Goal: Task Accomplishment & Management: Manage account settings

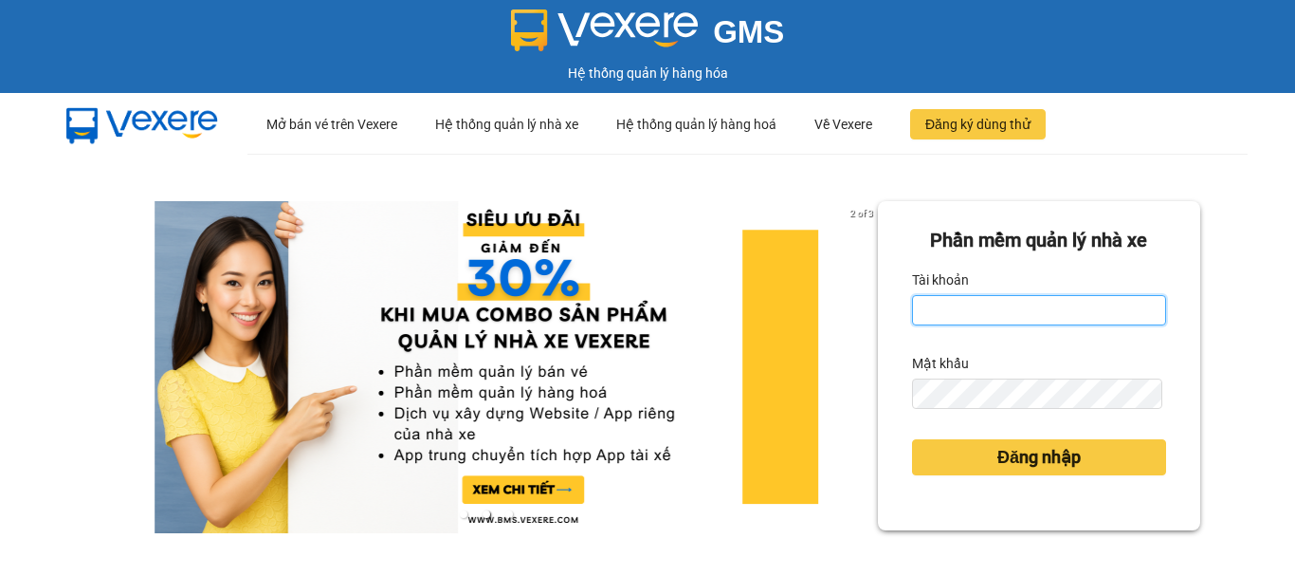
click at [1074, 308] on input "Tài khoản" at bounding box center [1039, 310] width 254 height 30
click at [999, 319] on input "Tài khoản" at bounding box center [1039, 310] width 254 height 30
type input "truc.ttdl"
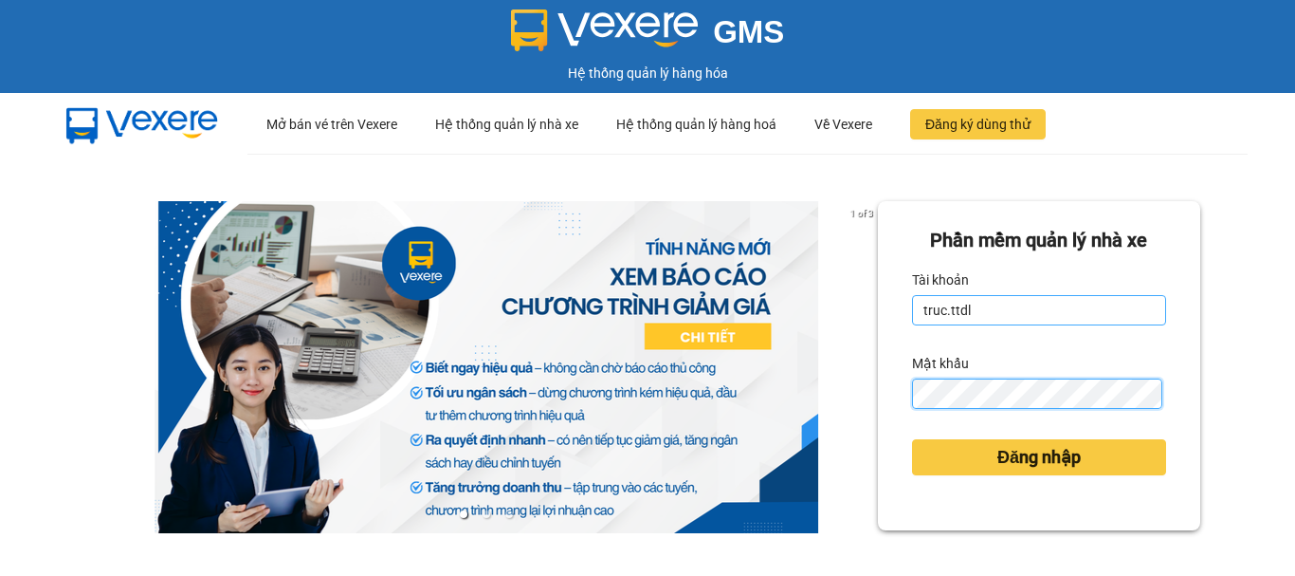
click at [912, 439] on button "Đăng nhập" at bounding box center [1039, 457] width 254 height 36
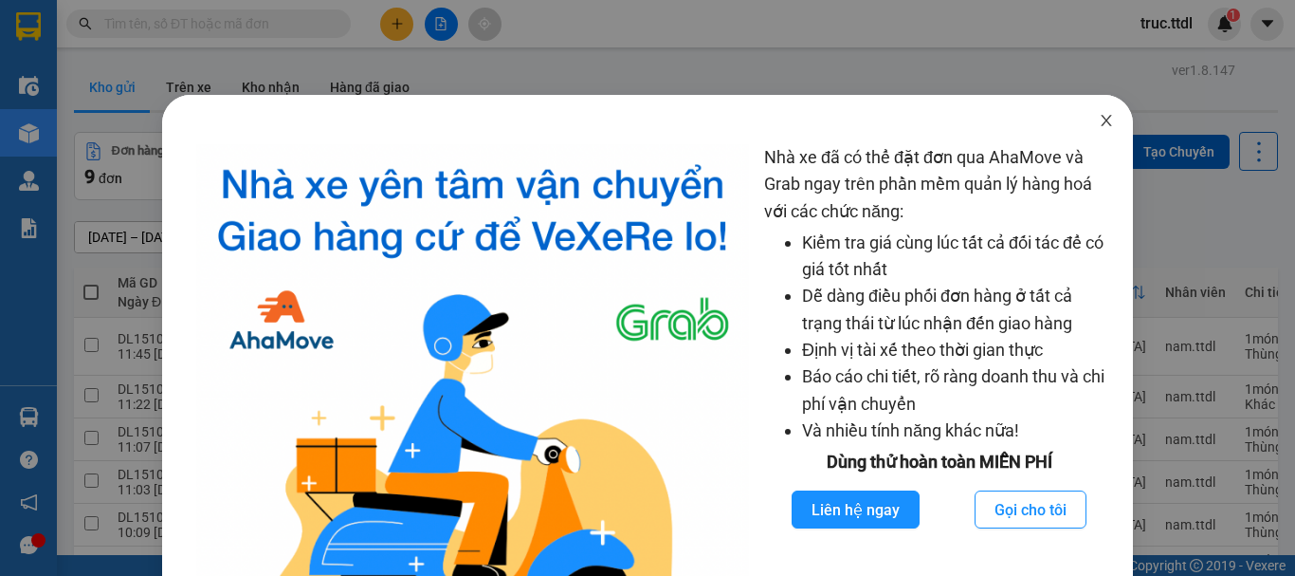
click at [1099, 125] on icon "close" at bounding box center [1106, 120] width 15 height 15
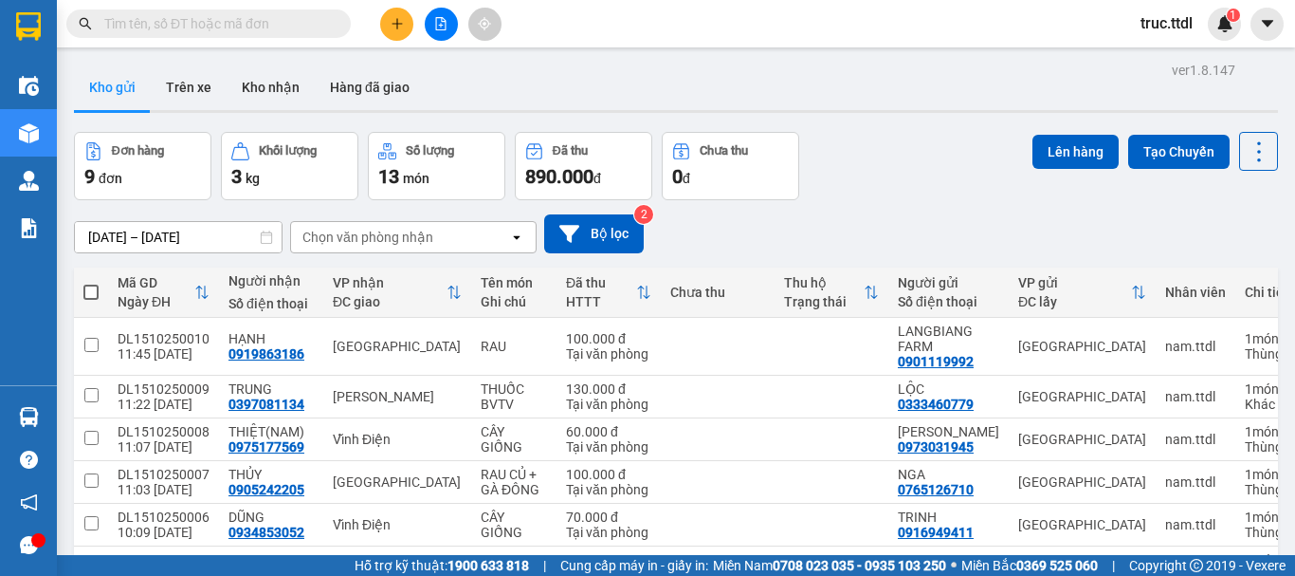
click at [239, 28] on input "text" at bounding box center [216, 23] width 224 height 21
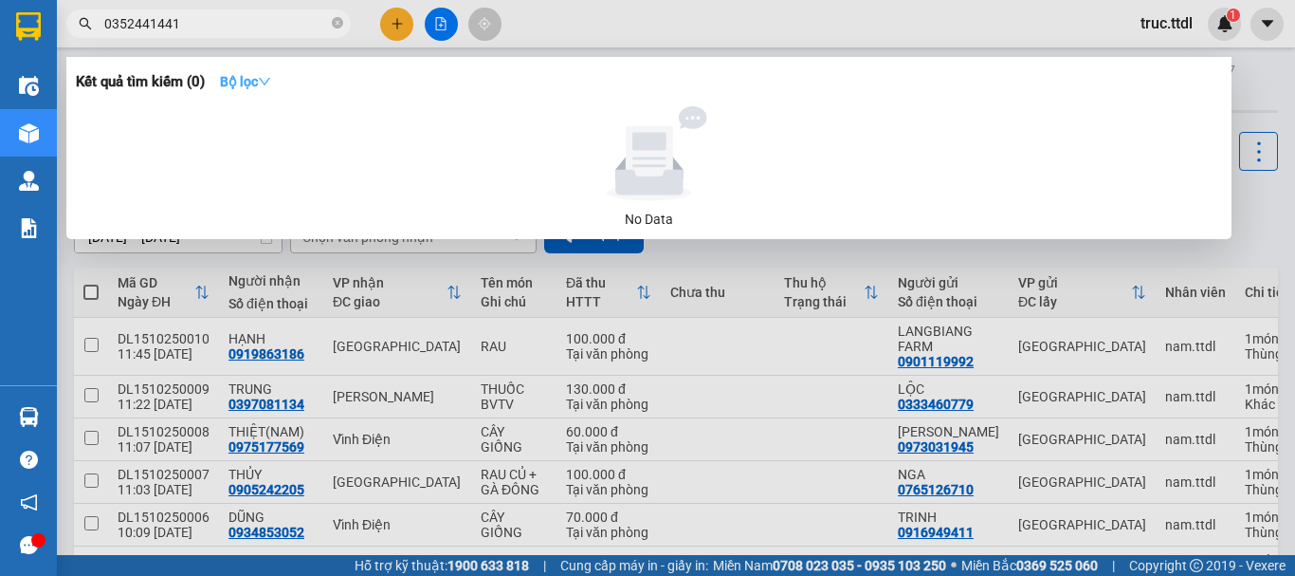
type input "0352441441"
click at [237, 82] on strong "Bộ lọc" at bounding box center [245, 81] width 51 height 15
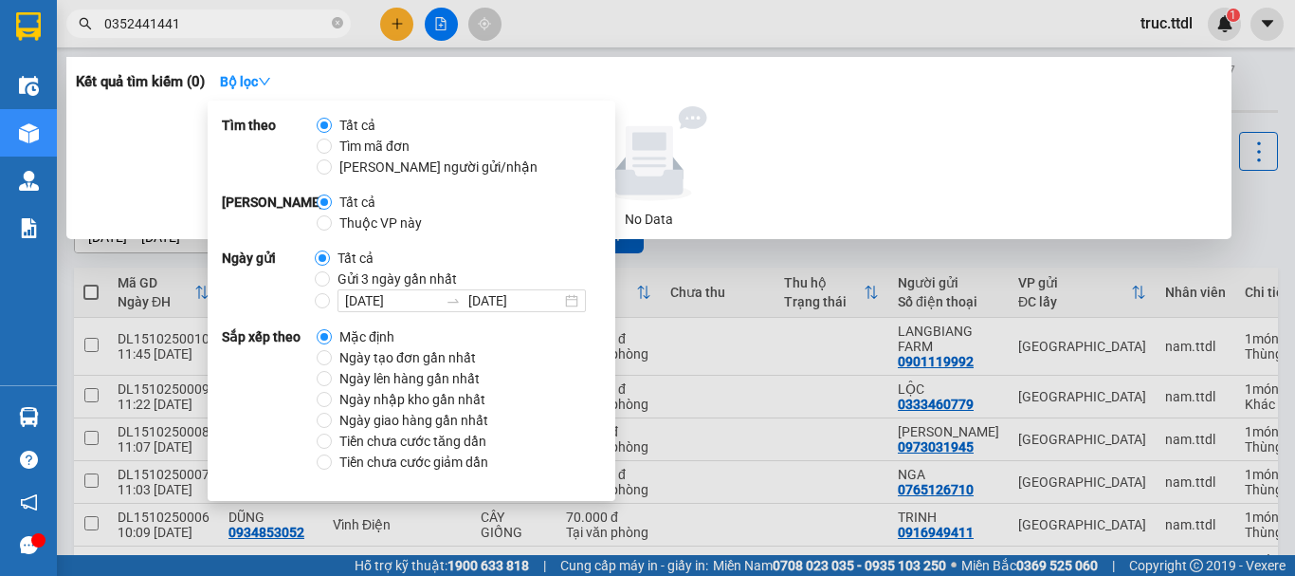
click at [385, 359] on span "Ngày tạo đơn gần nhất" at bounding box center [408, 357] width 152 height 21
click at [332, 359] on input "Ngày tạo đơn gần nhất" at bounding box center [324, 357] width 15 height 15
radio input "true"
radio input "false"
click at [245, 25] on input "0352441441" at bounding box center [216, 23] width 224 height 21
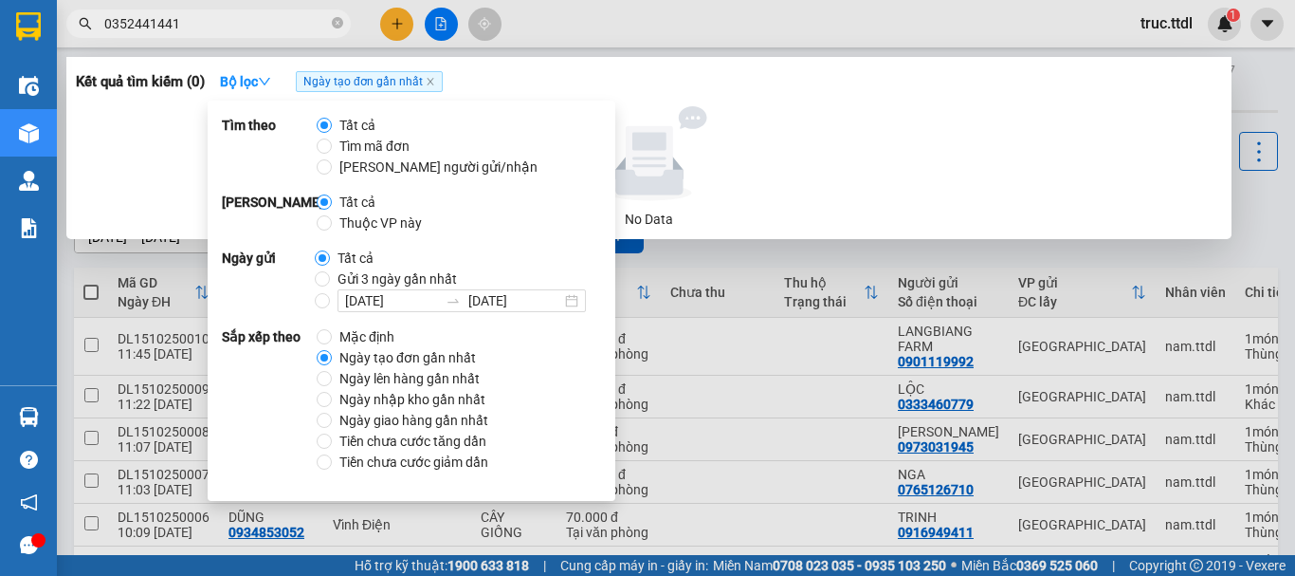
click at [245, 25] on input "0352441441" at bounding box center [216, 23] width 224 height 21
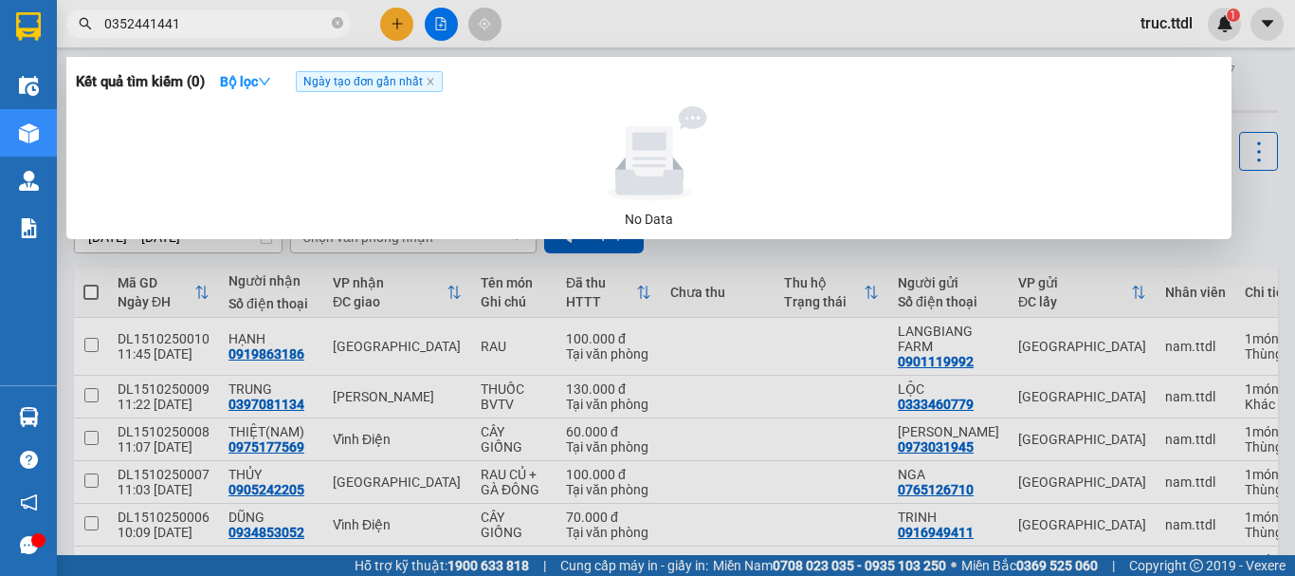
click at [245, 25] on input "0352441441" at bounding box center [216, 23] width 224 height 21
click at [337, 20] on icon "close-circle" at bounding box center [337, 22] width 11 height 11
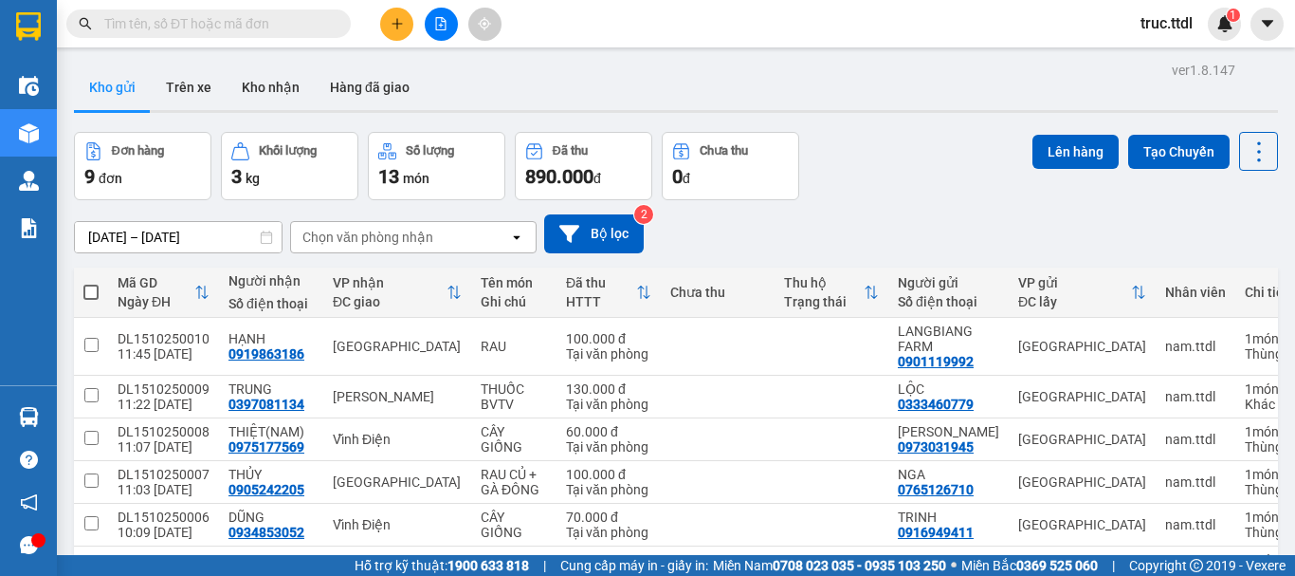
click at [256, 25] on input "text" at bounding box center [216, 23] width 224 height 21
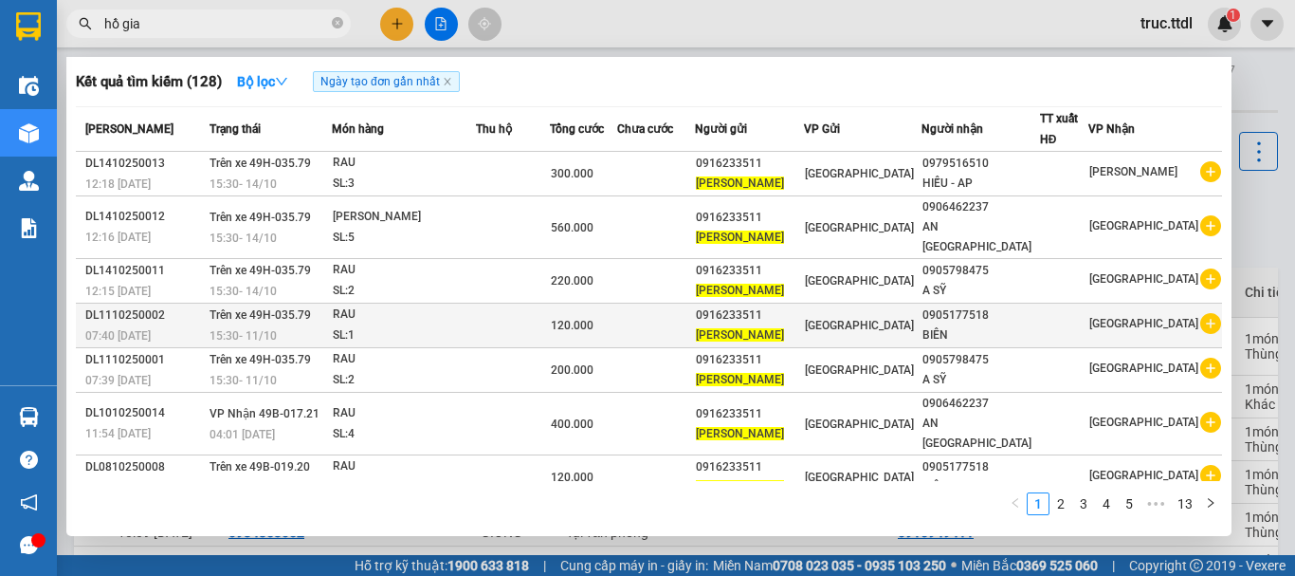
type input "hồ gia"
click at [922, 317] on td "[GEOGRAPHIC_DATA]" at bounding box center [863, 325] width 118 height 45
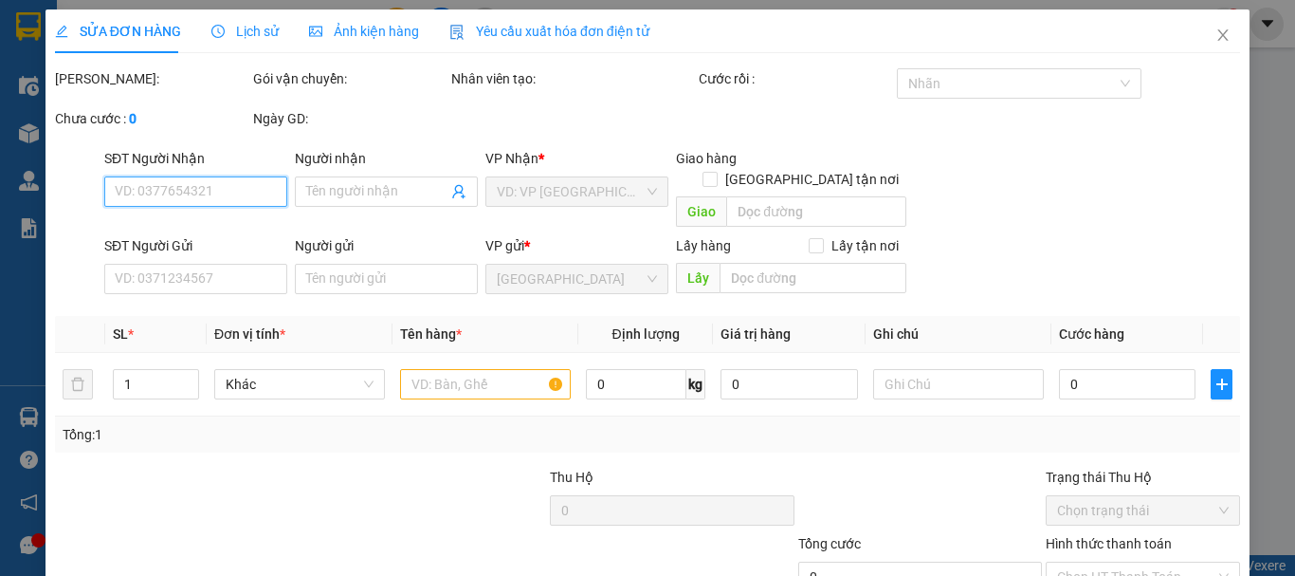
type input "0905177518"
type input "BIÊN"
type input "0916233511"
type input "HỒ GIA"
type input "120.000"
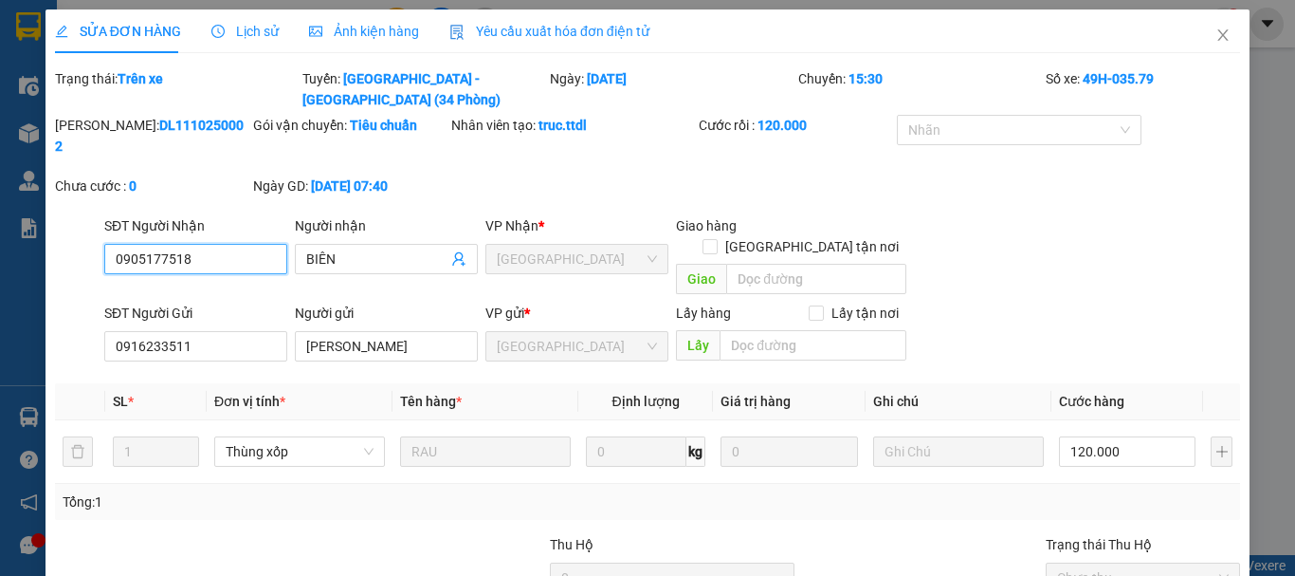
scroll to position [122, 0]
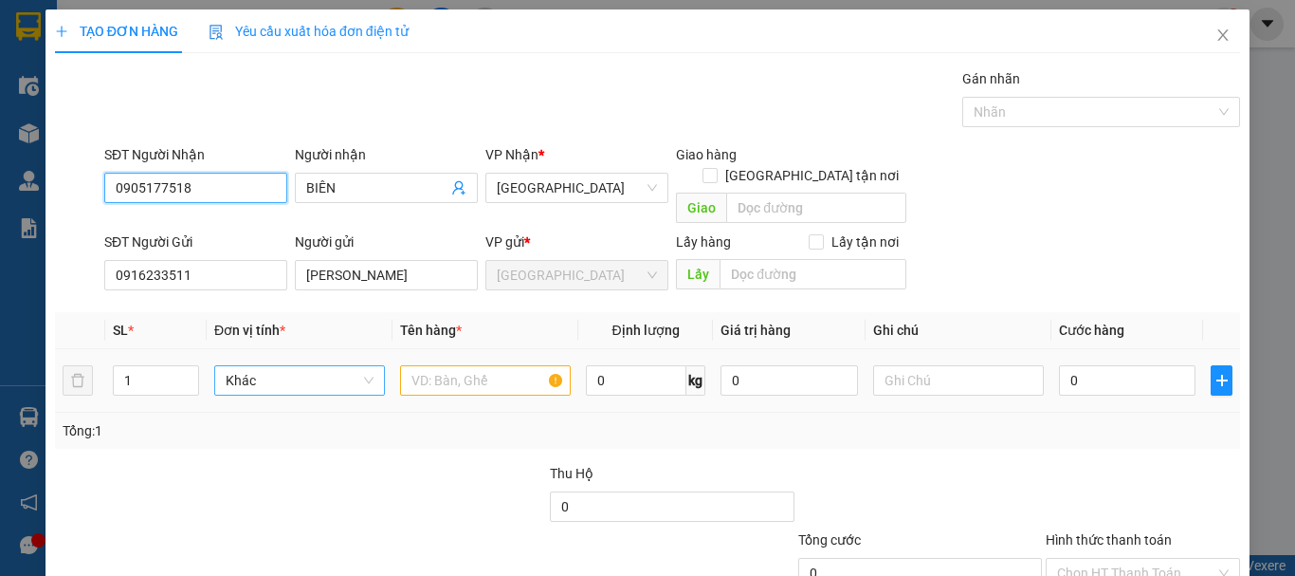
click at [281, 366] on span "Khác" at bounding box center [300, 380] width 148 height 28
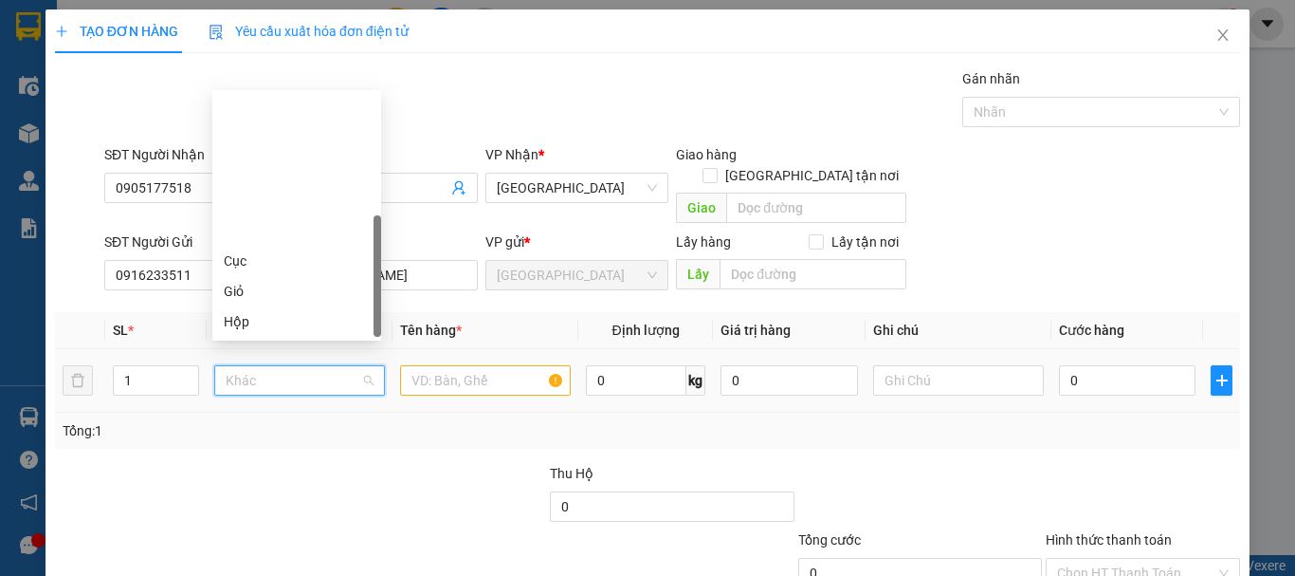
scroll to position [182, 0]
type input "X"
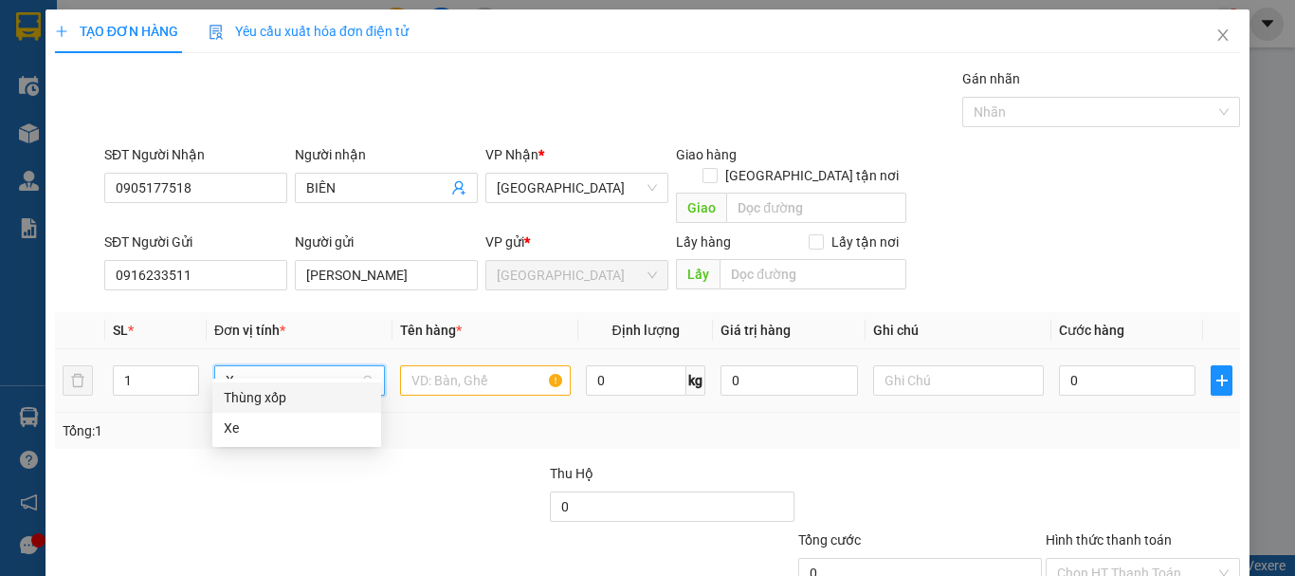
click at [277, 395] on div "Thùng xốp" at bounding box center [297, 397] width 146 height 21
click at [500, 368] on input "text" at bounding box center [485, 380] width 171 height 30
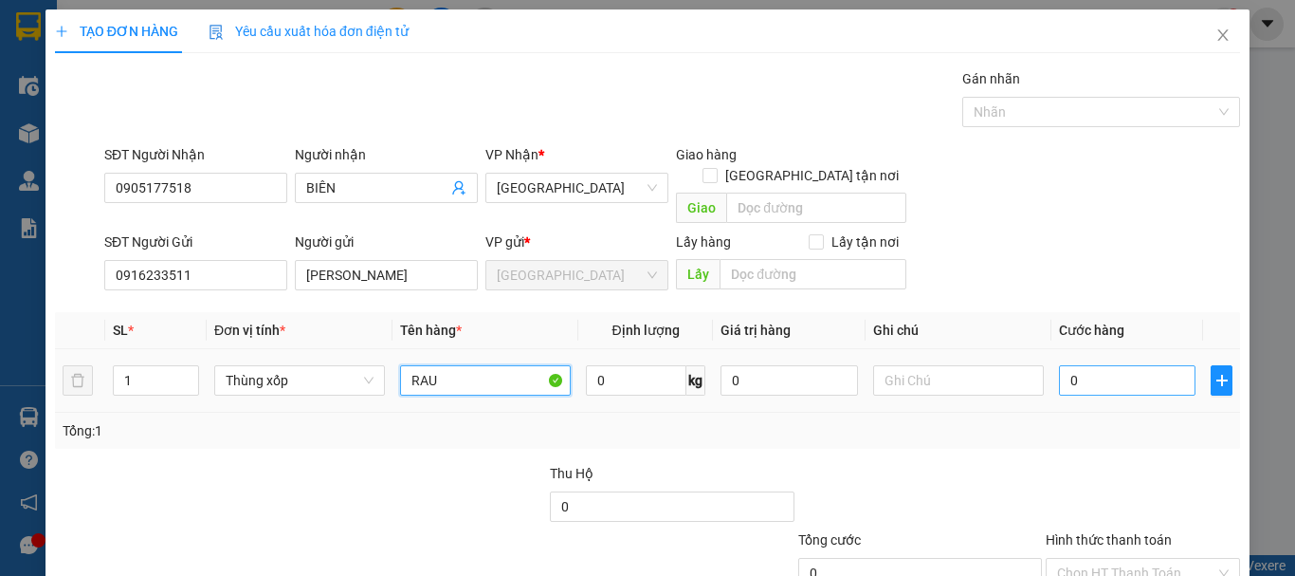
type input "RAU"
click at [1124, 365] on input "0" at bounding box center [1127, 380] width 137 height 30
type input "1"
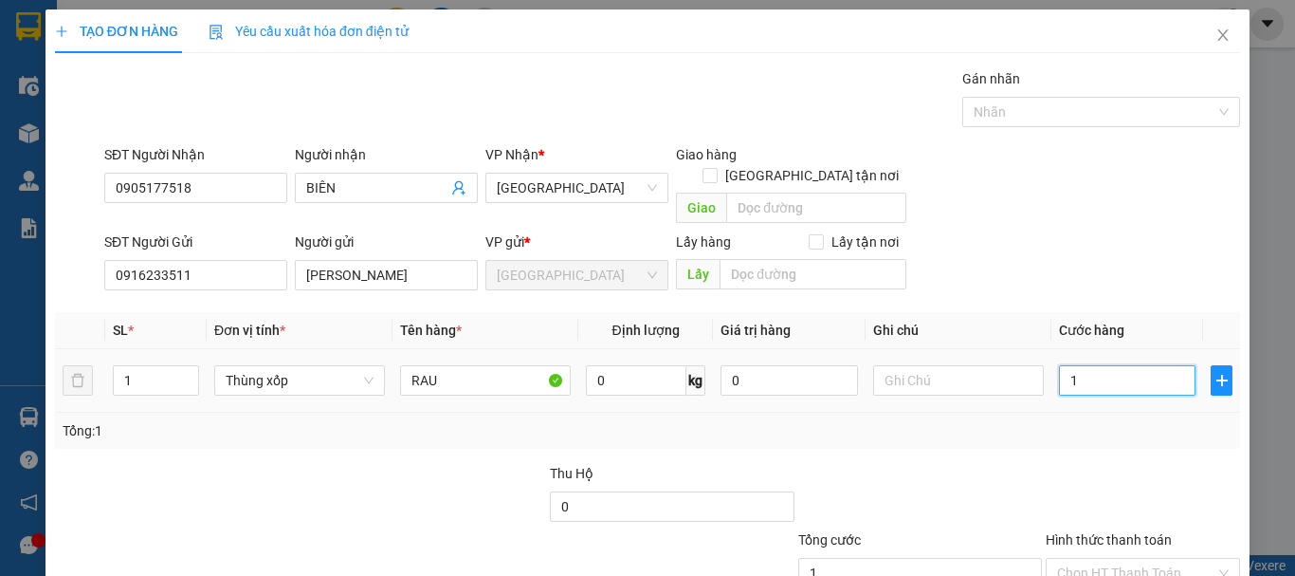
type input "10"
type input "100"
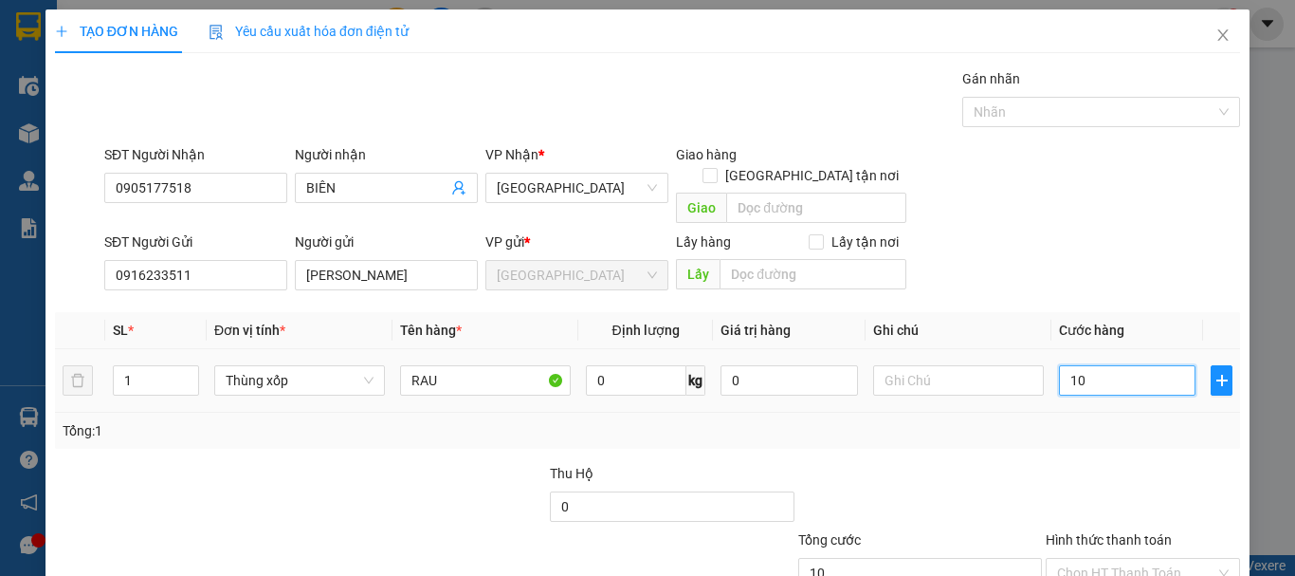
type input "100"
type input "100.000"
click at [1067, 463] on div at bounding box center [1143, 496] width 198 height 66
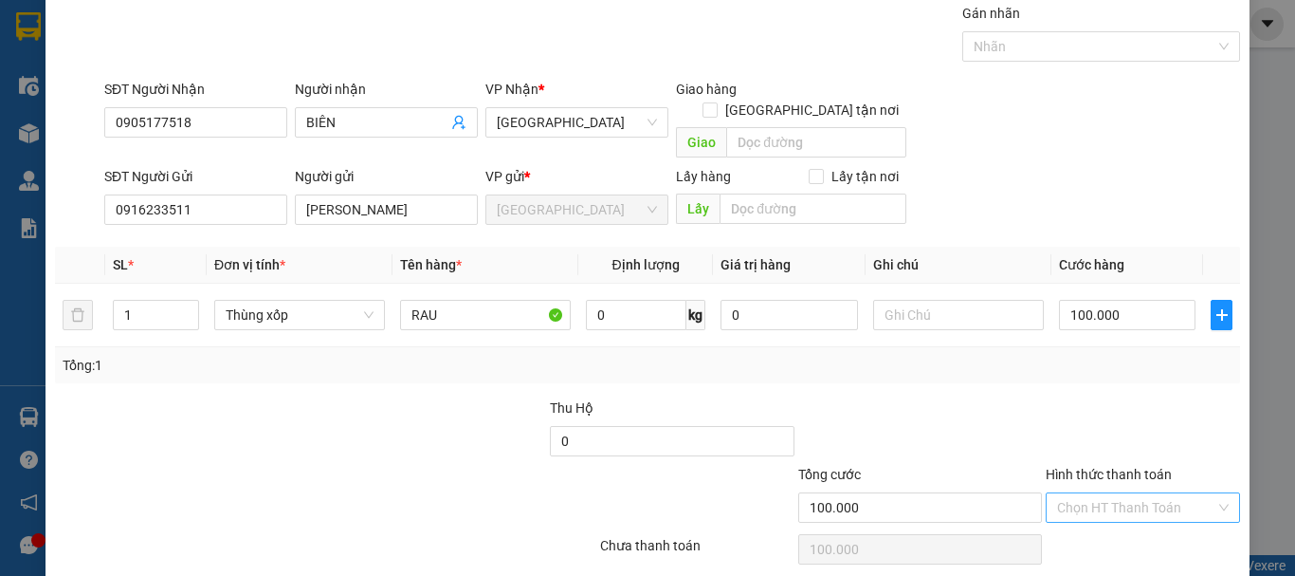
scroll to position [119, 0]
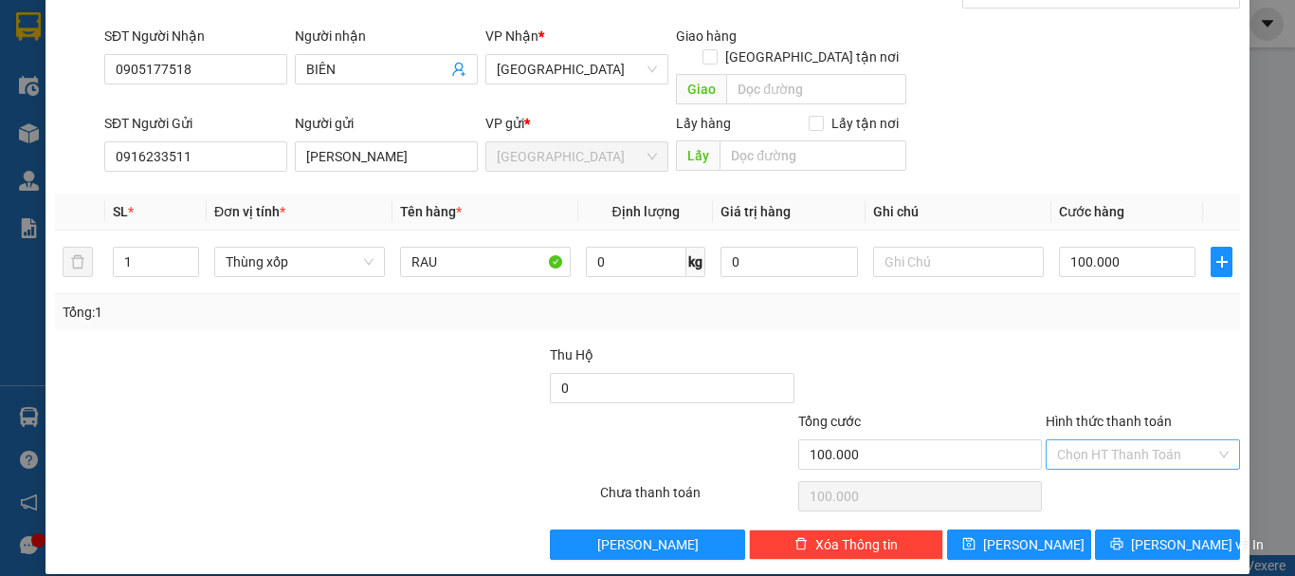
click at [1102, 443] on input "Hình thức thanh toán" at bounding box center [1136, 454] width 158 height 28
click at [1098, 460] on div "Tại văn phòng" at bounding box center [1131, 471] width 192 height 30
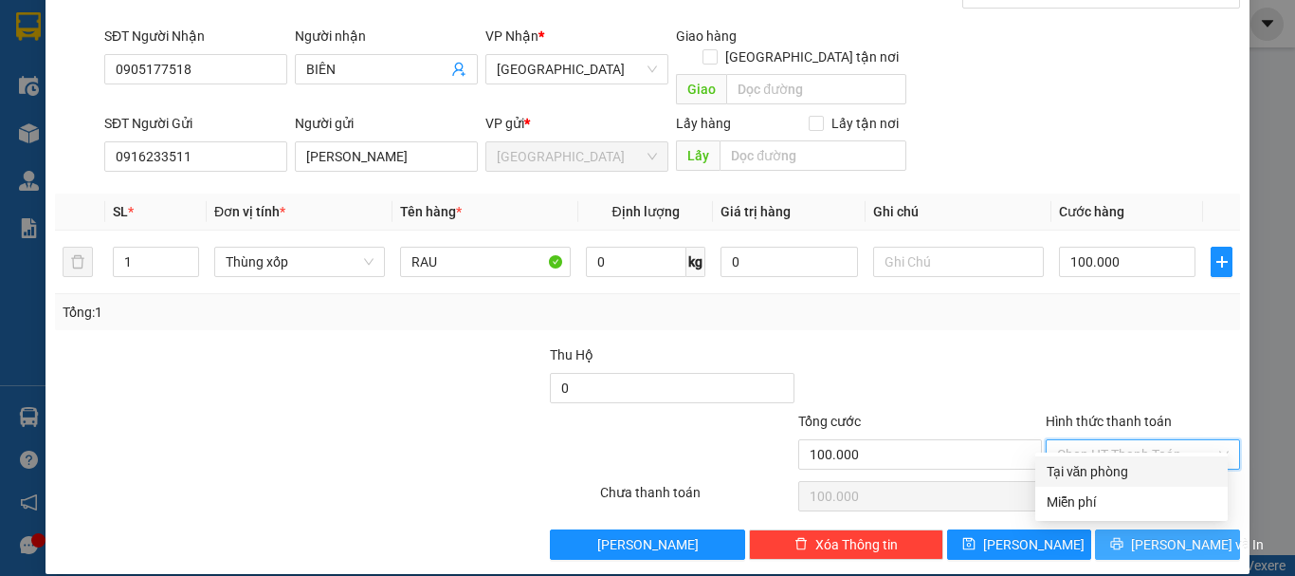
type input "0"
click at [1133, 529] on button "[PERSON_NAME] và In" at bounding box center [1167, 544] width 145 height 30
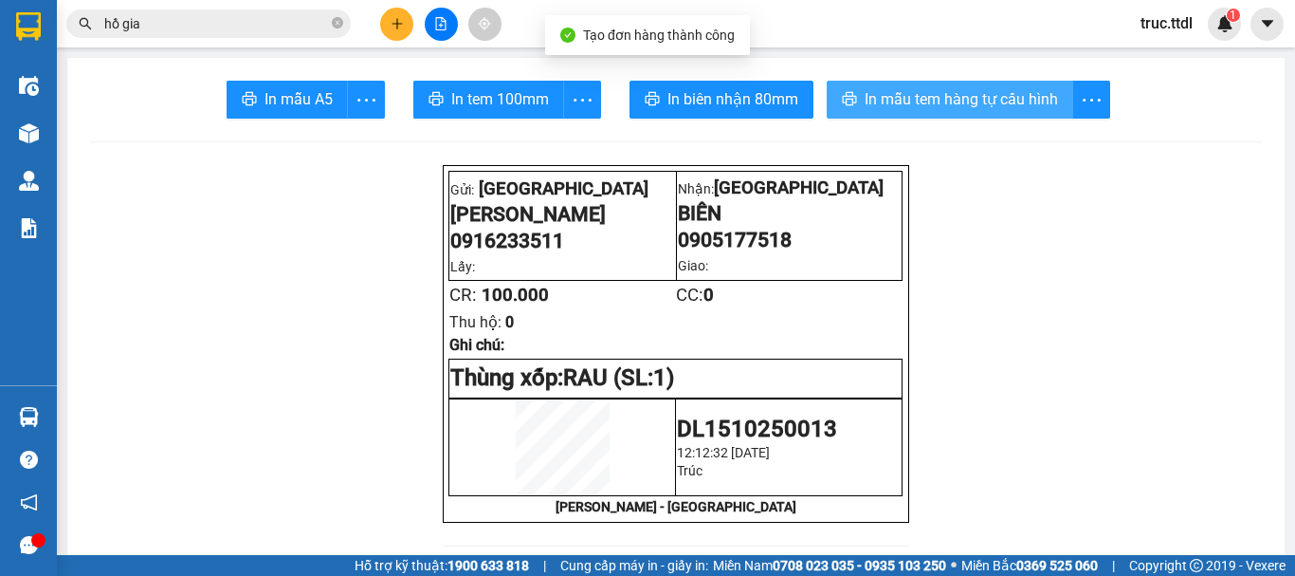
click at [866, 99] on span "In mẫu tem hàng tự cấu hình" at bounding box center [961, 99] width 193 height 24
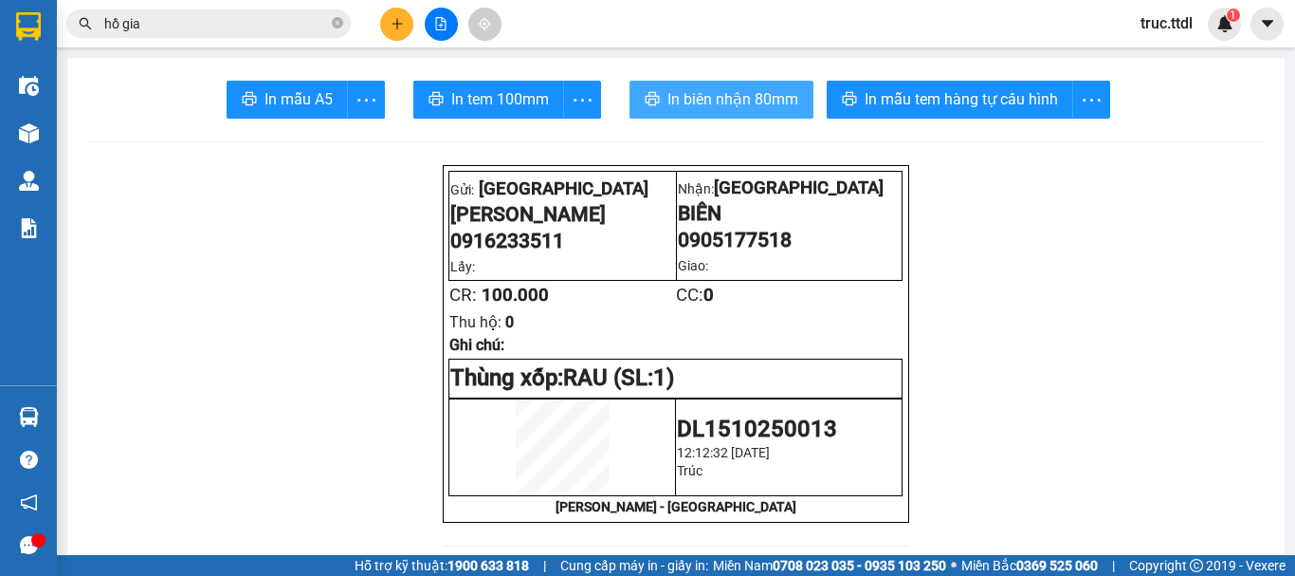
click at [765, 106] on span "In biên nhận 80mm" at bounding box center [732, 99] width 131 height 24
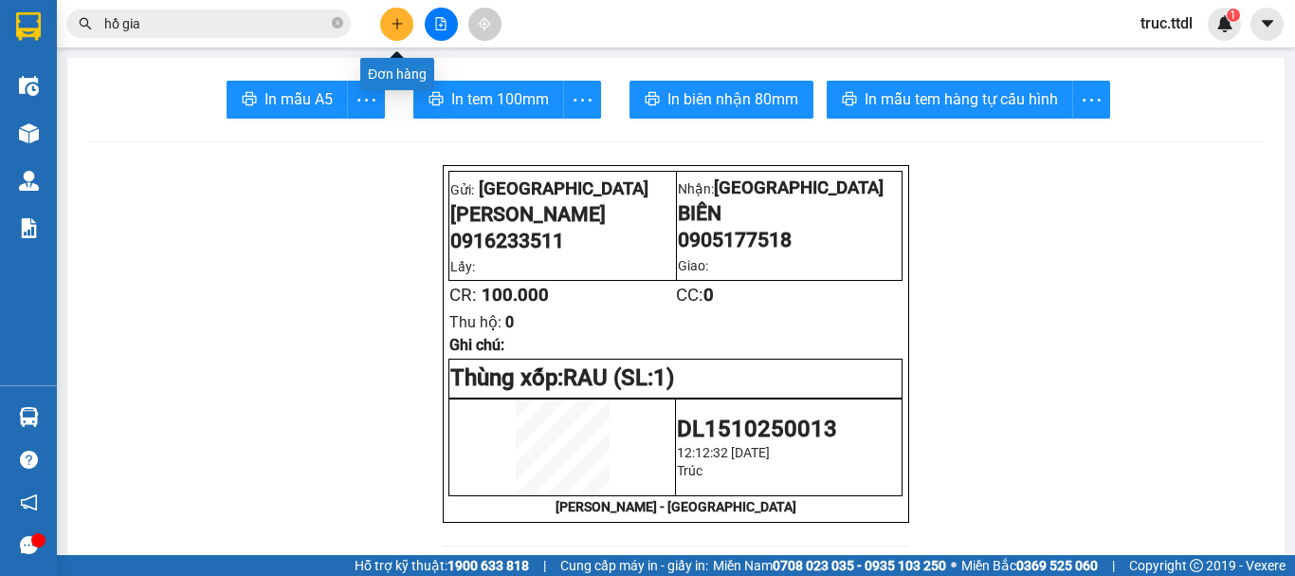
click at [399, 31] on button at bounding box center [396, 24] width 33 height 33
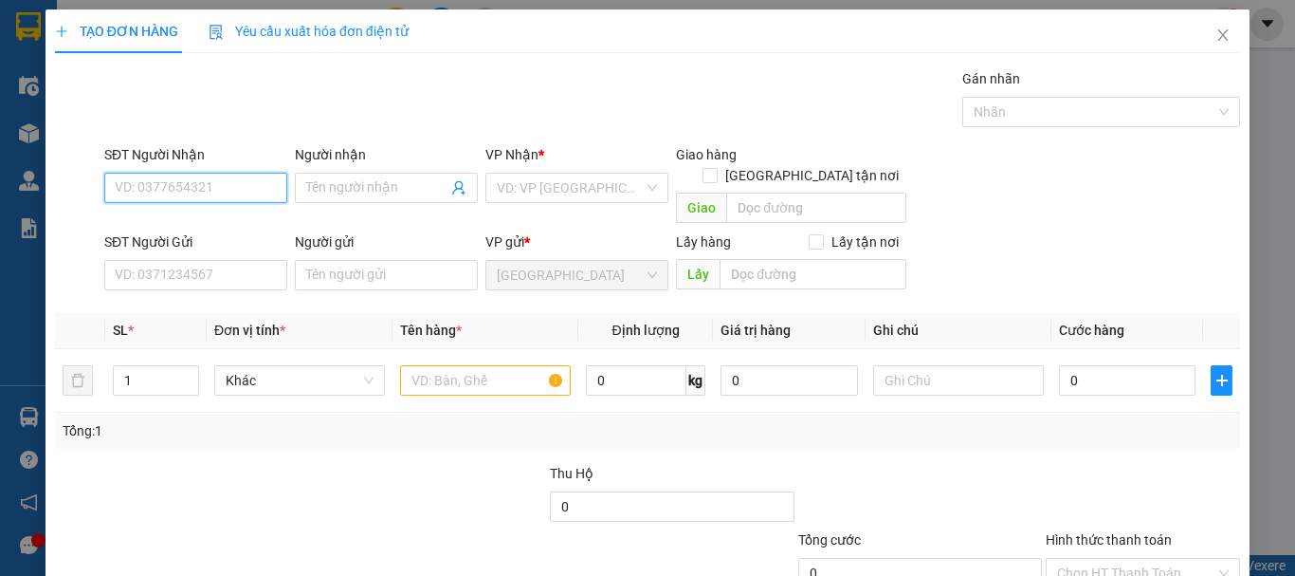
click at [233, 183] on input "SĐT Người Nhận" at bounding box center [195, 188] width 183 height 30
type input "0932672362"
type input "NGA"
checkbox input "true"
type input "ĐỨC PHỔ"
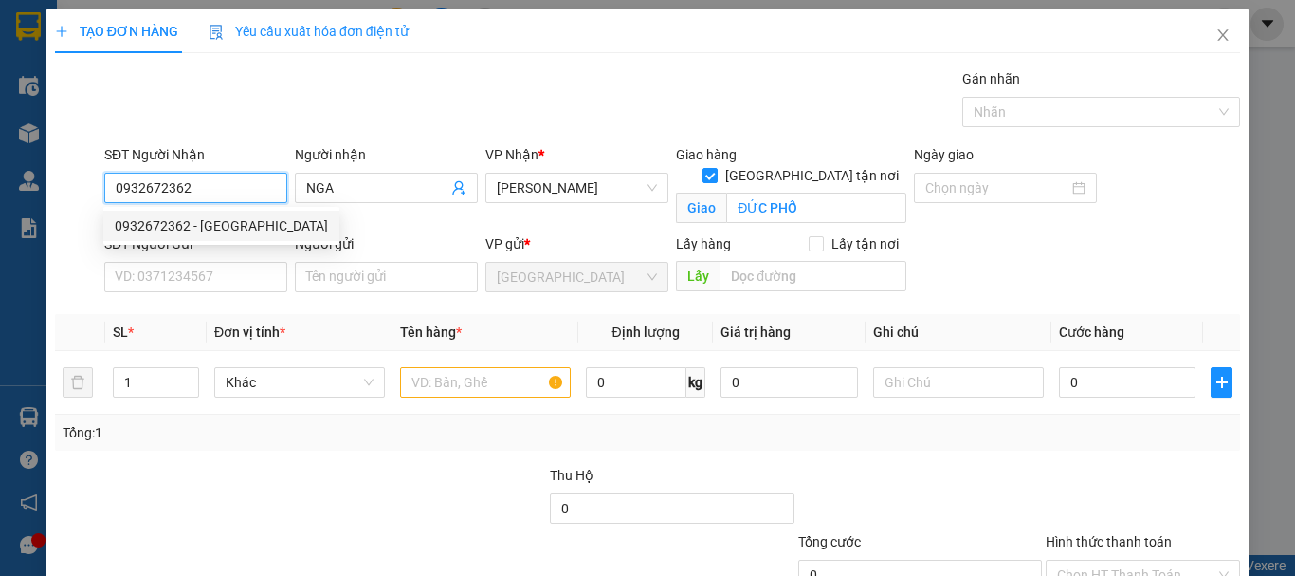
type input "180.000"
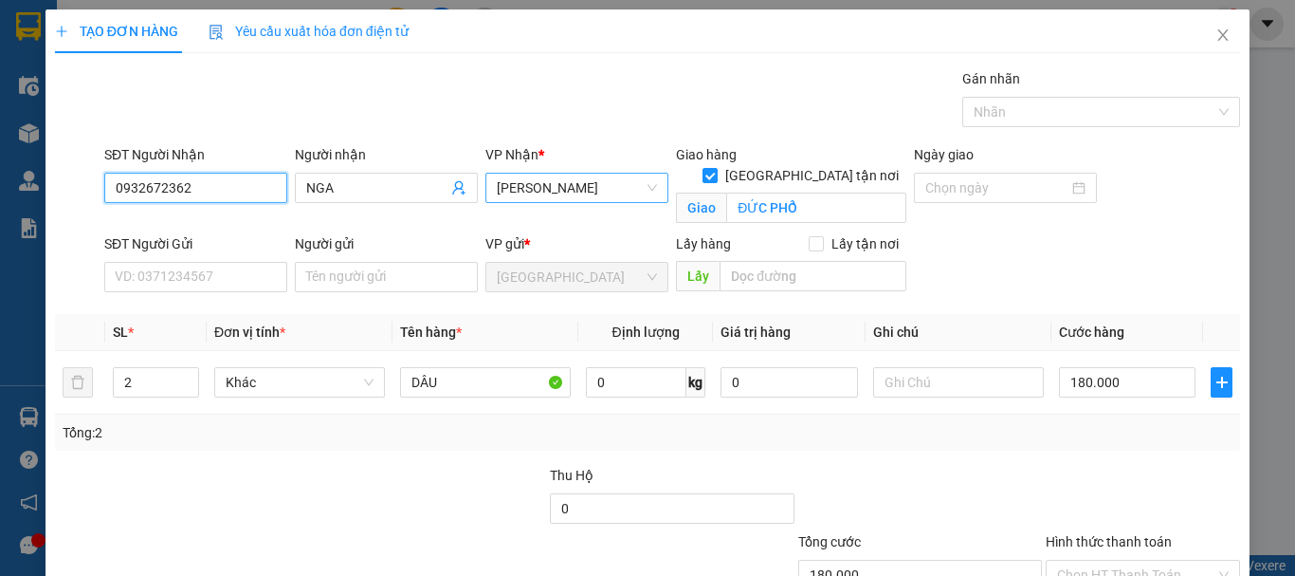
click at [593, 190] on span "Sa Huỳnh" at bounding box center [577, 188] width 160 height 28
type input "0932672362"
click at [593, 190] on span "Sa Huỳnh" at bounding box center [577, 188] width 160 height 28
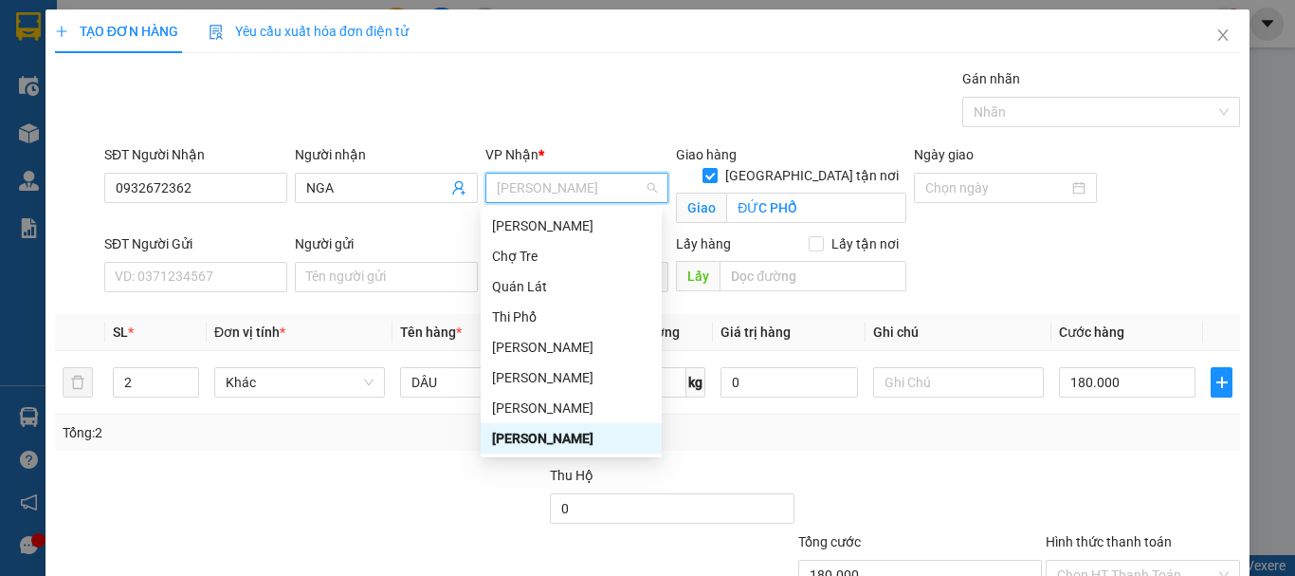
type input "D"
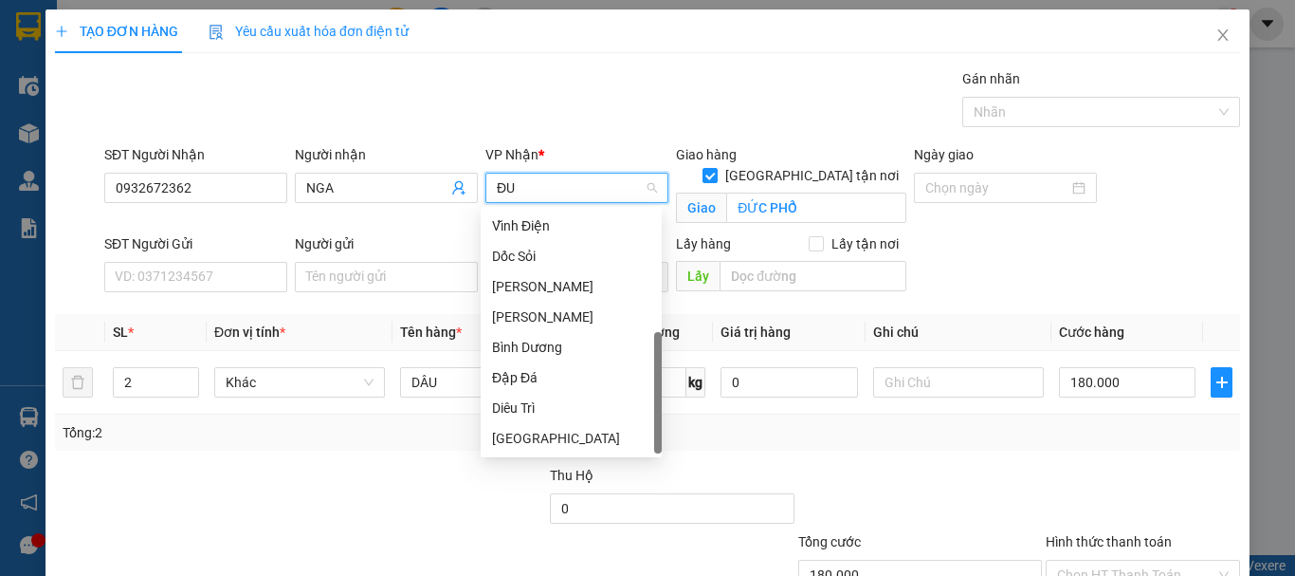
scroll to position [0, 0]
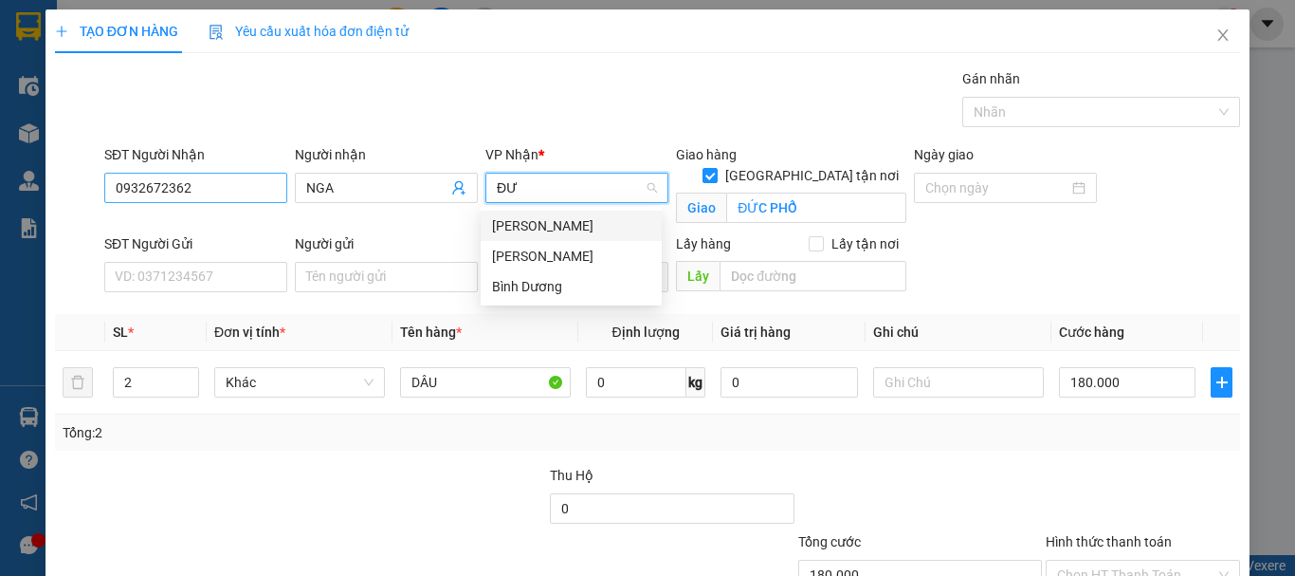
type input "ĐƯ"
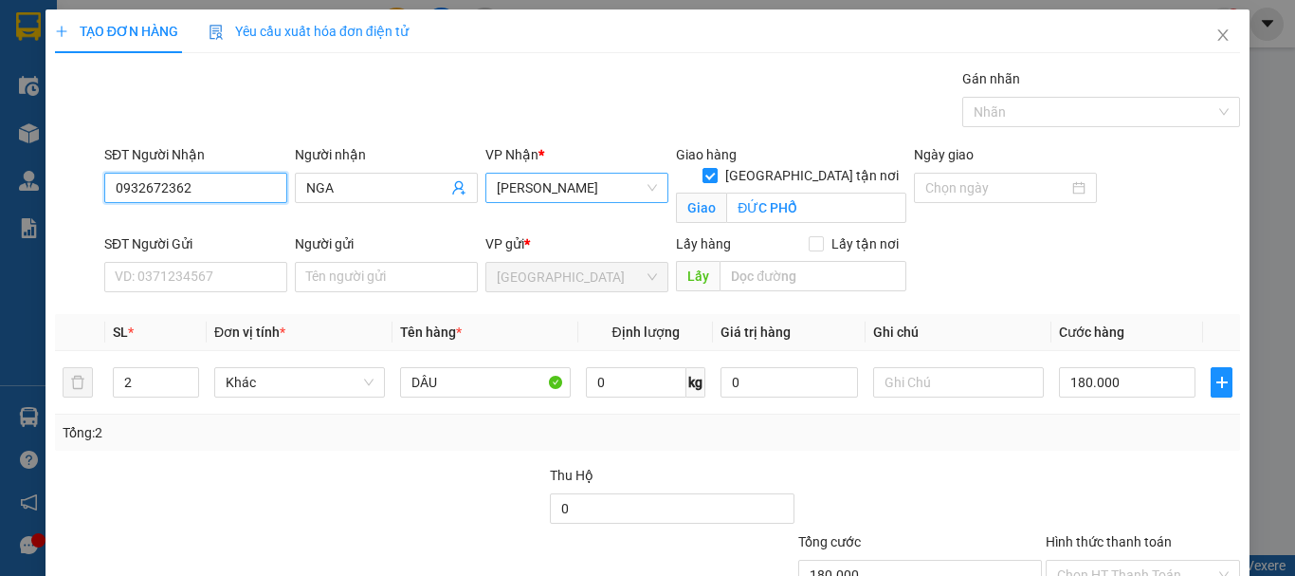
drag, startPoint x: 223, startPoint y: 181, endPoint x: 133, endPoint y: 187, distance: 90.3
click at [133, 187] on input "0932672362" at bounding box center [195, 188] width 183 height 30
click at [220, 187] on input "0932672362" at bounding box center [195, 188] width 183 height 30
click at [220, 186] on input "0932672362" at bounding box center [195, 188] width 183 height 30
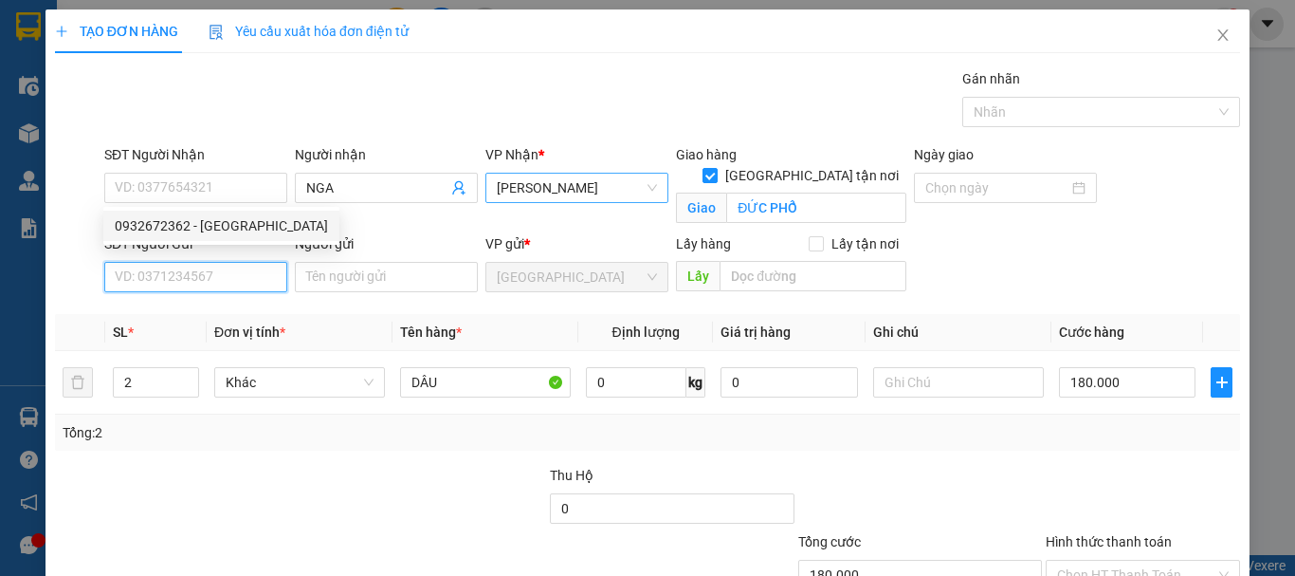
click at [228, 279] on input "SĐT Người Gửi" at bounding box center [195, 277] width 183 height 30
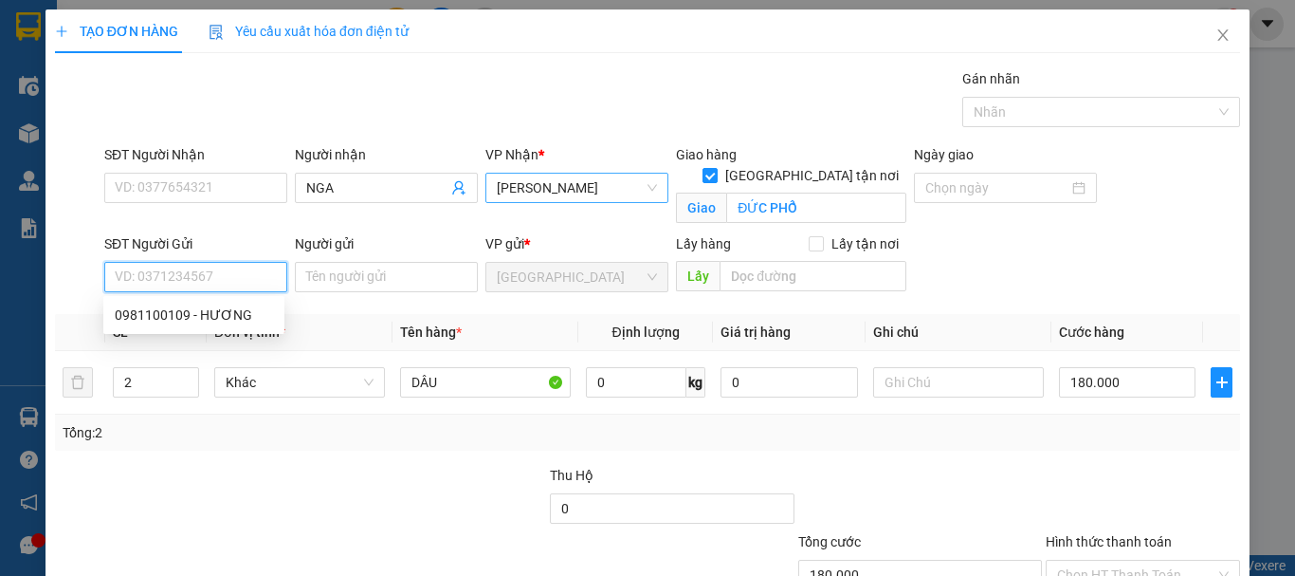
paste input "0932672362"
type input "0932672362"
click at [225, 320] on div "0932672362 - NGA" at bounding box center [221, 314] width 213 height 21
type input "NGA"
type input "50.000"
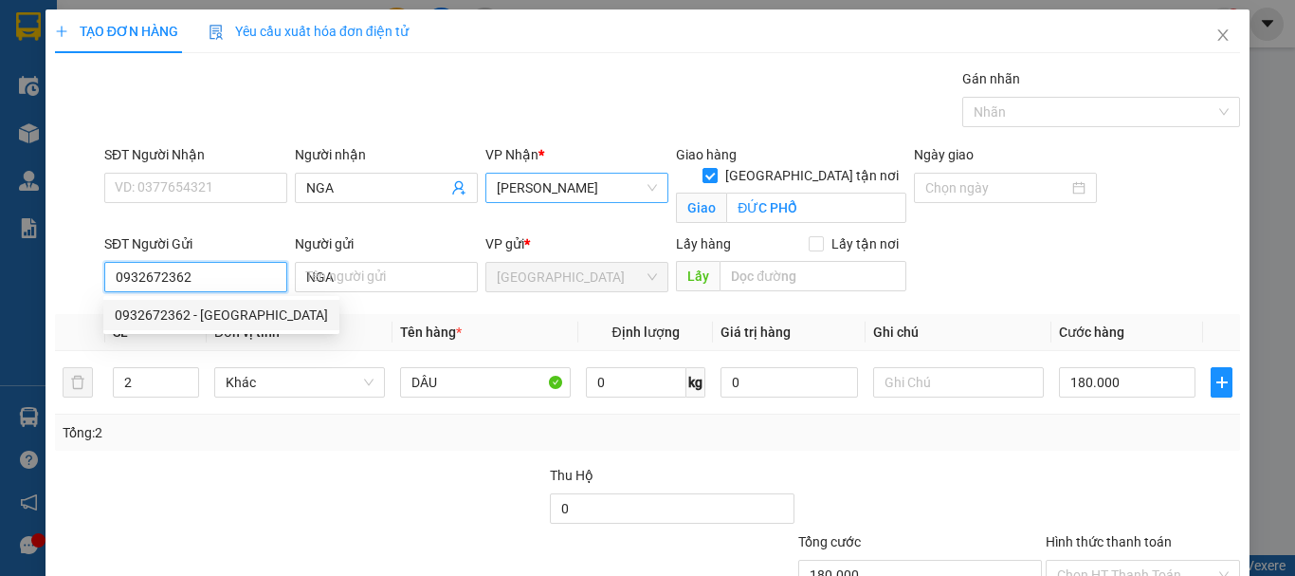
type input "50.000"
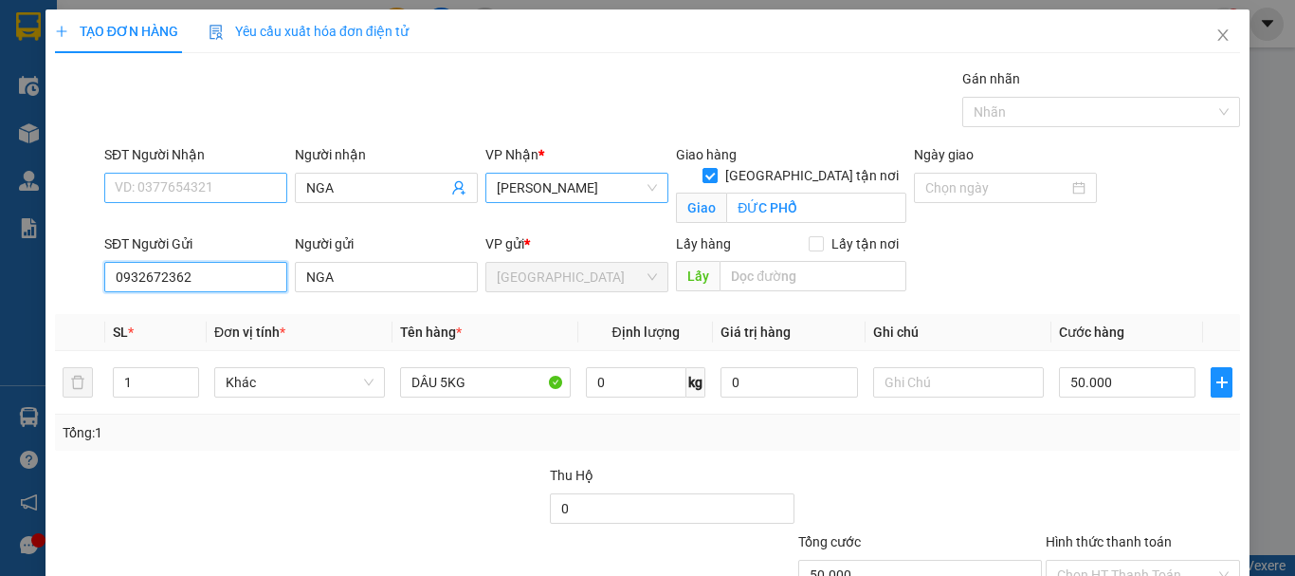
type input "0932672362"
click at [216, 192] on input "SĐT Người Nhận" at bounding box center [195, 188] width 183 height 30
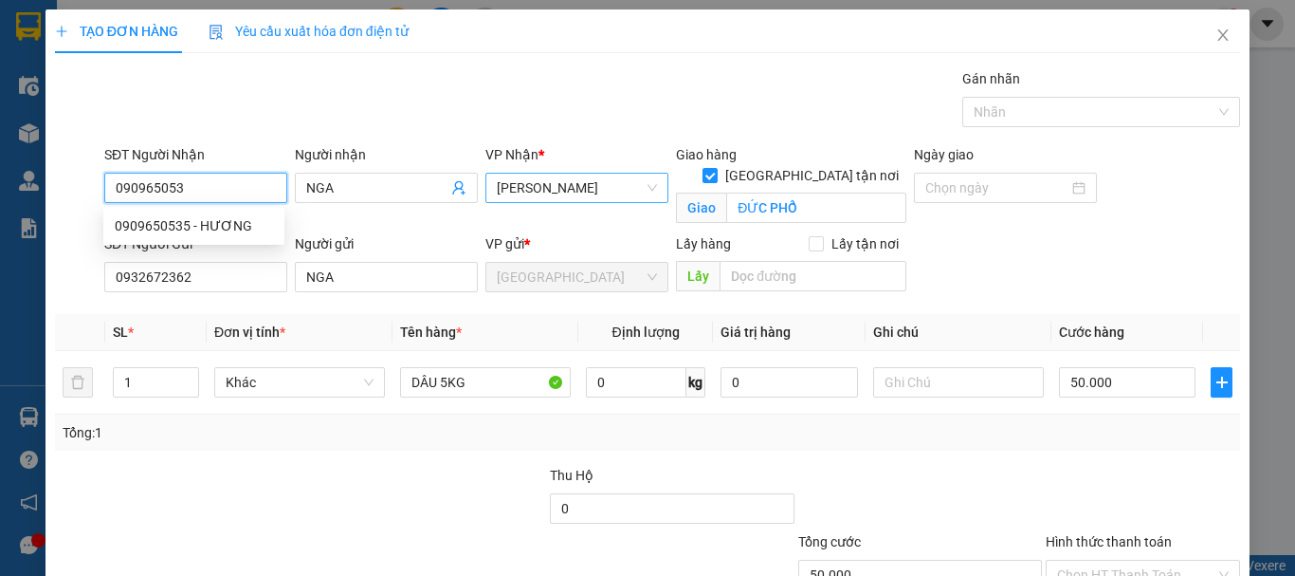
type input "0909650535"
click at [228, 222] on div "0909650535 - HƯƠNG" at bounding box center [194, 225] width 158 height 21
type input "HƯƠNG"
checkbox input "false"
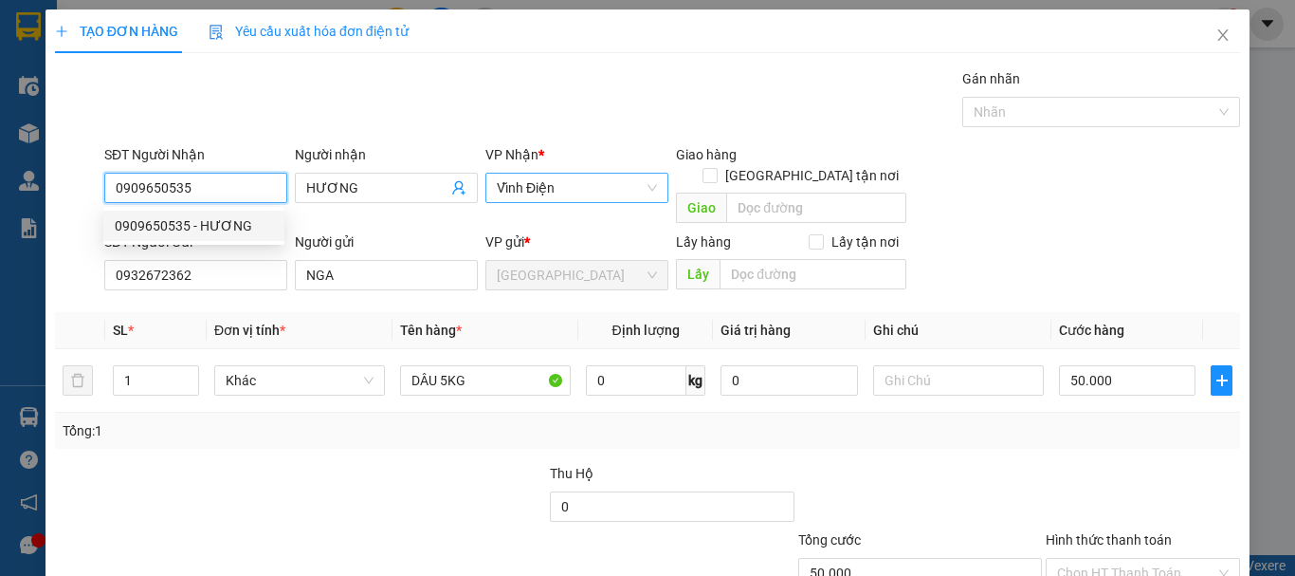
type input "80.000"
click at [625, 188] on span "Vĩnh Điện" at bounding box center [577, 188] width 160 height 28
type input "0909650535"
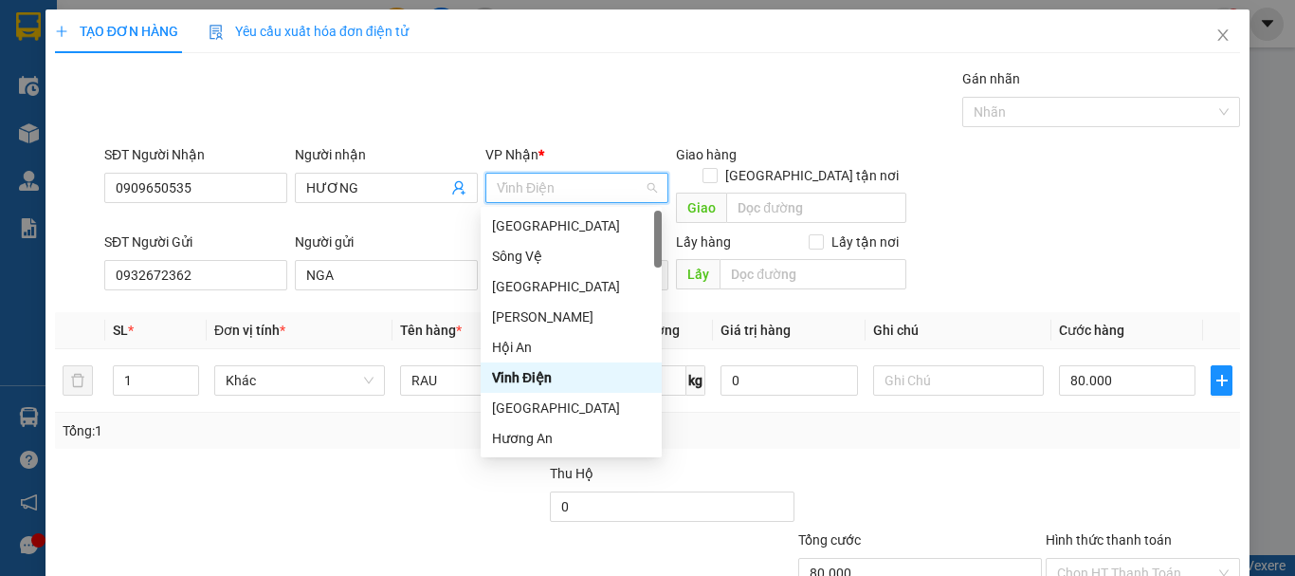
click at [625, 188] on span "Vĩnh Điện" at bounding box center [577, 188] width 160 height 28
type input "D"
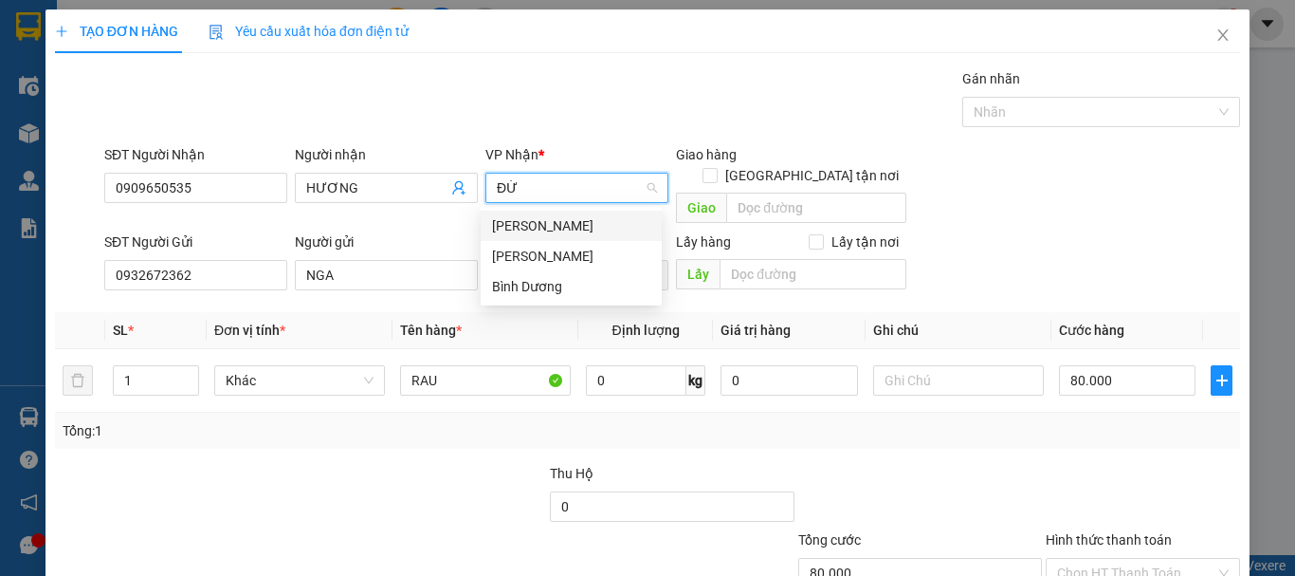
type input "ĐỨC"
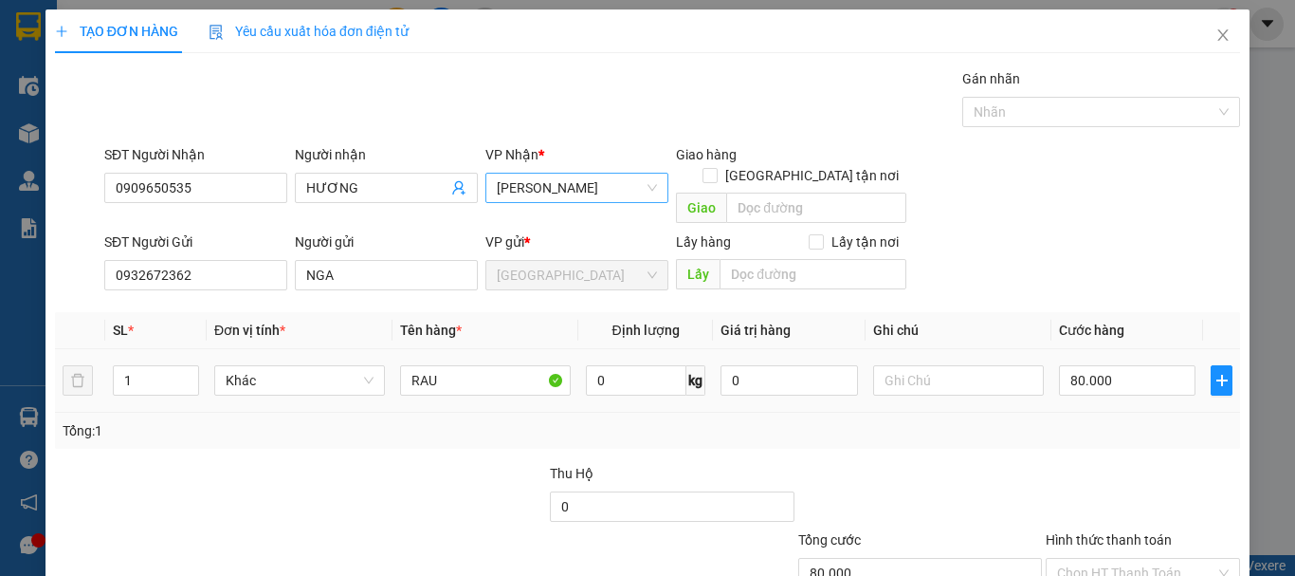
click at [301, 349] on td "Khác" at bounding box center [300, 381] width 186 height 64
click at [298, 366] on span "Khác" at bounding box center [300, 380] width 148 height 28
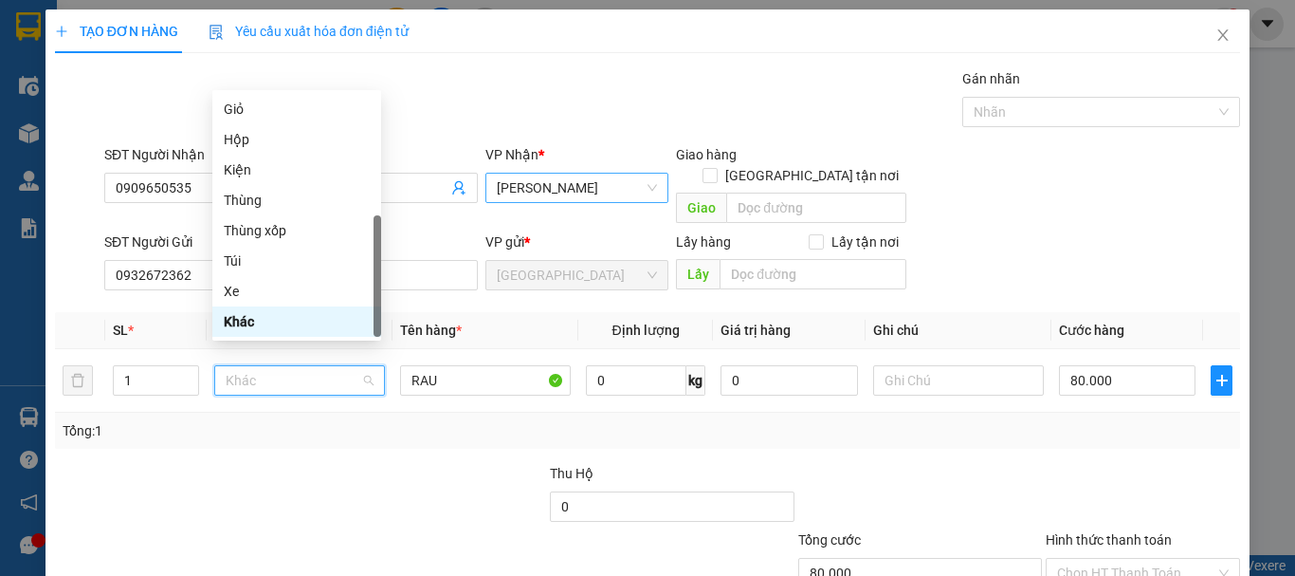
type input "T"
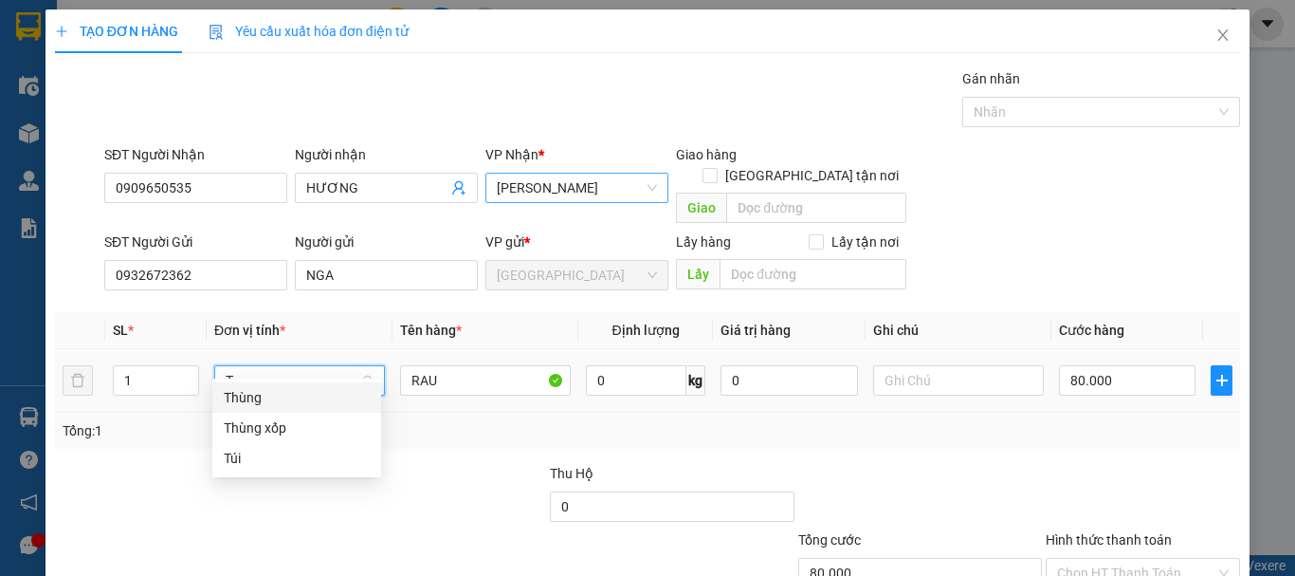
scroll to position [0, 0]
click at [307, 394] on div "Thùng" at bounding box center [297, 397] width 146 height 21
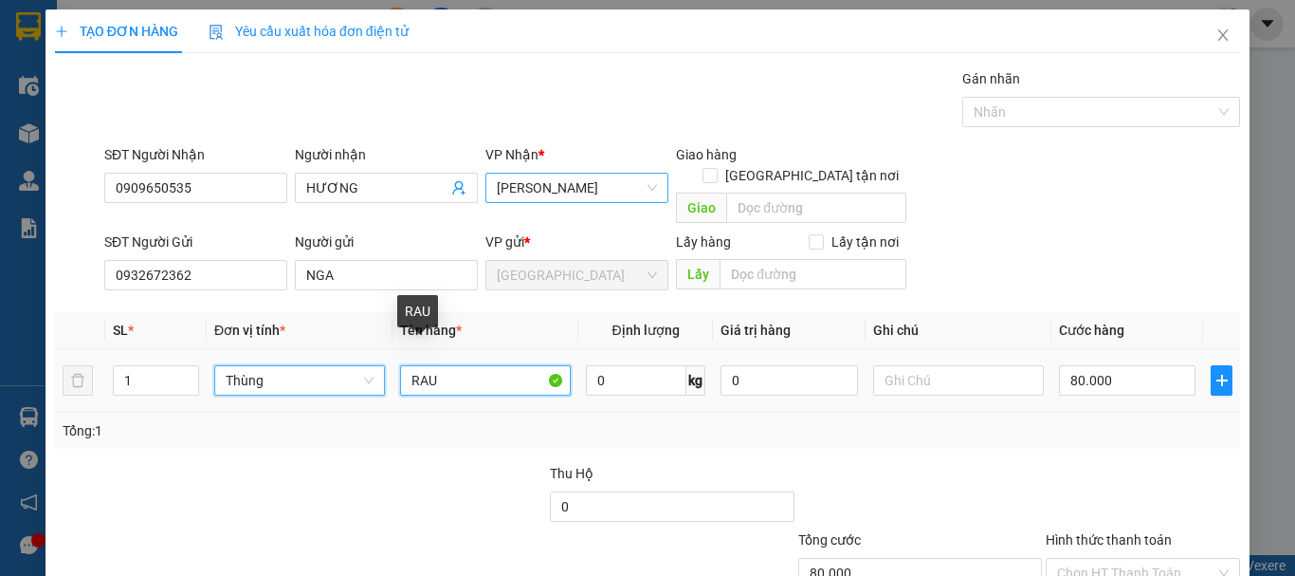
drag, startPoint x: 454, startPoint y: 356, endPoint x: 325, endPoint y: 356, distance: 128.9
click at [325, 356] on tr "1 Thùng Thùng RAU 0 kg 0 80.000" at bounding box center [647, 381] width 1185 height 64
type input "0"
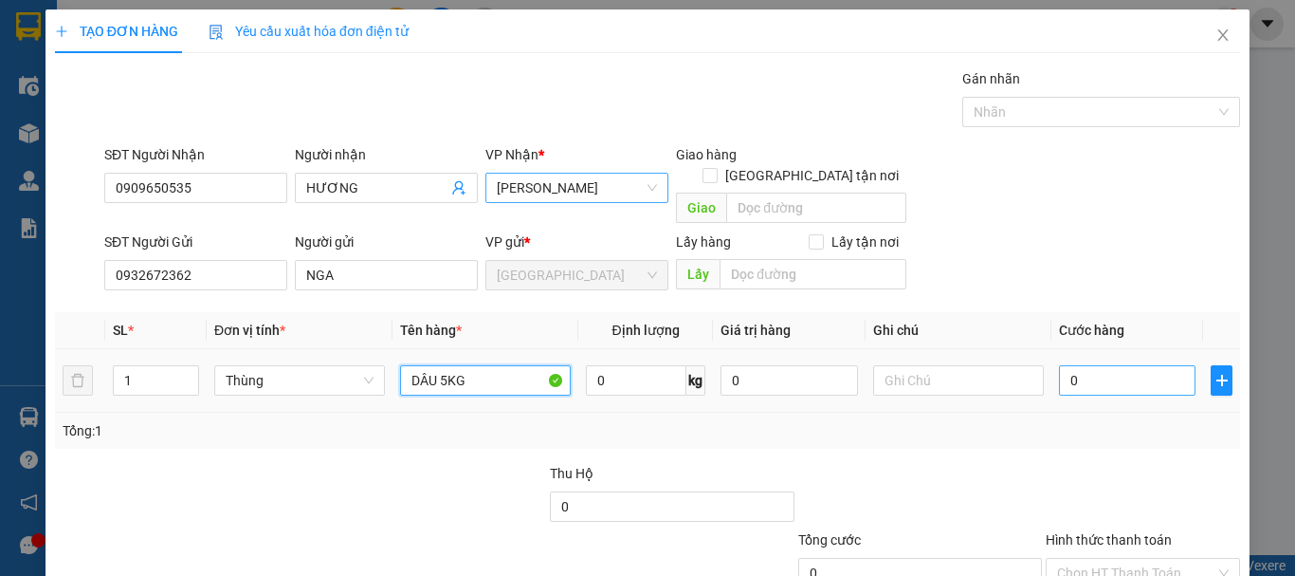
type input "DÂU 5KG"
click at [1135, 365] on input "0" at bounding box center [1127, 380] width 137 height 30
click at [1137, 365] on input "0" at bounding box center [1127, 380] width 137 height 30
type input "5"
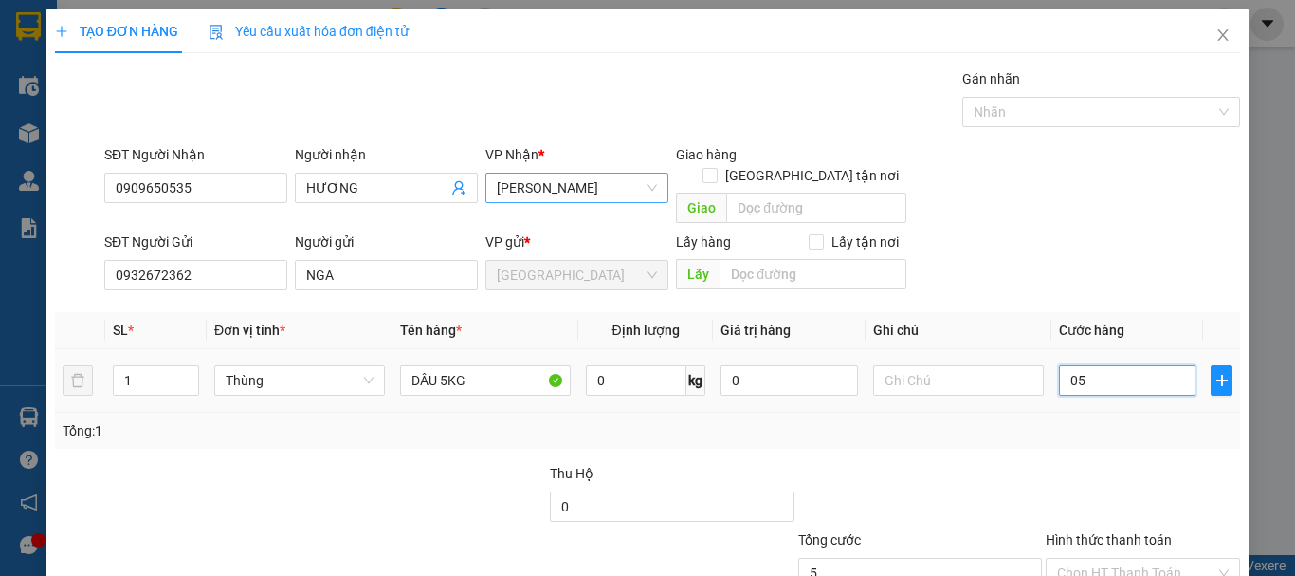
type input "050"
type input "50"
type input "050"
type input "50.000"
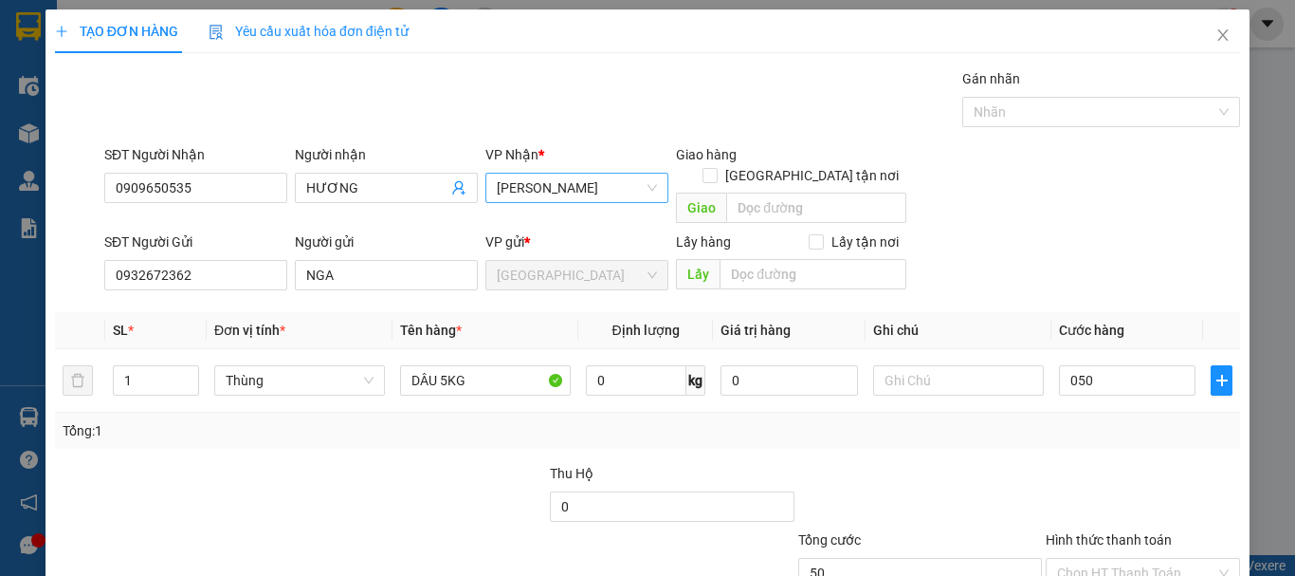
type input "50.000"
click at [1113, 429] on div "Transit Pickup Surcharge Ids Transit Deliver Surcharge Ids Transit Deliver Surc…" at bounding box center [647, 373] width 1185 height 610
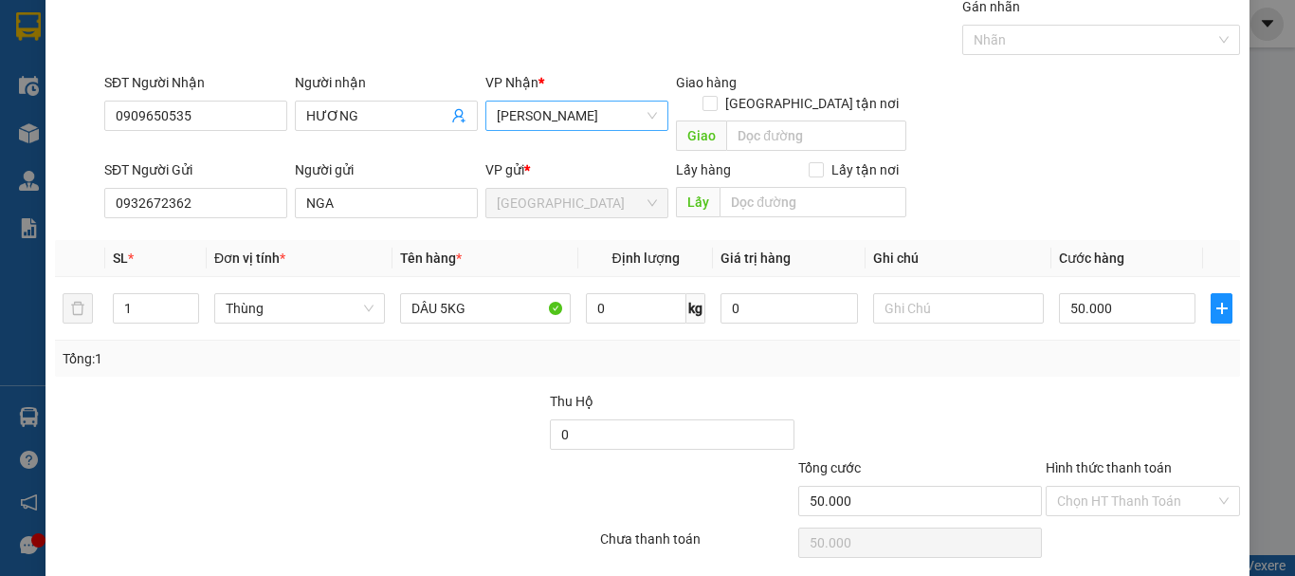
scroll to position [119, 0]
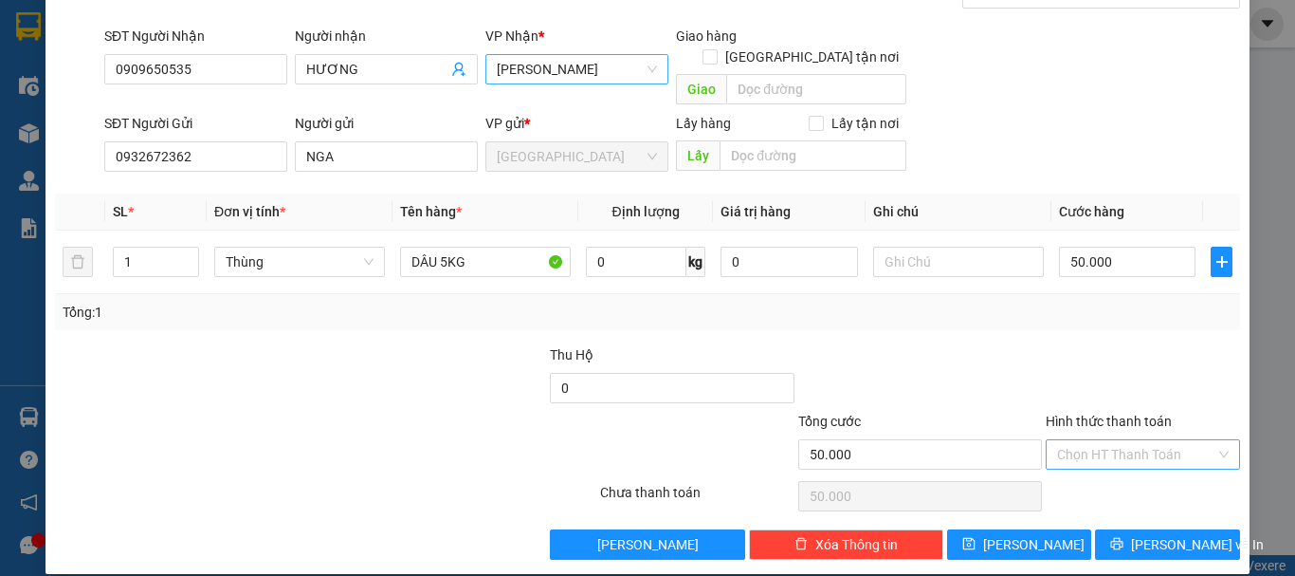
click at [1112, 440] on input "Hình thức thanh toán" at bounding box center [1136, 454] width 158 height 28
click at [1135, 467] on div "Tại văn phòng" at bounding box center [1132, 471] width 170 height 21
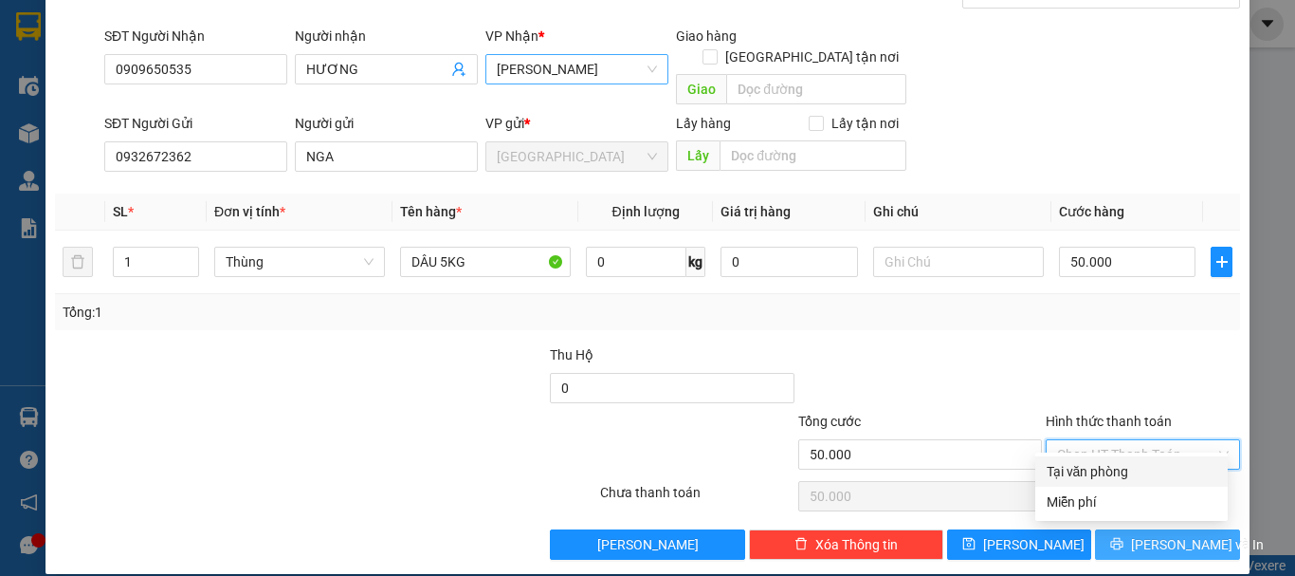
type input "0"
click at [1153, 529] on button "[PERSON_NAME] và In" at bounding box center [1167, 544] width 145 height 30
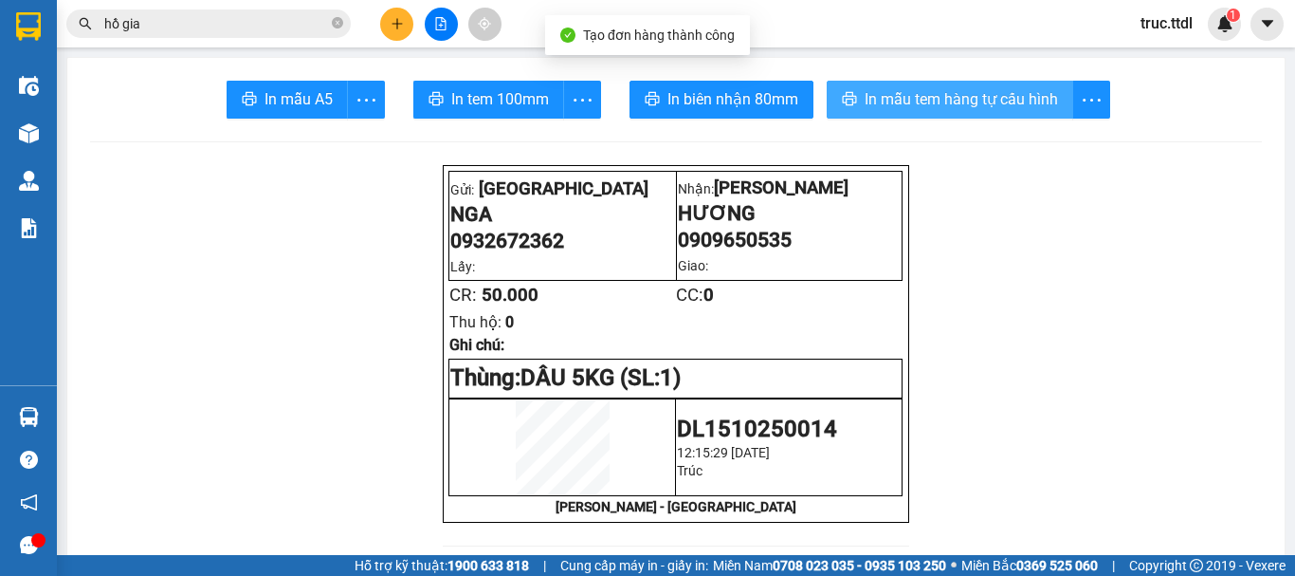
click at [1025, 102] on span "In mẫu tem hàng tự cấu hình" at bounding box center [961, 99] width 193 height 24
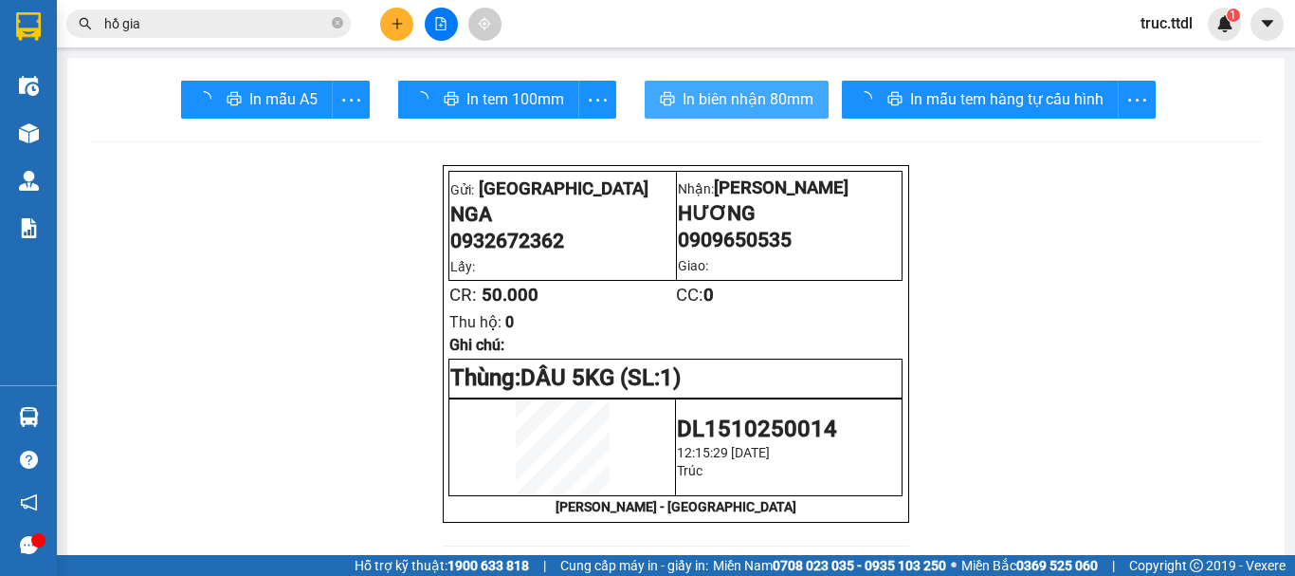
click at [694, 100] on span "In biên nhận 80mm" at bounding box center [748, 99] width 131 height 24
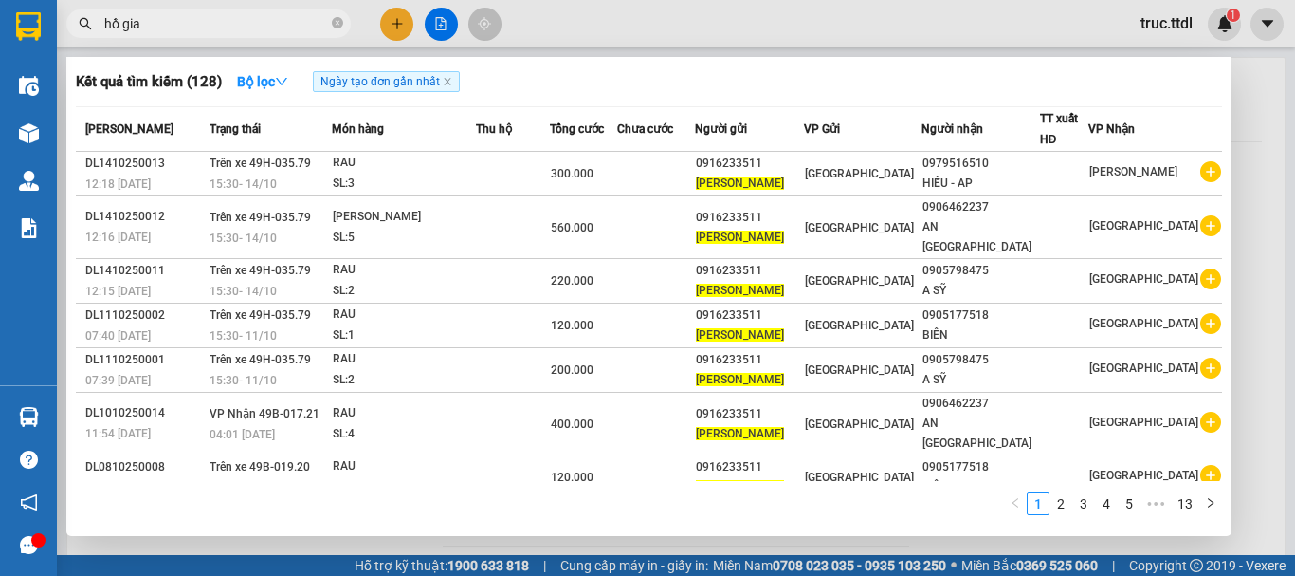
click at [271, 24] on input "hồ gia" at bounding box center [216, 23] width 224 height 21
click at [267, 26] on input "hồ gia" at bounding box center [216, 23] width 224 height 21
paste input "0908042111"
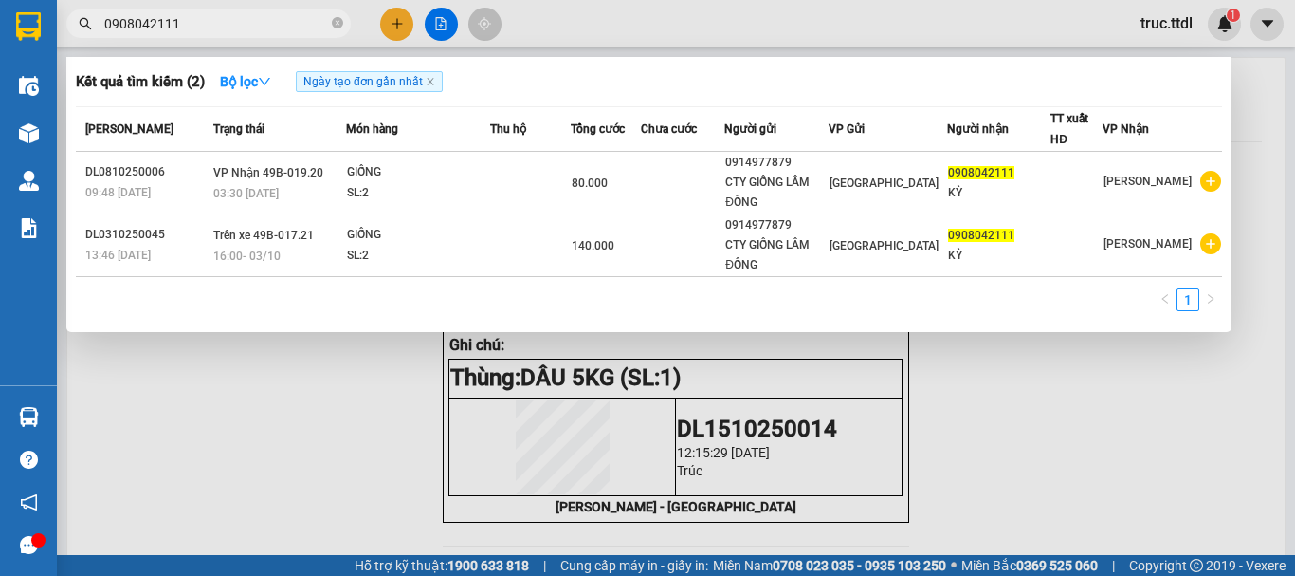
type input "0908042111"
click at [346, 24] on span "0908042111" at bounding box center [208, 23] width 284 height 28
click at [338, 24] on icon "close-circle" at bounding box center [337, 22] width 11 height 11
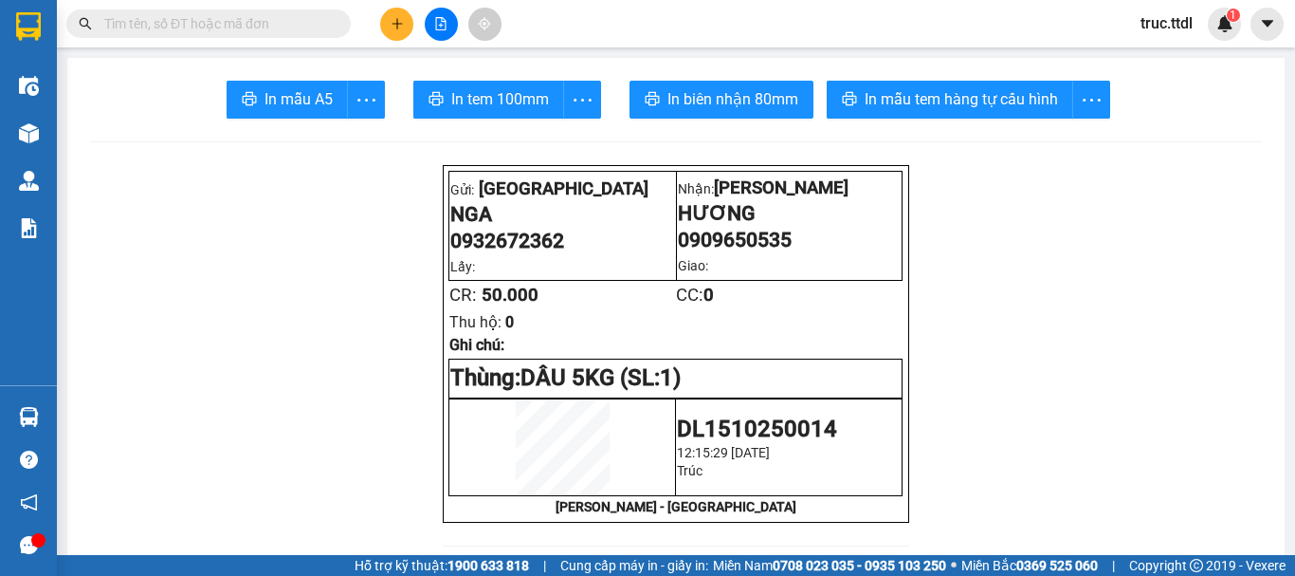
click at [406, 33] on button at bounding box center [396, 24] width 33 height 33
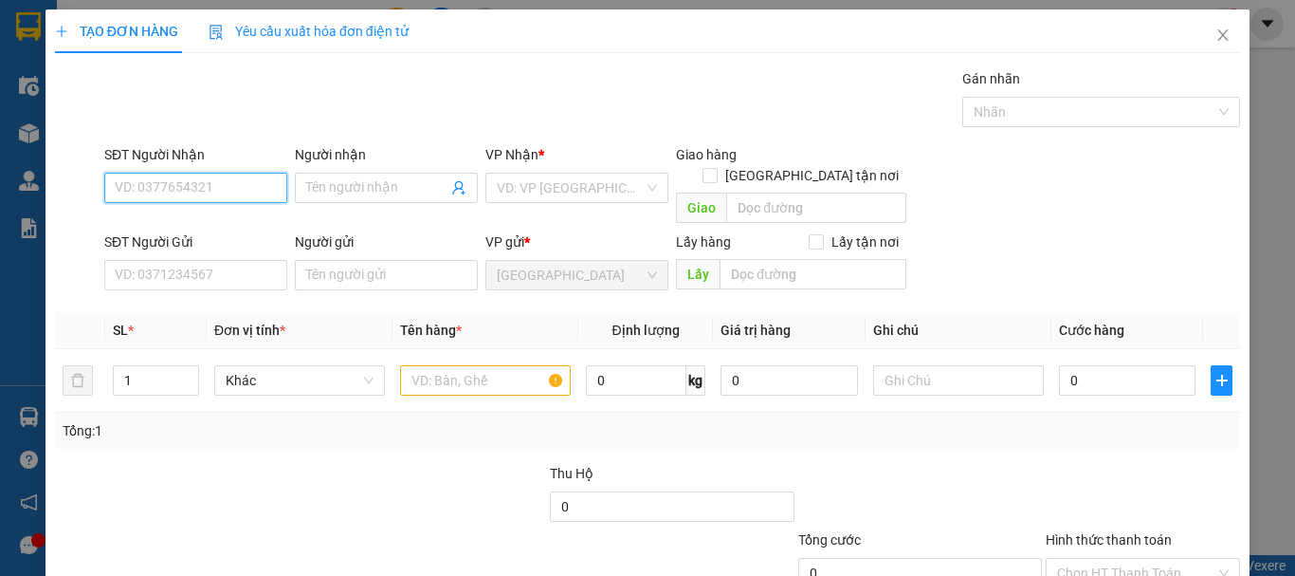
click at [238, 189] on input "SĐT Người Nhận" at bounding box center [195, 188] width 183 height 30
type input "0979921361"
type input "HẬU"
type input "70.000"
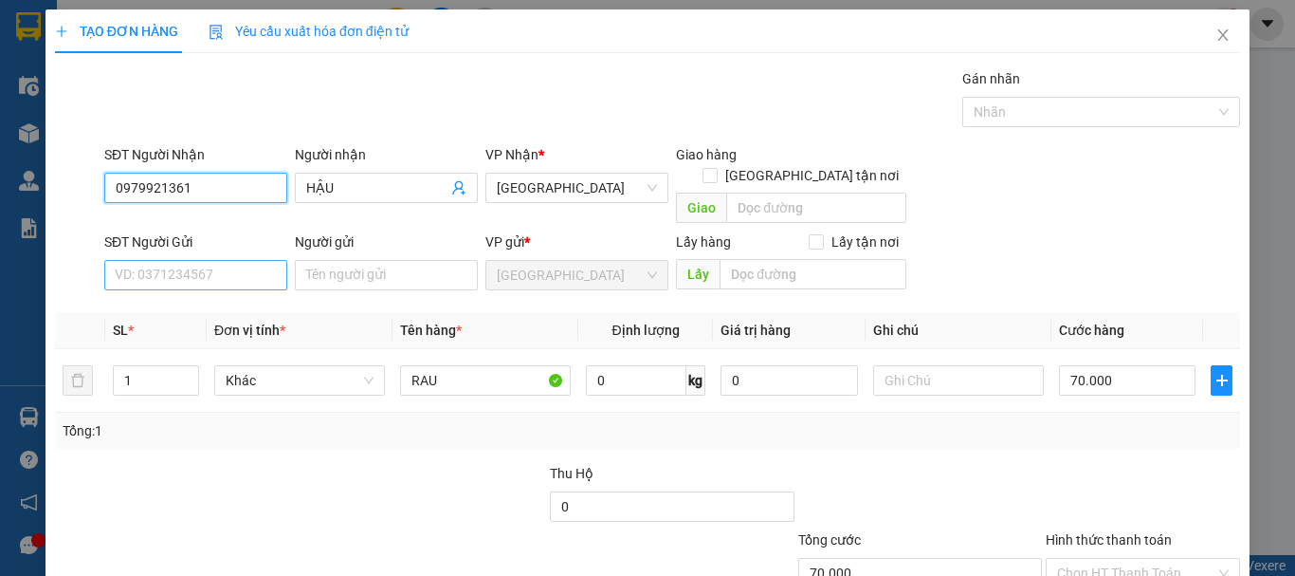
type input "0979921361"
click at [244, 260] on input "SĐT Người Gửi" at bounding box center [195, 275] width 183 height 30
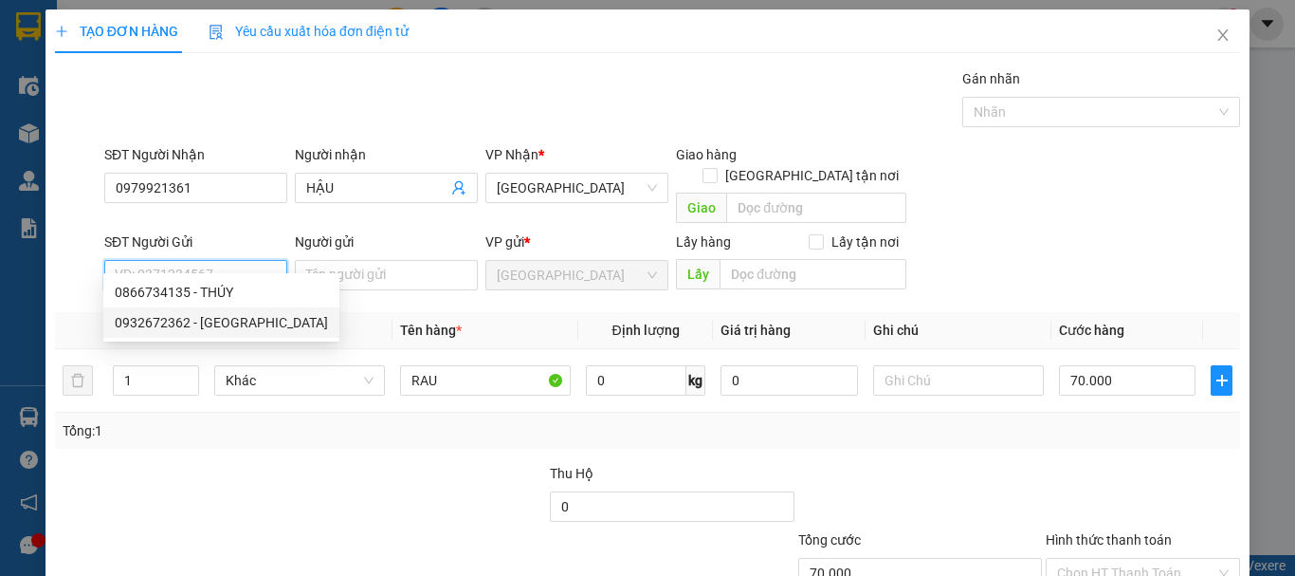
click at [244, 317] on div "0932672362 - NGA" at bounding box center [221, 322] width 213 height 21
type input "0932672362"
type input "NGA"
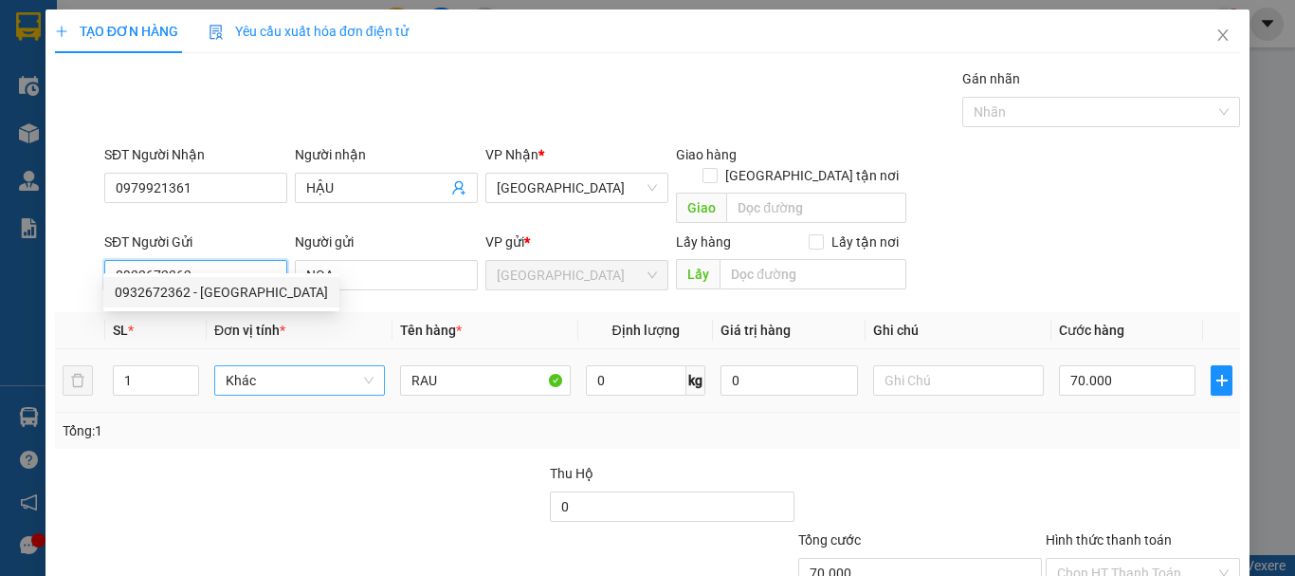
type input "50.000"
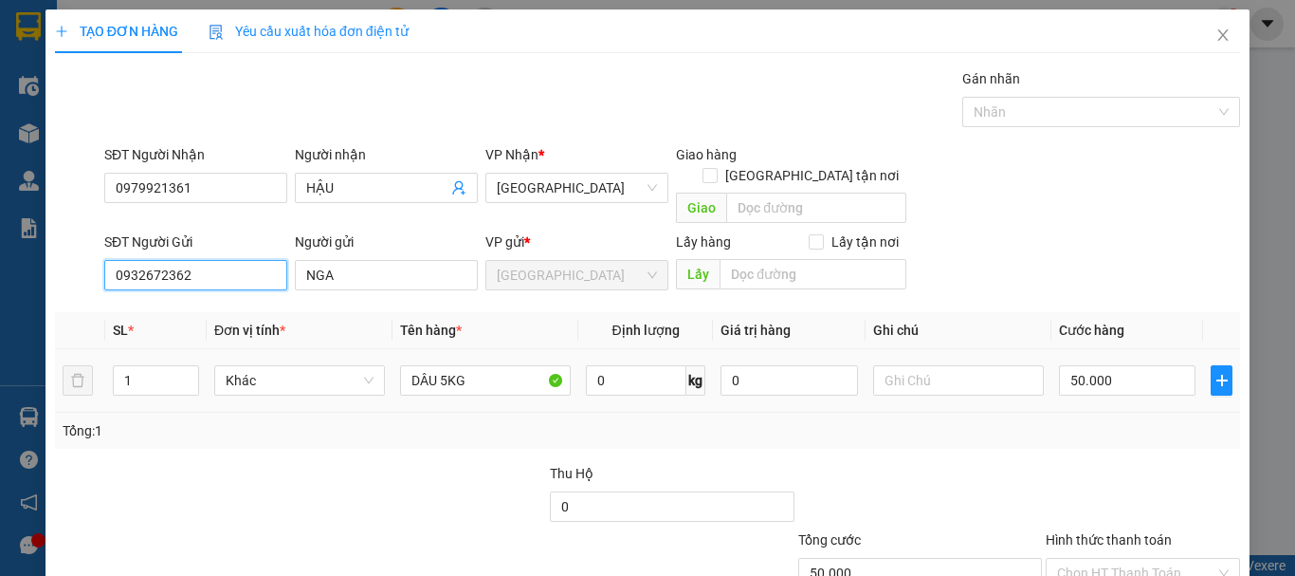
click at [296, 366] on span "Khác" at bounding box center [300, 380] width 148 height 28
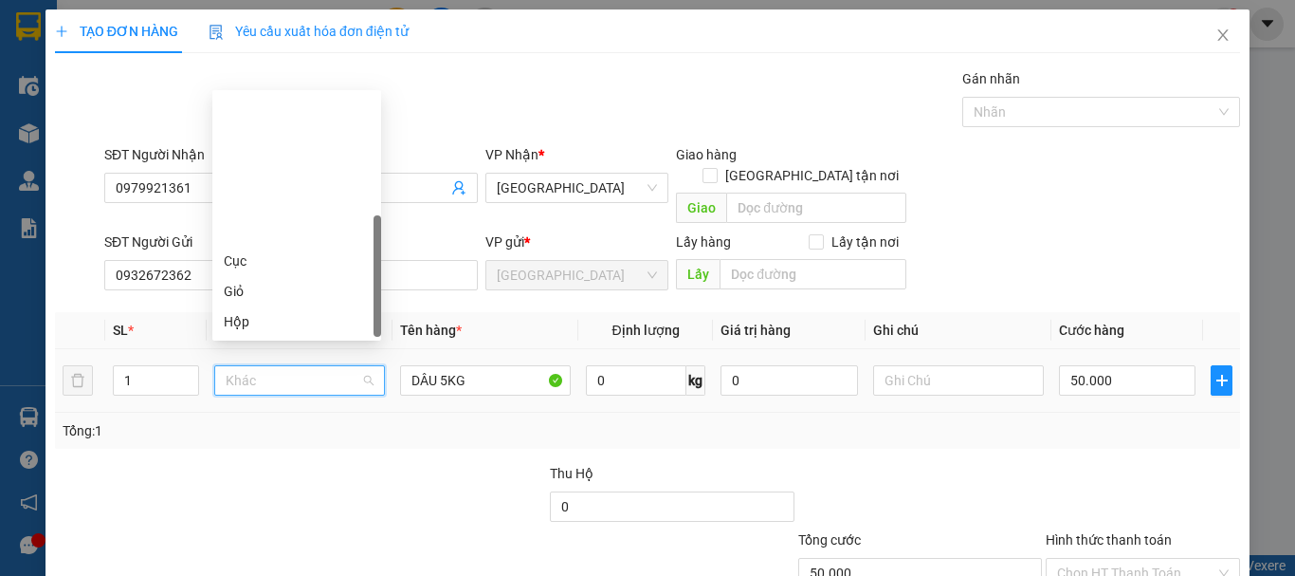
scroll to position [182, 0]
type input "T"
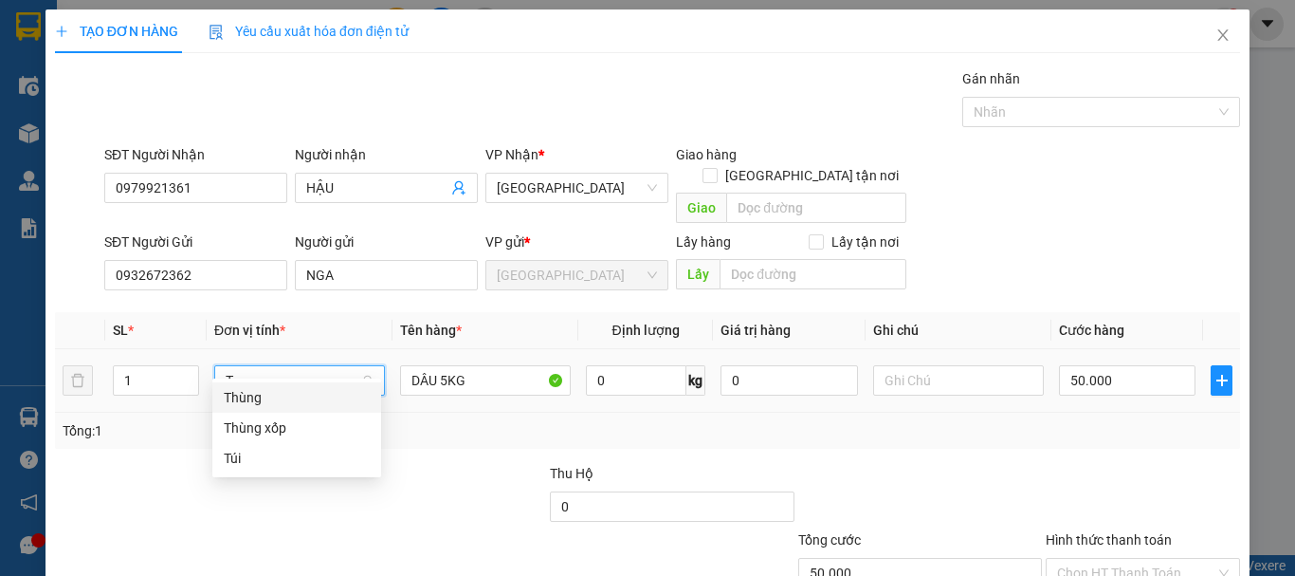
scroll to position [0, 0]
click at [333, 396] on div "Thùng" at bounding box center [297, 397] width 146 height 21
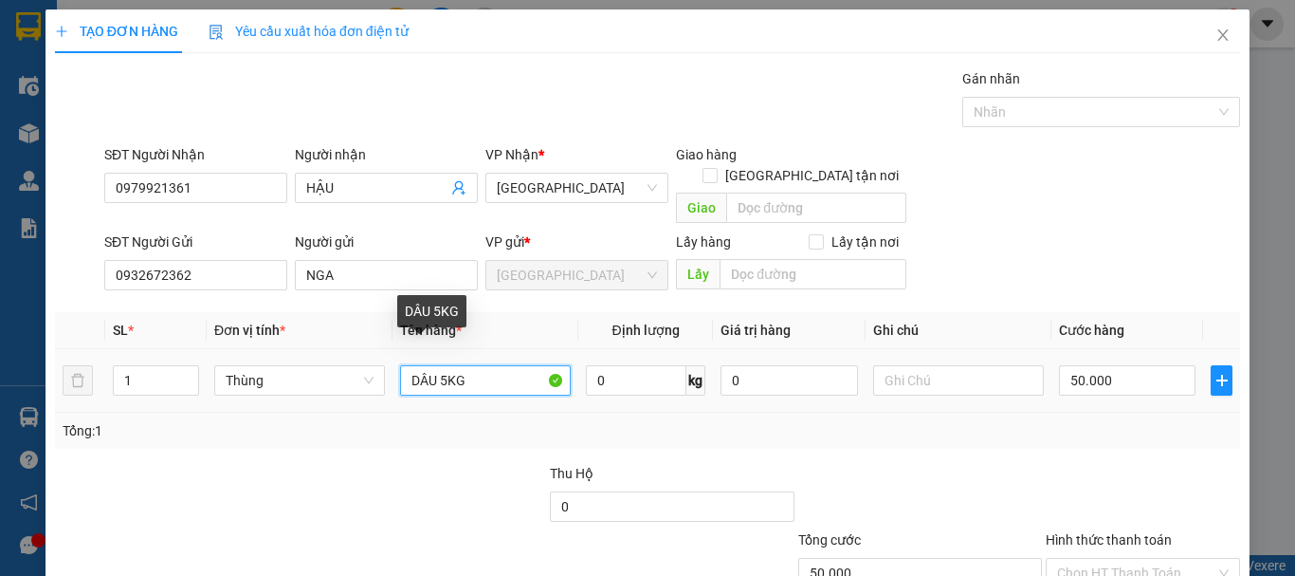
click at [442, 365] on input "DÂU 5KG" at bounding box center [485, 380] width 171 height 30
type input "0"
type input "DÂU 7KG"
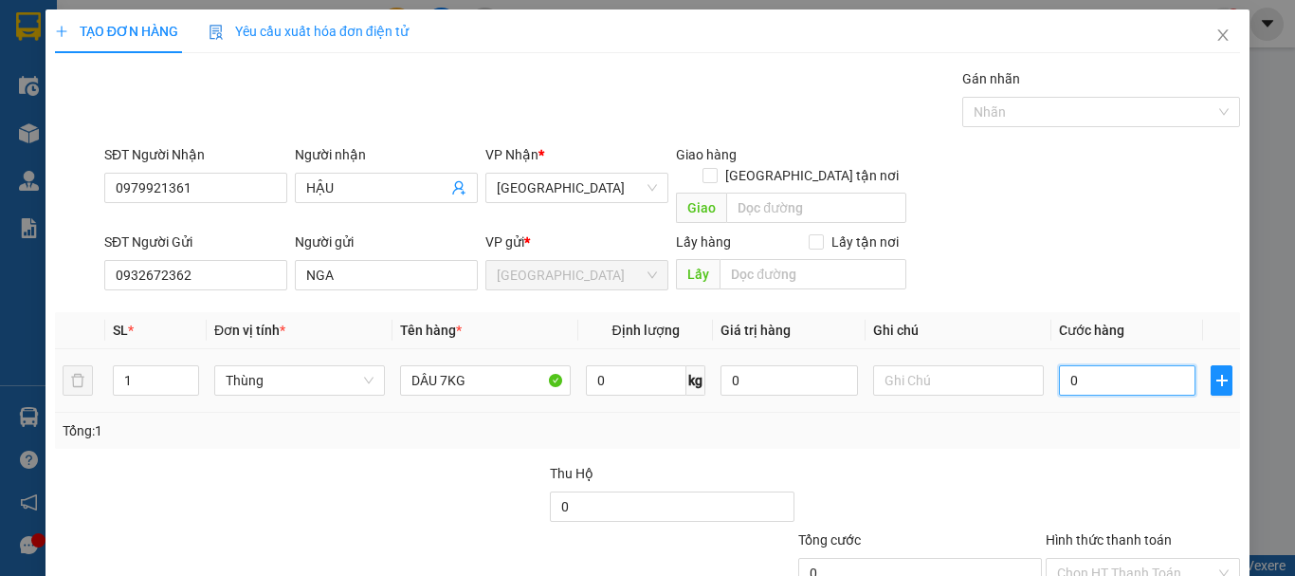
click at [1153, 368] on input "0" at bounding box center [1127, 380] width 137 height 30
type input "5"
type input "50"
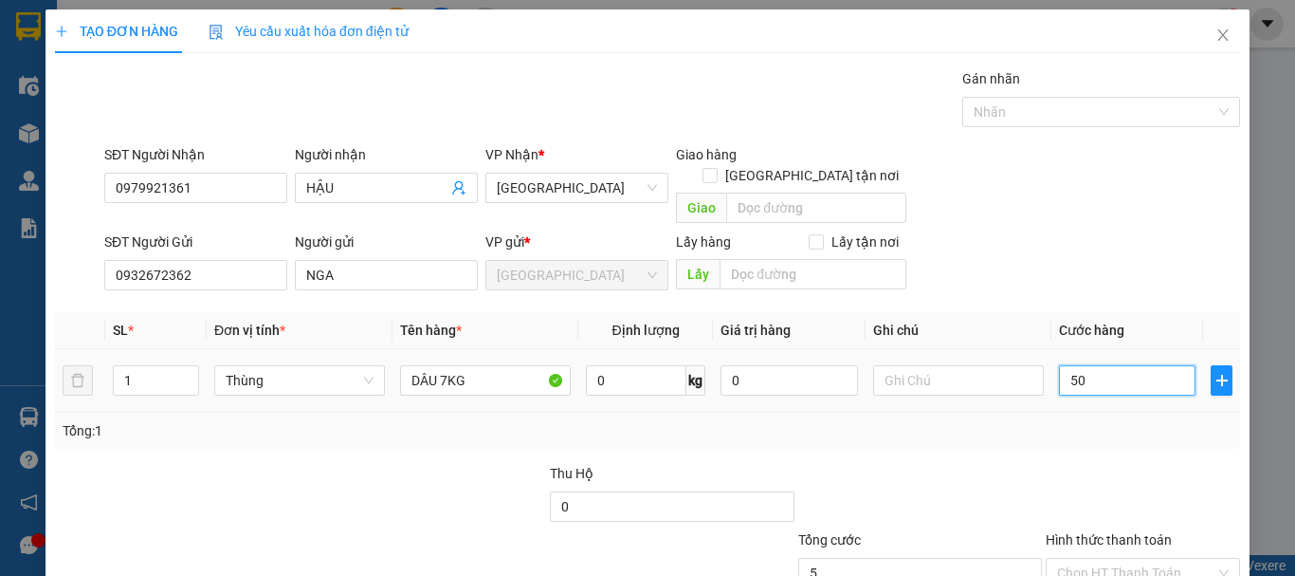
type input "50"
type input "50.000"
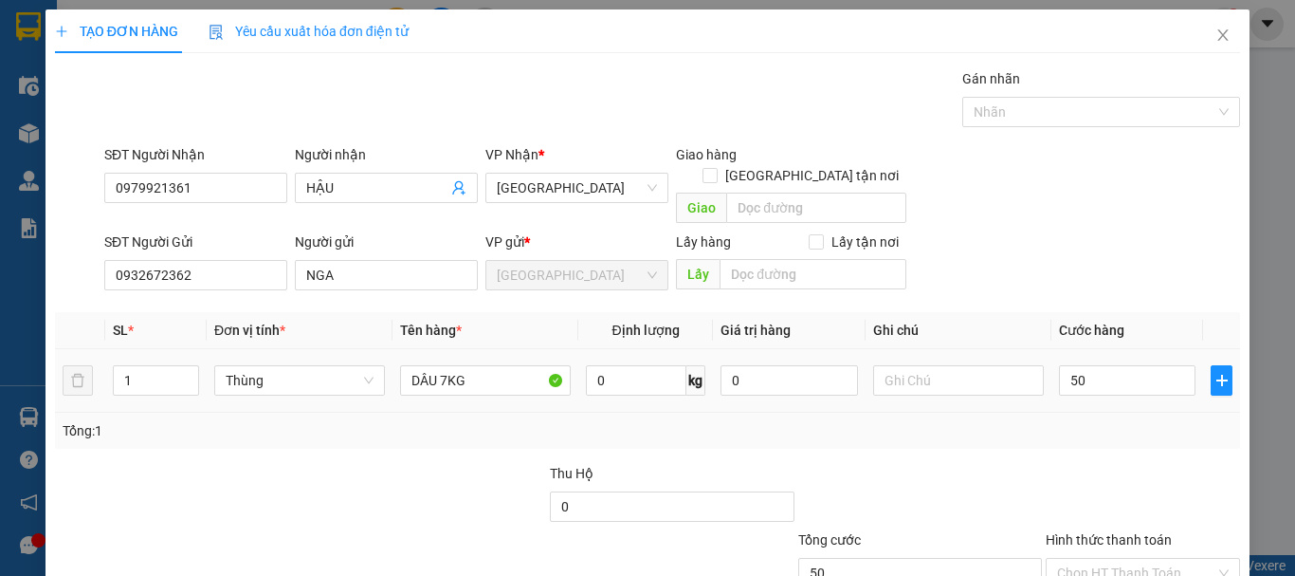
type input "50.000"
click at [1139, 438] on div "Transit Pickup Surcharge Ids Transit Deliver Surcharge Ids Transit Deliver Surc…" at bounding box center [647, 373] width 1185 height 610
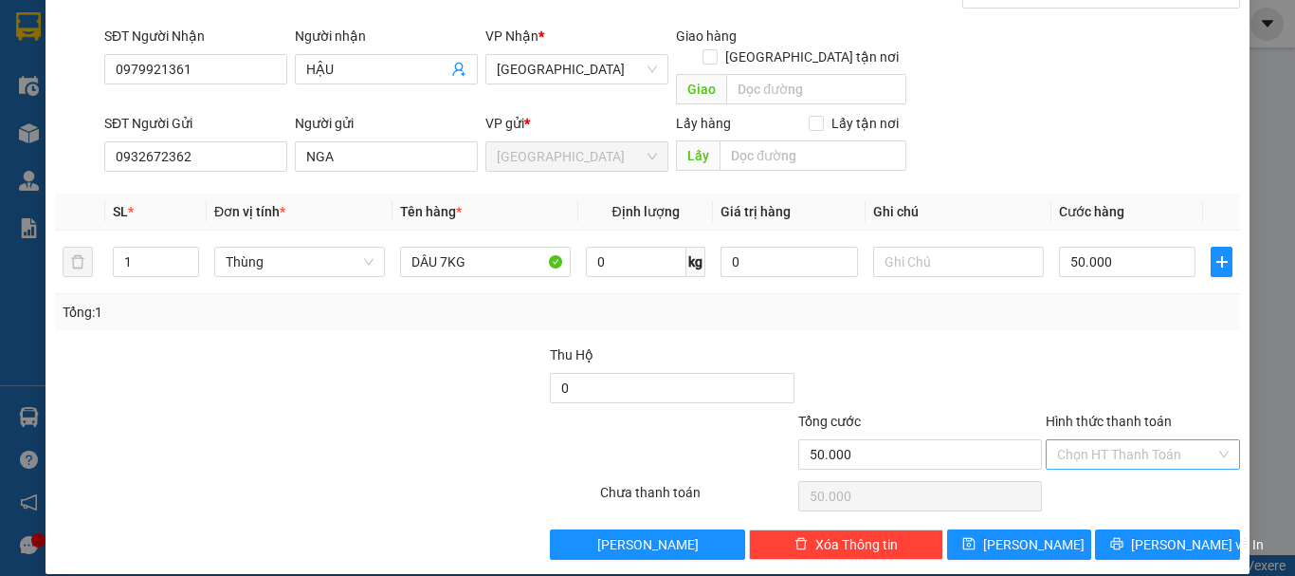
click at [1135, 448] on div "Chọn HT Thanh Toán" at bounding box center [1143, 454] width 194 height 30
click at [1125, 470] on div "Tại văn phòng" at bounding box center [1132, 471] width 170 height 21
type input "0"
click at [1152, 541] on div "TẠO ĐƠN HÀNG Yêu cầu xuất hóa đơn điện tử Transit Pickup Surcharge Ids Transit …" at bounding box center [648, 232] width 1204 height 683
click at [1151, 534] on span "[PERSON_NAME] và In" at bounding box center [1197, 544] width 133 height 21
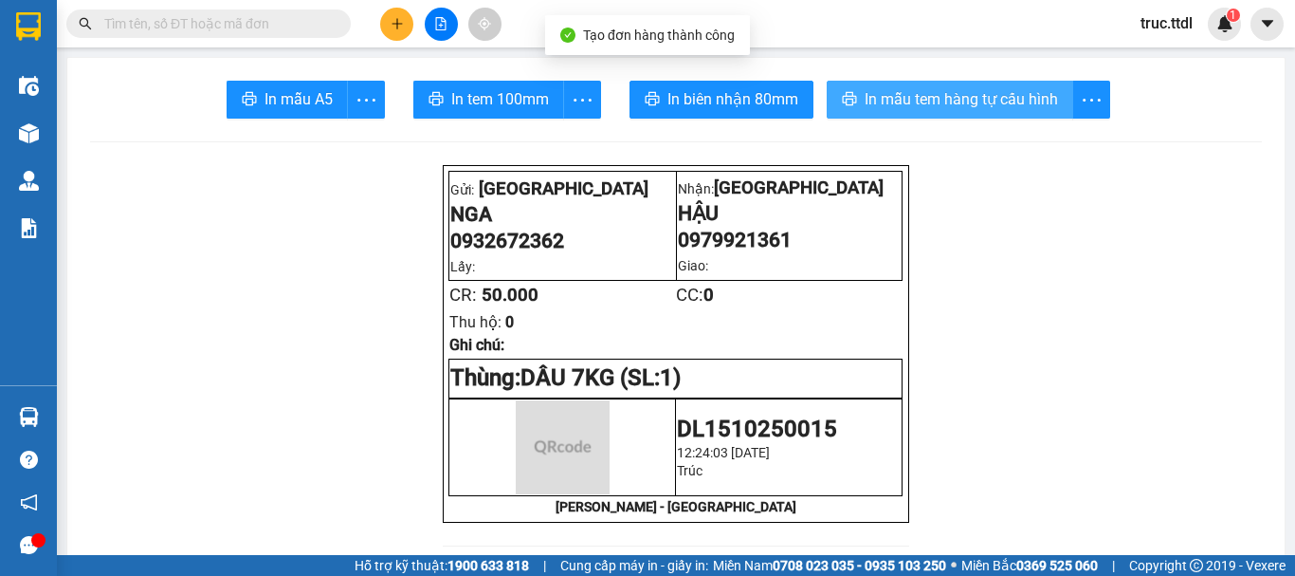
click at [920, 105] on span "In mẫu tem hàng tự cấu hình" at bounding box center [961, 99] width 193 height 24
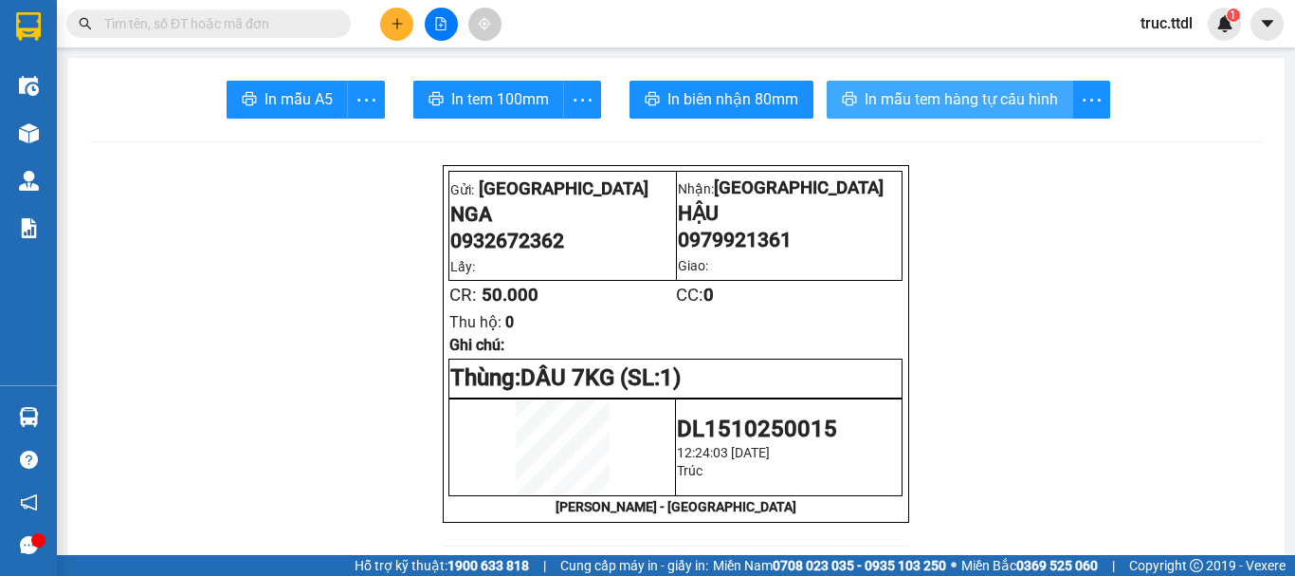
click at [937, 108] on span "In mẫu tem hàng tự cấu hình" at bounding box center [961, 99] width 193 height 24
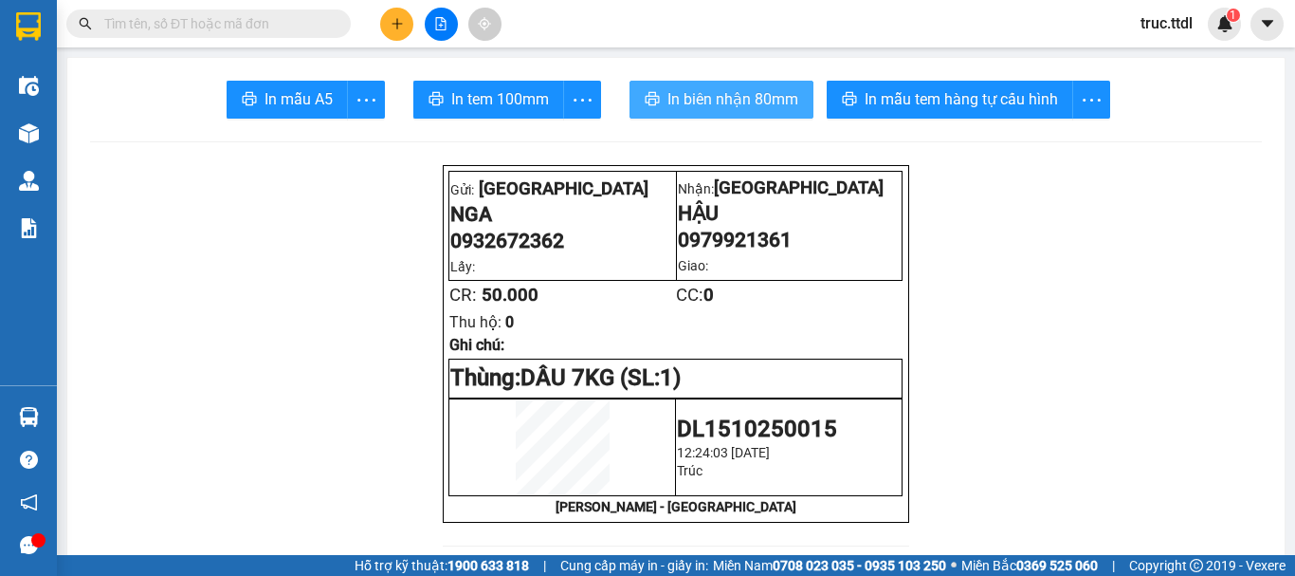
click at [700, 91] on span "In biên nhận 80mm" at bounding box center [732, 99] width 131 height 24
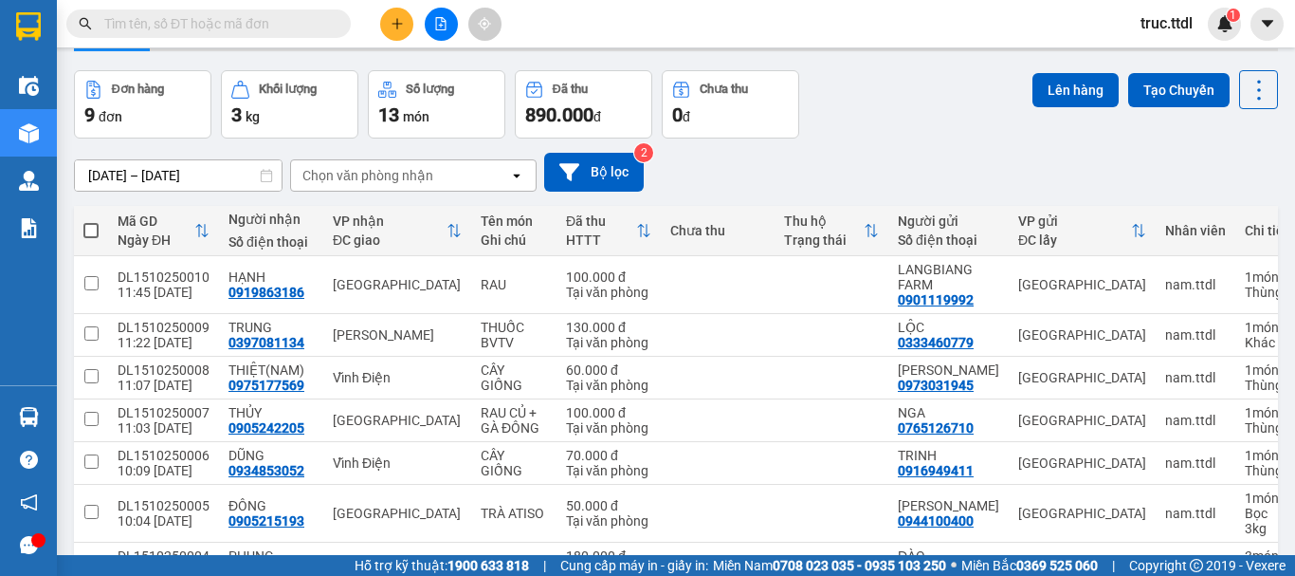
scroll to position [95, 0]
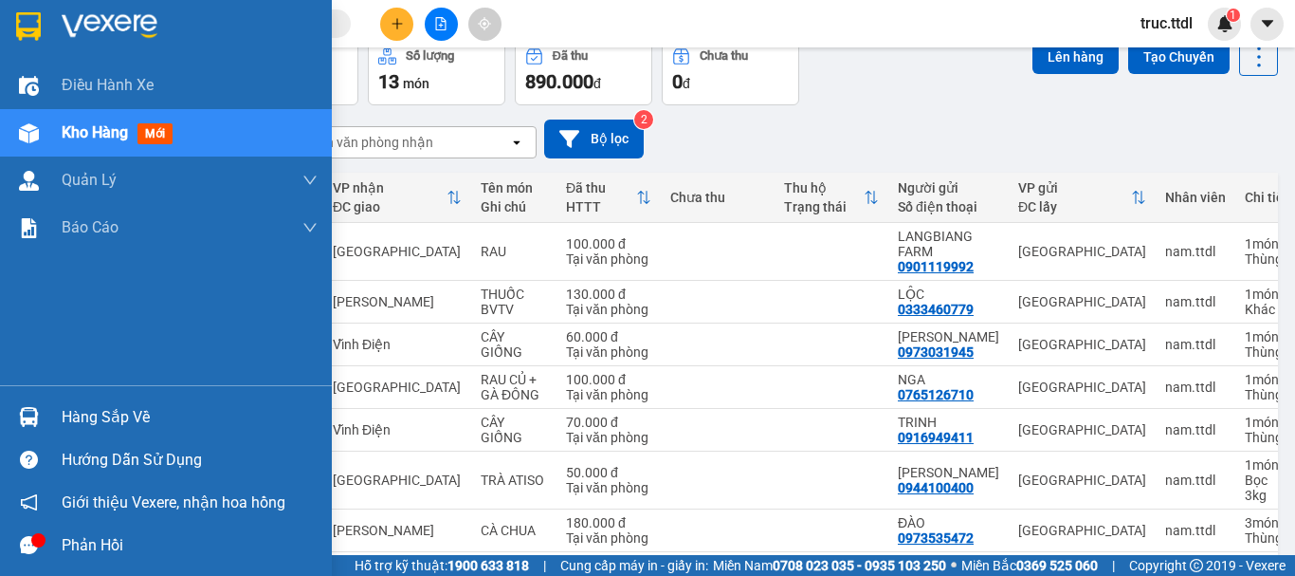
click at [32, 29] on img at bounding box center [28, 26] width 25 height 28
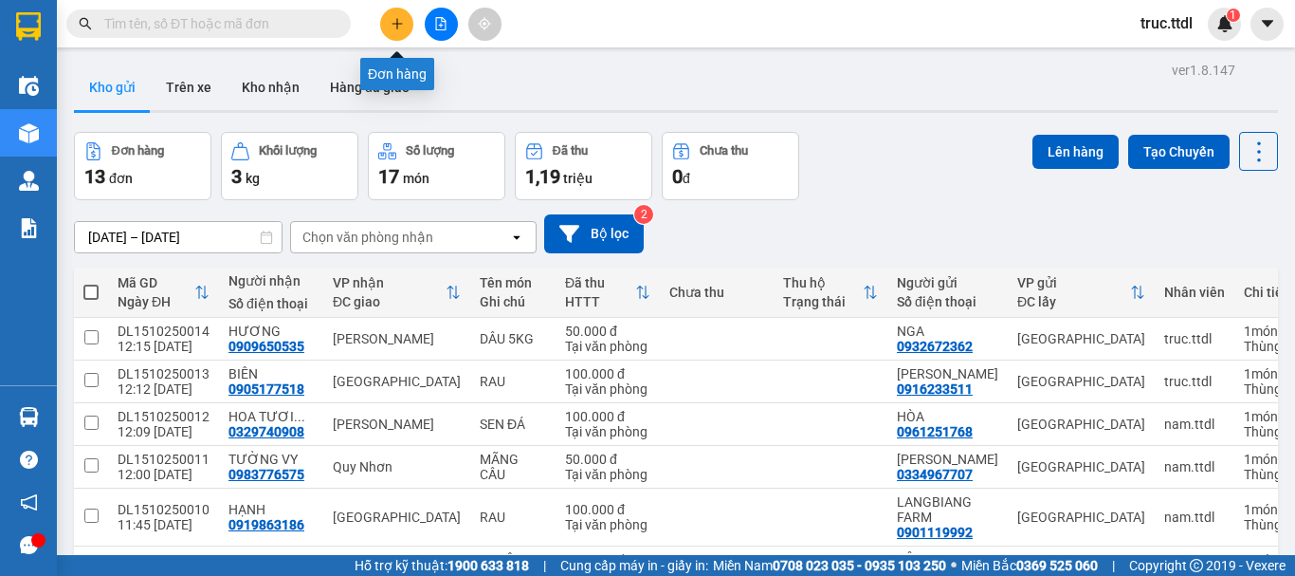
click at [391, 23] on icon "plus" at bounding box center [397, 23] width 13 height 13
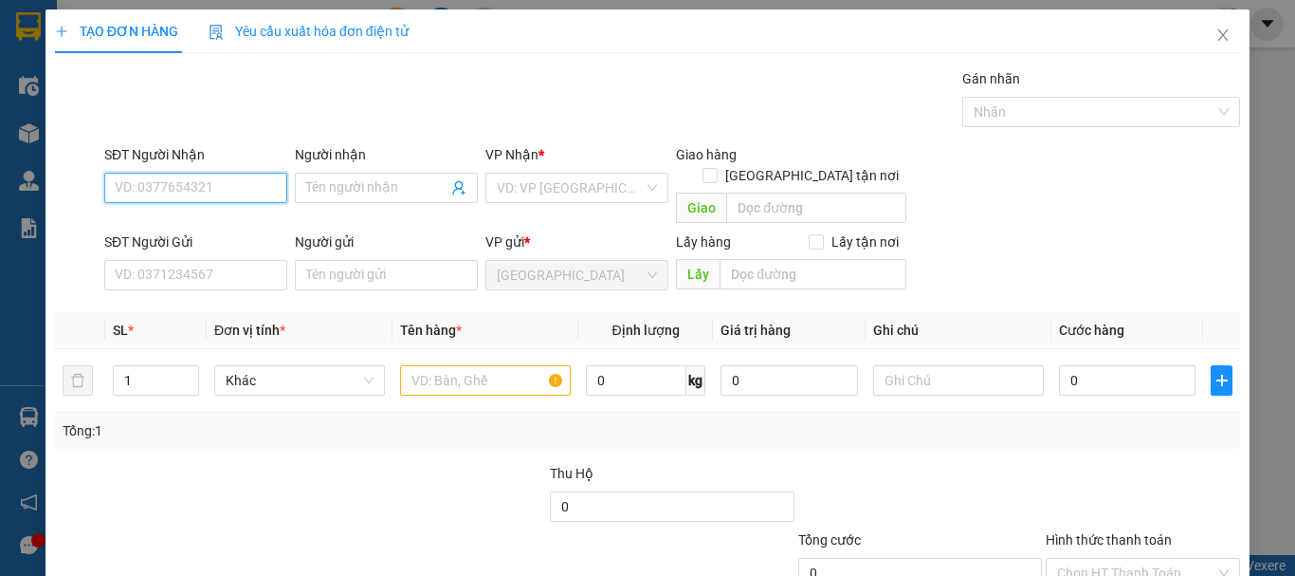
click at [228, 190] on input "SĐT Người Nhận" at bounding box center [195, 188] width 183 height 30
type input "0396925445"
type input "LUY"
type input "50.000"
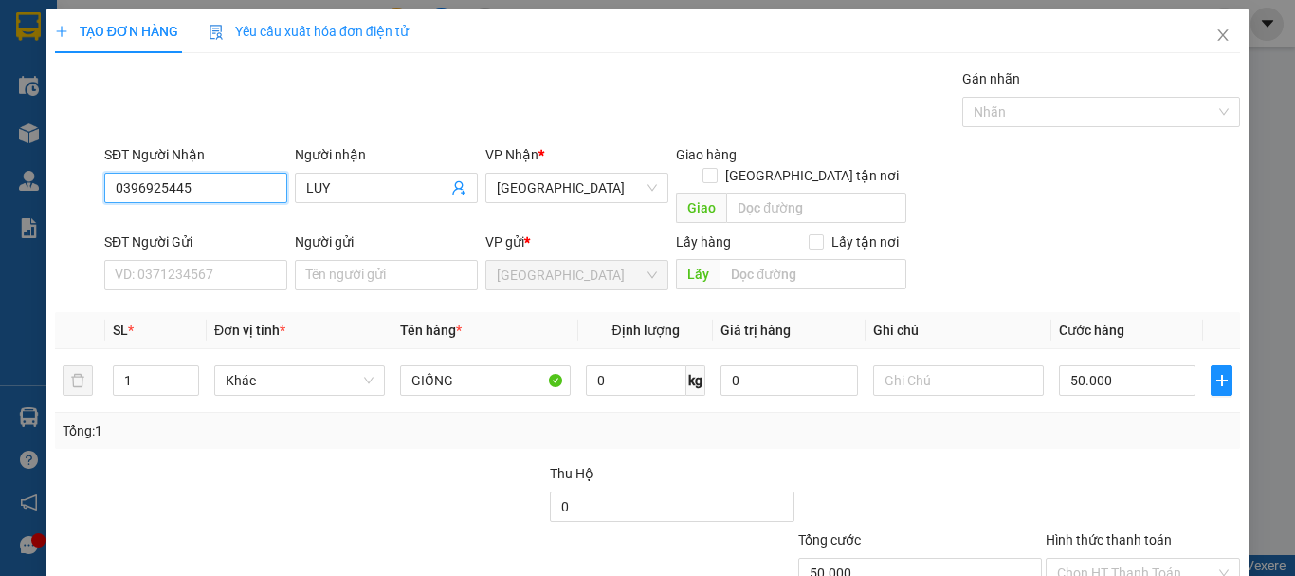
type input "0396925445"
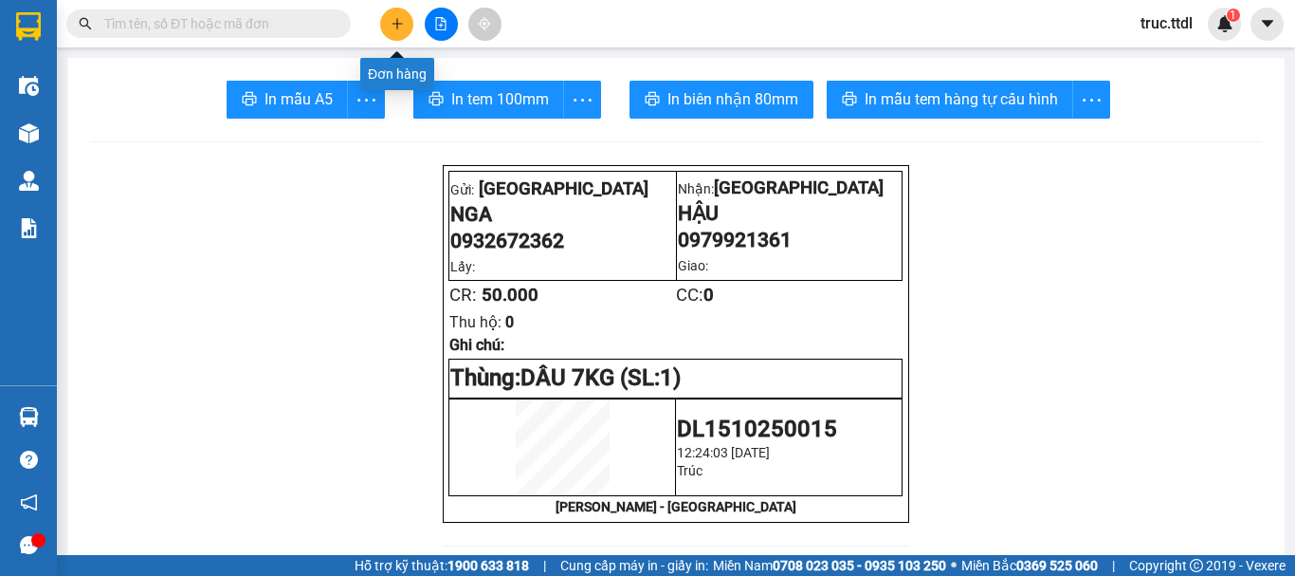
click at [402, 17] on icon "plus" at bounding box center [397, 23] width 13 height 13
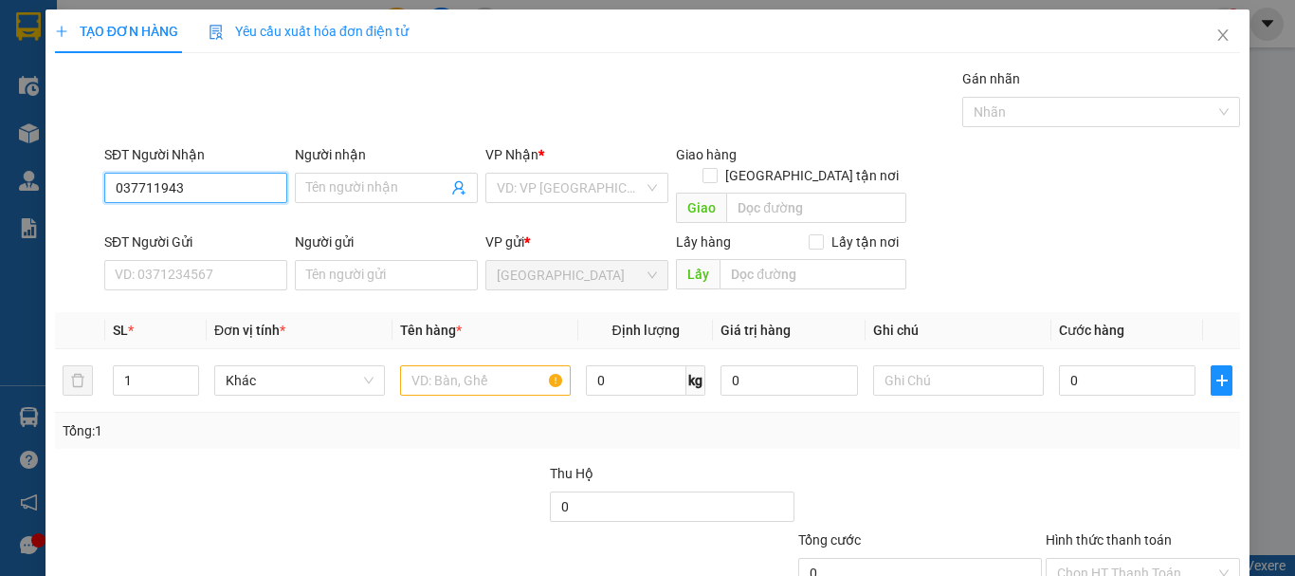
type input "0377119743"
type input "HIỀN"
type input "40.000"
drag, startPoint x: 212, startPoint y: 192, endPoint x: 0, endPoint y: 203, distance: 212.6
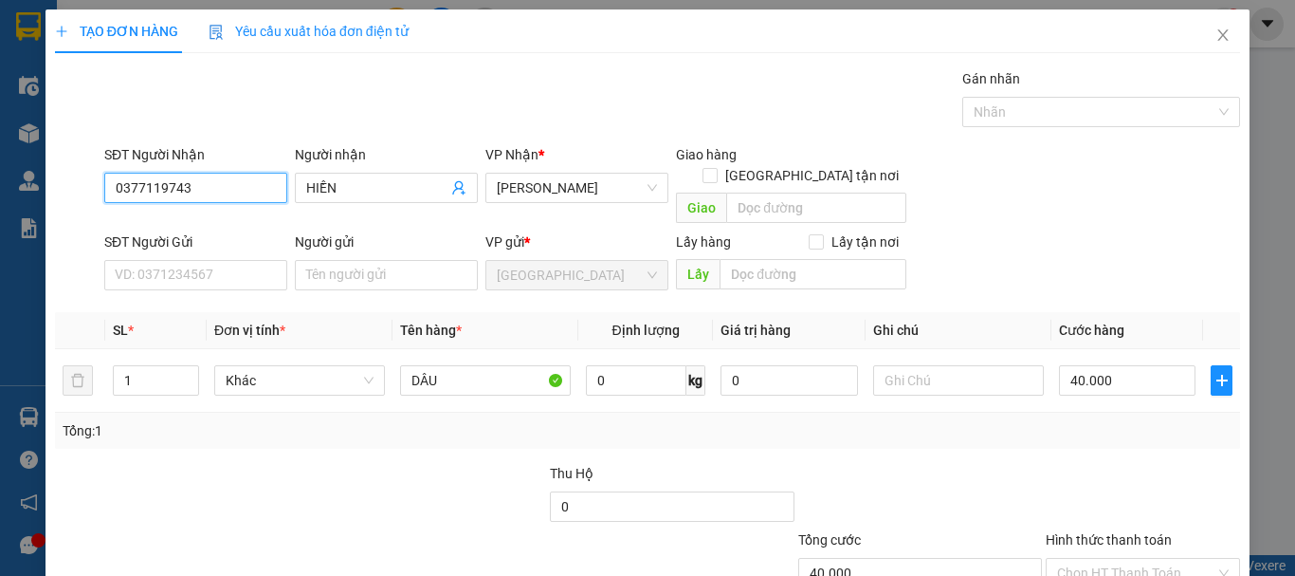
click at [0, 203] on div "TẠO ĐƠN HÀNG Yêu cầu xuất hóa đơn điện tử Transit Pickup Surcharge Ids Transit …" at bounding box center [647, 288] width 1295 height 576
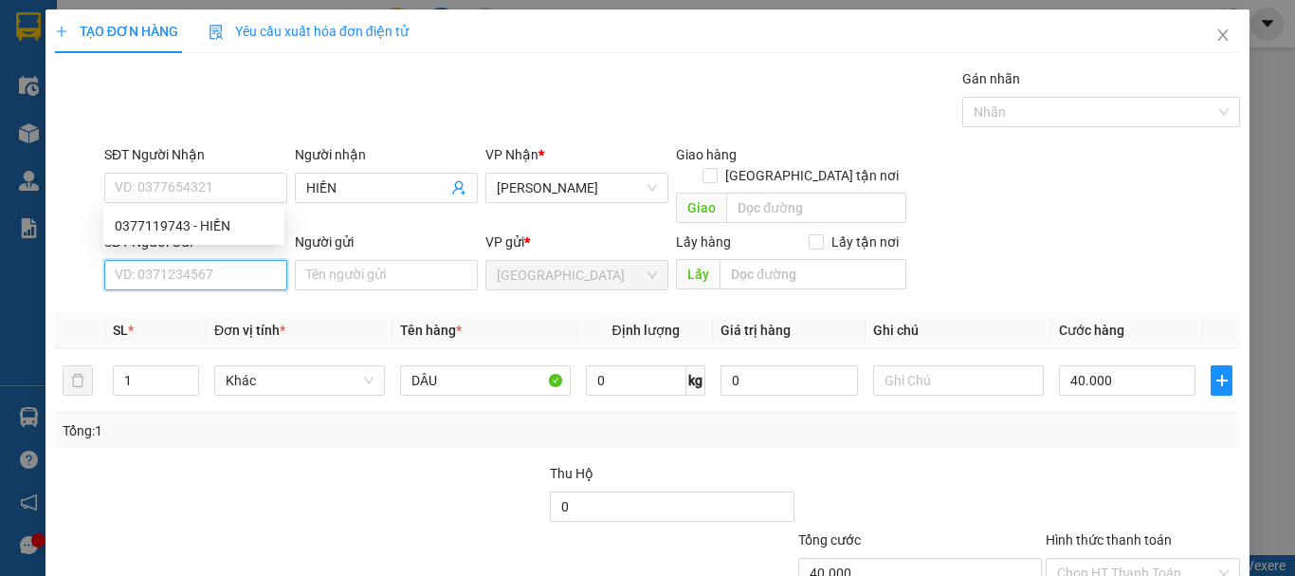
click at [256, 260] on input "SĐT Người Gửi" at bounding box center [195, 275] width 183 height 30
paste input "0377119743"
type input "0377119743"
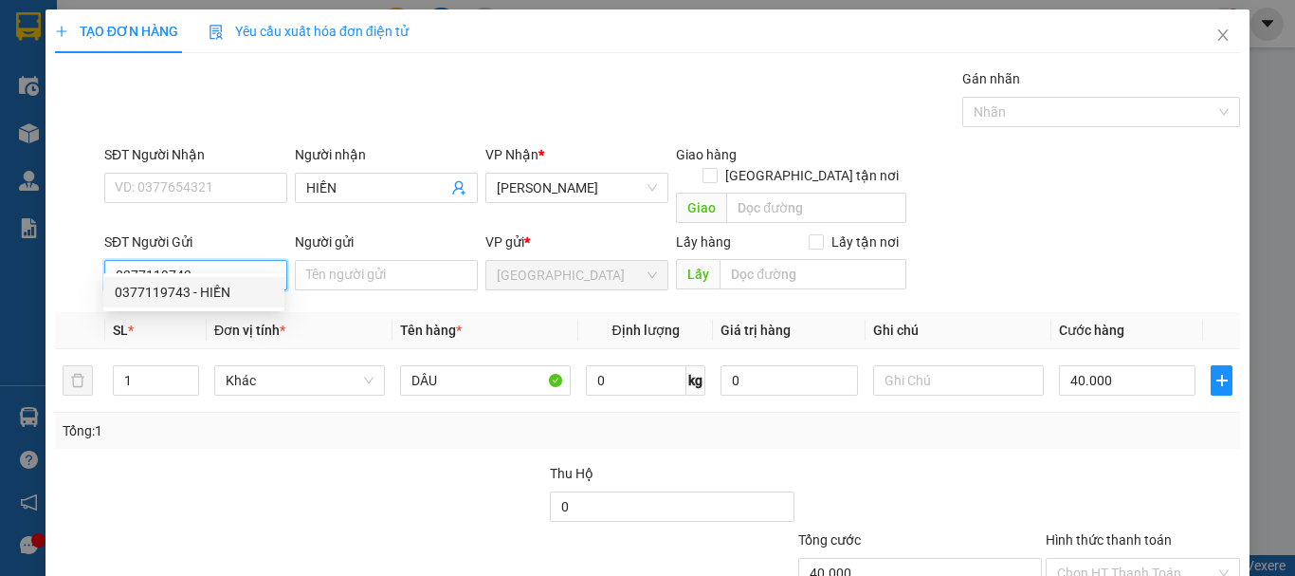
click at [237, 290] on div "0377119743 - HIỀN" at bounding box center [194, 292] width 158 height 21
type input "HIỀN"
type input "30.000"
type input "0377119743"
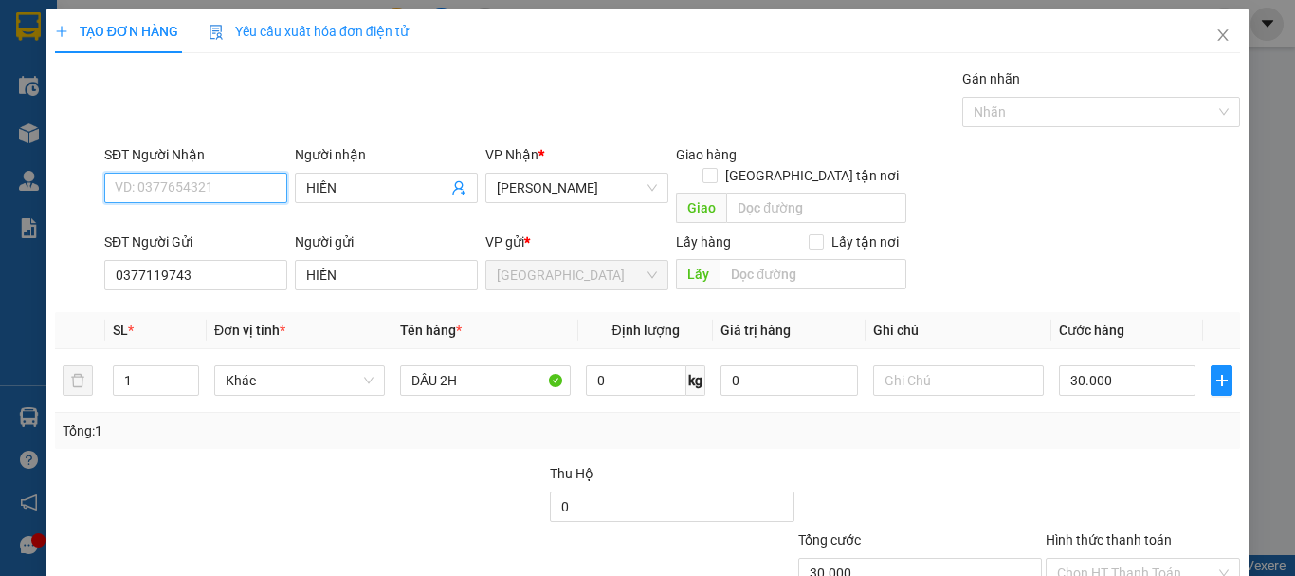
click at [221, 182] on input "SĐT Người Nhận" at bounding box center [195, 188] width 183 height 30
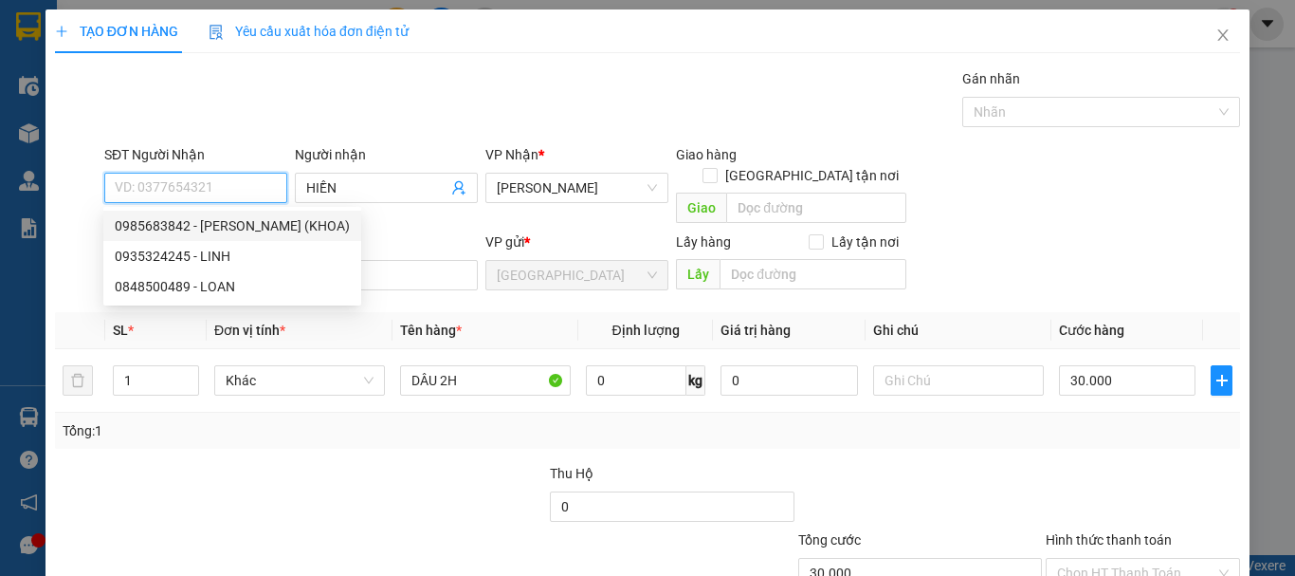
click at [260, 222] on div "0985683842 - ĐĂNG (KHOA)" at bounding box center [232, 225] width 235 height 21
type input "0985683842"
type input "ĐĂNG (KHOA)"
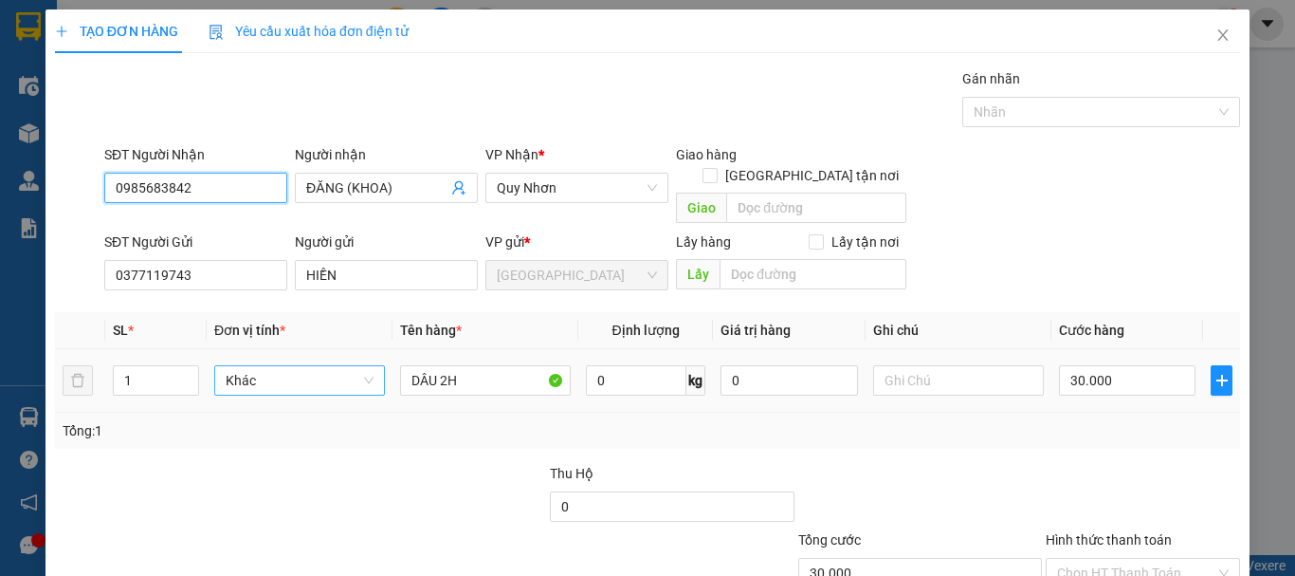
click at [278, 366] on span "Khác" at bounding box center [300, 380] width 148 height 28
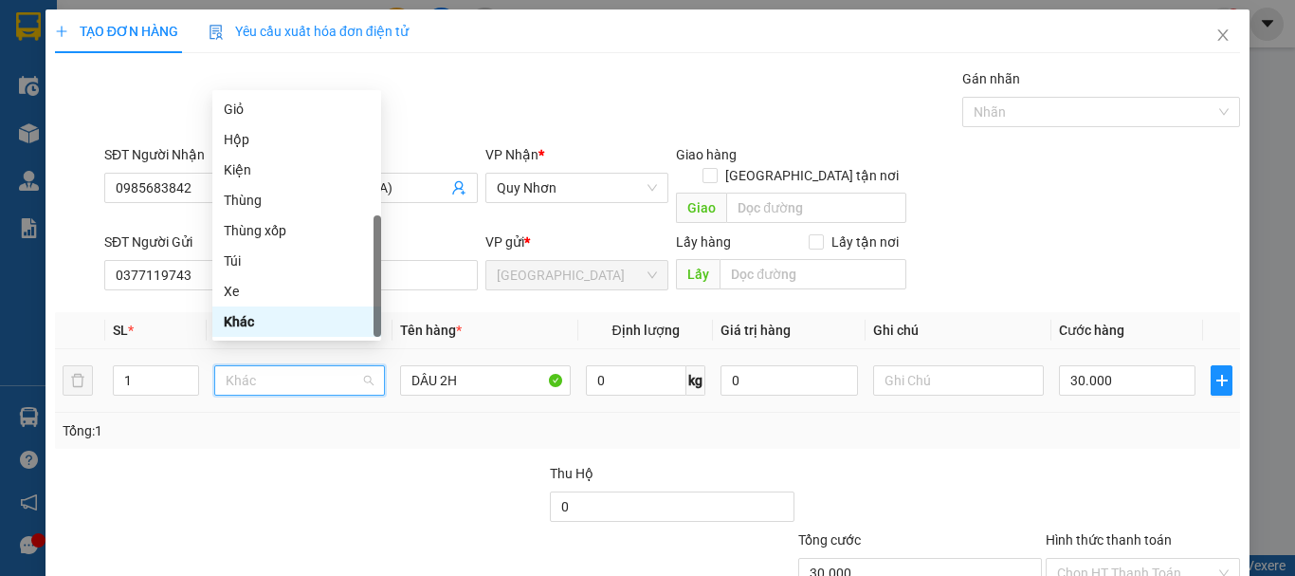
type input "k"
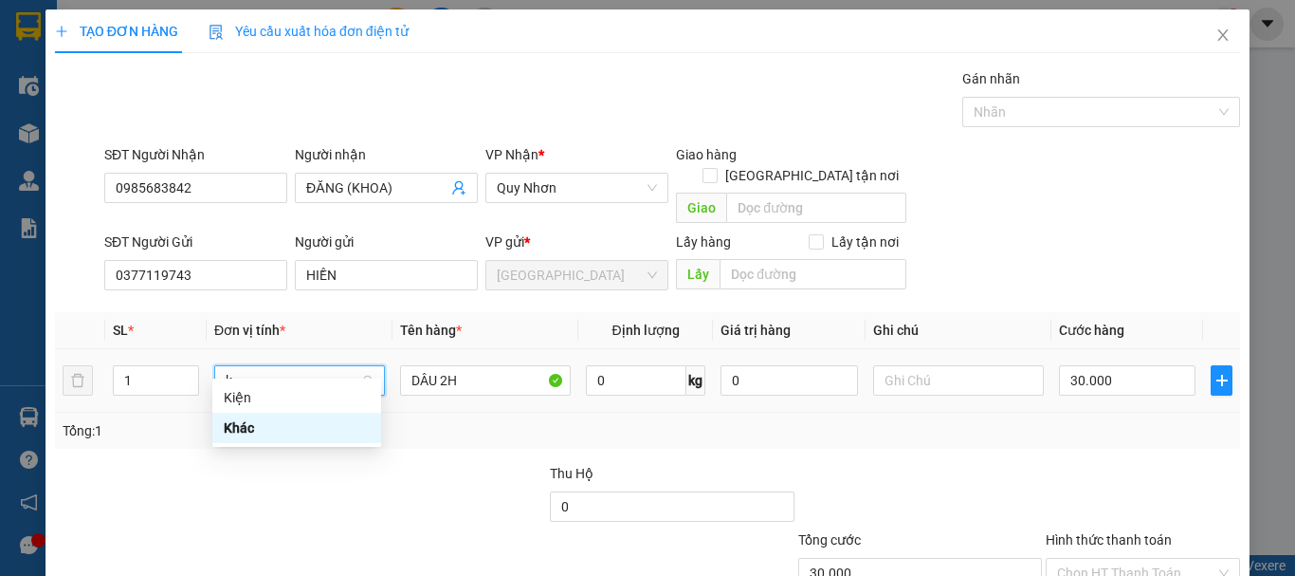
scroll to position [0, 0]
click at [294, 390] on div "Kiện" at bounding box center [297, 397] width 146 height 21
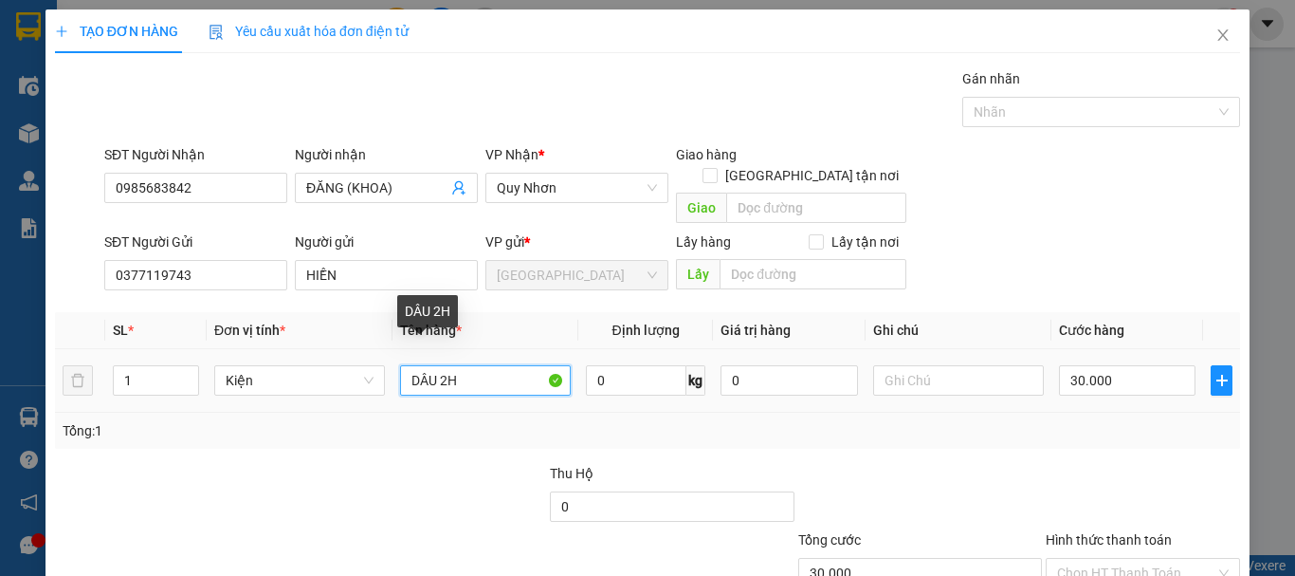
type input "0"
drag, startPoint x: 456, startPoint y: 357, endPoint x: 438, endPoint y: 356, distance: 18.0
click at [438, 365] on input "DÂU 2H" at bounding box center [485, 380] width 171 height 30
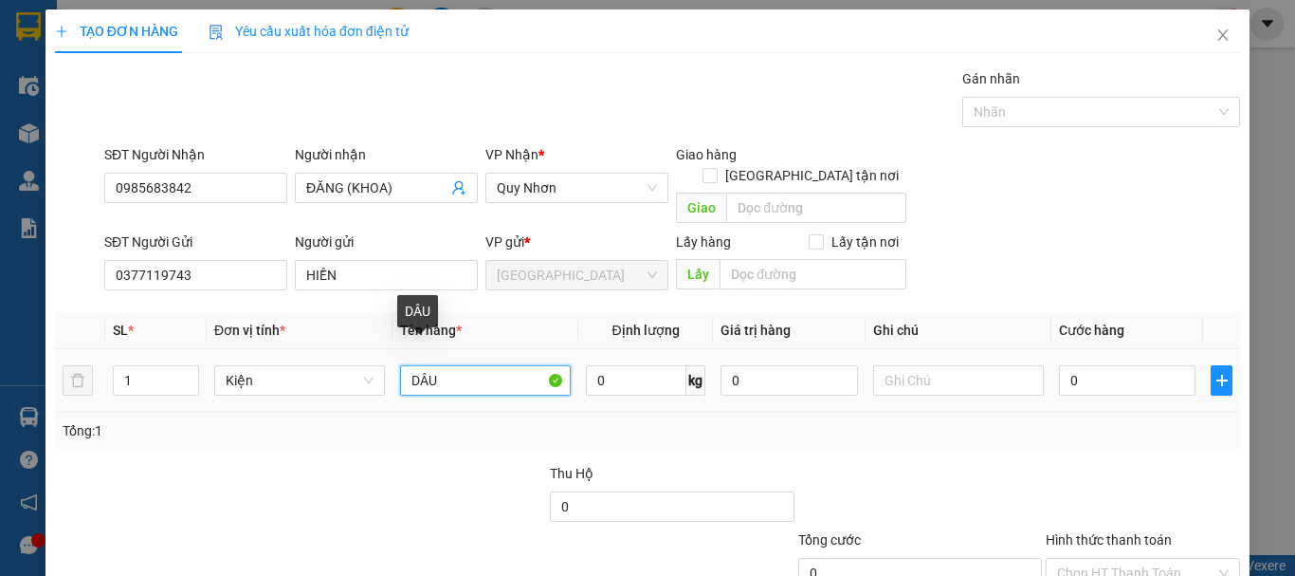
click at [403, 365] on input "DÂU" at bounding box center [485, 380] width 171 height 30
paste input "2H"
type input "2H DÂU"
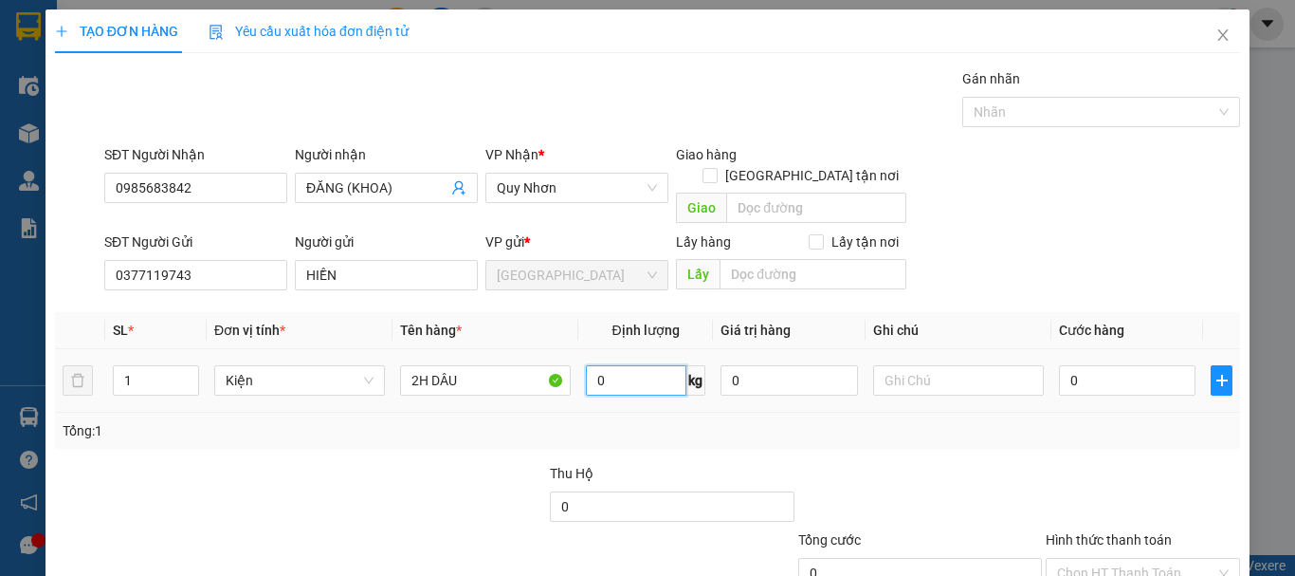
click at [626, 365] on input "0" at bounding box center [636, 380] width 101 height 30
type input "6"
click at [1086, 365] on input "0" at bounding box center [1127, 380] width 137 height 30
type input "3"
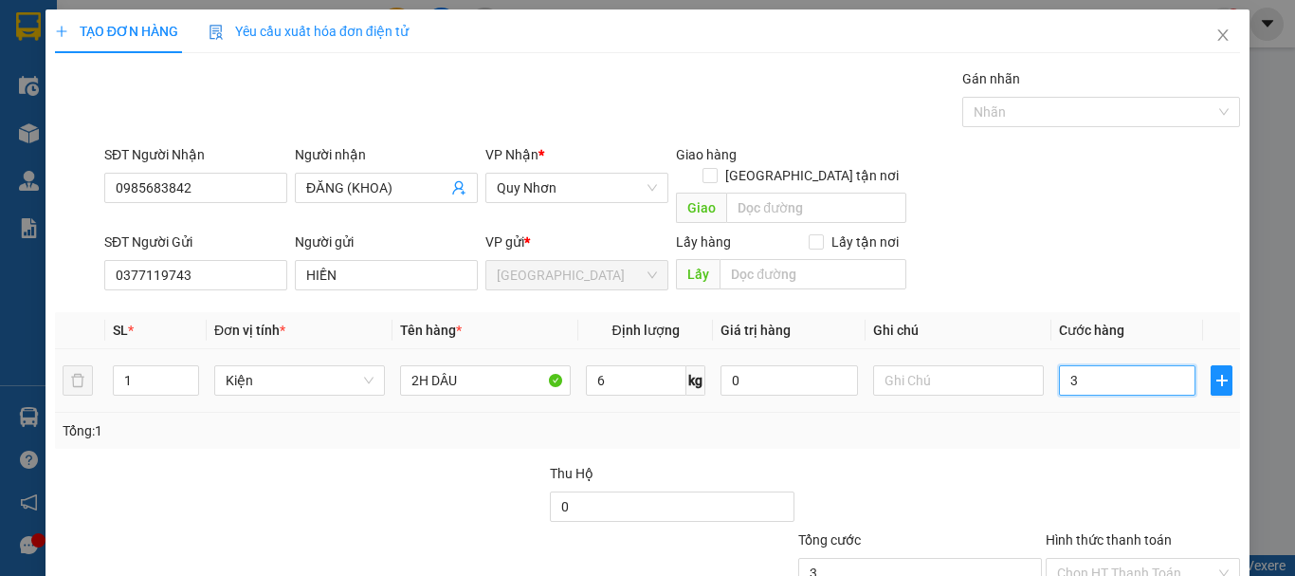
type input "30"
type input "30.000"
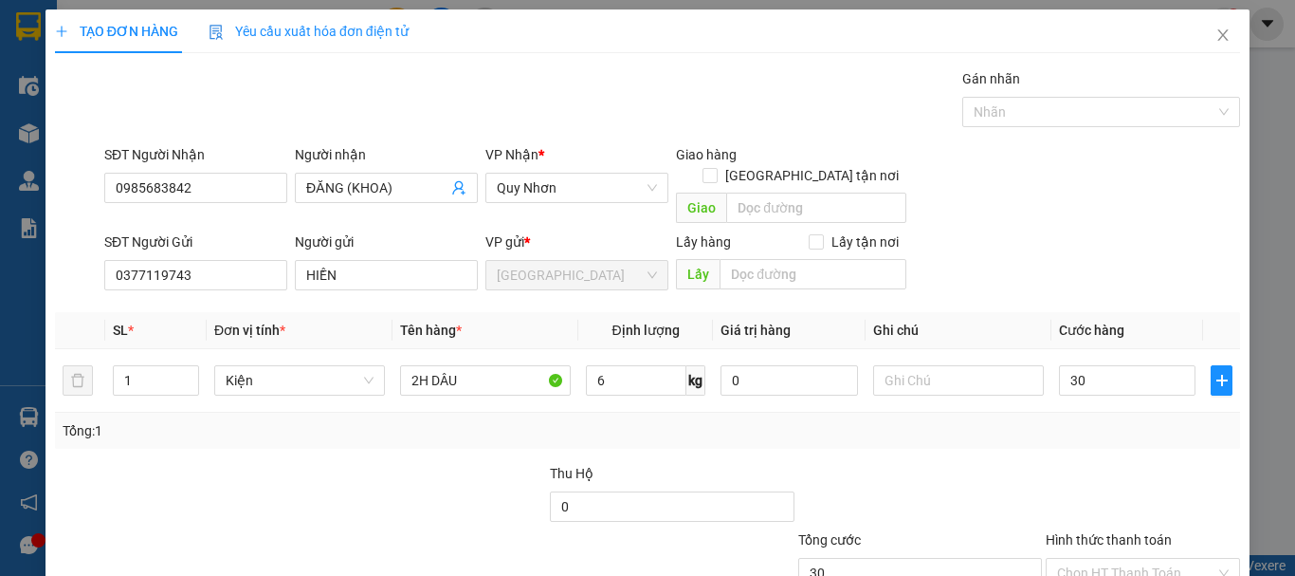
type input "30.000"
click at [1064, 420] on div "Tổng: 1" at bounding box center [648, 430] width 1170 height 21
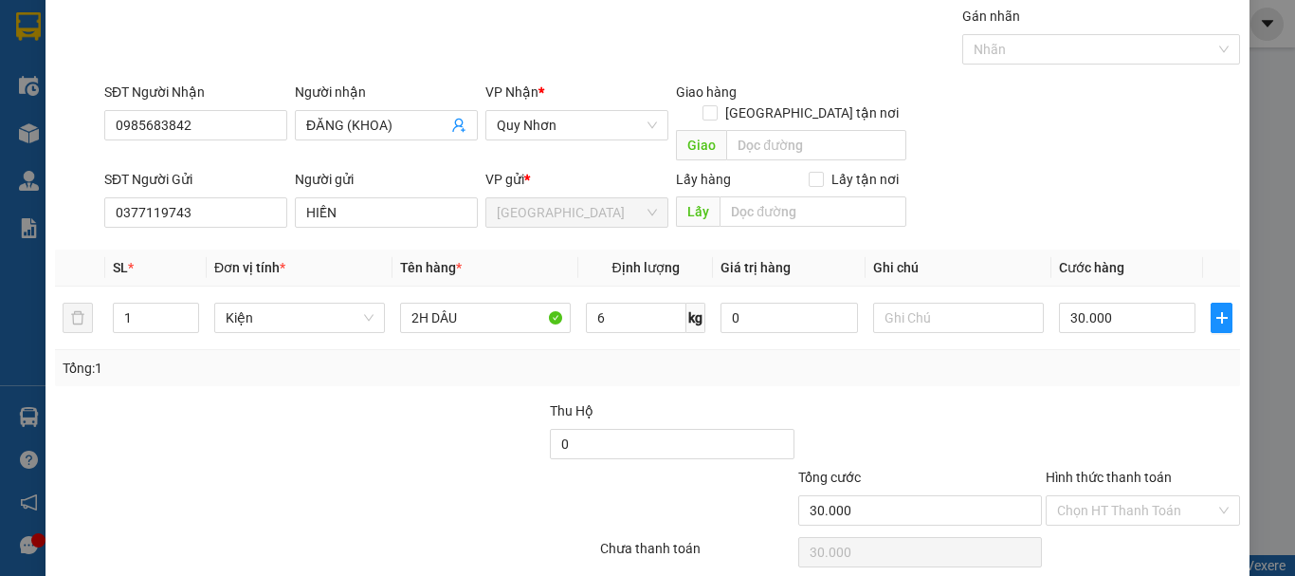
scroll to position [119, 0]
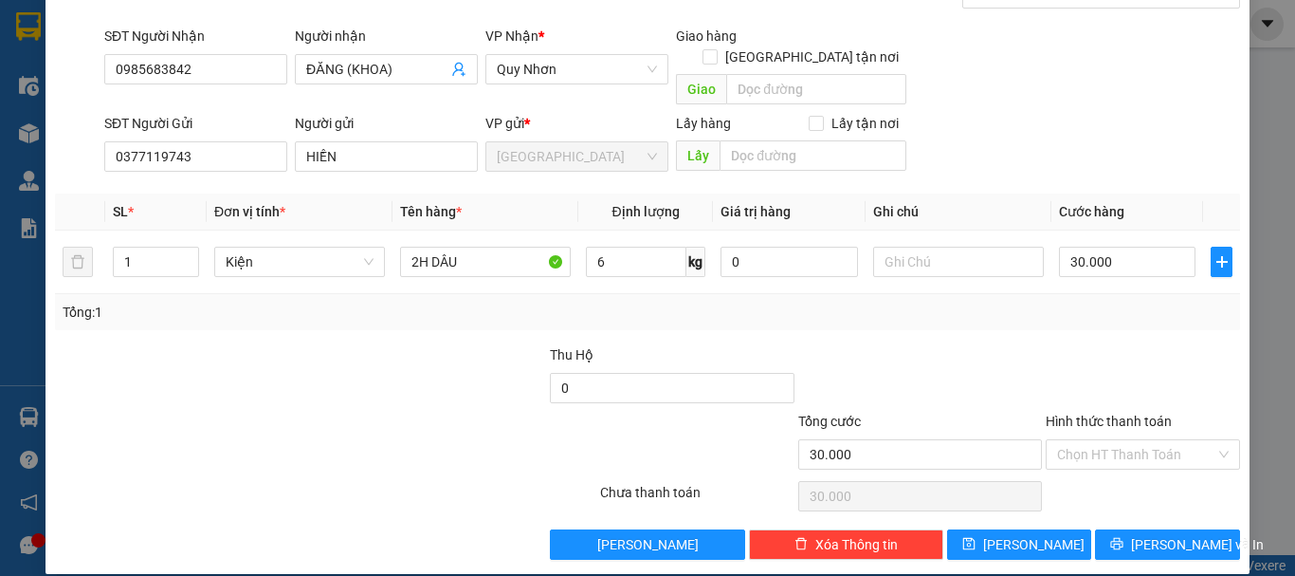
drag, startPoint x: 1070, startPoint y: 415, endPoint x: 1106, endPoint y: 458, distance: 55.8
click at [1084, 432] on div "Hình thức thanh toán Chọn HT Thanh Toán" at bounding box center [1143, 444] width 194 height 66
click at [1125, 440] on input "Hình thức thanh toán" at bounding box center [1136, 454] width 158 height 28
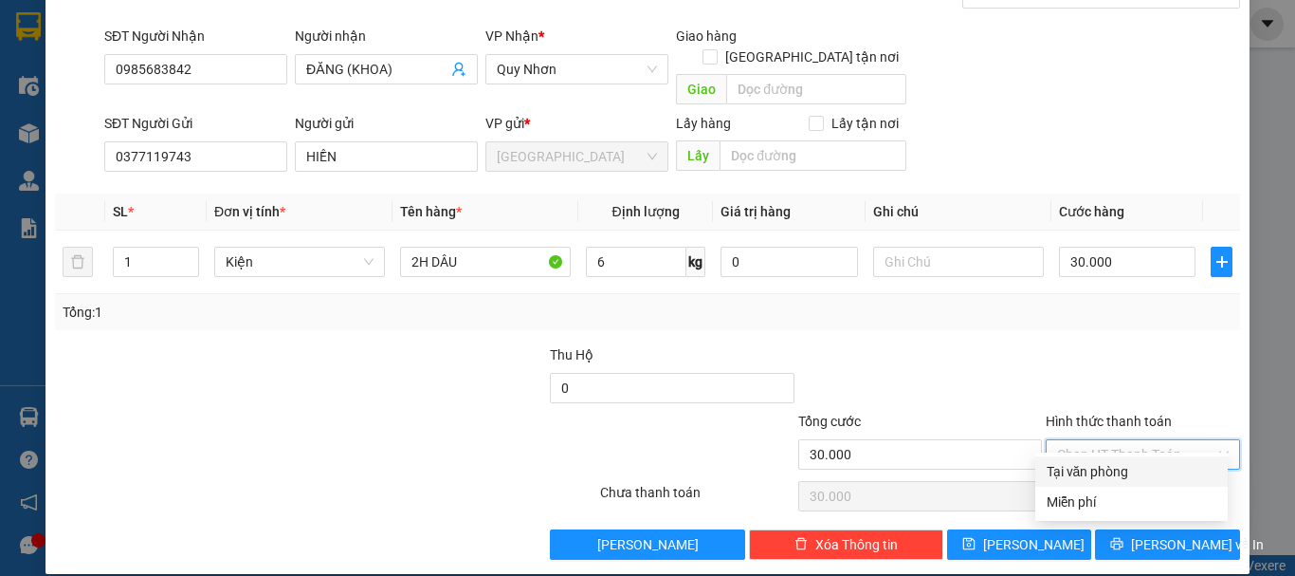
click at [1133, 470] on div "Tại văn phòng" at bounding box center [1132, 471] width 170 height 21
type input "0"
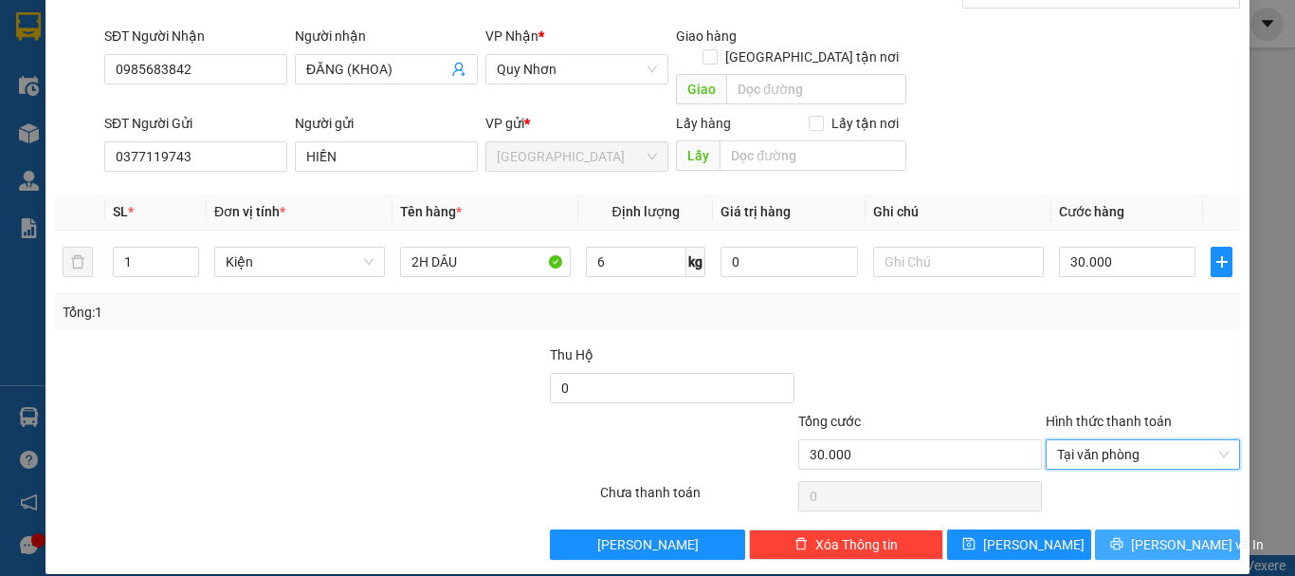
click at [1124, 537] on icon "printer" at bounding box center [1116, 543] width 13 height 13
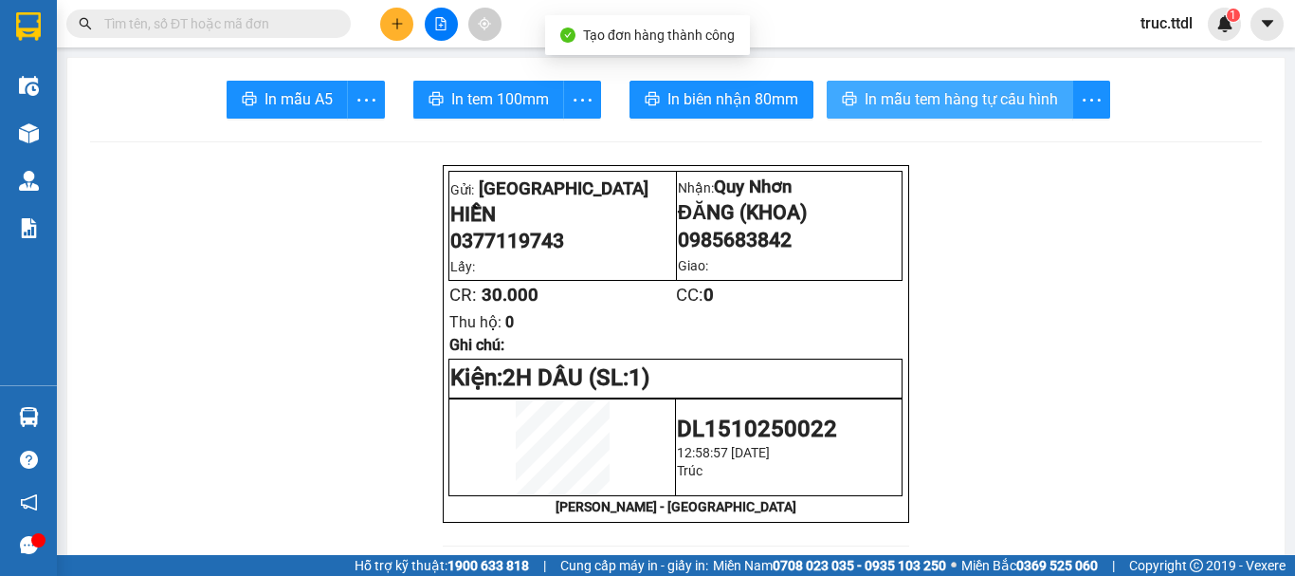
click at [865, 95] on span "In mẫu tem hàng tự cấu hình" at bounding box center [961, 99] width 193 height 24
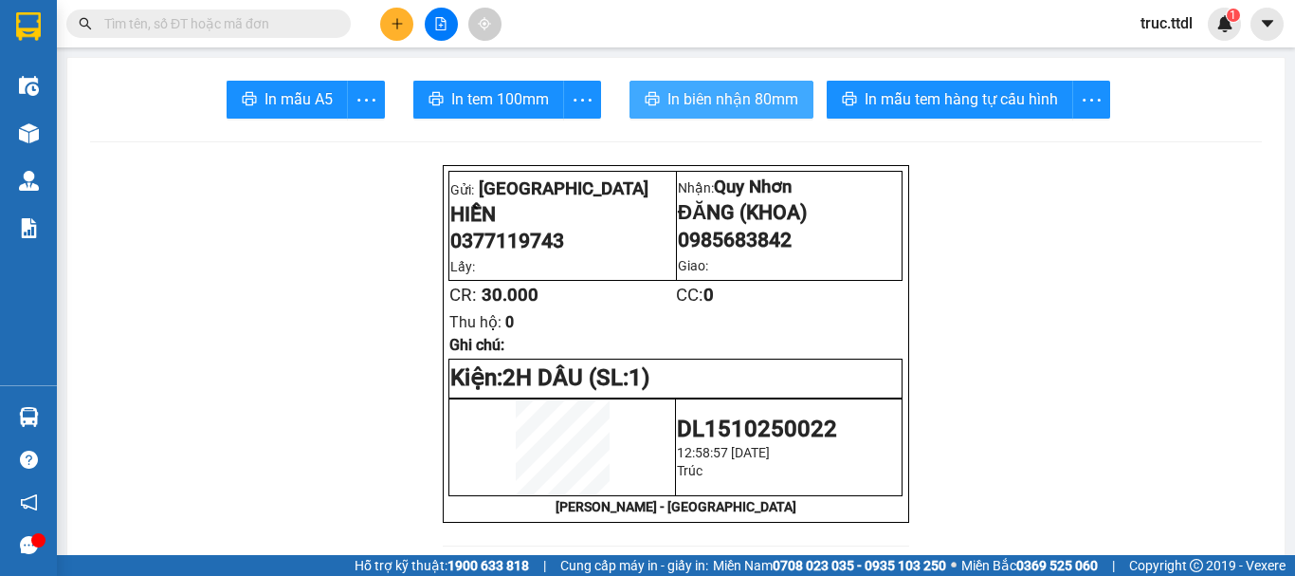
click at [777, 90] on span "In biên nhận 80mm" at bounding box center [732, 99] width 131 height 24
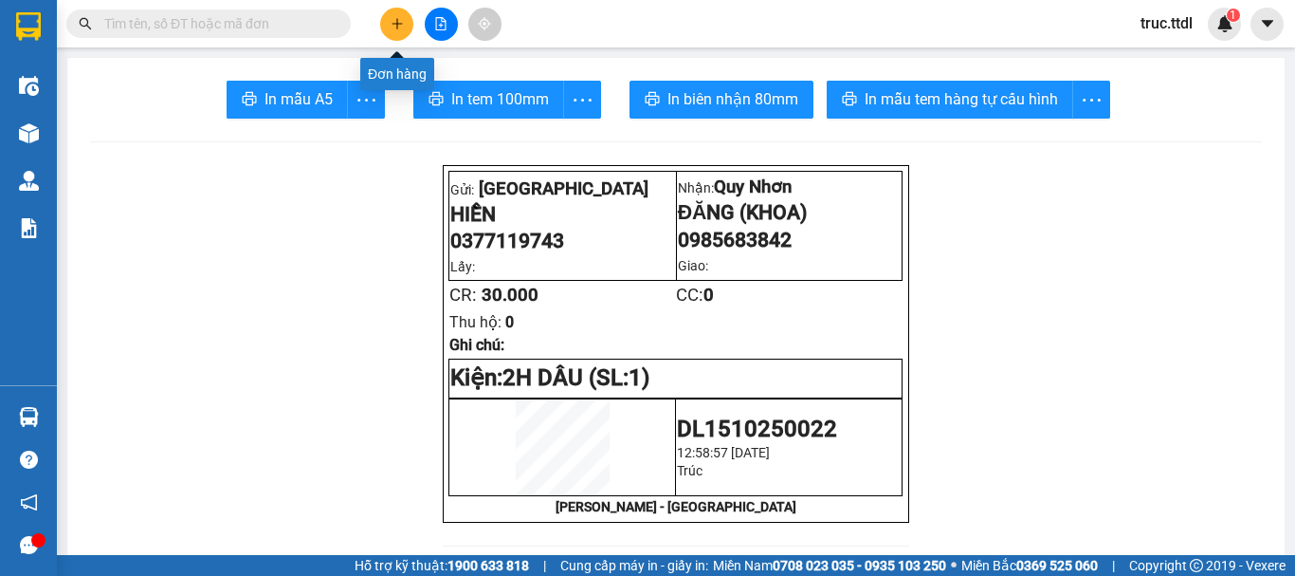
click at [395, 22] on icon "plus" at bounding box center [397, 23] width 13 height 13
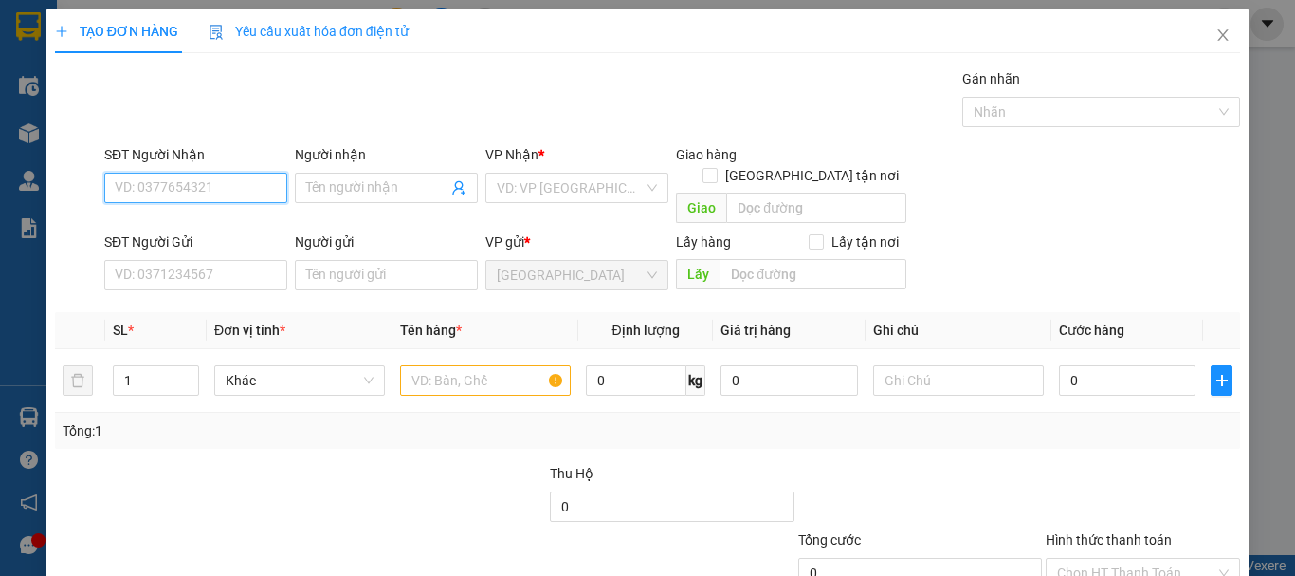
click at [254, 192] on input "SĐT Người Nhận" at bounding box center [195, 188] width 183 height 30
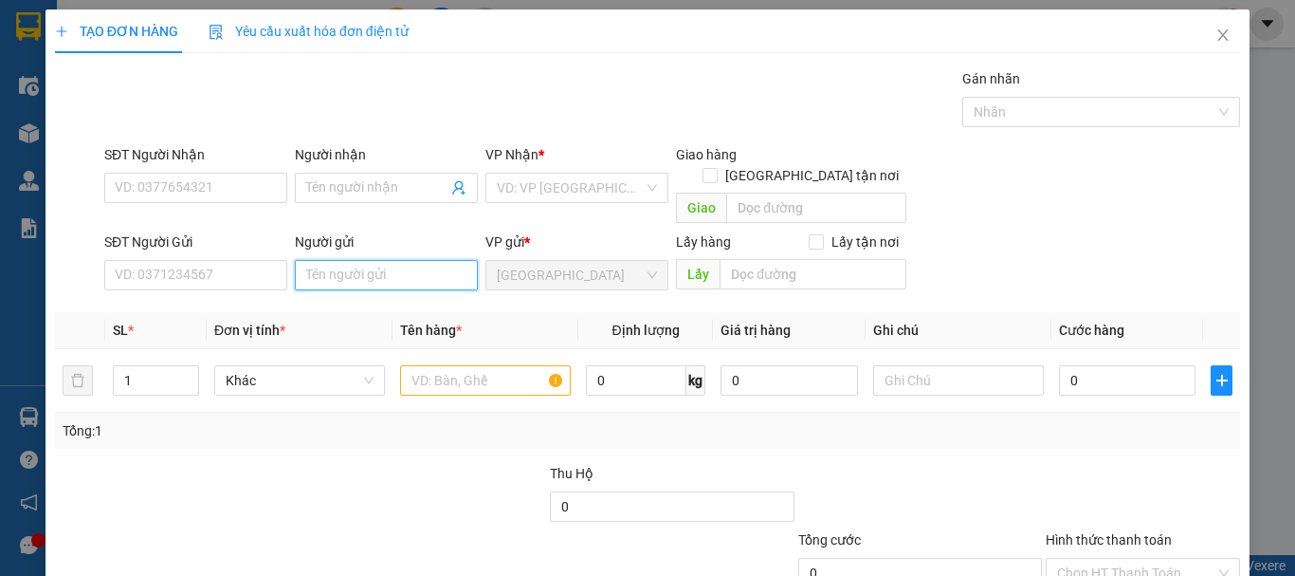
click at [323, 260] on input "Người gửi" at bounding box center [386, 275] width 183 height 30
type input "MAI"
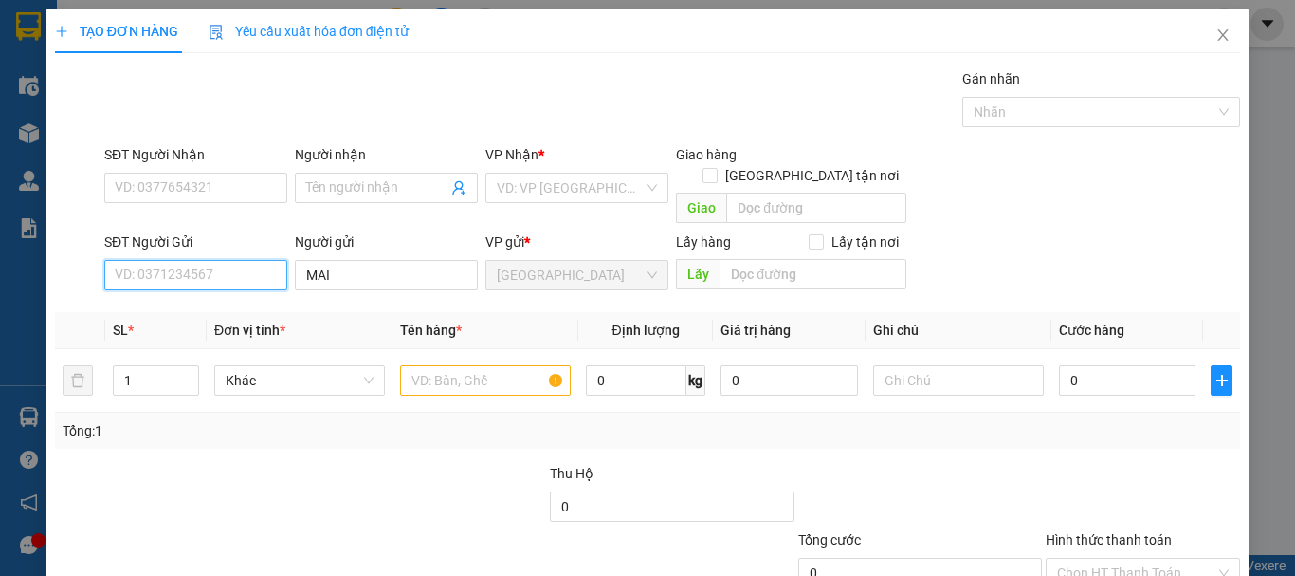
click at [252, 260] on input "SĐT Người Gửi" at bounding box center [195, 275] width 183 height 30
type input "0352803101"
type input "0905573284"
type input "HƯNG"
type input "50.000"
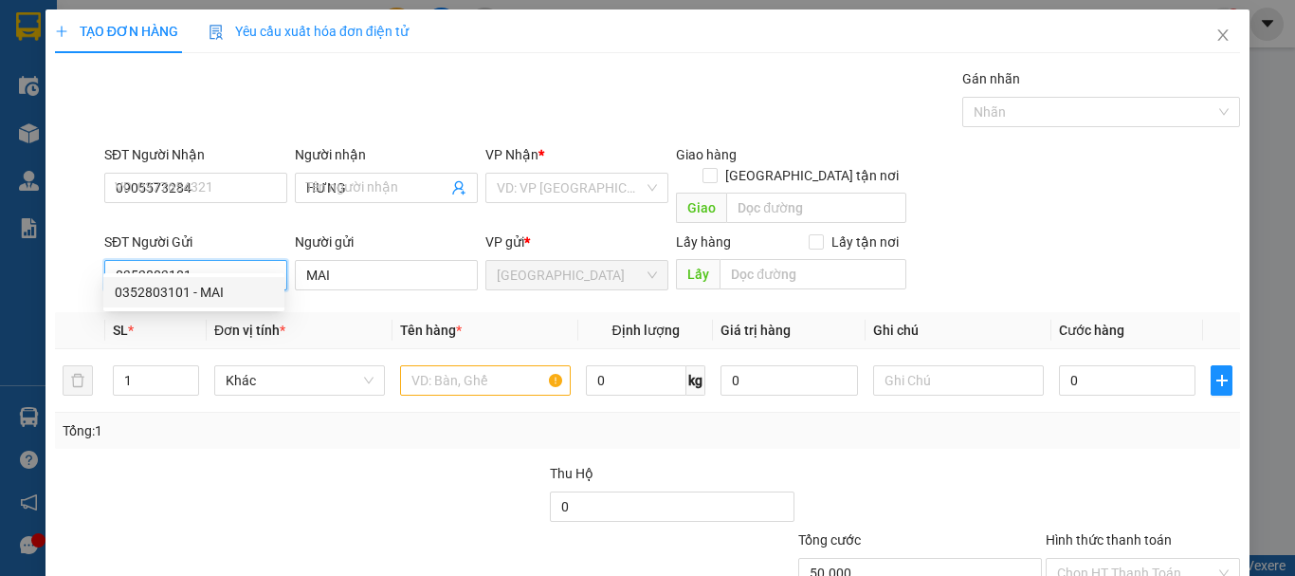
type input "50.000"
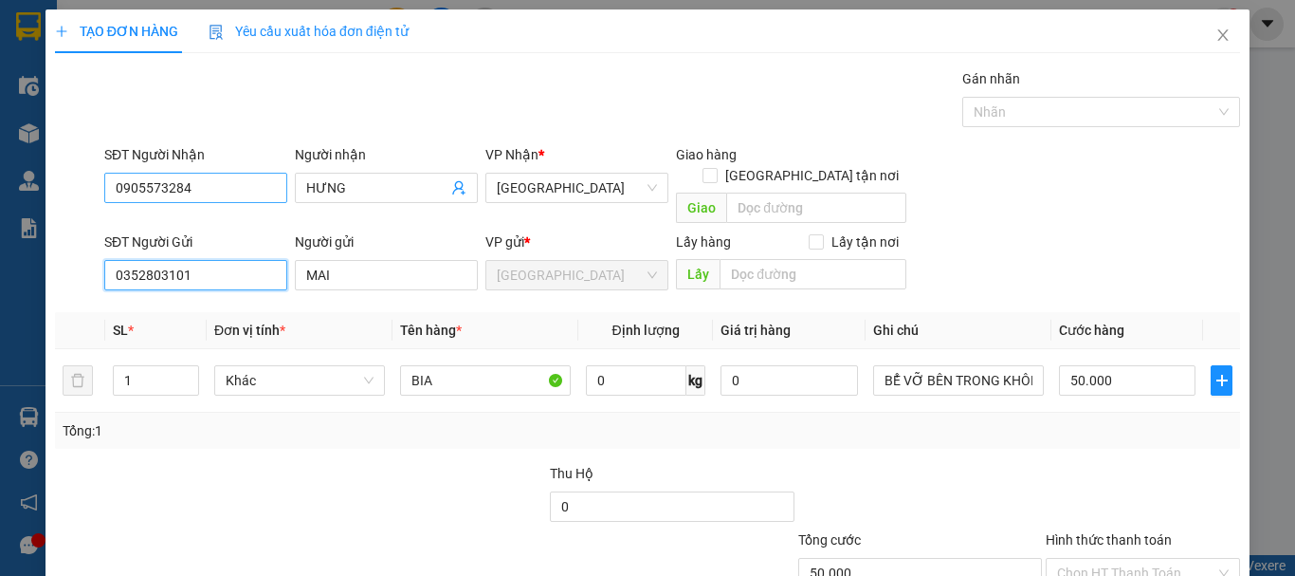
type input "0352803101"
drag, startPoint x: 225, startPoint y: 199, endPoint x: 0, endPoint y: 226, distance: 226.3
click at [0, 226] on div "TẠO ĐƠN HÀNG Yêu cầu xuất hóa đơn điện tử Transit Pickup Surcharge Ids Transit …" at bounding box center [647, 288] width 1295 height 576
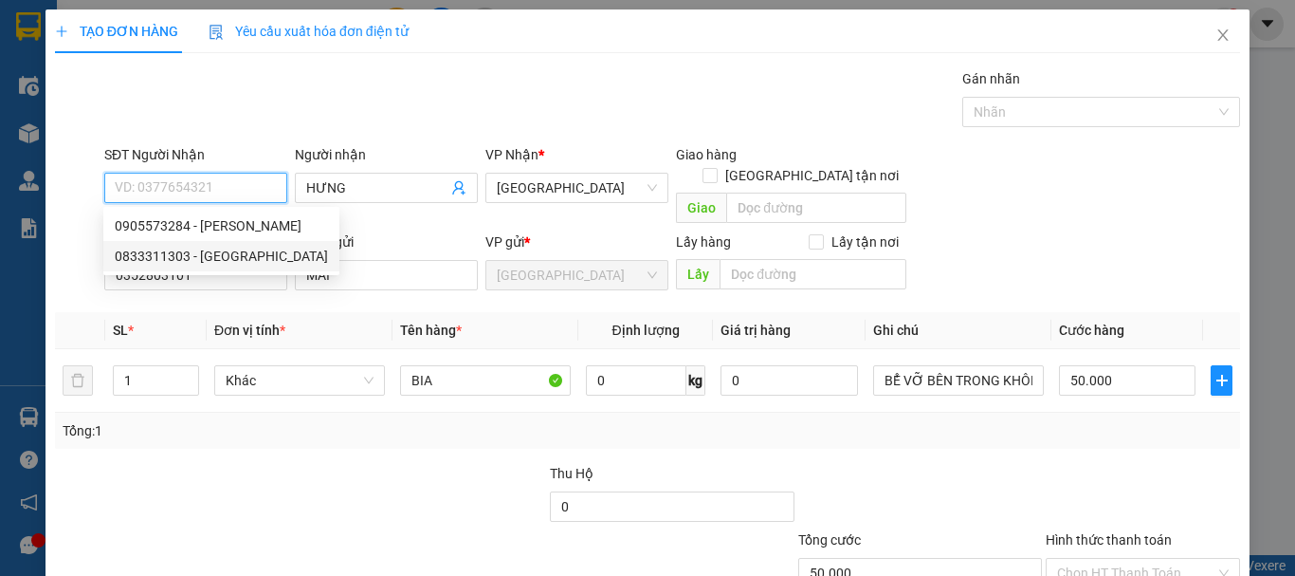
click at [174, 251] on div "0833311303 - THANH TÚ" at bounding box center [221, 256] width 213 height 21
type input "0833311303"
type input "THANH TÚ"
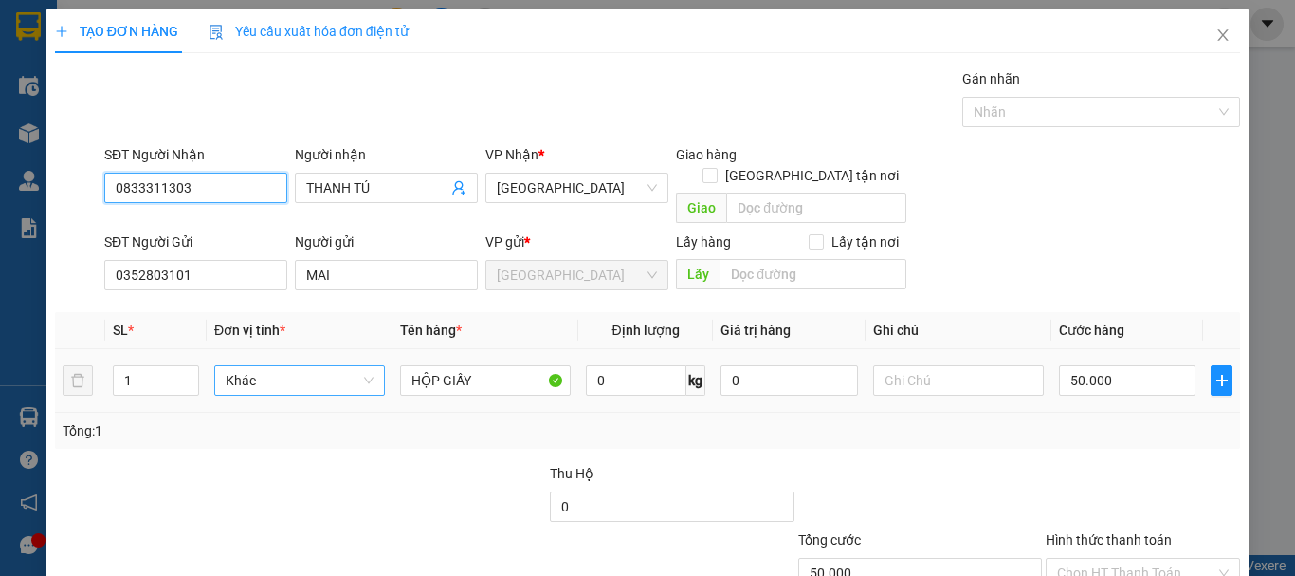
click at [287, 366] on span "Khác" at bounding box center [300, 380] width 148 height 28
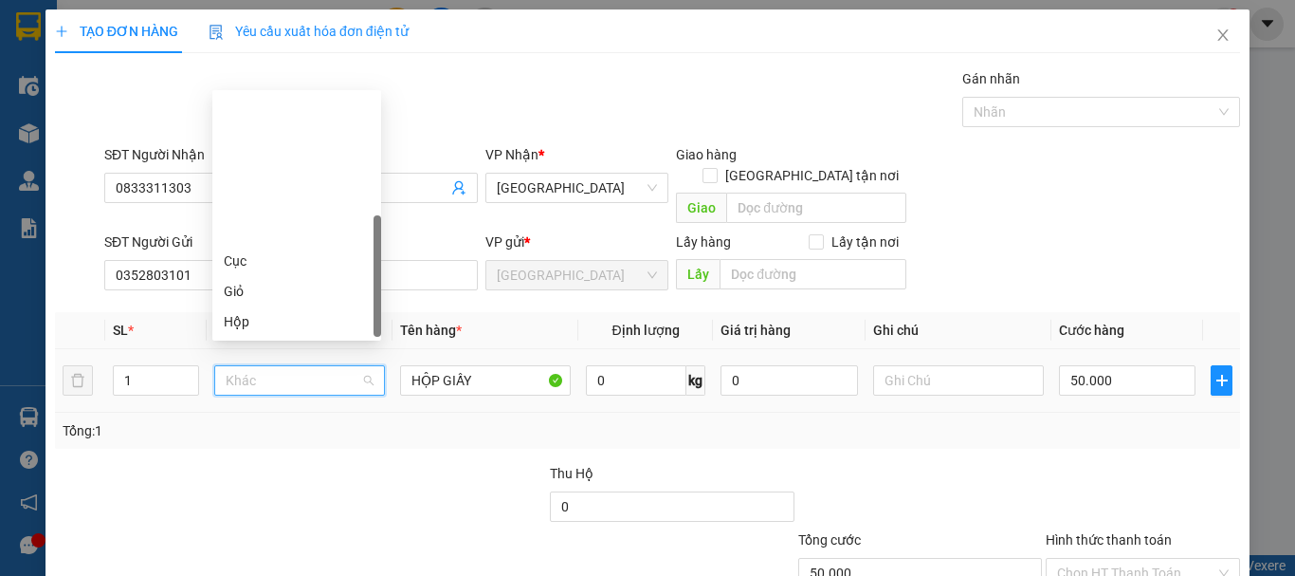
scroll to position [182, 0]
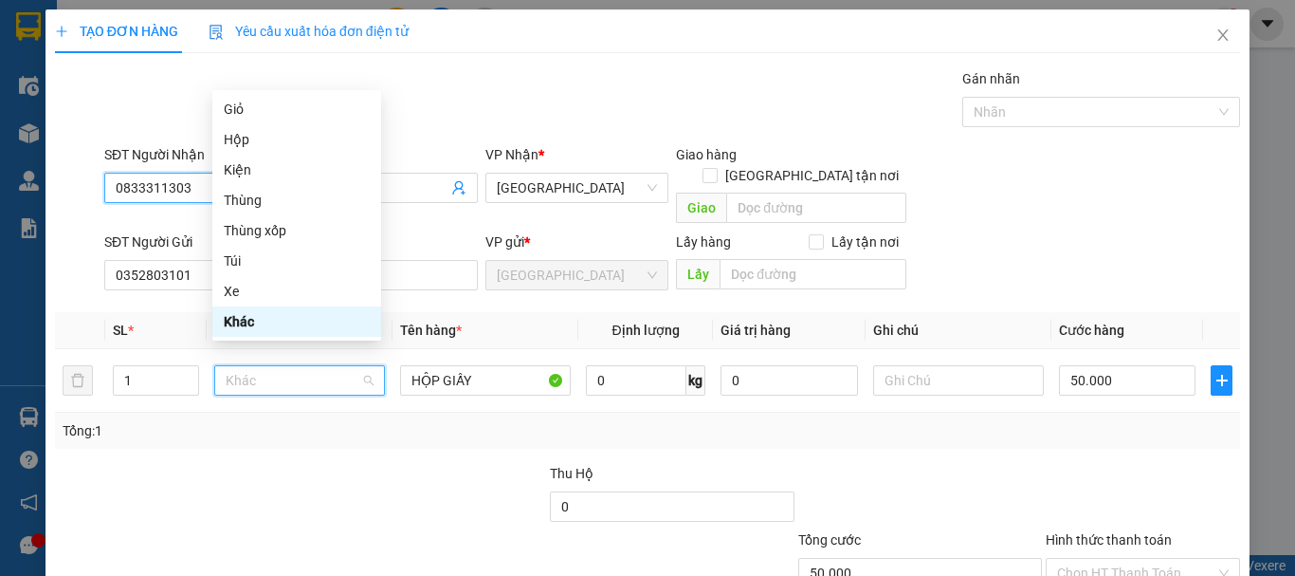
click at [159, 193] on input "0833311303" at bounding box center [195, 188] width 183 height 30
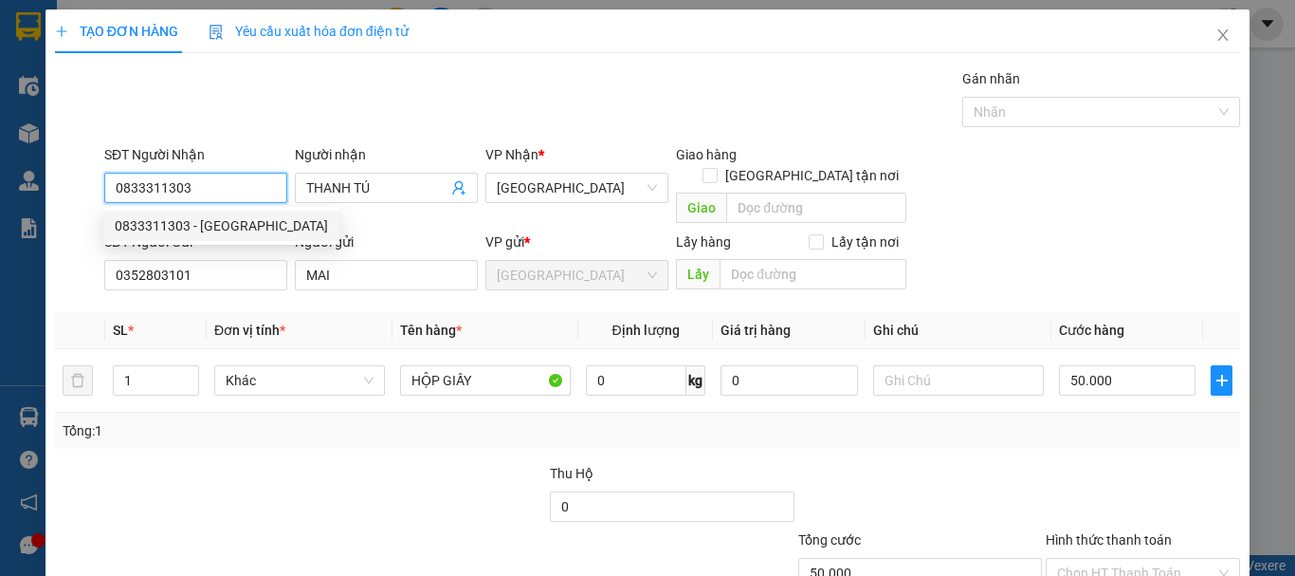
drag, startPoint x: 131, startPoint y: 189, endPoint x: 205, endPoint y: 199, distance: 74.7
click at [205, 199] on input "0833311303" at bounding box center [195, 188] width 183 height 30
type input "0817660679"
type input "TÚ"
type input "200.000"
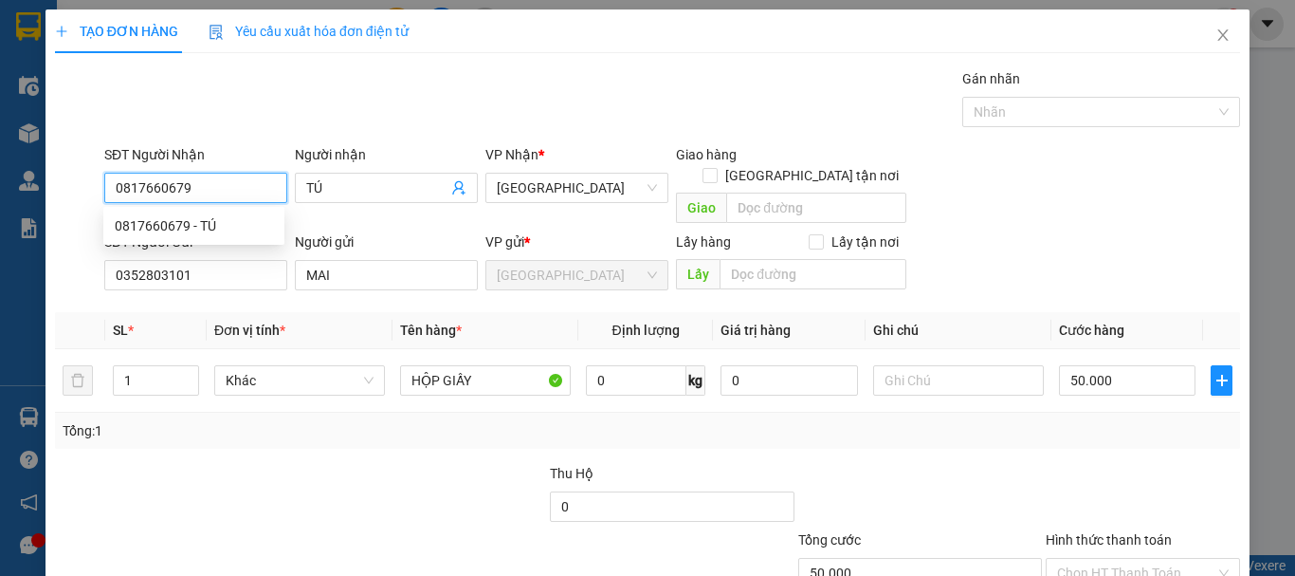
type input "200.000"
click at [252, 366] on span "Khác" at bounding box center [300, 380] width 148 height 28
type input "0817660679"
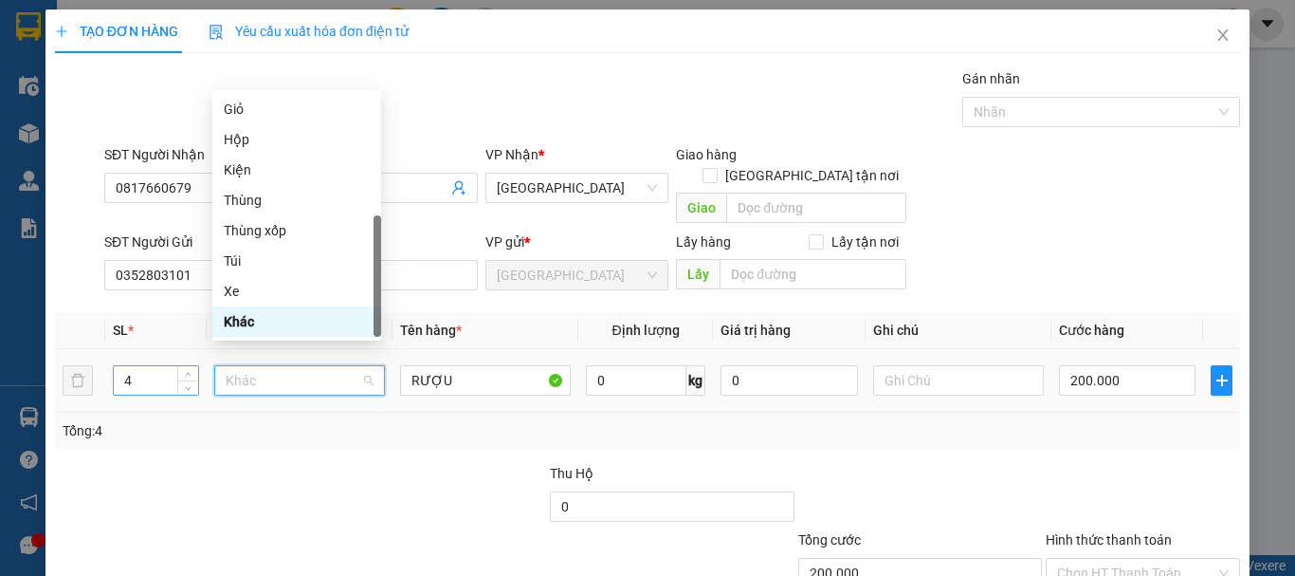
click at [131, 367] on input "4" at bounding box center [156, 380] width 84 height 28
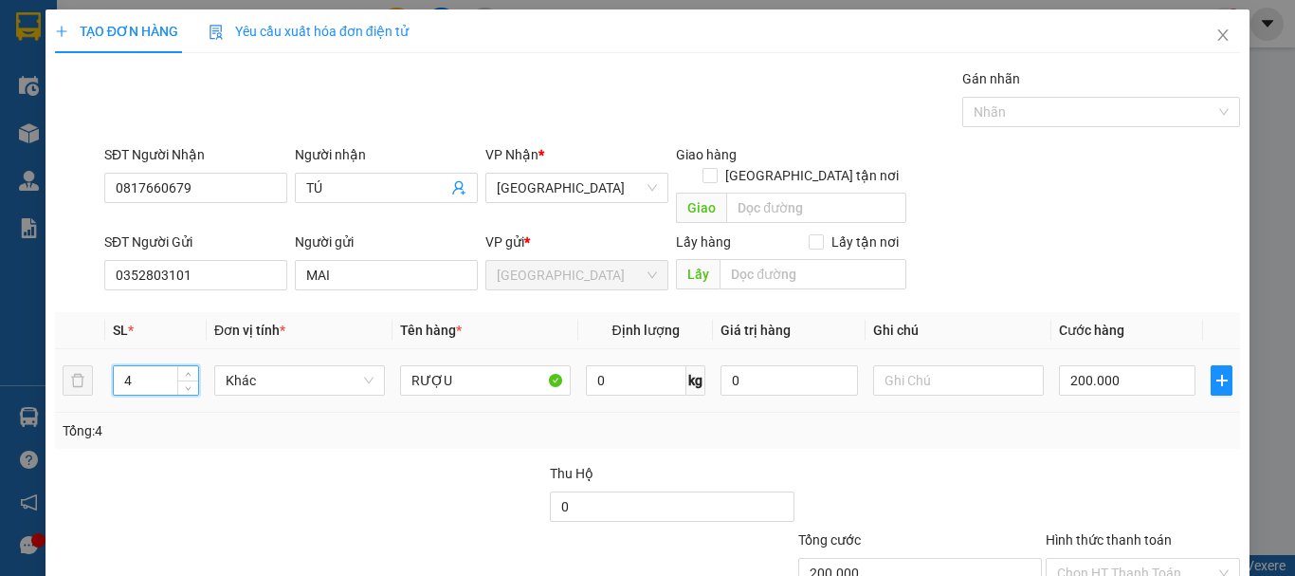
drag, startPoint x: 139, startPoint y: 361, endPoint x: 101, endPoint y: 374, distance: 39.9
click at [103, 374] on tr "4 Khác RƯỢU 0 kg 0 200.000" at bounding box center [647, 381] width 1185 height 64
click at [284, 366] on span "Khác" at bounding box center [300, 380] width 148 height 28
type input "1"
type input "0"
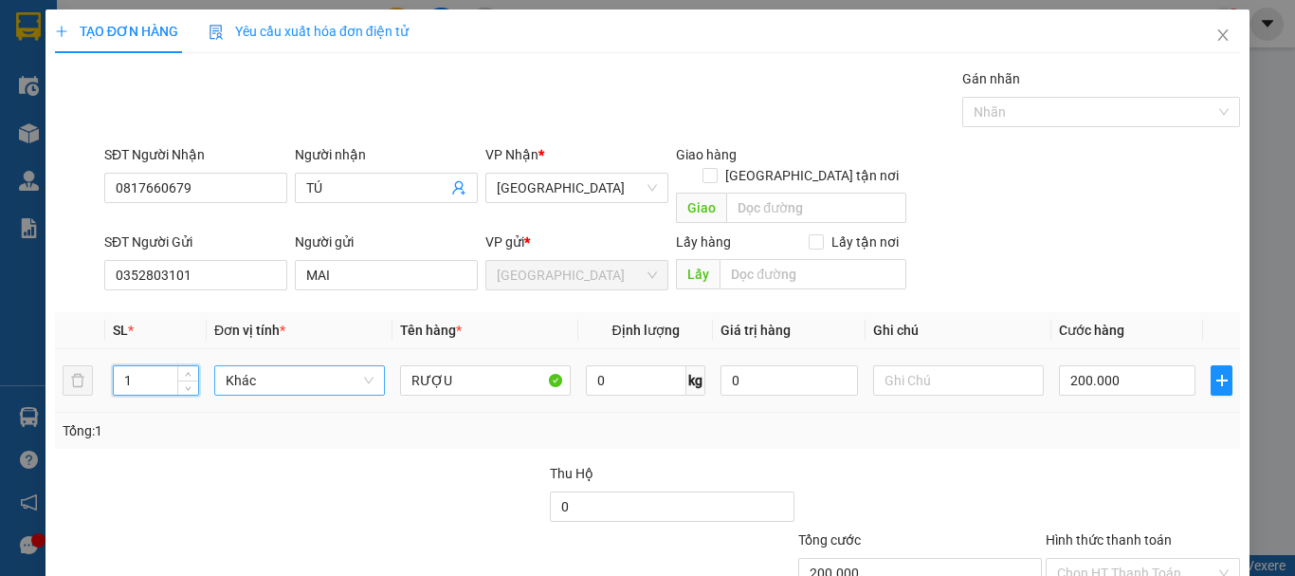
type input "0"
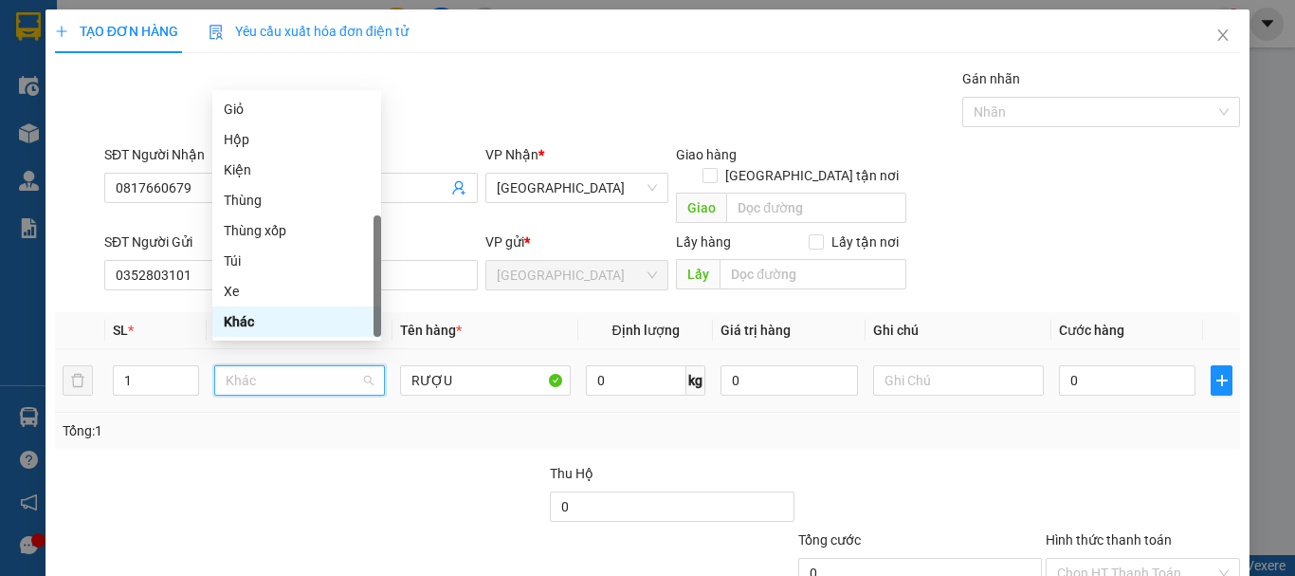
type input "T"
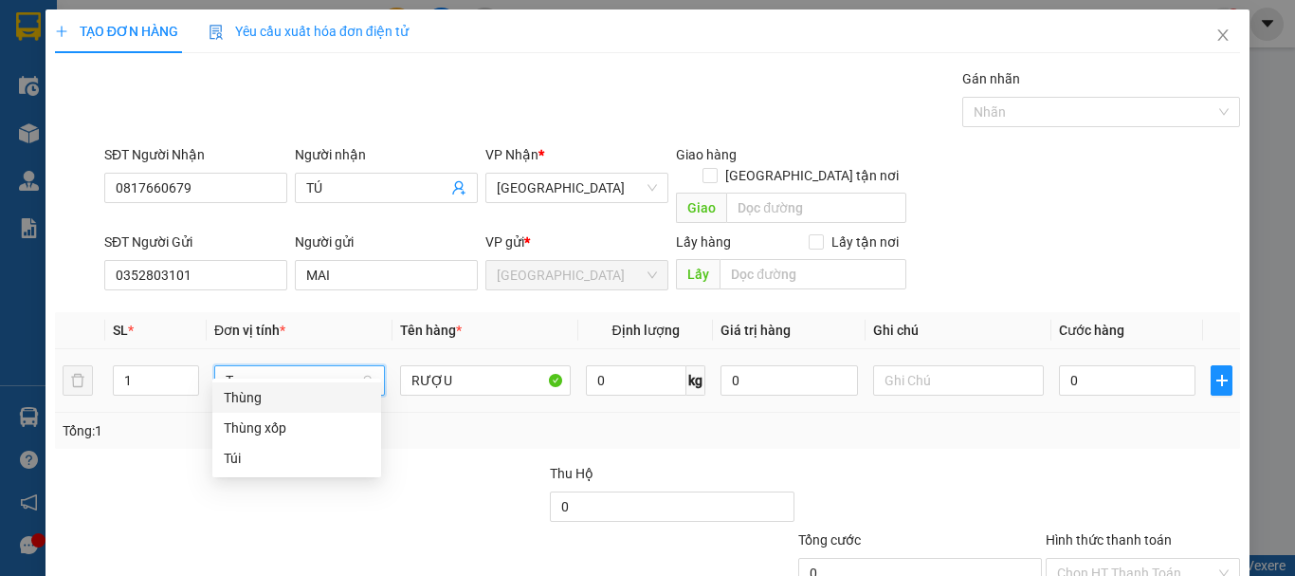
click at [289, 394] on div "Thùng" at bounding box center [297, 397] width 146 height 21
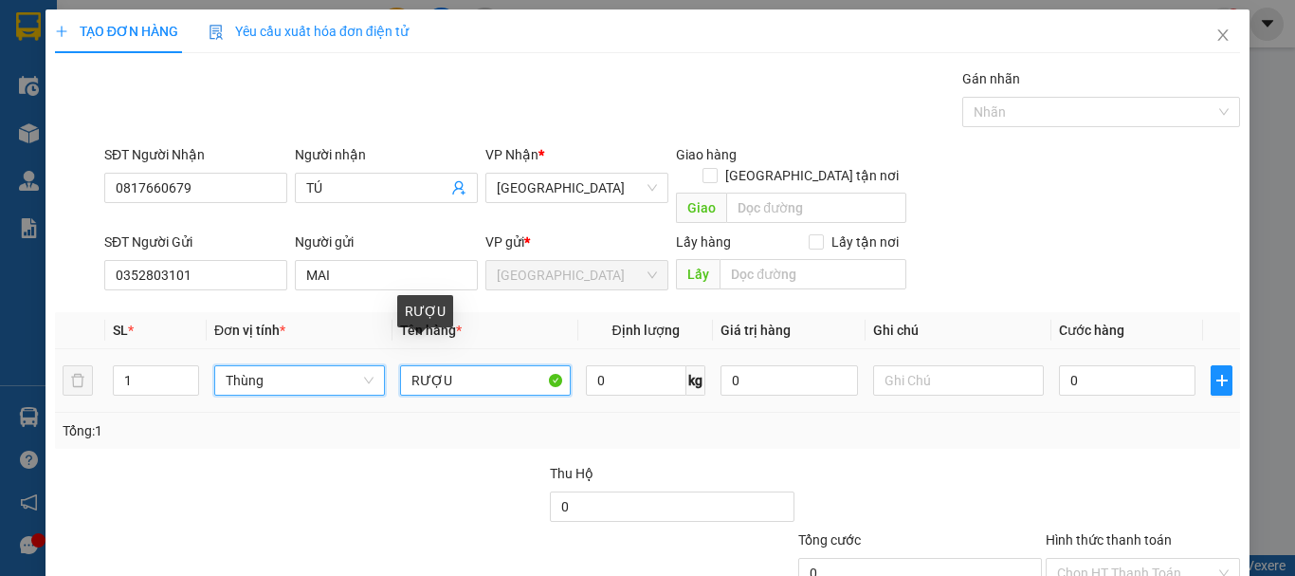
drag, startPoint x: 494, startPoint y: 349, endPoint x: 493, endPoint y: 365, distance: 16.1
click at [494, 365] on input "RƯỢU" at bounding box center [485, 380] width 171 height 30
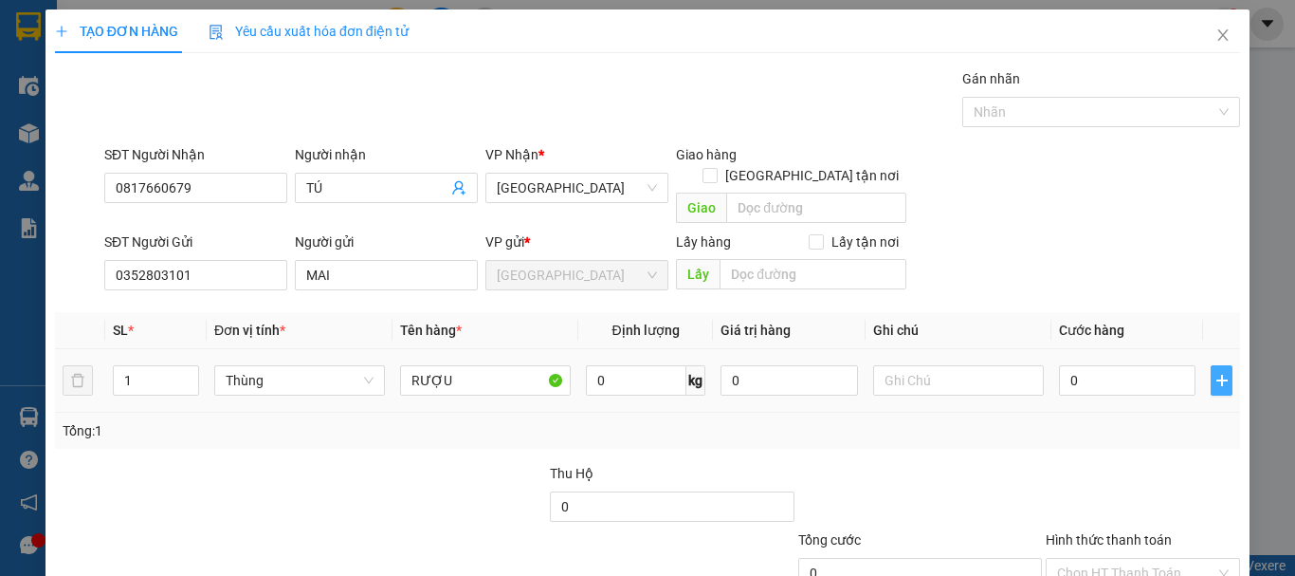
click at [1212, 373] on span "plus" at bounding box center [1222, 380] width 20 height 15
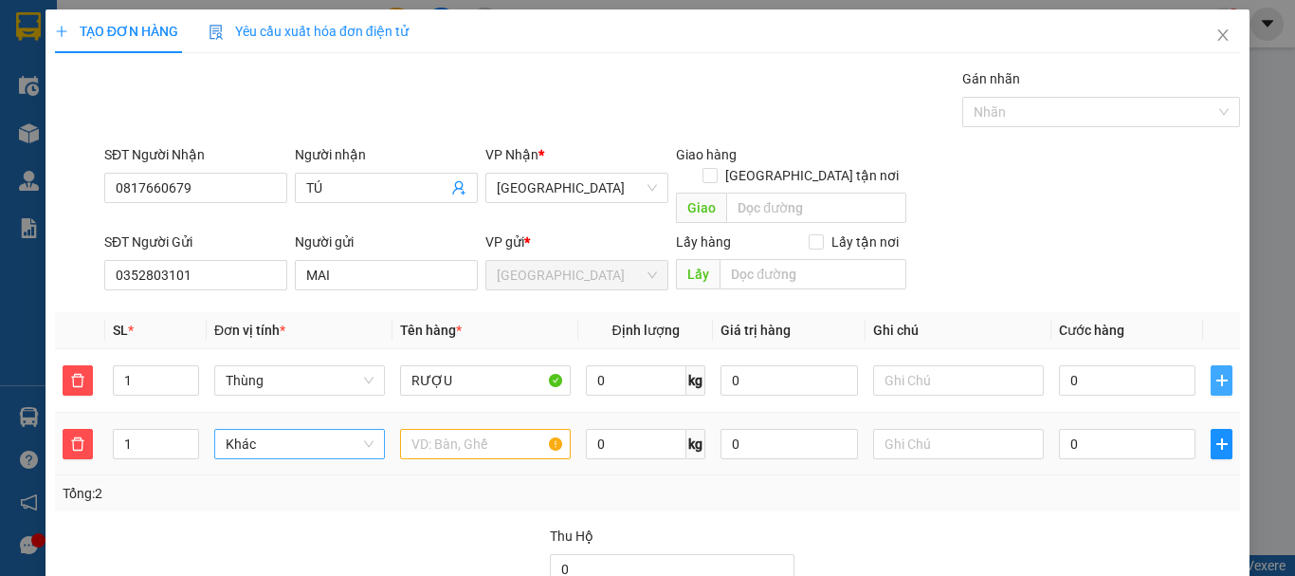
click at [300, 429] on span "Khác" at bounding box center [300, 443] width 148 height 28
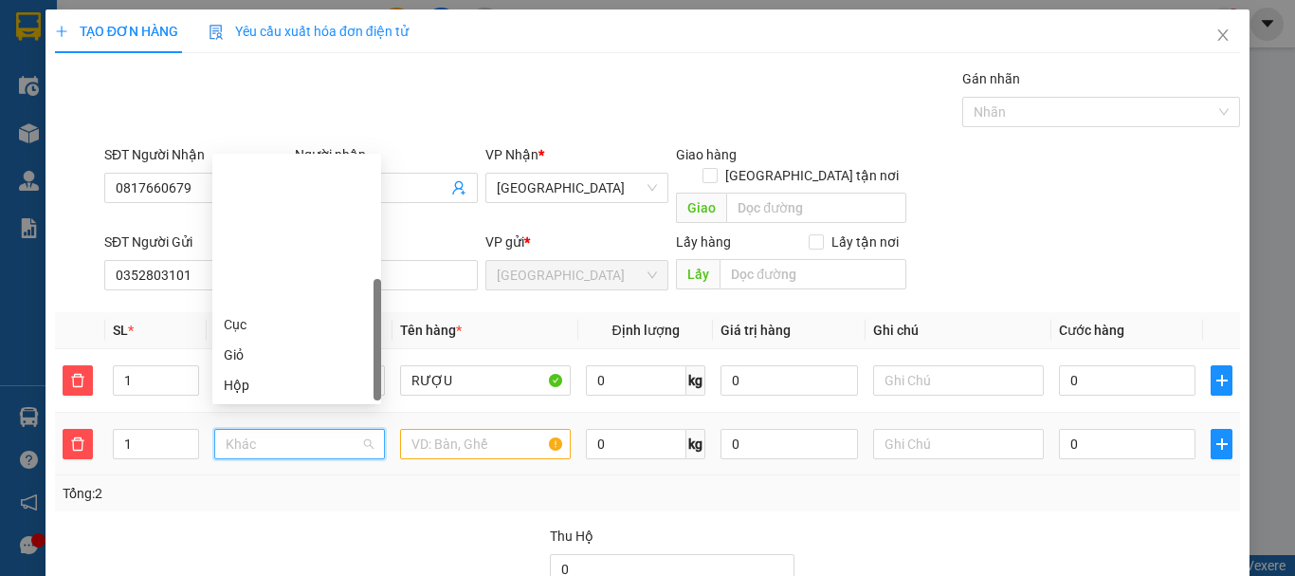
scroll to position [182, 0]
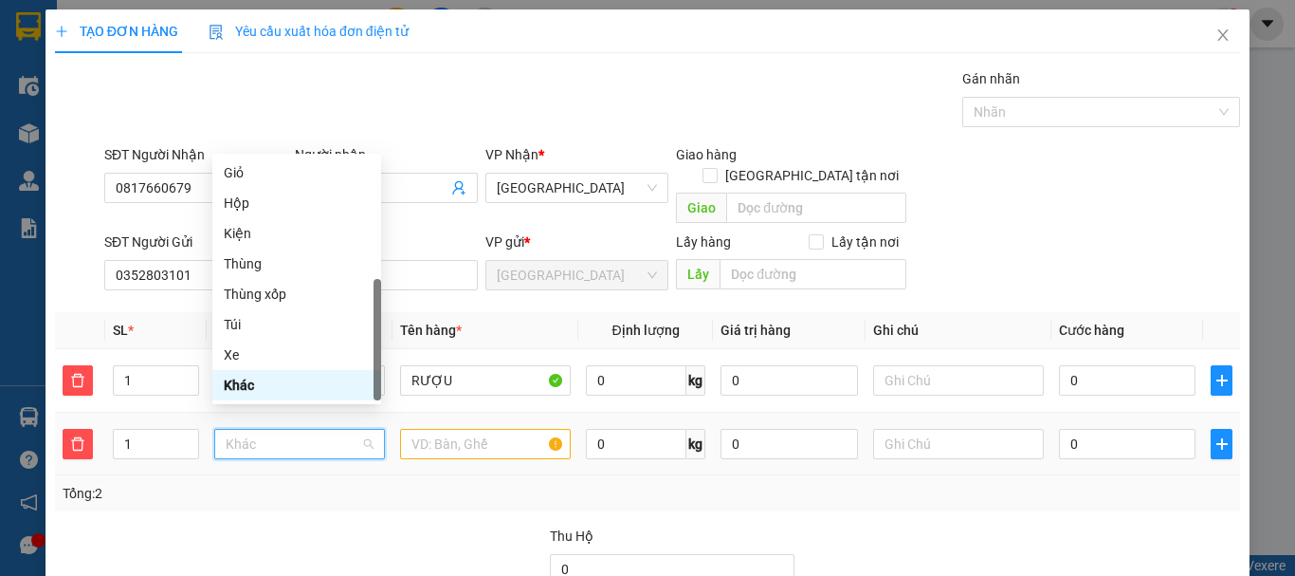
type input "T"
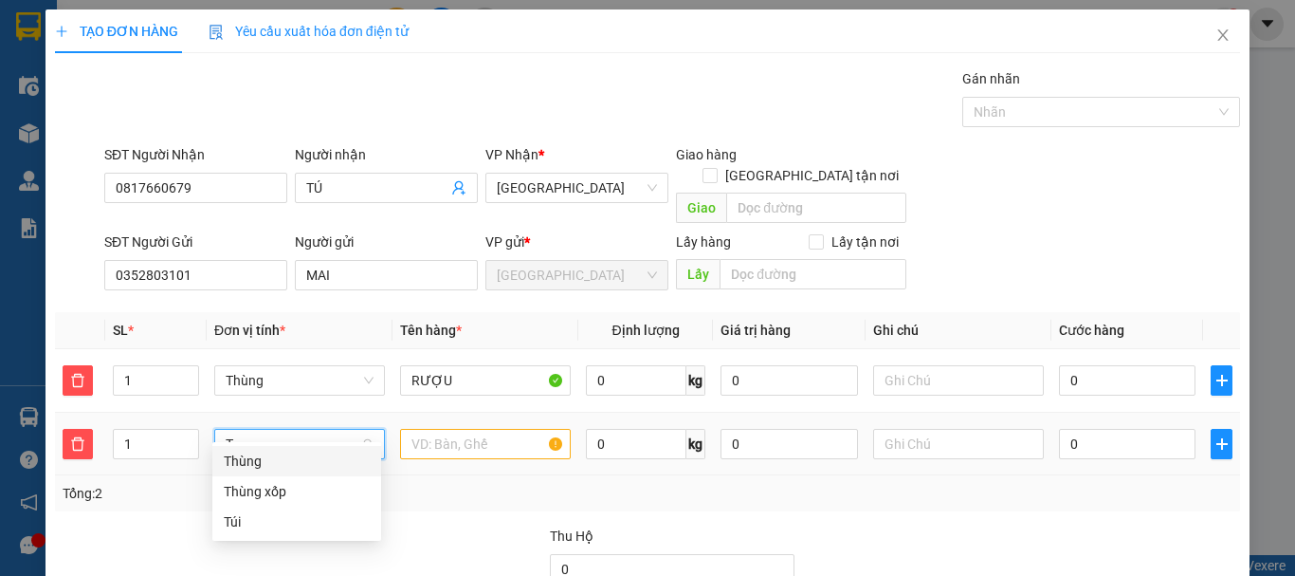
scroll to position [0, 0]
click at [293, 454] on div "Thùng" at bounding box center [297, 460] width 146 height 21
click at [450, 429] on input "text" at bounding box center [485, 444] width 171 height 30
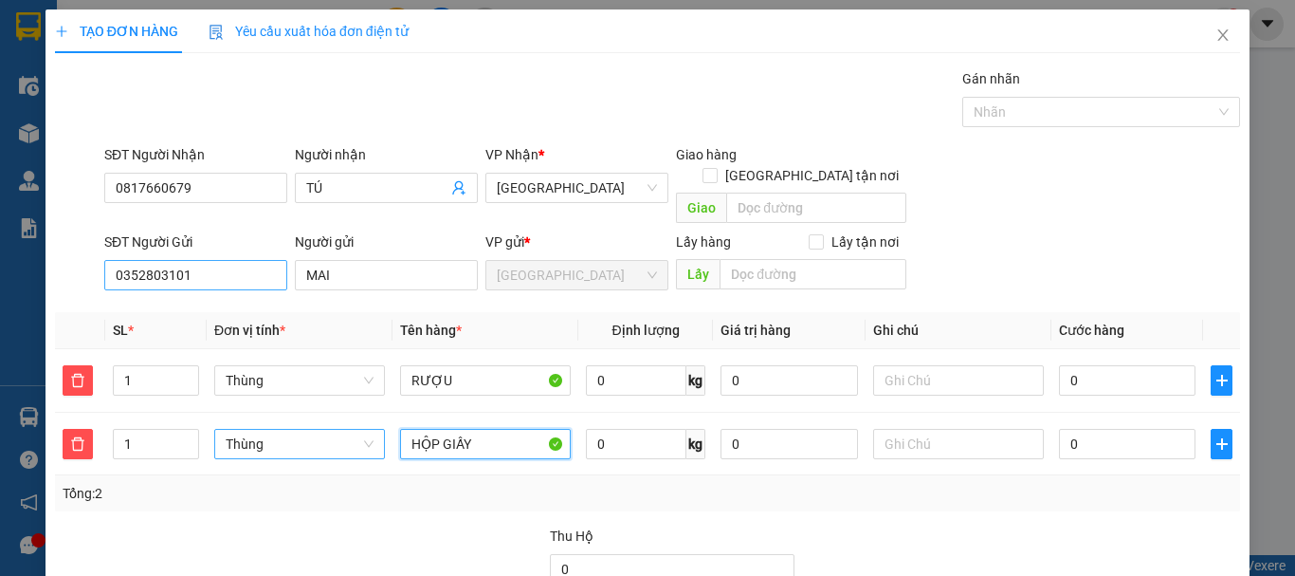
type input "HỘP GIẤY"
drag, startPoint x: 193, startPoint y: 261, endPoint x: 115, endPoint y: 302, distance: 88.6
click at [0, 299] on div "TẠO ĐƠN HÀNG Yêu cầu xuất hóa đơn điện tử Transit Pickup Surcharge Ids Transit …" at bounding box center [647, 288] width 1295 height 576
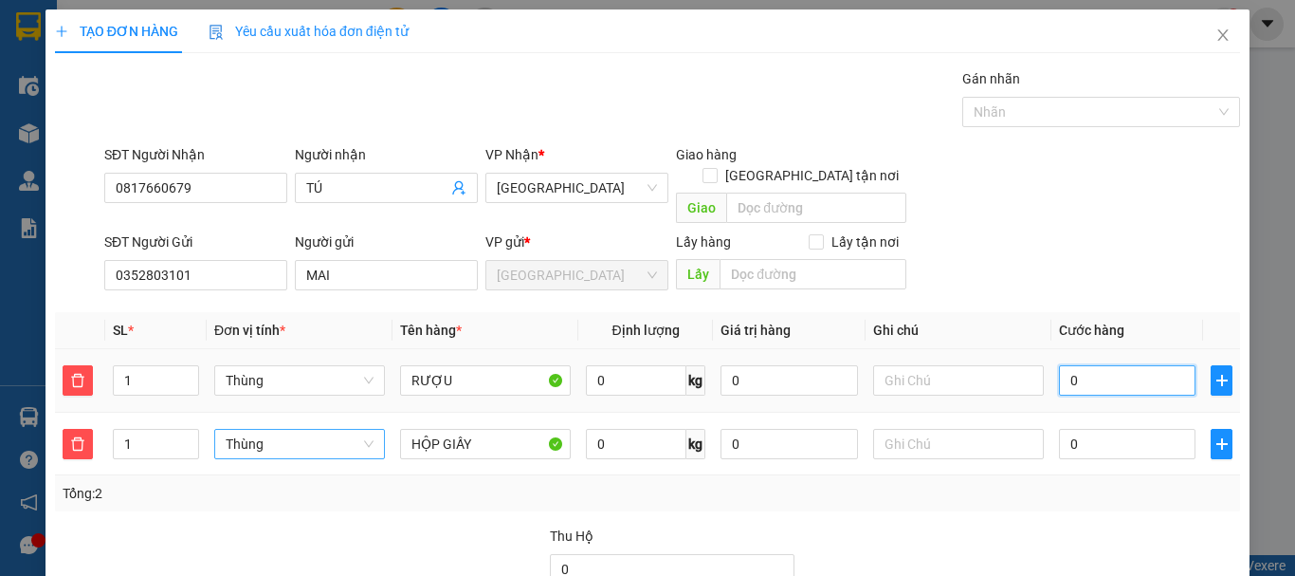
click at [1092, 366] on input "0" at bounding box center [1127, 380] width 137 height 30
type input "5"
type input "50"
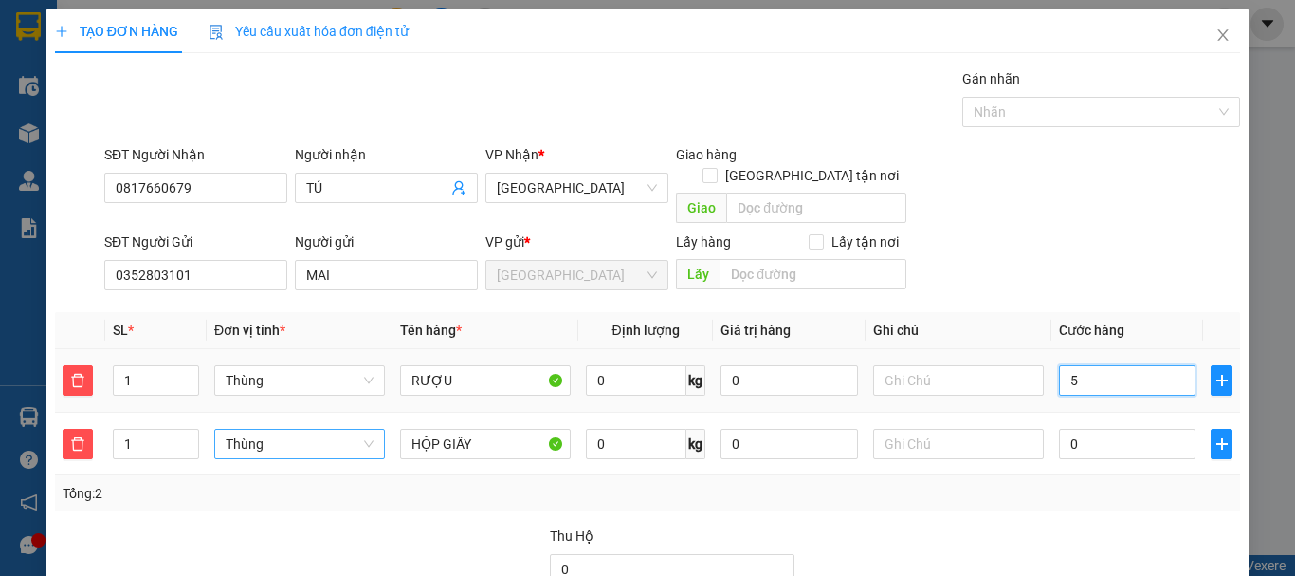
type input "50"
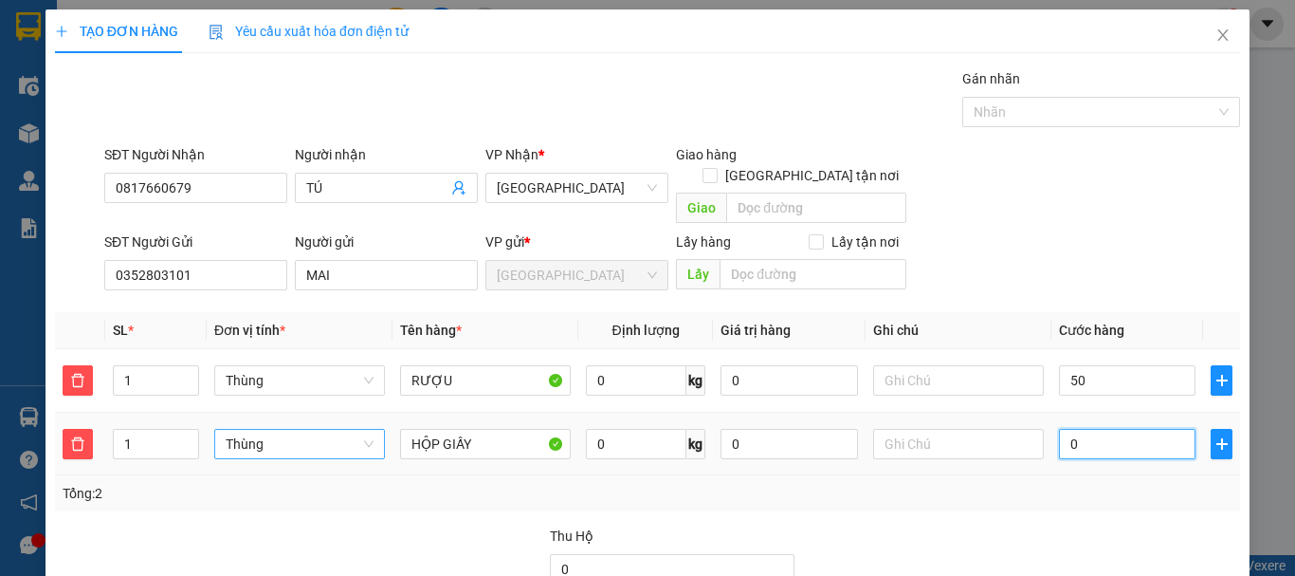
type input "50.000"
type input "50.005"
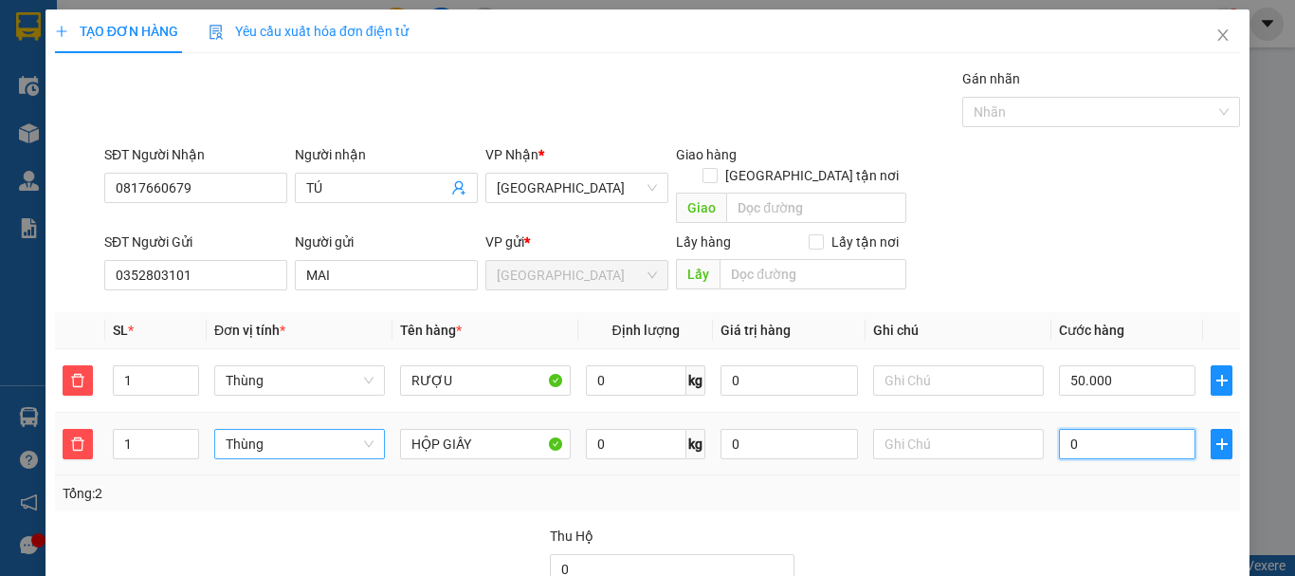
type input "5"
type input "50.050"
type input "50"
type input "100.000"
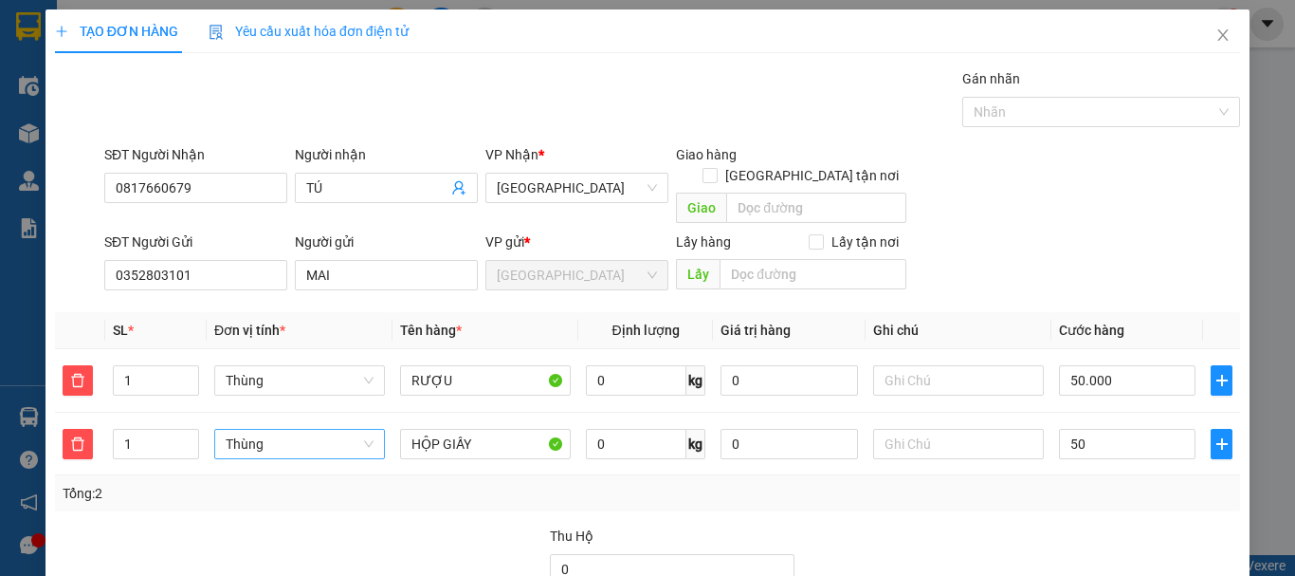
type input "100.000"
type input "50.000"
click at [904, 525] on div at bounding box center [919, 558] width 247 height 66
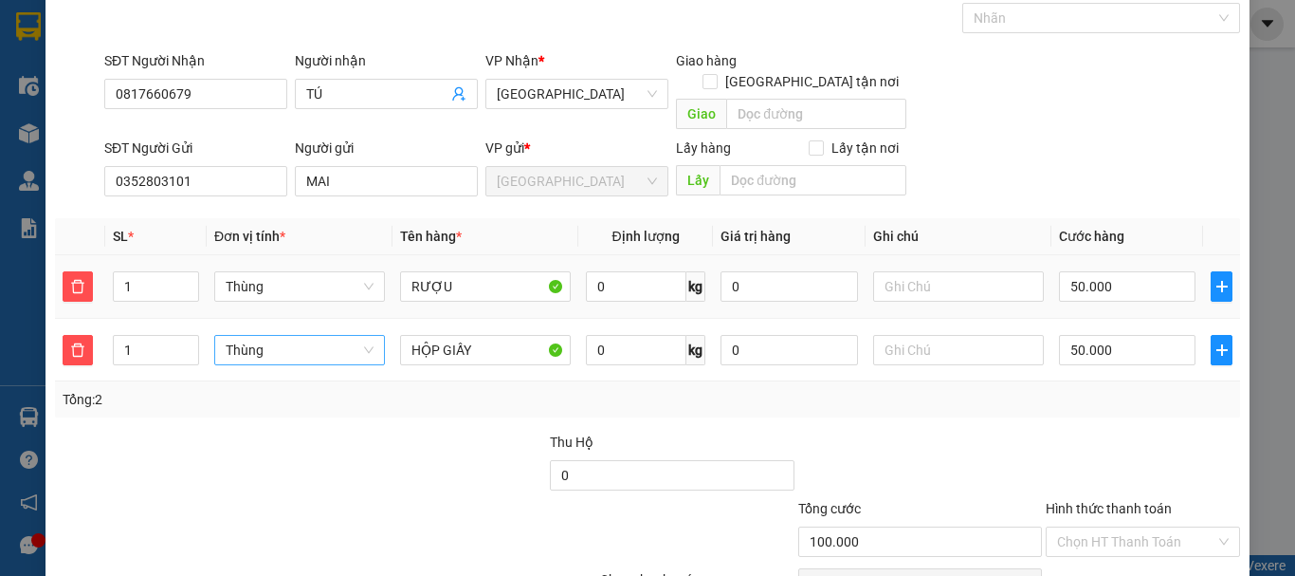
scroll to position [181, 0]
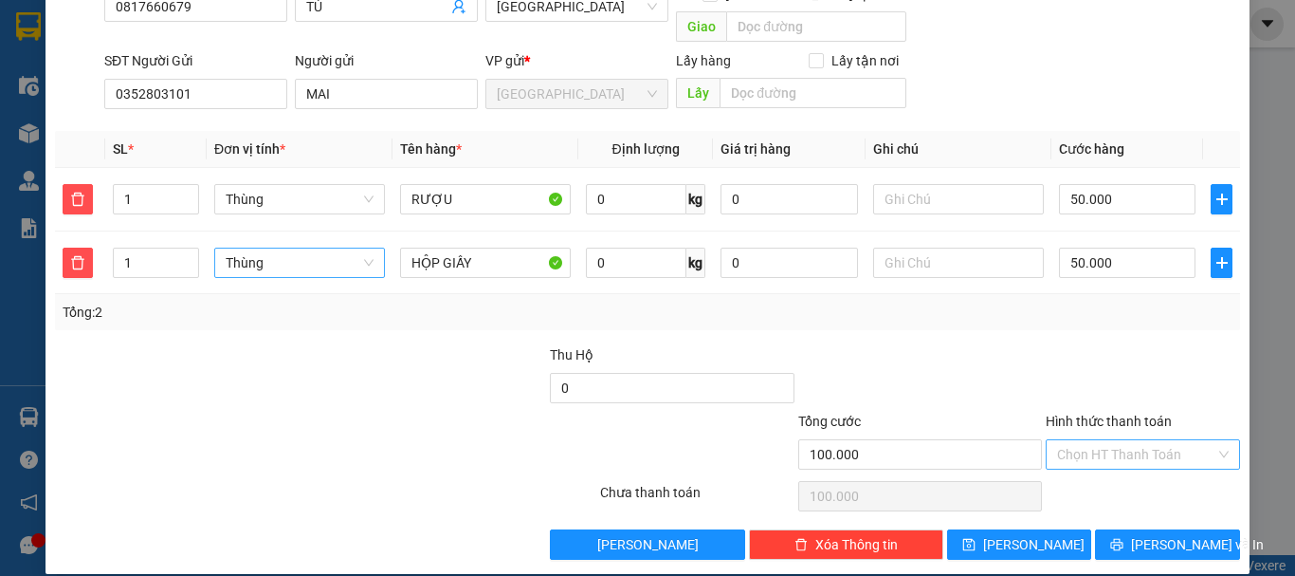
click at [1115, 440] on input "Hình thức thanh toán" at bounding box center [1136, 454] width 158 height 28
click at [1124, 471] on div "Tại văn phòng" at bounding box center [1132, 471] width 170 height 21
type input "0"
click at [1133, 529] on button "[PERSON_NAME] và In" at bounding box center [1167, 544] width 145 height 30
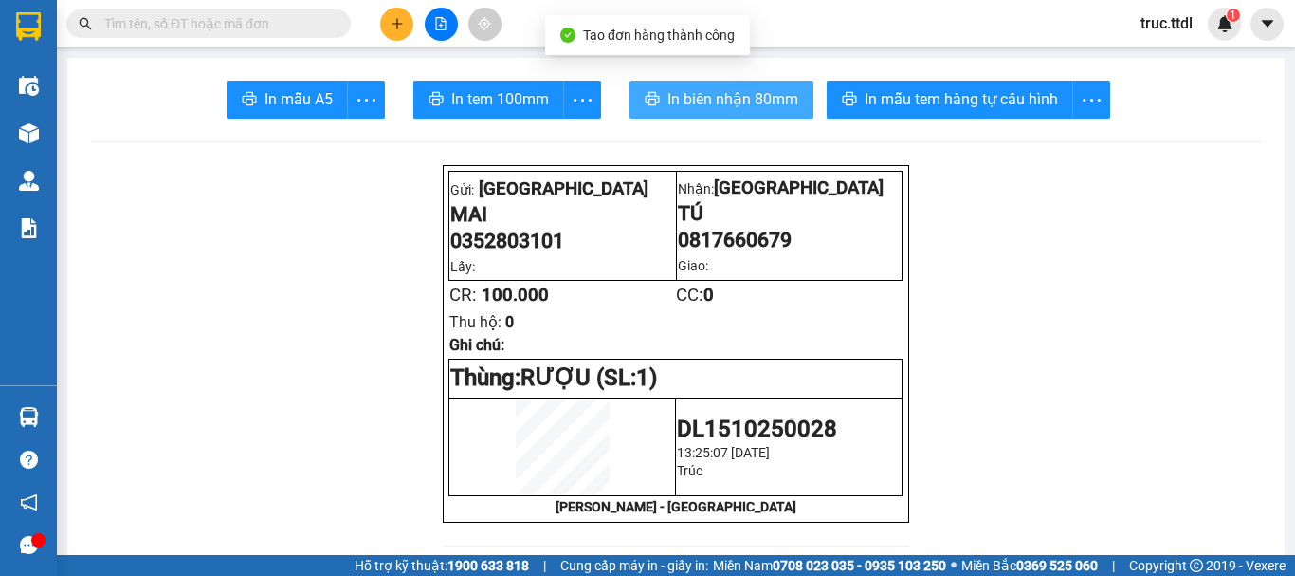
click at [706, 101] on span "In biên nhận 80mm" at bounding box center [732, 99] width 131 height 24
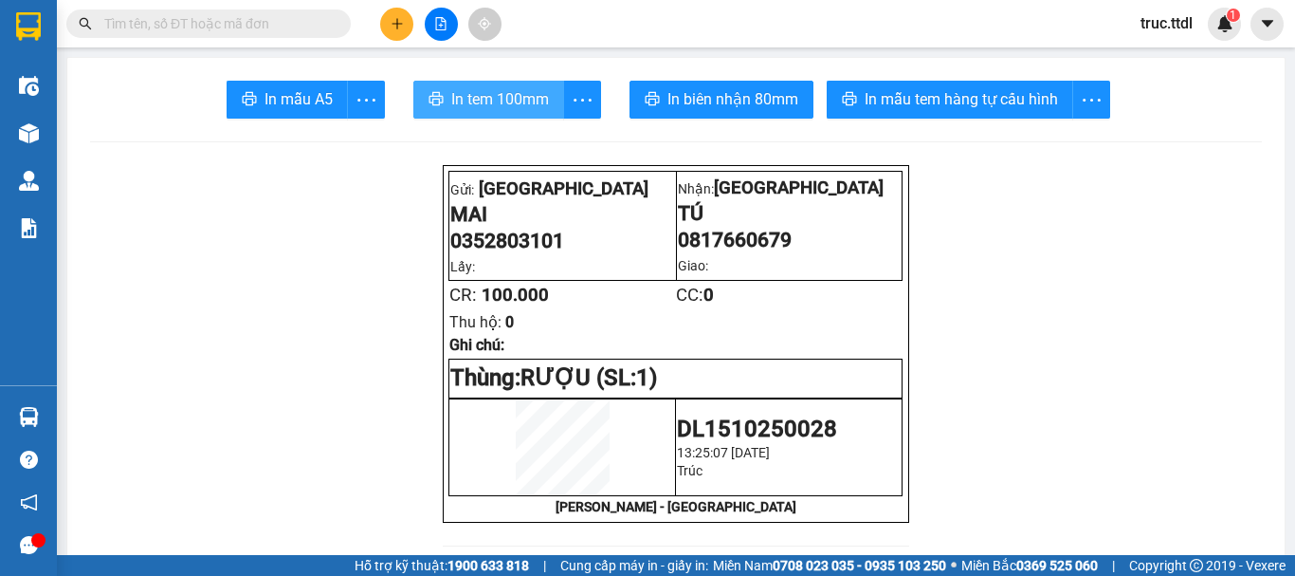
click at [509, 99] on span "In tem 100mm" at bounding box center [500, 99] width 98 height 24
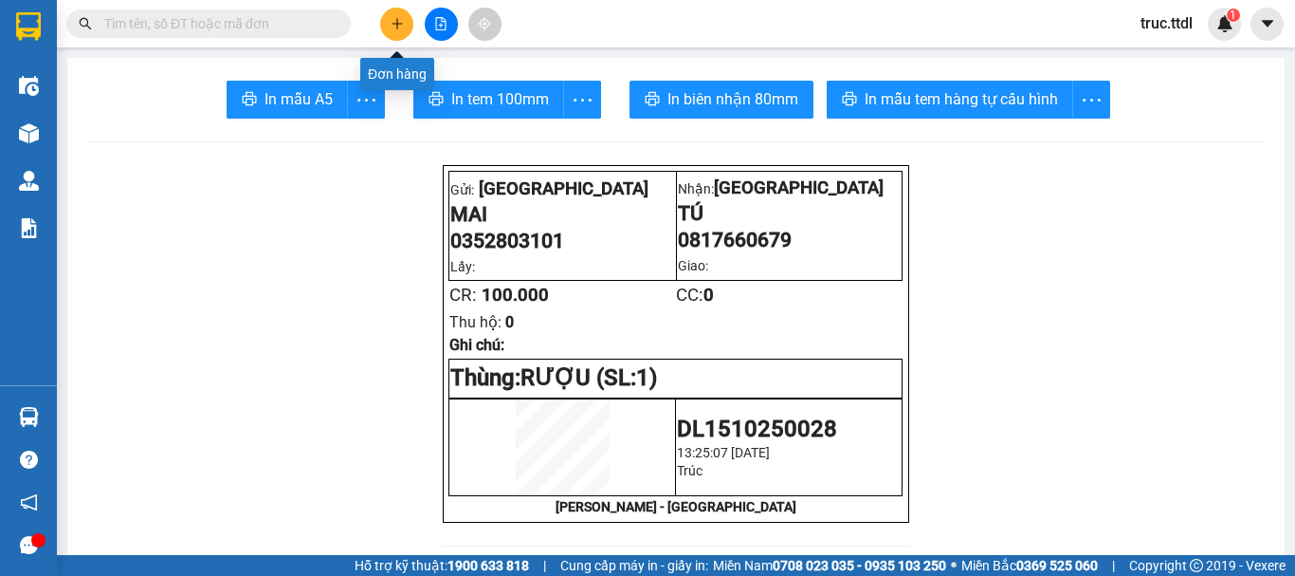
click at [408, 25] on button at bounding box center [396, 24] width 33 height 33
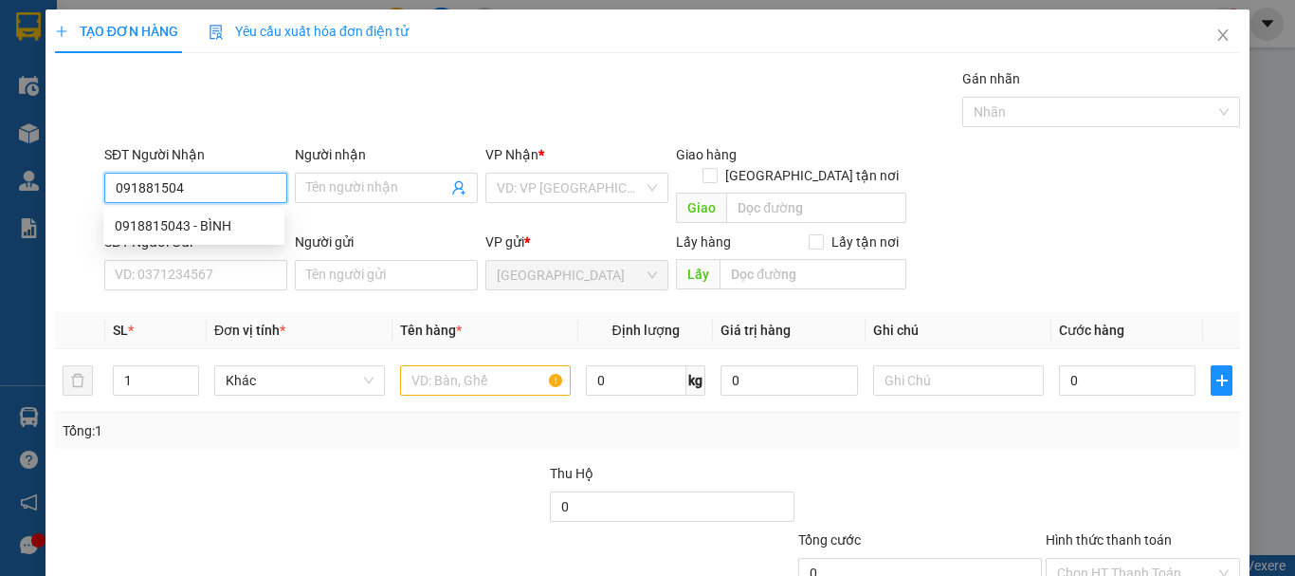
type input "0918815043"
type input "BÌNH"
type input "50.000"
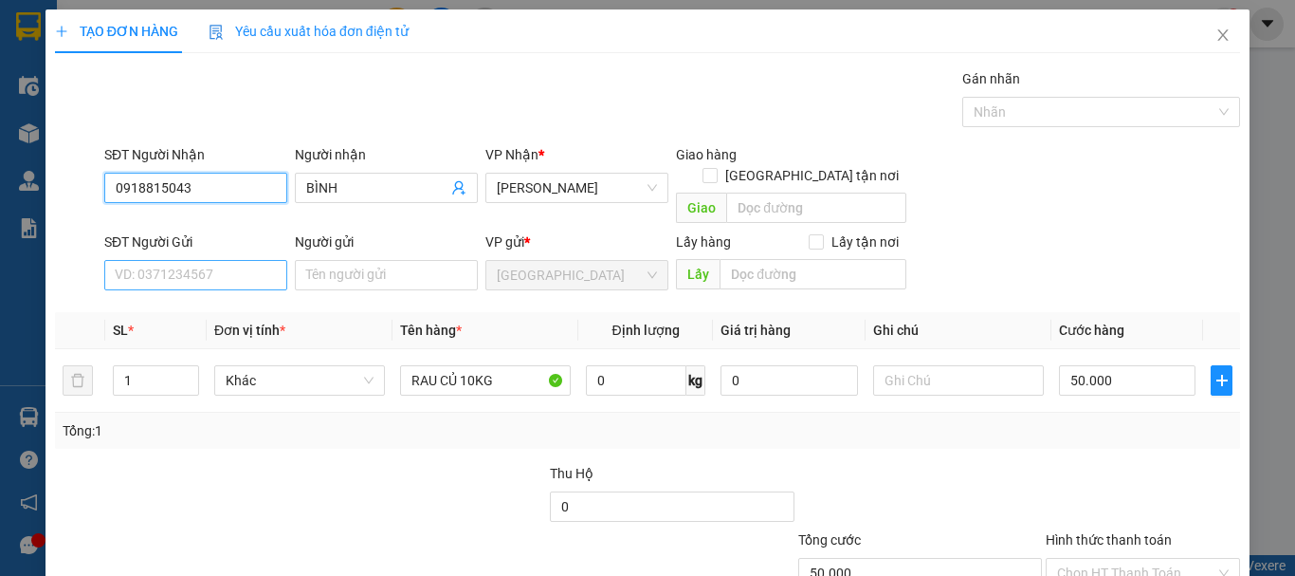
type input "0918815043"
click at [241, 260] on input "SĐT Người Gửi" at bounding box center [195, 275] width 183 height 30
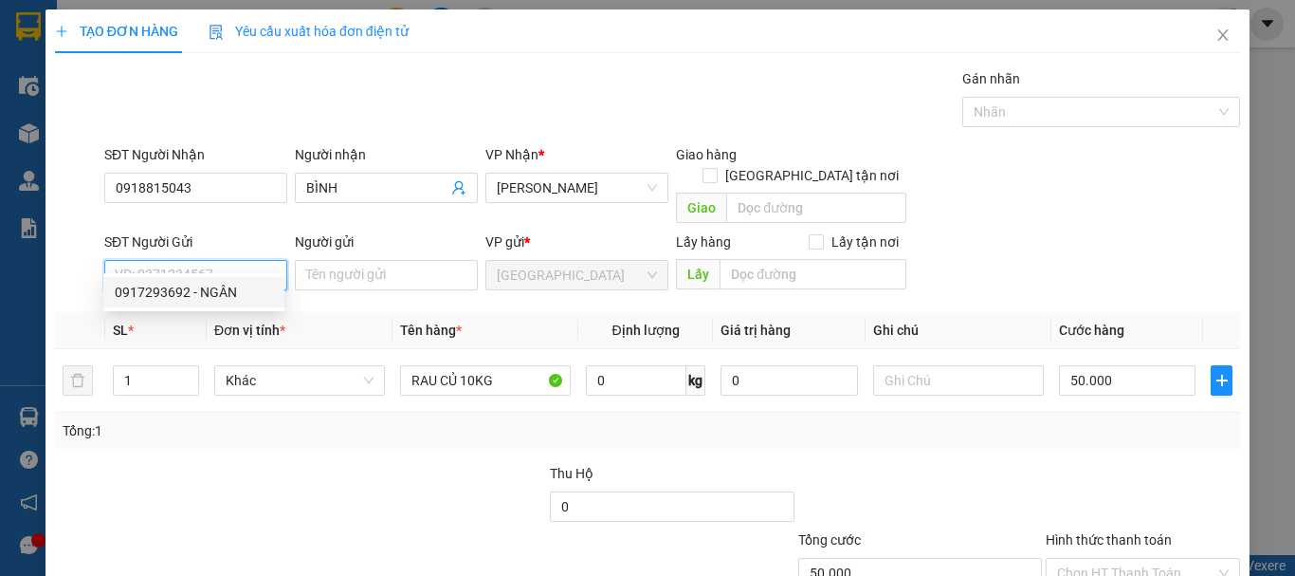
click at [242, 285] on div "0917293692 - NGÂN" at bounding box center [194, 292] width 158 height 21
type input "0917293692"
type input "NGÂN"
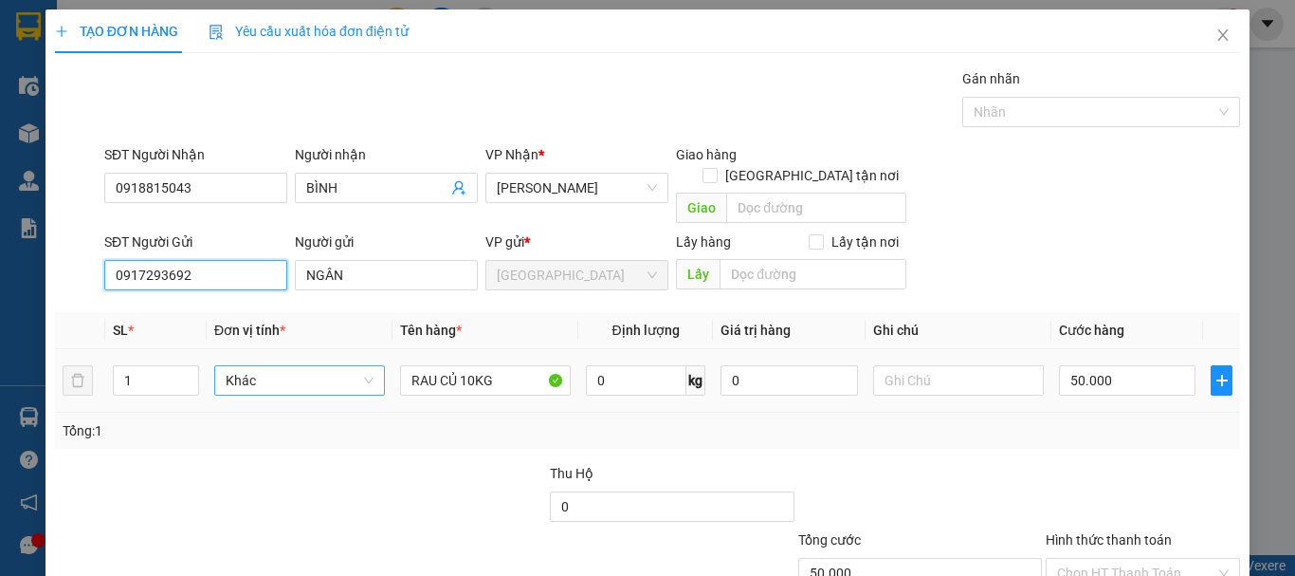
click at [284, 366] on span "Khác" at bounding box center [300, 380] width 148 height 28
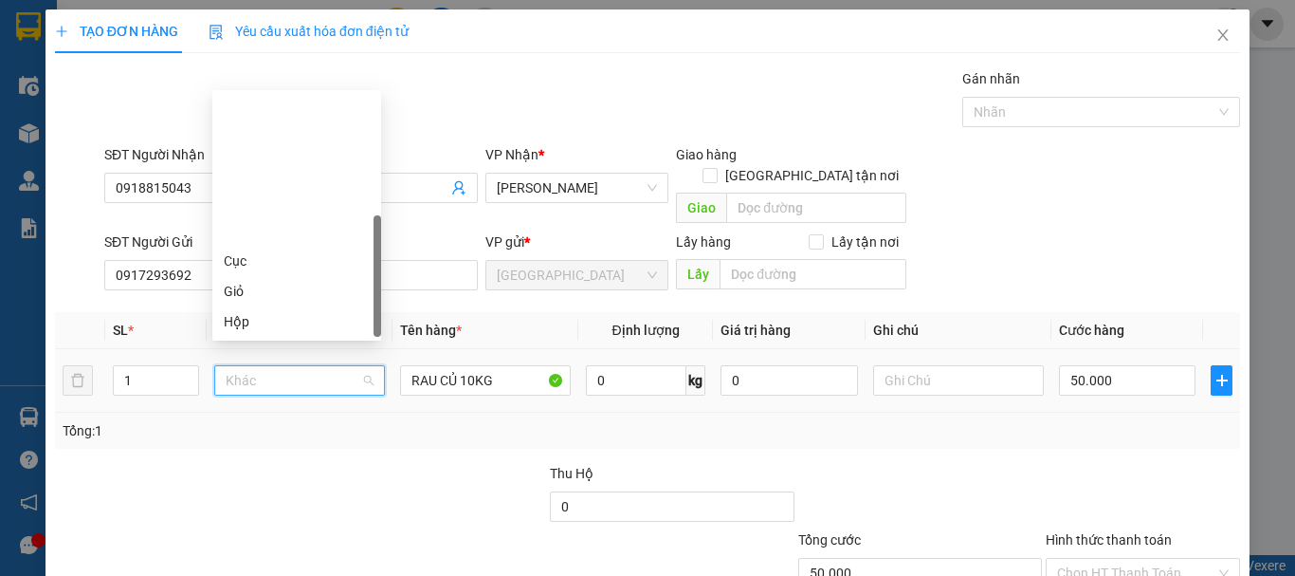
scroll to position [182, 0]
type input "T"
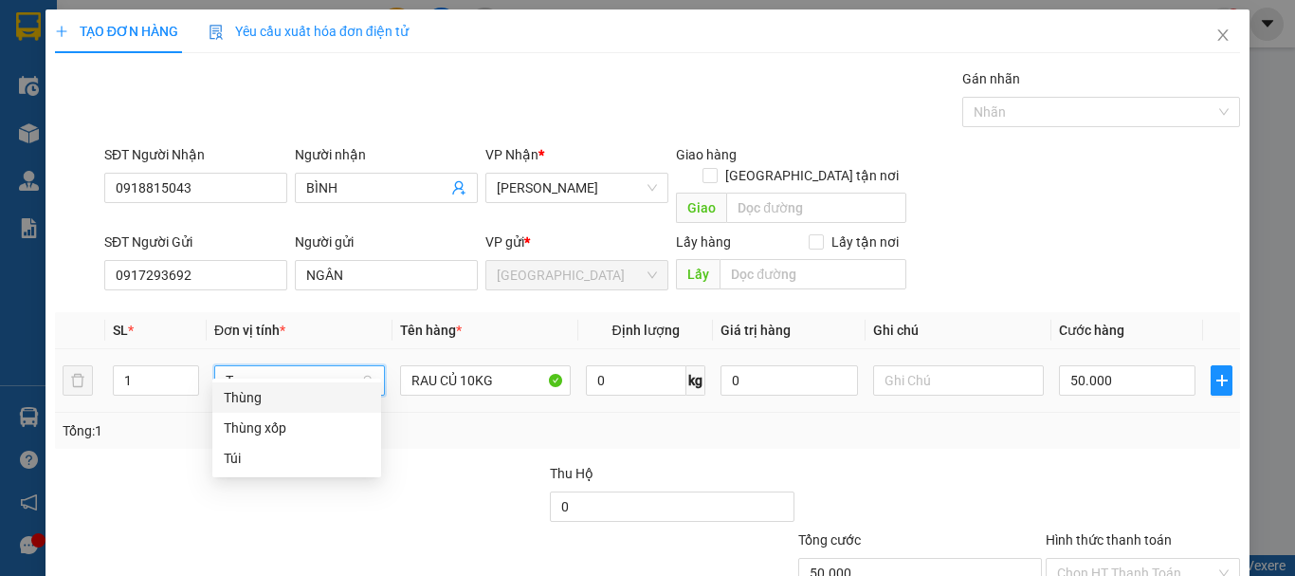
scroll to position [0, 0]
click at [296, 395] on div "Thùng" at bounding box center [297, 397] width 146 height 21
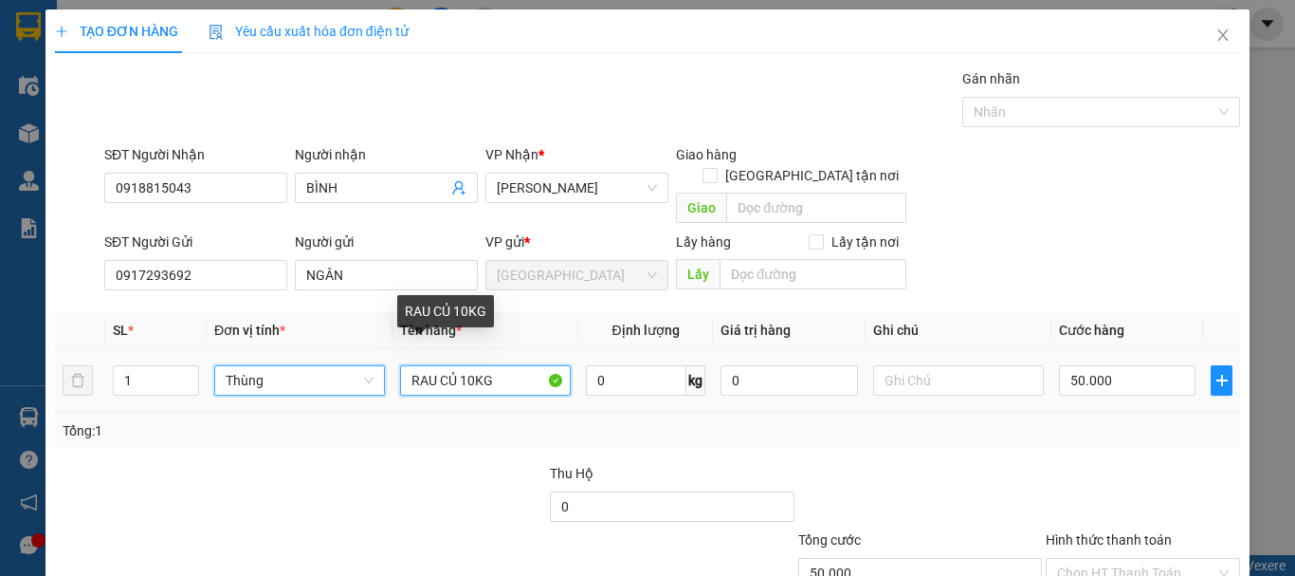
click at [475, 365] on input "RAU CỦ 10KG" at bounding box center [485, 380] width 171 height 30
type input "0"
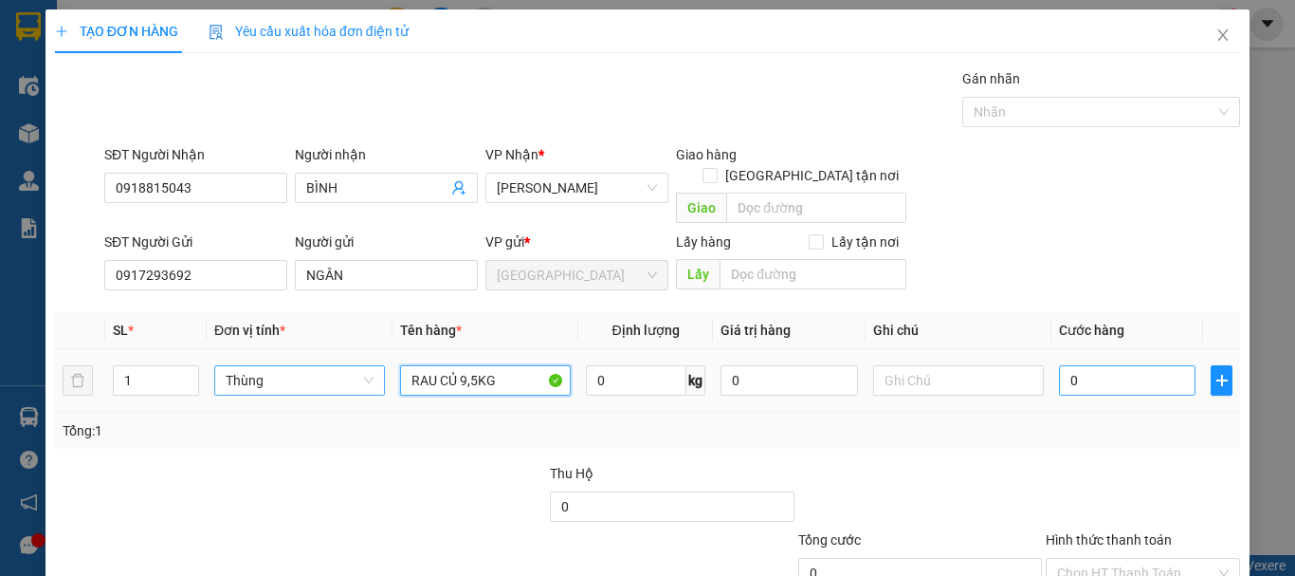
type input "RAU CỦ 9,5KG"
click at [1159, 365] on input "0" at bounding box center [1127, 380] width 137 height 30
type input "5"
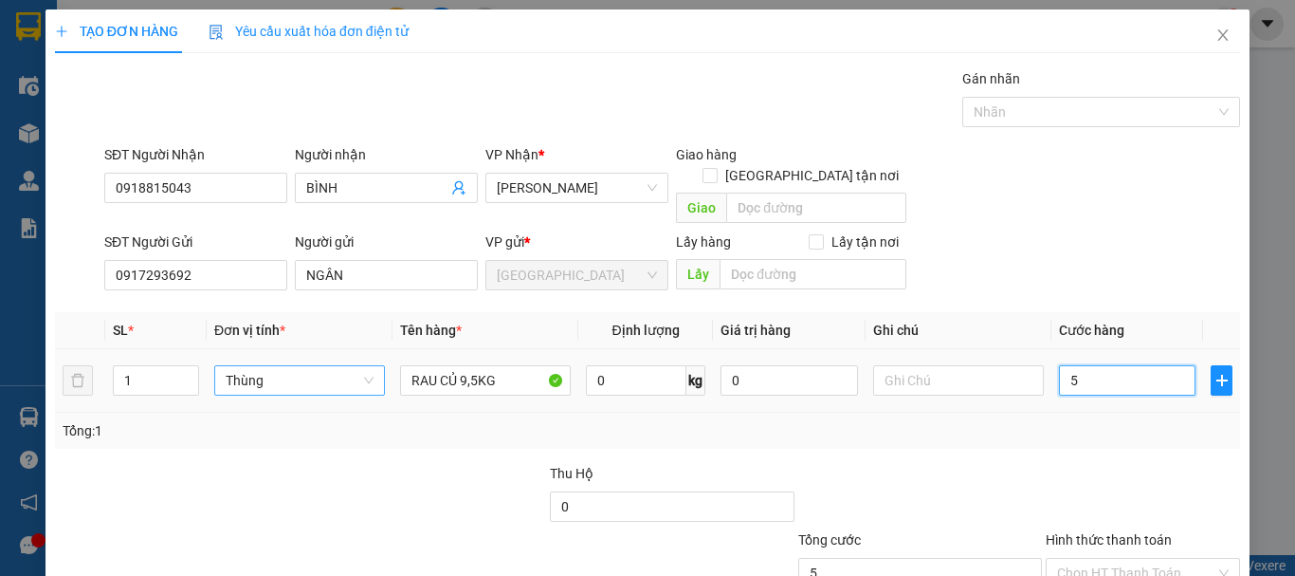
type input "50"
click at [1044, 463] on div at bounding box center [1143, 496] width 198 height 66
type input "50.000"
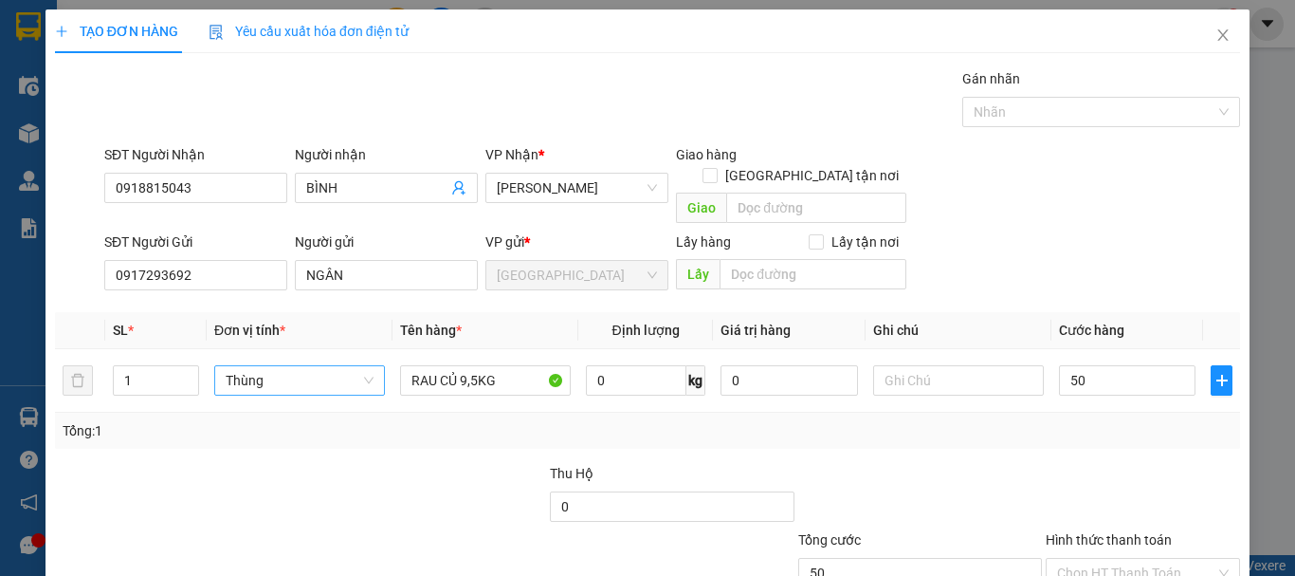
type input "50.000"
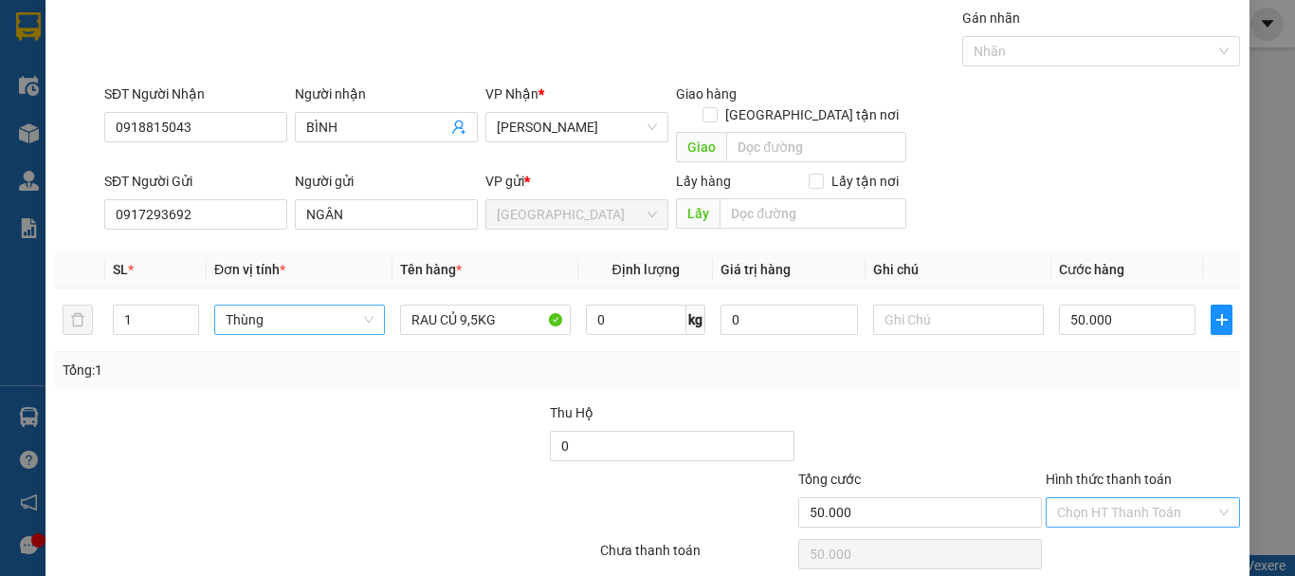
scroll to position [119, 0]
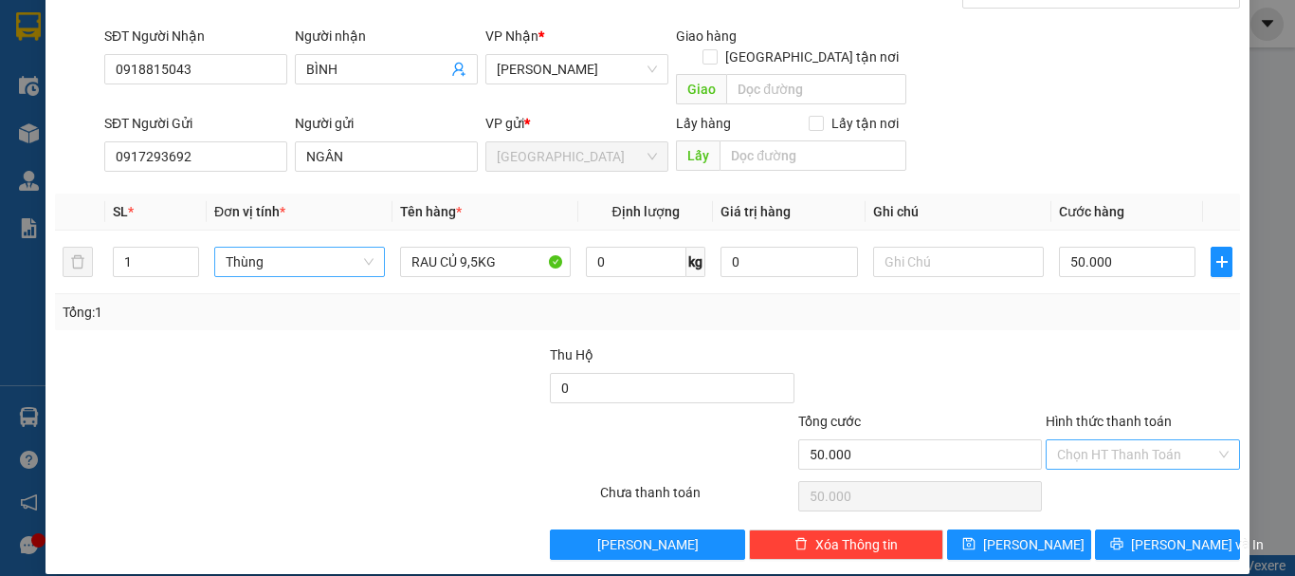
click at [1127, 440] on input "Hình thức thanh toán" at bounding box center [1136, 454] width 158 height 28
click at [1133, 475] on div "Tại văn phòng" at bounding box center [1132, 471] width 170 height 21
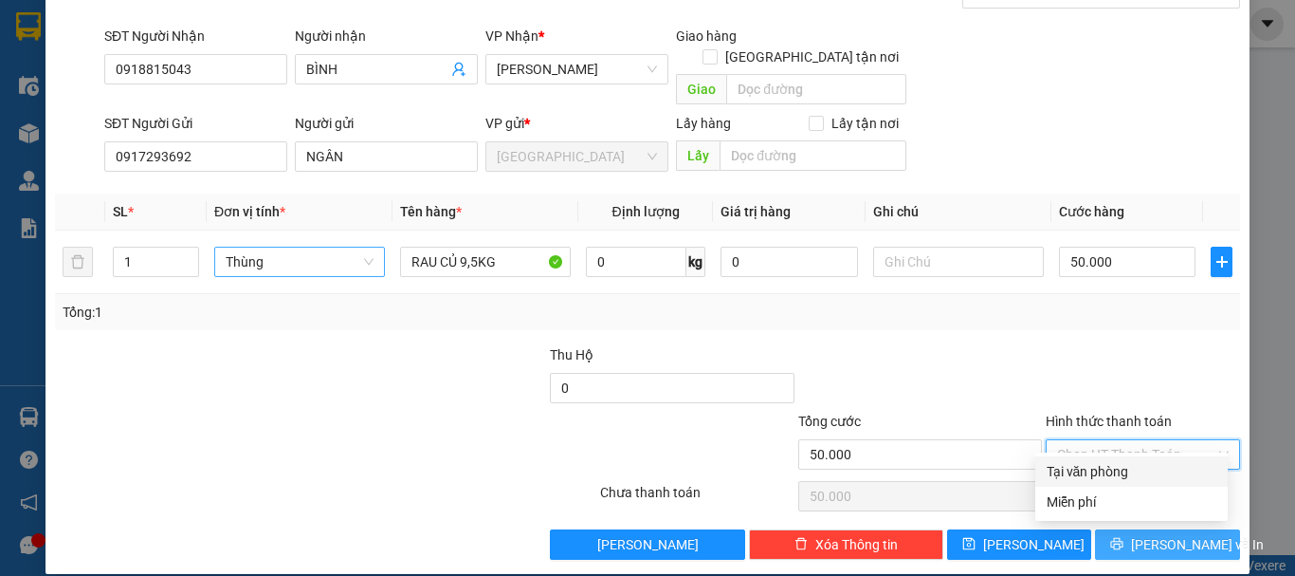
type input "0"
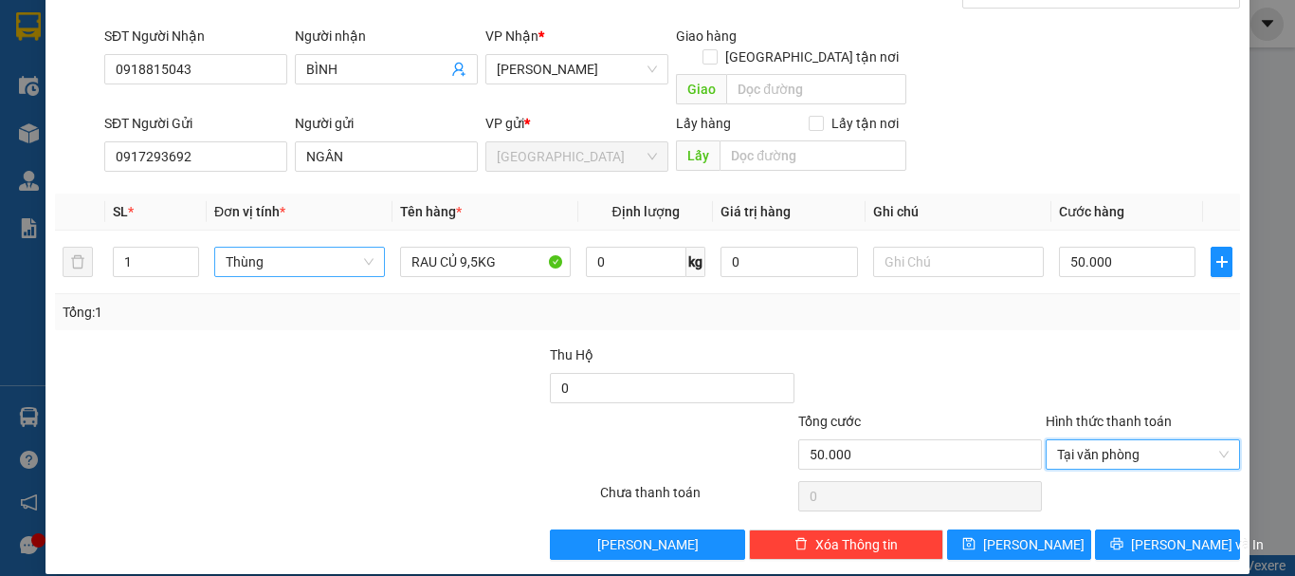
click at [1173, 539] on div "TẠO ĐƠN HÀNG Yêu cầu xuất hóa đơn điện tử Transit Pickup Surcharge Ids Transit …" at bounding box center [648, 232] width 1204 height 683
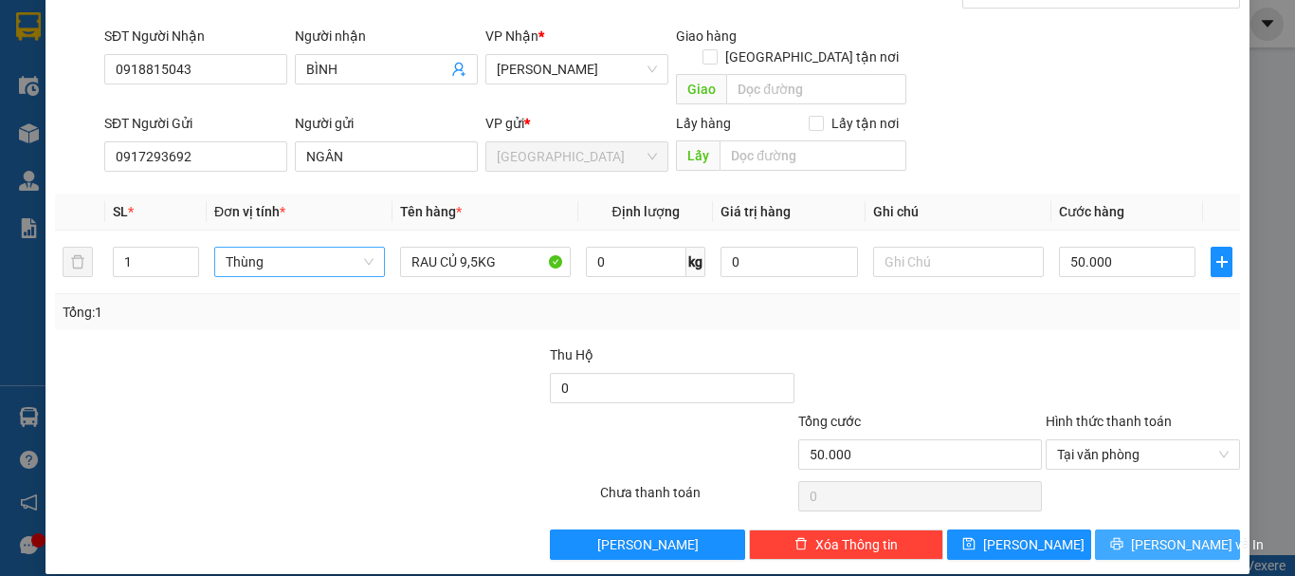
click at [1172, 534] on span "[PERSON_NAME] và In" at bounding box center [1197, 544] width 133 height 21
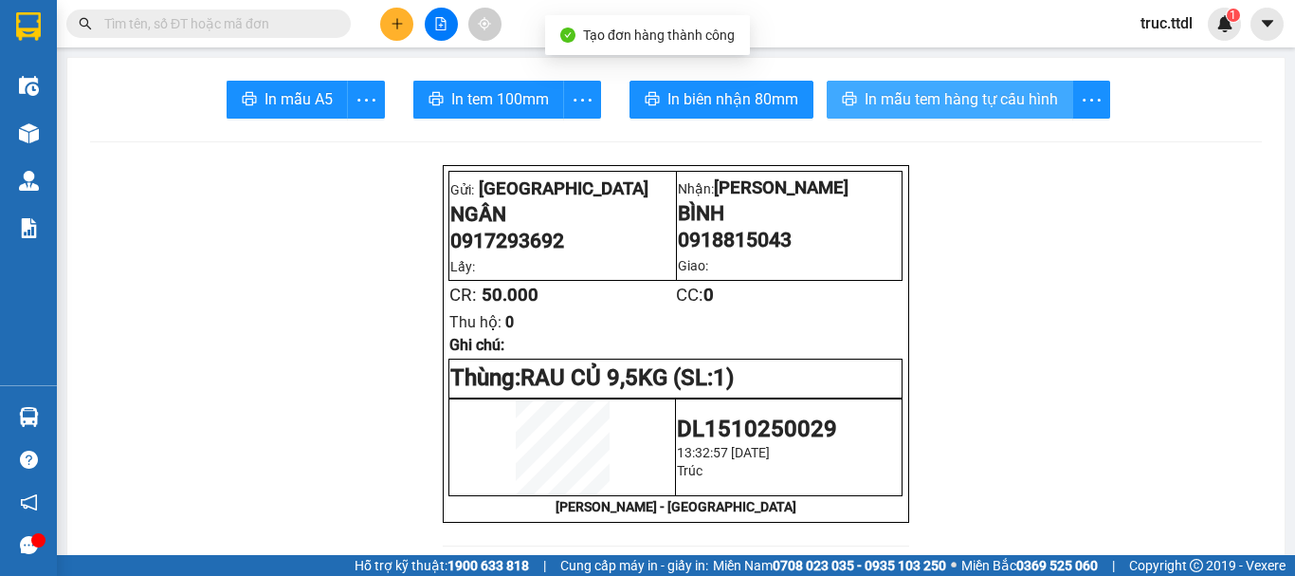
click at [943, 103] on span "In mẫu tem hàng tự cấu hình" at bounding box center [961, 99] width 193 height 24
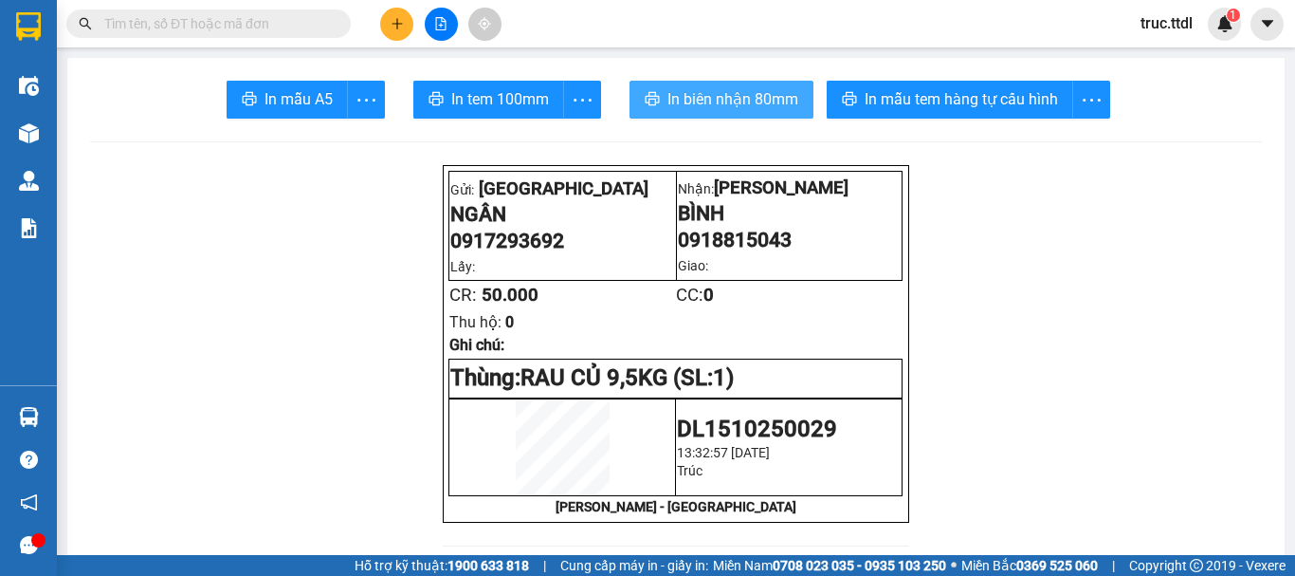
click at [691, 111] on span "In biên nhận 80mm" at bounding box center [732, 99] width 131 height 24
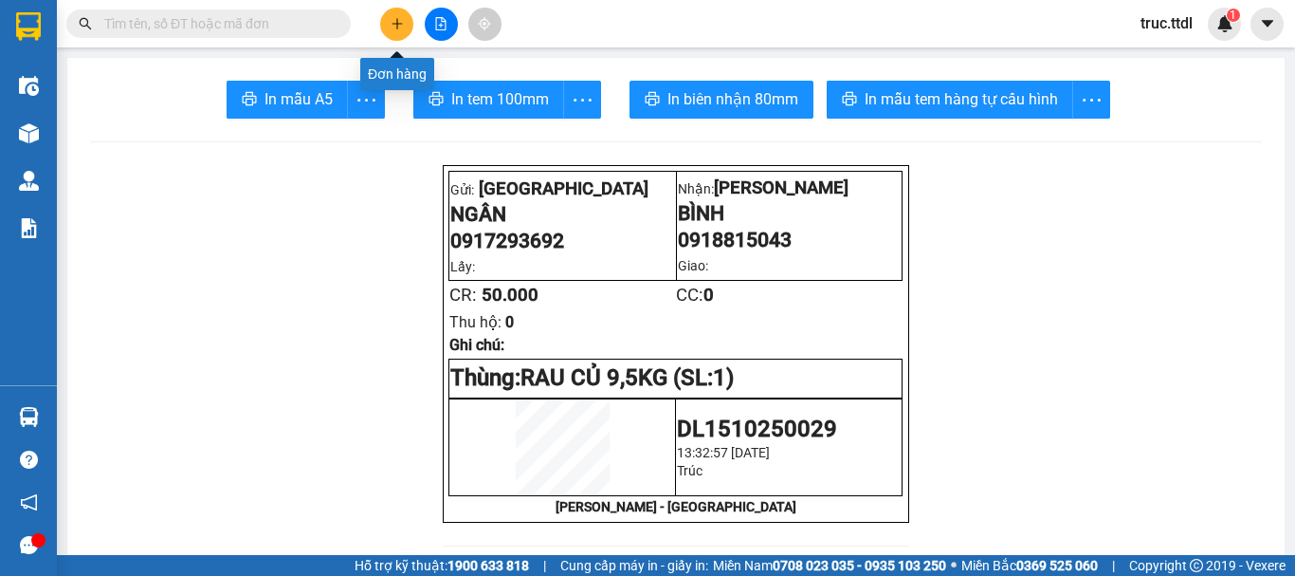
click at [409, 28] on button at bounding box center [396, 24] width 33 height 33
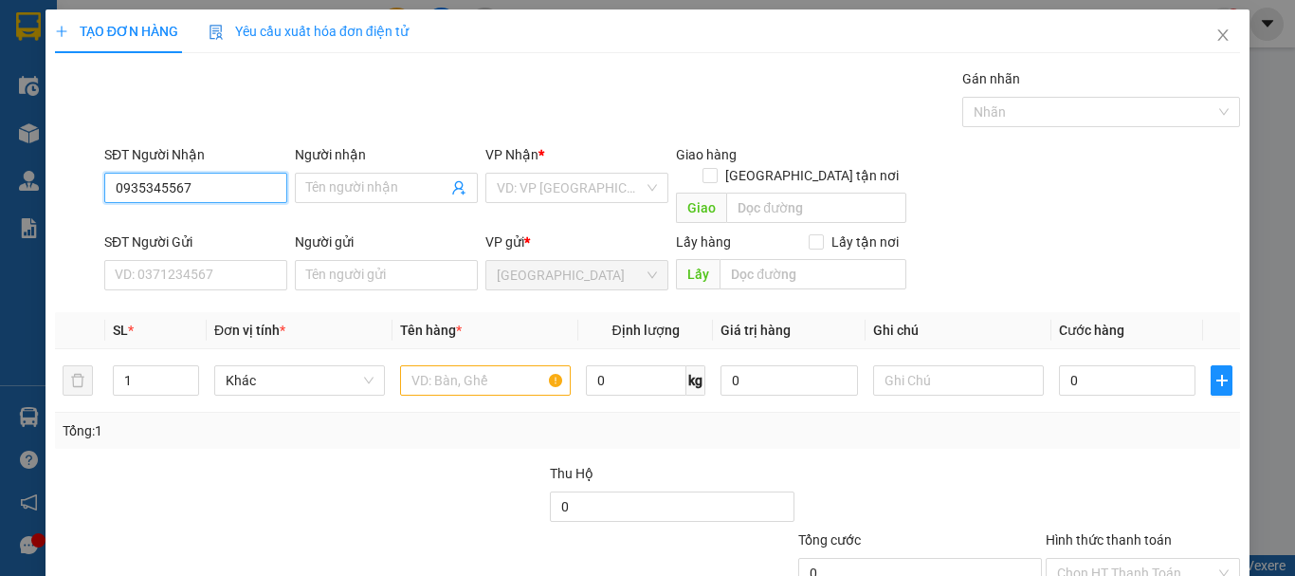
type input "0935345567"
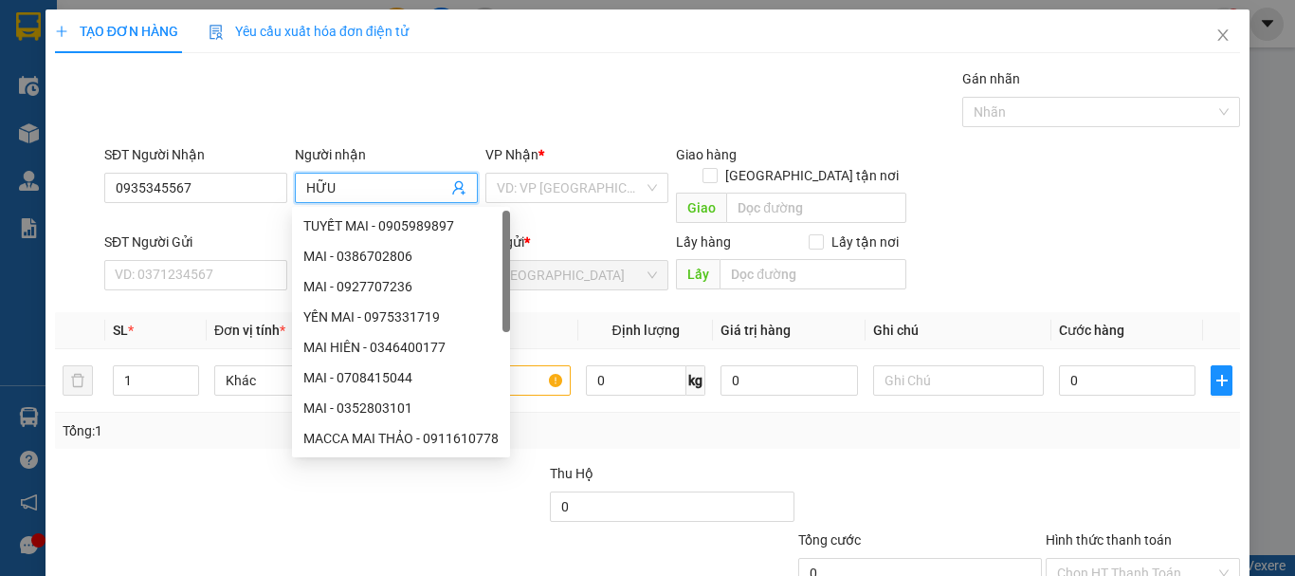
type input "HỮU"
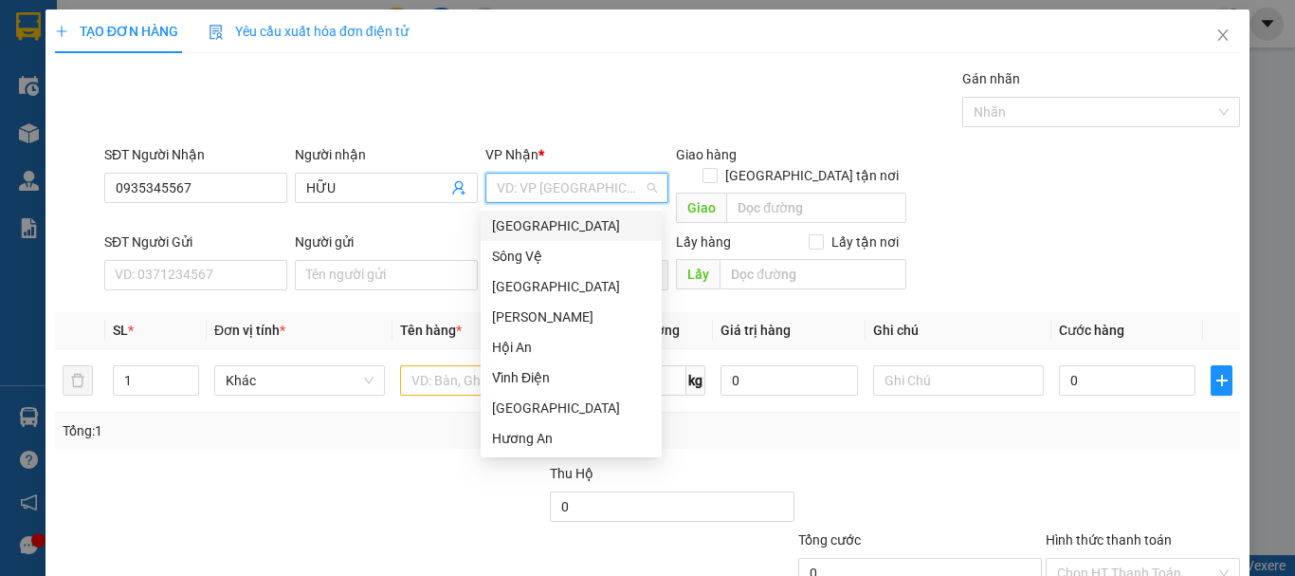
type input "D"
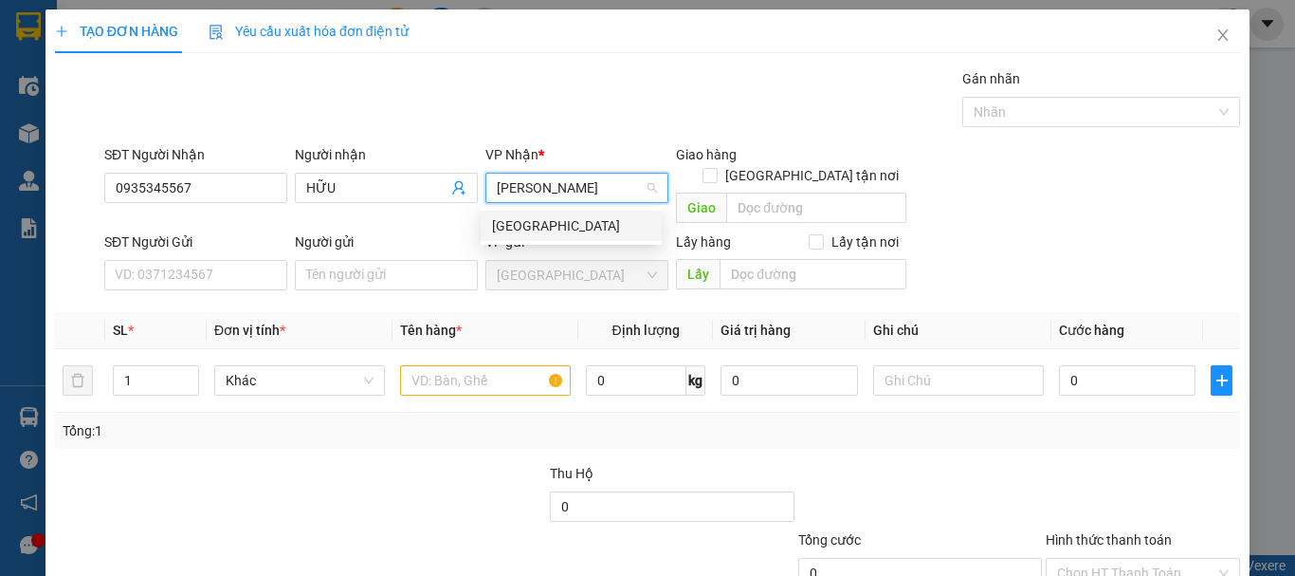
type input "ĐÀ NĂNG"
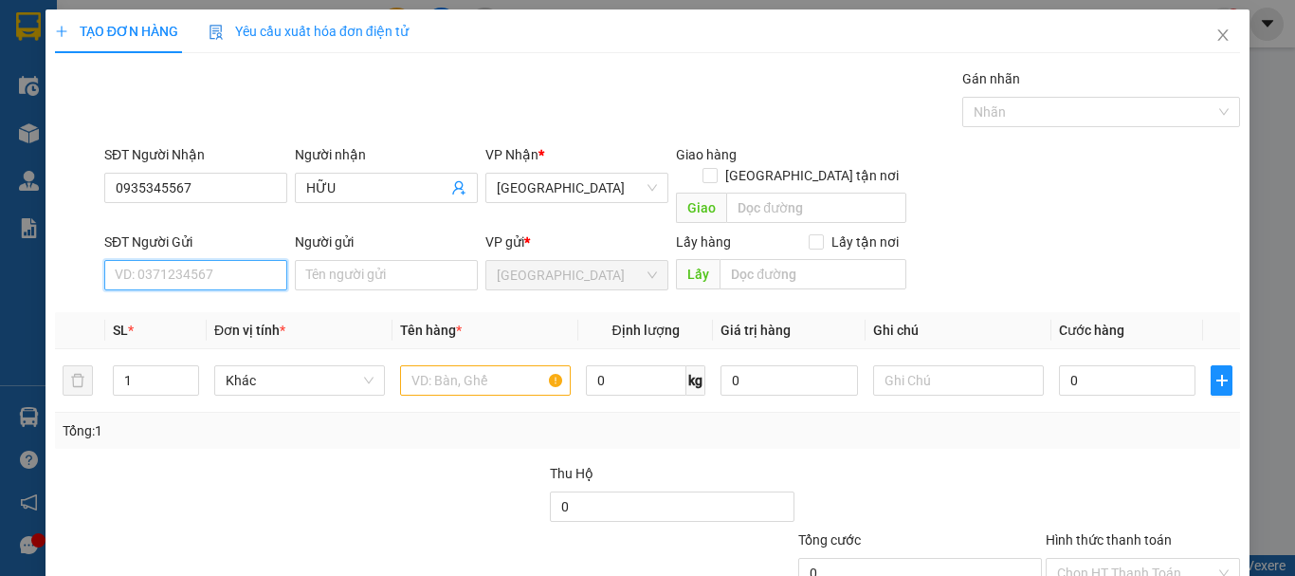
click at [199, 260] on input "SĐT Người Gửi" at bounding box center [195, 275] width 183 height 30
type input "0812931111"
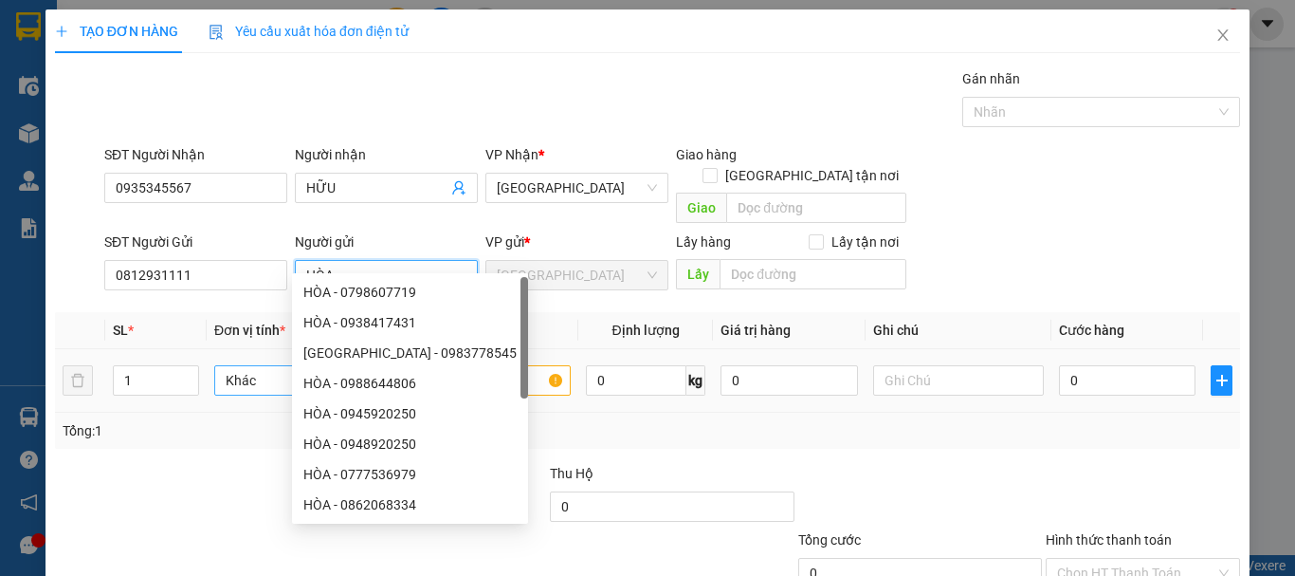
click at [230, 366] on span "Khác" at bounding box center [300, 380] width 148 height 28
type input "HÒA"
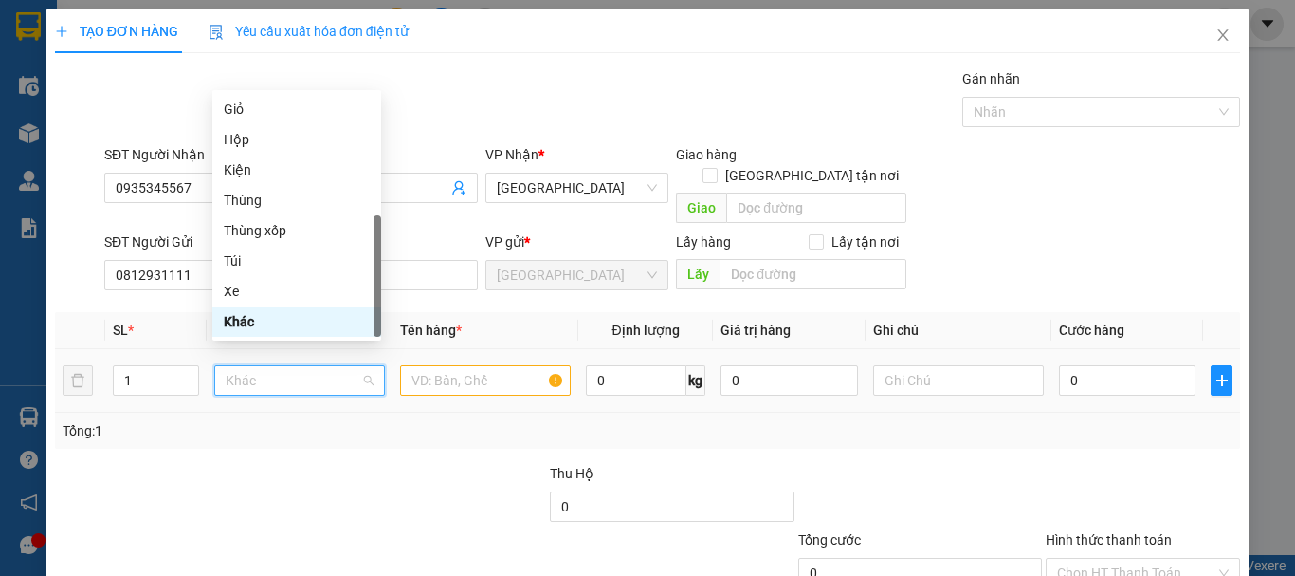
type input "T"
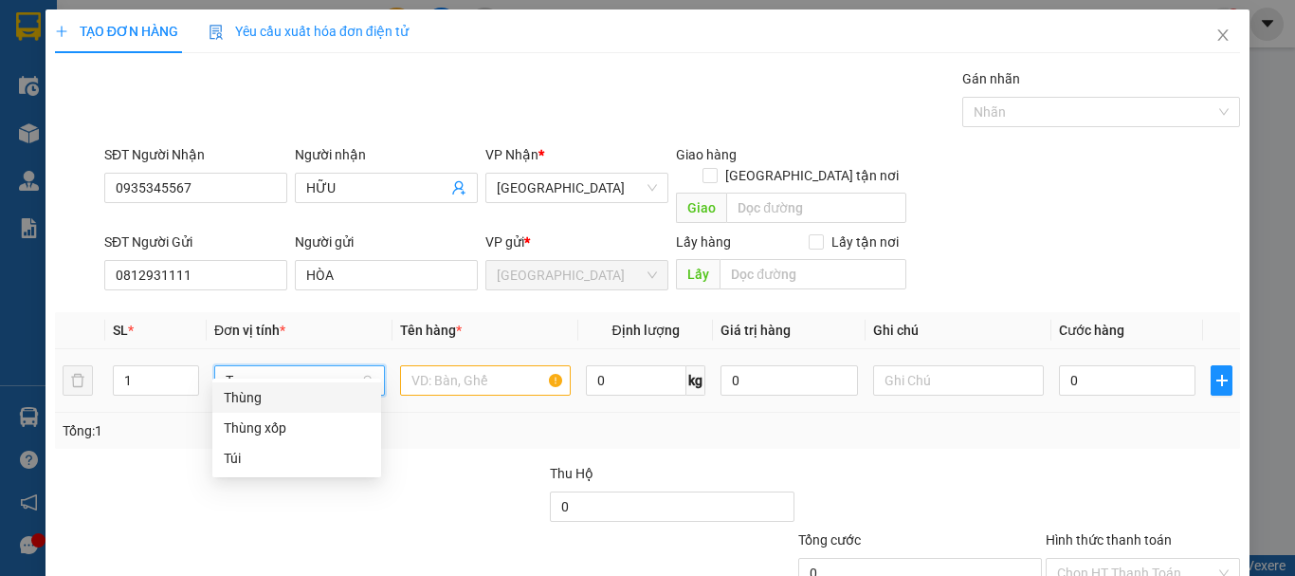
click at [271, 395] on div "Thùng" at bounding box center [297, 397] width 146 height 21
click at [448, 366] on input "text" at bounding box center [485, 380] width 171 height 30
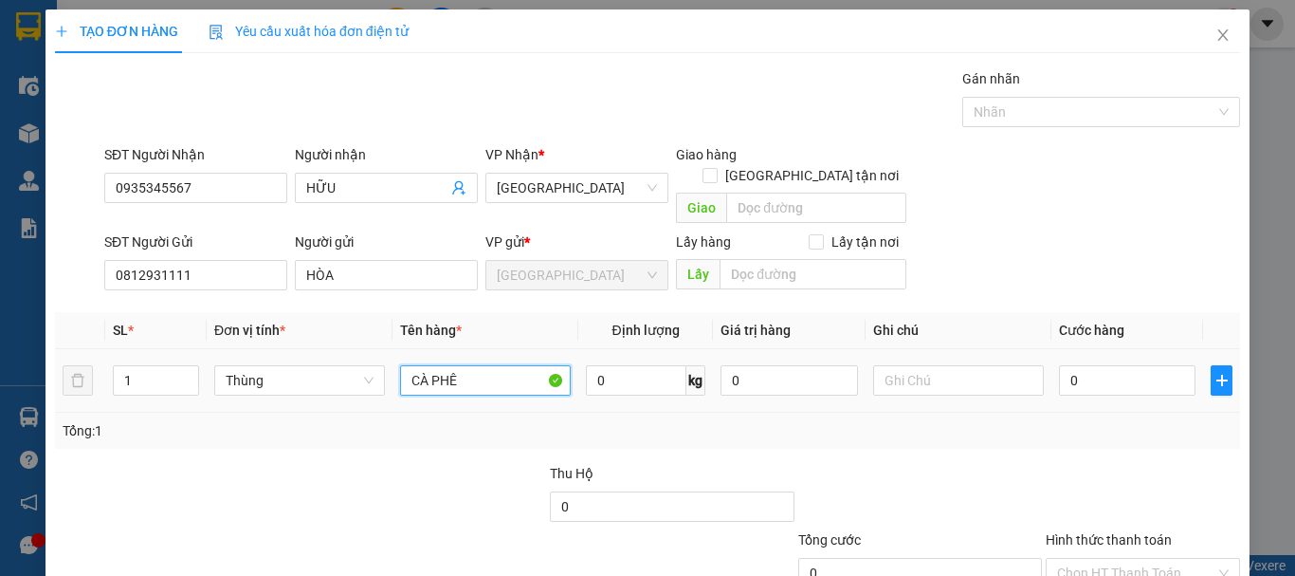
type input "CÀ PHÊ"
type input "6"
type input "60"
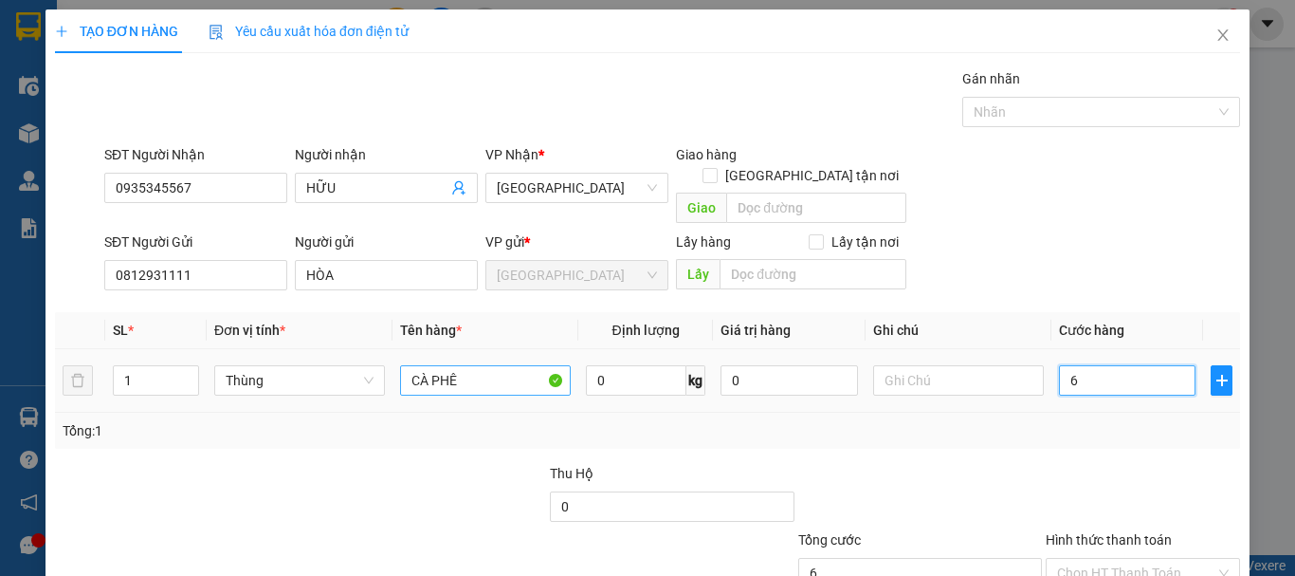
type input "60"
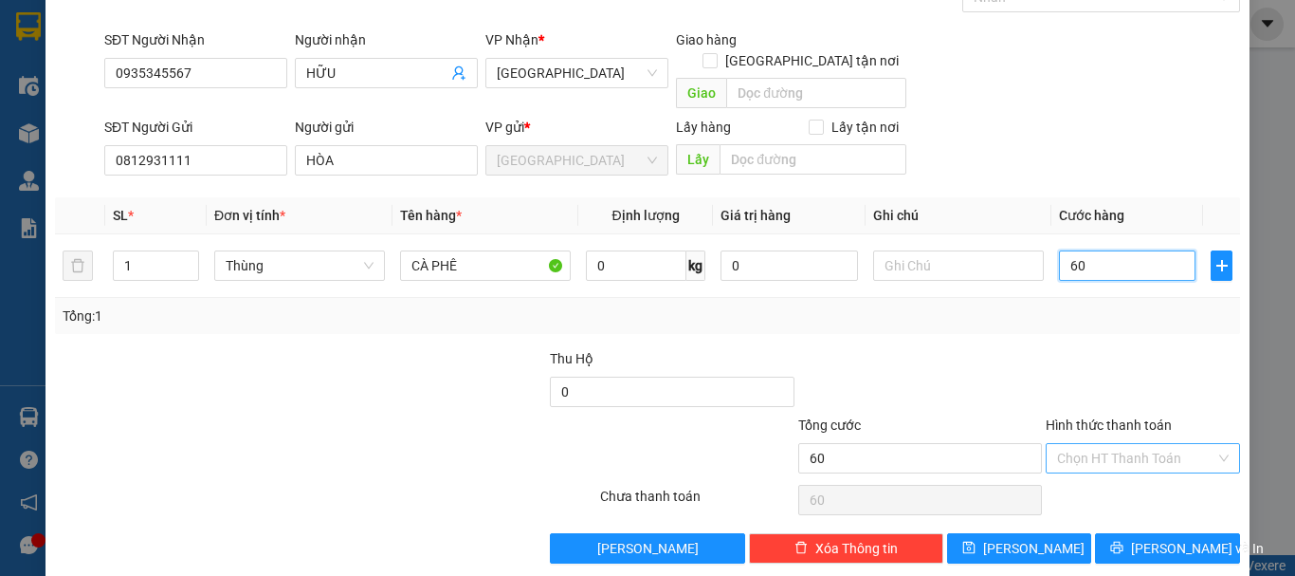
scroll to position [119, 0]
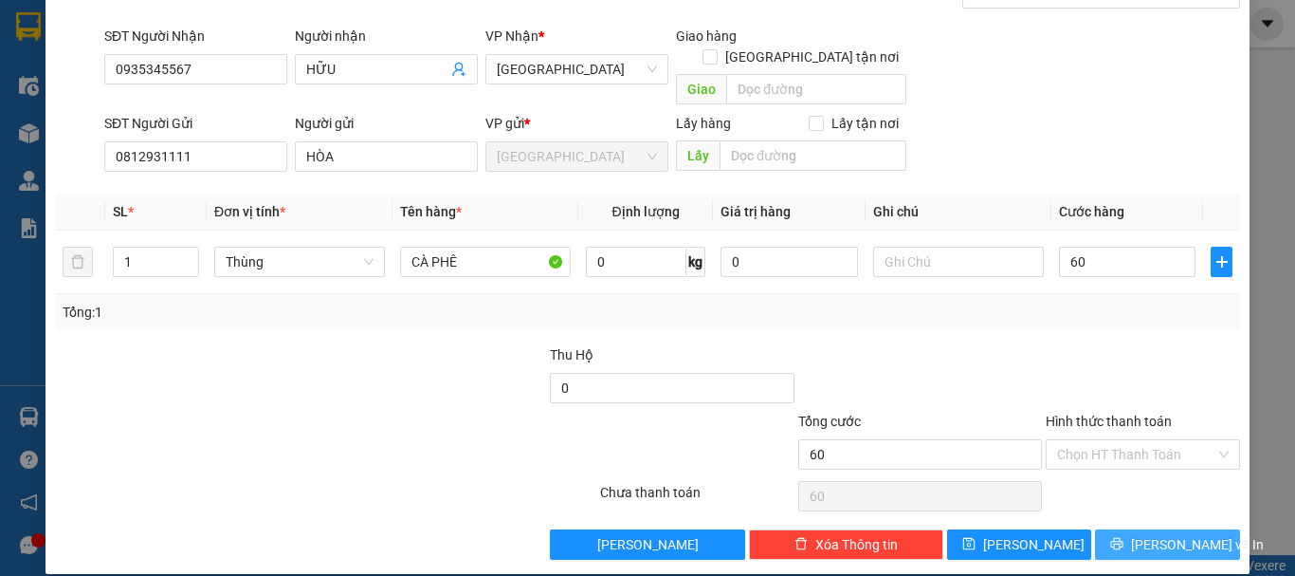
type input "60.000"
click at [1144, 534] on span "[PERSON_NAME] và In" at bounding box center [1197, 544] width 133 height 21
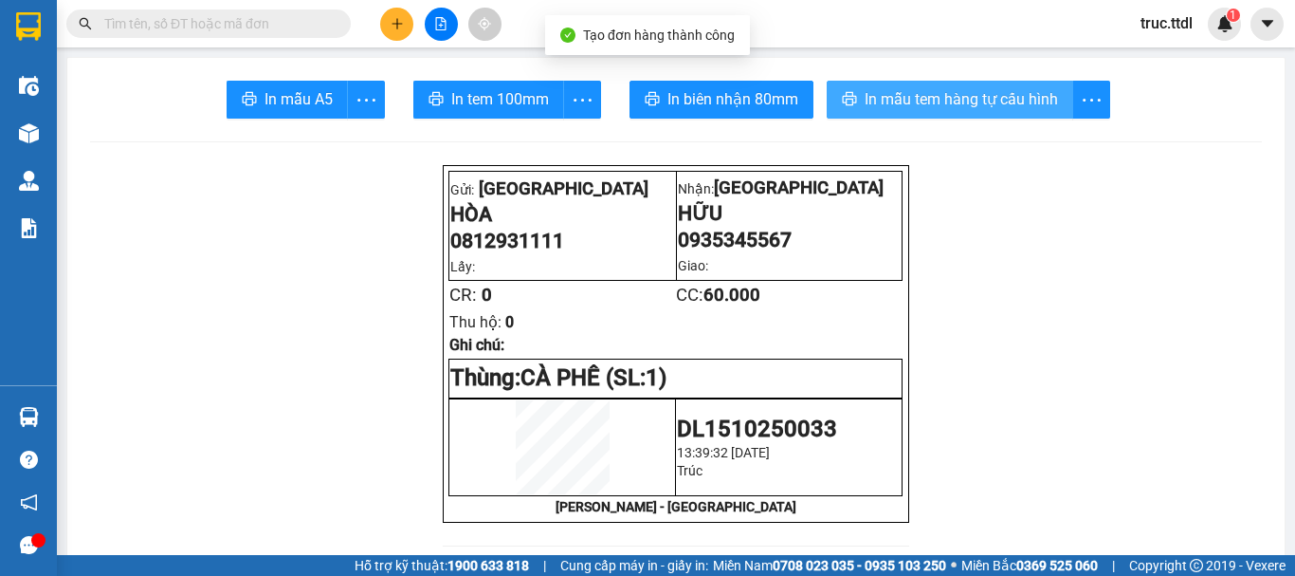
click at [895, 102] on span "In mẫu tem hàng tự cấu hình" at bounding box center [961, 99] width 193 height 24
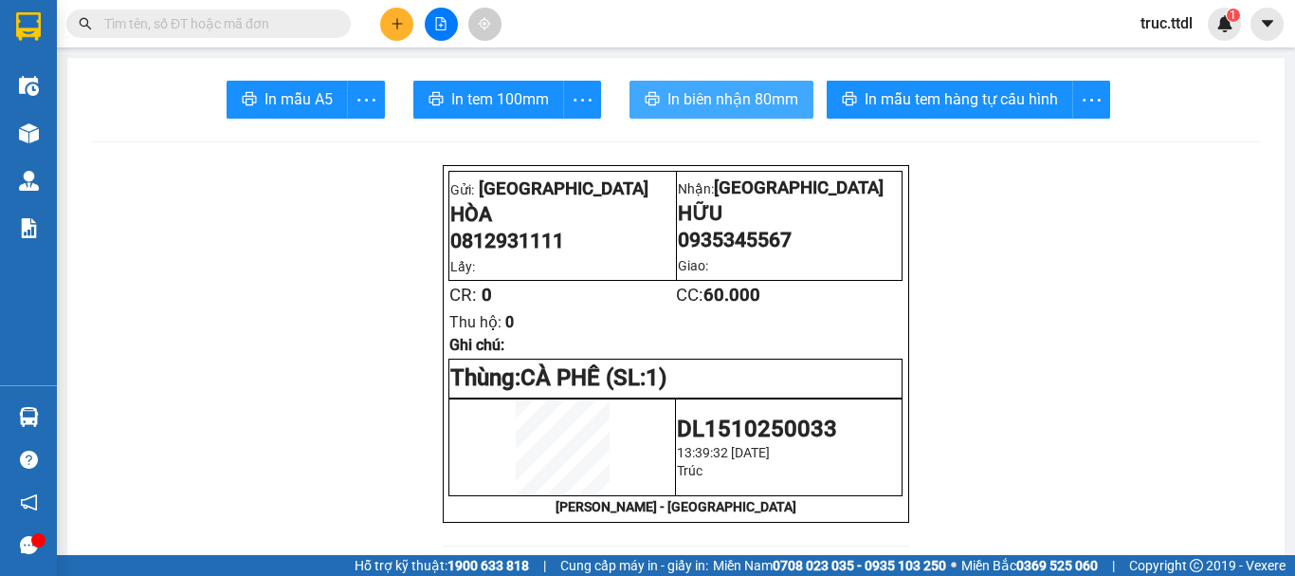
click at [719, 98] on span "In biên nhận 80mm" at bounding box center [732, 99] width 131 height 24
click at [406, 22] on button at bounding box center [396, 24] width 33 height 33
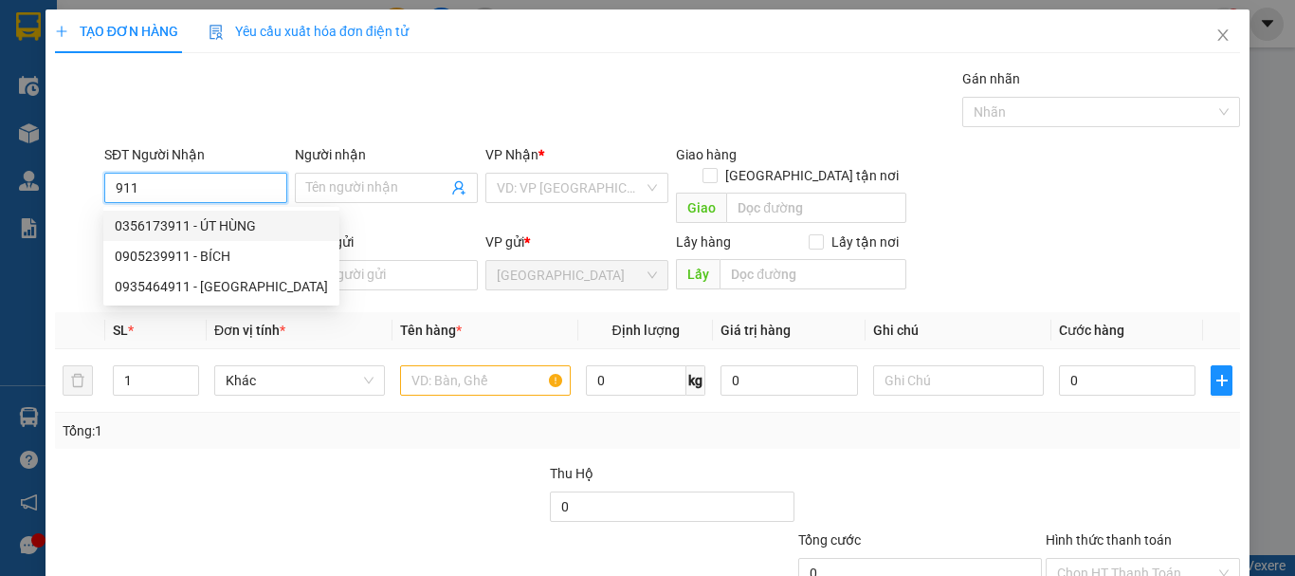
click at [229, 235] on div "0356173911 - ÚT HÙNG" at bounding box center [221, 225] width 213 height 21
type input "0356173911"
type input "ÚT HÙNG"
type input "30.000"
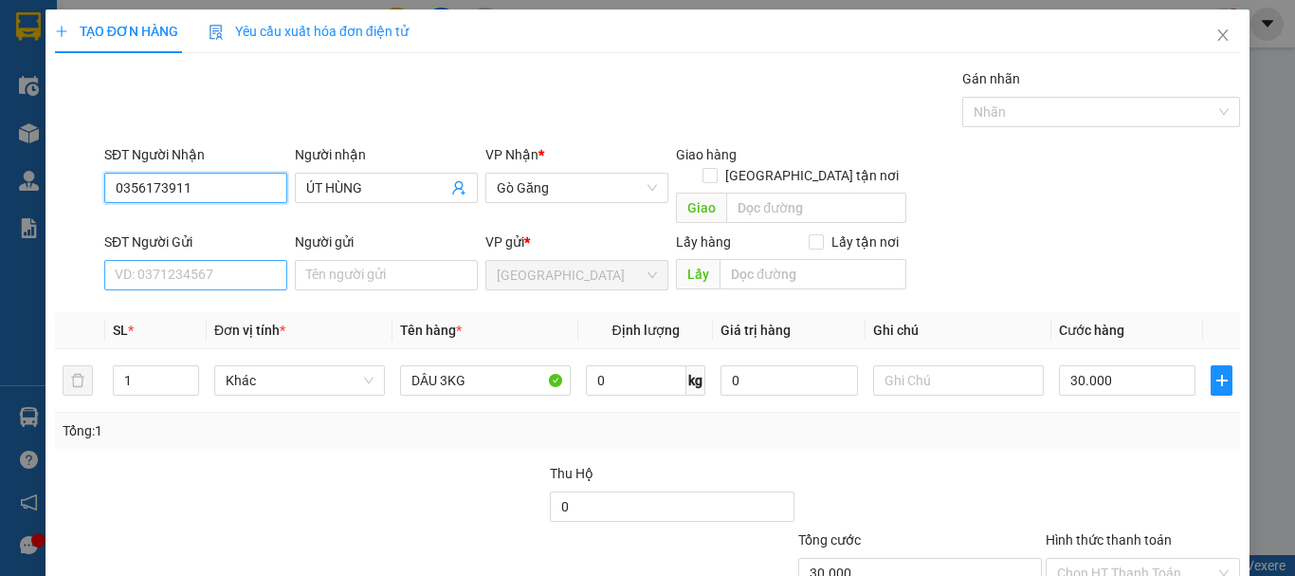
type input "0356173911"
click at [250, 263] on input "SĐT Người Gửi" at bounding box center [195, 275] width 183 height 30
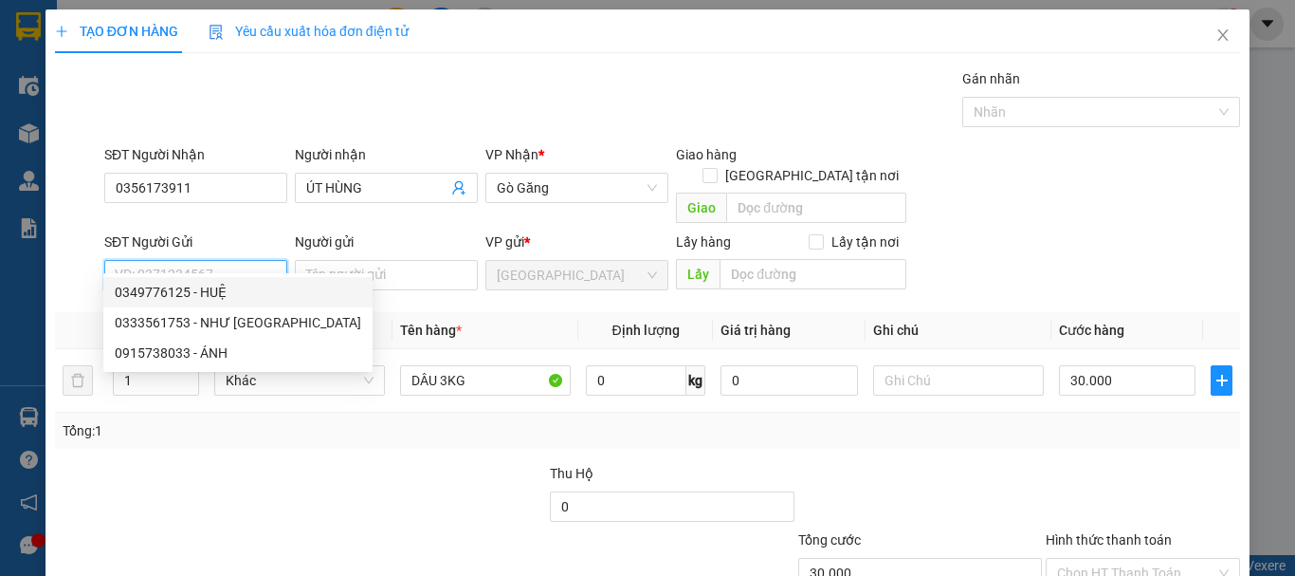
click at [248, 297] on div "0349776125 - HUỆ" at bounding box center [238, 292] width 247 height 21
type input "0349776125"
type input "HUỆ"
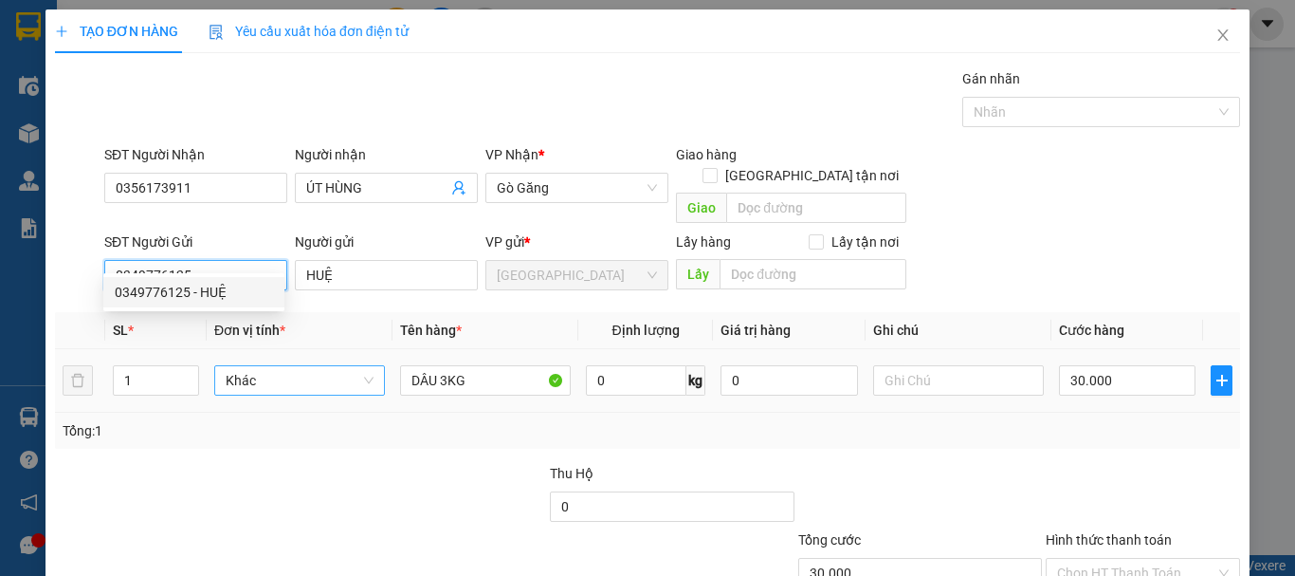
click at [278, 367] on span "Khác" at bounding box center [300, 380] width 148 height 28
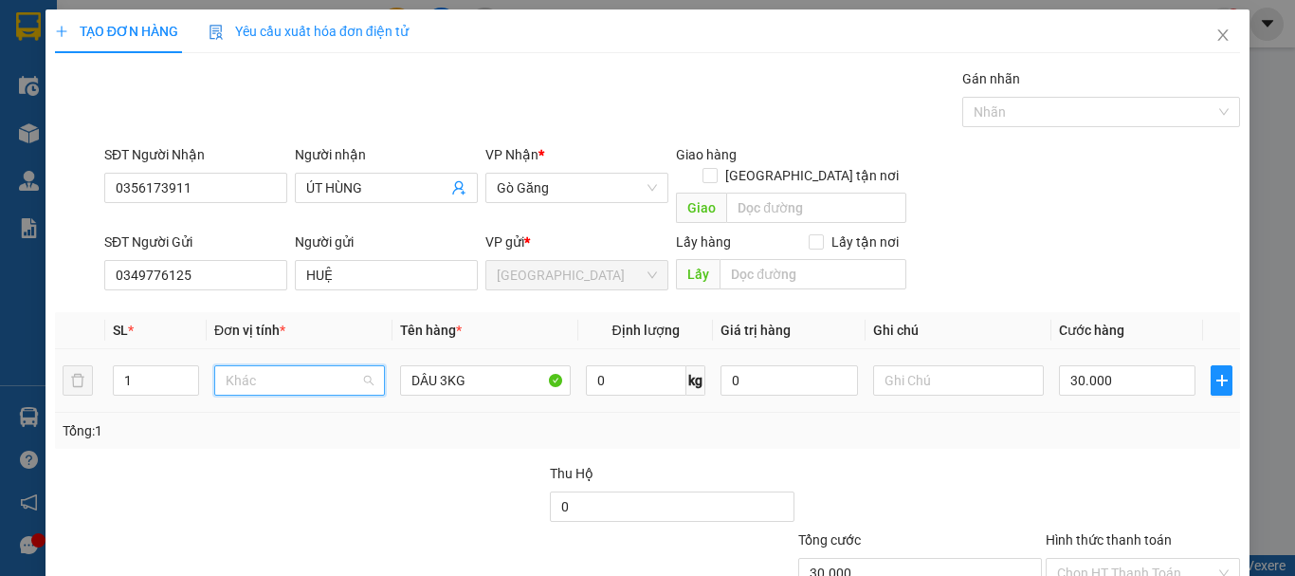
scroll to position [182, 0]
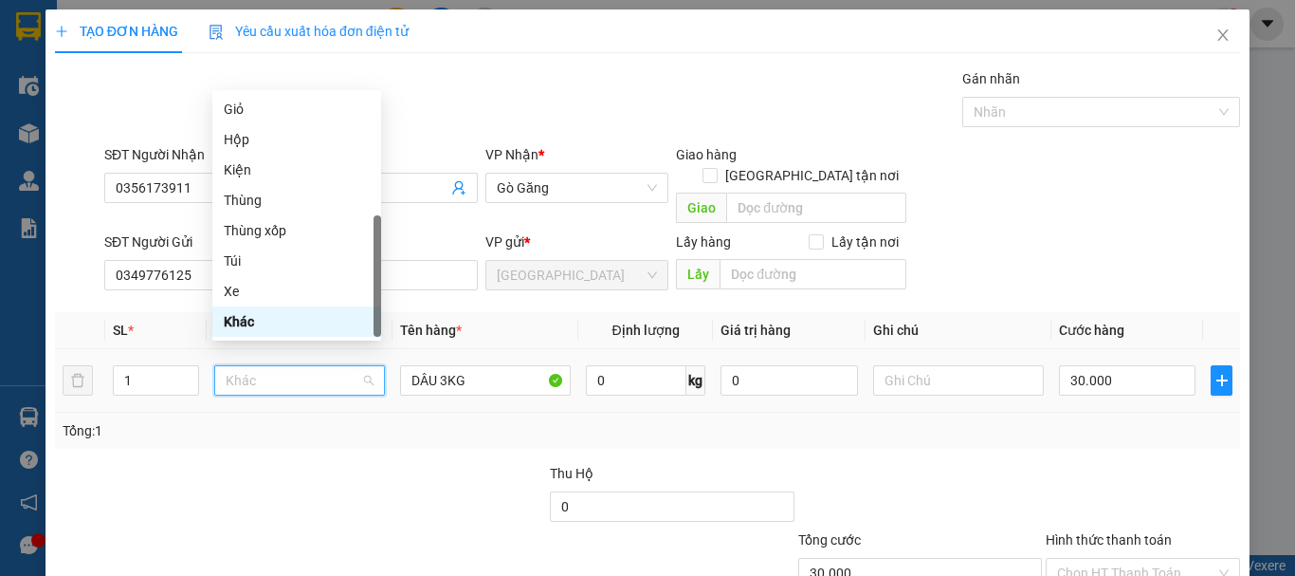
type input "T"
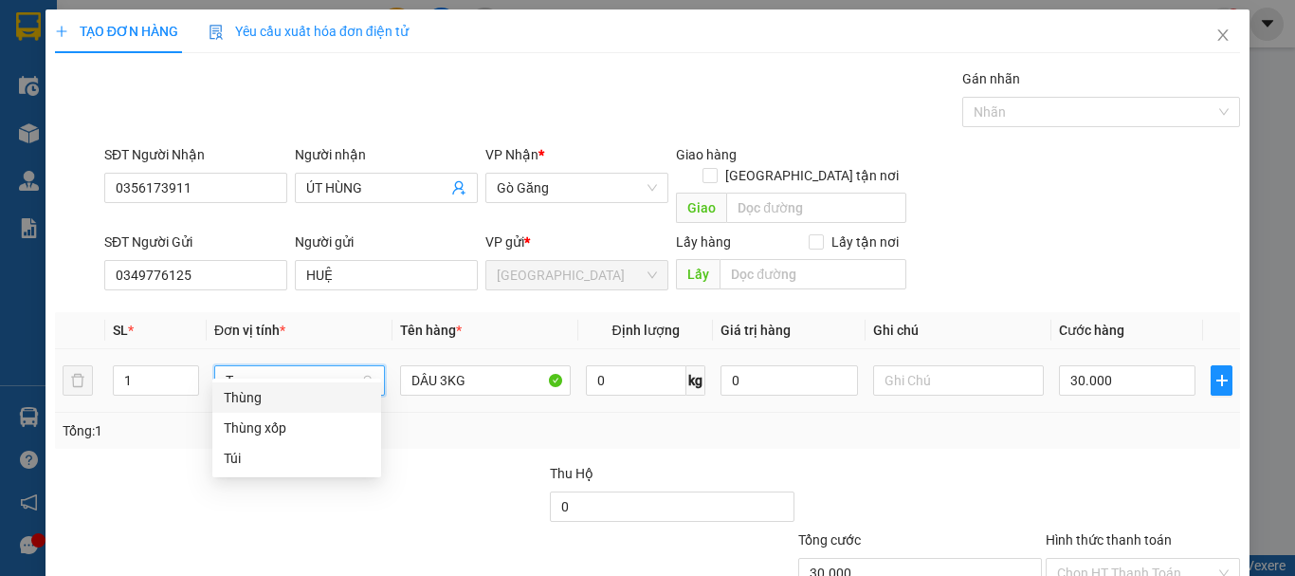
click at [291, 396] on div "Thùng" at bounding box center [297, 397] width 146 height 21
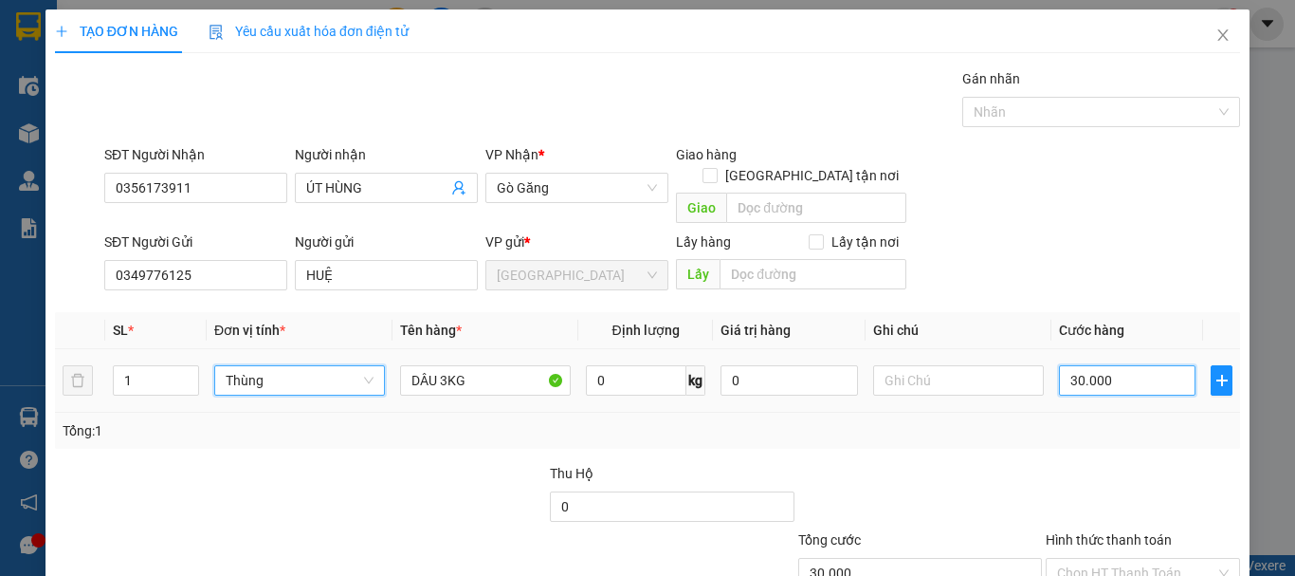
click at [1109, 371] on input "30.000" at bounding box center [1127, 380] width 137 height 30
type input "0"
type input "3"
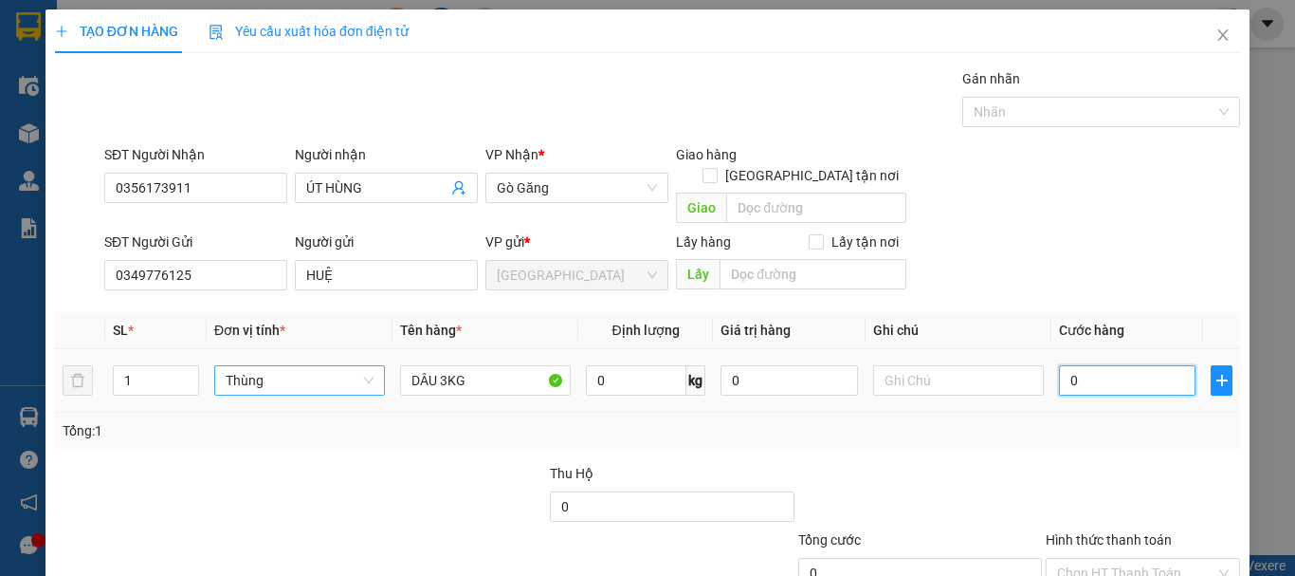
type input "3"
type input "03"
type input "30"
type input "030"
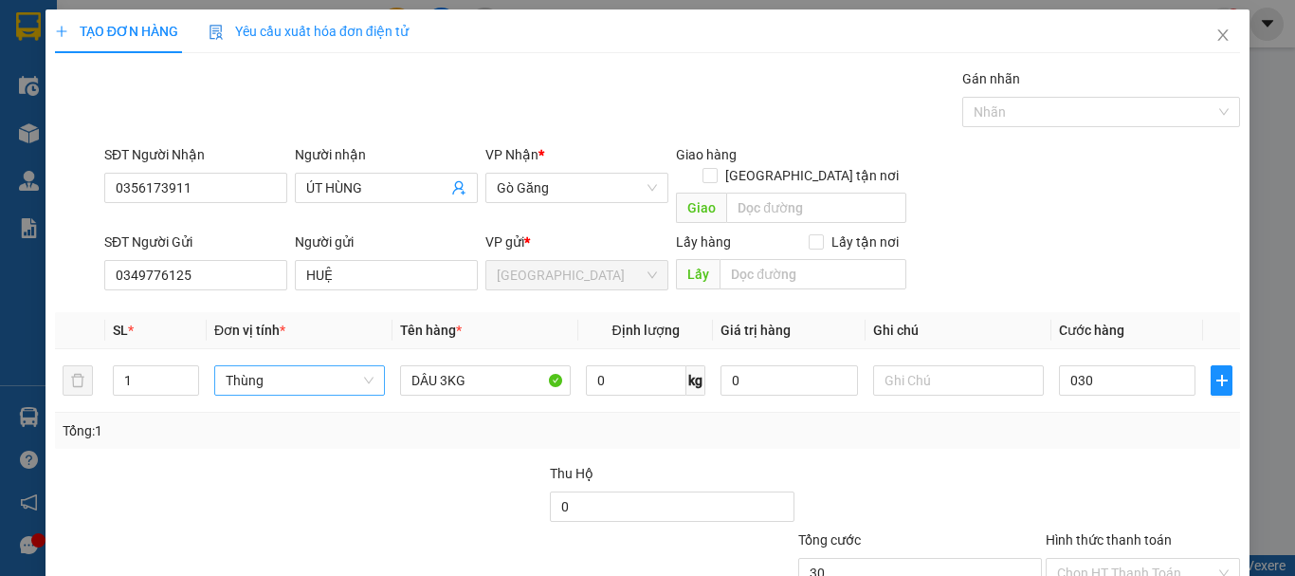
type input "30.000"
click at [1103, 463] on div at bounding box center [1143, 496] width 198 height 66
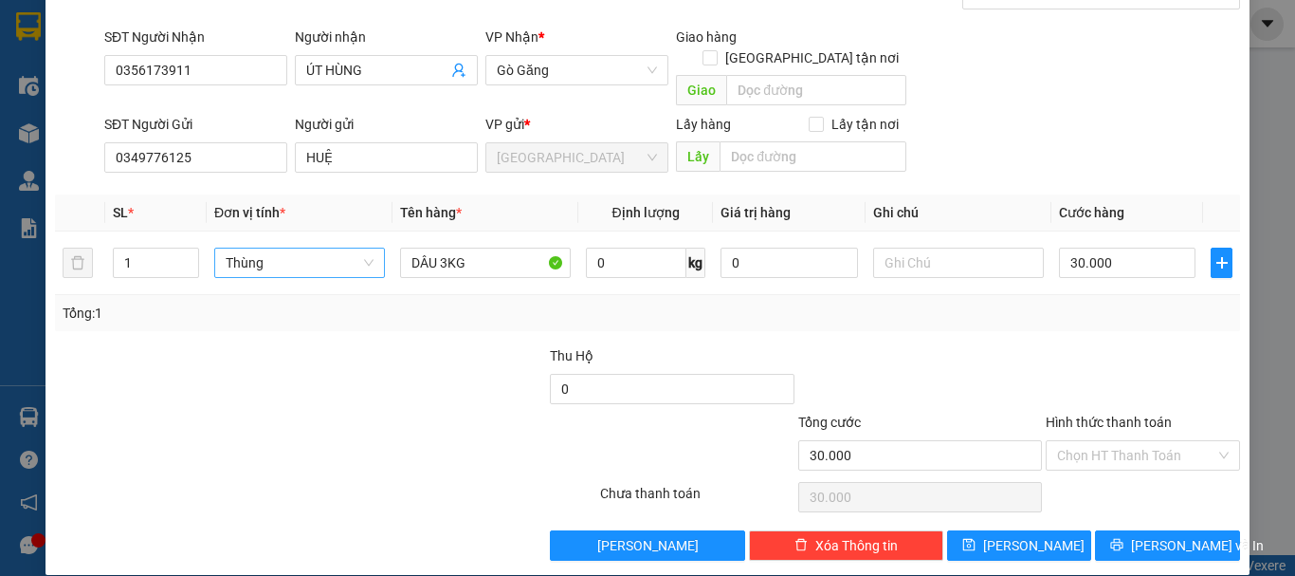
scroll to position [119, 0]
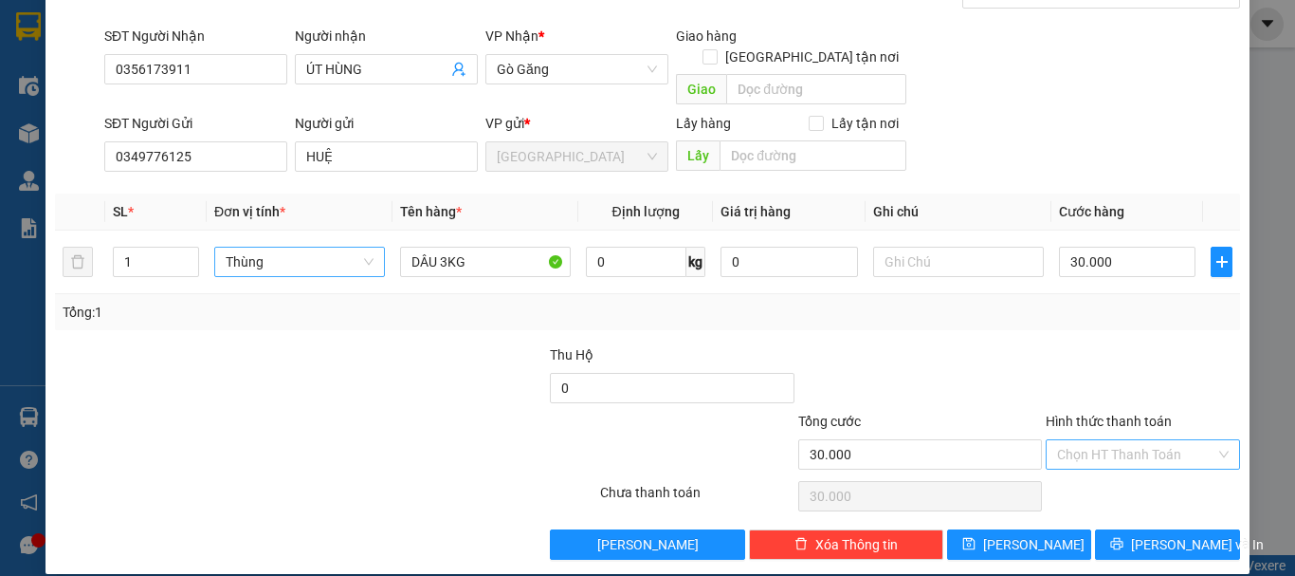
click at [1114, 440] on input "Hình thức thanh toán" at bounding box center [1136, 454] width 158 height 28
click at [1127, 465] on div "Tại văn phòng" at bounding box center [1132, 471] width 170 height 21
type input "0"
click at [1142, 534] on span "Lưu và In" at bounding box center [1197, 544] width 133 height 21
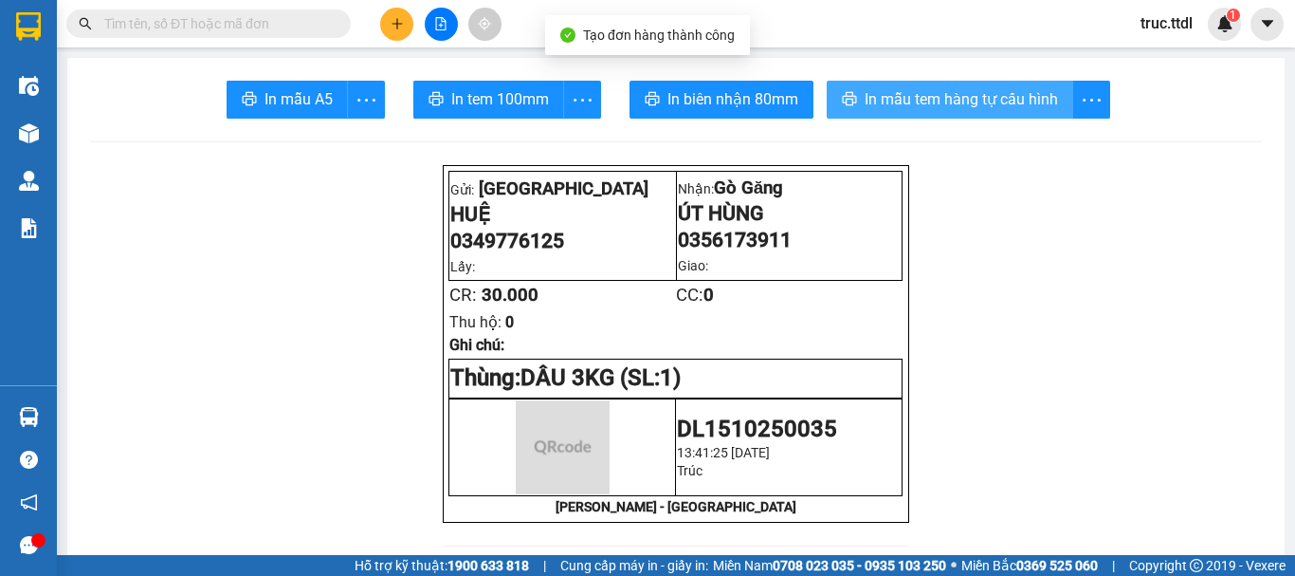
click at [941, 111] on button "In mẫu tem hàng tự cấu hình" at bounding box center [950, 100] width 247 height 38
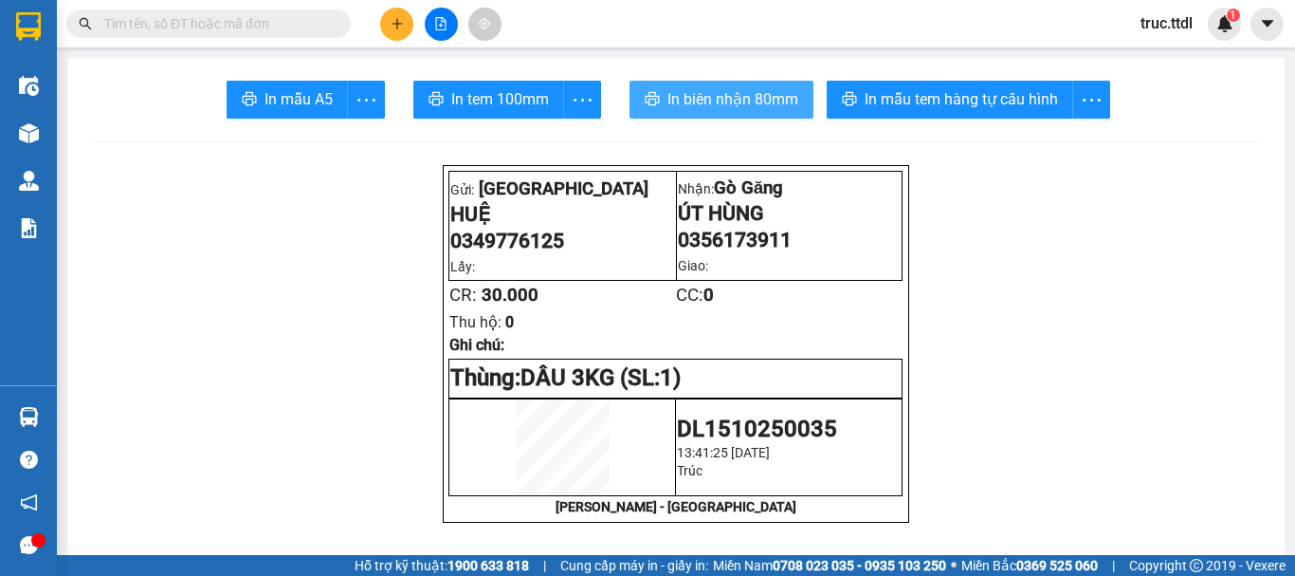
click at [685, 89] on span "In biên nhận 80mm" at bounding box center [732, 99] width 131 height 24
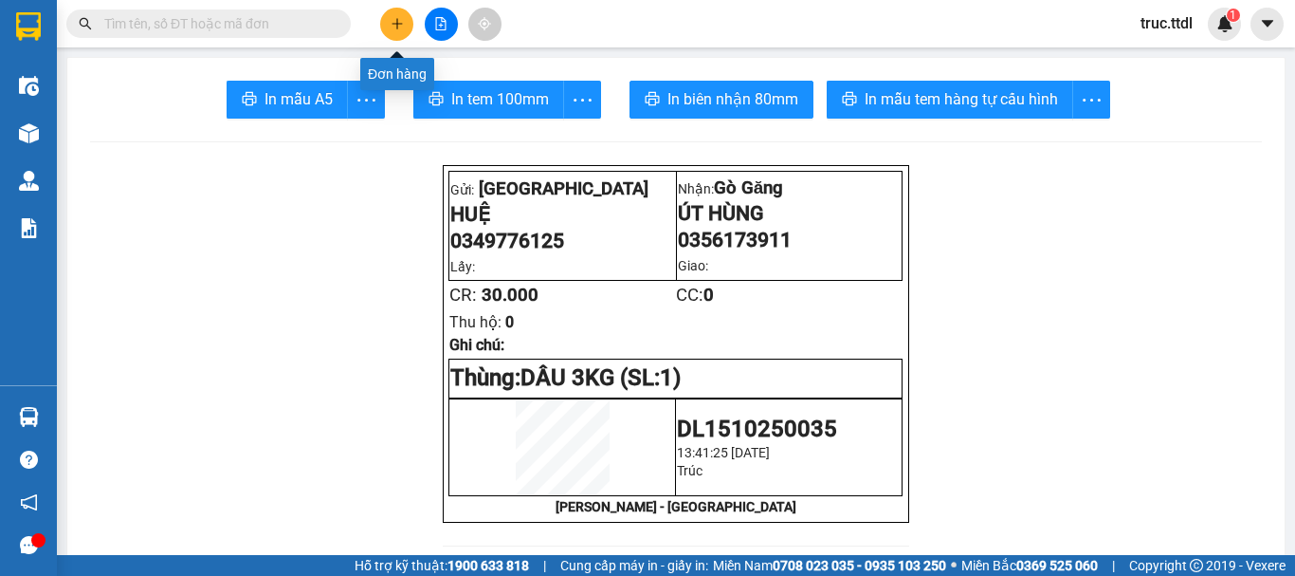
click at [389, 20] on button at bounding box center [396, 24] width 33 height 33
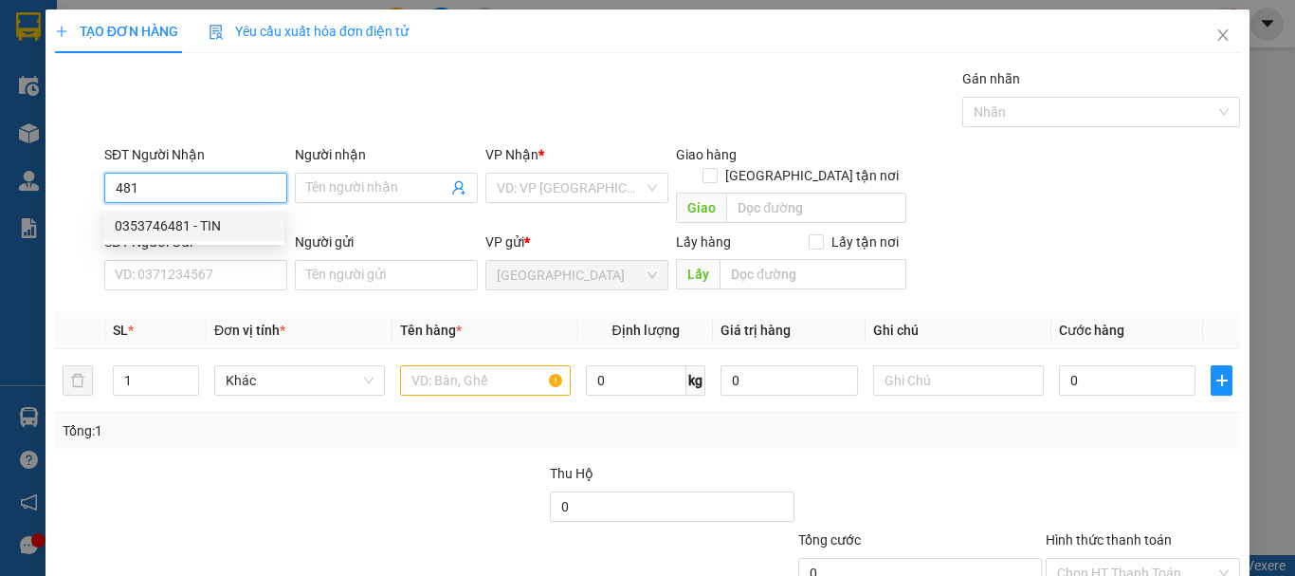
click at [216, 222] on div "0353746481 - TIN" at bounding box center [194, 225] width 158 height 21
type input "0353746481"
type input "TIN"
type input "0353746481"
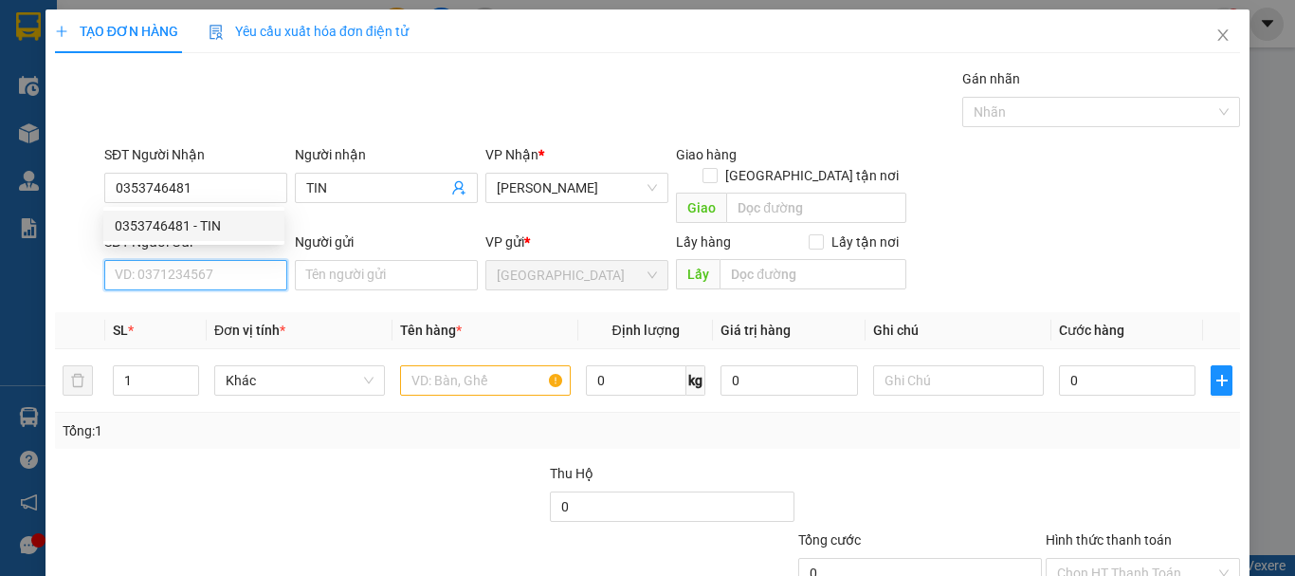
type input "80.000"
click at [228, 260] on input "SĐT Người Gửi" at bounding box center [195, 275] width 183 height 30
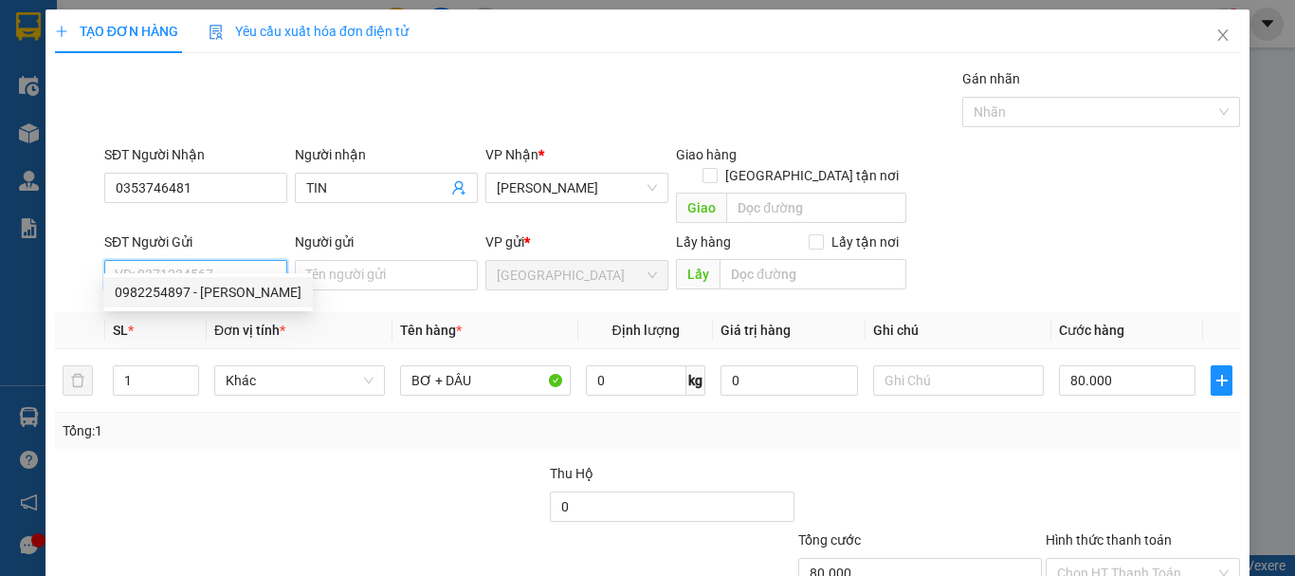
click at [248, 293] on div "0982254897 - NGUYÊN MINH COOPMART" at bounding box center [208, 292] width 187 height 21
type input "0982254897"
type input "NGUYÊN MINH COOPMART"
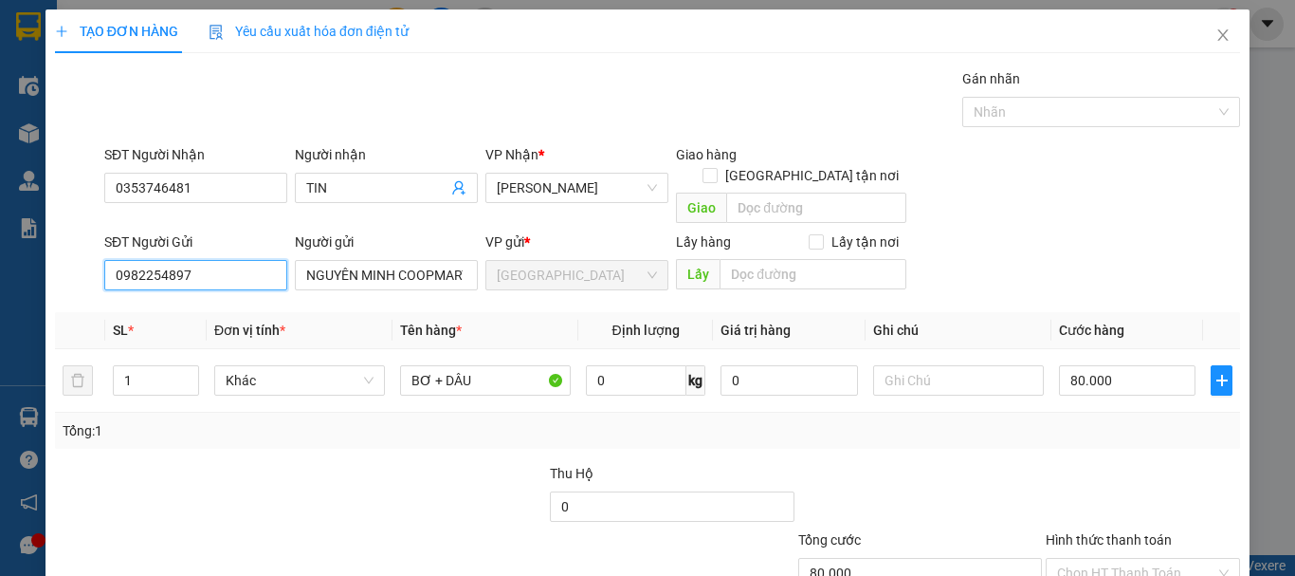
drag, startPoint x: 245, startPoint y: 255, endPoint x: 0, endPoint y: 265, distance: 244.8
click at [0, 265] on div "TẠO ĐƠN HÀNG Yêu cầu xuất hóa đơn điện tử Transit Pickup Surcharge Ids Transit …" at bounding box center [647, 288] width 1295 height 576
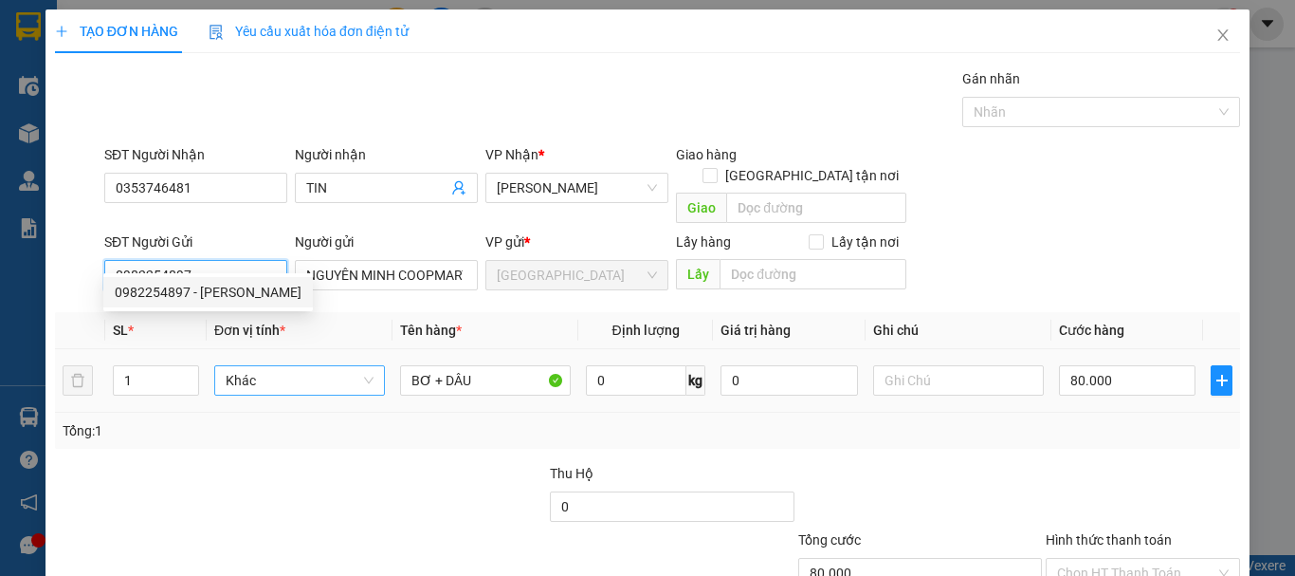
click at [320, 366] on span "Khác" at bounding box center [300, 380] width 148 height 28
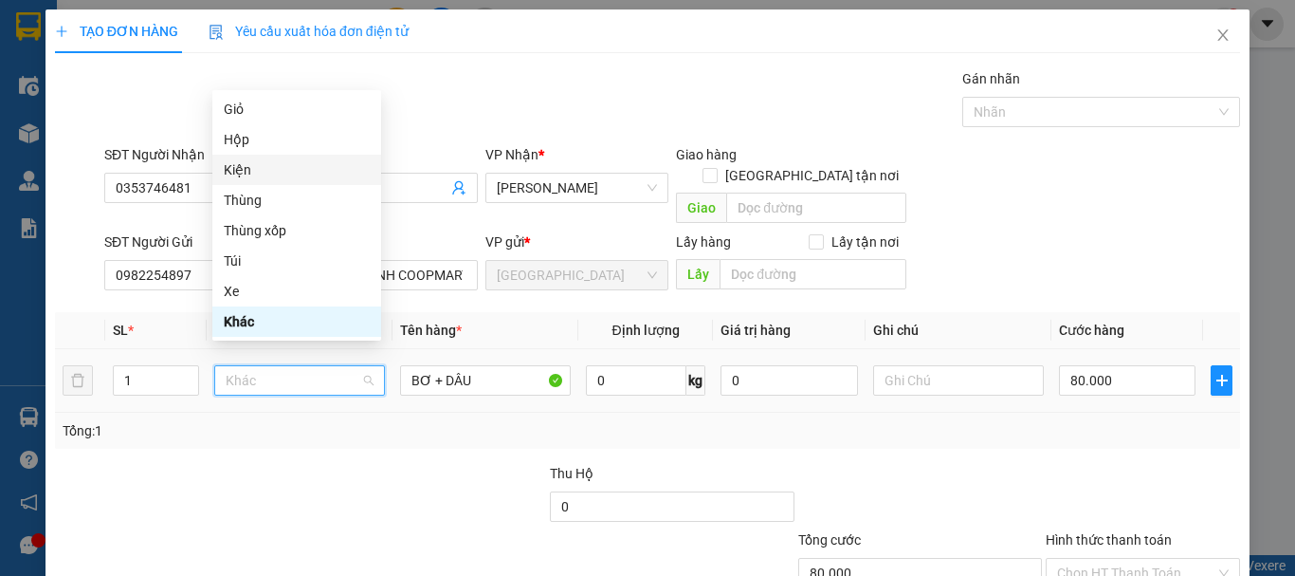
click at [263, 162] on div "Kiện" at bounding box center [297, 169] width 146 height 21
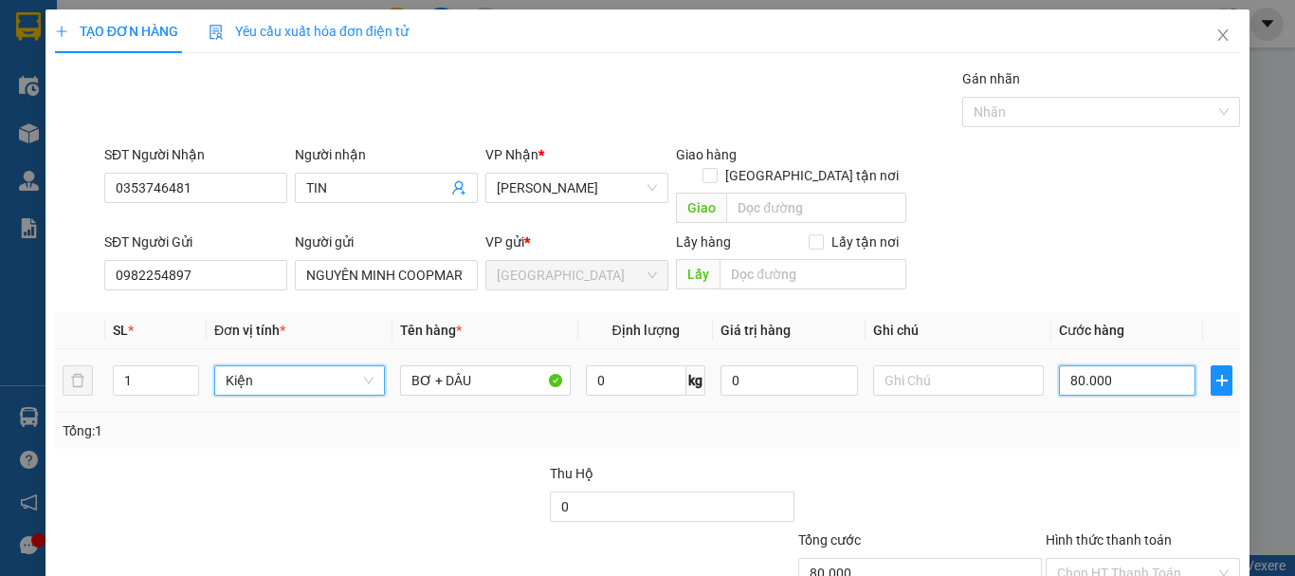
click at [1091, 365] on input "80.000" at bounding box center [1127, 380] width 137 height 30
type input "0"
type input "8"
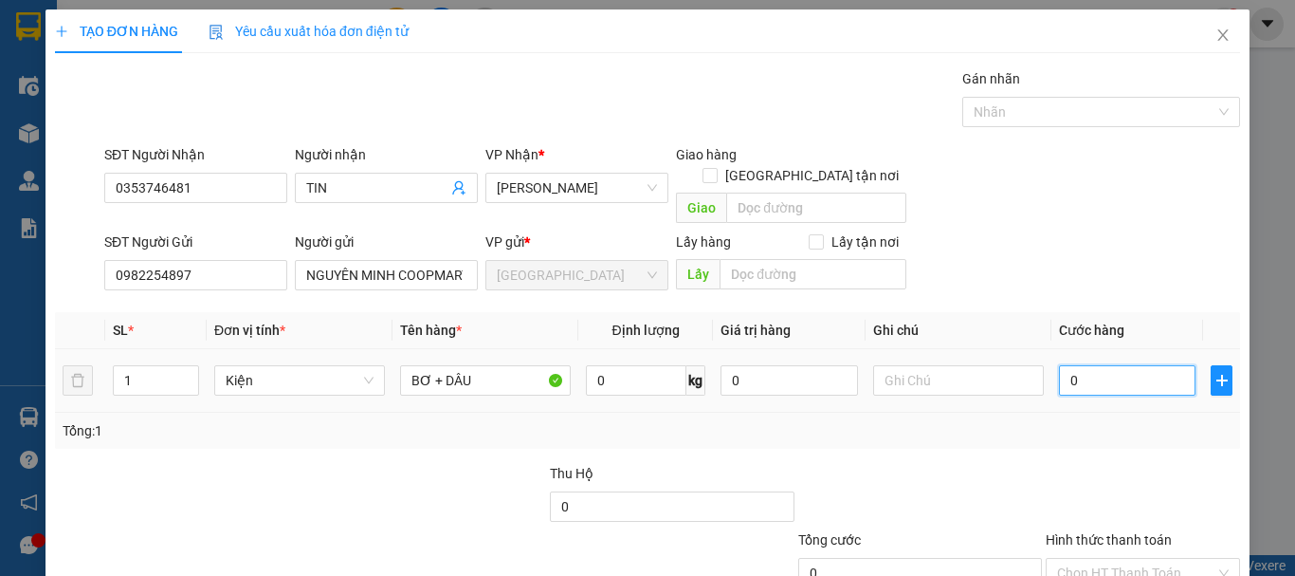
type input "8"
type input "080"
type input "80"
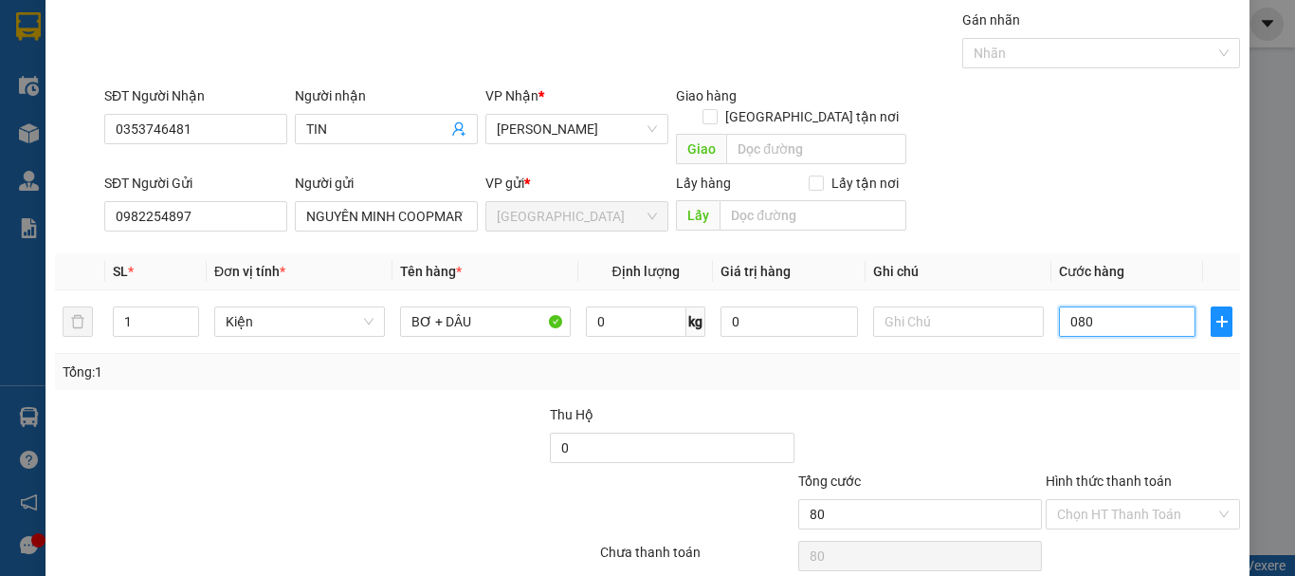
scroll to position [119, 0]
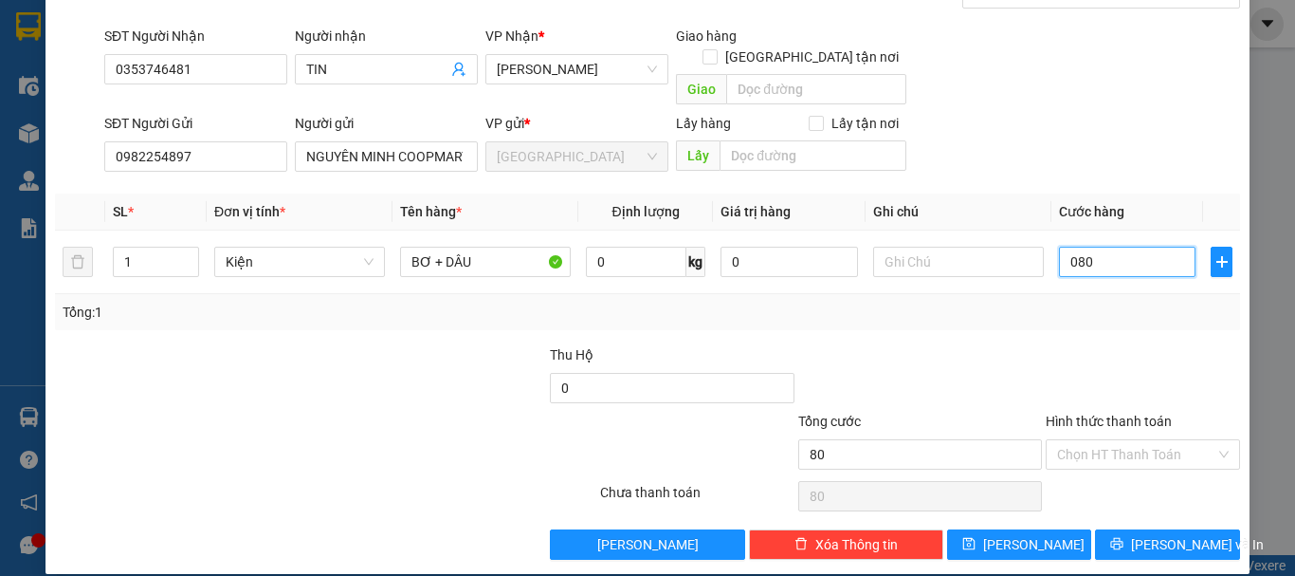
type input "080"
click at [1174, 449] on div "Hình thức thanh toán Chọn HT Thanh Toán" at bounding box center [1143, 444] width 194 height 66
type input "80.000"
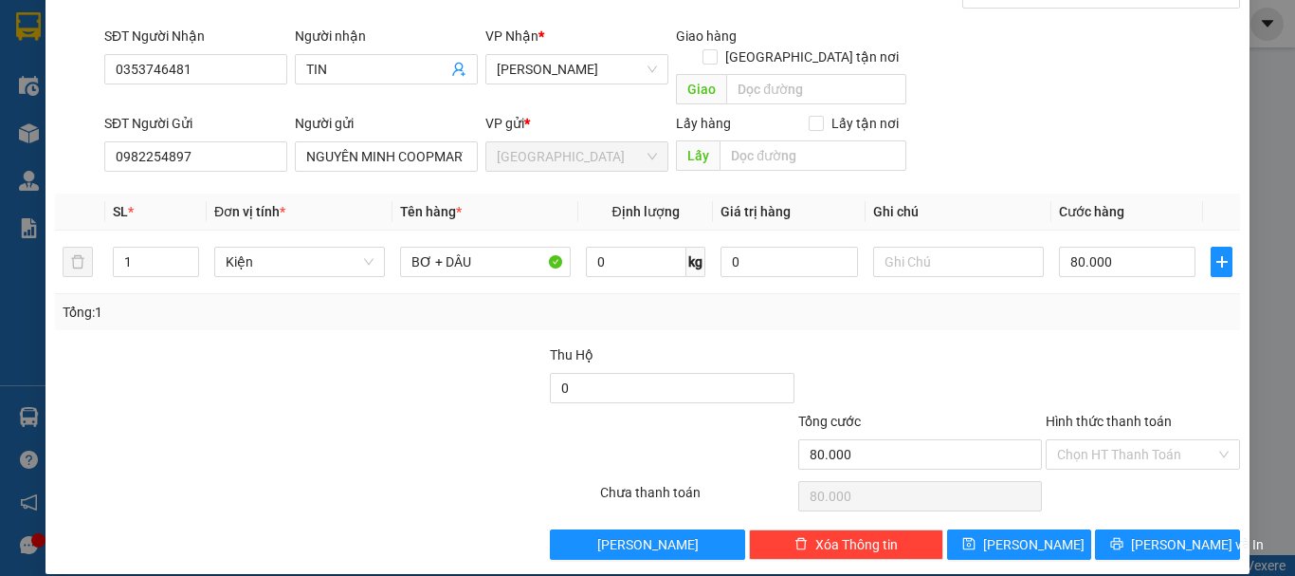
drag, startPoint x: 1154, startPoint y: 437, endPoint x: 1152, endPoint y: 450, distance: 13.4
click at [1154, 440] on input "Hình thức thanh toán" at bounding box center [1136, 454] width 158 height 28
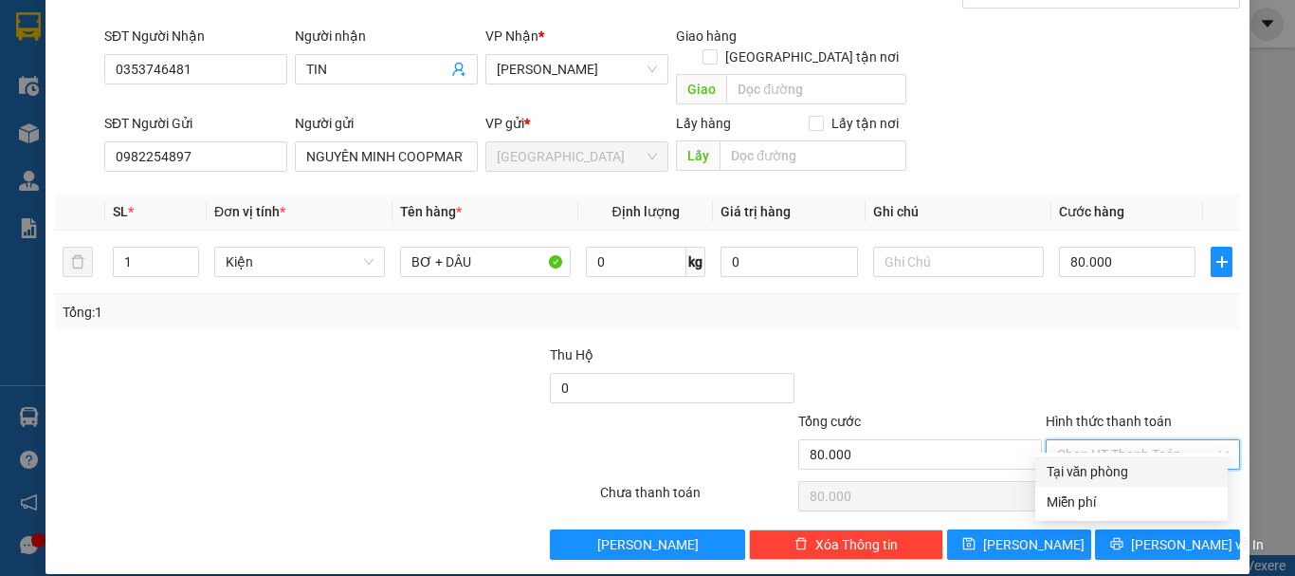
click at [1142, 471] on div "Tại văn phòng" at bounding box center [1132, 471] width 170 height 21
type input "0"
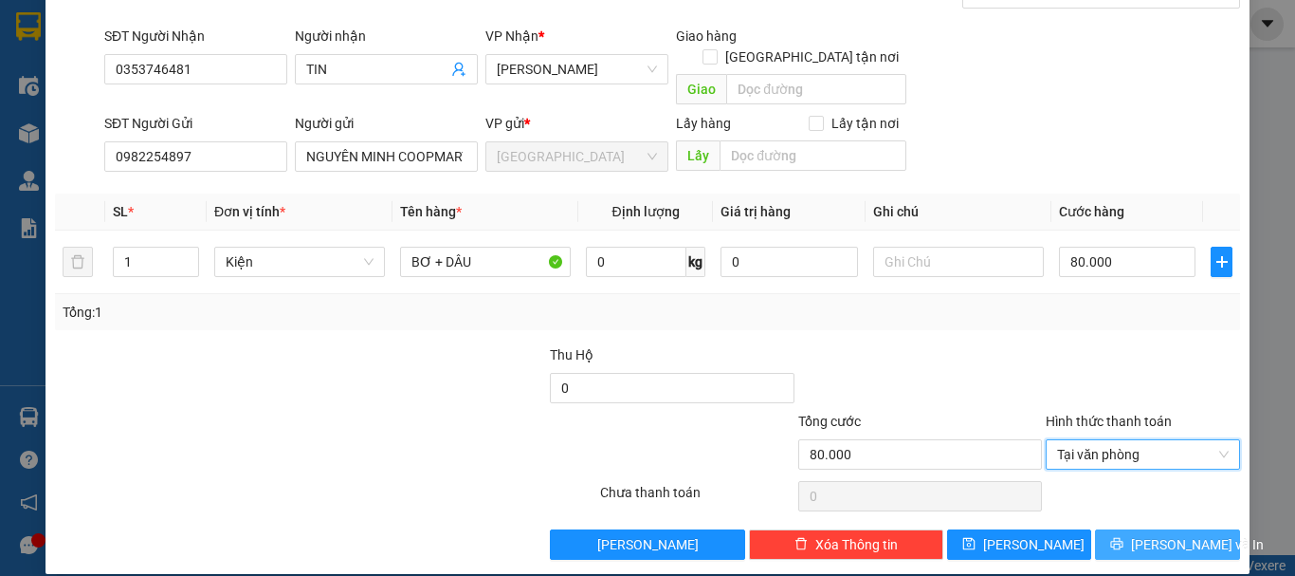
click at [1158, 534] on span "Lưu và In" at bounding box center [1197, 544] width 133 height 21
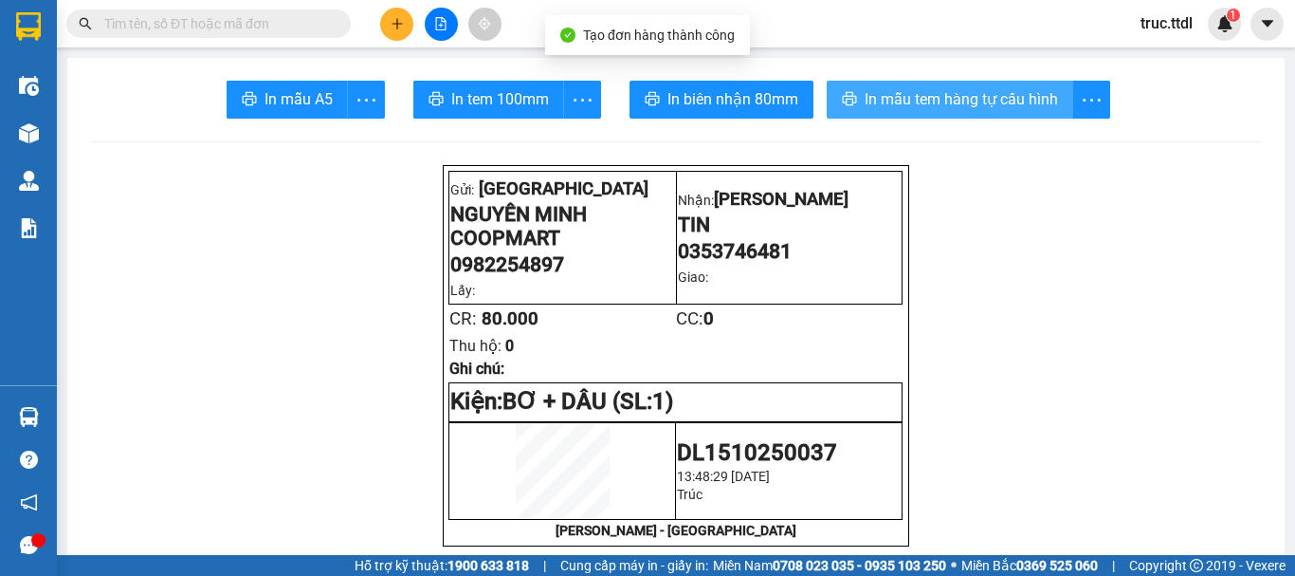
click at [986, 90] on span "In mẫu tem hàng tự cấu hình" at bounding box center [961, 99] width 193 height 24
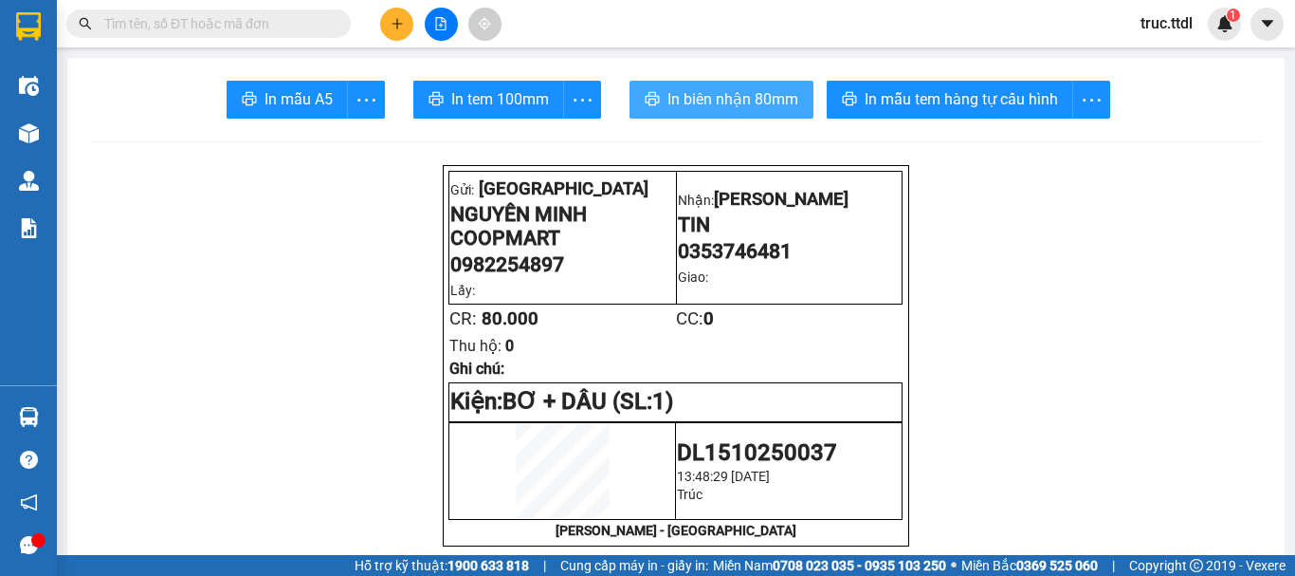
click at [714, 98] on span "In biên nhận 80mm" at bounding box center [732, 99] width 131 height 24
click at [254, 17] on input "text" at bounding box center [216, 23] width 224 height 21
paste input "0982254897"
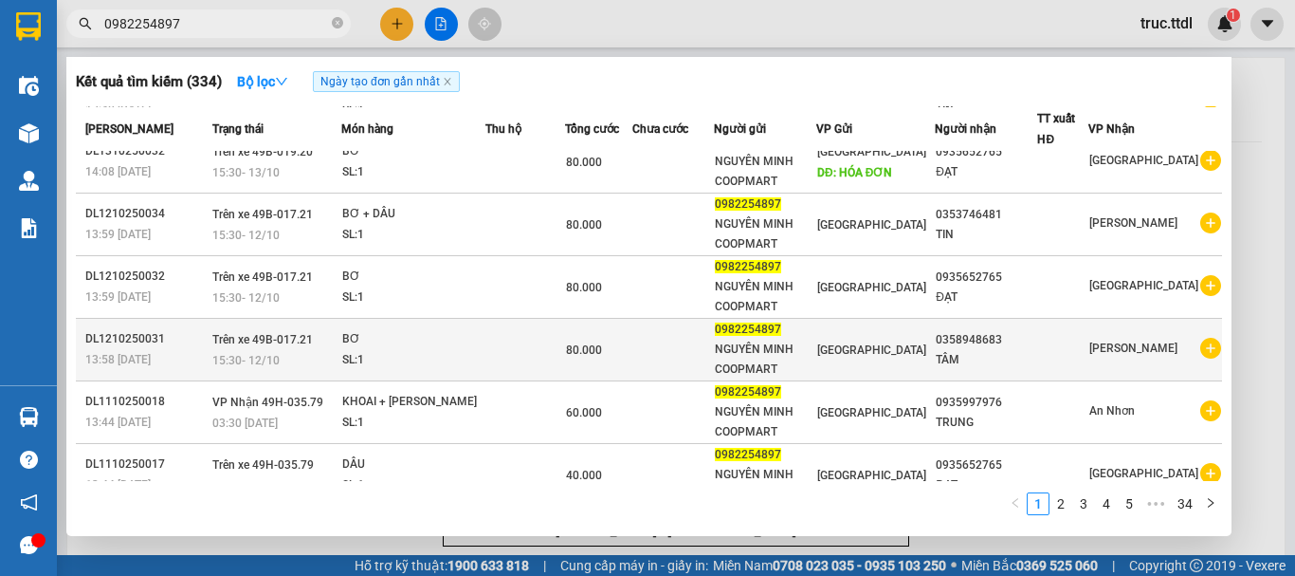
scroll to position [284, 0]
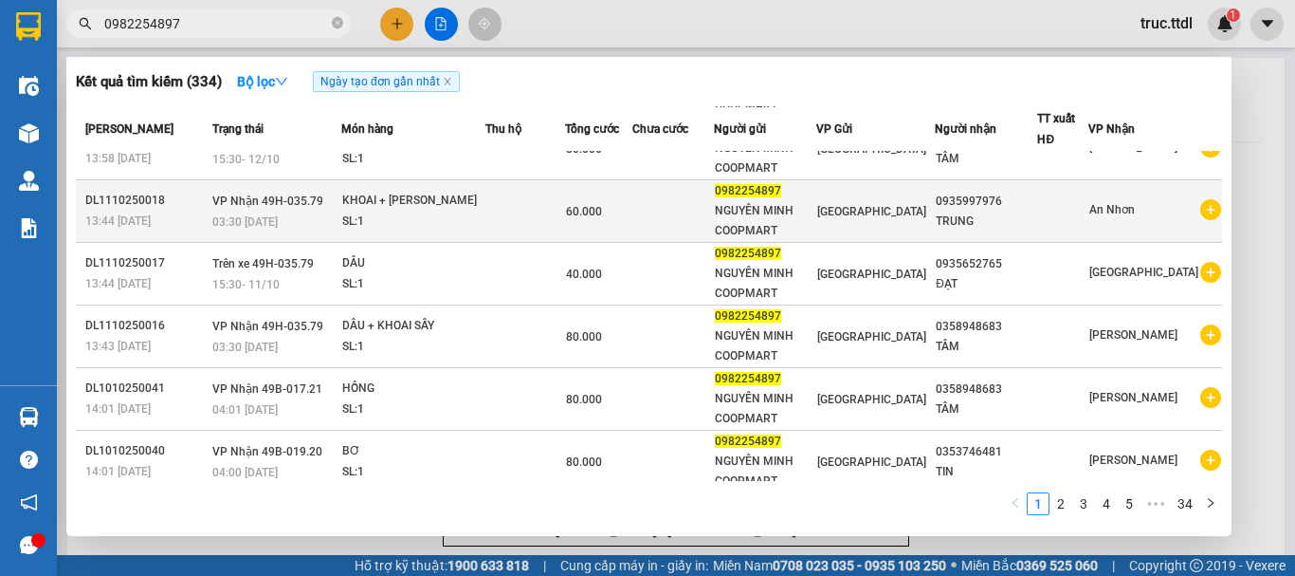
type input "0982254897"
click at [799, 223] on div "NGUYÊN MINH COOPMART" at bounding box center [765, 221] width 101 height 40
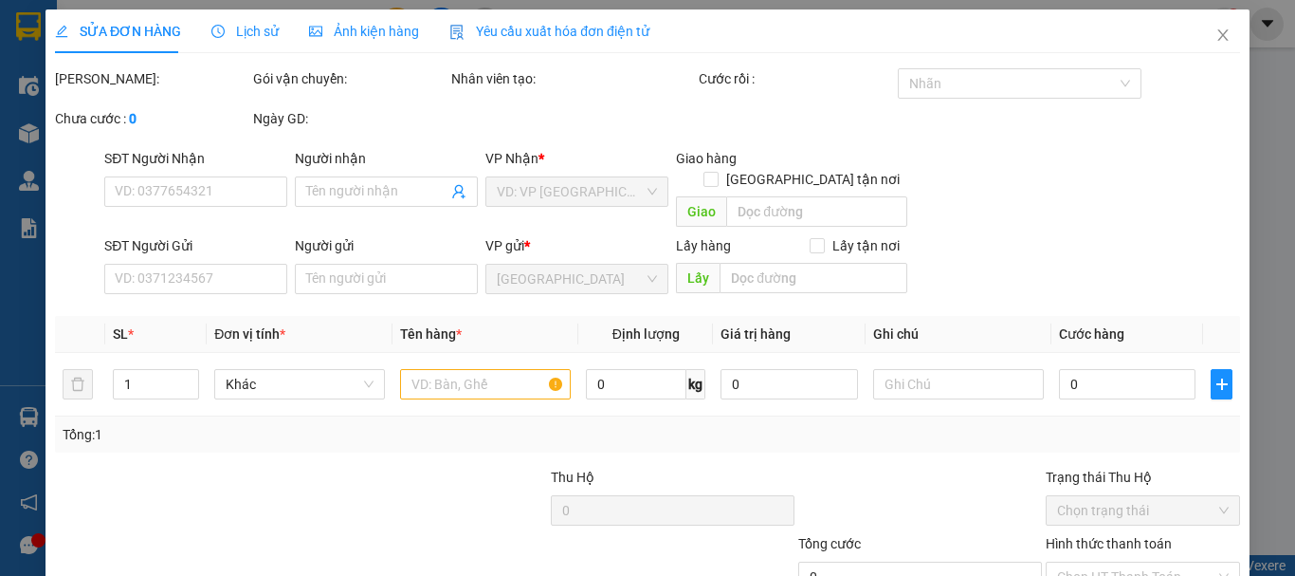
type input "0935997976"
type input "TRUNG"
type input "0982254897"
type input "NGUYÊN MINH COOPMART"
type input "60.000"
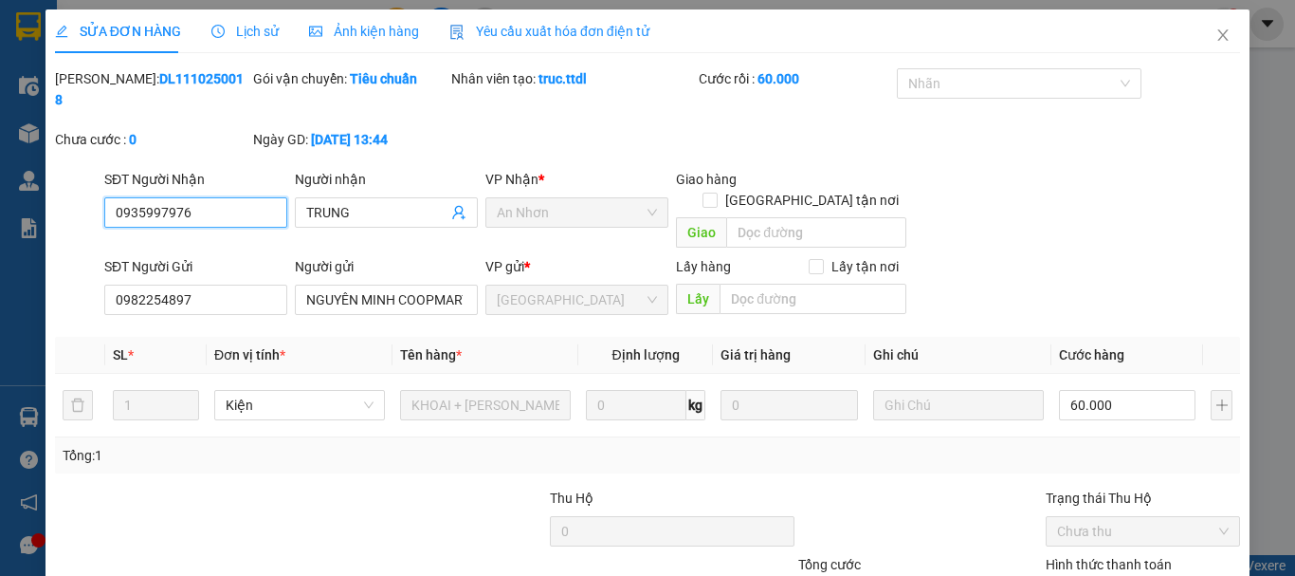
scroll to position [122, 0]
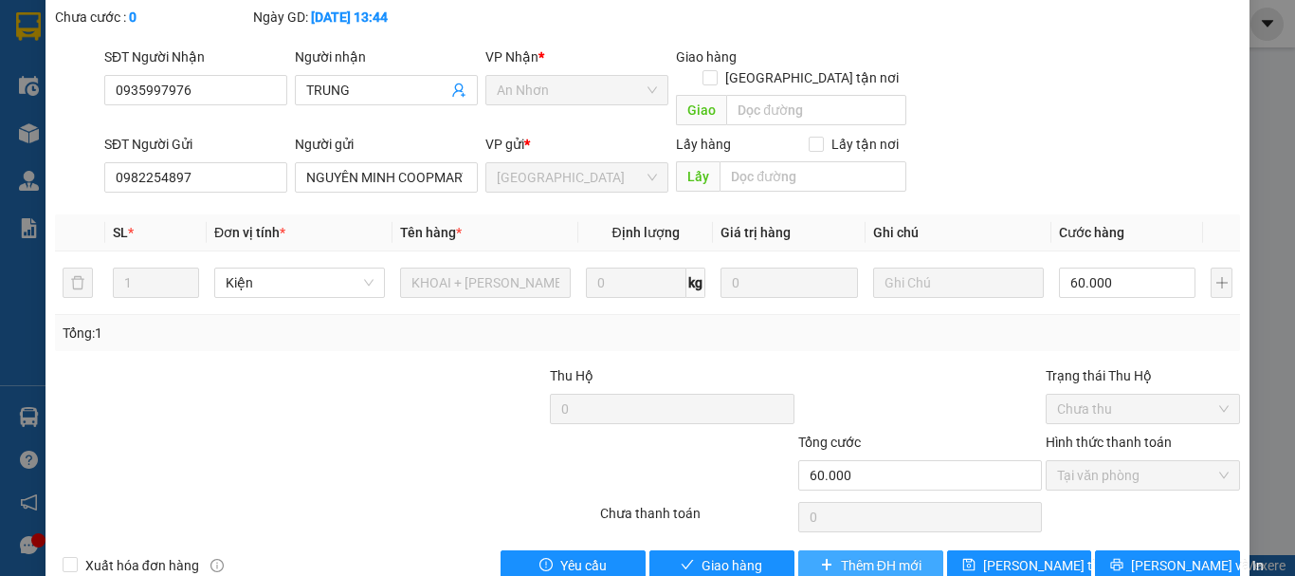
click at [910, 555] on span "Thêm ĐH mới" at bounding box center [881, 565] width 81 height 21
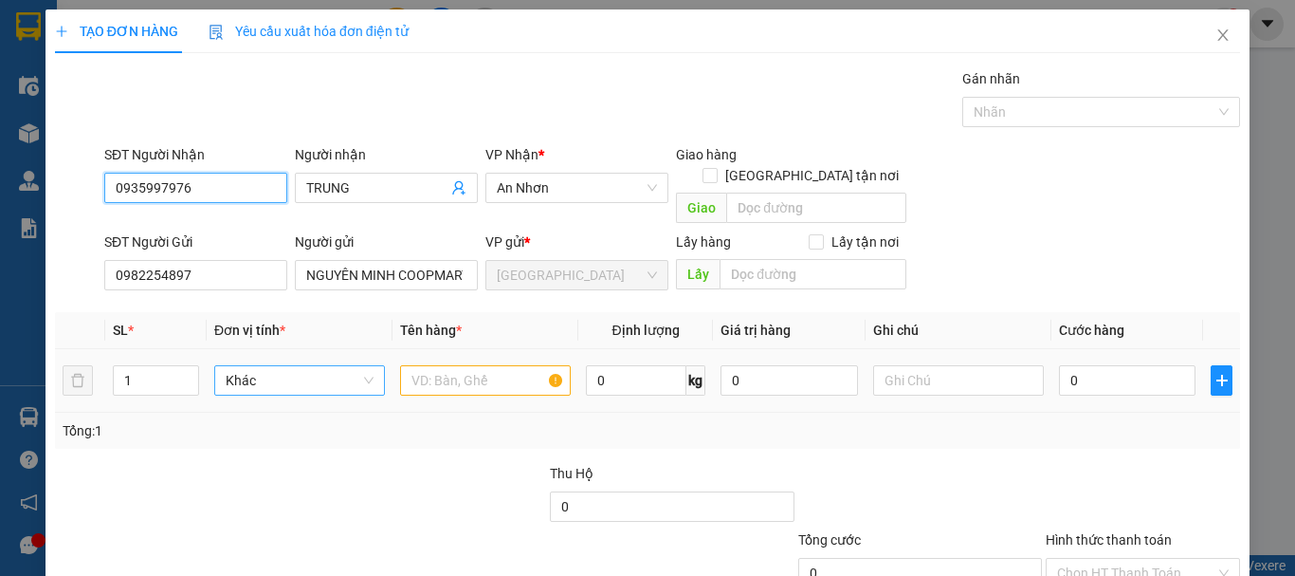
click at [320, 366] on span "Khác" at bounding box center [300, 380] width 148 height 28
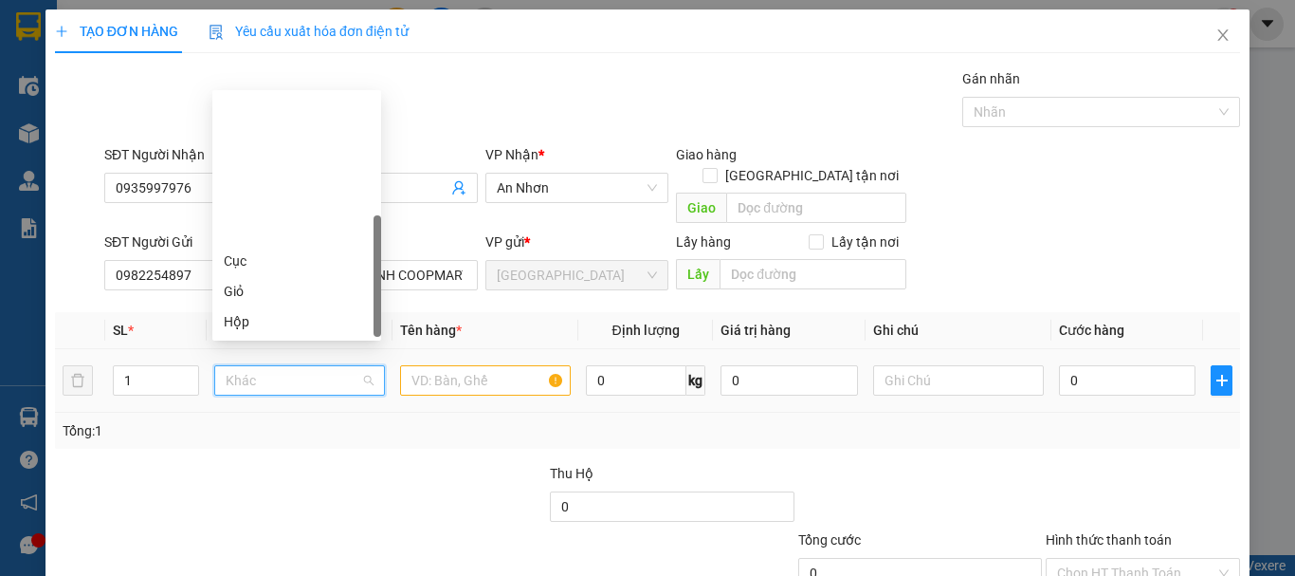
scroll to position [182, 0]
type input "T"
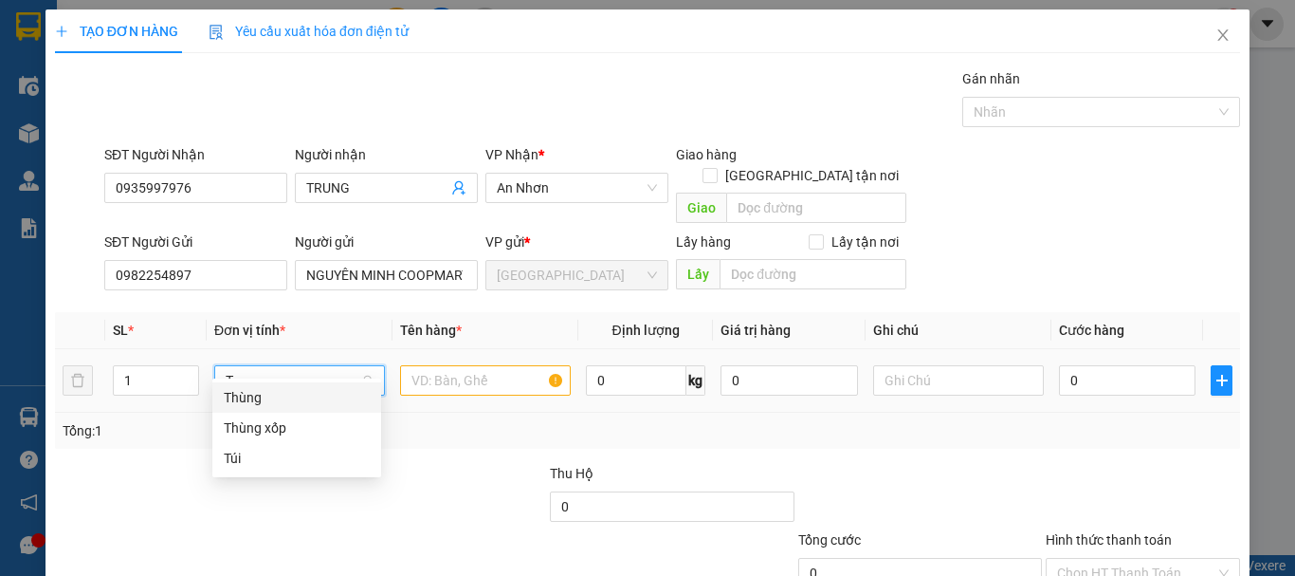
click at [320, 388] on div "Thùng" at bounding box center [297, 397] width 146 height 21
click at [413, 365] on input "text" at bounding box center [485, 380] width 171 height 30
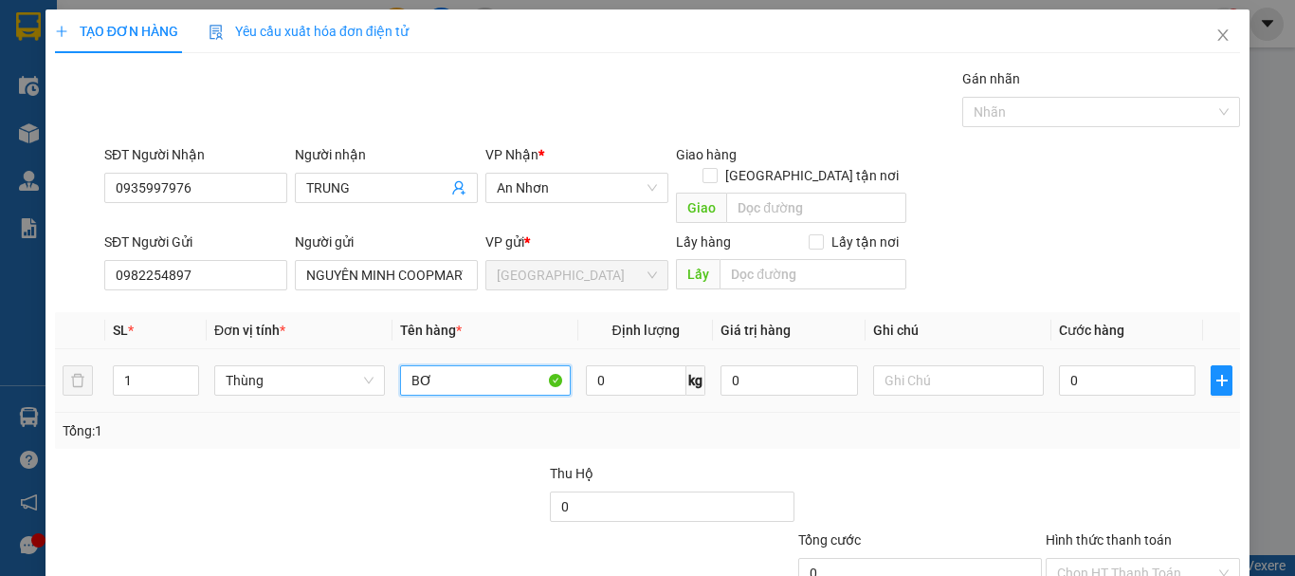
type input "BƠ"
type input "70"
type input "7"
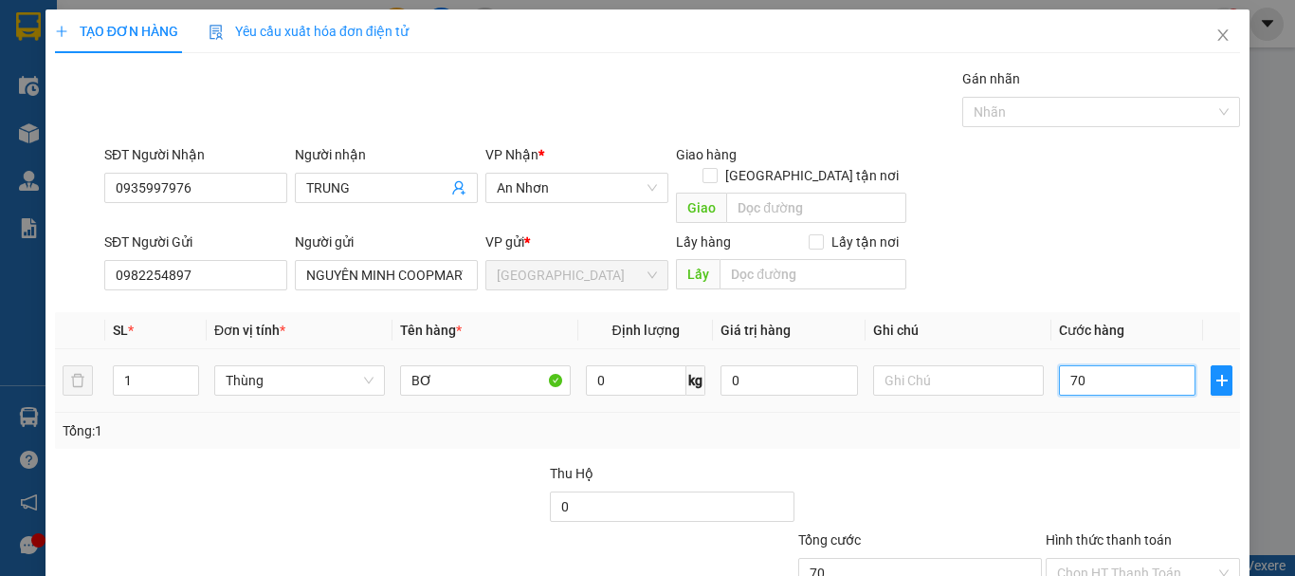
type input "7"
type input "0"
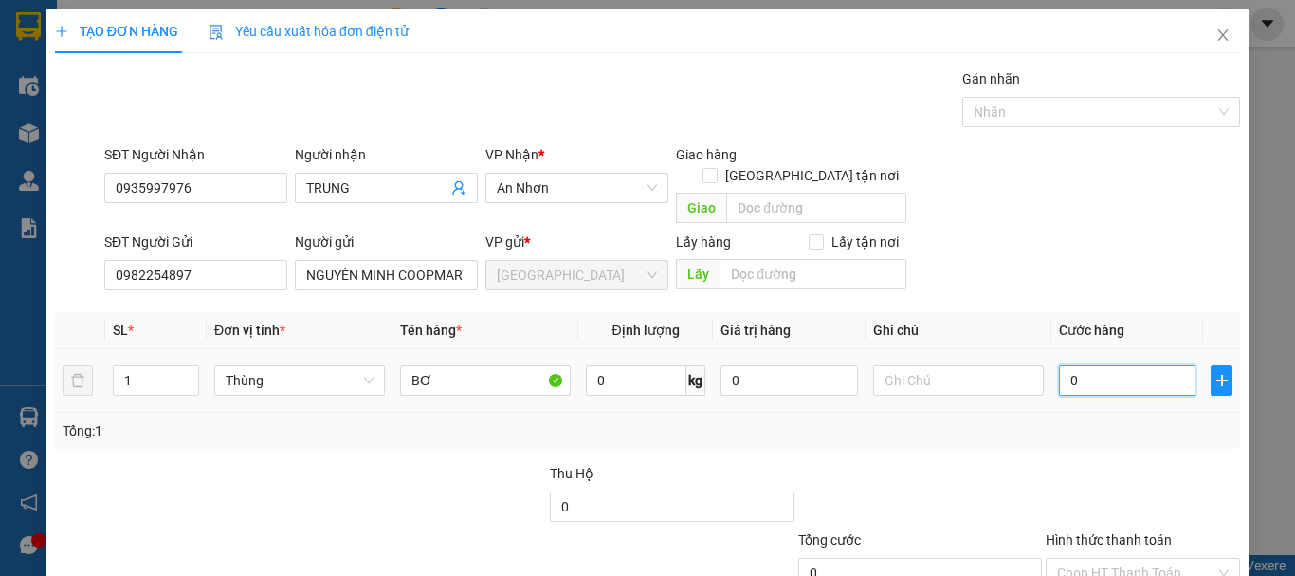
type input "08"
type input "8"
type input "080"
type input "80"
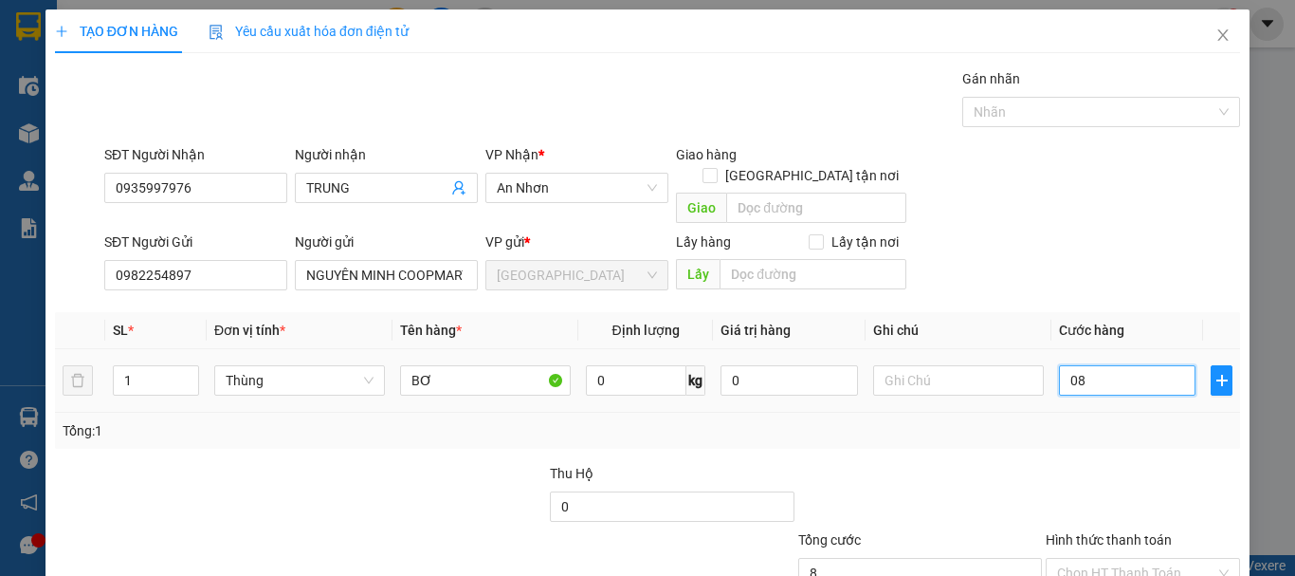
type input "80"
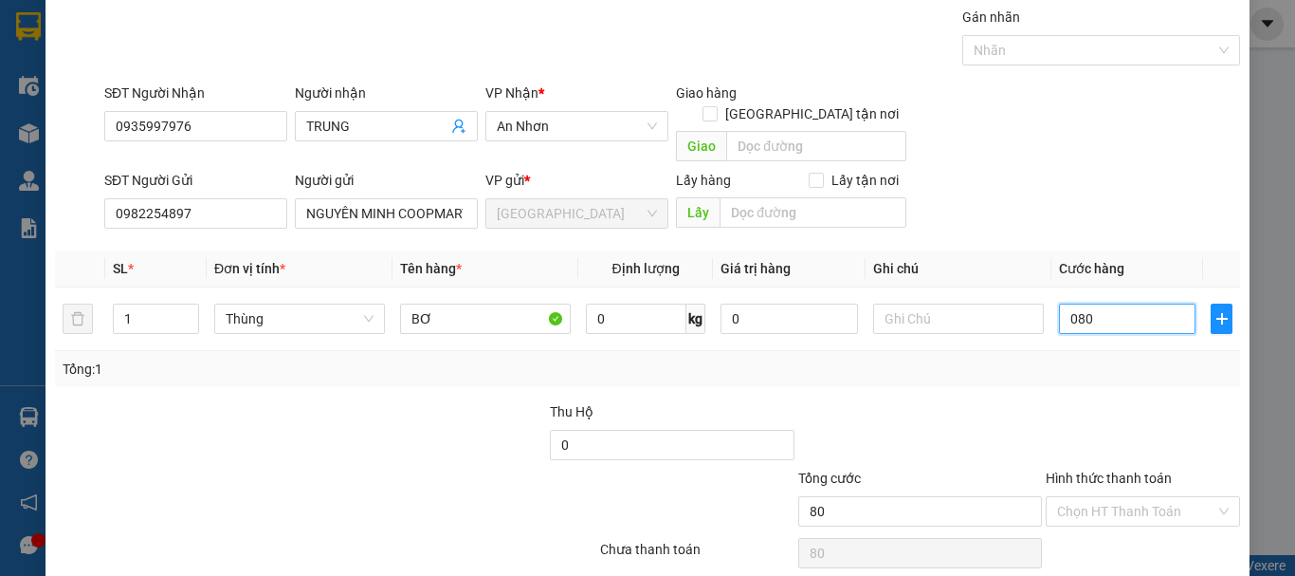
scroll to position [95, 0]
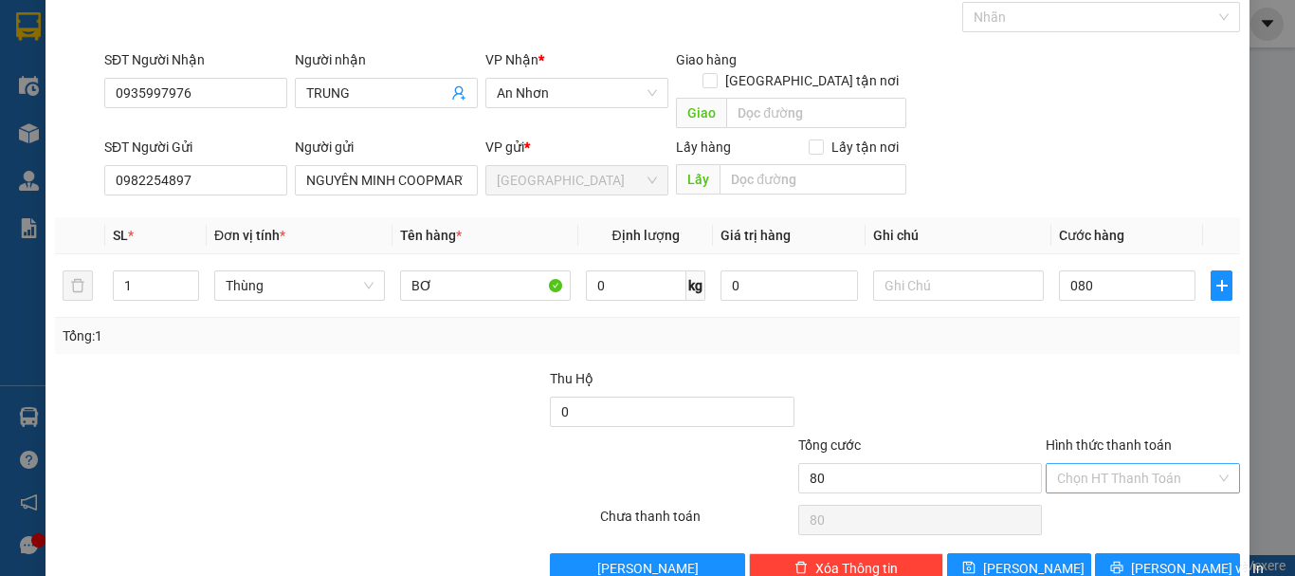
type input "80.000"
click at [1141, 465] on input "Hình thức thanh toán" at bounding box center [1136, 478] width 158 height 28
click at [1136, 499] on div "Tại văn phòng" at bounding box center [1132, 494] width 170 height 21
type input "0"
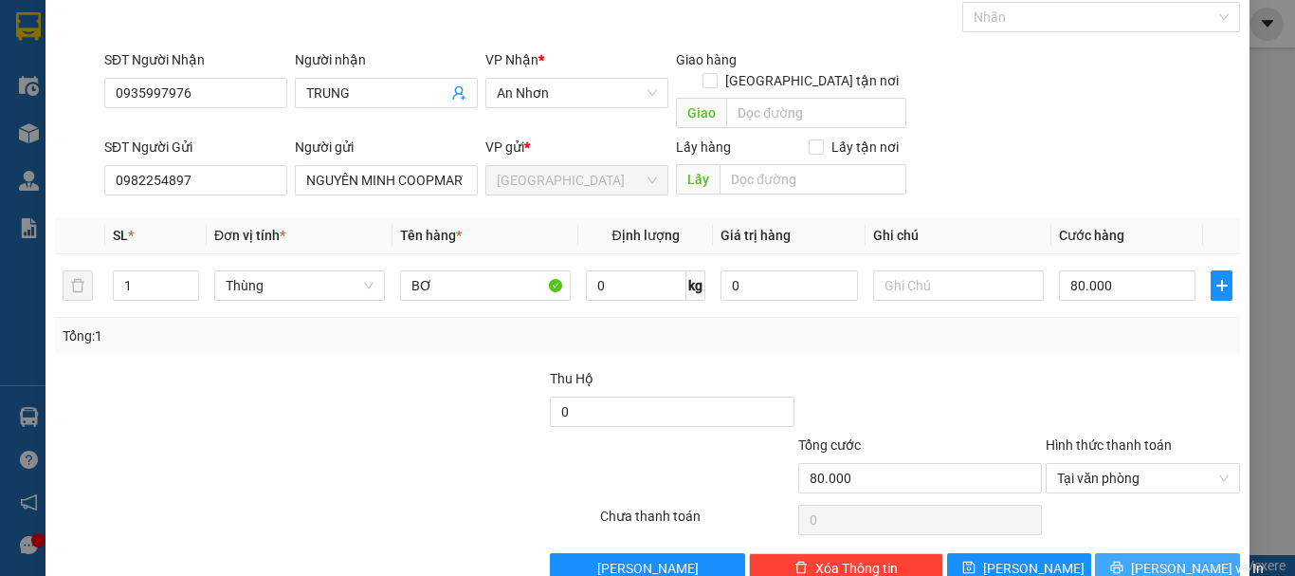
click at [1141, 557] on span "Lưu và In" at bounding box center [1197, 567] width 133 height 21
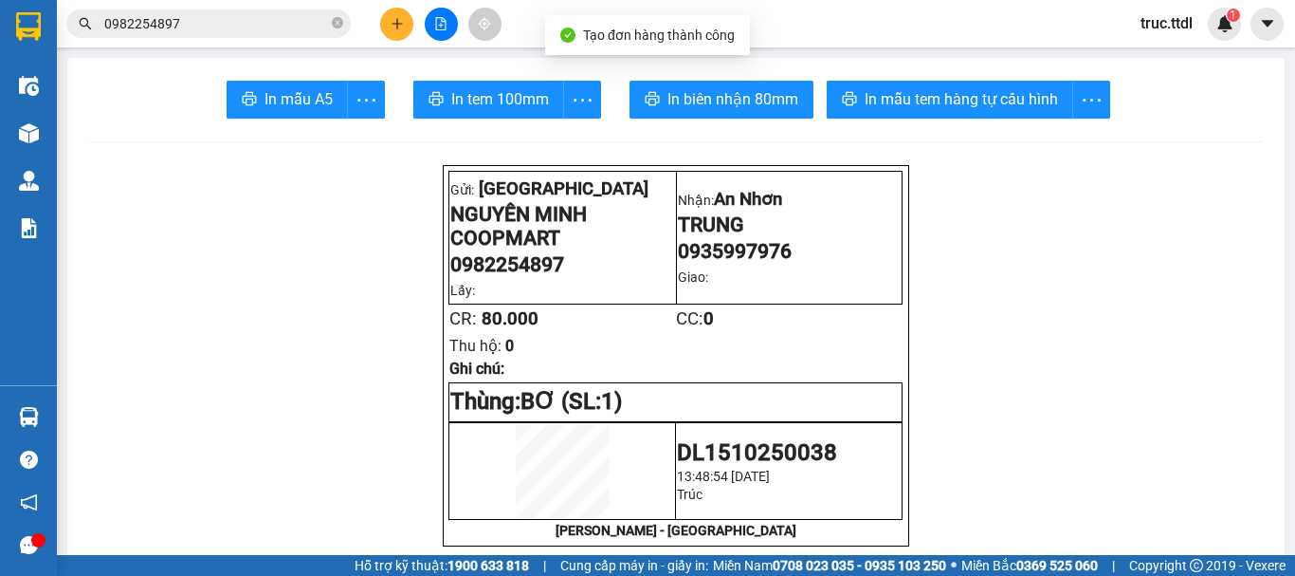
click at [723, 104] on span "In biên nhận 80mm" at bounding box center [732, 99] width 131 height 24
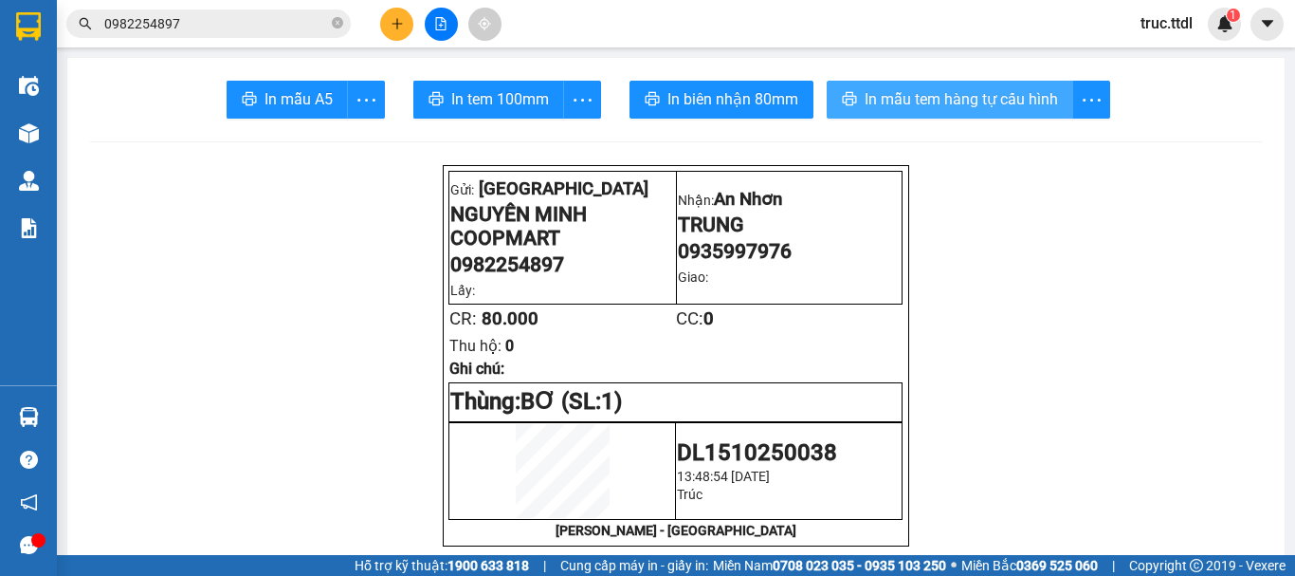
click at [935, 96] on span "In mẫu tem hàng tự cấu hình" at bounding box center [961, 99] width 193 height 24
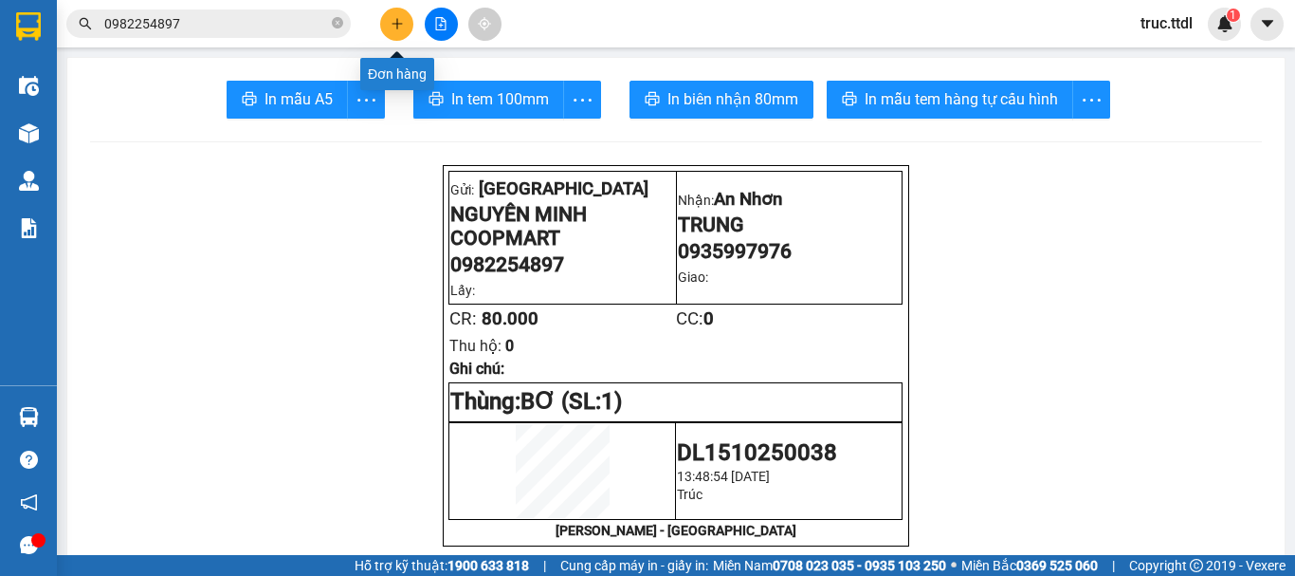
click at [400, 27] on icon "plus" at bounding box center [397, 23] width 13 height 13
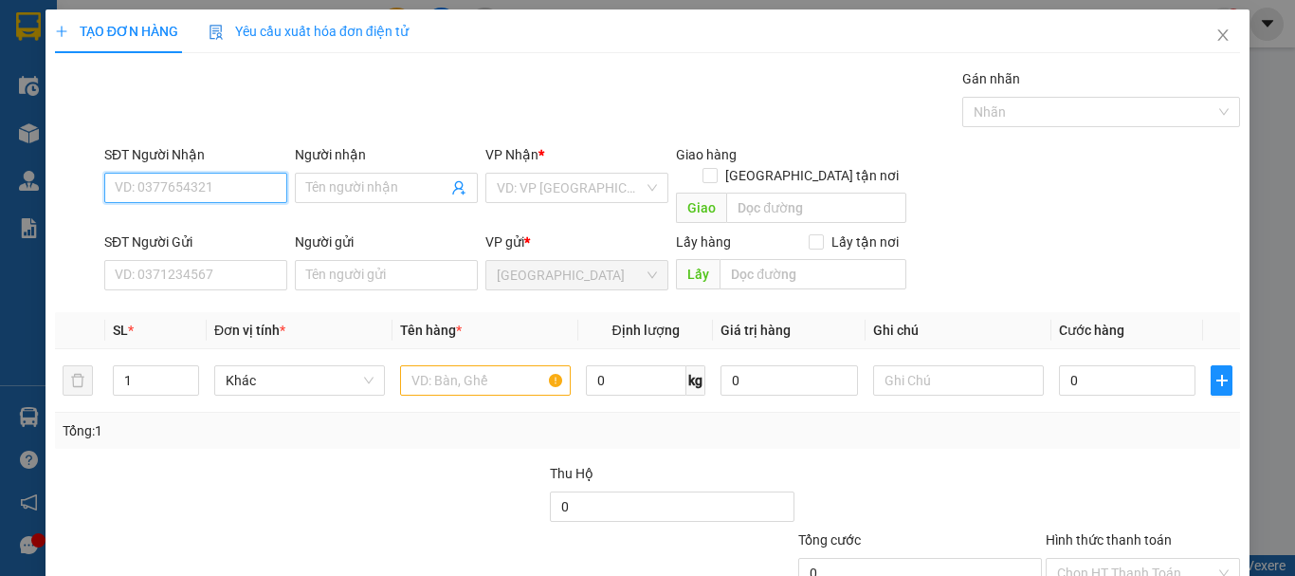
click at [242, 188] on input "SĐT Người Nhận" at bounding box center [195, 188] width 183 height 30
type input "0899888640"
type input "NAM"
type input "300.000"
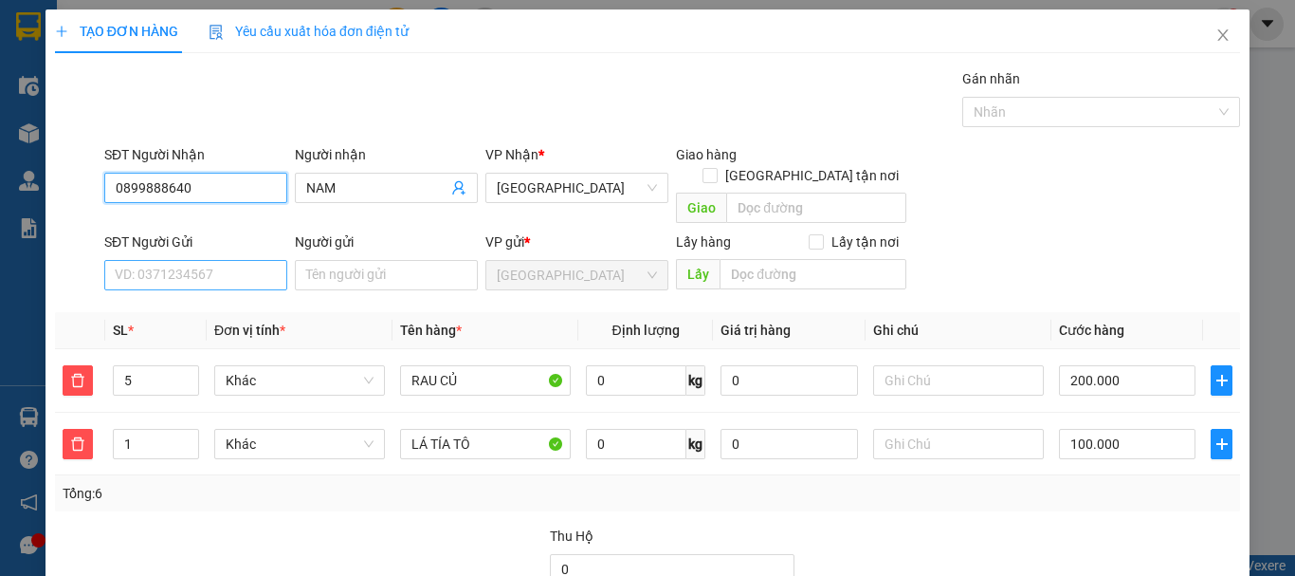
type input "0899888640"
click at [218, 264] on input "SĐT Người Gửi" at bounding box center [195, 275] width 183 height 30
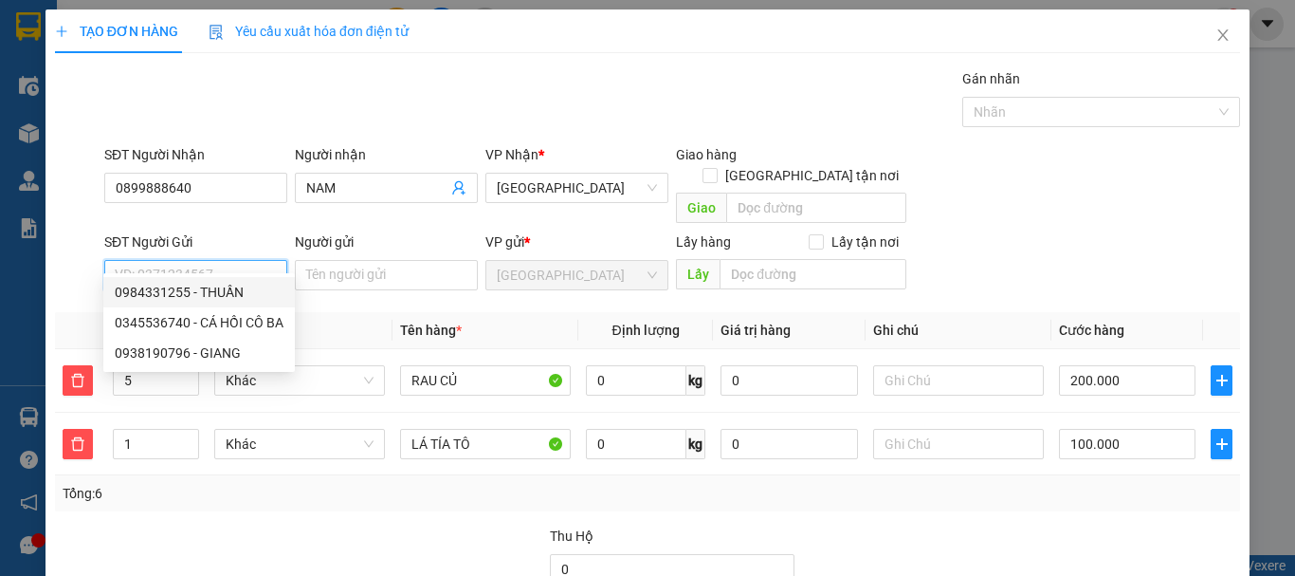
click at [217, 285] on div "0984331255 - THUẦN" at bounding box center [199, 292] width 169 height 21
type input "0984331255"
type input "THUẦN"
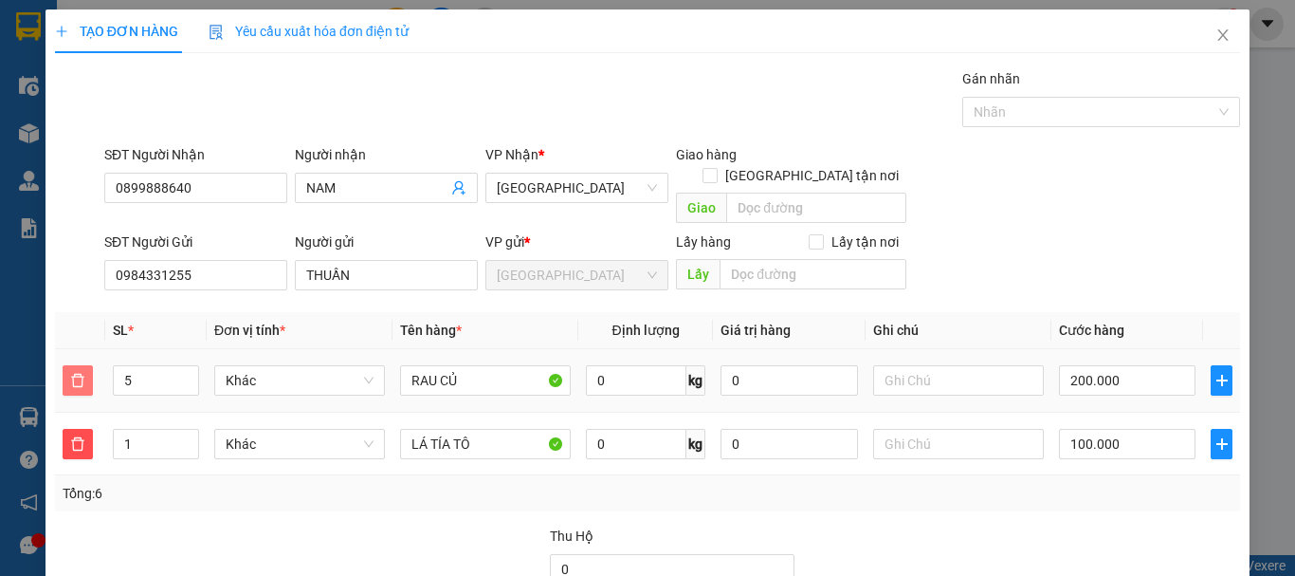
click at [82, 374] on icon "delete" at bounding box center [77, 380] width 13 height 13
type input "100.000"
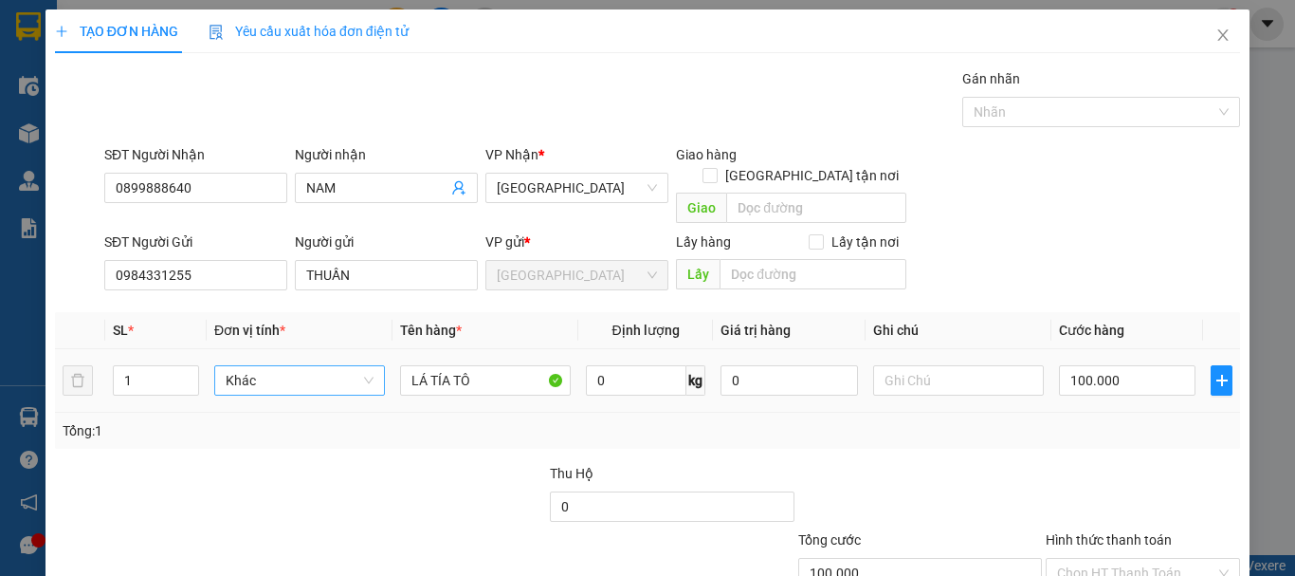
click at [245, 366] on span "Khác" at bounding box center [300, 380] width 148 height 28
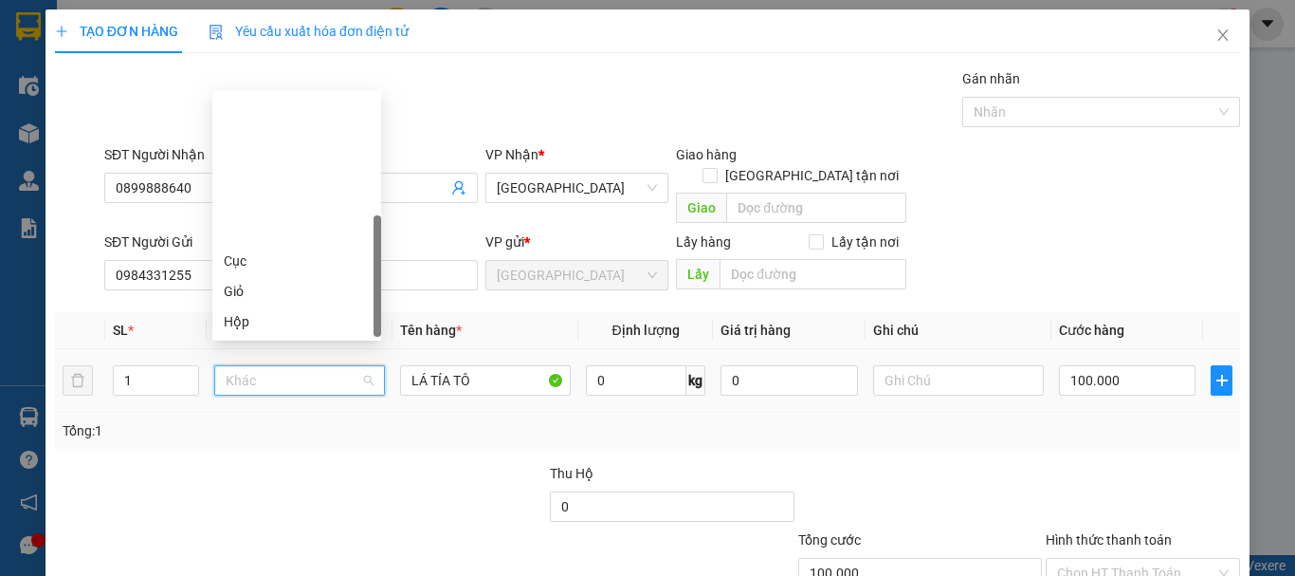
scroll to position [182, 0]
type input "t"
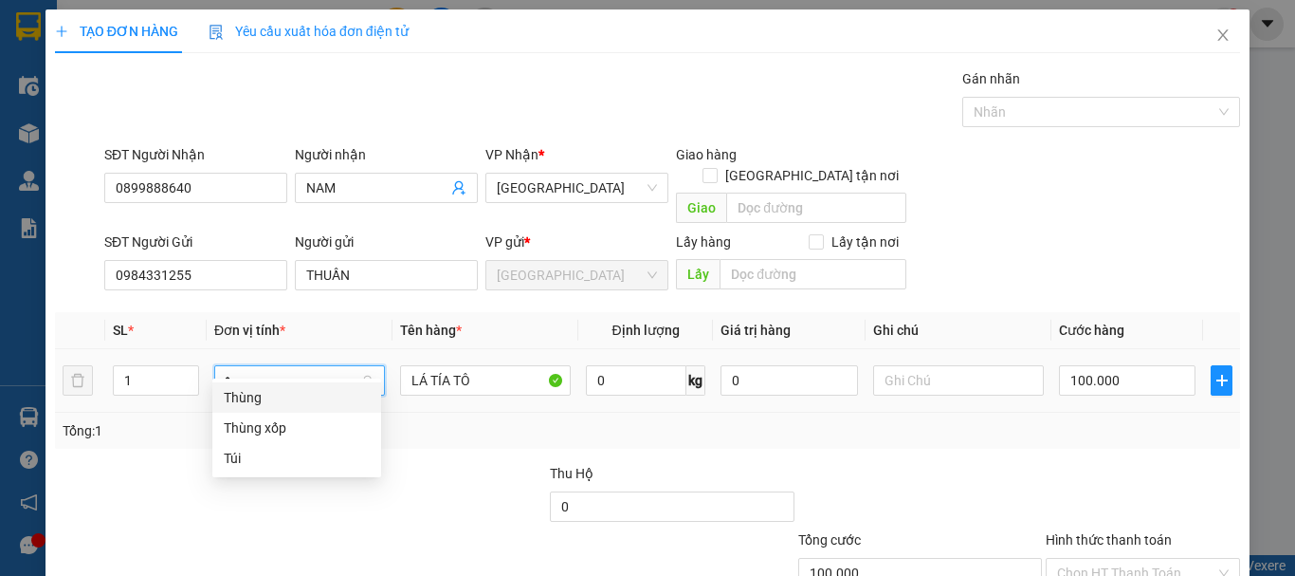
click at [262, 392] on div "Thùng" at bounding box center [297, 397] width 146 height 21
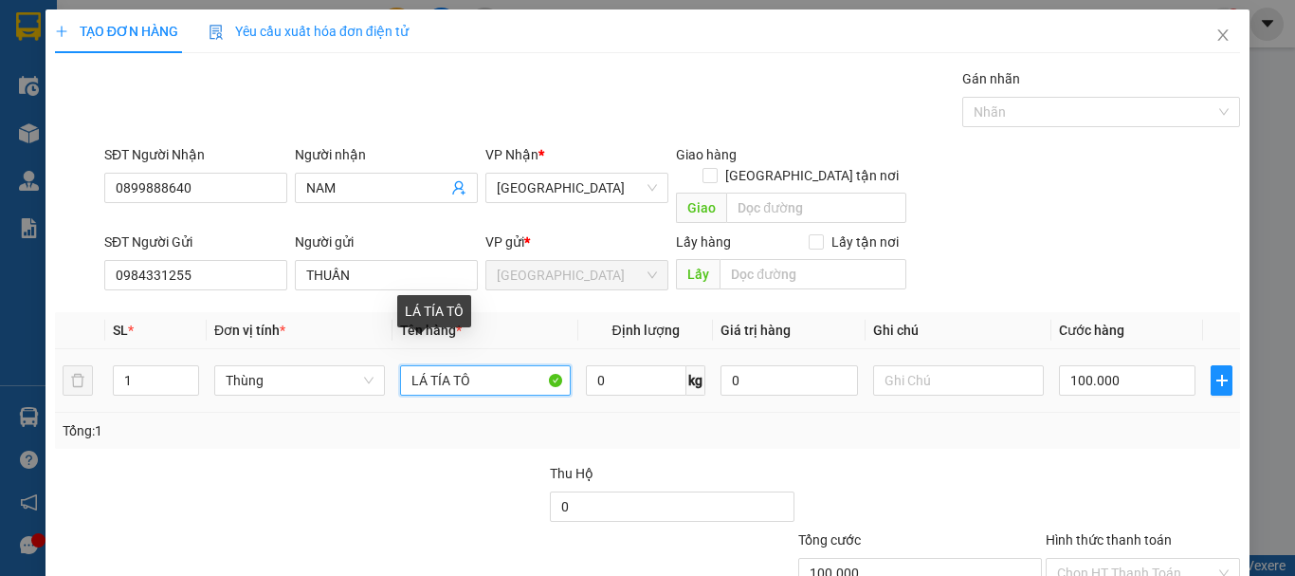
click at [521, 365] on input "LÁ TÍA TÔ" at bounding box center [485, 380] width 171 height 30
type input "0"
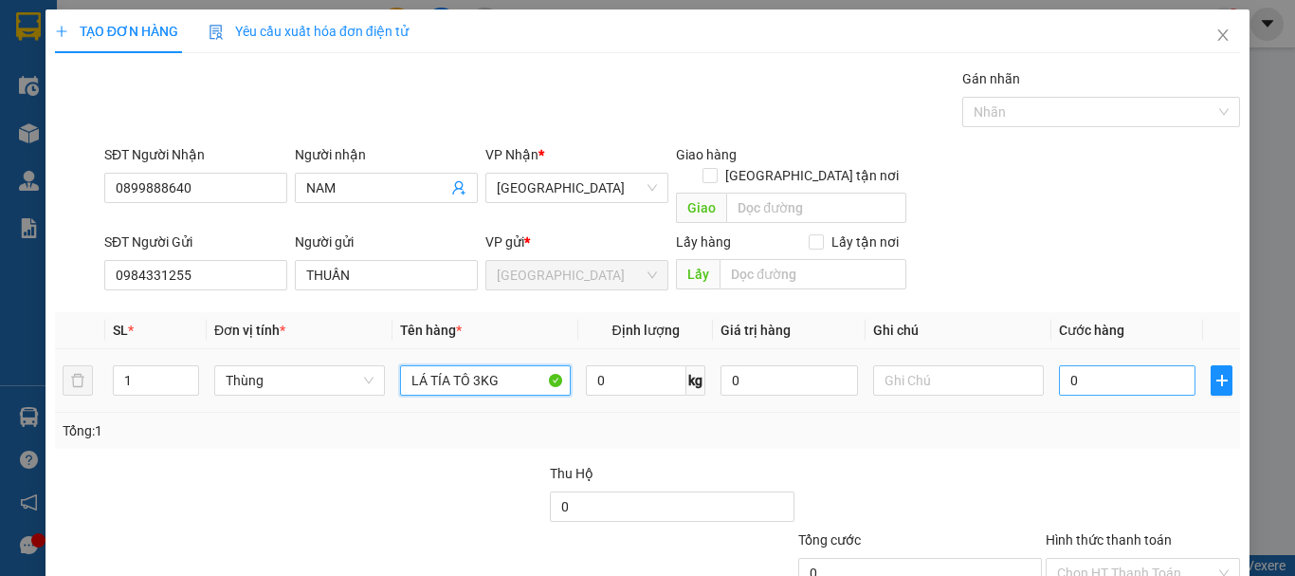
type input "LÁ TÍA TÔ 3KG"
click at [1126, 365] on input "0" at bounding box center [1127, 380] width 137 height 30
type input "5"
type input "50"
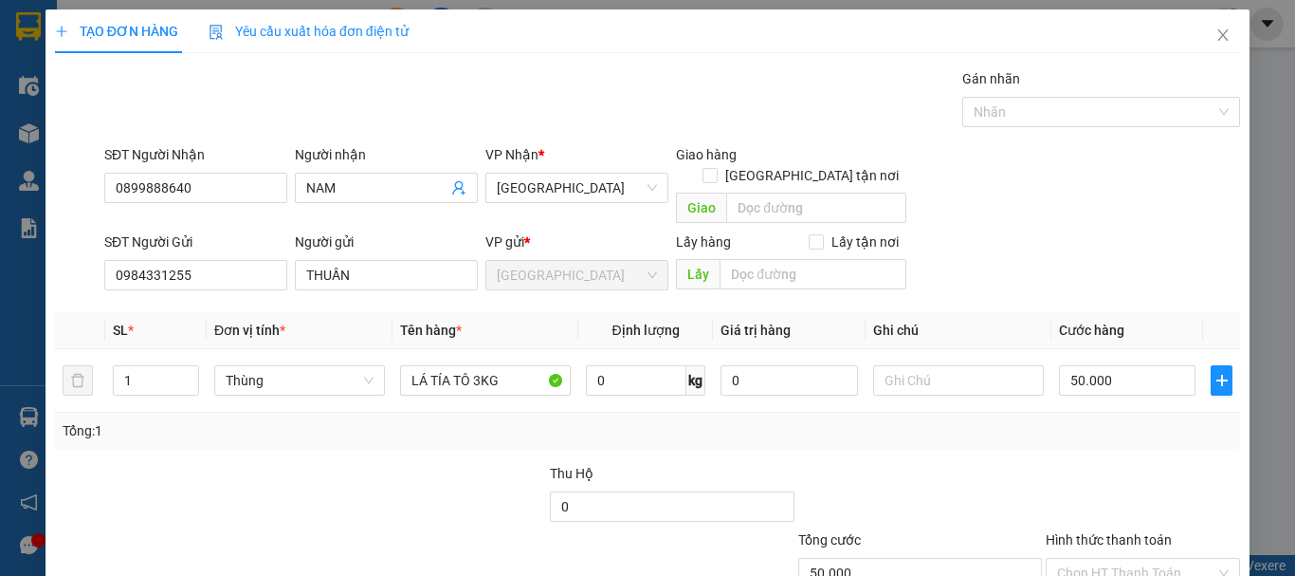
click at [1091, 463] on div at bounding box center [1143, 496] width 198 height 66
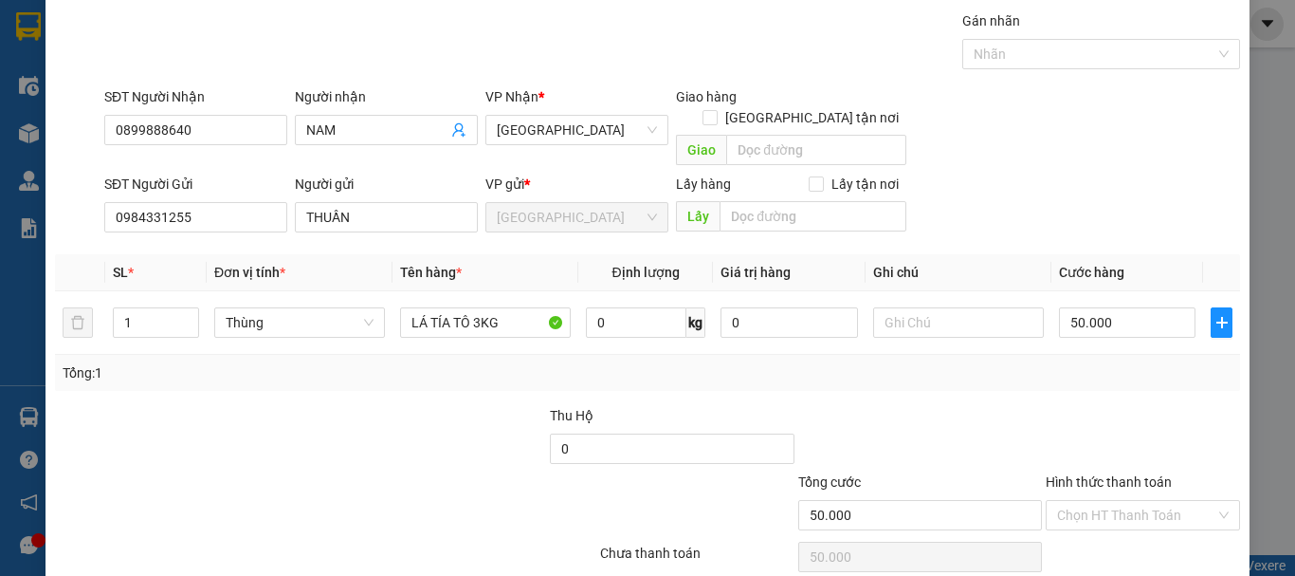
scroll to position [119, 0]
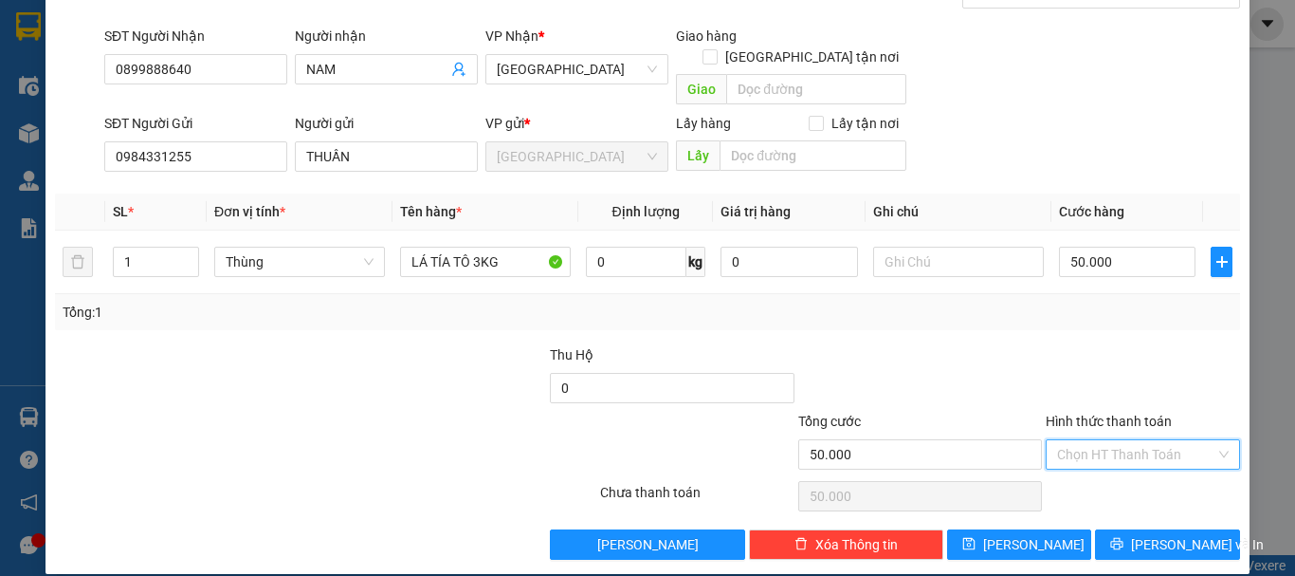
click at [1107, 440] on input "Hình thức thanh toán" at bounding box center [1136, 454] width 158 height 28
click at [1113, 474] on div "Tại văn phòng" at bounding box center [1132, 471] width 170 height 21
click at [1156, 534] on span "Lưu và In" at bounding box center [1197, 544] width 133 height 21
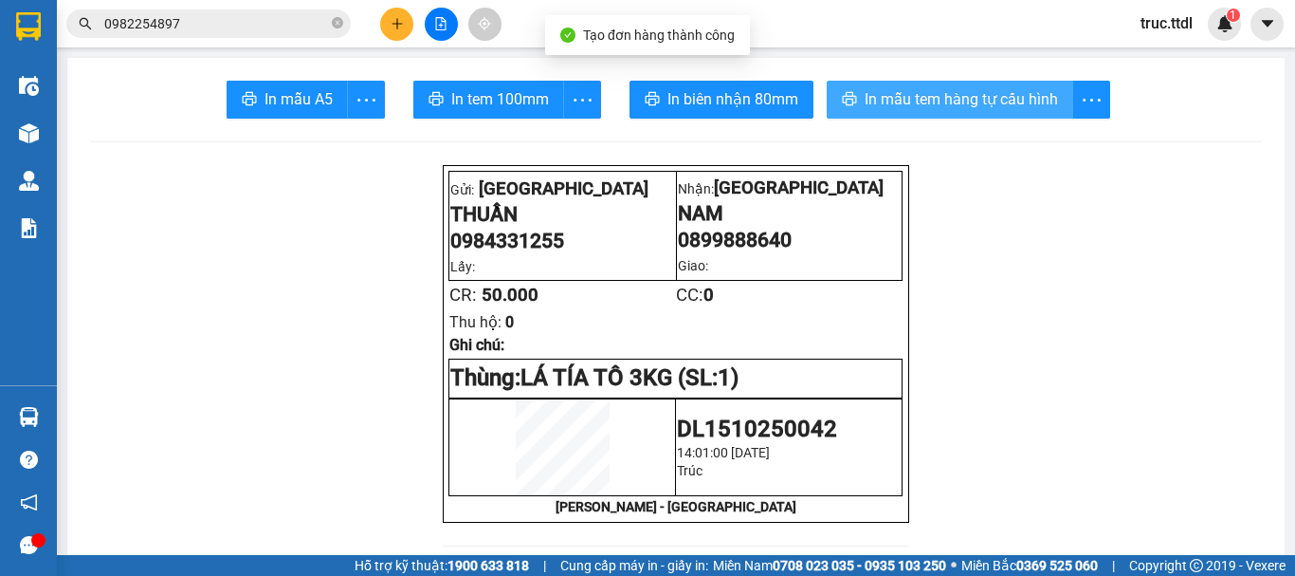
click at [909, 101] on span "In mẫu tem hàng tự cấu hình" at bounding box center [961, 99] width 193 height 24
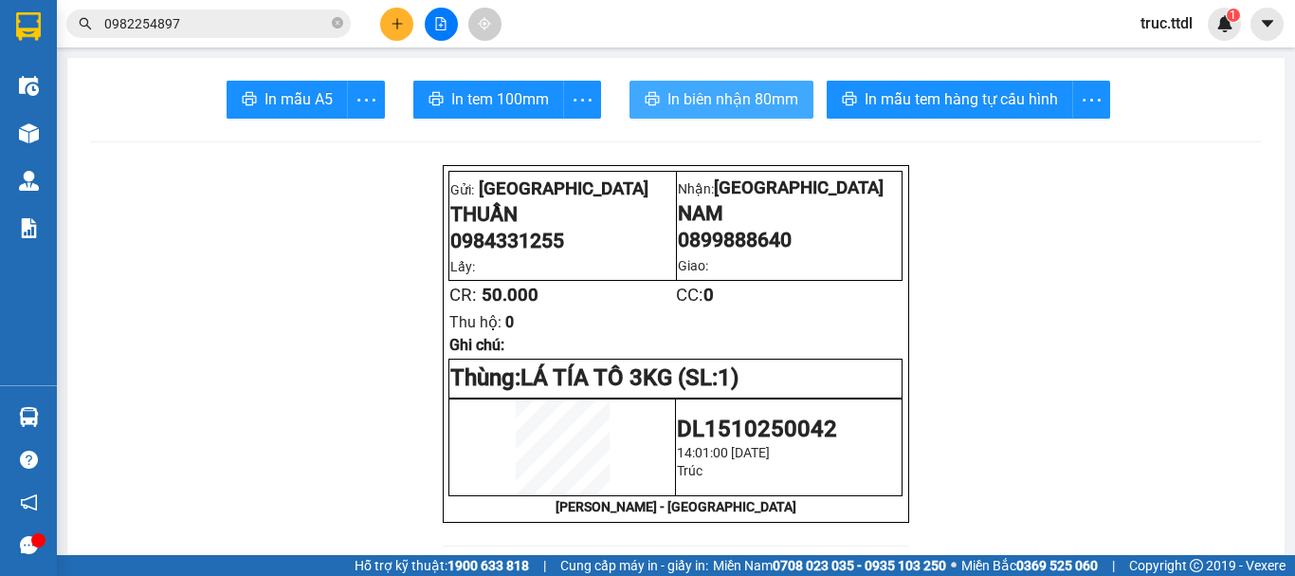
click at [717, 109] on span "In biên nhận 80mm" at bounding box center [732, 99] width 131 height 24
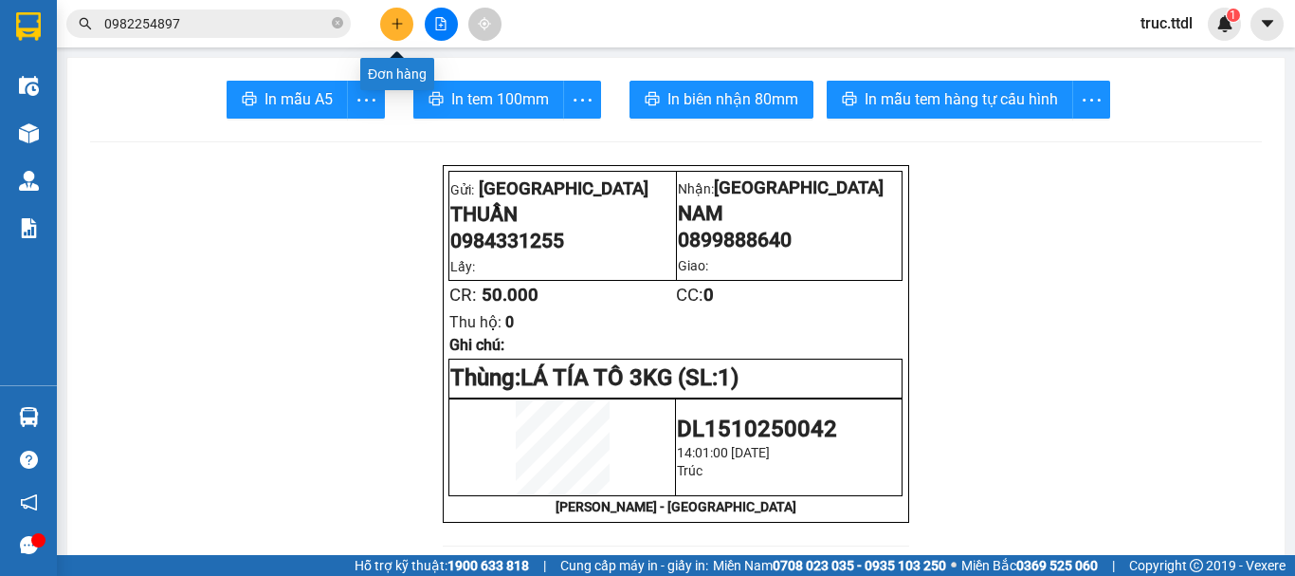
click at [404, 29] on button at bounding box center [396, 24] width 33 height 33
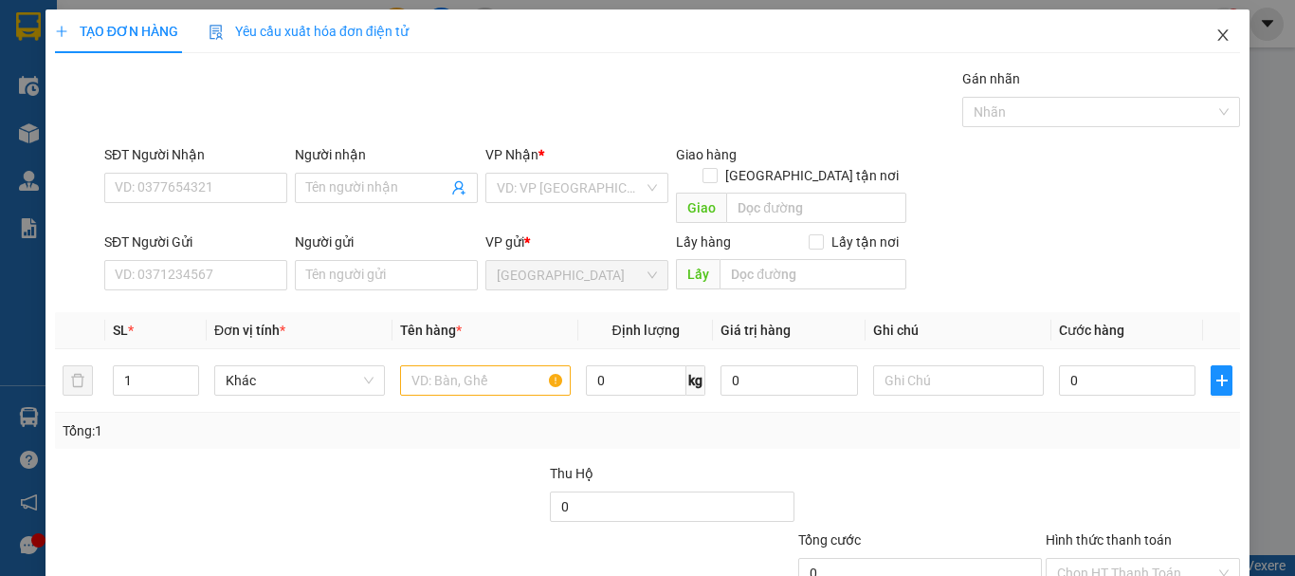
click at [1215, 35] on icon "close" at bounding box center [1222, 34] width 15 height 15
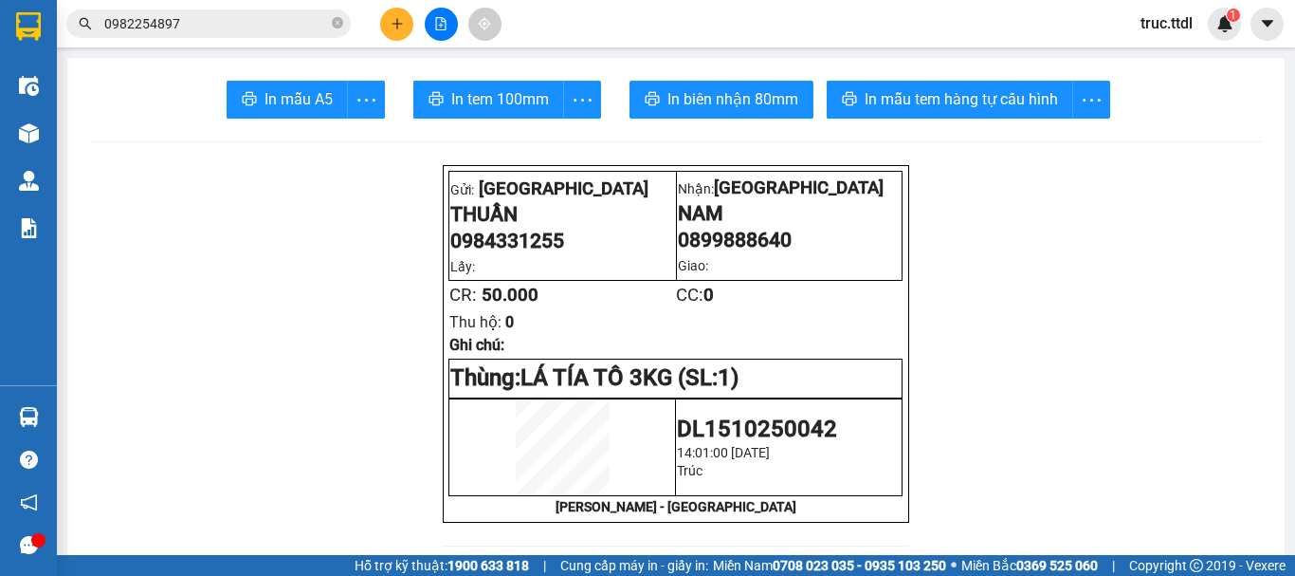
click at [258, 26] on input "0982254897" at bounding box center [216, 23] width 224 height 21
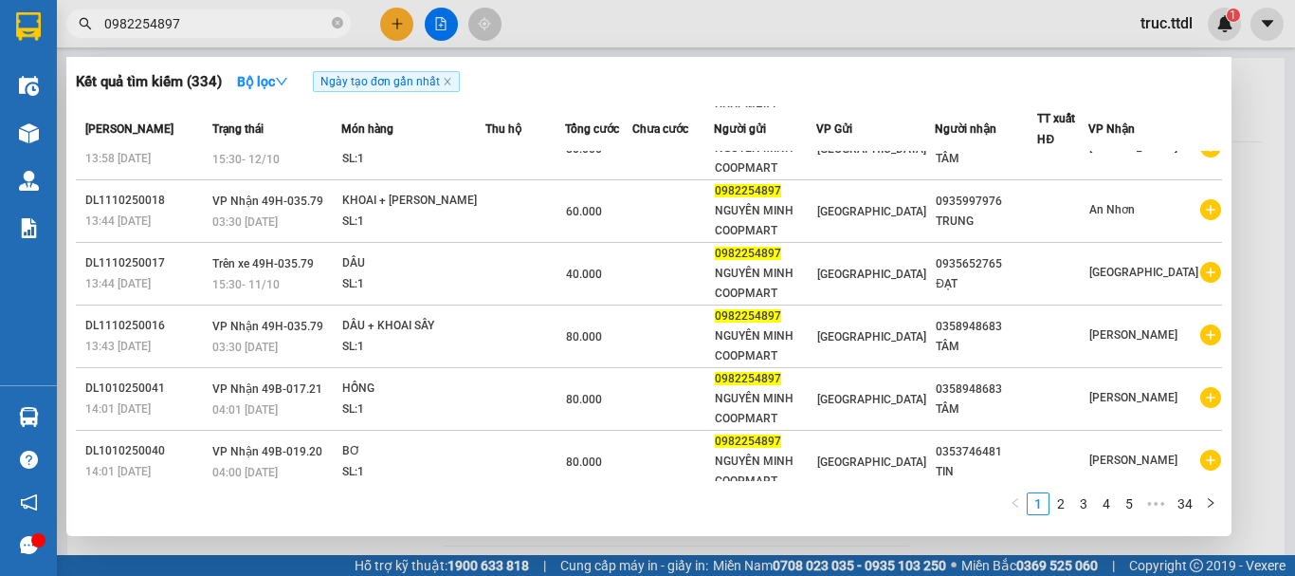
click at [258, 26] on input "0982254897" at bounding box center [216, 23] width 224 height 21
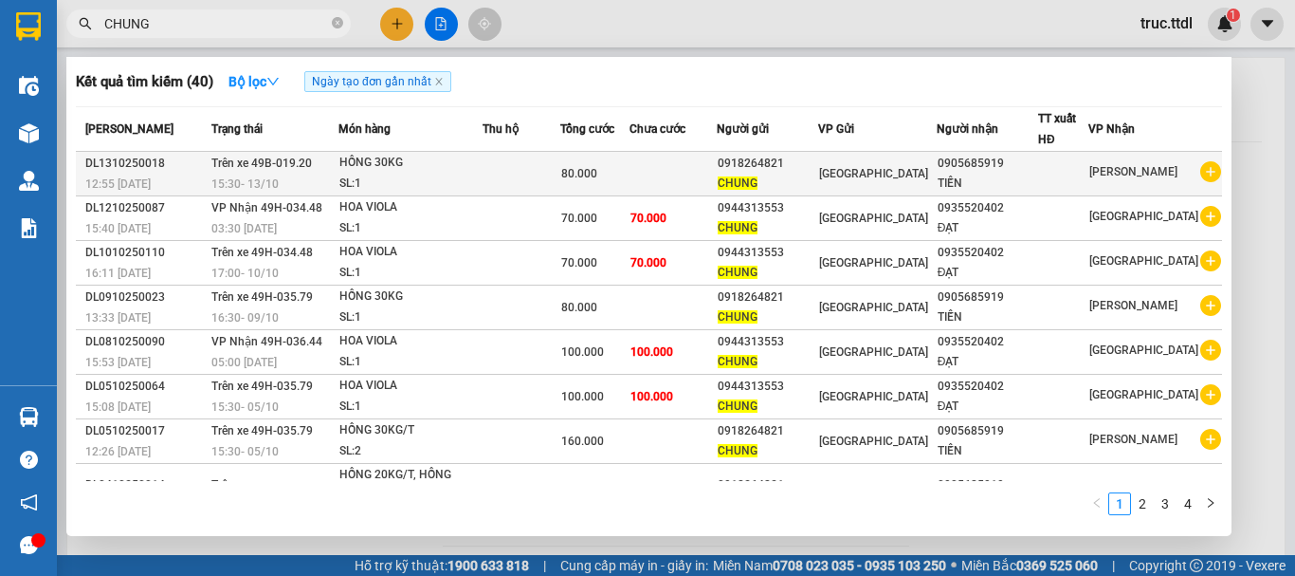
click at [817, 174] on div "CHUNG" at bounding box center [768, 184] width 100 height 20
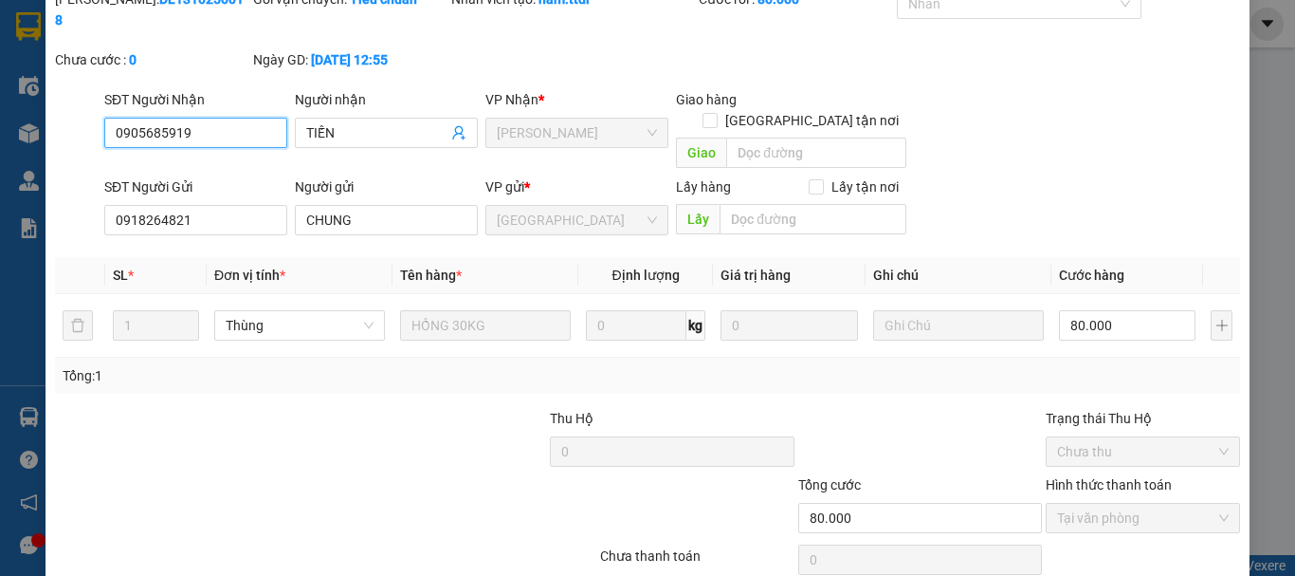
scroll to position [148, 0]
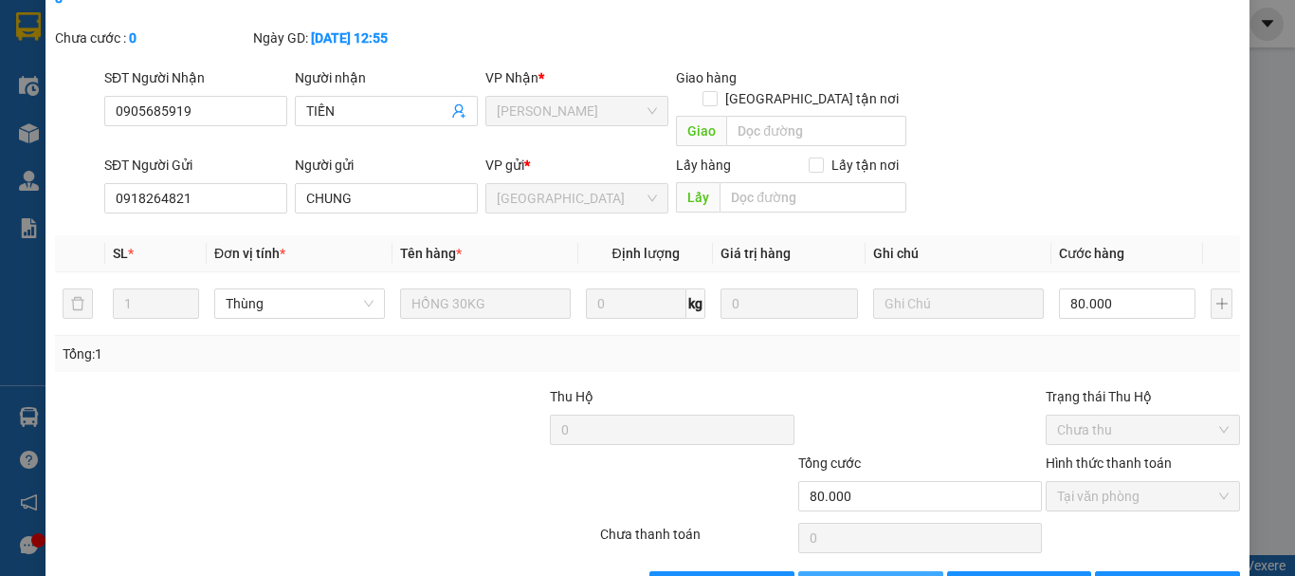
click at [892, 575] on span "Thêm ĐH mới" at bounding box center [881, 586] width 81 height 21
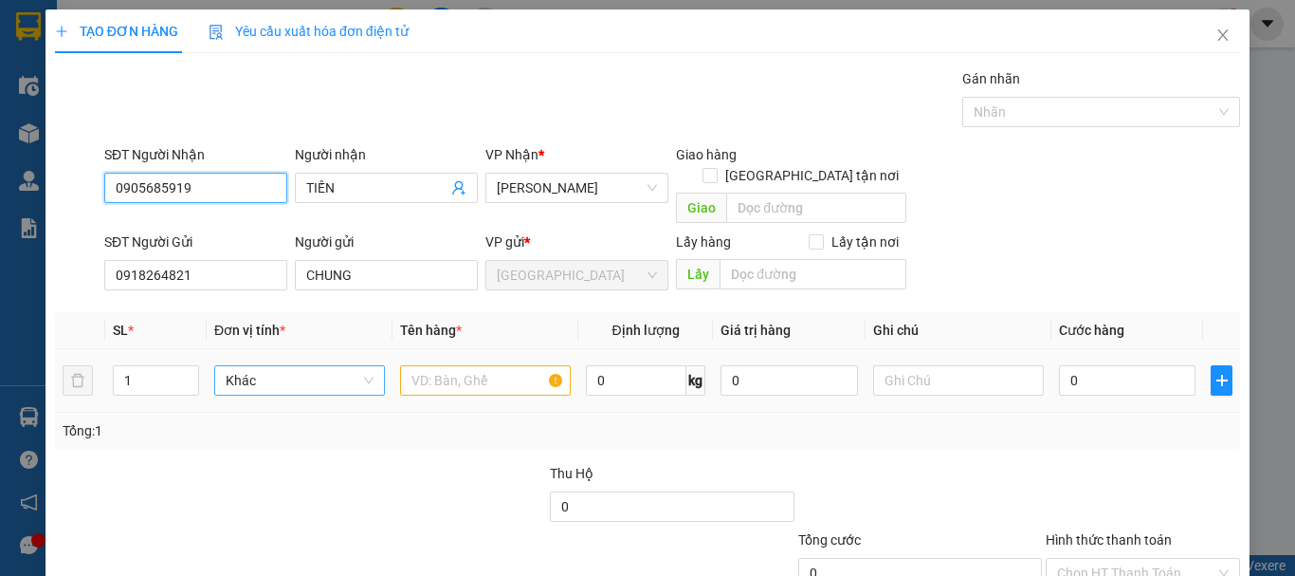
click at [344, 366] on span "Khác" at bounding box center [300, 380] width 148 height 28
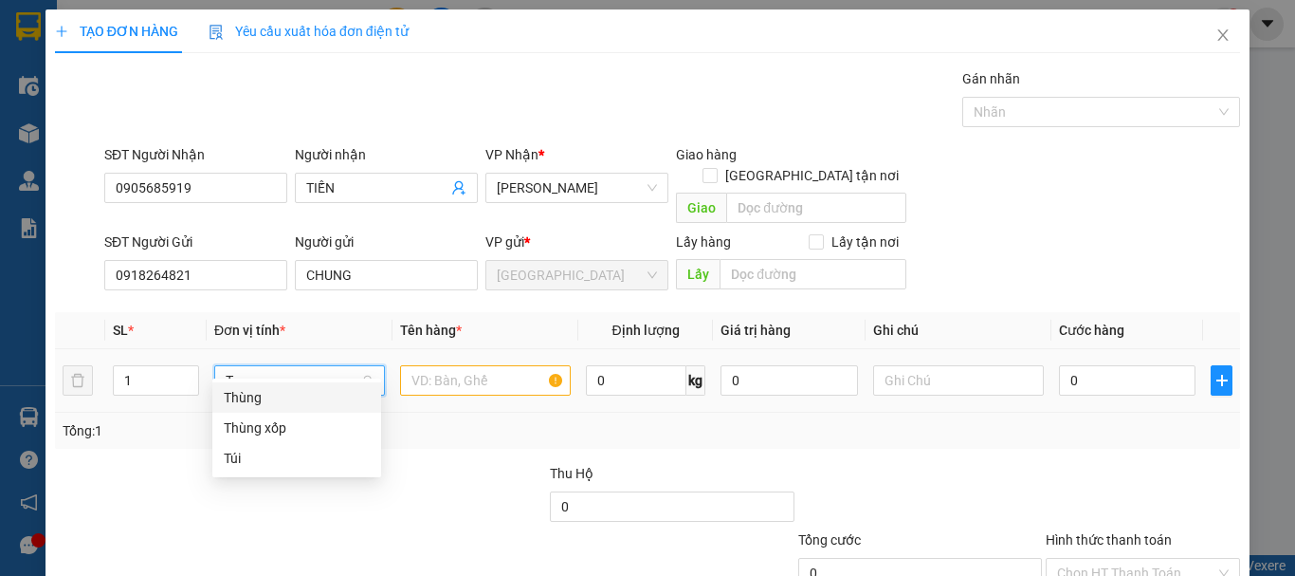
click at [337, 397] on div "Thùng" at bounding box center [297, 397] width 146 height 21
click at [462, 365] on input "text" at bounding box center [485, 380] width 171 height 30
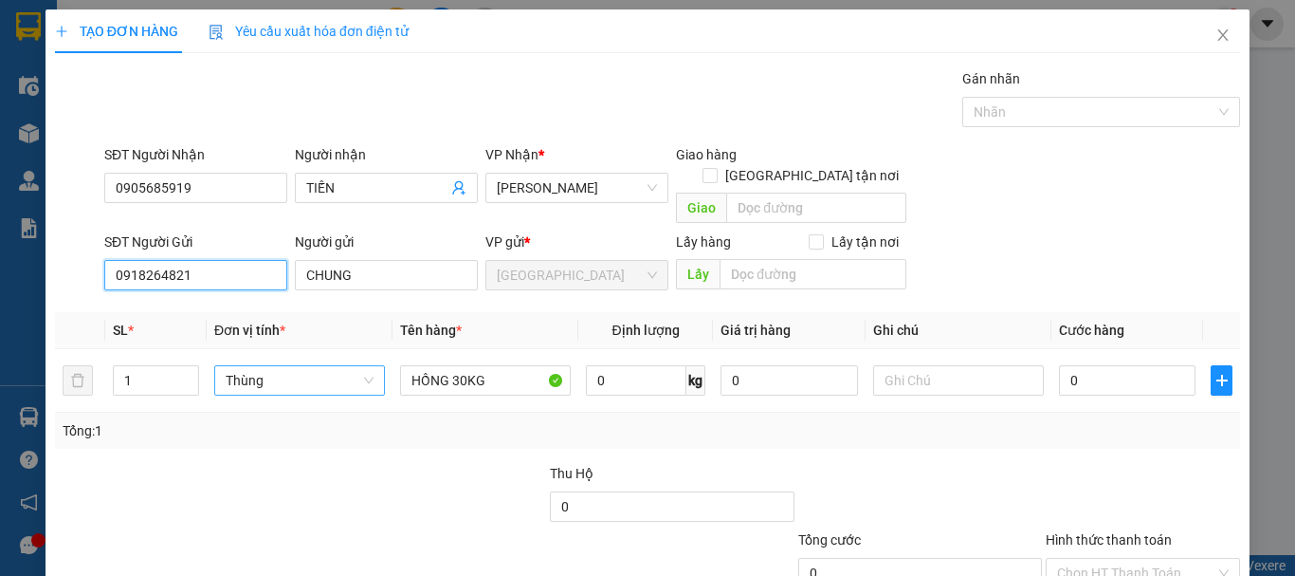
click at [235, 264] on input "0918264821" at bounding box center [195, 275] width 183 height 30
click at [1089, 366] on input "0" at bounding box center [1127, 380] width 137 height 30
click at [1138, 425] on div "Tổng: 1" at bounding box center [647, 430] width 1185 height 36
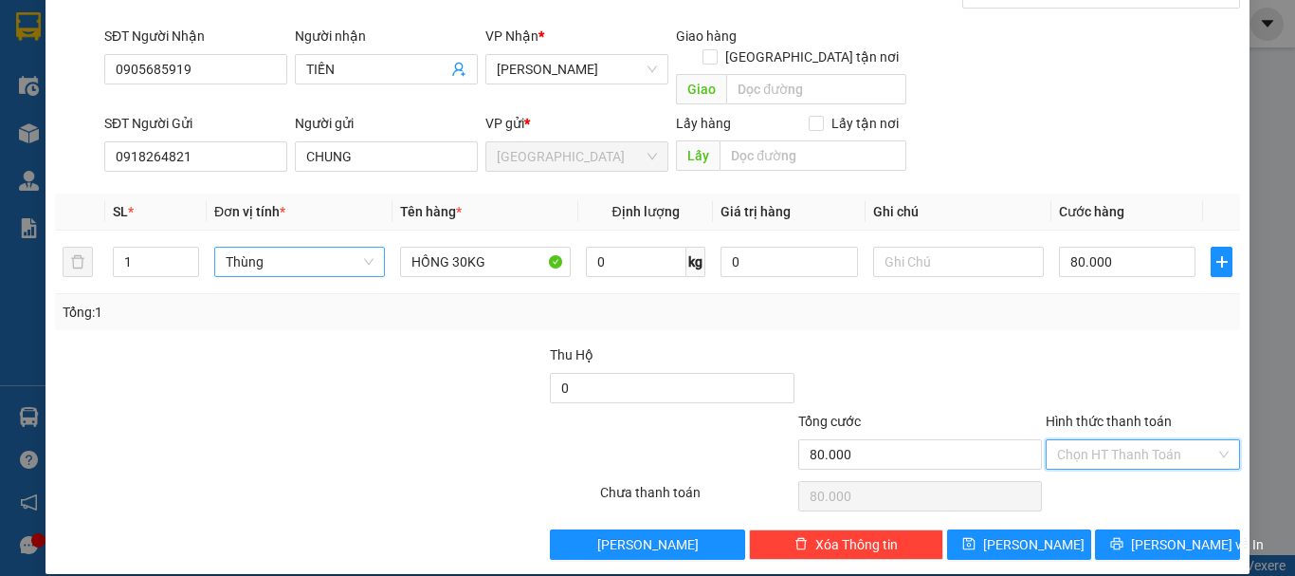
click at [1141, 440] on input "Hình thức thanh toán" at bounding box center [1136, 454] width 158 height 28
click at [1142, 471] on div "Tại văn phòng" at bounding box center [1132, 471] width 170 height 21
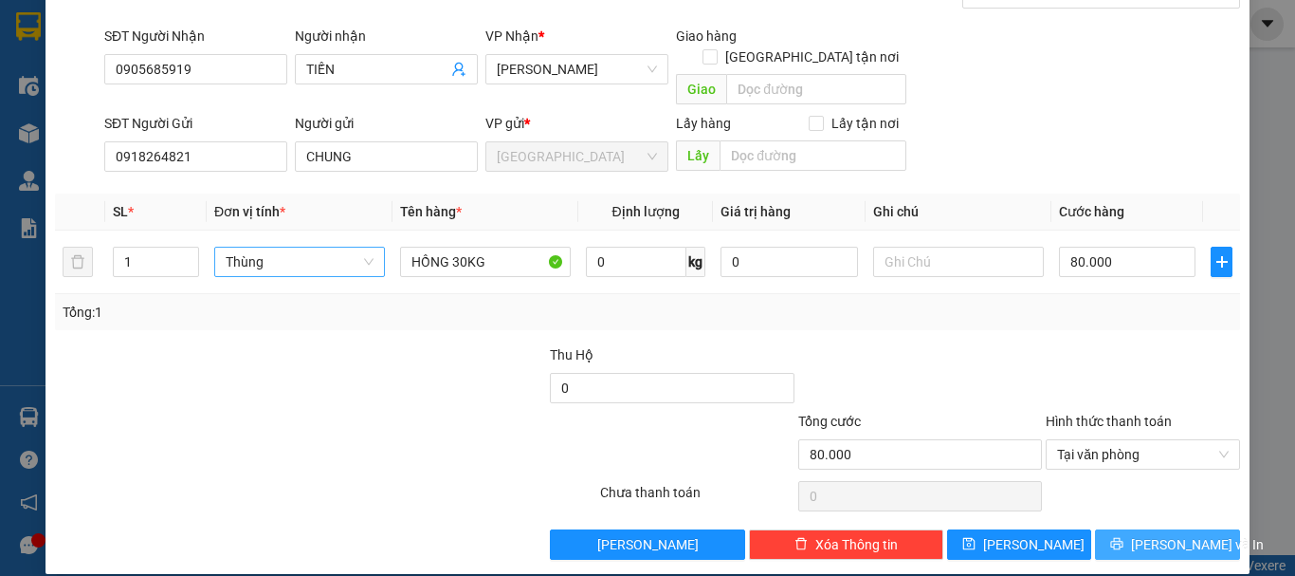
click at [1142, 534] on span "Lưu và In" at bounding box center [1197, 544] width 133 height 21
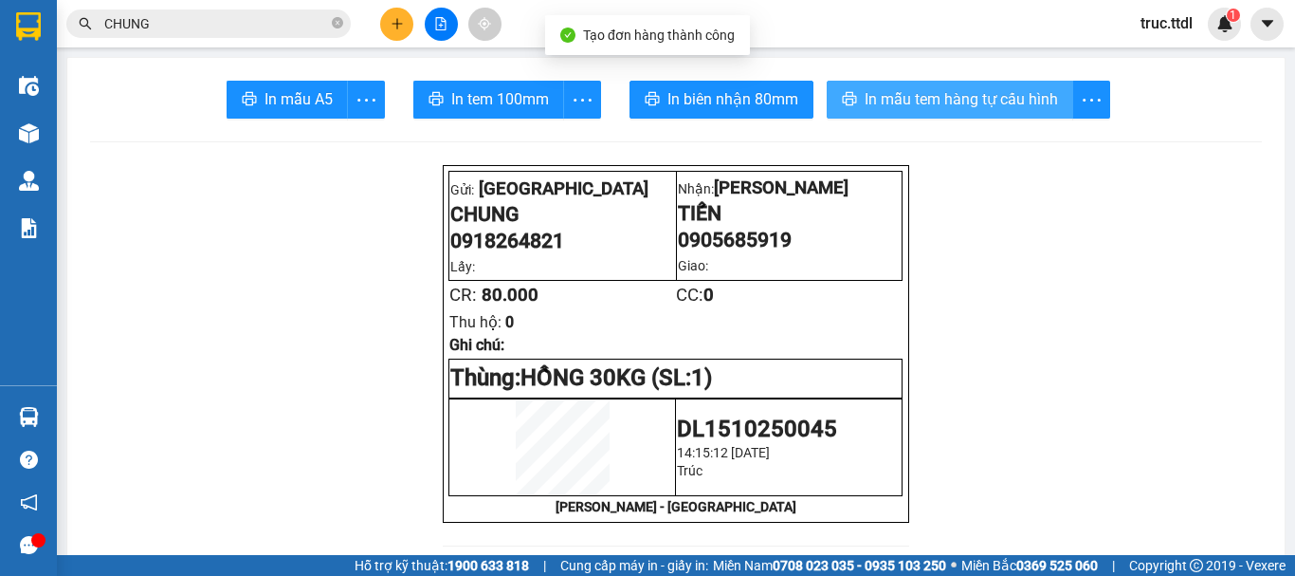
click at [1019, 95] on span "In mẫu tem hàng tự cấu hình" at bounding box center [961, 99] width 193 height 24
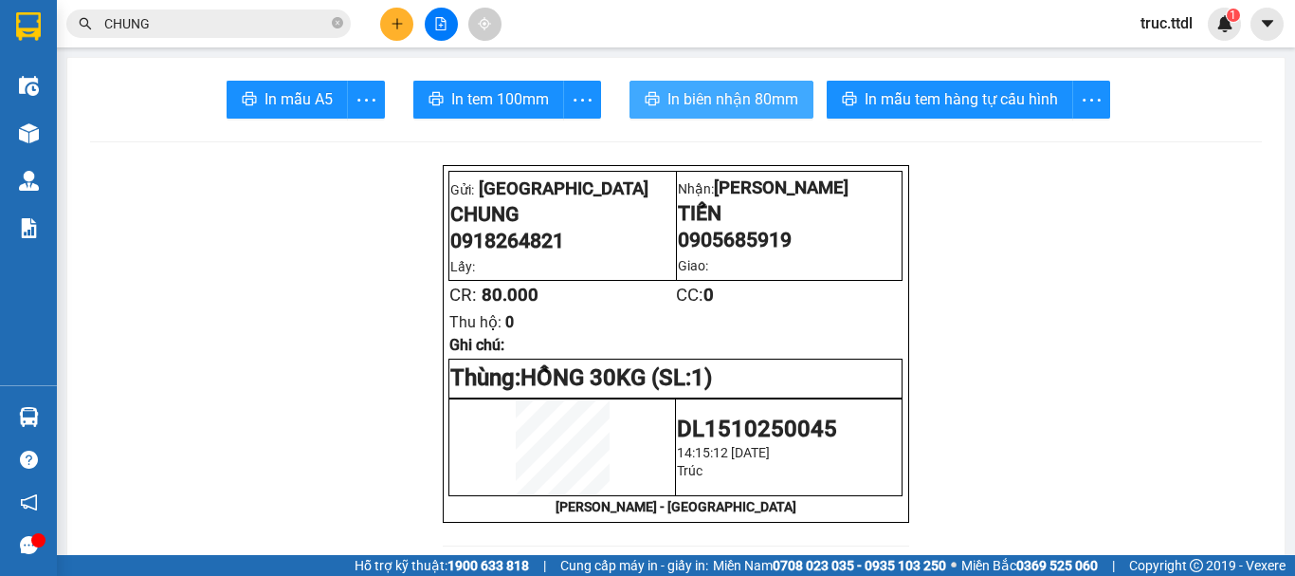
click at [740, 96] on span "In biên nhận 80mm" at bounding box center [732, 99] width 131 height 24
click at [399, 39] on button at bounding box center [396, 24] width 33 height 33
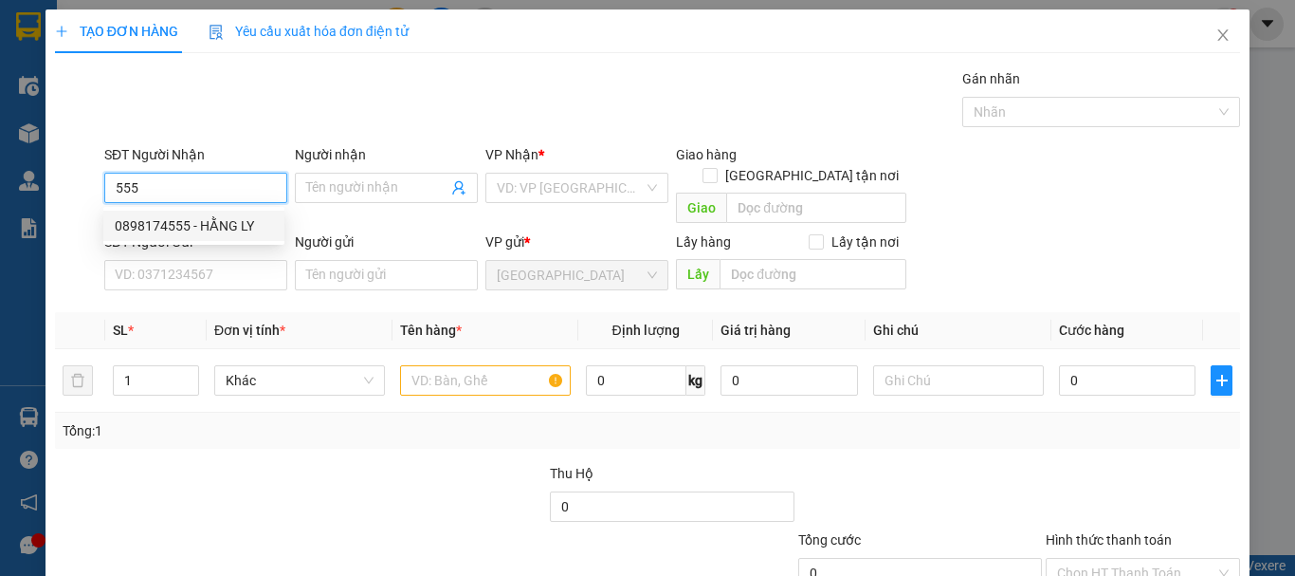
click at [227, 229] on div "0898174555 - HẰNG LY" at bounding box center [194, 225] width 158 height 21
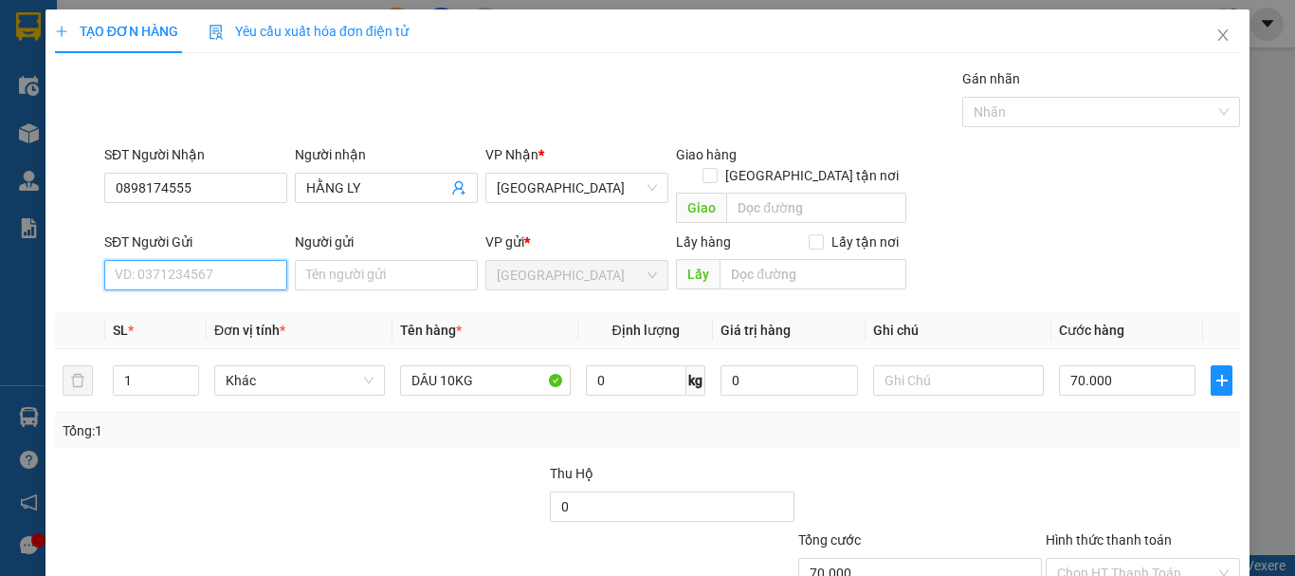
click at [228, 265] on input "SĐT Người Gửi" at bounding box center [195, 275] width 183 height 30
click at [226, 296] on div "0385477045 - LINH" at bounding box center [194, 292] width 158 height 21
click at [239, 366] on span "Khác" at bounding box center [300, 380] width 148 height 28
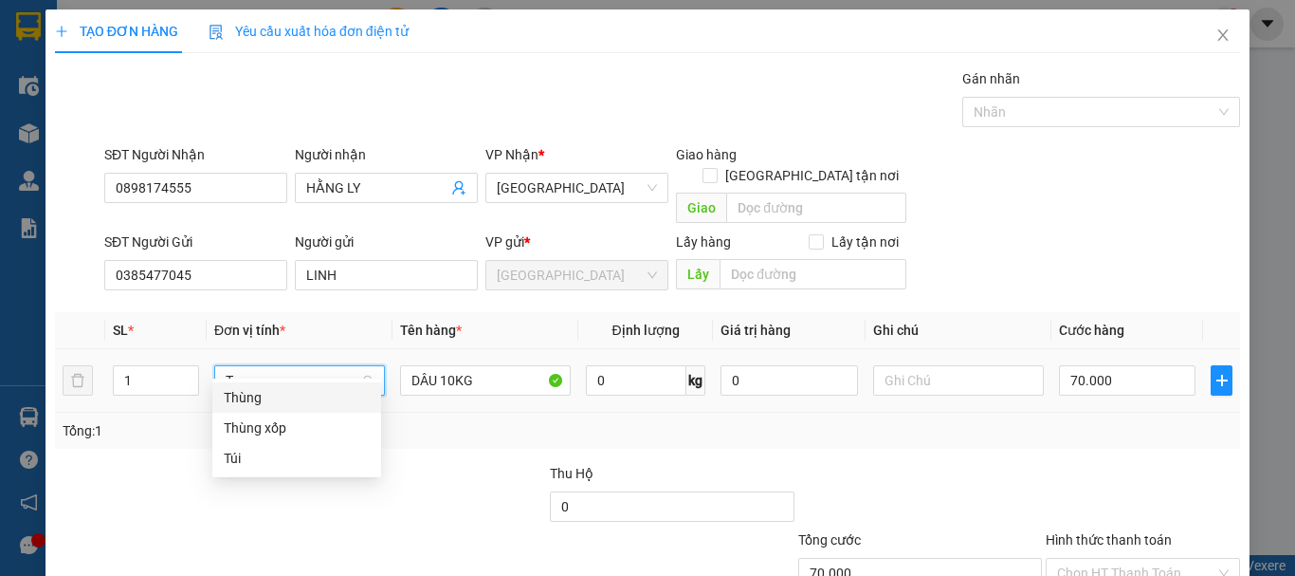
click at [250, 401] on div "Thùng" at bounding box center [297, 397] width 146 height 21
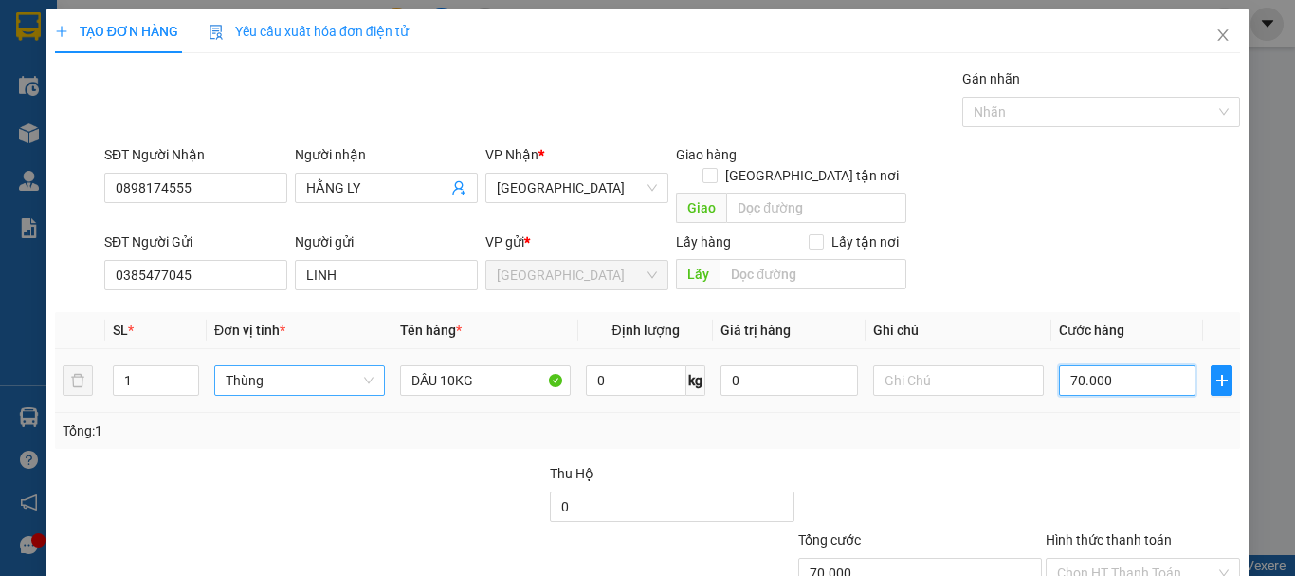
click at [1119, 365] on input "70.000" at bounding box center [1127, 380] width 137 height 30
click at [1109, 433] on div "Transit Pickup Surcharge Ids Transit Deliver Surcharge Ids Transit Deliver Surc…" at bounding box center [647, 373] width 1185 height 610
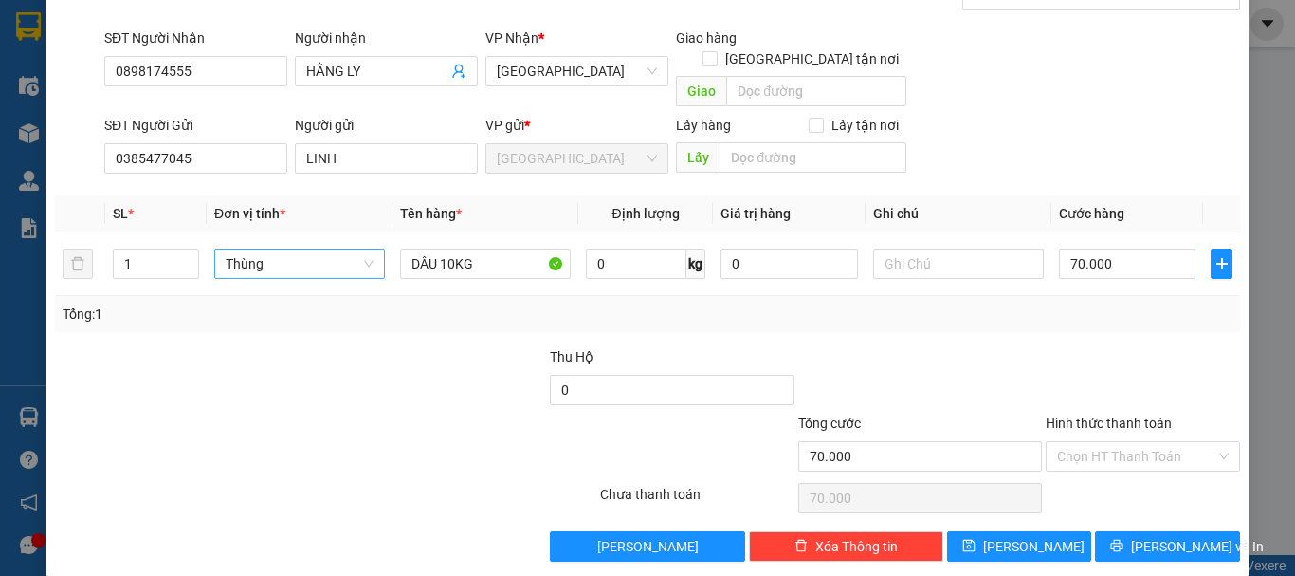
scroll to position [119, 0]
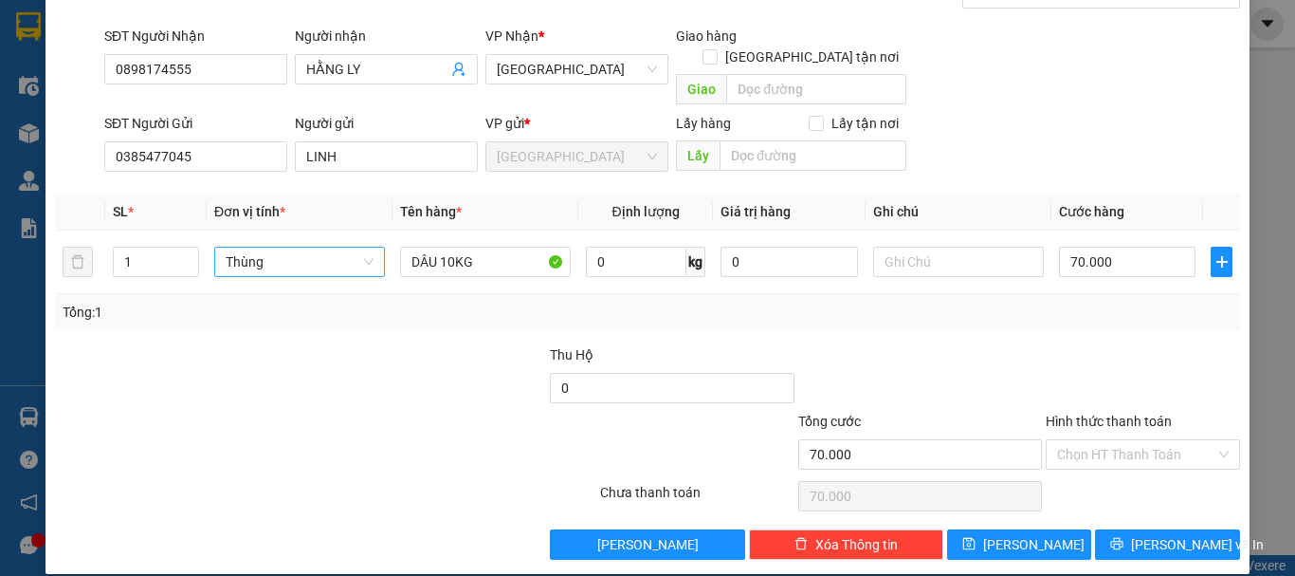
click at [1136, 414] on div "Hình thức thanh toán" at bounding box center [1143, 425] width 194 height 28
click at [1133, 440] on input "Hình thức thanh toán" at bounding box center [1136, 454] width 158 height 28
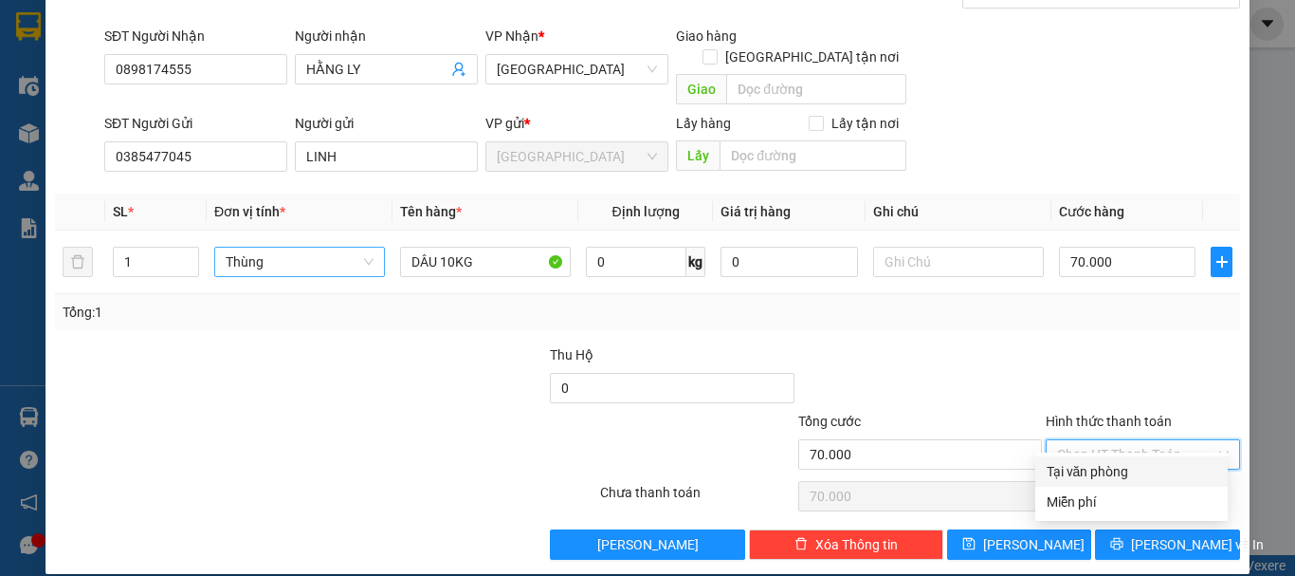
click at [1131, 471] on div "Tại văn phòng" at bounding box center [1132, 471] width 170 height 21
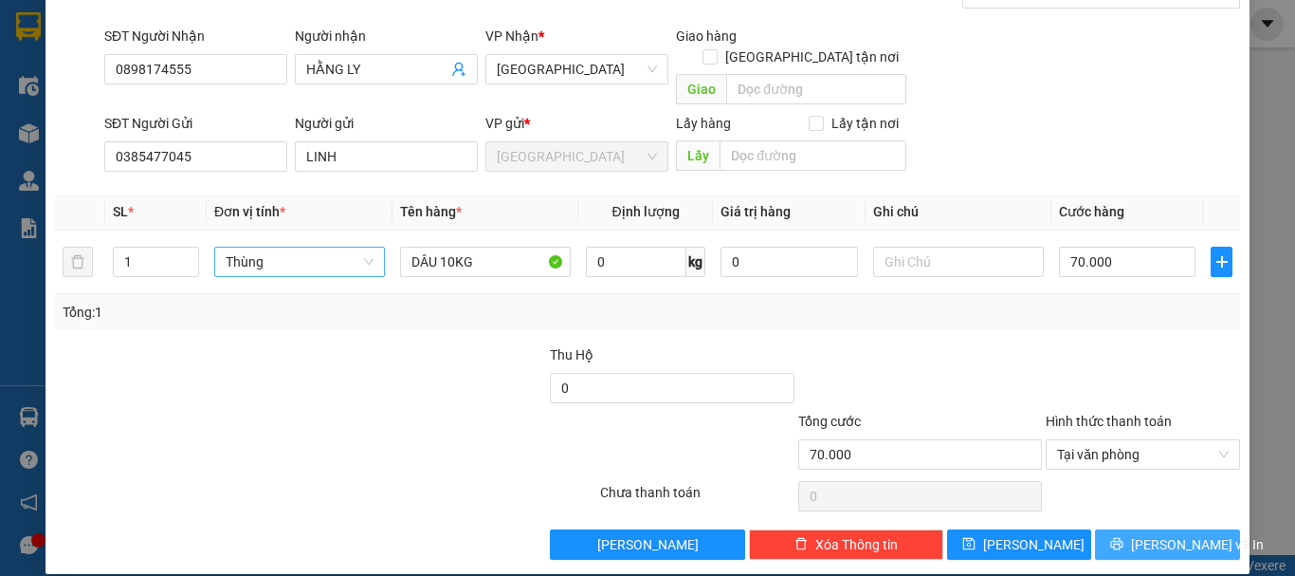
click at [1124, 529] on button "Lưu và In" at bounding box center [1167, 544] width 145 height 30
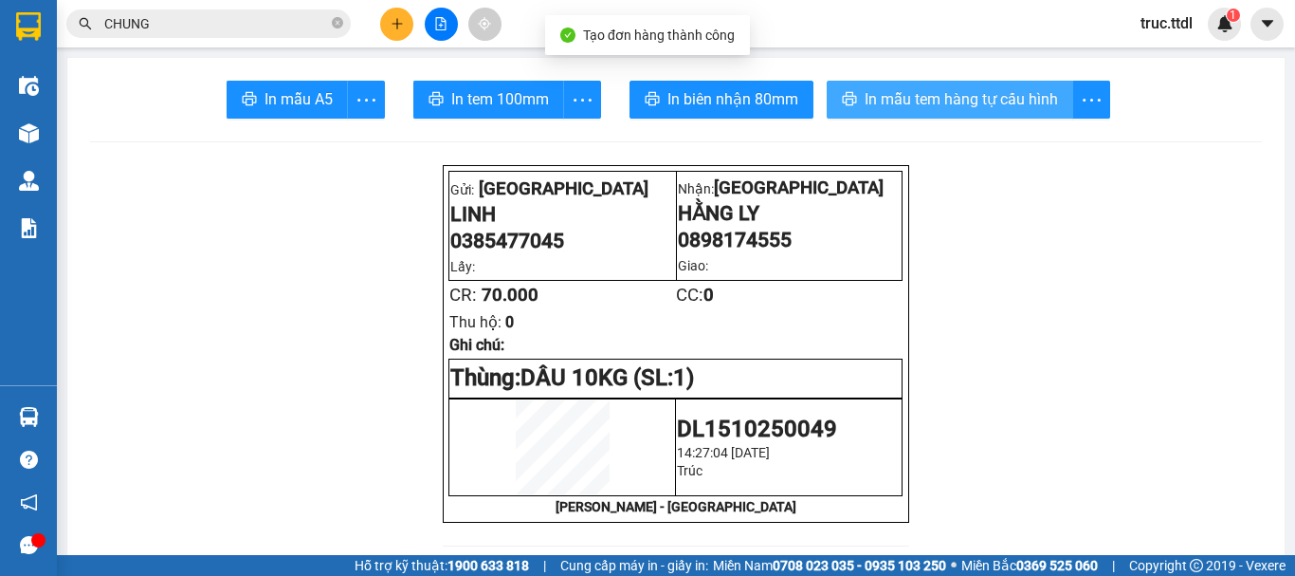
click at [915, 99] on span "In mẫu tem hàng tự cấu hình" at bounding box center [961, 99] width 193 height 24
click at [899, 97] on span "In mẫu tem hàng tự cấu hình" at bounding box center [961, 99] width 193 height 24
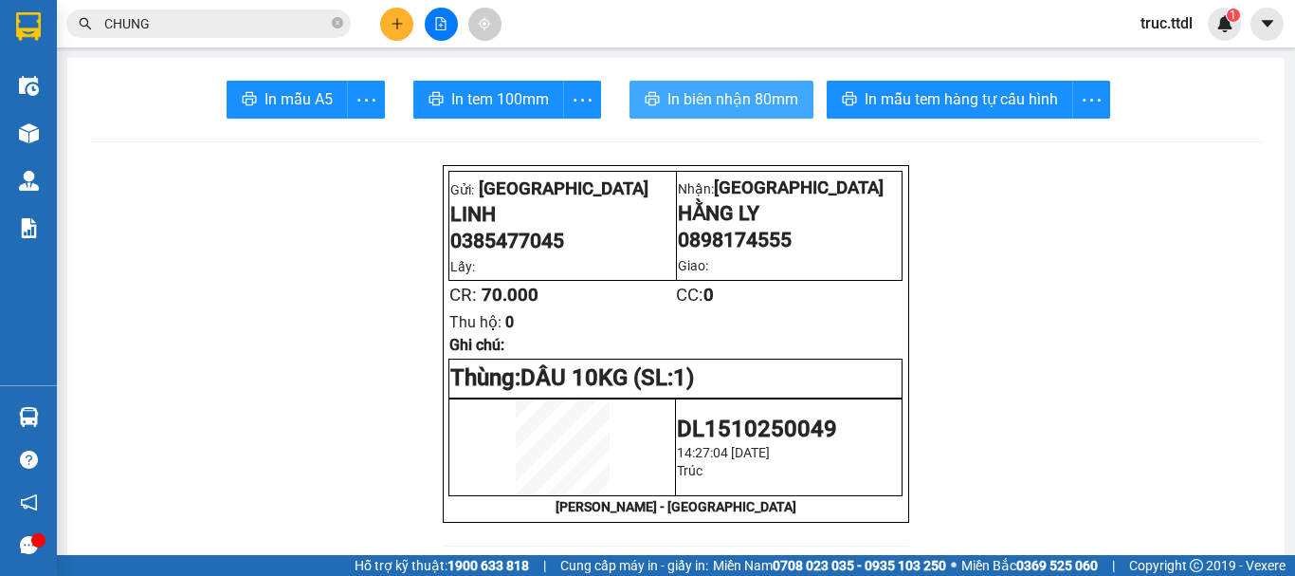
click at [740, 111] on span "In biên nhận 80mm" at bounding box center [732, 99] width 131 height 24
click at [396, 25] on icon "plus" at bounding box center [397, 23] width 13 height 13
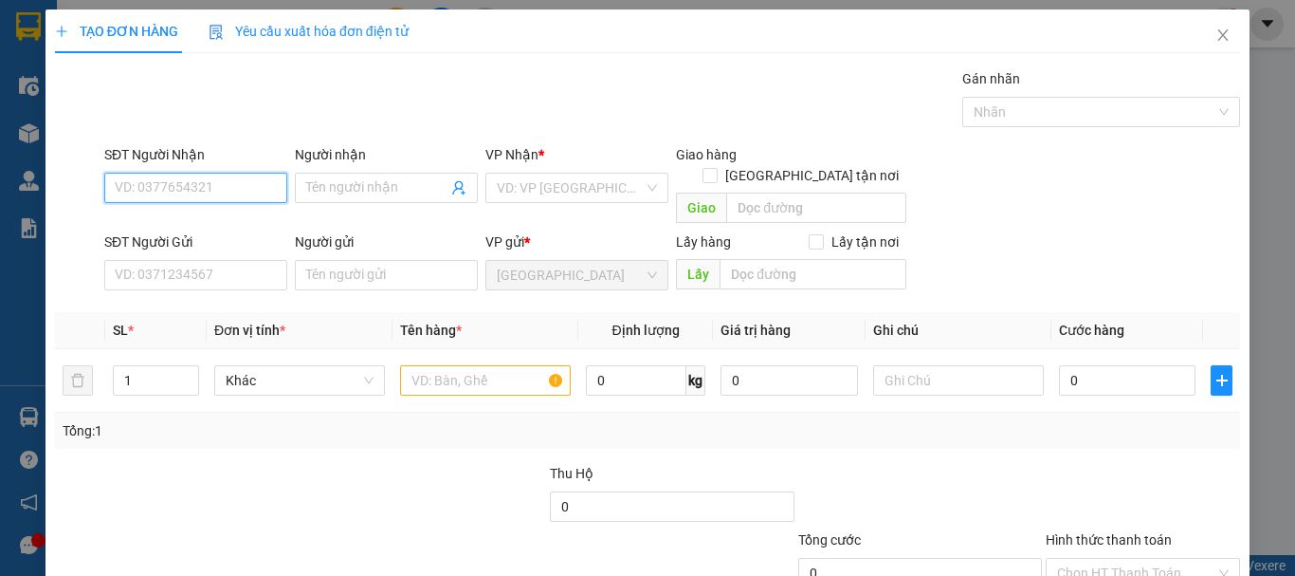
click at [217, 194] on input "SĐT Người Nhận" at bounding box center [195, 188] width 183 height 30
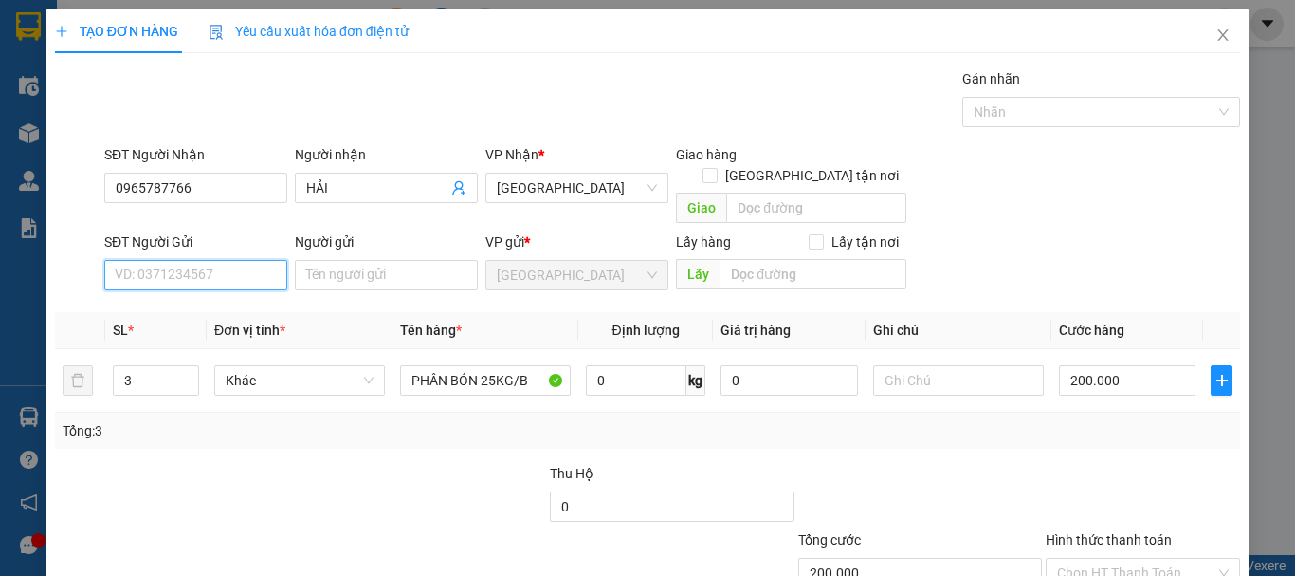
click at [237, 260] on input "SĐT Người Gửi" at bounding box center [195, 275] width 183 height 30
click at [256, 296] on div "02633821424 - HIỀN LƯƠNG" at bounding box center [212, 292] width 194 height 21
drag, startPoint x: 331, startPoint y: 250, endPoint x: 264, endPoint y: 259, distance: 67.9
click at [264, 259] on div "SĐT Người Gửi 02633821424 Người gửi HIỀN LƯƠNG HIỀN LƯƠNG VP gửi * Đà Lạt Lấy h…" at bounding box center [672, 264] width 1143 height 66
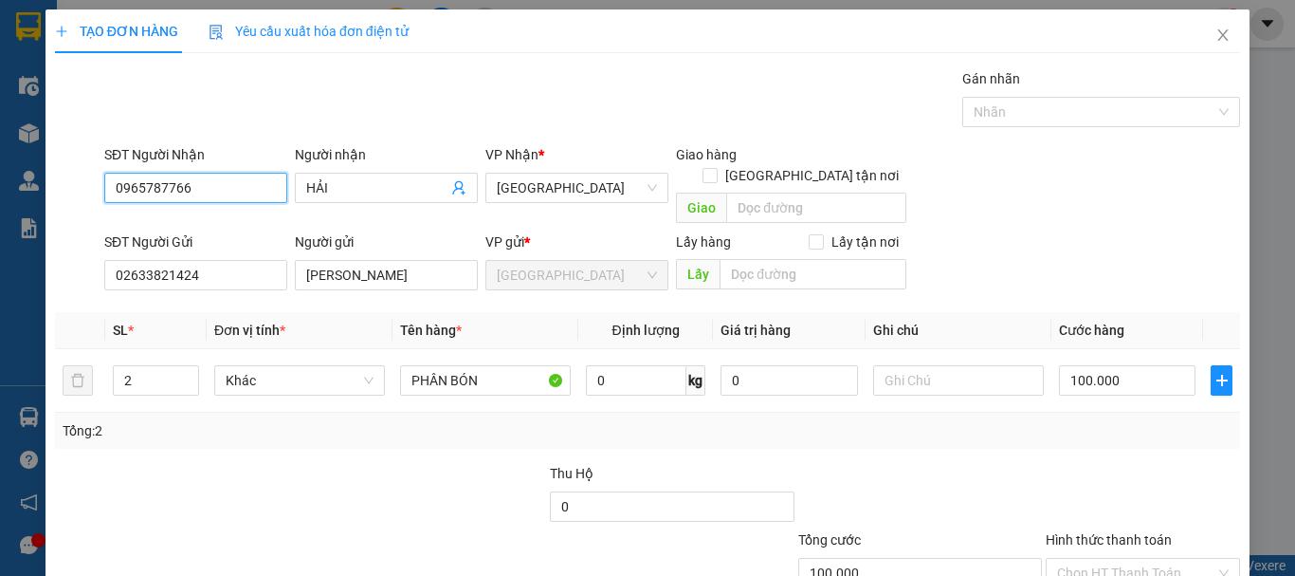
click at [143, 193] on input "0965787766" at bounding box center [195, 188] width 183 height 30
click at [160, 194] on input "0965787766" at bounding box center [195, 188] width 183 height 30
click at [191, 194] on input "0965787766" at bounding box center [195, 188] width 183 height 30
click at [282, 366] on span "Khác" at bounding box center [300, 380] width 148 height 28
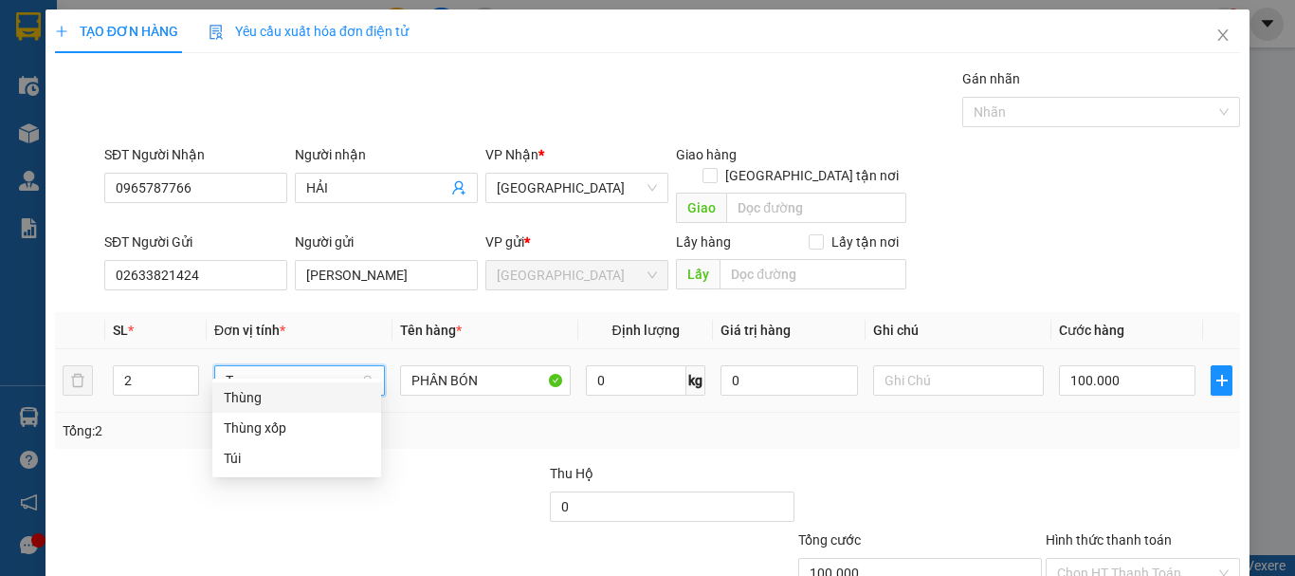
drag, startPoint x: 243, startPoint y: 361, endPoint x: 132, endPoint y: 383, distance: 113.1
click at [132, 383] on tr "2 T PHÂN BÓN 0 kg 0 100.000" at bounding box center [647, 381] width 1185 height 64
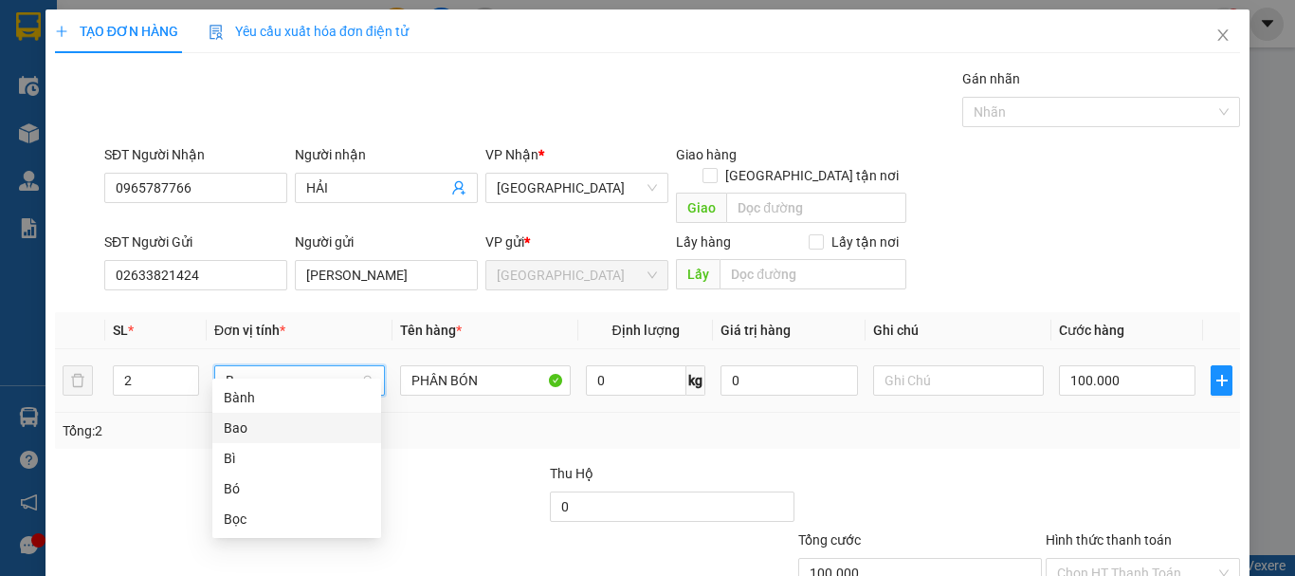
click at [229, 423] on div "Bao" at bounding box center [297, 427] width 146 height 21
click at [92, 384] on tr "2 Bao Bao PHÂN BÓN 0 kg 0 100.000" at bounding box center [647, 381] width 1185 height 64
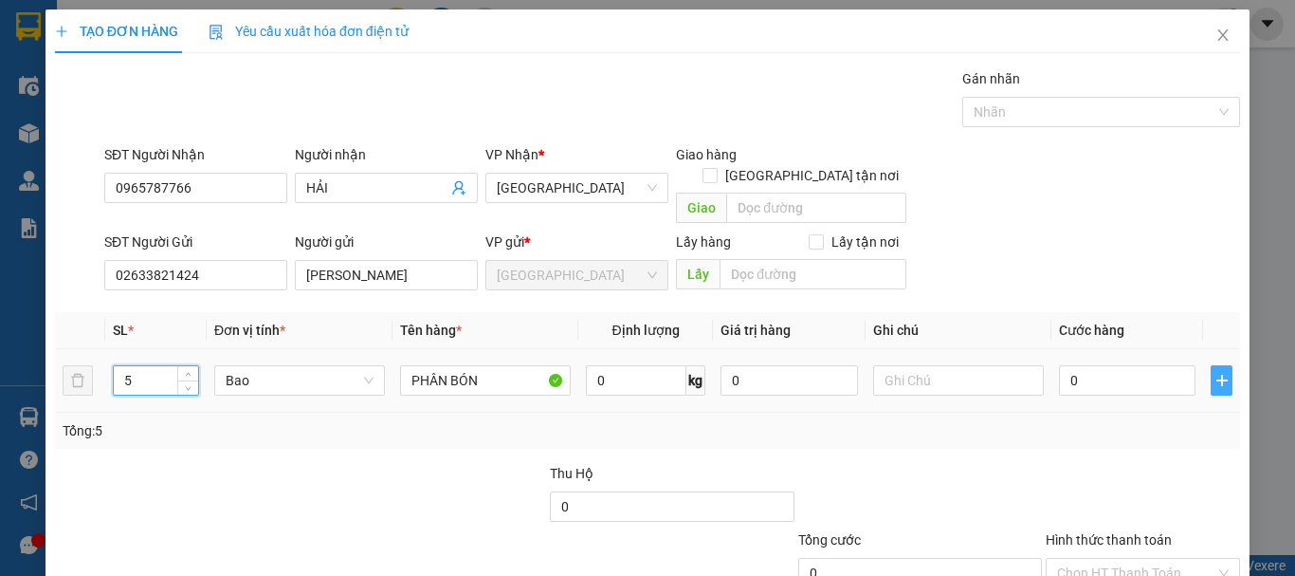
click at [1215, 373] on icon "plus" at bounding box center [1222, 380] width 15 height 15
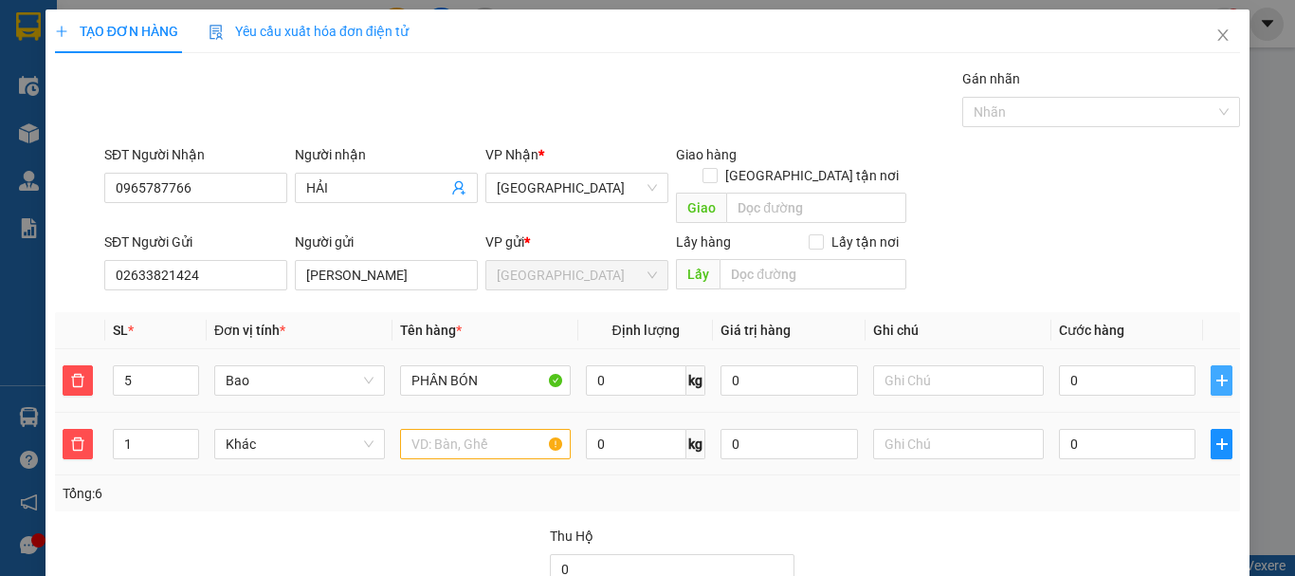
click at [301, 429] on span "Khác" at bounding box center [300, 443] width 148 height 28
click at [289, 449] on div "Thùng" at bounding box center [296, 461] width 169 height 30
click at [430, 429] on input "text" at bounding box center [485, 444] width 171 height 30
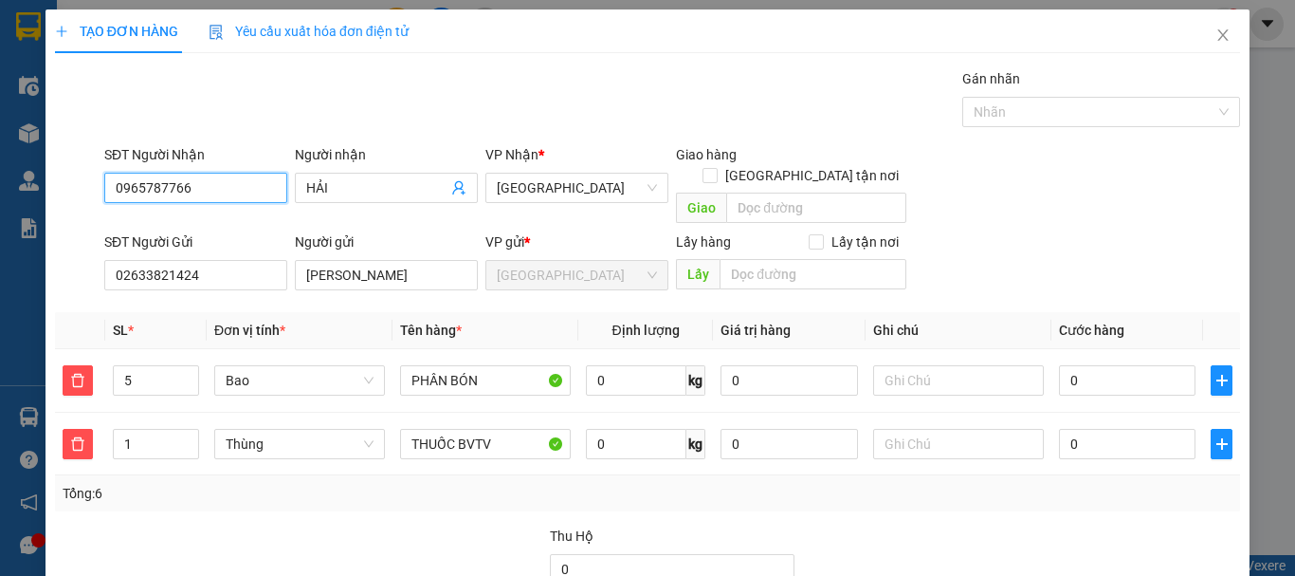
click at [217, 190] on input "0965787766" at bounding box center [195, 188] width 183 height 30
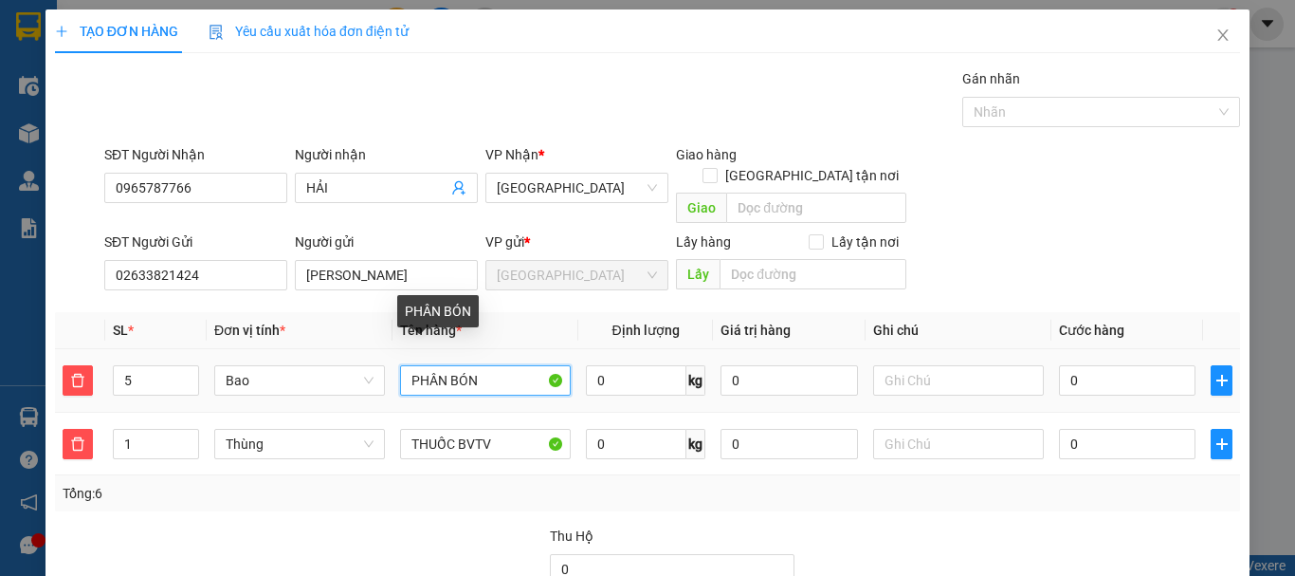
click at [488, 365] on input "PHÂN BÓN" at bounding box center [485, 380] width 171 height 30
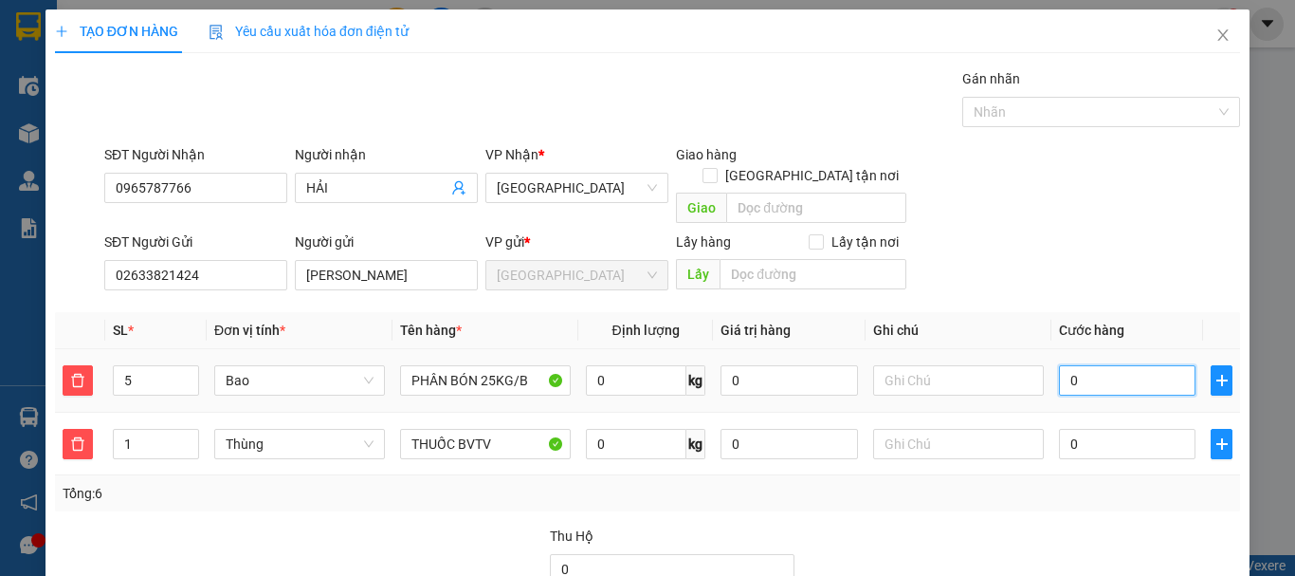
click at [1106, 366] on input "0" at bounding box center [1127, 380] width 137 height 30
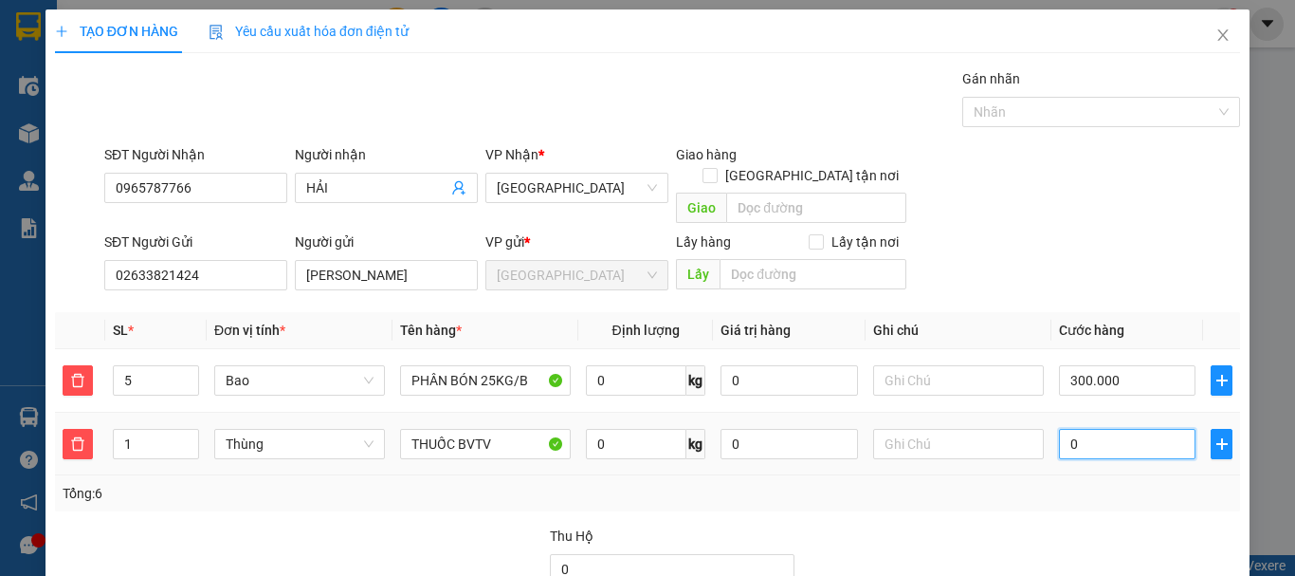
click at [1104, 429] on input "0" at bounding box center [1127, 444] width 137 height 30
click at [1096, 483] on div "Tổng: 6" at bounding box center [648, 493] width 1170 height 21
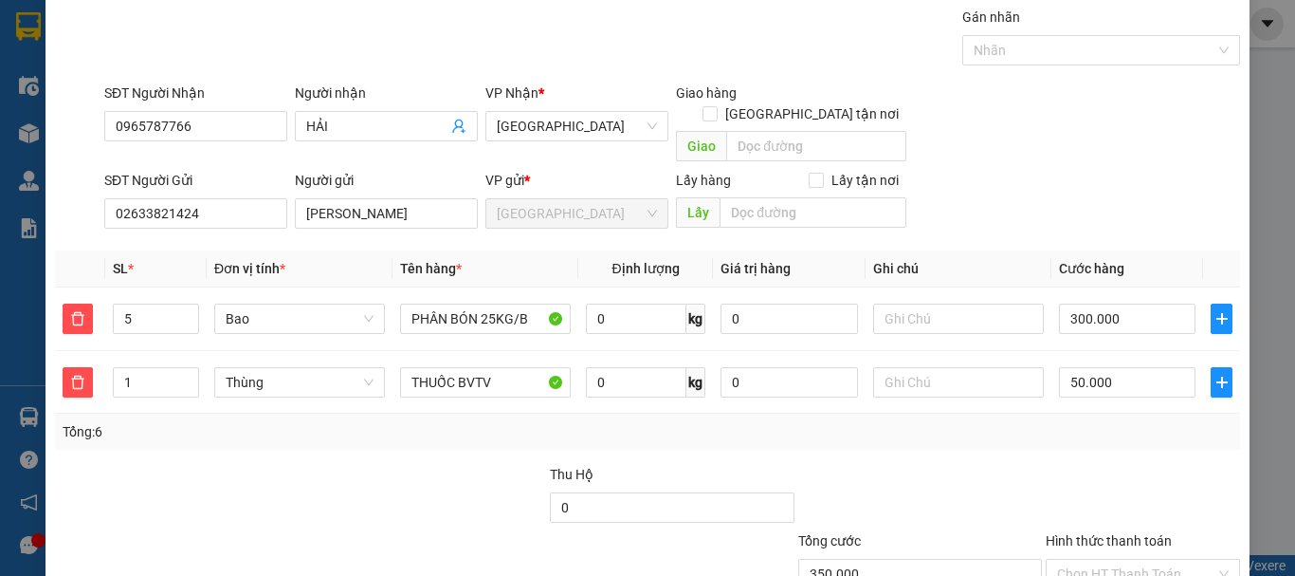
scroll to position [95, 0]
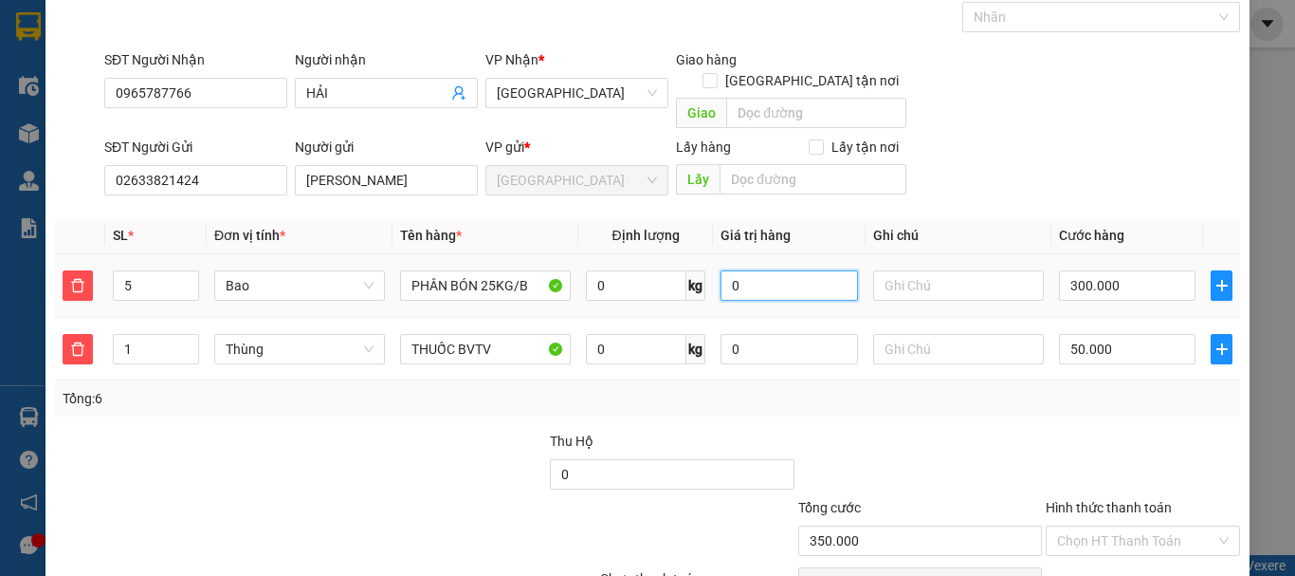
click at [749, 272] on input "0" at bounding box center [789, 285] width 137 height 30
click at [1075, 270] on input "300.000" at bounding box center [1127, 285] width 137 height 30
click at [1116, 400] on div "Transit Pickup Surcharge Ids Transit Deliver Surcharge Ids Transit Deliver Surc…" at bounding box center [647, 309] width 1185 height 672
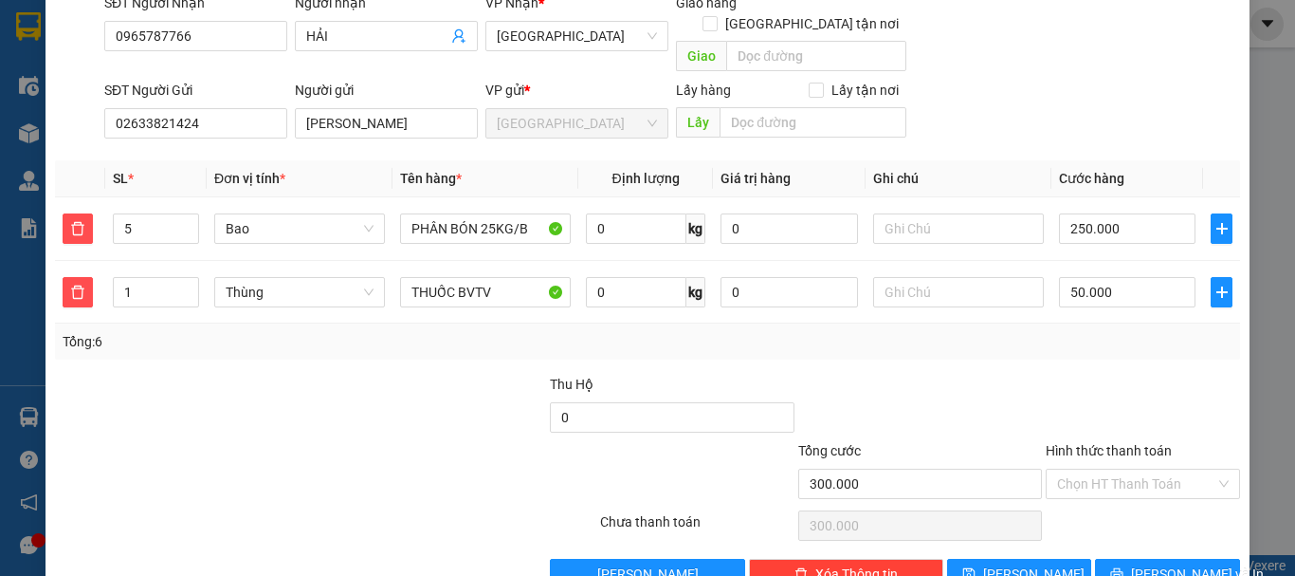
scroll to position [181, 0]
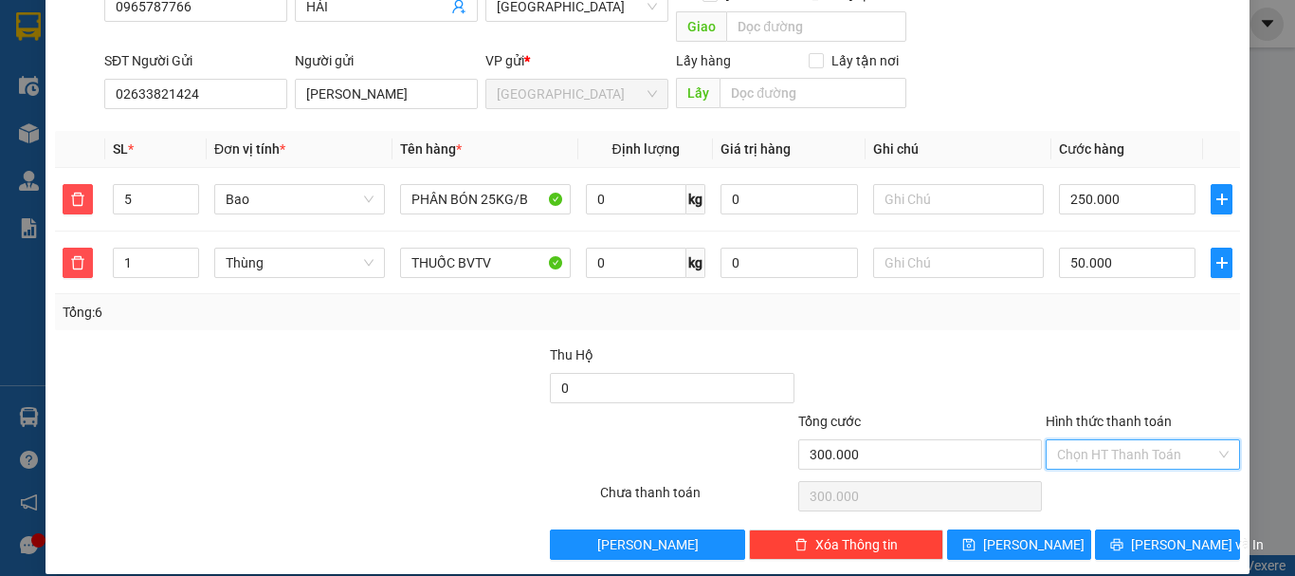
click at [1102, 440] on input "Hình thức thanh toán" at bounding box center [1136, 454] width 158 height 28
click at [997, 411] on div "Tổng cước" at bounding box center [920, 425] width 244 height 28
click at [1153, 440] on input "Hình thức thanh toán" at bounding box center [1136, 454] width 158 height 28
click at [1127, 474] on div "Tại văn phòng" at bounding box center [1132, 471] width 170 height 21
click at [1139, 534] on span "Lưu và In" at bounding box center [1197, 544] width 133 height 21
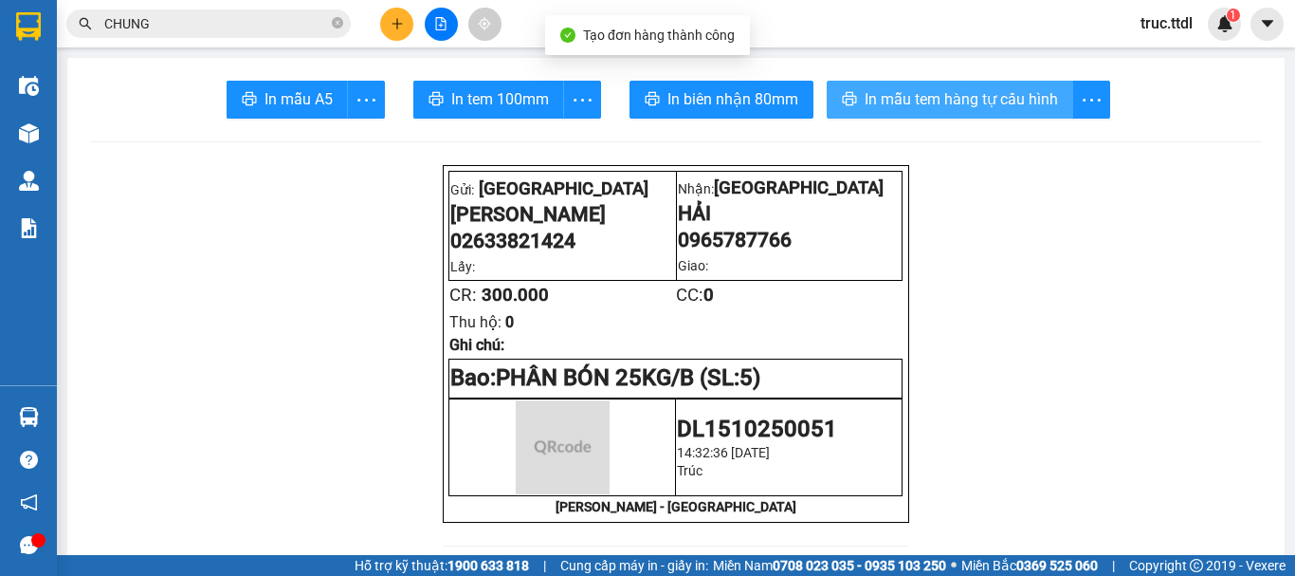
click at [897, 115] on button "In mẫu tem hàng tự cấu hình" at bounding box center [950, 100] width 247 height 38
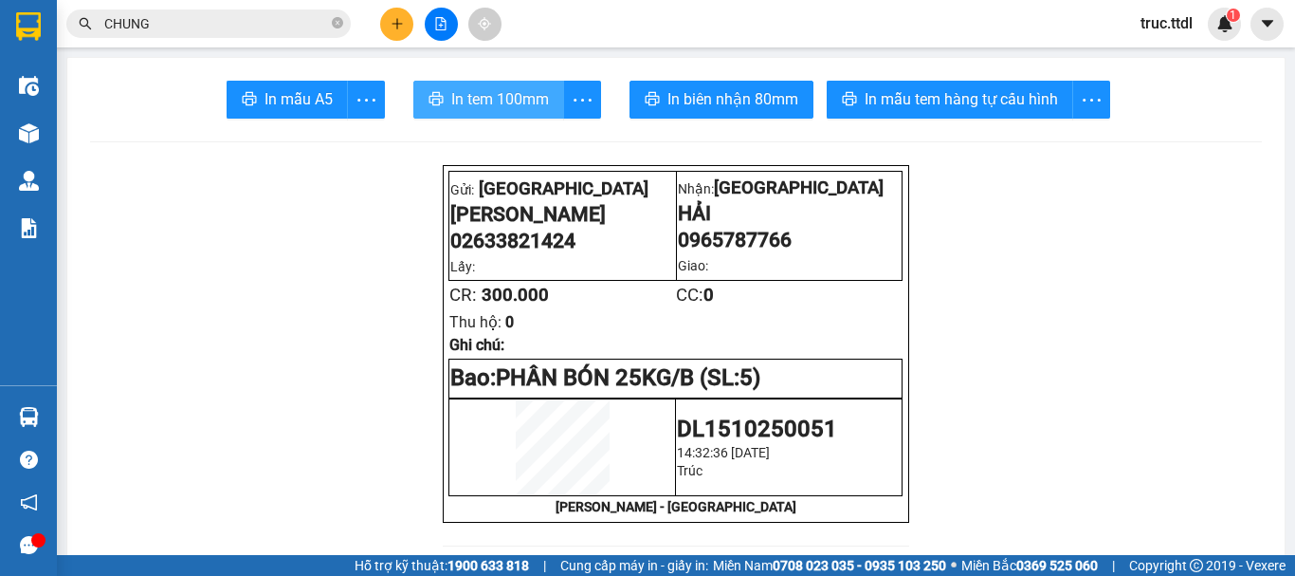
click at [480, 108] on span "In tem 100mm" at bounding box center [500, 99] width 98 height 24
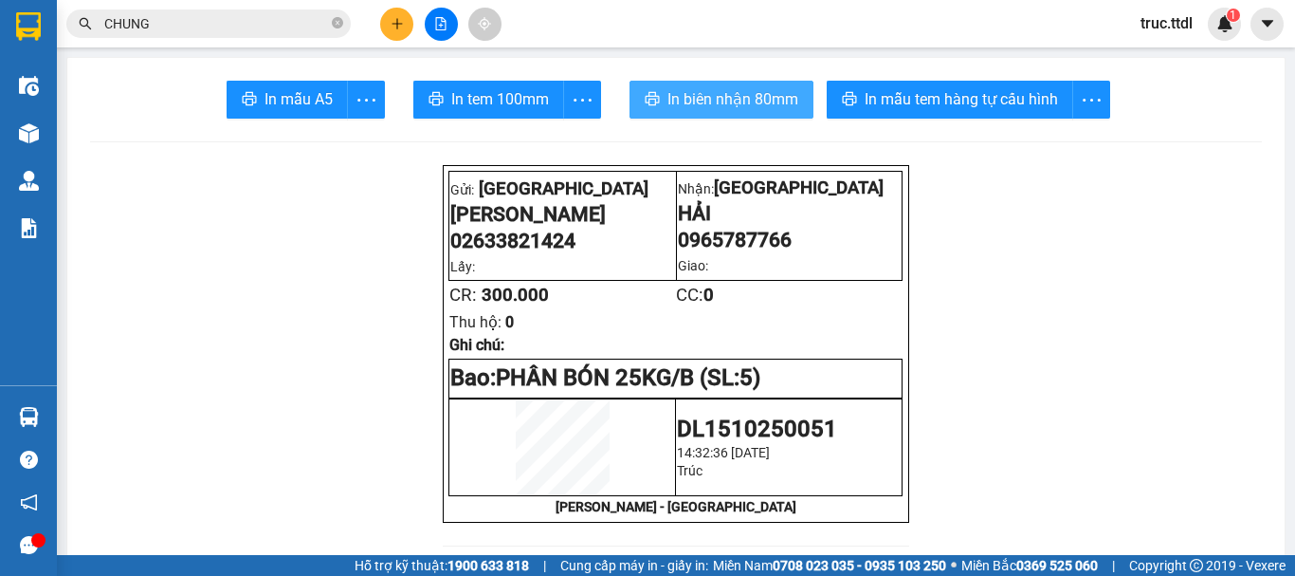
click at [739, 112] on button "In biên nhận 80mm" at bounding box center [722, 100] width 184 height 38
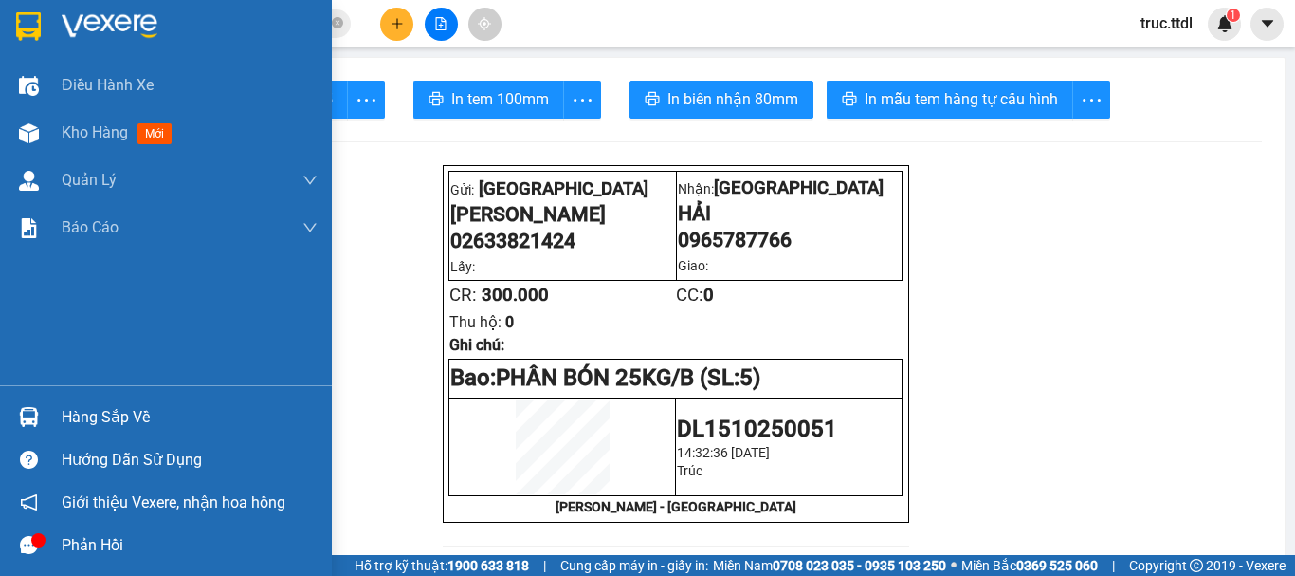
click at [18, 22] on img at bounding box center [28, 26] width 25 height 28
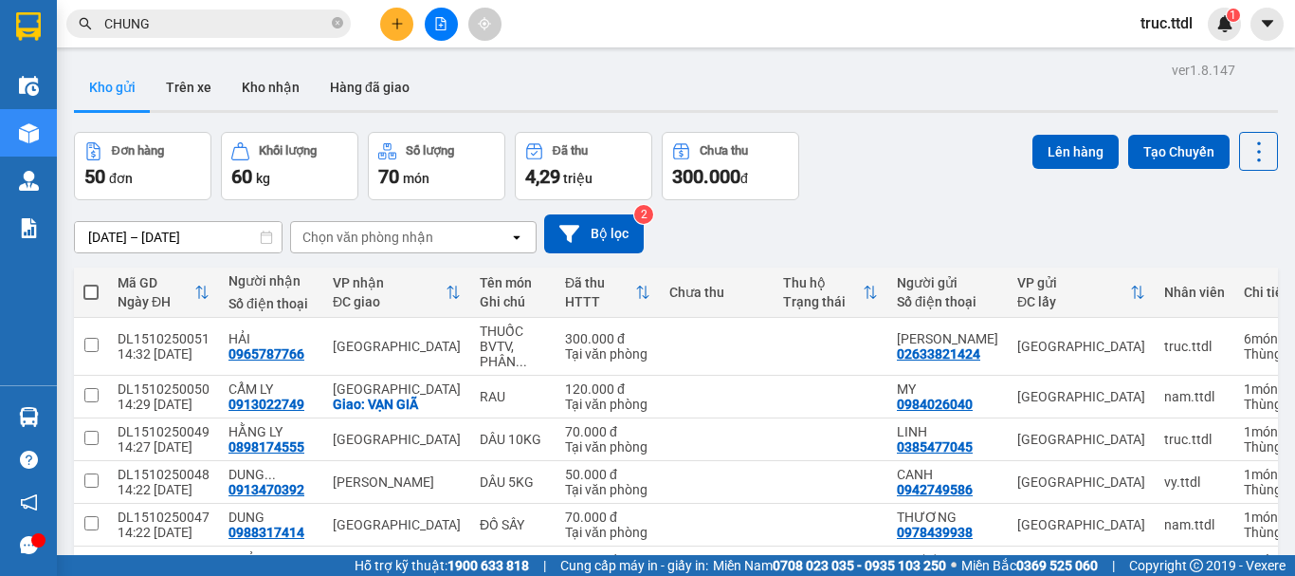
click at [874, 202] on div "09/10/2025 – 15/10/2025 Press the down arrow key to interact with the calendar …" at bounding box center [676, 233] width 1204 height 67
click at [199, 24] on input "CHUNG" at bounding box center [216, 23] width 224 height 21
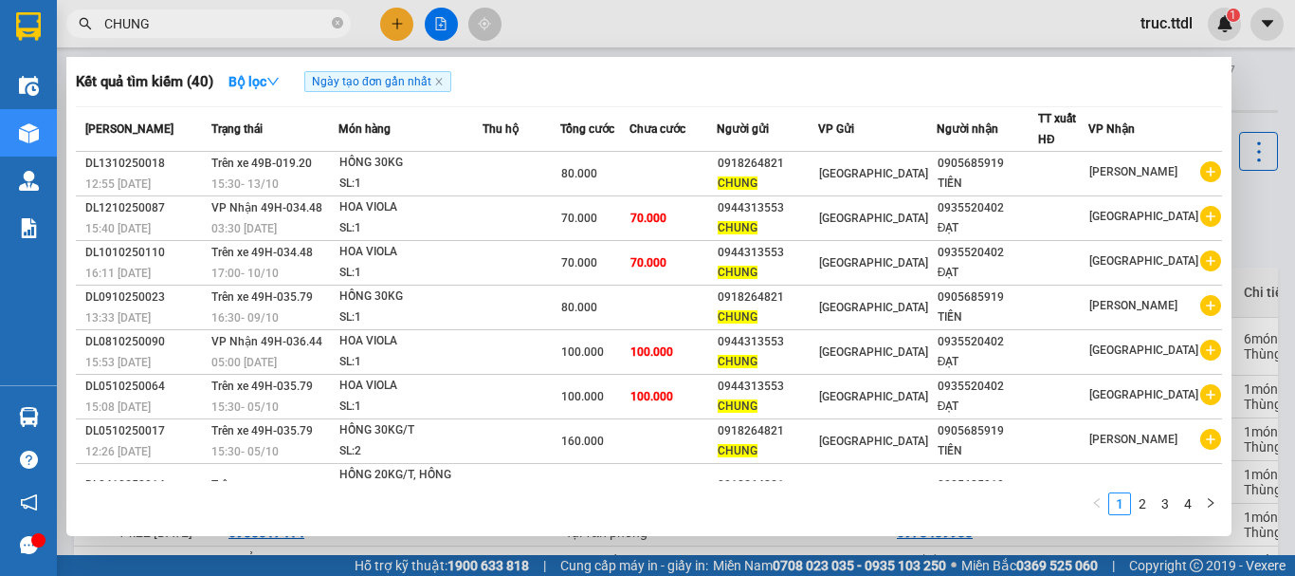
click at [199, 24] on input "CHUNG" at bounding box center [216, 23] width 224 height 21
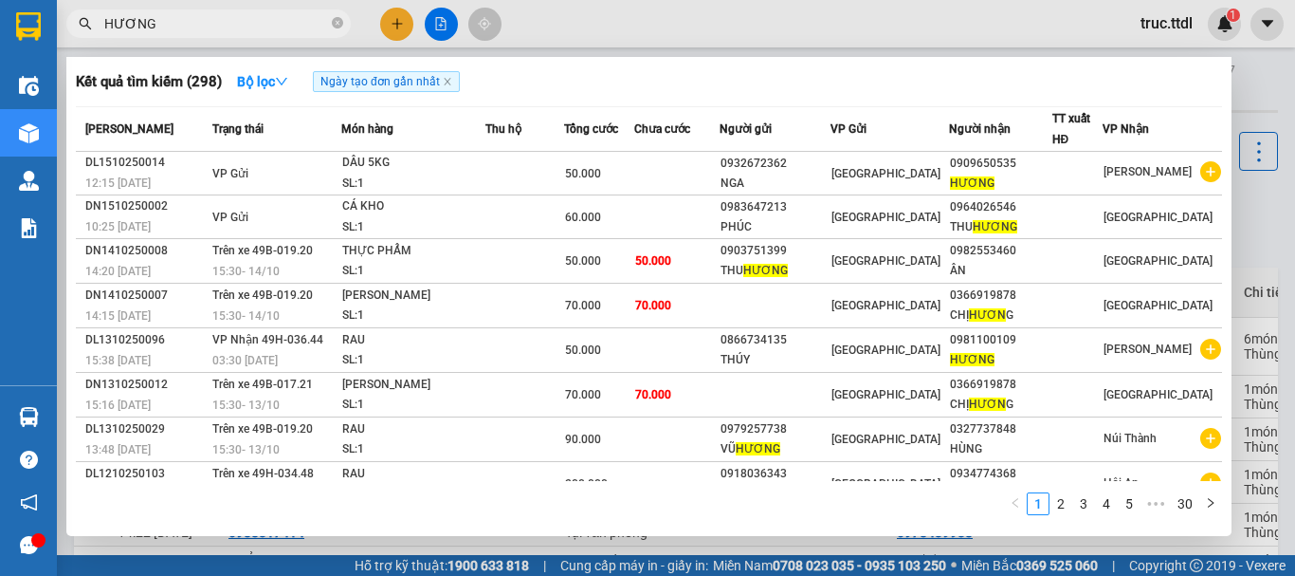
click at [176, 27] on input "HƯƠNG" at bounding box center [216, 23] width 224 height 21
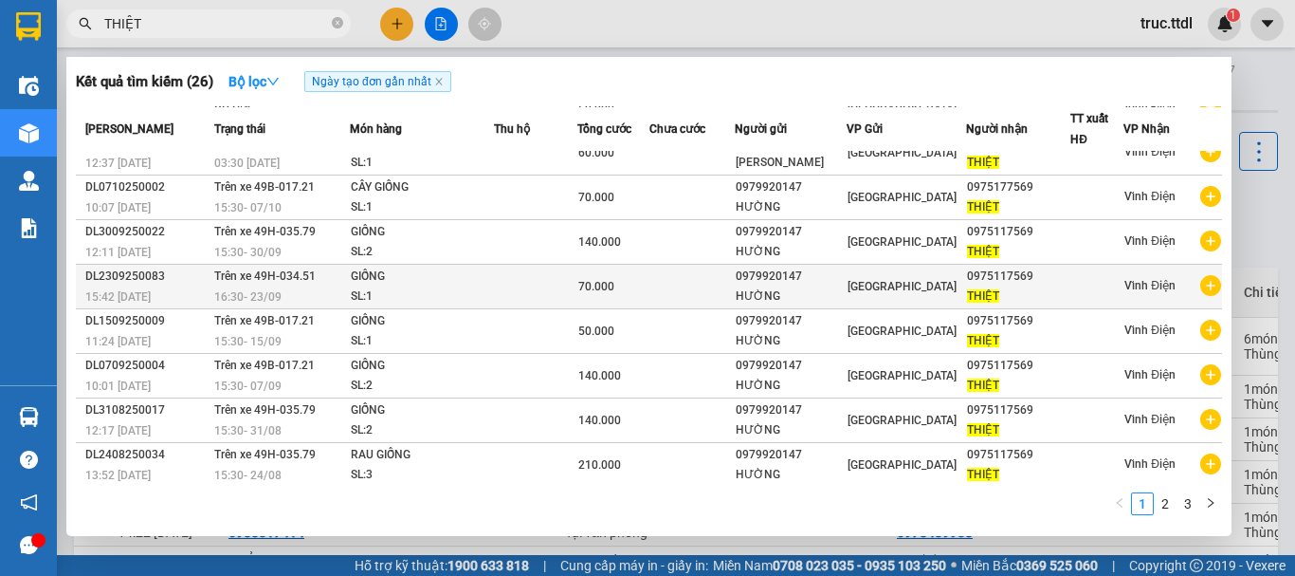
scroll to position [95, 0]
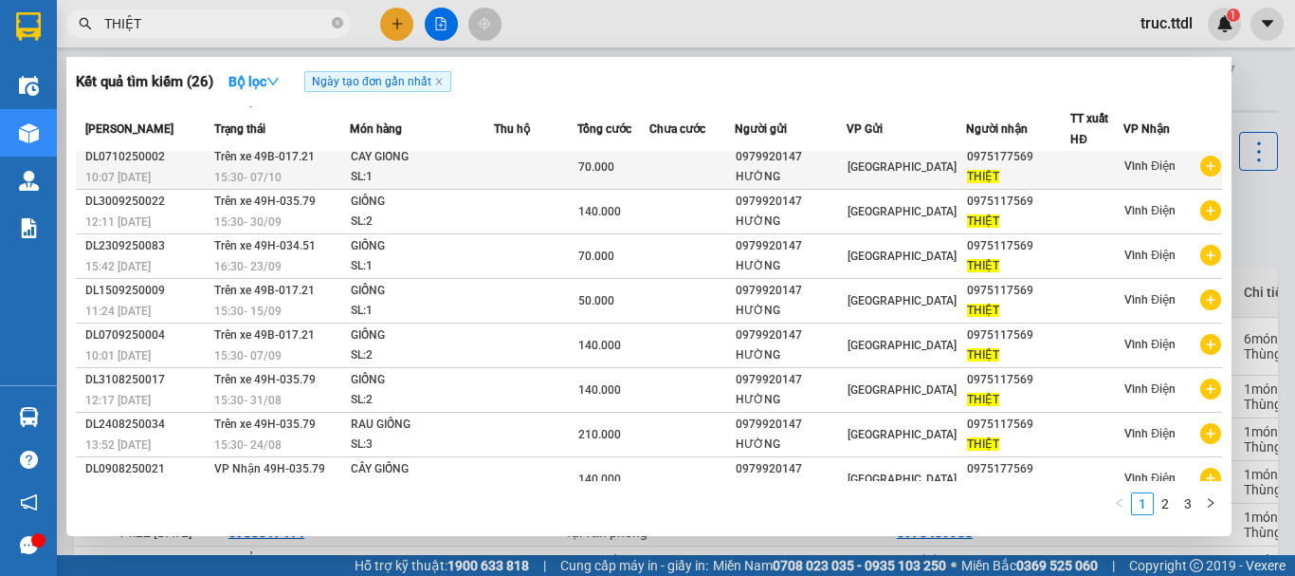
click at [819, 187] on div "HƯỜNG" at bounding box center [791, 177] width 110 height 20
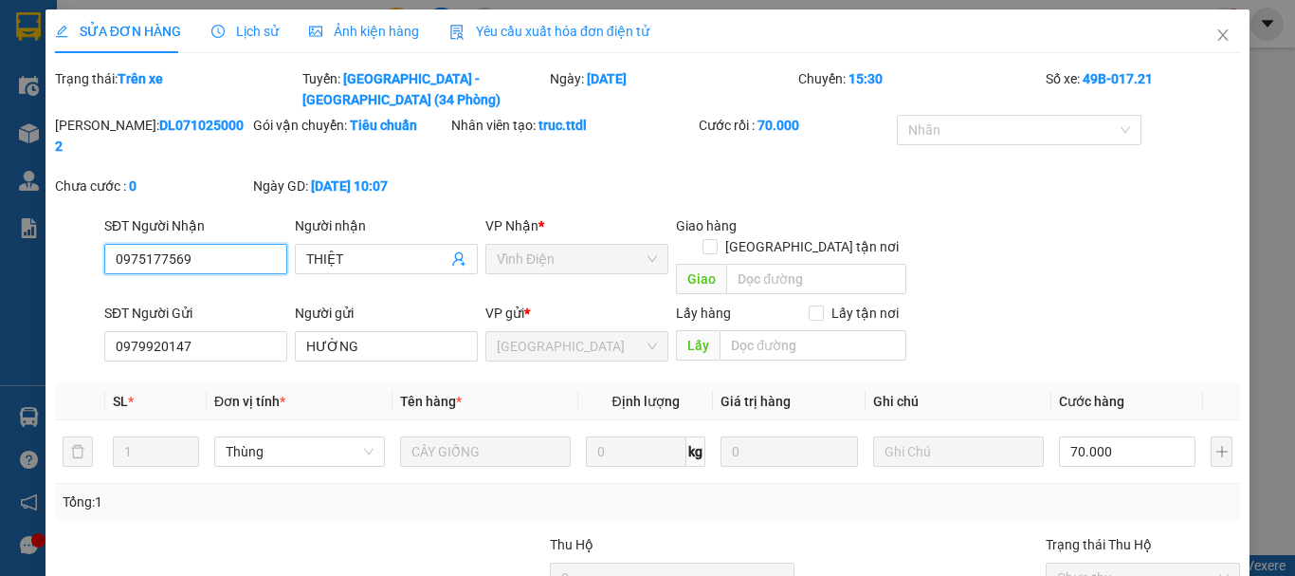
scroll to position [148, 0]
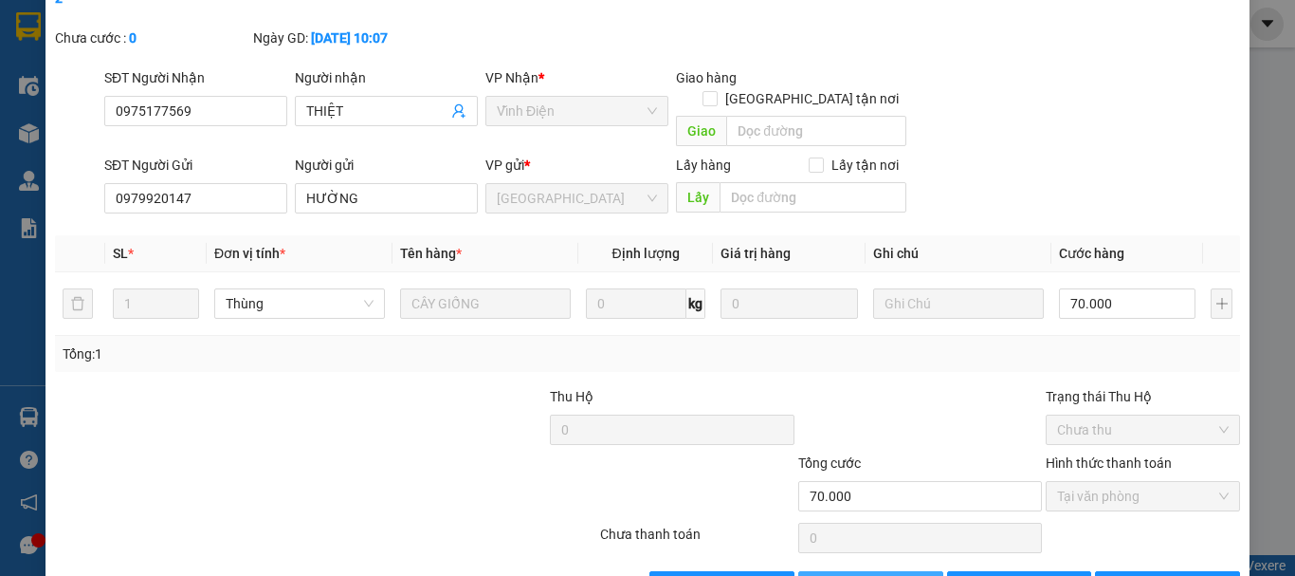
click at [892, 575] on span "Thêm ĐH mới" at bounding box center [881, 586] width 81 height 21
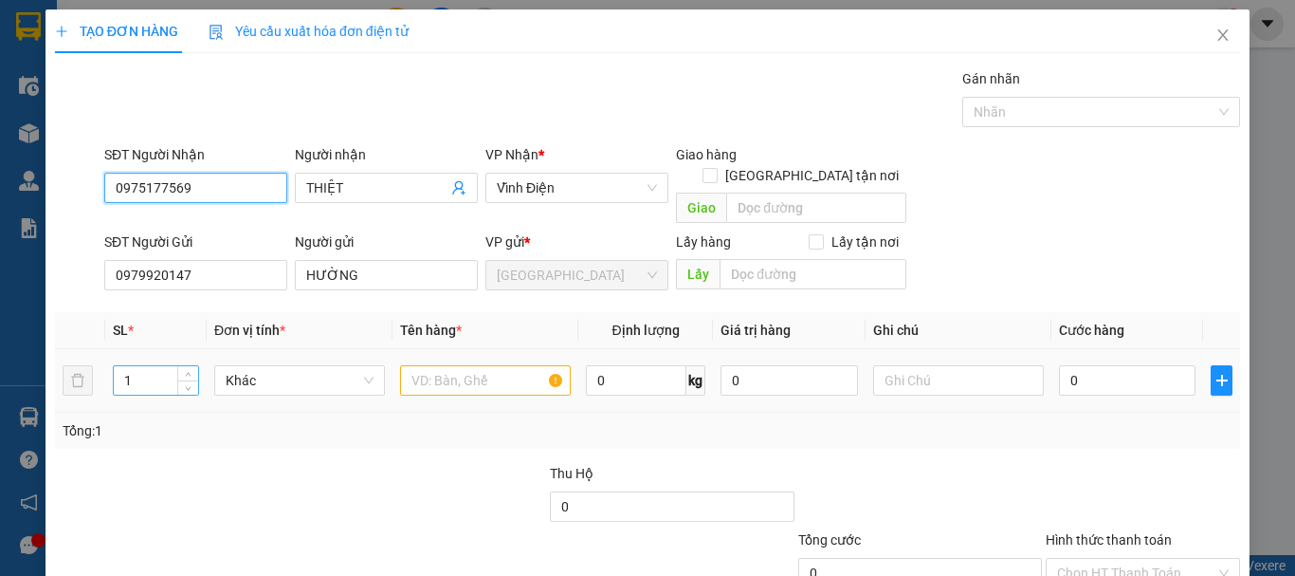
drag, startPoint x: 187, startPoint y: 359, endPoint x: 147, endPoint y: 365, distance: 40.2
click at [151, 365] on div "1" at bounding box center [156, 380] width 86 height 30
click at [147, 366] on input "1" at bounding box center [156, 380] width 84 height 28
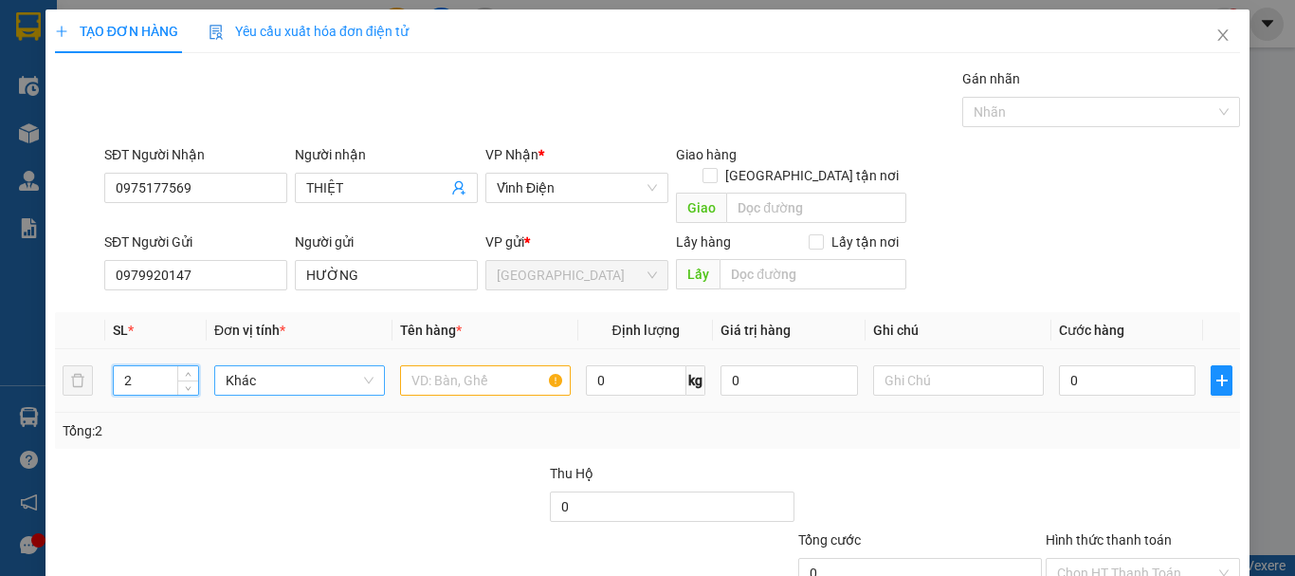
click at [223, 365] on div "Khác" at bounding box center [299, 380] width 171 height 30
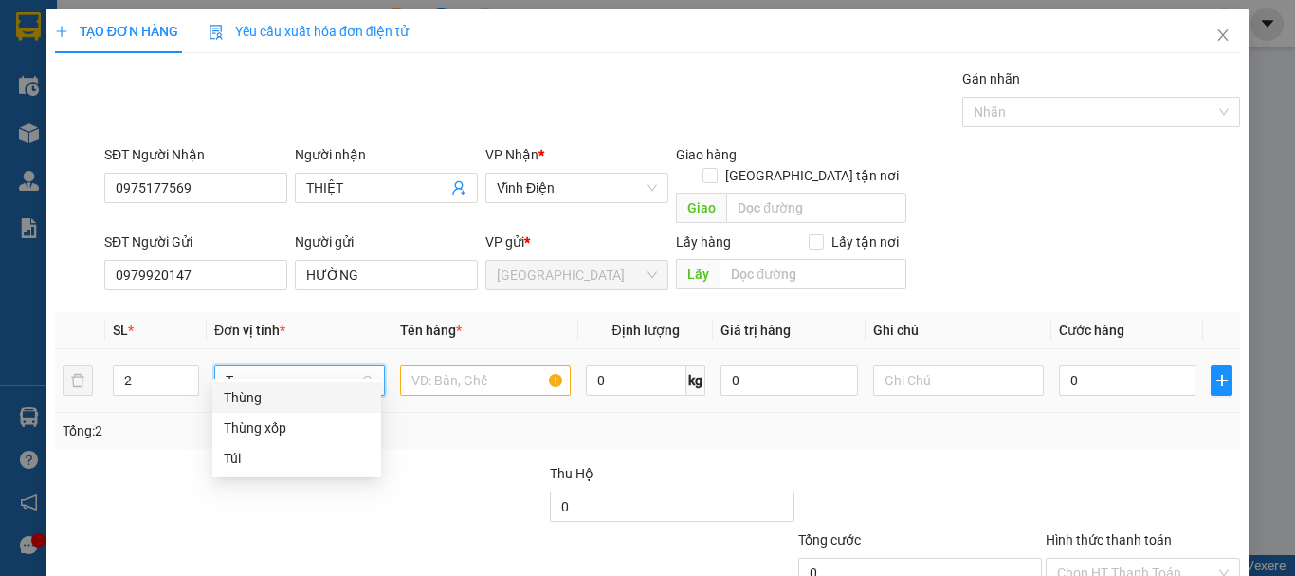
click at [293, 403] on div "Thùng" at bounding box center [297, 397] width 146 height 21
click at [441, 367] on input "text" at bounding box center [485, 380] width 171 height 30
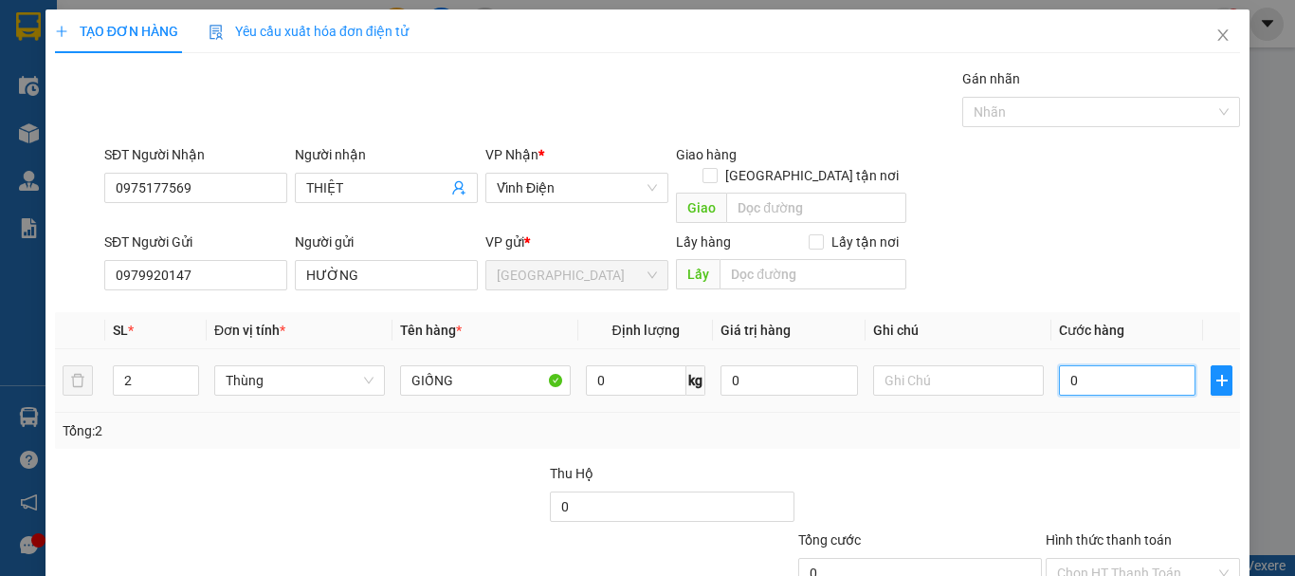
click at [1068, 365] on input "0" at bounding box center [1127, 380] width 137 height 30
drag, startPoint x: 1063, startPoint y: 432, endPoint x: 1064, endPoint y: 423, distance: 9.5
click at [1063, 431] on div "Transit Pickup Surcharge Ids Transit Deliver Surcharge Ids Transit Deliver Surc…" at bounding box center [647, 373] width 1185 height 610
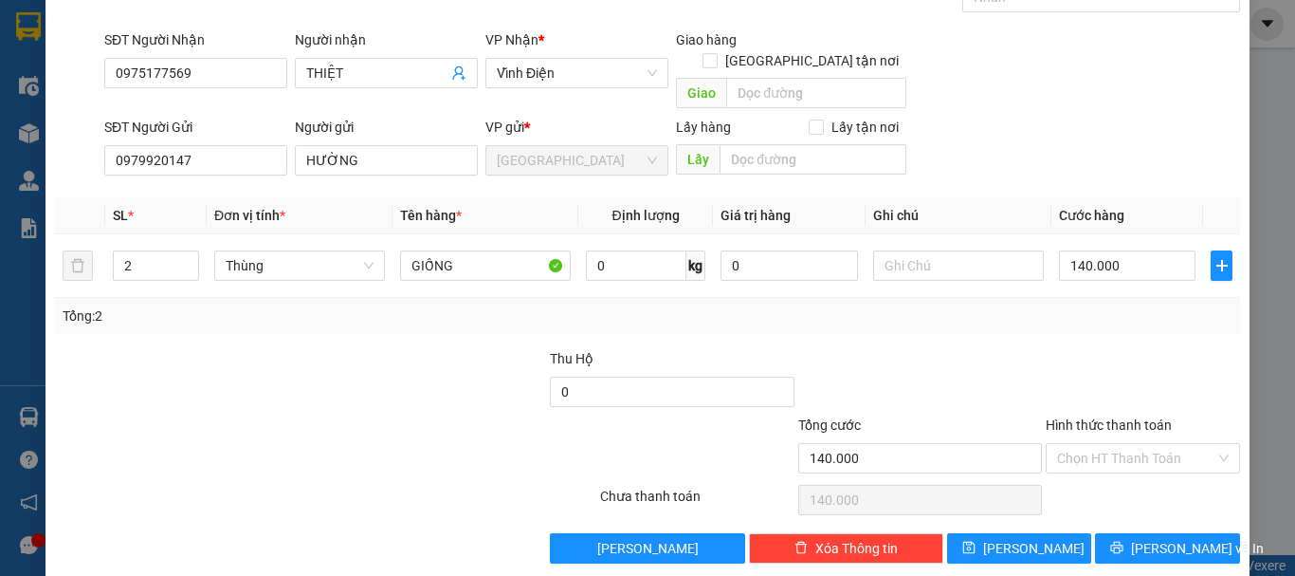
scroll to position [119, 0]
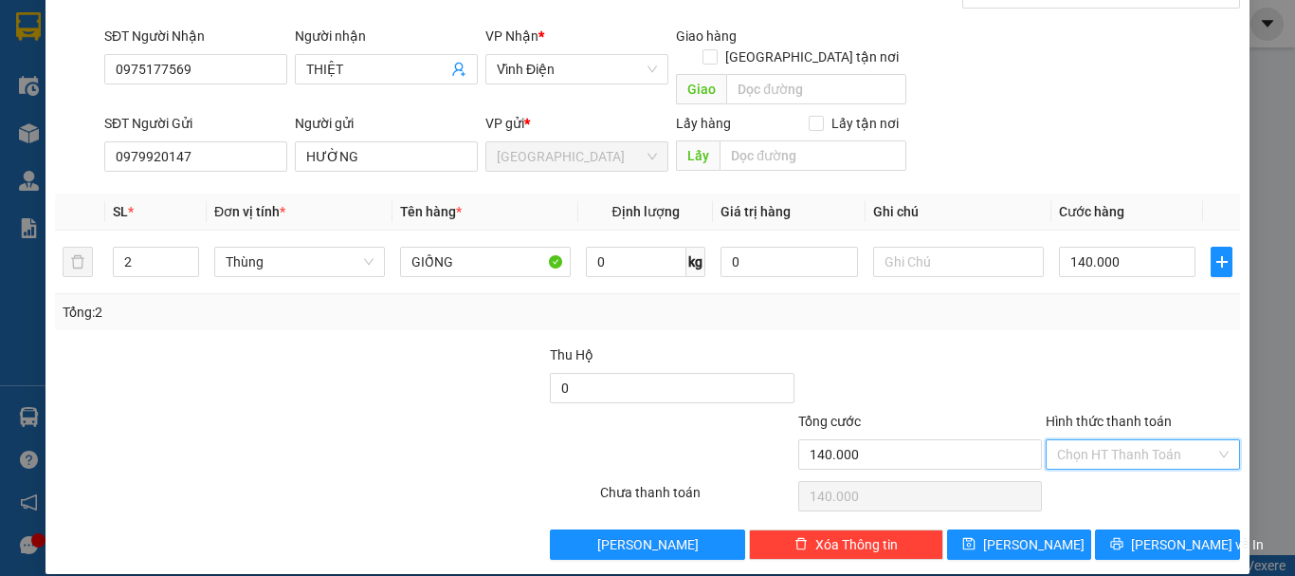
click at [1081, 440] on input "Hình thức thanh toán" at bounding box center [1136, 454] width 158 height 28
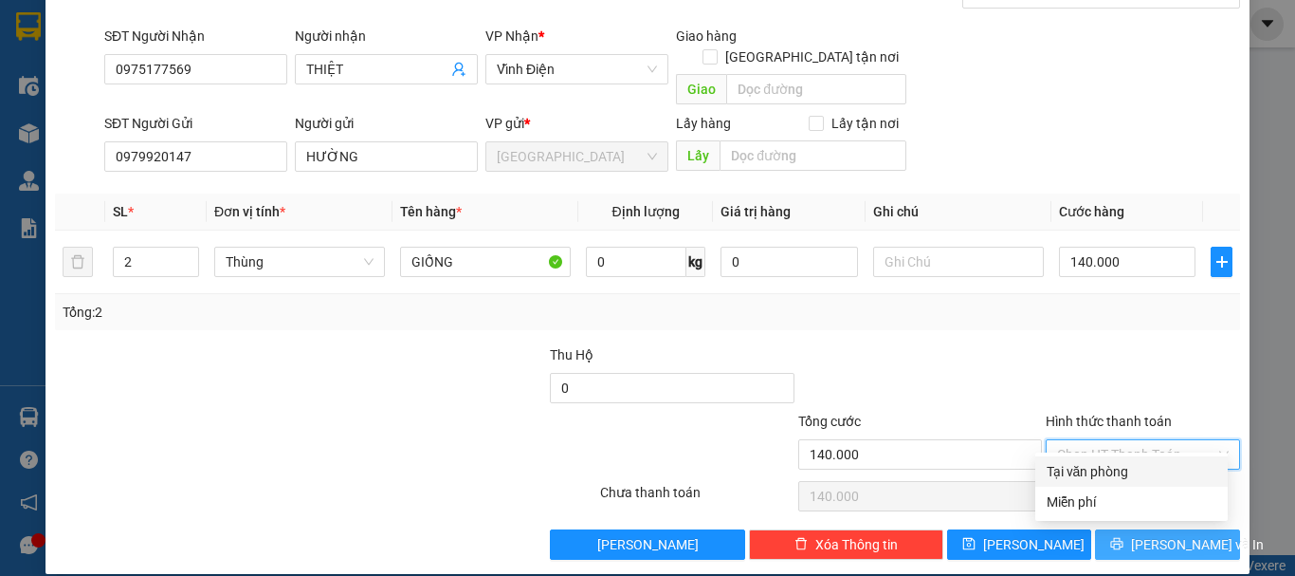
drag, startPoint x: 1086, startPoint y: 465, endPoint x: 1106, endPoint y: 529, distance: 67.5
click at [1086, 471] on div "Tại văn phòng" at bounding box center [1132, 471] width 170 height 21
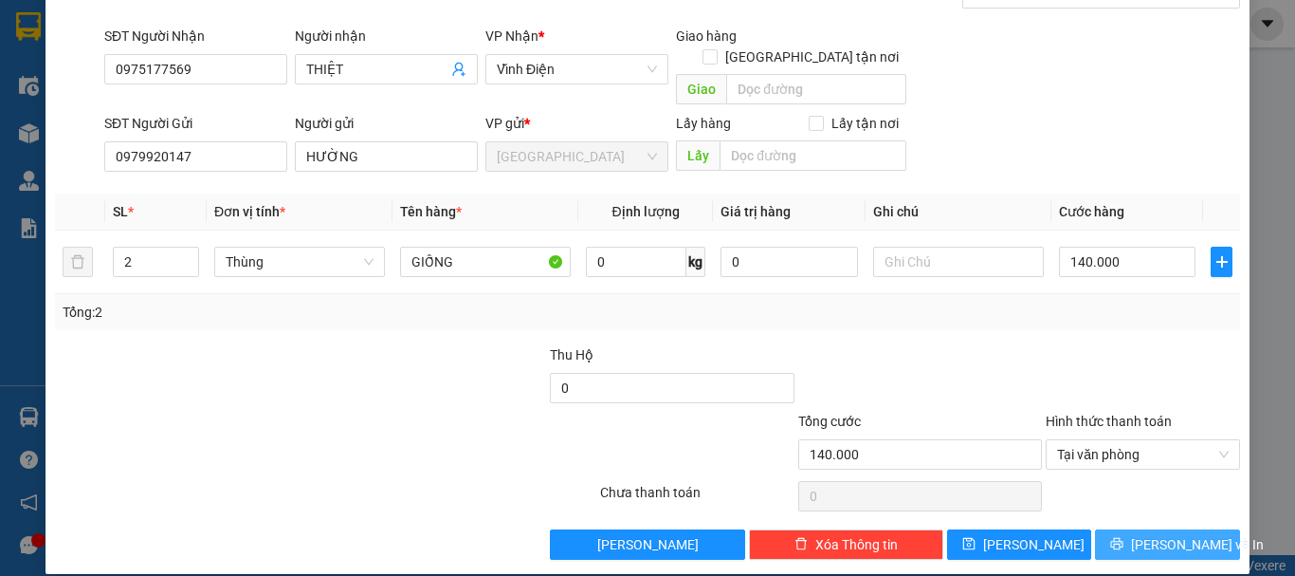
click at [1106, 529] on button "Lưu và In" at bounding box center [1167, 544] width 145 height 30
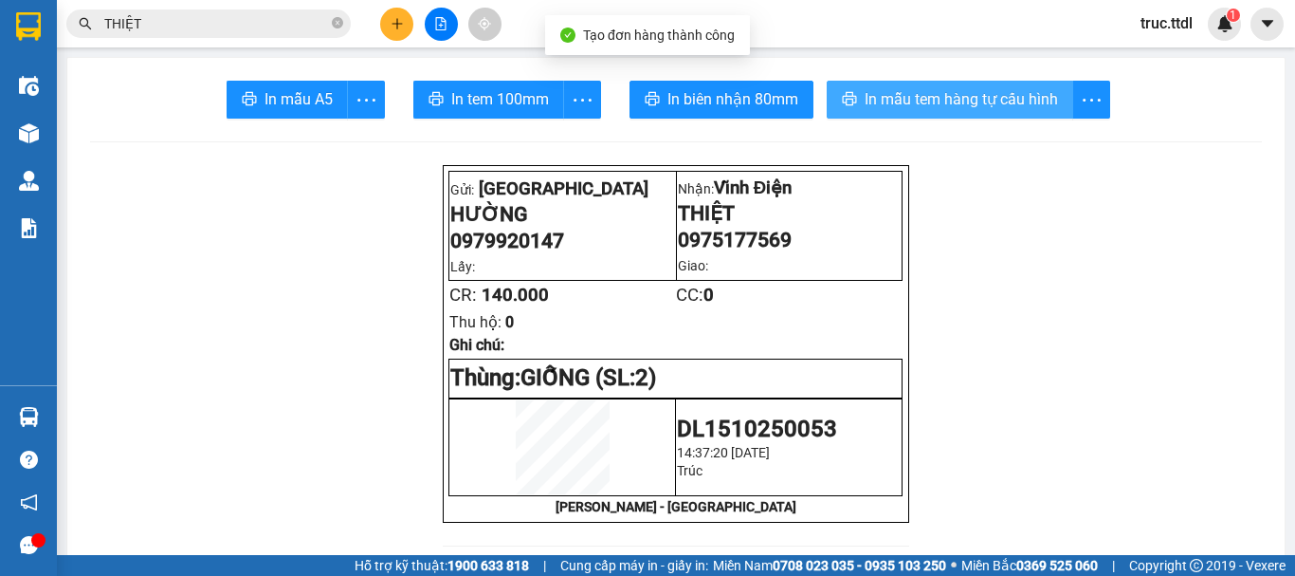
click at [921, 110] on span "In mẫu tem hàng tự cấu hình" at bounding box center [961, 99] width 193 height 24
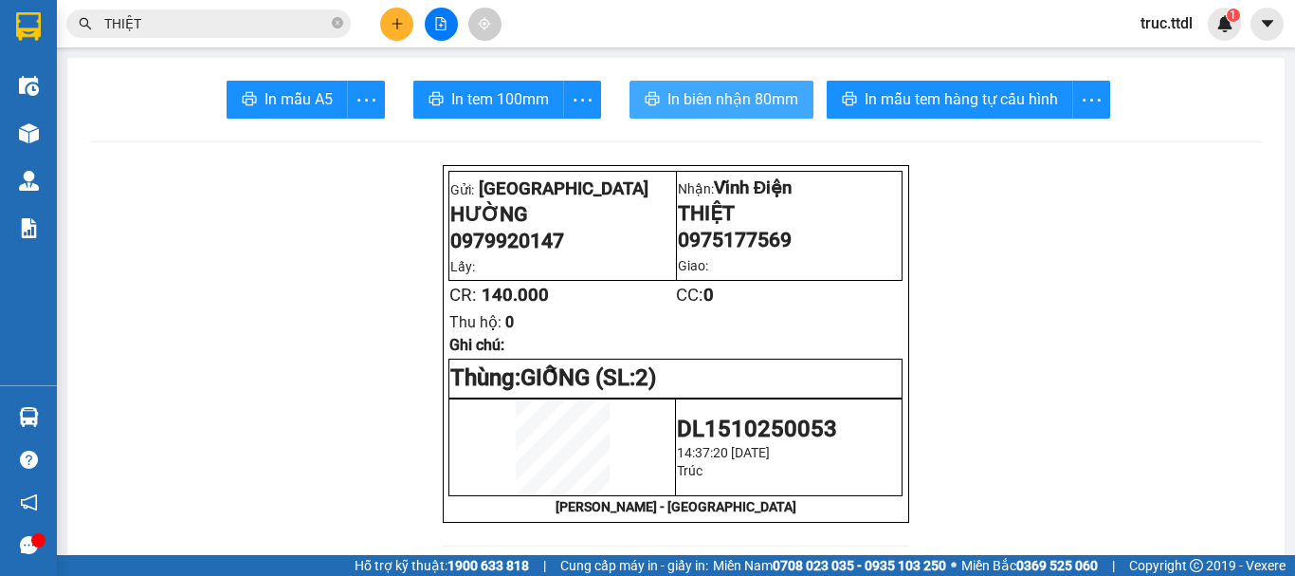
click at [722, 100] on span "In biên nhận 80mm" at bounding box center [732, 99] width 131 height 24
click at [399, 26] on icon "plus" at bounding box center [397, 23] width 13 height 13
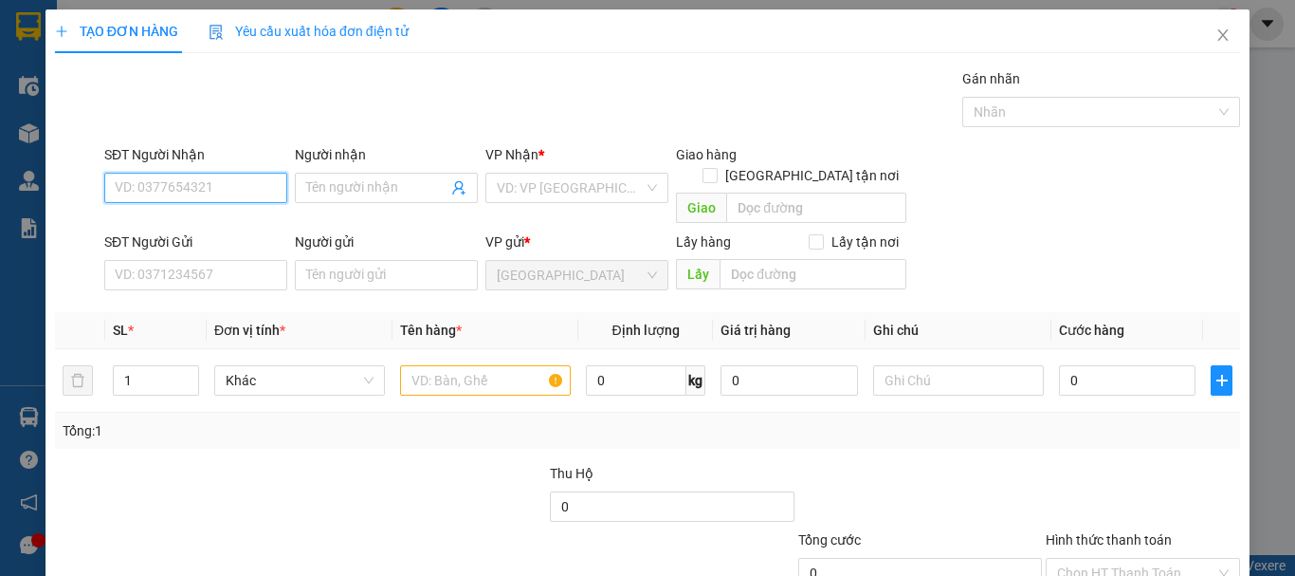
click at [200, 190] on input "SĐT Người Nhận" at bounding box center [195, 188] width 183 height 30
click at [228, 232] on div "0905685919 - TIẾN" at bounding box center [194, 225] width 158 height 21
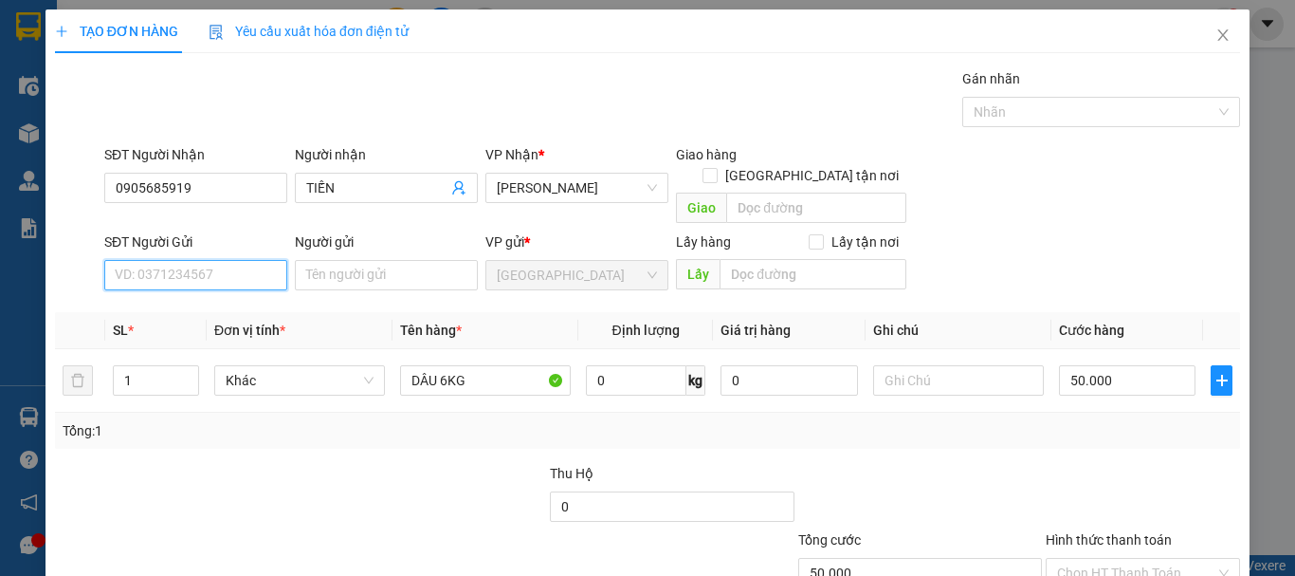
click at [227, 262] on input "SĐT Người Gửi" at bounding box center [195, 275] width 183 height 30
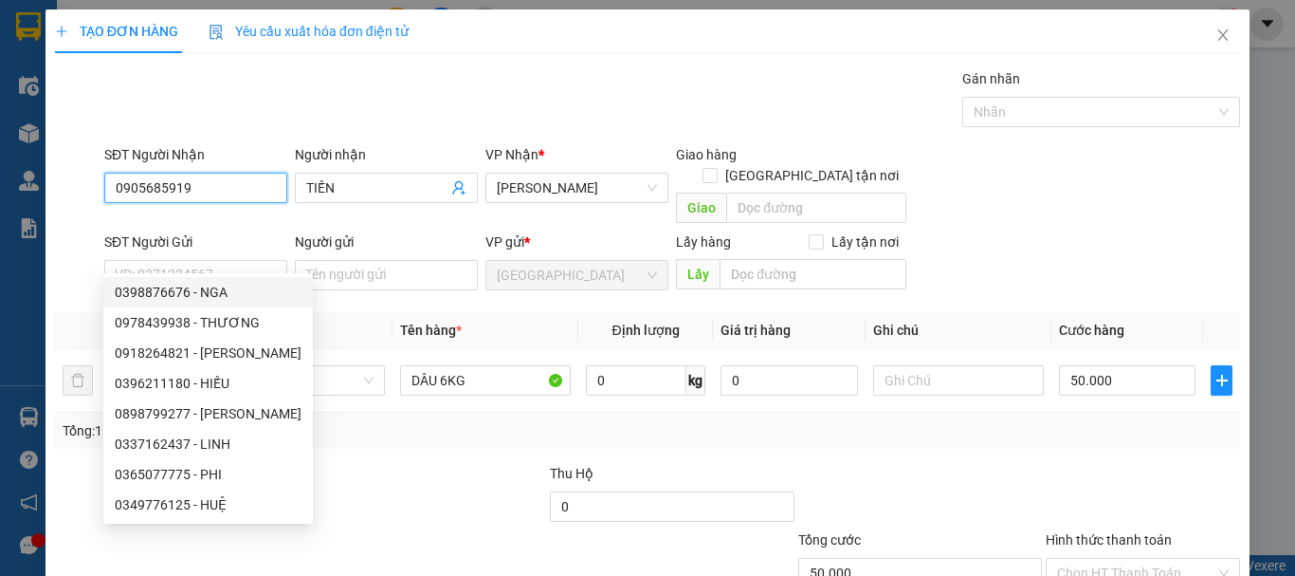
drag, startPoint x: 229, startPoint y: 192, endPoint x: 27, endPoint y: 205, distance: 202.3
click at [27, 205] on div "TẠO ĐƠN HÀNG Yêu cầu xuất hóa đơn điện tử Transit Pickup Surcharge Ids Transit …" at bounding box center [647, 288] width 1295 height 576
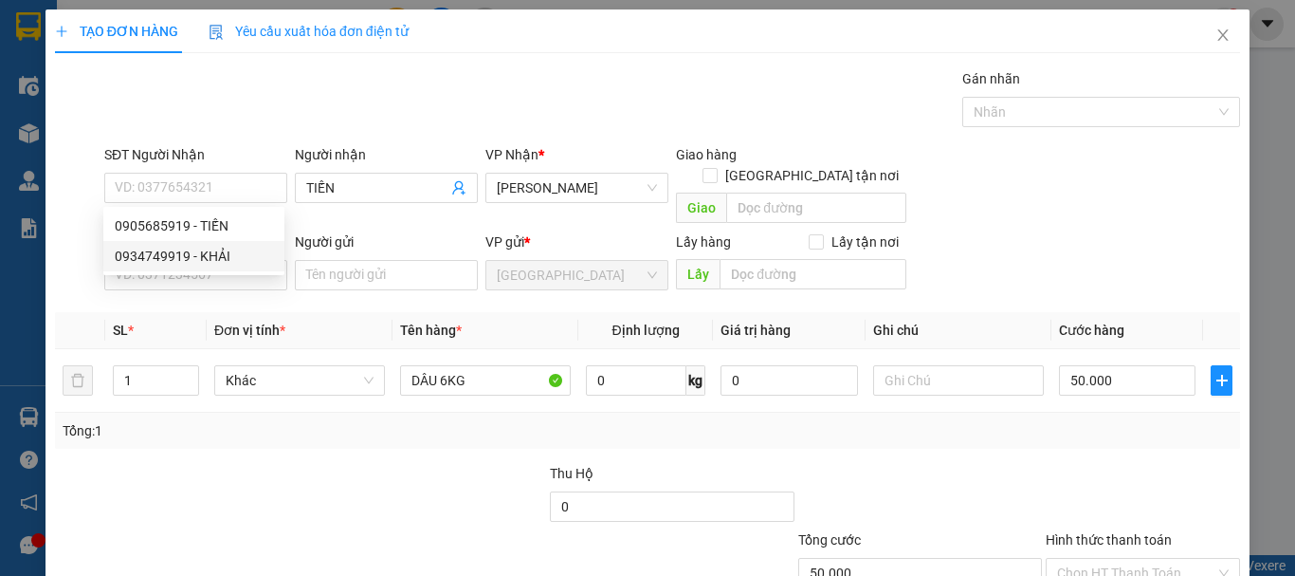
click at [400, 322] on span "Tên hàng *" at bounding box center [431, 329] width 62 height 15
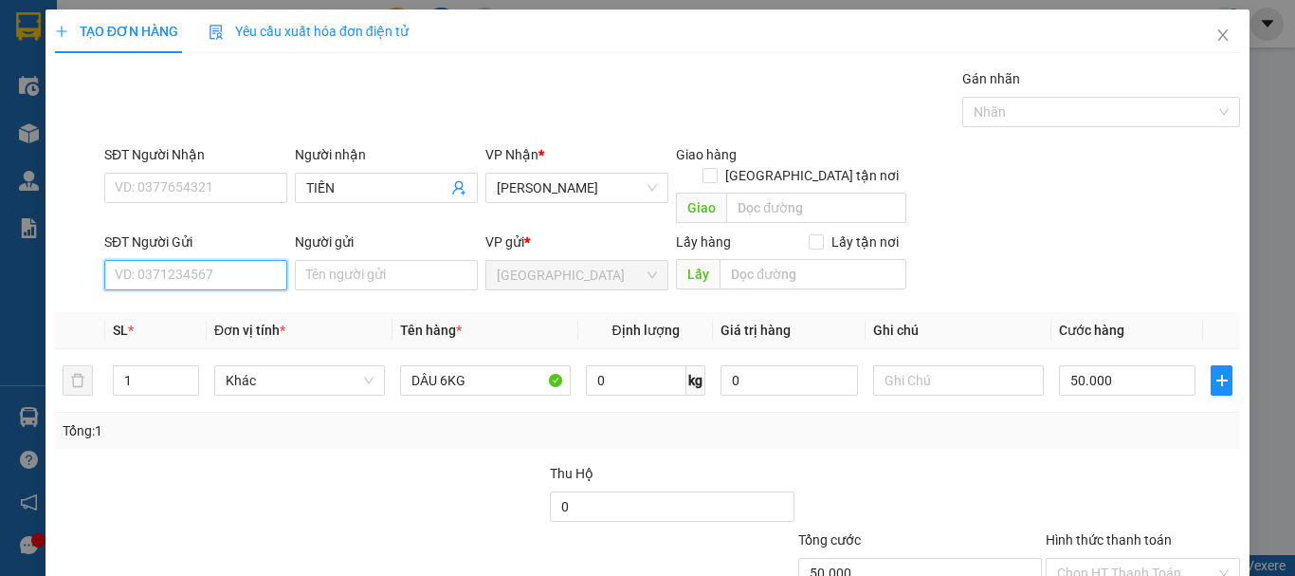
click at [232, 260] on input "SĐT Người Gửi" at bounding box center [195, 275] width 183 height 30
click at [161, 260] on input "03371672437" at bounding box center [195, 275] width 183 height 30
click at [212, 292] on div "0337162437 - LINH" at bounding box center [194, 292] width 158 height 21
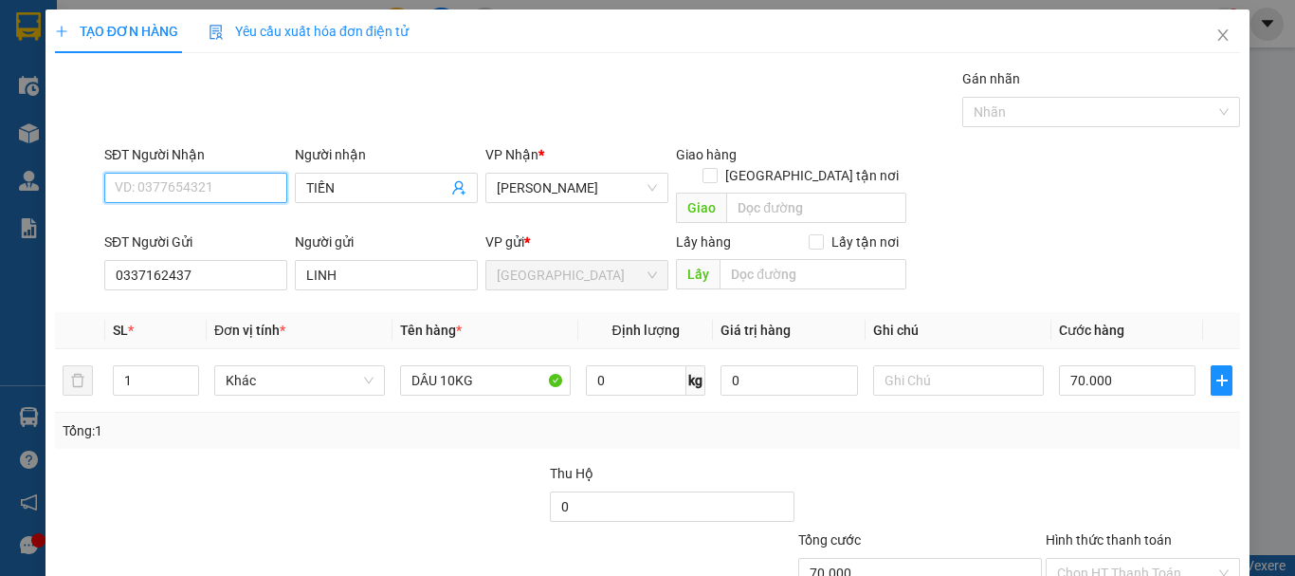
click at [219, 193] on input "SĐT Người Nhận" at bounding box center [195, 188] width 183 height 30
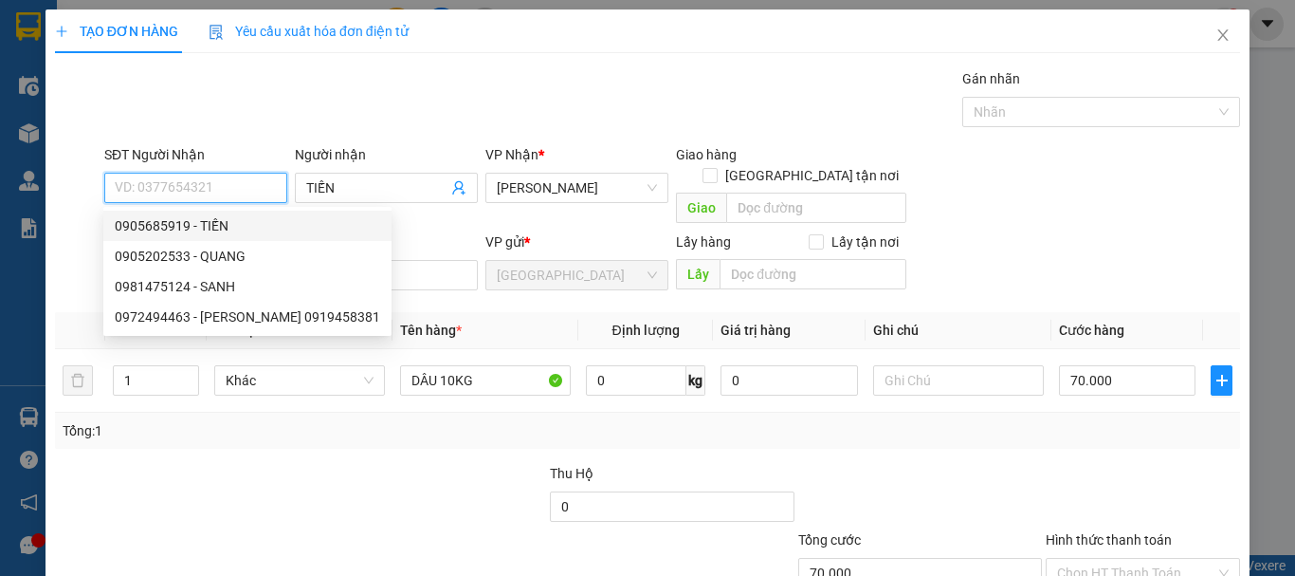
click at [228, 231] on div "0905685919 - TIẾN" at bounding box center [247, 225] width 265 height 21
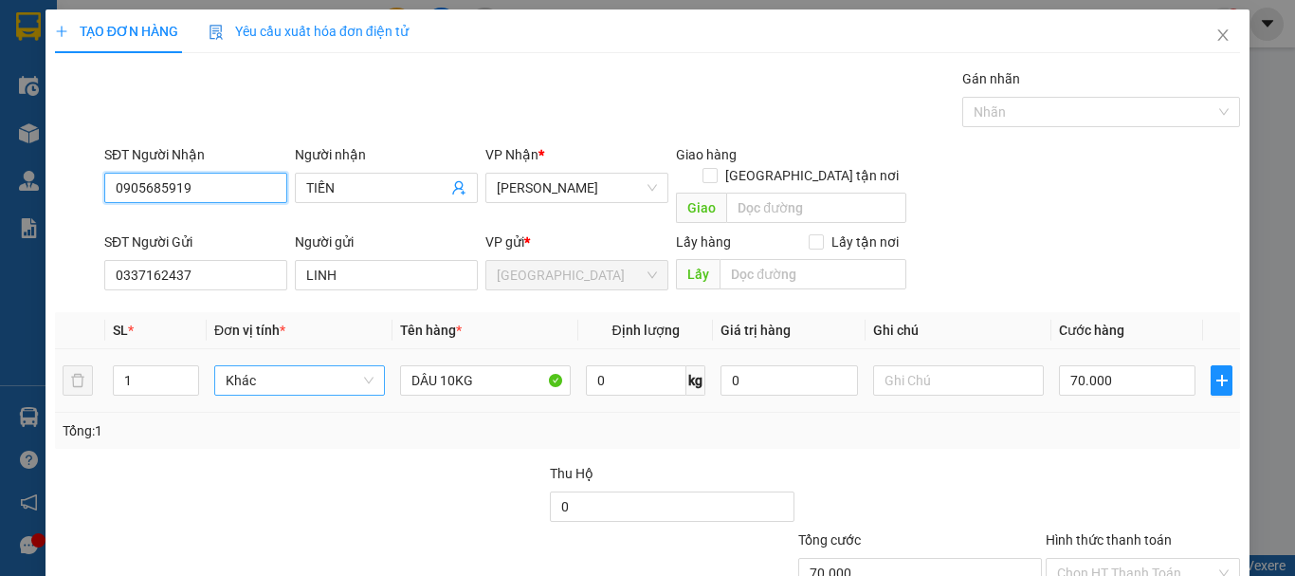
click at [271, 366] on span "Khác" at bounding box center [300, 380] width 148 height 28
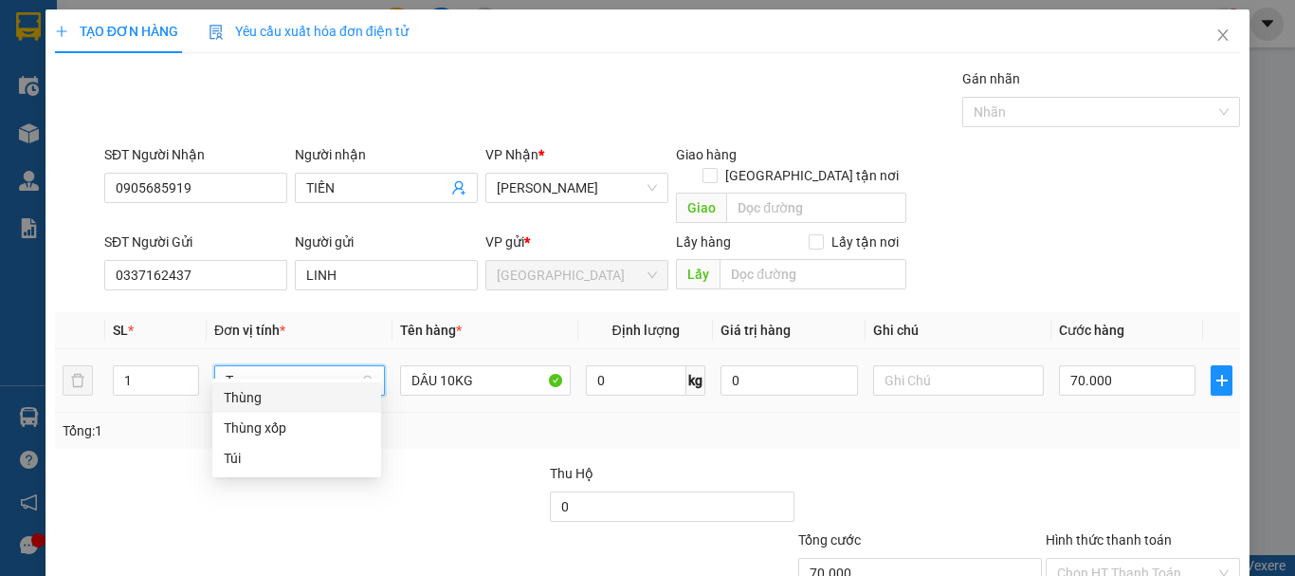
drag, startPoint x: 289, startPoint y: 395, endPoint x: 300, endPoint y: 395, distance: 10.4
click at [290, 396] on div "Thùng" at bounding box center [297, 397] width 146 height 21
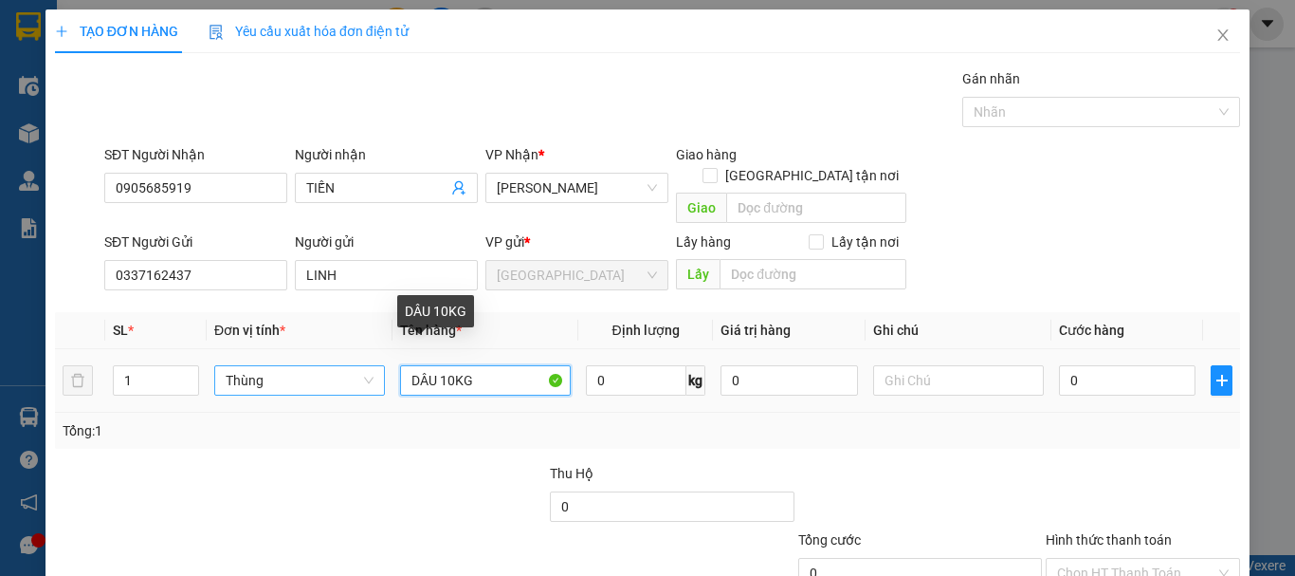
click at [440, 365] on input "DÂU 10KG" at bounding box center [485, 380] width 171 height 30
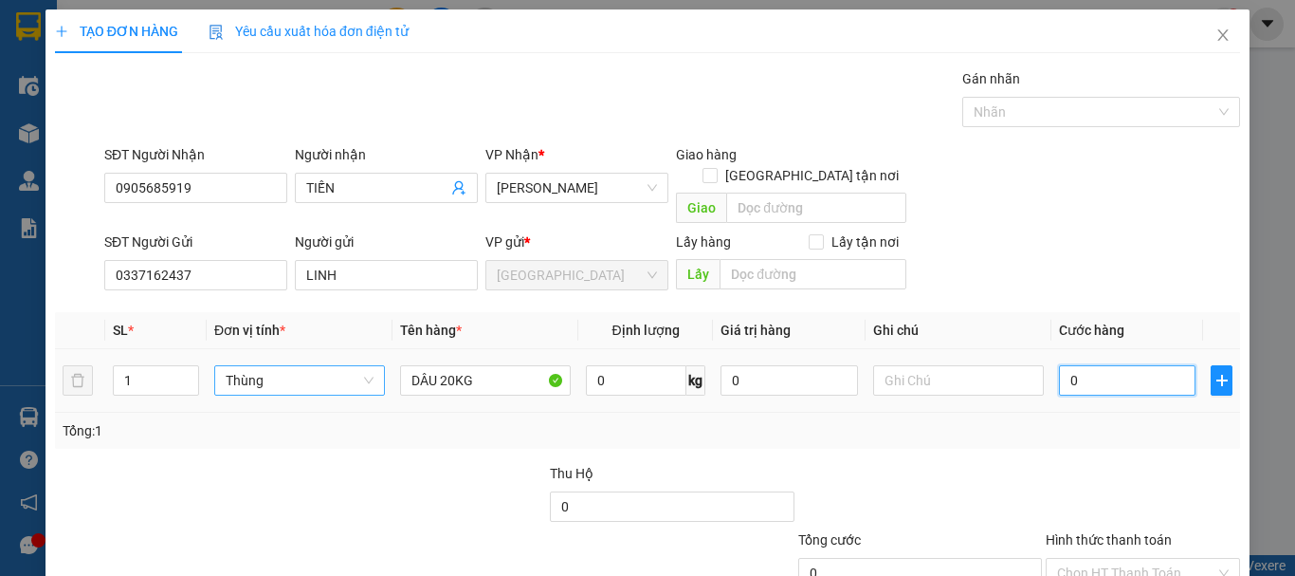
click at [1146, 365] on input "0" at bounding box center [1127, 380] width 137 height 30
click at [1097, 420] on div "Tổng: 1" at bounding box center [647, 430] width 1185 height 36
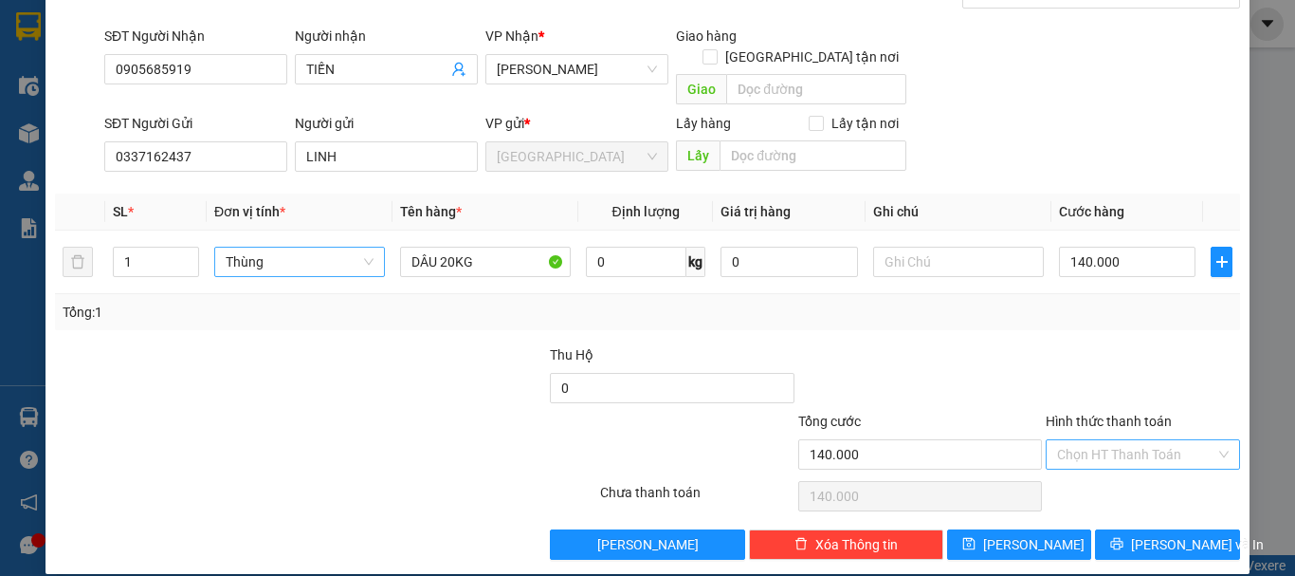
click at [1080, 442] on input "Hình thức thanh toán" at bounding box center [1136, 454] width 158 height 28
click at [1098, 473] on div "Tại văn phòng" at bounding box center [1132, 471] width 170 height 21
click at [1114, 529] on button "Lưu và In" at bounding box center [1167, 544] width 145 height 30
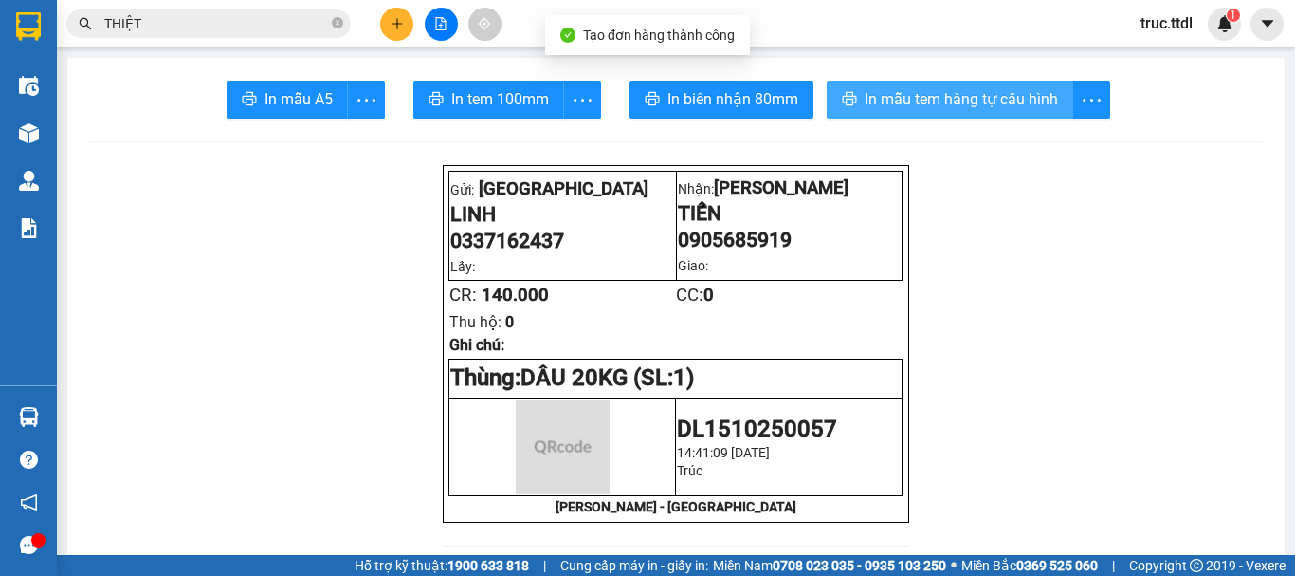
click at [889, 98] on span "In mẫu tem hàng tự cấu hình" at bounding box center [961, 99] width 193 height 24
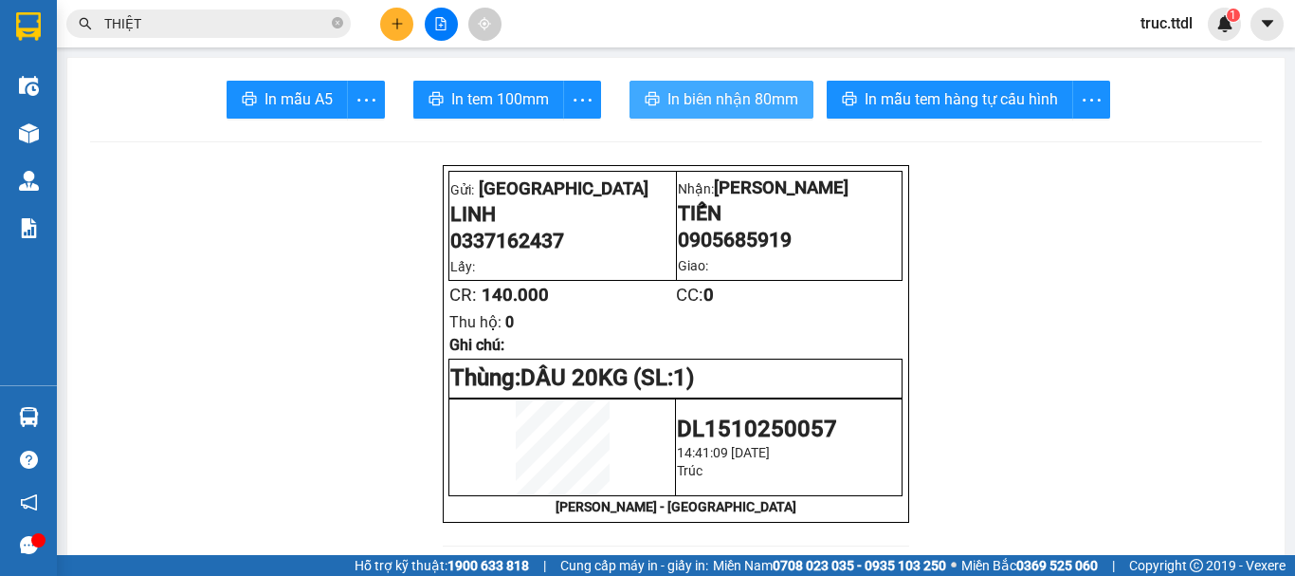
click at [741, 104] on span "In biên nhận 80mm" at bounding box center [732, 99] width 131 height 24
click at [395, 23] on icon "plus" at bounding box center [397, 23] width 13 height 13
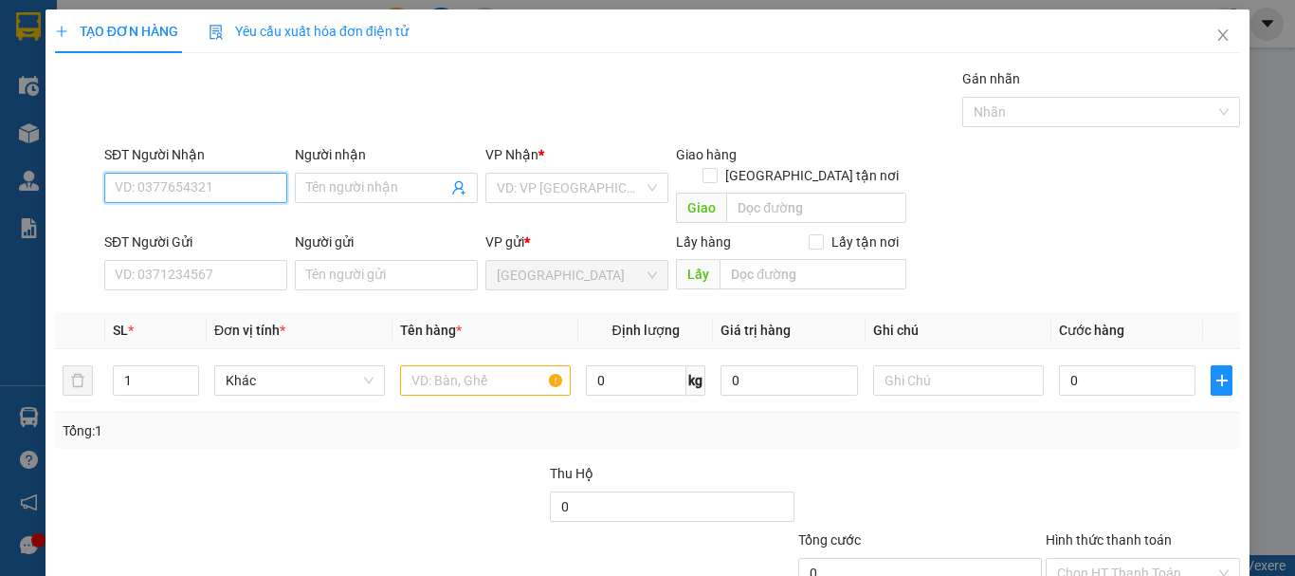
click at [219, 180] on input "SĐT Người Nhận" at bounding box center [195, 188] width 183 height 30
click at [232, 220] on div "0905202533 - QUANG" at bounding box center [194, 225] width 158 height 21
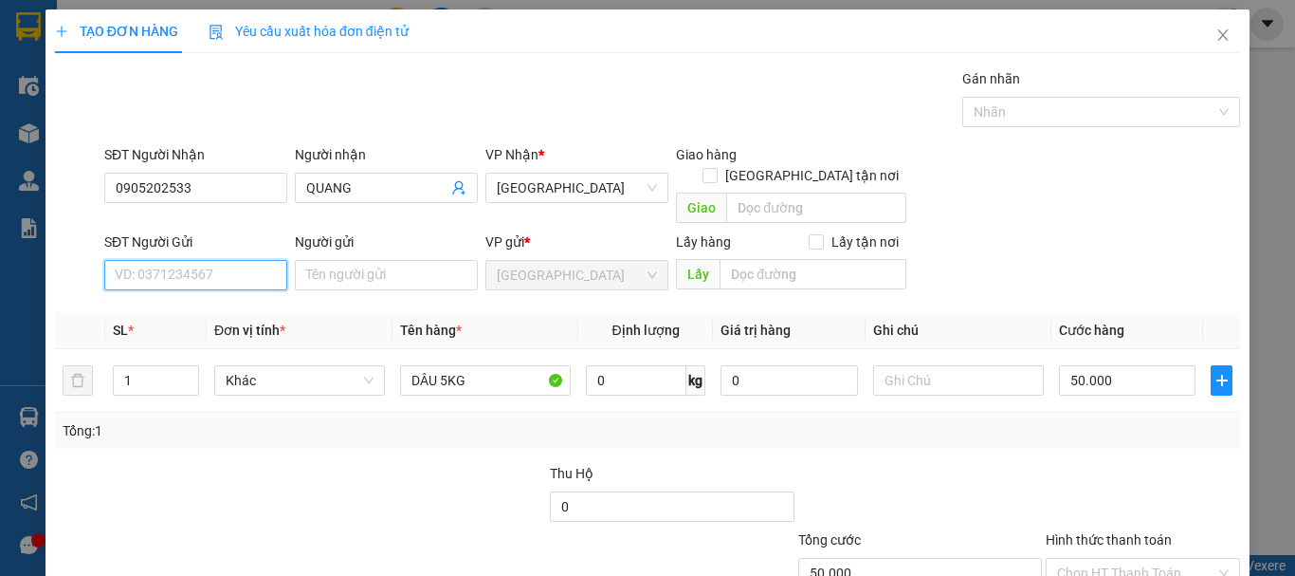
click at [225, 262] on input "SĐT Người Gửi" at bounding box center [195, 275] width 183 height 30
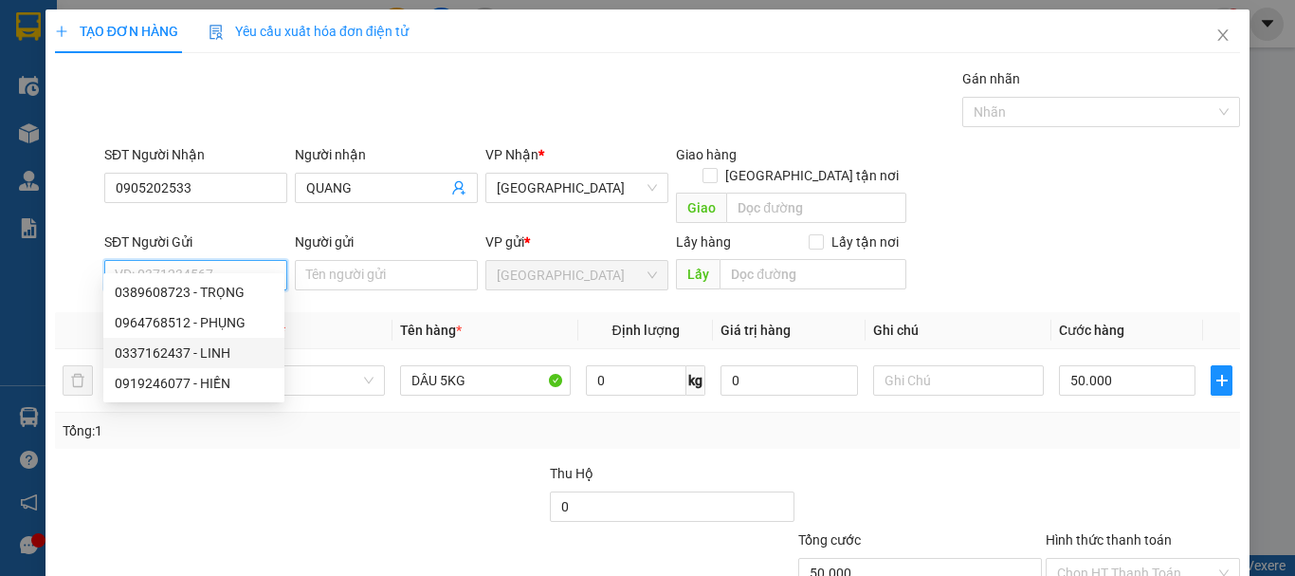
click at [236, 360] on div "0337162437 - LINH" at bounding box center [194, 352] width 158 height 21
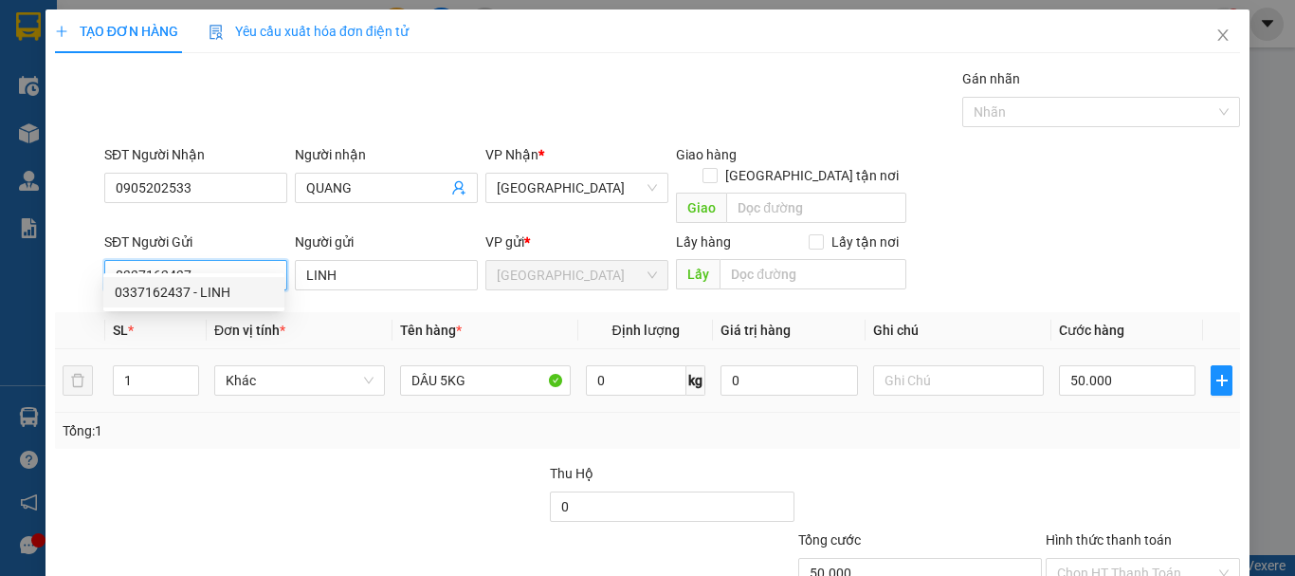
click at [303, 366] on span "Khác" at bounding box center [300, 380] width 148 height 28
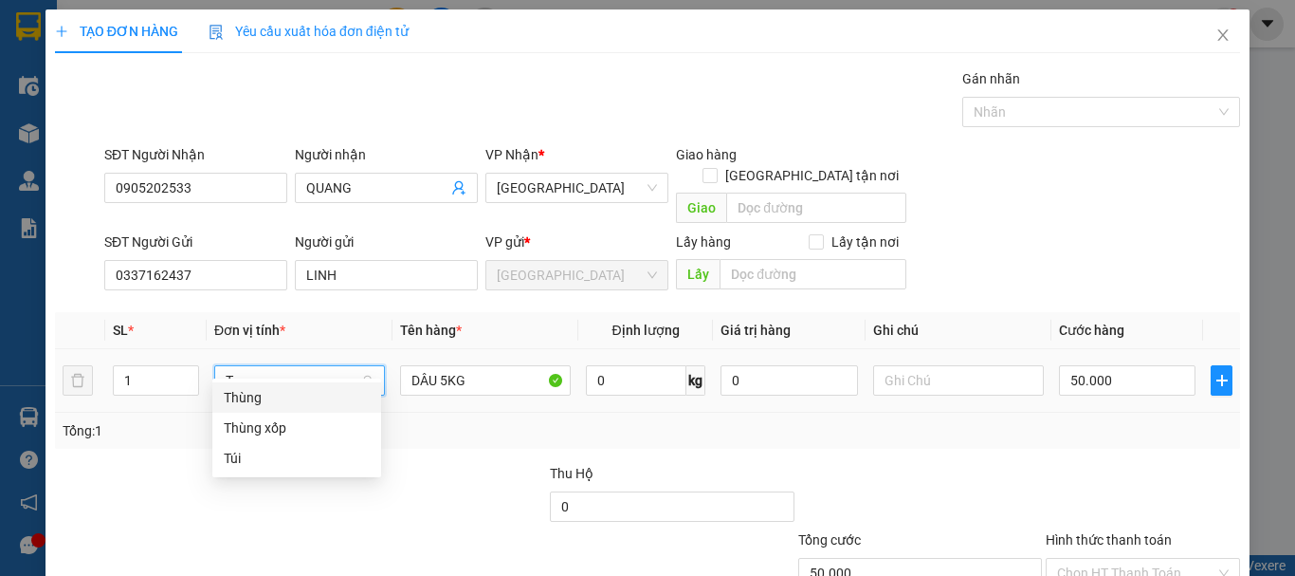
click at [304, 389] on div "Thùng" at bounding box center [297, 397] width 146 height 21
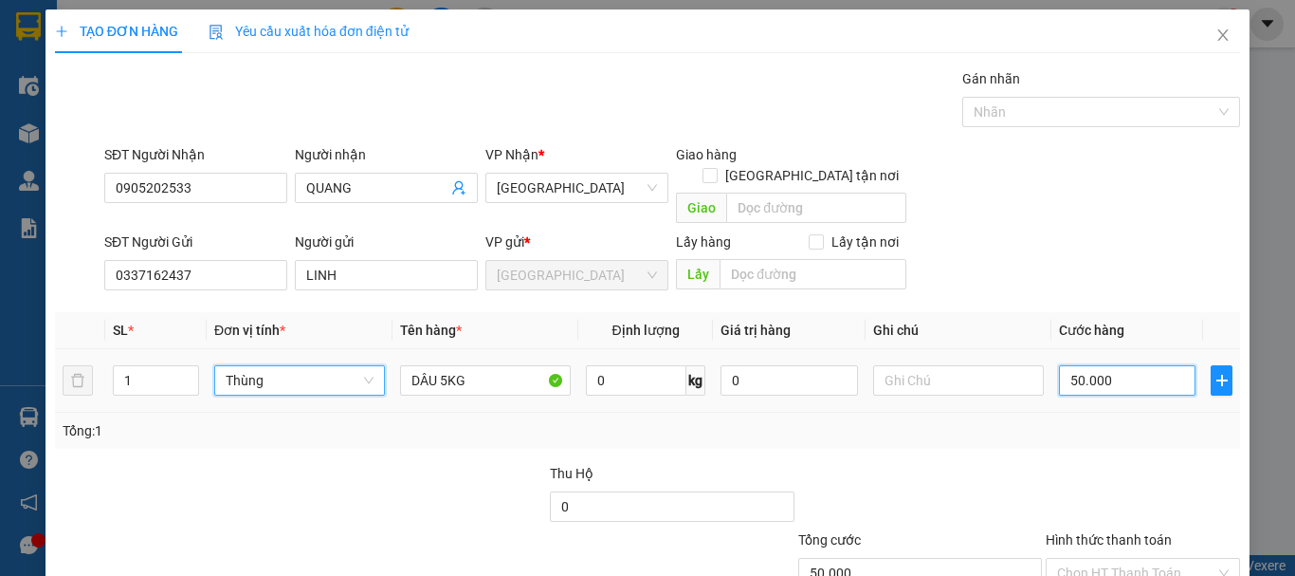
click at [1146, 365] on input "50.000" at bounding box center [1127, 380] width 137 height 30
click at [1121, 463] on div at bounding box center [1143, 496] width 198 height 66
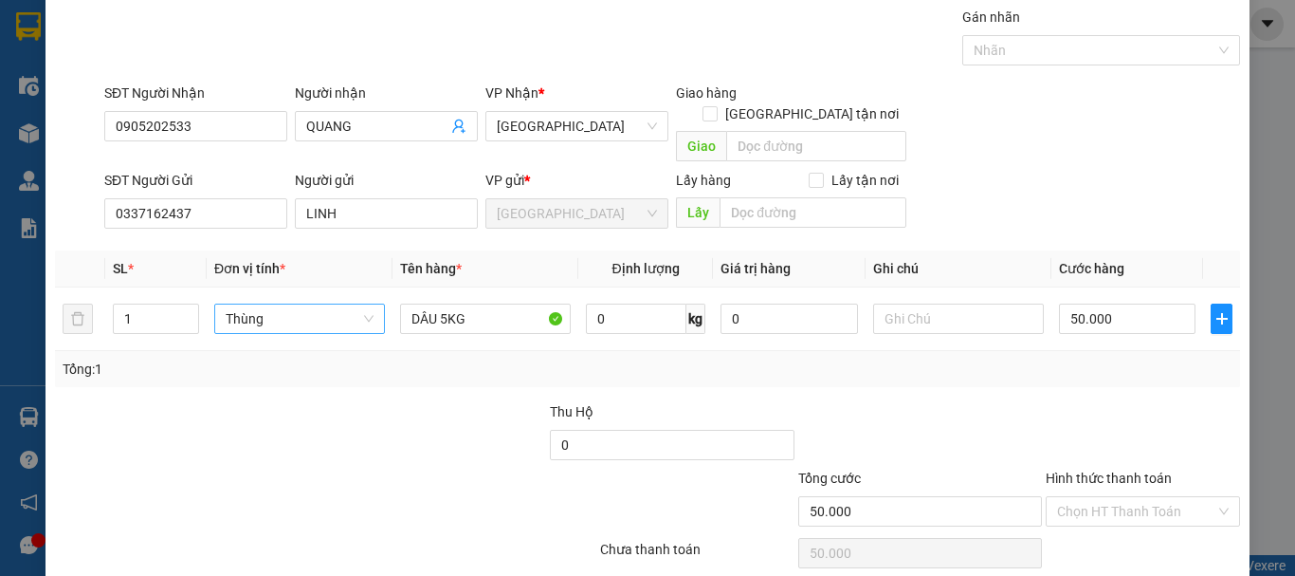
scroll to position [119, 0]
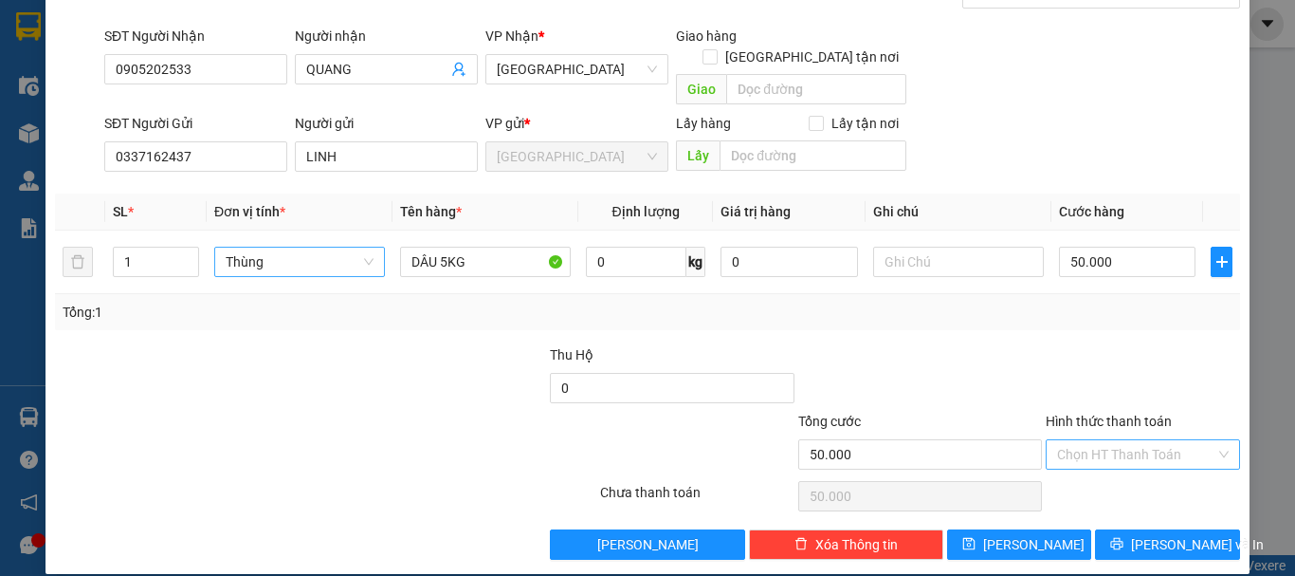
drag, startPoint x: 1124, startPoint y: 438, endPoint x: 1123, endPoint y: 449, distance: 11.4
click at [1124, 440] on input "Hình thức thanh toán" at bounding box center [1136, 454] width 158 height 28
click at [1122, 471] on div "Tại văn phòng" at bounding box center [1132, 471] width 170 height 21
click at [1133, 529] on button "Lưu và In" at bounding box center [1167, 544] width 145 height 30
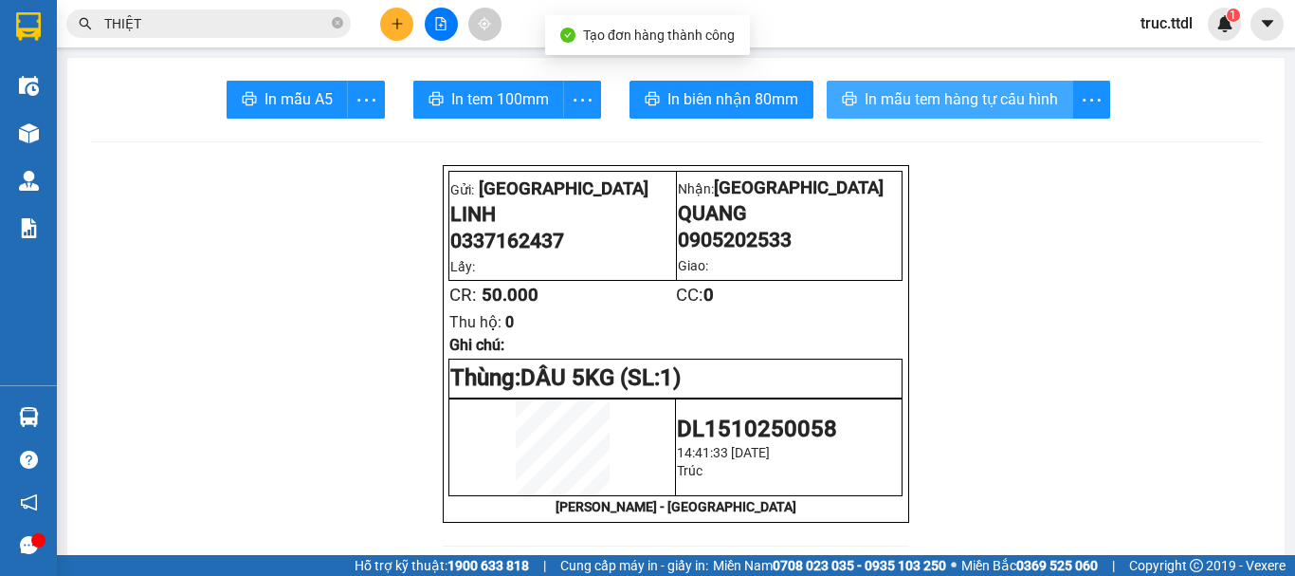
click at [906, 96] on span "In mẫu tem hàng tự cấu hình" at bounding box center [961, 99] width 193 height 24
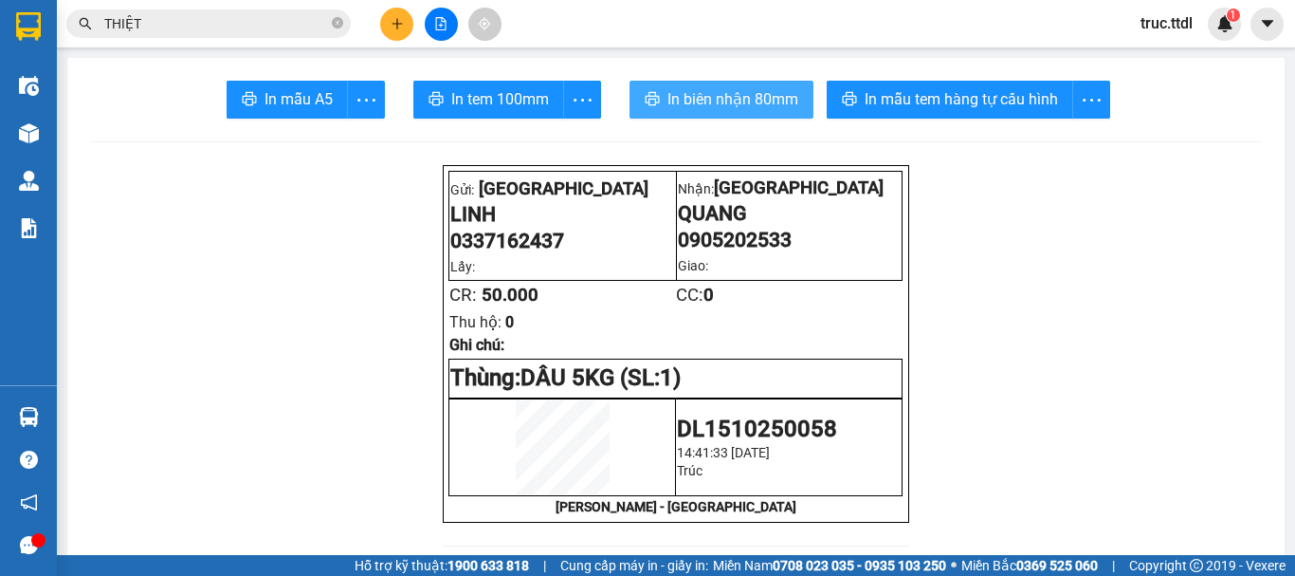
click at [740, 95] on span "In biên nhận 80mm" at bounding box center [732, 99] width 131 height 24
click at [280, 31] on input "THIỆT" at bounding box center [216, 23] width 224 height 21
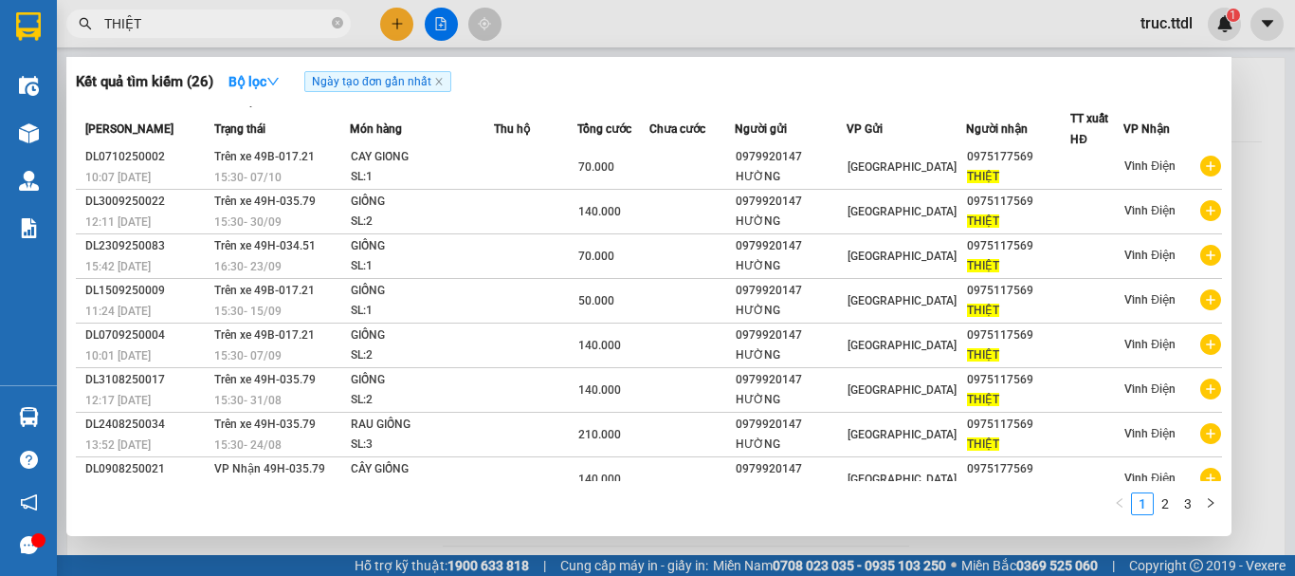
click at [280, 31] on input "THIỆT" at bounding box center [216, 23] width 224 height 21
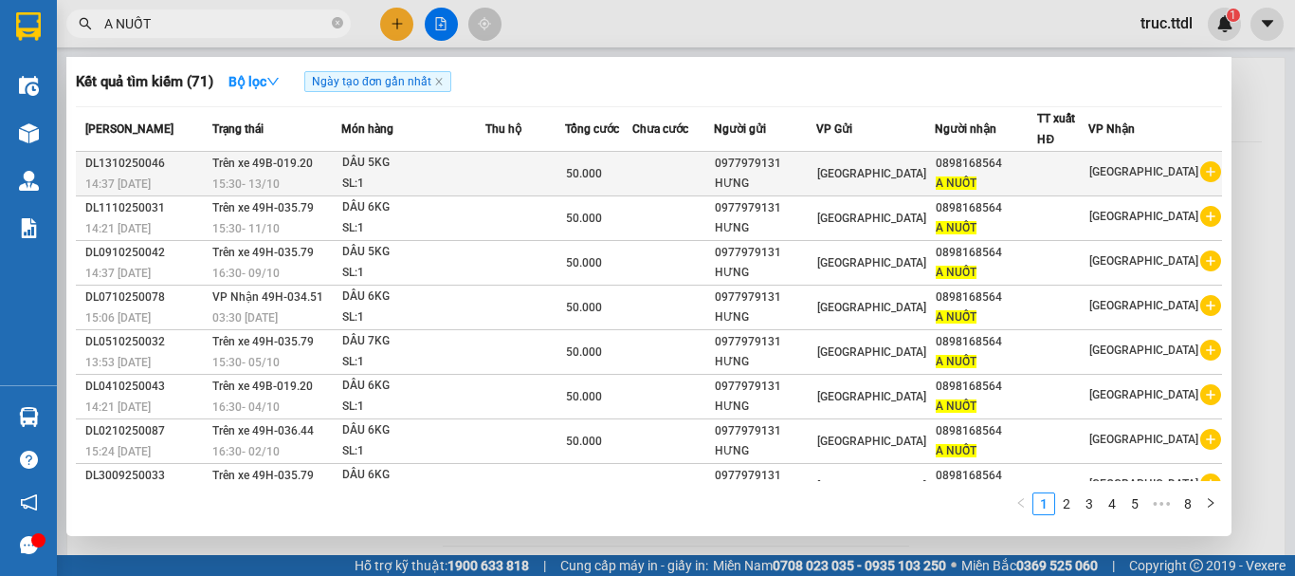
click at [705, 178] on td at bounding box center [673, 174] width 82 height 45
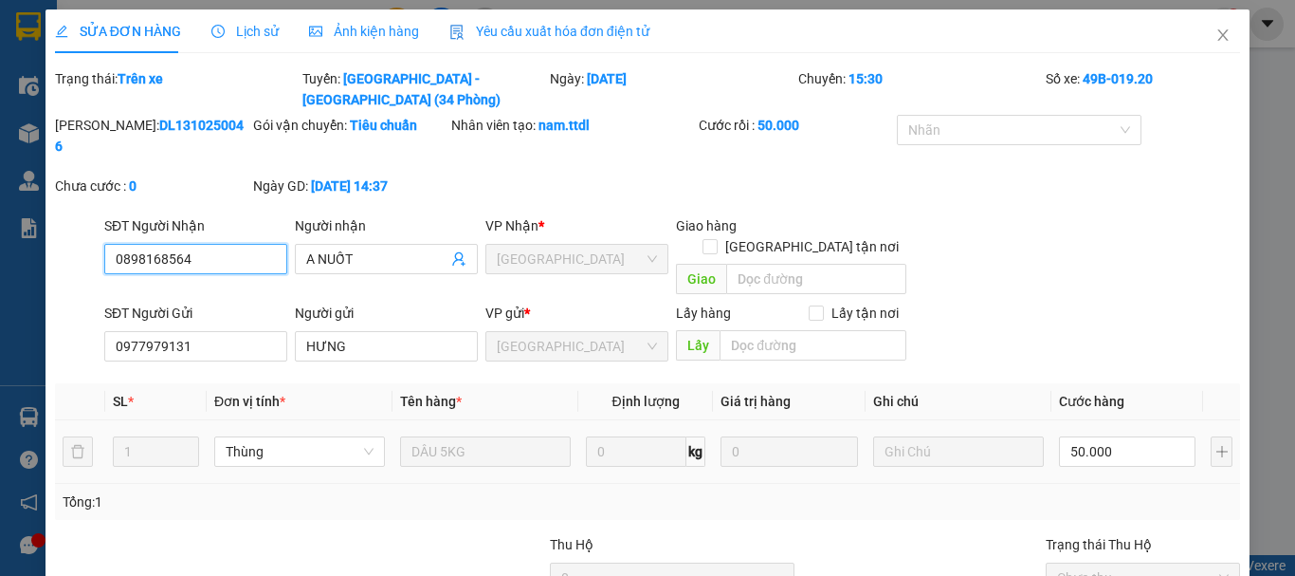
scroll to position [148, 0]
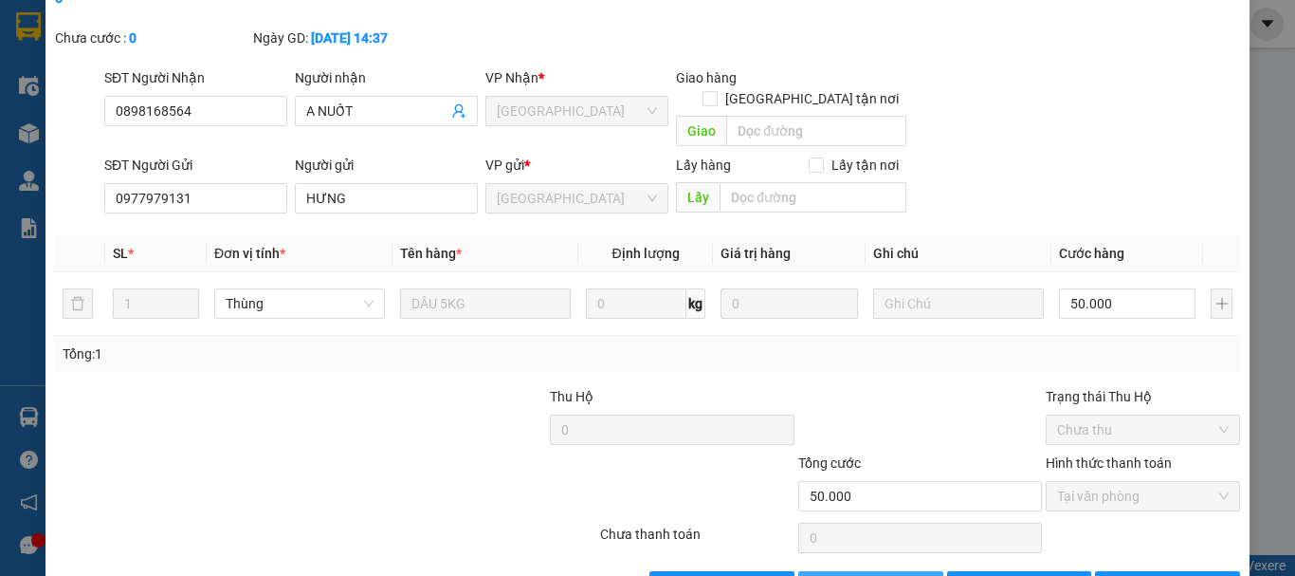
click at [872, 575] on span "Thêm ĐH mới" at bounding box center [881, 586] width 81 height 21
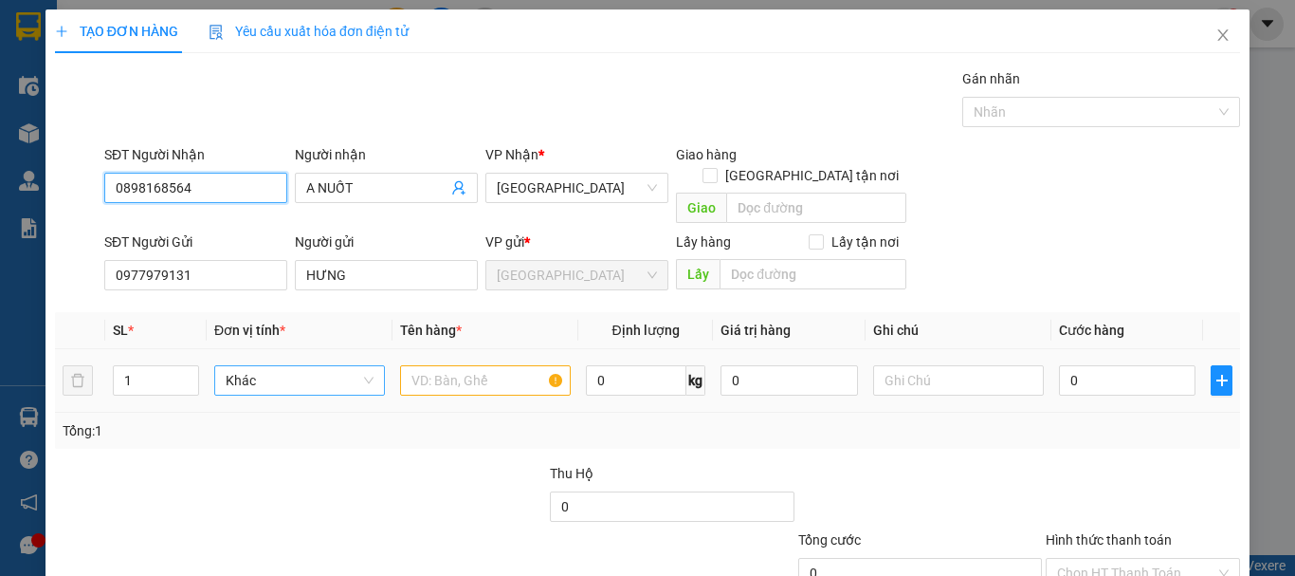
click at [294, 366] on span "Khác" at bounding box center [300, 380] width 148 height 28
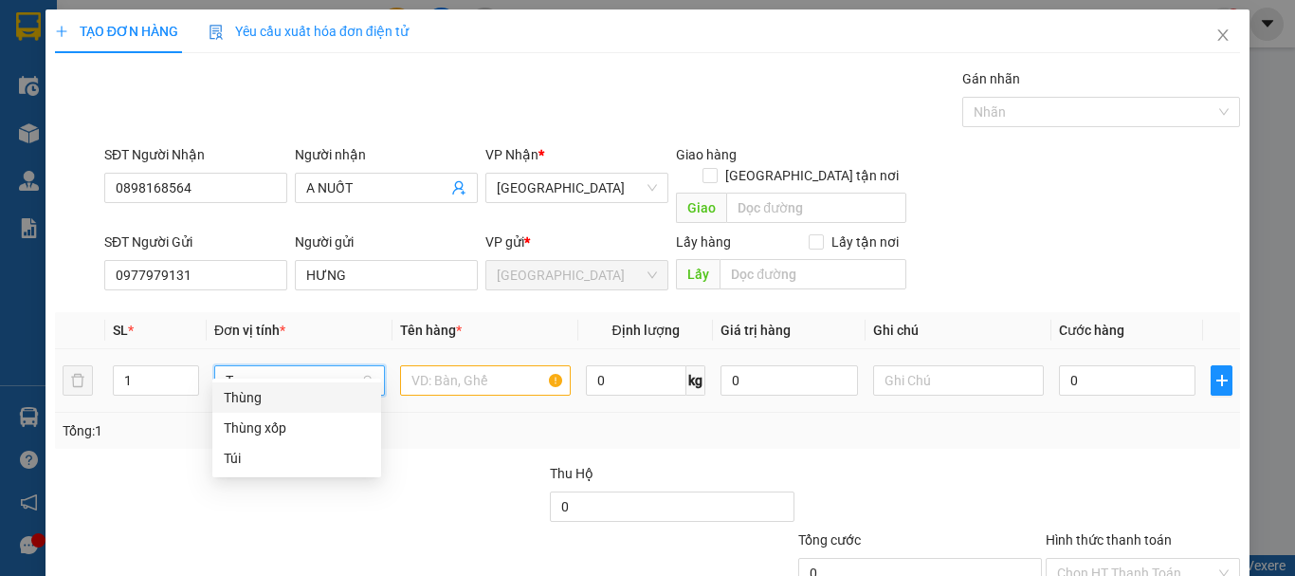
click at [302, 397] on div "Thùng" at bounding box center [297, 397] width 146 height 21
click at [516, 365] on input "text" at bounding box center [485, 380] width 171 height 30
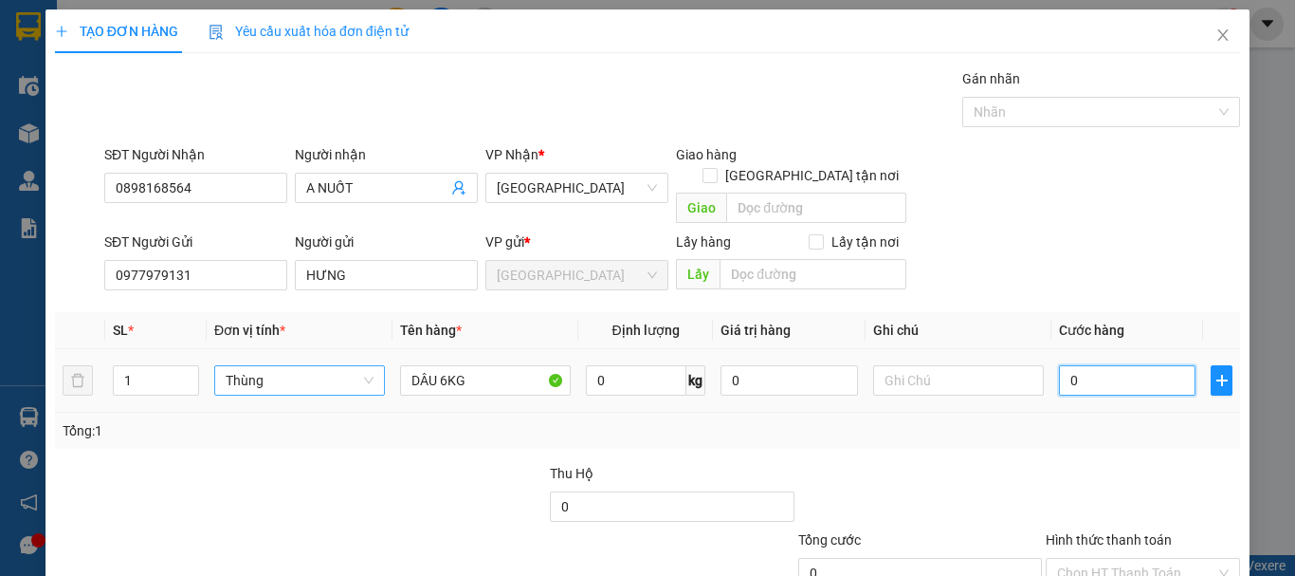
click at [1141, 369] on input "0" at bounding box center [1127, 380] width 137 height 30
click at [1104, 420] on div "Tổng: 1" at bounding box center [648, 430] width 1170 height 21
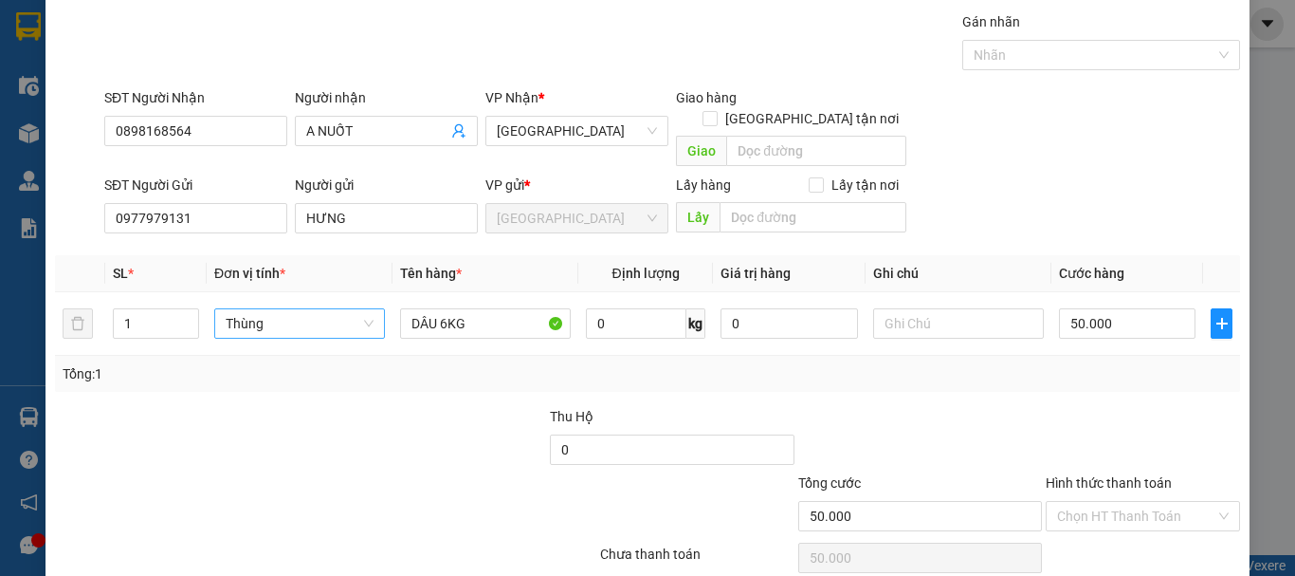
scroll to position [119, 0]
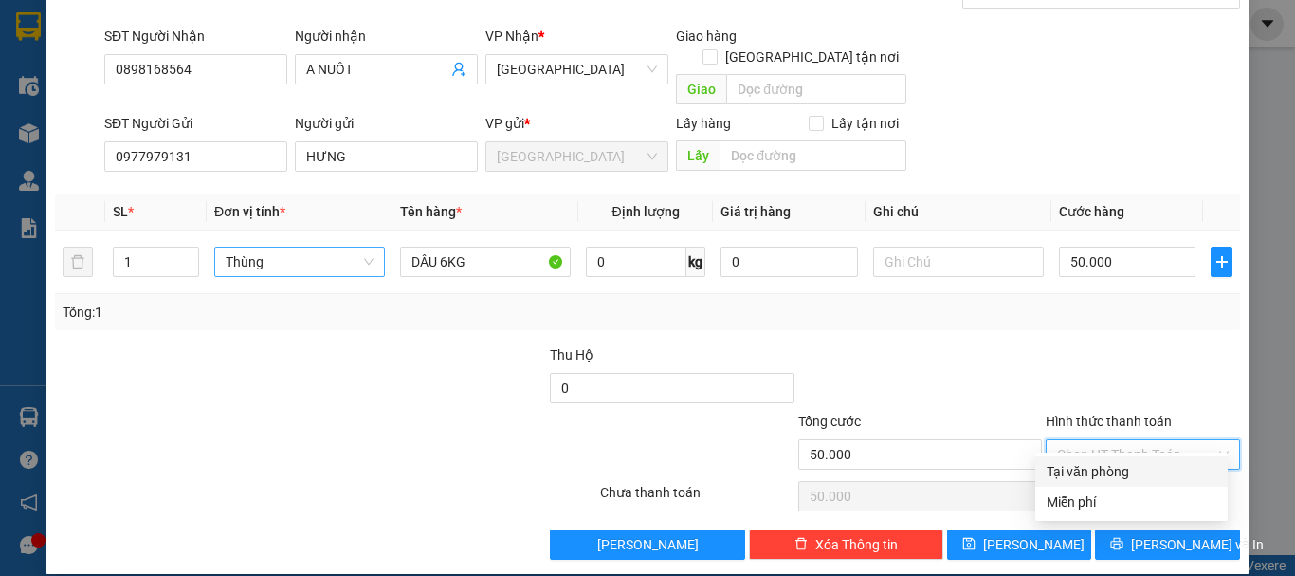
click at [1079, 440] on input "Hình thức thanh toán" at bounding box center [1136, 454] width 158 height 28
click at [1080, 466] on div "Tại văn phòng" at bounding box center [1132, 471] width 170 height 21
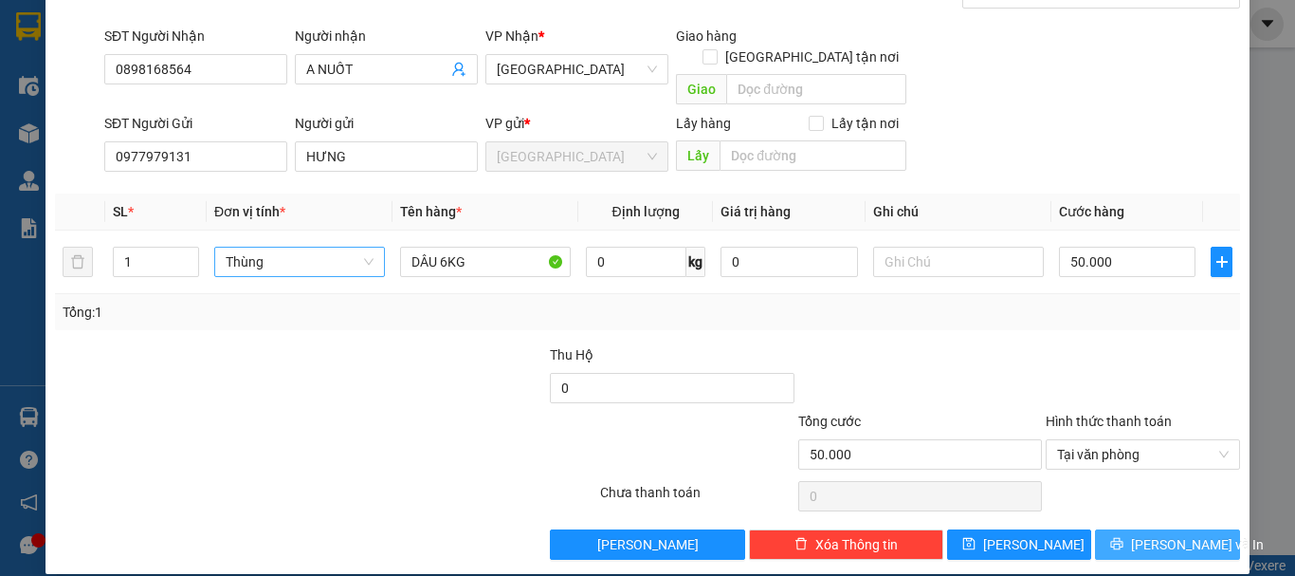
click at [1095, 529] on button "Lưu và In" at bounding box center [1167, 544] width 145 height 30
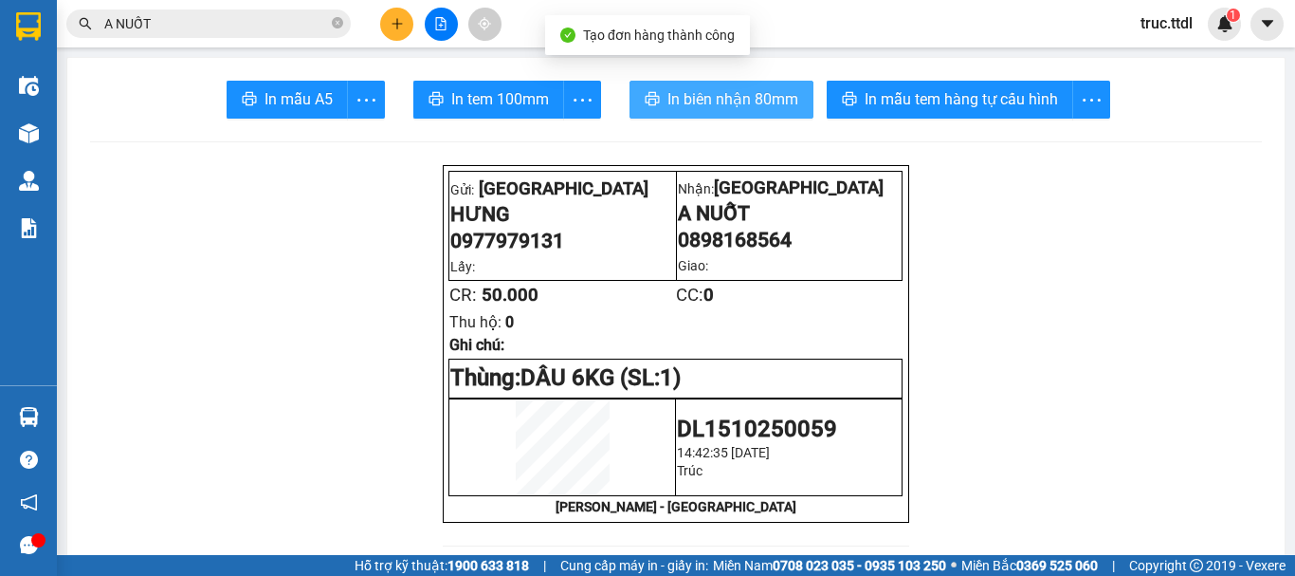
click at [744, 114] on button "In biên nhận 80mm" at bounding box center [722, 100] width 184 height 38
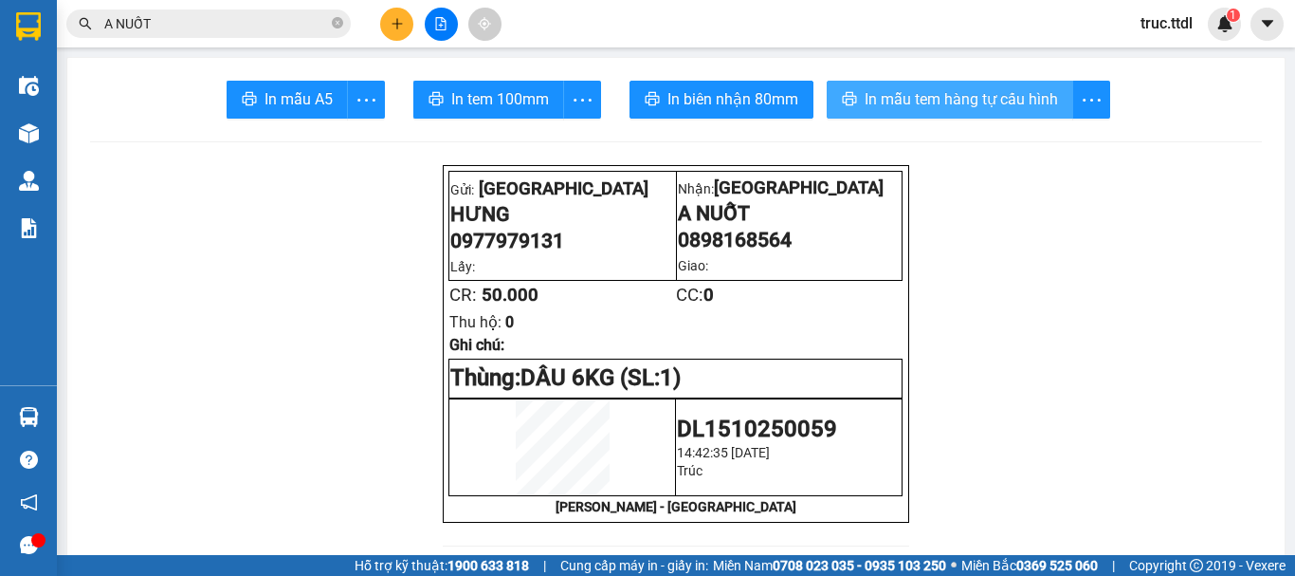
click at [921, 101] on span "In mẫu tem hàng tự cấu hình" at bounding box center [961, 99] width 193 height 24
click at [397, 25] on icon "plus" at bounding box center [396, 23] width 1 height 10
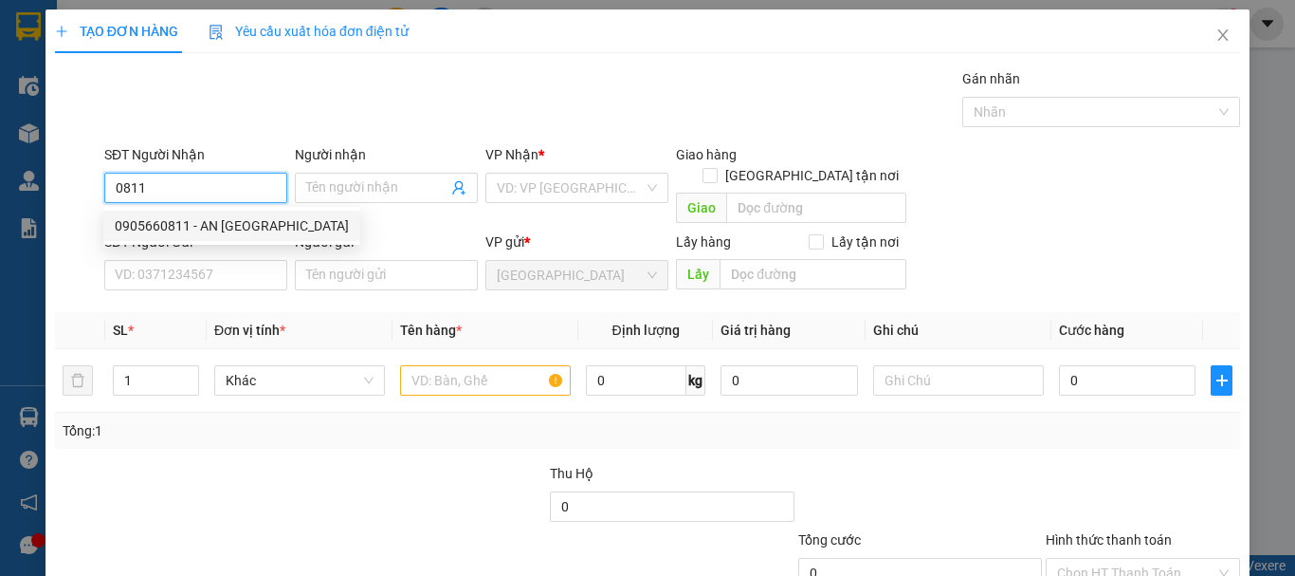
click at [241, 227] on div "0905660811 - AN PHÚ FARM" at bounding box center [232, 225] width 234 height 21
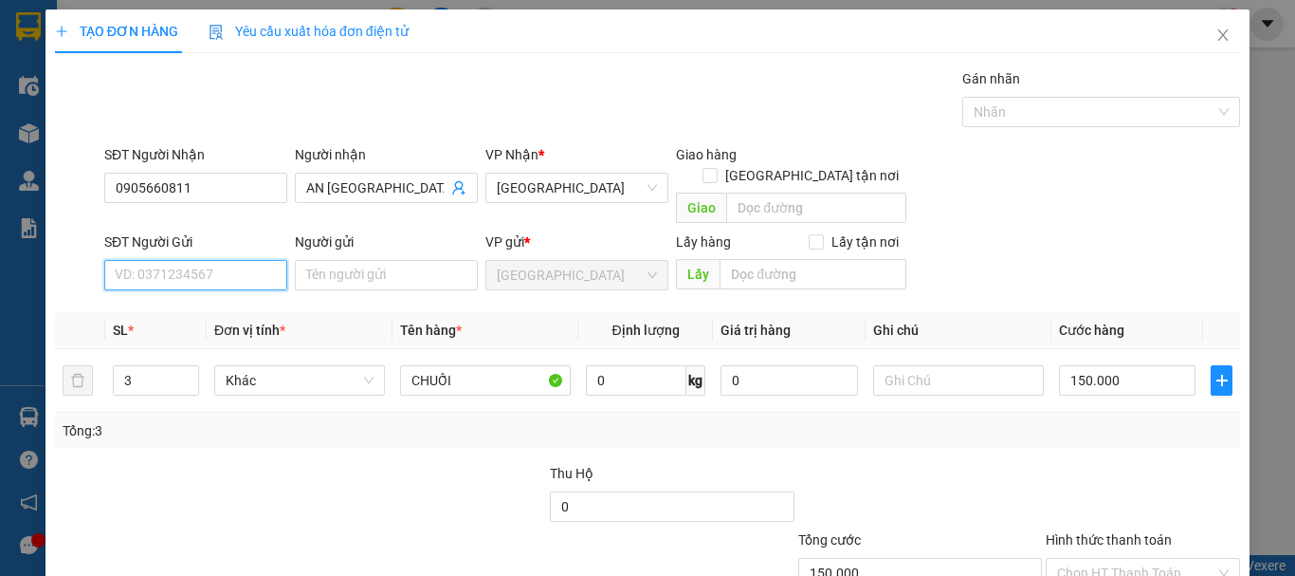
click at [251, 260] on input "SĐT Người Gửi" at bounding box center [195, 275] width 183 height 30
click at [258, 290] on div "0901234216 - LABAKING" at bounding box center [194, 292] width 158 height 21
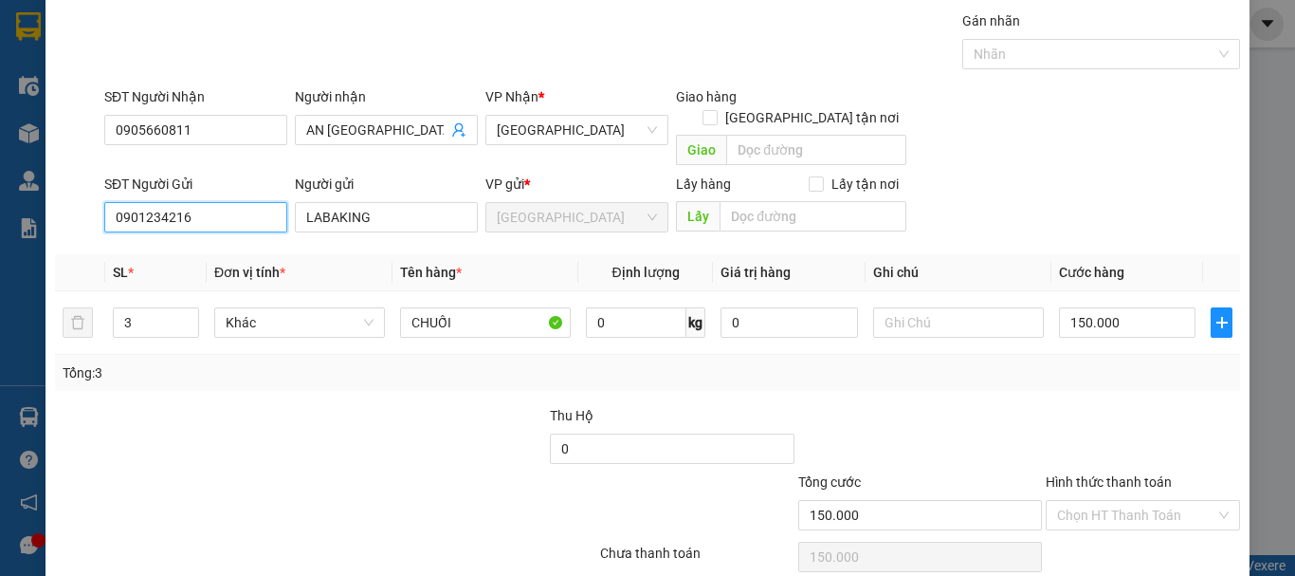
scroll to position [119, 0]
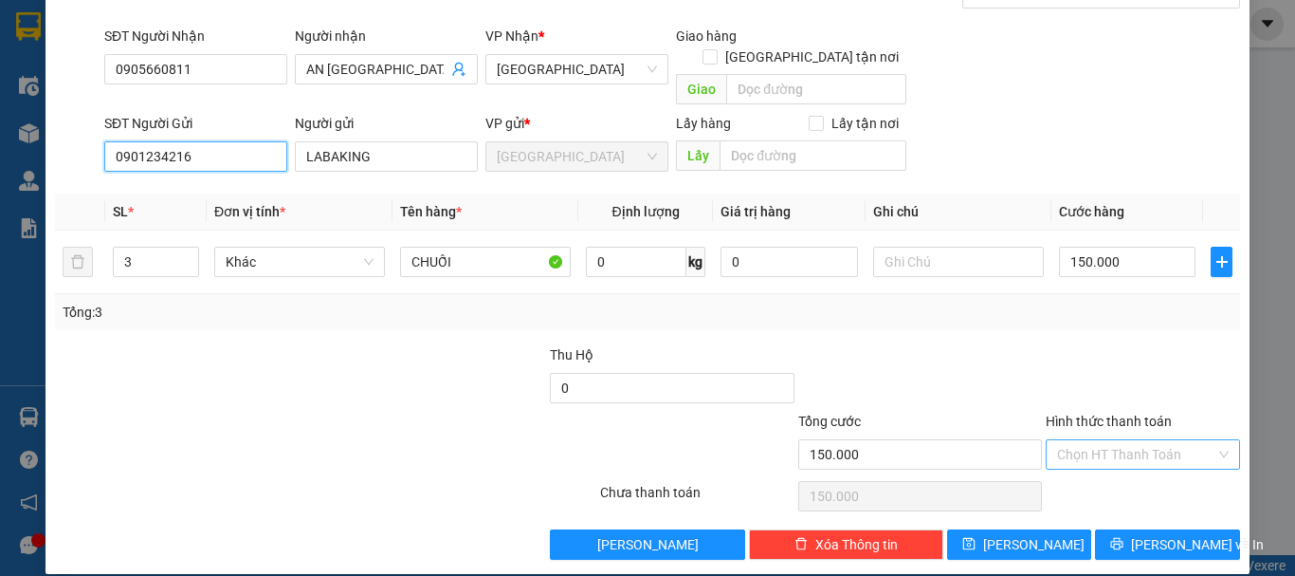
click at [1108, 448] on div "Chọn HT Thanh Toán" at bounding box center [1143, 454] width 194 height 30
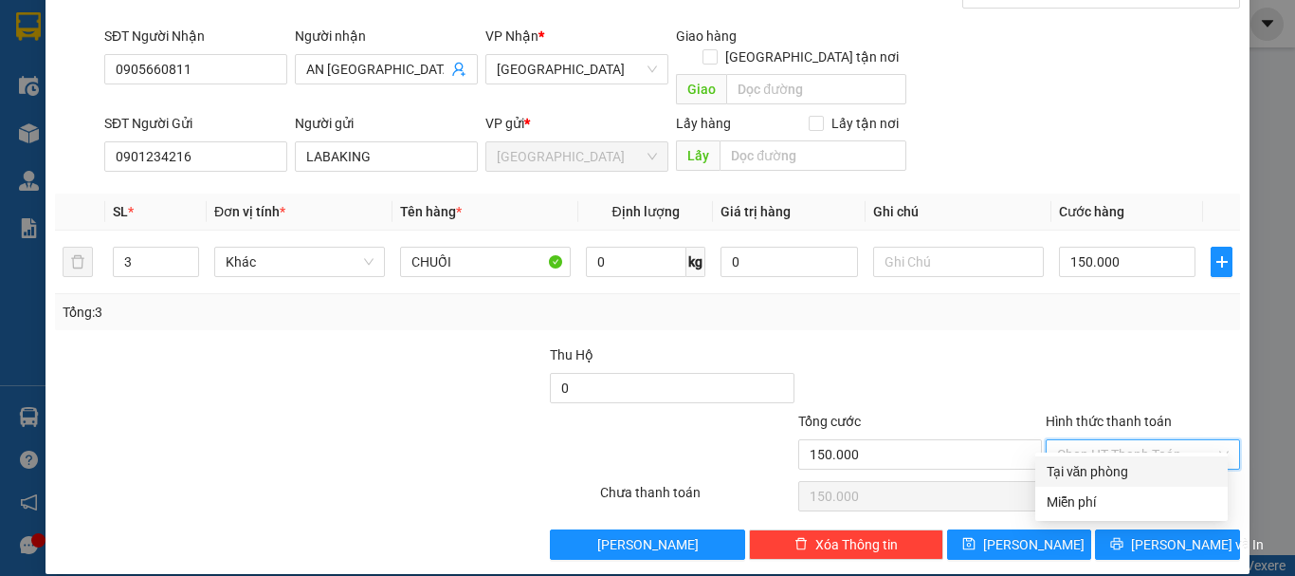
click at [1103, 475] on div "Tại văn phòng" at bounding box center [1132, 471] width 170 height 21
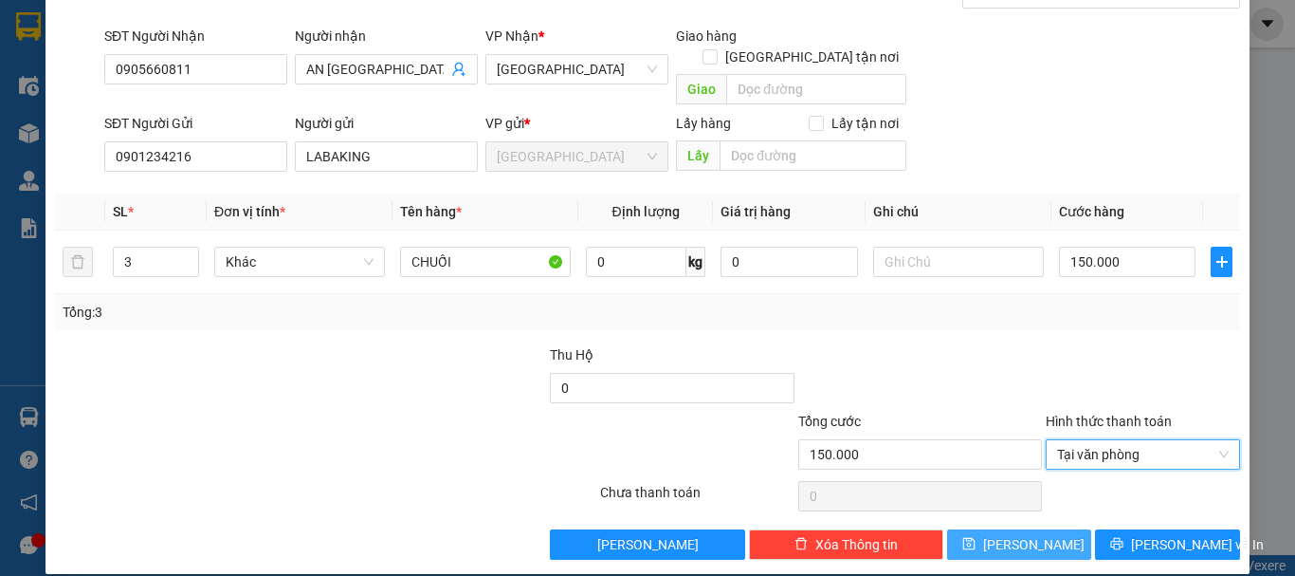
click at [1048, 529] on button "Lưu" at bounding box center [1019, 544] width 145 height 30
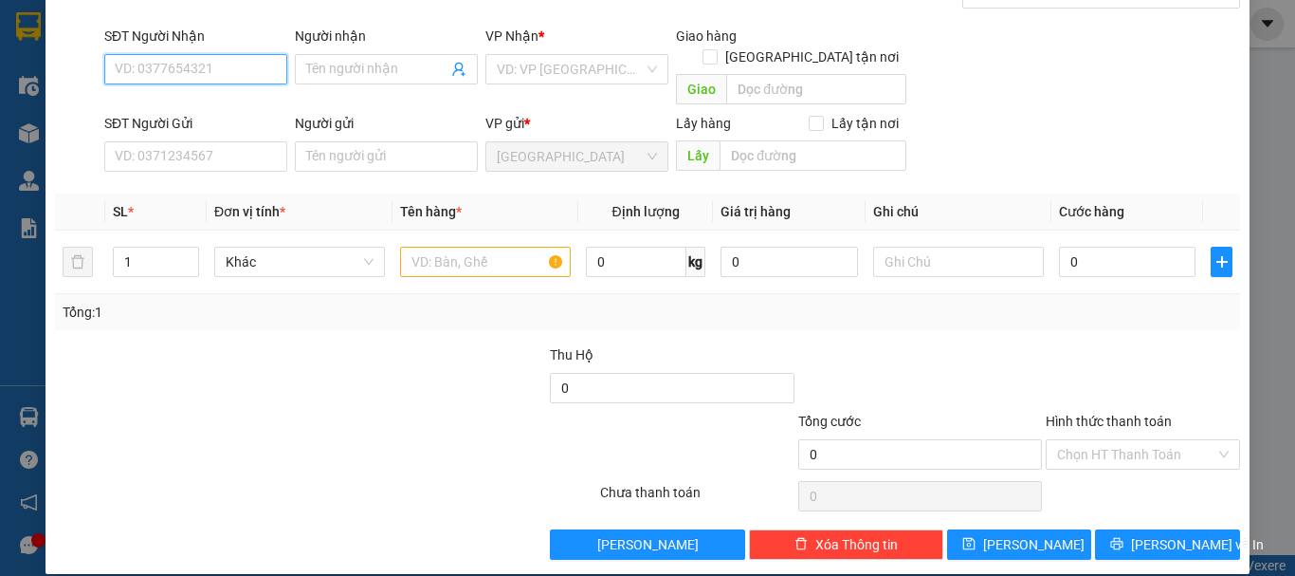
click at [250, 76] on input "SĐT Người Nhận" at bounding box center [195, 69] width 183 height 30
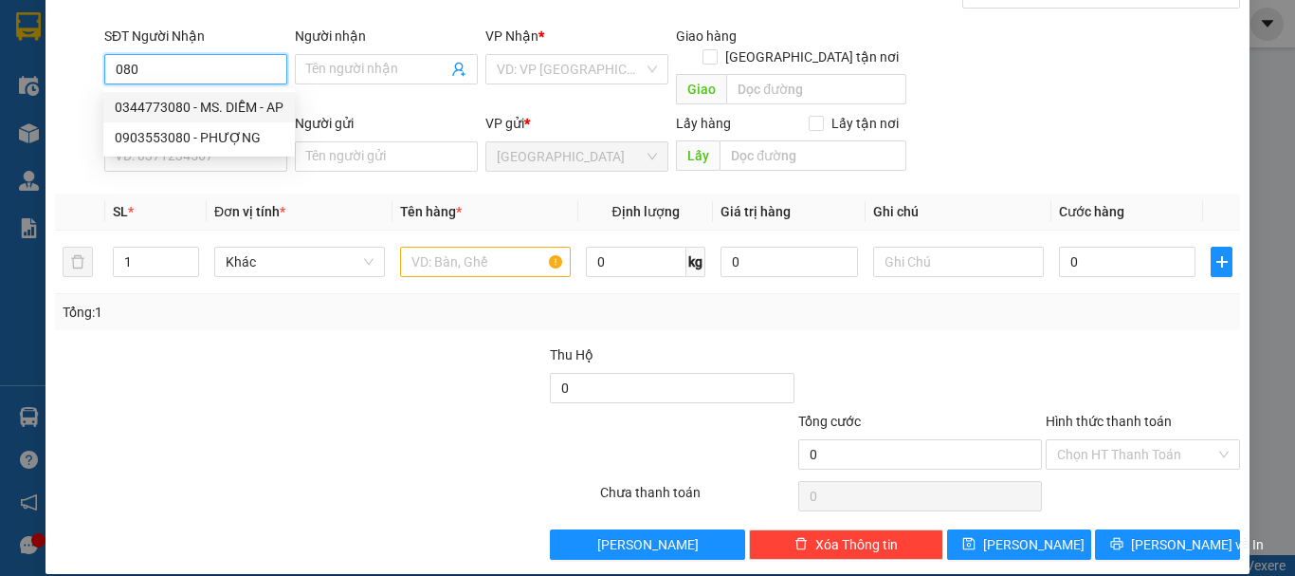
click at [183, 92] on div "0344773080 - MS. DIỄM - AP" at bounding box center [199, 107] width 192 height 30
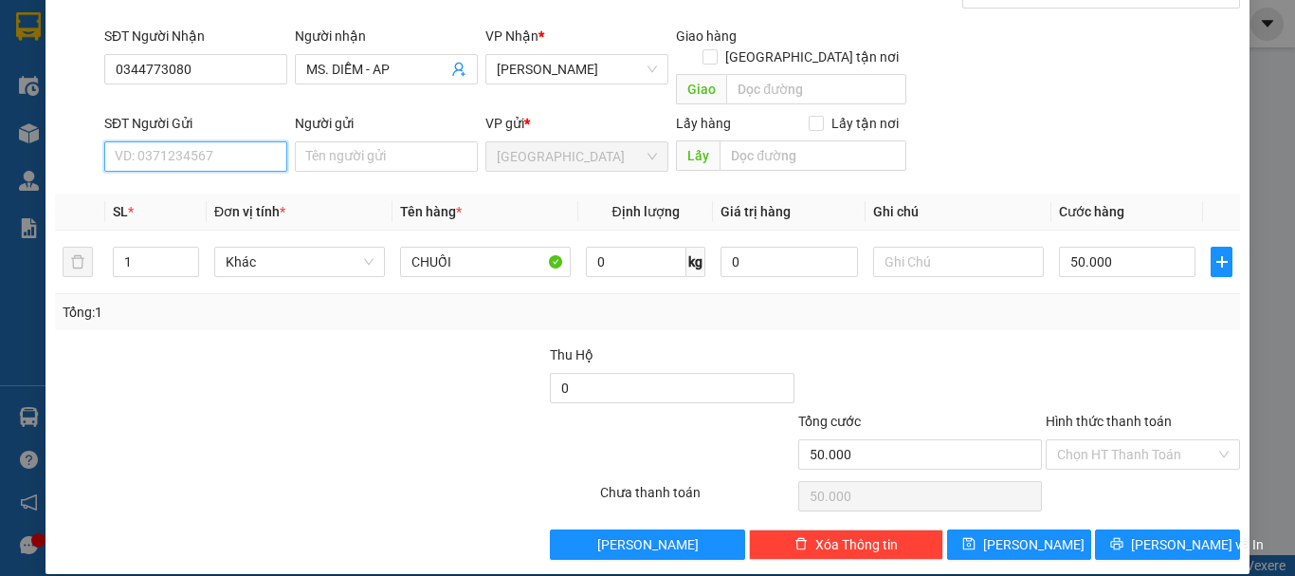
click at [208, 141] on input "SĐT Người Gửi" at bounding box center [195, 156] width 183 height 30
click at [229, 179] on div "0901234216 - LABAKING" at bounding box center [194, 173] width 158 height 21
click at [302, 247] on span "Khác" at bounding box center [300, 261] width 148 height 28
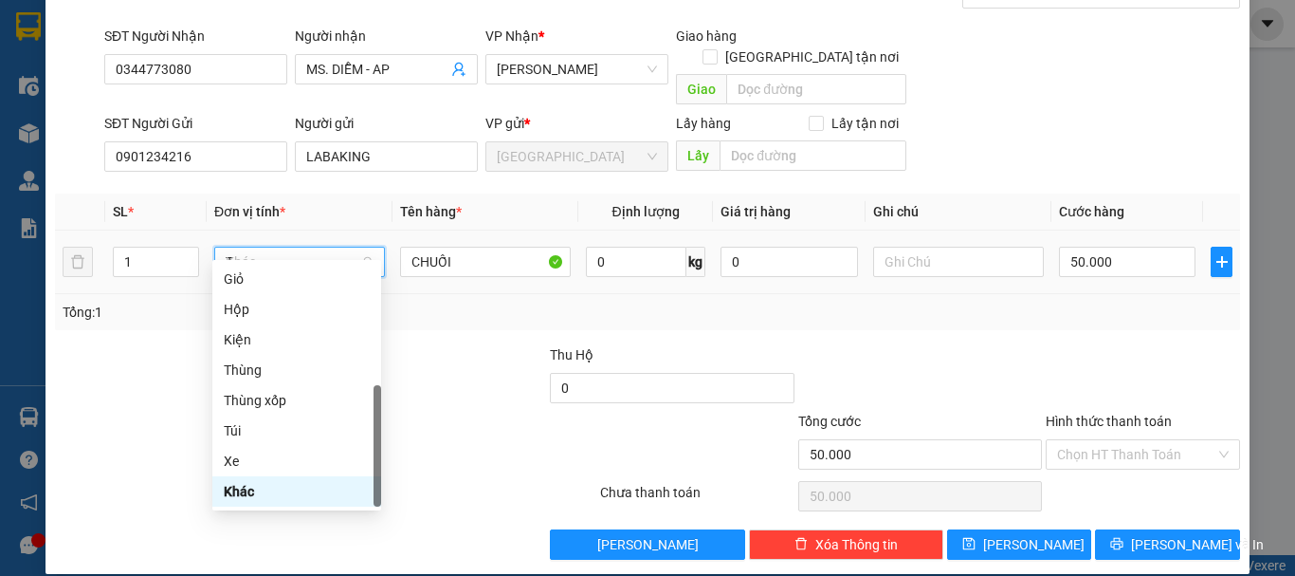
scroll to position [0, 0]
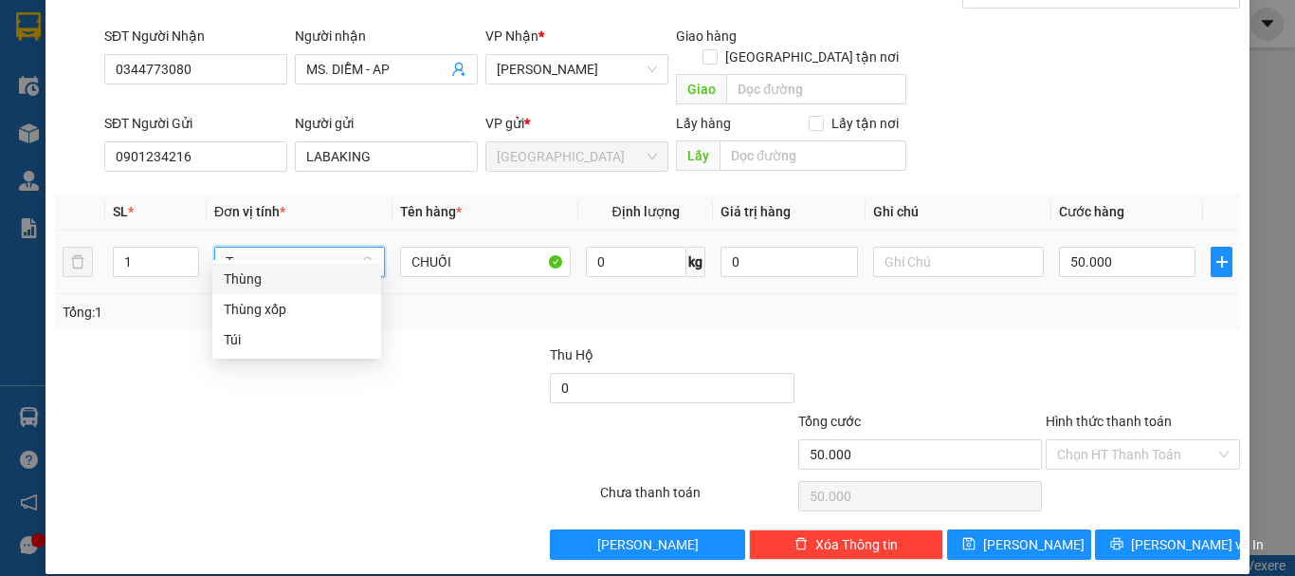
click at [285, 275] on div "Thùng" at bounding box center [297, 278] width 146 height 21
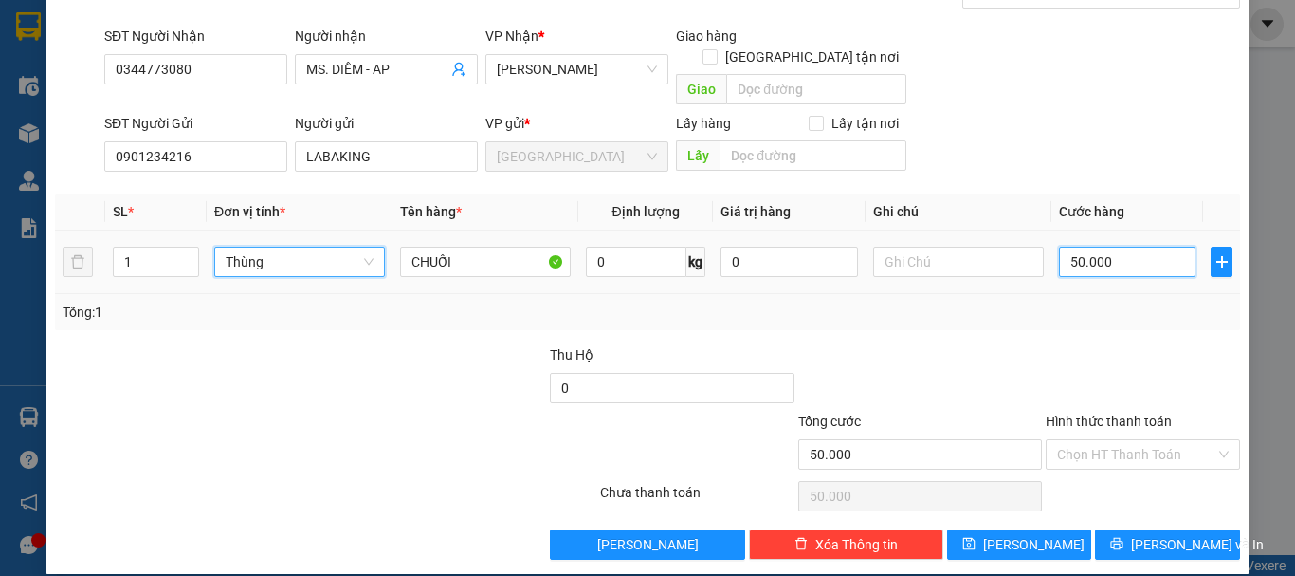
click at [1074, 247] on input "50.000" at bounding box center [1127, 262] width 137 height 30
drag, startPoint x: 1086, startPoint y: 334, endPoint x: 1096, endPoint y: 354, distance: 22.5
click at [1087, 344] on div at bounding box center [1143, 377] width 198 height 66
drag, startPoint x: 1126, startPoint y: 433, endPoint x: 1121, endPoint y: 446, distance: 13.6
click at [1123, 440] on input "Hình thức thanh toán" at bounding box center [1136, 454] width 158 height 28
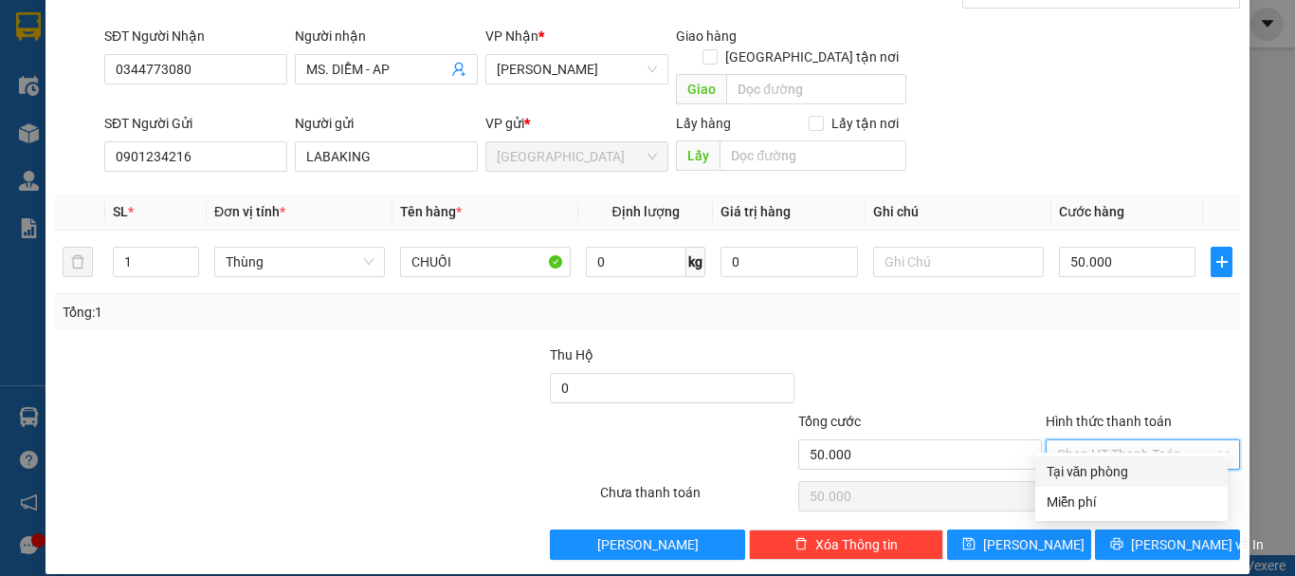
drag, startPoint x: 1114, startPoint y: 473, endPoint x: 1037, endPoint y: 519, distance: 89.3
click at [1113, 474] on div "Tại văn phòng" at bounding box center [1132, 471] width 170 height 21
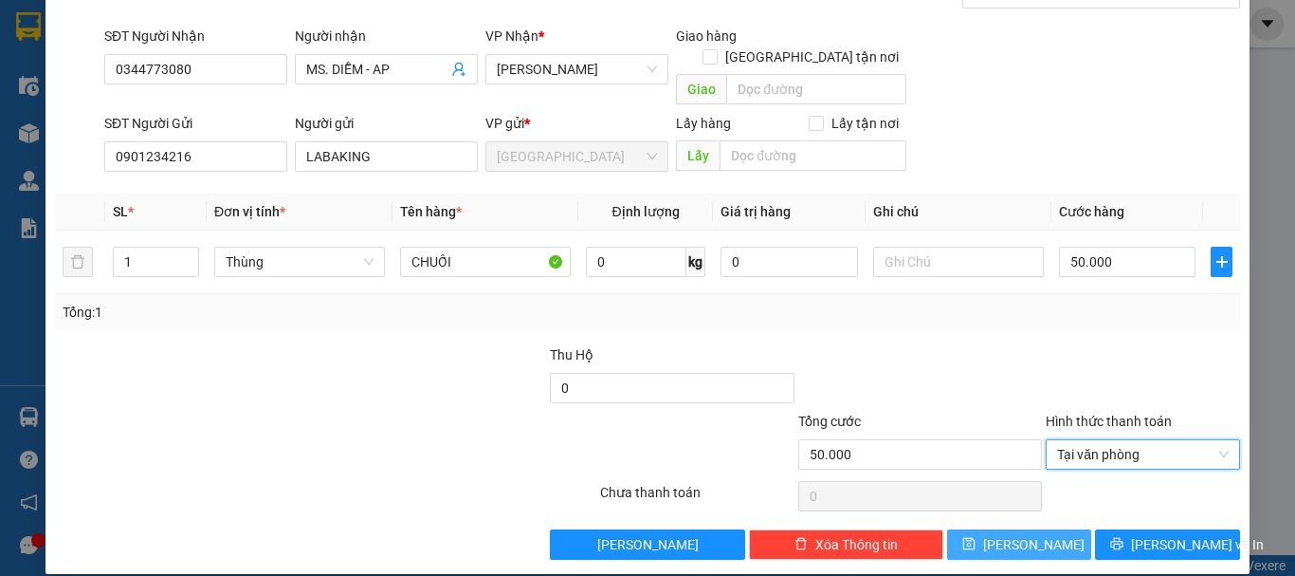
click at [1003, 529] on button "Lưu" at bounding box center [1019, 544] width 145 height 30
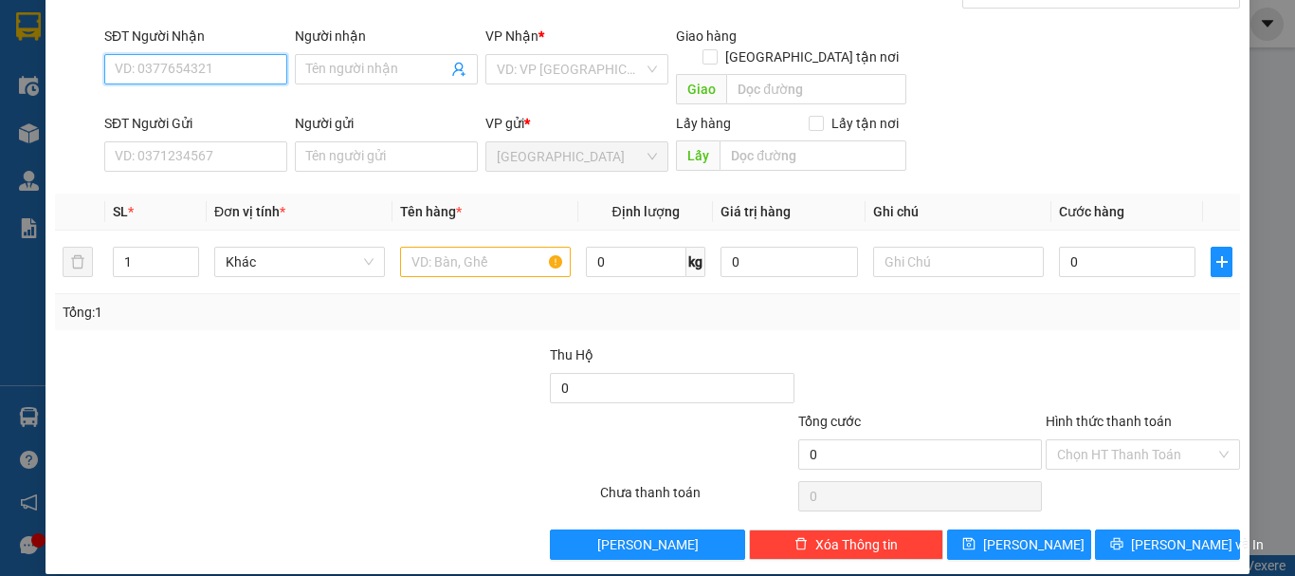
click at [225, 82] on input "SĐT Người Nhận" at bounding box center [195, 69] width 183 height 30
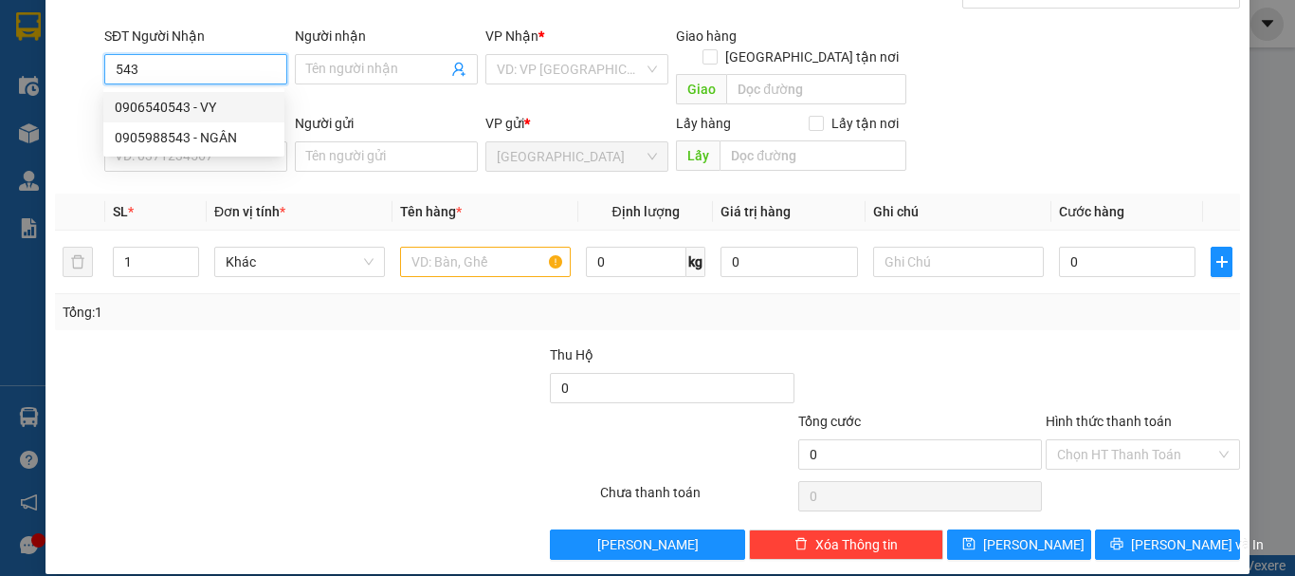
click at [236, 112] on div "0906540543 - VY" at bounding box center [194, 107] width 158 height 21
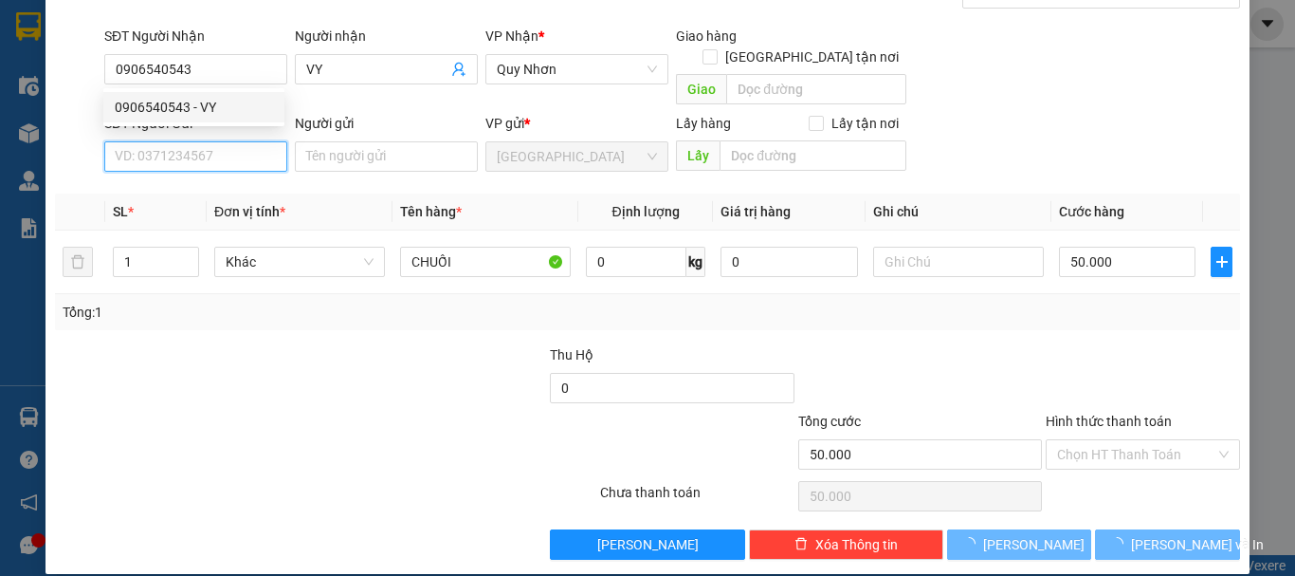
click at [237, 141] on input "SĐT Người Gửi" at bounding box center [195, 156] width 183 height 30
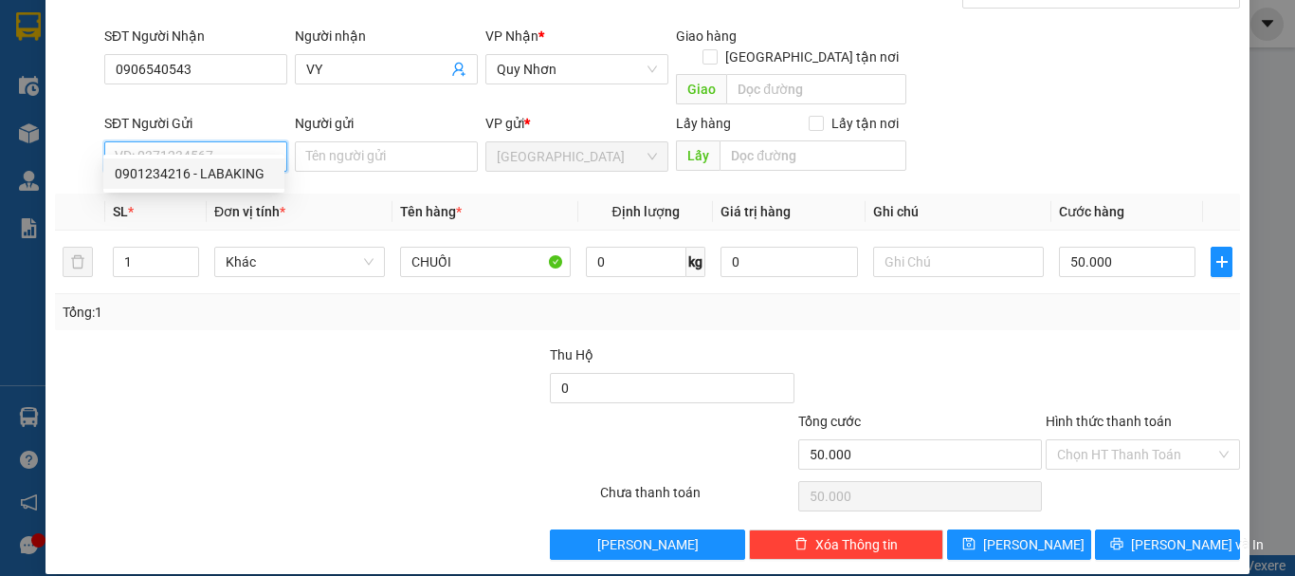
drag, startPoint x: 241, startPoint y: 172, endPoint x: 246, endPoint y: 190, distance: 18.6
click at [241, 173] on div "0901234216 - LABAKING" at bounding box center [194, 173] width 158 height 21
click at [281, 247] on span "Khác" at bounding box center [300, 261] width 148 height 28
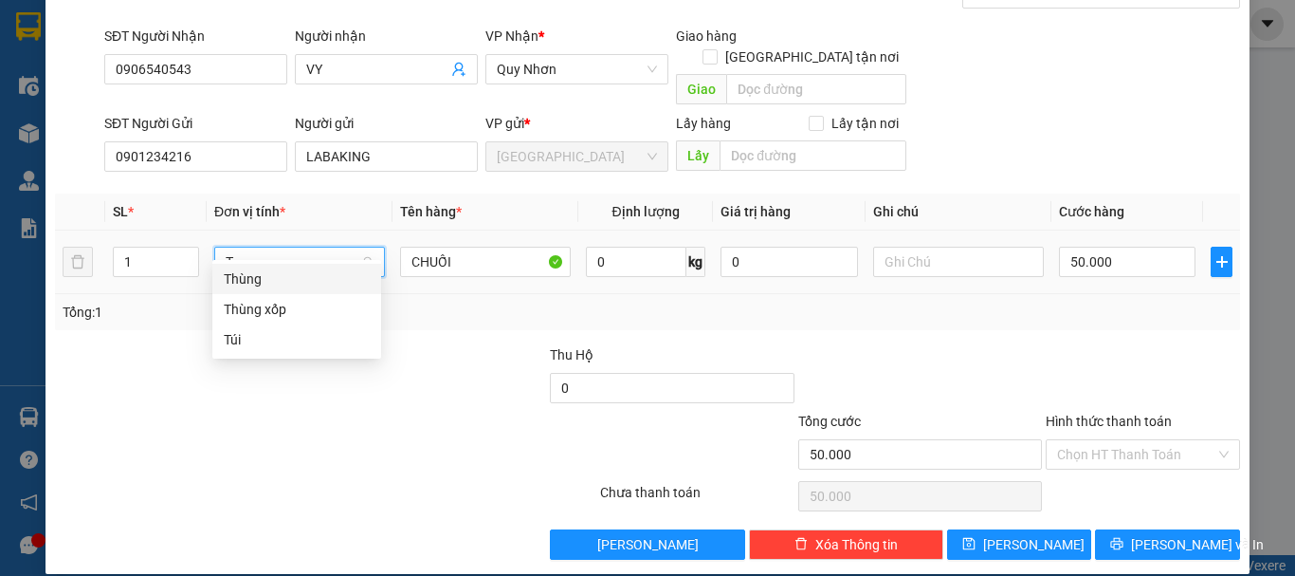
click at [295, 282] on div "Thùng" at bounding box center [297, 278] width 146 height 21
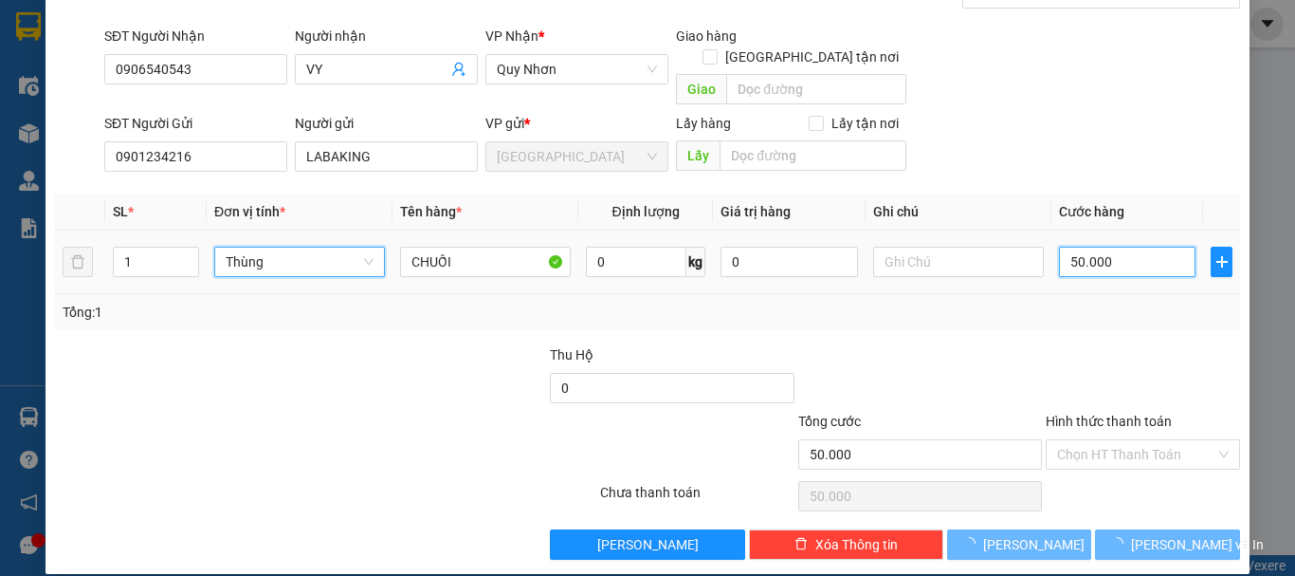
click at [1111, 247] on input "50.000" at bounding box center [1127, 262] width 137 height 30
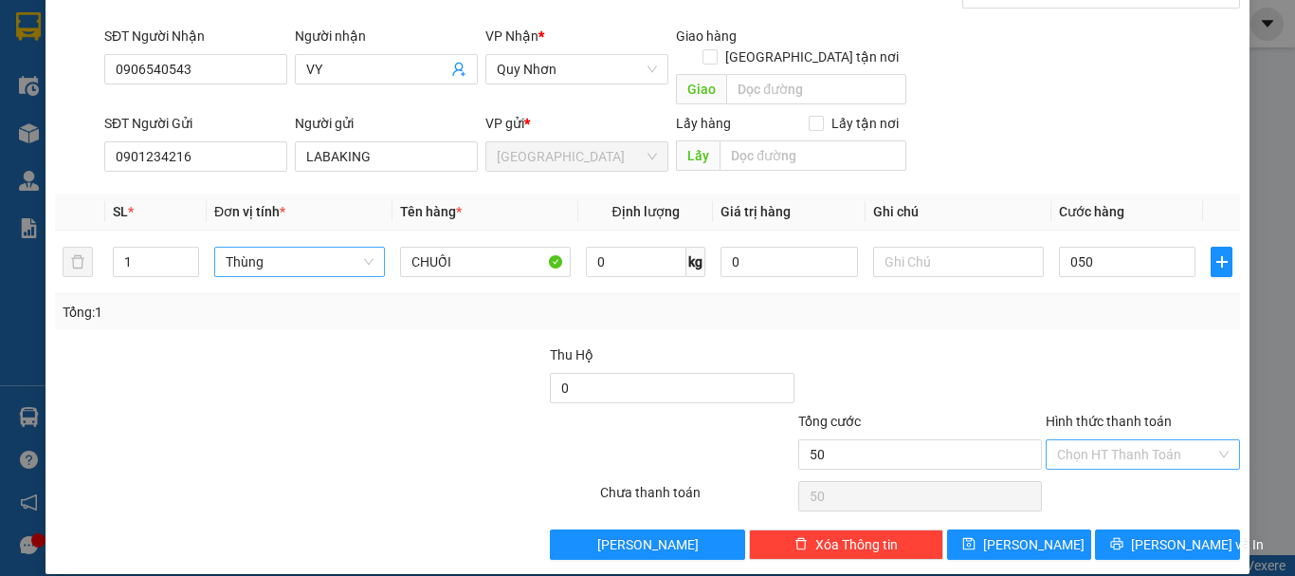
click at [1111, 440] on input "Hình thức thanh toán" at bounding box center [1136, 454] width 158 height 28
click at [1125, 466] on div "Tại văn phòng" at bounding box center [1132, 471] width 170 height 21
click at [1051, 529] on button "Lưu" at bounding box center [1019, 544] width 145 height 30
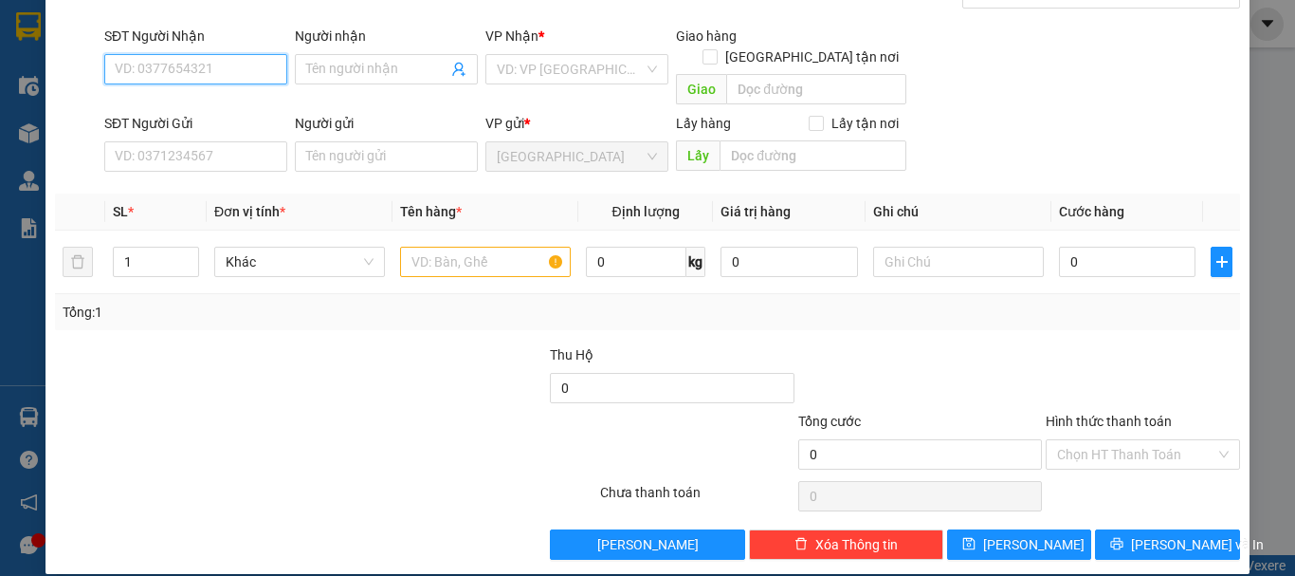
click at [248, 60] on input "SĐT Người Nhận" at bounding box center [195, 69] width 183 height 30
click at [209, 108] on div "0935809980 - FAMILY FRUITS - HÀ" at bounding box center [216, 107] width 203 height 21
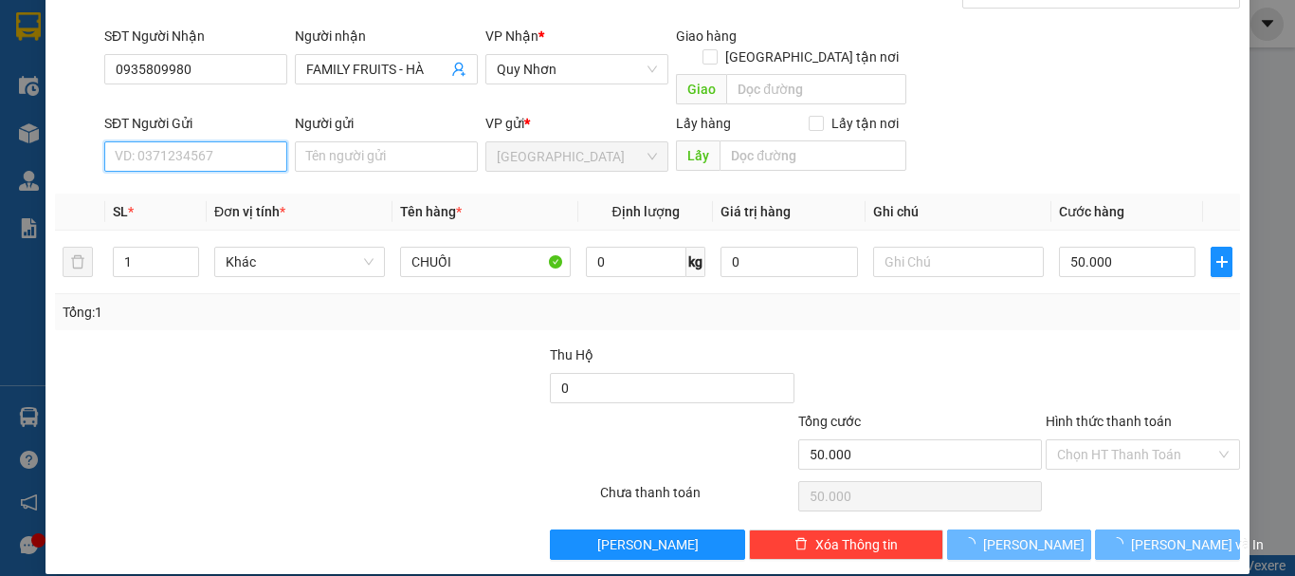
click at [234, 144] on input "SĐT Người Gửi" at bounding box center [195, 156] width 183 height 30
click at [233, 175] on div "0901234216 - LABAKING" at bounding box center [194, 173] width 158 height 21
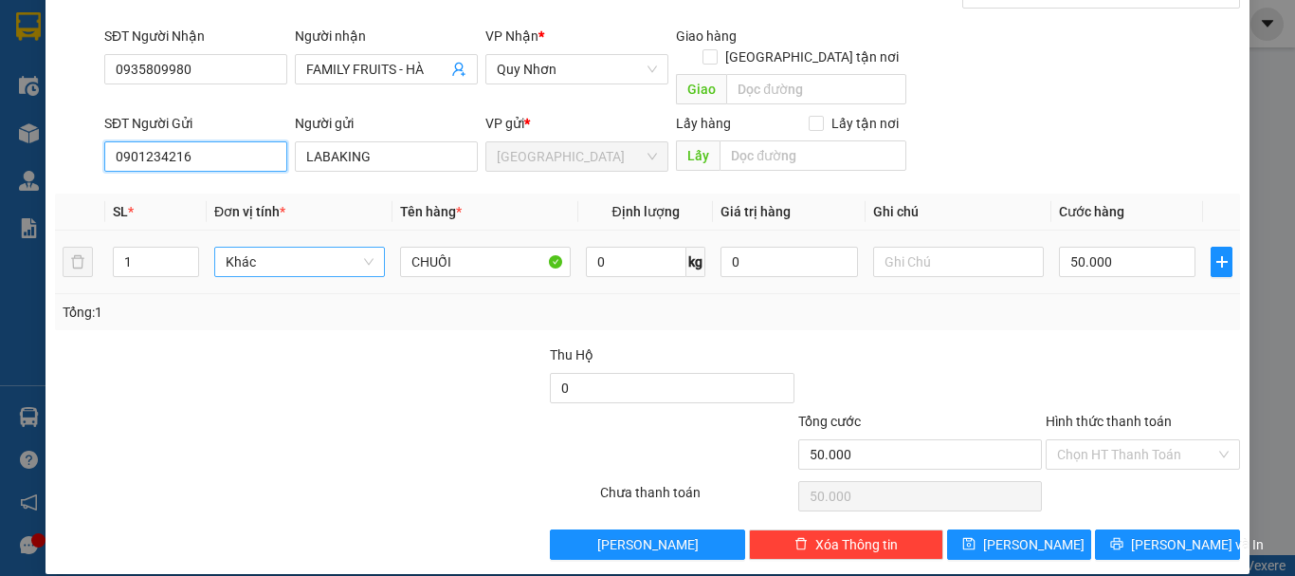
click at [268, 247] on span "Khác" at bounding box center [300, 261] width 148 height 28
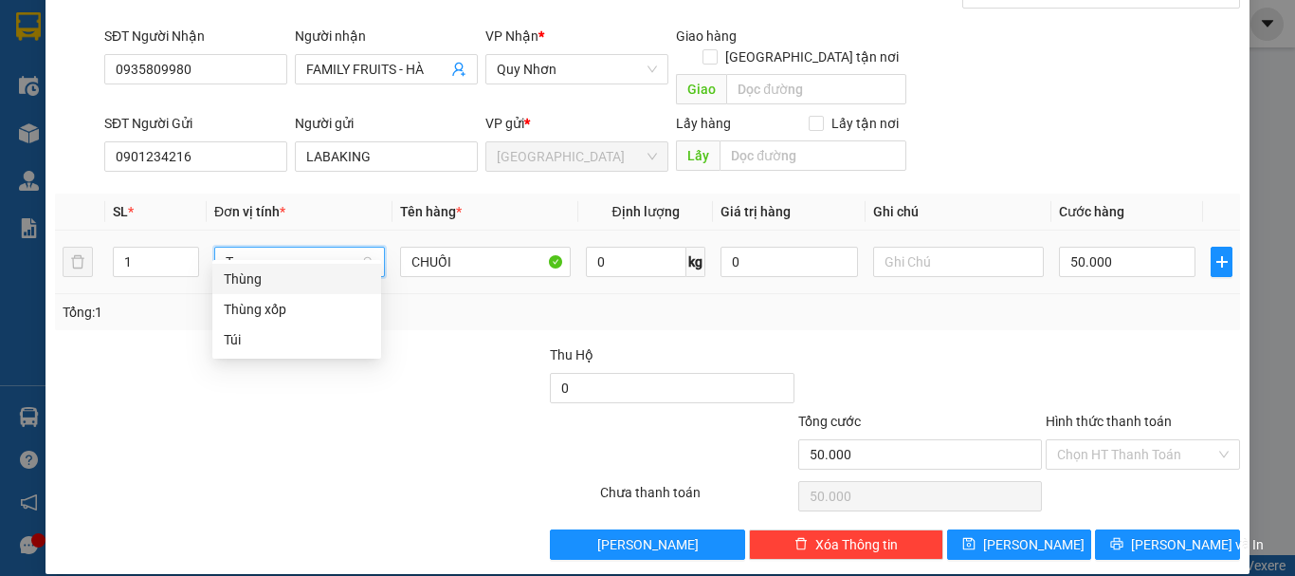
click at [305, 285] on div "Thùng" at bounding box center [297, 278] width 146 height 21
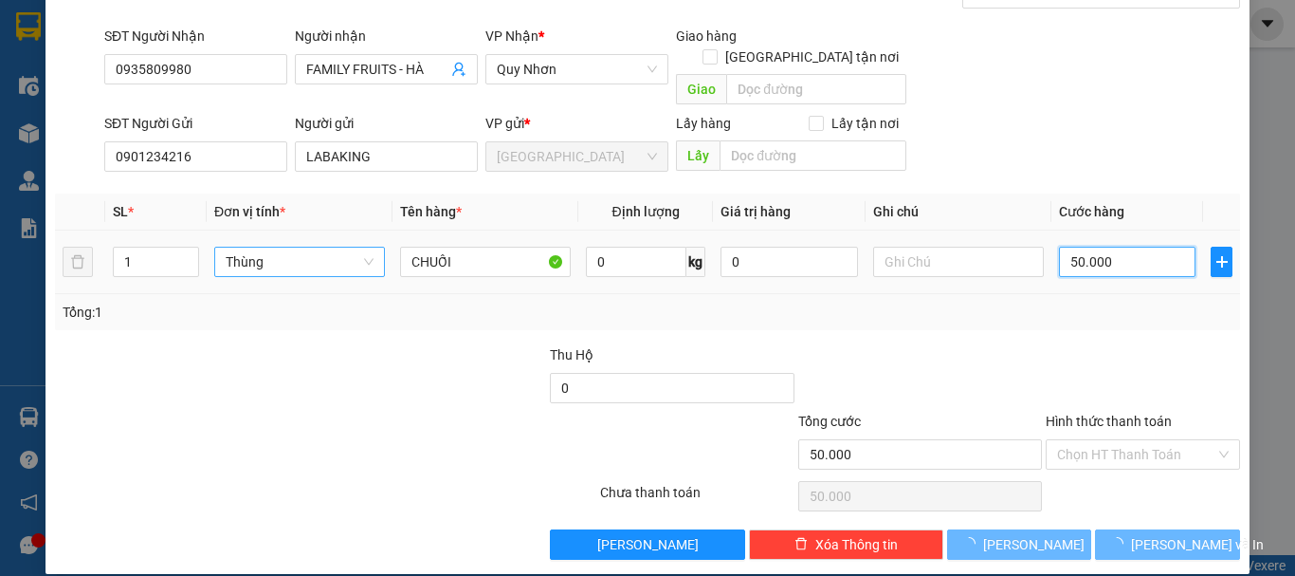
click at [1104, 249] on input "50.000" at bounding box center [1127, 262] width 137 height 30
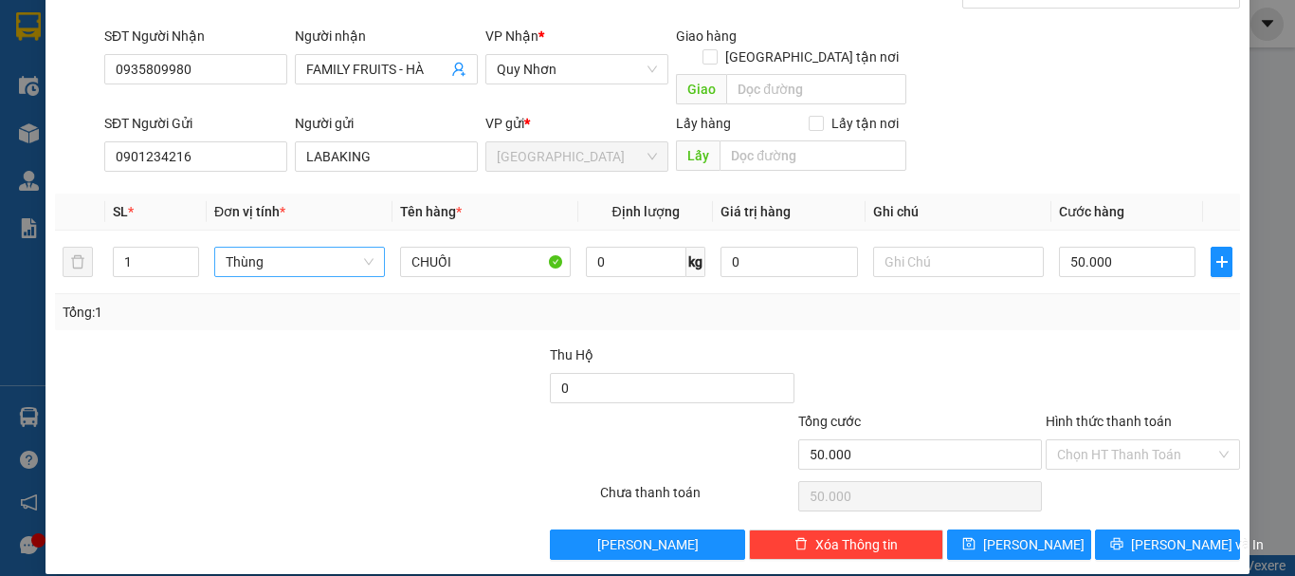
drag, startPoint x: 1105, startPoint y: 438, endPoint x: 1099, endPoint y: 479, distance: 41.2
click at [1104, 440] on input "Hình thức thanh toán" at bounding box center [1136, 454] width 158 height 28
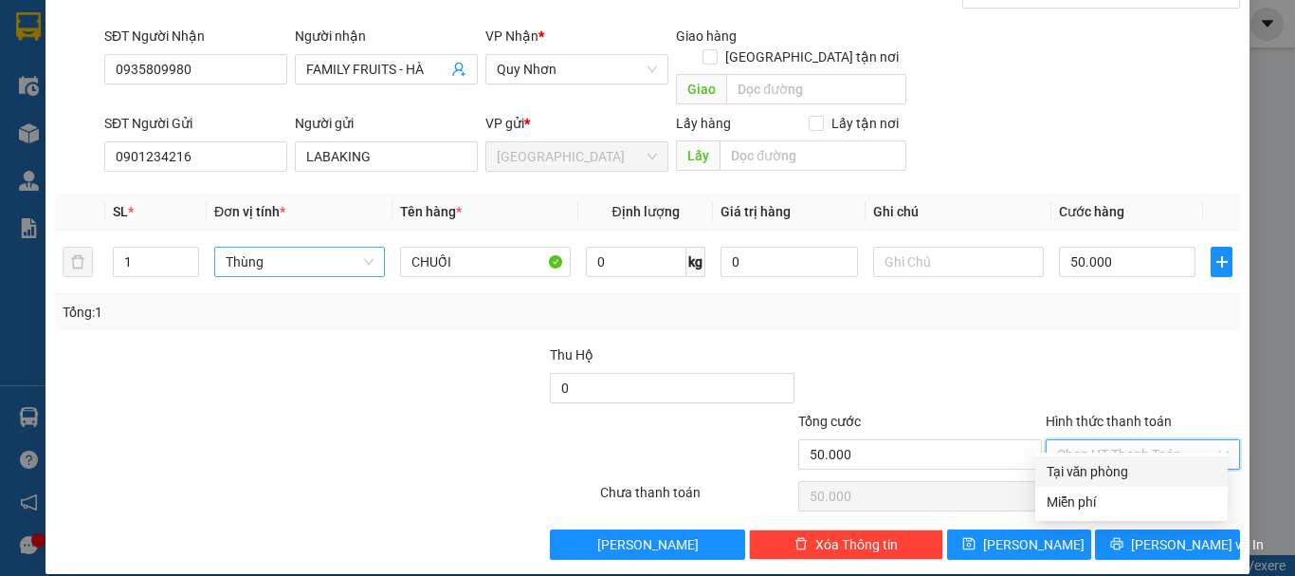
click at [1101, 474] on div "Tại văn phòng" at bounding box center [1132, 471] width 170 height 21
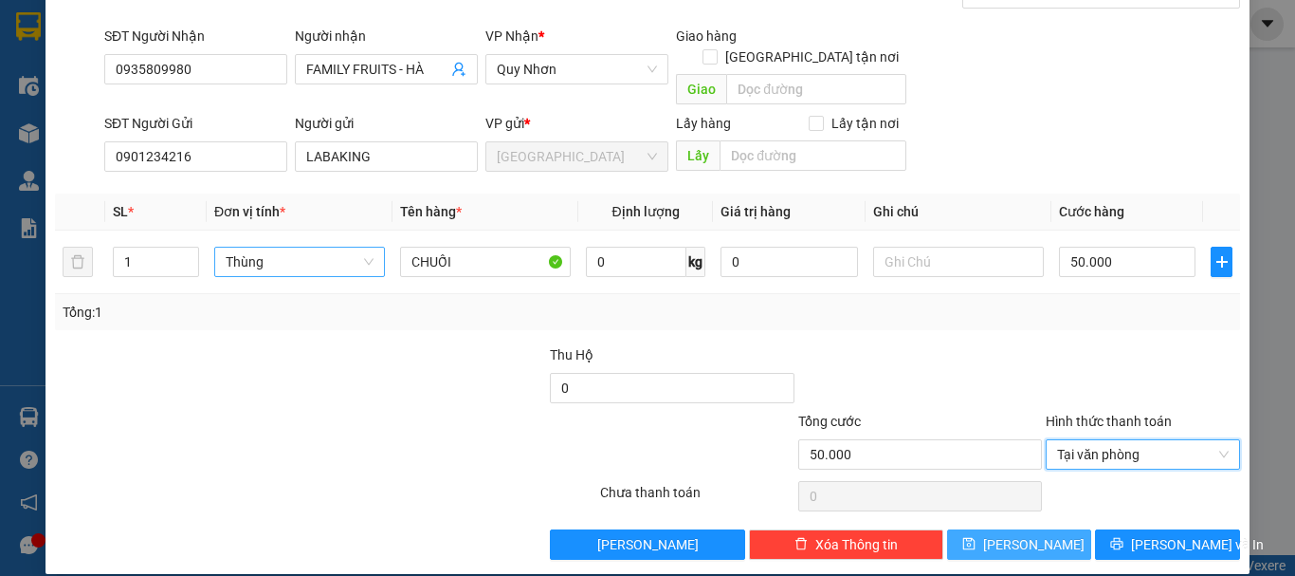
click at [1007, 529] on button "Lưu" at bounding box center [1019, 544] width 145 height 30
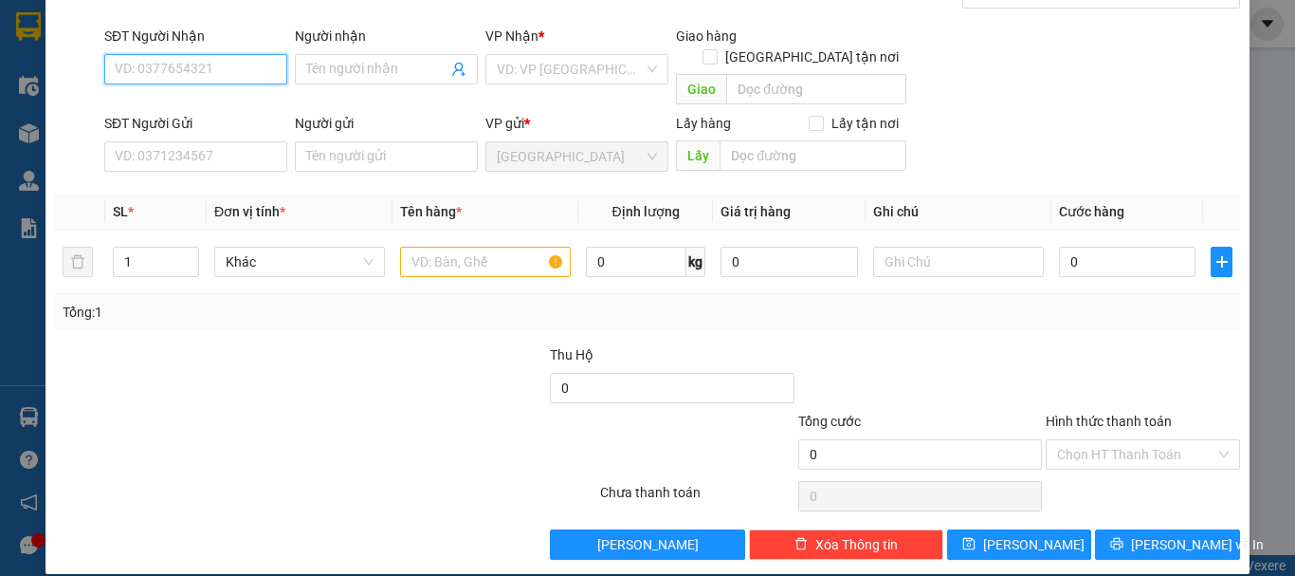
click at [257, 65] on input "SĐT Người Nhận" at bounding box center [195, 69] width 183 height 30
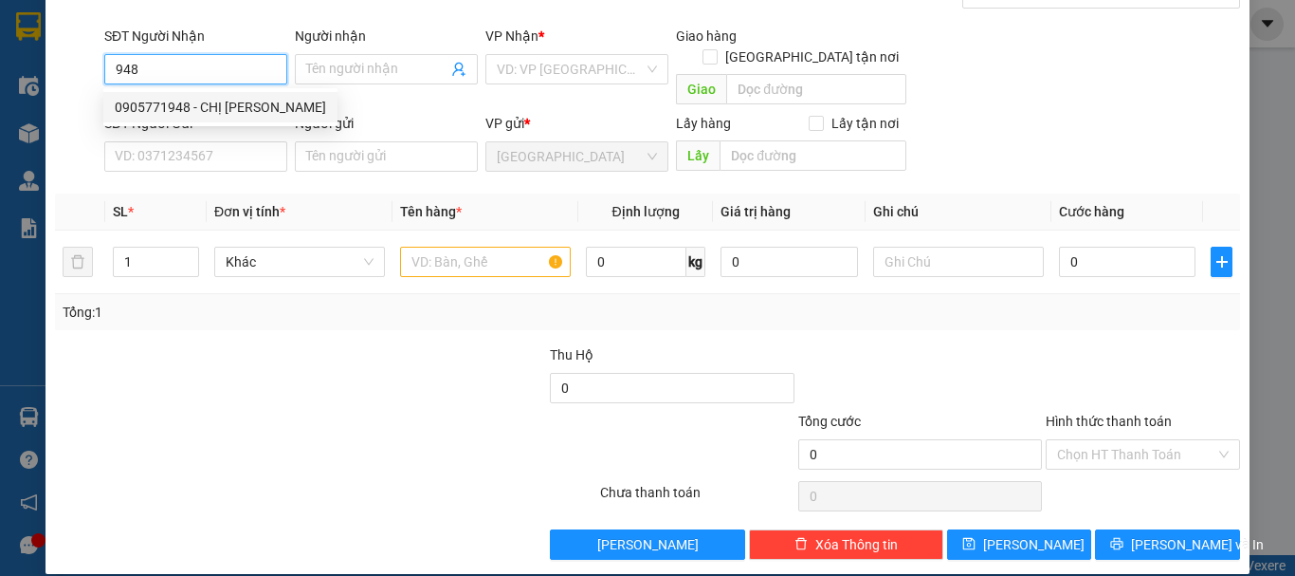
click at [239, 113] on div "0905771948 - CHỊ TUẤN" at bounding box center [220, 107] width 211 height 21
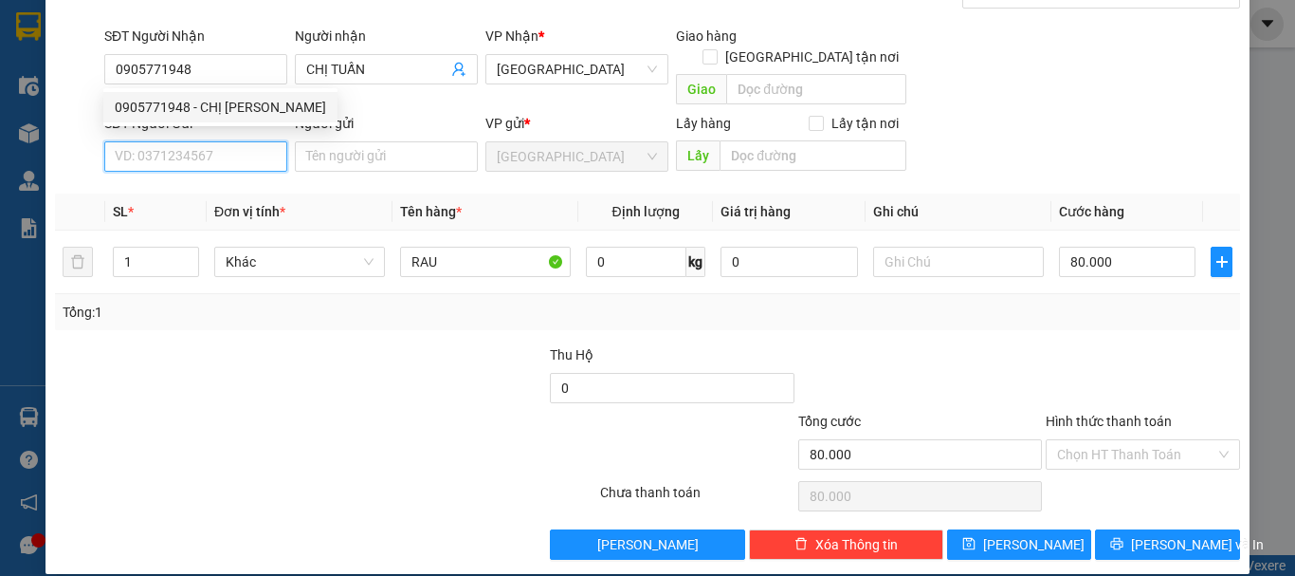
click at [231, 145] on input "SĐT Người Gửi" at bounding box center [195, 156] width 183 height 30
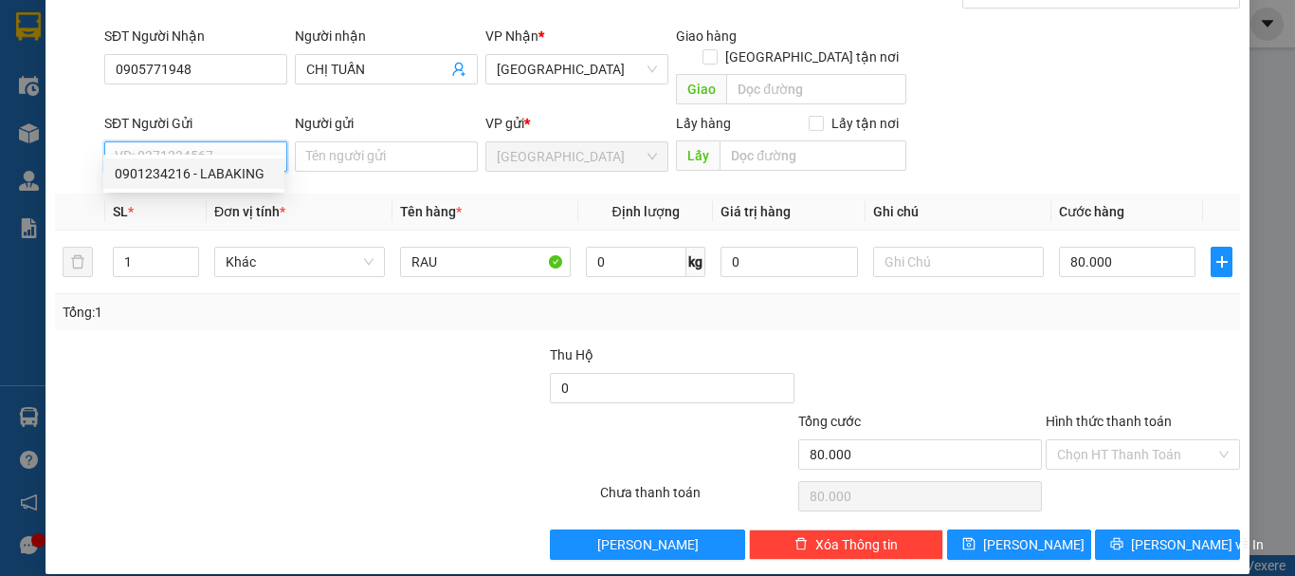
drag, startPoint x: 233, startPoint y: 165, endPoint x: 242, endPoint y: 187, distance: 23.4
click at [233, 168] on div "0901234216 - LABAKING" at bounding box center [194, 173] width 158 height 21
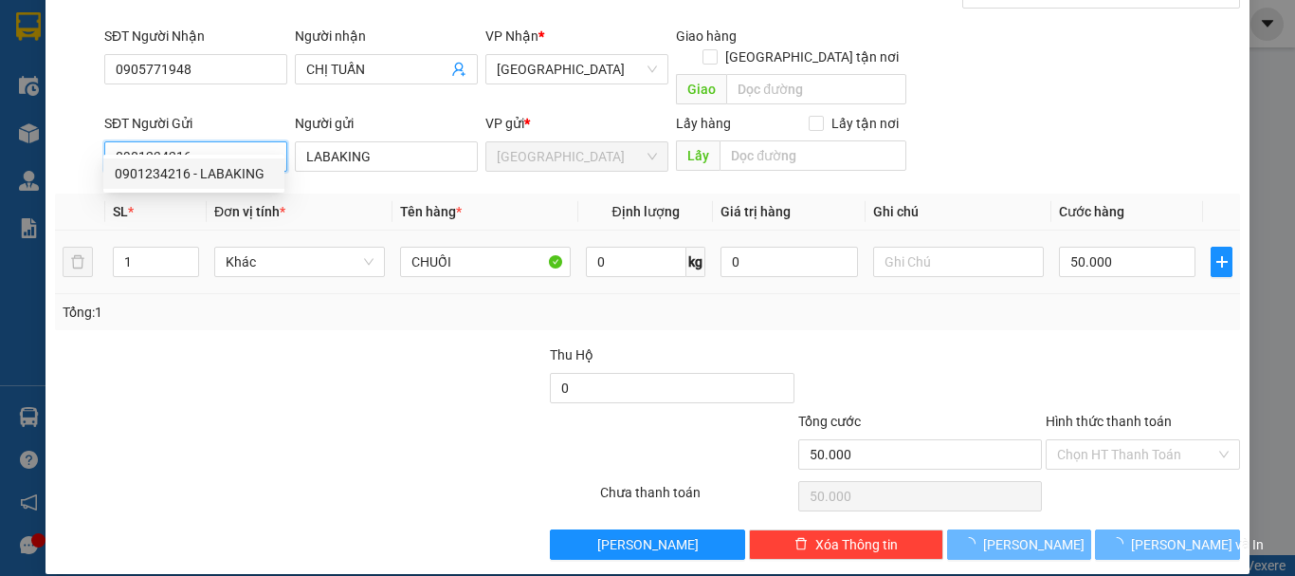
click at [279, 249] on span "Khác" at bounding box center [300, 261] width 148 height 28
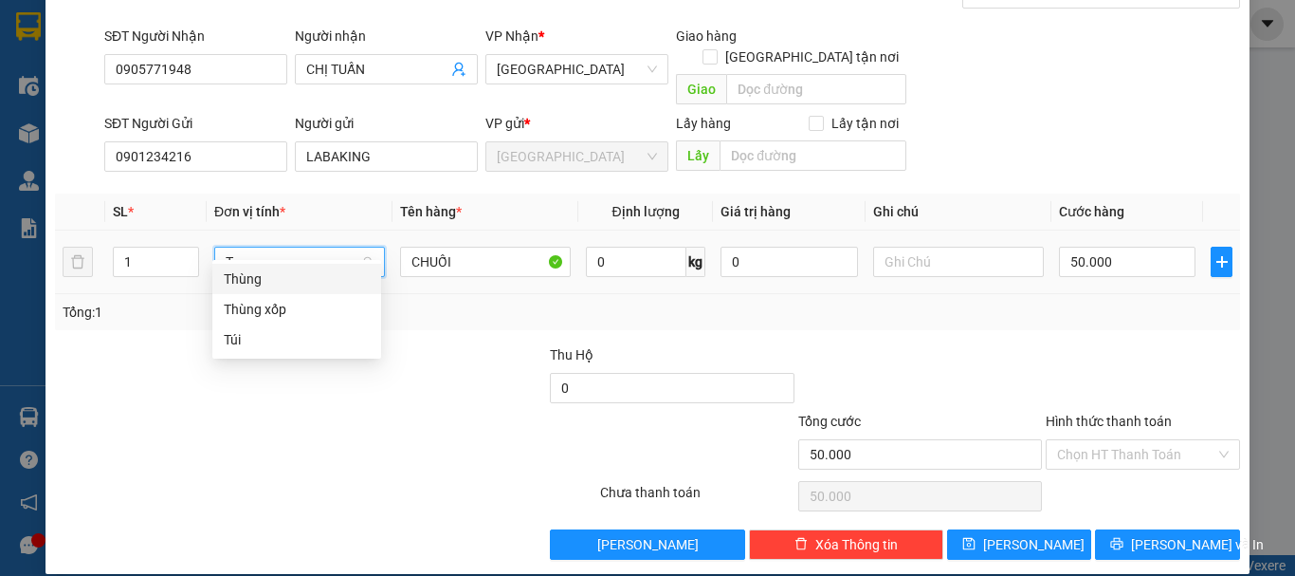
drag, startPoint x: 284, startPoint y: 275, endPoint x: 470, endPoint y: 296, distance: 187.0
click at [285, 276] on div "Thùng" at bounding box center [297, 278] width 146 height 21
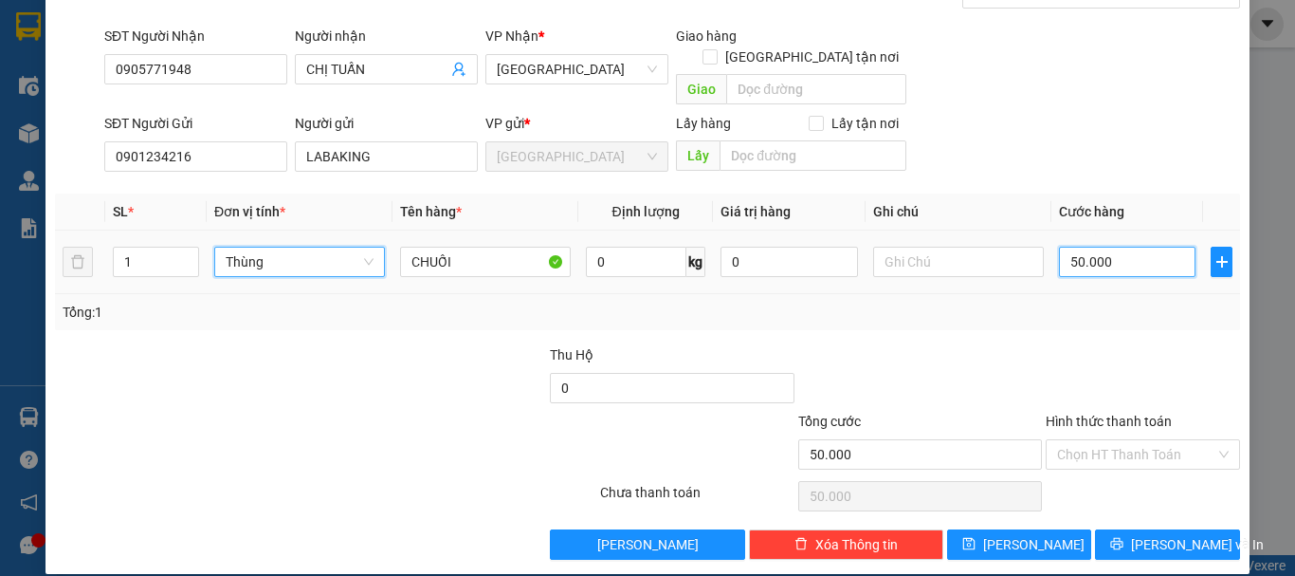
click at [1140, 247] on input "50.000" at bounding box center [1127, 262] width 137 height 30
click at [1136, 442] on input "Hình thức thanh toán" at bounding box center [1136, 454] width 158 height 28
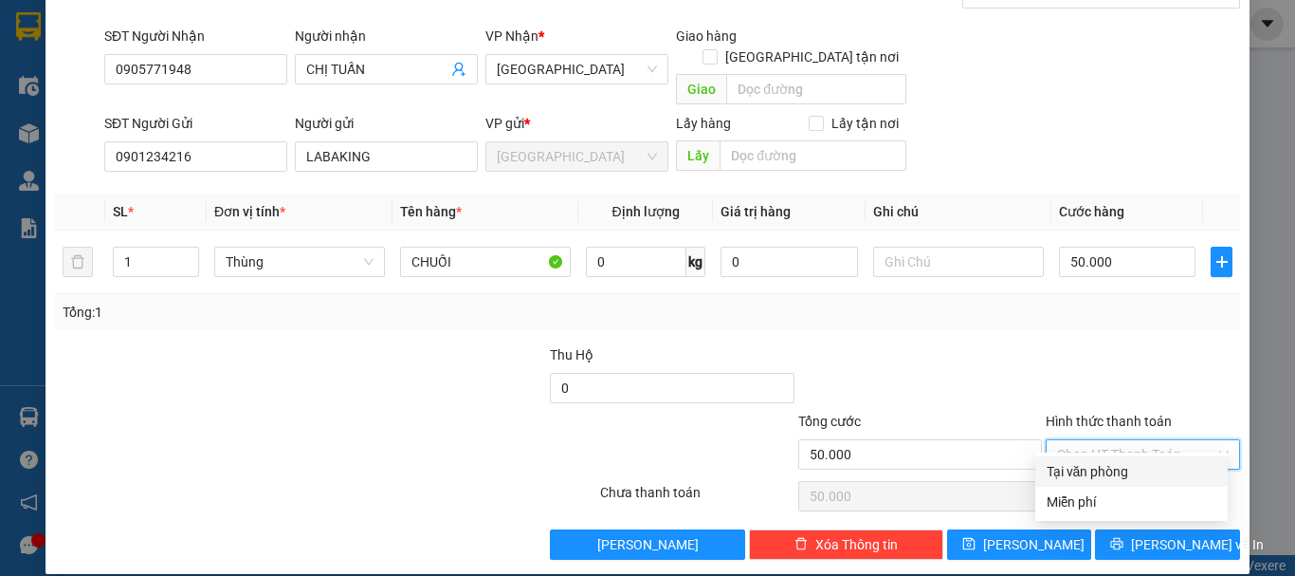
click at [1124, 463] on div "Tại văn phòng" at bounding box center [1132, 471] width 170 height 21
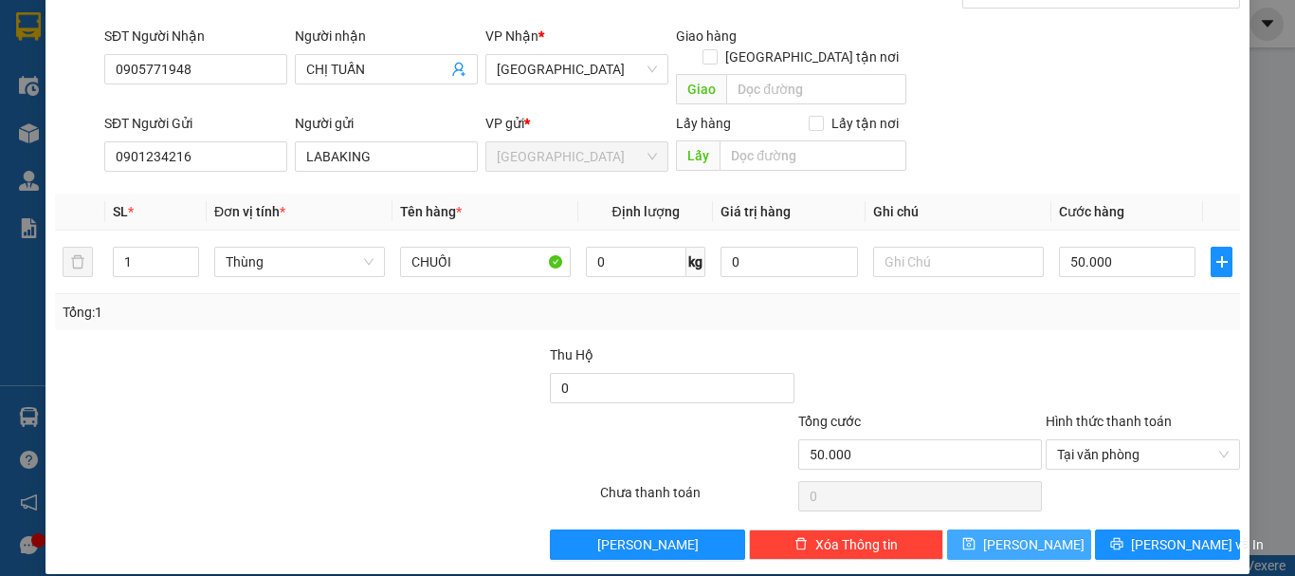
click at [1054, 529] on button "Lưu" at bounding box center [1019, 544] width 145 height 30
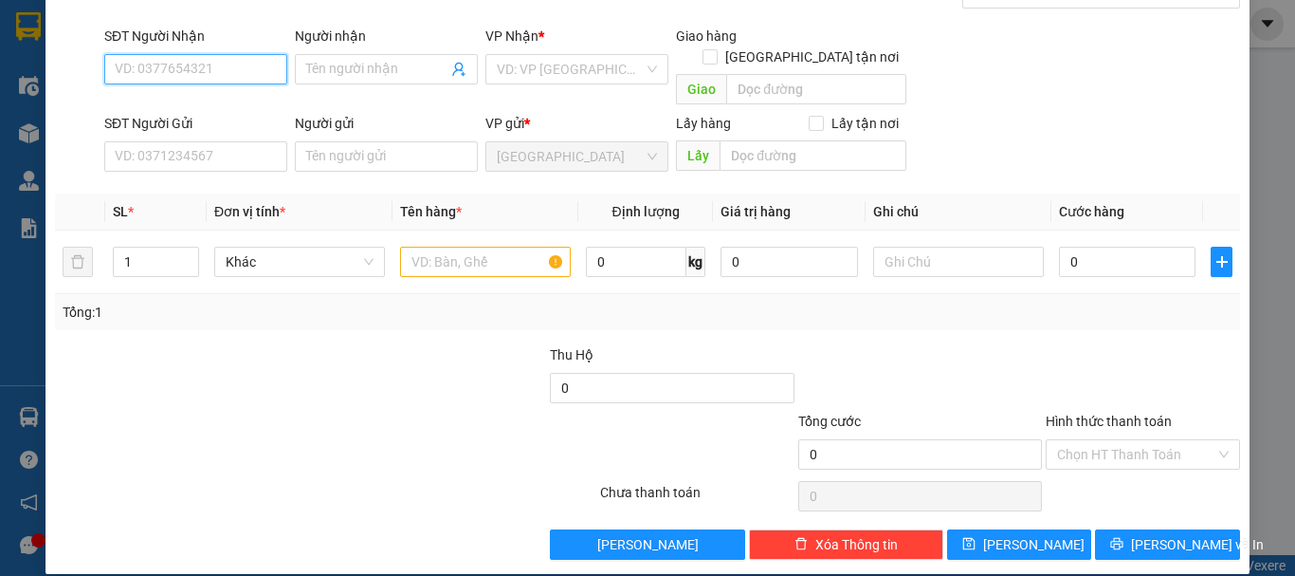
drag, startPoint x: 210, startPoint y: 74, endPoint x: 315, endPoint y: 20, distance: 117.5
click at [216, 66] on input "SĐT Người Nhận" at bounding box center [195, 69] width 183 height 30
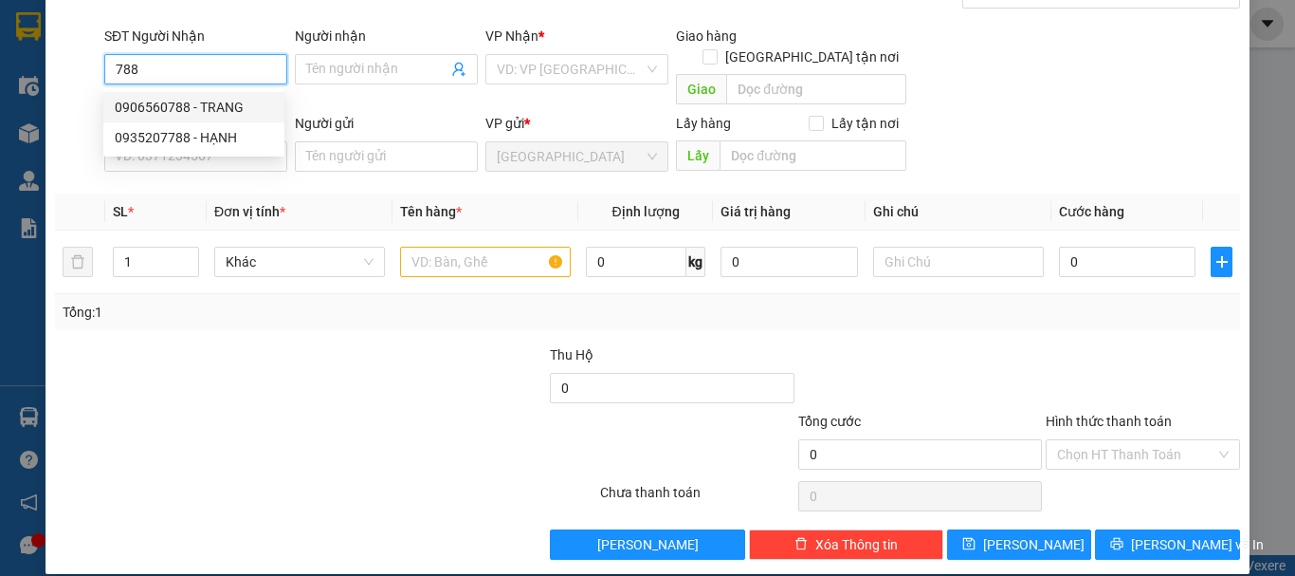
click at [219, 111] on div "0906560788 - TRANG" at bounding box center [194, 107] width 158 height 21
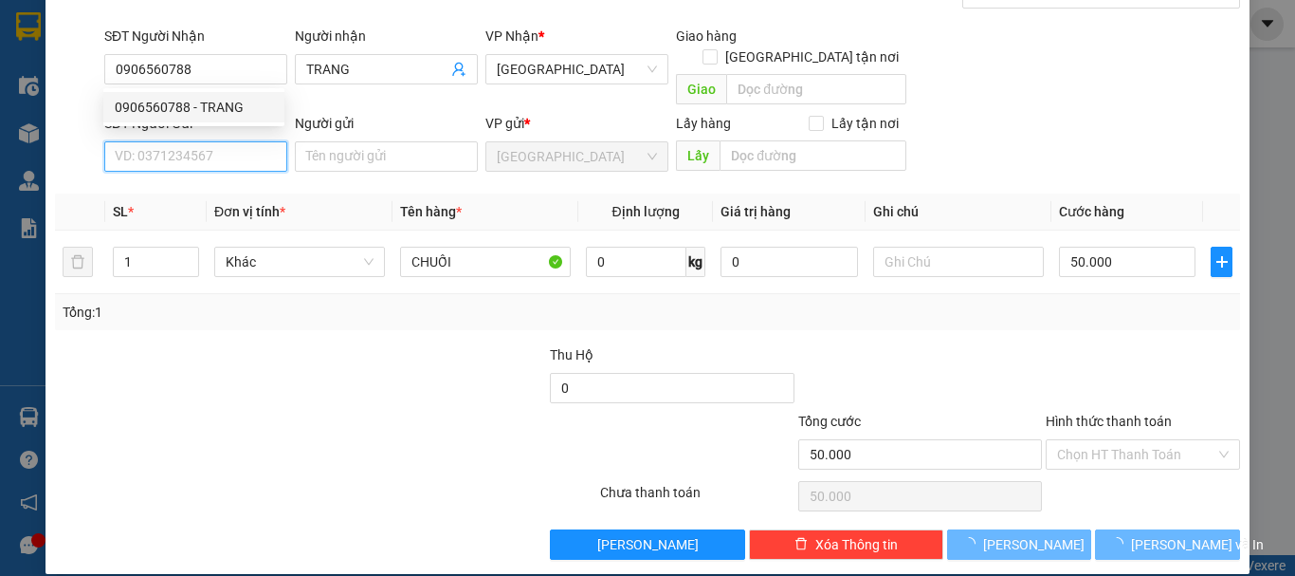
click at [237, 141] on input "SĐT Người Gửi" at bounding box center [195, 156] width 183 height 30
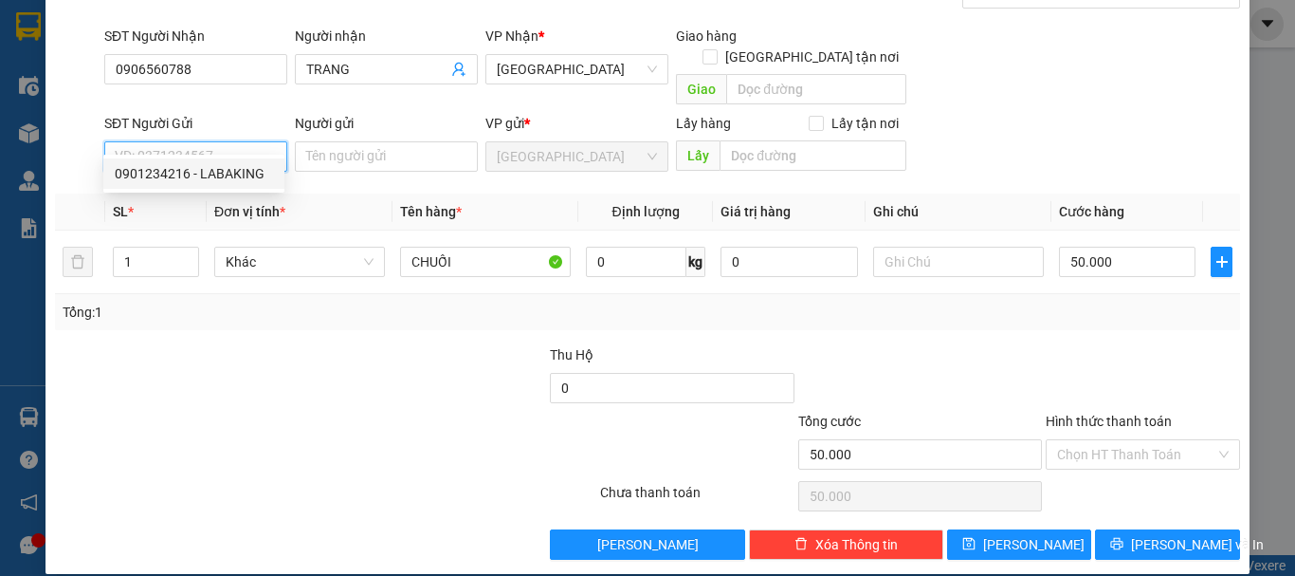
click at [235, 166] on div "0901234216 - LABAKING" at bounding box center [194, 173] width 158 height 21
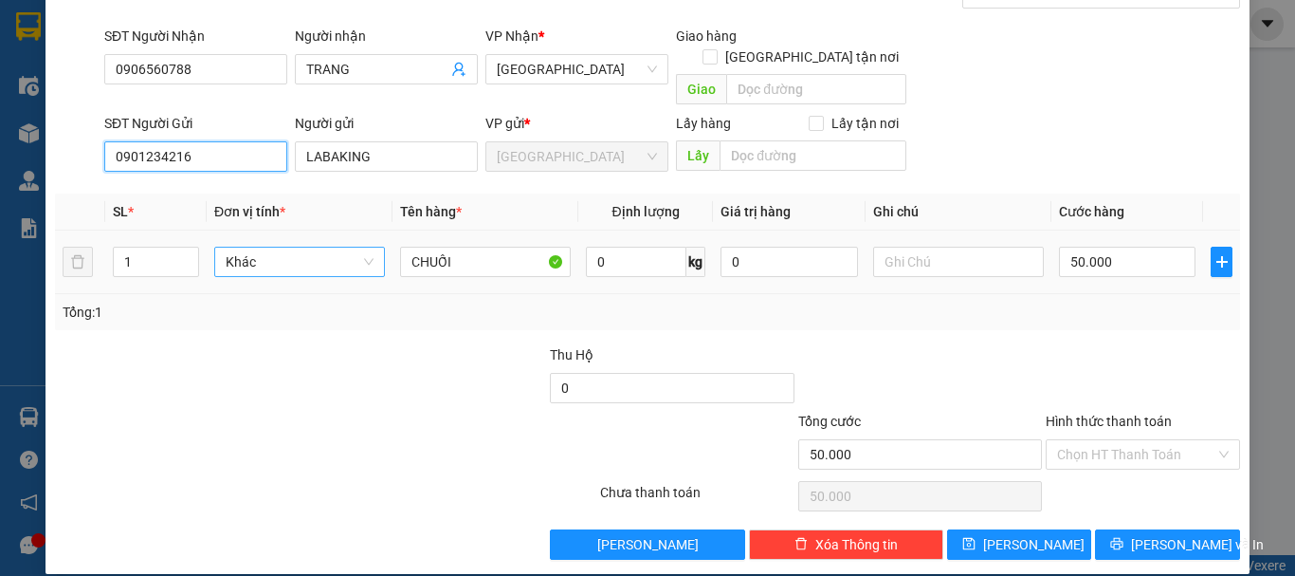
click at [245, 247] on span "Khác" at bounding box center [300, 261] width 148 height 28
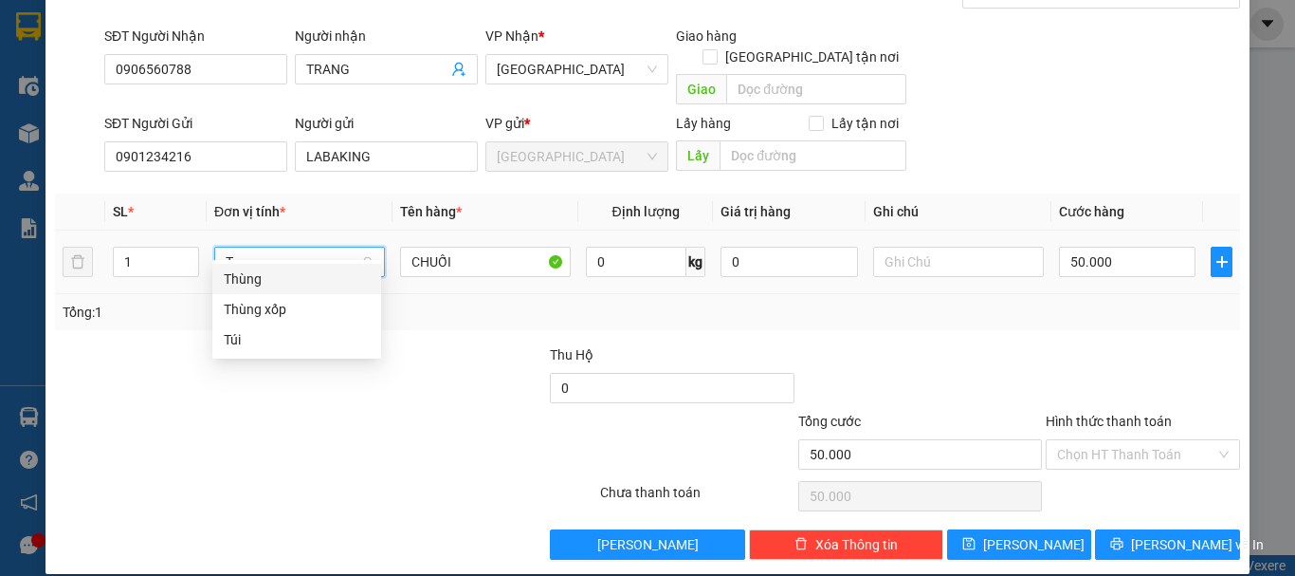
drag, startPoint x: 271, startPoint y: 281, endPoint x: 571, endPoint y: 282, distance: 299.6
click at [272, 281] on div "Thùng" at bounding box center [297, 278] width 146 height 21
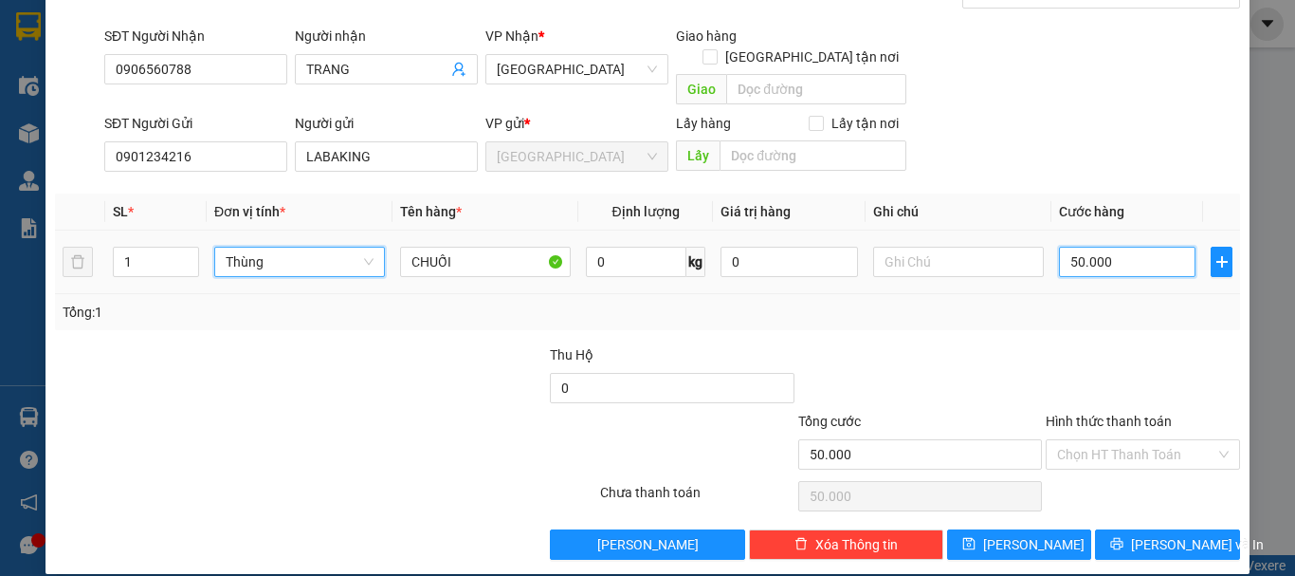
click at [1108, 247] on input "50.000" at bounding box center [1127, 262] width 137 height 30
click at [1135, 442] on input "Hình thức thanh toán" at bounding box center [1136, 454] width 158 height 28
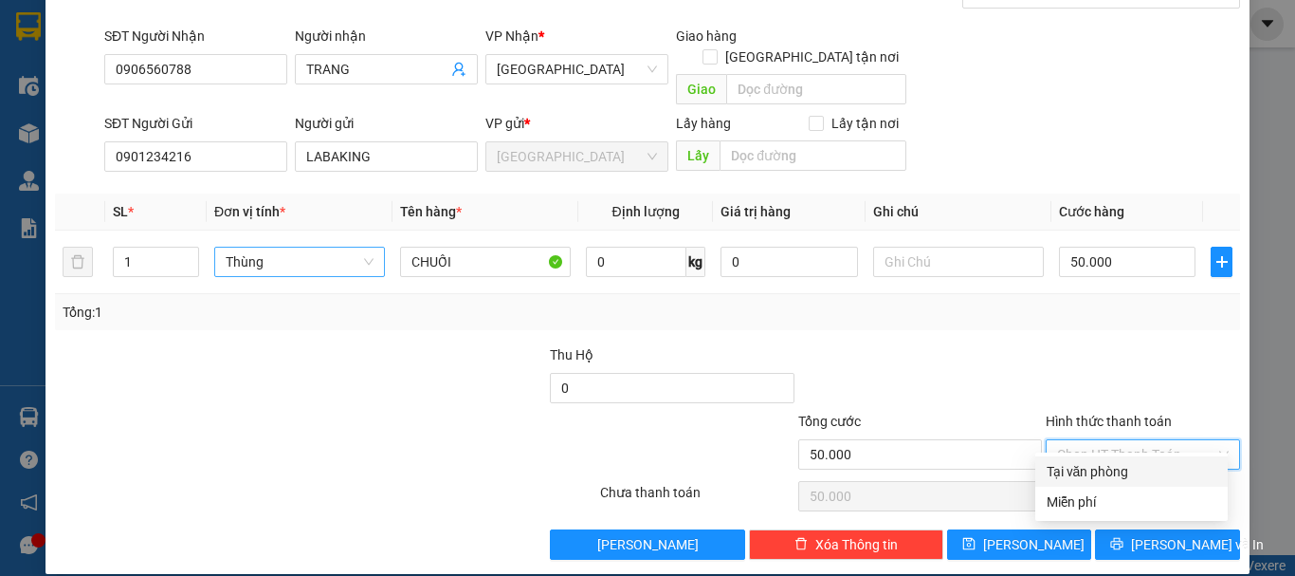
click at [1123, 471] on div "Tại văn phòng" at bounding box center [1132, 471] width 170 height 21
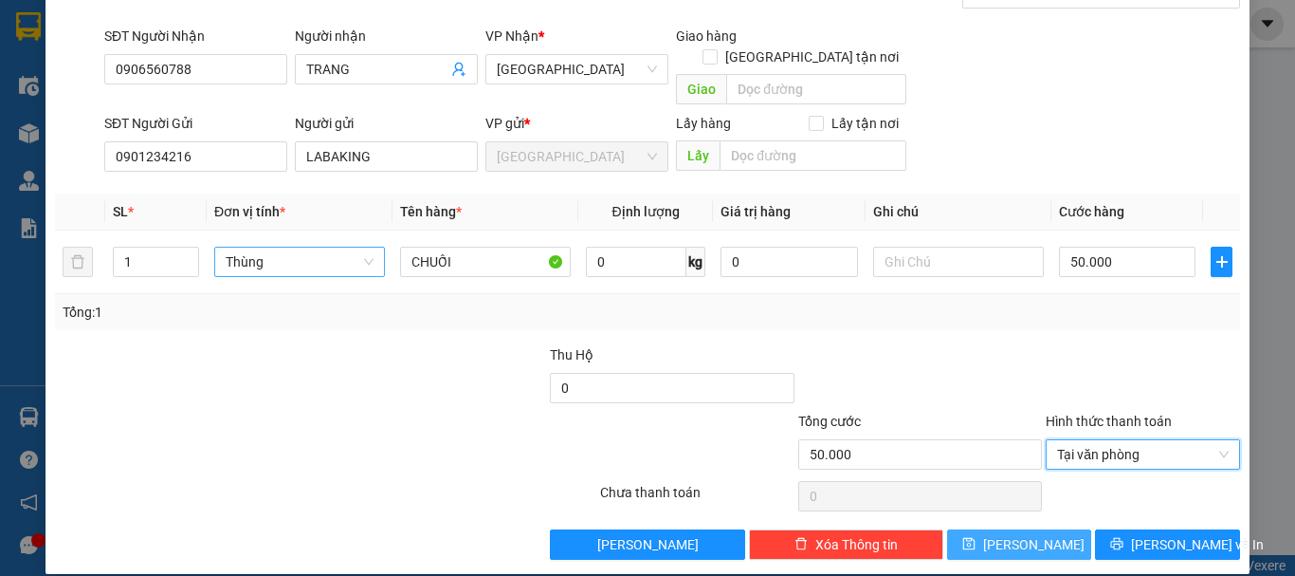
click at [1003, 529] on button "Lưu" at bounding box center [1019, 544] width 145 height 30
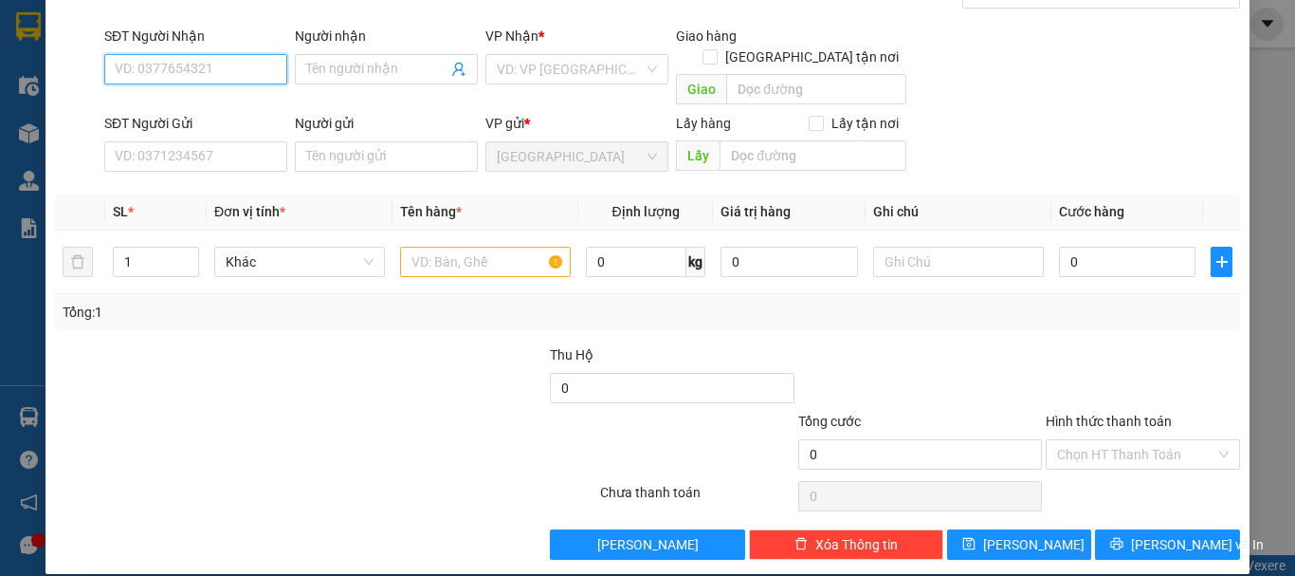
click at [201, 77] on input "SĐT Người Nhận" at bounding box center [195, 69] width 183 height 30
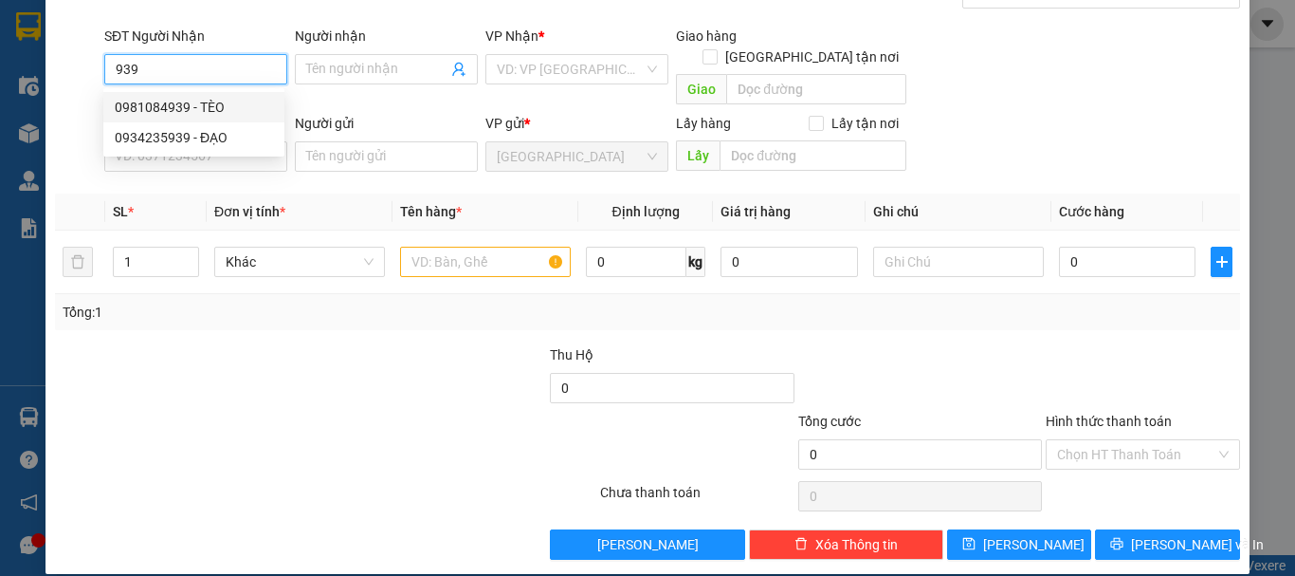
click at [192, 106] on div "0981084939 - TÈO" at bounding box center [194, 107] width 158 height 21
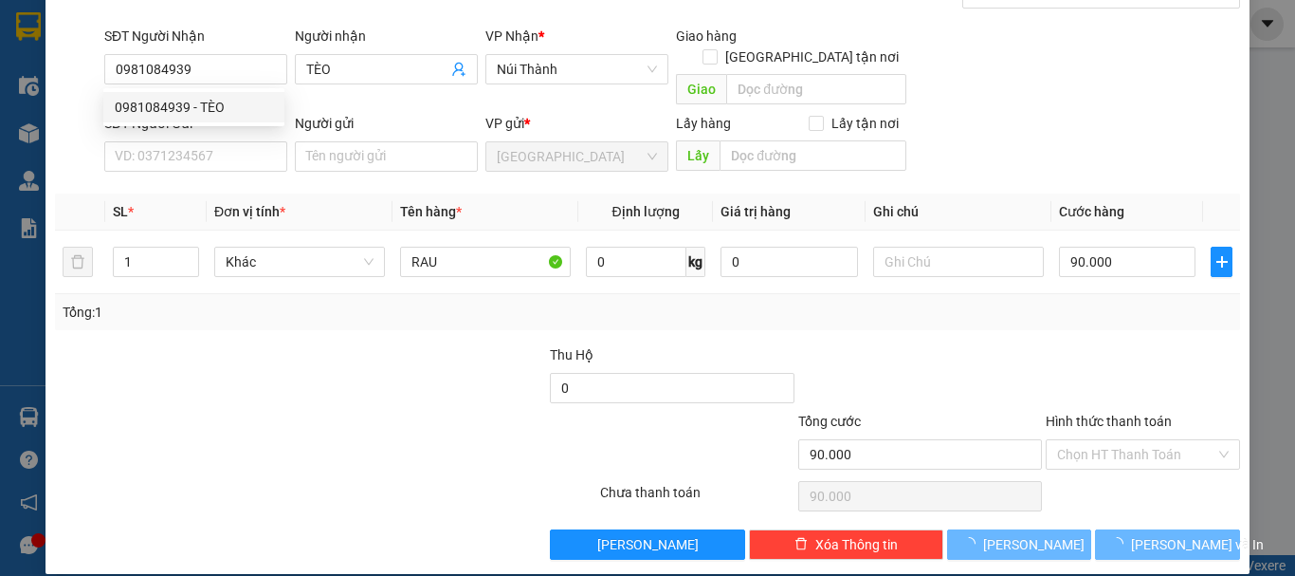
click at [214, 154] on div "SĐT Người Gửi VD: 0371234567" at bounding box center [195, 146] width 183 height 66
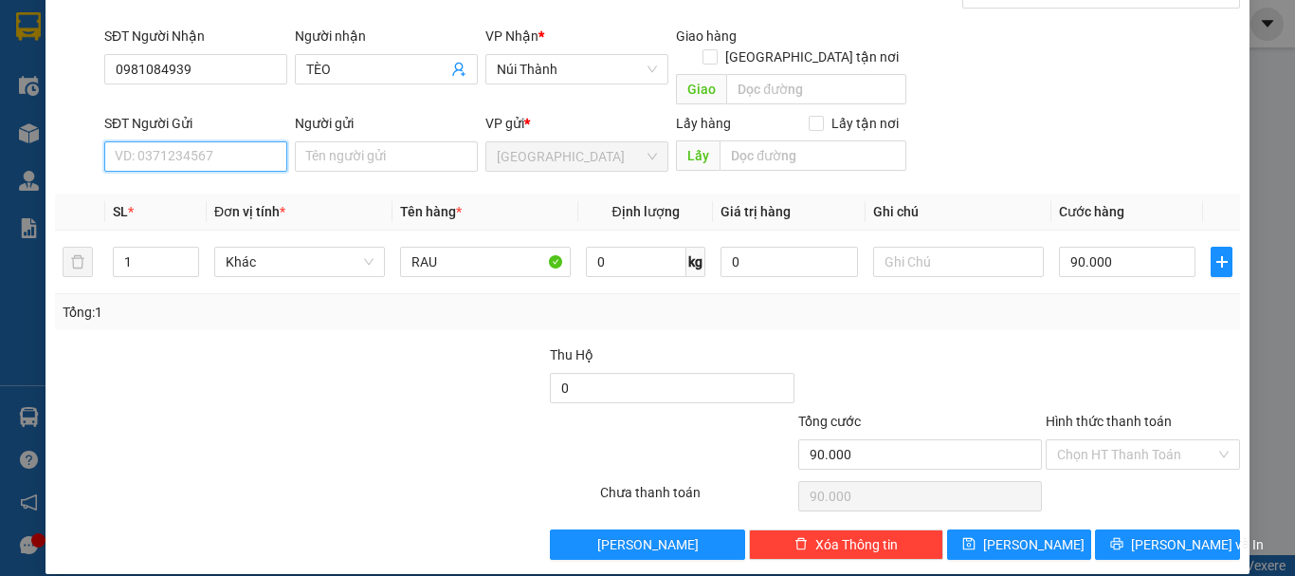
click at [220, 141] on input "SĐT Người Gửi" at bounding box center [195, 156] width 183 height 30
click at [227, 172] on div "0901234216 - LABAKING" at bounding box center [194, 173] width 158 height 21
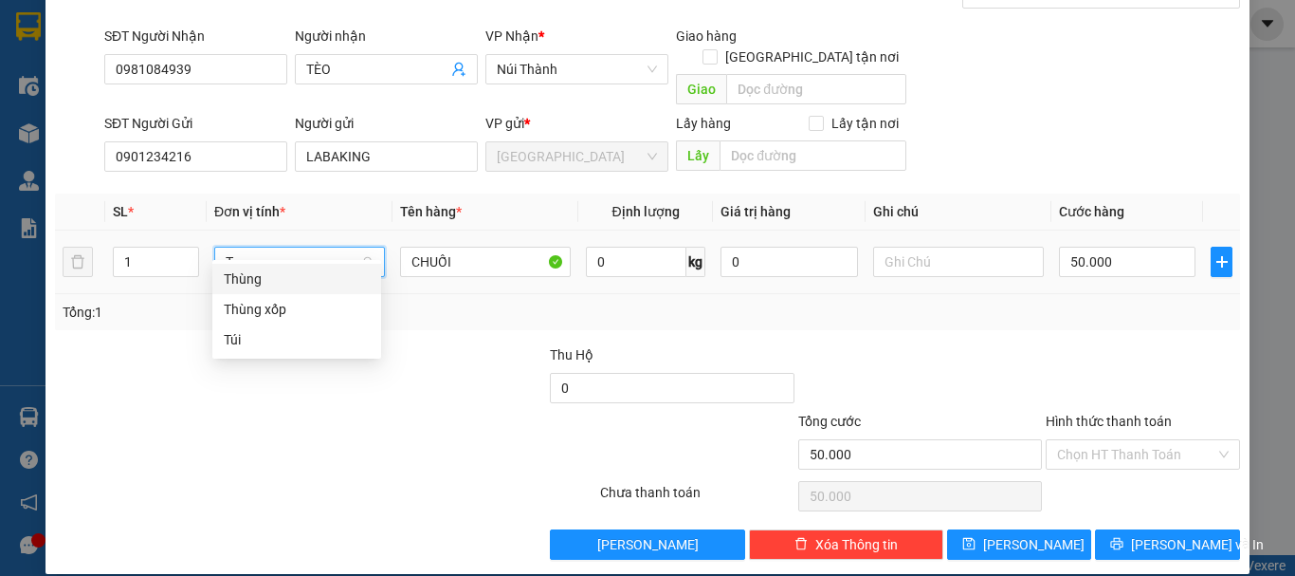
click at [273, 280] on div "Thùng" at bounding box center [297, 278] width 146 height 21
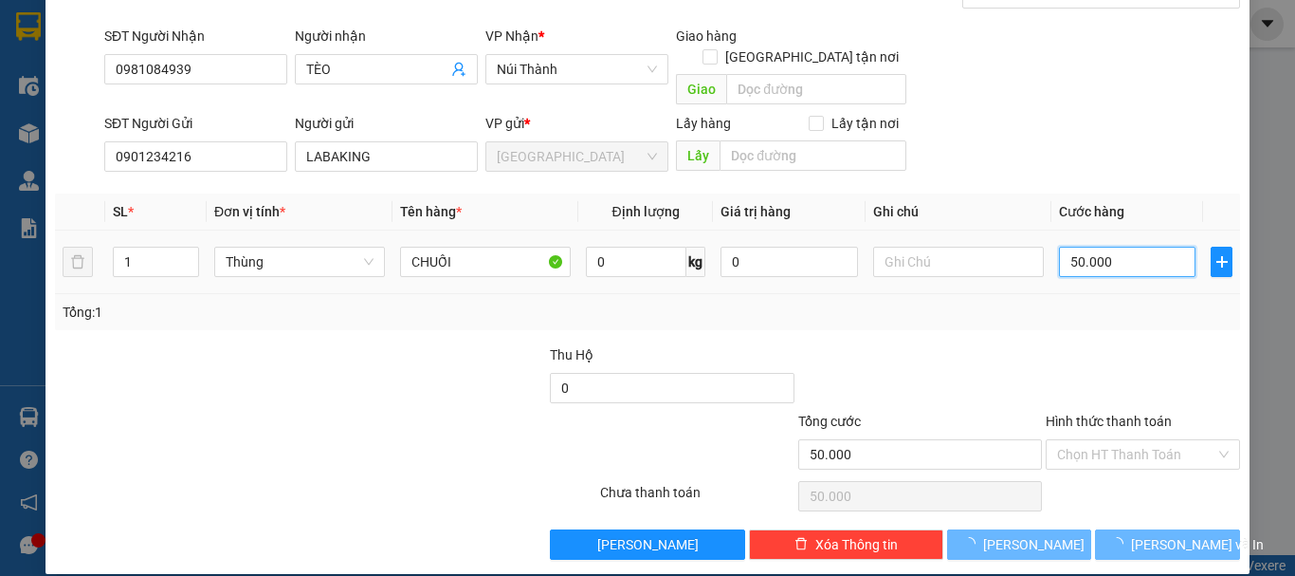
click at [1137, 248] on input "50.000" at bounding box center [1127, 262] width 137 height 30
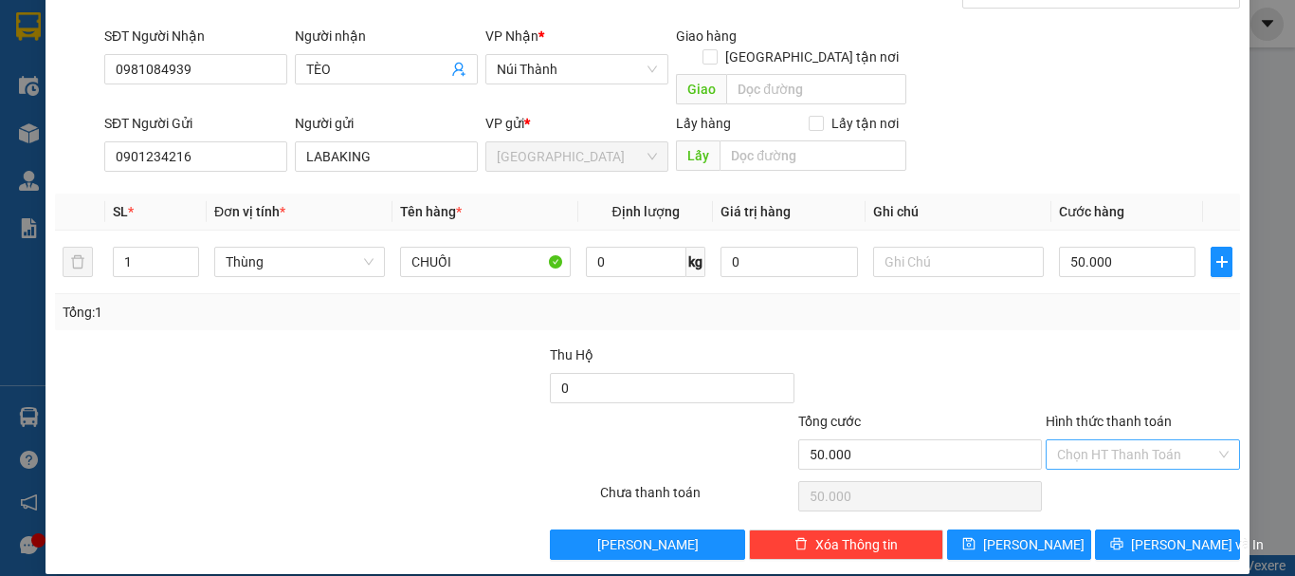
drag, startPoint x: 1134, startPoint y: 431, endPoint x: 1133, endPoint y: 450, distance: 19.0
click at [1134, 440] on input "Hình thức thanh toán" at bounding box center [1136, 454] width 158 height 28
click at [1130, 467] on div "Tại văn phòng" at bounding box center [1132, 471] width 170 height 21
click at [1004, 529] on button "Lưu" at bounding box center [1019, 544] width 145 height 30
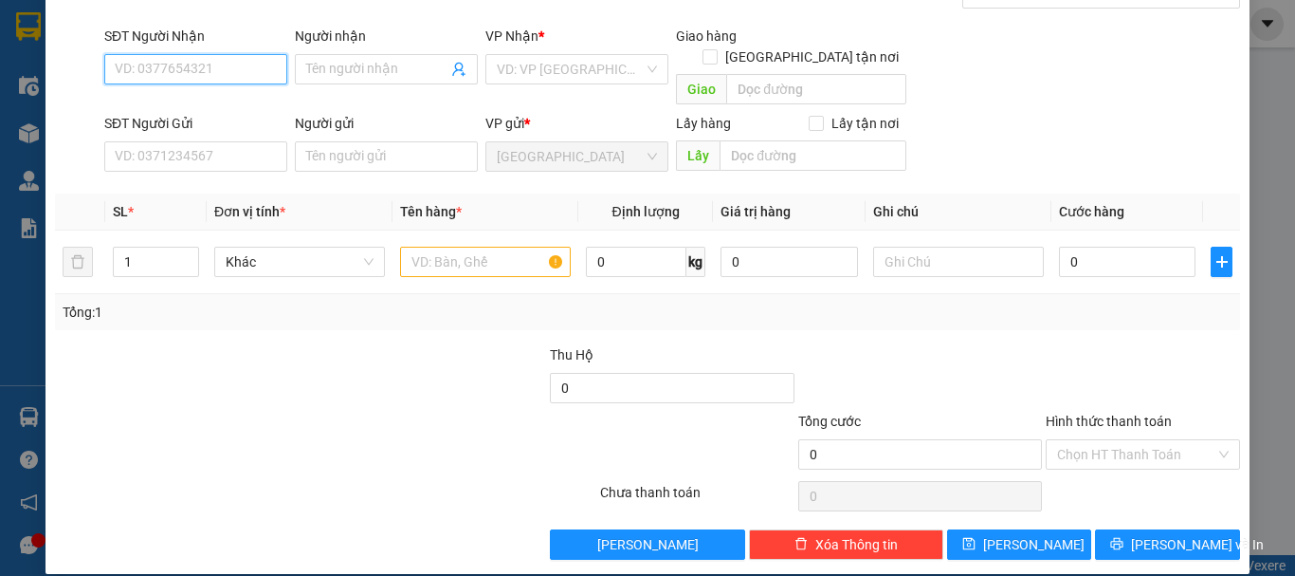
click at [248, 80] on input "SĐT Người Nhận" at bounding box center [195, 69] width 183 height 30
click at [205, 105] on div "0905106037 - THẢO JOLY MART" at bounding box center [211, 107] width 192 height 21
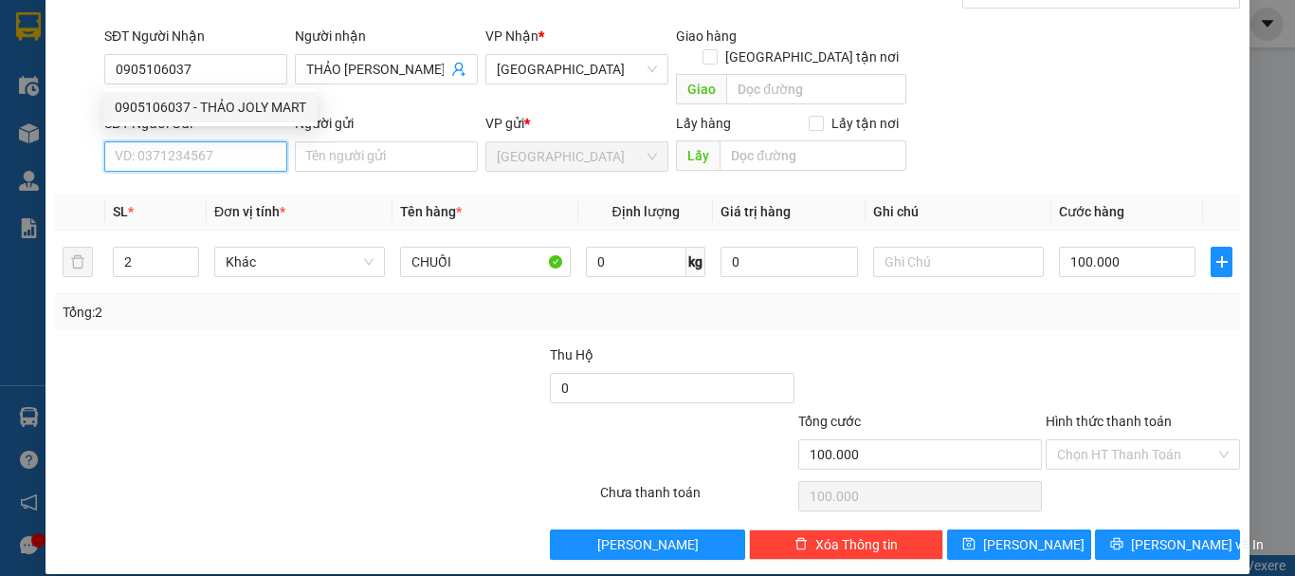
click at [205, 145] on input "SĐT Người Gửi" at bounding box center [195, 156] width 183 height 30
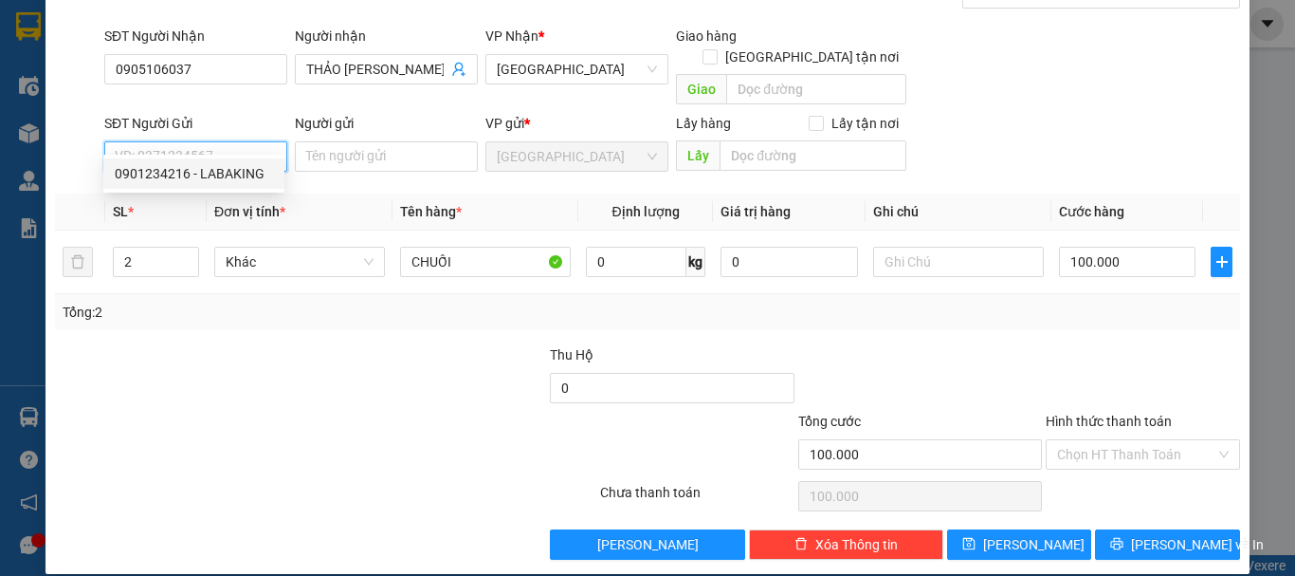
click at [205, 167] on div "0901234216 - LABAKING" at bounding box center [194, 173] width 158 height 21
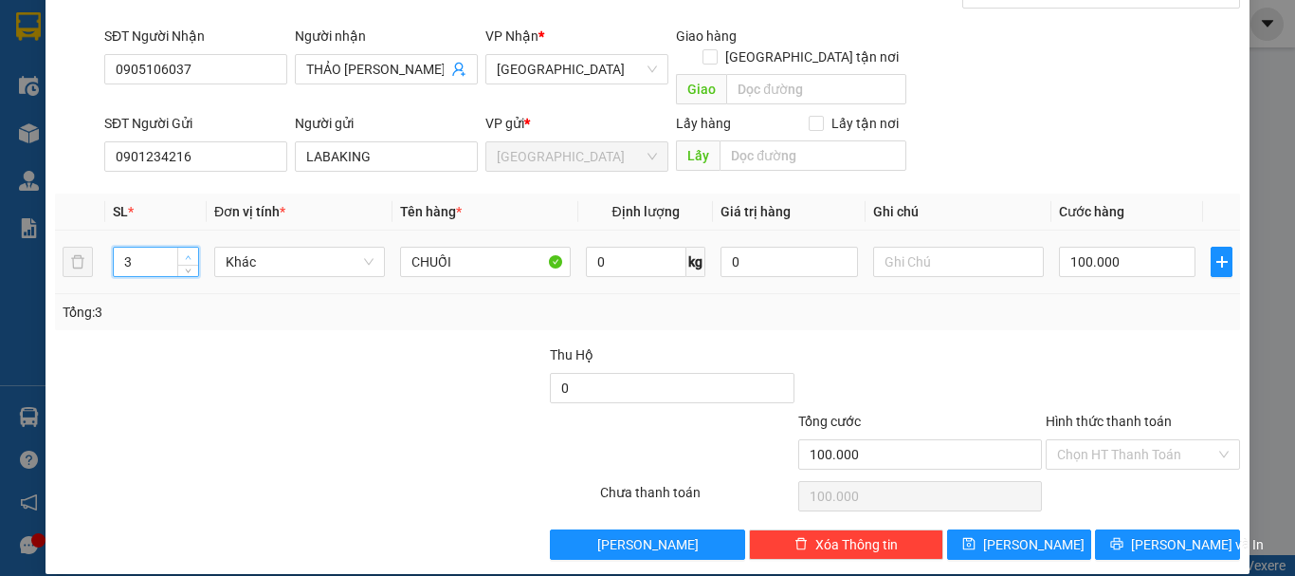
click at [182, 247] on span "Increase Value" at bounding box center [187, 255] width 21 height 17
click at [246, 247] on span "Khác" at bounding box center [300, 261] width 148 height 28
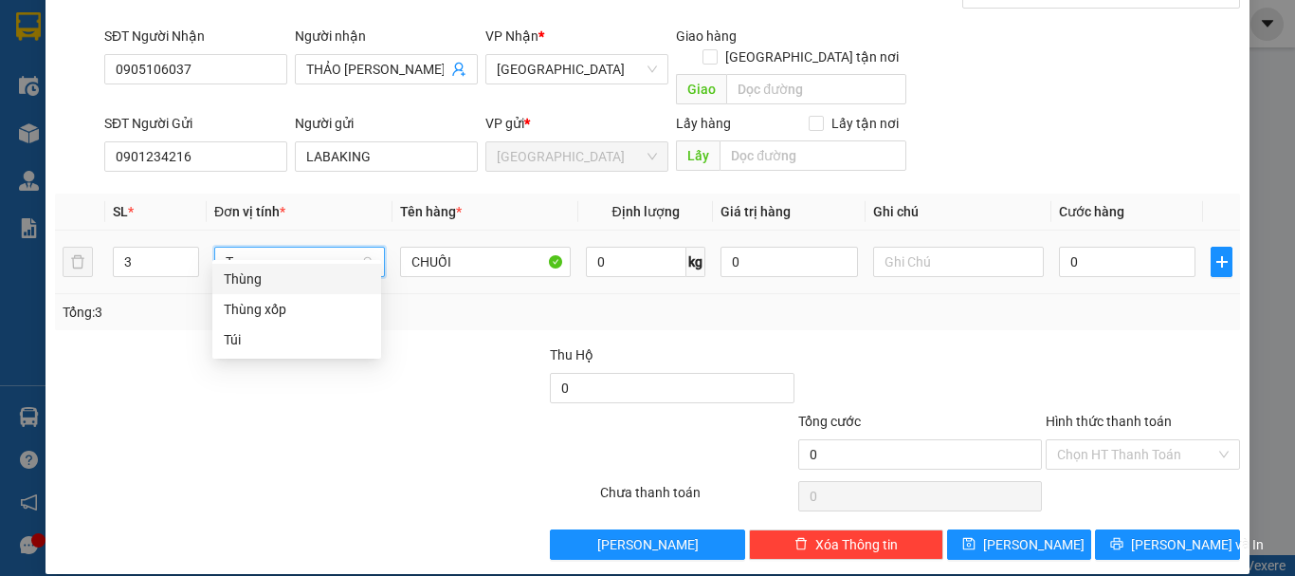
click at [269, 273] on div "Thùng" at bounding box center [297, 278] width 146 height 21
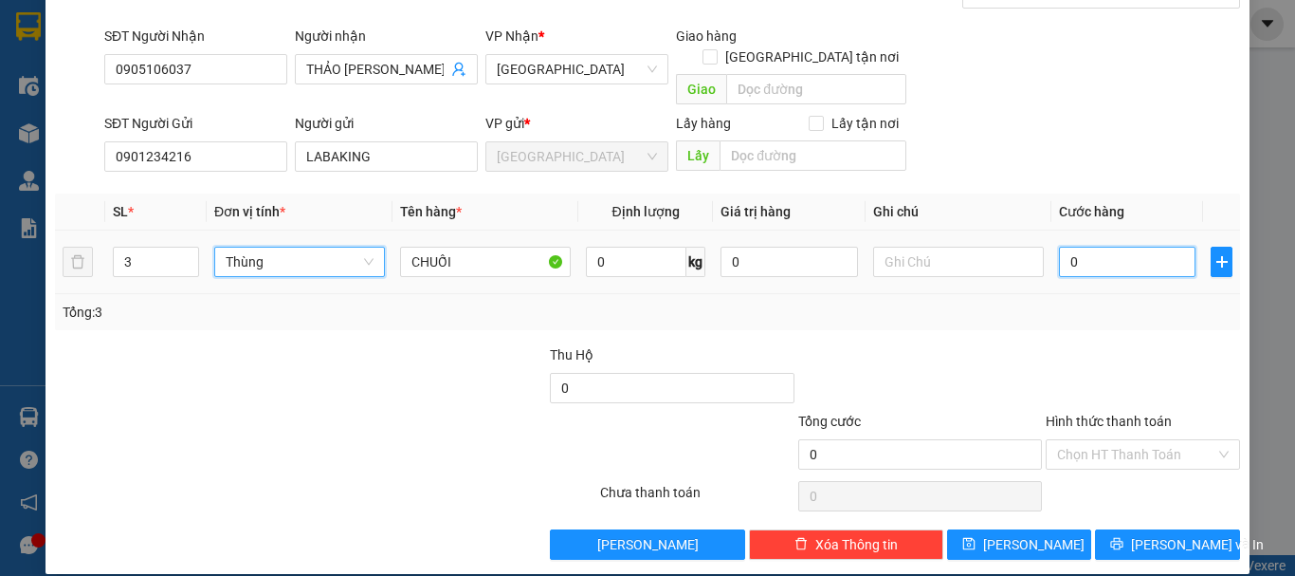
click at [1085, 247] on input "0" at bounding box center [1127, 262] width 137 height 30
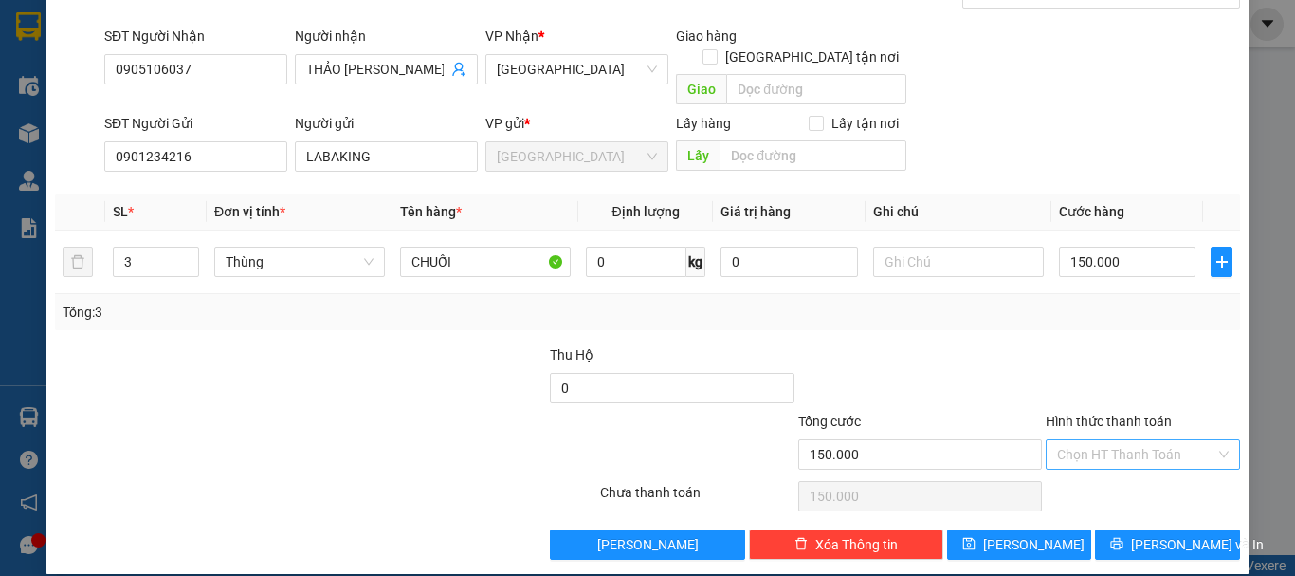
click at [1152, 440] on input "Hình thức thanh toán" at bounding box center [1136, 454] width 158 height 28
click at [1140, 476] on div "Tại văn phòng" at bounding box center [1132, 471] width 170 height 21
click at [1045, 529] on button "Lưu" at bounding box center [1019, 544] width 145 height 30
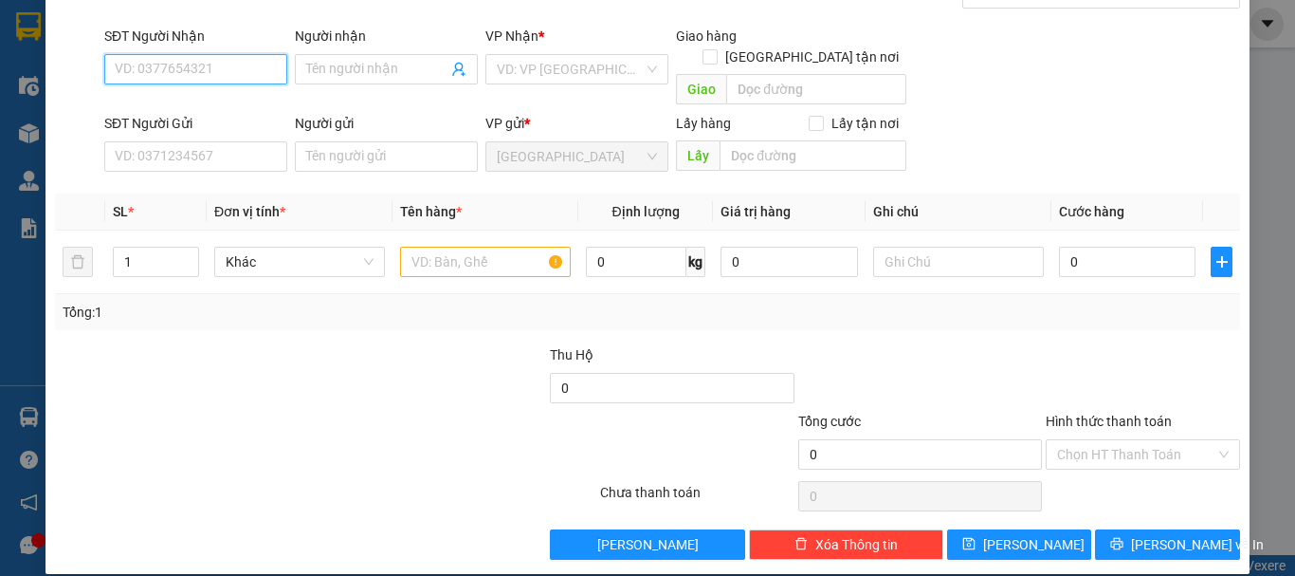
click at [246, 79] on input "SĐT Người Nhận" at bounding box center [195, 69] width 183 height 30
click at [257, 115] on div "0905725200 - SANG" at bounding box center [194, 107] width 158 height 21
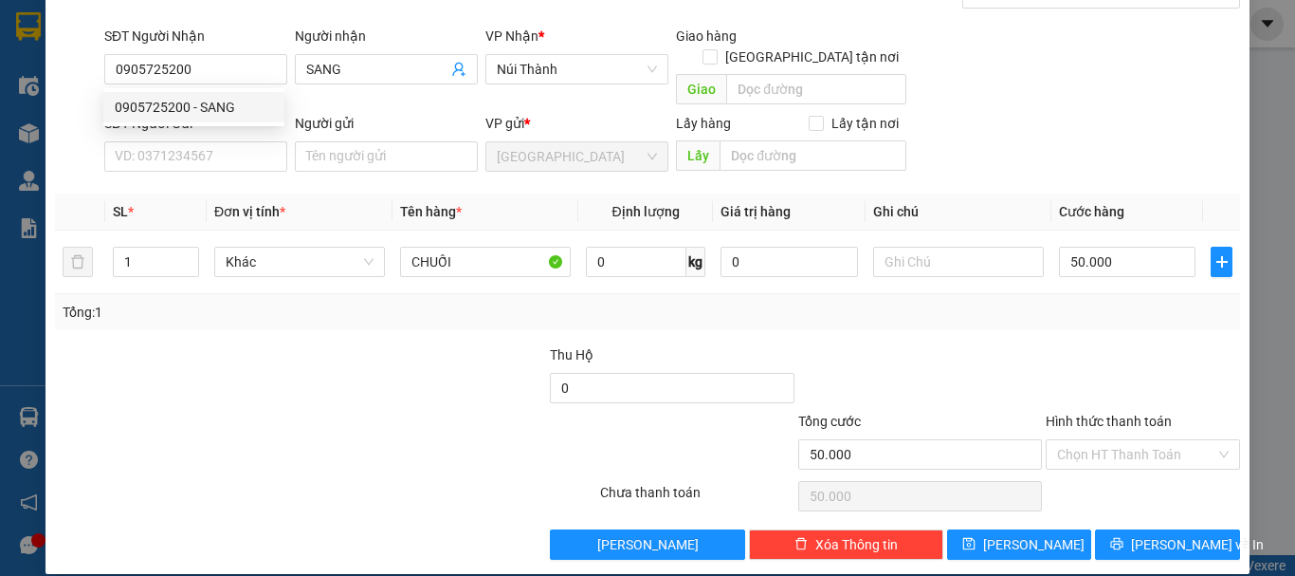
click at [241, 152] on div "SĐT Người Gửi VD: 0371234567" at bounding box center [195, 146] width 183 height 66
click at [241, 141] on input "SĐT Người Gửi" at bounding box center [195, 156] width 183 height 30
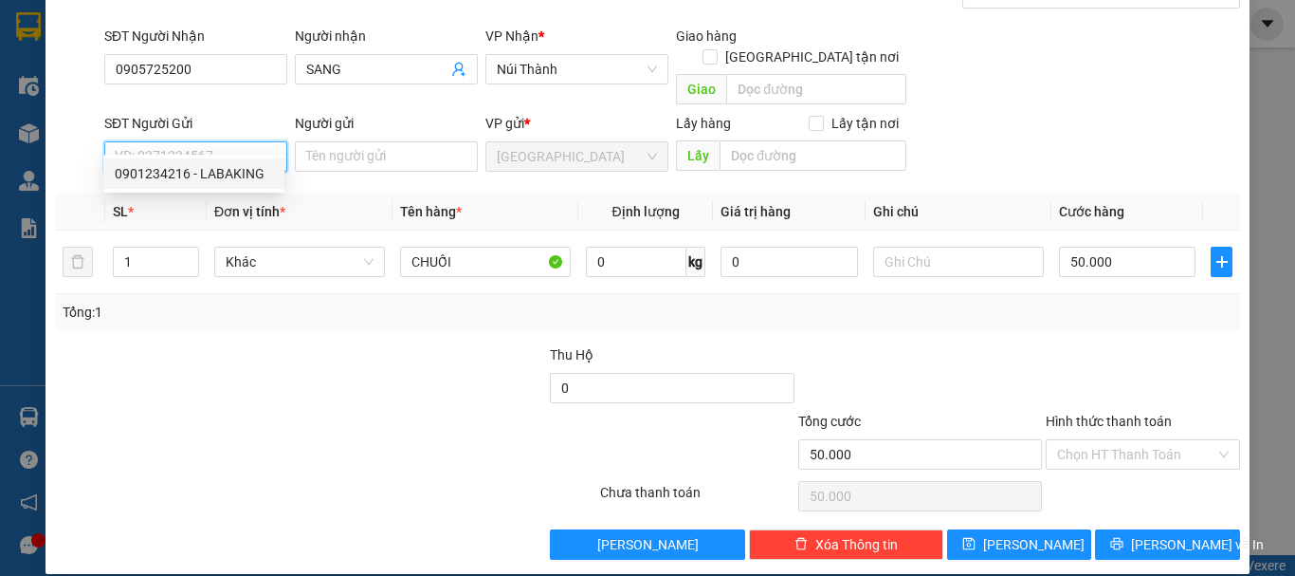
drag, startPoint x: 229, startPoint y: 164, endPoint x: 245, endPoint y: 223, distance: 60.7
click at [229, 170] on div "0901234216 - LABAKING" at bounding box center [194, 173] width 158 height 21
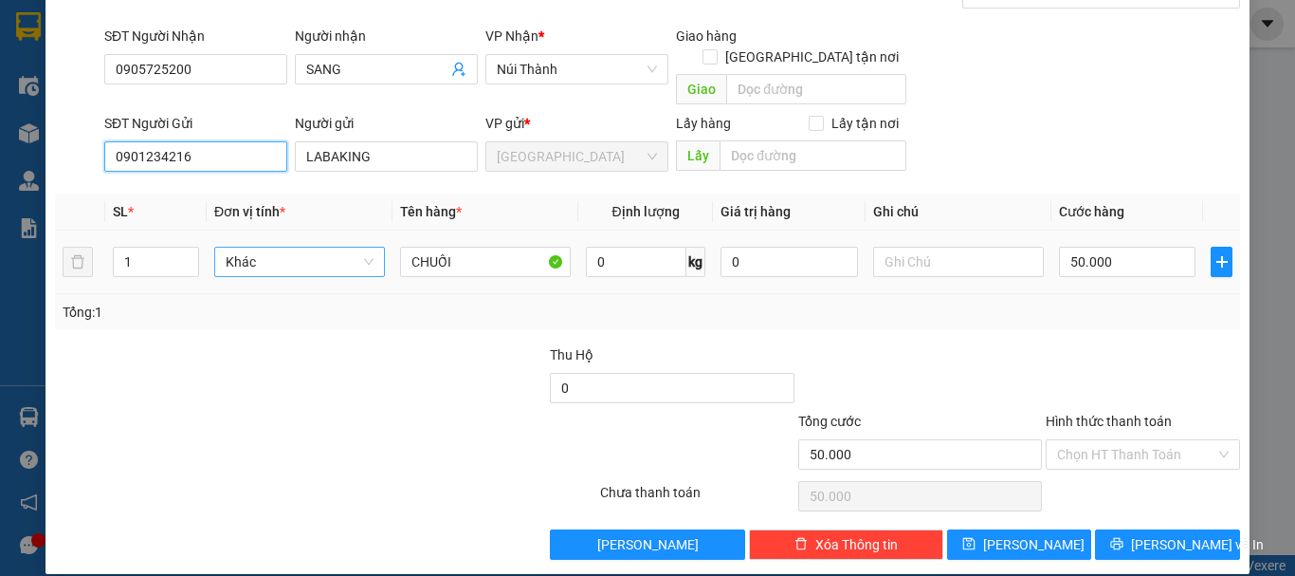
click at [261, 247] on span "Khác" at bounding box center [300, 261] width 148 height 28
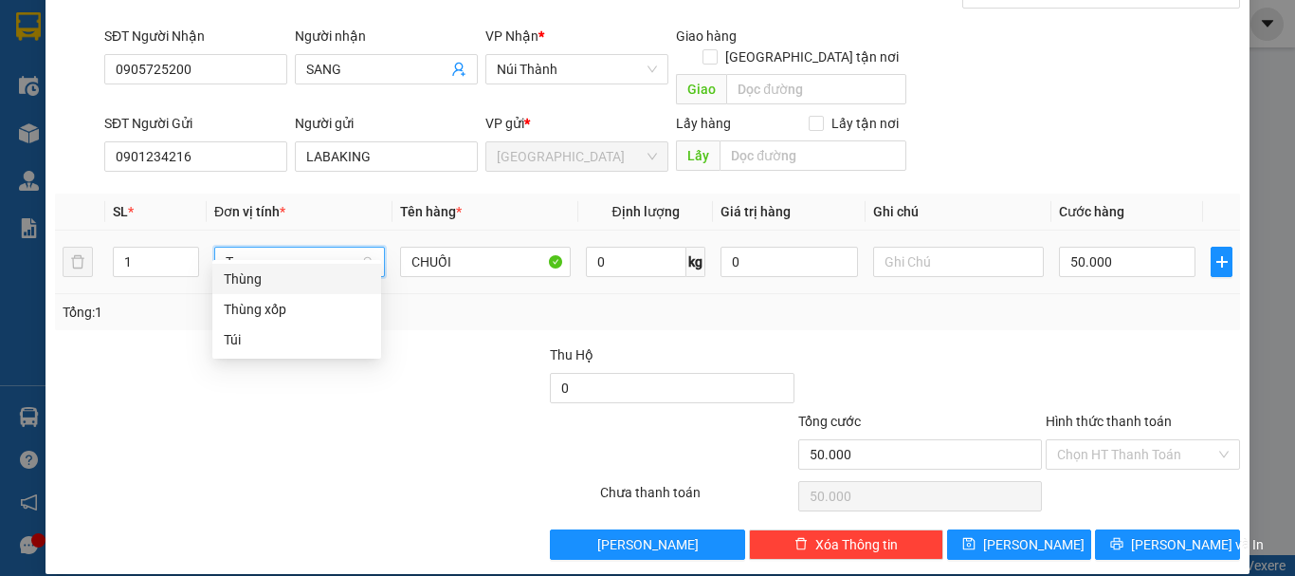
click at [319, 281] on div "Thùng" at bounding box center [297, 278] width 146 height 21
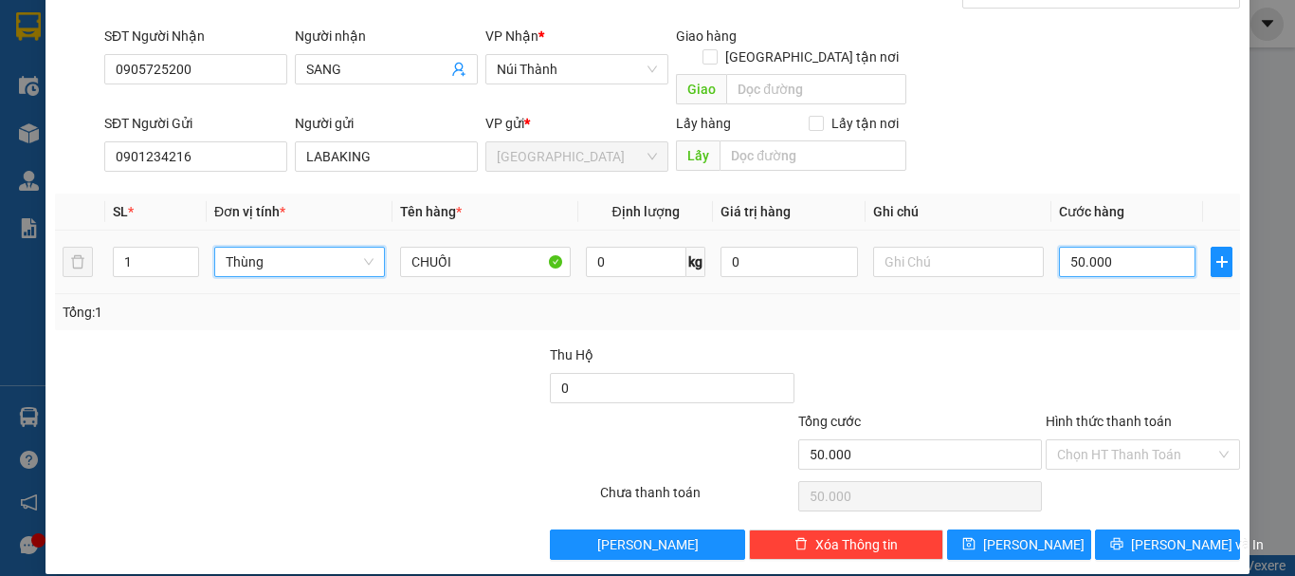
click at [1161, 247] on input "50.000" at bounding box center [1127, 262] width 137 height 30
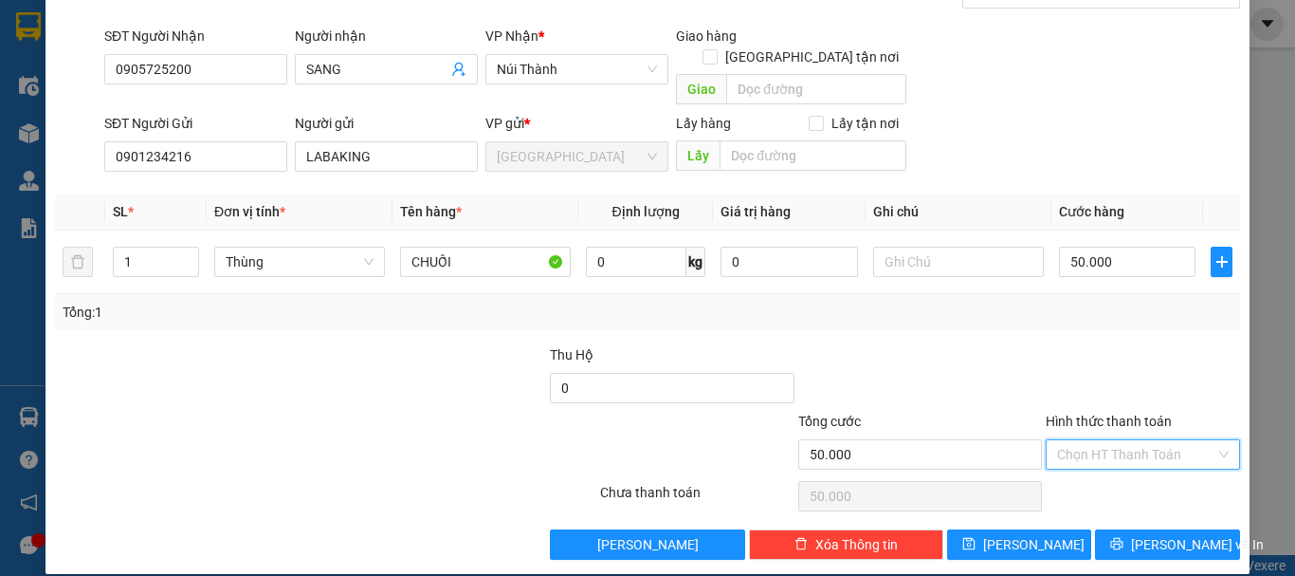
click at [1123, 440] on input "Hình thức thanh toán" at bounding box center [1136, 454] width 158 height 28
click at [1140, 480] on div "Tại văn phòng" at bounding box center [1132, 471] width 170 height 21
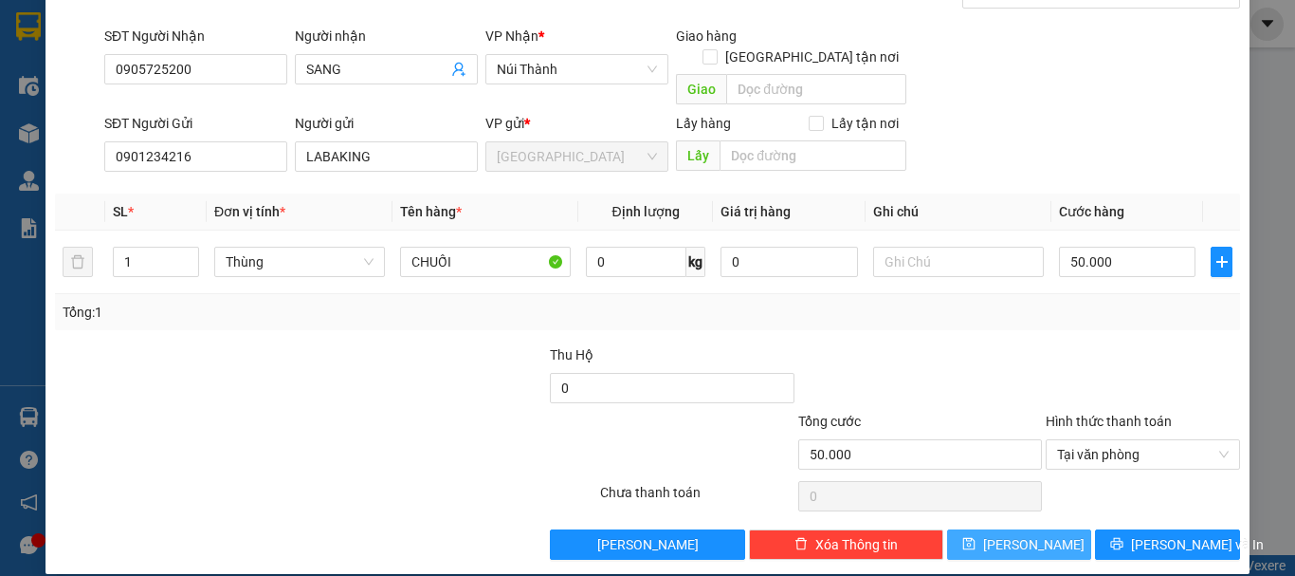
click at [1017, 534] on span "Lưu" at bounding box center [1033, 544] width 101 height 21
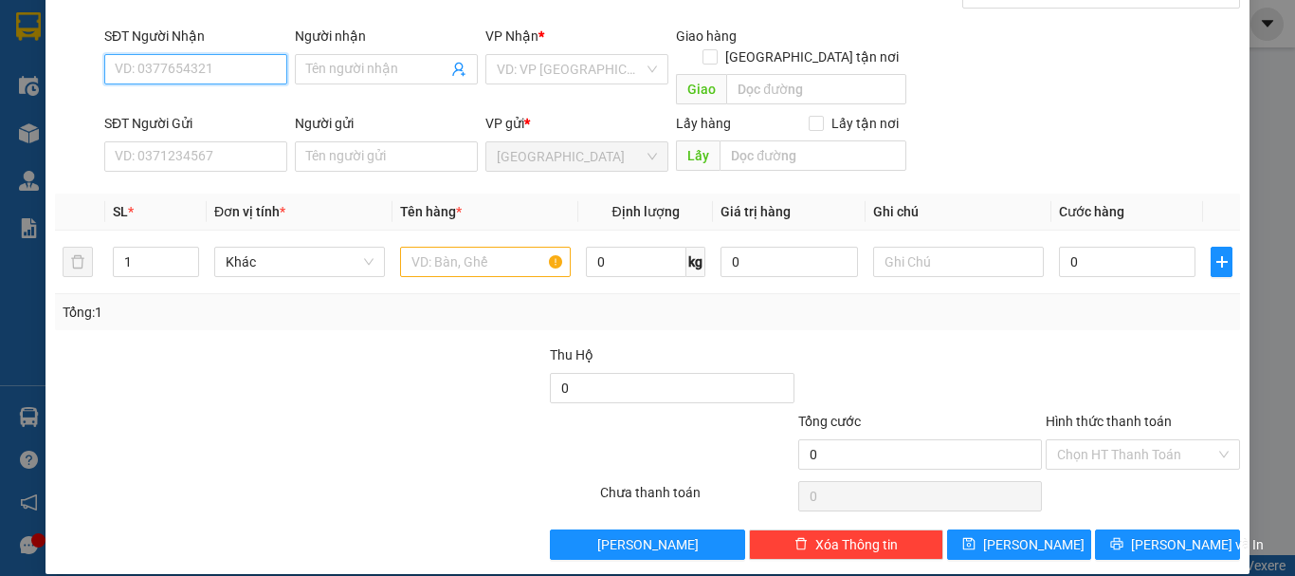
click at [232, 68] on input "SĐT Người Nhận" at bounding box center [195, 69] width 183 height 30
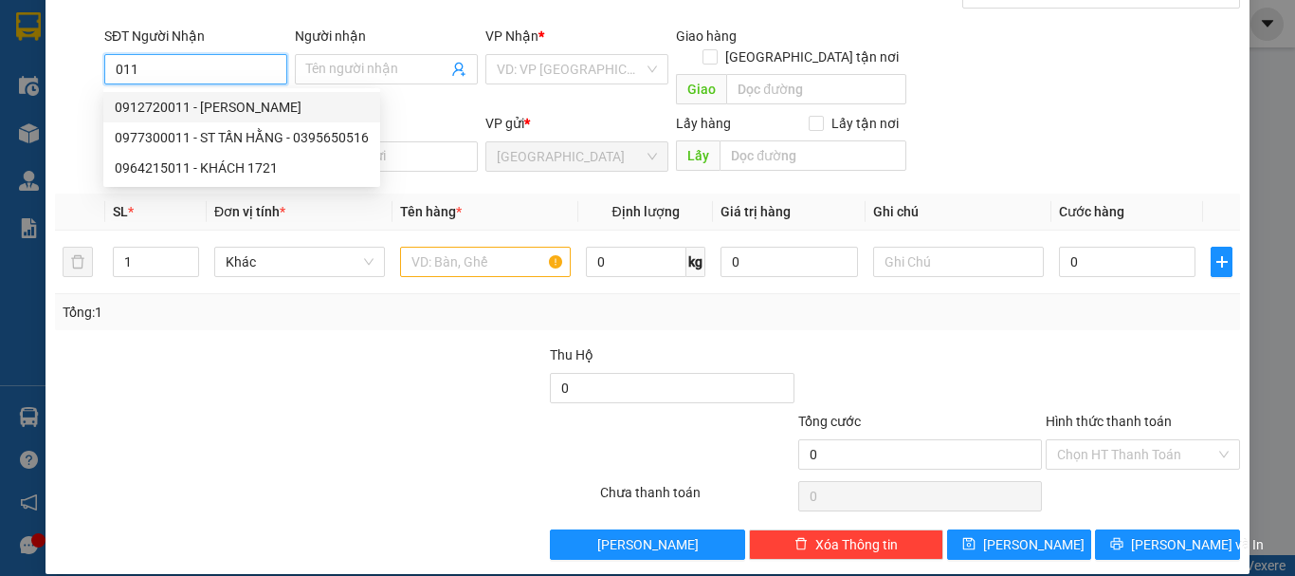
click at [231, 114] on div "0912720011 - VŨ" at bounding box center [242, 107] width 254 height 21
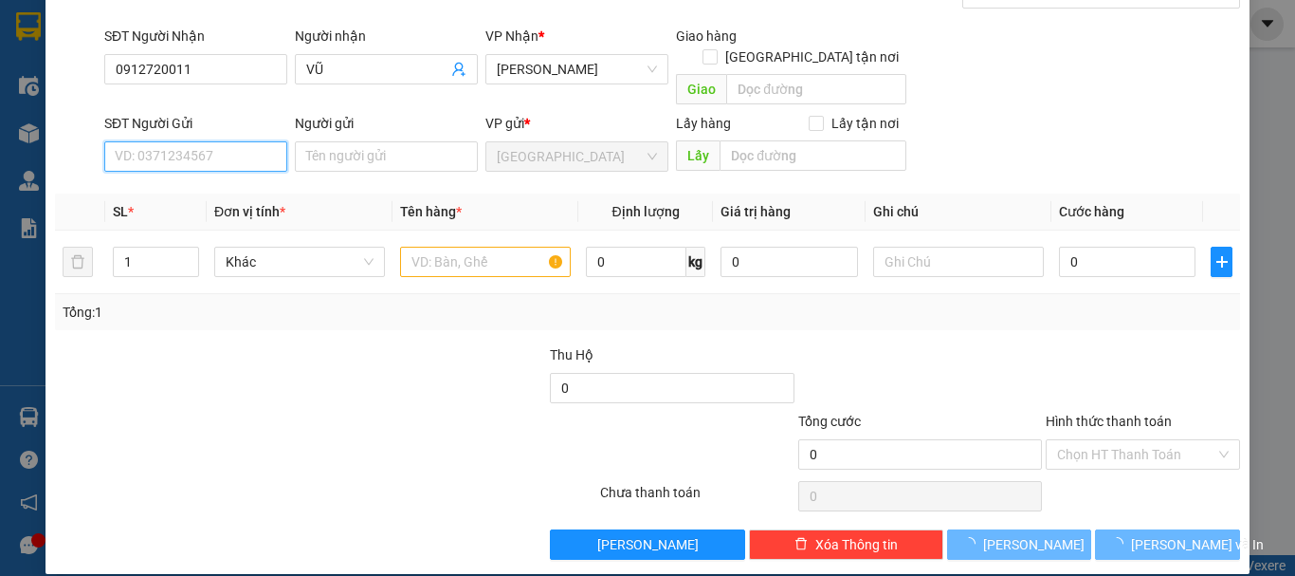
click at [247, 144] on input "SĐT Người Gửi" at bounding box center [195, 156] width 183 height 30
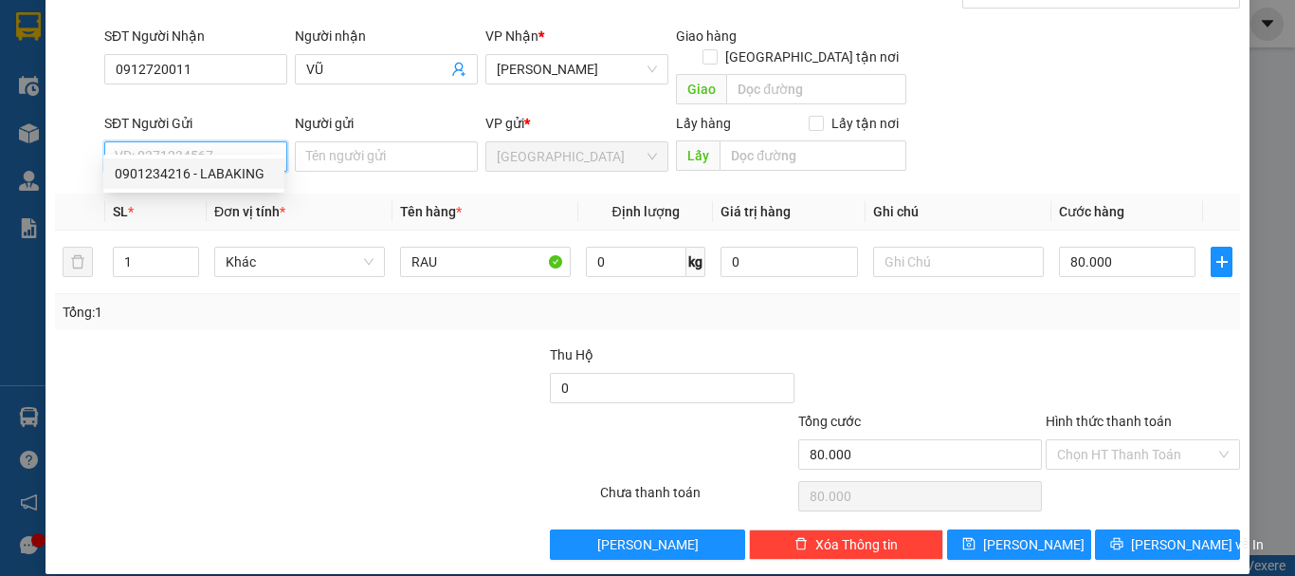
click at [251, 170] on div "0901234216 - LABAKING" at bounding box center [194, 173] width 158 height 21
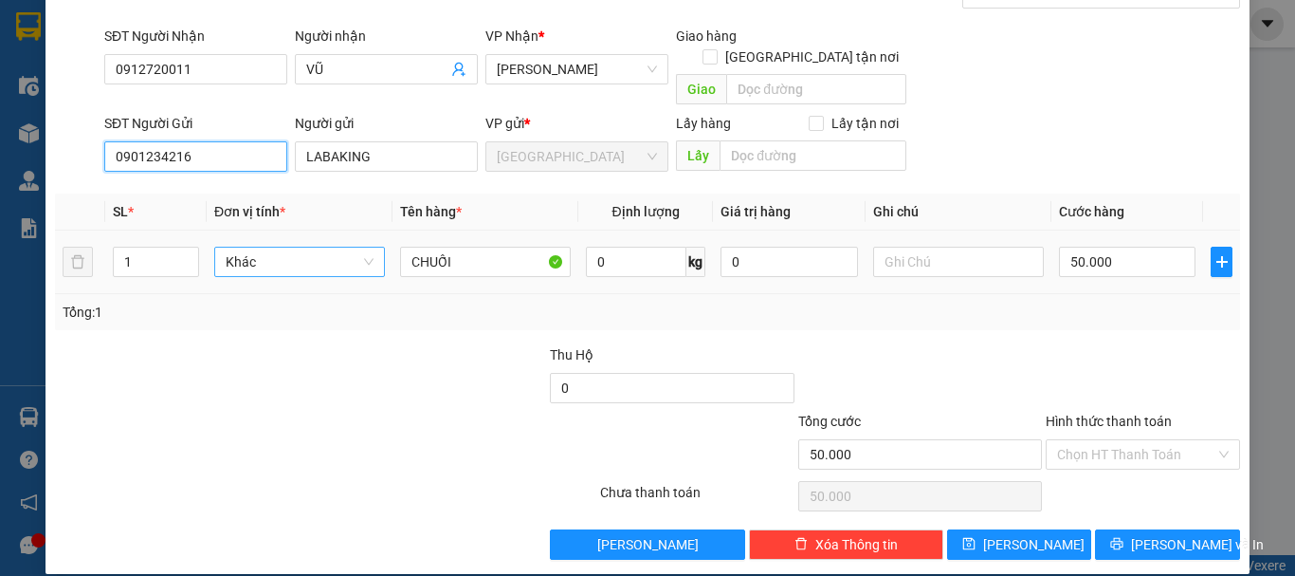
click at [275, 247] on span "Khác" at bounding box center [300, 261] width 148 height 28
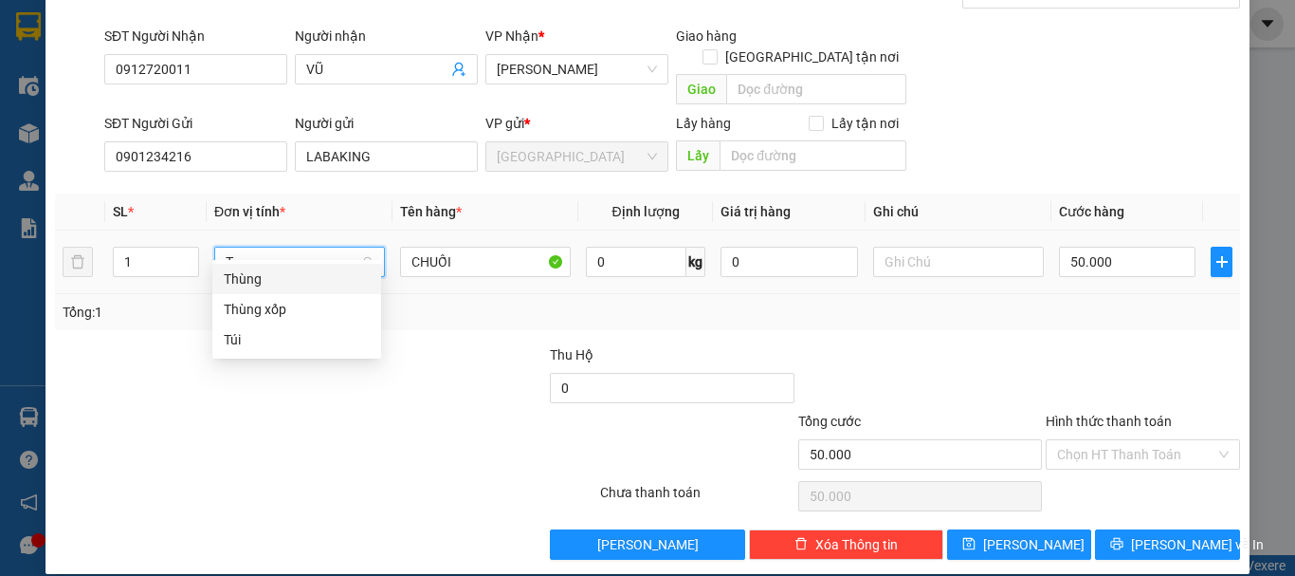
click at [301, 283] on div "Thùng" at bounding box center [297, 278] width 146 height 21
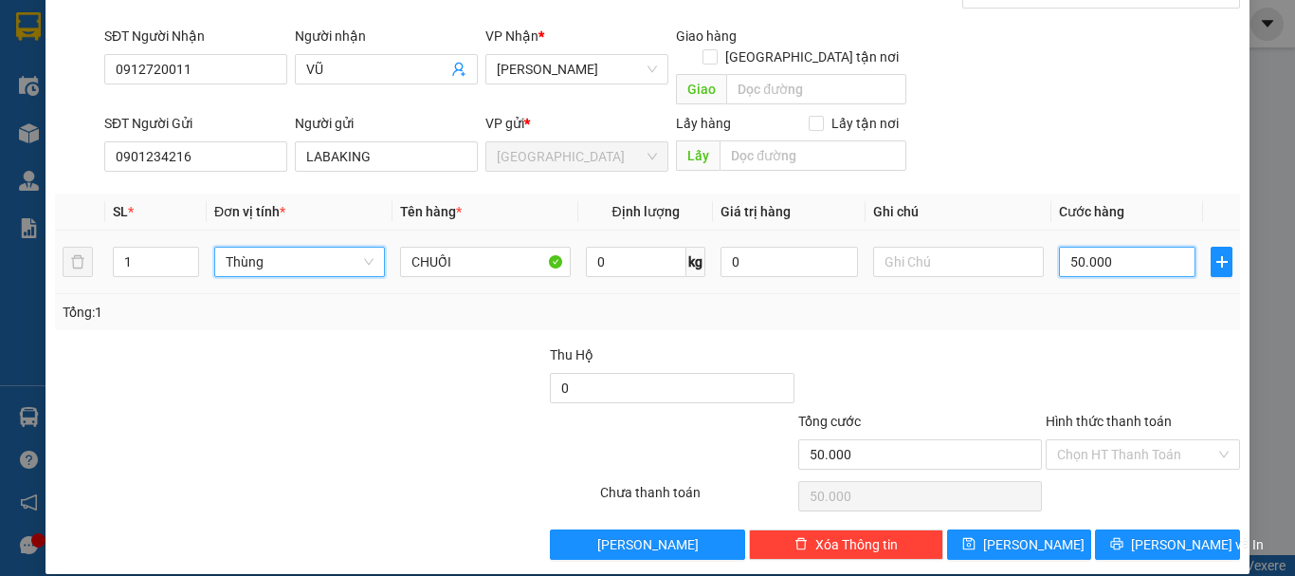
click at [1091, 251] on input "50.000" at bounding box center [1127, 262] width 137 height 30
click at [1072, 440] on input "Hình thức thanh toán" at bounding box center [1136, 454] width 158 height 28
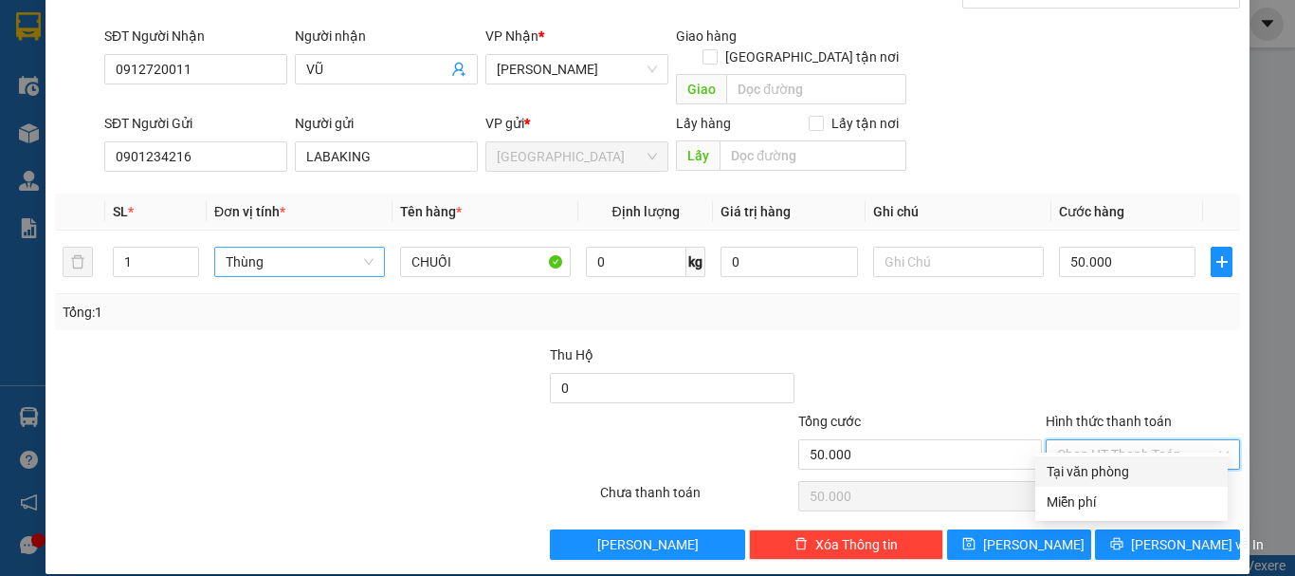
click at [1085, 469] on div "Tại văn phòng" at bounding box center [1132, 471] width 170 height 21
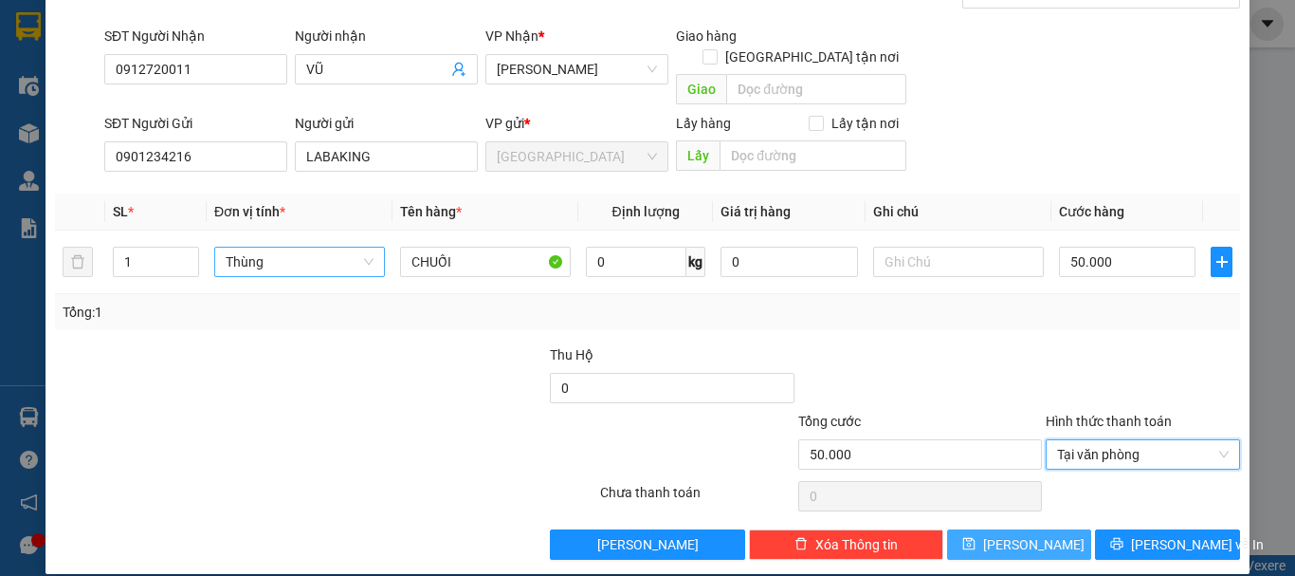
click at [1033, 529] on button "Lưu" at bounding box center [1019, 544] width 145 height 30
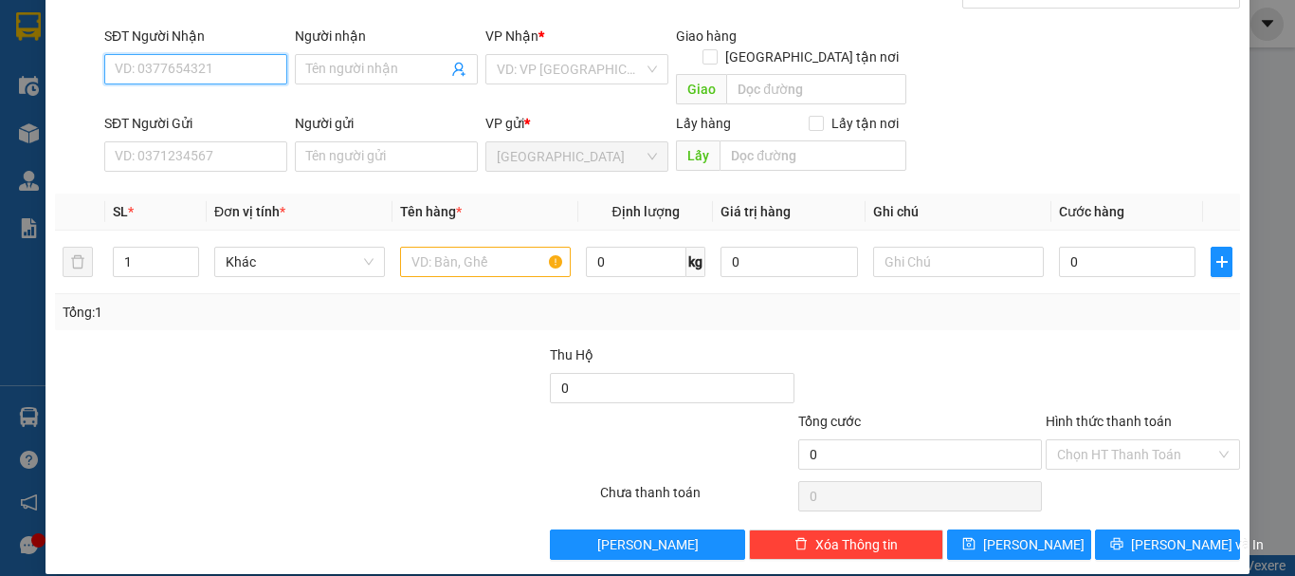
click at [258, 65] on input "SĐT Người Nhận" at bounding box center [195, 69] width 183 height 30
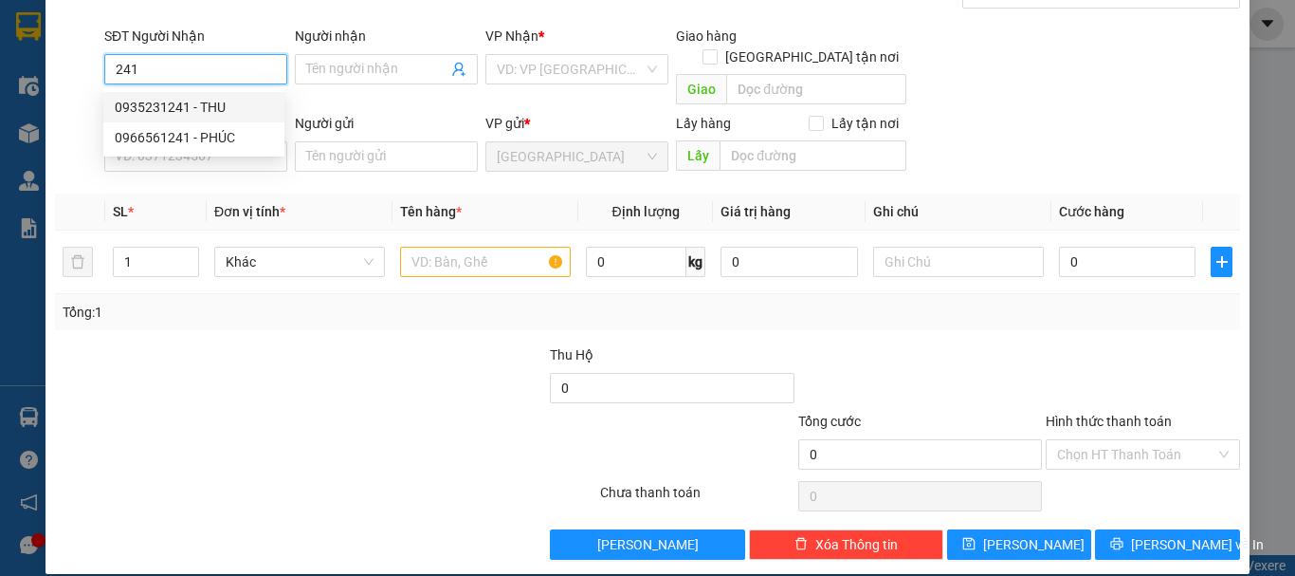
click at [219, 113] on div "0935231241 - THU" at bounding box center [194, 107] width 158 height 21
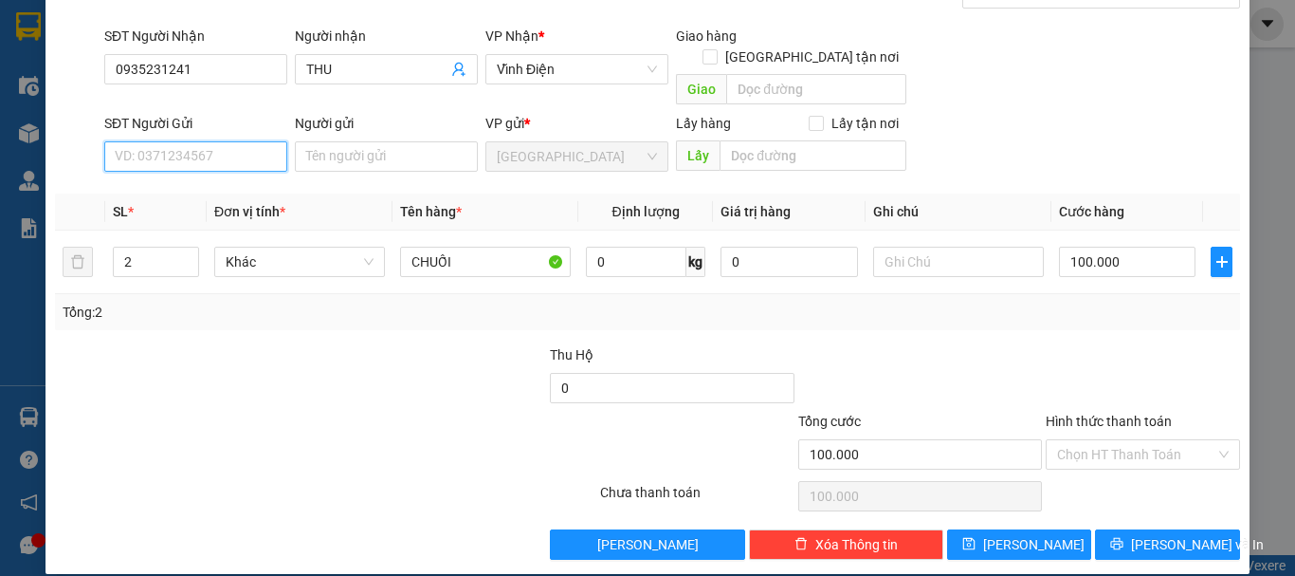
click at [228, 141] on input "SĐT Người Gửi" at bounding box center [195, 156] width 183 height 30
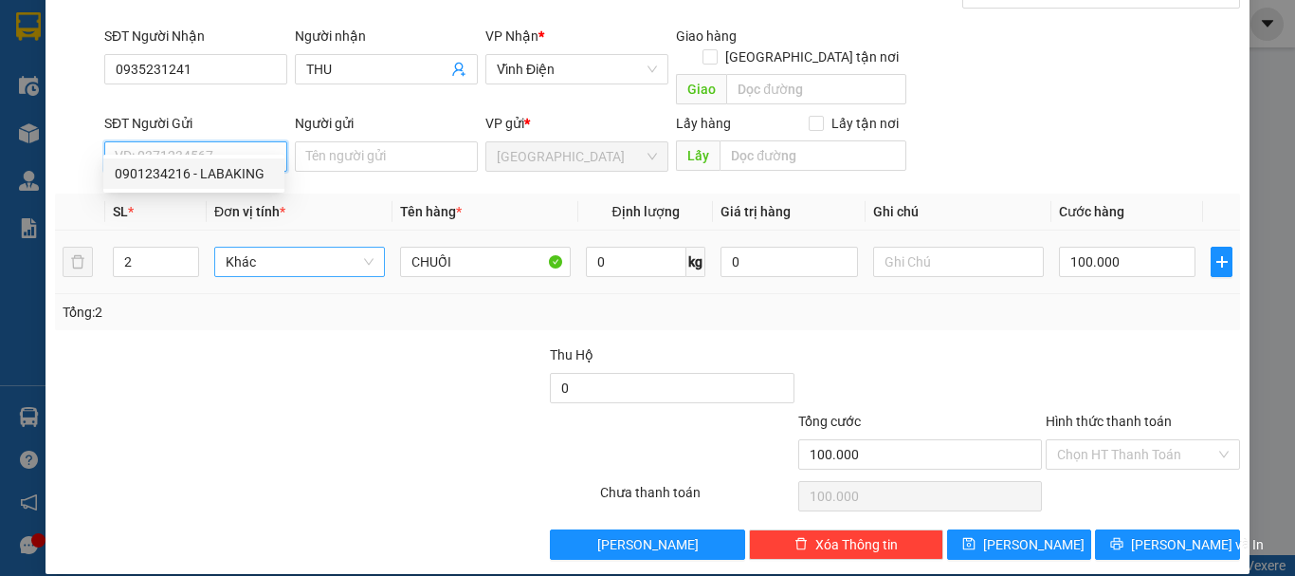
drag, startPoint x: 243, startPoint y: 165, endPoint x: 293, endPoint y: 247, distance: 96.6
click at [246, 172] on div "0901234216 - LABAKING" at bounding box center [194, 173] width 158 height 21
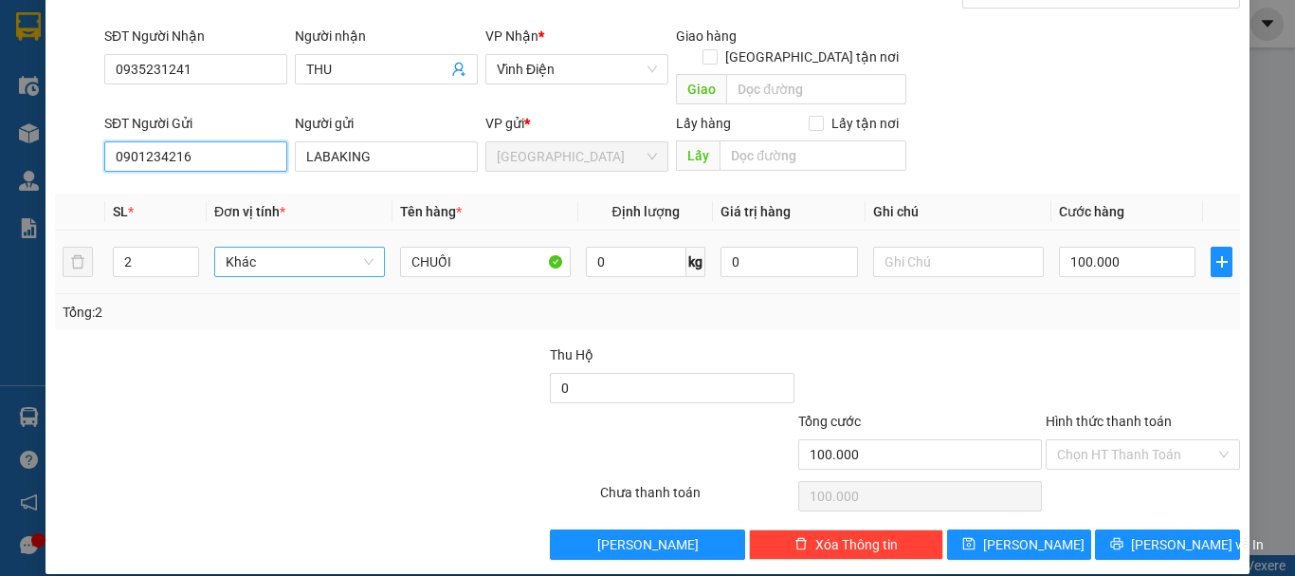
click at [293, 248] on span "Khác" at bounding box center [300, 261] width 148 height 28
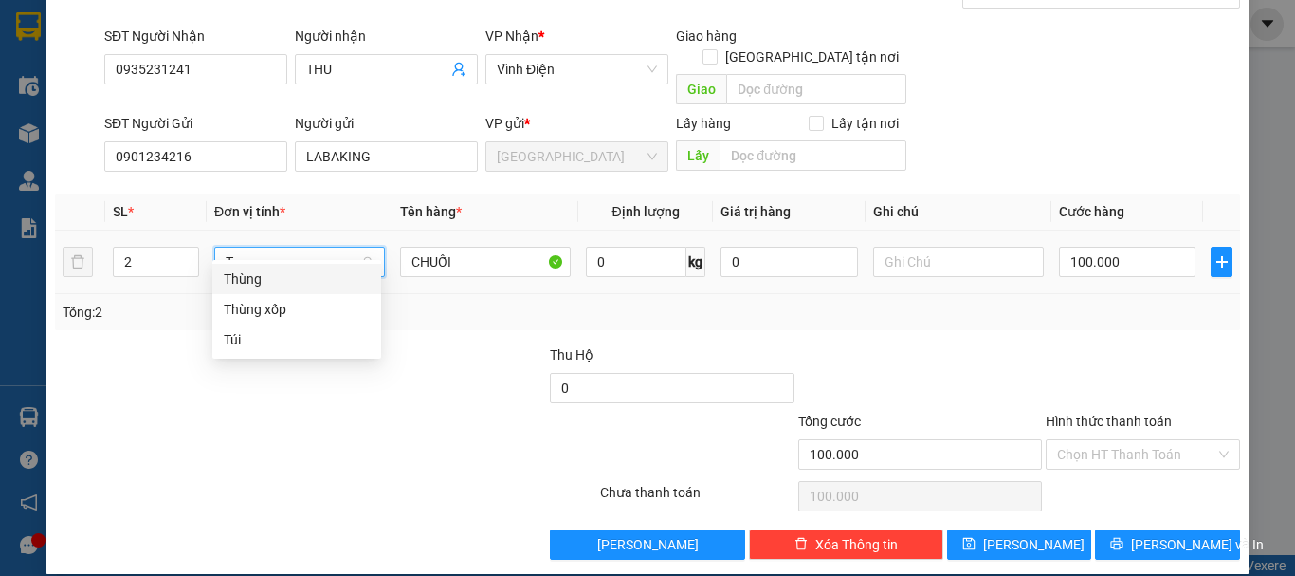
drag, startPoint x: 297, startPoint y: 280, endPoint x: 306, endPoint y: 283, distance: 10.2
click at [297, 281] on div "Thùng" at bounding box center [297, 278] width 146 height 21
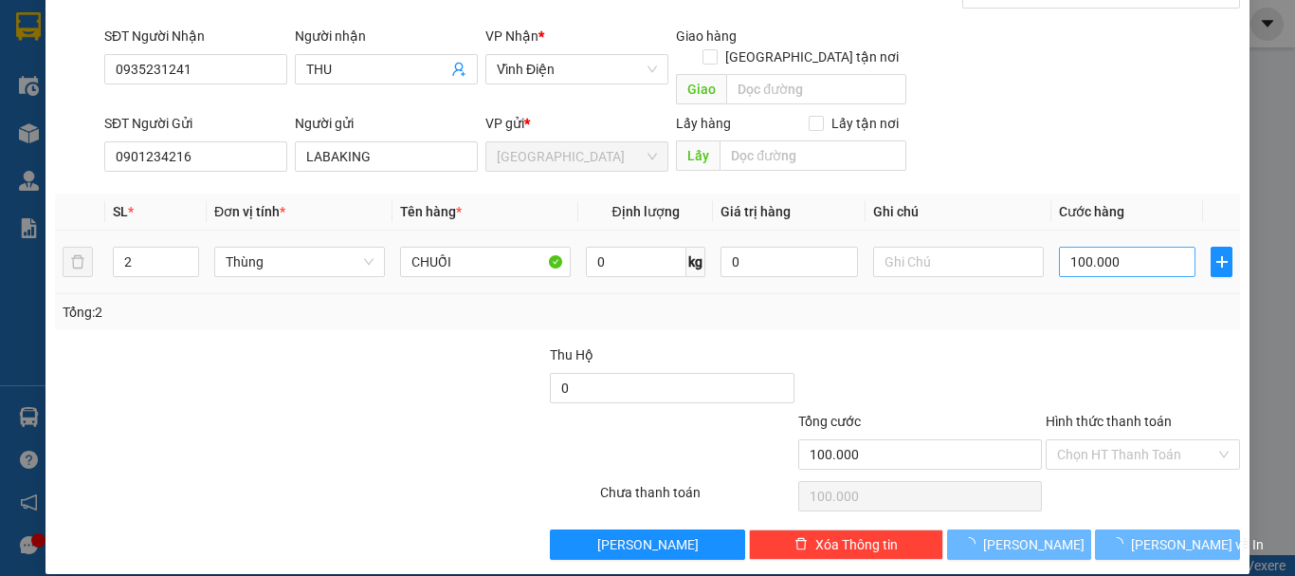
drag, startPoint x: 1075, startPoint y: 260, endPoint x: 1092, endPoint y: 243, distance: 24.1
click at [1078, 254] on td "100.000" at bounding box center [1127, 262] width 152 height 64
click at [1086, 247] on input "100.000" at bounding box center [1127, 262] width 137 height 30
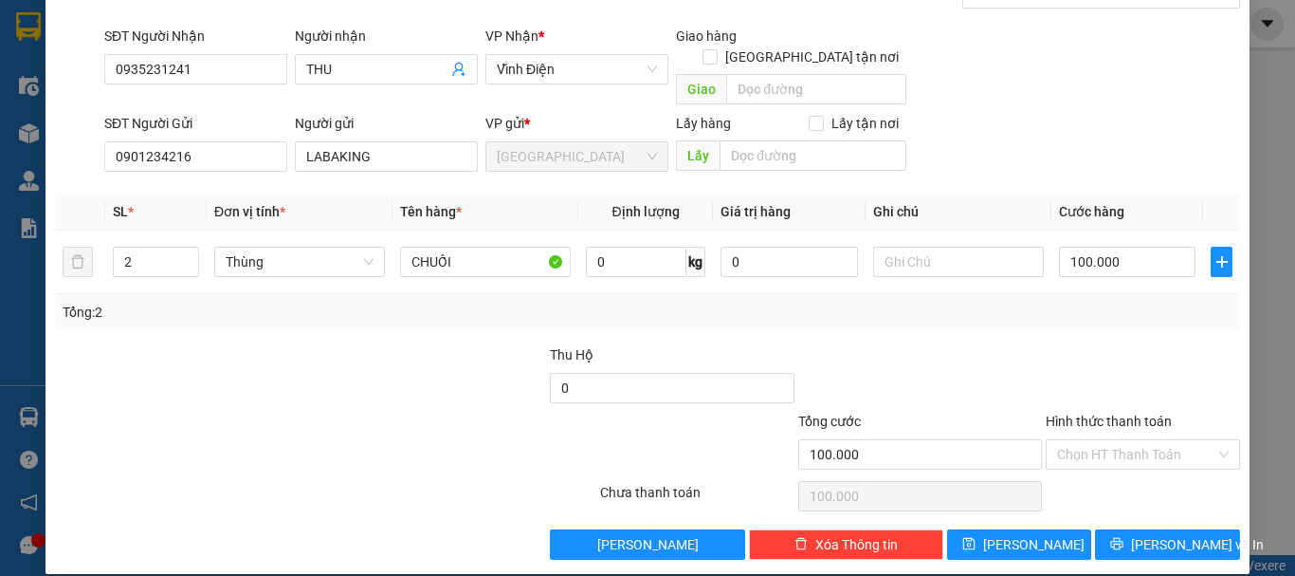
drag, startPoint x: 1122, startPoint y: 431, endPoint x: 1121, endPoint y: 466, distance: 35.1
click at [1122, 440] on input "Hình thức thanh toán" at bounding box center [1136, 454] width 158 height 28
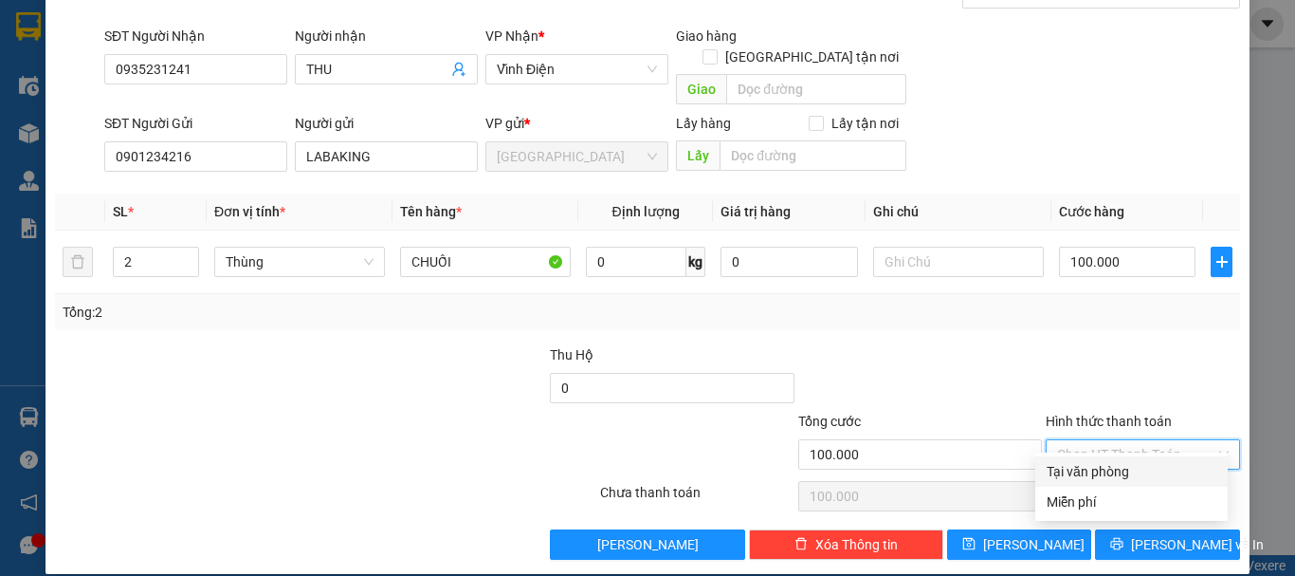
click at [1121, 467] on div "Tại văn phòng" at bounding box center [1132, 471] width 170 height 21
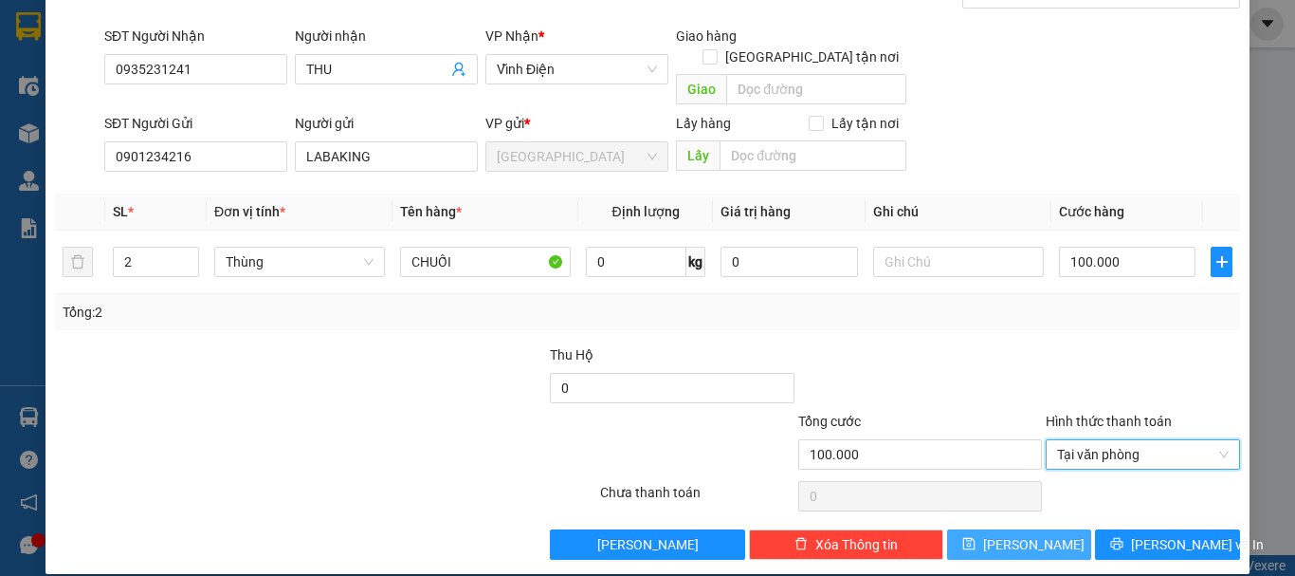
click at [1049, 529] on button "Lưu" at bounding box center [1019, 544] width 145 height 30
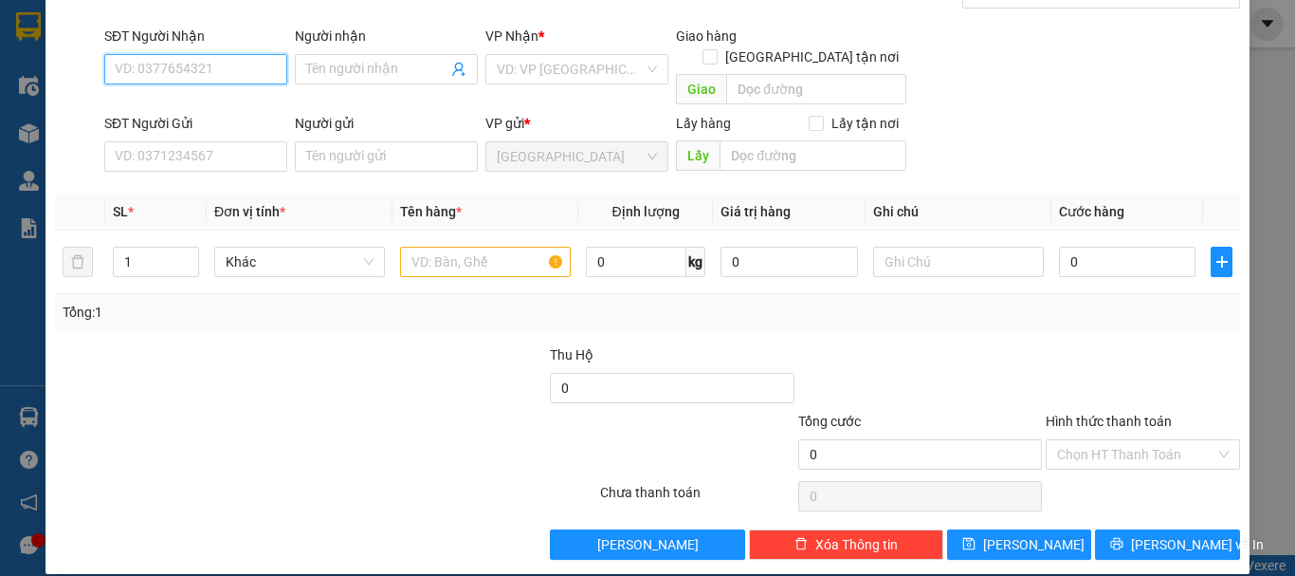
click at [246, 70] on input "SĐT Người Nhận" at bounding box center [195, 69] width 183 height 30
drag, startPoint x: 231, startPoint y: 98, endPoint x: 235, endPoint y: 113, distance: 15.6
click at [231, 104] on div "0906425667 - NGÂN" at bounding box center [194, 107] width 158 height 21
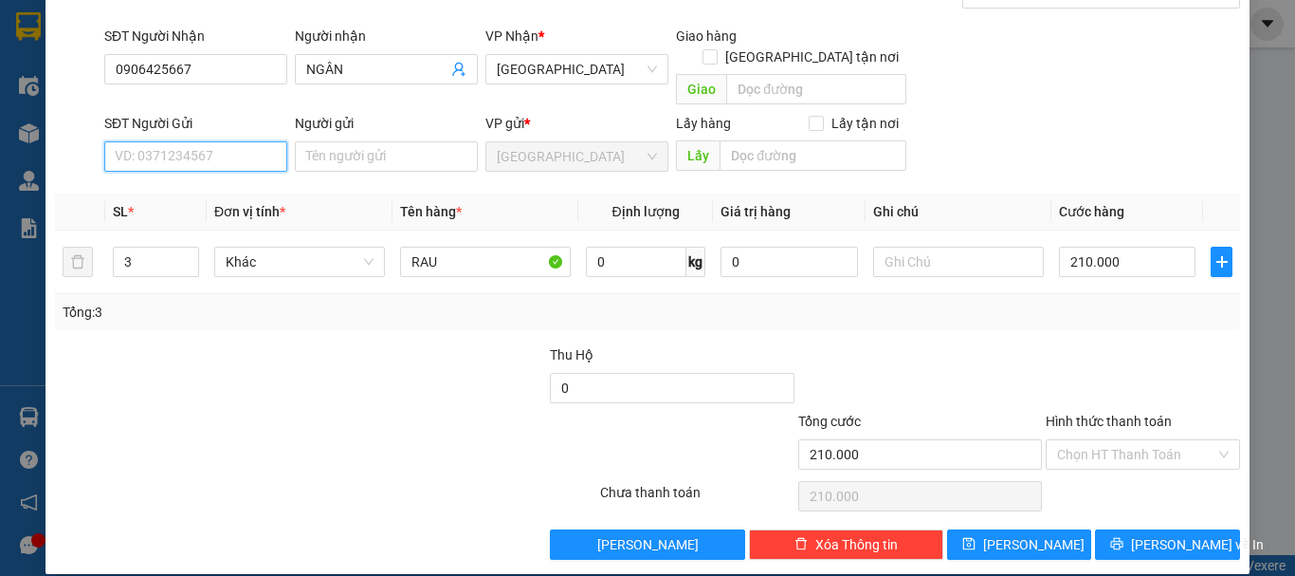
click at [238, 141] on input "SĐT Người Gửi" at bounding box center [195, 156] width 183 height 30
click at [244, 170] on div "0901234216 - LABAKING" at bounding box center [194, 173] width 158 height 21
click at [250, 247] on span "Khác" at bounding box center [300, 261] width 148 height 28
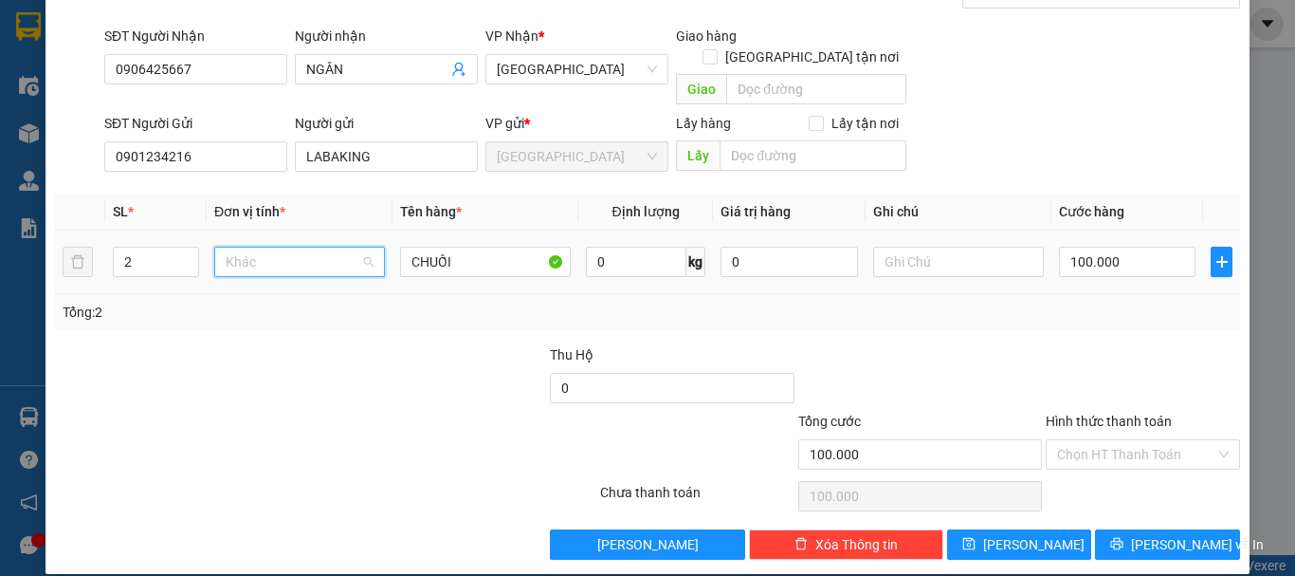
scroll to position [182, 0]
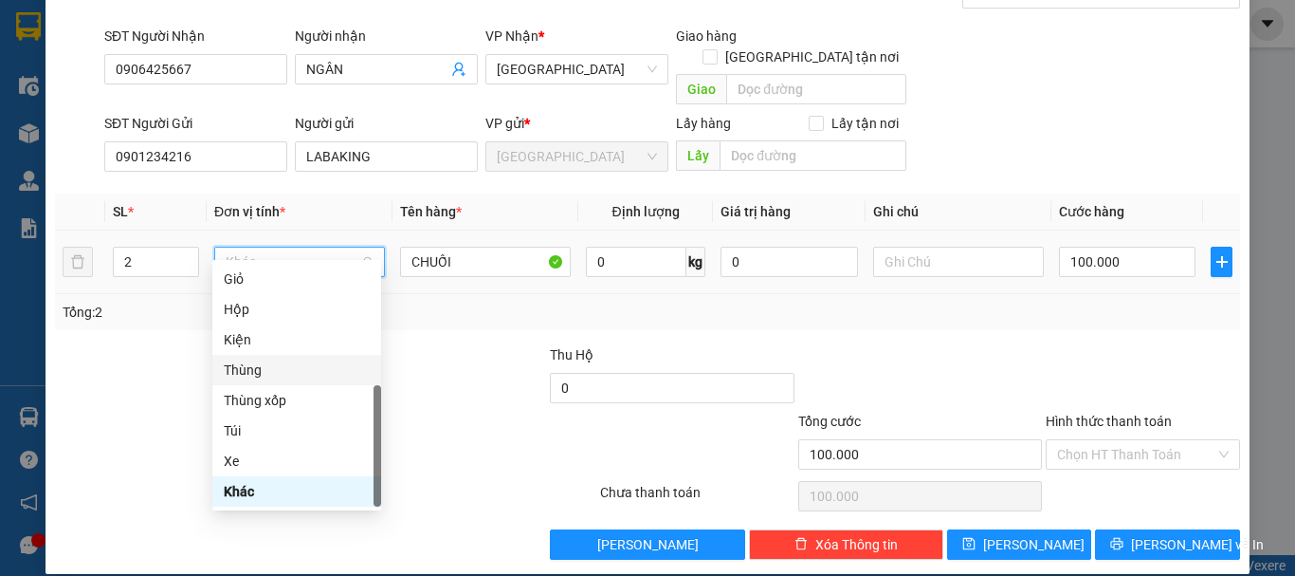
click at [308, 362] on div "Thùng" at bounding box center [297, 369] width 146 height 21
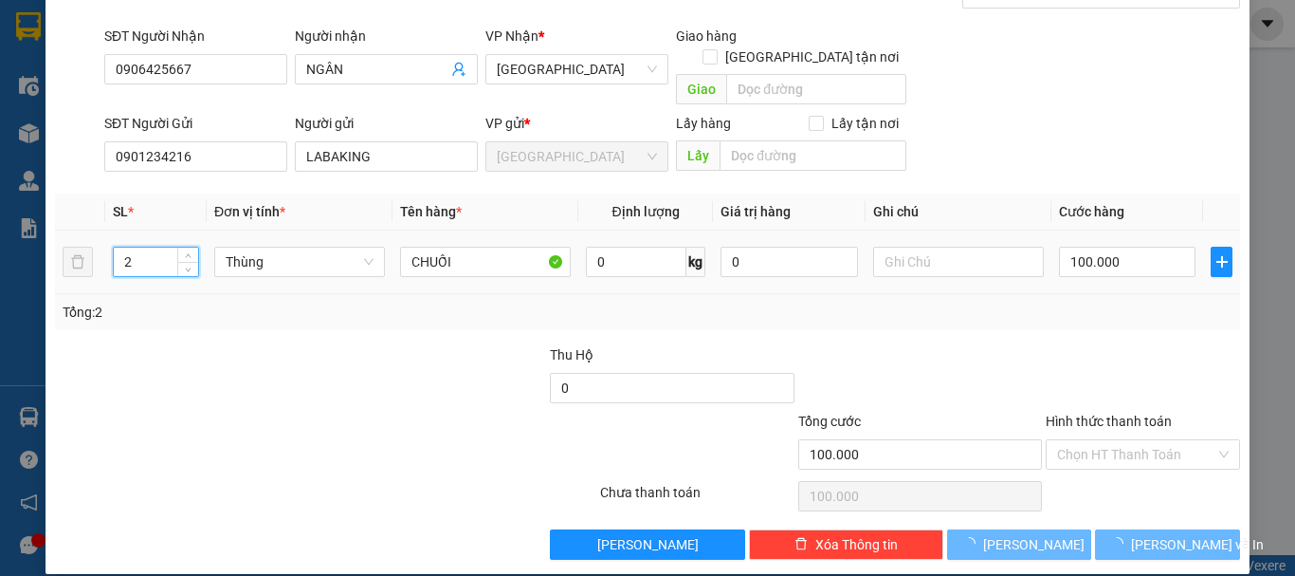
click at [162, 247] on input "2" at bounding box center [156, 261] width 84 height 28
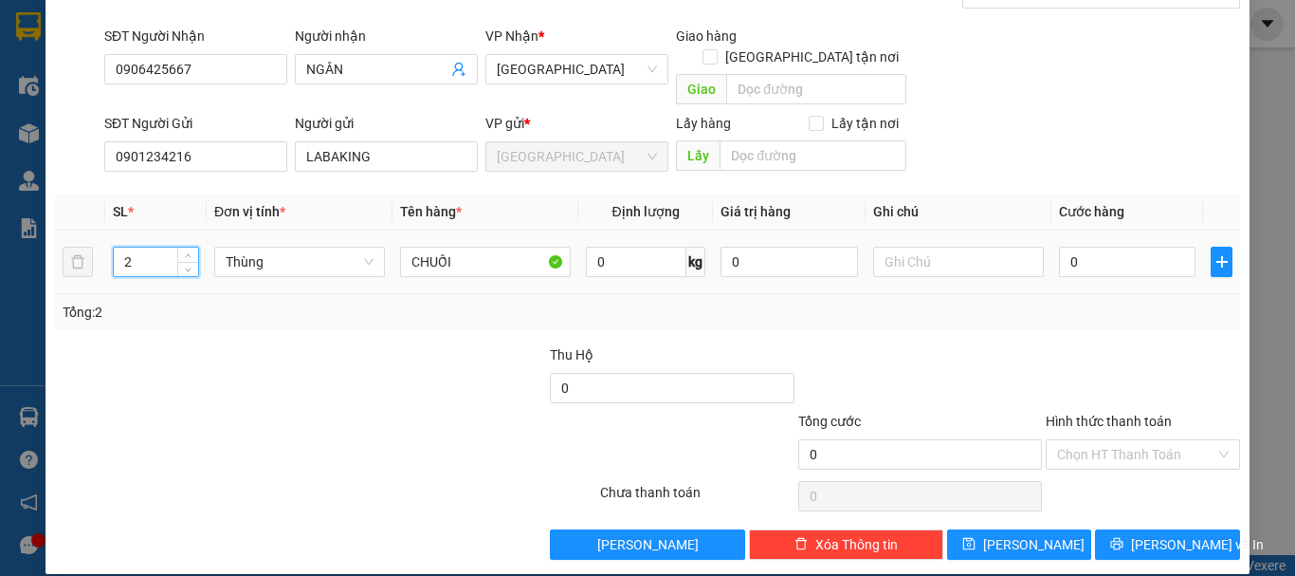
click at [162, 247] on input "2" at bounding box center [156, 261] width 84 height 28
click at [1092, 247] on input "0" at bounding box center [1127, 262] width 137 height 30
click at [1139, 440] on input "Hình thức thanh toán" at bounding box center [1136, 454] width 158 height 28
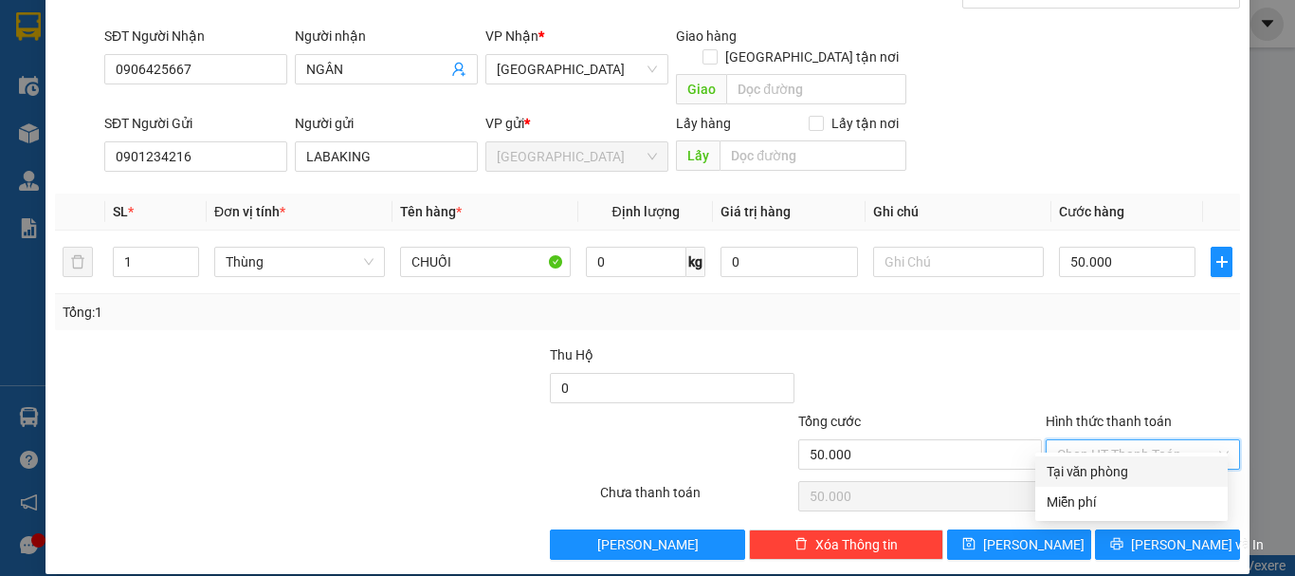
click at [1127, 466] on div "Tại văn phòng" at bounding box center [1132, 471] width 170 height 21
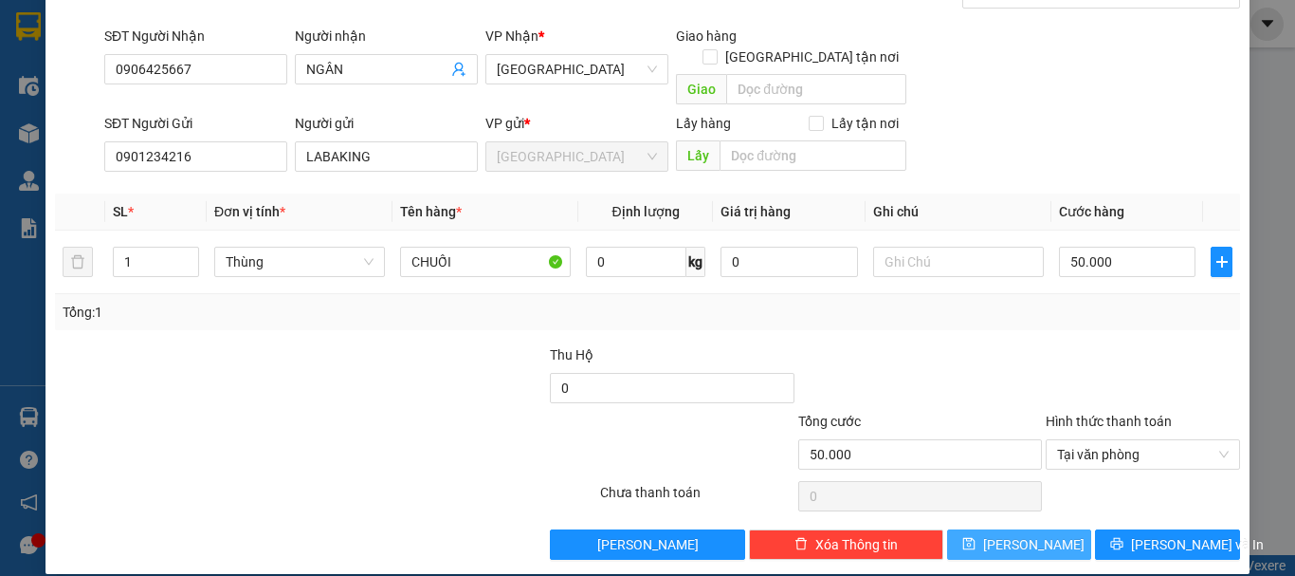
click at [1016, 536] on button "Lưu" at bounding box center [1019, 544] width 145 height 30
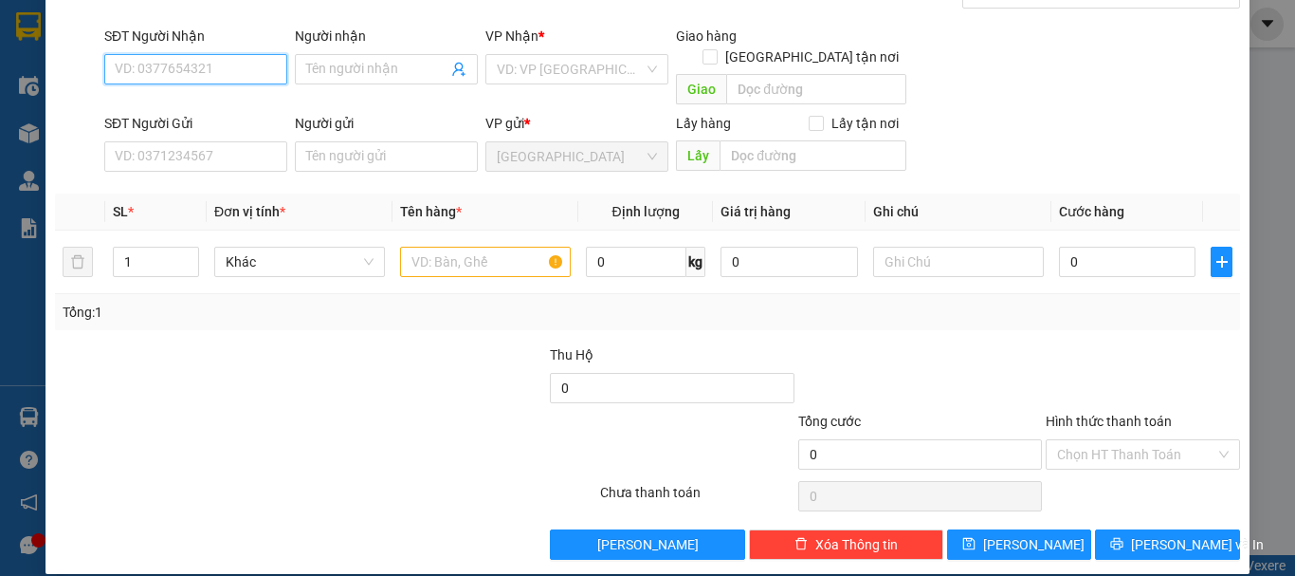
click at [229, 65] on input "SĐT Người Nhận" at bounding box center [195, 69] width 183 height 30
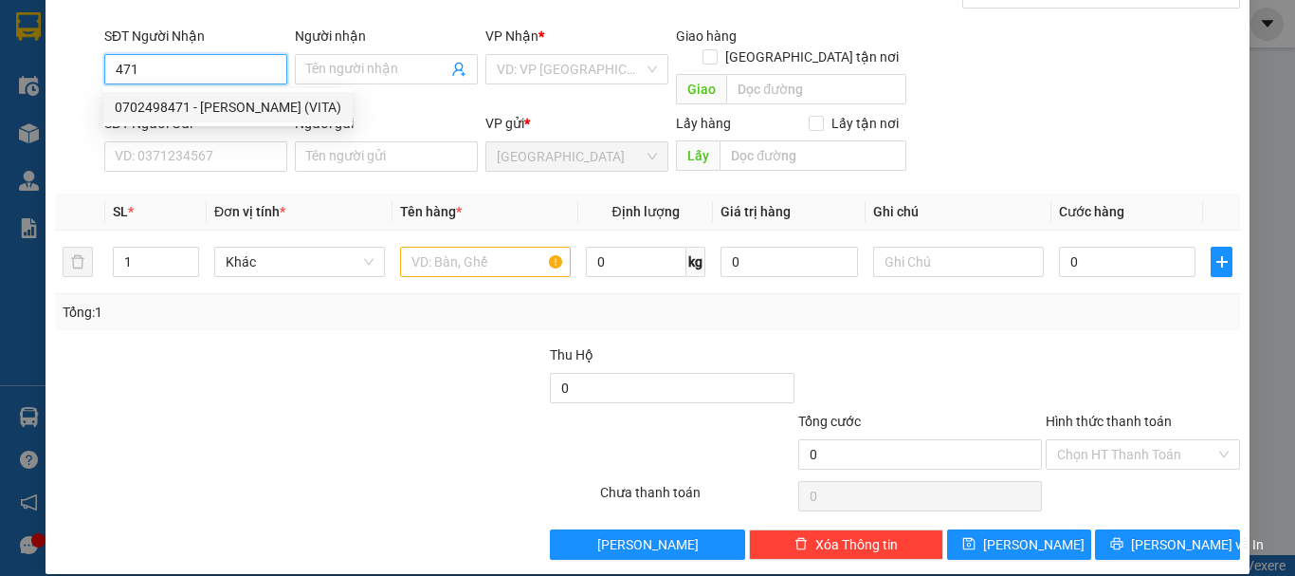
click at [180, 110] on div "0702498471 - PHẠM XUÂN VĨ (VITA)" at bounding box center [228, 107] width 227 height 21
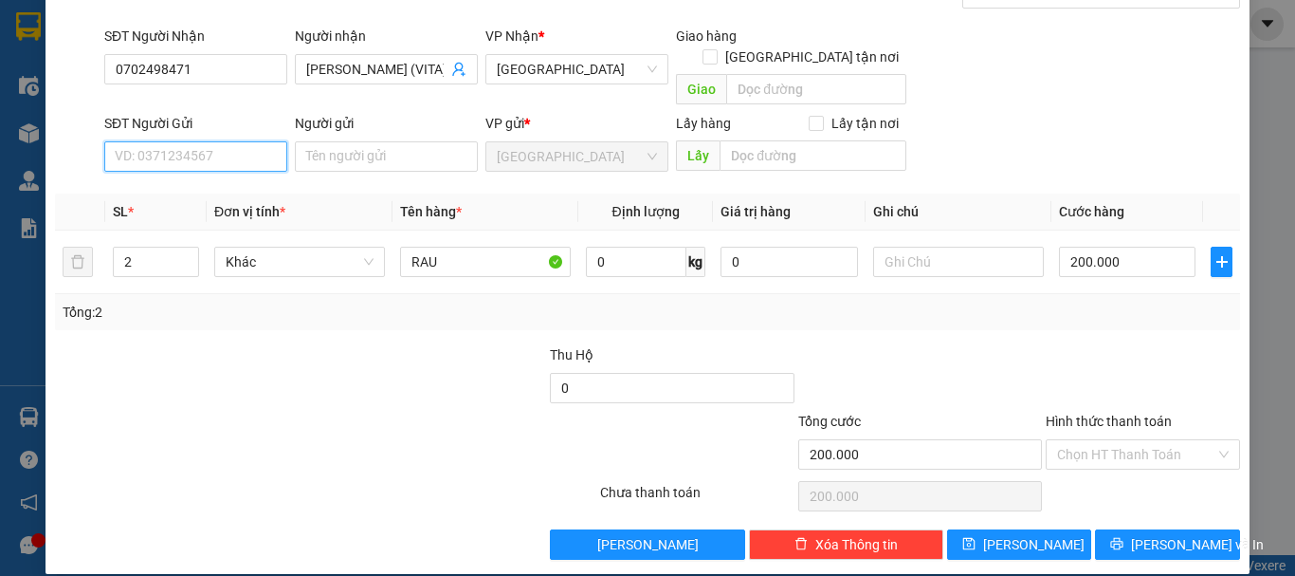
click at [222, 141] on input "SĐT Người Gửi" at bounding box center [195, 156] width 183 height 30
click at [230, 174] on div "0901234216 - LABAKING" at bounding box center [194, 173] width 158 height 21
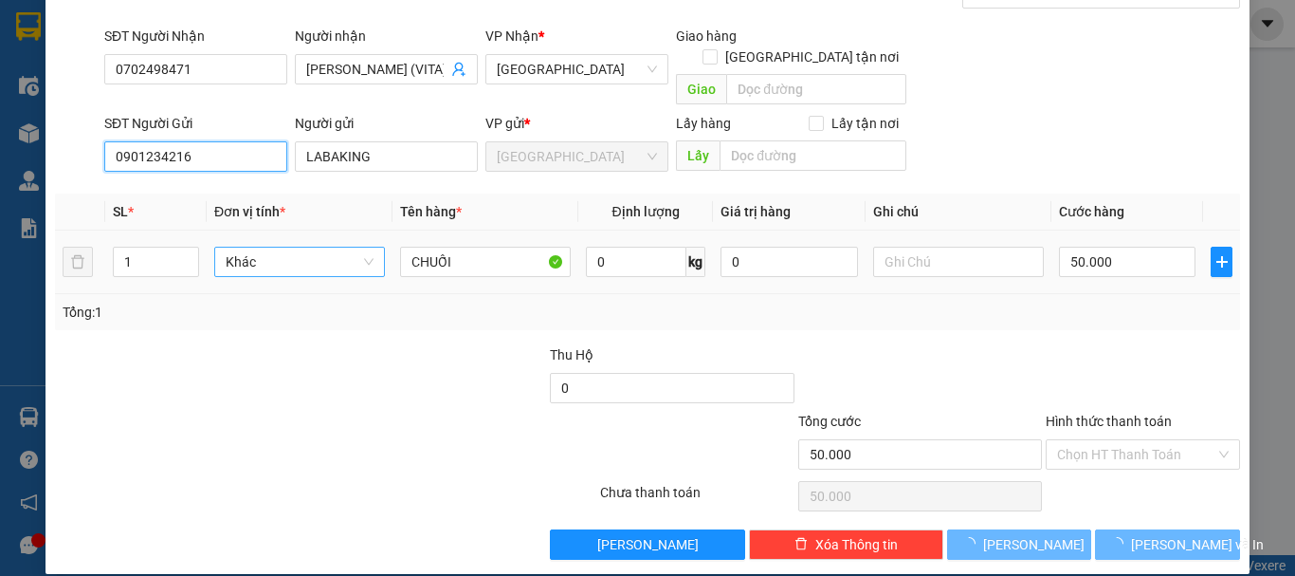
click at [260, 247] on span "Khác" at bounding box center [300, 261] width 148 height 28
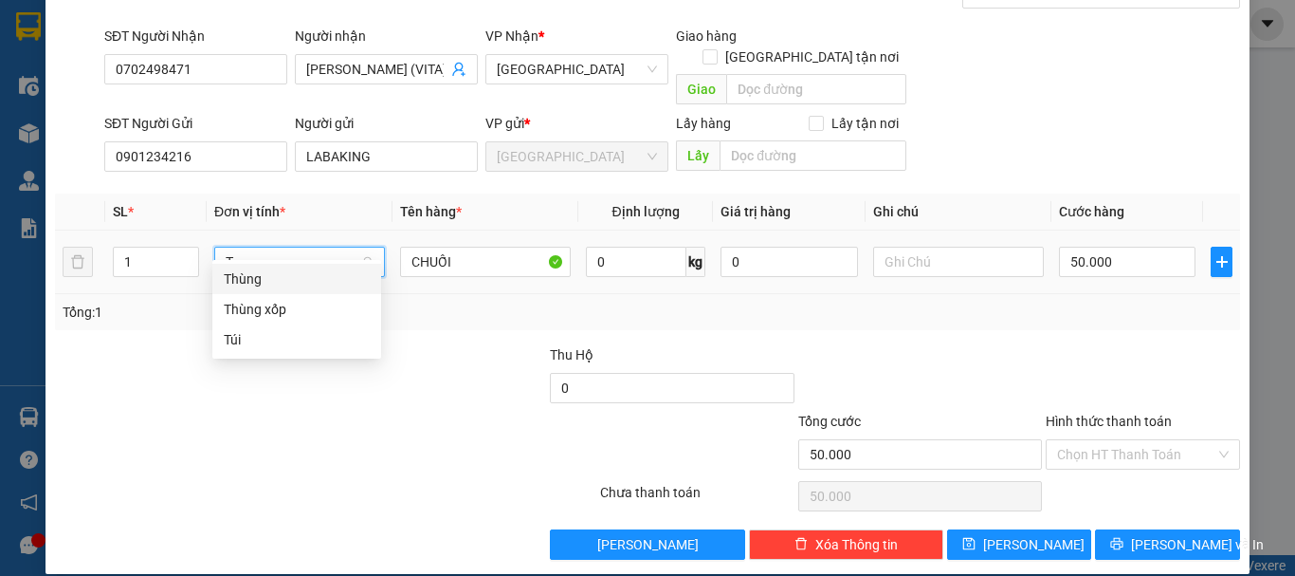
scroll to position [0, 0]
click at [287, 278] on div "Thùng" at bounding box center [297, 278] width 146 height 21
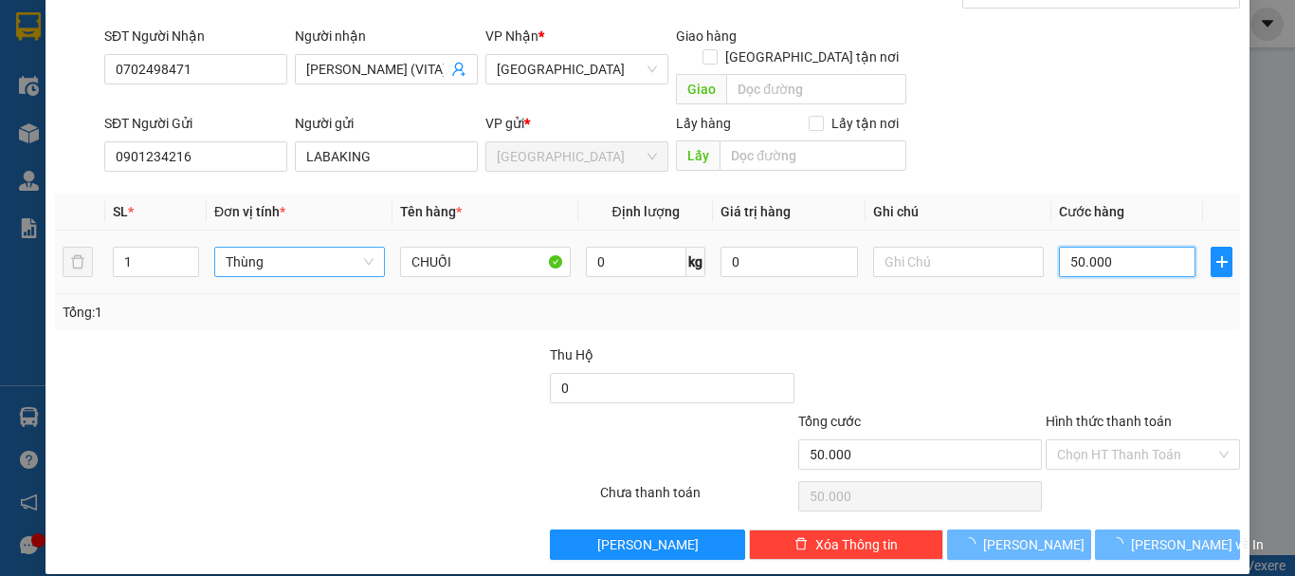
click at [1095, 248] on input "50.000" at bounding box center [1127, 262] width 137 height 30
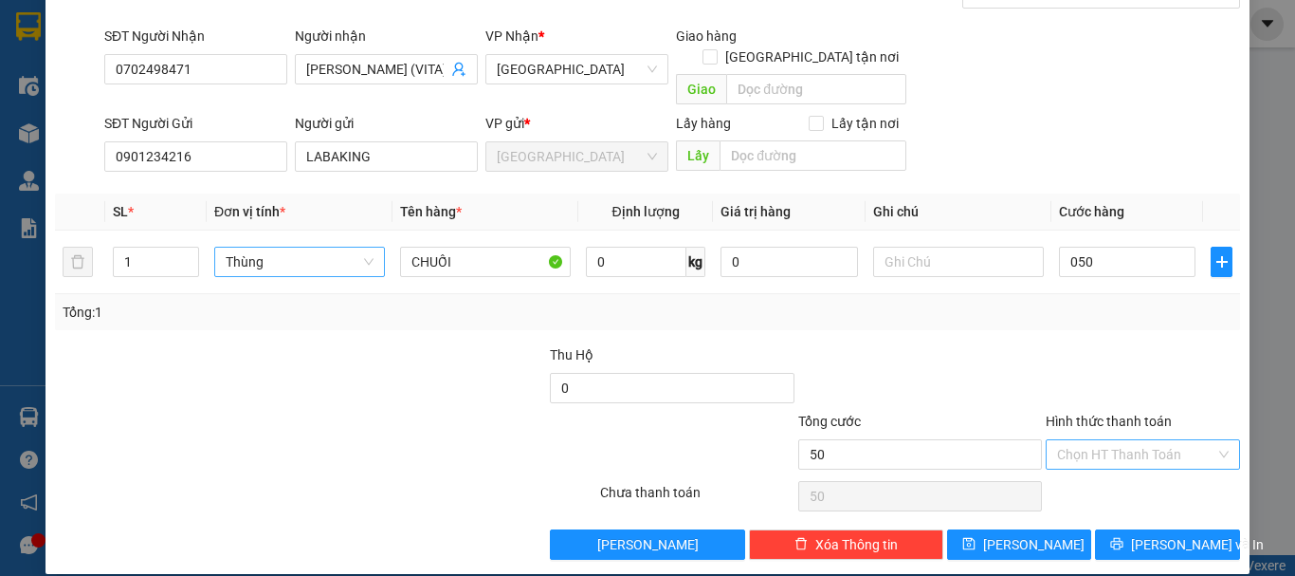
click at [1129, 440] on input "Hình thức thanh toán" at bounding box center [1136, 454] width 158 height 28
click at [1123, 460] on div "Tại văn phòng" at bounding box center [1131, 471] width 192 height 30
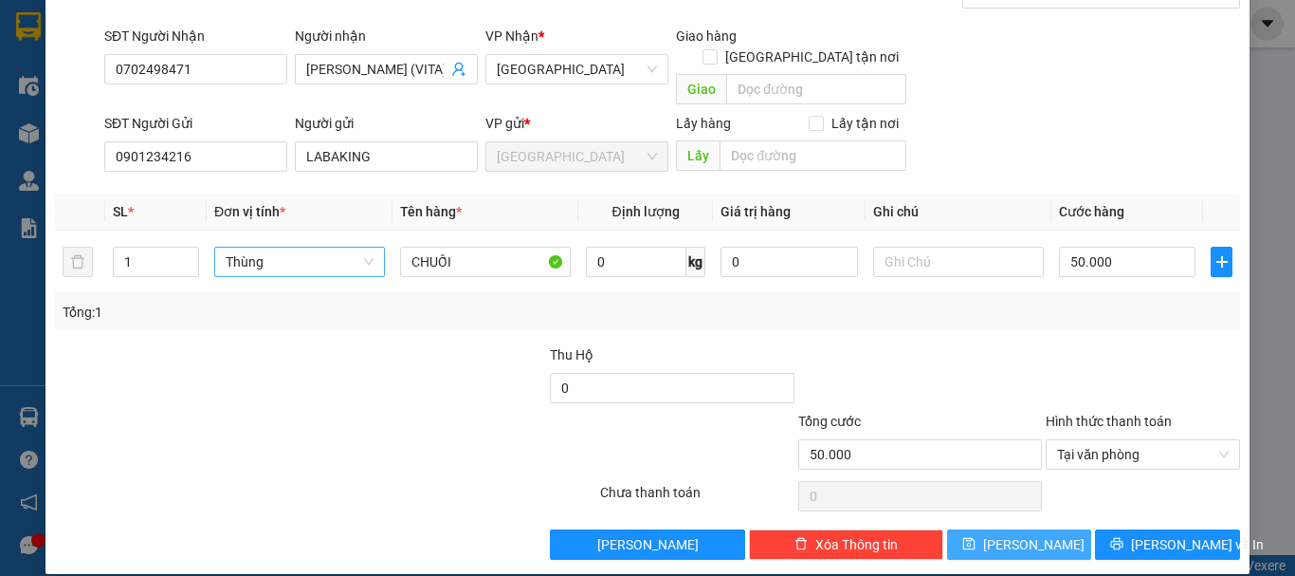
click at [1067, 529] on button "Lưu" at bounding box center [1019, 544] width 145 height 30
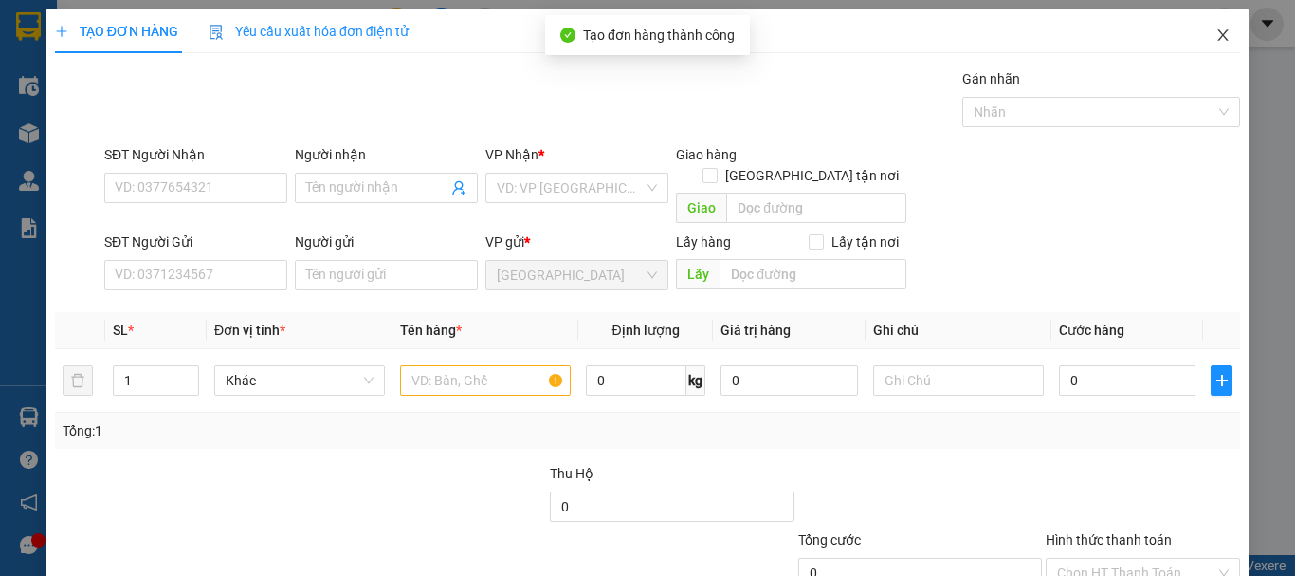
click at [1215, 37] on icon "close" at bounding box center [1222, 34] width 15 height 15
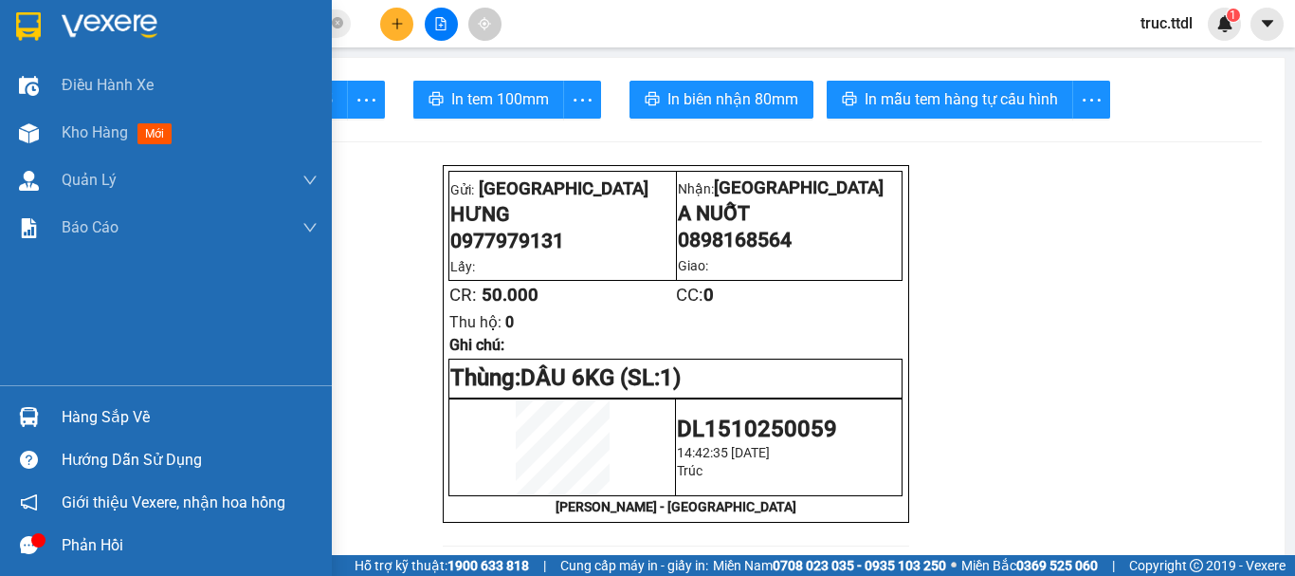
click at [23, 31] on img at bounding box center [28, 26] width 25 height 28
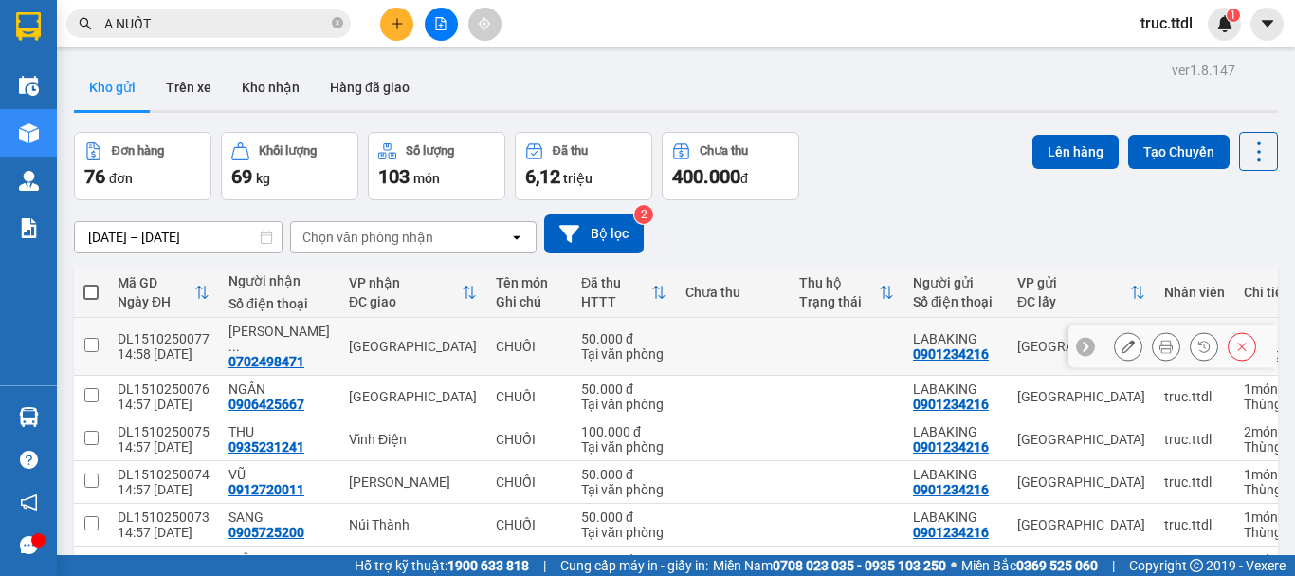
click at [676, 337] on td at bounding box center [733, 347] width 114 height 58
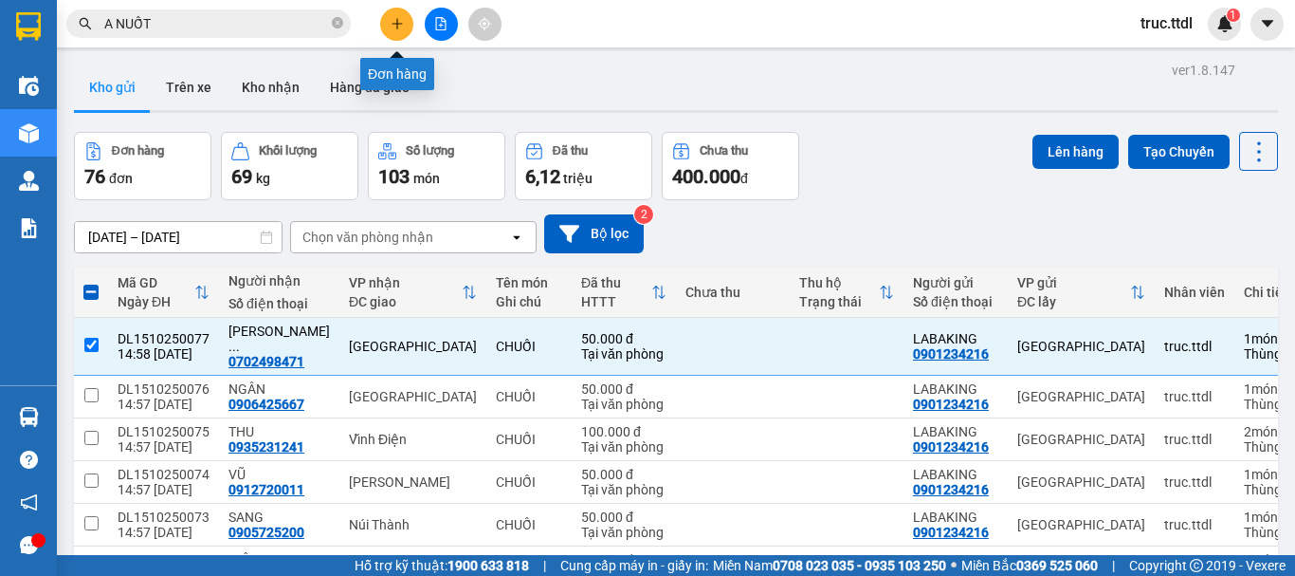
click at [391, 28] on icon "plus" at bounding box center [397, 23] width 13 height 13
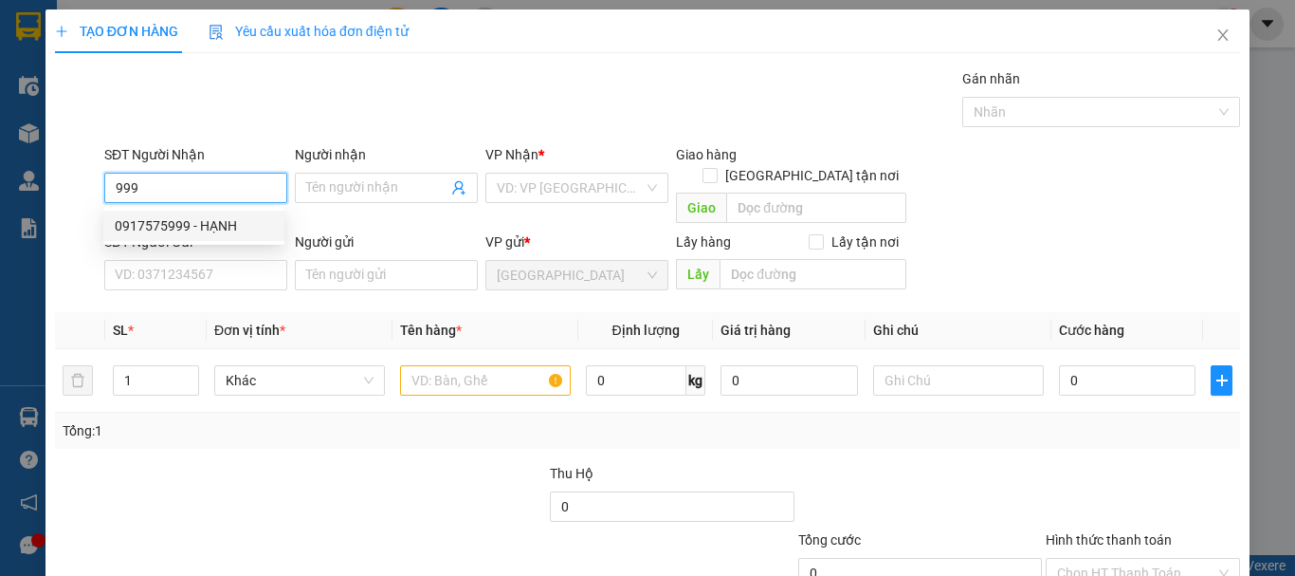
click at [251, 227] on div "0917575999 - HẠNH" at bounding box center [194, 225] width 158 height 21
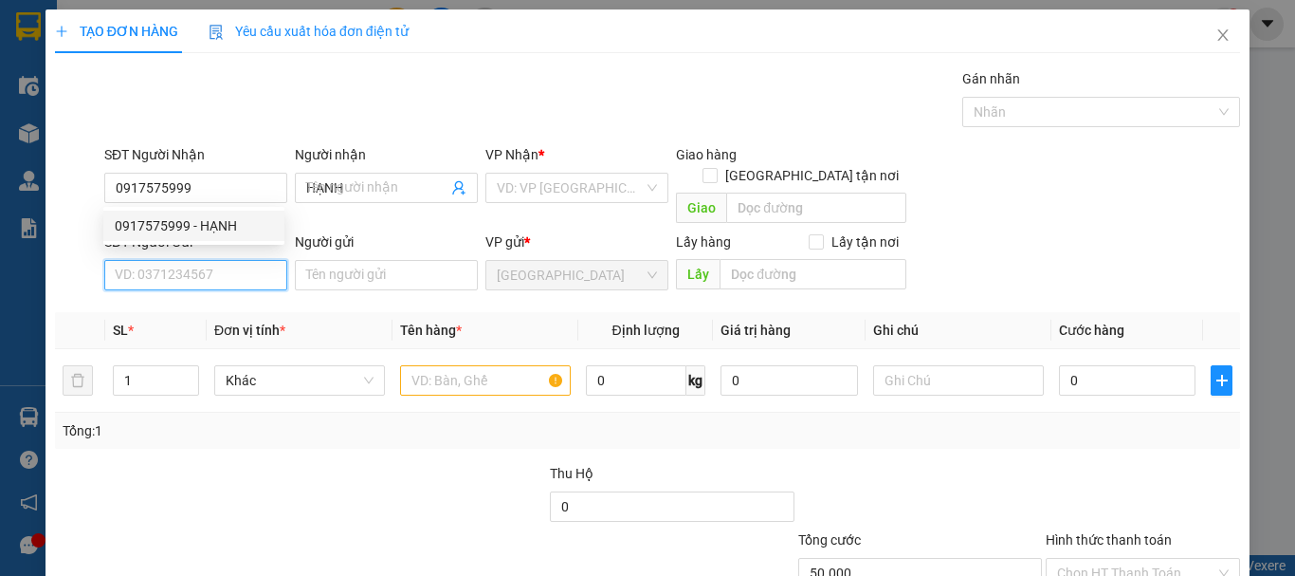
click at [247, 260] on input "SĐT Người Gửi" at bounding box center [195, 275] width 183 height 30
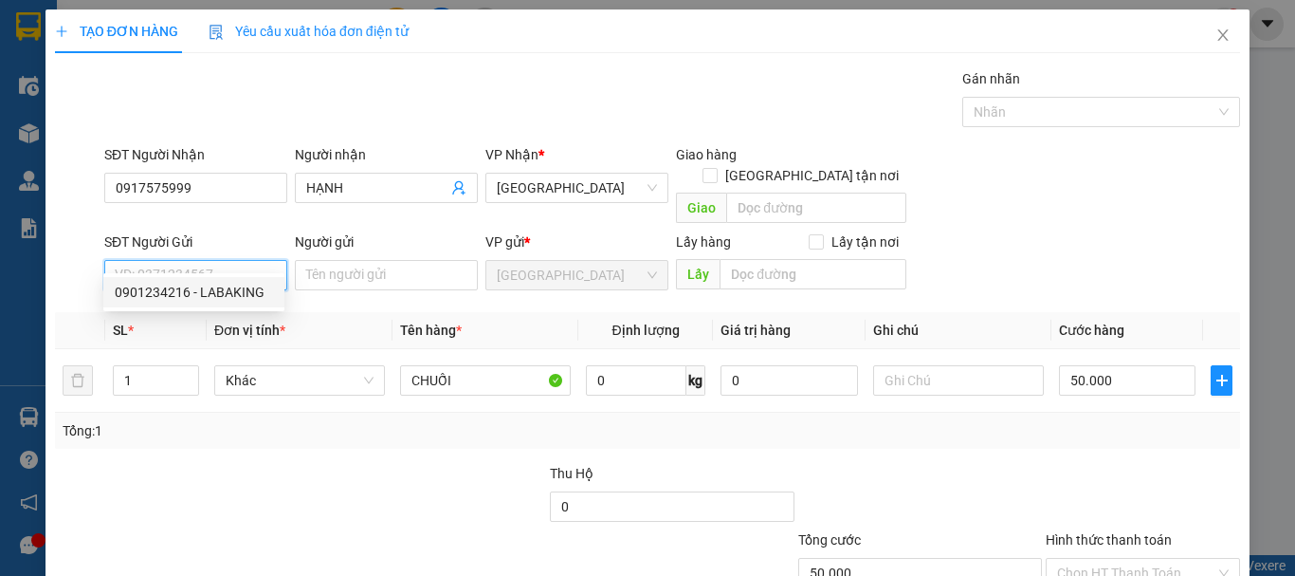
click at [250, 289] on div "0901234216 - LABAKING" at bounding box center [194, 292] width 158 height 21
click at [299, 366] on span "Khác" at bounding box center [300, 380] width 148 height 28
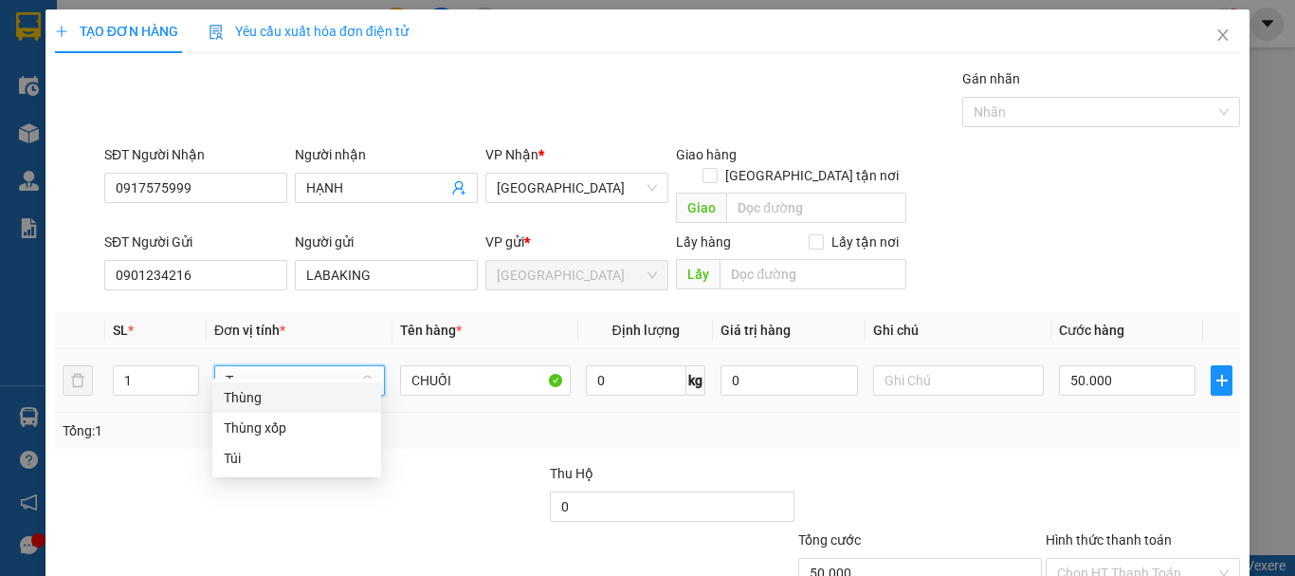
click at [315, 404] on div "Thùng" at bounding box center [297, 397] width 146 height 21
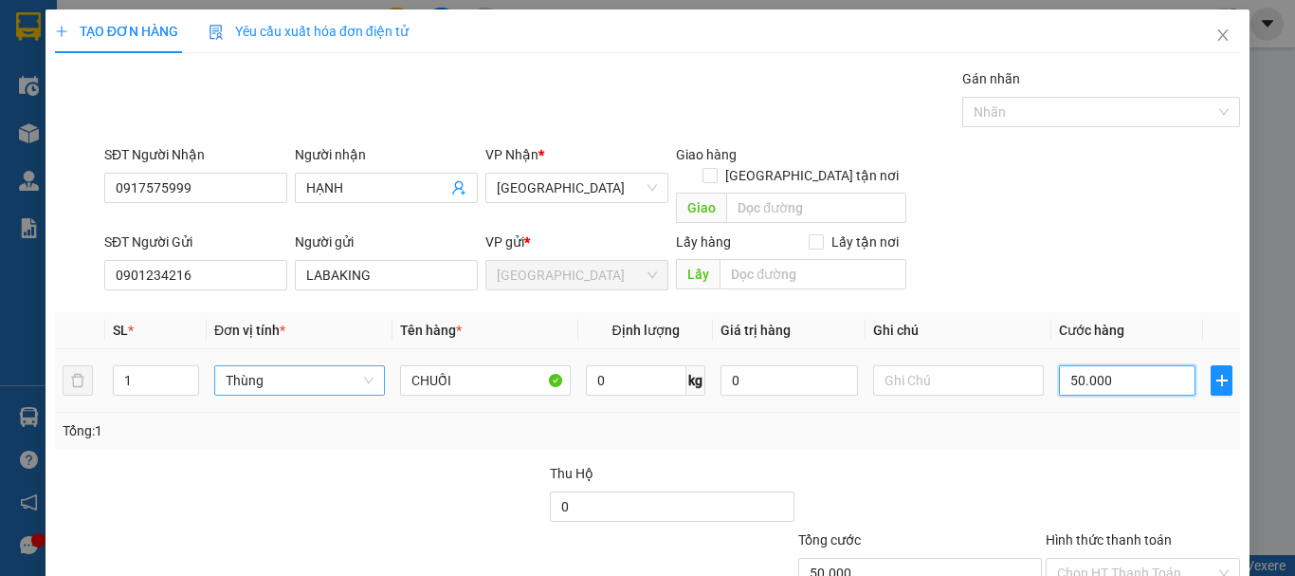
click at [1083, 370] on input "50.000" at bounding box center [1127, 380] width 137 height 30
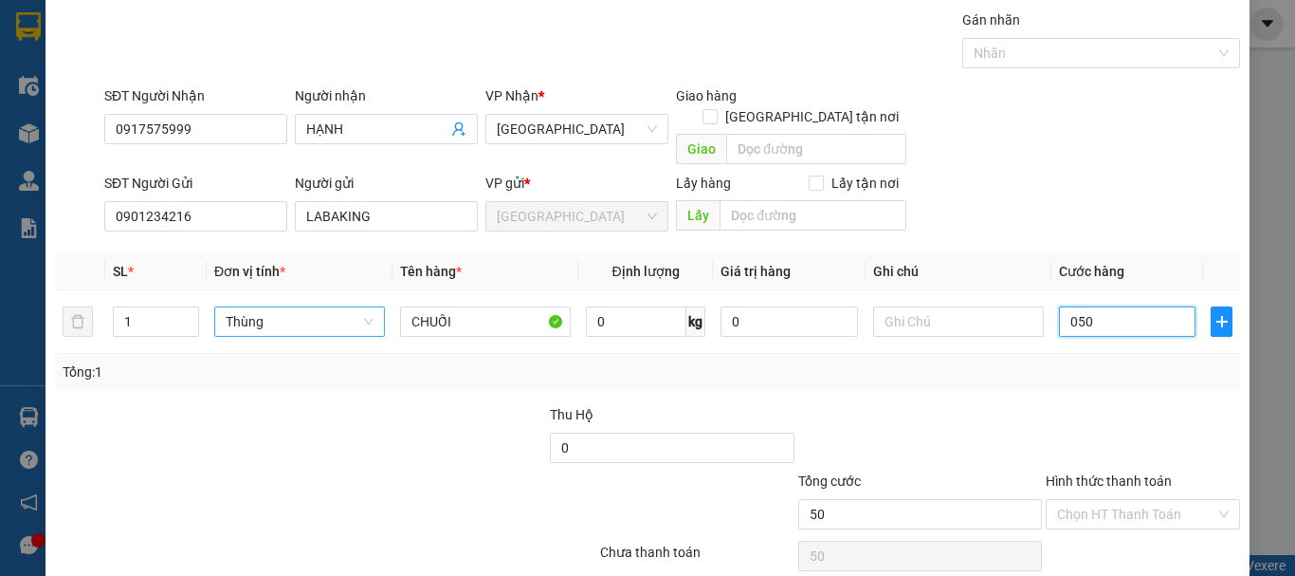
scroll to position [119, 0]
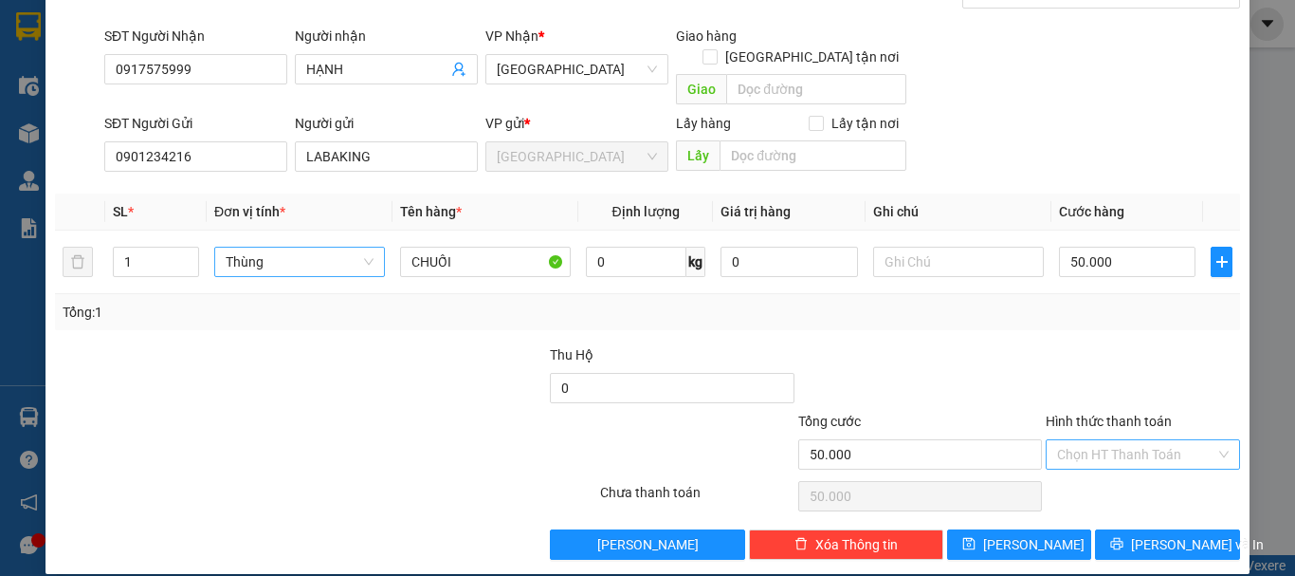
drag, startPoint x: 1102, startPoint y: 438, endPoint x: 1103, endPoint y: 458, distance: 19.9
click at [1102, 440] on input "Hình thức thanh toán" at bounding box center [1136, 454] width 158 height 28
click at [1103, 466] on div "Tại văn phòng" at bounding box center [1132, 471] width 170 height 21
click at [1021, 543] on div "TẠO ĐƠN HÀNG Yêu cầu xuất hóa đơn điện tử Transit Pickup Surcharge Ids Transit …" at bounding box center [648, 232] width 1204 height 683
click at [1037, 529] on button "Lưu" at bounding box center [1019, 544] width 145 height 30
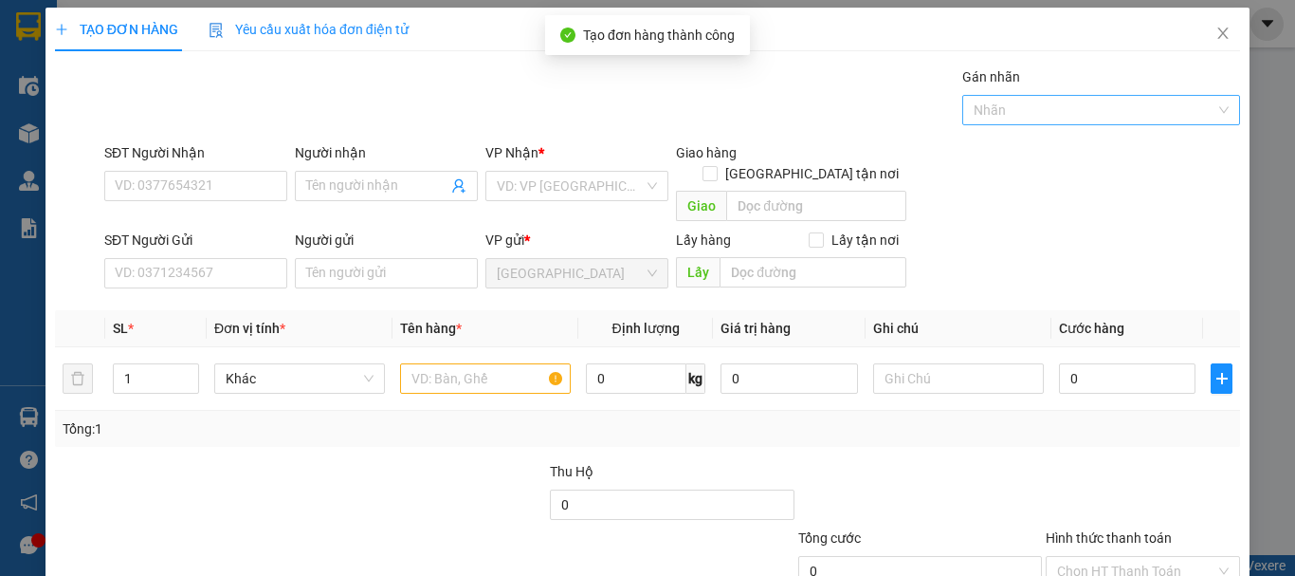
scroll to position [0, 0]
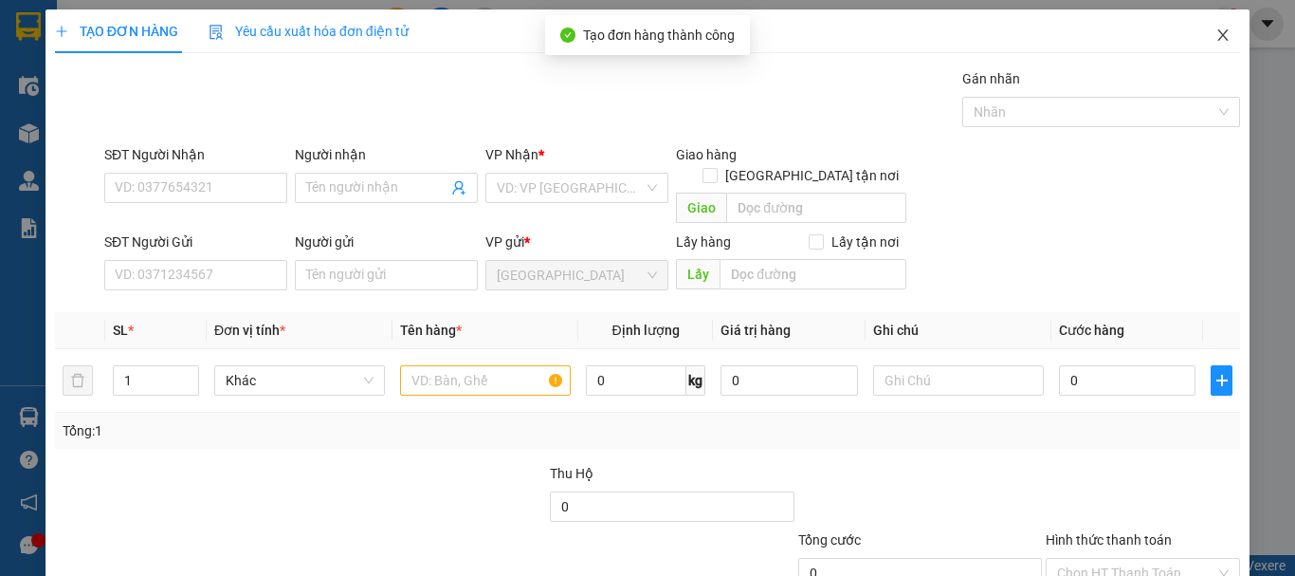
click at [1215, 42] on icon "close" at bounding box center [1222, 34] width 15 height 15
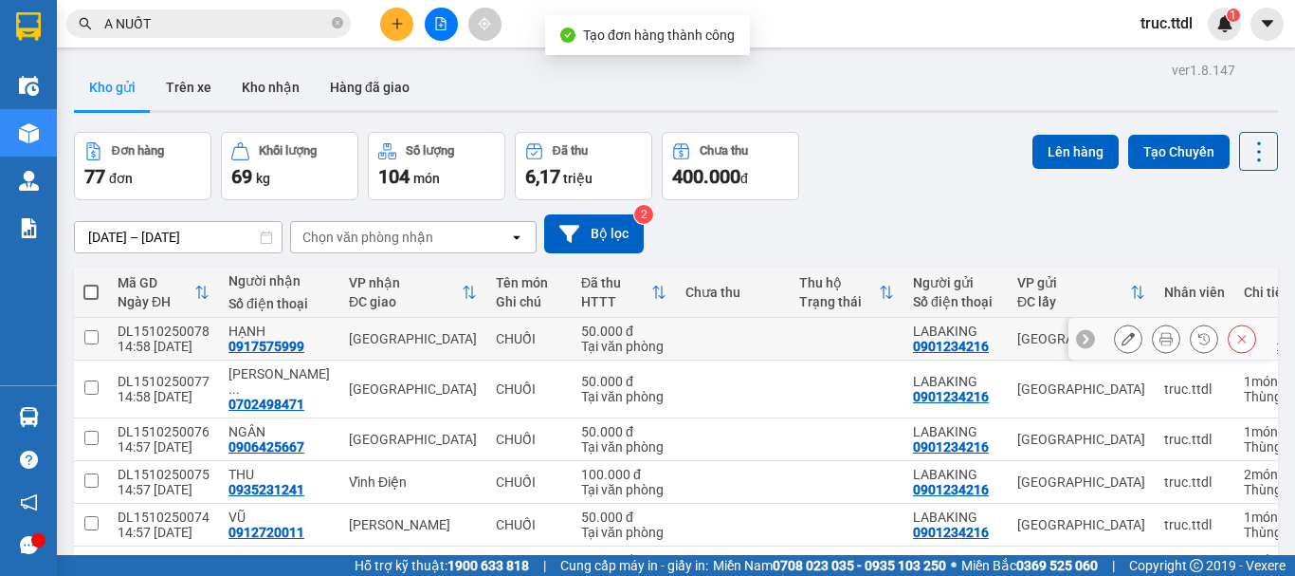
click at [398, 338] on div "[GEOGRAPHIC_DATA]" at bounding box center [413, 338] width 128 height 15
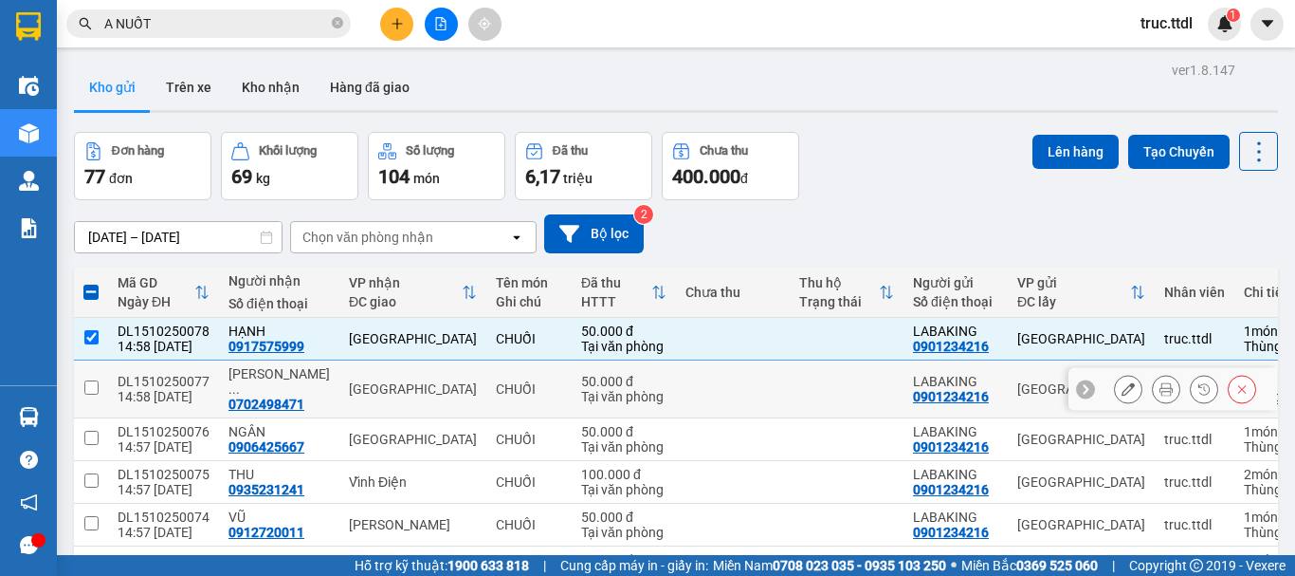
click at [418, 381] on div "[GEOGRAPHIC_DATA]" at bounding box center [413, 388] width 128 height 15
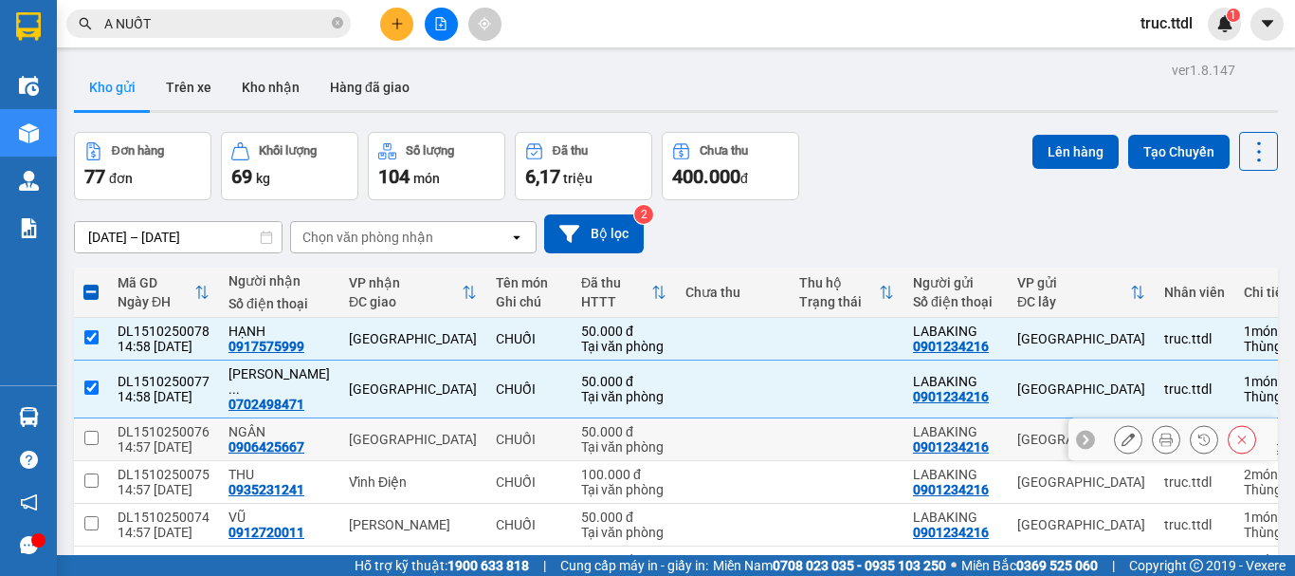
click at [418, 431] on div "[GEOGRAPHIC_DATA]" at bounding box center [413, 438] width 128 height 15
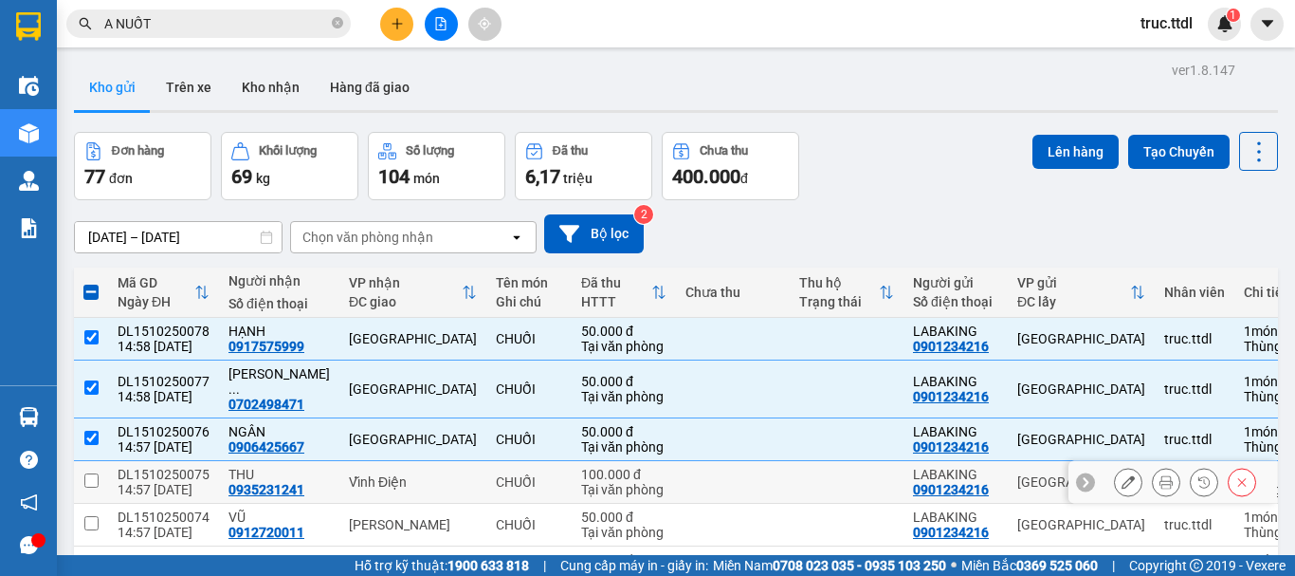
click at [426, 474] on div "Vĩnh Điện" at bounding box center [413, 481] width 128 height 15
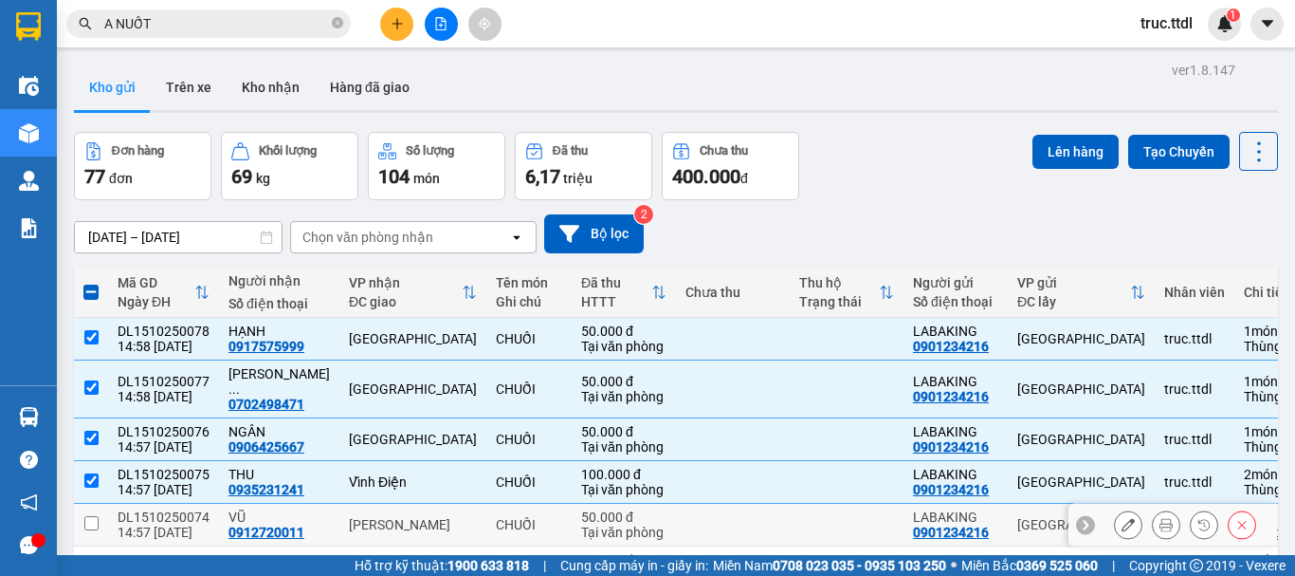
click at [440, 517] on div "[PERSON_NAME]" at bounding box center [413, 524] width 128 height 15
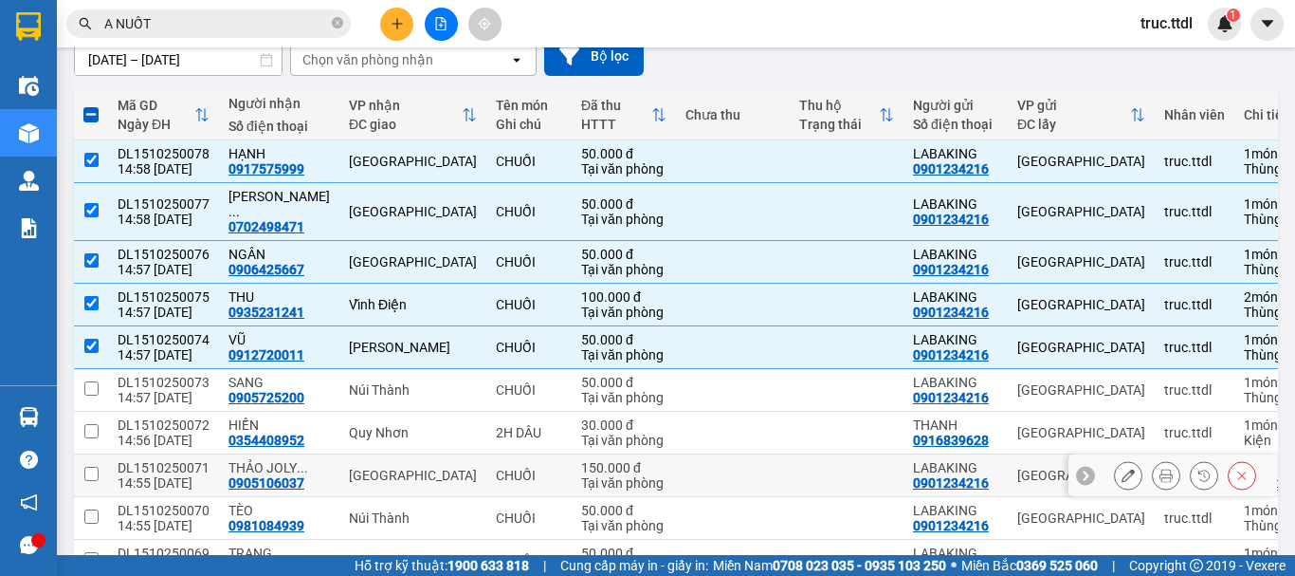
scroll to position [190, 0]
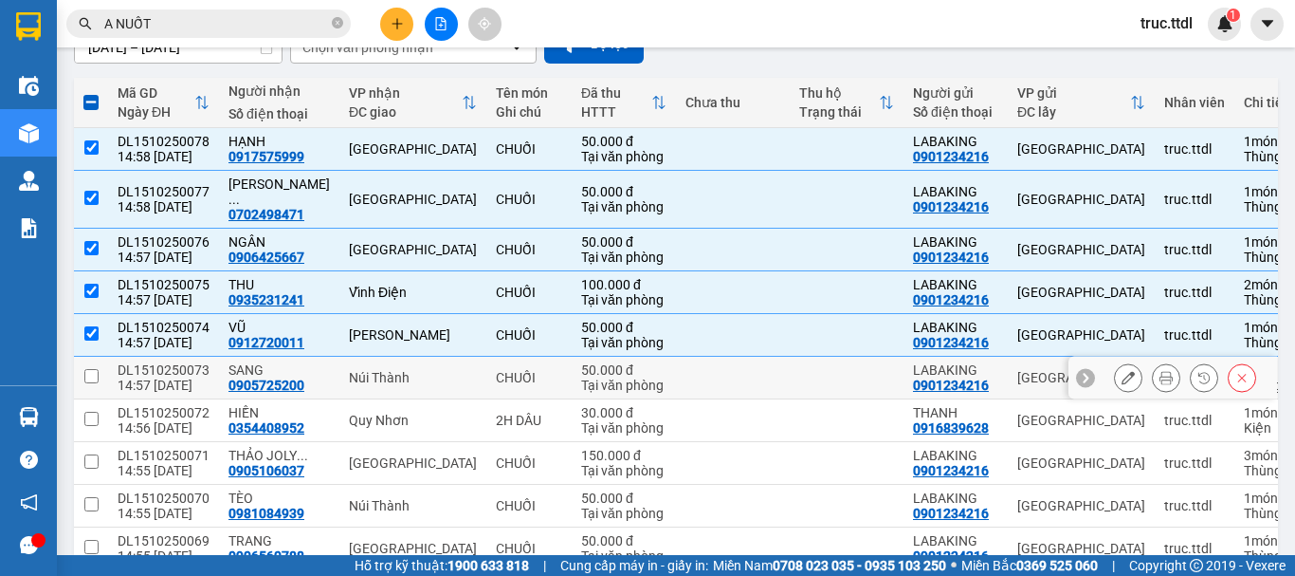
click at [453, 366] on td "Núi Thành" at bounding box center [412, 377] width 147 height 43
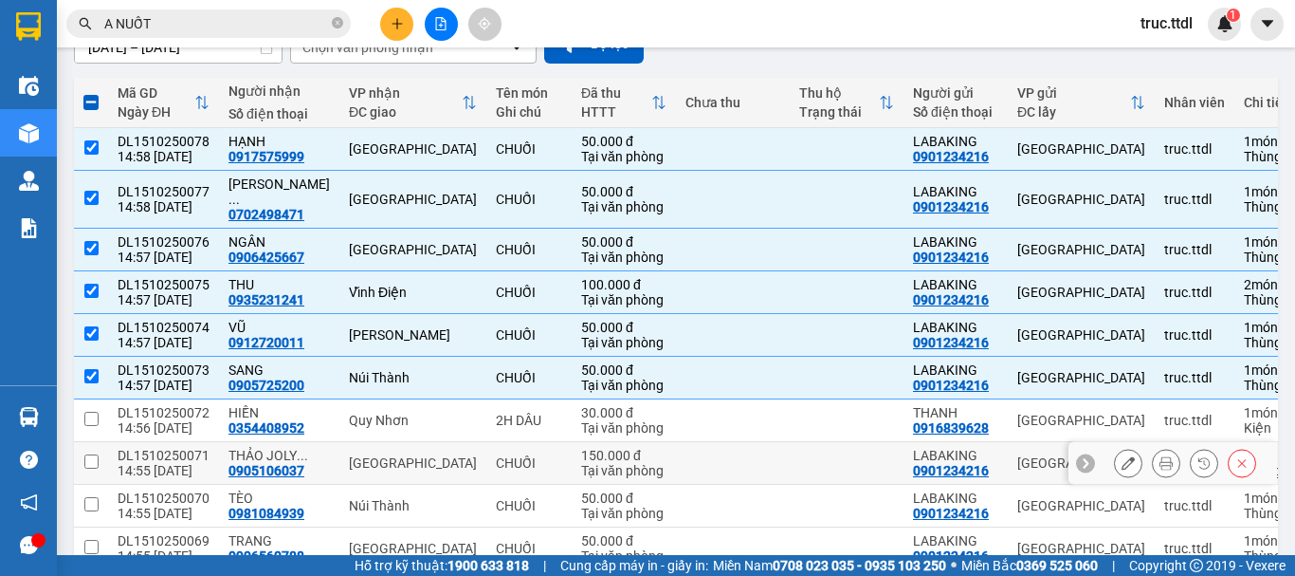
click at [430, 442] on td "[GEOGRAPHIC_DATA]" at bounding box center [412, 463] width 147 height 43
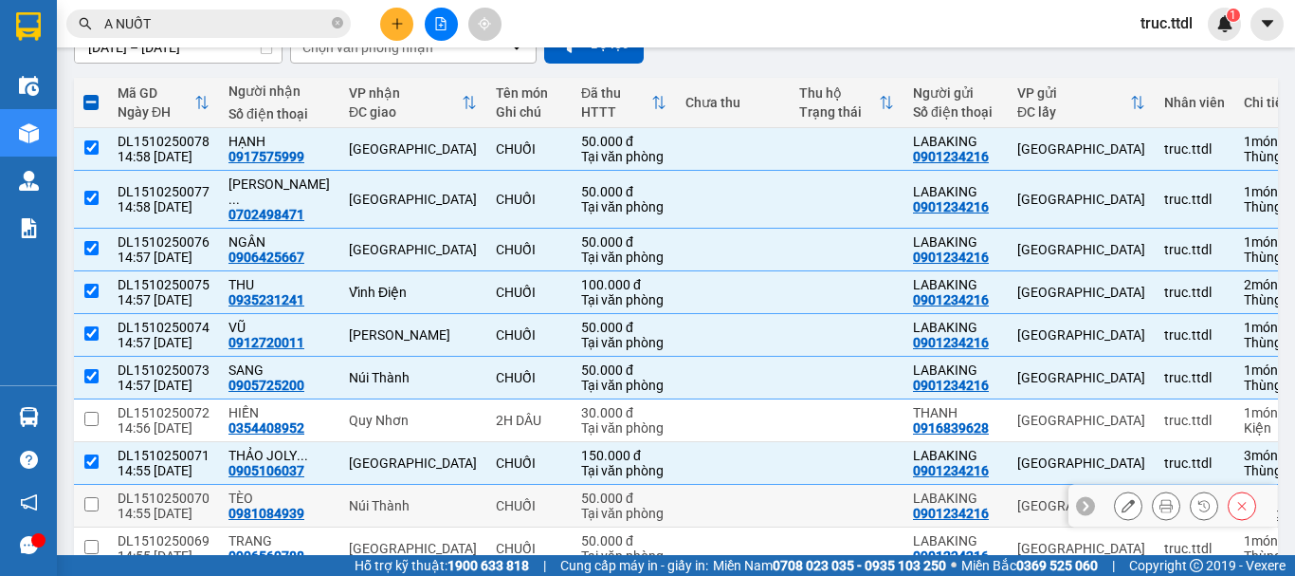
click at [439, 498] on div "Núi Thành" at bounding box center [413, 505] width 128 height 15
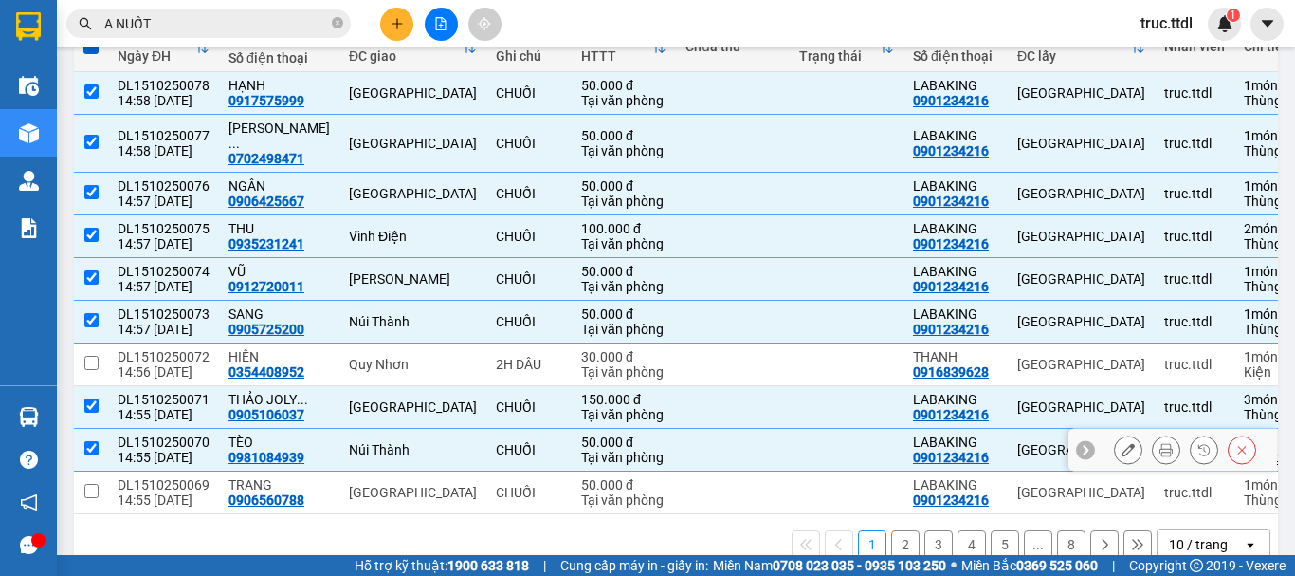
scroll to position [275, 0]
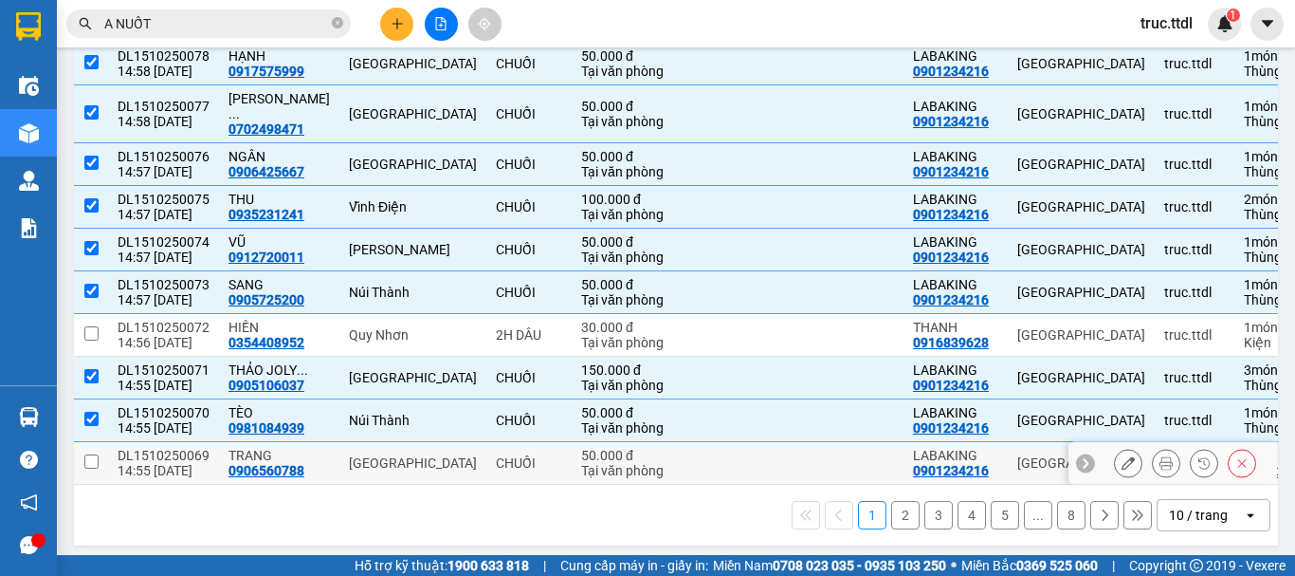
click at [432, 455] on div "[GEOGRAPHIC_DATA]" at bounding box center [413, 462] width 128 height 15
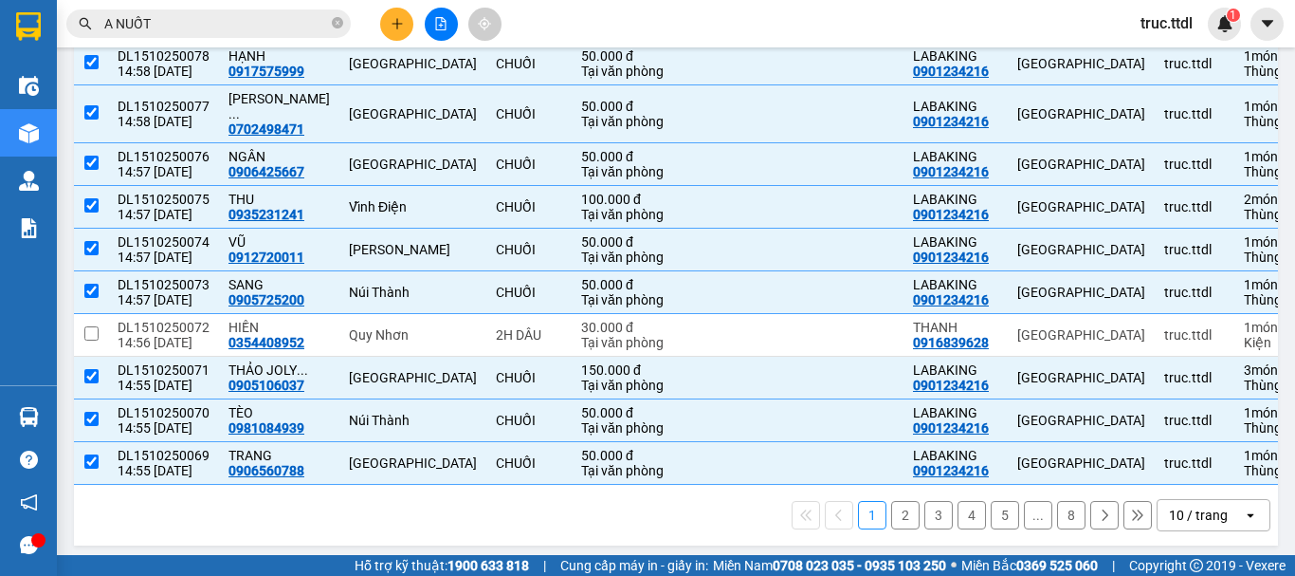
click at [1169, 512] on div "10 / trang" at bounding box center [1198, 514] width 59 height 19
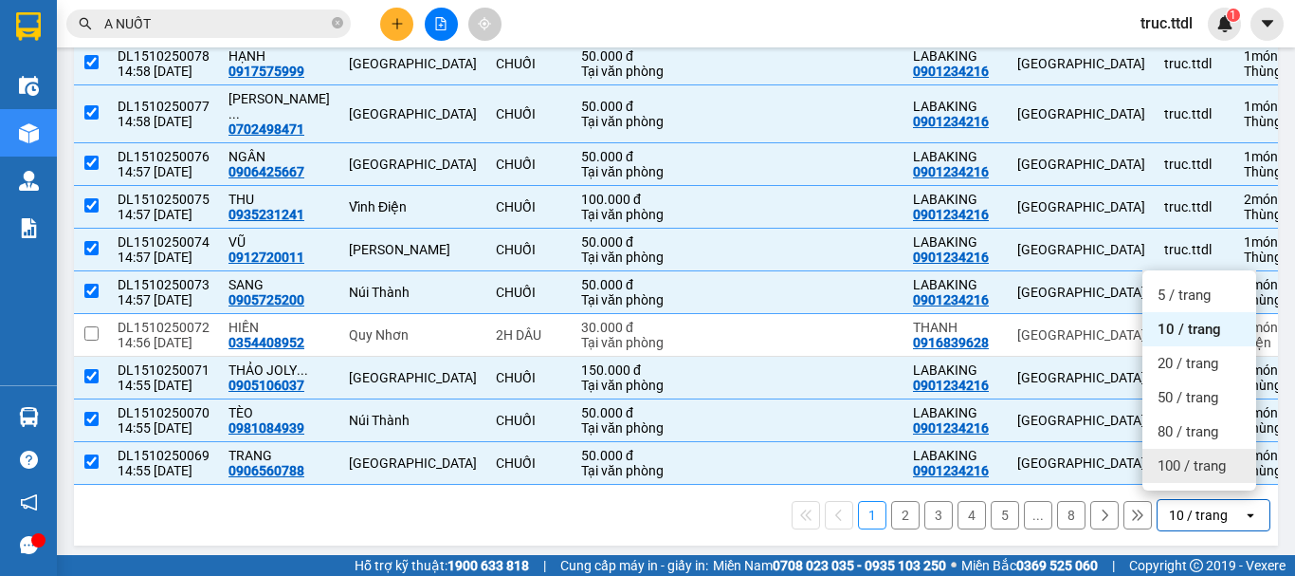
click at [1155, 455] on div "100 / trang" at bounding box center [1199, 465] width 114 height 34
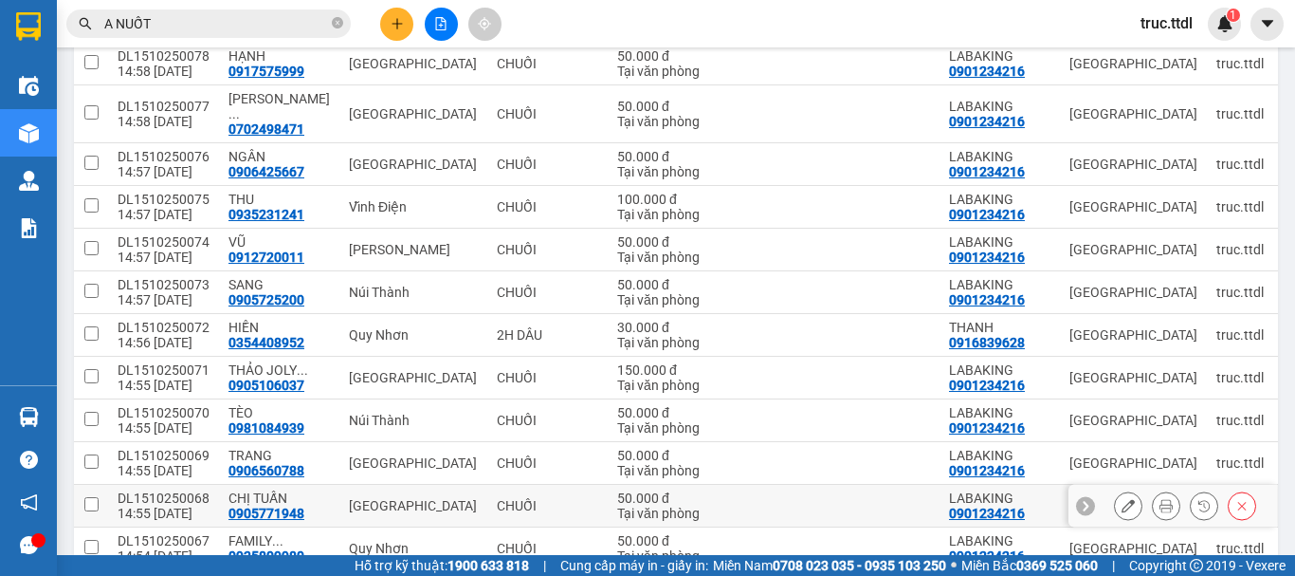
click at [453, 495] on td "[GEOGRAPHIC_DATA]" at bounding box center [413, 505] width 148 height 43
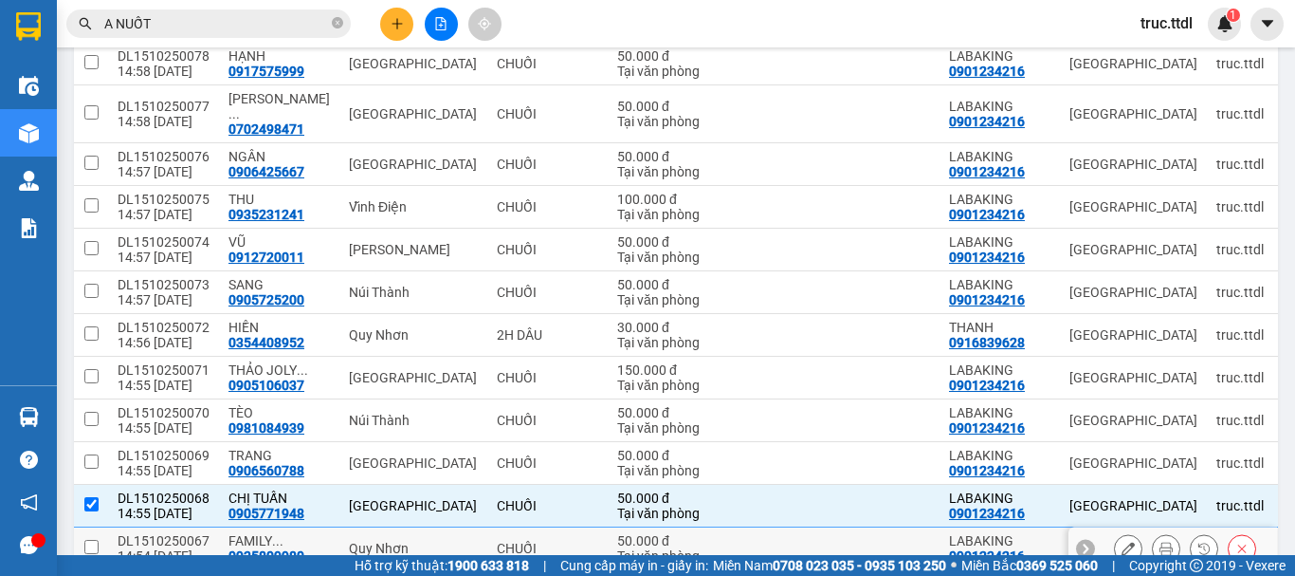
click at [453, 529] on td "Quy Nhơn" at bounding box center [413, 548] width 148 height 43
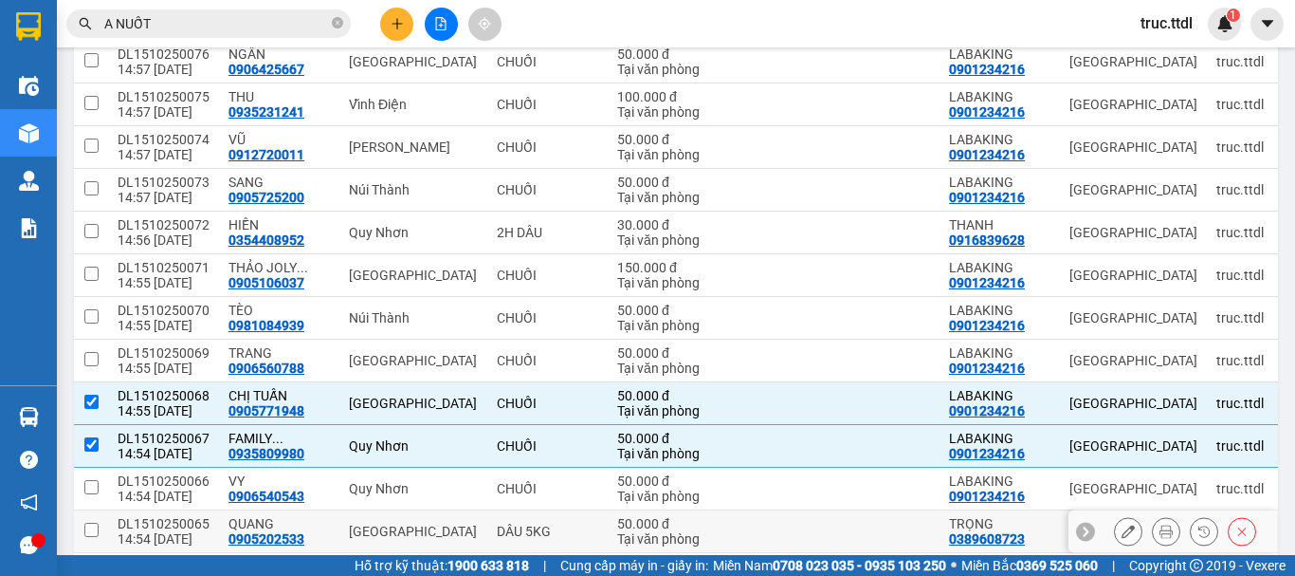
scroll to position [465, 0]
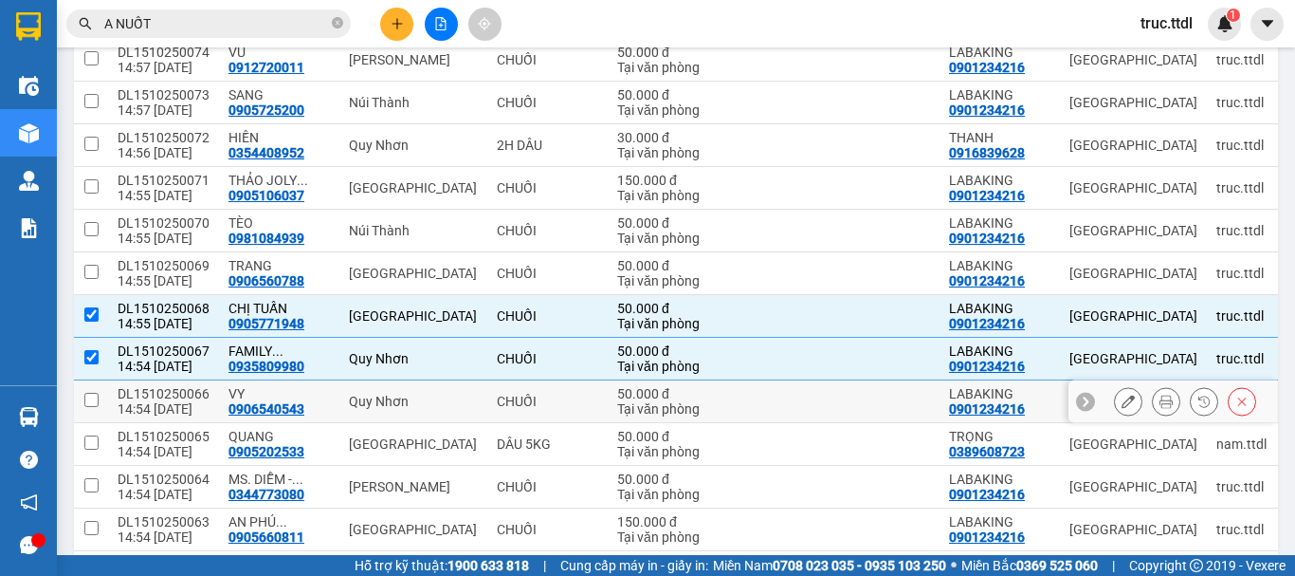
drag, startPoint x: 411, startPoint y: 380, endPoint x: 406, endPoint y: 401, distance: 21.4
click at [410, 393] on div "Quy Nhơn" at bounding box center [413, 400] width 129 height 15
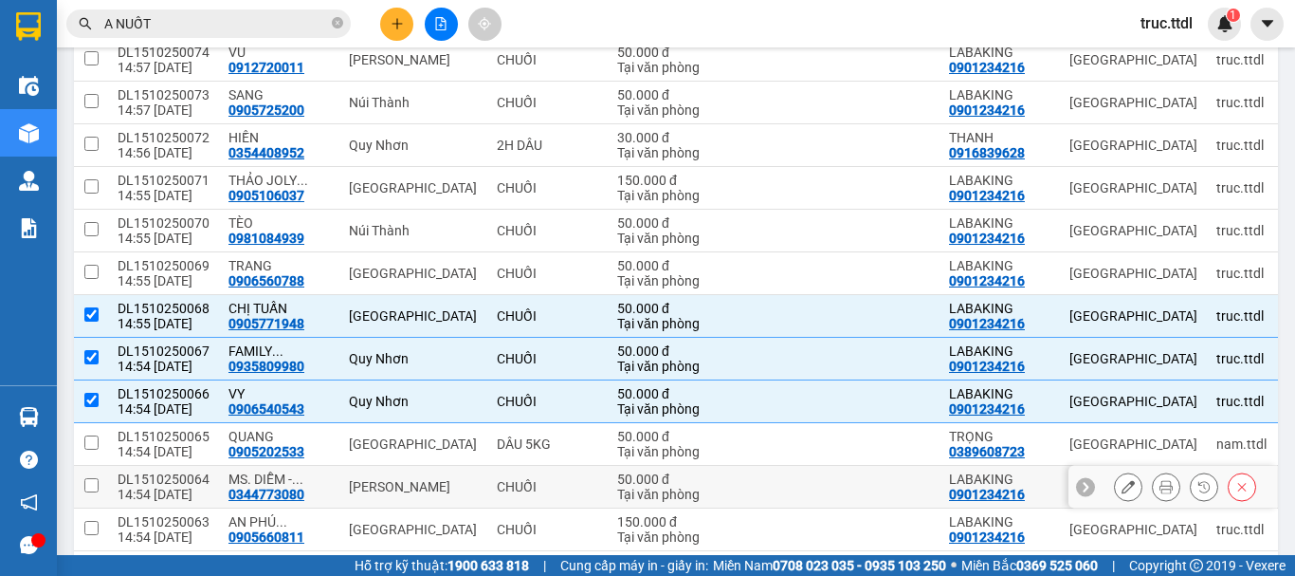
click at [411, 479] on div "[PERSON_NAME]" at bounding box center [413, 486] width 129 height 15
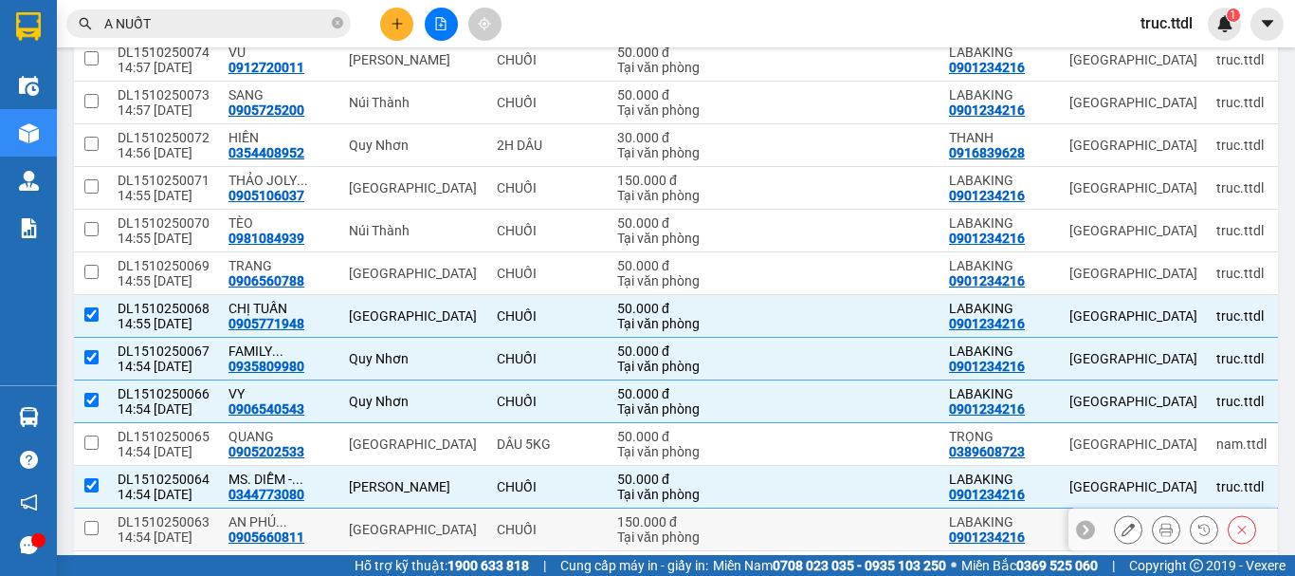
click at [425, 521] on div "[GEOGRAPHIC_DATA]" at bounding box center [413, 528] width 129 height 15
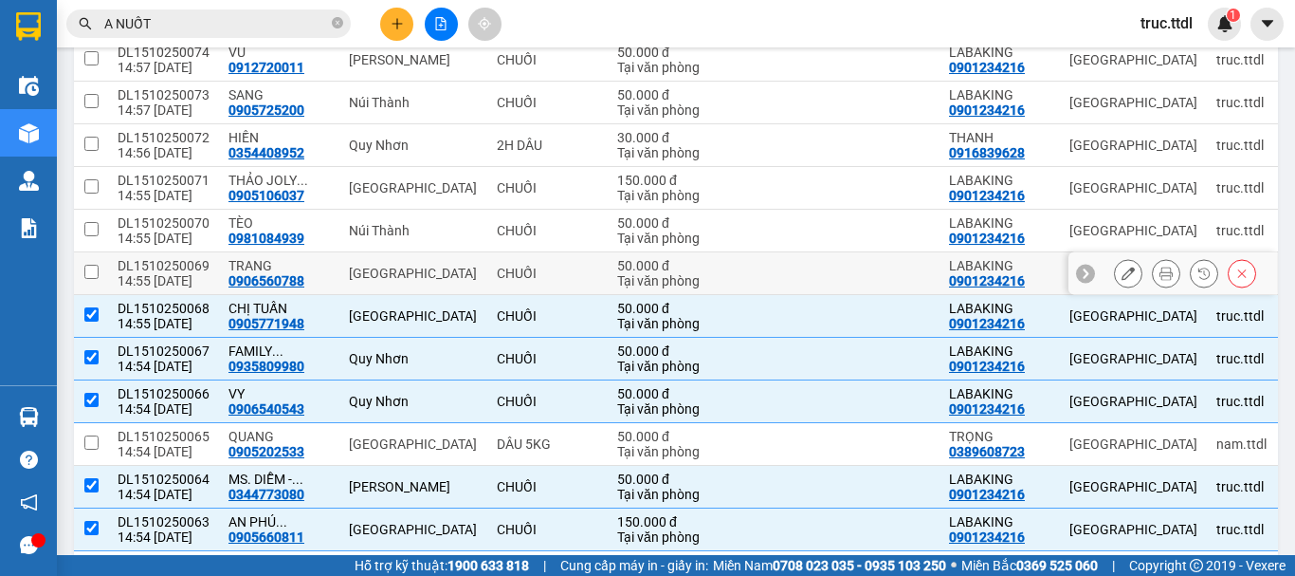
click at [431, 265] on td "[GEOGRAPHIC_DATA]" at bounding box center [413, 273] width 148 height 43
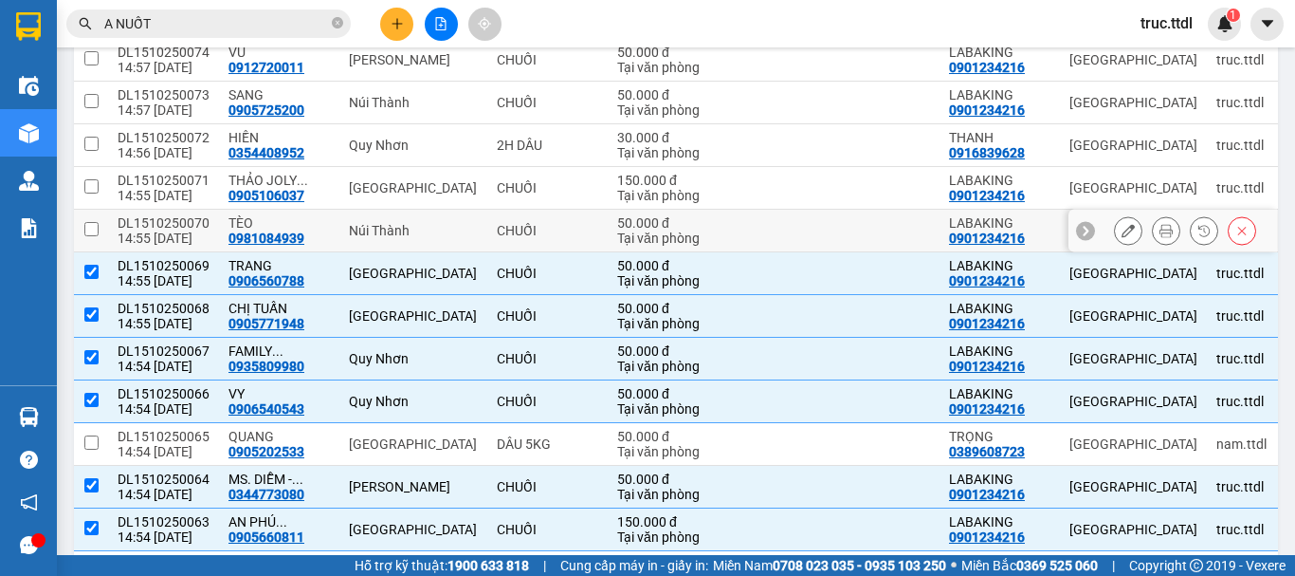
click at [438, 223] on div "Núi Thành" at bounding box center [413, 230] width 129 height 15
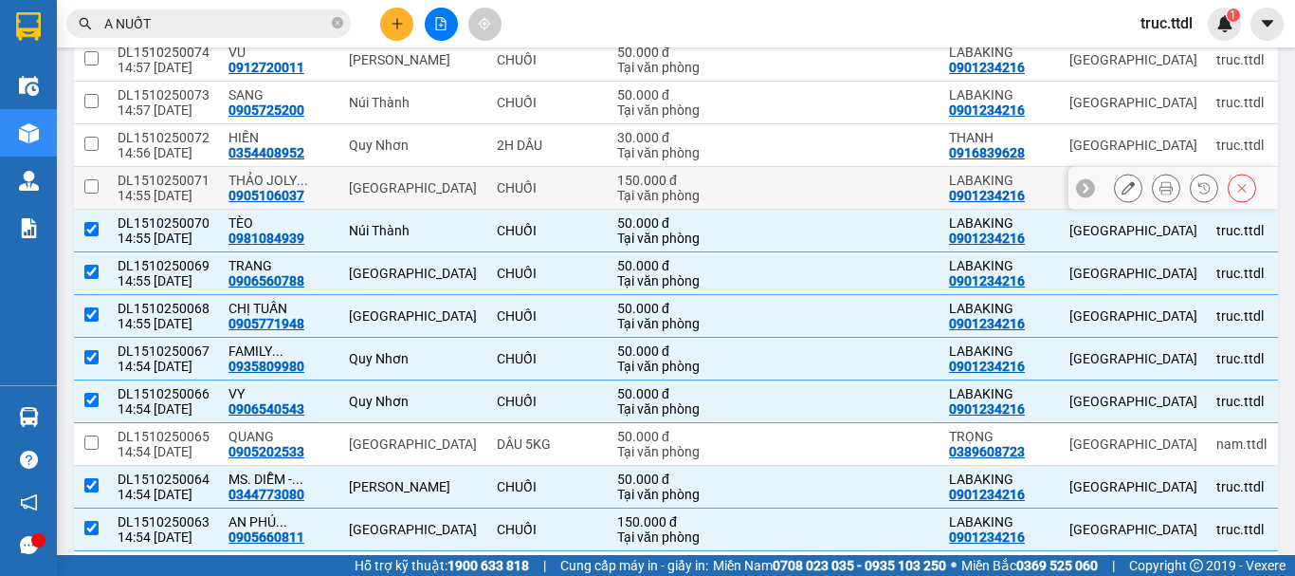
click at [449, 180] on div "[GEOGRAPHIC_DATA]" at bounding box center [413, 187] width 129 height 15
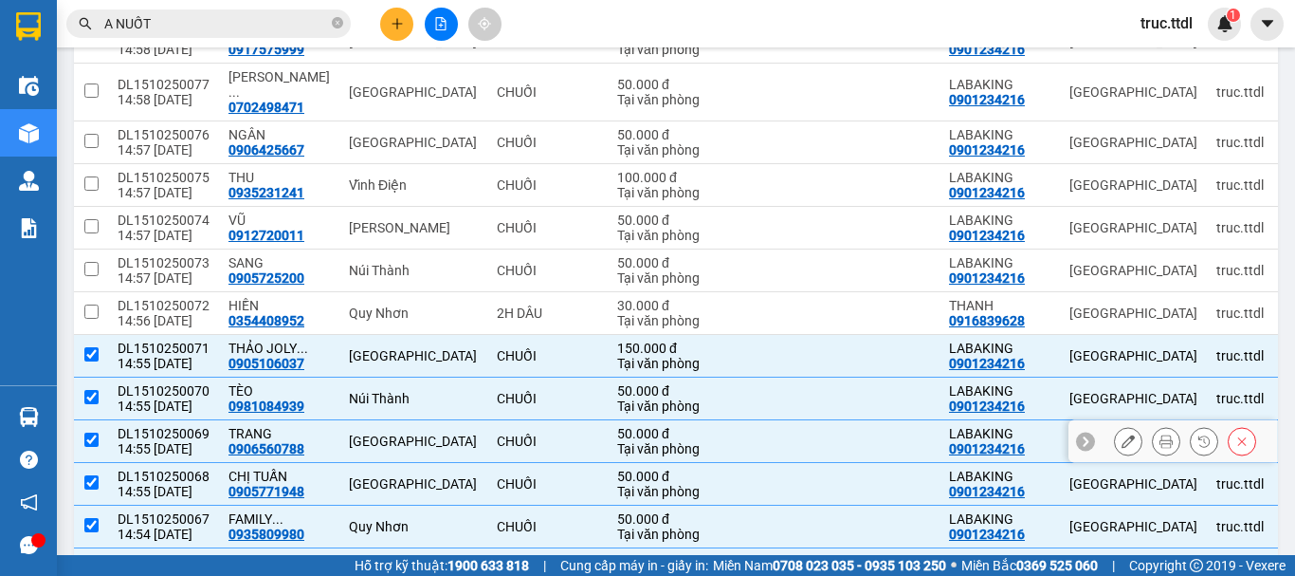
scroll to position [275, 0]
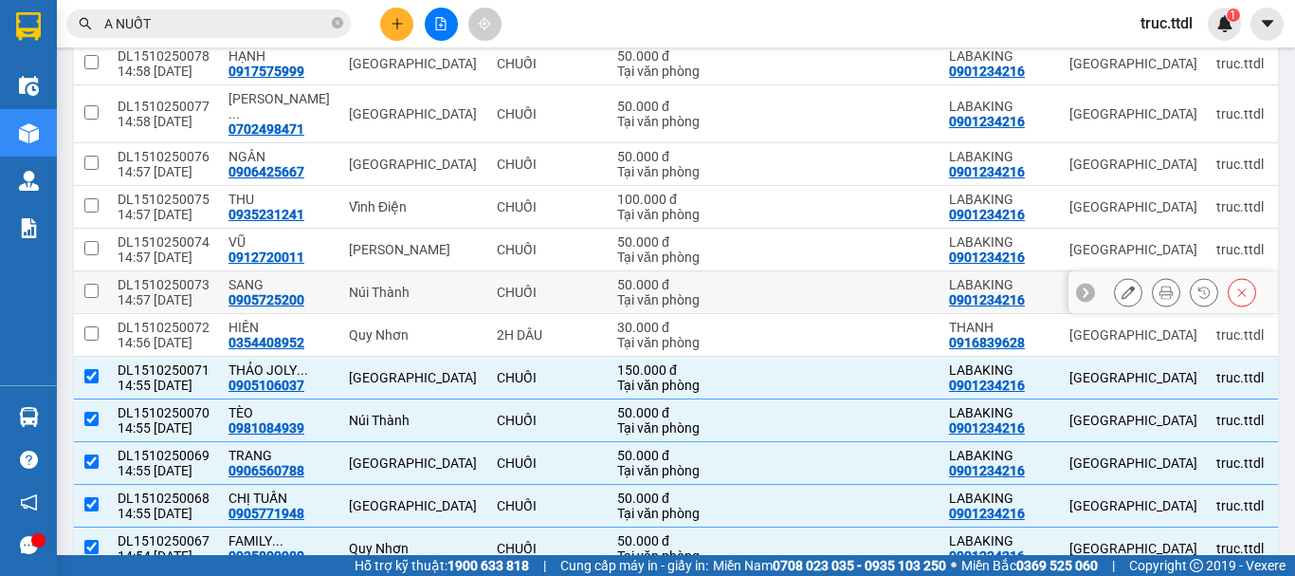
drag, startPoint x: 503, startPoint y: 276, endPoint x: 515, endPoint y: 233, distance: 44.4
click at [503, 284] on div "CHUỐI" at bounding box center [547, 291] width 101 height 15
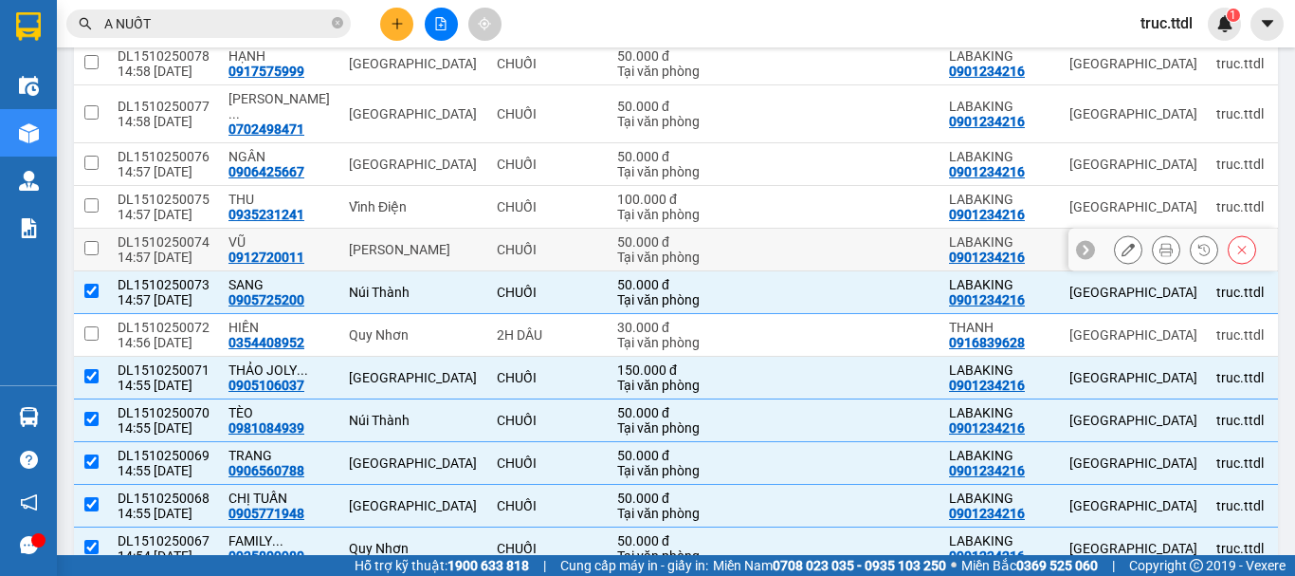
drag, startPoint x: 515, startPoint y: 233, endPoint x: 509, endPoint y: 192, distance: 42.1
click at [515, 242] on div "CHUỐI" at bounding box center [547, 249] width 101 height 15
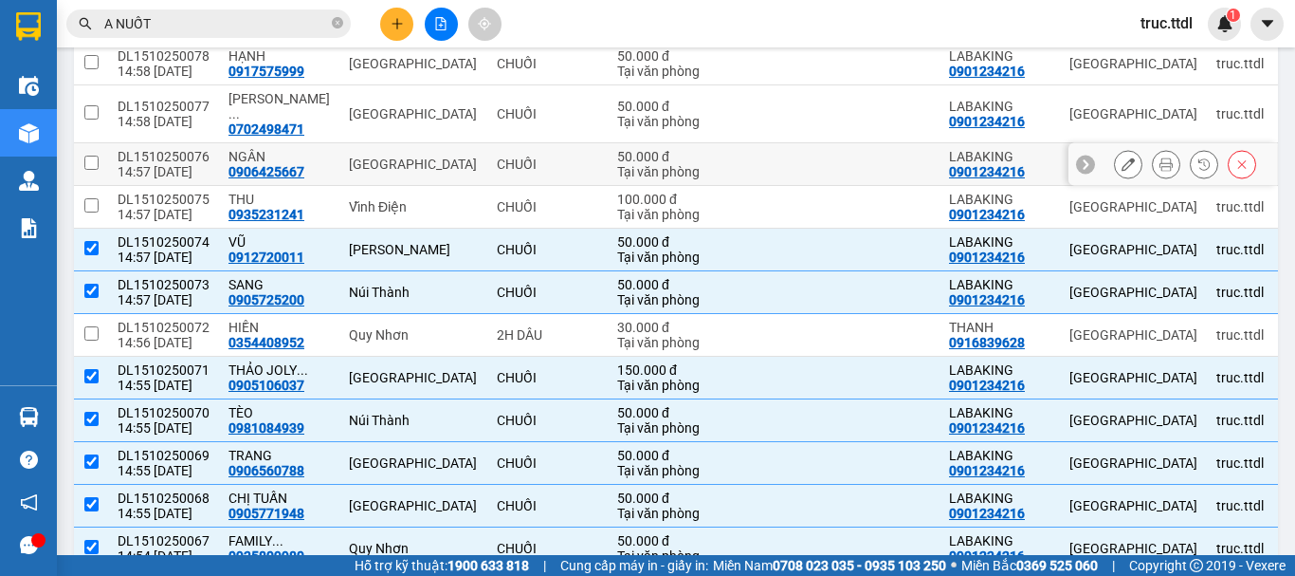
click at [498, 166] on td "CHUỐI" at bounding box center [547, 164] width 120 height 43
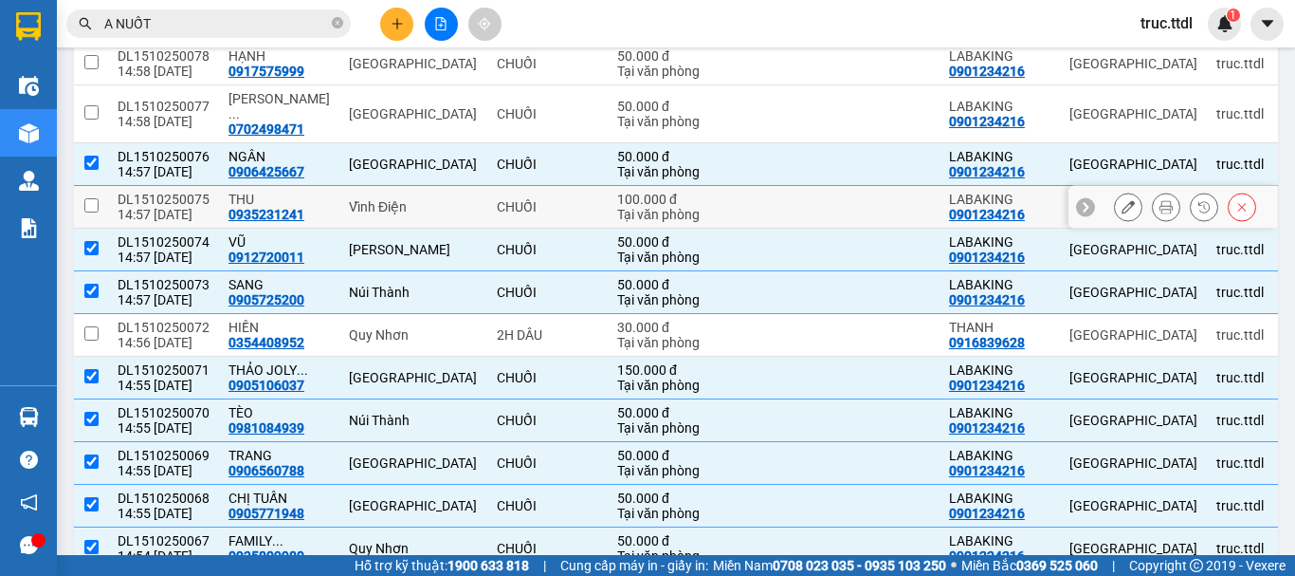
click at [497, 199] on div "CHUỐI" at bounding box center [547, 206] width 101 height 15
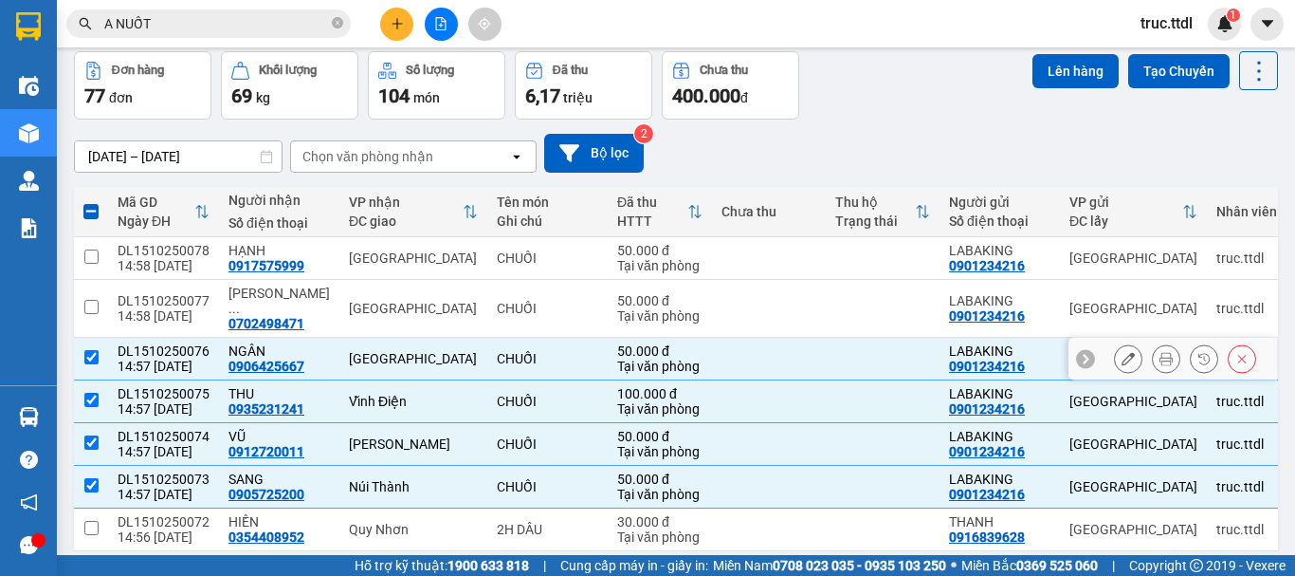
scroll to position [0, 0]
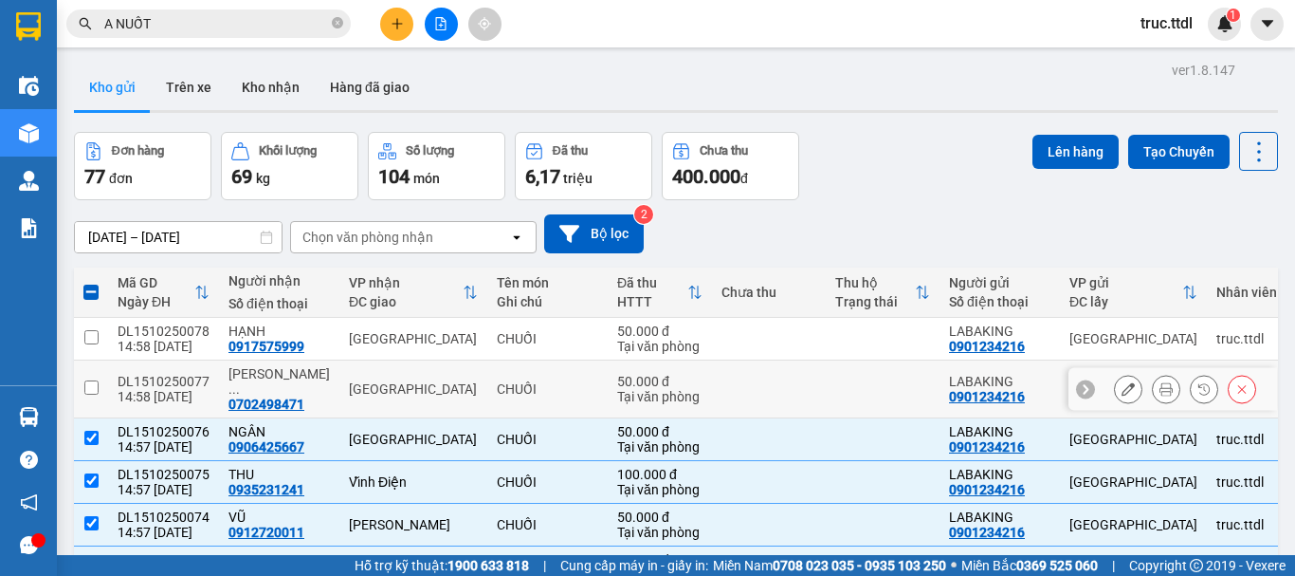
click at [498, 381] on div "CHUỐI" at bounding box center [547, 388] width 101 height 15
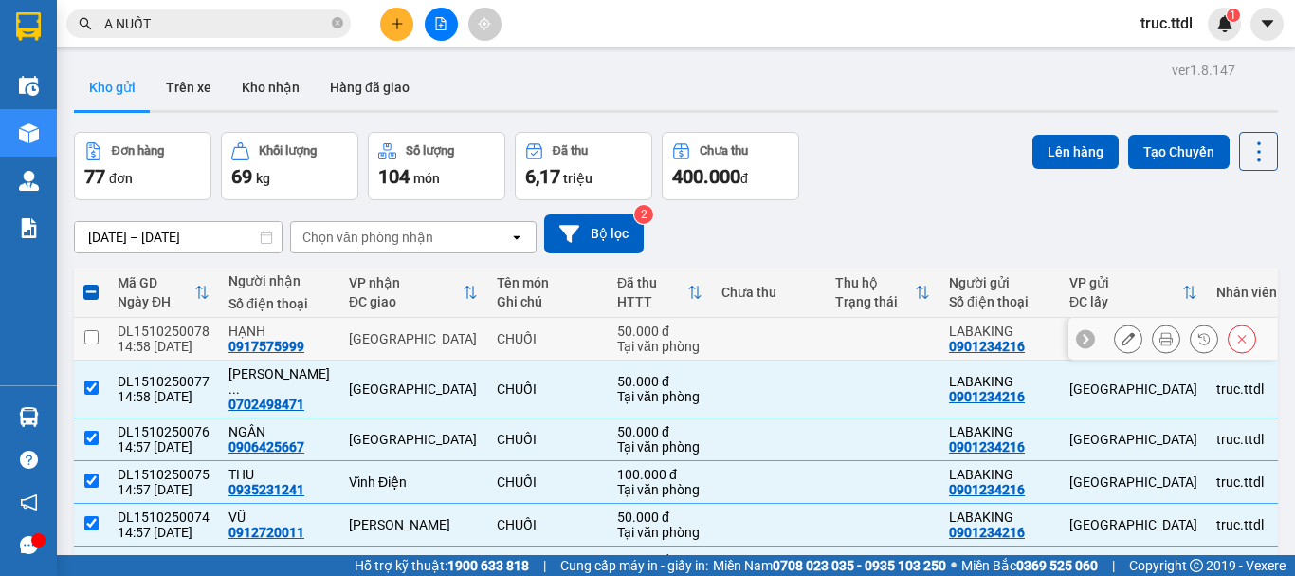
drag, startPoint x: 507, startPoint y: 333, endPoint x: 590, endPoint y: 301, distance: 88.6
click at [508, 332] on div "CHUỐI" at bounding box center [547, 338] width 101 height 15
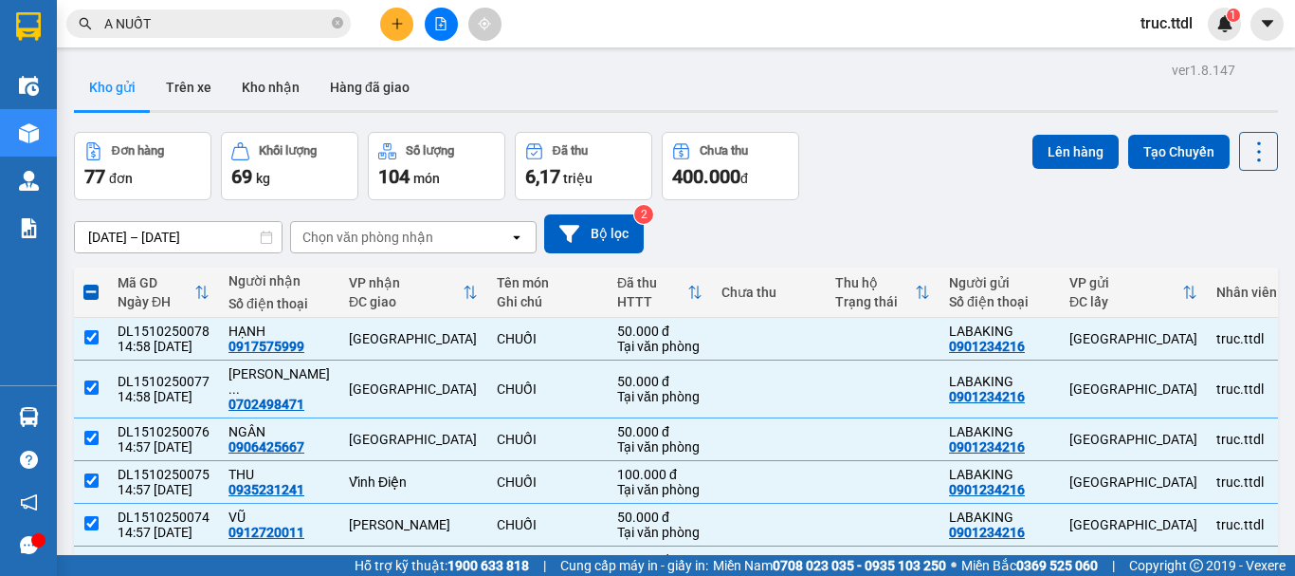
drag, startPoint x: 1053, startPoint y: 145, endPoint x: 939, endPoint y: 249, distance: 155.0
click at [1052, 148] on button "Lên hàng" at bounding box center [1076, 152] width 86 height 34
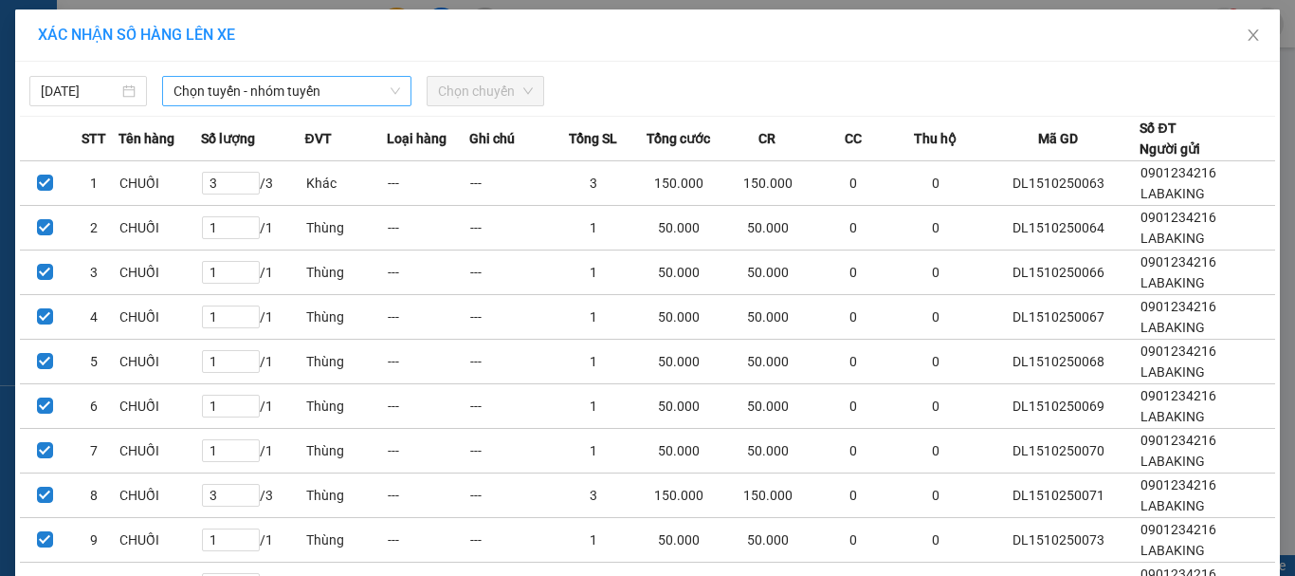
click at [256, 89] on span "Chọn tuyến - nhóm tuyến" at bounding box center [287, 91] width 227 height 28
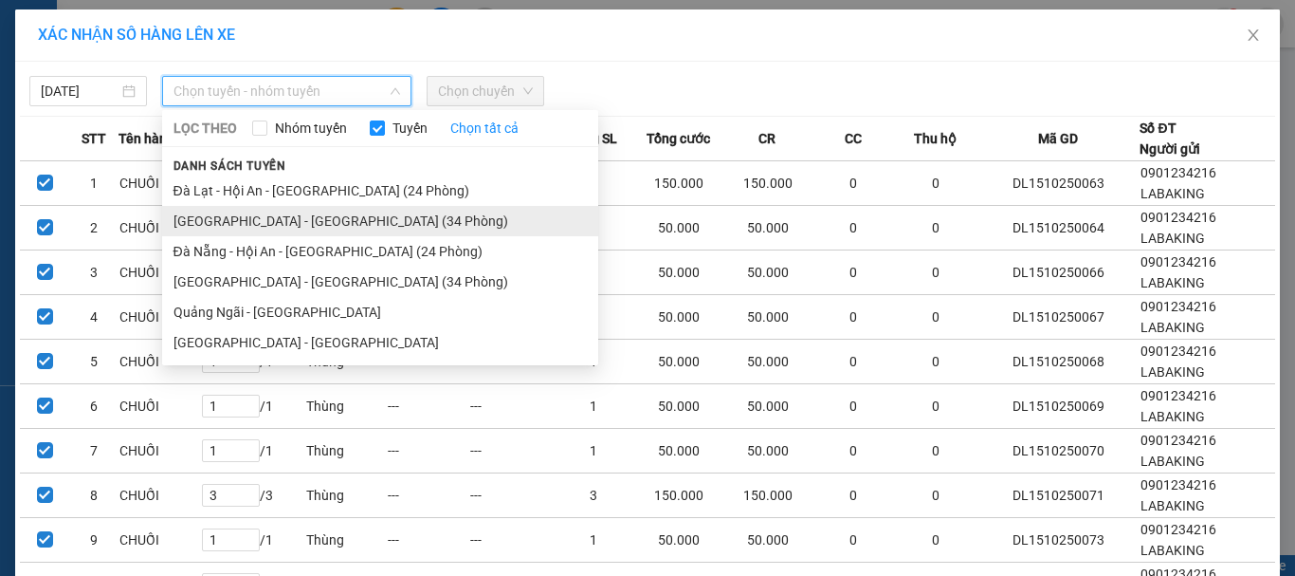
click at [289, 231] on li "[GEOGRAPHIC_DATA] - [GEOGRAPHIC_DATA] (34 Phòng)" at bounding box center [380, 221] width 436 height 30
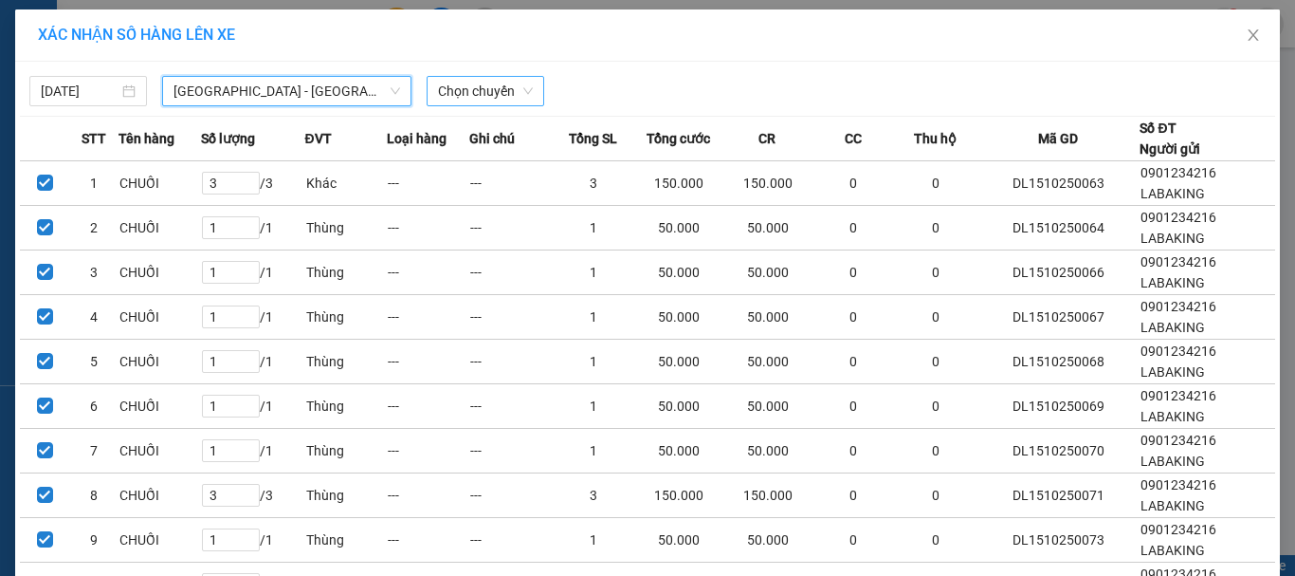
click at [502, 90] on span "Chọn chuyến" at bounding box center [485, 91] width 95 height 28
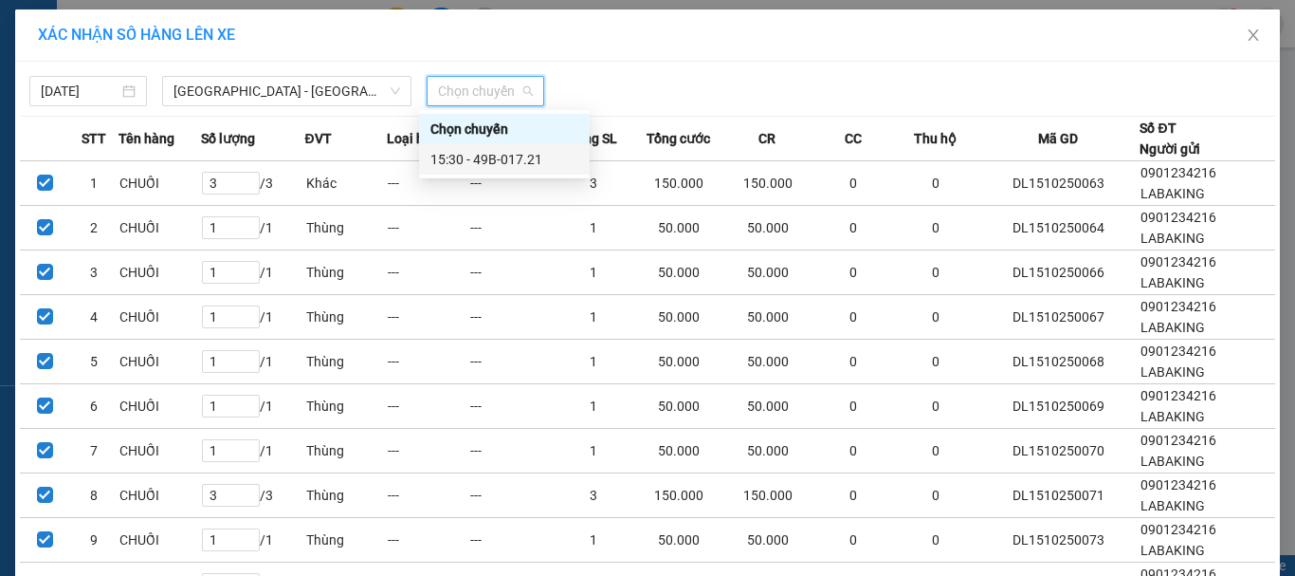
click at [502, 156] on div "15:30 - 49B-017.21" at bounding box center [504, 159] width 148 height 21
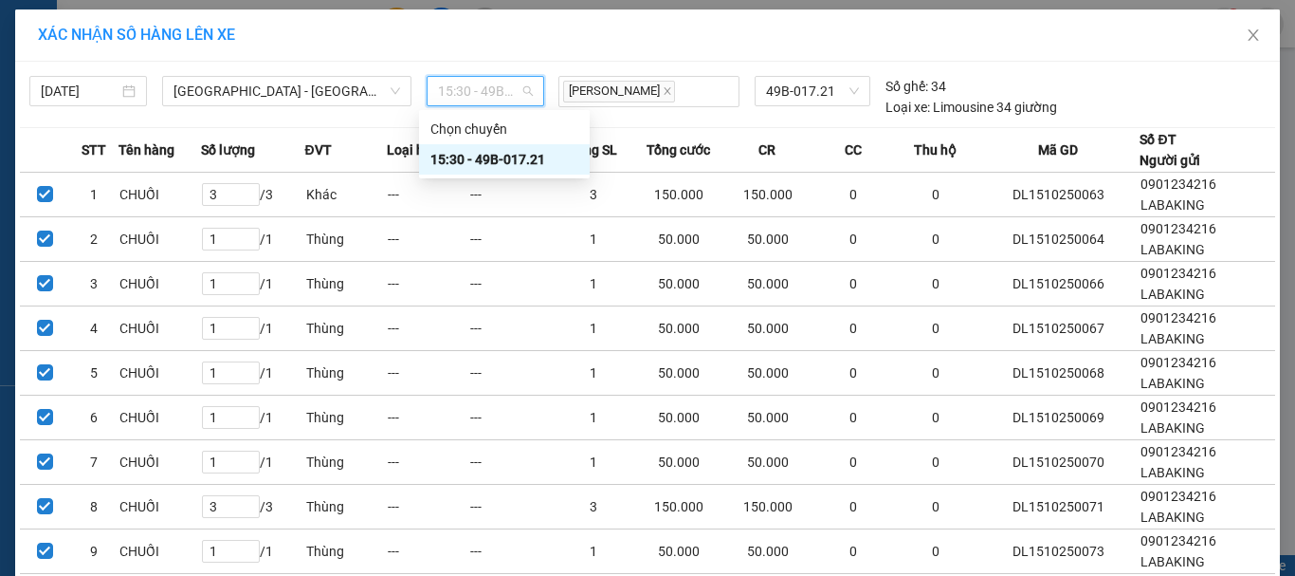
click at [466, 92] on span "15:30 - 49B-017.21" at bounding box center [485, 91] width 95 height 28
click at [492, 169] on div "15:30 - 49B-017.21" at bounding box center [504, 159] width 148 height 21
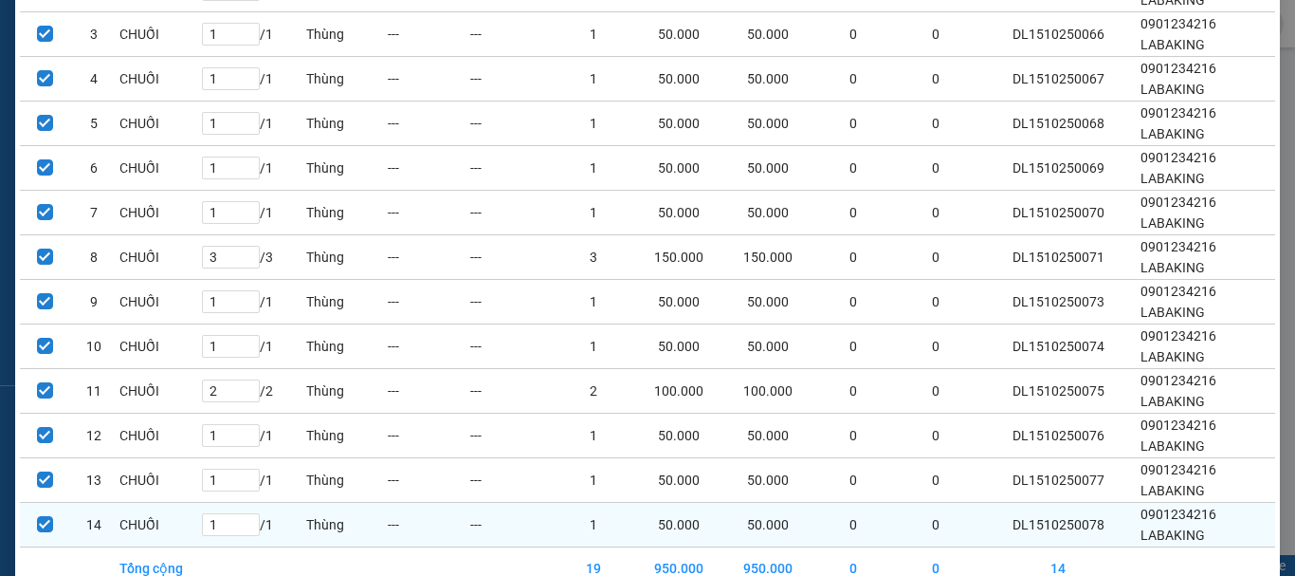
scroll to position [350, 0]
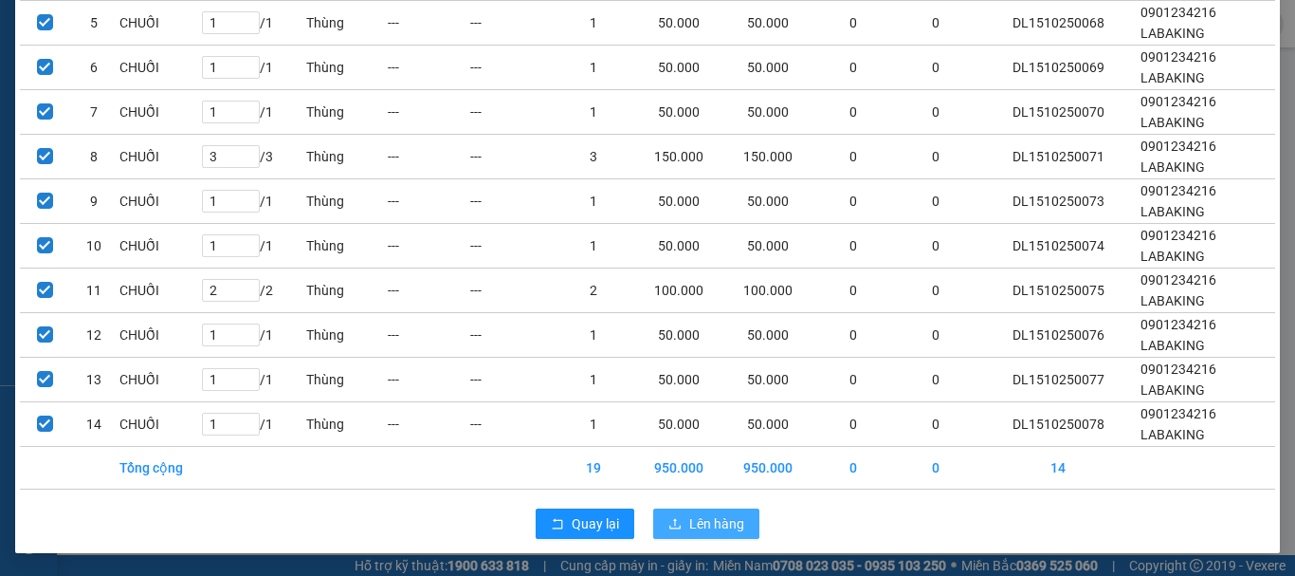
click at [720, 526] on span "Lên hàng" at bounding box center [716, 523] width 55 height 21
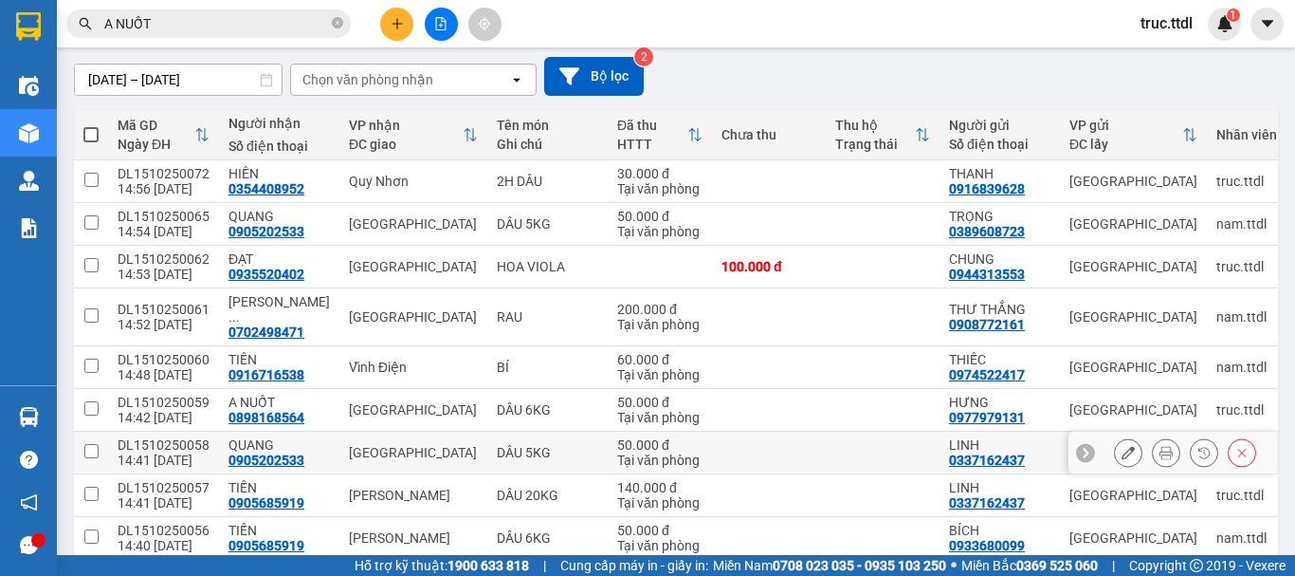
scroll to position [190, 0]
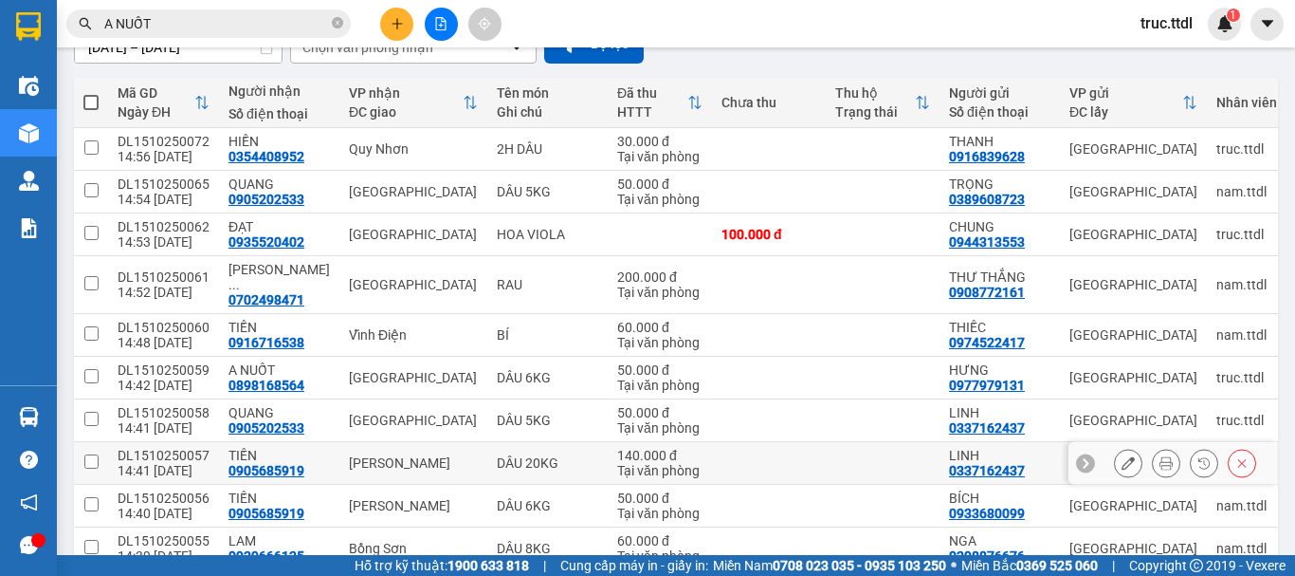
click at [751, 452] on td at bounding box center [769, 463] width 114 height 43
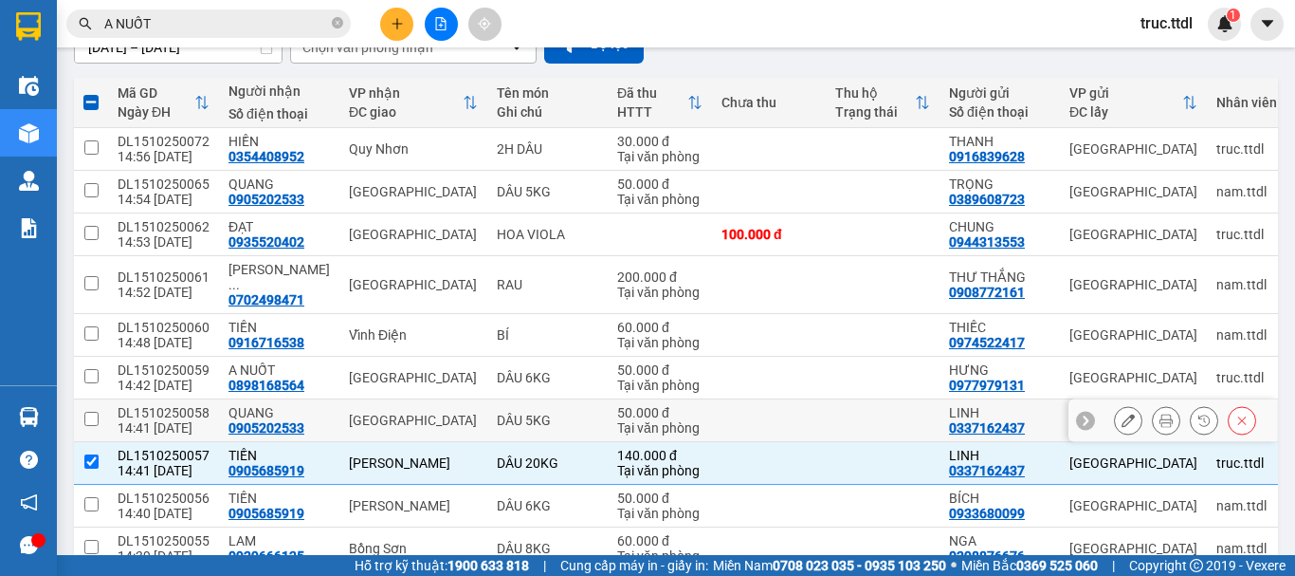
click at [752, 413] on td at bounding box center [769, 420] width 114 height 43
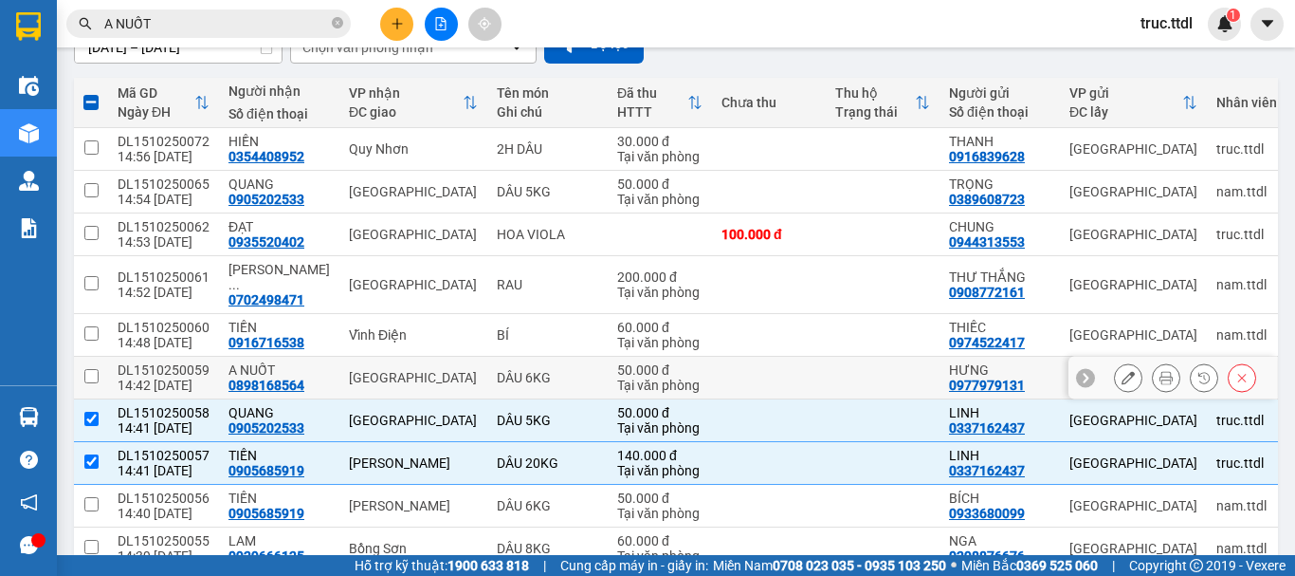
click at [868, 369] on td at bounding box center [883, 377] width 114 height 43
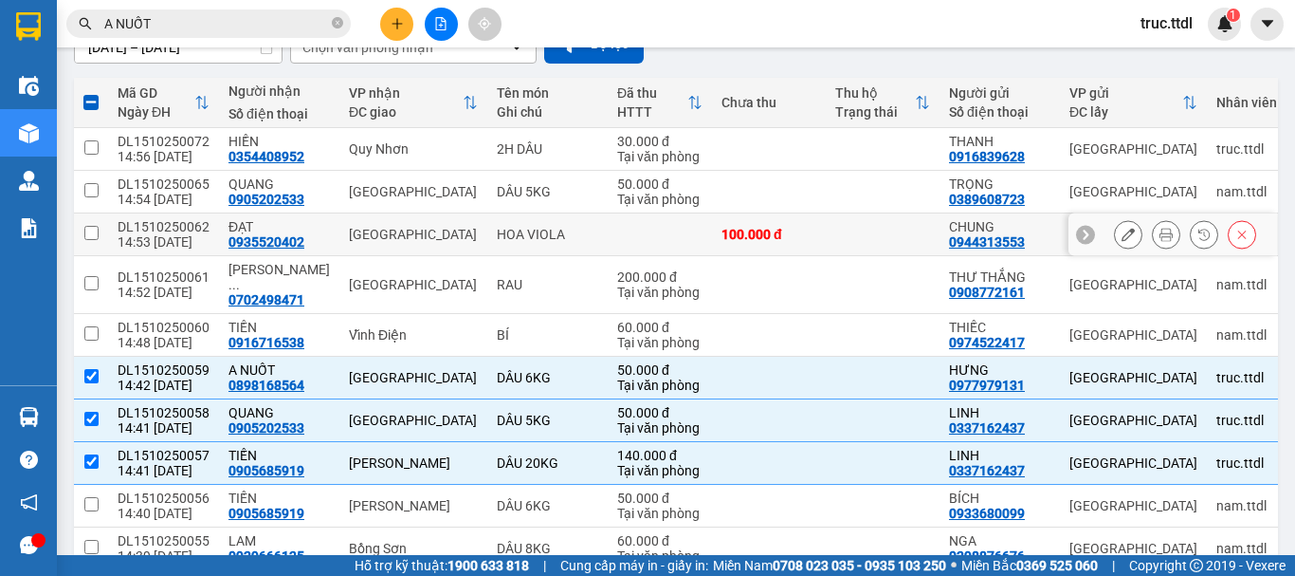
click at [837, 240] on td at bounding box center [883, 234] width 114 height 43
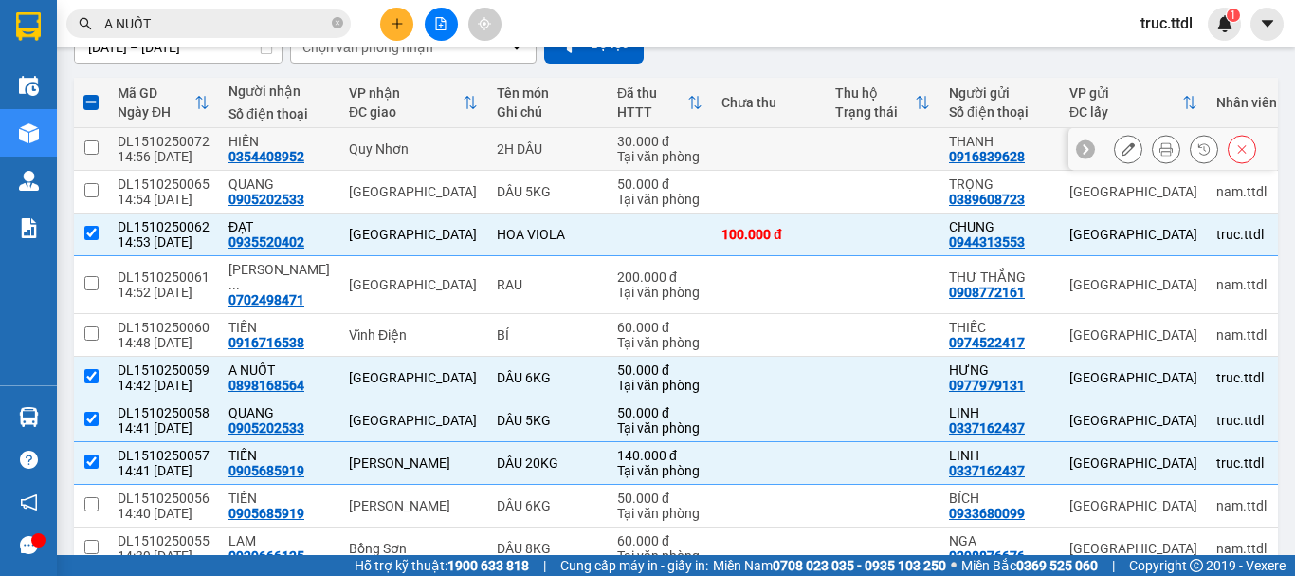
click at [826, 161] on td at bounding box center [883, 149] width 114 height 43
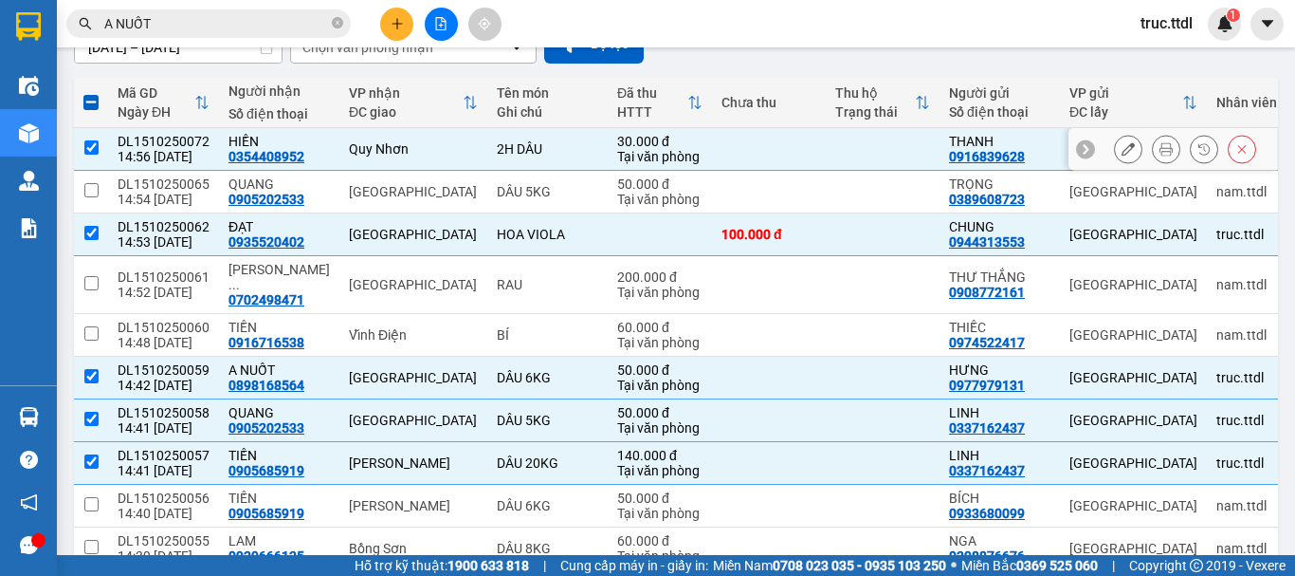
click at [826, 158] on td at bounding box center [883, 149] width 114 height 43
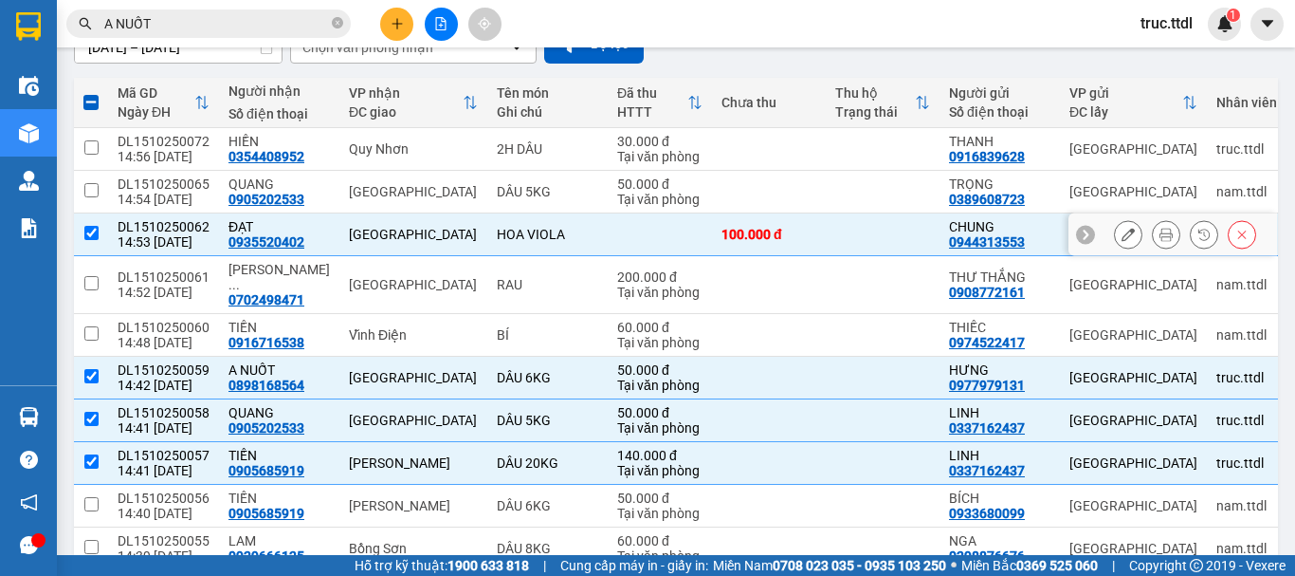
click at [826, 228] on td at bounding box center [883, 234] width 114 height 43
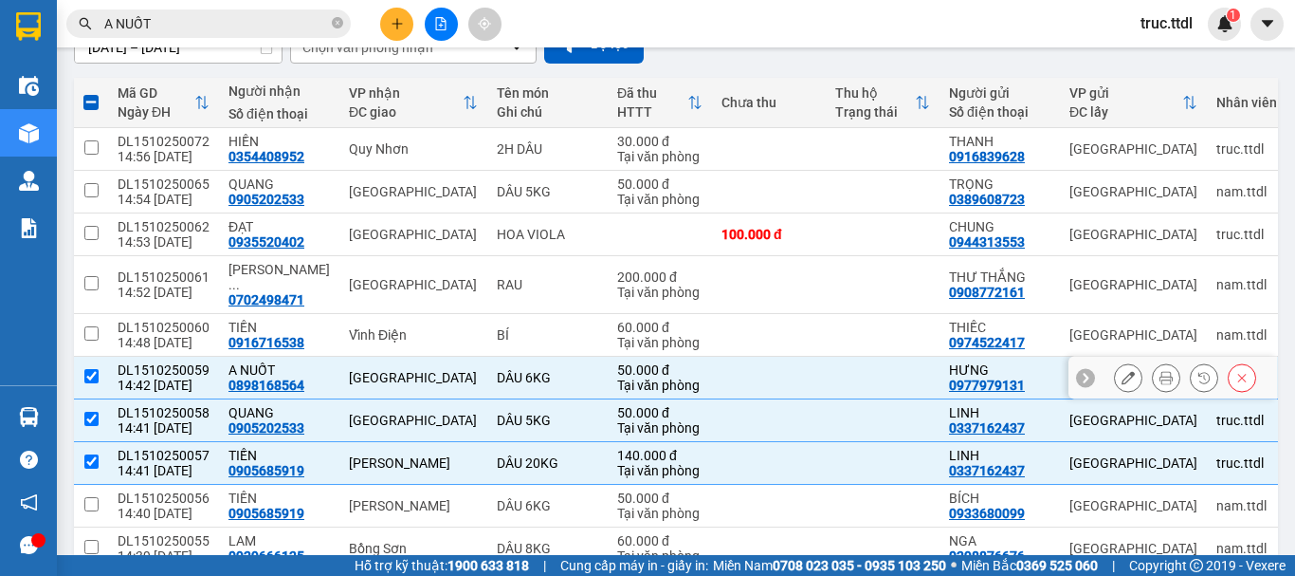
click at [829, 356] on td at bounding box center [883, 377] width 114 height 43
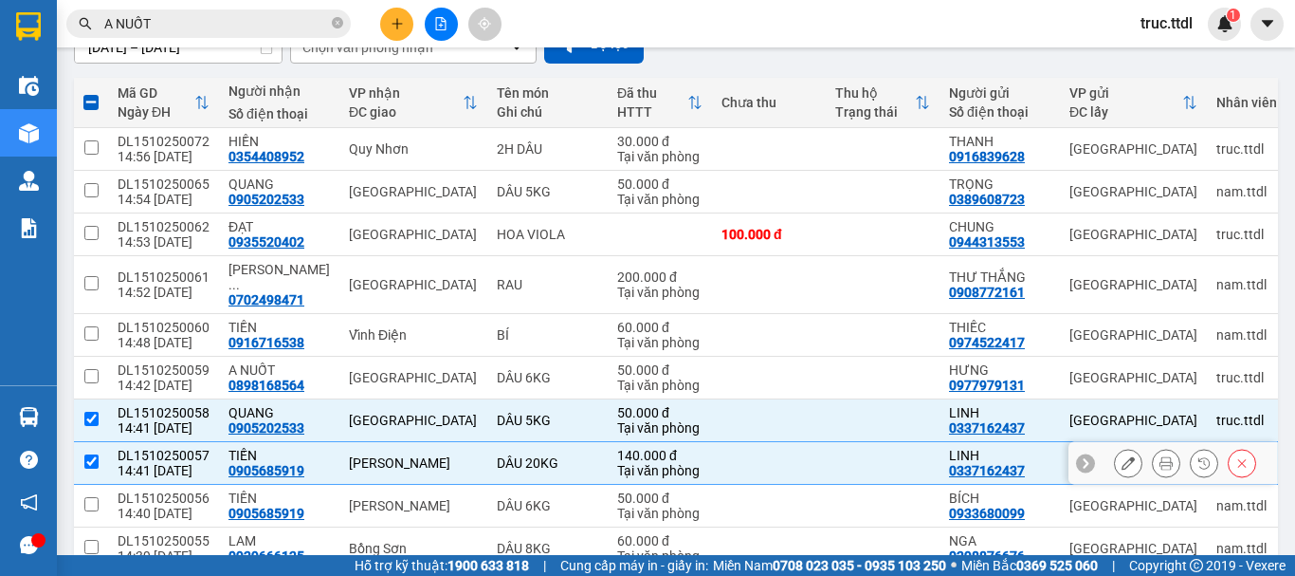
click at [829, 442] on td at bounding box center [883, 463] width 114 height 43
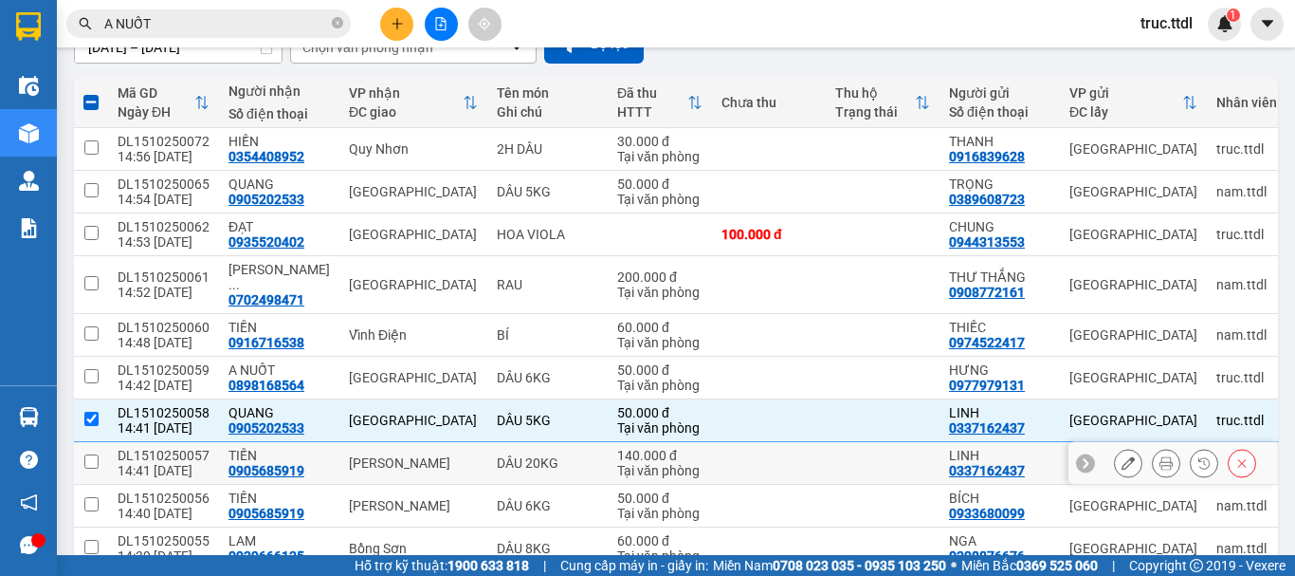
click at [838, 459] on td at bounding box center [883, 463] width 114 height 43
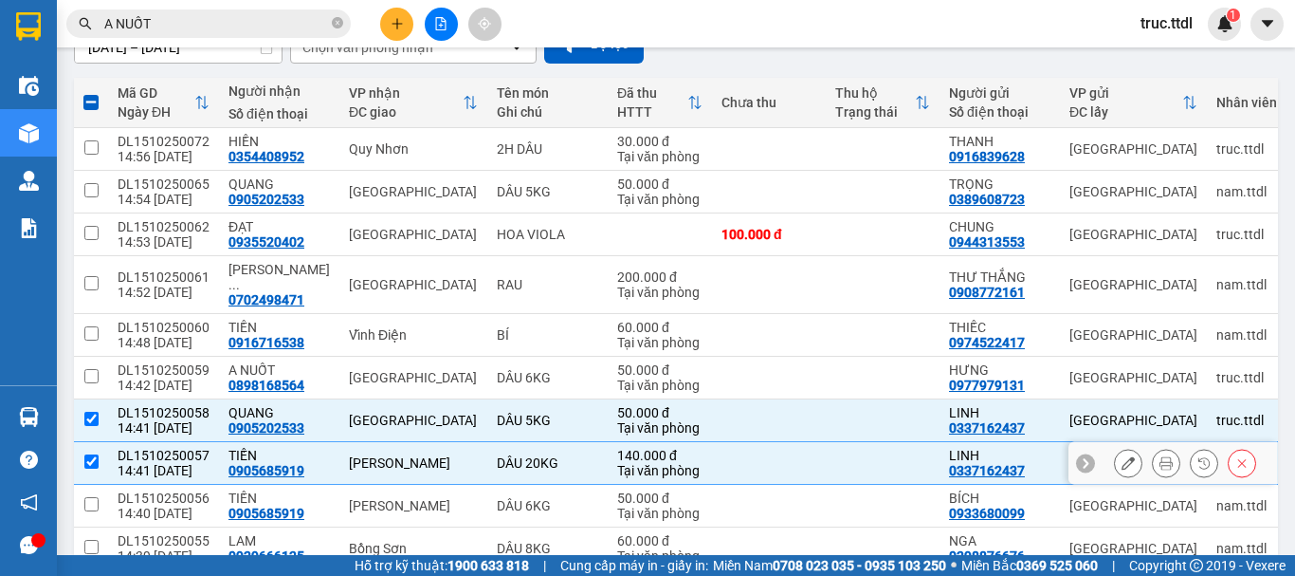
drag, startPoint x: 823, startPoint y: 449, endPoint x: 826, endPoint y: 421, distance: 28.6
click at [826, 450] on td at bounding box center [883, 463] width 114 height 43
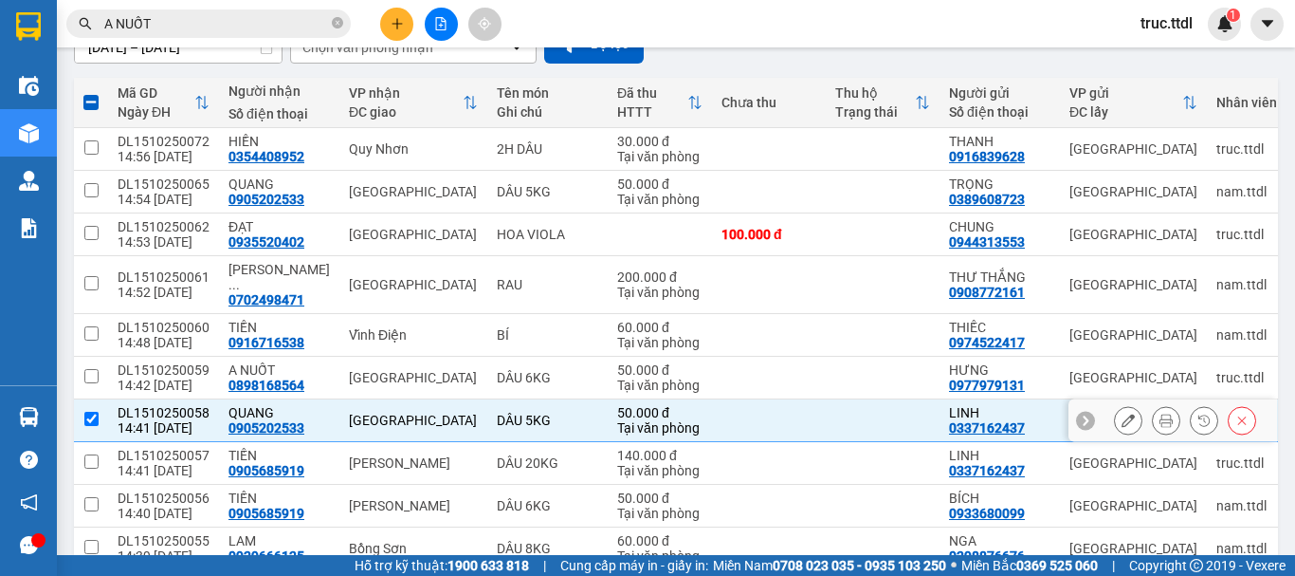
click at [828, 403] on td at bounding box center [883, 420] width 114 height 43
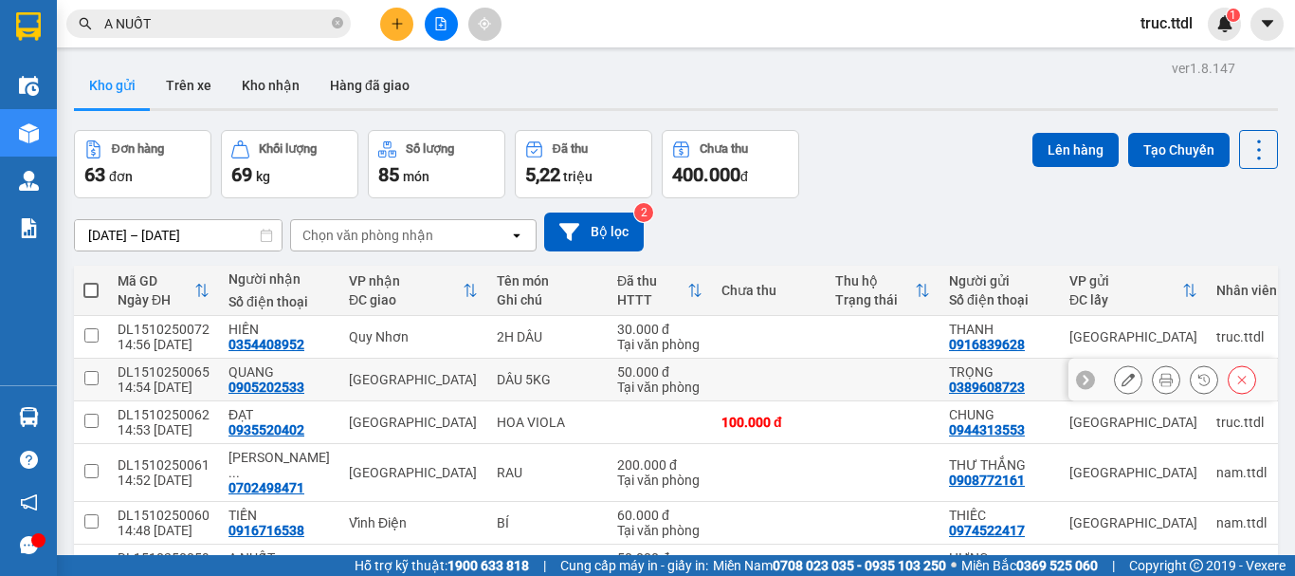
scroll to position [0, 0]
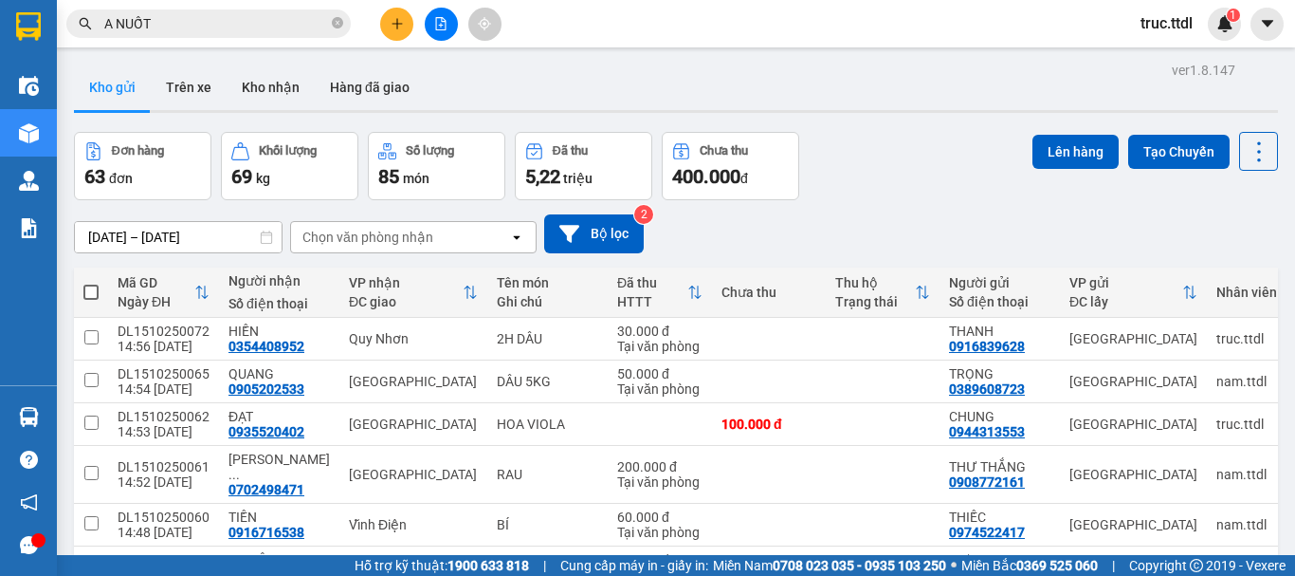
click at [398, 31] on button at bounding box center [396, 24] width 33 height 33
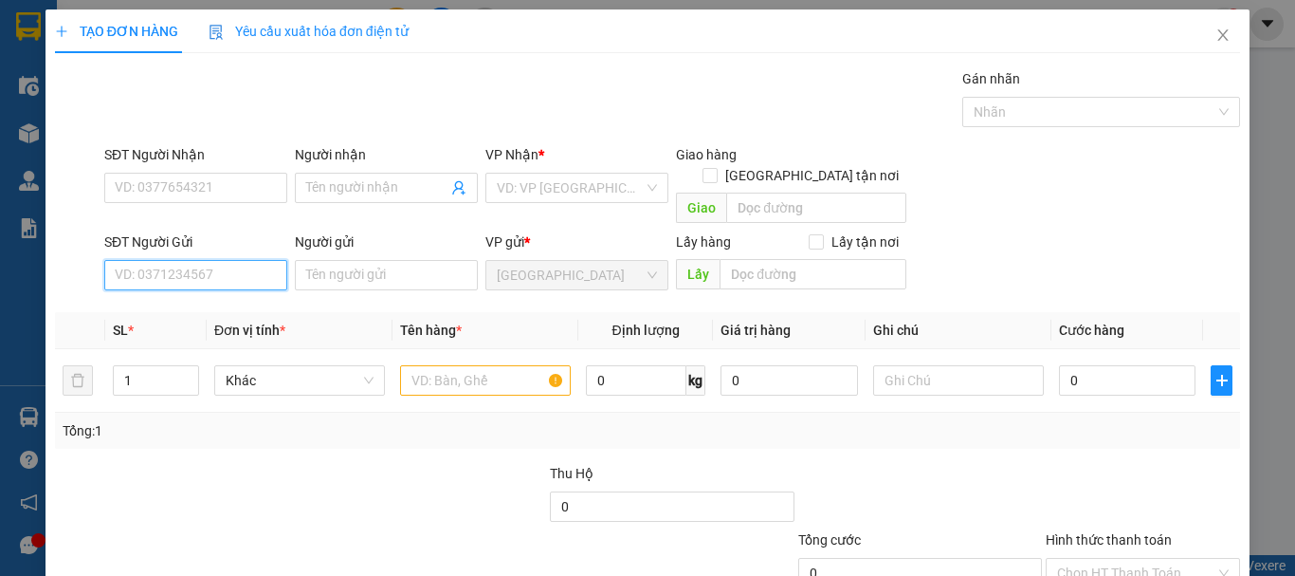
click at [202, 260] on input "SĐT Người Gửi" at bounding box center [195, 275] width 183 height 30
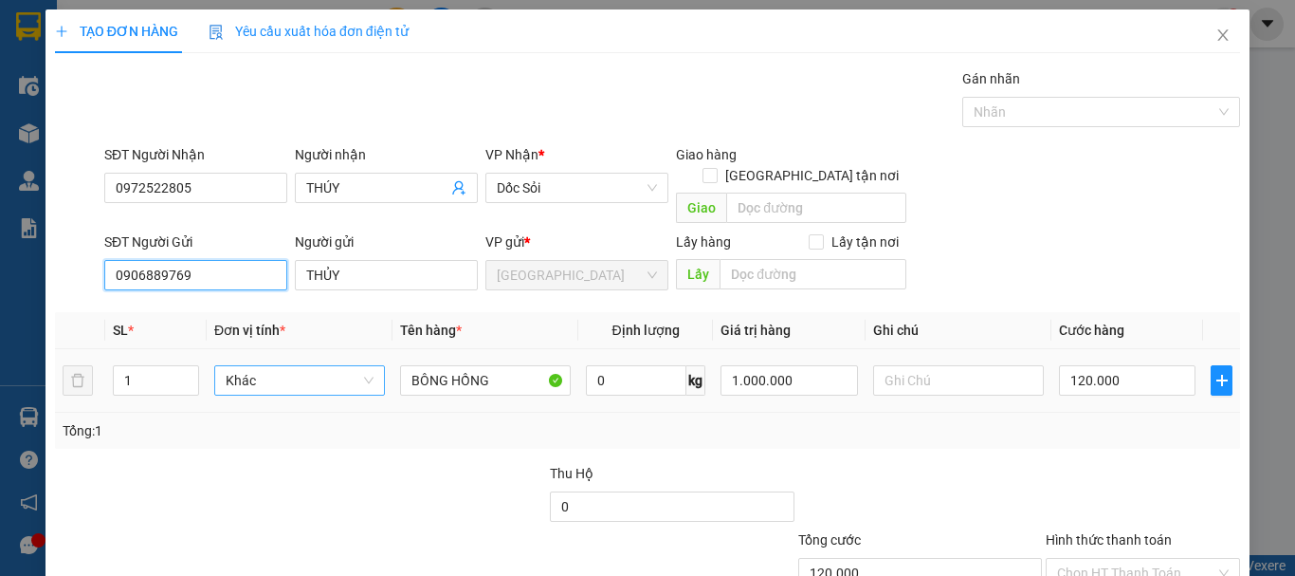
click at [269, 366] on span "Khác" at bounding box center [300, 380] width 148 height 28
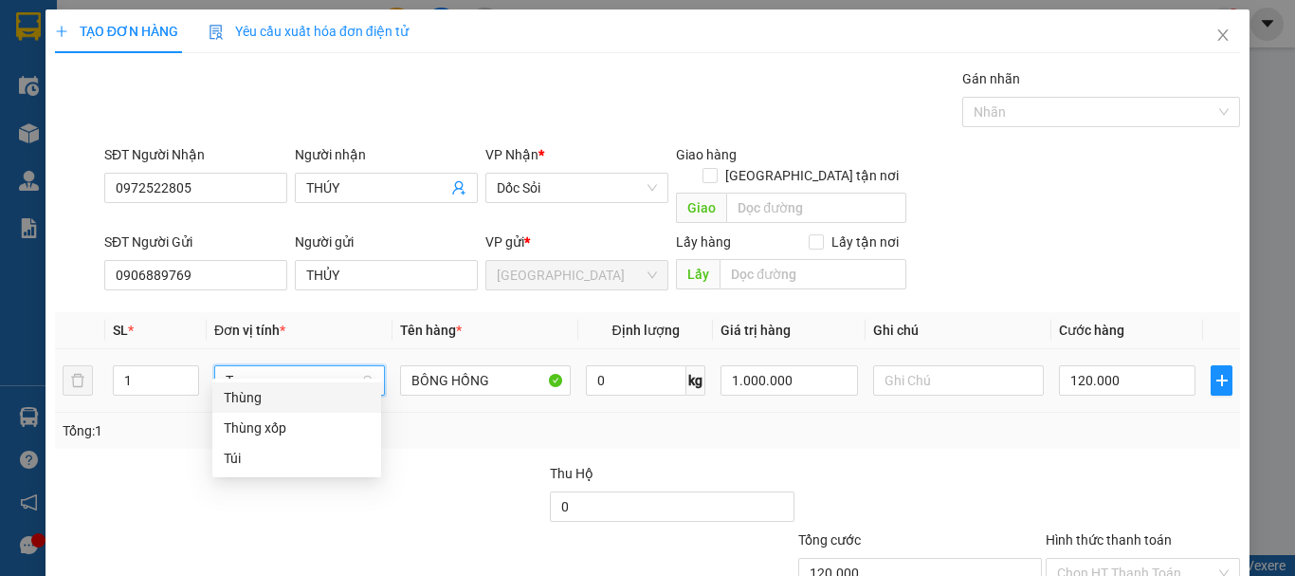
click at [288, 394] on div "Thùng" at bounding box center [297, 397] width 146 height 21
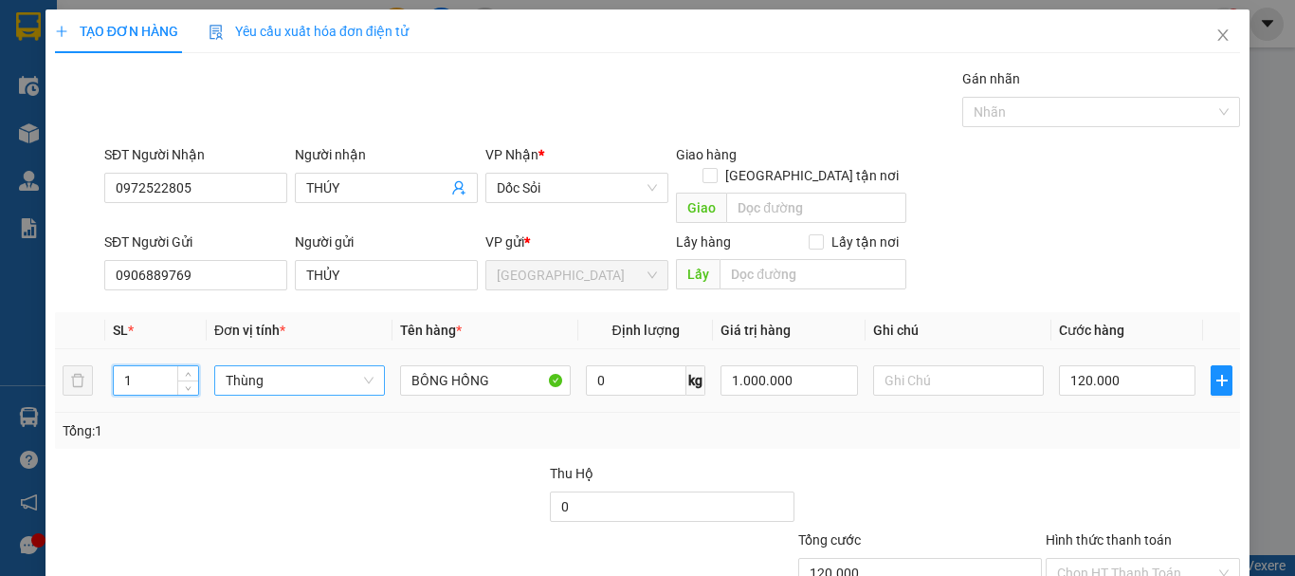
drag, startPoint x: 133, startPoint y: 356, endPoint x: 189, endPoint y: 386, distance: 63.6
click at [105, 366] on td "1" at bounding box center [155, 381] width 101 height 64
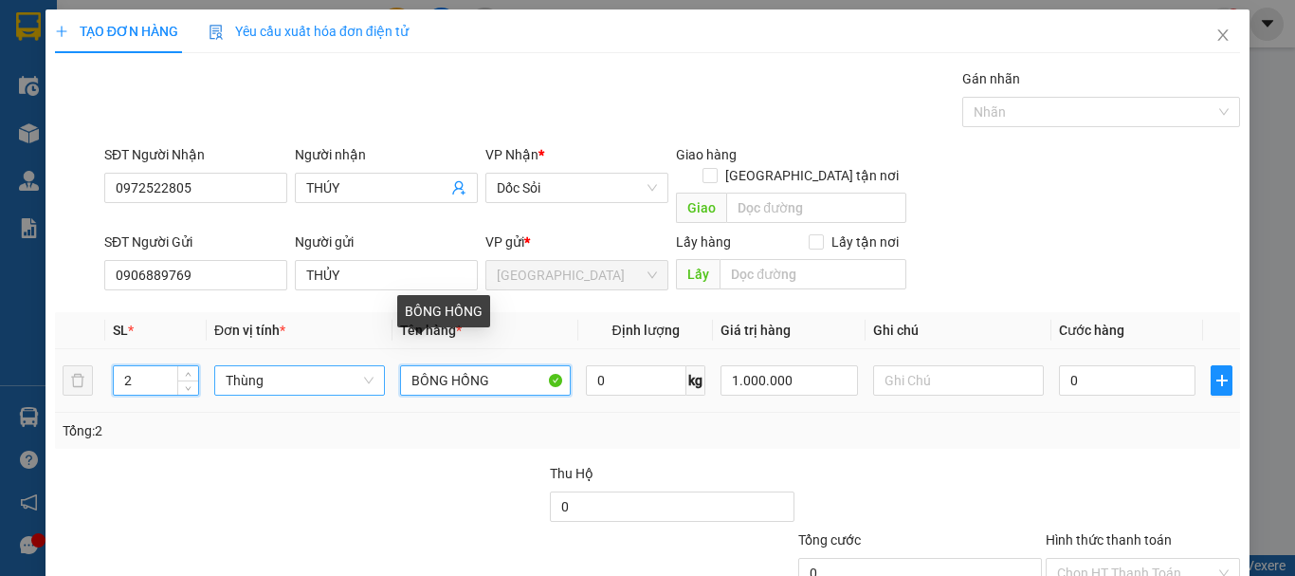
click at [512, 365] on input "BÔNG HỒNG" at bounding box center [485, 380] width 171 height 30
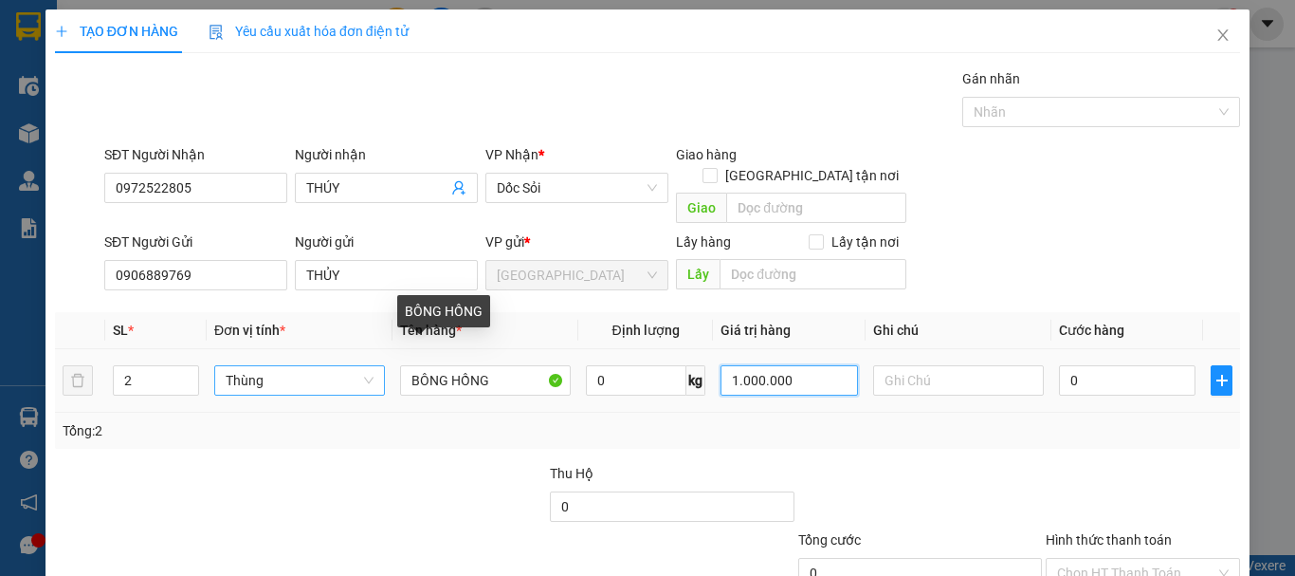
click at [781, 365] on input "1.000.000" at bounding box center [789, 380] width 137 height 30
click at [782, 365] on input "1.000.000" at bounding box center [789, 380] width 137 height 30
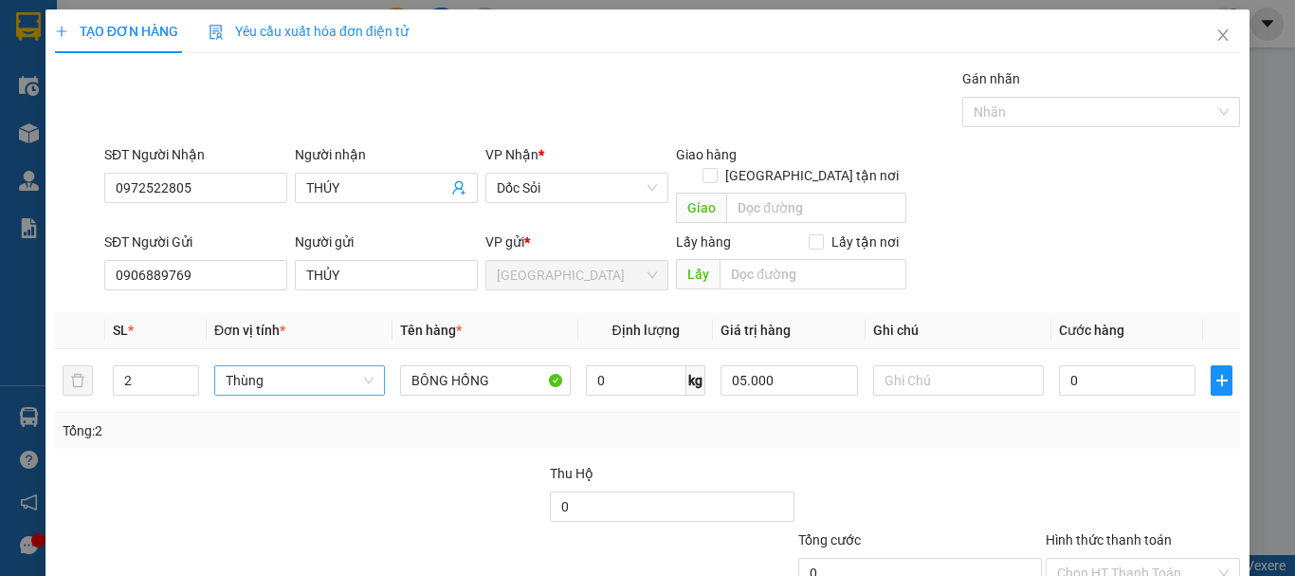
click at [819, 420] on div "Tổng: 2" at bounding box center [648, 430] width 1170 height 21
click at [1074, 365] on input "0" at bounding box center [1127, 380] width 137 height 30
click at [1069, 420] on div "Tổng: 2" at bounding box center [648, 430] width 1170 height 21
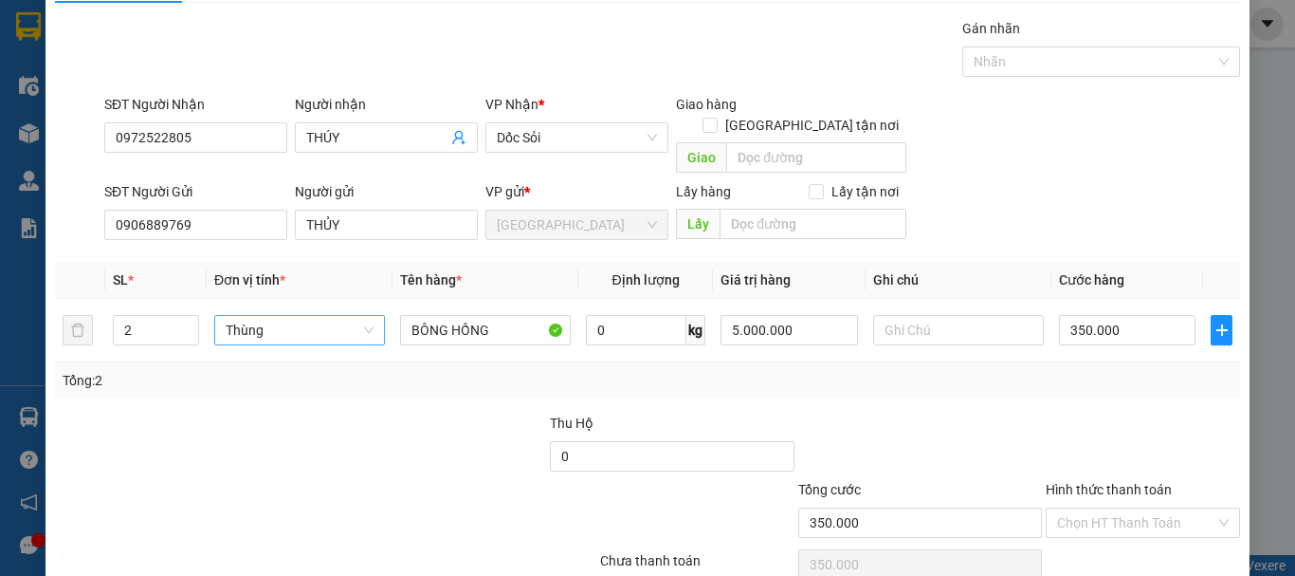
scroll to position [119, 0]
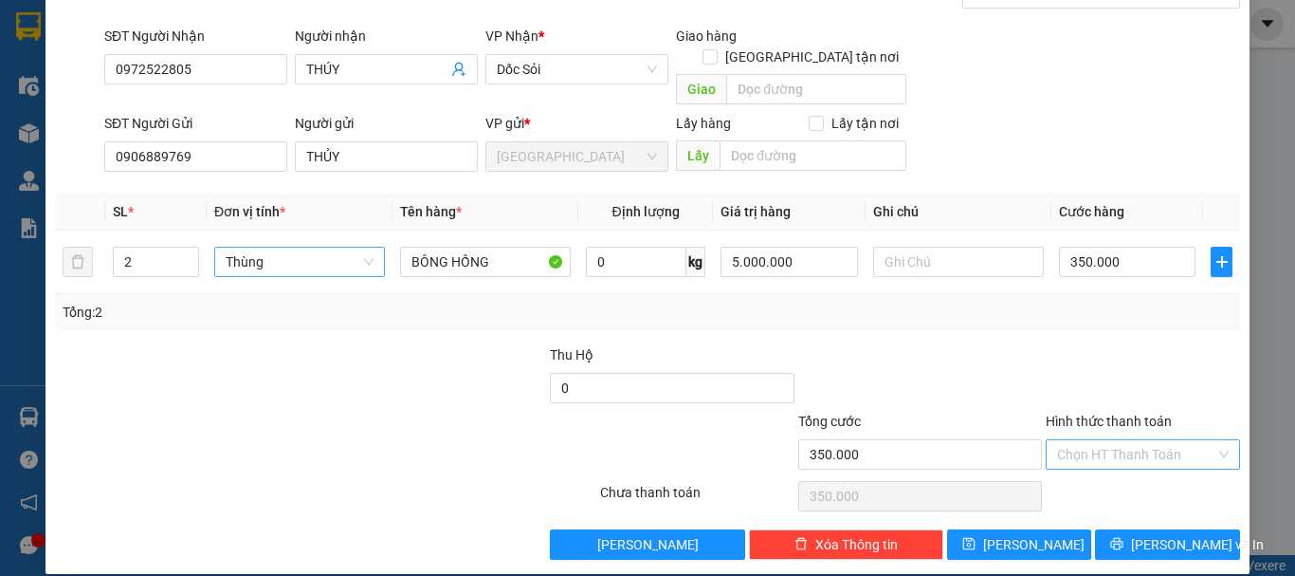
click at [1106, 440] on input "Hình thức thanh toán" at bounding box center [1136, 454] width 158 height 28
click at [1106, 469] on div "Tại văn phòng" at bounding box center [1132, 471] width 170 height 21
click at [1143, 534] on span "Lưu và In" at bounding box center [1197, 544] width 133 height 21
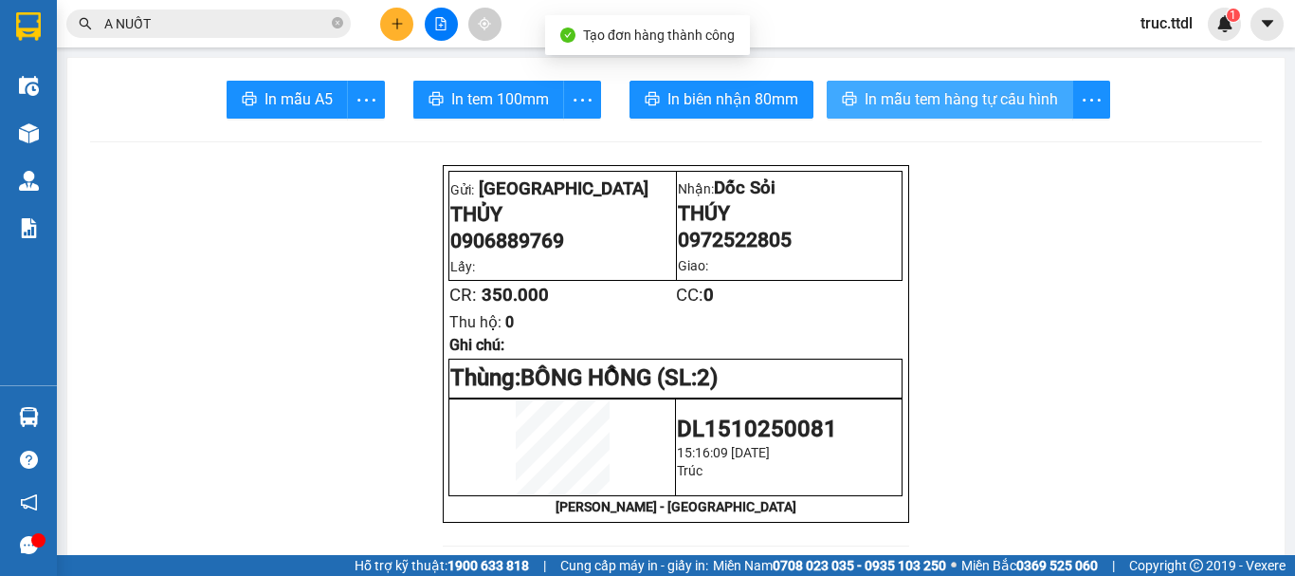
click at [928, 97] on span "In mẫu tem hàng tự cấu hình" at bounding box center [961, 99] width 193 height 24
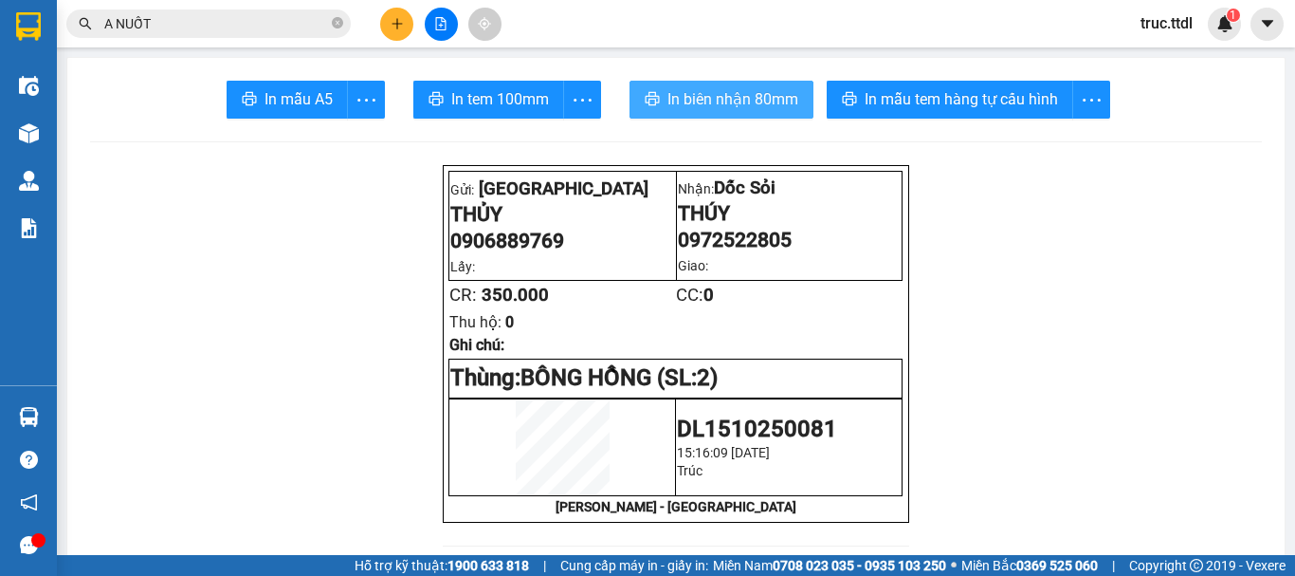
click at [713, 107] on span "In biên nhận 80mm" at bounding box center [732, 99] width 131 height 24
click at [406, 19] on button at bounding box center [396, 24] width 33 height 33
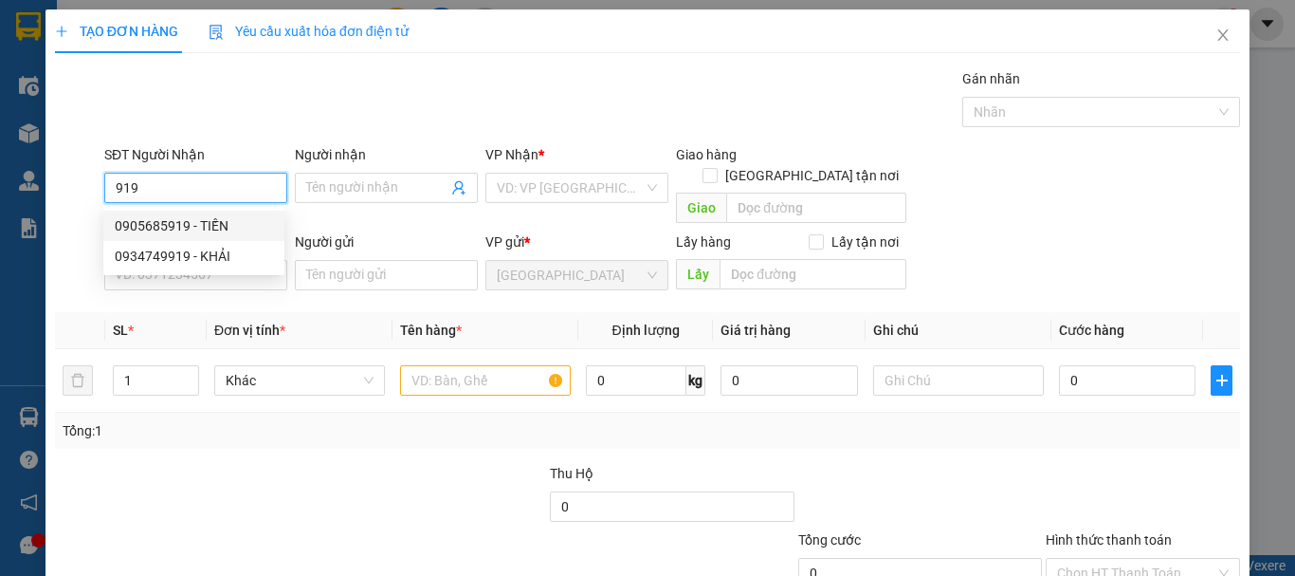
click at [226, 227] on div "0905685919 - TIẾN" at bounding box center [194, 225] width 158 height 21
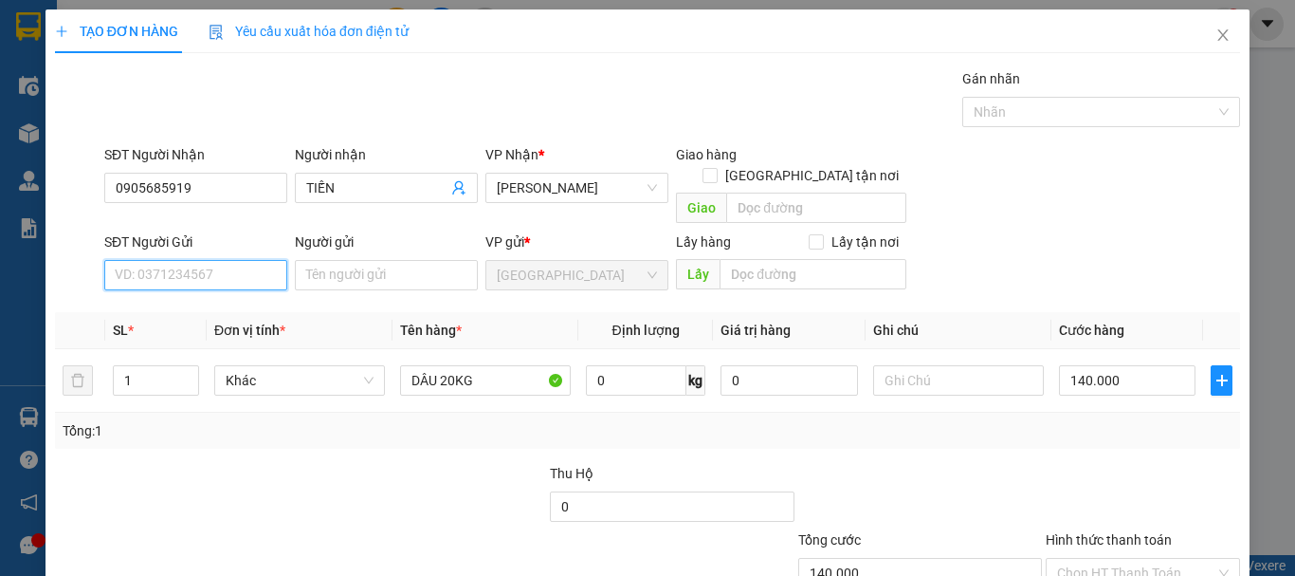
click at [226, 260] on input "SĐT Người Gửi" at bounding box center [195, 275] width 183 height 30
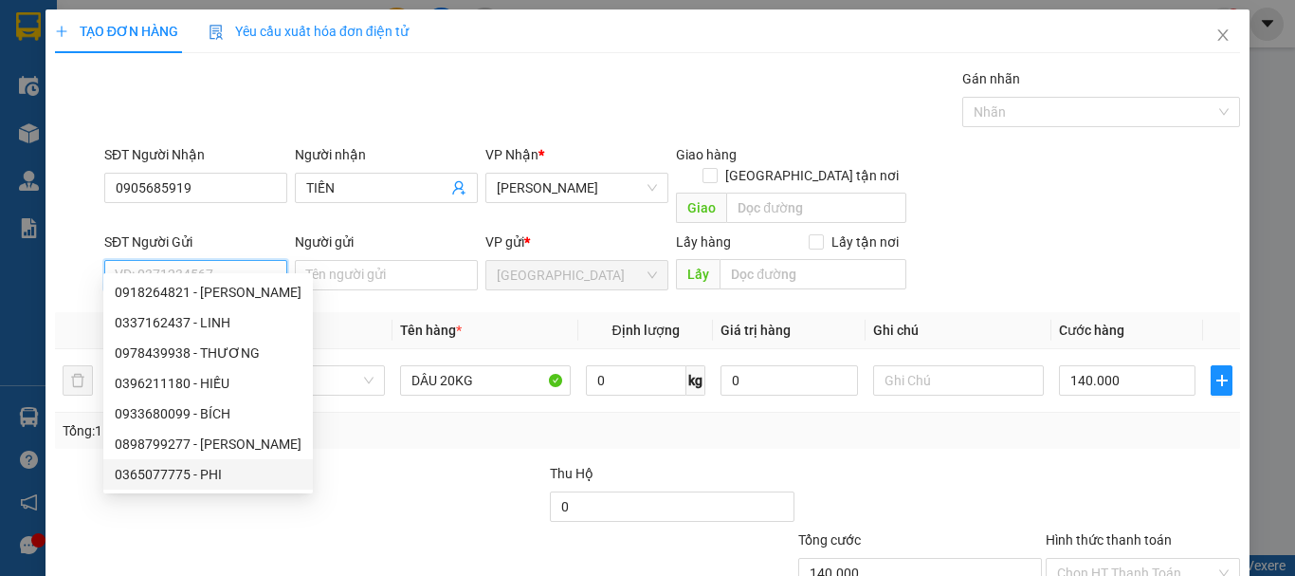
click at [239, 475] on div "0365077775 - PHI" at bounding box center [208, 474] width 187 height 21
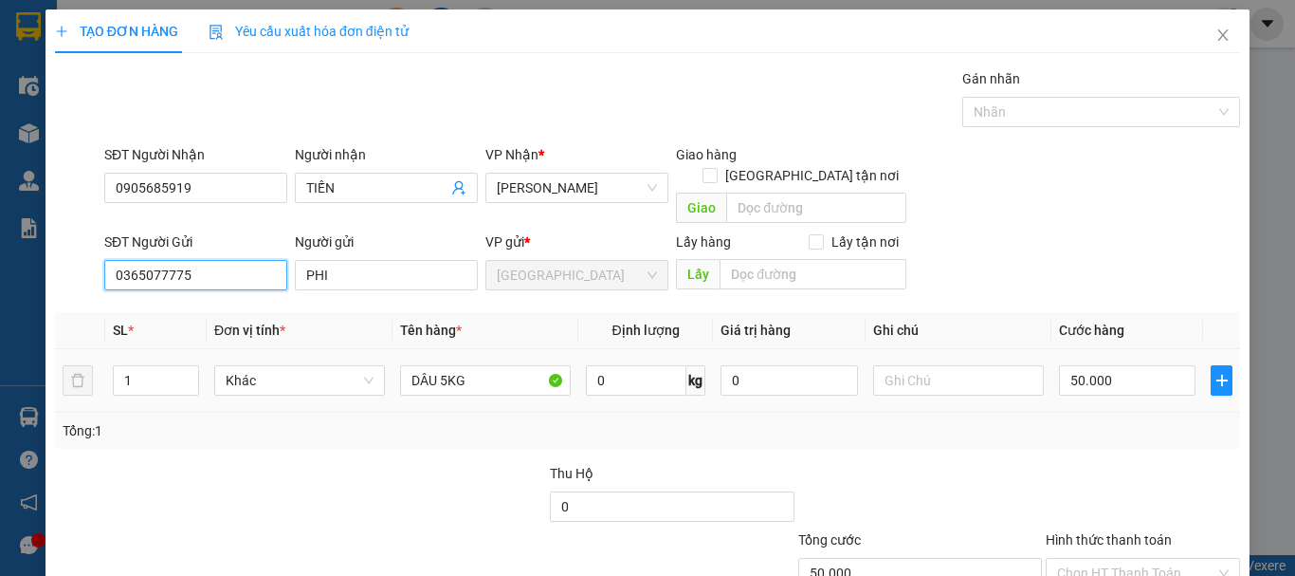
click at [286, 369] on span "Khác" at bounding box center [300, 380] width 148 height 28
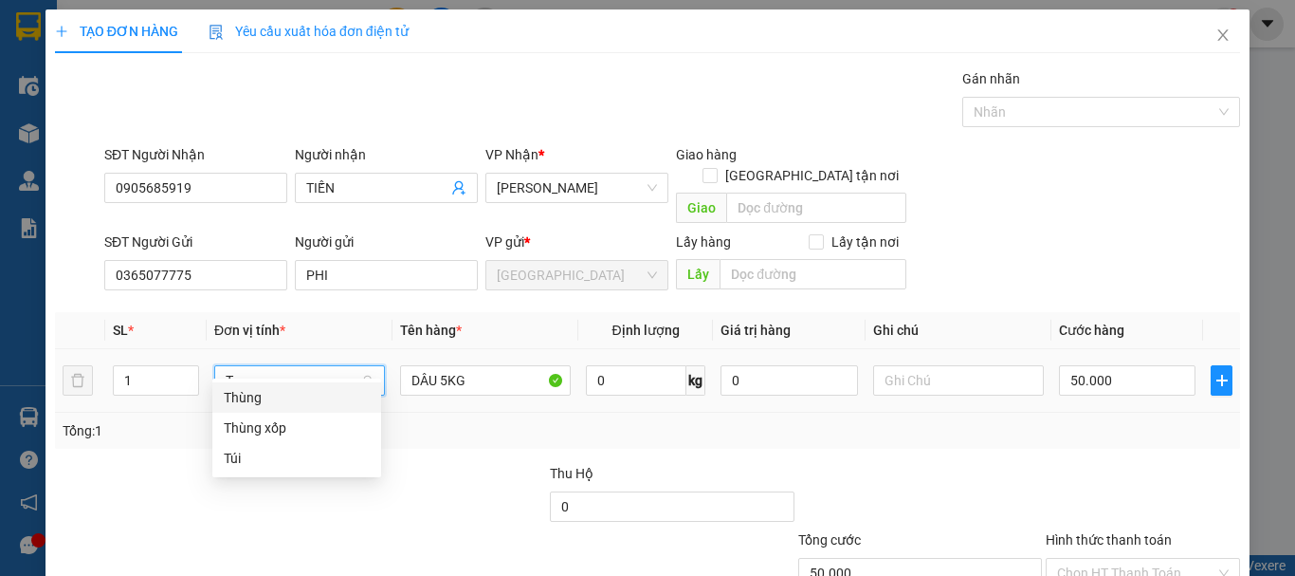
click at [296, 396] on div "Thùng" at bounding box center [297, 397] width 146 height 21
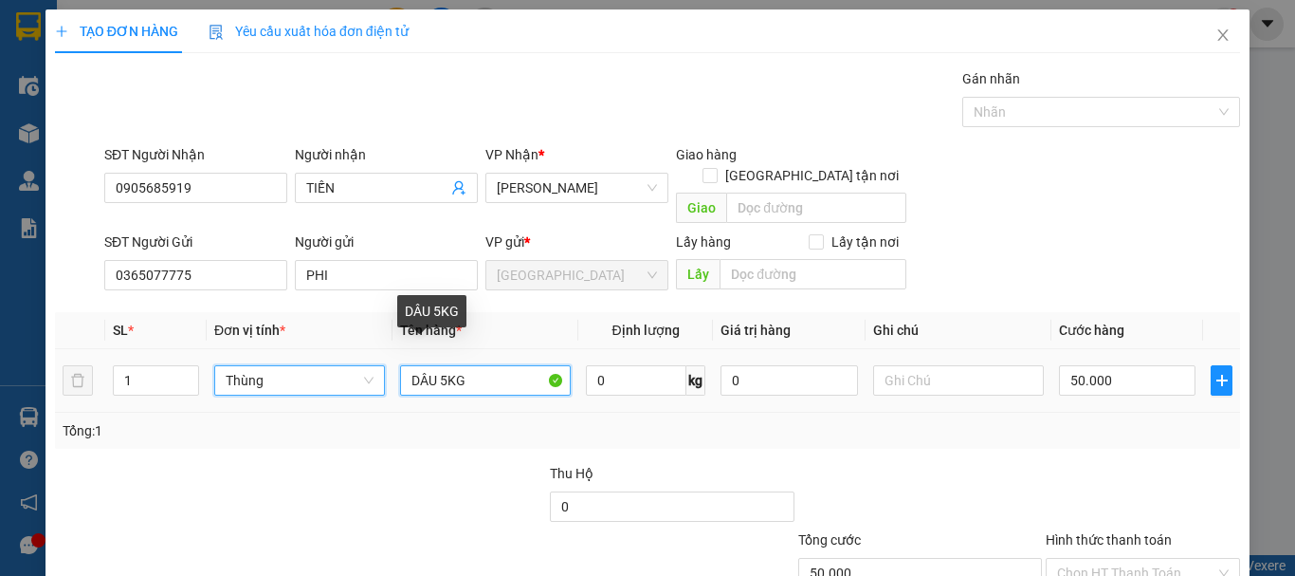
click at [444, 365] on input "DÂU 5KG" at bounding box center [485, 380] width 171 height 30
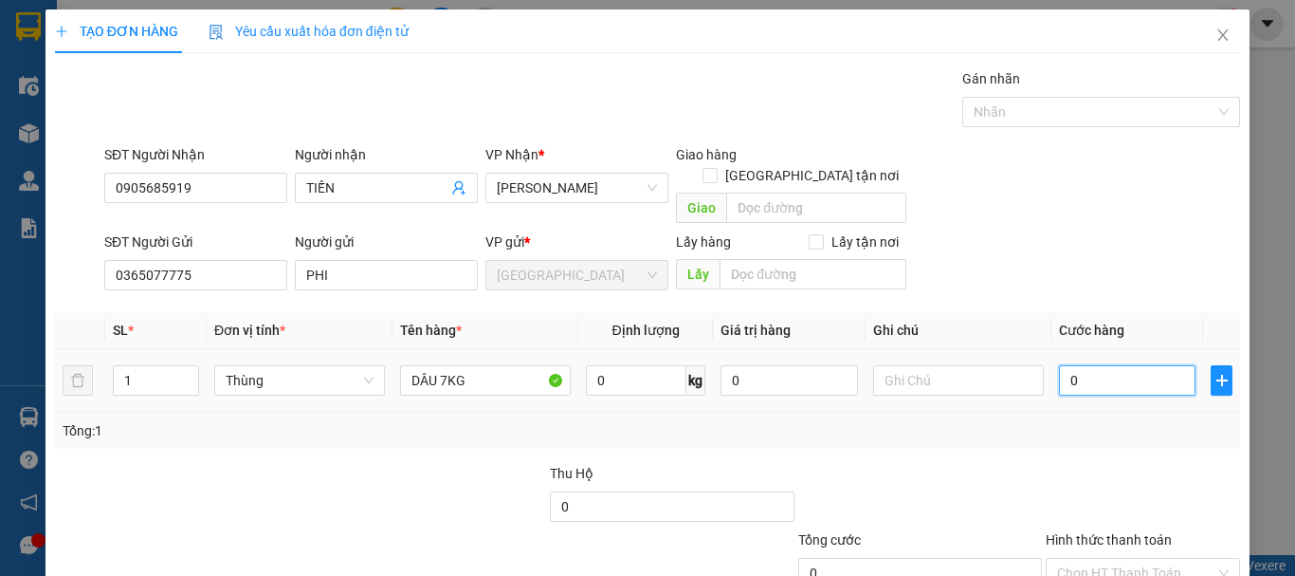
click at [1091, 365] on input "0" at bounding box center [1127, 380] width 137 height 30
click at [1077, 463] on div at bounding box center [1143, 496] width 198 height 66
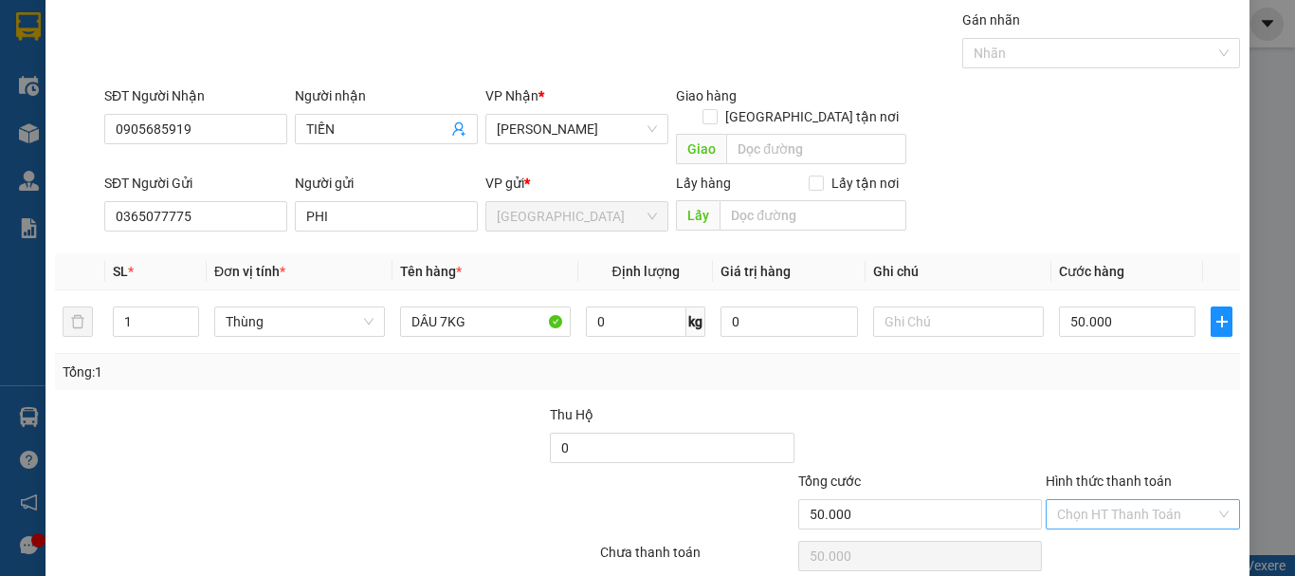
scroll to position [119, 0]
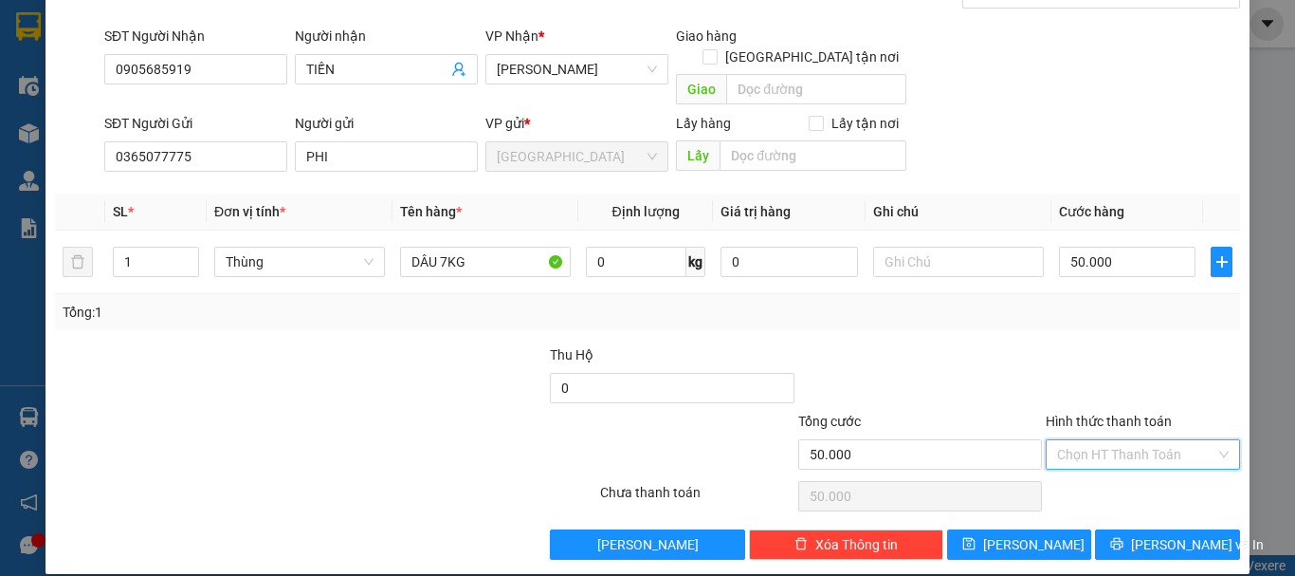
click at [1105, 440] on input "Hình thức thanh toán" at bounding box center [1136, 454] width 158 height 28
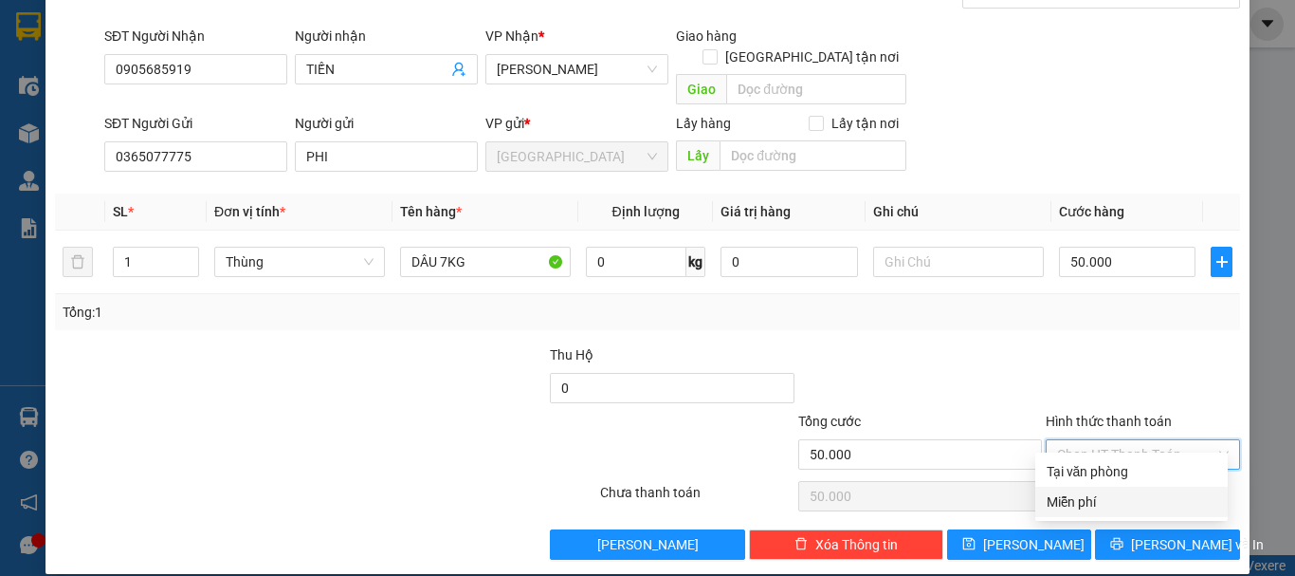
click at [1130, 486] on div "Miễn phí" at bounding box center [1131, 501] width 192 height 30
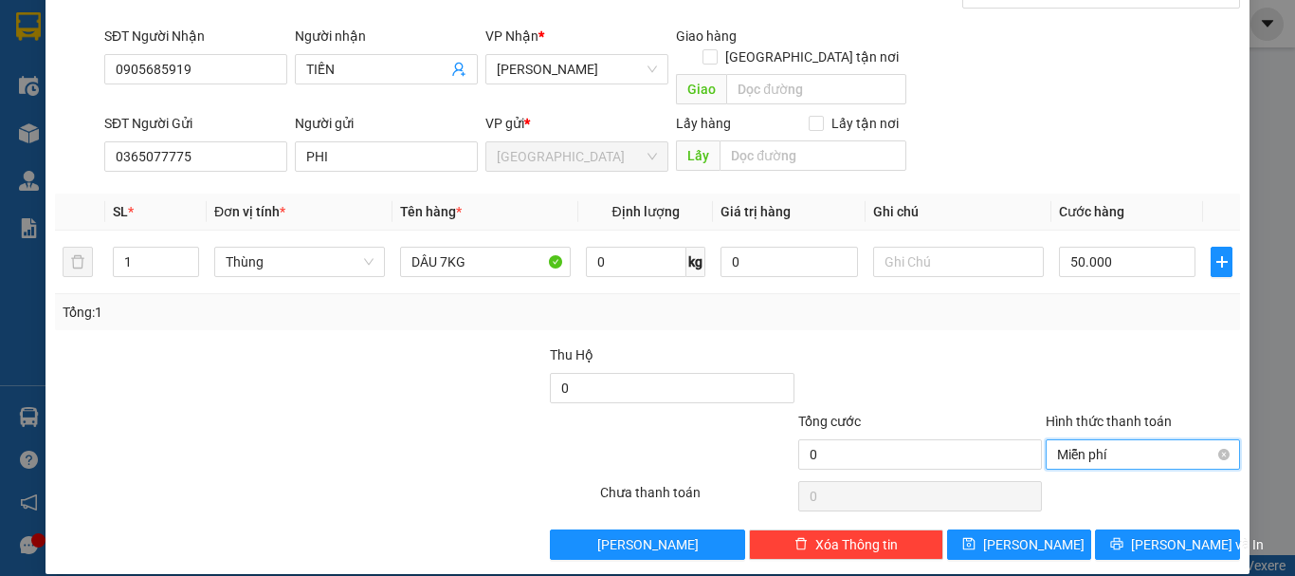
click at [1147, 444] on span "Miễn phí" at bounding box center [1143, 454] width 172 height 28
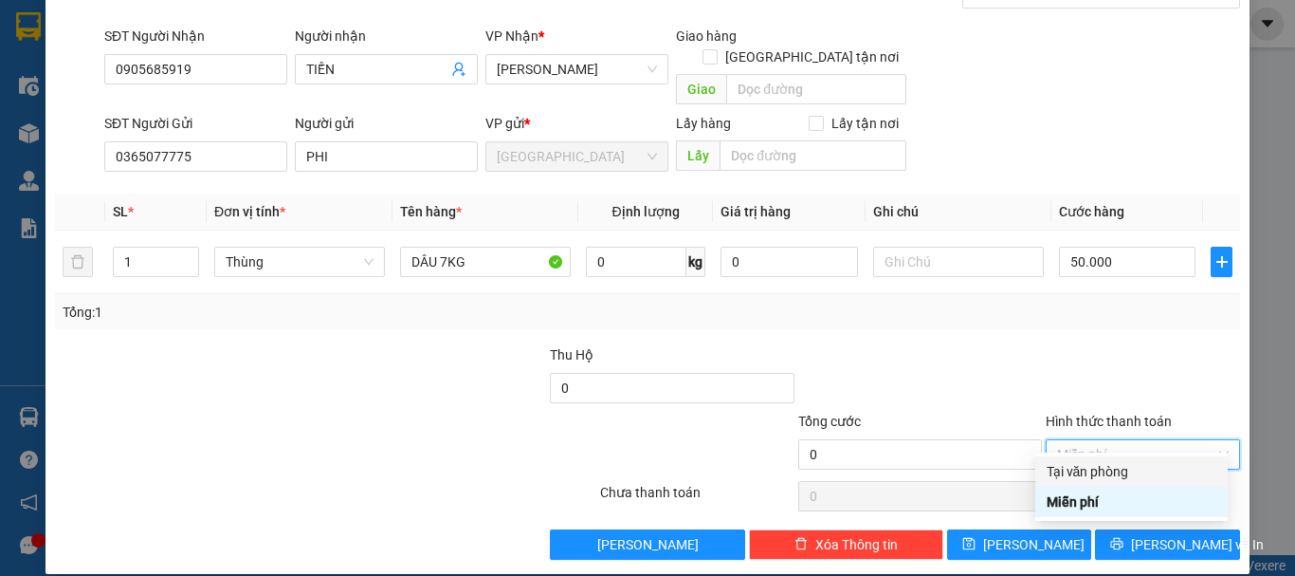
click at [1142, 475] on div "Tại văn phòng" at bounding box center [1132, 471] width 170 height 21
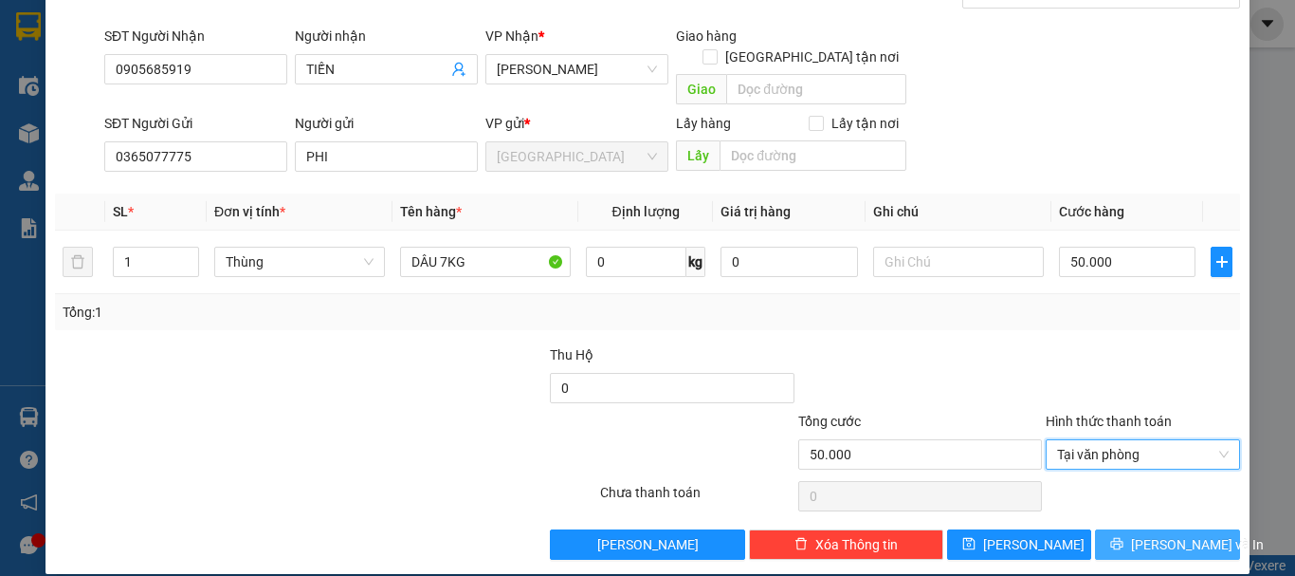
click at [1154, 529] on button "Lưu và In" at bounding box center [1167, 544] width 145 height 30
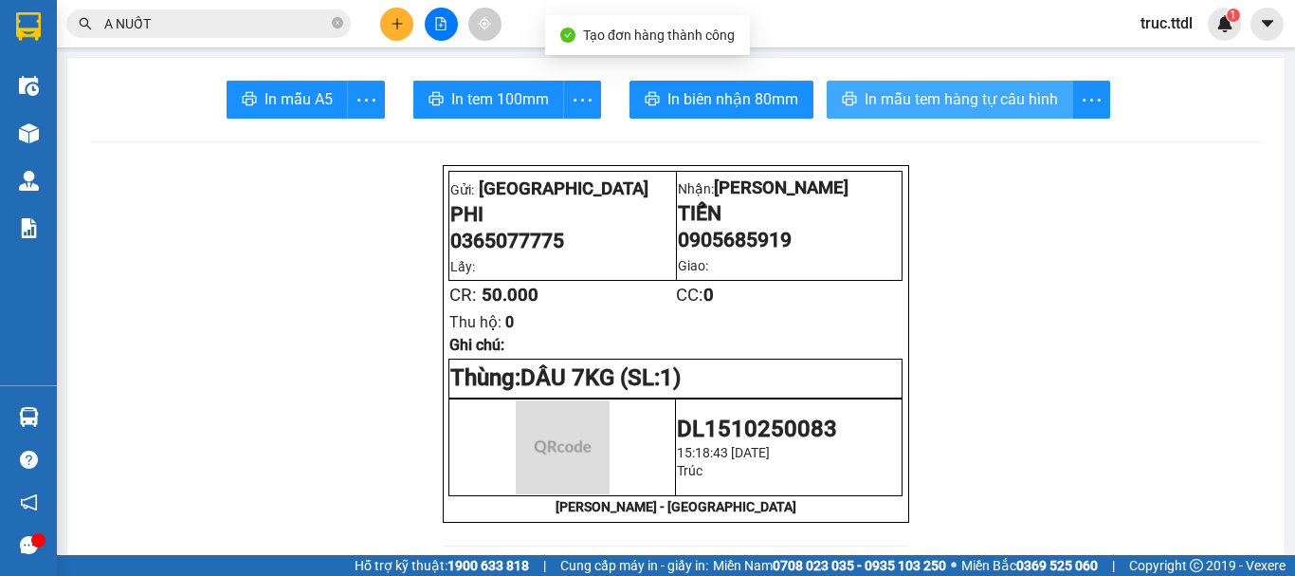
click at [885, 101] on span "In mẫu tem hàng tự cấu hình" at bounding box center [961, 99] width 193 height 24
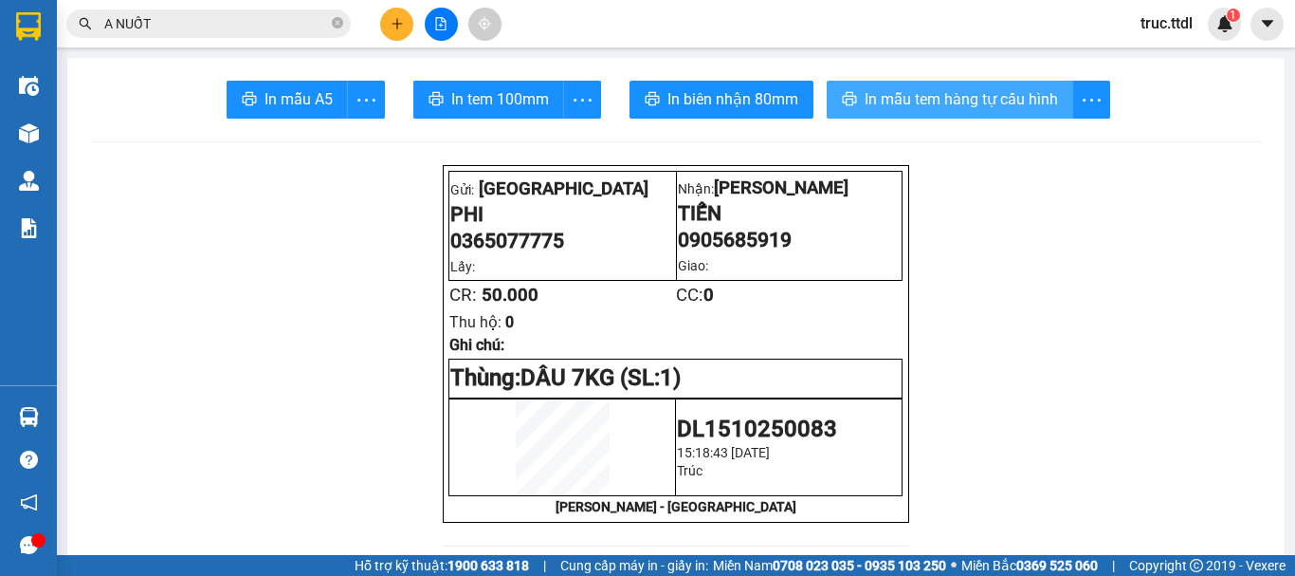
click at [965, 92] on span "In mẫu tem hàng tự cấu hình" at bounding box center [961, 99] width 193 height 24
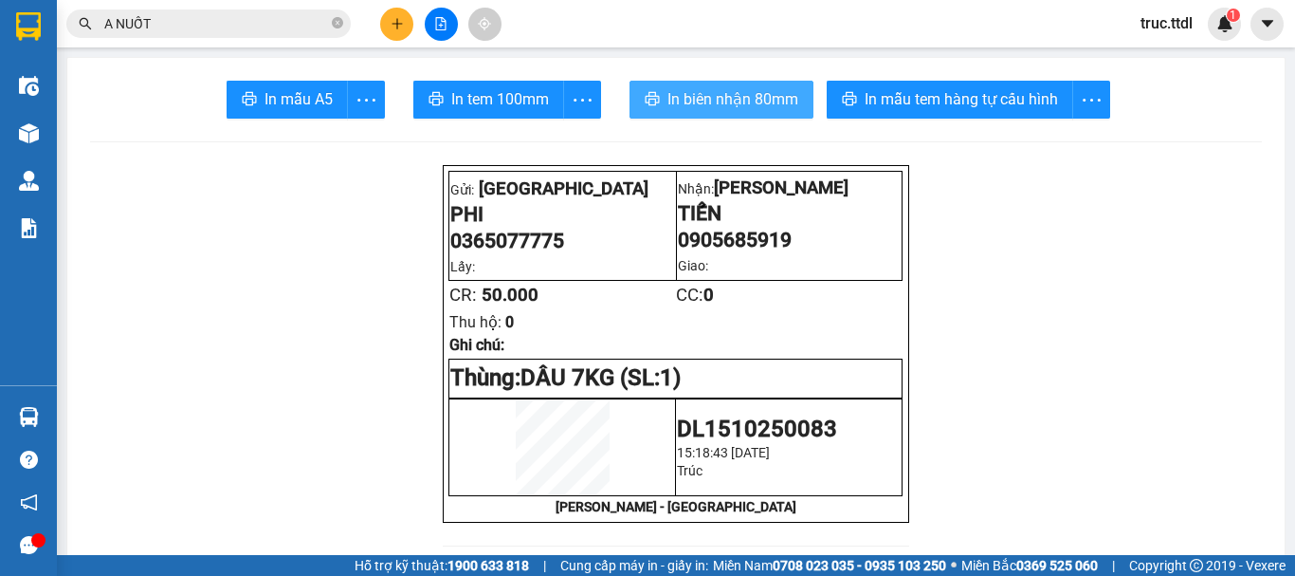
click at [712, 93] on span "In biên nhận 80mm" at bounding box center [732, 99] width 131 height 24
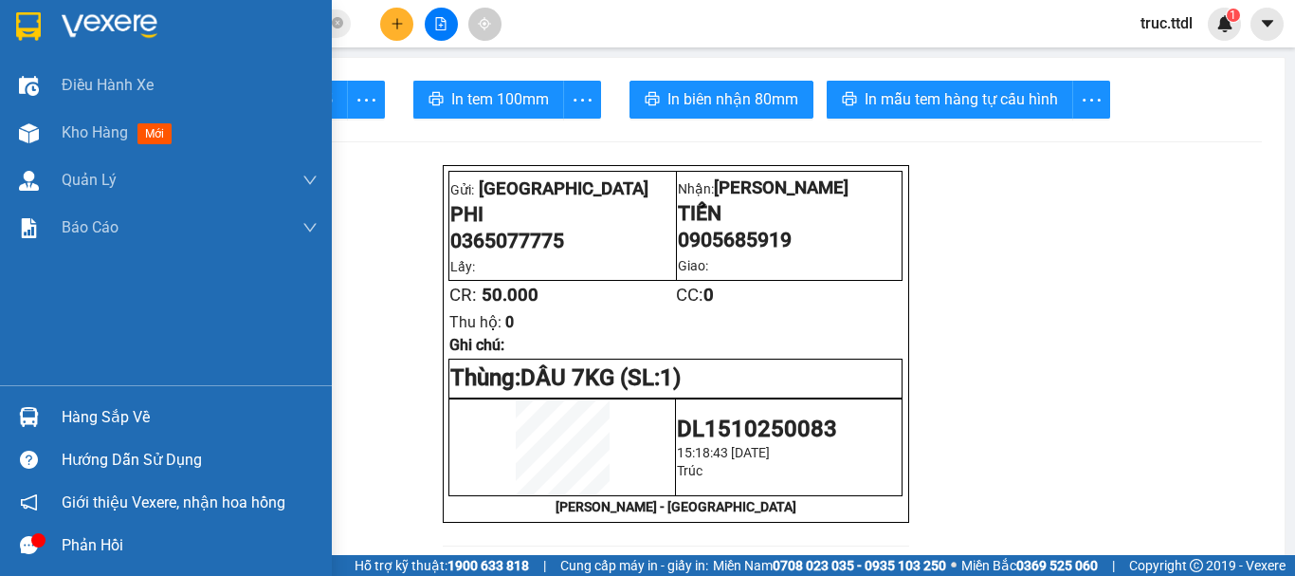
click at [29, 21] on img at bounding box center [28, 26] width 25 height 28
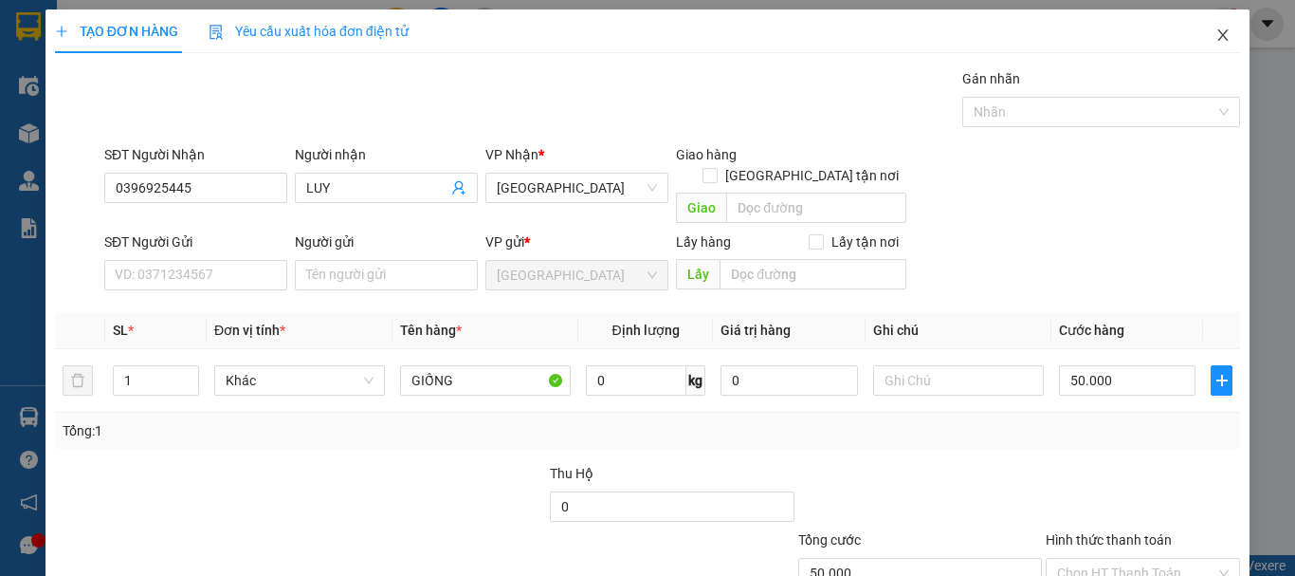
click at [1215, 33] on icon "close" at bounding box center [1222, 34] width 15 height 15
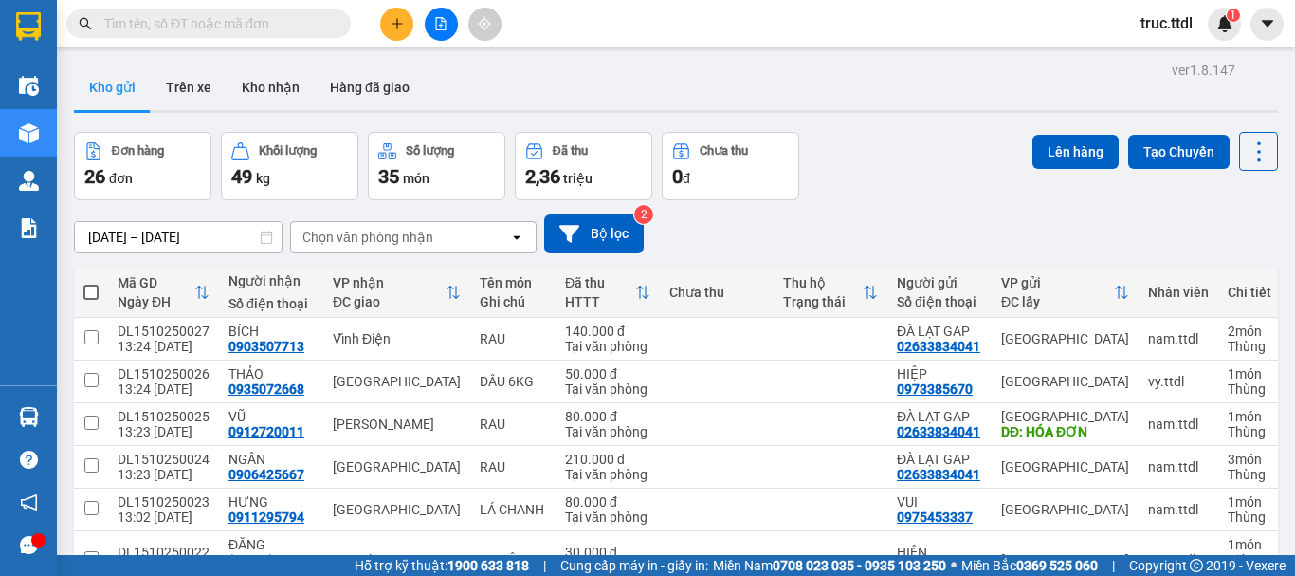
click at [270, 29] on input "text" at bounding box center [216, 23] width 224 height 21
paste input "0352803101"
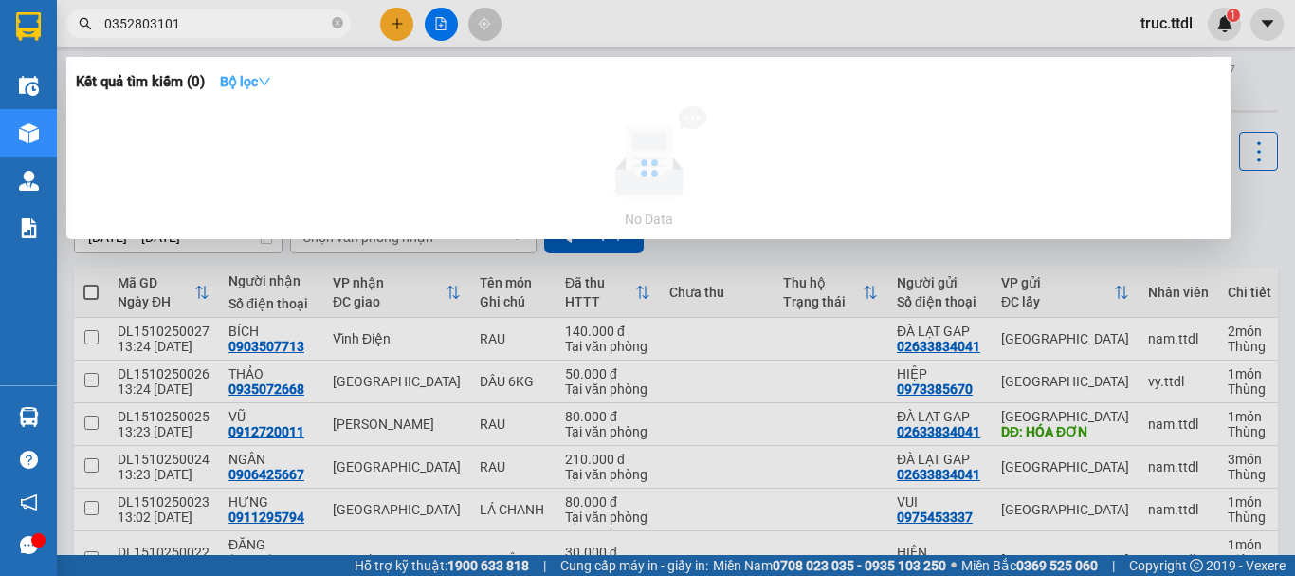
type input "0352803101"
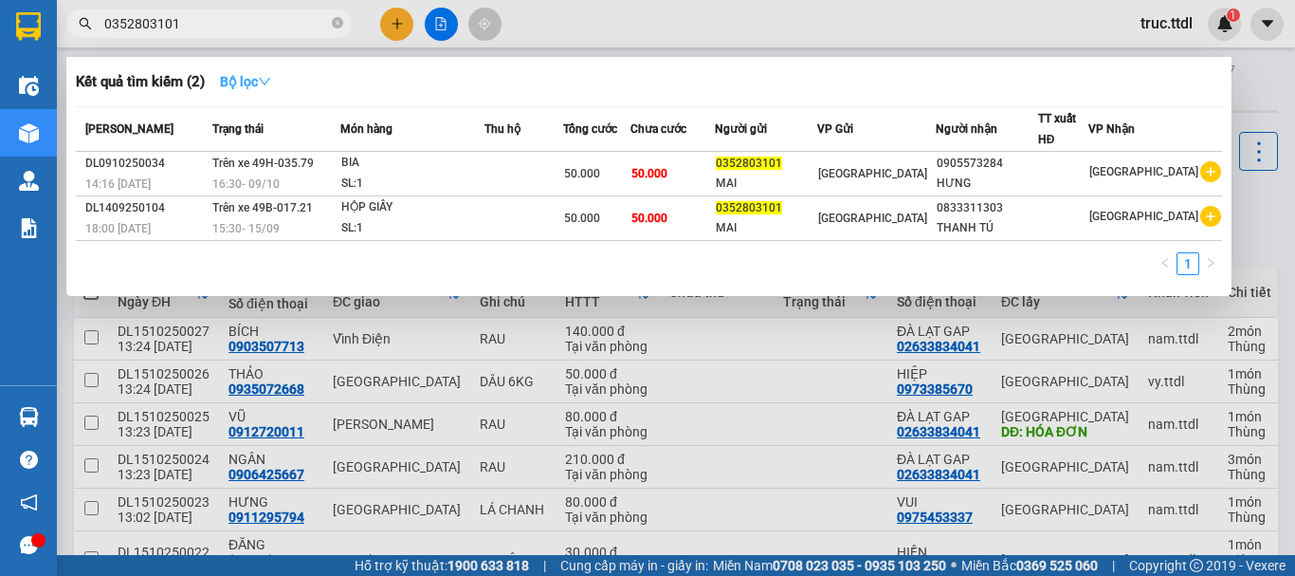
click at [266, 80] on icon "down" at bounding box center [264, 81] width 13 height 13
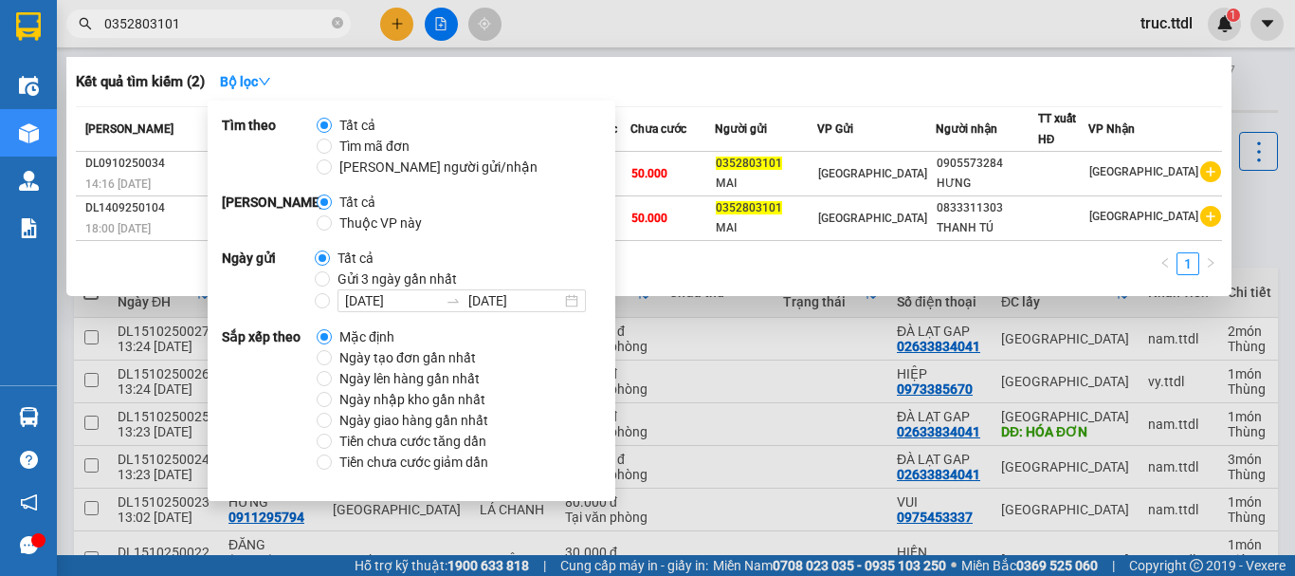
click at [432, 352] on span "Ngày tạo đơn gần nhất" at bounding box center [408, 357] width 152 height 21
click at [332, 352] on input "Ngày tạo đơn gần nhất" at bounding box center [324, 357] width 15 height 15
radio input "true"
radio input "false"
click at [804, 101] on div "Kết quả tìm kiếm ( 2 ) Bộ lọc Ngày tạo đơn gần nhất Mã ĐH Trạng thái Món hàng T…" at bounding box center [648, 176] width 1165 height 239
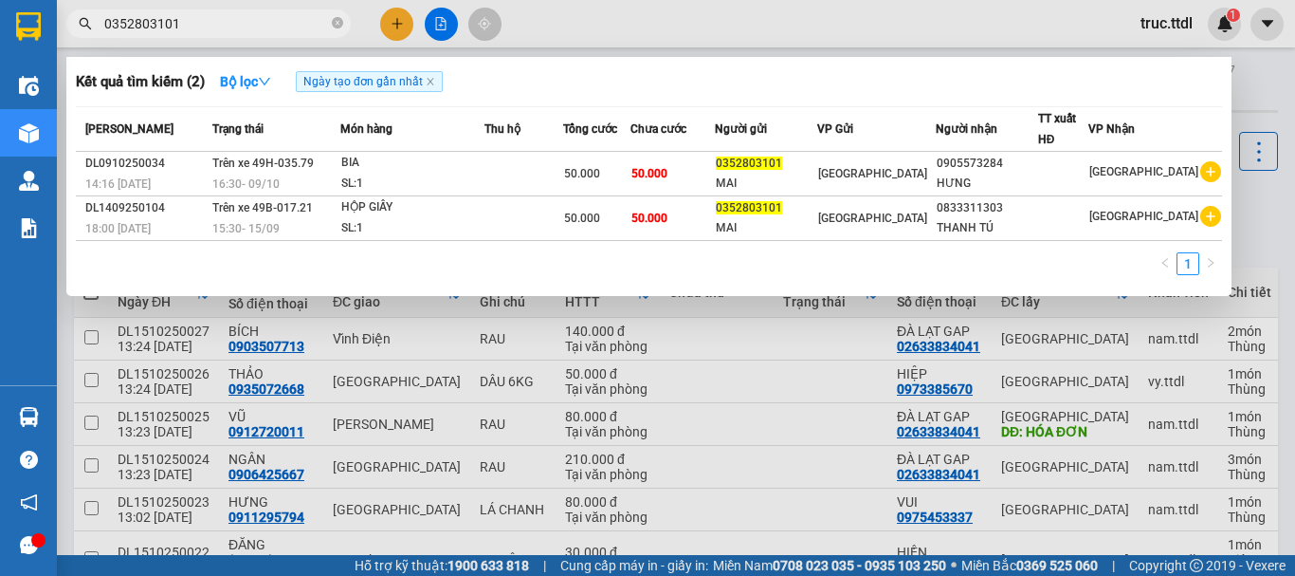
click at [214, 32] on input "0352803101" at bounding box center [216, 23] width 224 height 21
paste input "91826482"
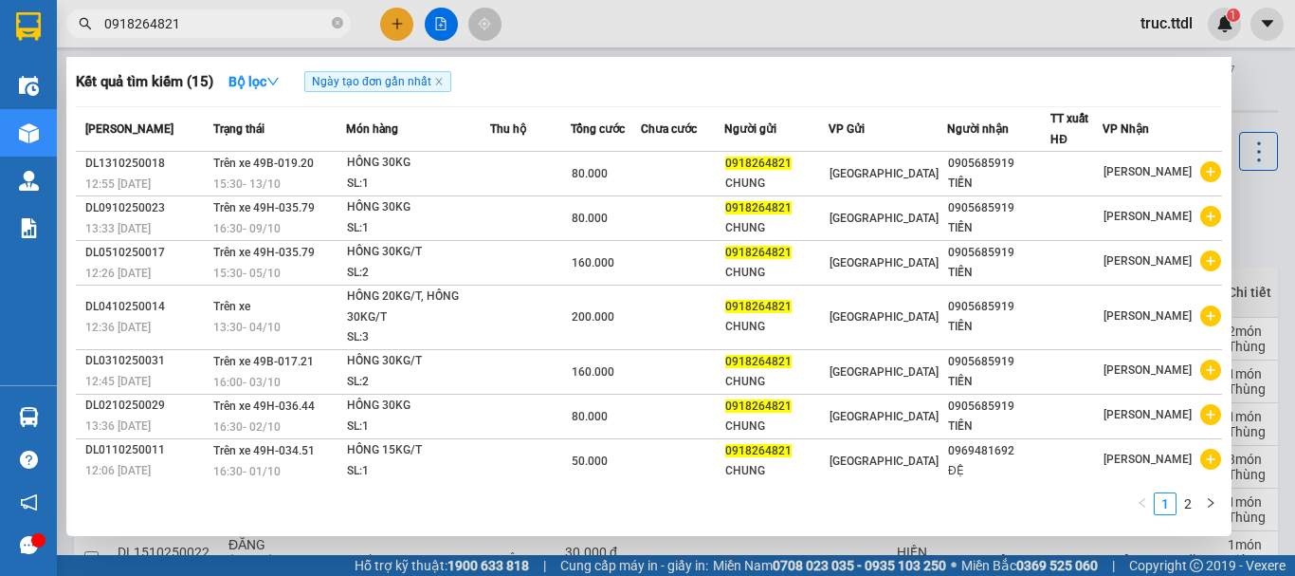
click at [266, 27] on input "0918264821" at bounding box center [216, 23] width 224 height 21
paste input "65787766"
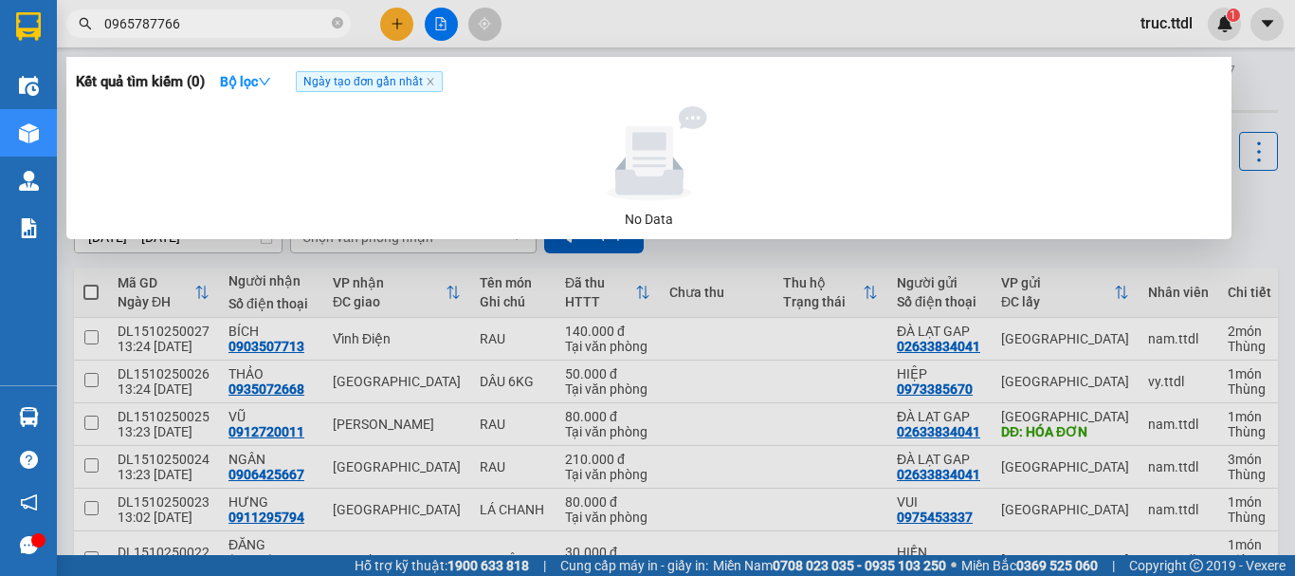
type input "0965787766"
click at [386, 21] on div at bounding box center [647, 288] width 1295 height 576
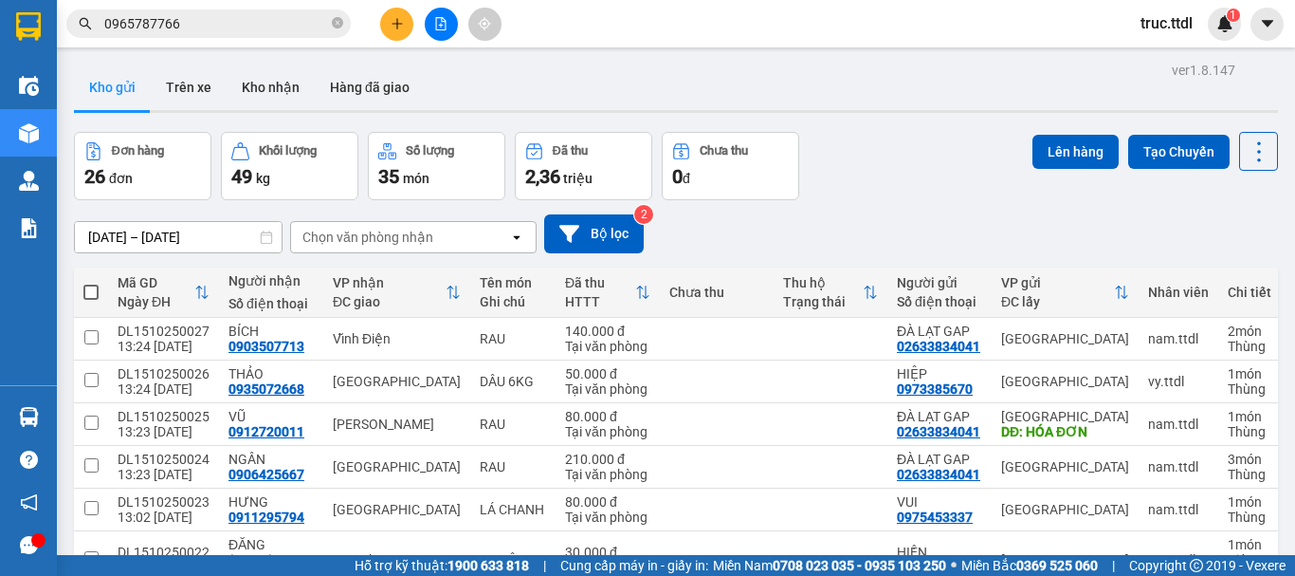
click at [395, 24] on icon "plus" at bounding box center [397, 23] width 13 height 13
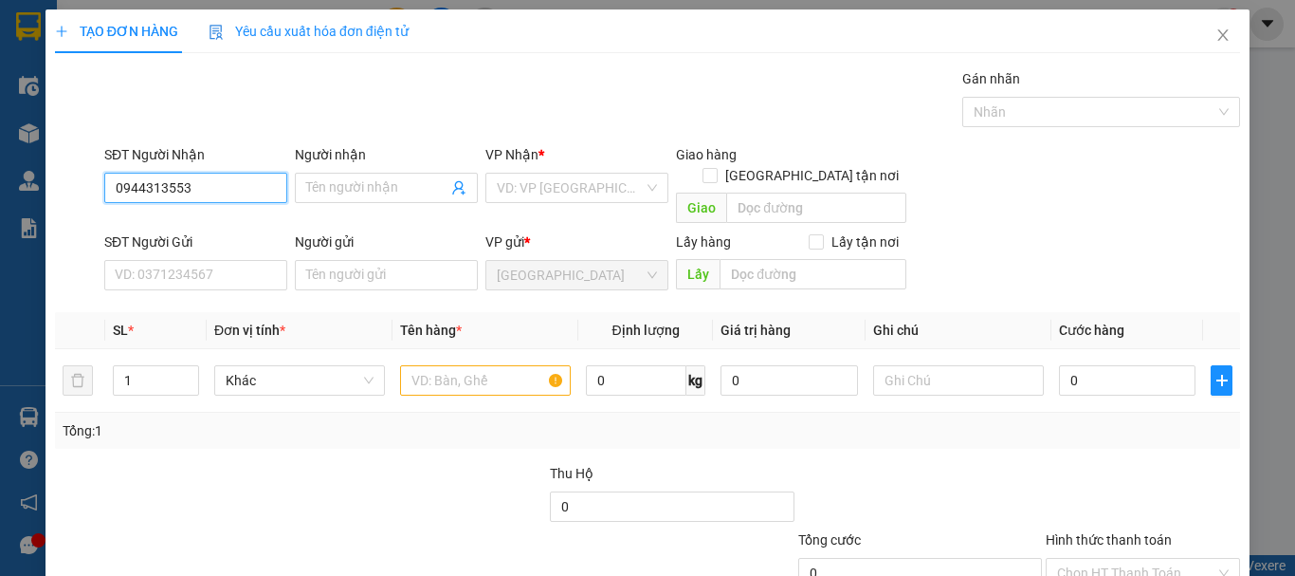
click at [167, 191] on input "0944313553" at bounding box center [195, 188] width 183 height 30
click at [179, 188] on input "0944313553" at bounding box center [195, 188] width 183 height 30
click at [188, 188] on input "0944313553" at bounding box center [195, 188] width 183 height 30
click at [141, 189] on input "0944313553" at bounding box center [195, 188] width 183 height 30
click at [147, 189] on input "0944313553" at bounding box center [195, 188] width 183 height 30
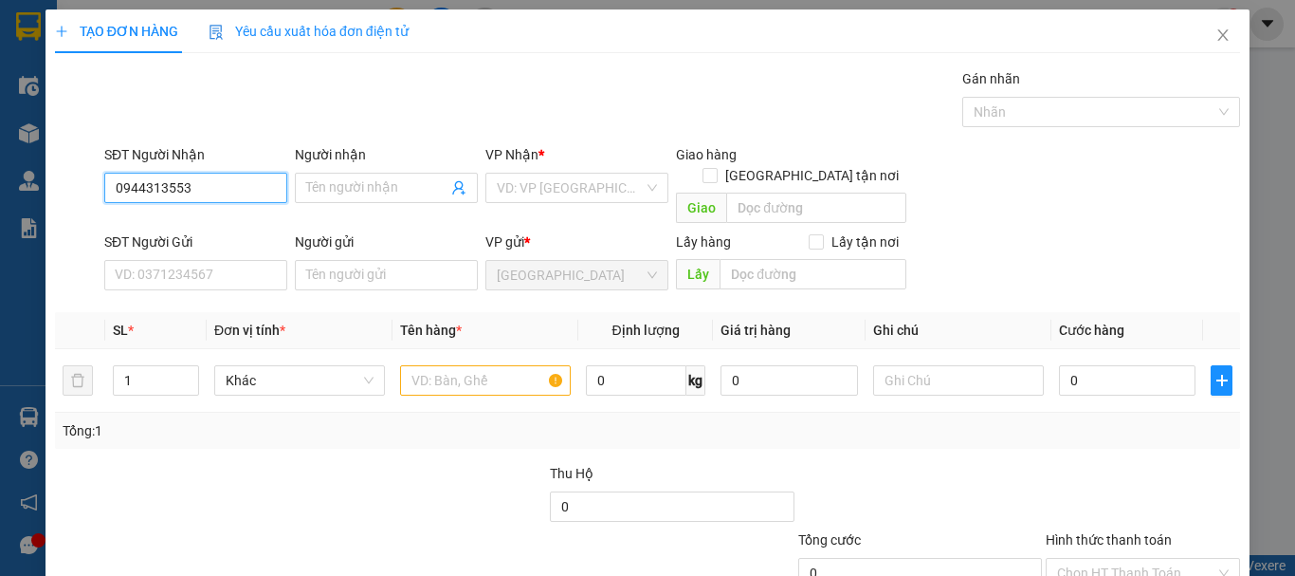
click at [163, 185] on input "0944313553" at bounding box center [195, 188] width 183 height 30
click at [197, 190] on input "0944313553" at bounding box center [195, 188] width 183 height 30
type input "0944313553"
click at [307, 193] on input "Người nhận" at bounding box center [376, 187] width 141 height 21
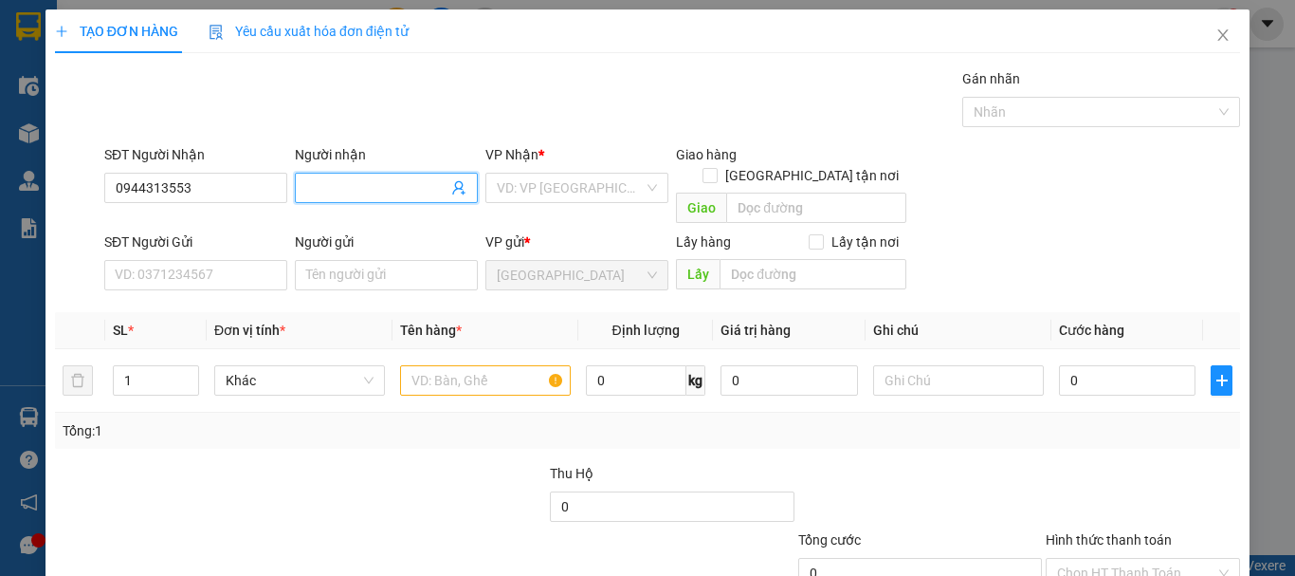
type input "d"
type input "đạt"
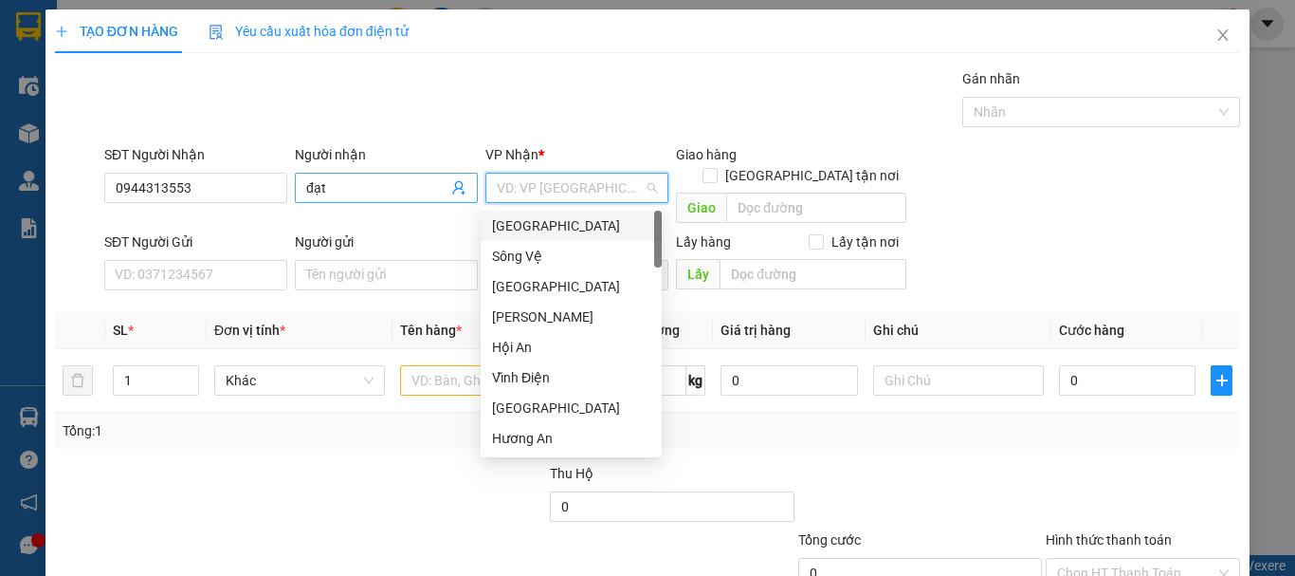
type input "d"
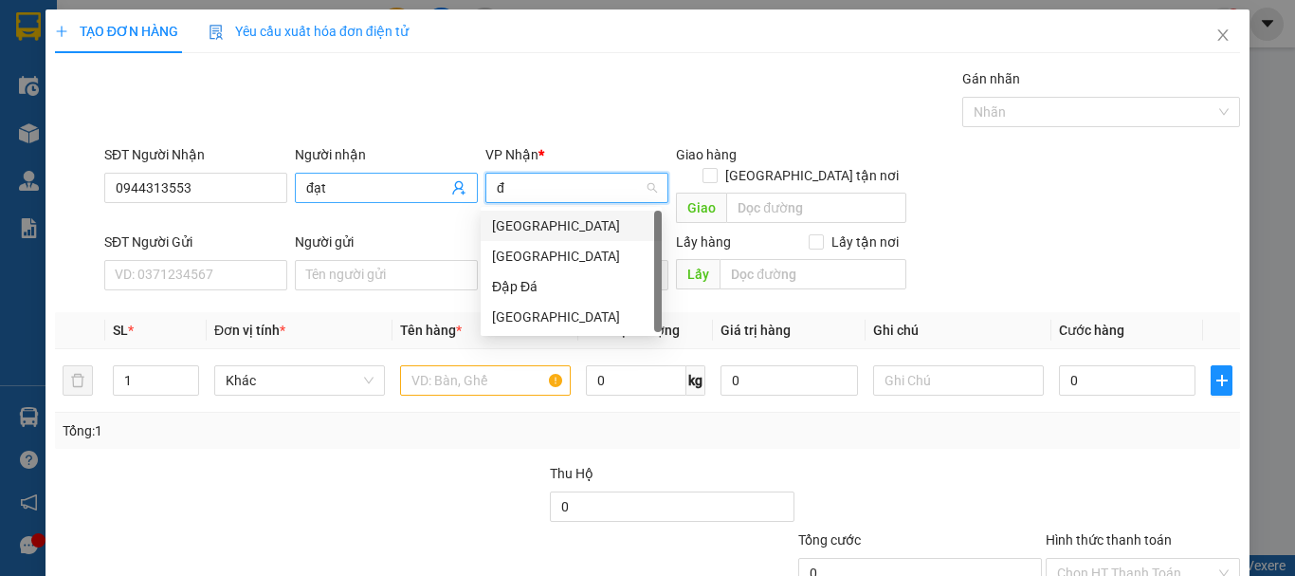
type input "đà"
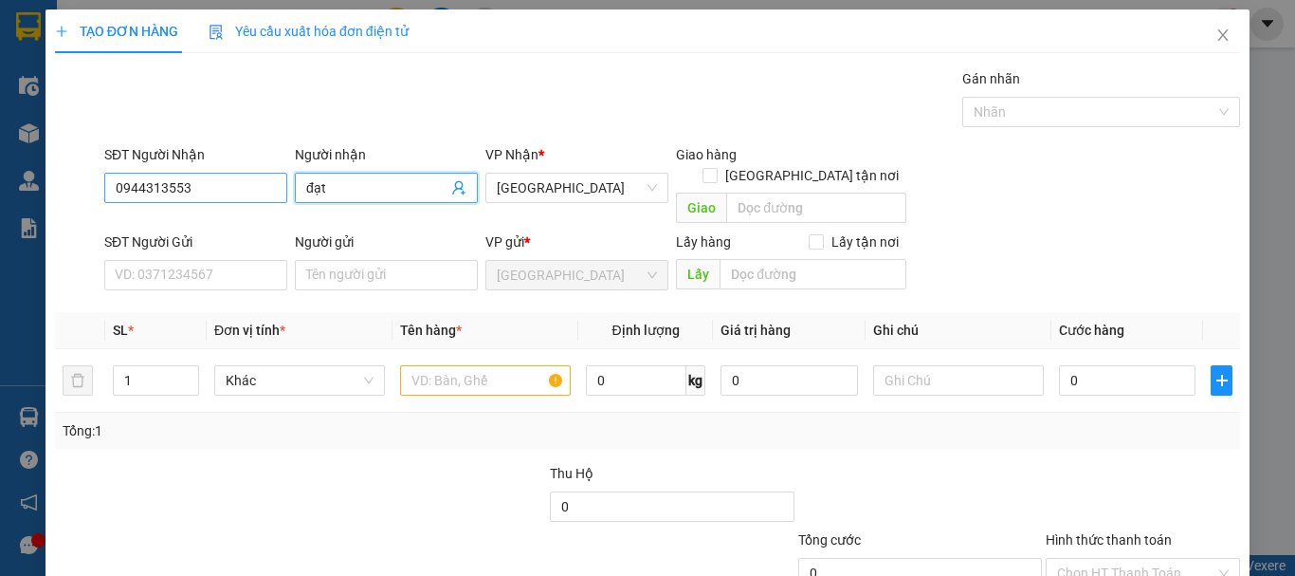
drag, startPoint x: 334, startPoint y: 179, endPoint x: 283, endPoint y: 179, distance: 50.3
click at [283, 179] on div "SĐT Người Nhận 0944313553 Người nhận đạt đạt VP Nhận * Đà Nẵng Giao hàng Giao t…" at bounding box center [672, 187] width 1143 height 87
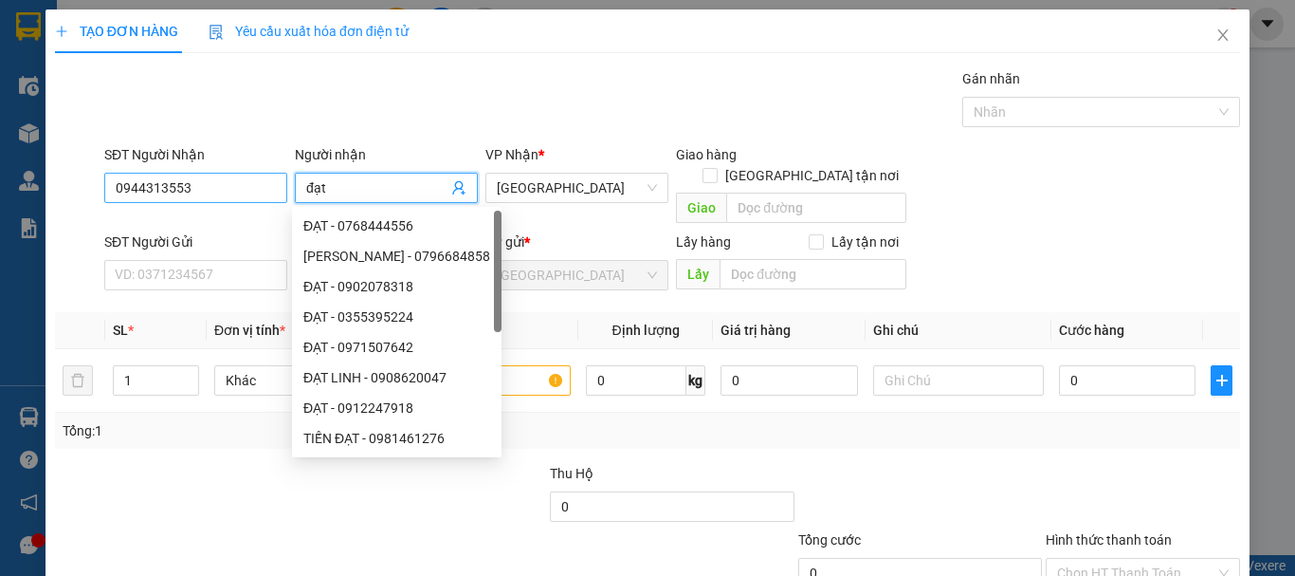
type input "D"
type input "ĐẠT"
drag, startPoint x: 136, startPoint y: 191, endPoint x: 18, endPoint y: 203, distance: 118.2
click at [12, 203] on div "TẠO ĐƠN HÀNG Yêu cầu xuất hóa đơn điện tử Transit Pickup Surcharge Ids Transit …" at bounding box center [647, 288] width 1295 height 576
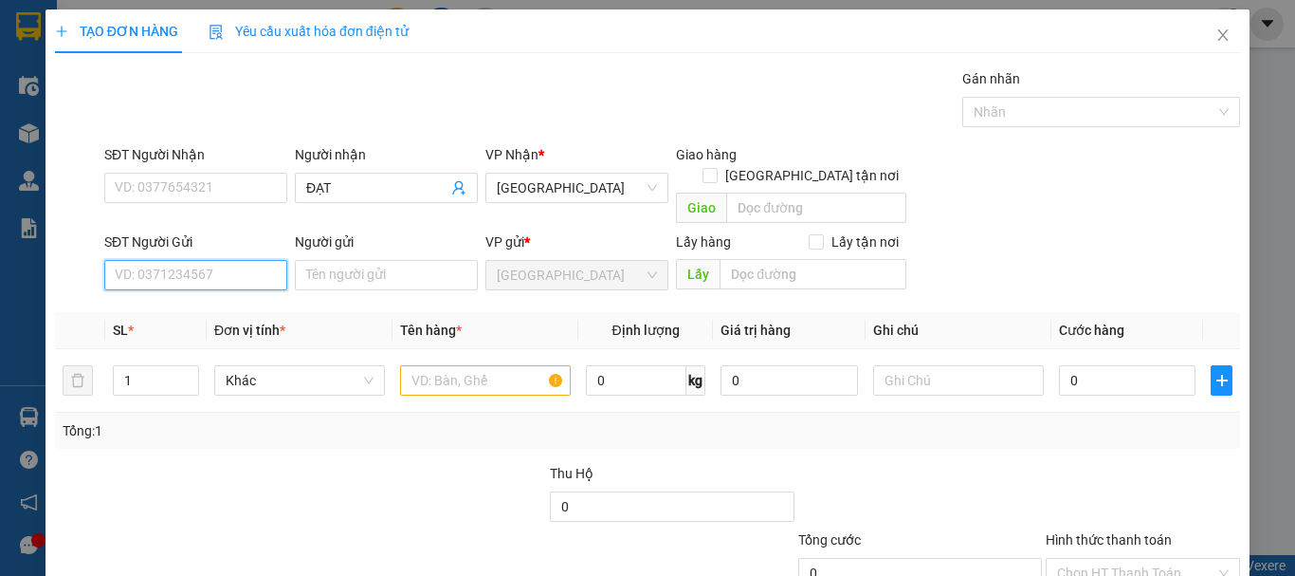
click at [216, 260] on input "SĐT Người Gửi" at bounding box center [195, 275] width 183 height 30
paste input "0944313553"
type input "0944313553"
click at [240, 300] on div "0944313553 - CHUNG" at bounding box center [208, 292] width 187 height 21
type input "CHUNG"
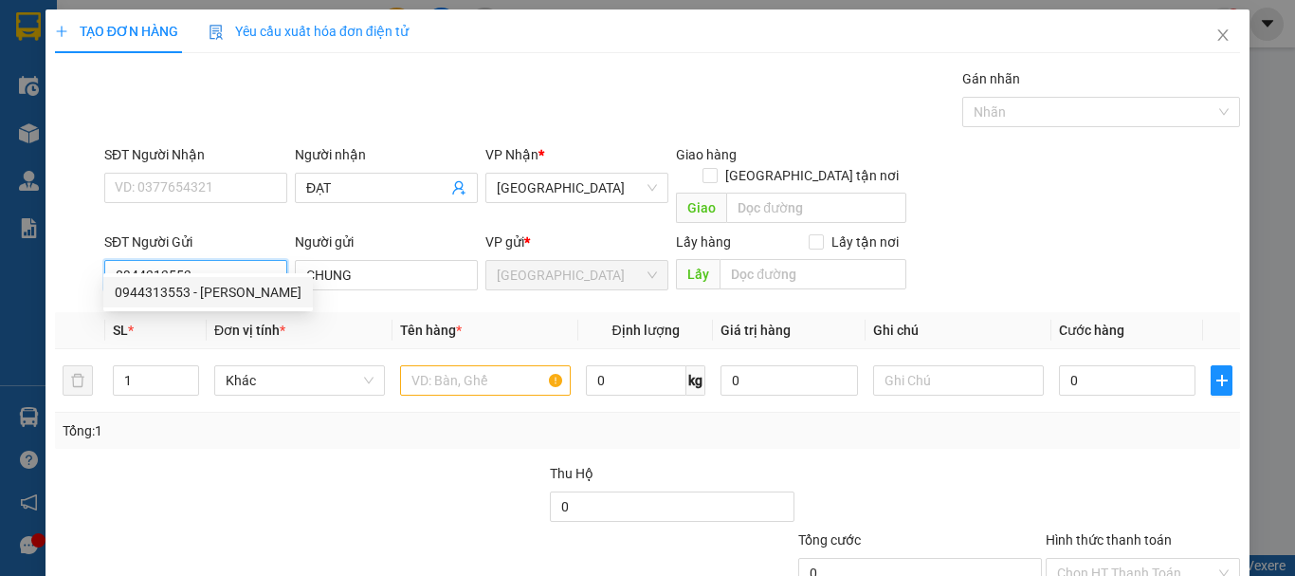
type input "70.000"
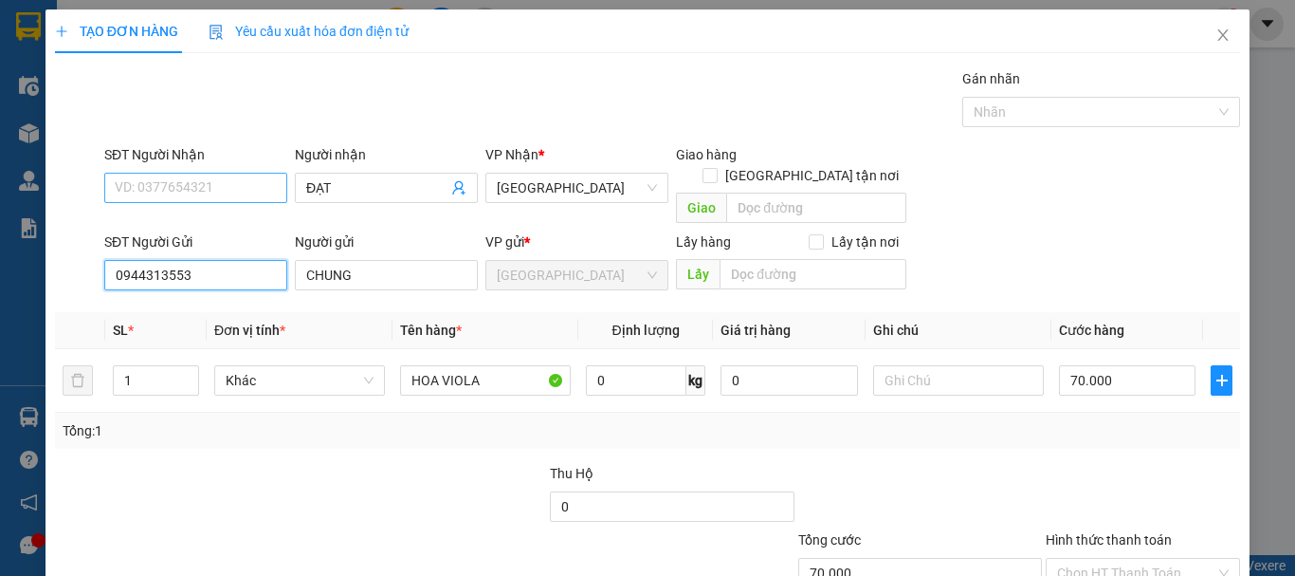
type input "0944313553"
click at [221, 186] on input "SĐT Người Nhận" at bounding box center [195, 188] width 183 height 30
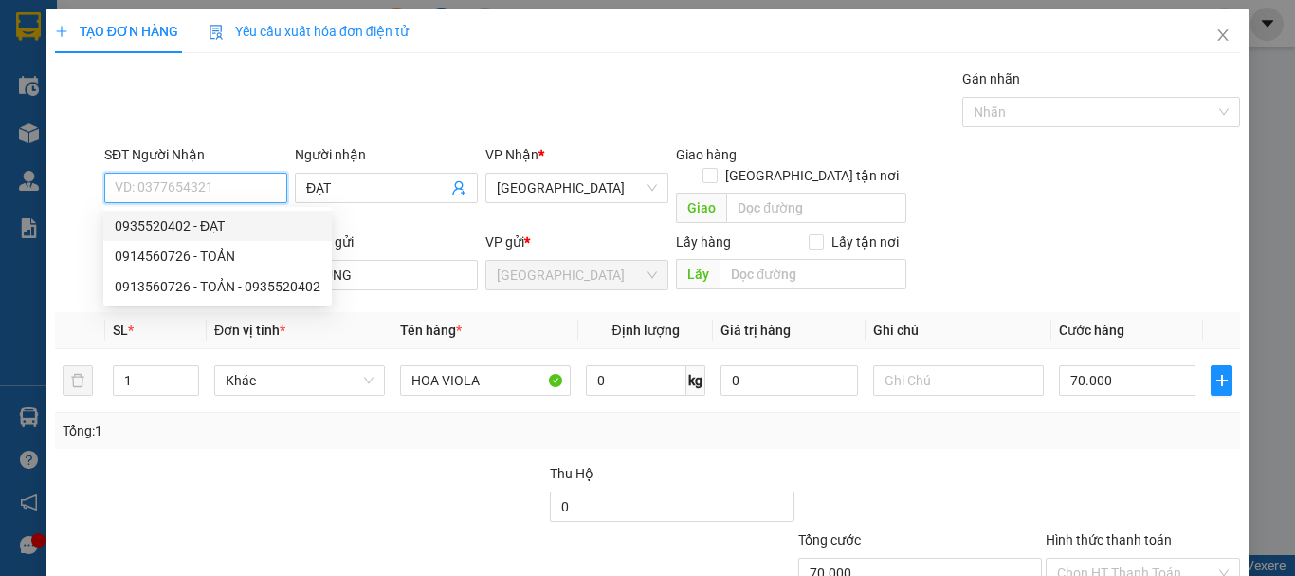
drag, startPoint x: 220, startPoint y: 219, endPoint x: 231, endPoint y: 226, distance: 13.2
click at [220, 220] on div "0935520402 - ĐẠT" at bounding box center [218, 225] width 206 height 21
type input "0935520402"
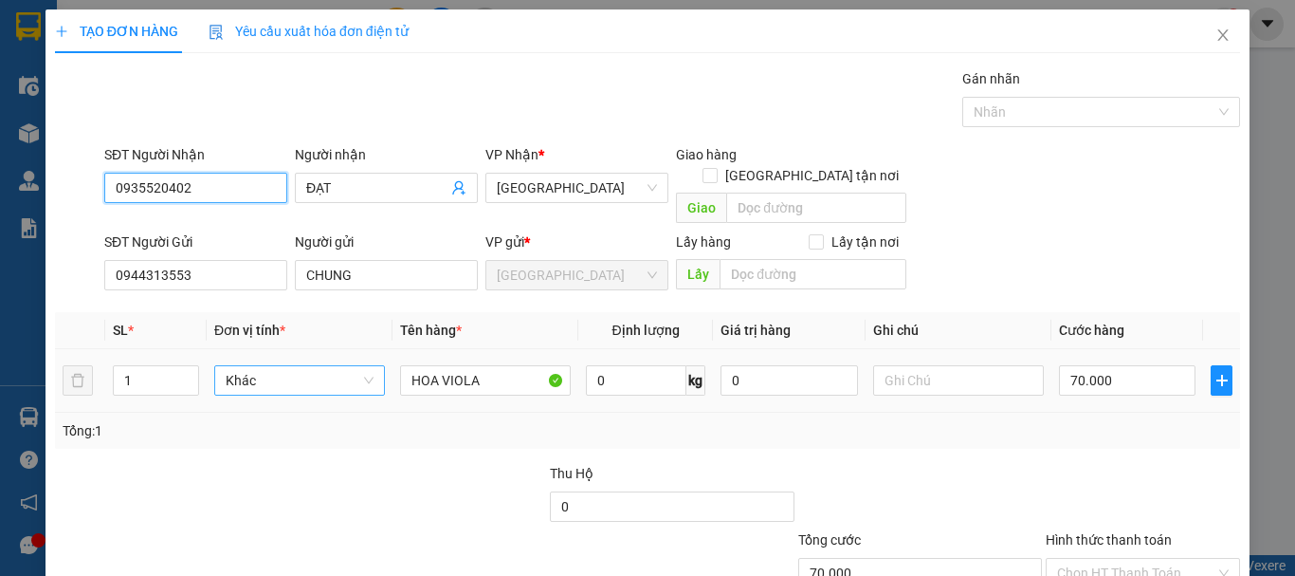
click at [291, 366] on span "Khác" at bounding box center [300, 380] width 148 height 28
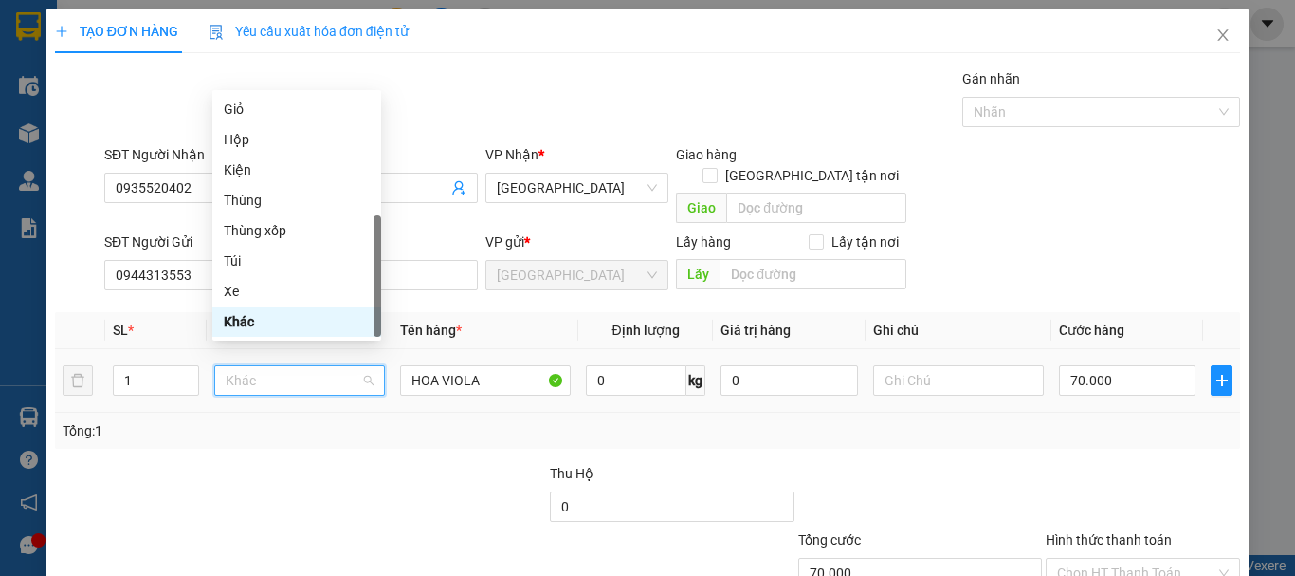
type input "X"
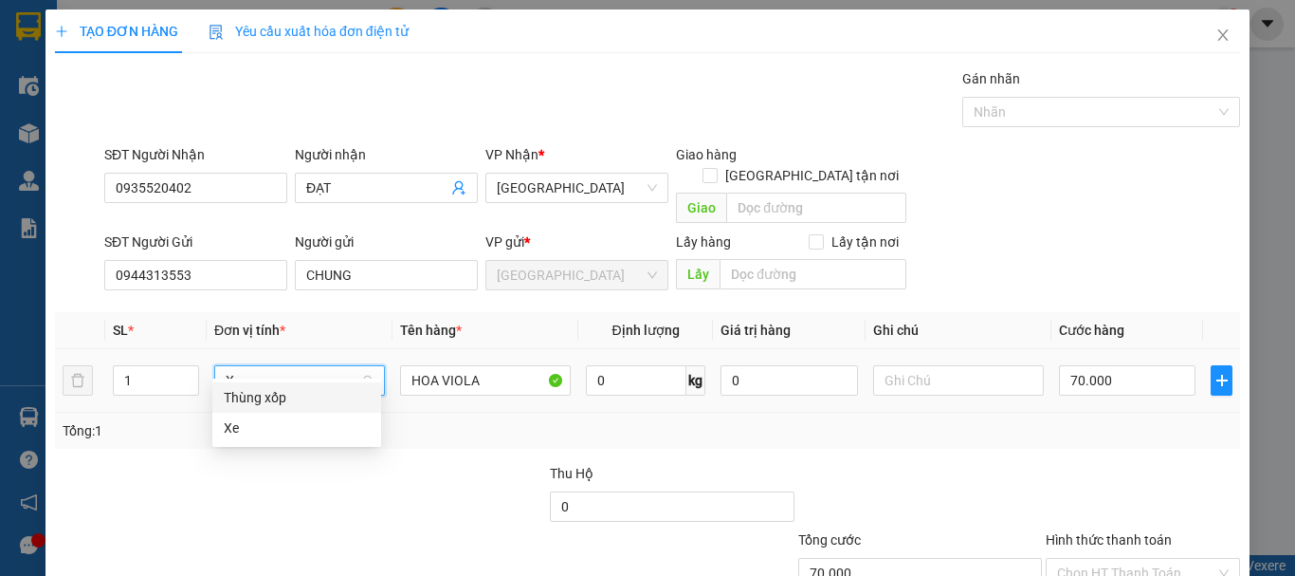
scroll to position [0, 0]
click at [302, 394] on div "Thùng xốp" at bounding box center [297, 397] width 146 height 21
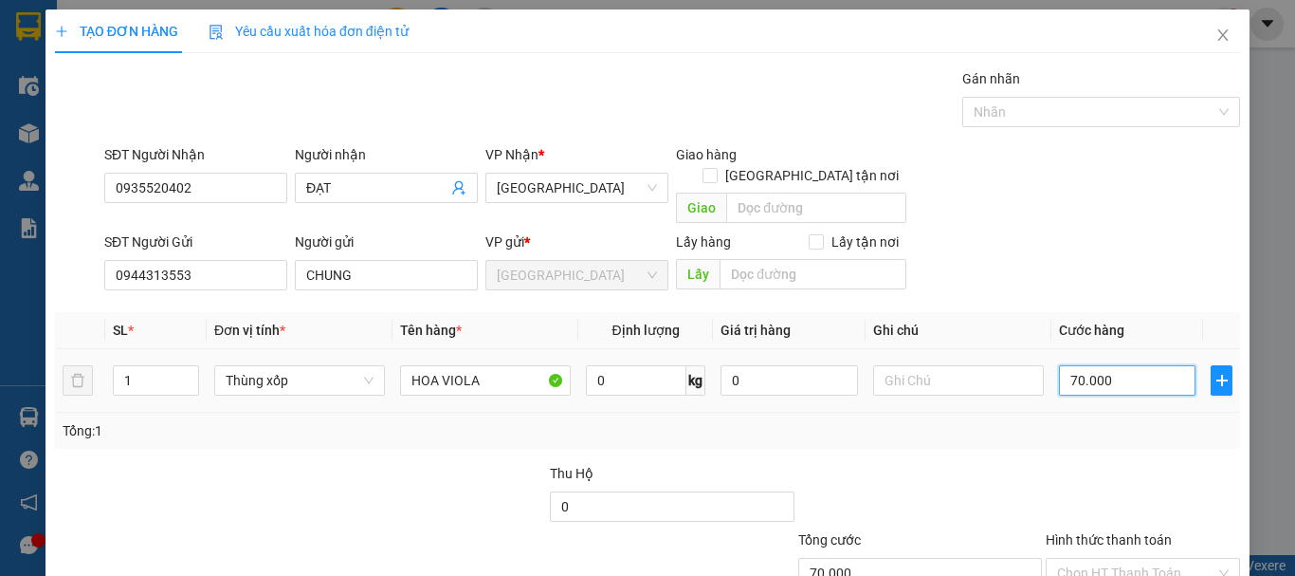
click at [1111, 365] on input "70.000" at bounding box center [1127, 380] width 137 height 30
type input "0"
type input "1"
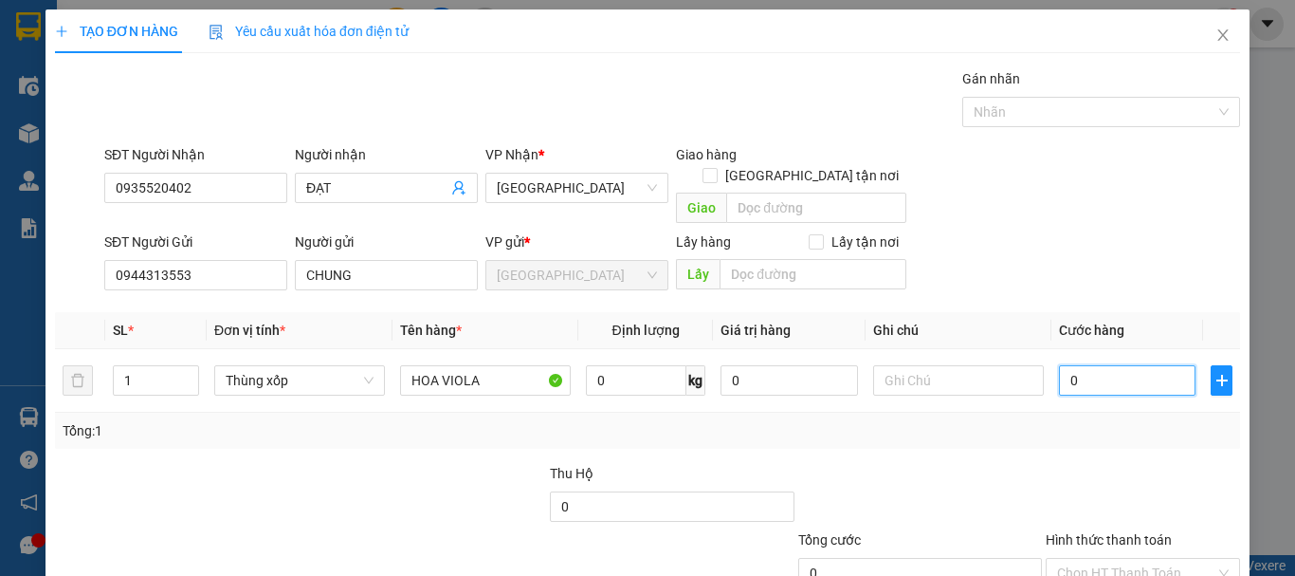
type input "1"
type input "01"
type input "10"
type input "010"
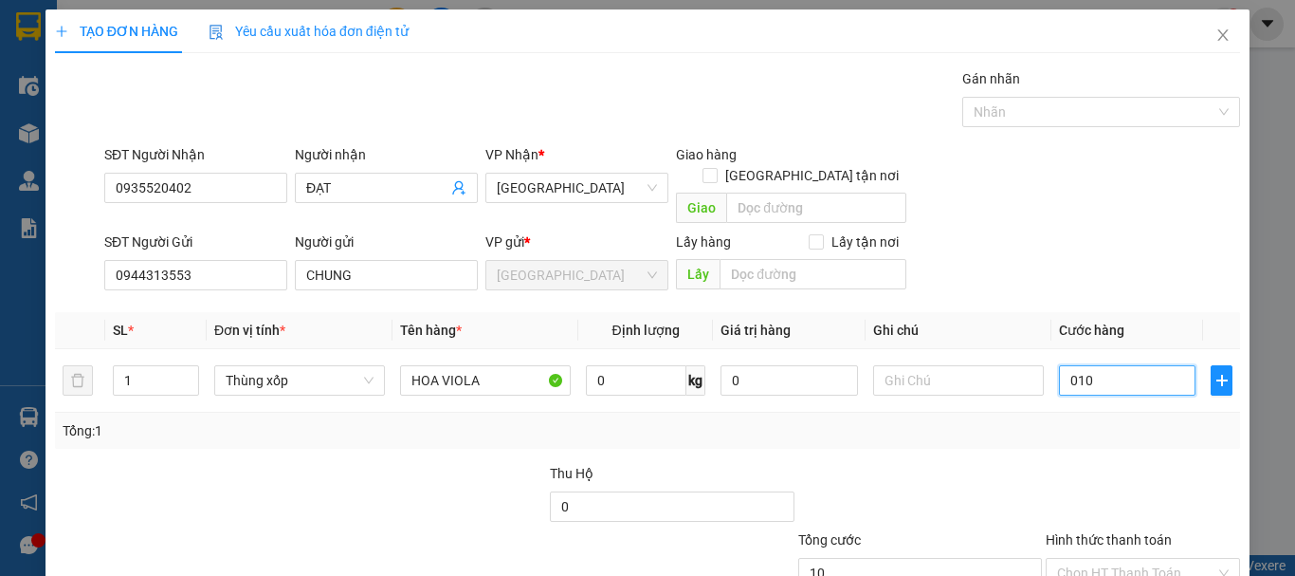
type input "100"
type input "0.100"
type input "100.000"
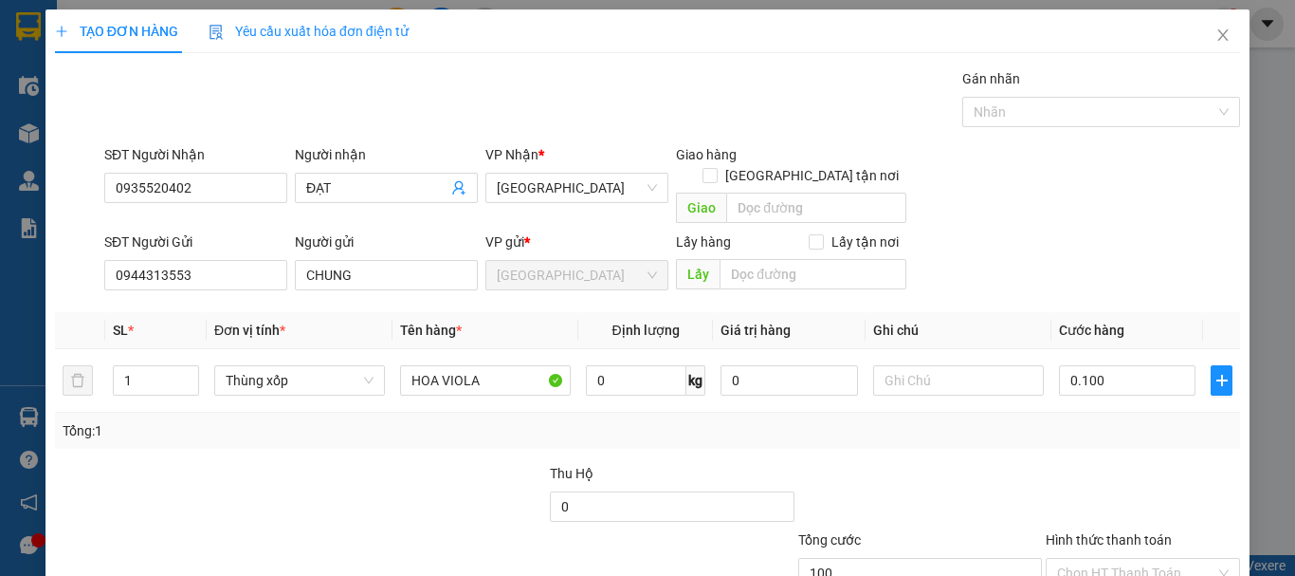
type input "100.000"
click at [1091, 438] on div "Transit Pickup Surcharge Ids Transit Deliver Surcharge Ids Transit Deliver Surc…" at bounding box center [647, 373] width 1185 height 610
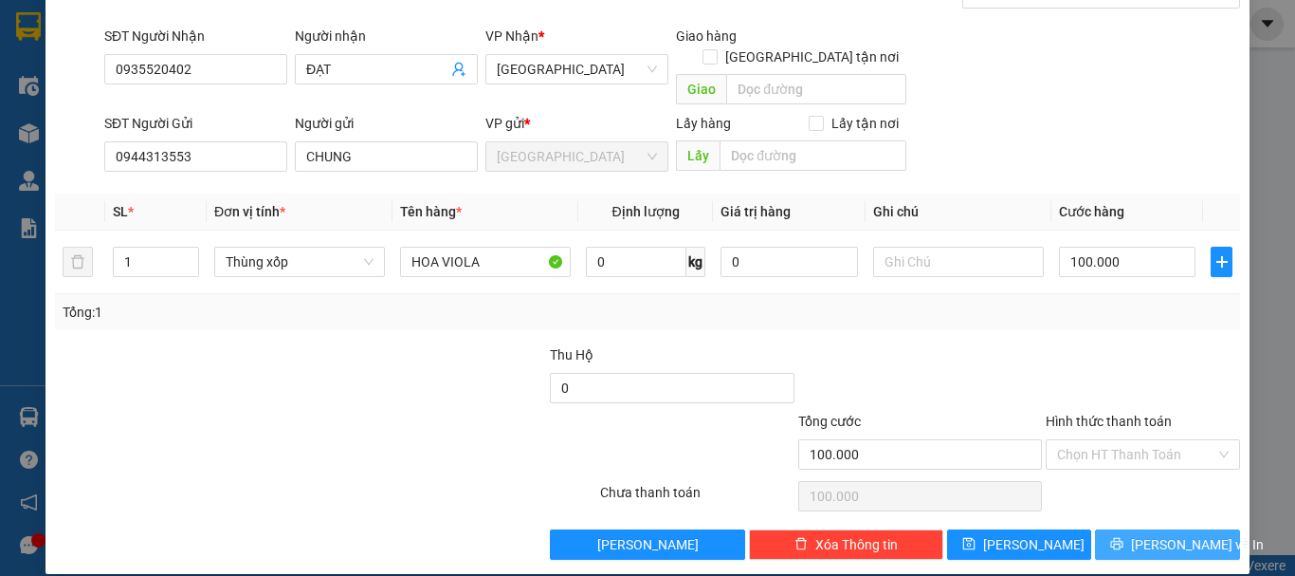
click at [1172, 534] on span "[PERSON_NAME] và In" at bounding box center [1197, 544] width 133 height 21
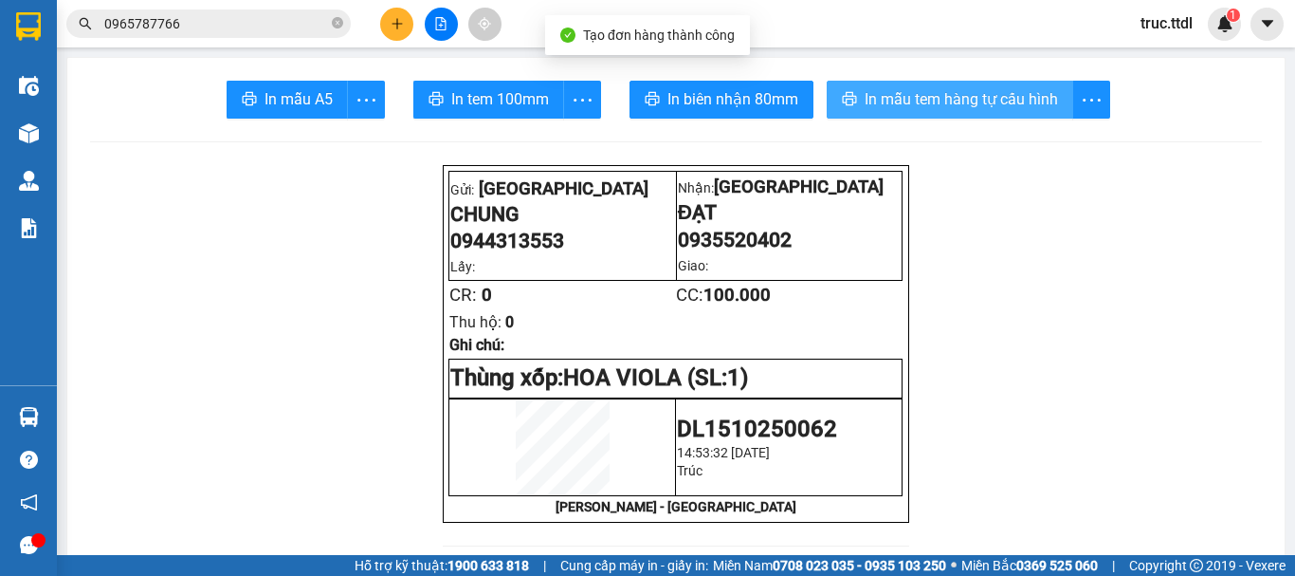
click at [941, 105] on span "In mẫu tem hàng tự cấu hình" at bounding box center [961, 99] width 193 height 24
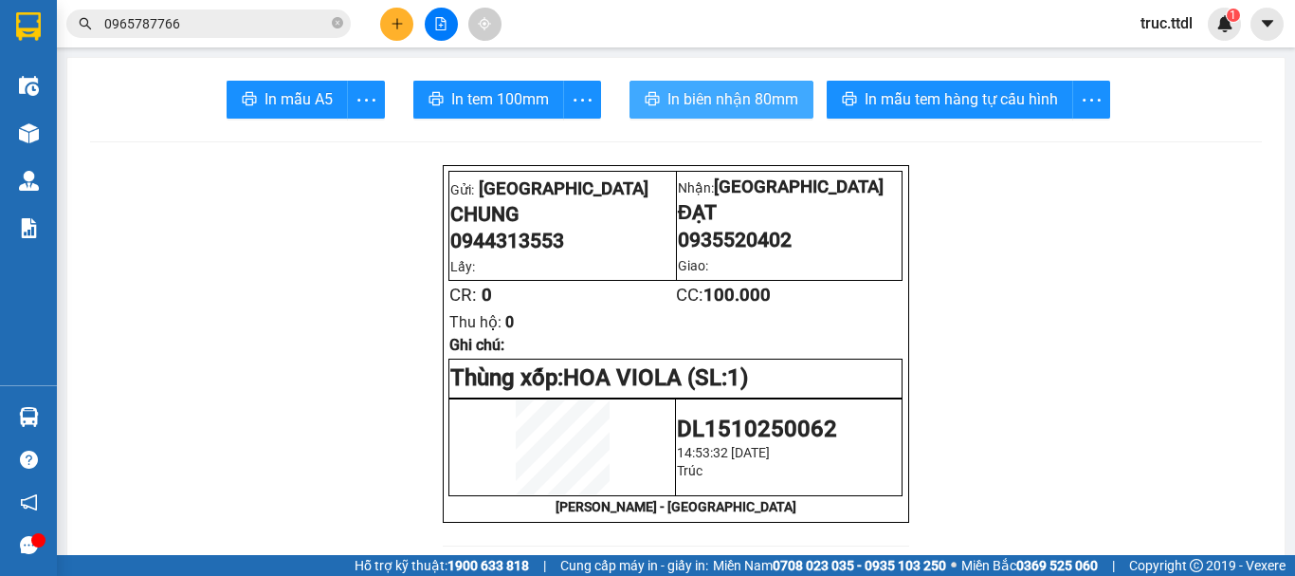
click at [734, 106] on span "In biên nhận 80mm" at bounding box center [732, 99] width 131 height 24
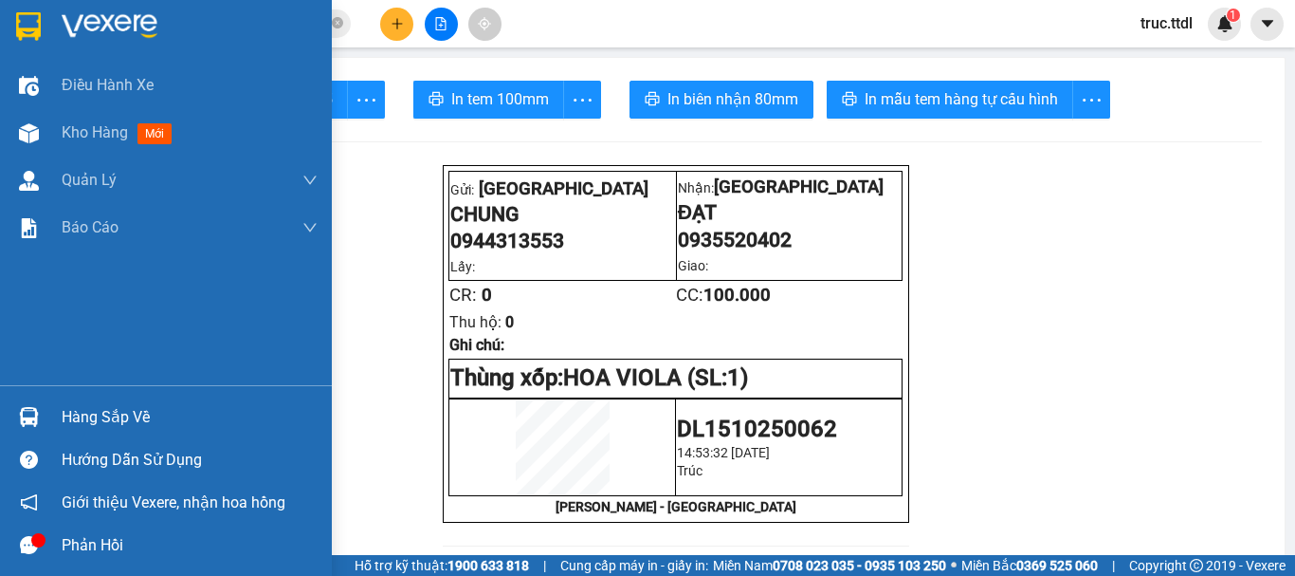
drag, startPoint x: 24, startPoint y: 25, endPoint x: 63, endPoint y: 2, distance: 45.0
click at [23, 24] on img at bounding box center [28, 26] width 25 height 28
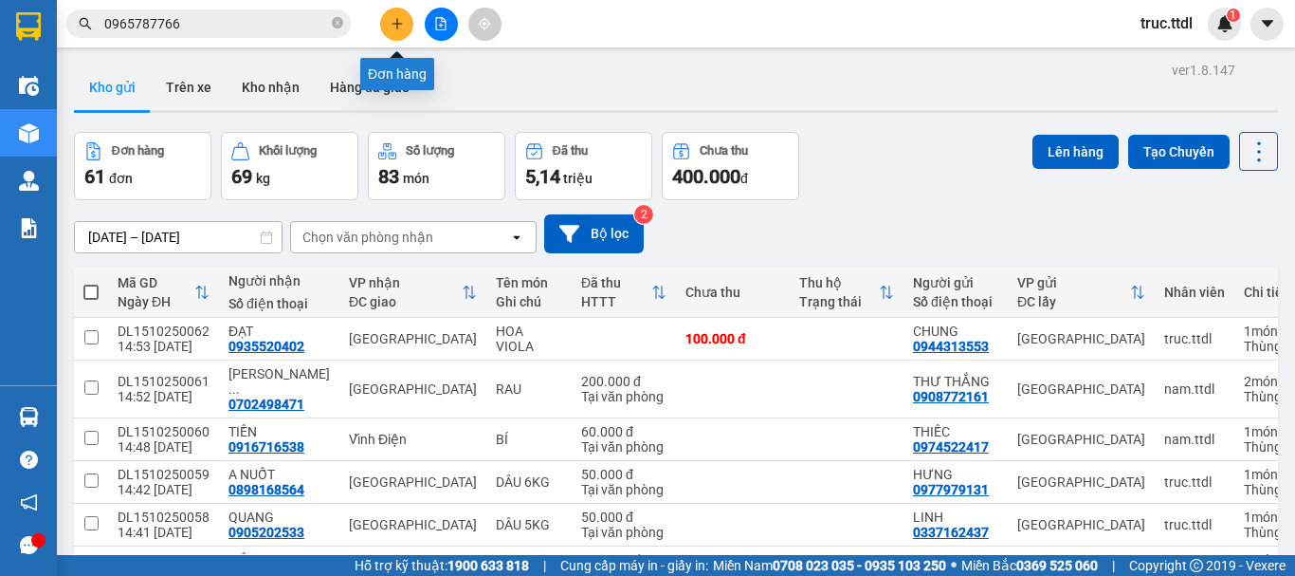
click at [405, 28] on button at bounding box center [396, 24] width 33 height 33
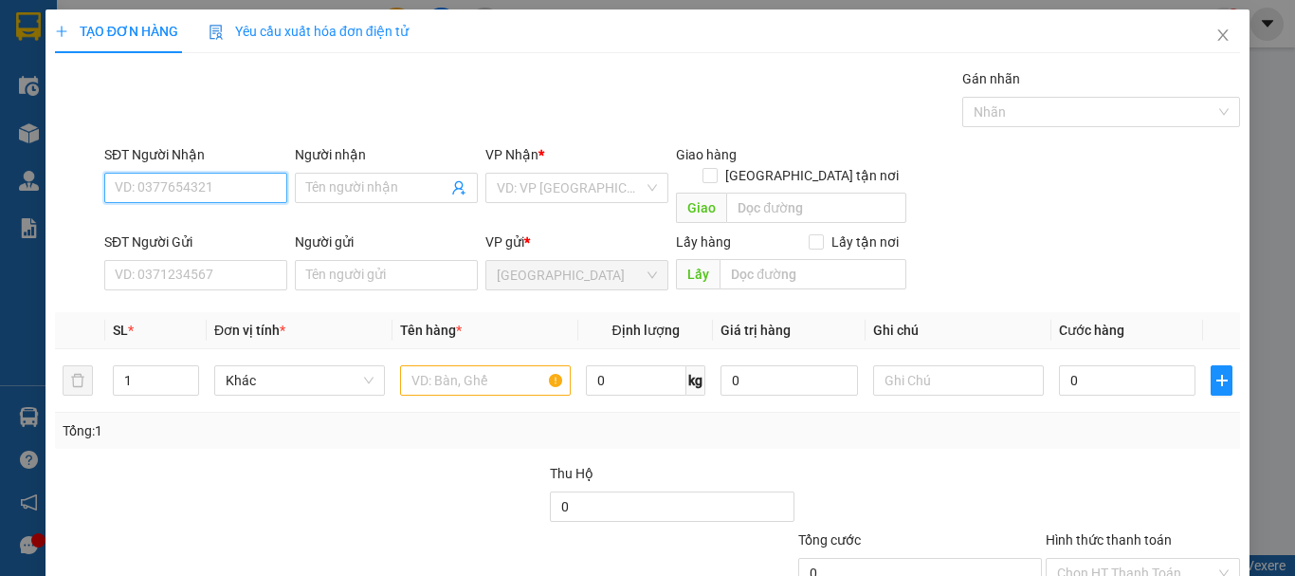
click at [245, 191] on input "SĐT Người Nhận" at bounding box center [195, 188] width 183 height 30
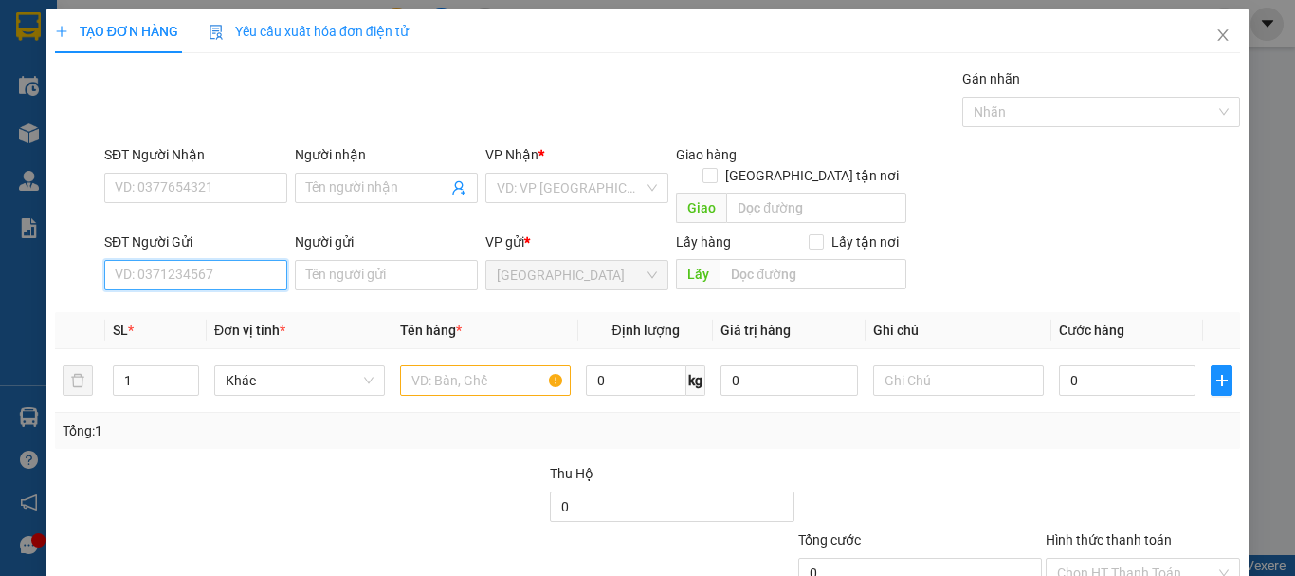
click at [227, 266] on input "SĐT Người Gửi" at bounding box center [195, 275] width 183 height 30
type input "0916839628"
type input "0354408952"
type input "HIỀN"
type input "THANH"
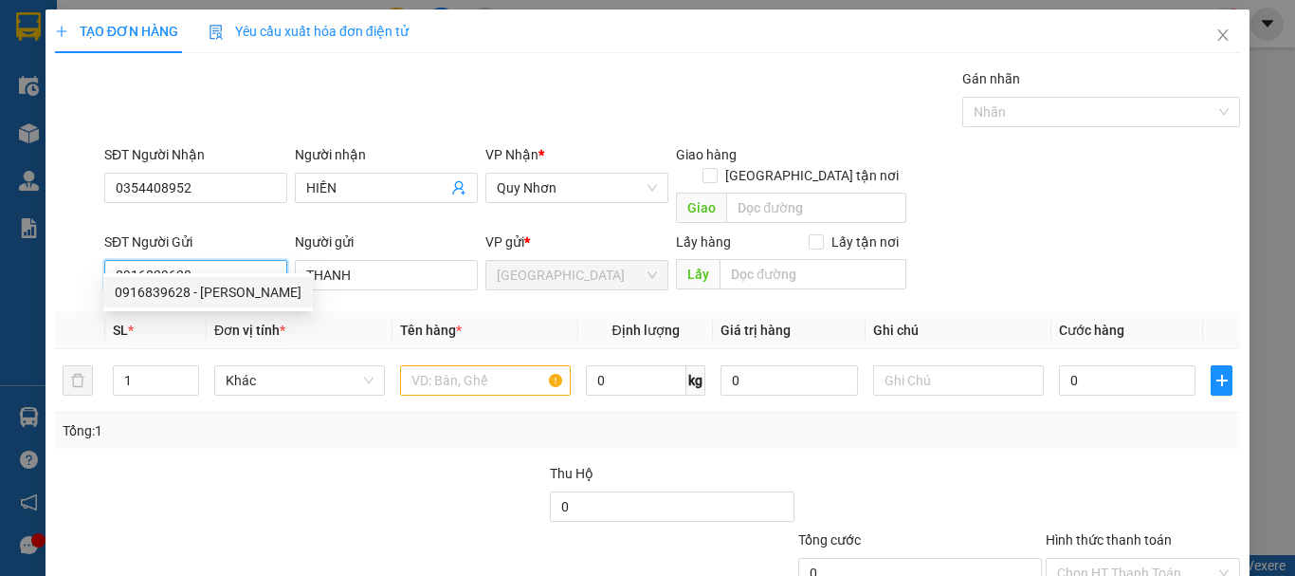
type input "30.000"
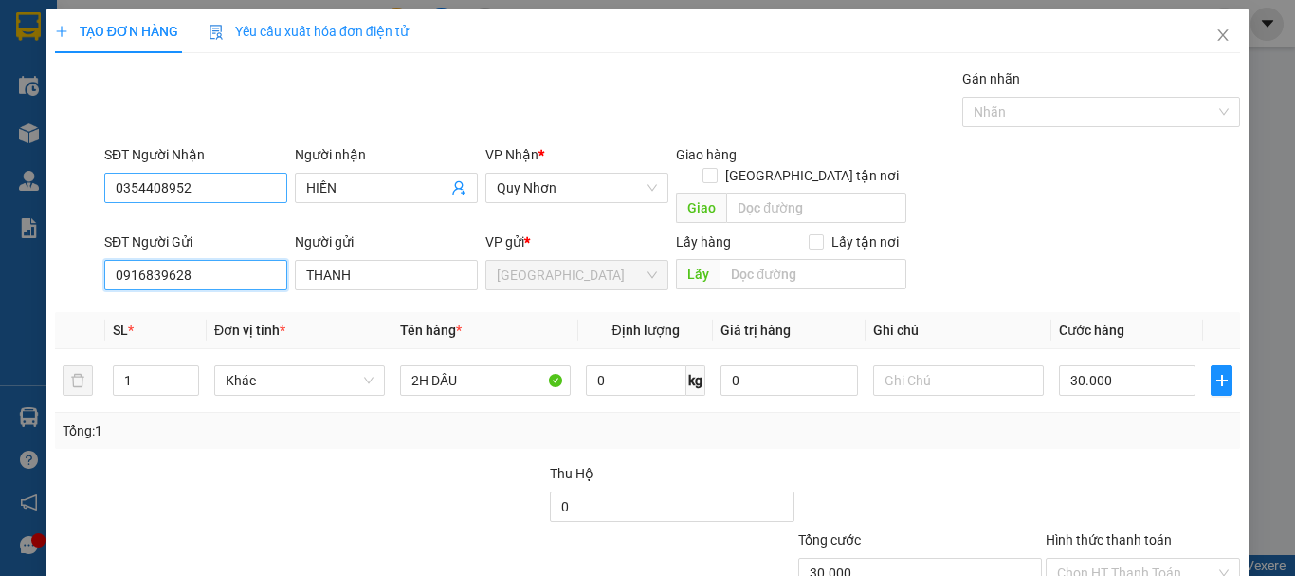
type input "0916839628"
click at [241, 187] on input "0354408952" at bounding box center [195, 188] width 183 height 30
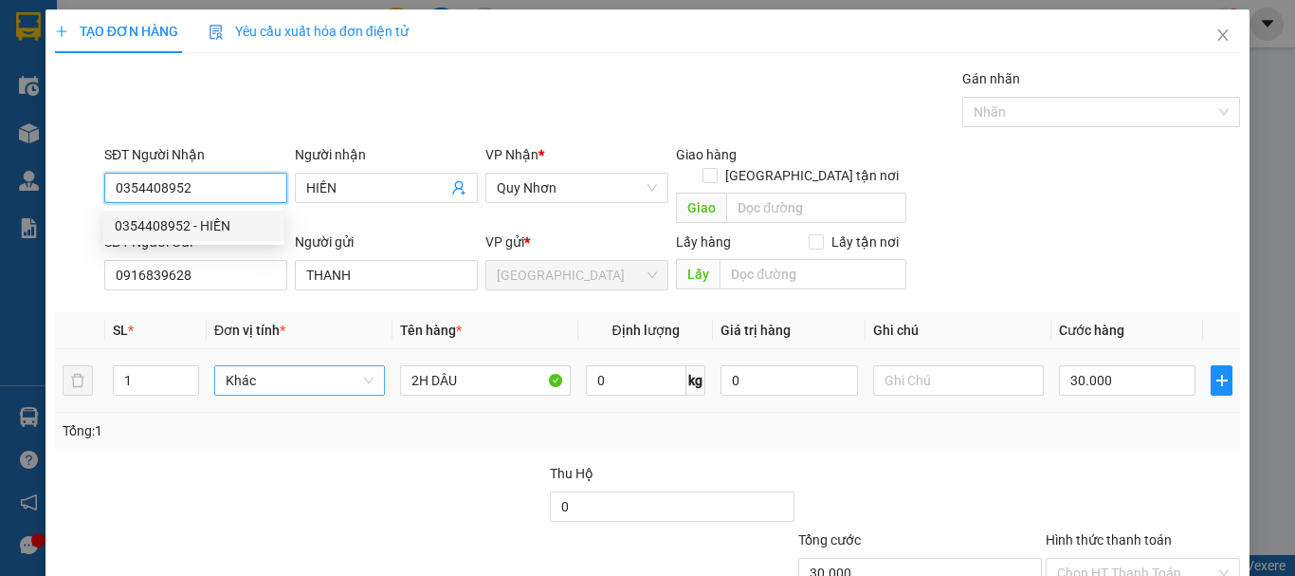
click at [274, 366] on span "Khác" at bounding box center [300, 380] width 148 height 28
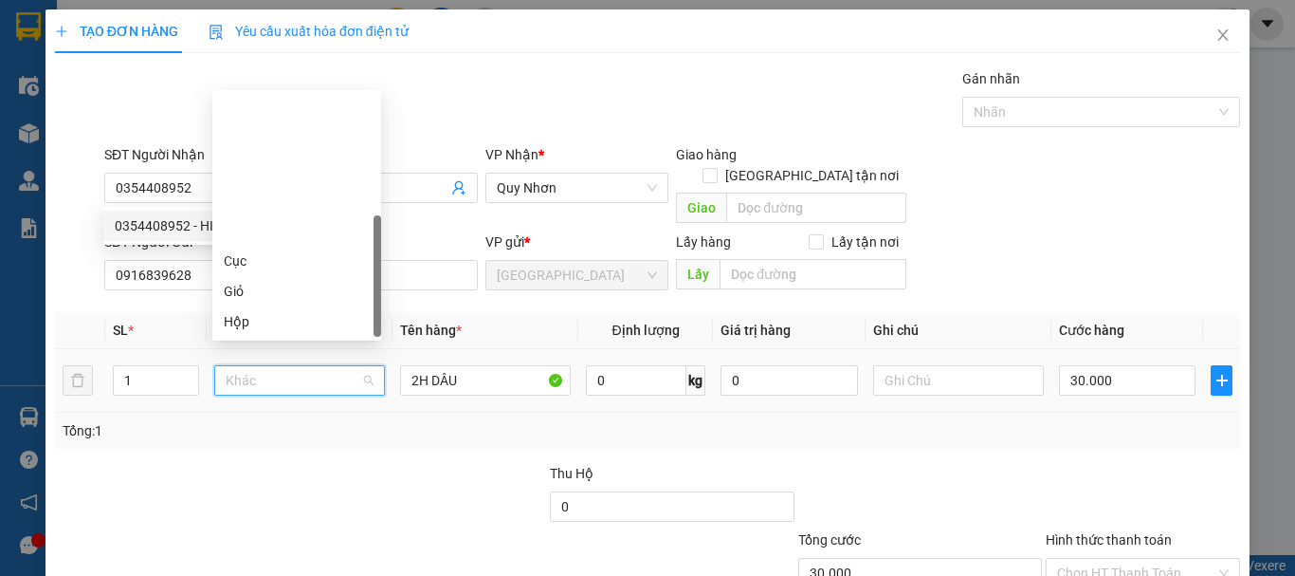
scroll to position [182, 0]
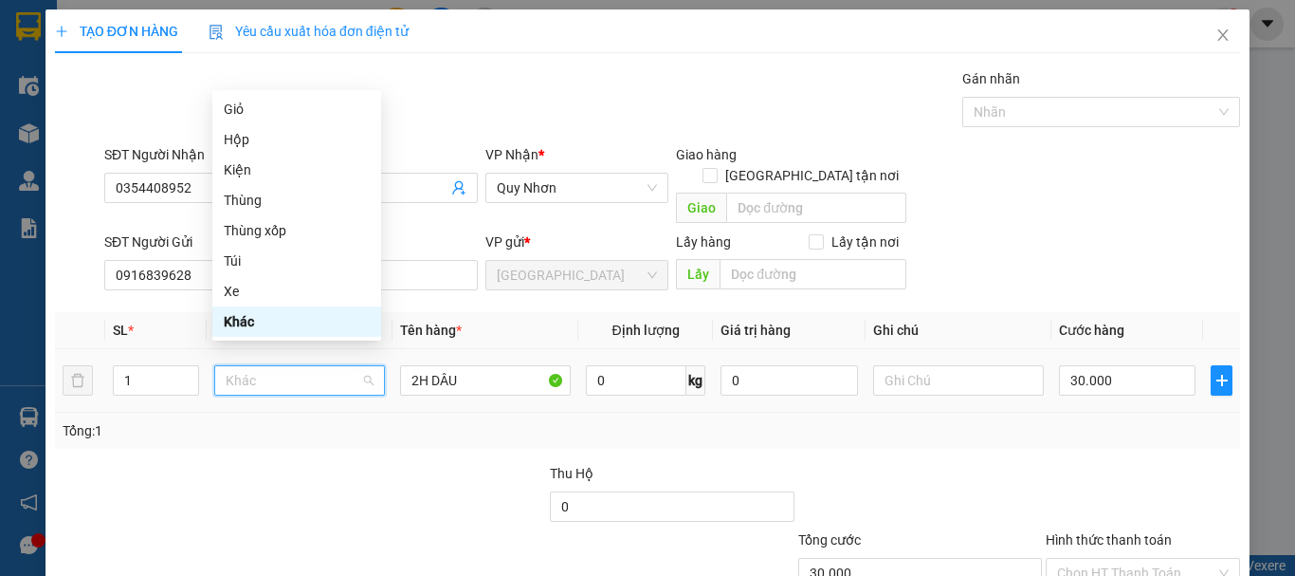
type input "K"
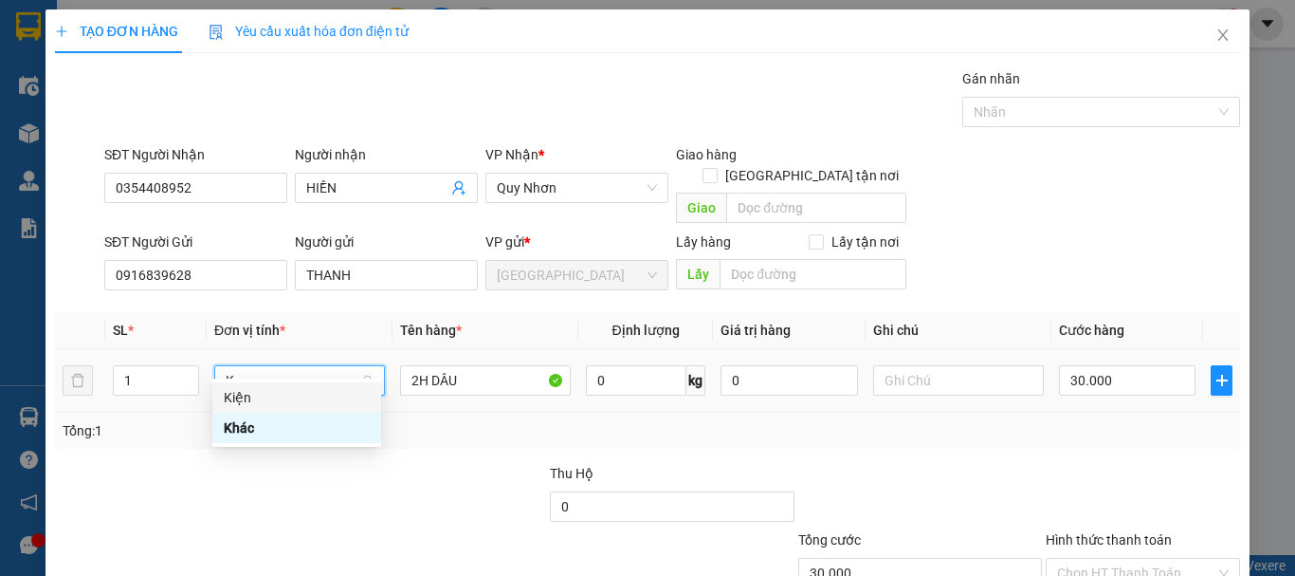
click at [333, 396] on div "Kiện" at bounding box center [297, 397] width 146 height 21
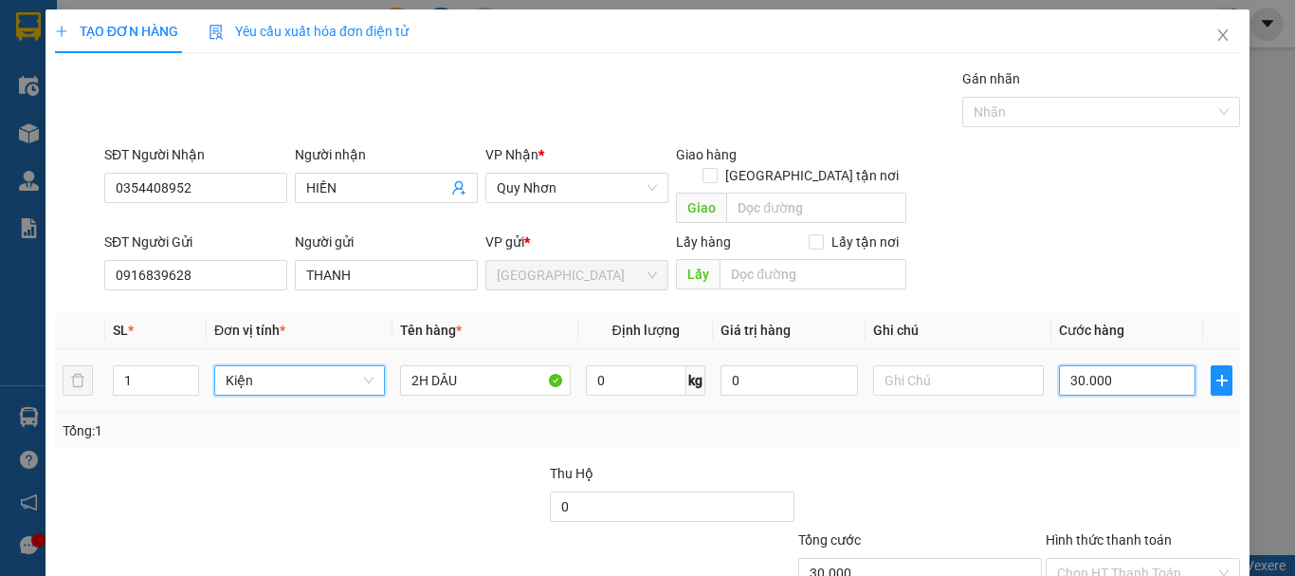
click at [1123, 365] on input "30.000" at bounding box center [1127, 380] width 137 height 30
type input "0"
type input "030"
type input "30"
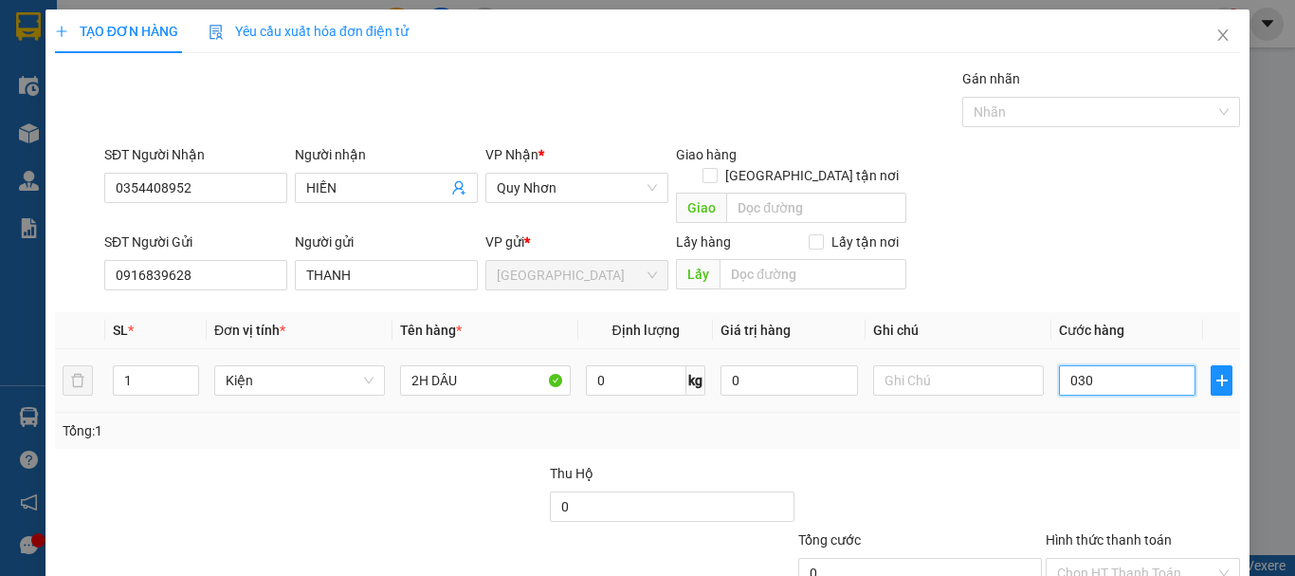
type input "30"
type input "030"
type input "30.000"
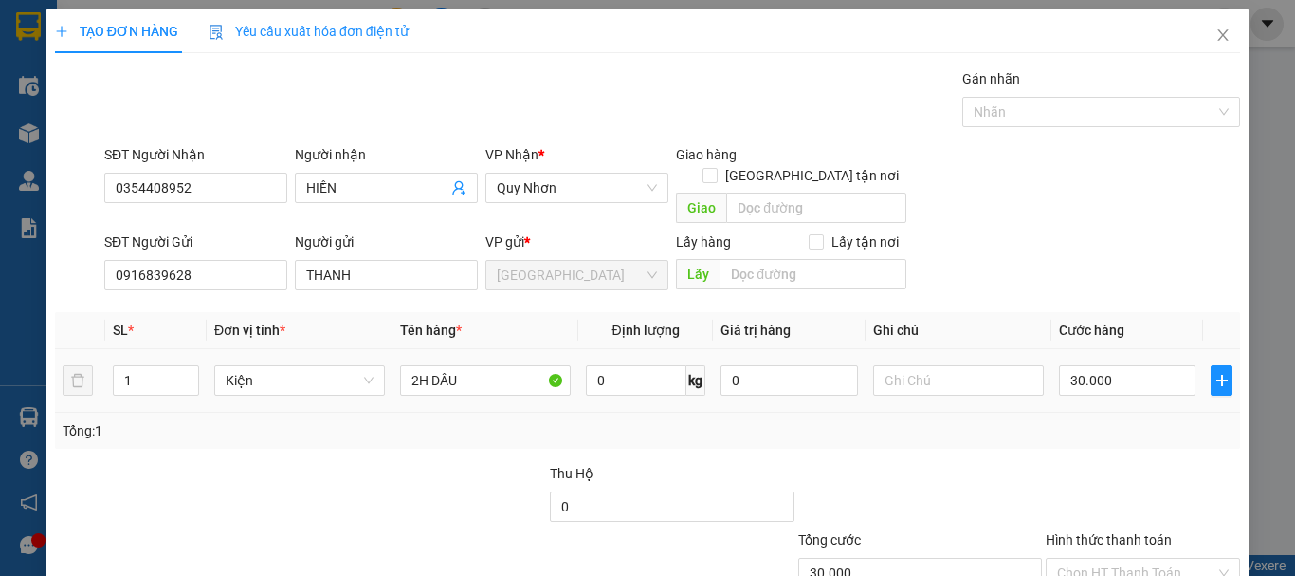
click at [1135, 420] on div "Tổng: 1" at bounding box center [648, 430] width 1170 height 21
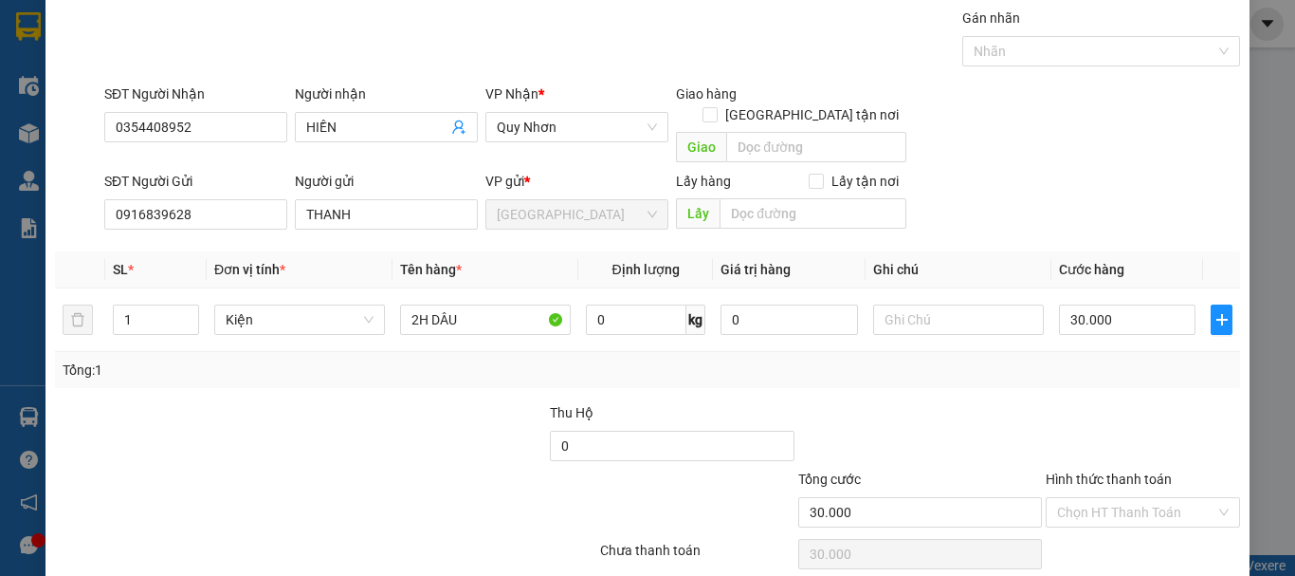
scroll to position [119, 0]
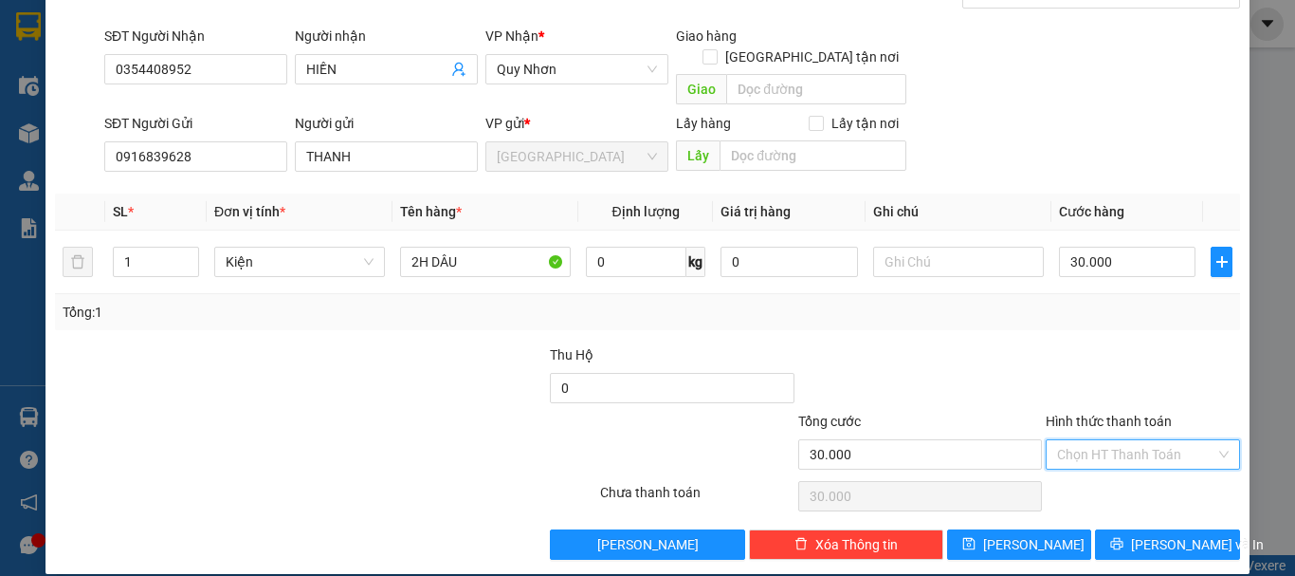
drag, startPoint x: 1141, startPoint y: 430, endPoint x: 1149, endPoint y: 467, distance: 37.9
click at [1141, 440] on input "Hình thức thanh toán" at bounding box center [1136, 454] width 158 height 28
click at [1149, 468] on div "Tại văn phòng" at bounding box center [1132, 471] width 170 height 21
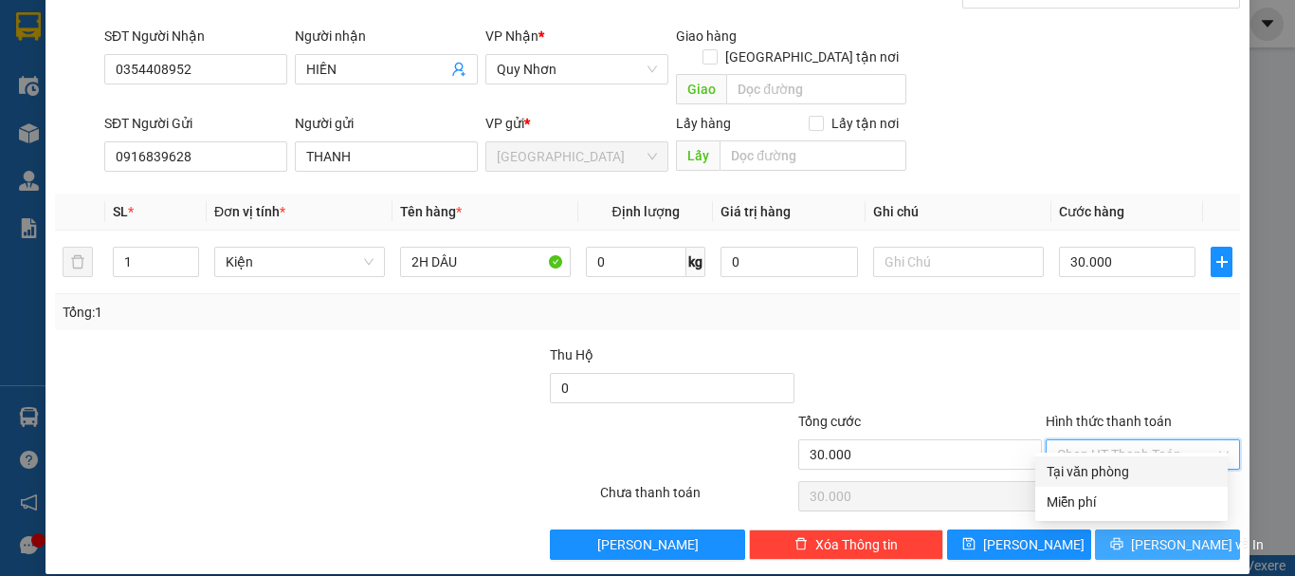
type input "0"
click at [1159, 534] on span "[PERSON_NAME] và In" at bounding box center [1197, 544] width 133 height 21
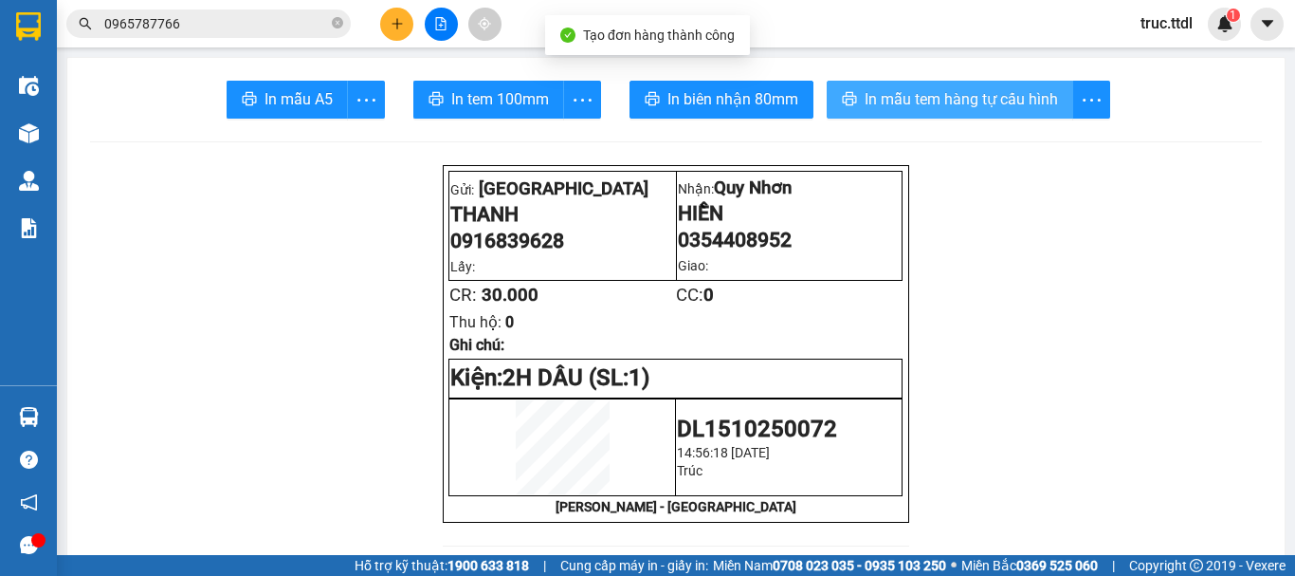
click at [892, 99] on span "In mẫu tem hàng tự cấu hình" at bounding box center [961, 99] width 193 height 24
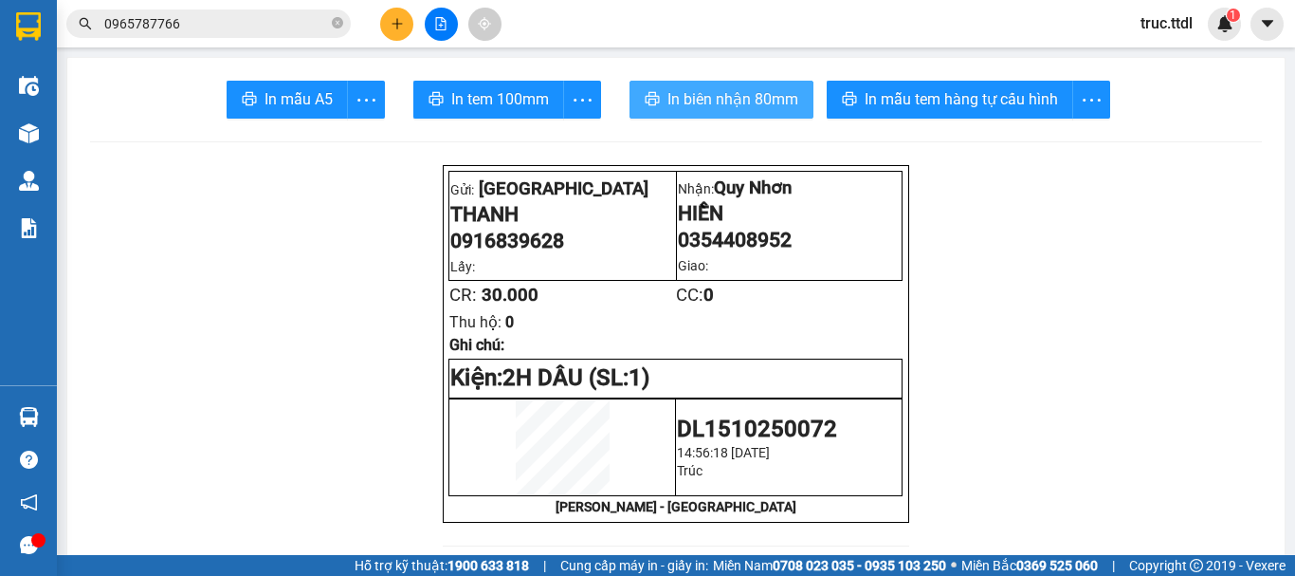
click at [735, 100] on span "In biên nhận 80mm" at bounding box center [732, 99] width 131 height 24
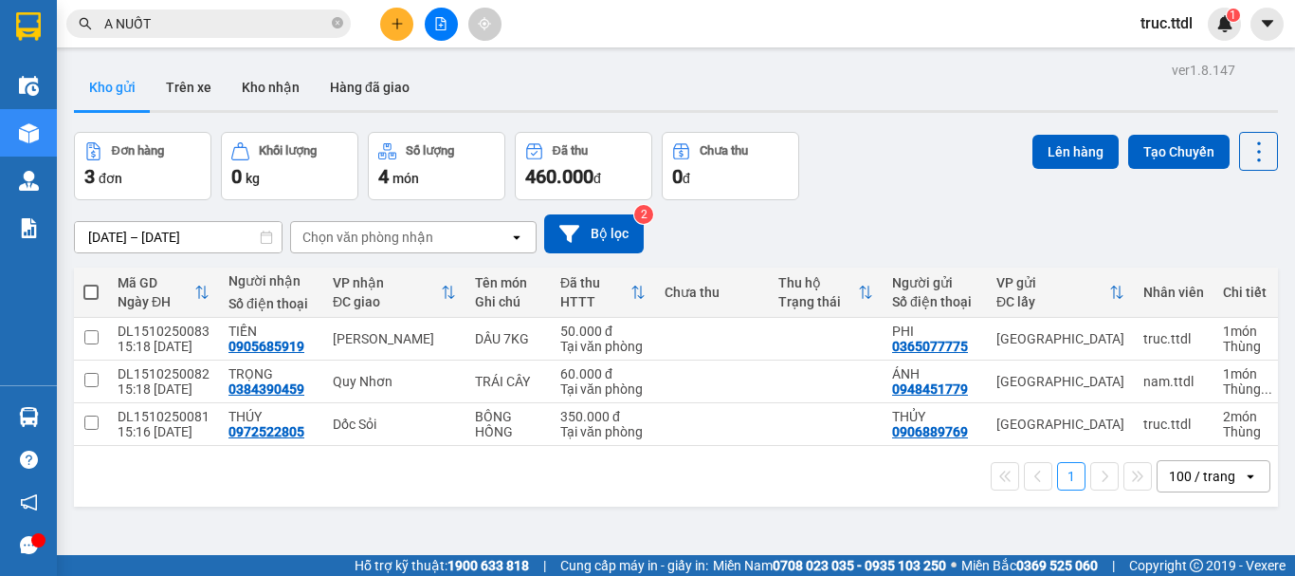
click at [410, 19] on button at bounding box center [396, 24] width 33 height 33
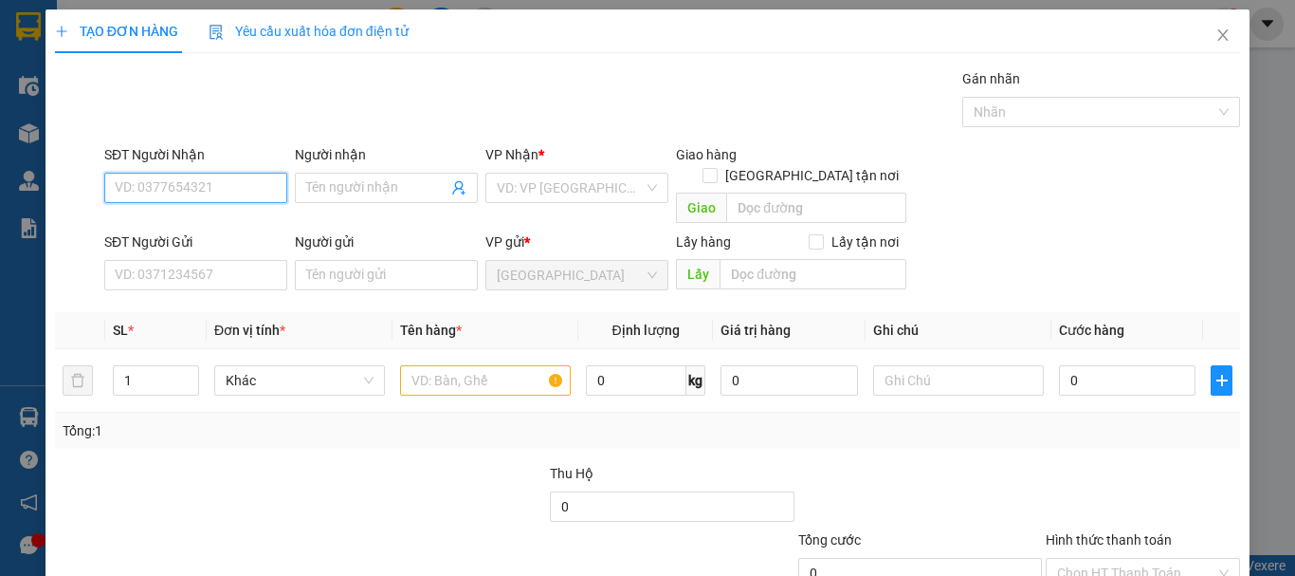
click at [221, 183] on input "SĐT Người Nhận" at bounding box center [195, 188] width 183 height 30
type input "0913613846"
type input "NGA"
type input "50.000"
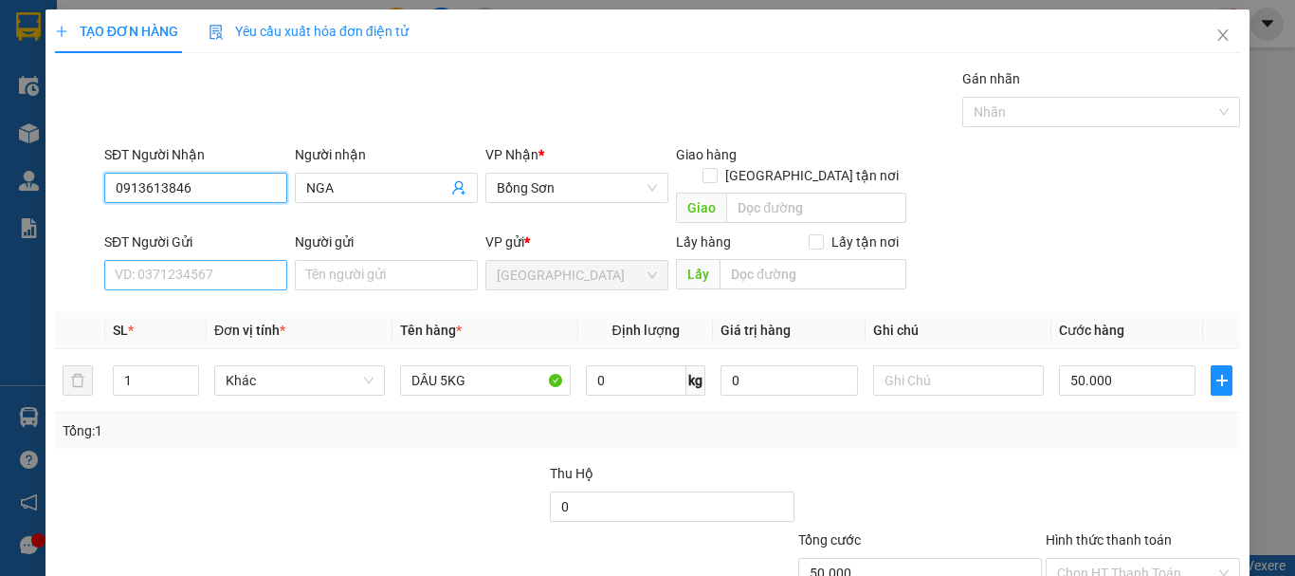
type input "0913613846"
click at [196, 261] on input "SĐT Người Gửi" at bounding box center [195, 275] width 183 height 30
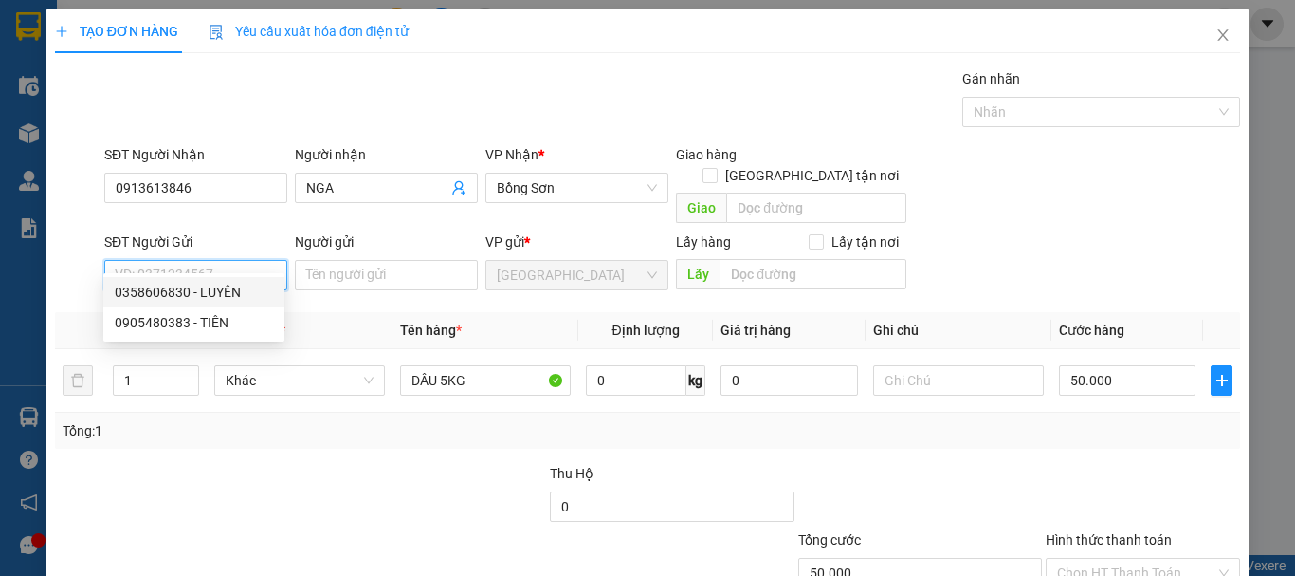
click at [226, 282] on div "0358606830 - LUYẾN" at bounding box center [194, 292] width 158 height 21
type input "0358606830"
type input "LUYẾN"
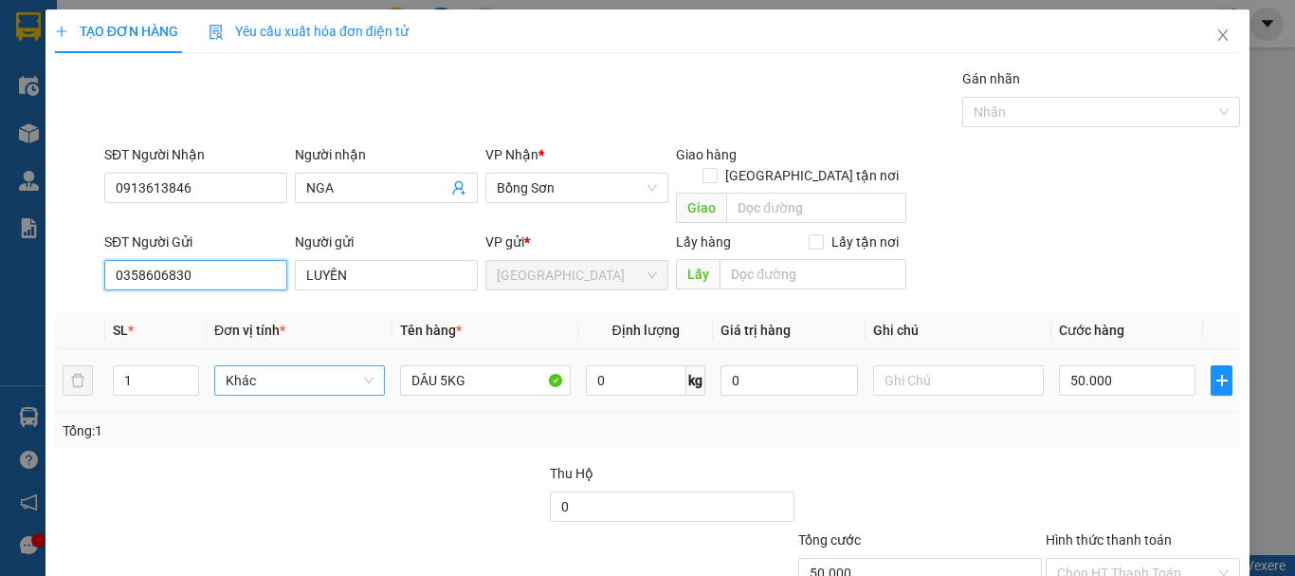
click at [302, 366] on span "Khác" at bounding box center [300, 380] width 148 height 28
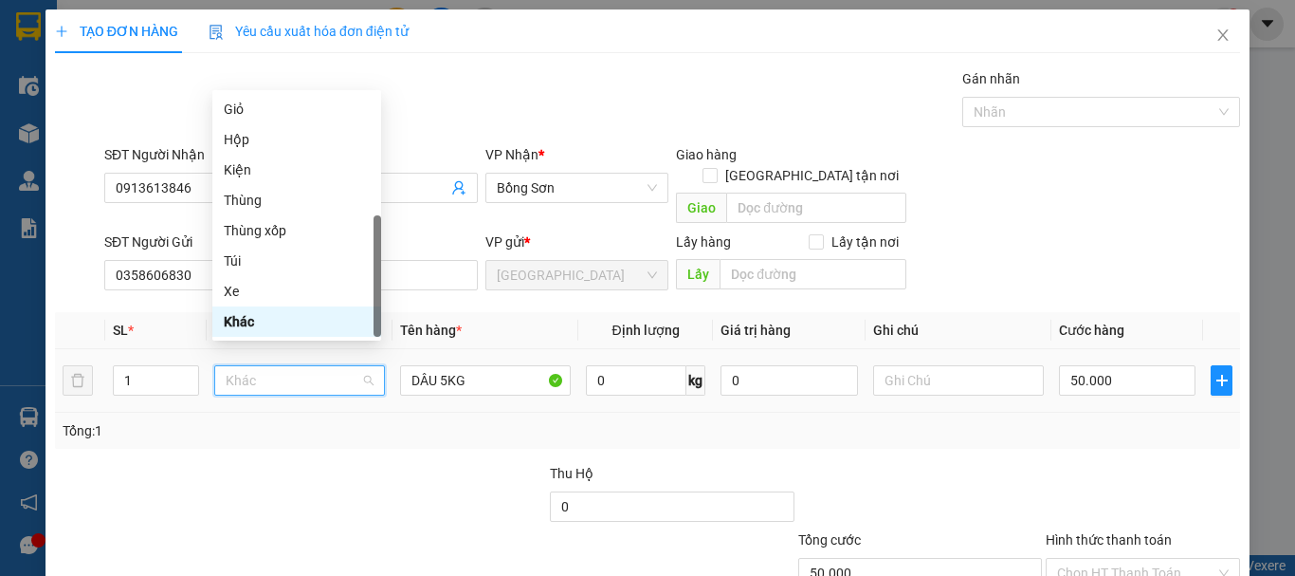
type input "T"
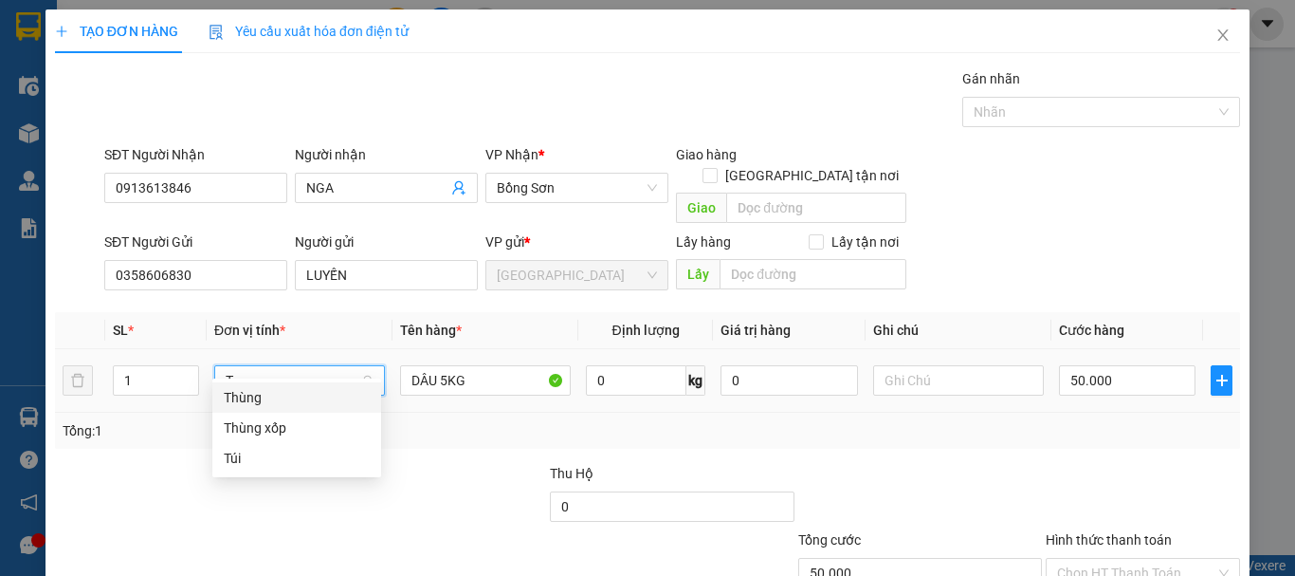
click at [313, 386] on div "Thùng" at bounding box center [296, 397] width 169 height 30
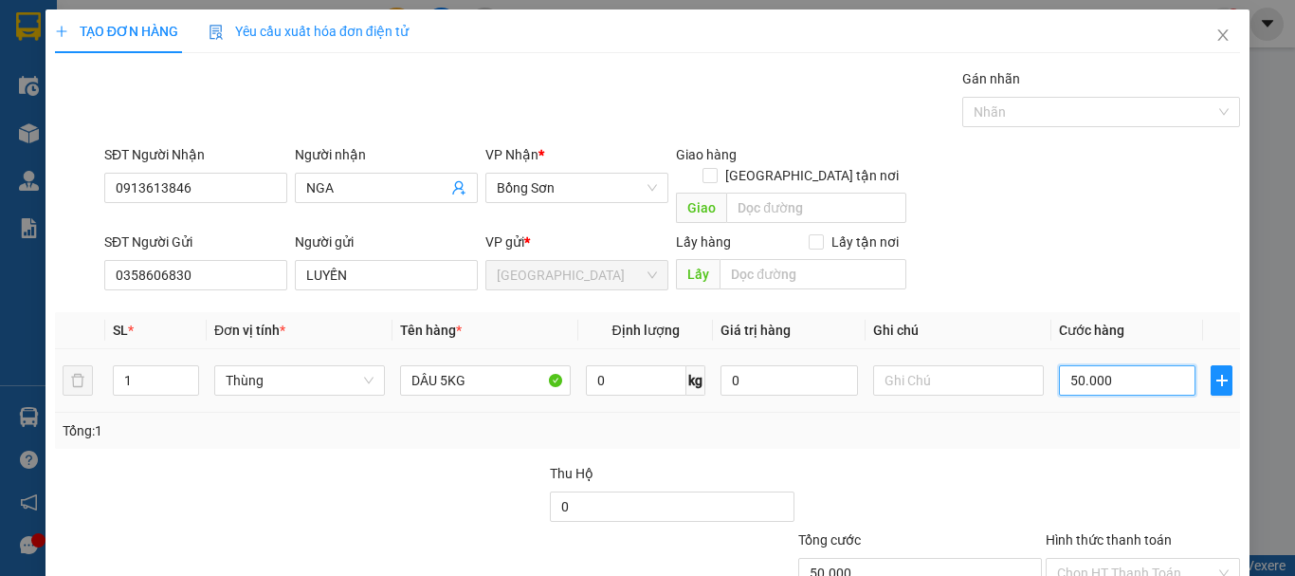
click at [1121, 365] on input "50.000" at bounding box center [1127, 380] width 137 height 30
type input "0"
type input "5"
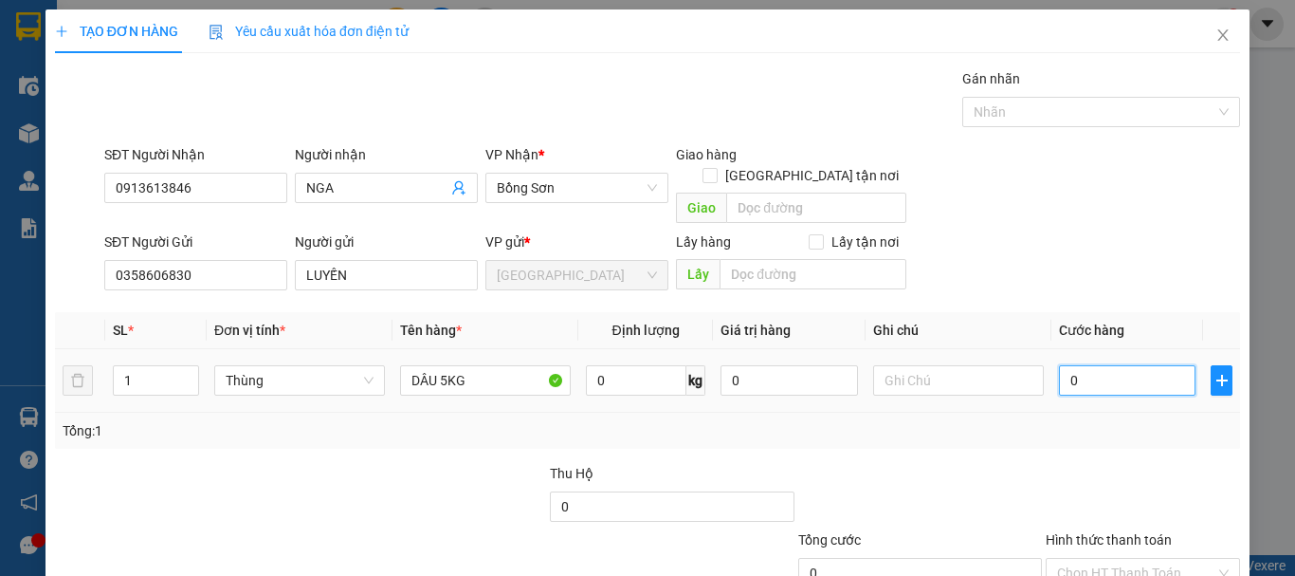
type input "5"
type input "05"
type input "50"
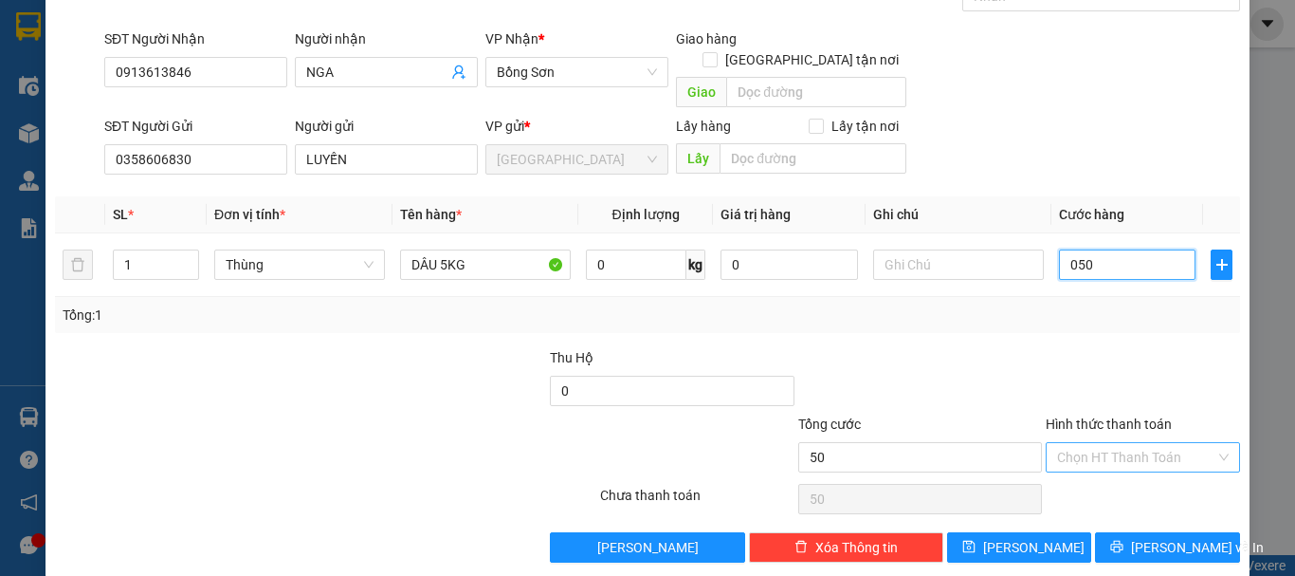
scroll to position [119, 0]
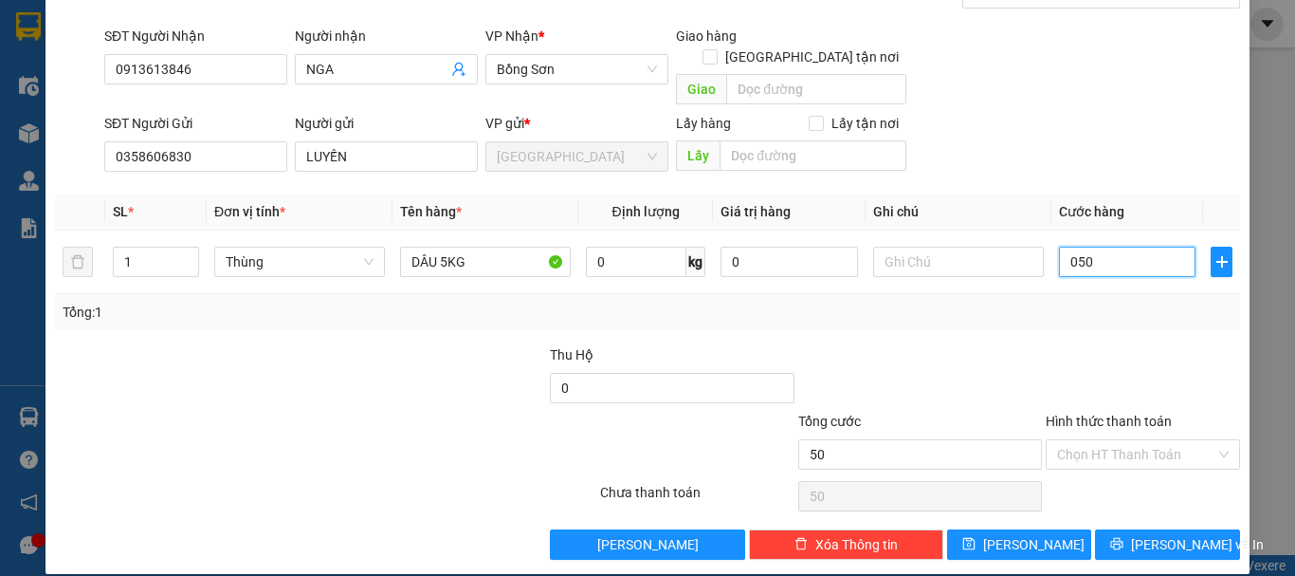
type input "050"
click at [1164, 440] on input "Hình thức thanh toán" at bounding box center [1136, 454] width 158 height 28
type input "50.000"
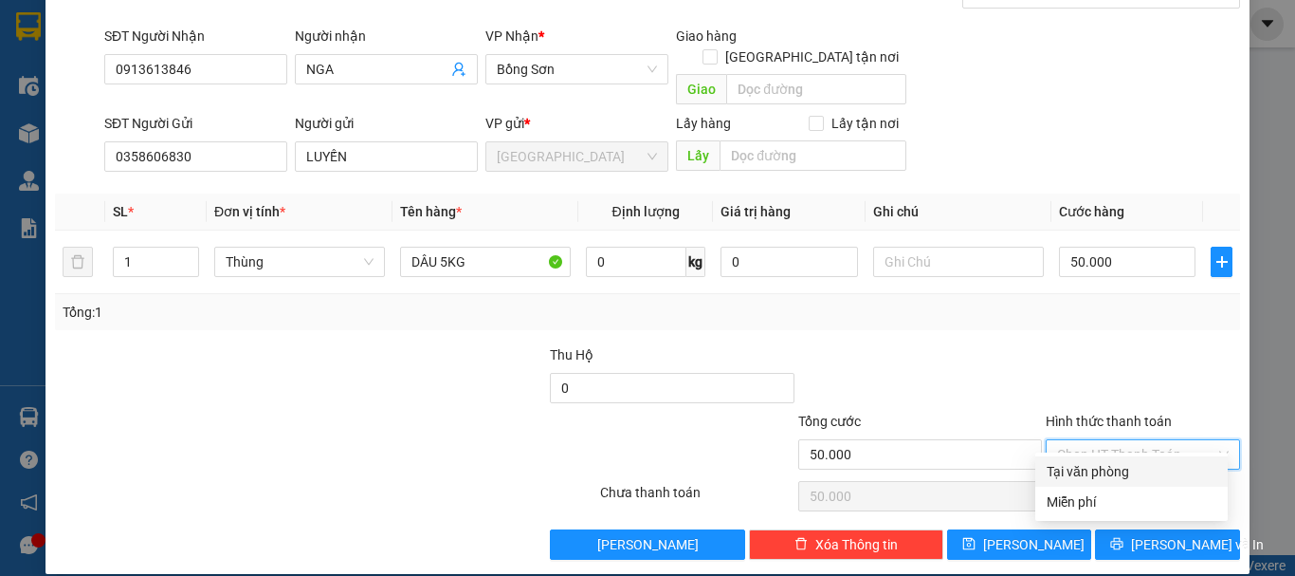
drag, startPoint x: 1162, startPoint y: 450, endPoint x: 1160, endPoint y: 474, distance: 23.8
click at [1160, 466] on div "Tại văn phòng" at bounding box center [1132, 471] width 170 height 21
type input "0"
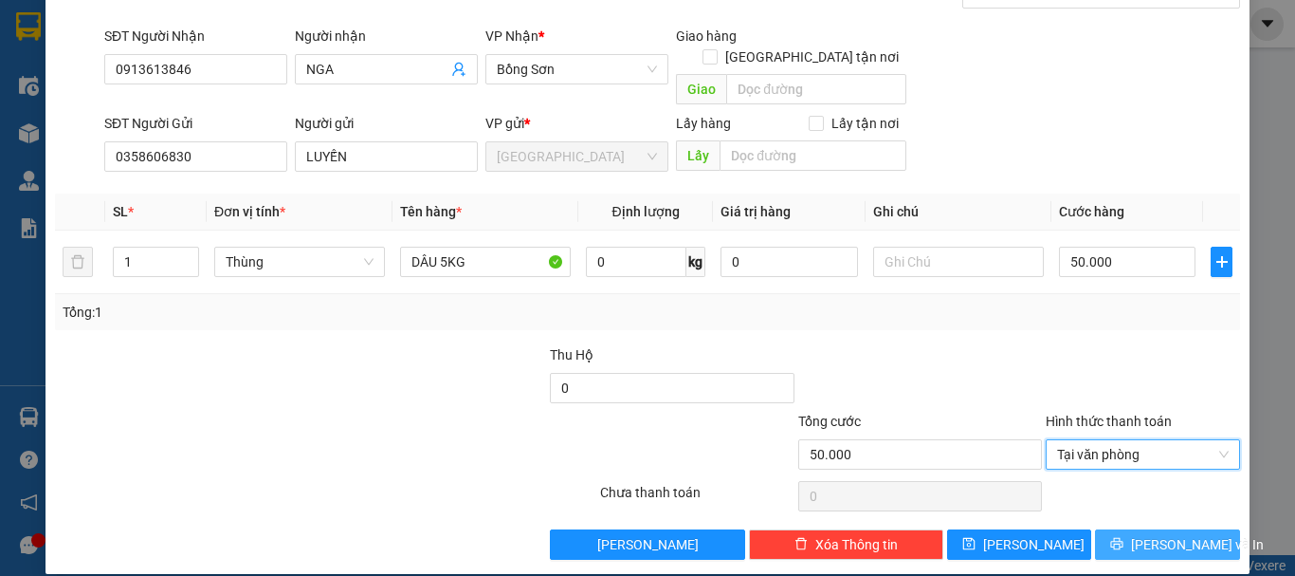
click at [1159, 529] on button "[PERSON_NAME] và In" at bounding box center [1167, 544] width 145 height 30
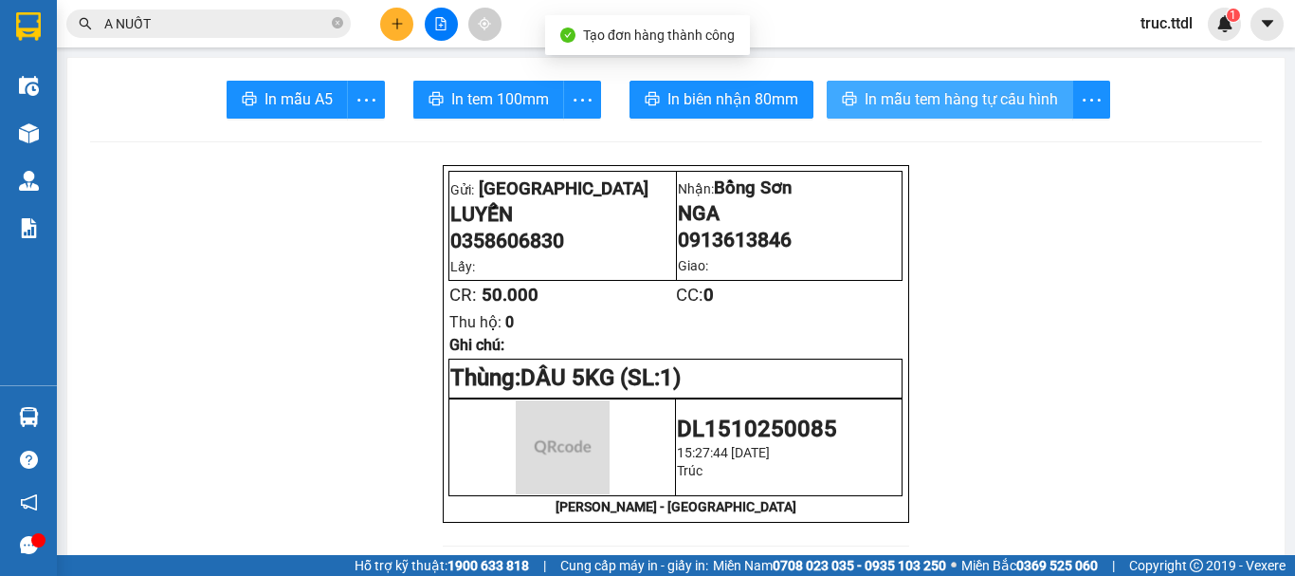
click at [935, 102] on span "In mẫu tem hàng tự cấu hình" at bounding box center [961, 99] width 193 height 24
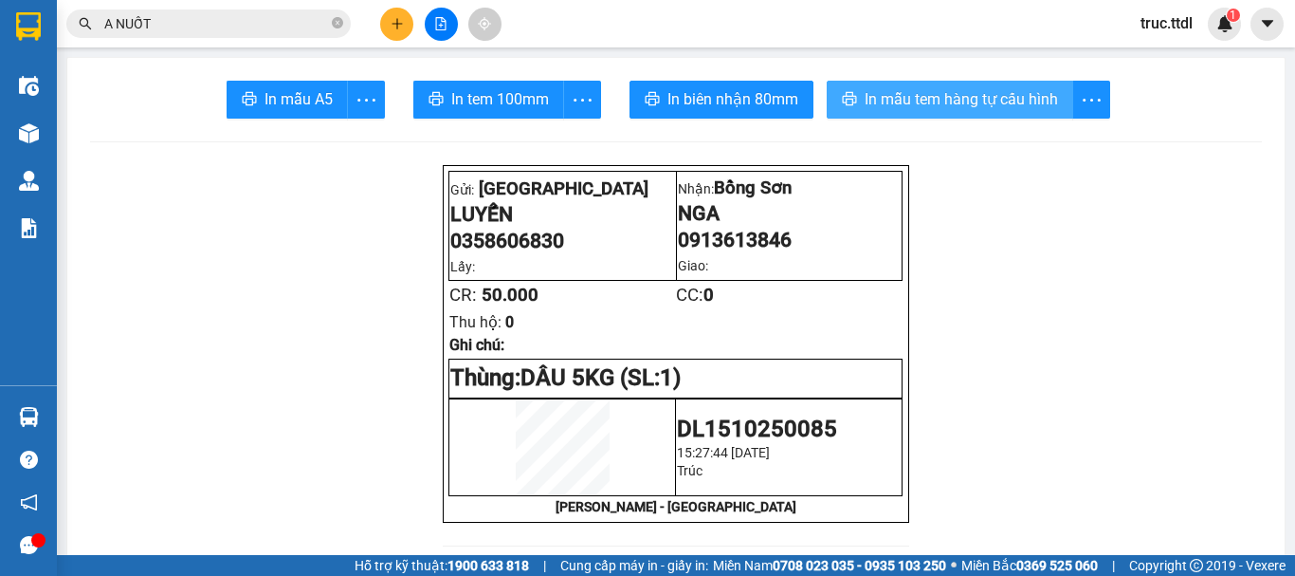
click at [996, 96] on span "In mẫu tem hàng tự cấu hình" at bounding box center [961, 99] width 193 height 24
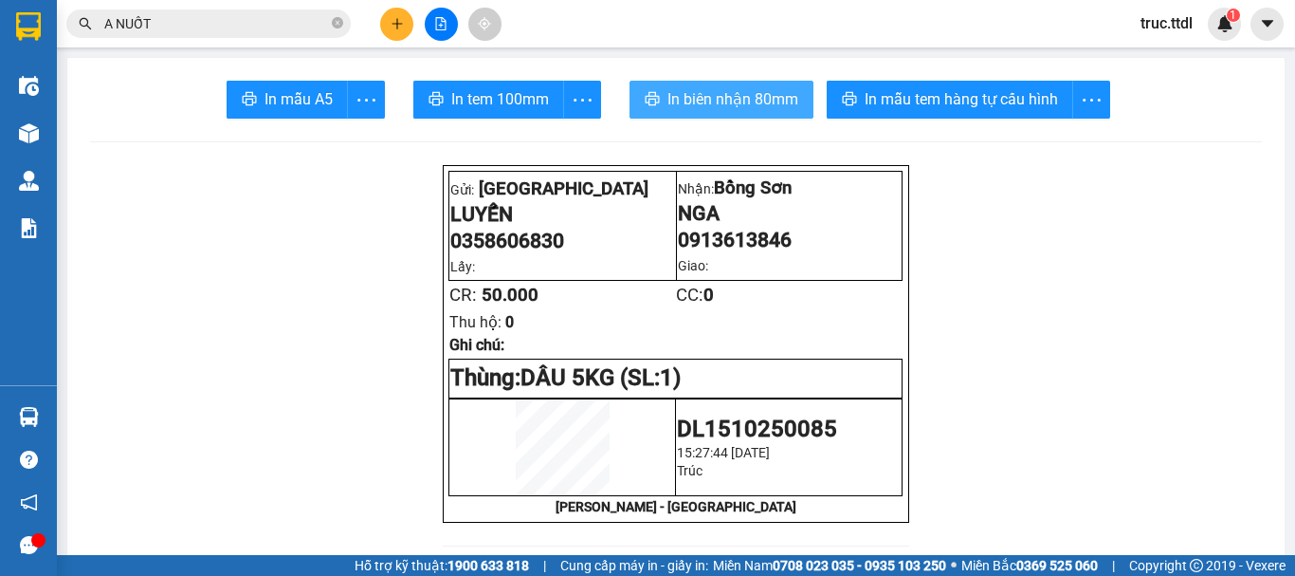
click at [758, 106] on span "In biên nhận 80mm" at bounding box center [732, 99] width 131 height 24
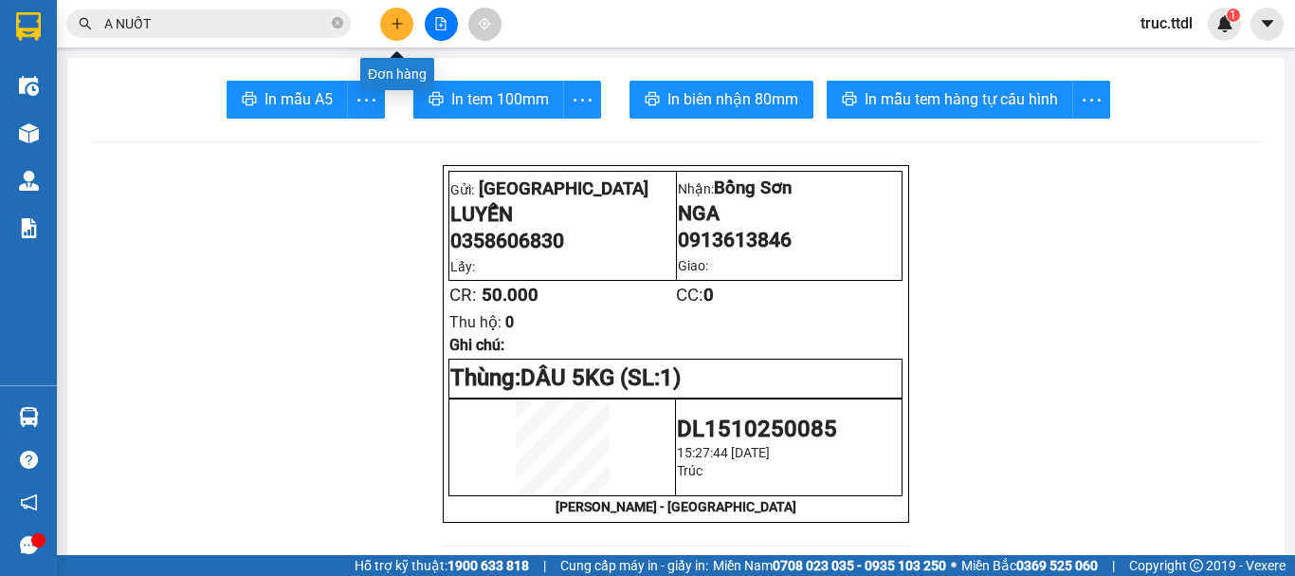
click at [396, 26] on icon "plus" at bounding box center [397, 23] width 13 height 13
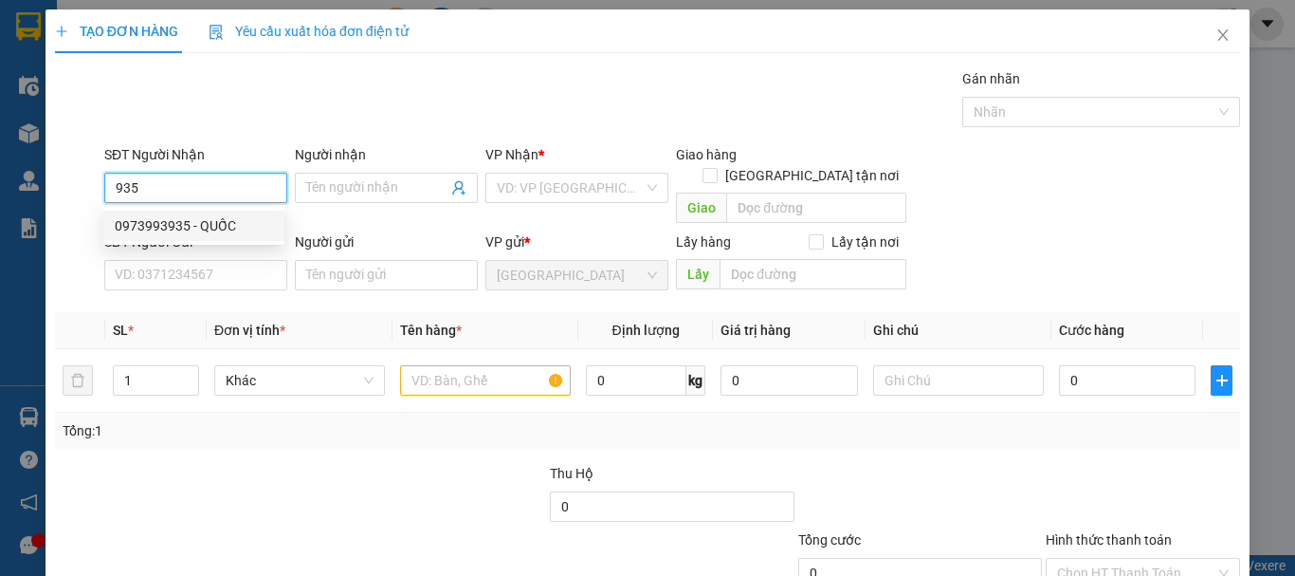
click at [224, 221] on div "0973993935 - QUỐC" at bounding box center [194, 225] width 158 height 21
type input "0973993935"
type input "QUỐC"
type input "60.000"
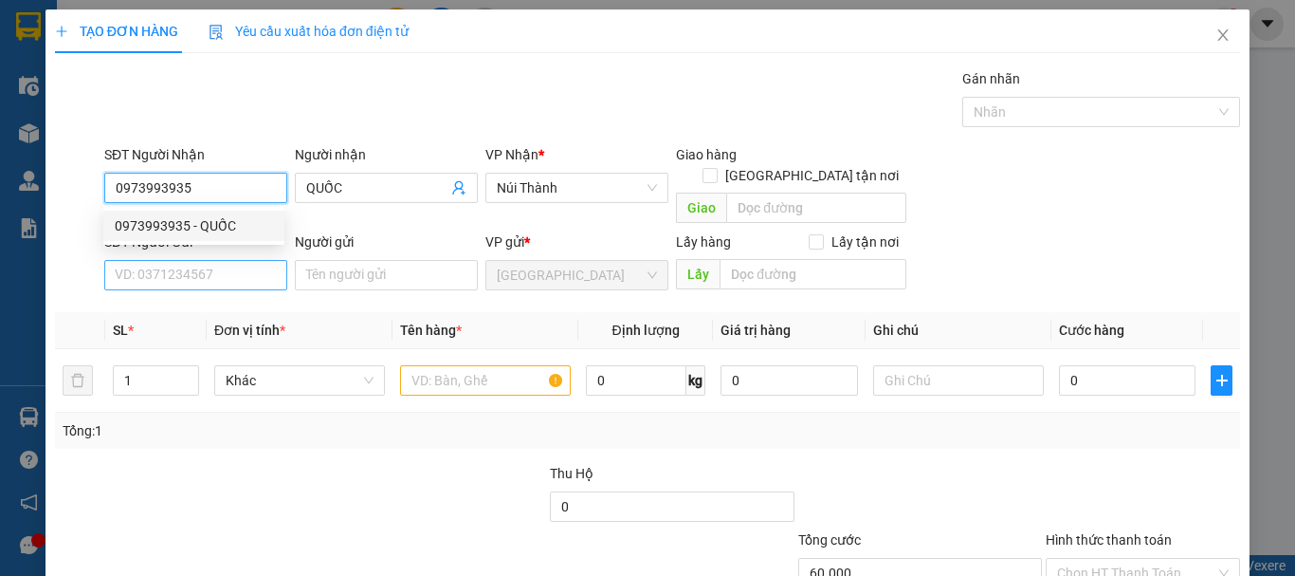
type input "0973993935"
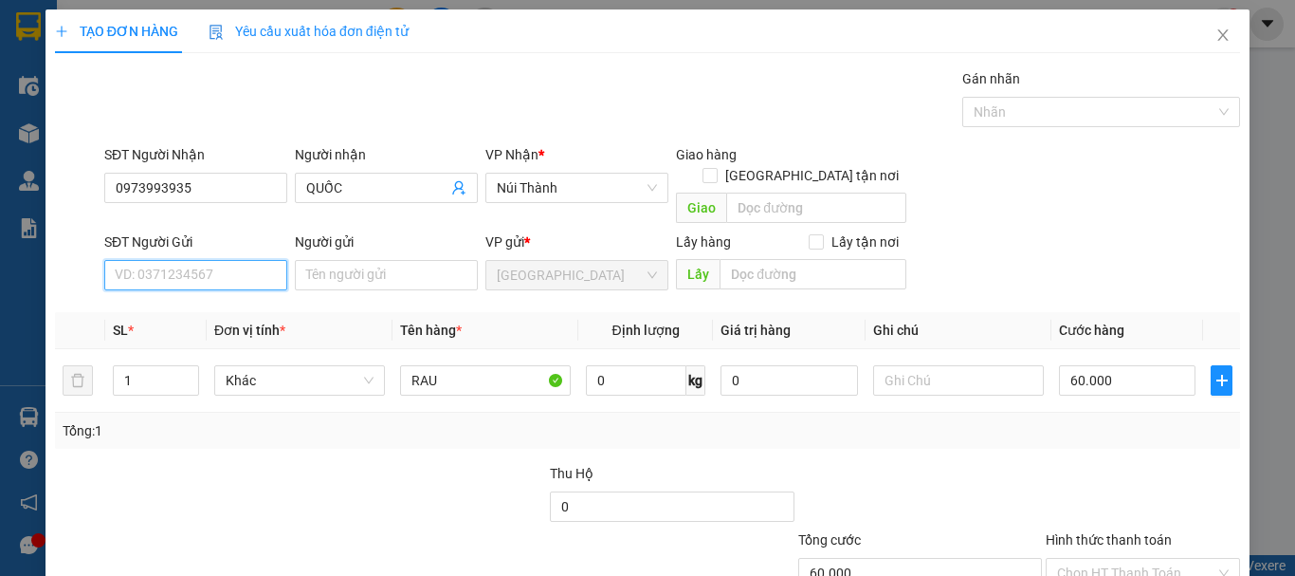
click at [247, 260] on input "SĐT Người Gửi" at bounding box center [195, 275] width 183 height 30
click at [241, 283] on div "0359457129 - TRANG" at bounding box center [194, 292] width 158 height 21
type input "0359457129"
type input "TRANG"
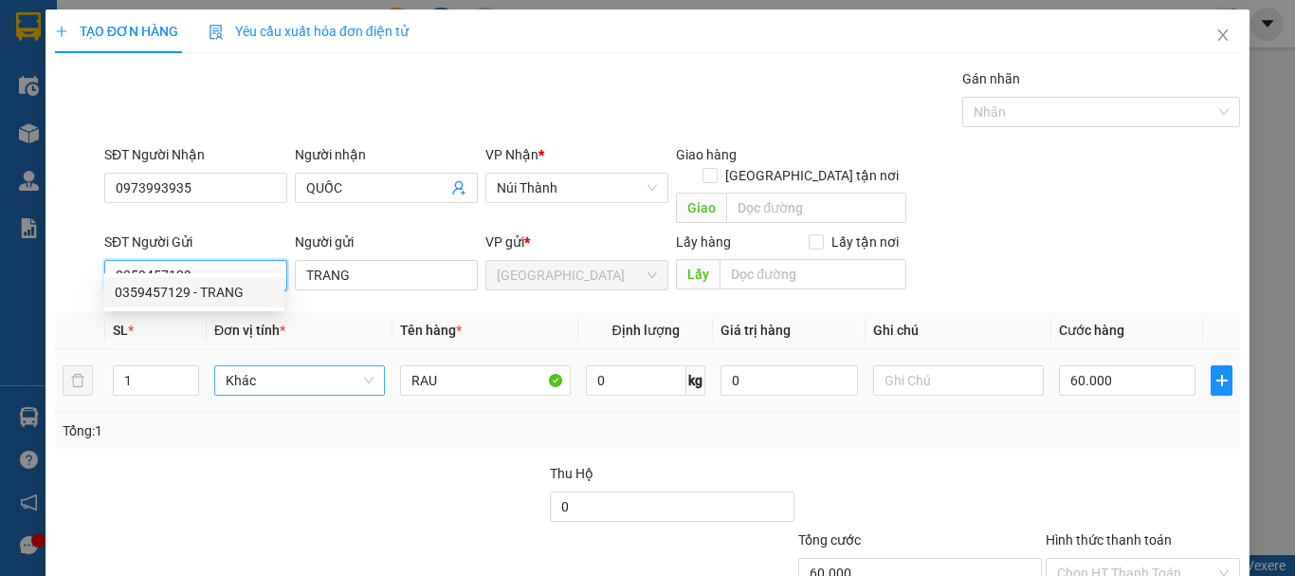
click at [271, 366] on span "Khác" at bounding box center [300, 380] width 148 height 28
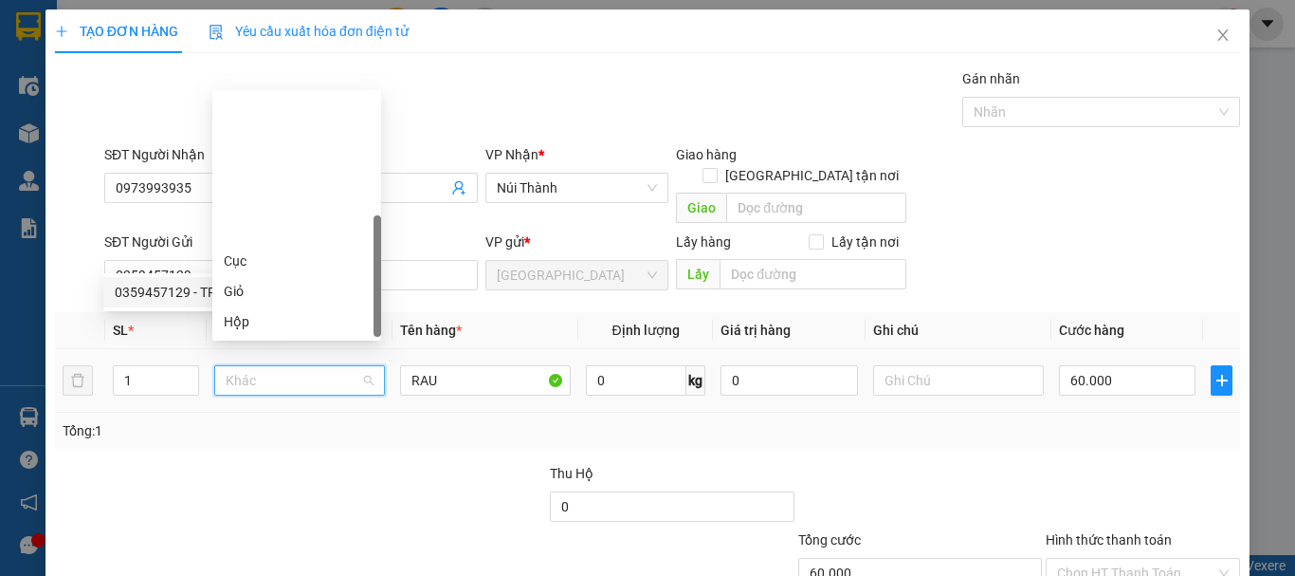
scroll to position [182, 0]
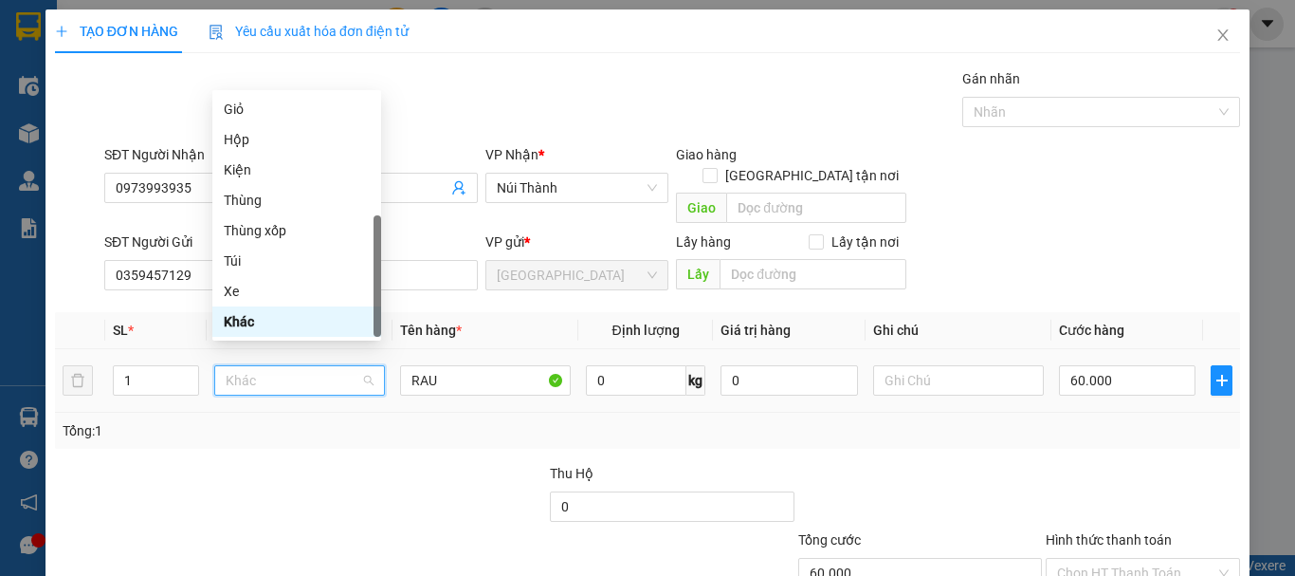
type input "T"
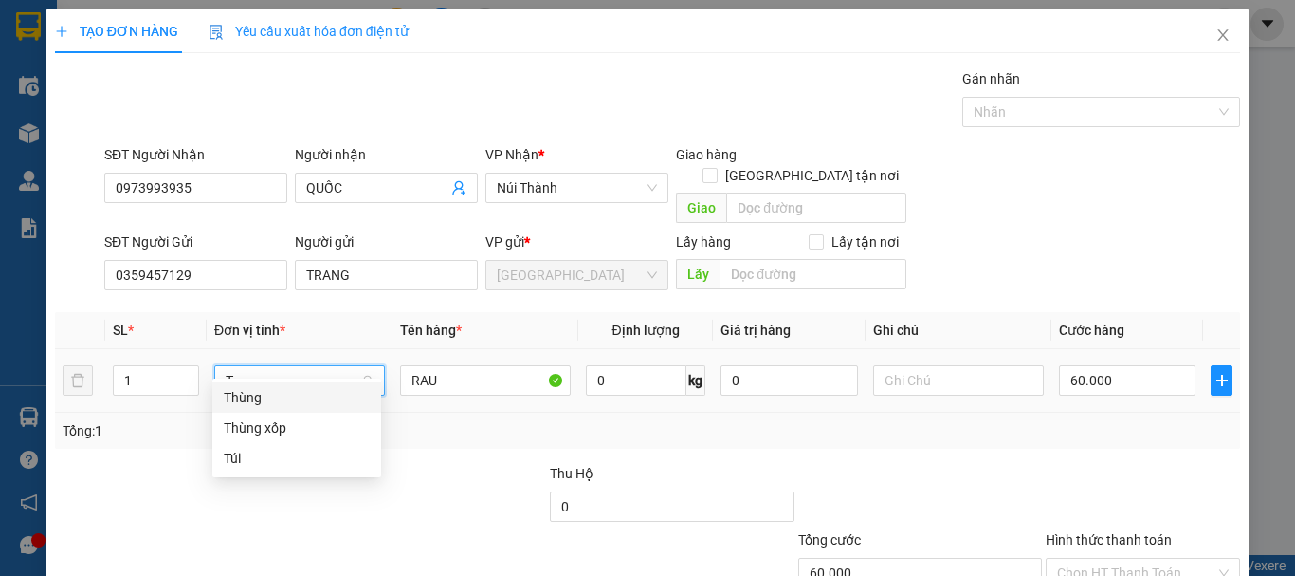
click at [288, 400] on div "Thùng" at bounding box center [297, 397] width 146 height 21
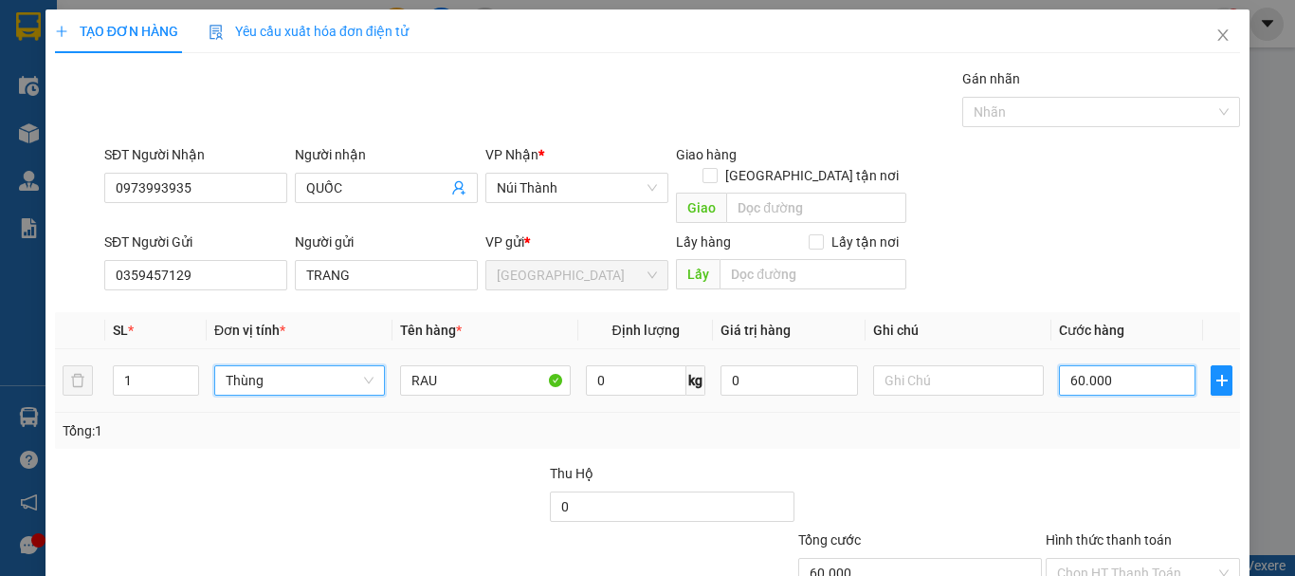
click at [1119, 366] on input "60.000" at bounding box center [1127, 380] width 137 height 30
type input "0"
type input "1"
type input "010"
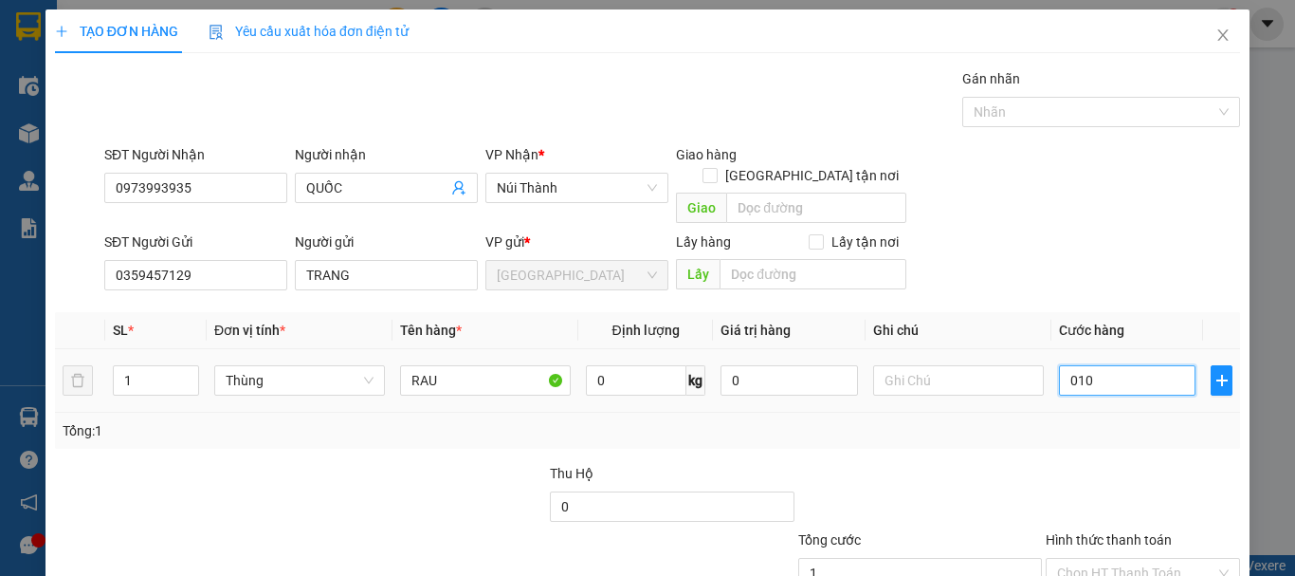
type input "10"
type input "100"
type input "0.100"
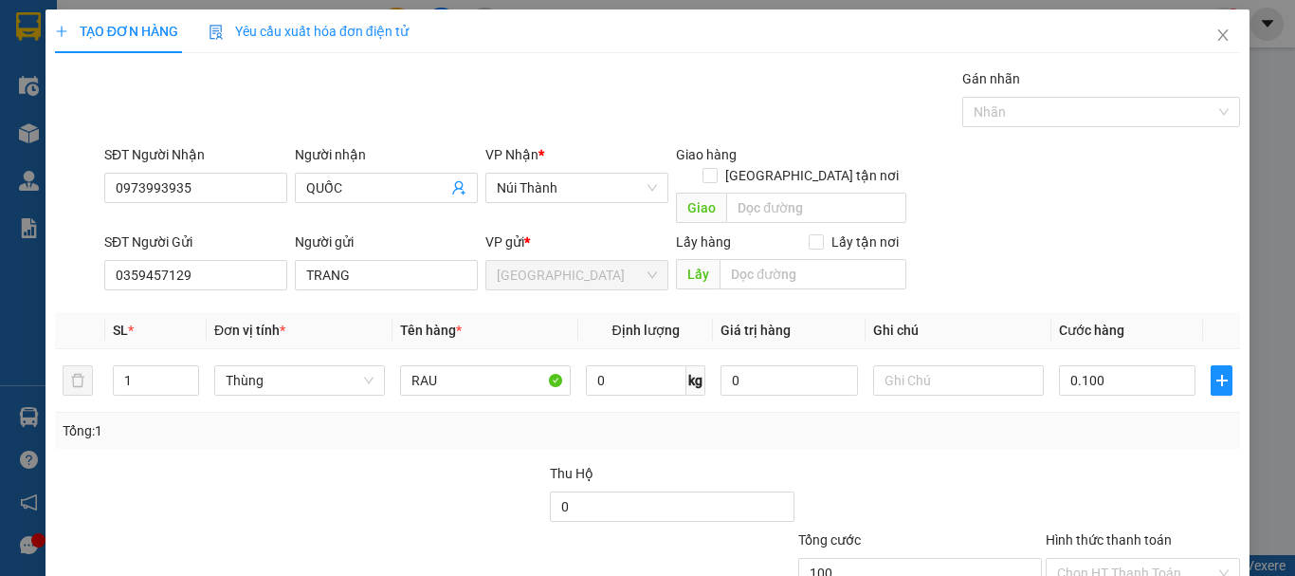
type input "100.000"
click at [1119, 422] on div "Tổng: 1" at bounding box center [647, 430] width 1185 height 36
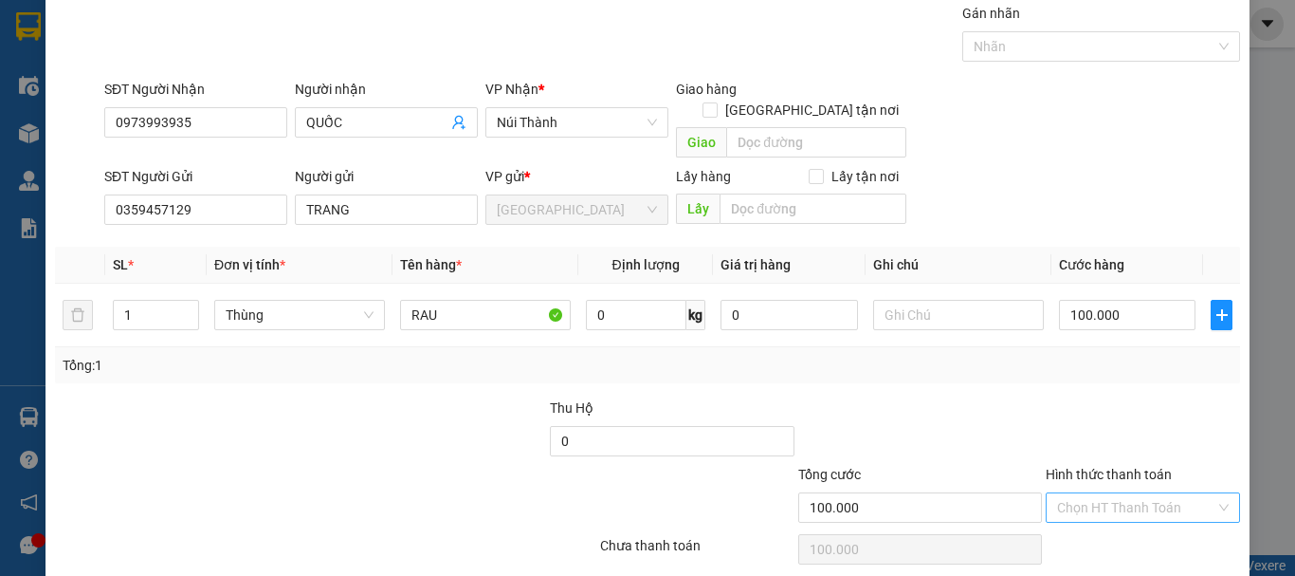
scroll to position [119, 0]
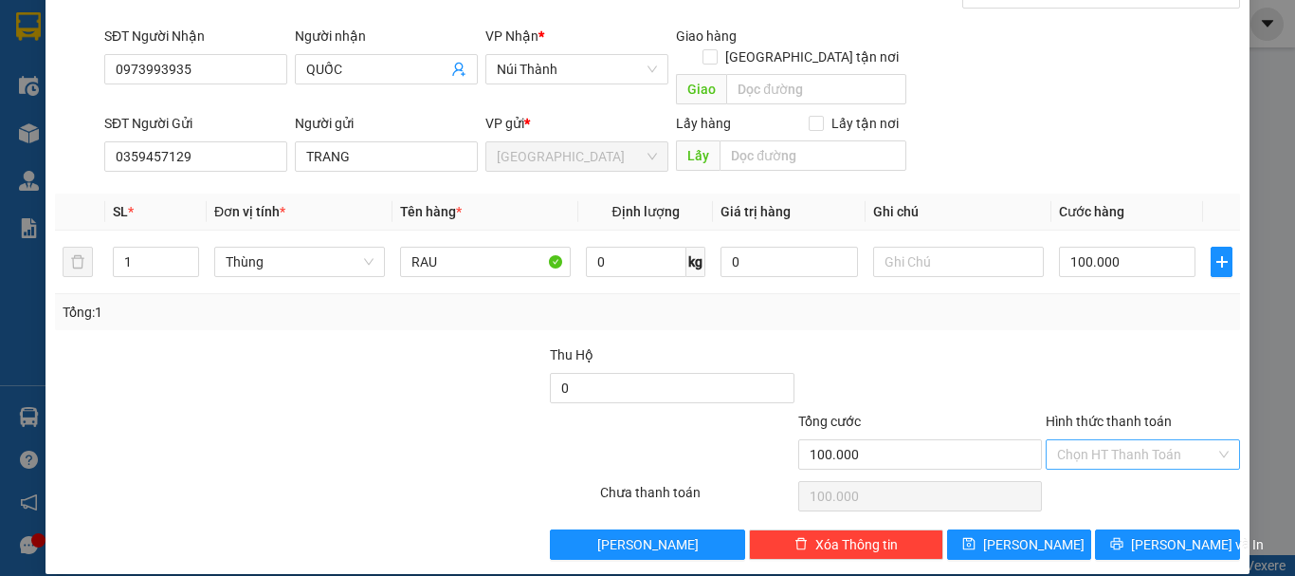
click at [1119, 440] on input "Hình thức thanh toán" at bounding box center [1136, 454] width 158 height 28
click at [1127, 471] on div "Tại văn phòng" at bounding box center [1132, 471] width 170 height 21
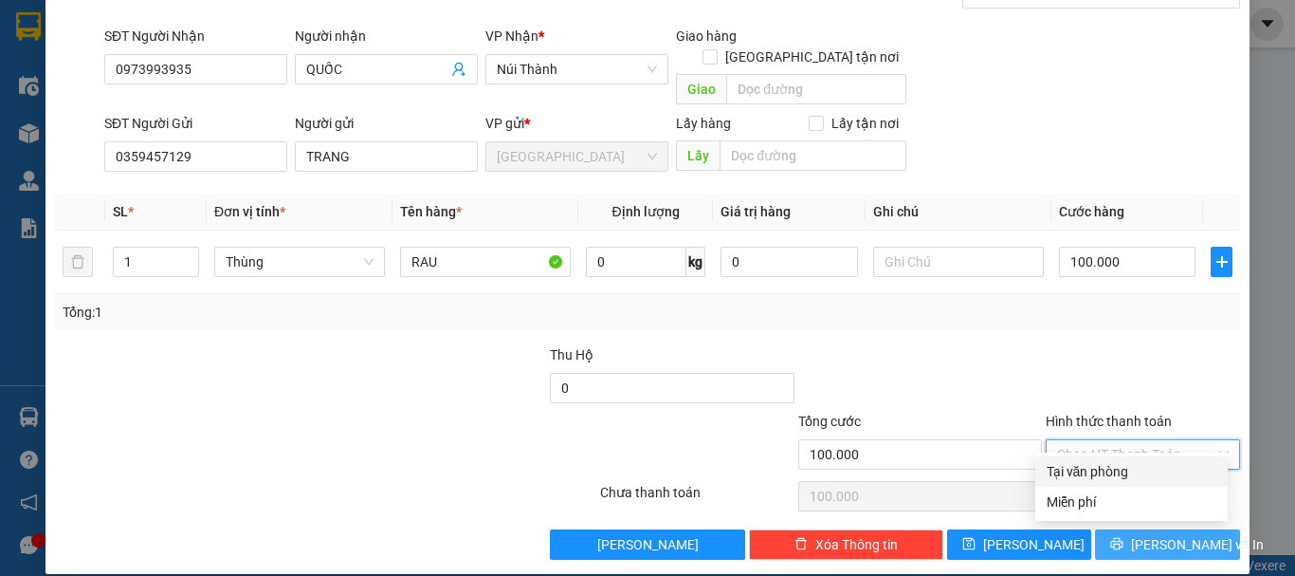
type input "0"
click at [1142, 534] on span "[PERSON_NAME] và In" at bounding box center [1197, 544] width 133 height 21
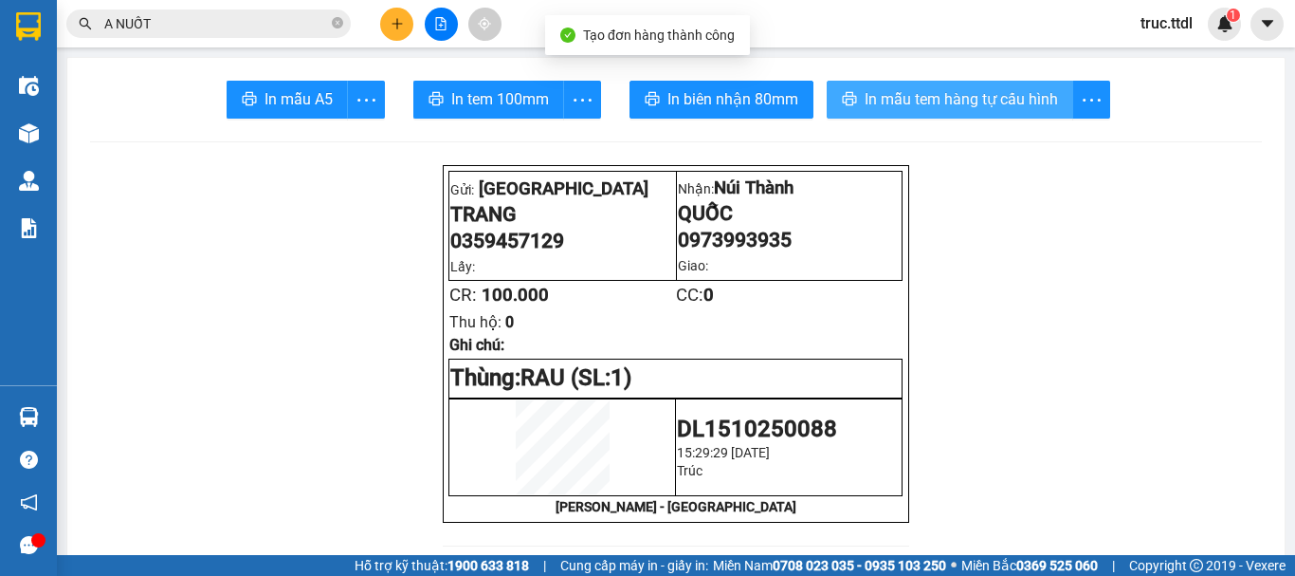
click at [978, 98] on span "In mẫu tem hàng tự cấu hình" at bounding box center [961, 99] width 193 height 24
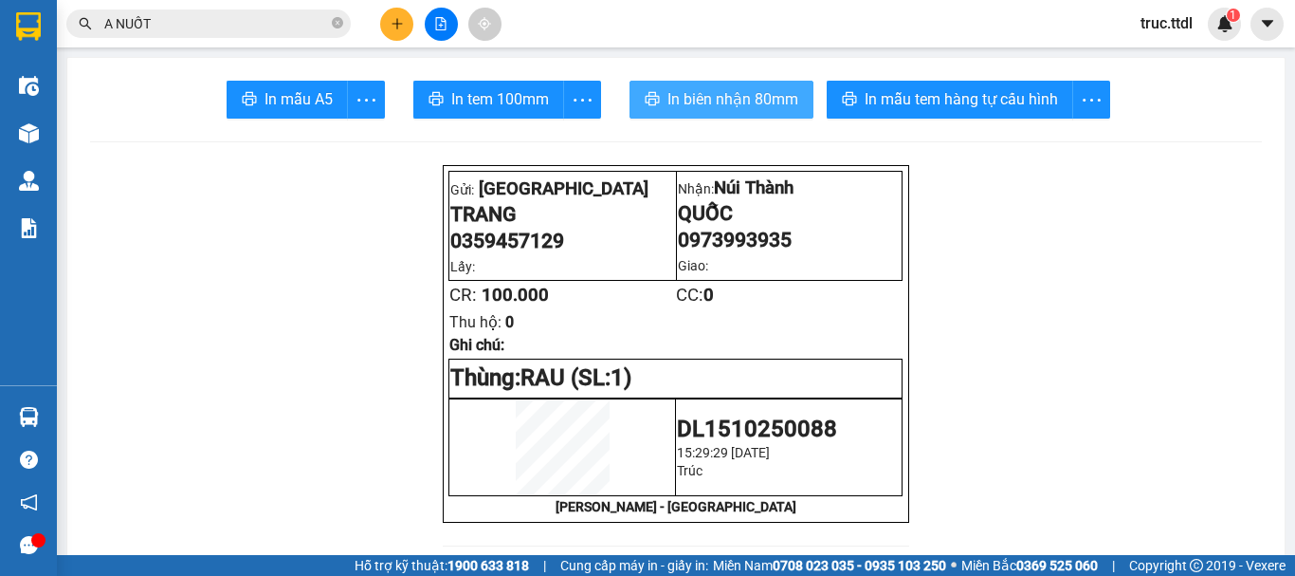
click at [758, 111] on span "In biên nhận 80mm" at bounding box center [732, 99] width 131 height 24
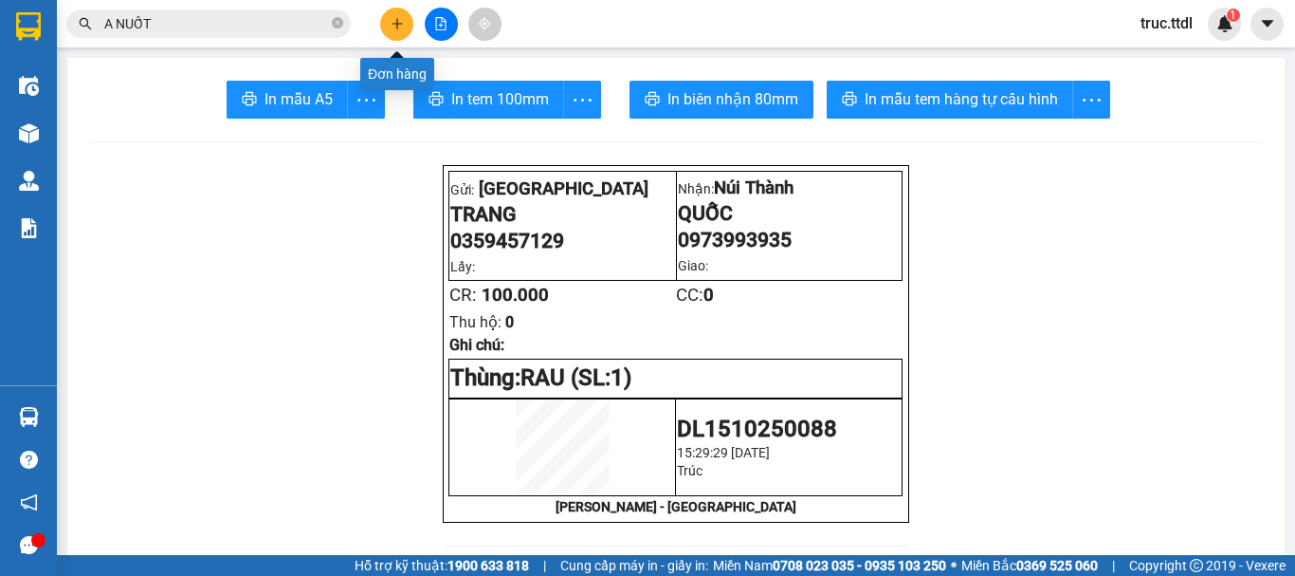
click at [399, 30] on button at bounding box center [396, 24] width 33 height 33
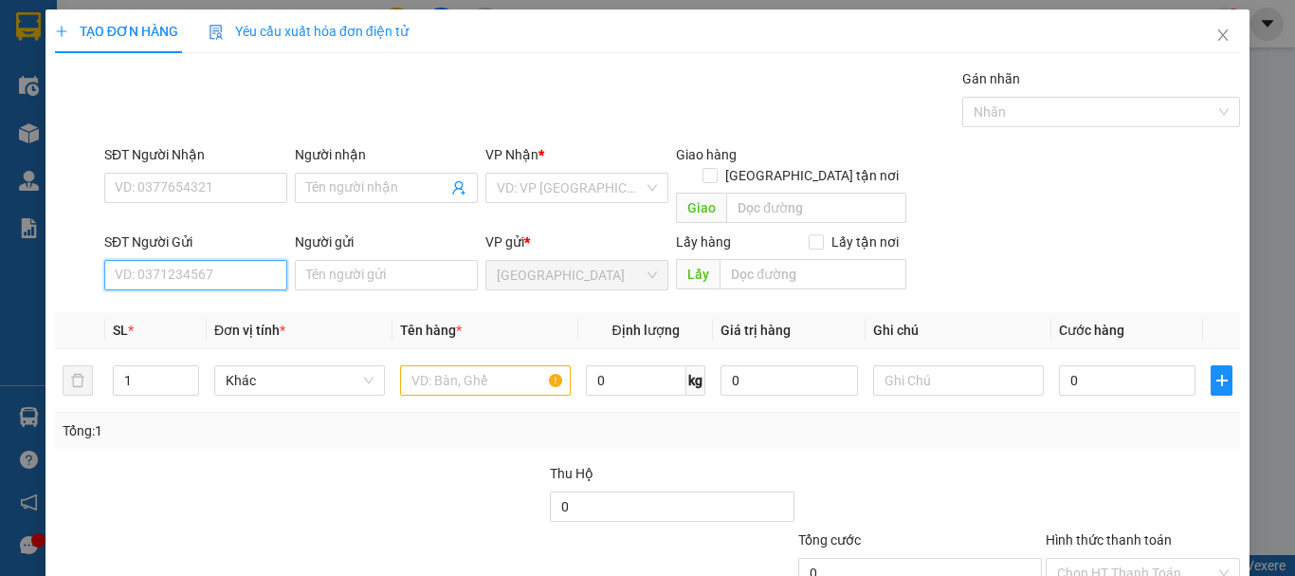
click at [223, 266] on input "SĐT Người Gửi" at bounding box center [195, 275] width 183 height 30
type input "277"
click at [228, 284] on div "0898799277 - [PERSON_NAME]" at bounding box center [208, 292] width 187 height 21
type input "0977962434"
type input "THÚY"
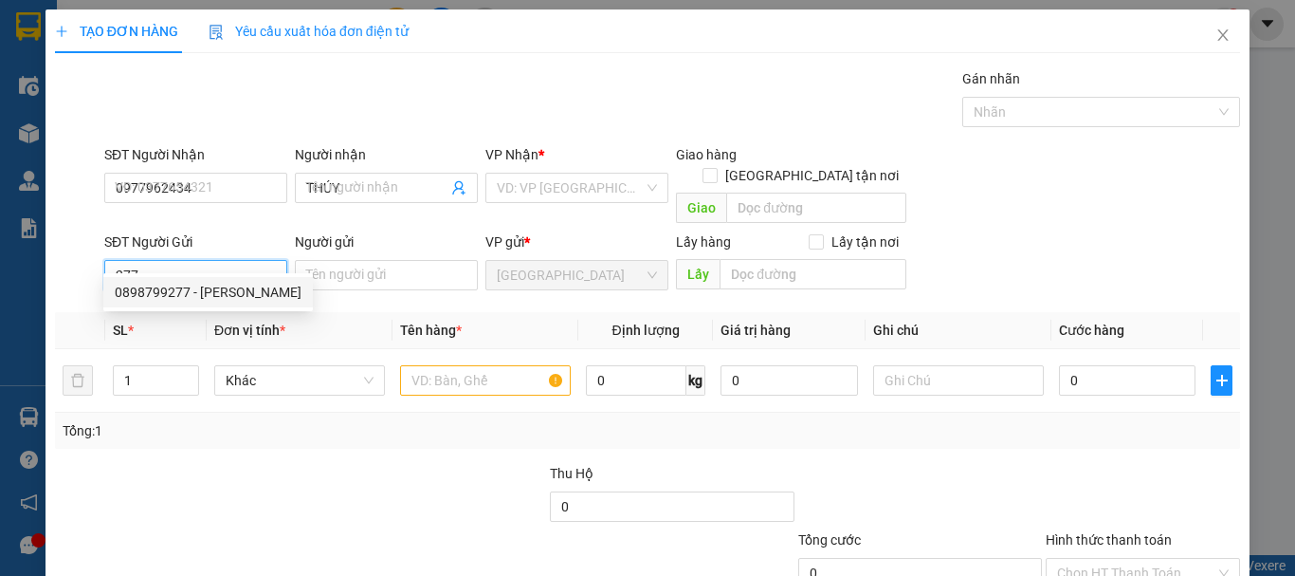
type input "0898799277"
type input "THẢO"
type input "50.000"
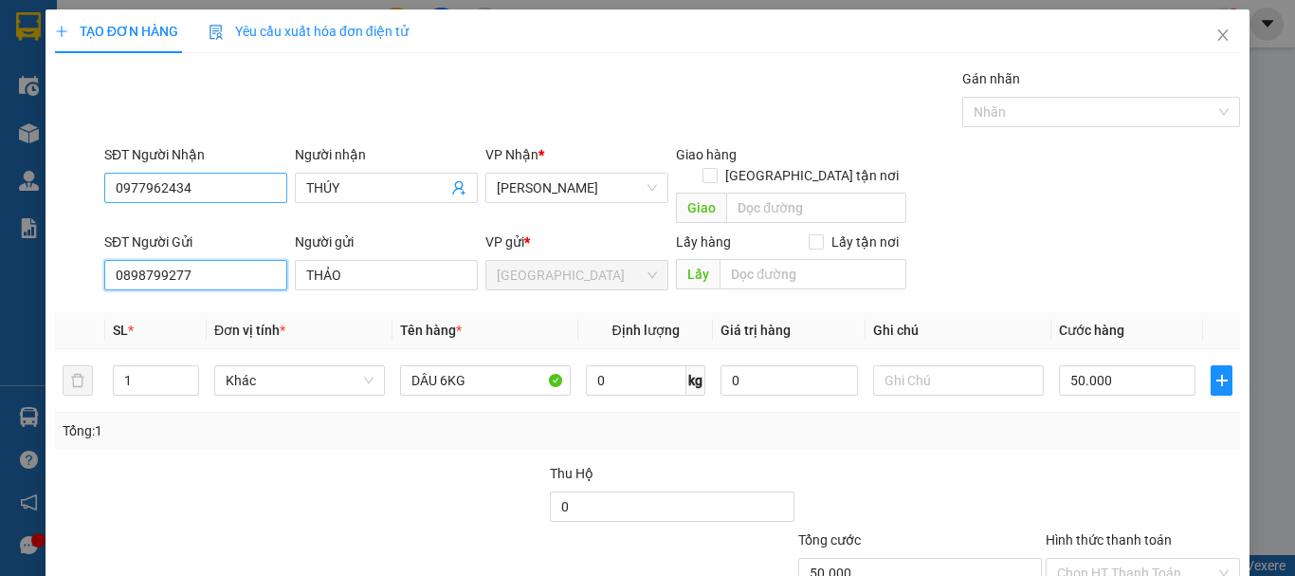
type input "0898799277"
click at [246, 193] on input "0977962434" at bounding box center [195, 188] width 183 height 30
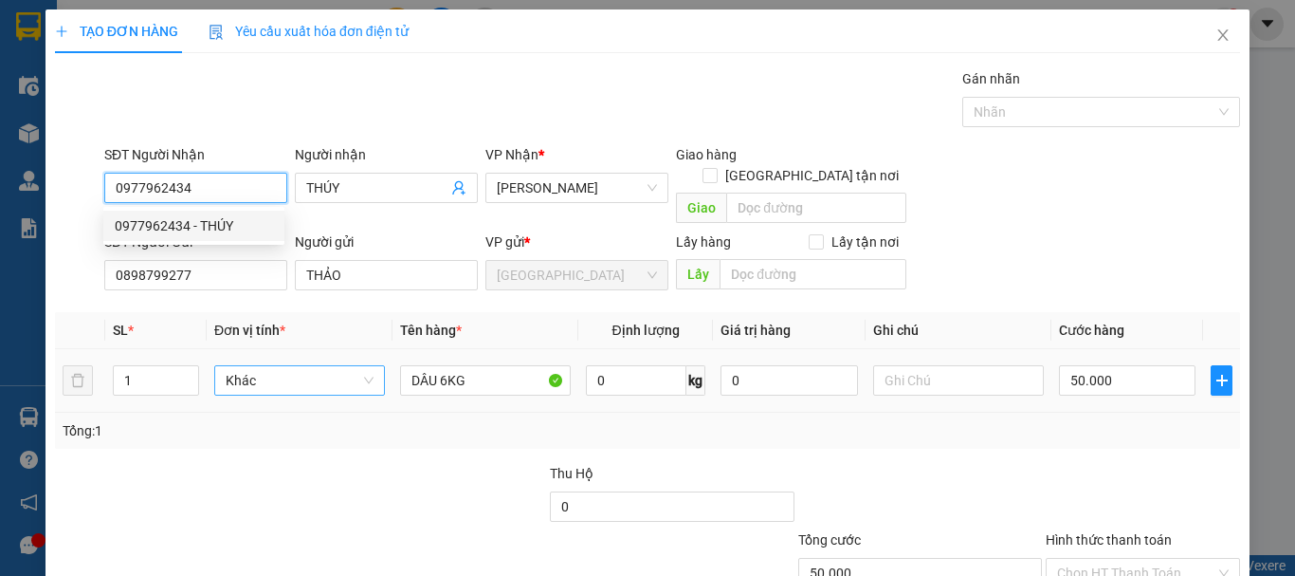
click at [300, 369] on span "Khác" at bounding box center [300, 380] width 148 height 28
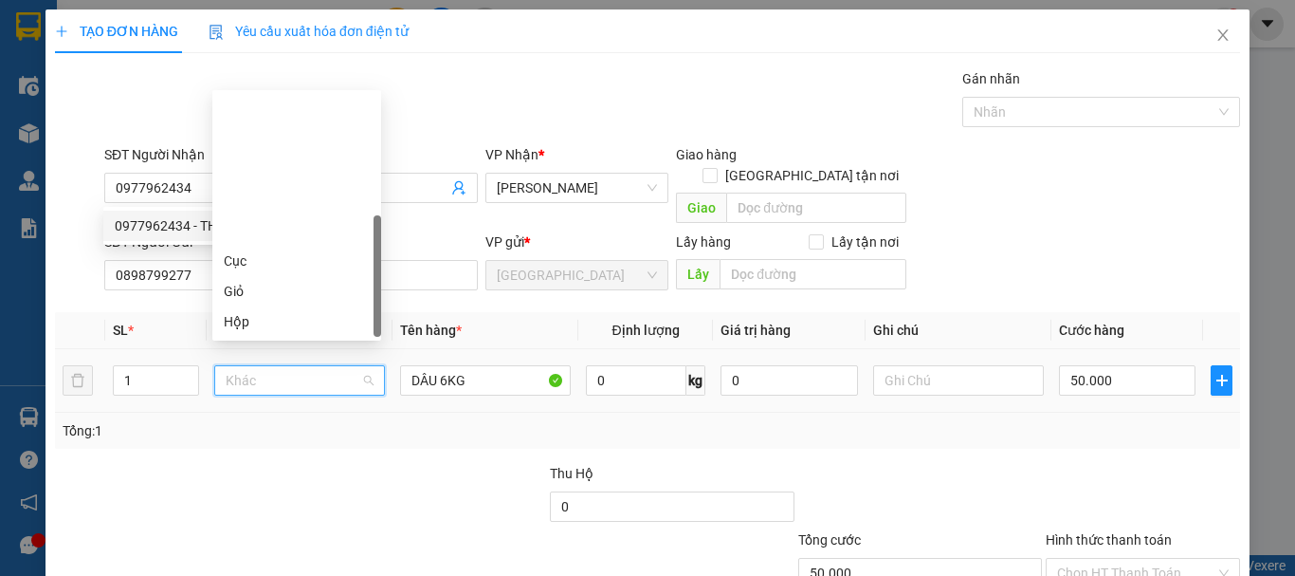
scroll to position [182, 0]
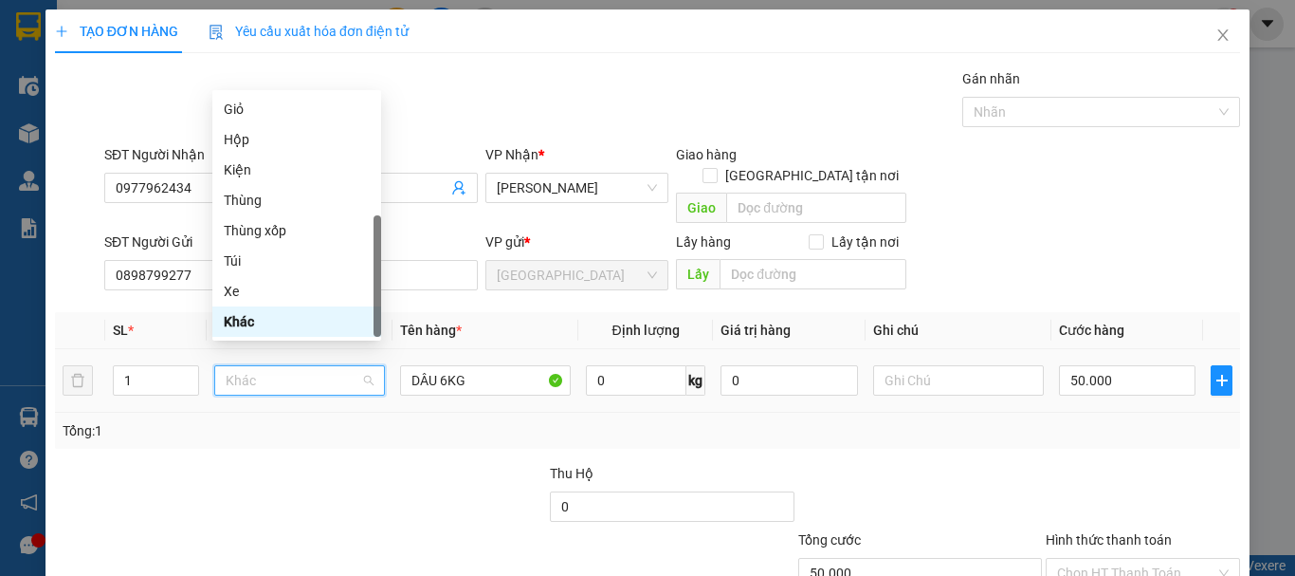
type input "T"
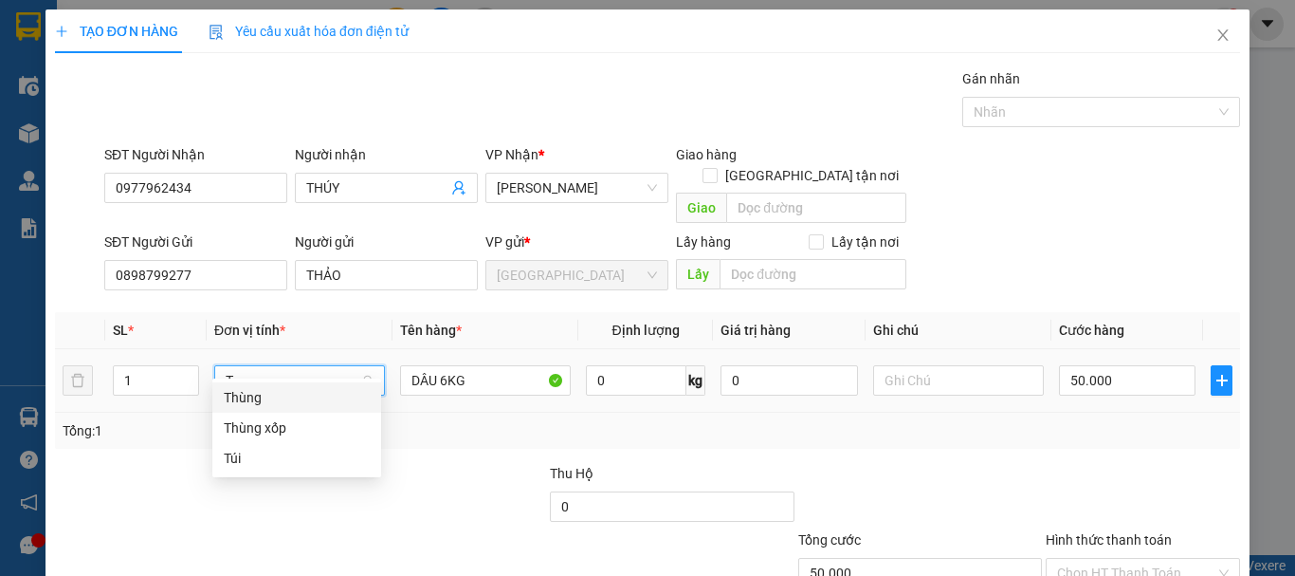
click at [312, 394] on div "Thùng" at bounding box center [297, 397] width 146 height 21
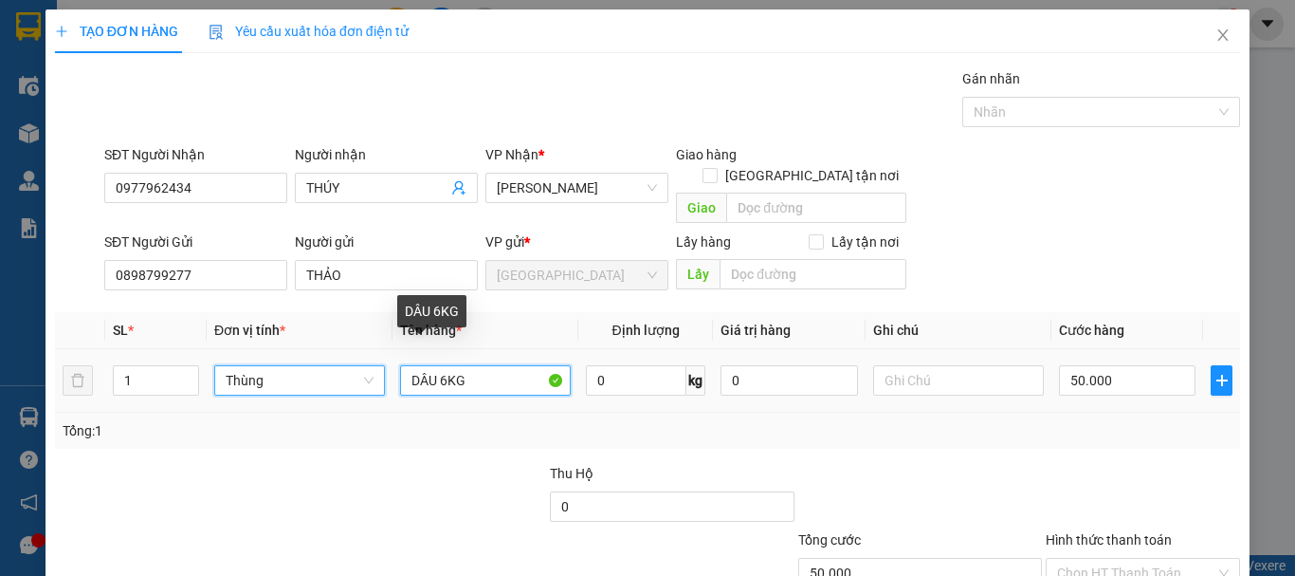
click at [449, 365] on input "DÂU 6KG" at bounding box center [485, 380] width 171 height 30
type input "0"
click at [444, 365] on input "DÂU 6KG" at bounding box center [485, 380] width 171 height 30
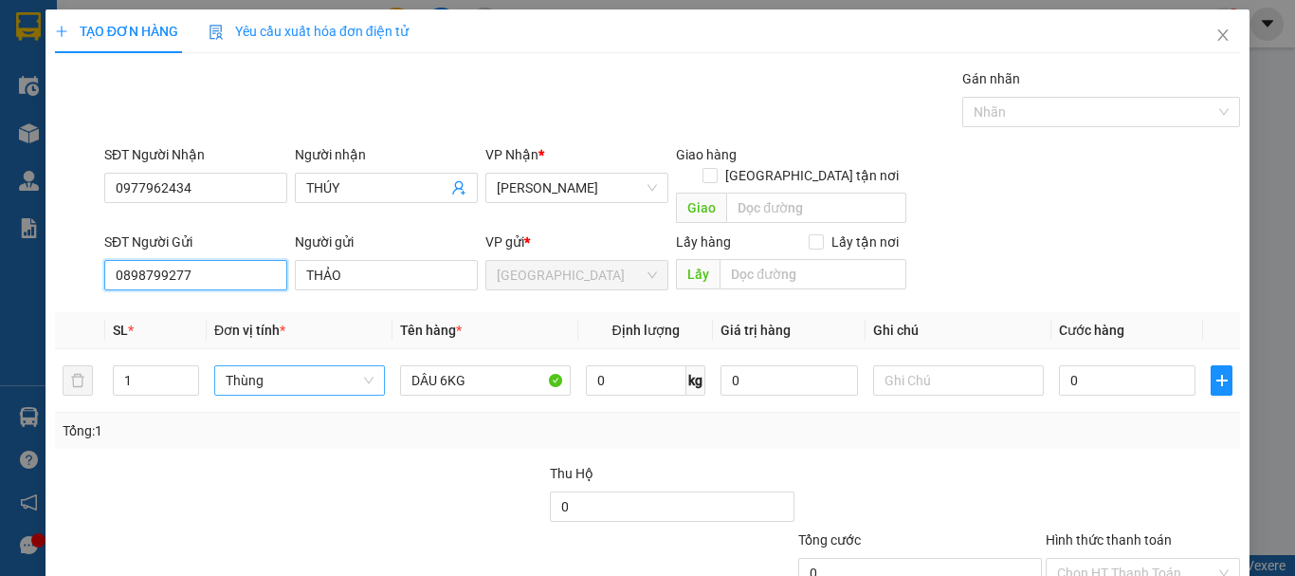
drag, startPoint x: 241, startPoint y: 253, endPoint x: 13, endPoint y: 286, distance: 230.0
click at [0, 277] on div "TẠO ĐƠN HÀNG Yêu cầu xuất hóa đơn điện tử Transit Pickup Surcharge Ids Transit …" at bounding box center [647, 288] width 1295 height 576
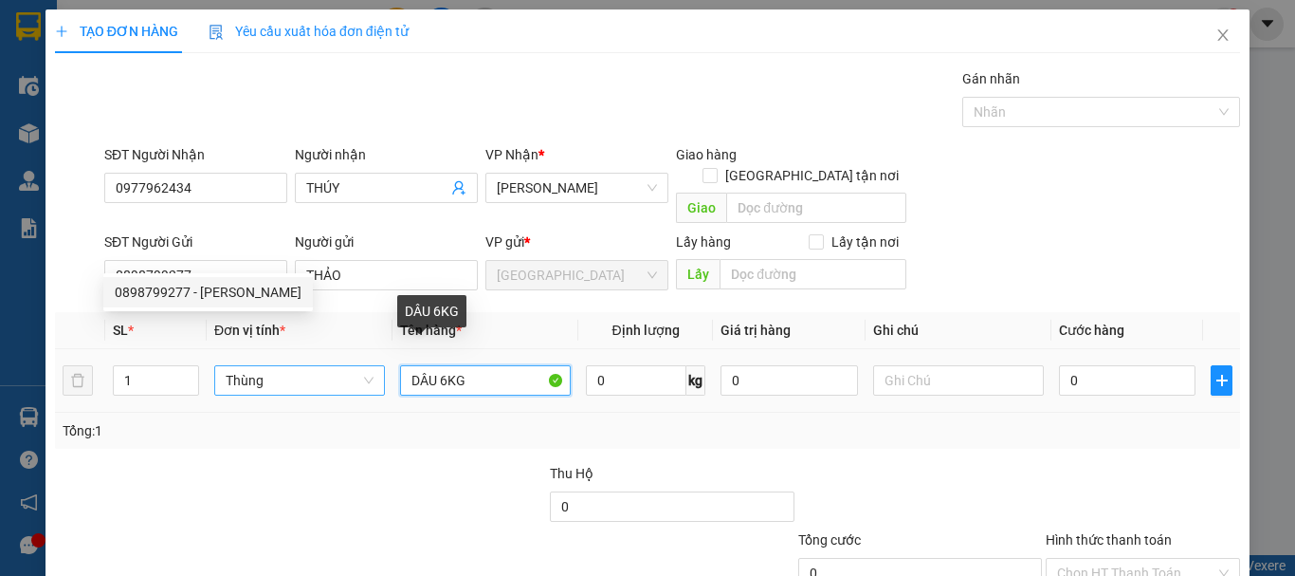
click at [447, 365] on input "DÂU 6KG" at bounding box center [485, 380] width 171 height 30
type input "DÂU 7KG"
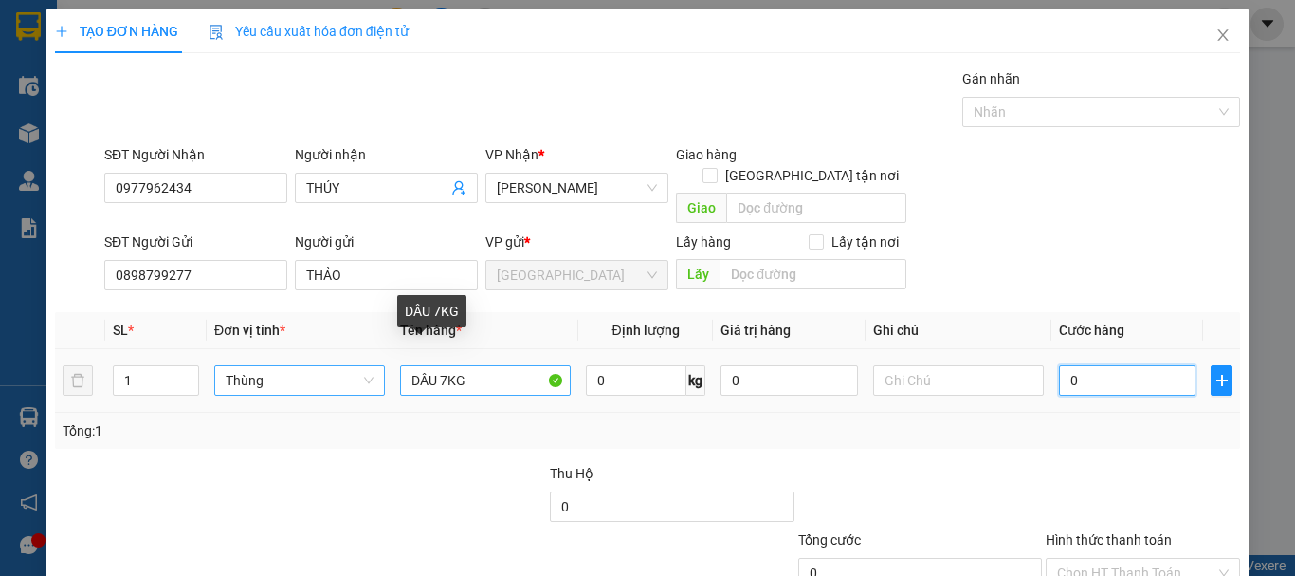
type input "8"
type input "00"
type input "0"
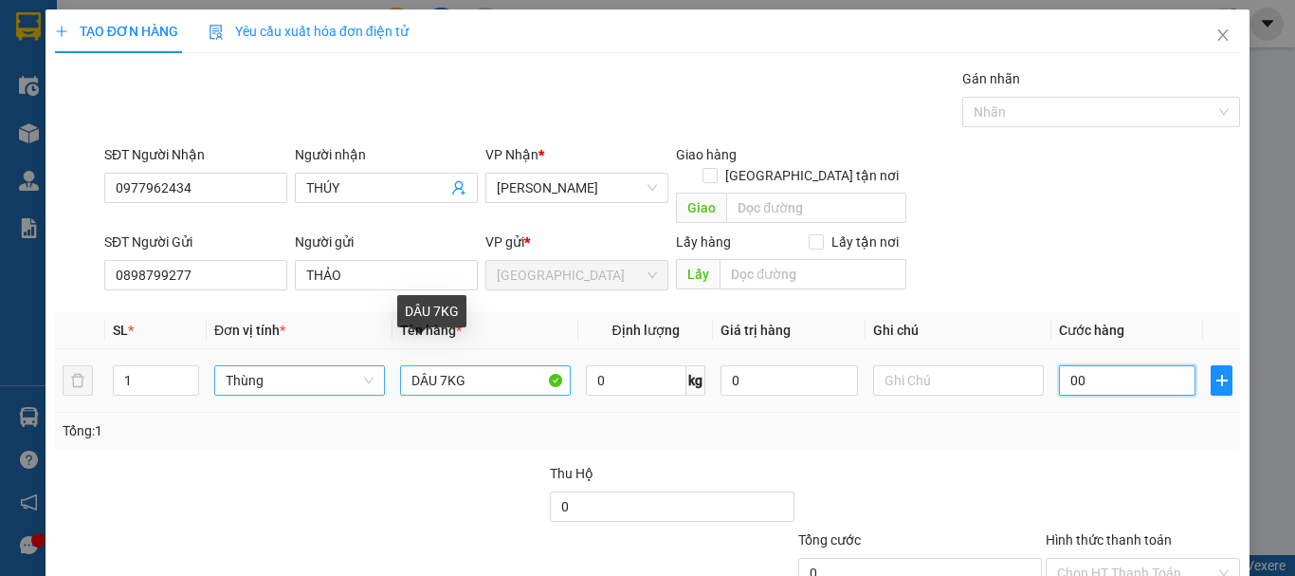
type input "5"
type input "005"
type input "50"
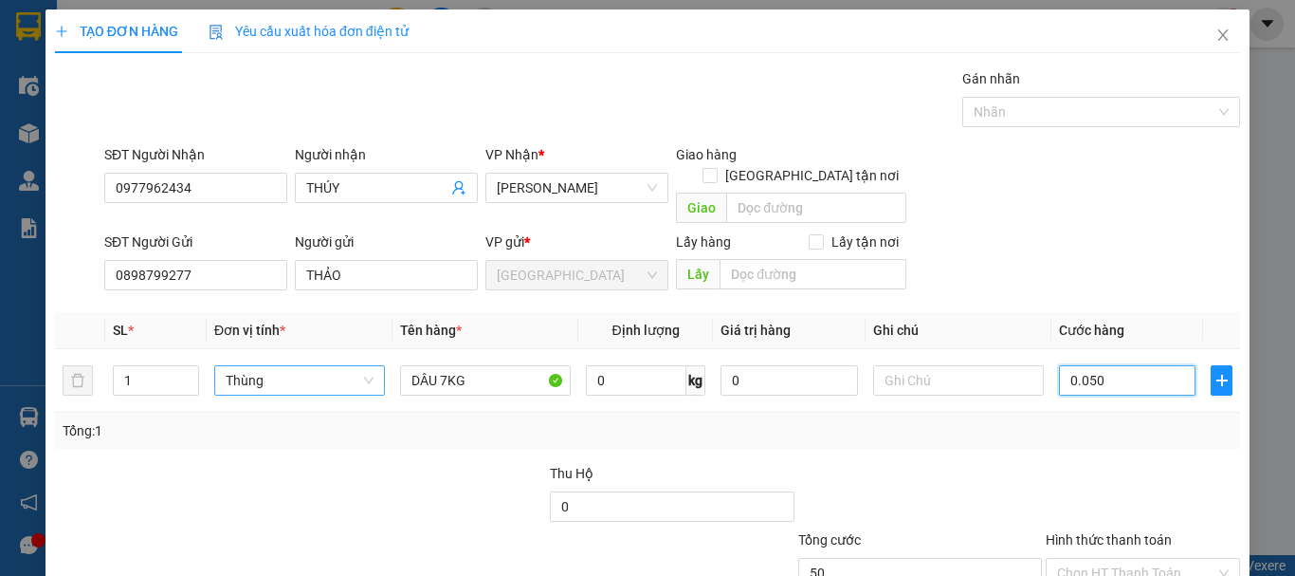
type input "0.050"
type input "50.000"
click at [1149, 477] on div at bounding box center [1143, 496] width 198 height 66
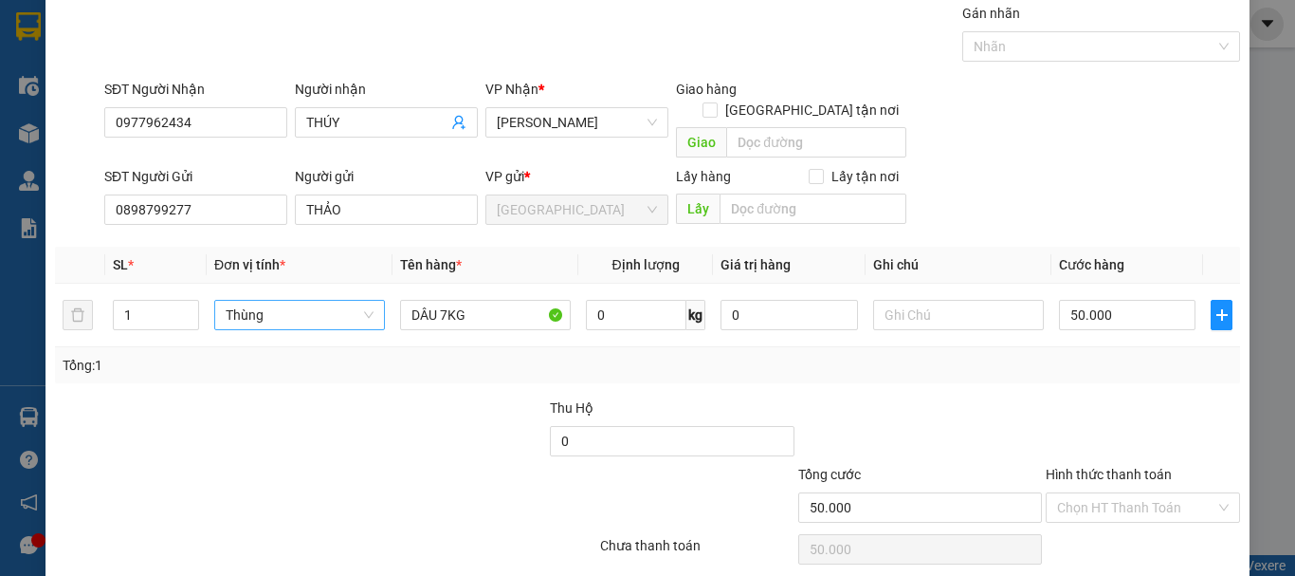
scroll to position [119, 0]
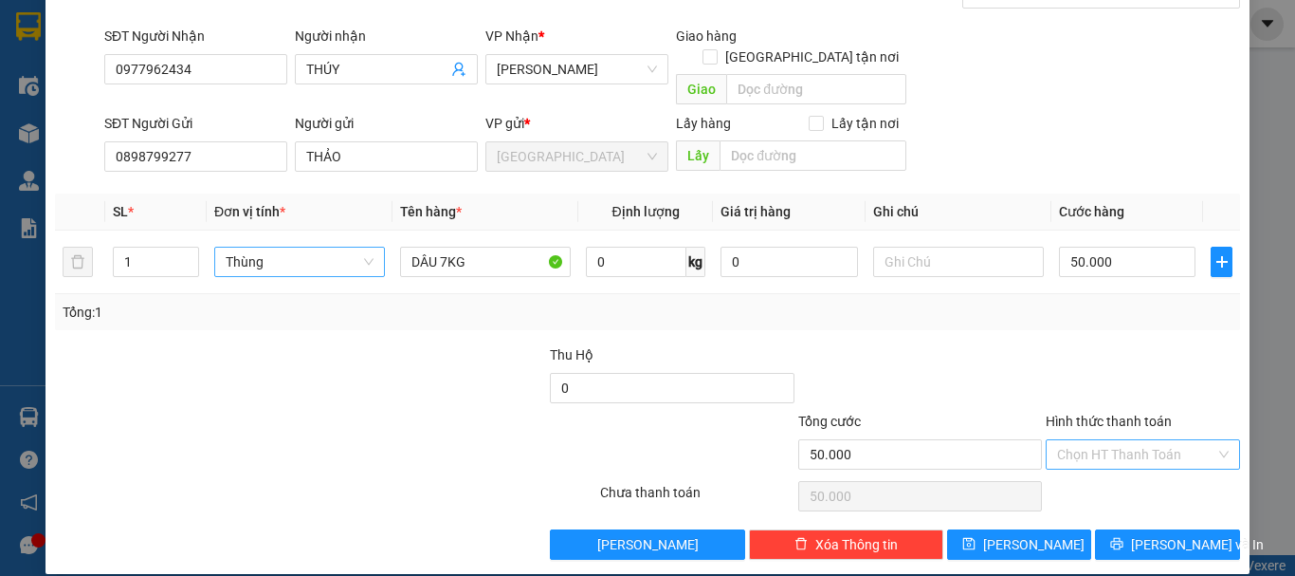
click at [1161, 440] on input "Hình thức thanh toán" at bounding box center [1136, 454] width 158 height 28
drag, startPoint x: 1153, startPoint y: 462, endPoint x: 1156, endPoint y: 507, distance: 45.6
click at [1153, 466] on div "Tại văn phòng" at bounding box center [1132, 471] width 170 height 21
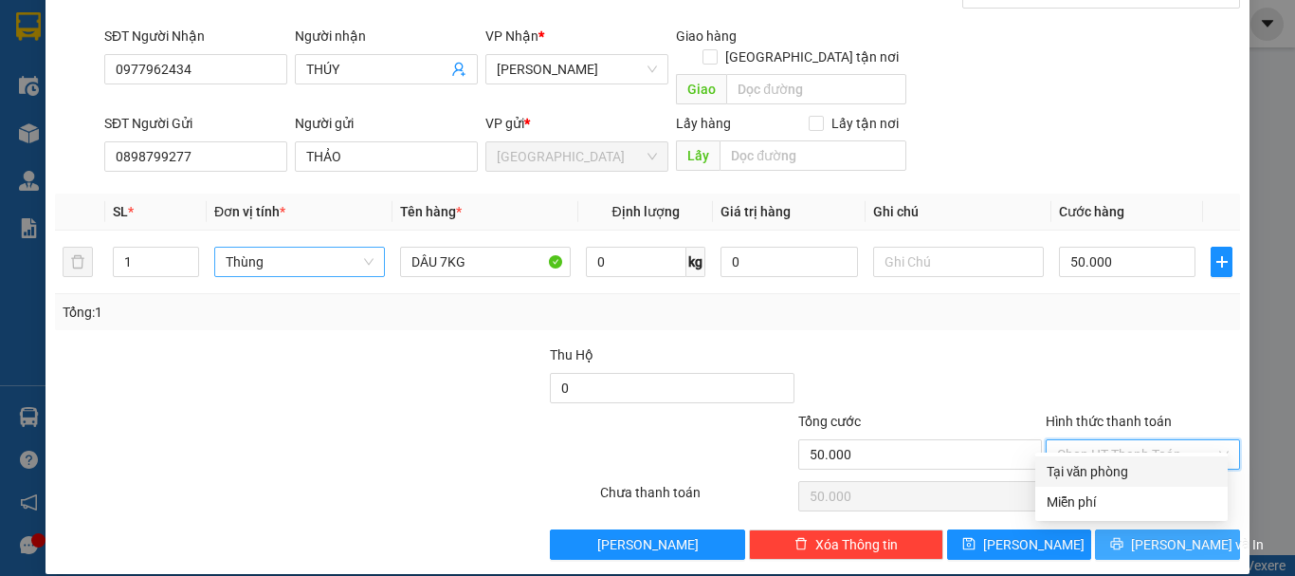
type input "0"
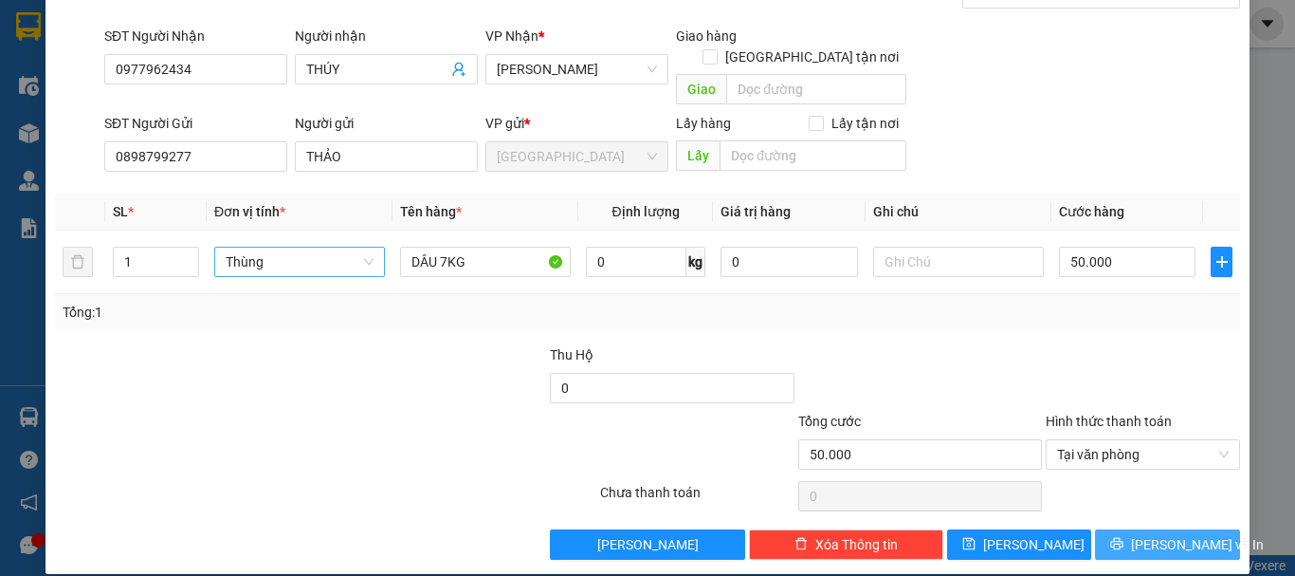
click at [1156, 534] on span "Lưu và In" at bounding box center [1197, 544] width 133 height 21
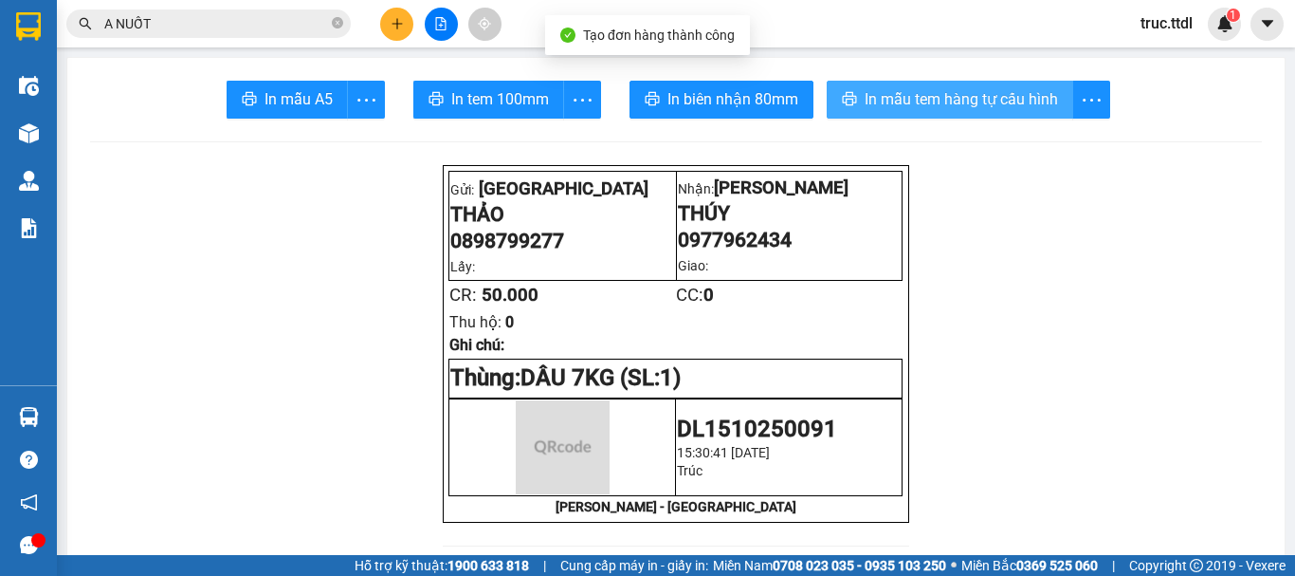
click at [960, 98] on span "In mẫu tem hàng tự cấu hình" at bounding box center [961, 99] width 193 height 24
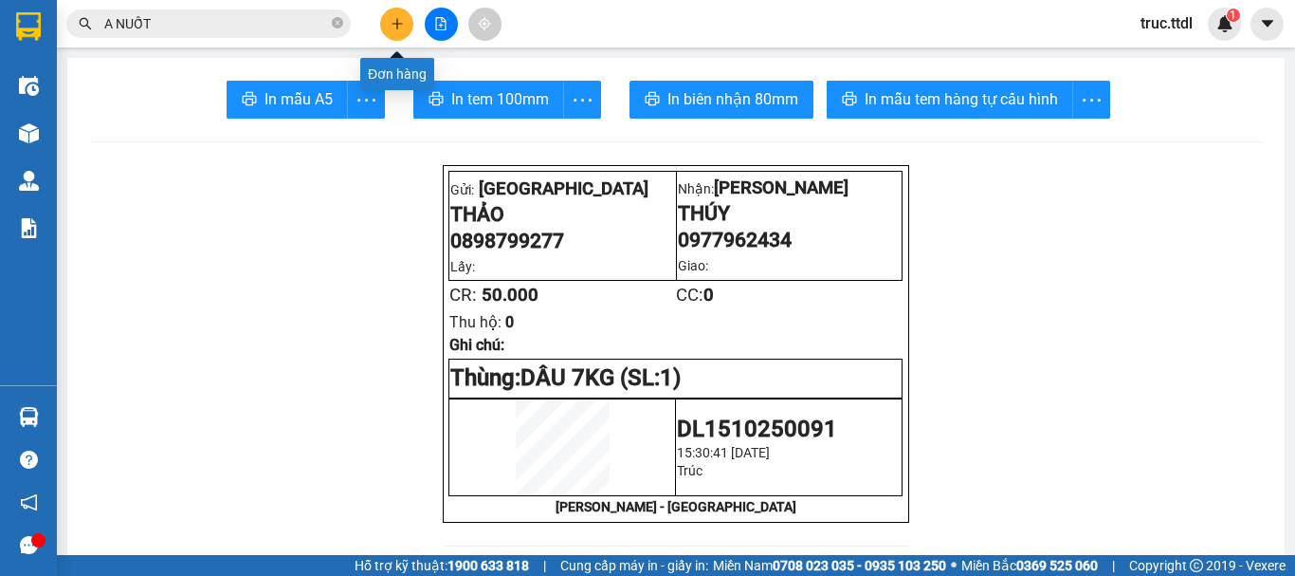
click at [404, 25] on button at bounding box center [396, 24] width 33 height 33
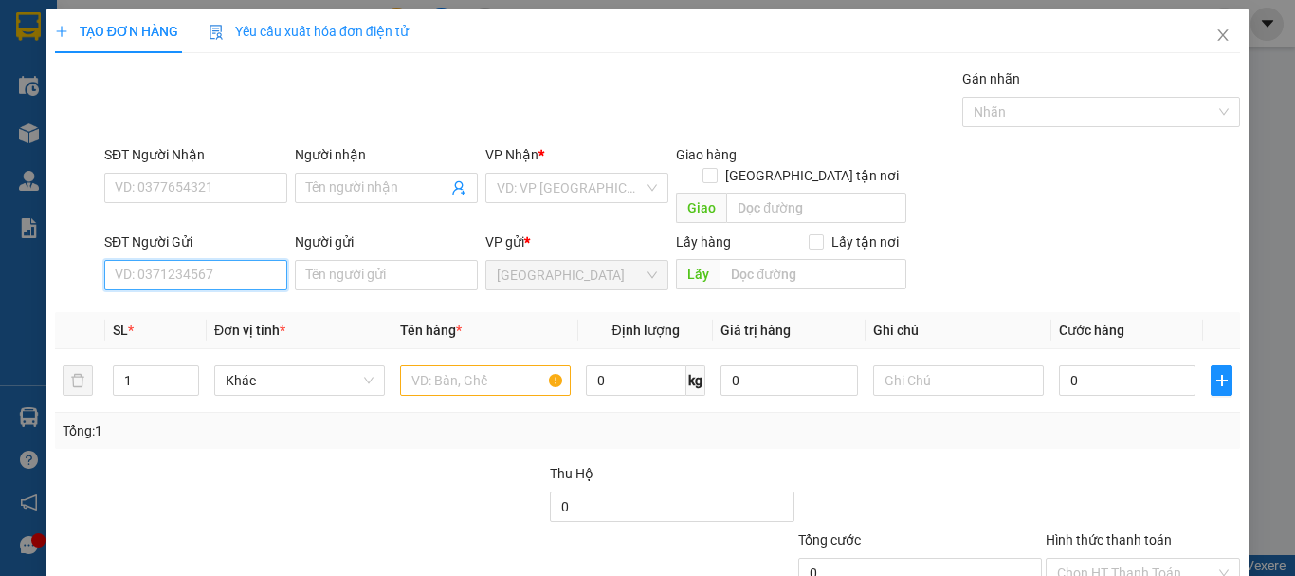
click at [207, 260] on input "SĐT Người Gửi" at bounding box center [195, 275] width 183 height 30
paste input "0898799277"
type input "0898799277"
click at [220, 292] on div "0898799277 - THẢO" at bounding box center [208, 292] width 187 height 21
type input "0977962434"
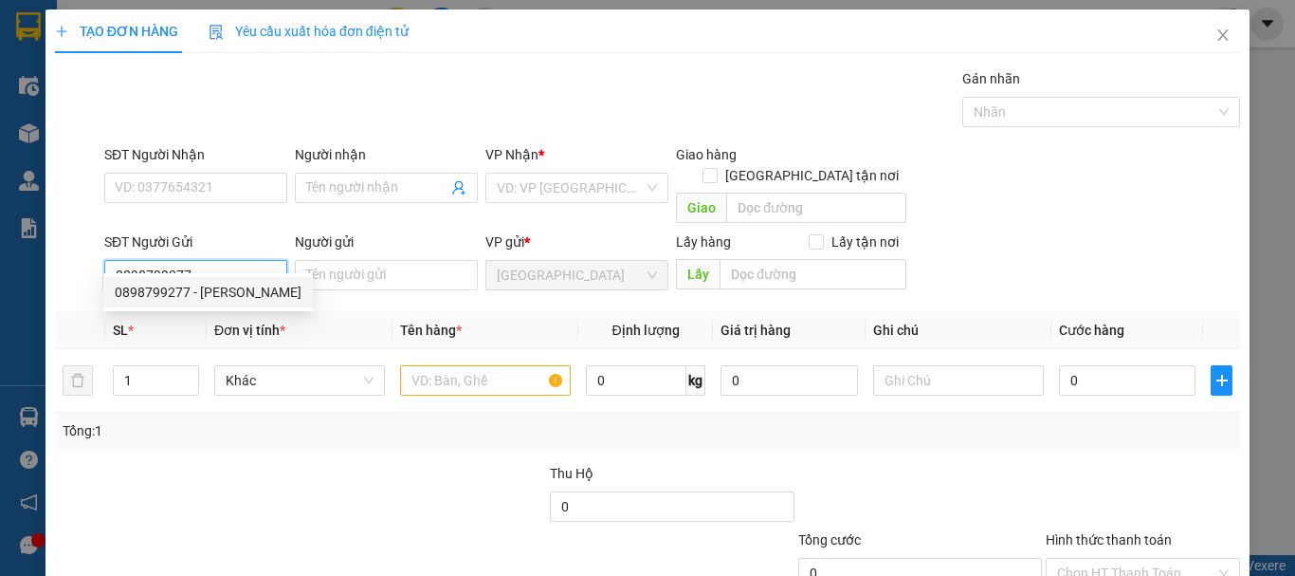
type input "THÚY"
type input "THẢO"
type input "50.000"
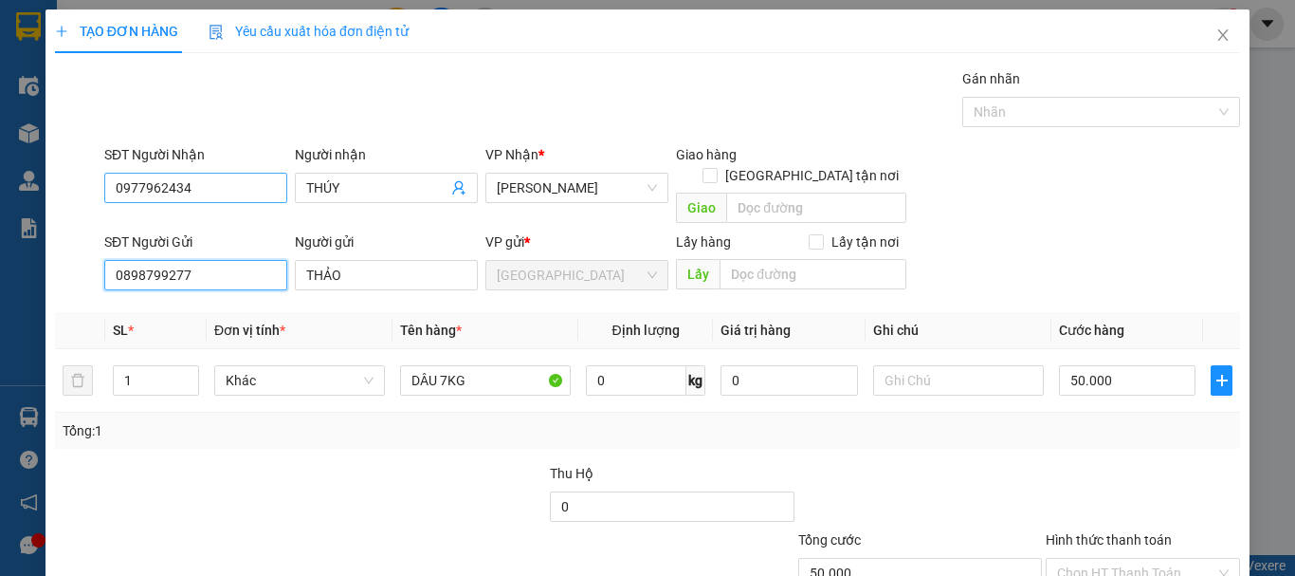
type input "0898799277"
drag, startPoint x: 248, startPoint y: 192, endPoint x: 82, endPoint y: 222, distance: 168.7
click at [84, 222] on form "SĐT Người Nhận 0977962434 0977962434 Người nhận THÚY VP Nhận * Tam Quan Giao hà…" at bounding box center [647, 221] width 1185 height 154
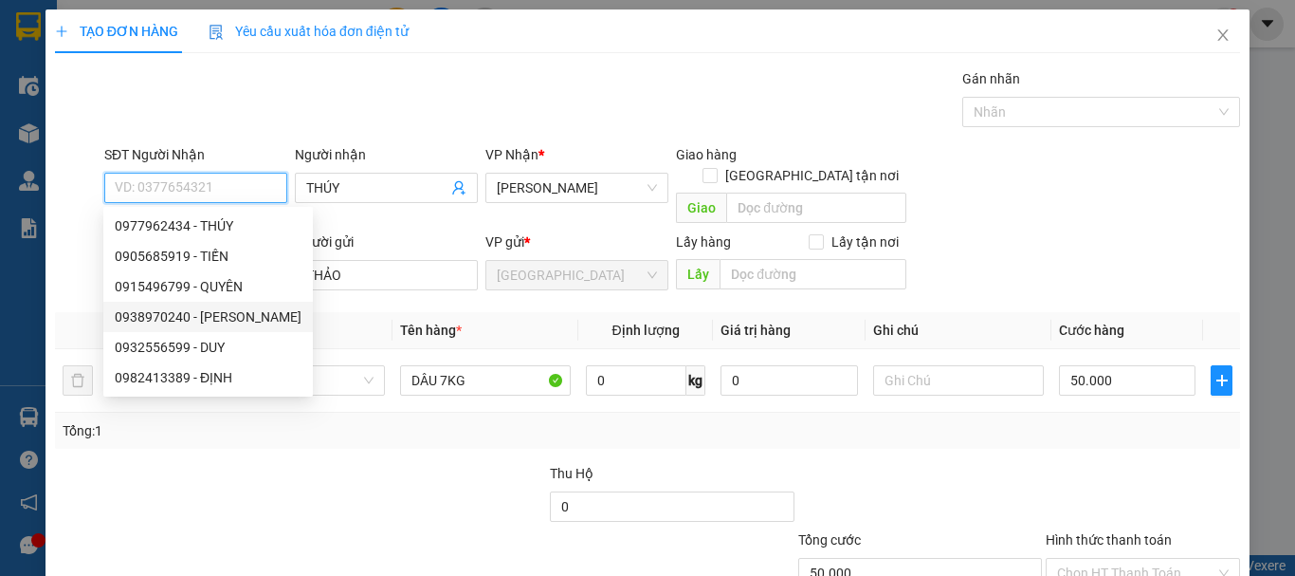
click at [252, 308] on div "0938970240 - HOÀNG TRINH" at bounding box center [208, 316] width 187 height 21
type input "0938970240"
type input "HOÀNG TRINH"
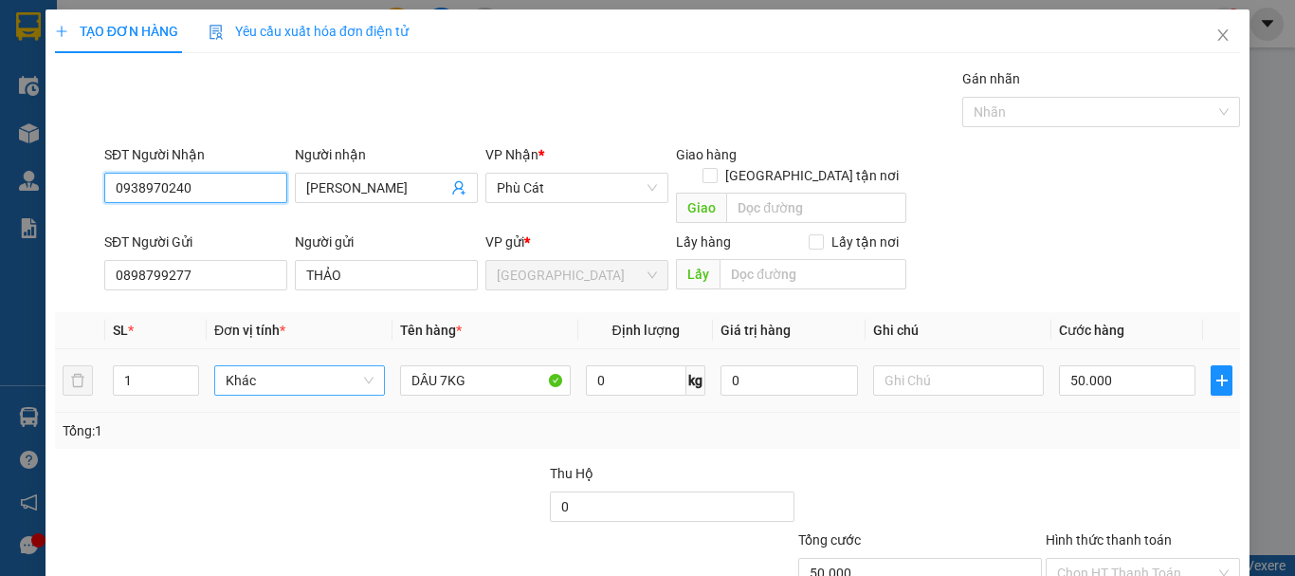
click at [302, 366] on span "Khác" at bounding box center [300, 380] width 148 height 28
type input "0938970240"
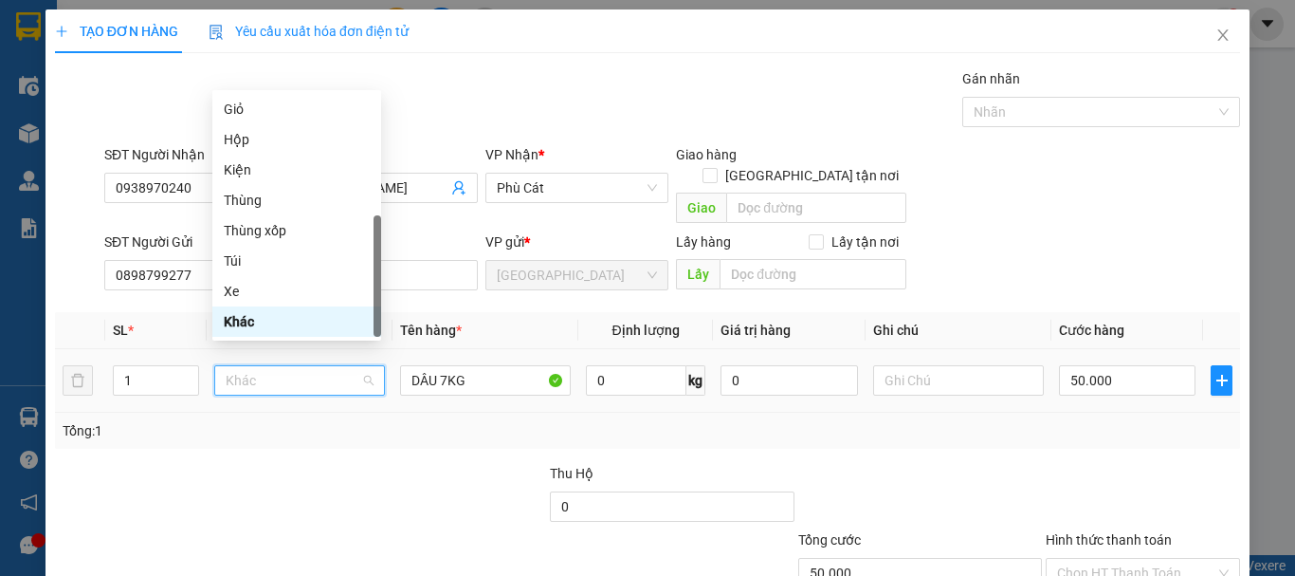
type input "T"
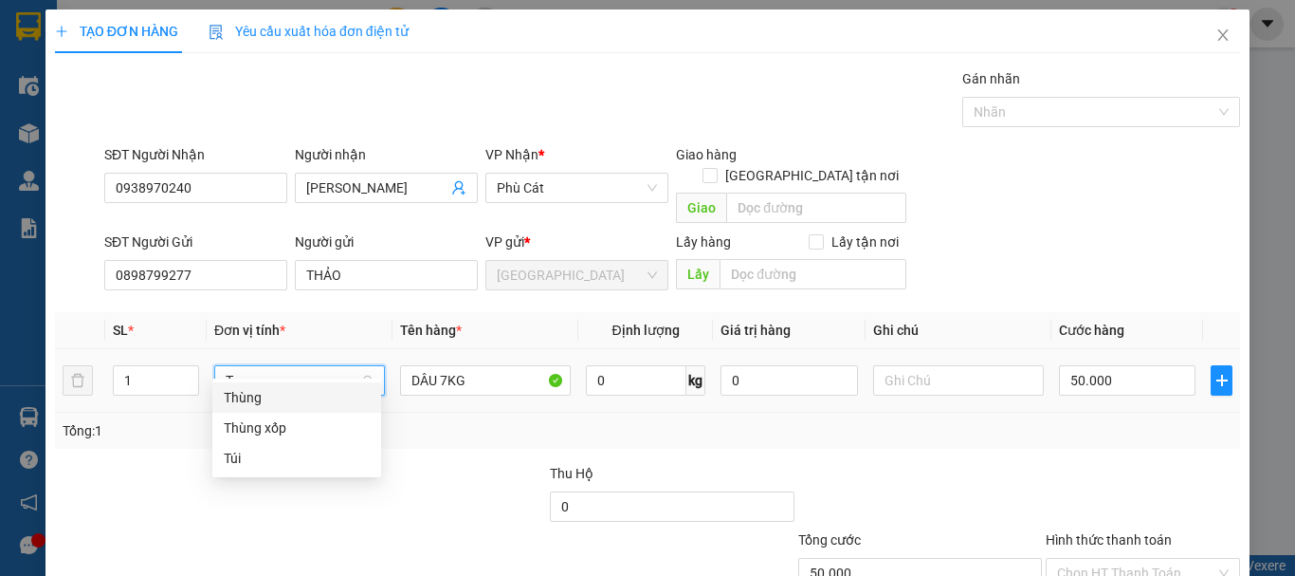
click at [308, 388] on div "Thùng" at bounding box center [297, 397] width 146 height 21
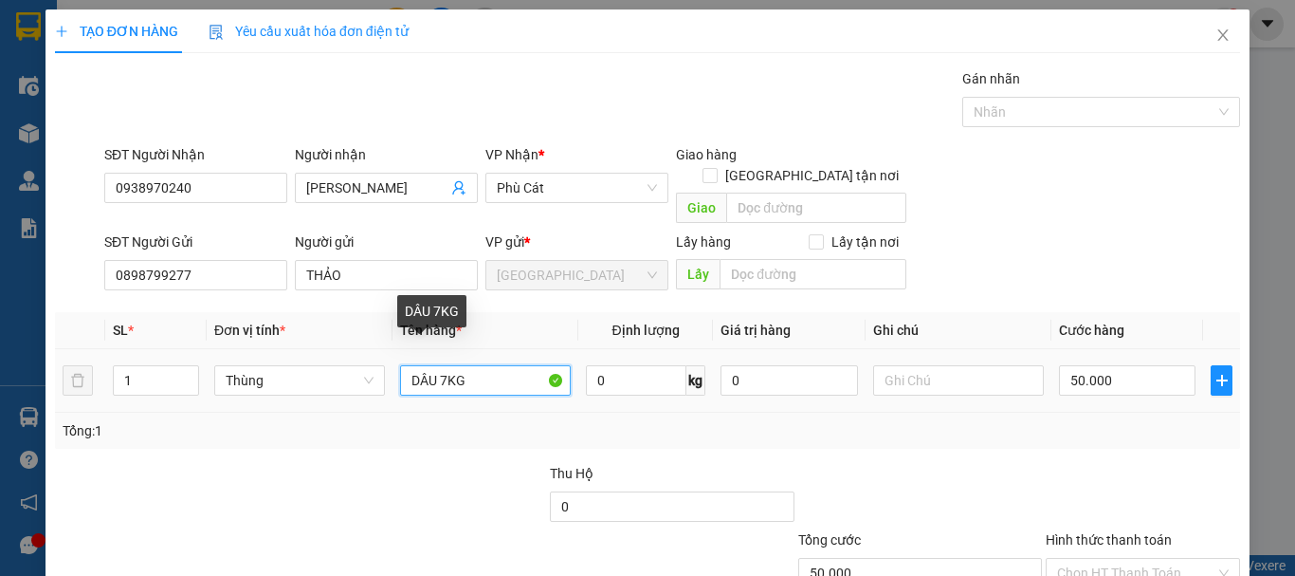
click at [445, 365] on input "DÂU 7KG" at bounding box center [485, 380] width 171 height 30
type input "0"
type input "DÂU 5KG"
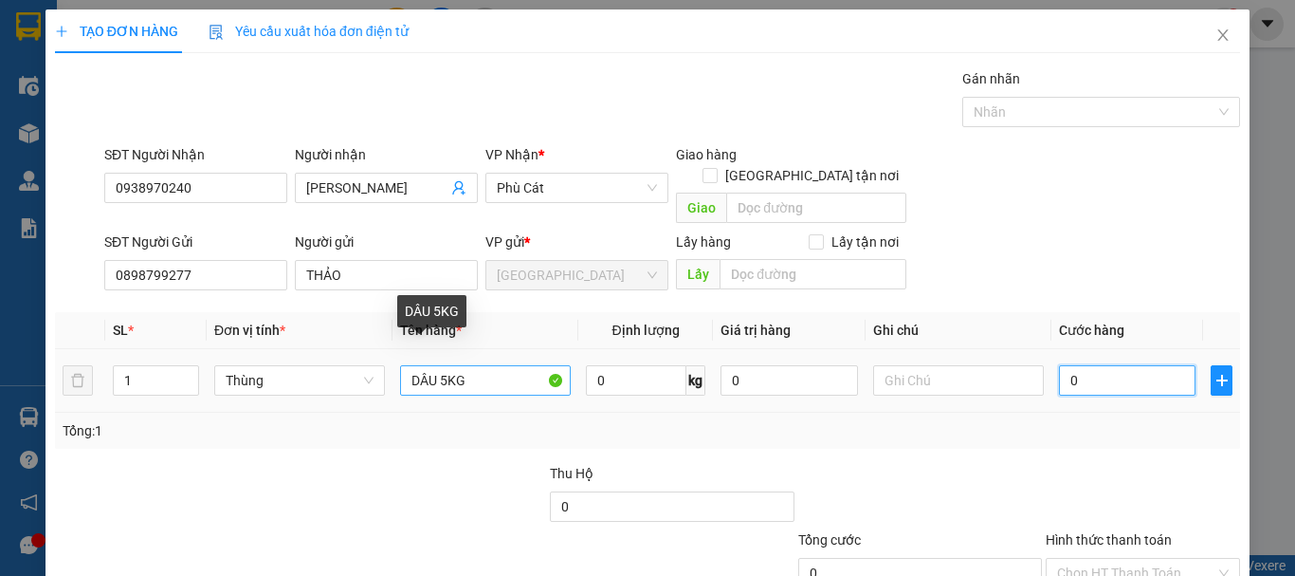
type input "6"
type input "0"
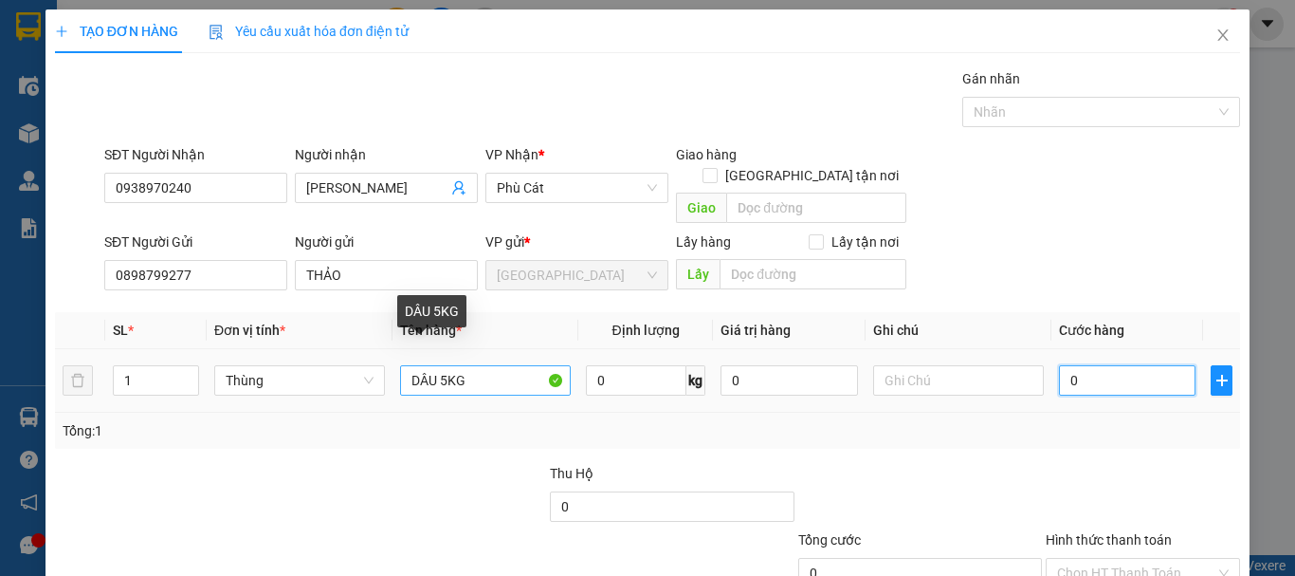
type input "0"
type input "5"
type input "05"
type input "50"
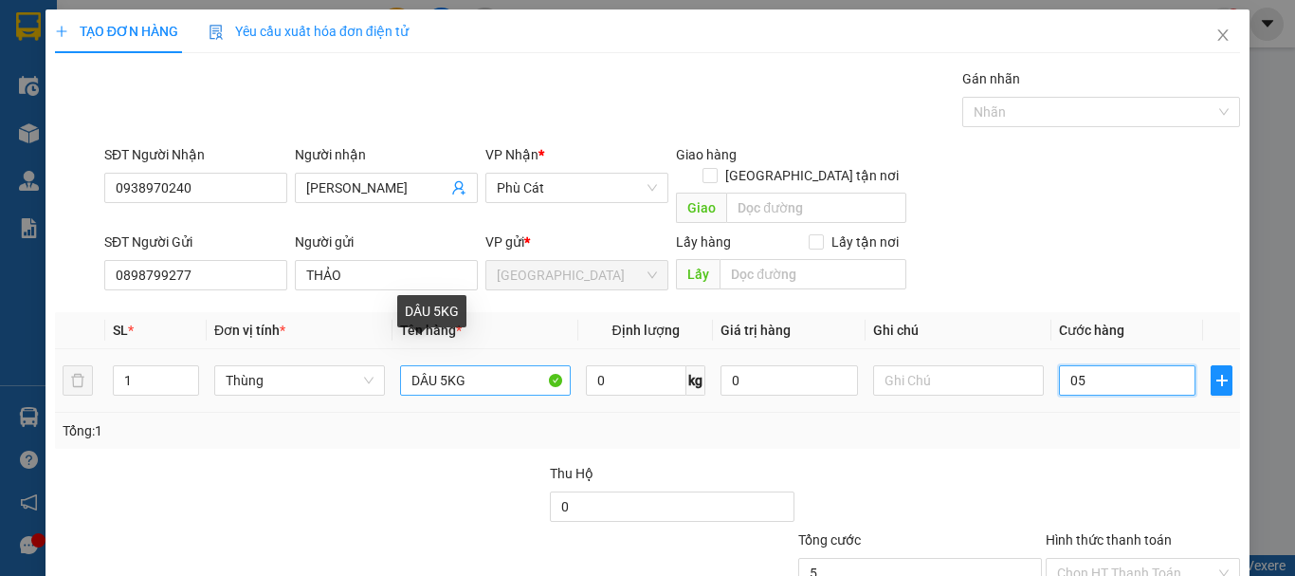
type input "50"
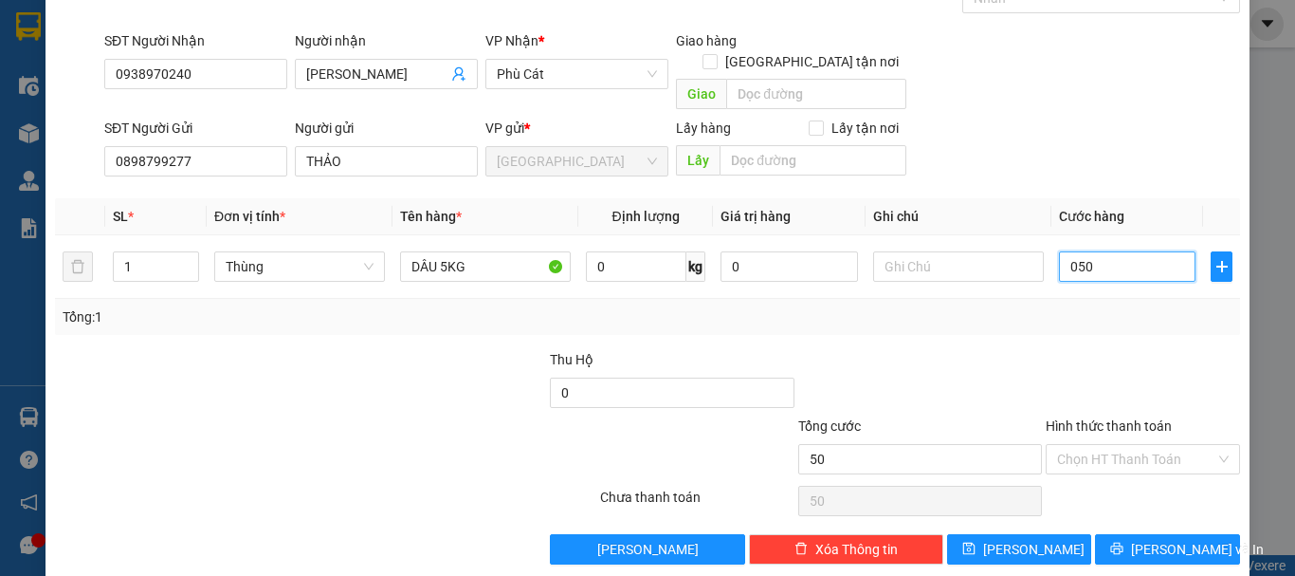
scroll to position [119, 0]
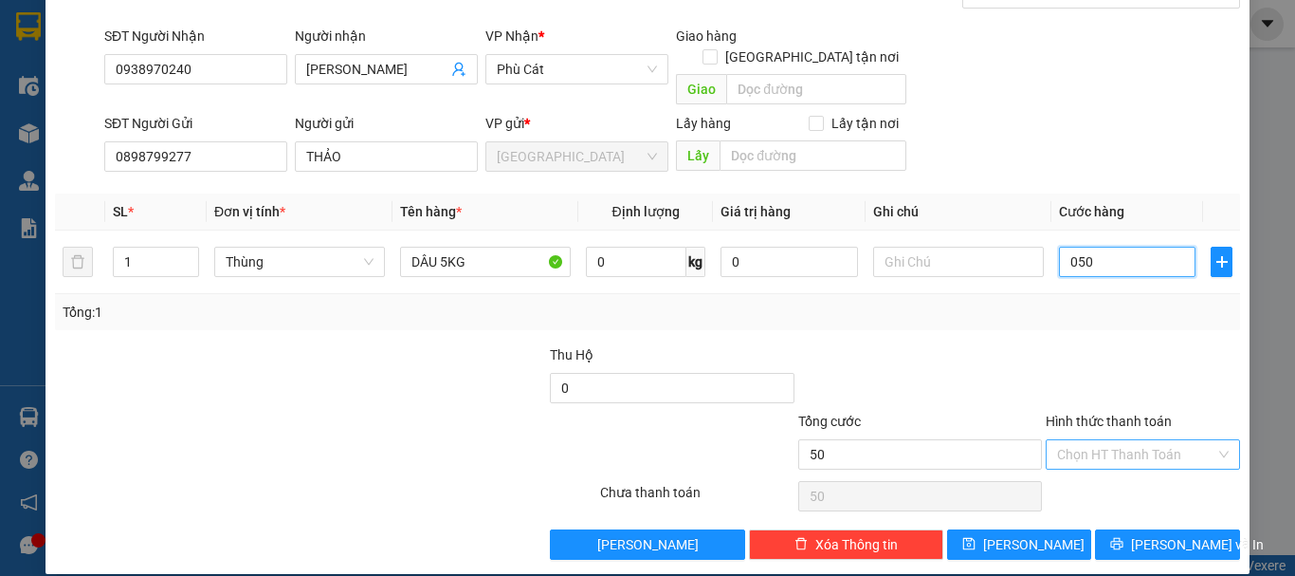
type input "050"
type input "50.000"
click at [1109, 440] on input "Hình thức thanh toán" at bounding box center [1136, 454] width 158 height 28
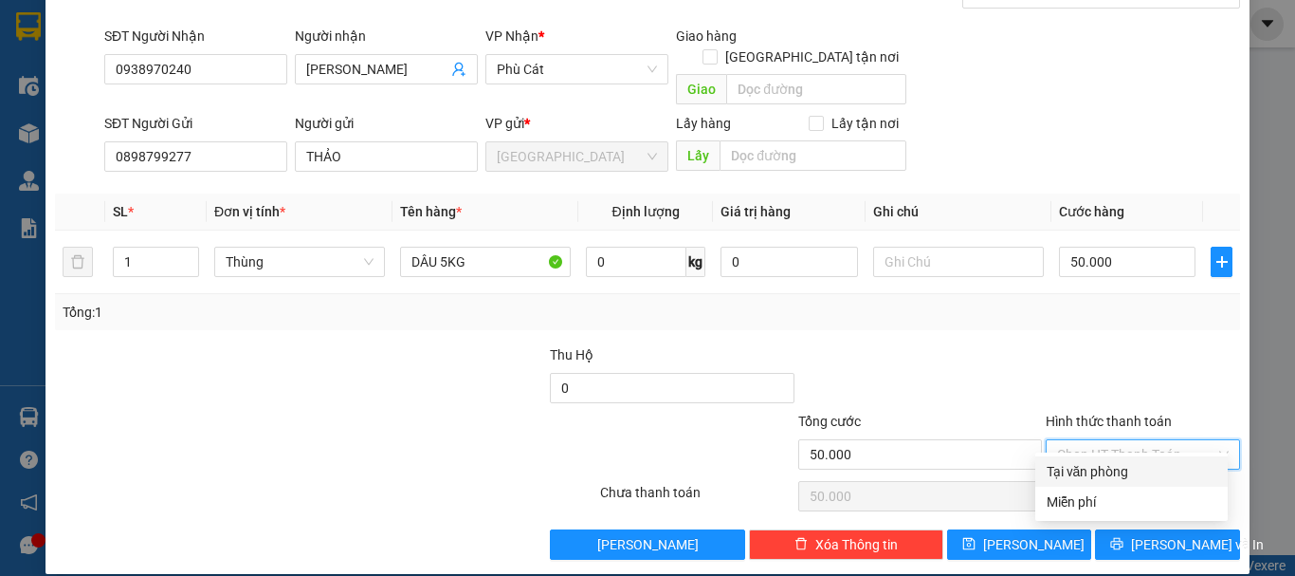
drag, startPoint x: 1112, startPoint y: 468, endPoint x: 1119, endPoint y: 521, distance: 52.6
click at [1112, 469] on div "Tại văn phòng" at bounding box center [1132, 471] width 170 height 21
type input "0"
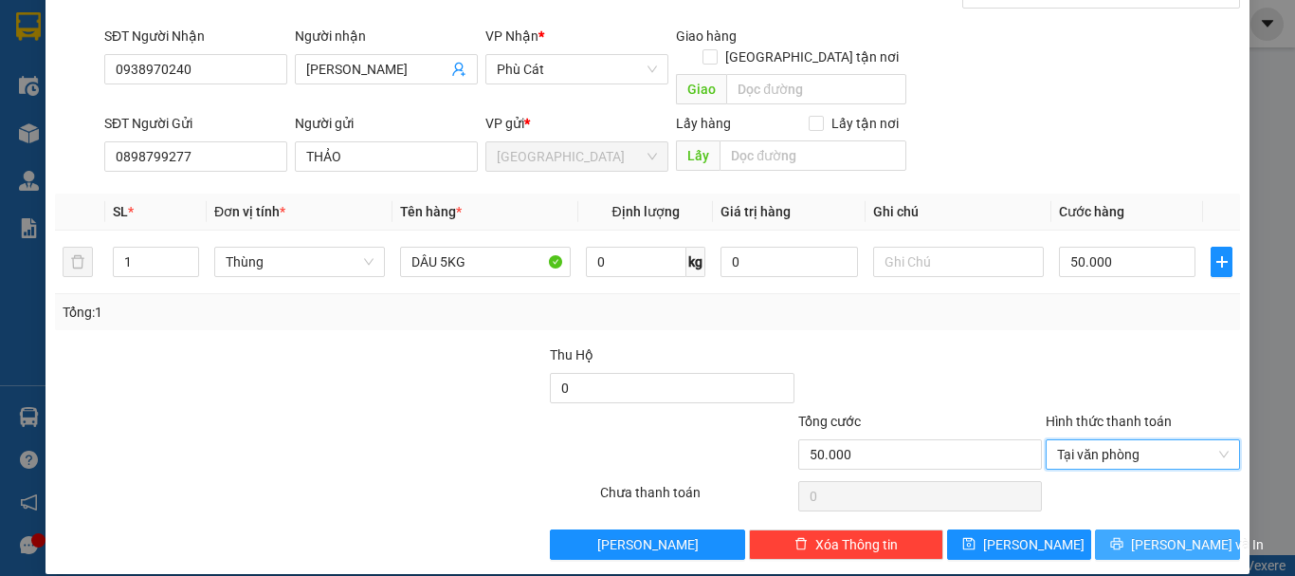
drag, startPoint x: 1119, startPoint y: 521, endPoint x: 1040, endPoint y: 379, distance: 161.7
click at [1119, 538] on icon "printer" at bounding box center [1117, 544] width 12 height 12
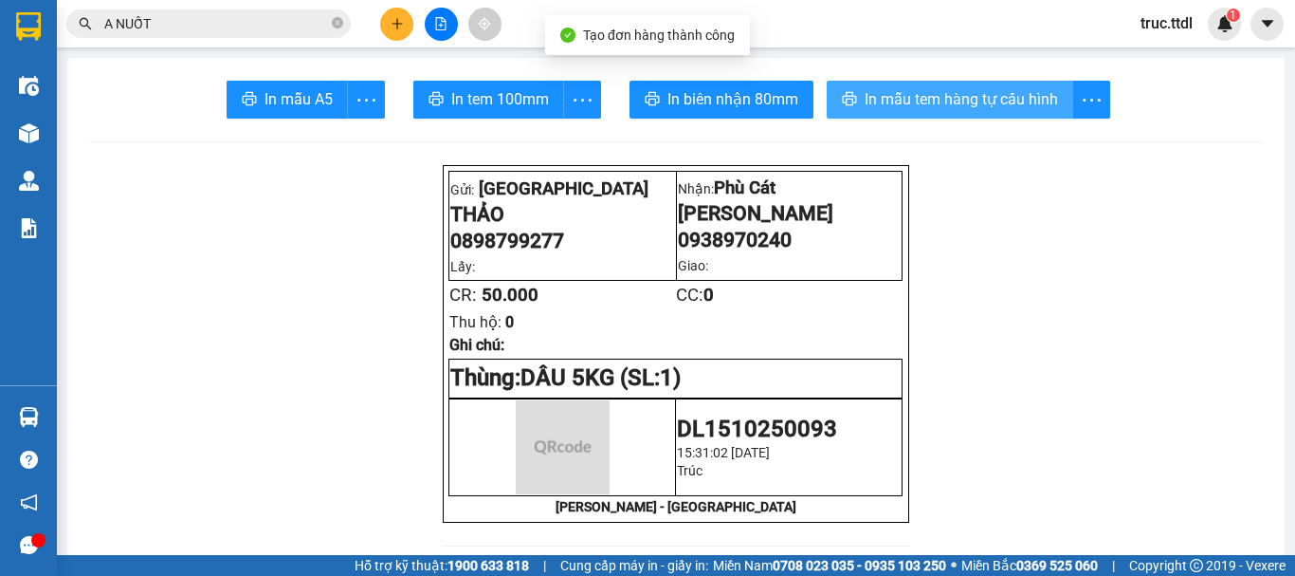
click at [907, 86] on button "In mẫu tem hàng tự cấu hình" at bounding box center [950, 100] width 247 height 38
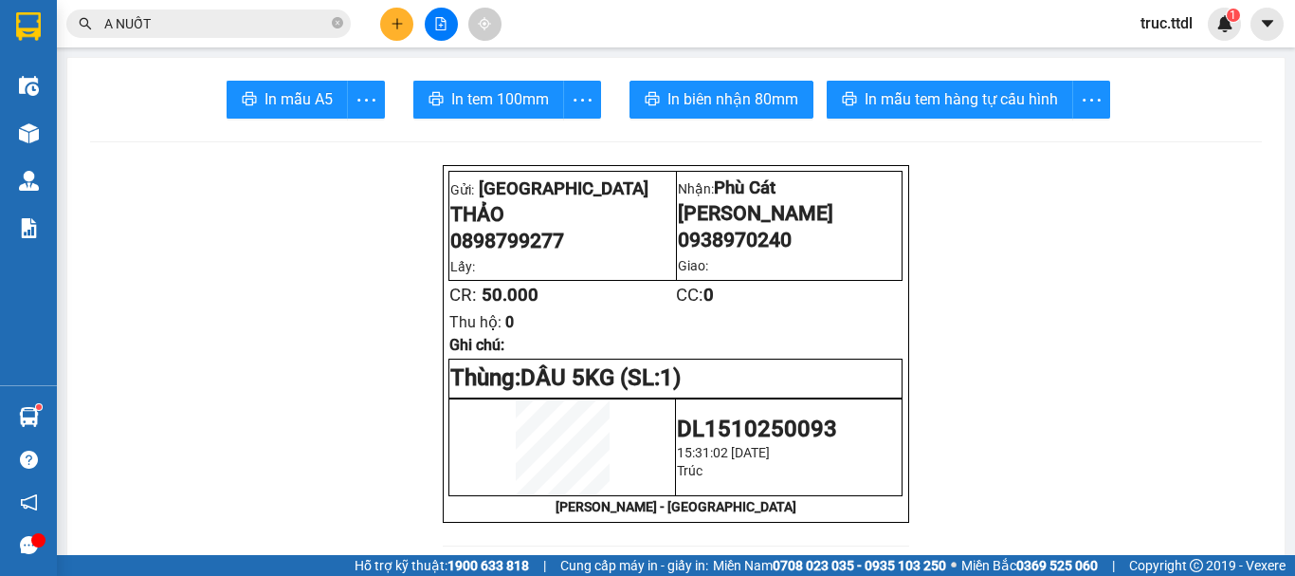
click at [393, 23] on icon "plus" at bounding box center [397, 23] width 13 height 13
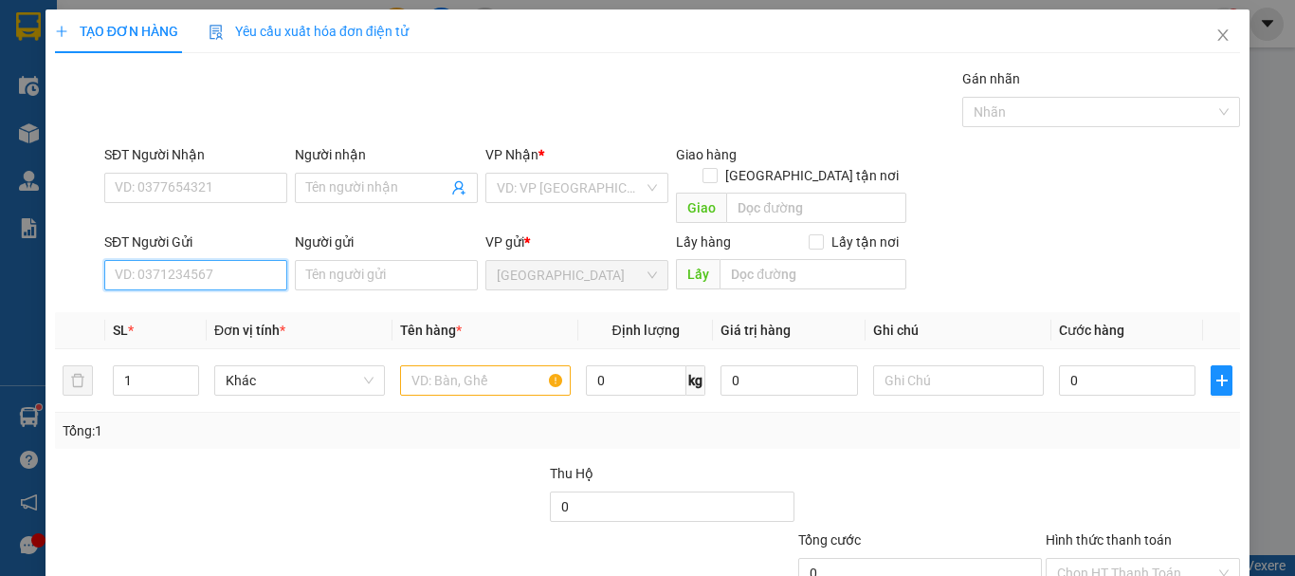
click at [231, 260] on input "SĐT Người Gửi" at bounding box center [195, 275] width 183 height 30
paste input "0898799277"
type input "0898799277"
click at [241, 295] on div "0898799277 - THẢO" at bounding box center [208, 292] width 187 height 21
type input "0938970240"
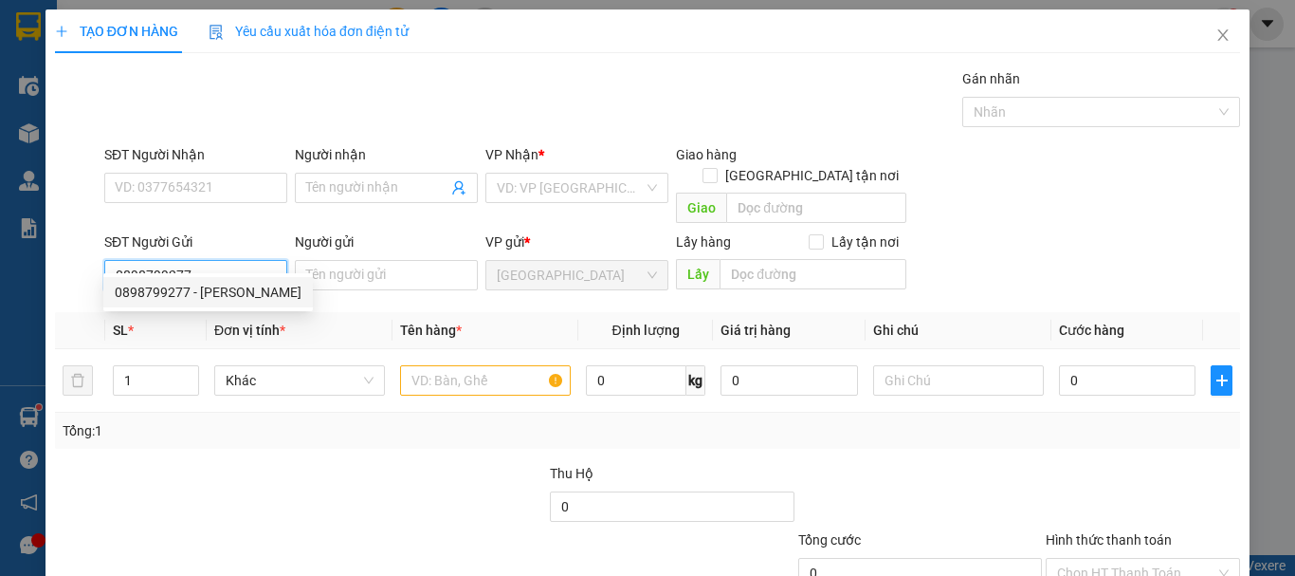
type input "HOÀNG TRINH"
type input "THẢO"
type input "50.000"
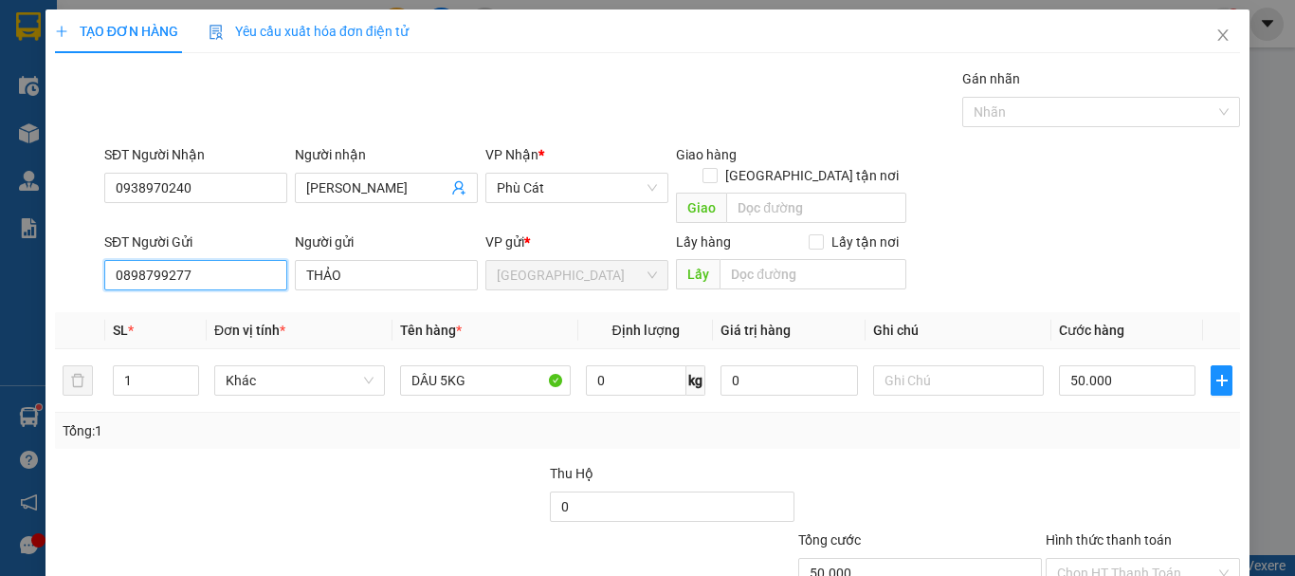
type input "0898799277"
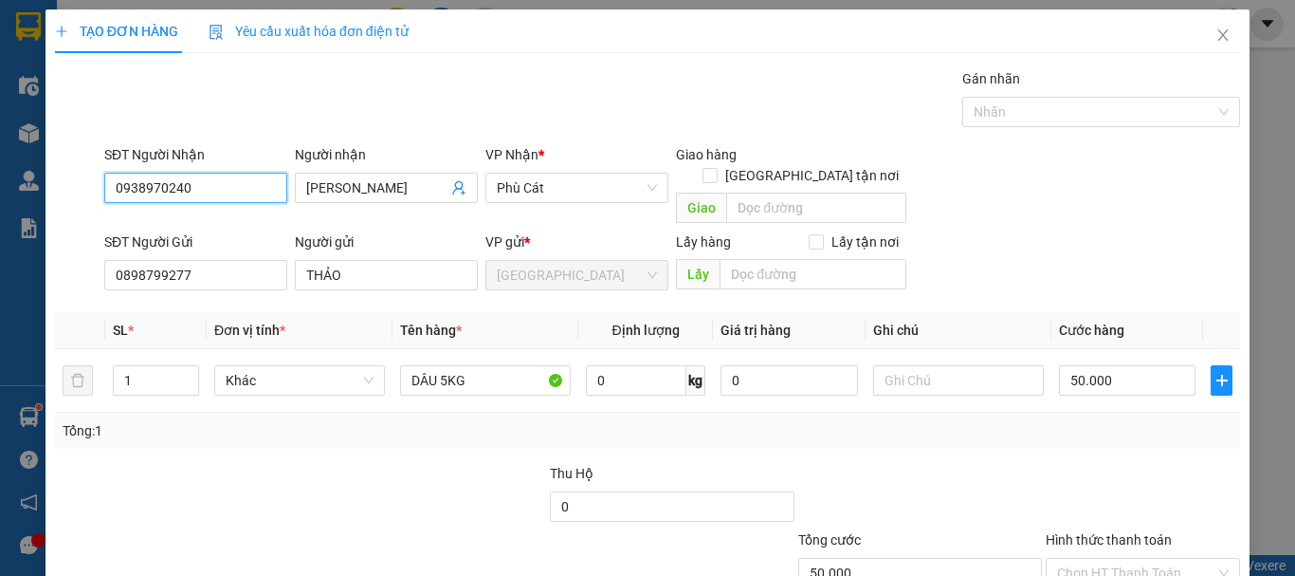
drag, startPoint x: 0, startPoint y: 191, endPoint x: 27, endPoint y: 215, distance: 36.9
click at [0, 208] on div "TẠO ĐƠN HÀNG Yêu cầu xuất hóa đơn điện tử Transit Pickup Surcharge Ids Transit …" at bounding box center [647, 288] width 1295 height 576
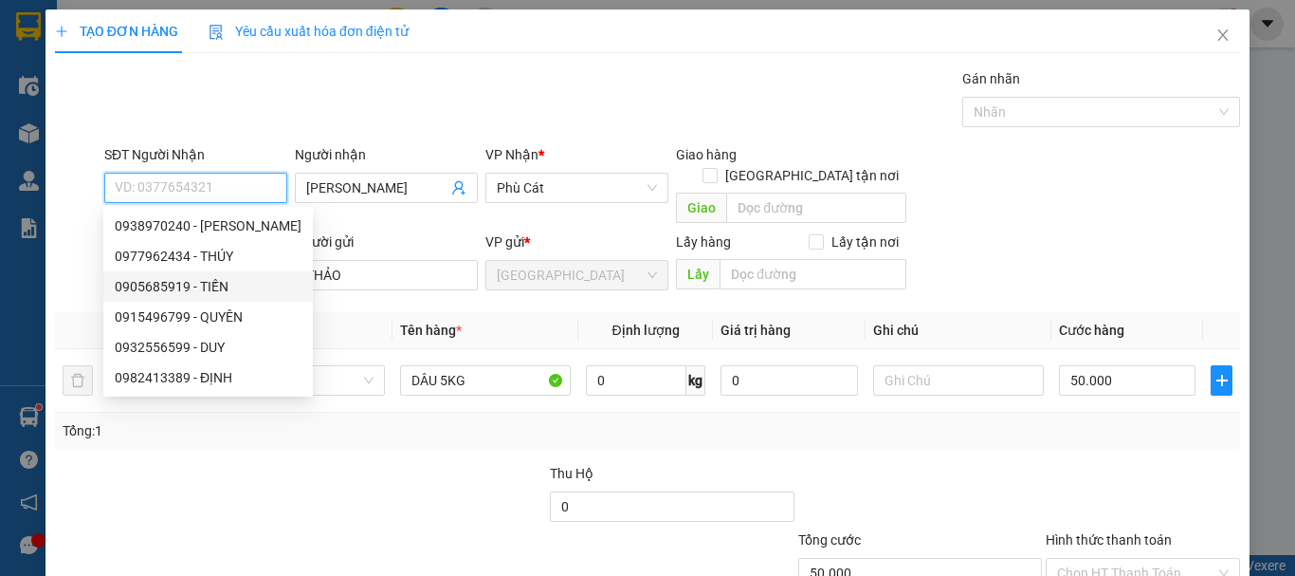
click at [266, 292] on div "0905685919 - TIẾN" at bounding box center [208, 286] width 187 height 21
type input "0905685919"
type input "TIẾN"
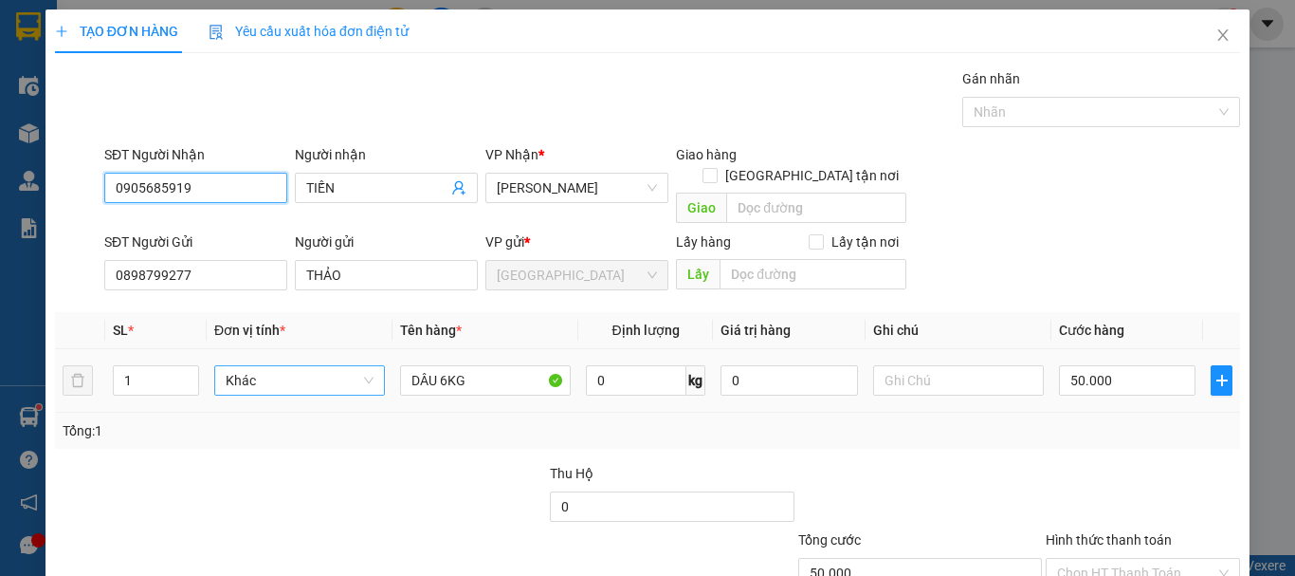
click at [279, 366] on span "Khác" at bounding box center [300, 380] width 148 height 28
type input "0905685919"
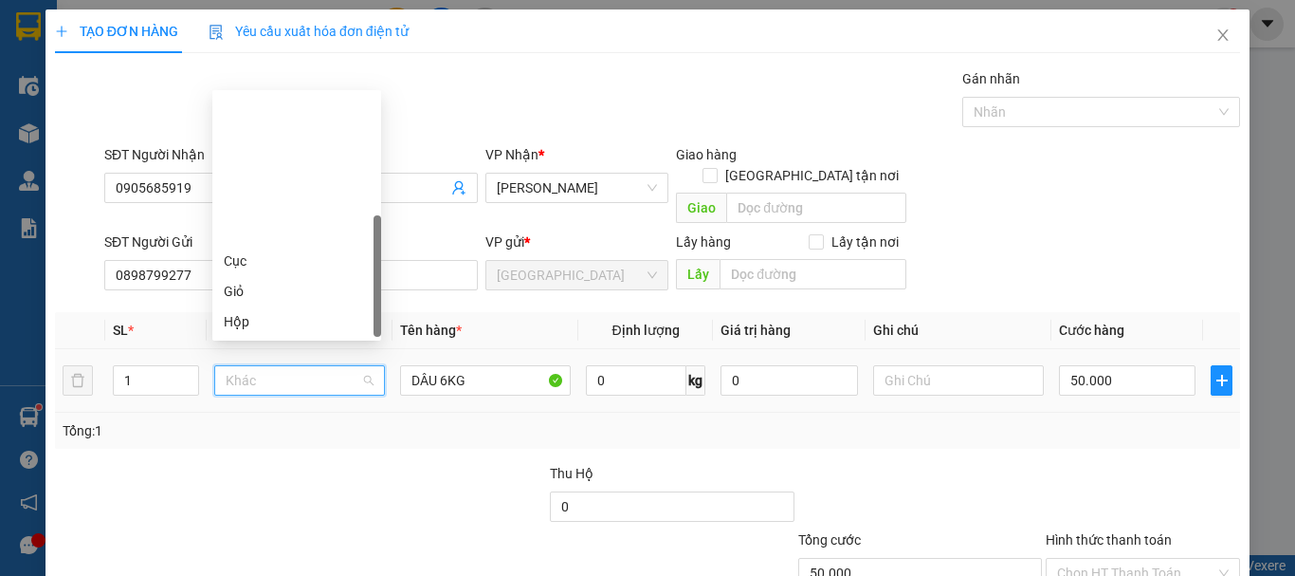
scroll to position [182, 0]
type input "T"
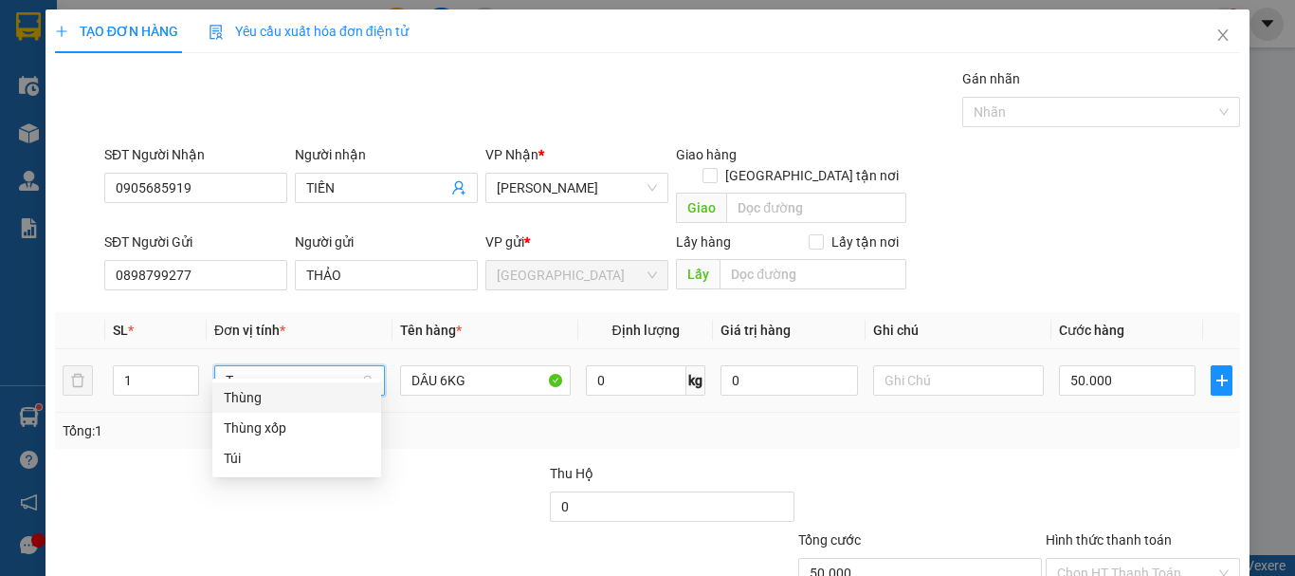
scroll to position [0, 0]
click at [299, 391] on div "Thùng" at bounding box center [297, 397] width 146 height 21
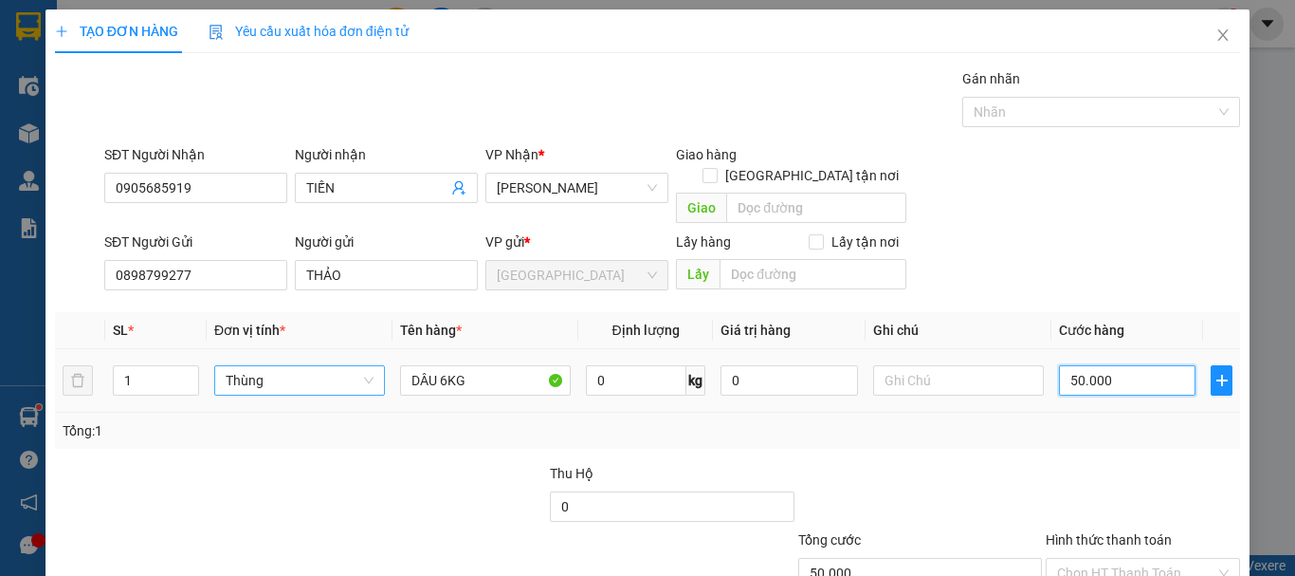
click at [1127, 365] on input "50.000" at bounding box center [1127, 380] width 137 height 30
type input "0"
type input "5"
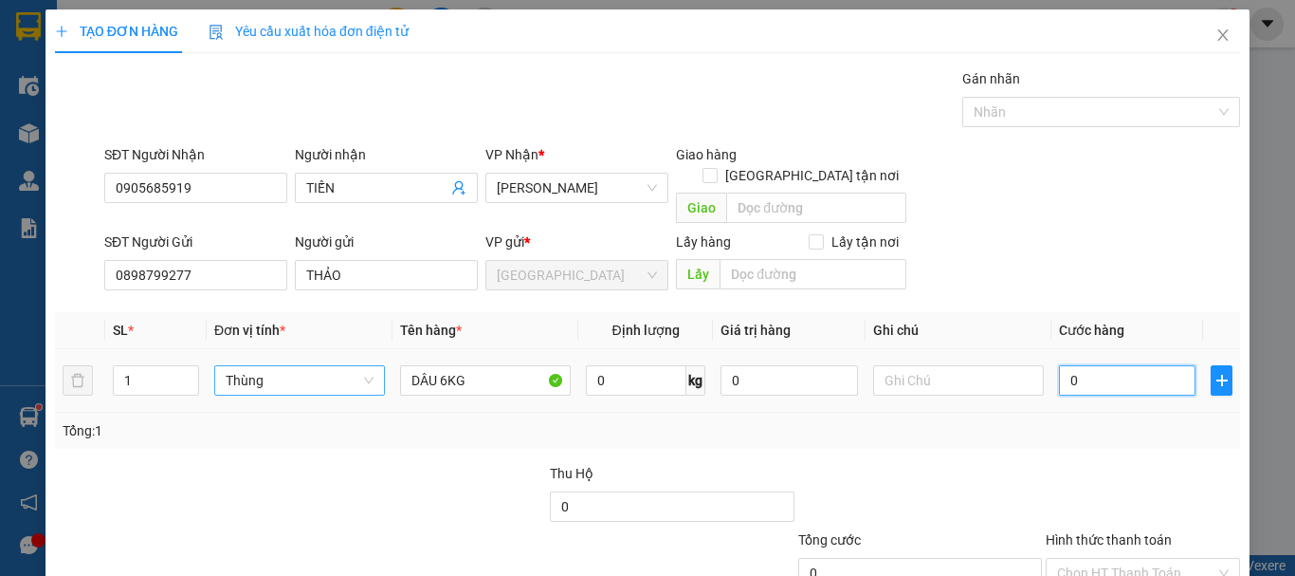
type input "5"
type input "05"
type input "50"
type input "050"
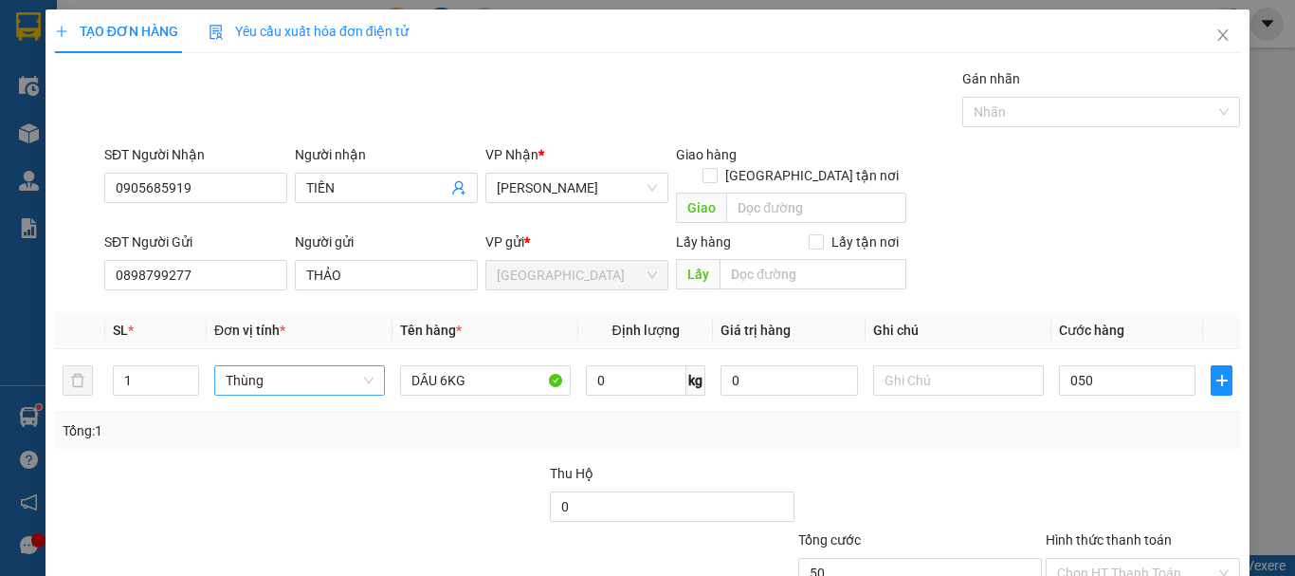
type input "50.000"
click at [1124, 438] on div "Transit Pickup Surcharge Ids Transit Deliver Surcharge Ids Transit Deliver Surc…" at bounding box center [647, 373] width 1185 height 610
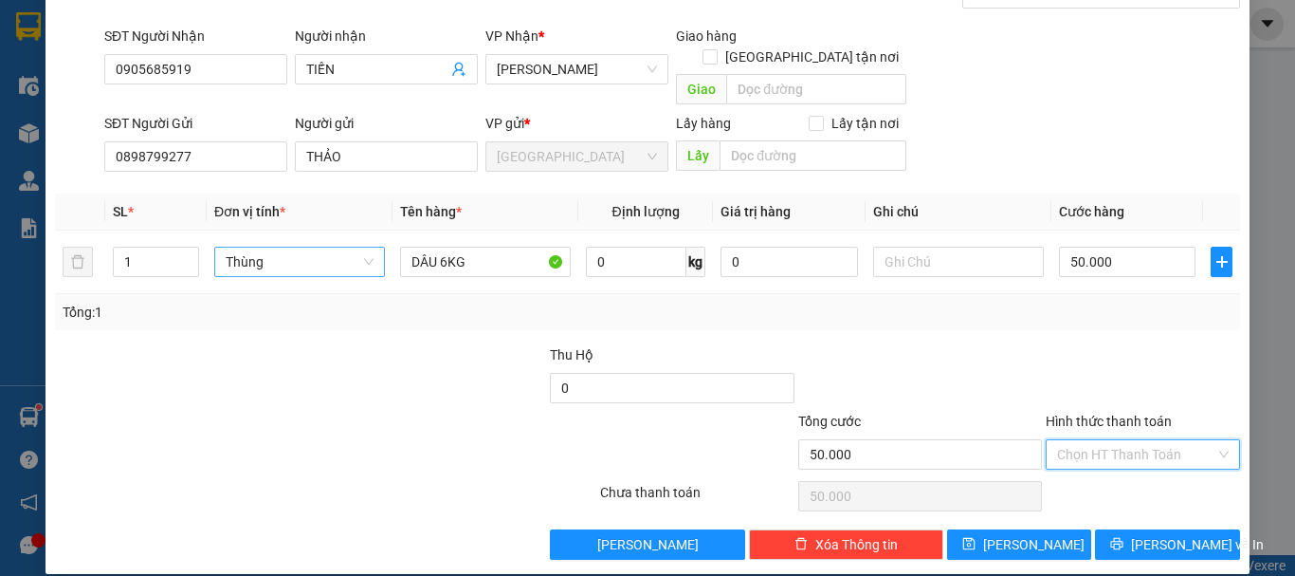
click at [1131, 440] on input "Hình thức thanh toán" at bounding box center [1136, 454] width 158 height 28
drag, startPoint x: 1132, startPoint y: 471, endPoint x: 1133, endPoint y: 481, distance: 9.5
click at [1132, 474] on div "Tại văn phòng" at bounding box center [1132, 471] width 170 height 21
type input "0"
click at [1155, 534] on span "Lưu và In" at bounding box center [1197, 544] width 133 height 21
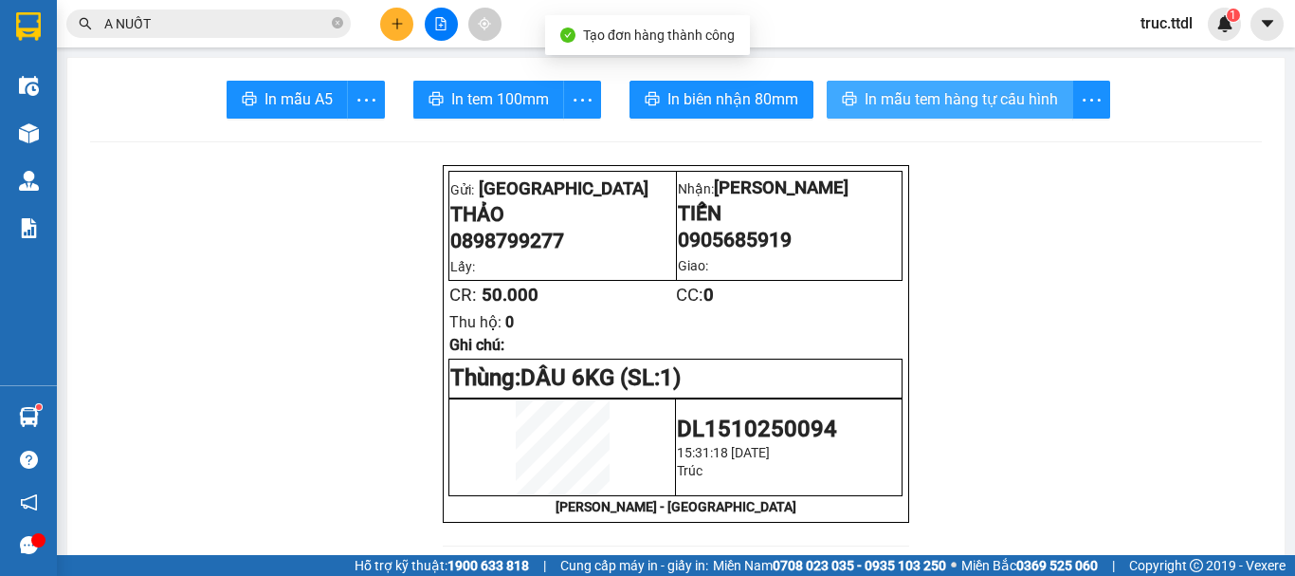
click at [950, 99] on span "In mẫu tem hàng tự cấu hình" at bounding box center [961, 99] width 193 height 24
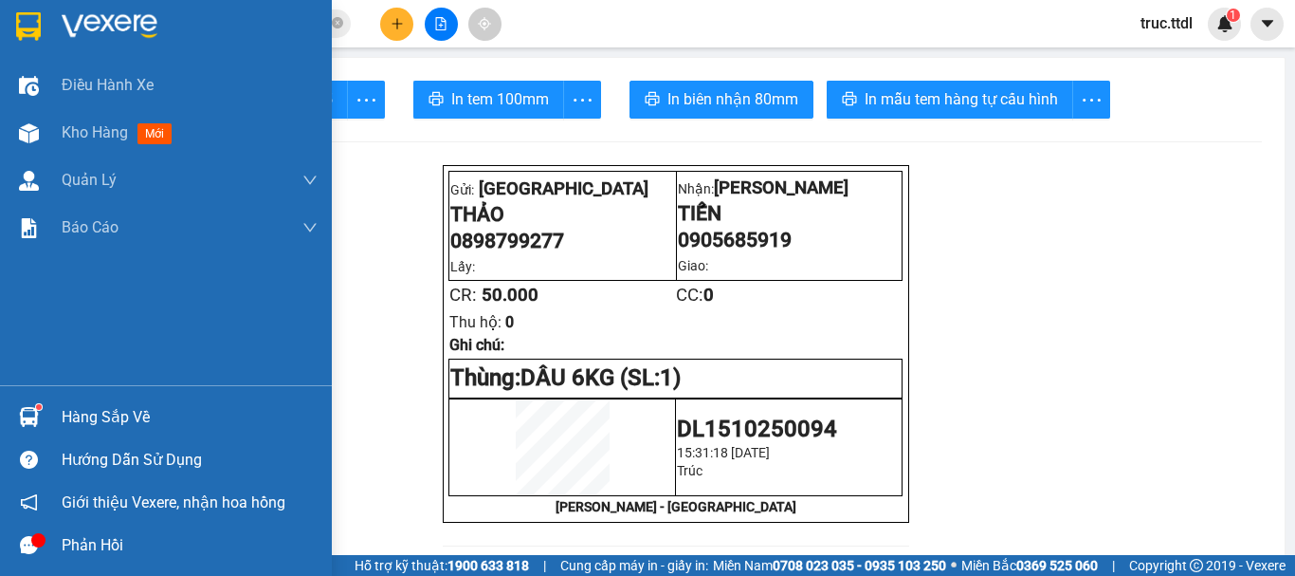
click at [76, 26] on img at bounding box center [110, 26] width 96 height 28
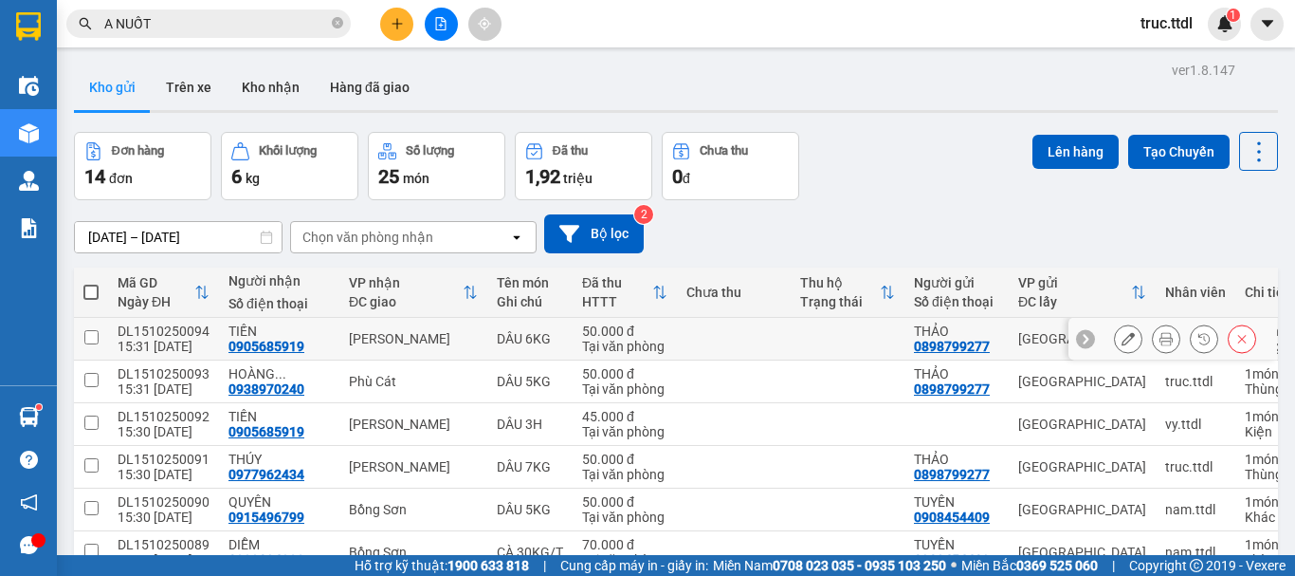
click at [797, 343] on td at bounding box center [848, 339] width 114 height 43
checkbox input "true"
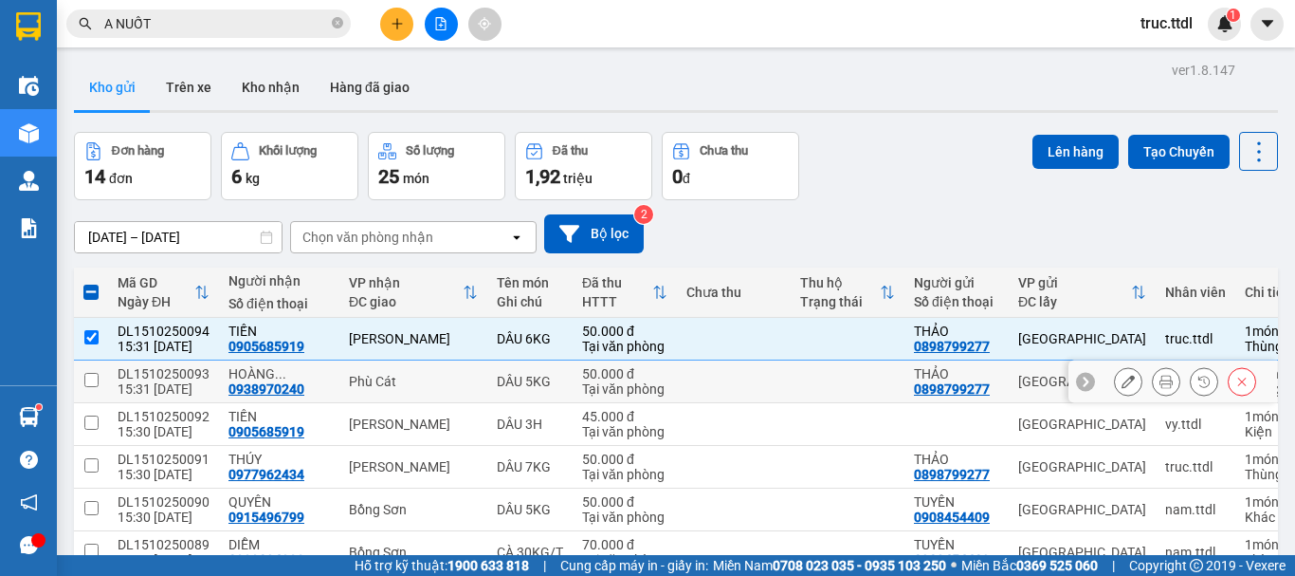
click at [801, 377] on td at bounding box center [848, 381] width 114 height 43
checkbox input "true"
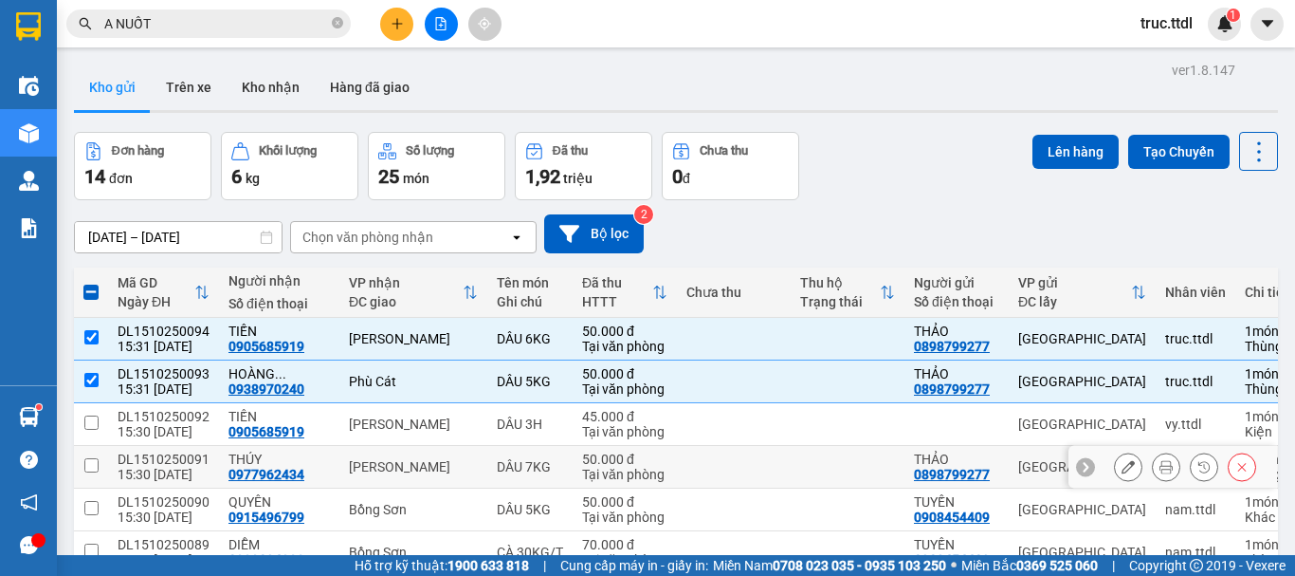
click at [816, 460] on td at bounding box center [848, 467] width 114 height 43
checkbox input "true"
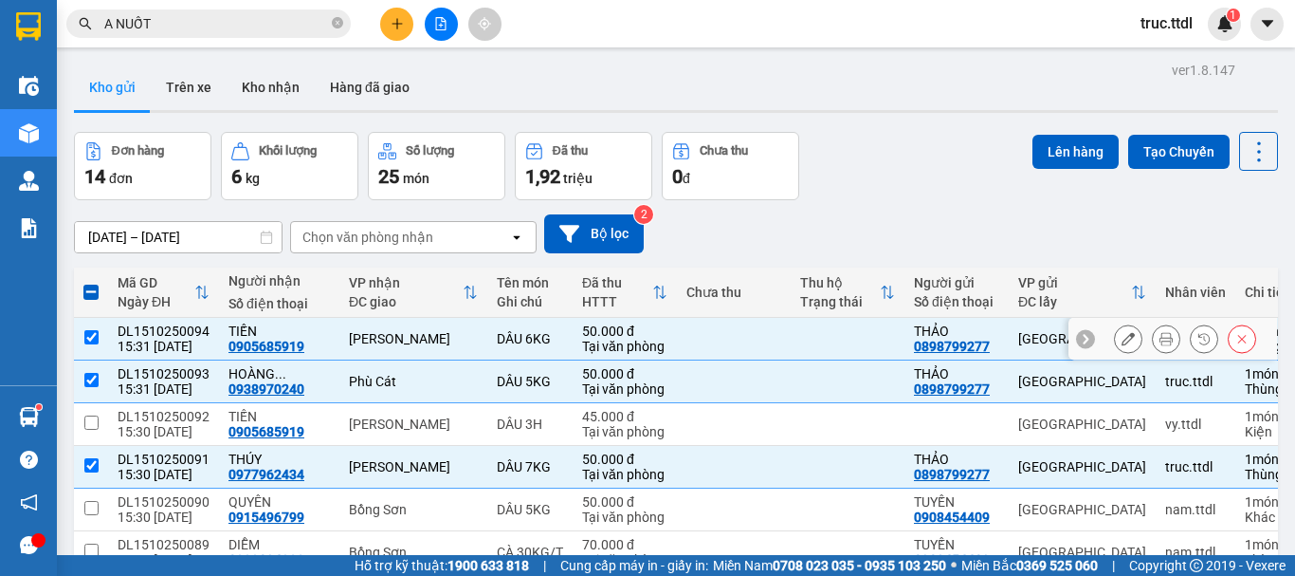
click at [630, 335] on div "50.000 đ" at bounding box center [624, 330] width 85 height 15
checkbox input "false"
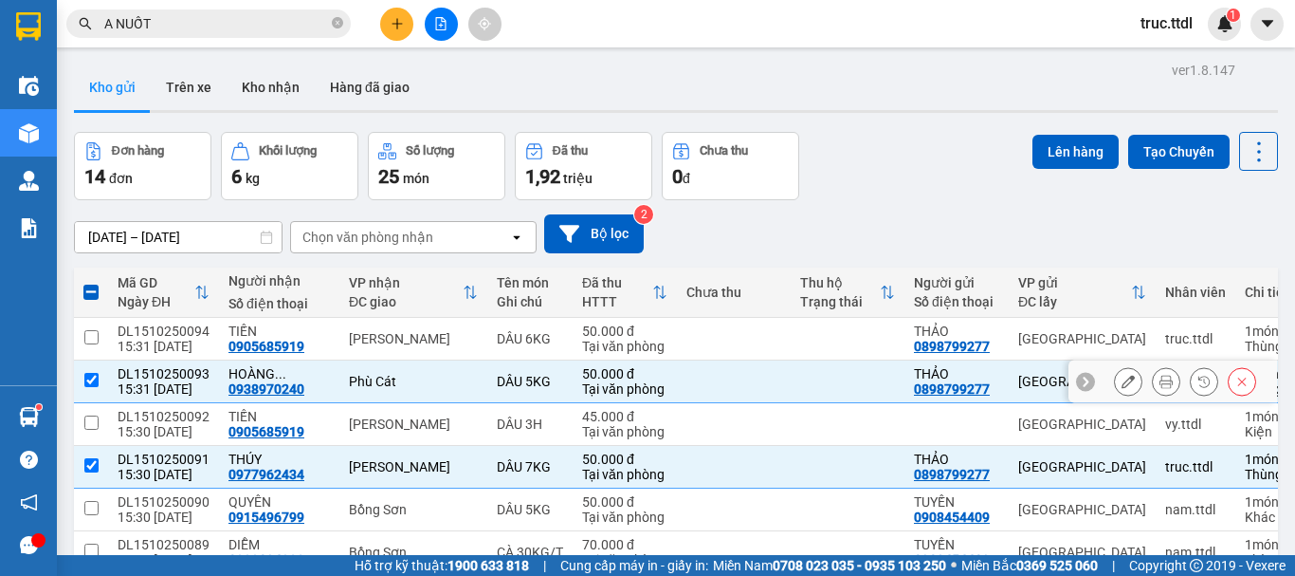
click at [630, 375] on div "50.000 đ" at bounding box center [624, 373] width 85 height 15
checkbox input "false"
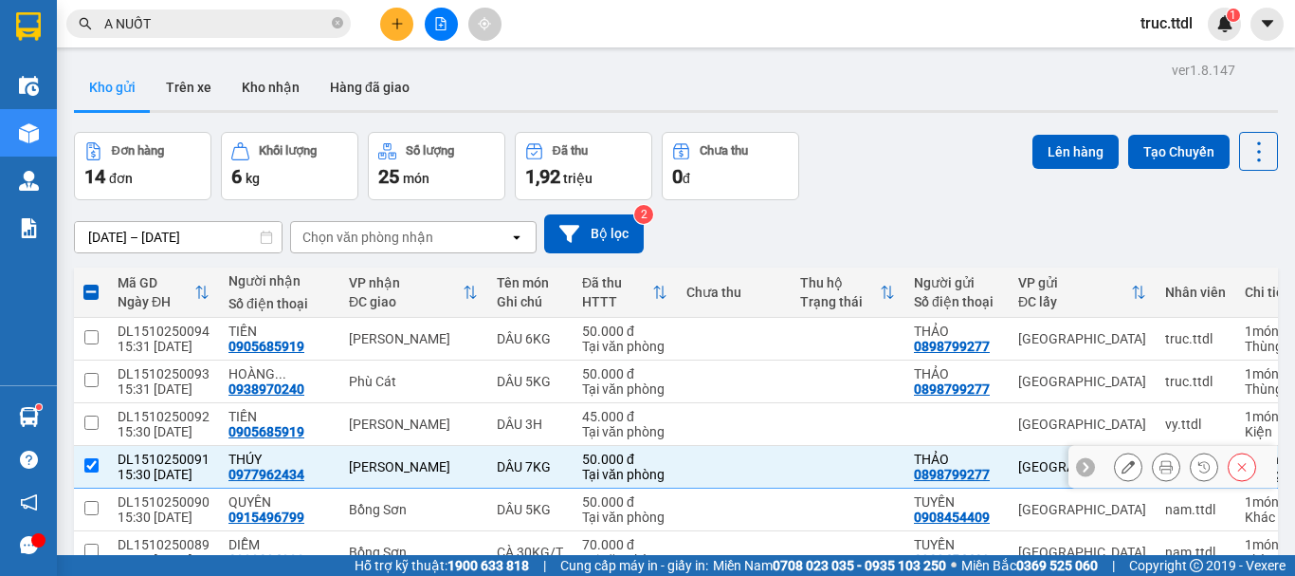
click at [707, 459] on td at bounding box center [734, 467] width 114 height 43
checkbox input "false"
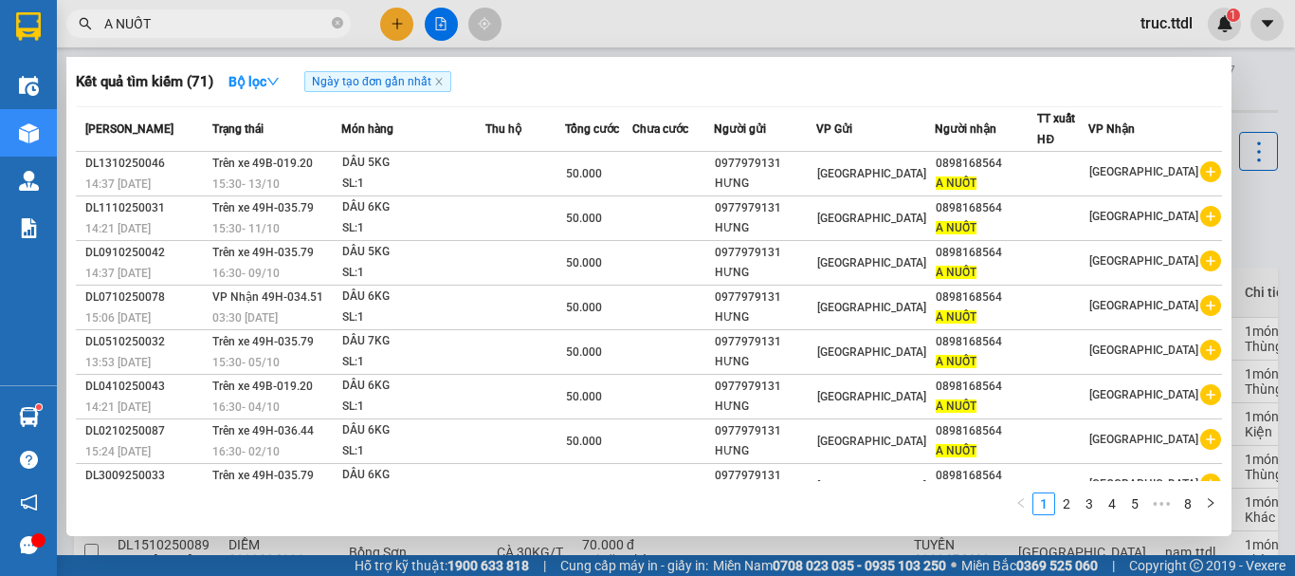
click at [192, 27] on input "A NUỐT" at bounding box center [216, 23] width 224 height 21
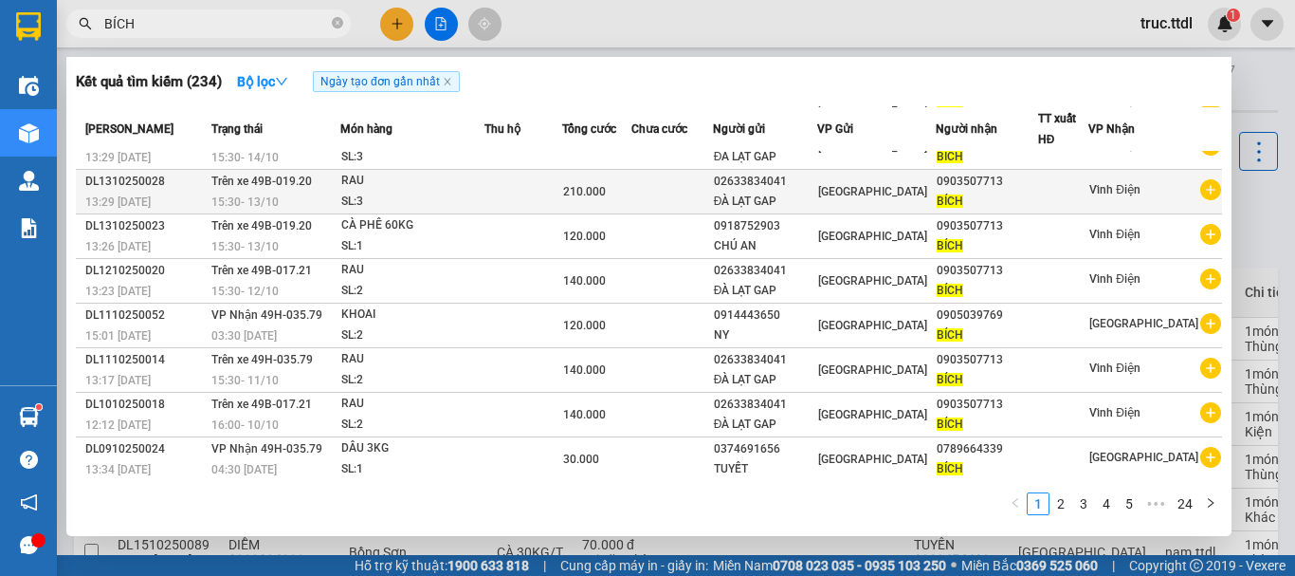
scroll to position [117, 0]
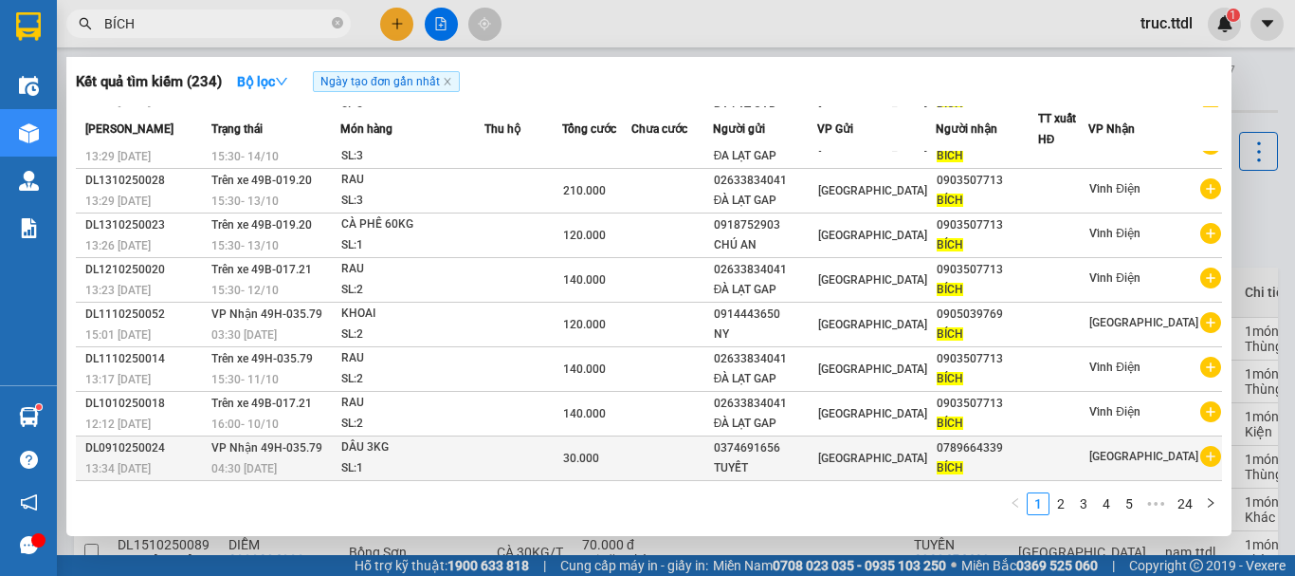
type input "BÍCH"
click at [816, 460] on div "TUYẾT" at bounding box center [765, 468] width 102 height 20
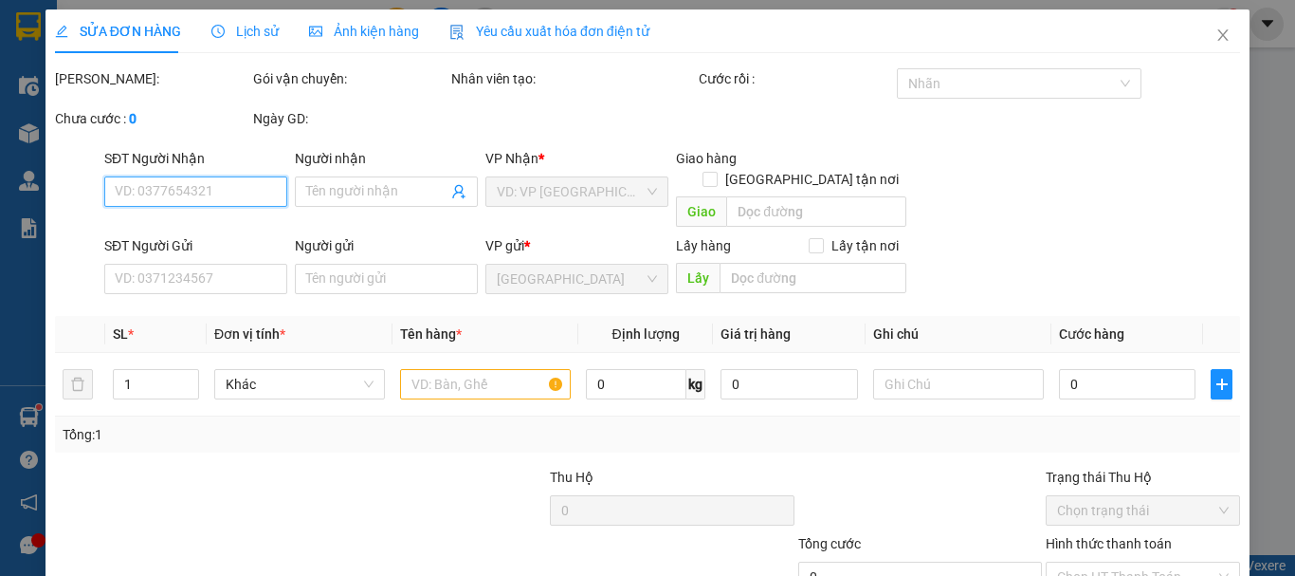
type input "0789664339"
type input "BÍCH"
type input "0374691656"
type input "TUYẾT"
type input "30.000"
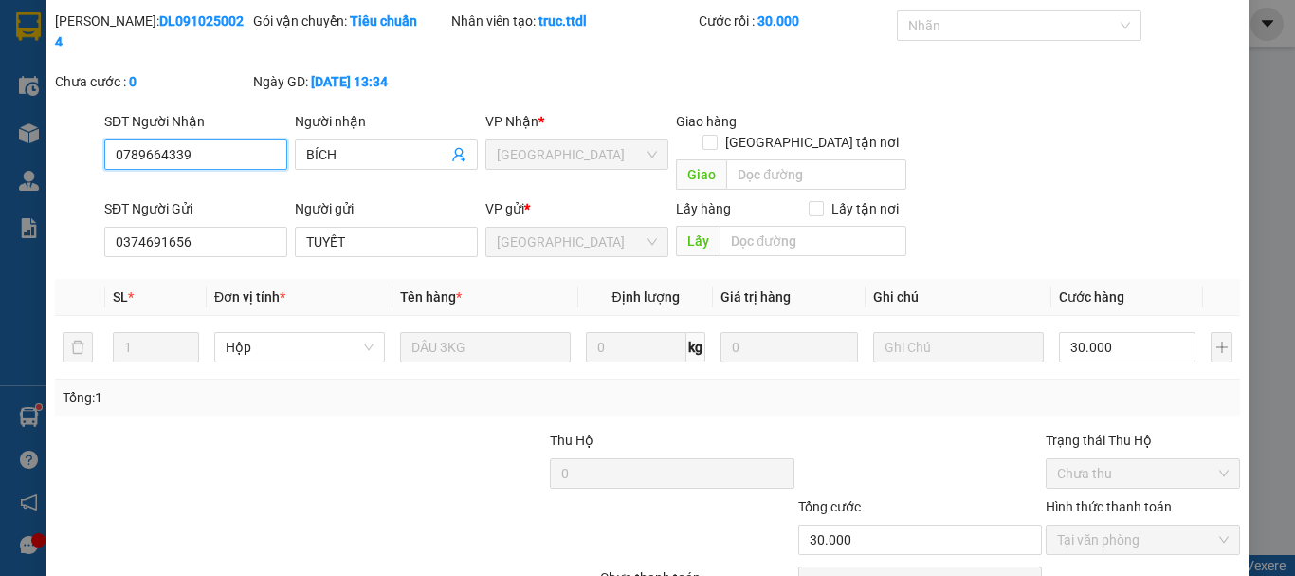
scroll to position [122, 0]
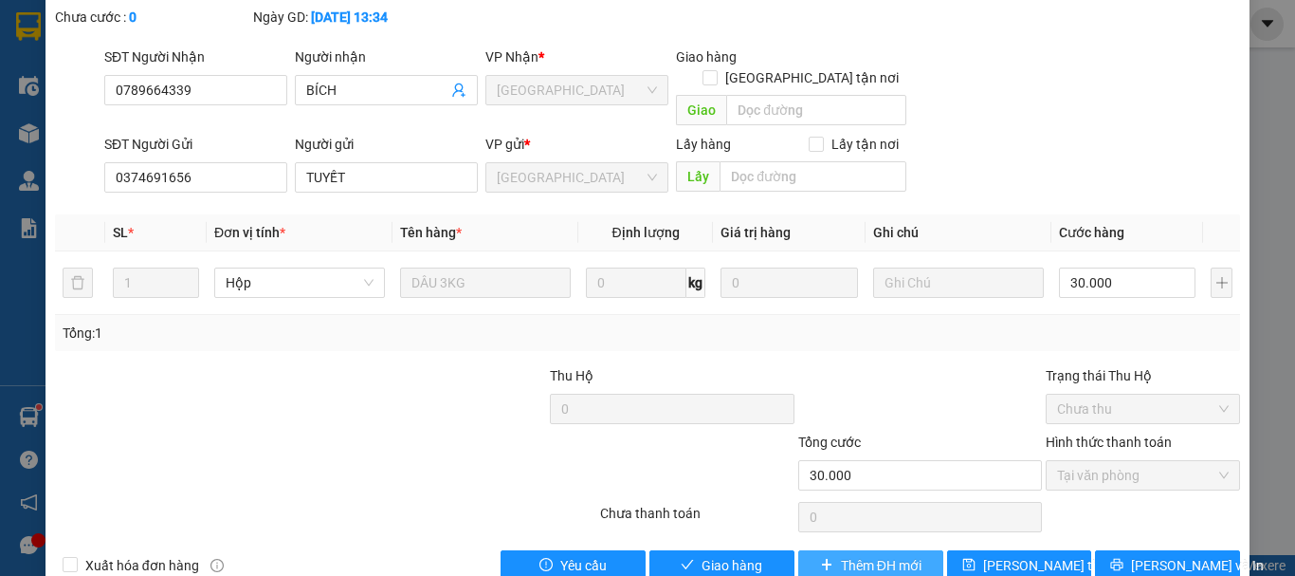
click at [890, 555] on span "Thêm ĐH mới" at bounding box center [881, 565] width 81 height 21
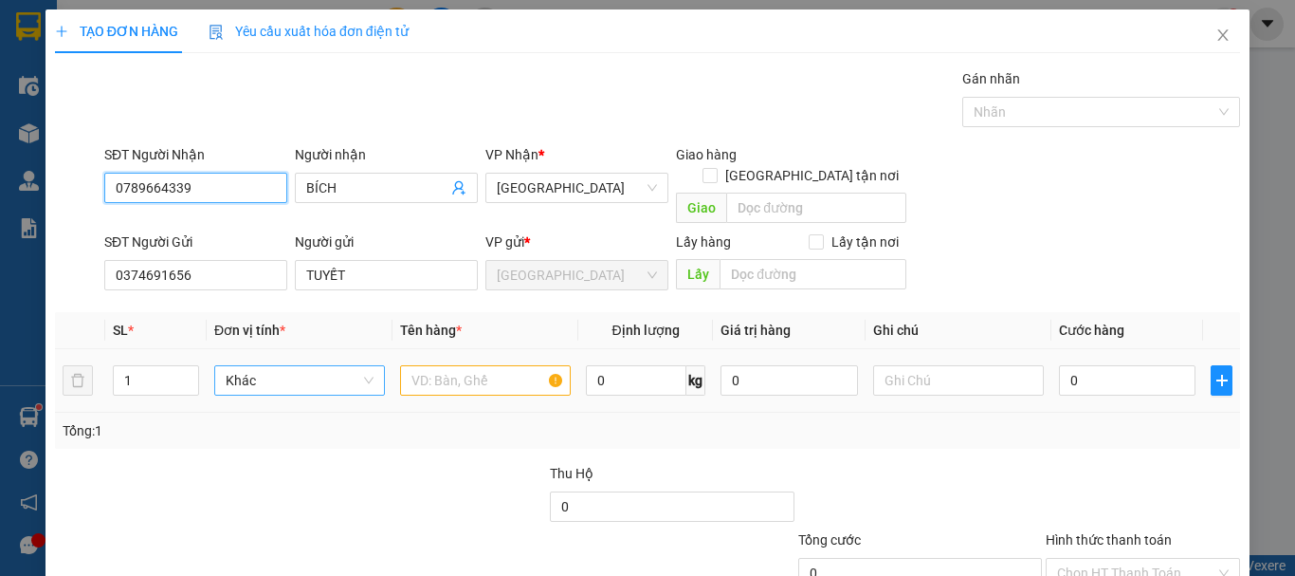
click at [329, 366] on span "Khác" at bounding box center [300, 380] width 148 height 28
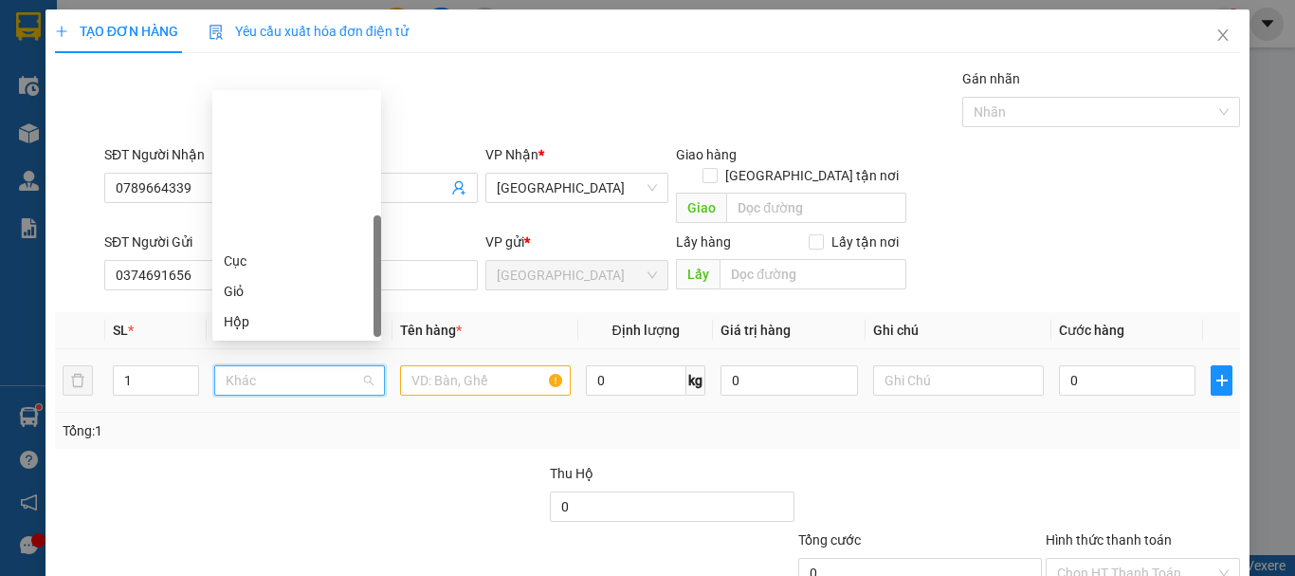
scroll to position [182, 0]
type input "B"
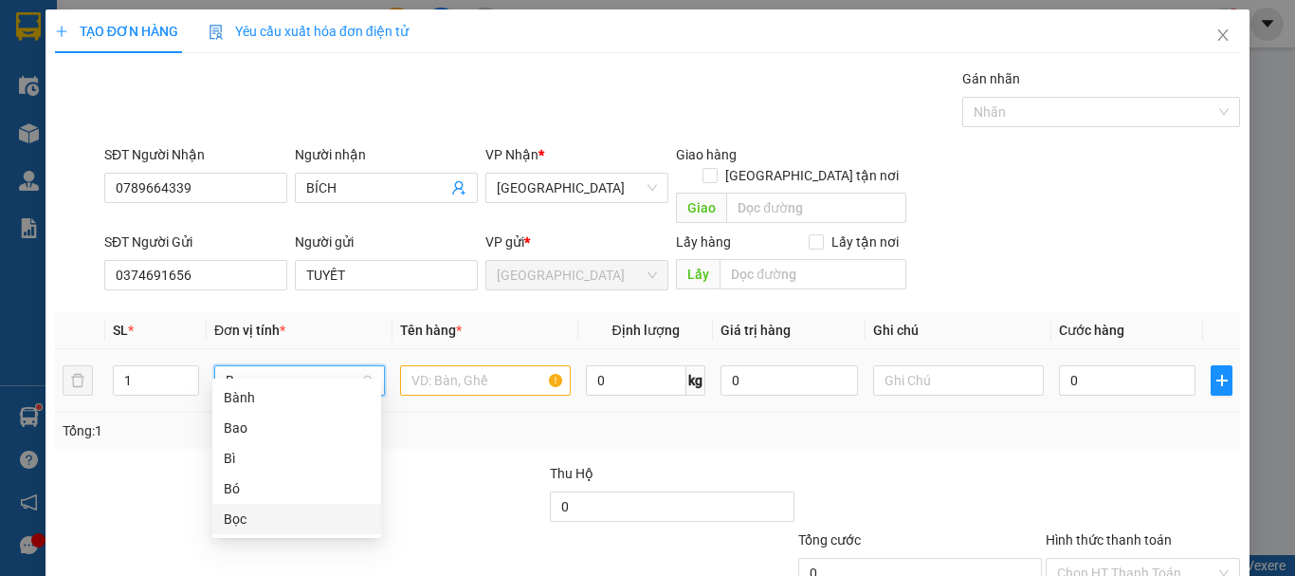
click at [282, 516] on div "Bọc" at bounding box center [297, 518] width 146 height 21
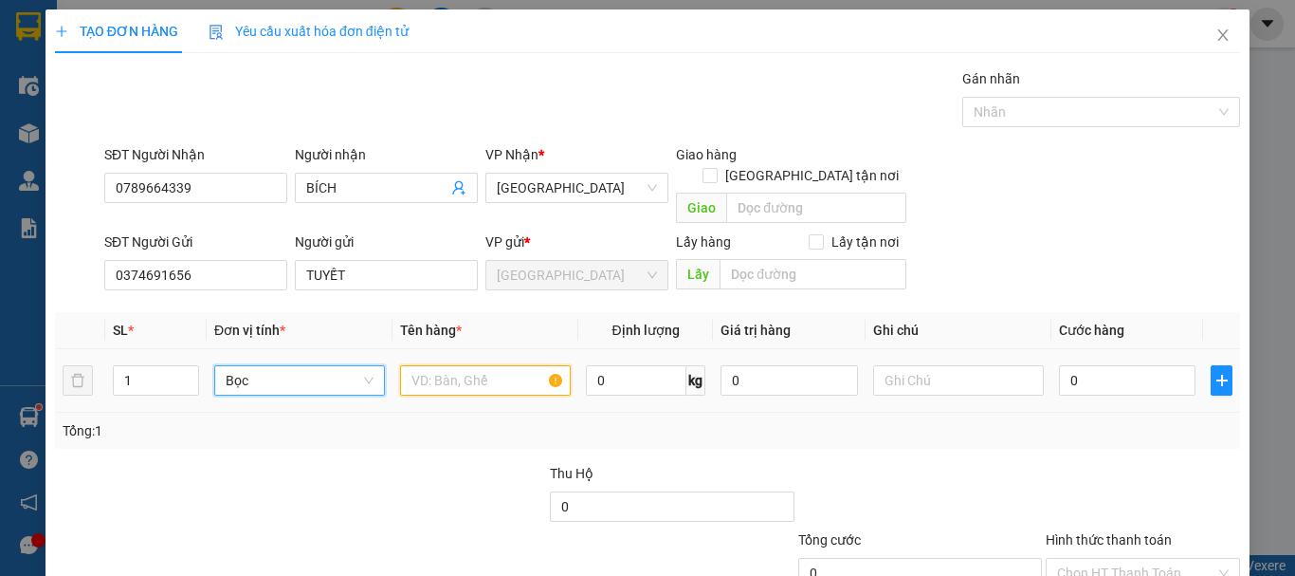
click at [485, 365] on input "text" at bounding box center [485, 380] width 171 height 30
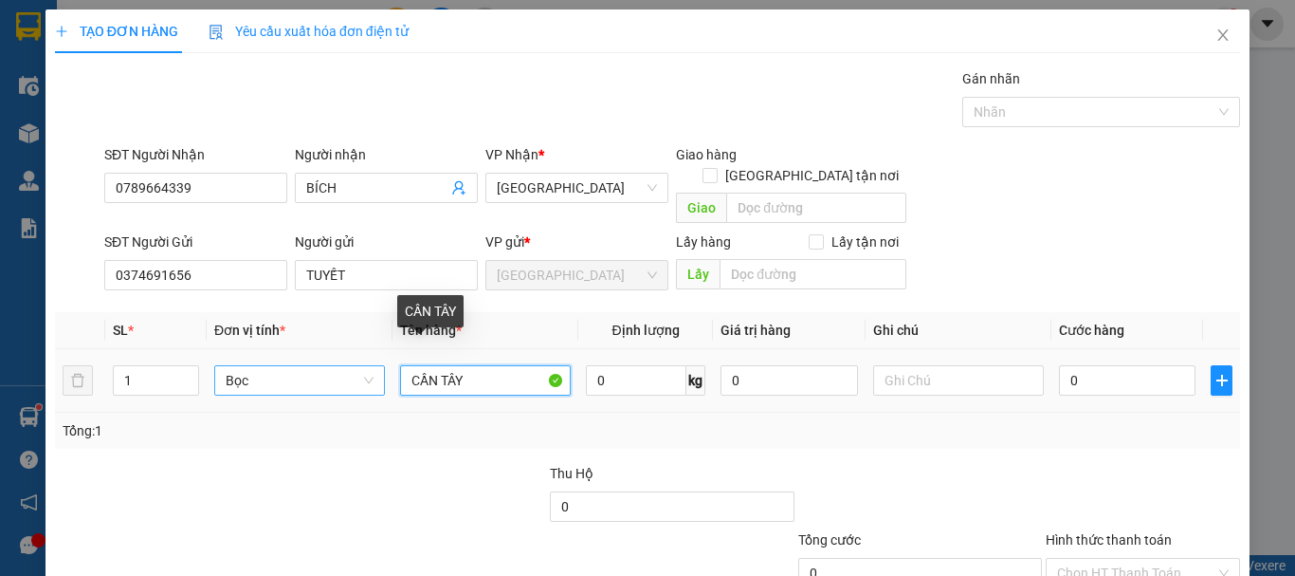
click at [489, 365] on input "CẦN TÂY" at bounding box center [485, 380] width 171 height 30
type input "CẦN TÂY + DÂU"
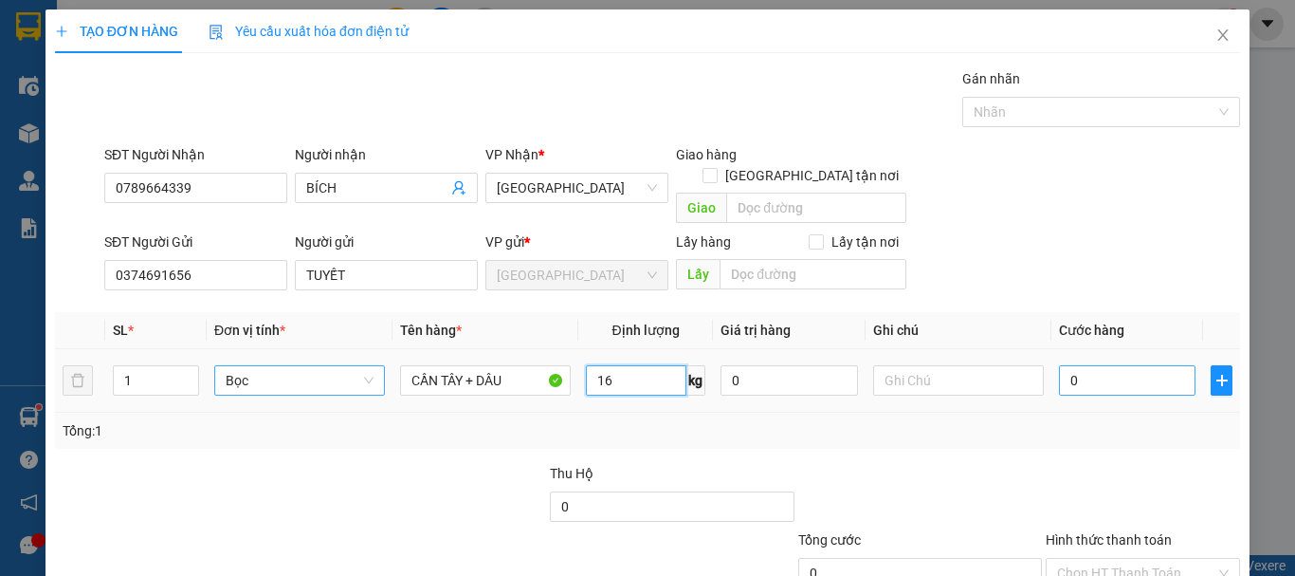
type input "16"
click at [1097, 365] on input "0" at bounding box center [1127, 380] width 137 height 30
type input "6"
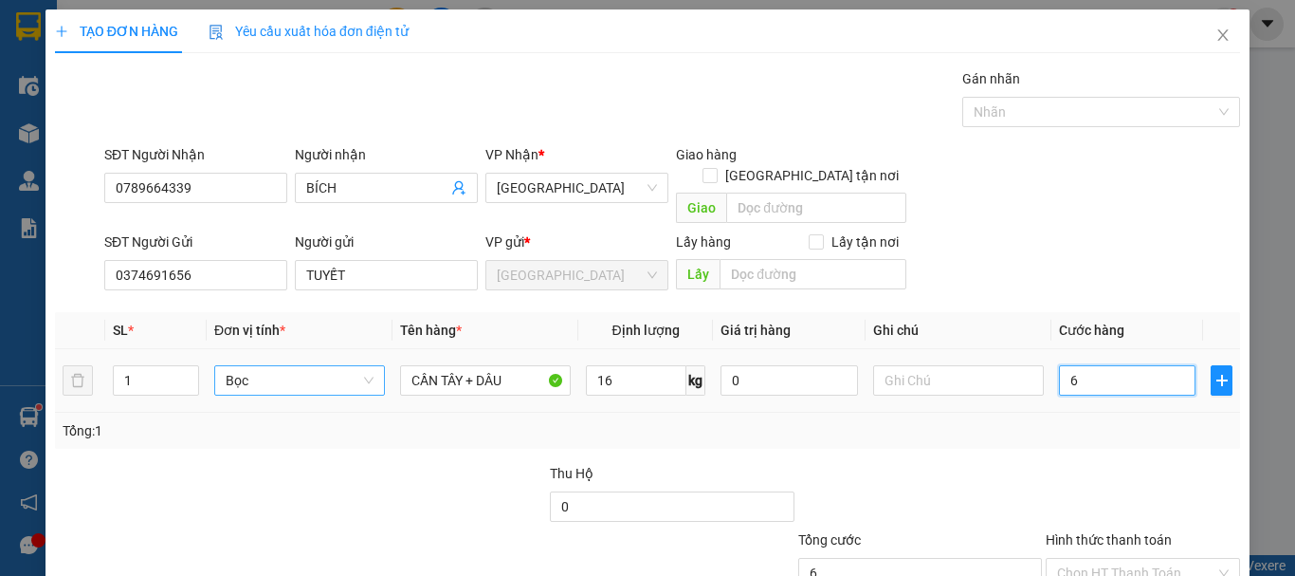
type input "60"
click at [1105, 428] on div "Transit Pickup Surcharge Ids Transit Deliver Surcharge Ids Transit Deliver Surc…" at bounding box center [647, 373] width 1185 height 610
type input "60.000"
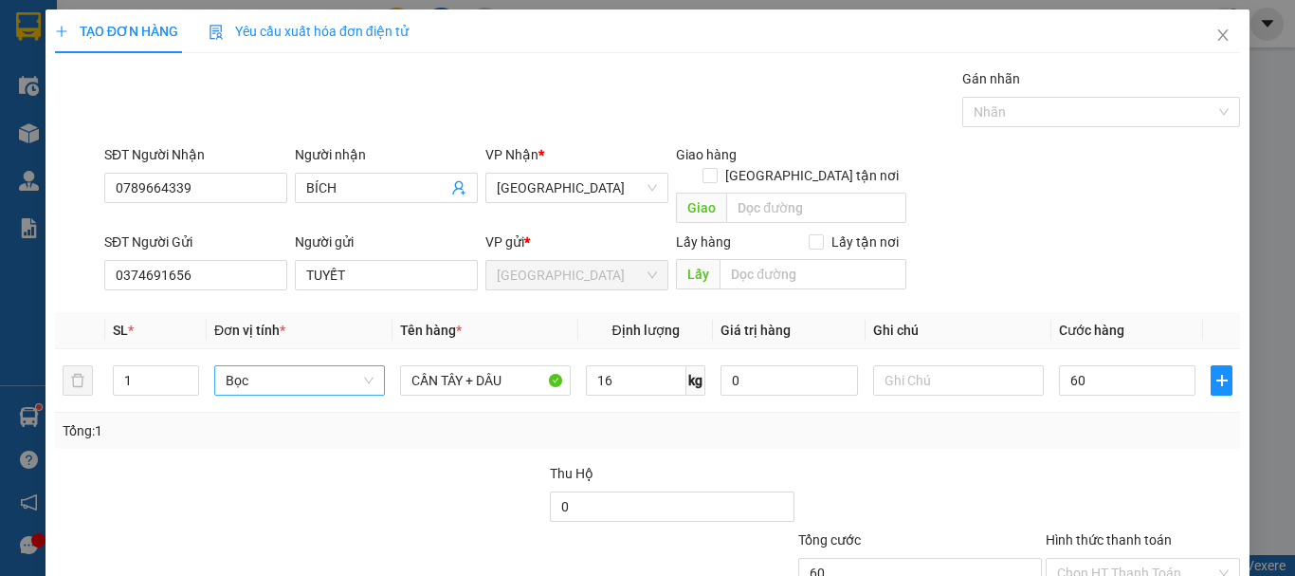
type input "60.000"
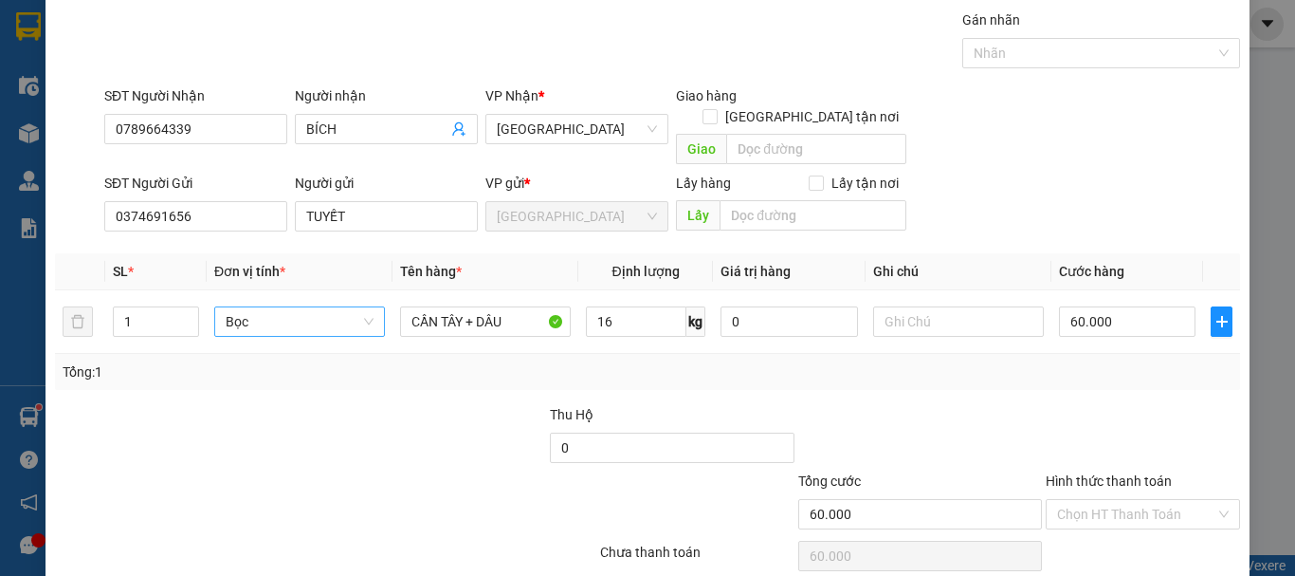
scroll to position [119, 0]
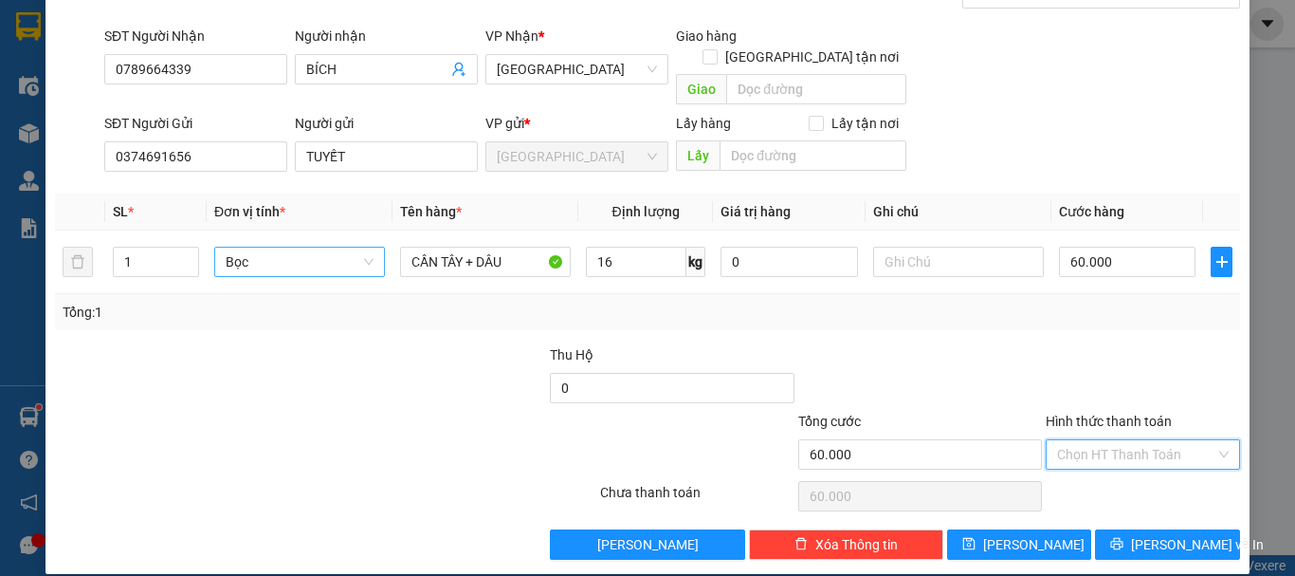
click at [1113, 440] on input "Hình thức thanh toán" at bounding box center [1136, 454] width 158 height 28
click at [1113, 460] on div "Tại văn phòng" at bounding box center [1131, 471] width 192 height 30
type input "0"
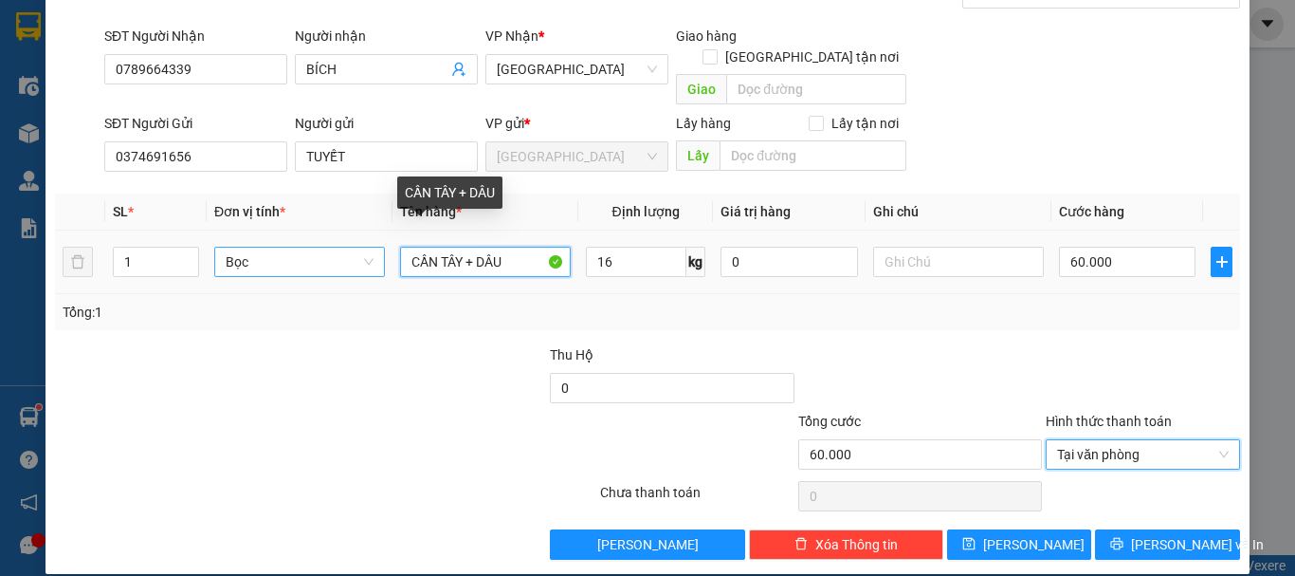
click at [503, 247] on input "CẦN TÂY + DÂU" at bounding box center [485, 262] width 171 height 30
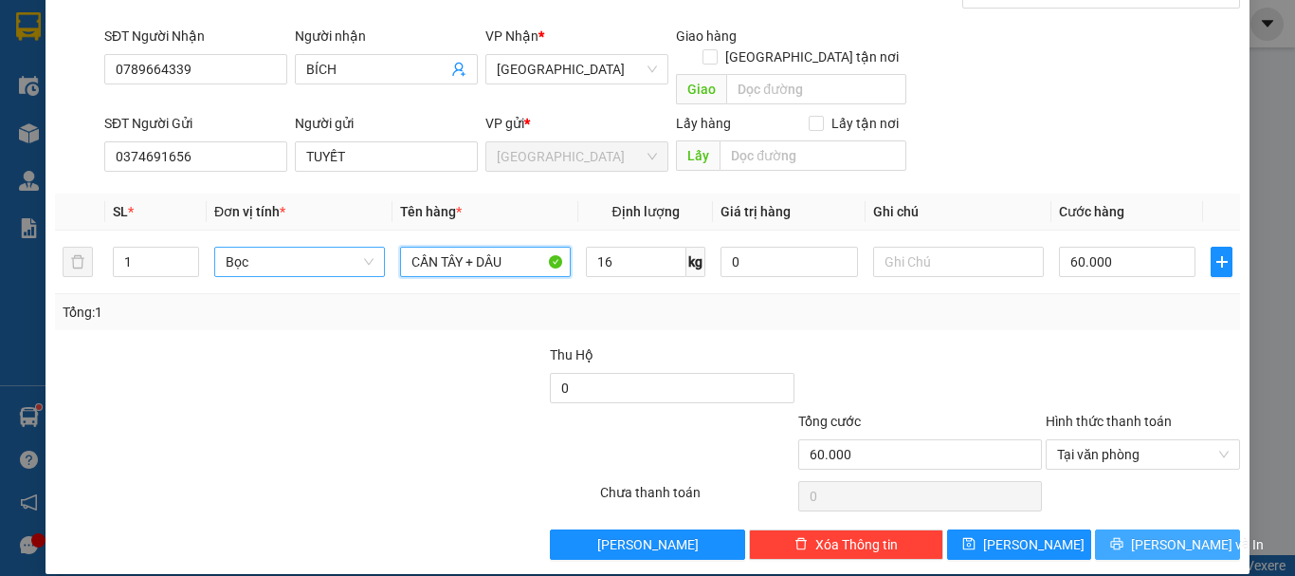
type input "CẦN TÂY + DÂU"
click at [1142, 534] on span "Lưu và In" at bounding box center [1197, 544] width 133 height 21
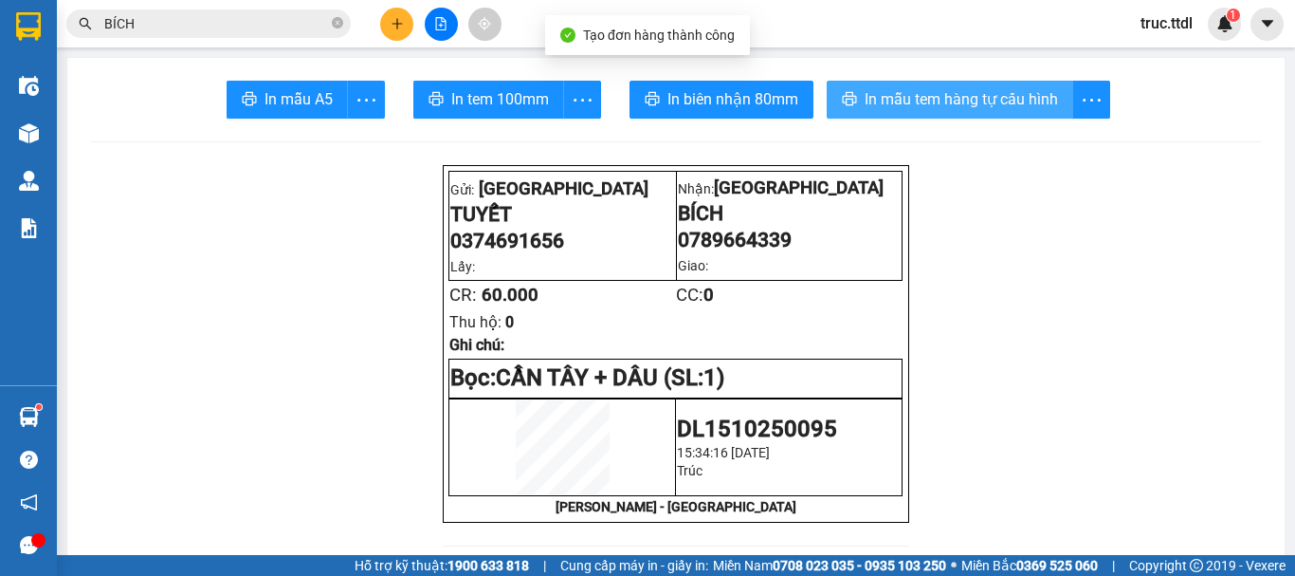
click at [915, 101] on span "In mẫu tem hàng tự cấu hình" at bounding box center [961, 99] width 193 height 24
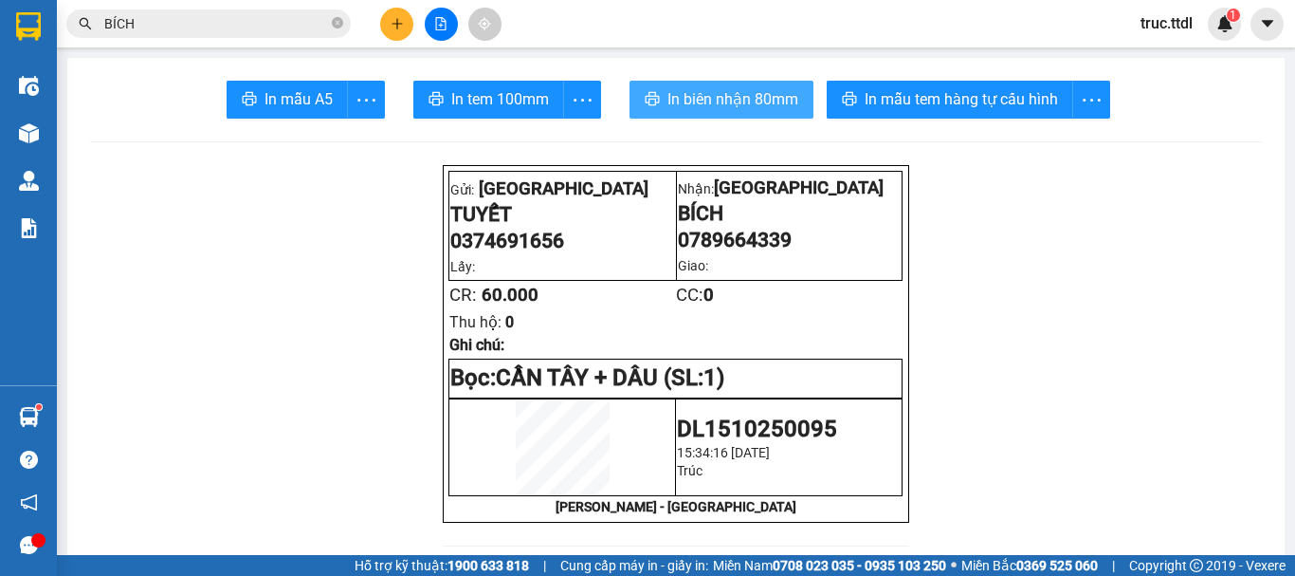
click at [692, 93] on span "In biên nhận 80mm" at bounding box center [732, 99] width 131 height 24
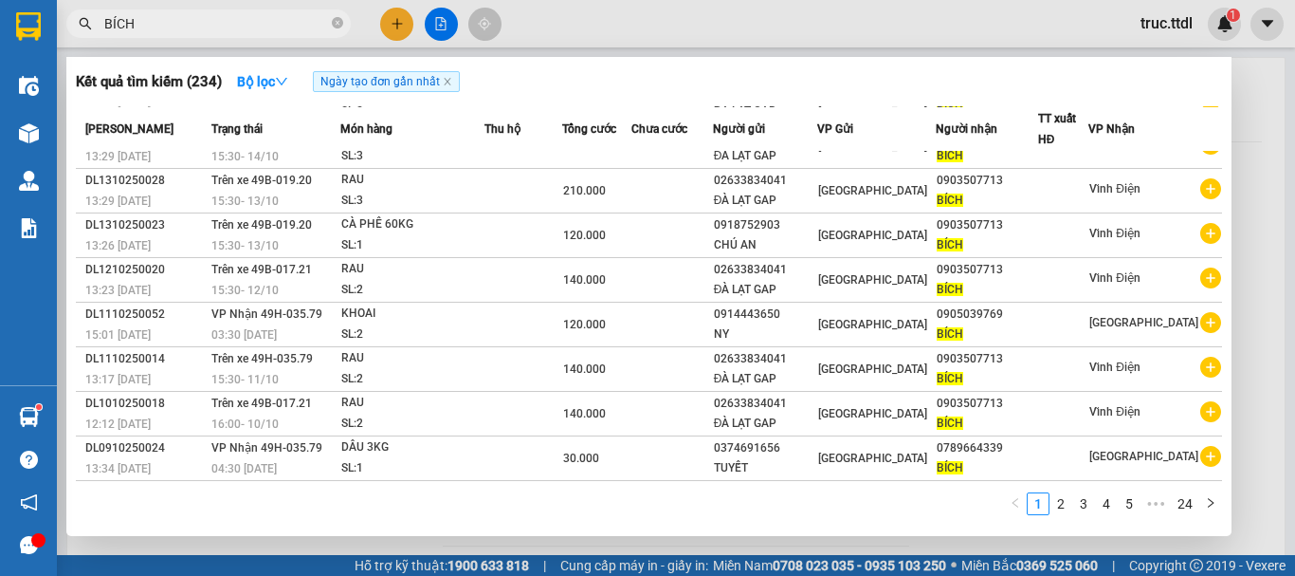
click at [205, 29] on input "BÍCH" at bounding box center [216, 23] width 224 height 21
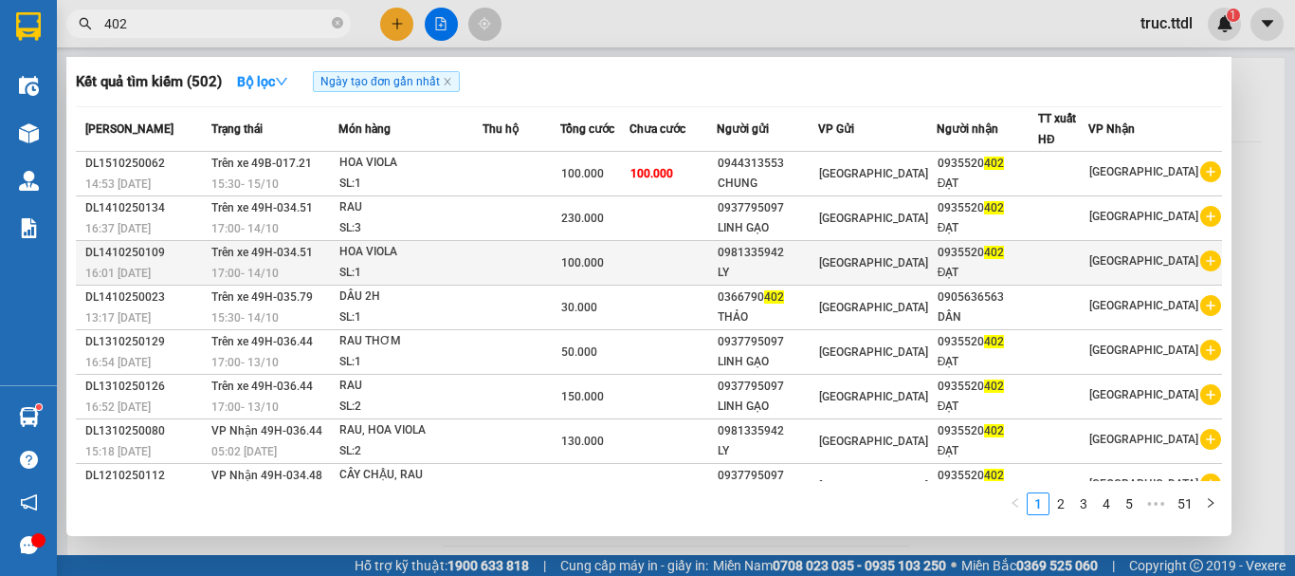
type input "402"
click at [691, 267] on td at bounding box center [673, 263] width 86 height 45
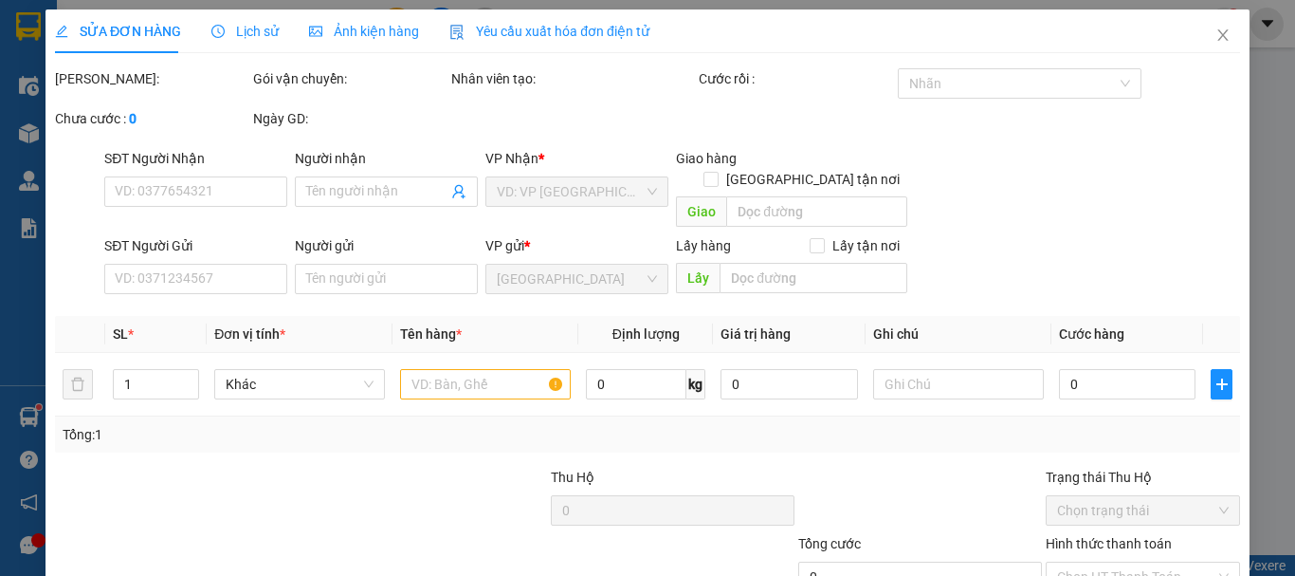
type input "0935520402"
type input "ĐẠT"
type input "0981335942"
type input "LY"
type input "100.000"
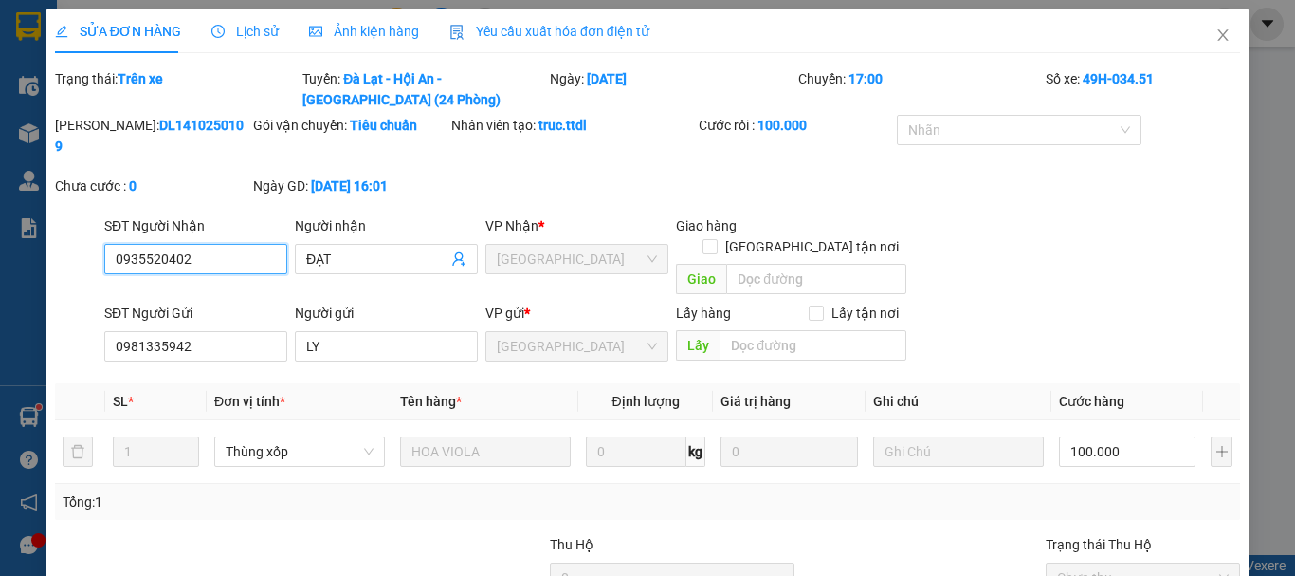
scroll to position [169, 0]
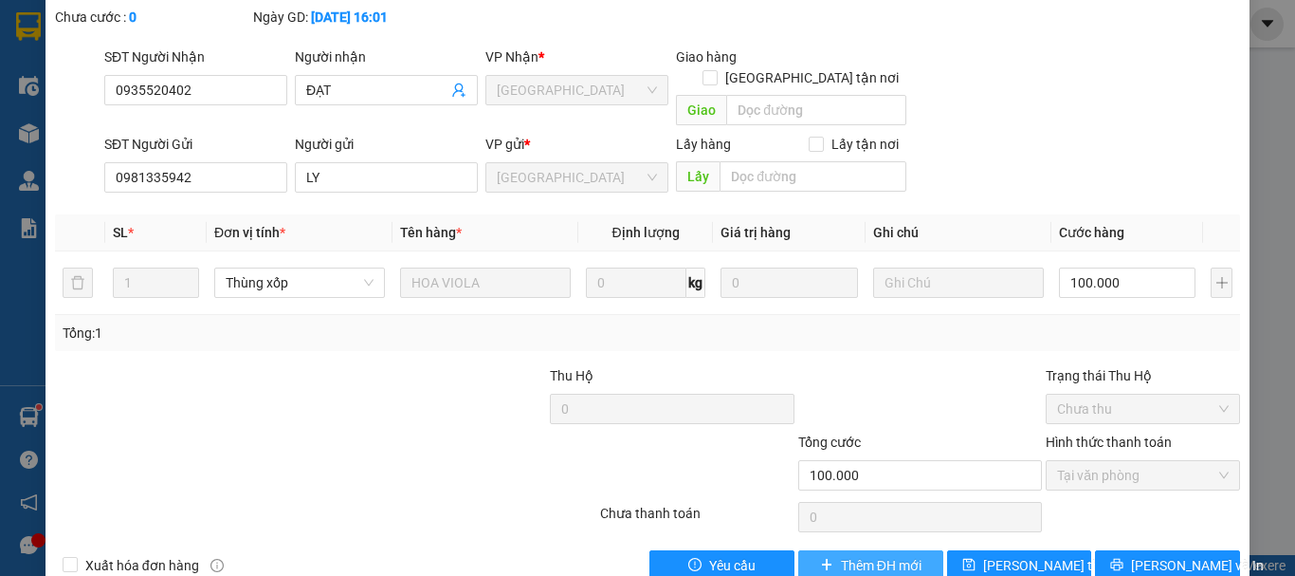
click at [861, 555] on span "Thêm ĐH mới" at bounding box center [881, 565] width 81 height 21
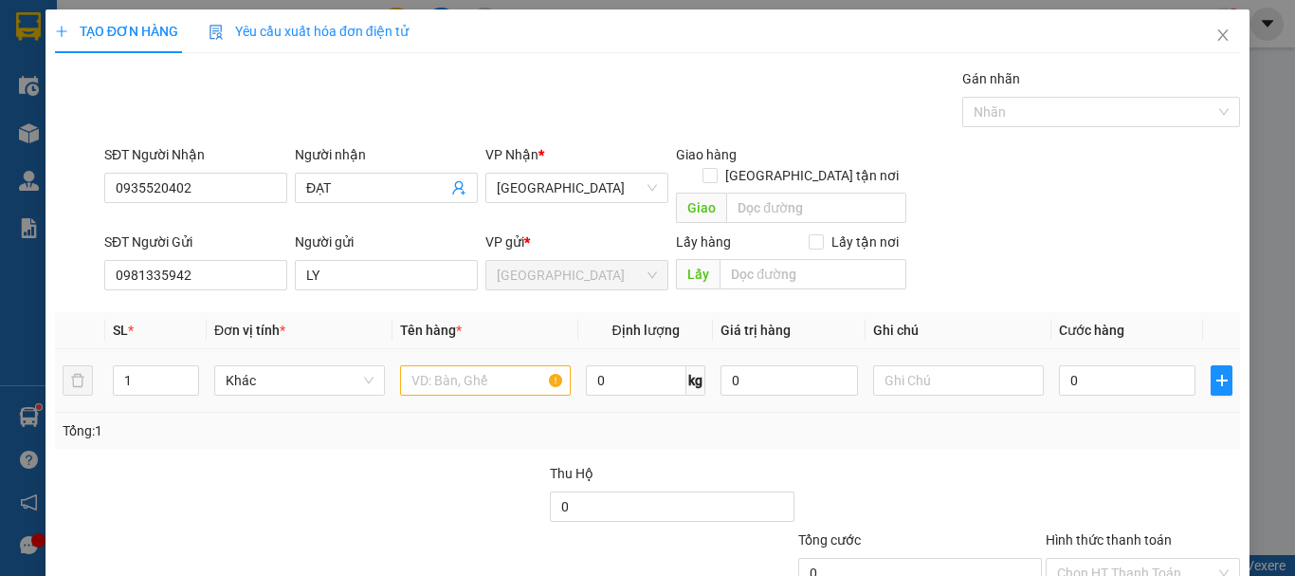
click at [264, 375] on div "Khác" at bounding box center [299, 380] width 171 height 38
click at [283, 366] on span "Khác" at bounding box center [300, 380] width 148 height 28
type input "X"
drag, startPoint x: 292, startPoint y: 394, endPoint x: 467, endPoint y: 371, distance: 177.0
click at [294, 394] on div "Thùng xốp" at bounding box center [297, 397] width 146 height 21
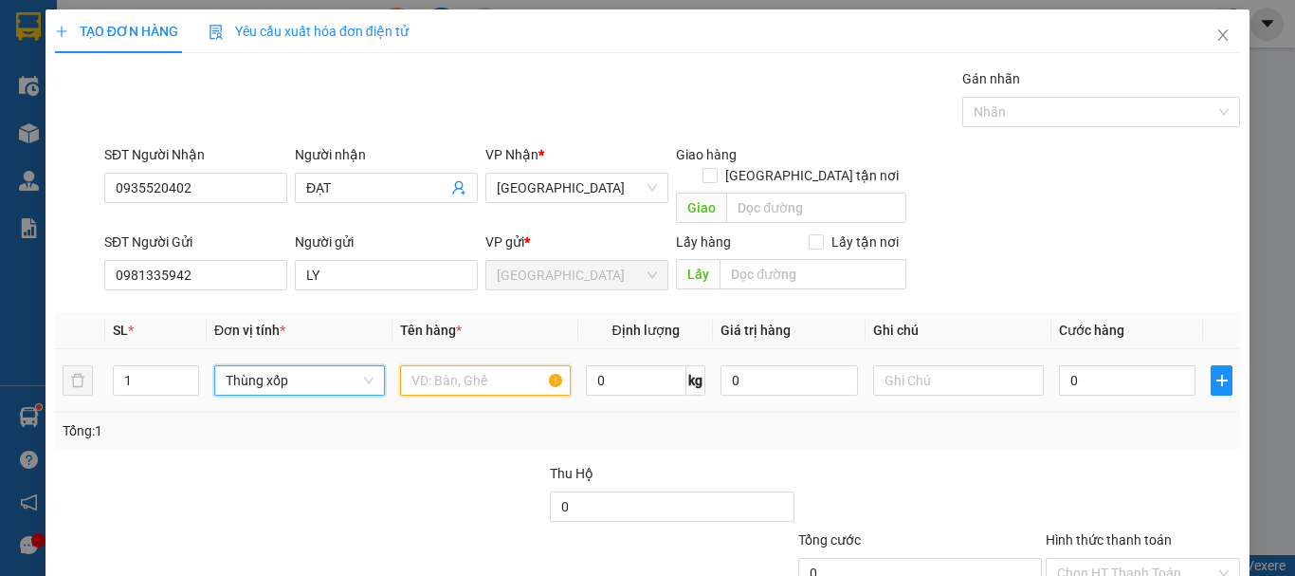
click at [468, 367] on input "text" at bounding box center [485, 380] width 171 height 30
type input "HOA VIOLA"
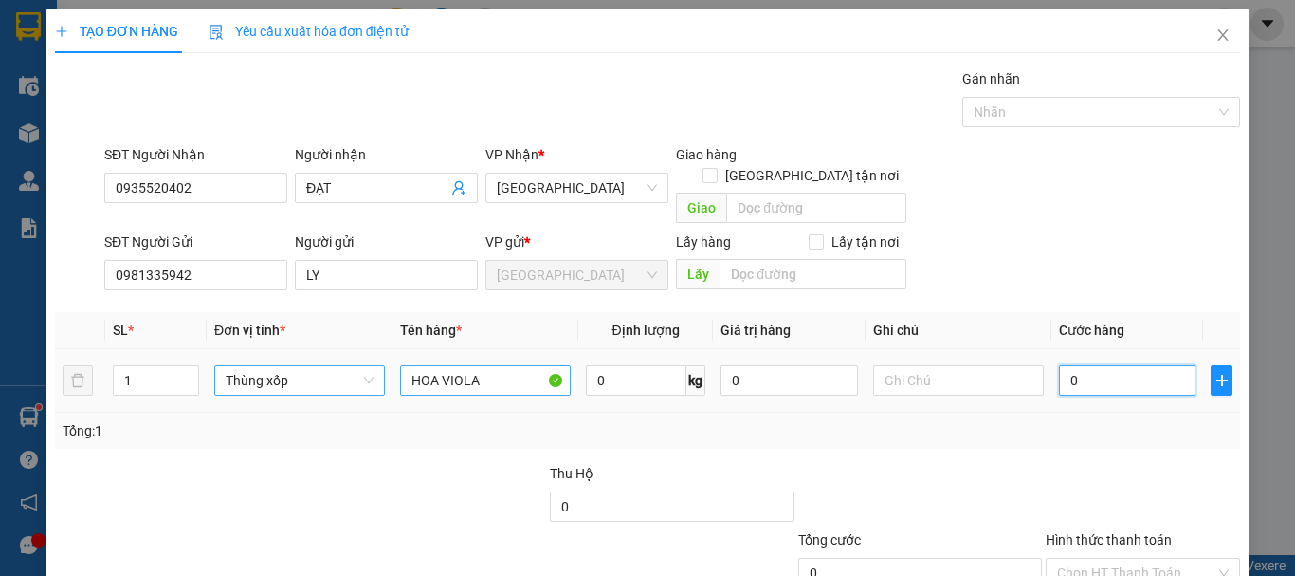
type input "8"
type input "80"
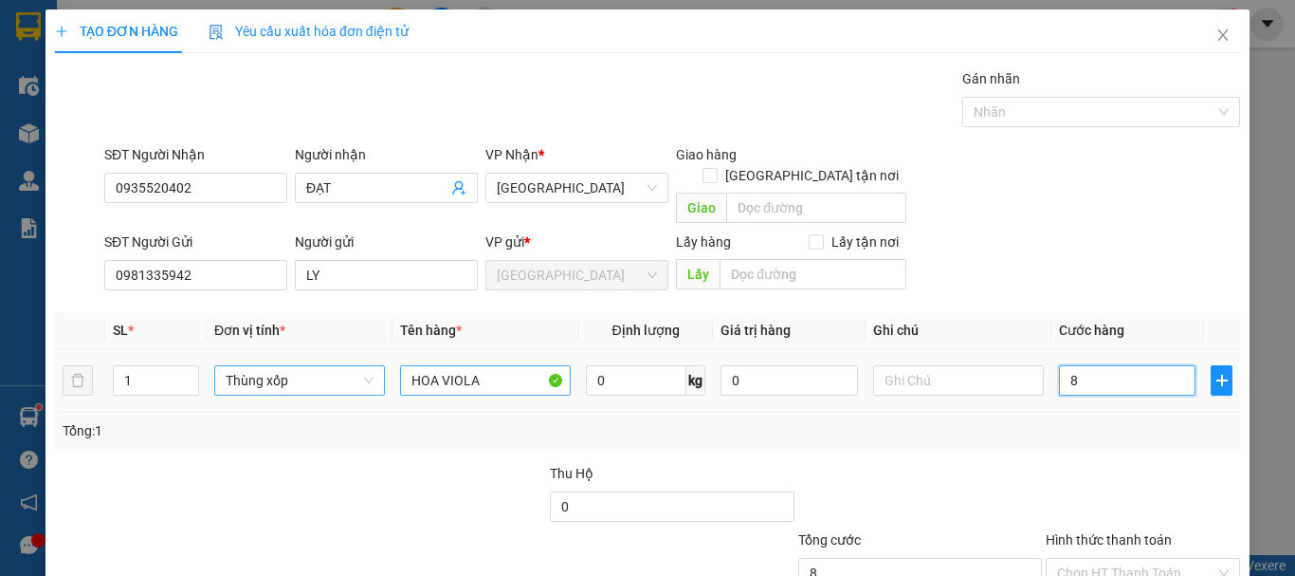
type input "80"
type input "80.000"
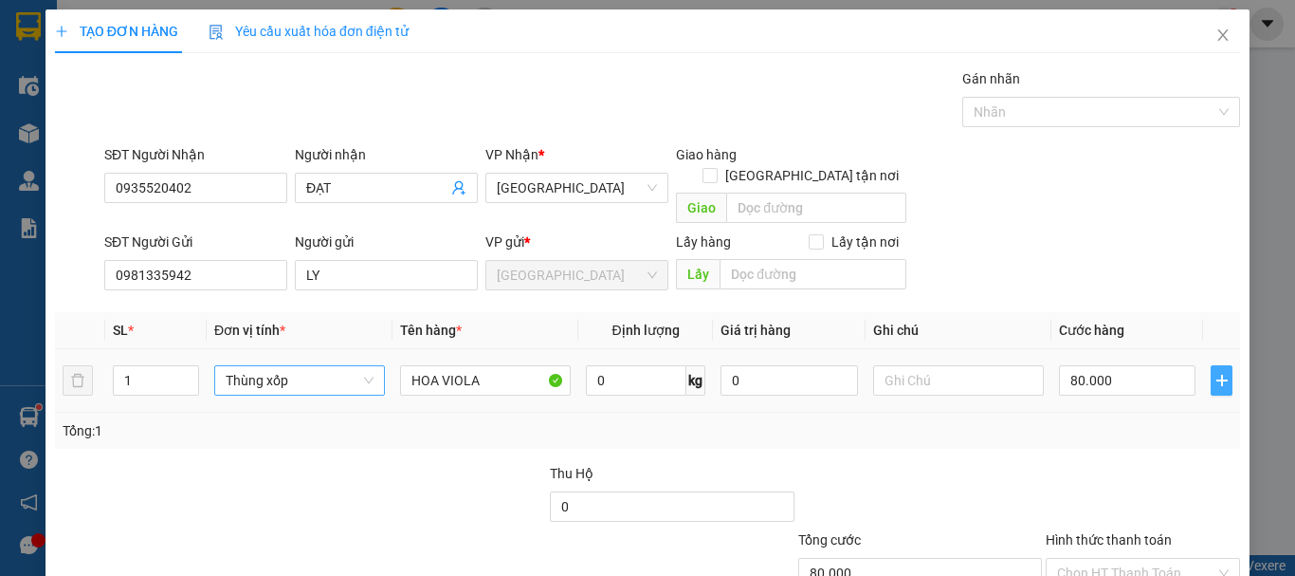
click at [1215, 373] on icon "plus" at bounding box center [1222, 380] width 15 height 15
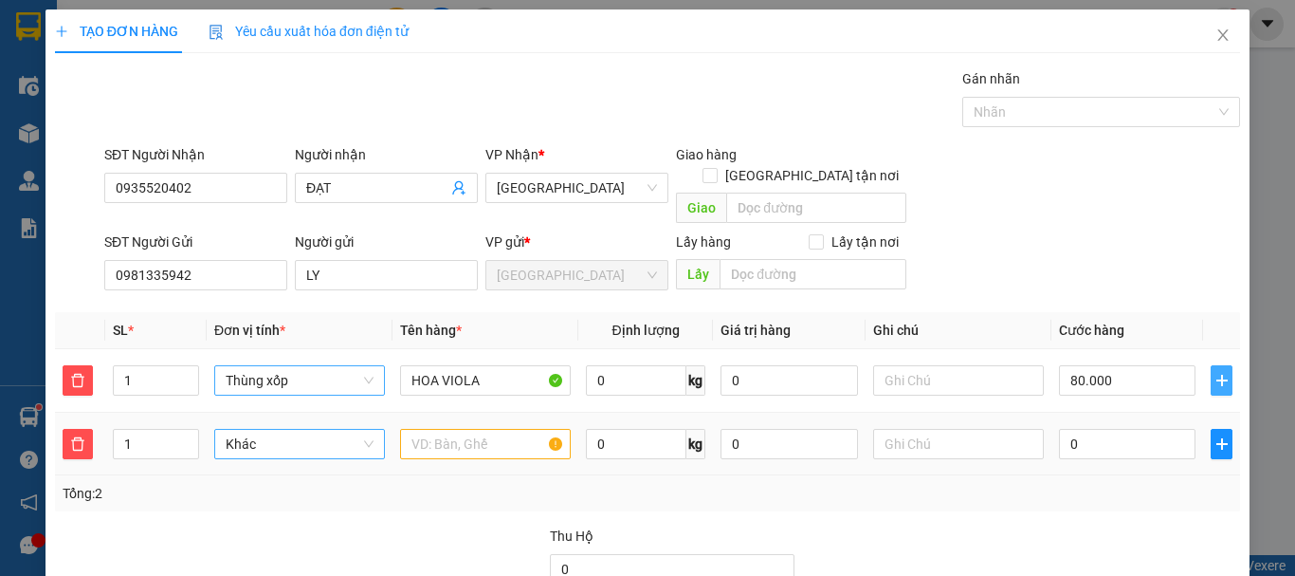
click at [323, 429] on span "Khác" at bounding box center [300, 443] width 148 height 28
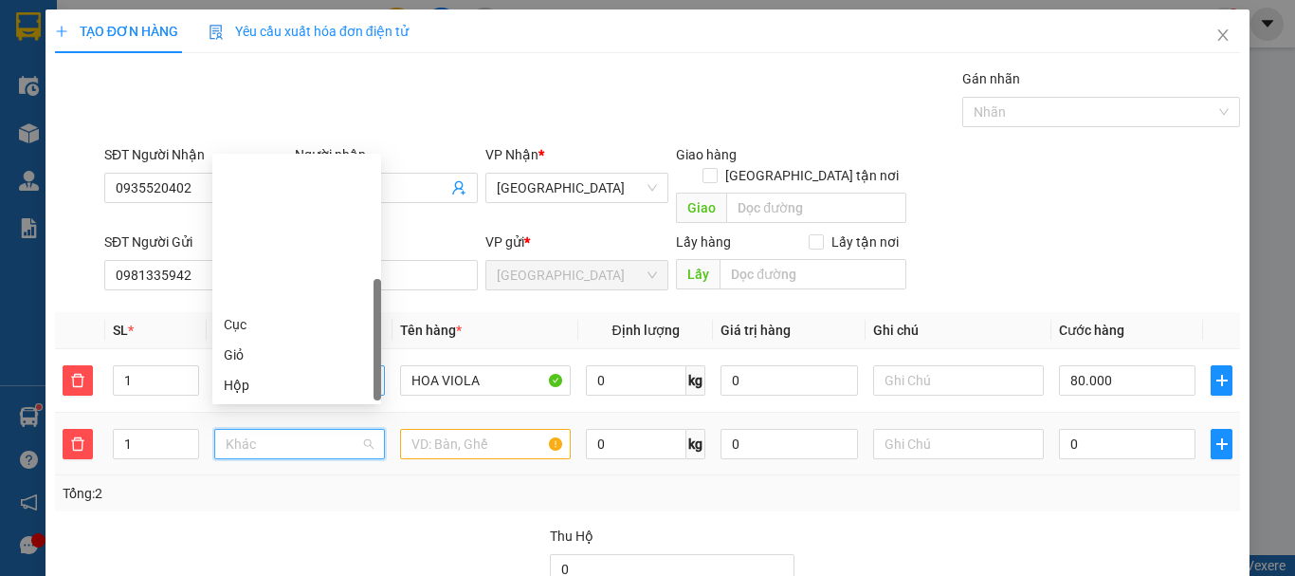
scroll to position [182, 0]
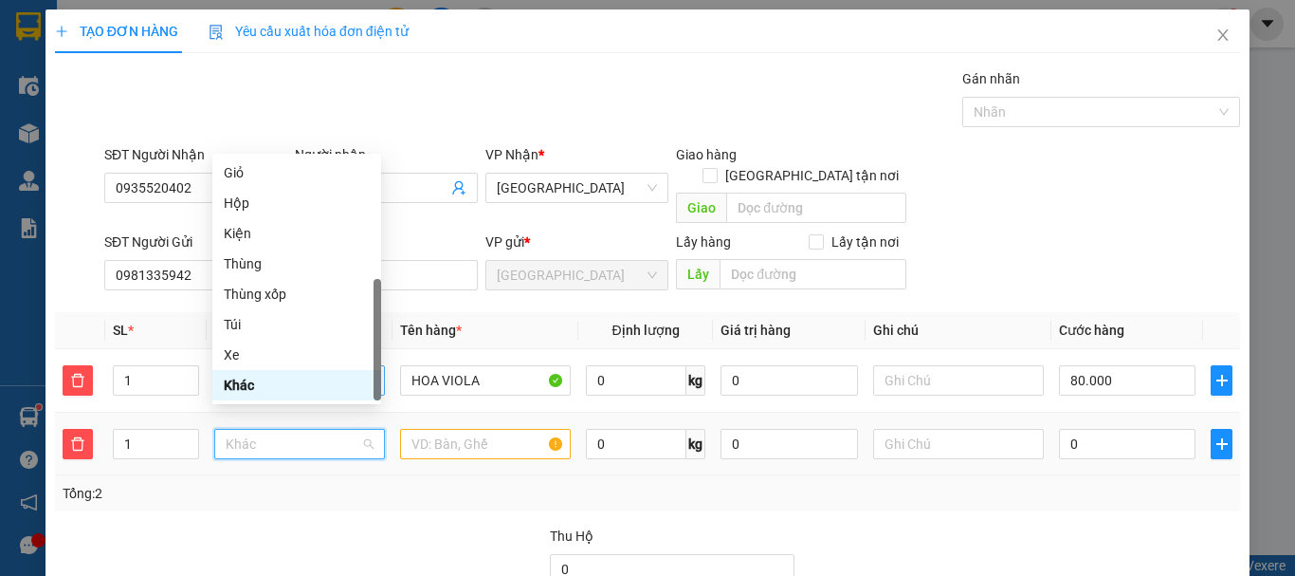
type input "T"
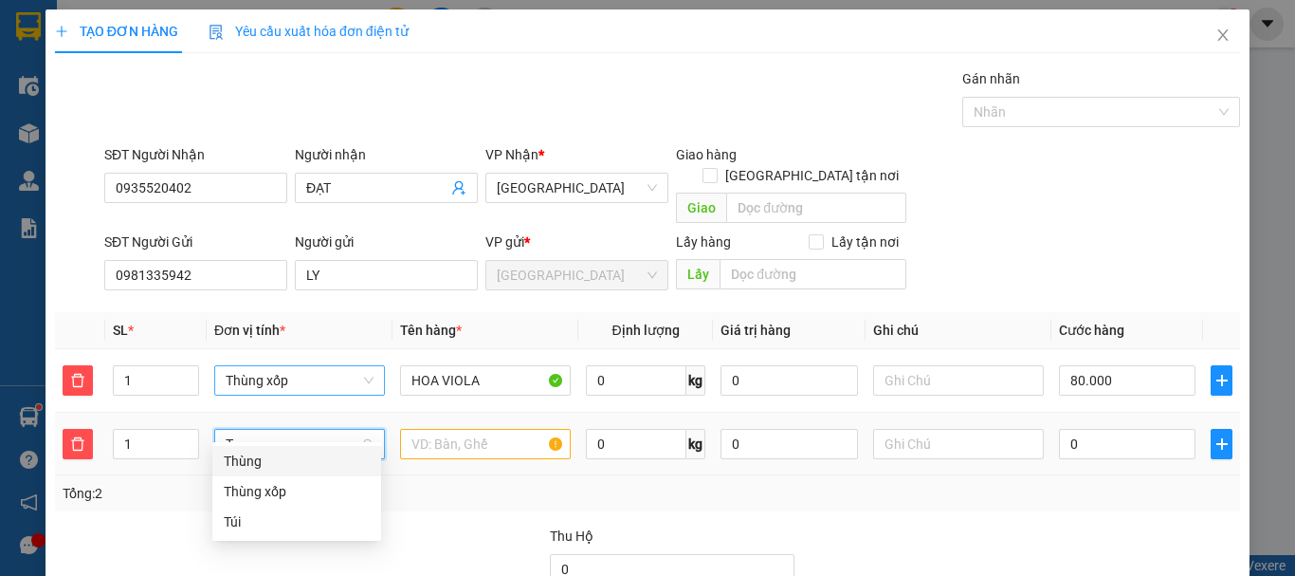
click at [319, 461] on div "Thùng" at bounding box center [297, 460] width 146 height 21
click at [489, 429] on input "text" at bounding box center [485, 444] width 171 height 30
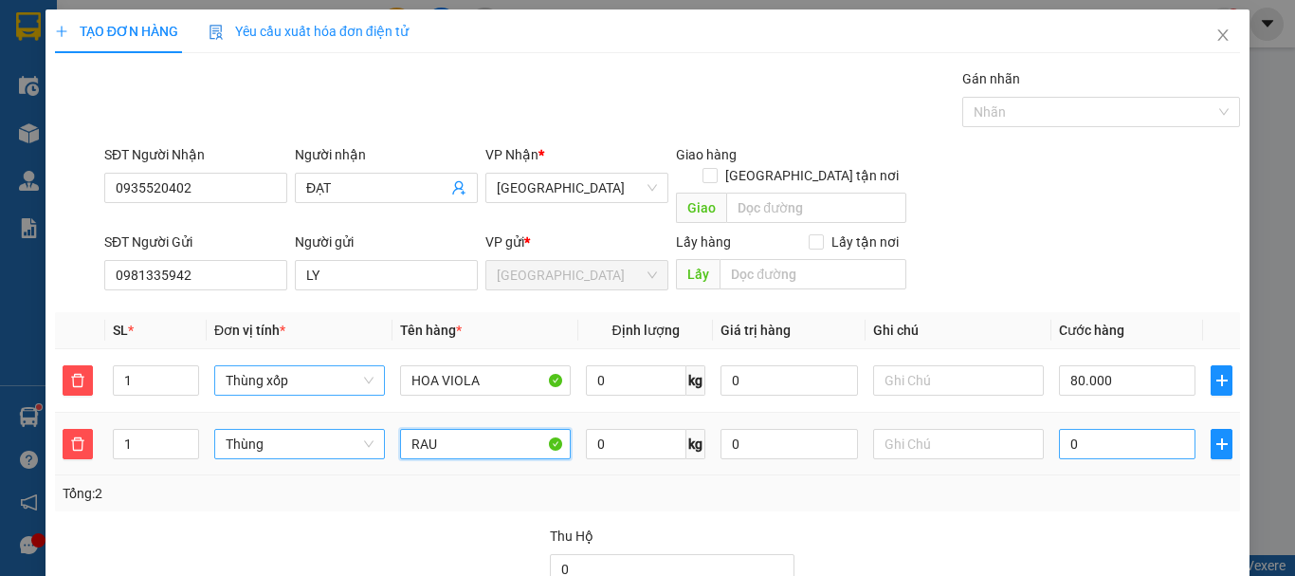
type input "RAU"
click at [1096, 436] on input "0" at bounding box center [1127, 444] width 137 height 30
type input "80.007"
type input "70"
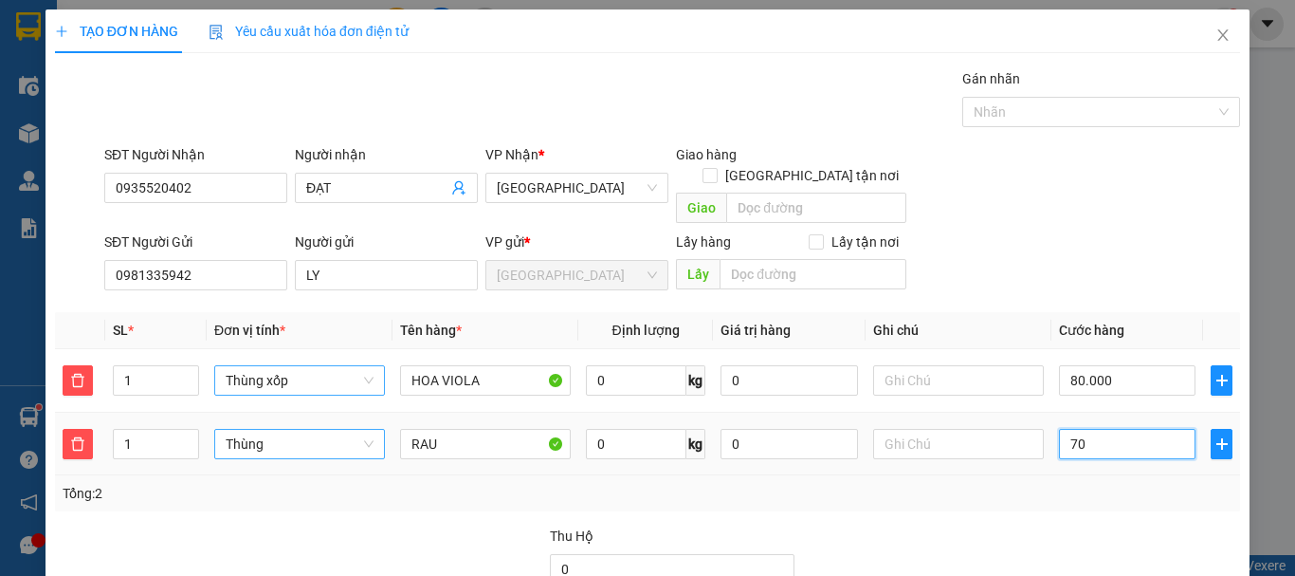
type input "80.070"
type input "70"
type input "150.000"
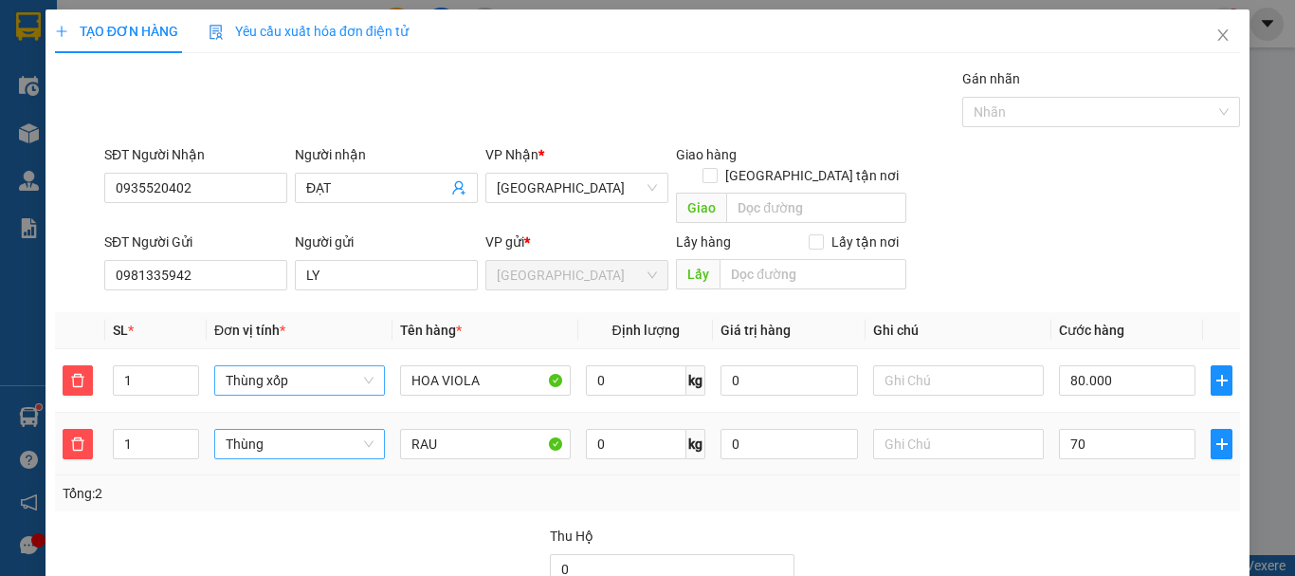
type input "70.000"
click at [1098, 483] on div "Tổng: 2" at bounding box center [648, 493] width 1170 height 21
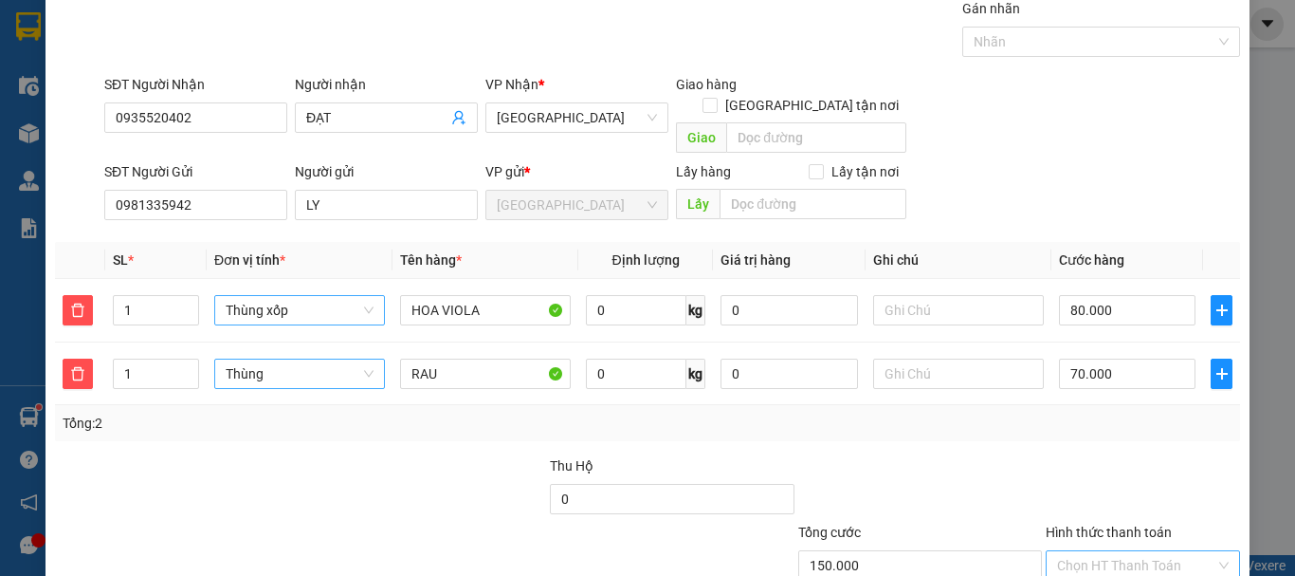
scroll to position [181, 0]
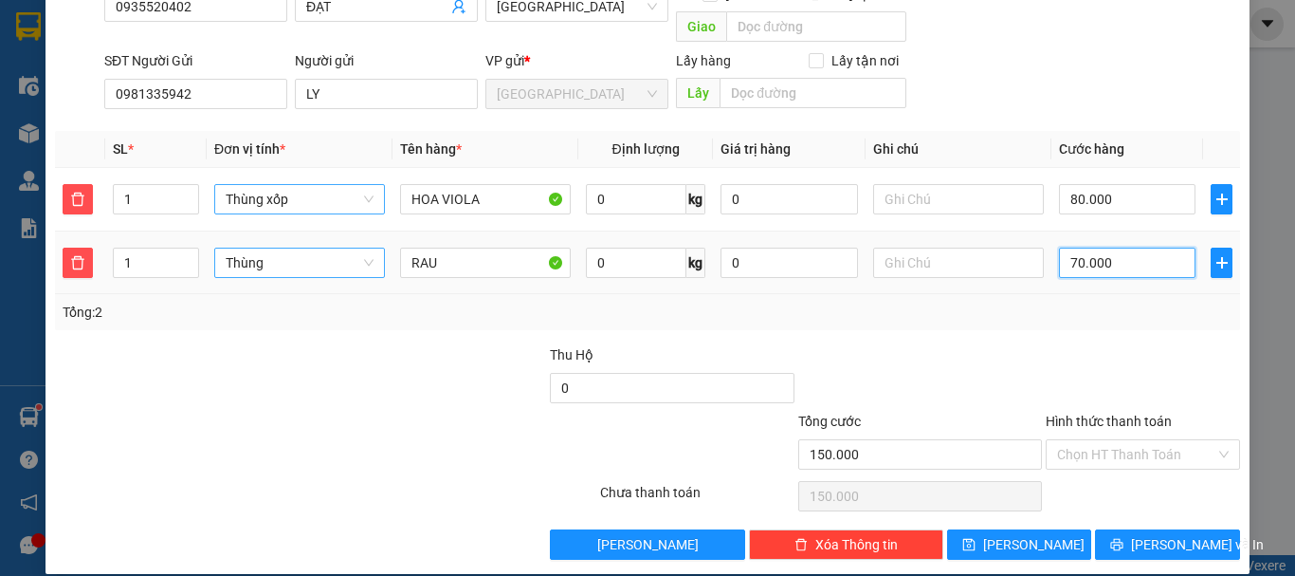
click at [1101, 247] on input "70.000" at bounding box center [1127, 262] width 137 height 30
type input "80.005"
type input "5"
type input "80.050"
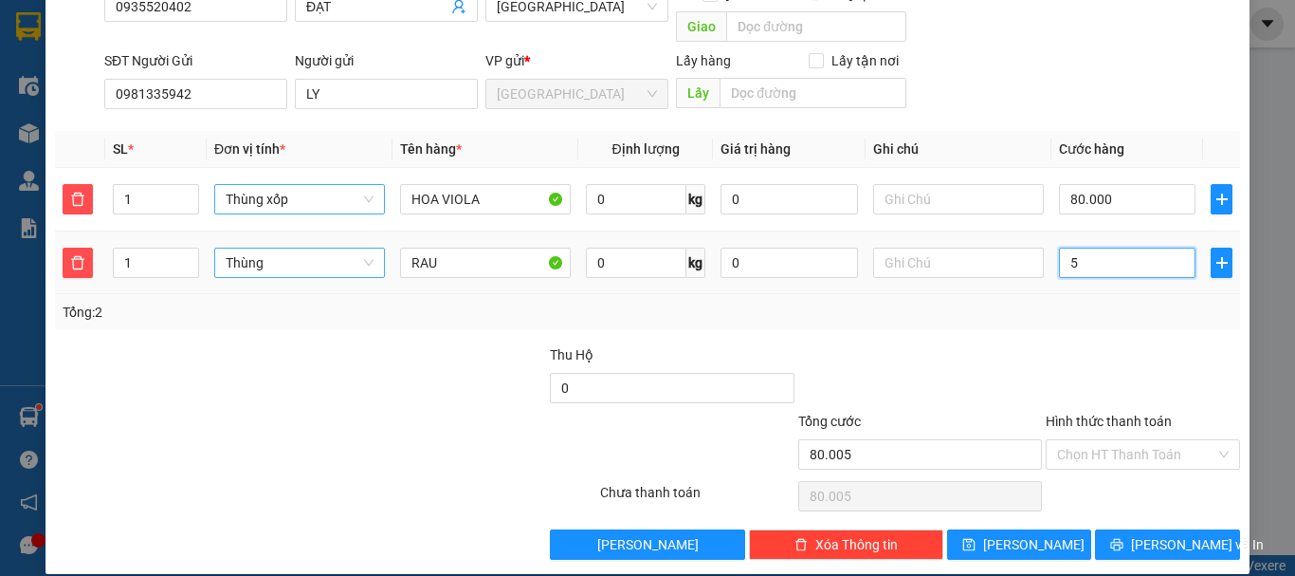
type input "80.050"
type input "50"
type input "130.000"
type input "50.000"
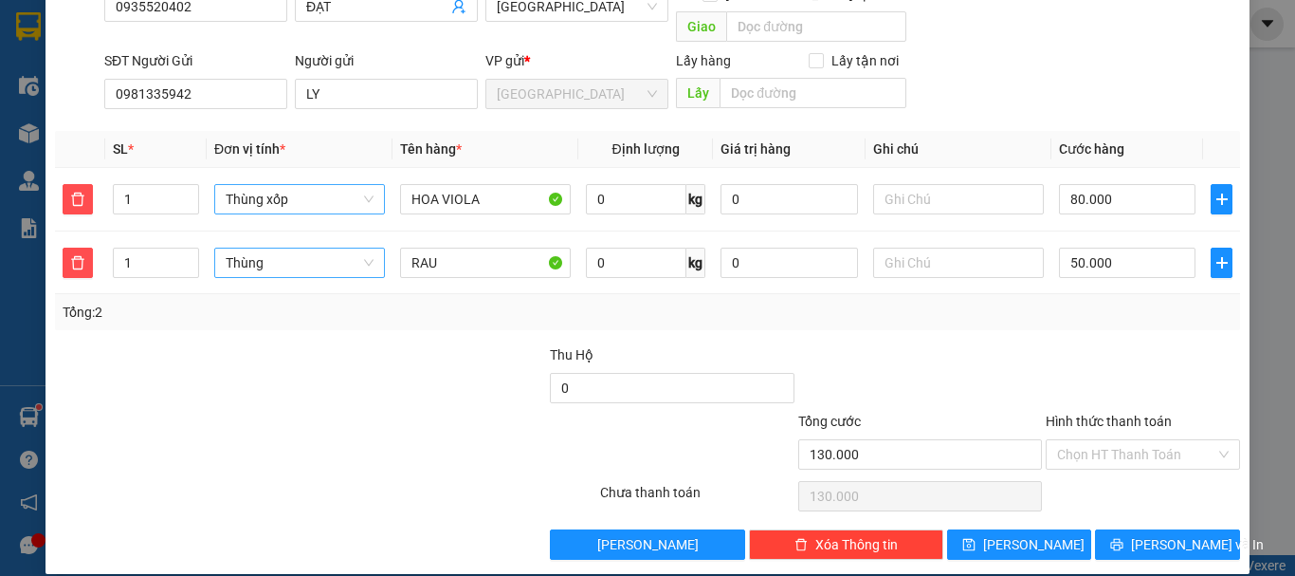
click at [1117, 302] on div "Tổng: 2" at bounding box center [648, 312] width 1170 height 21
click at [1098, 440] on input "Hình thức thanh toán" at bounding box center [1136, 454] width 158 height 28
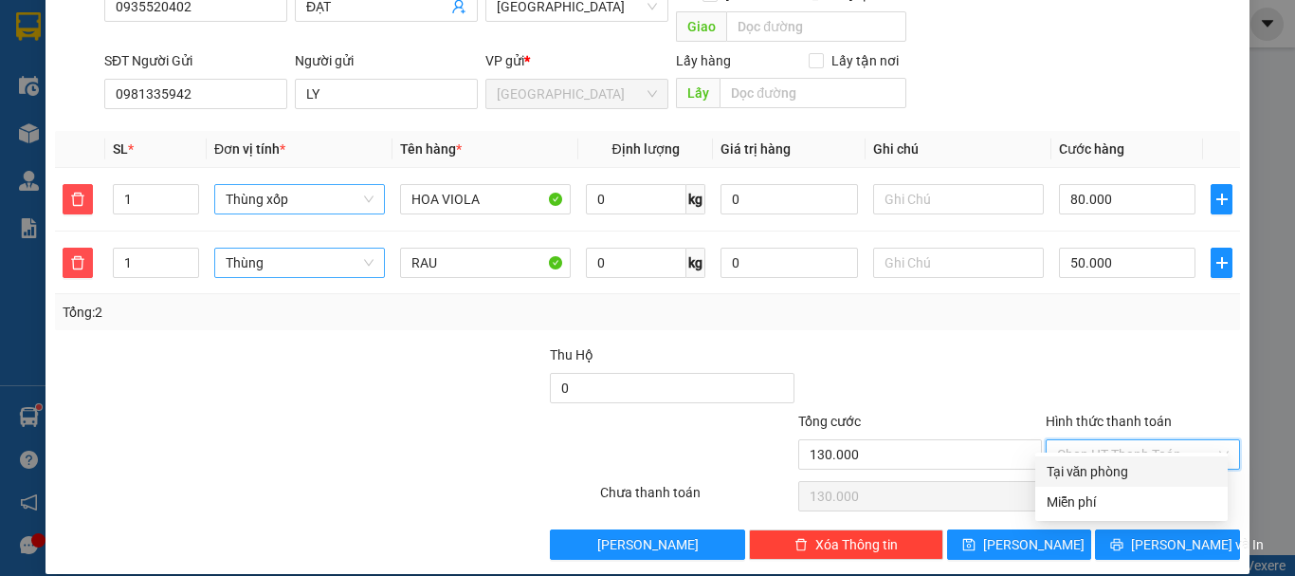
click at [1105, 465] on div "Tại văn phòng" at bounding box center [1132, 471] width 170 height 21
type input "0"
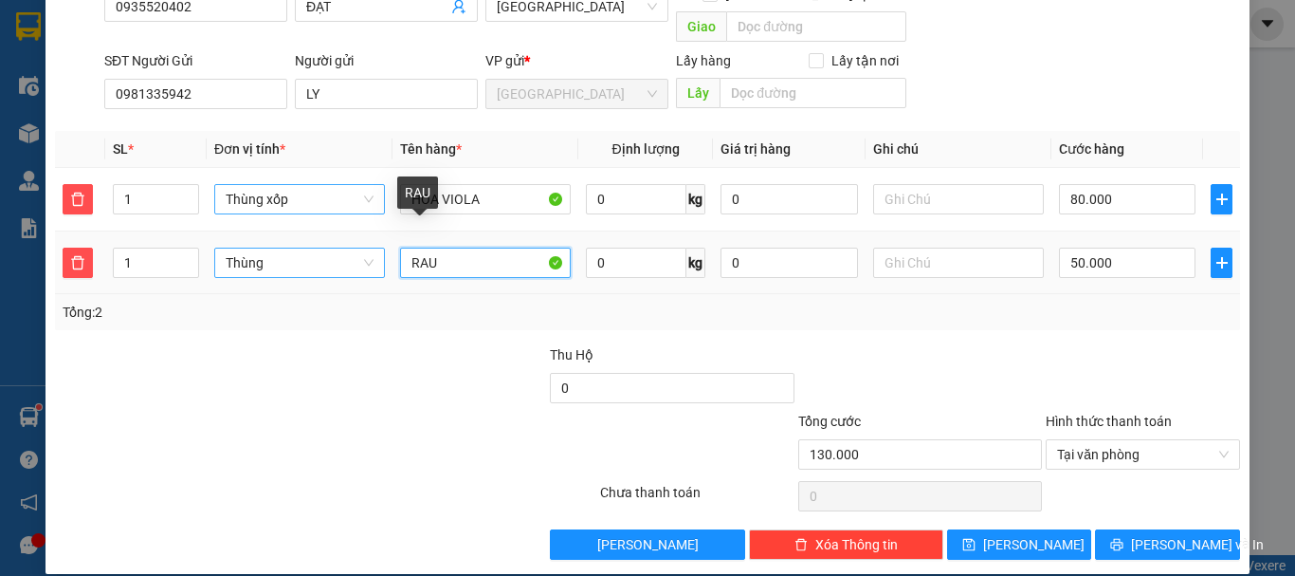
click at [479, 247] on input "RAU" at bounding box center [485, 262] width 171 height 30
type input "RAU 10KG"
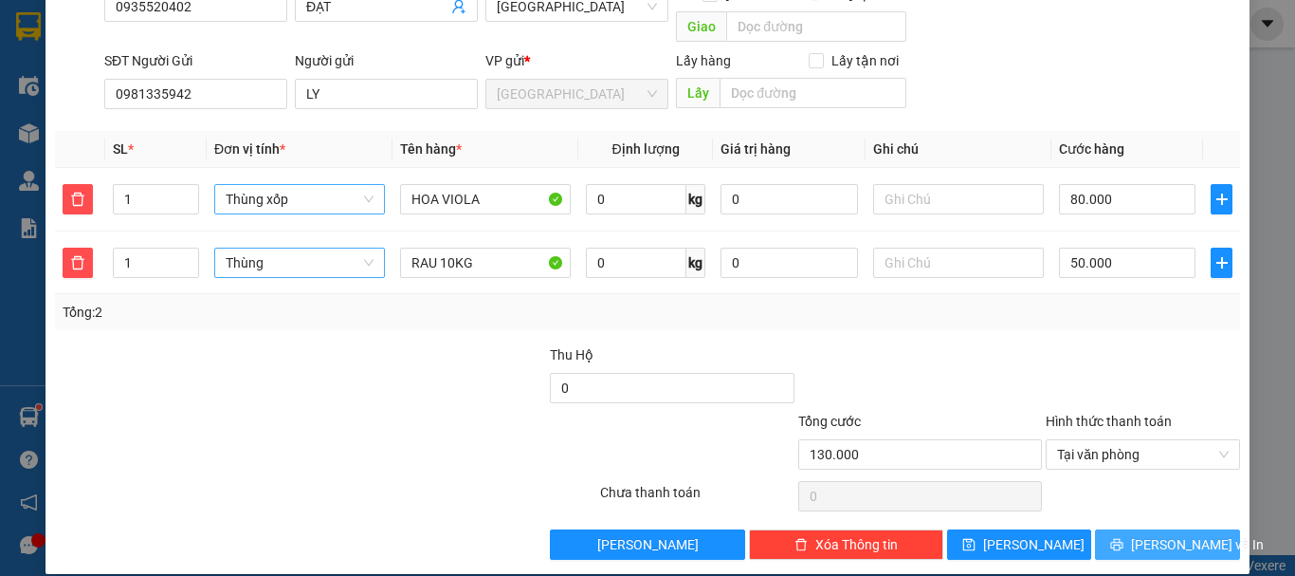
click at [1148, 534] on span "Lưu và In" at bounding box center [1197, 544] width 133 height 21
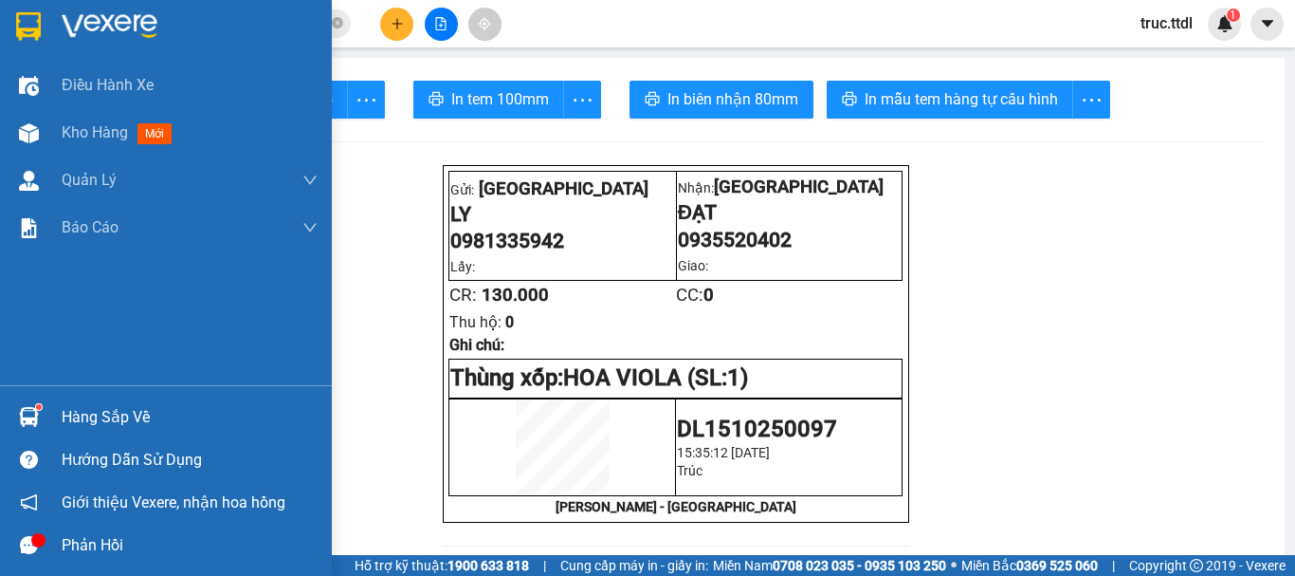
click at [43, 21] on div at bounding box center [28, 25] width 33 height 33
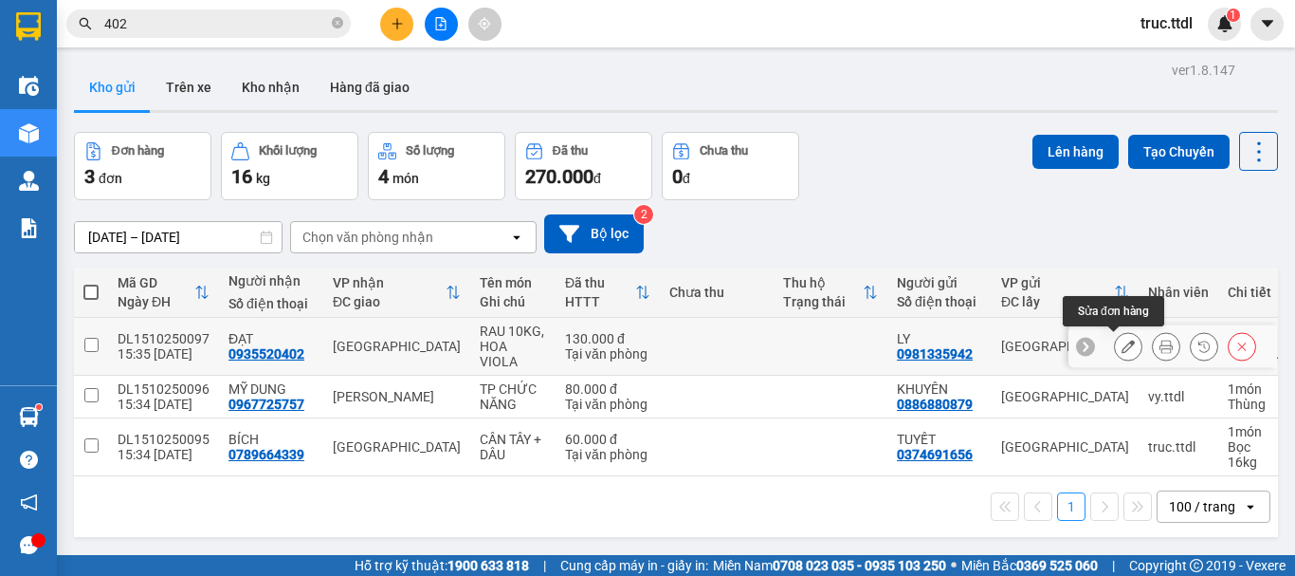
click at [1122, 347] on icon at bounding box center [1128, 345] width 13 height 13
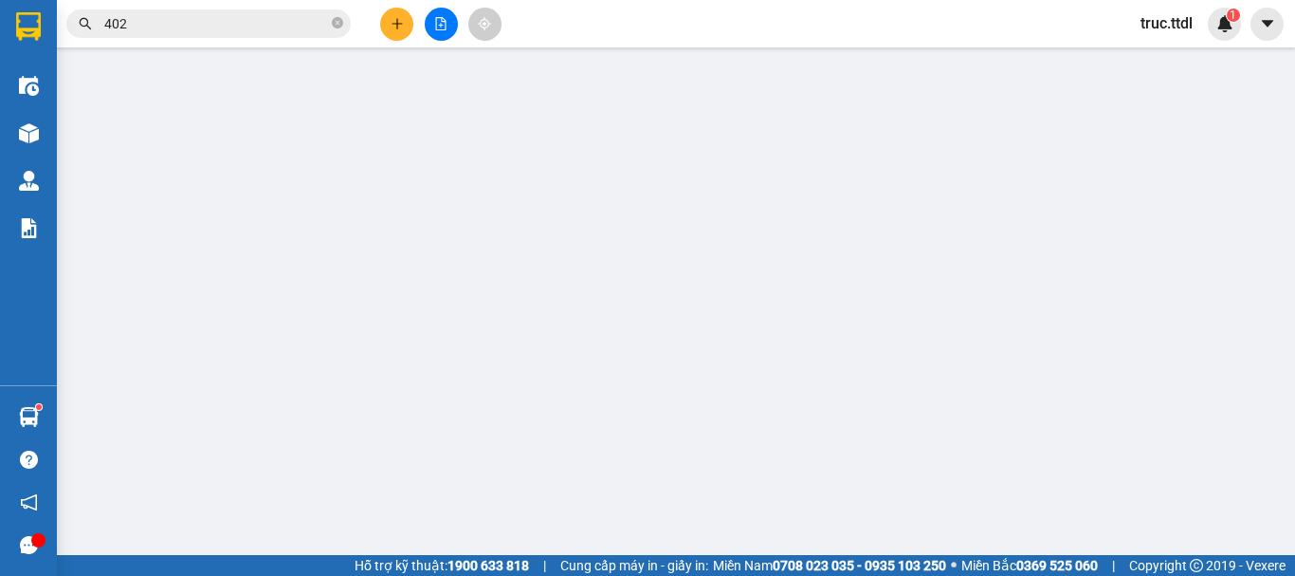
type input "0935520402"
type input "ĐẠT"
type input "0981335942"
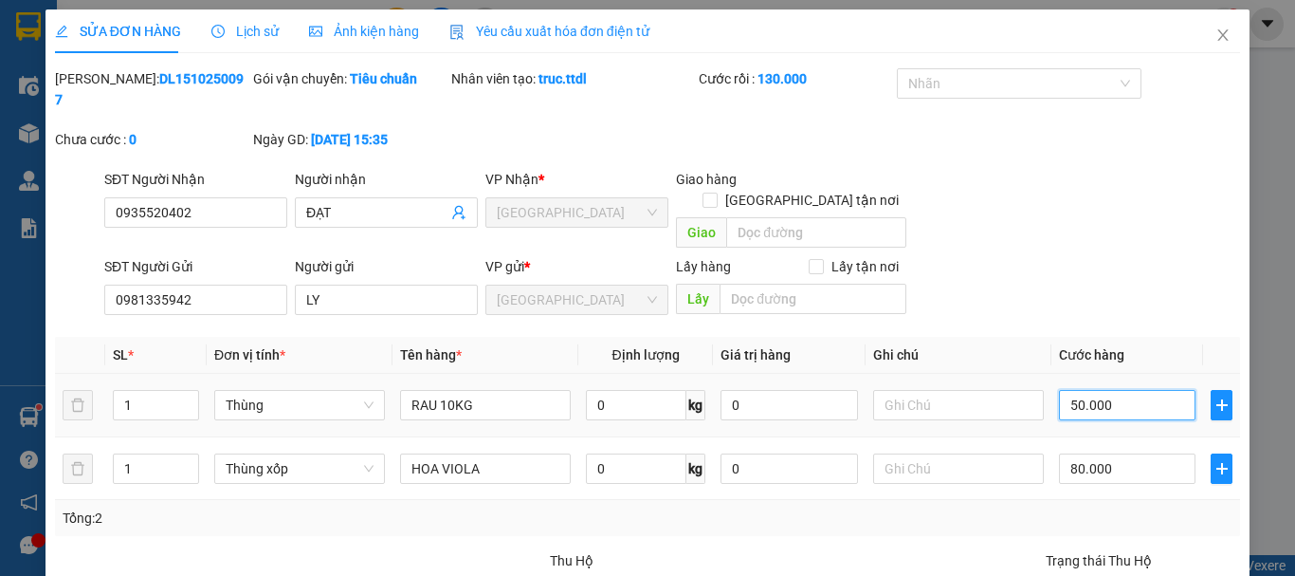
click at [1124, 390] on input "50.000" at bounding box center [1127, 405] width 137 height 30
click at [1134, 271] on div "SĐT Người Gửi 0981335942 Người gửi LY VP gửi * Đà Lạt Lấy hàng Lấy tận nơi Lấy" at bounding box center [672, 289] width 1143 height 66
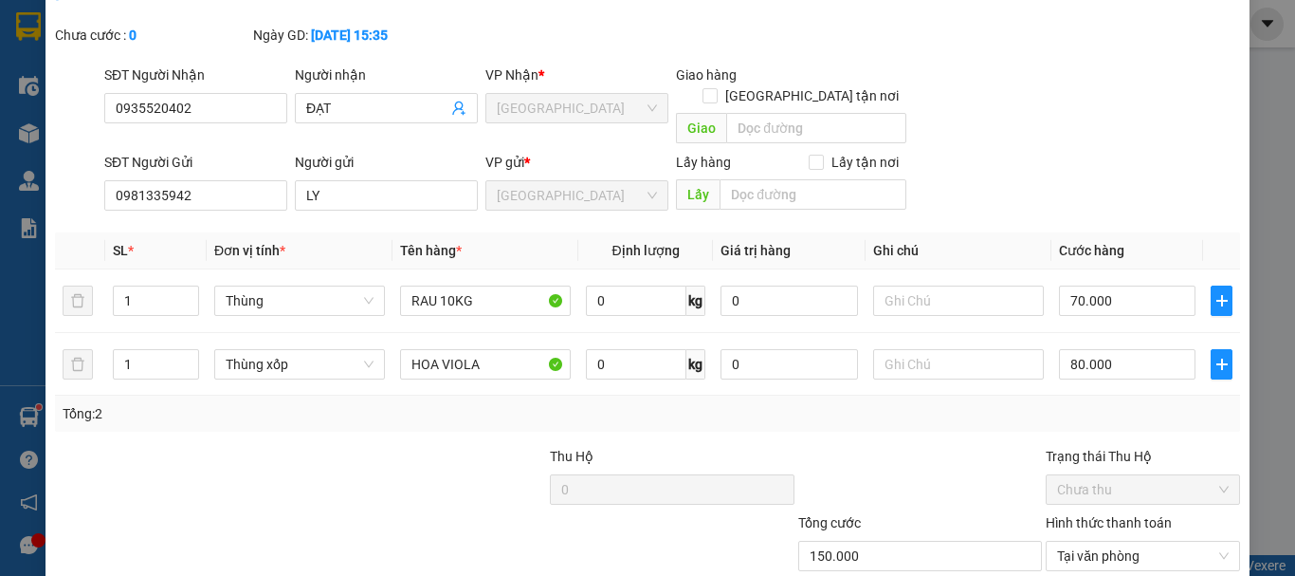
scroll to position [185, 0]
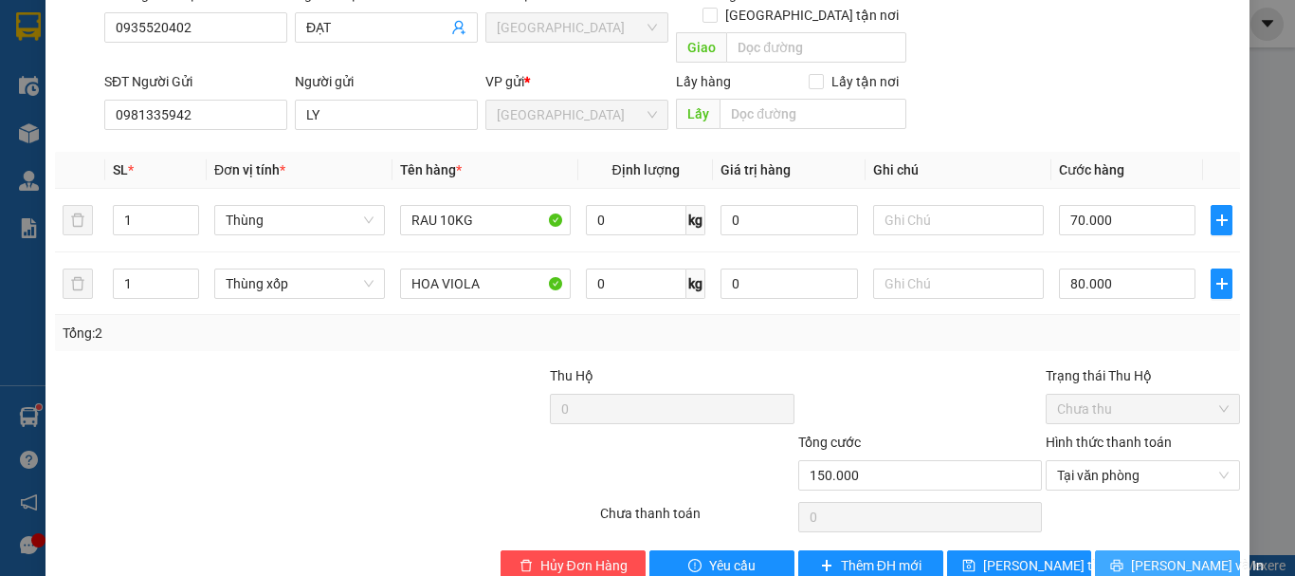
click at [1148, 555] on span "Lưu và In" at bounding box center [1197, 565] width 133 height 21
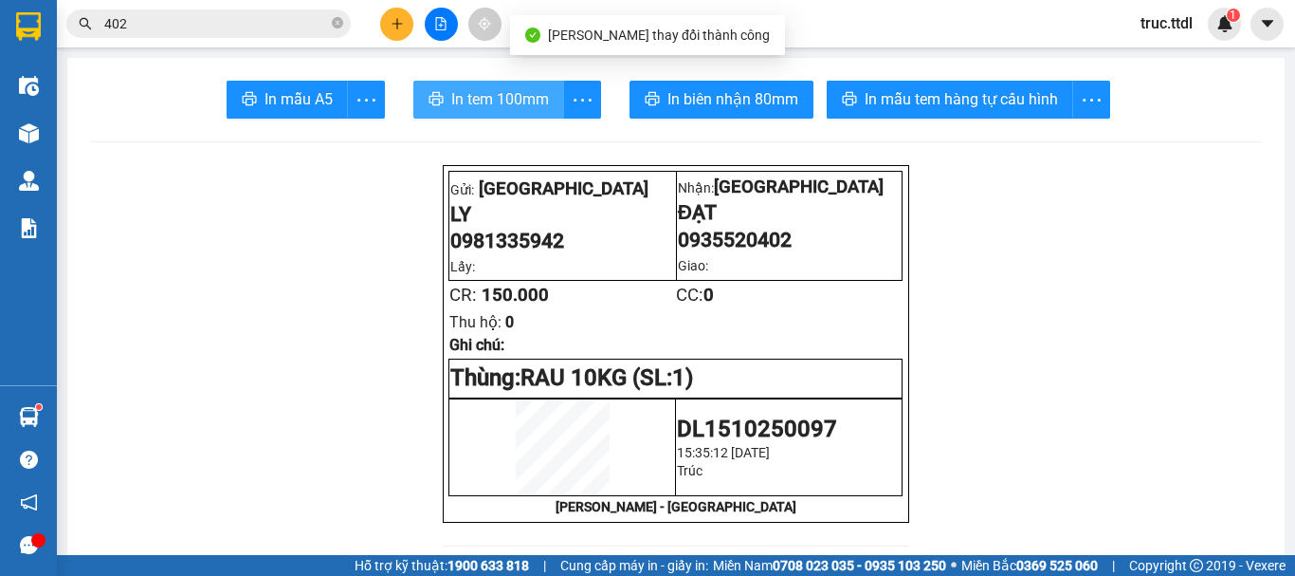
click at [487, 96] on span "In tem 100mm" at bounding box center [500, 99] width 98 height 24
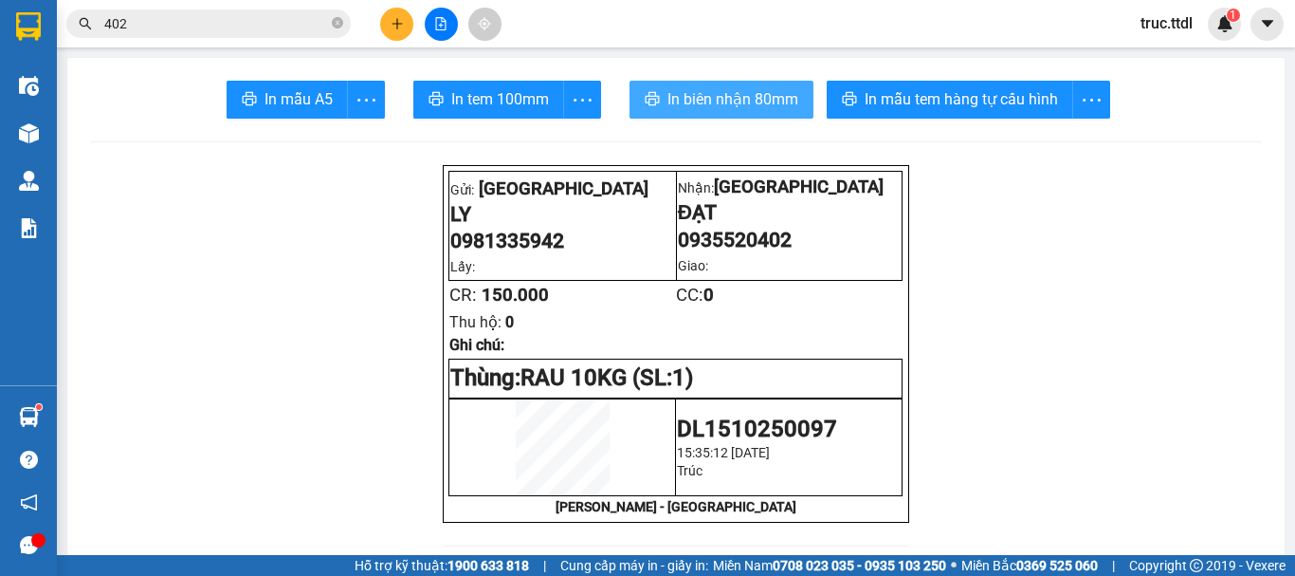
click at [757, 101] on span "In biên nhận 80mm" at bounding box center [732, 99] width 131 height 24
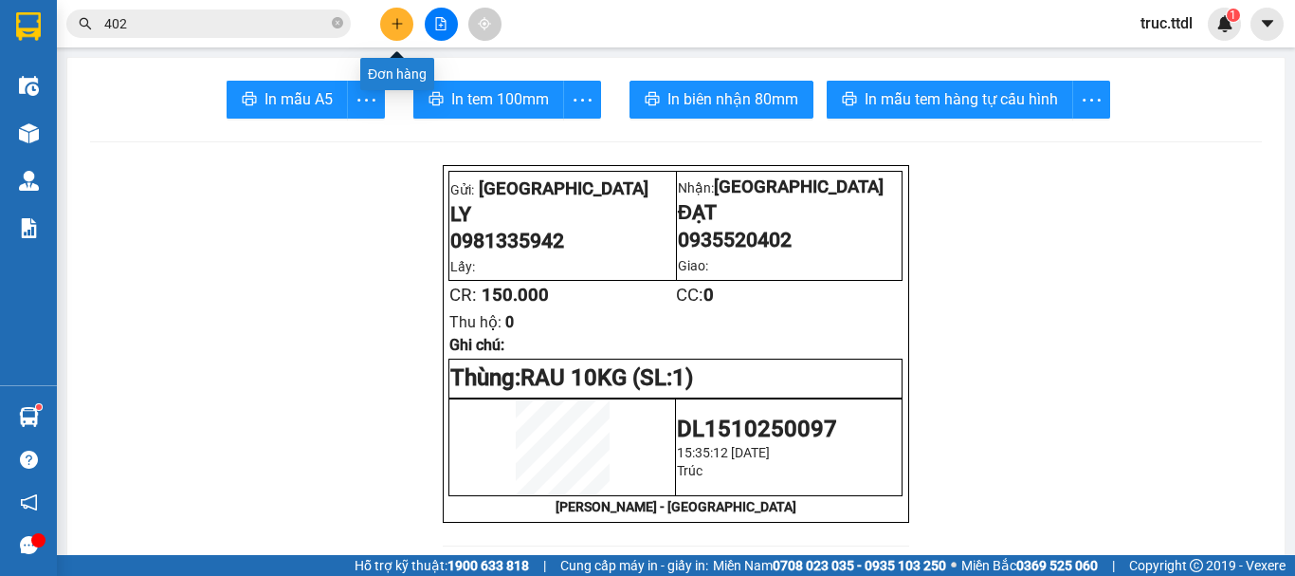
click at [404, 29] on button at bounding box center [396, 24] width 33 height 33
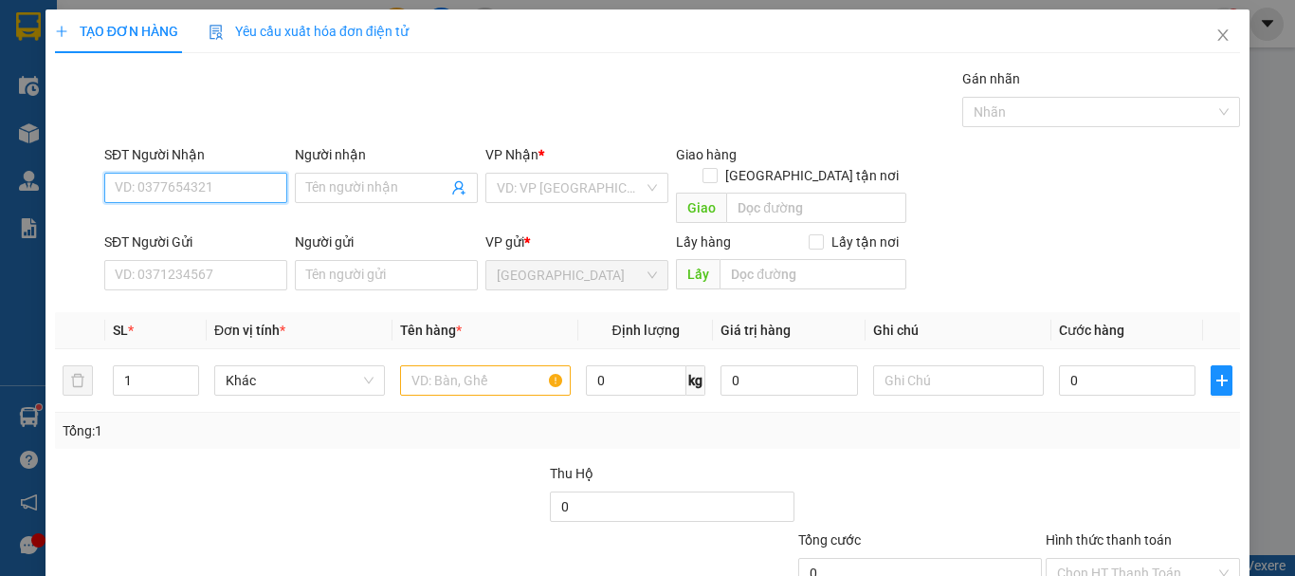
click at [228, 191] on input "SĐT Người Nhận" at bounding box center [195, 188] width 183 height 30
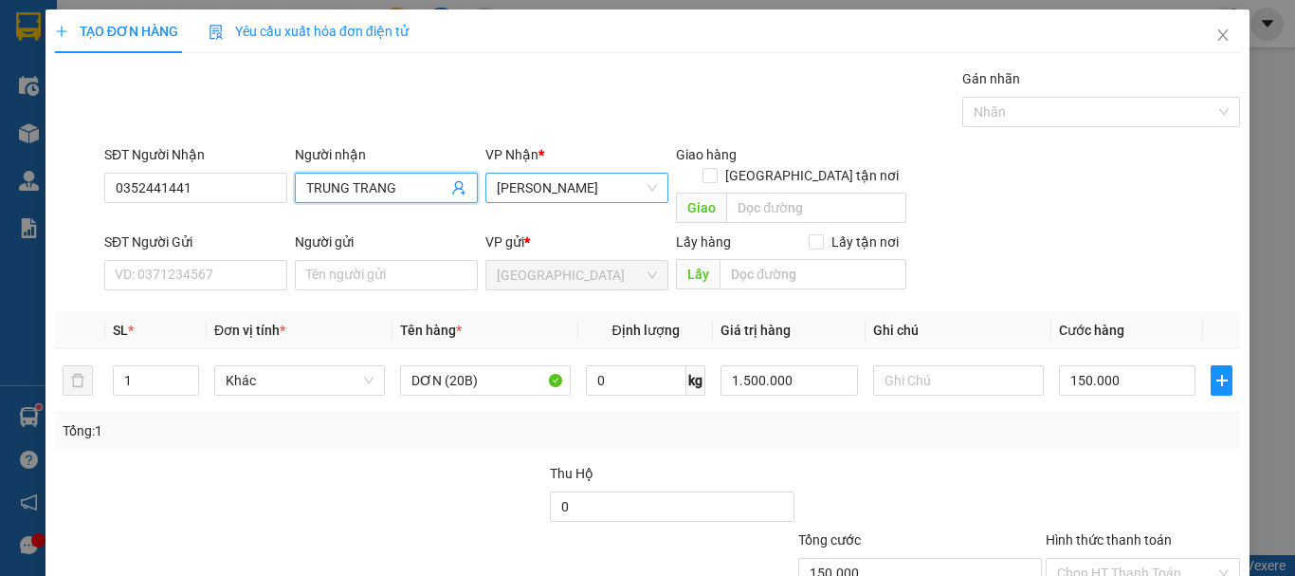
click at [557, 186] on span "[PERSON_NAME]" at bounding box center [577, 188] width 160 height 28
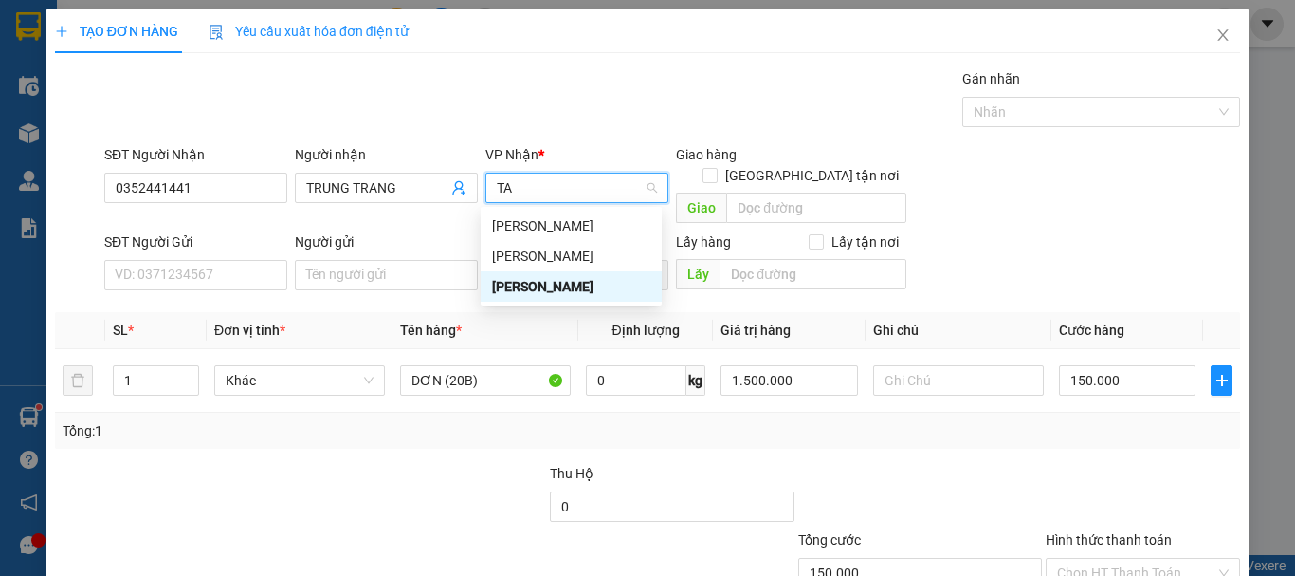
scroll to position [0, 0]
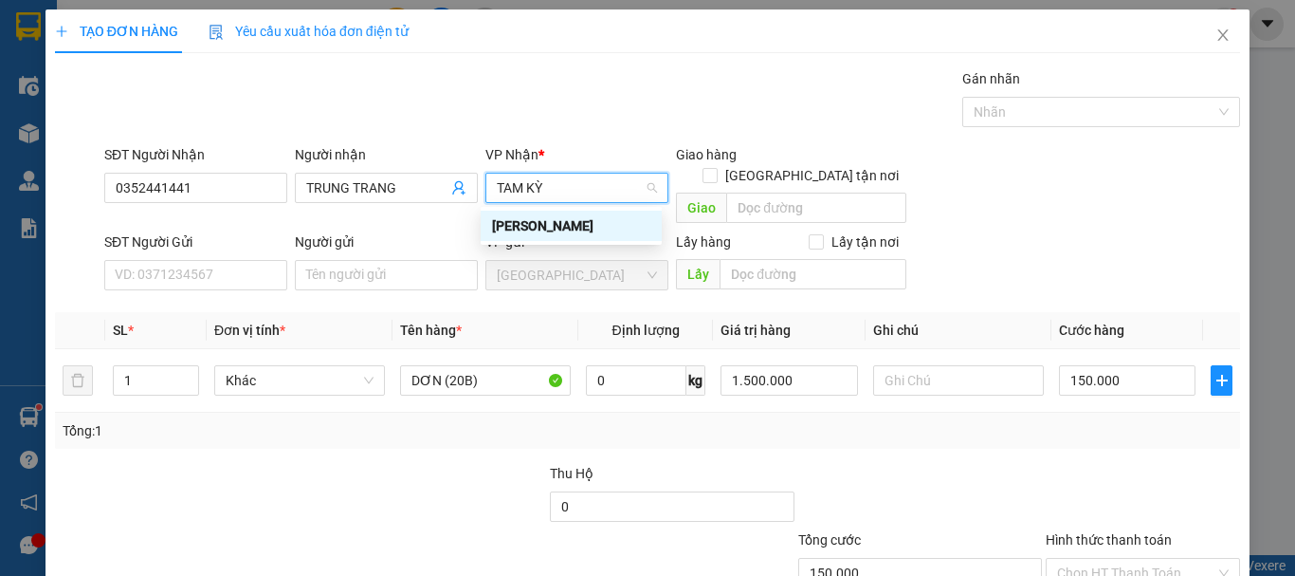
click at [572, 221] on div "[PERSON_NAME]" at bounding box center [571, 225] width 158 height 21
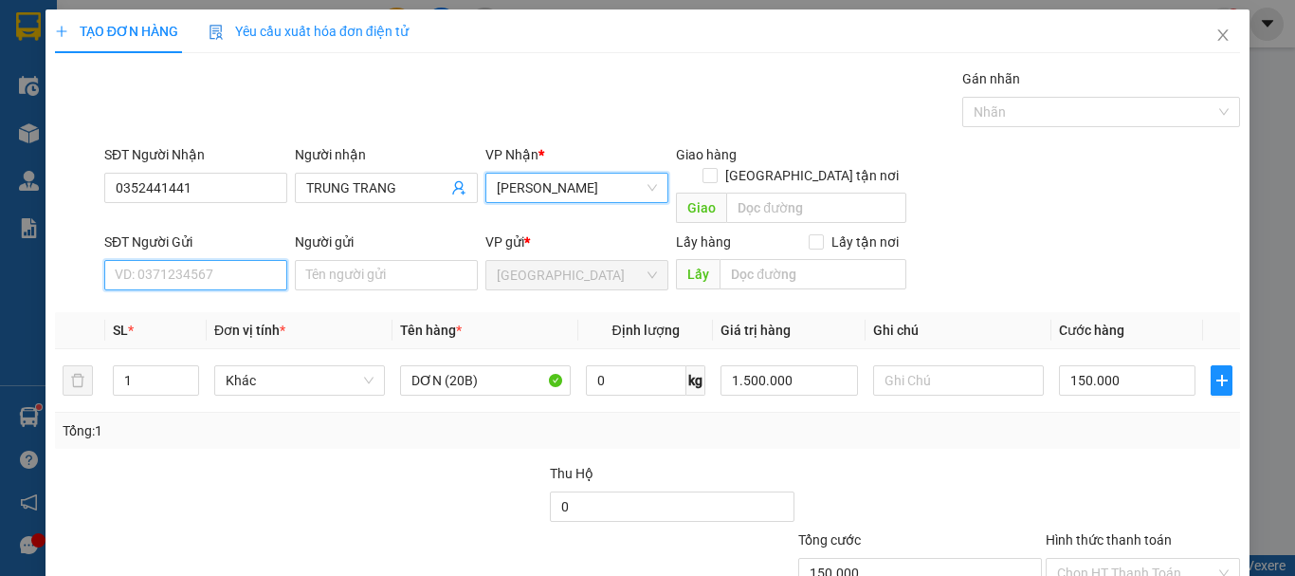
click at [202, 260] on input "SĐT Người Gửi" at bounding box center [195, 275] width 183 height 30
drag, startPoint x: 210, startPoint y: 285, endPoint x: 221, endPoint y: 304, distance: 21.6
click at [211, 287] on div "0975134647 - TUẤN" at bounding box center [194, 292] width 158 height 21
click at [286, 366] on span "Khác" at bounding box center [300, 380] width 148 height 28
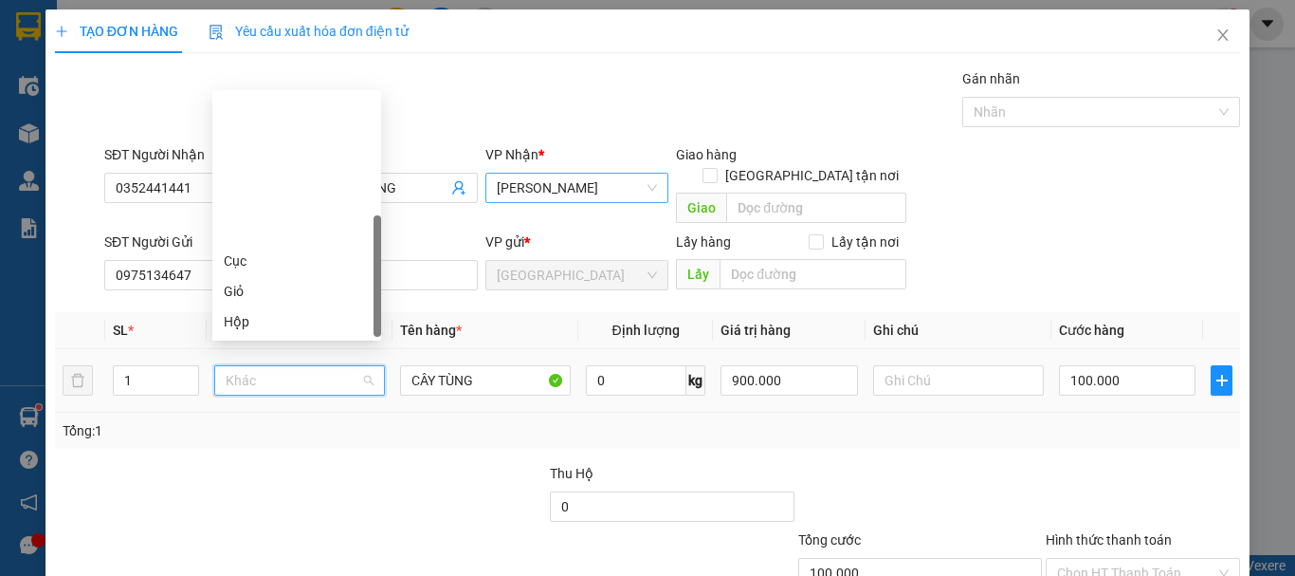
scroll to position [182, 0]
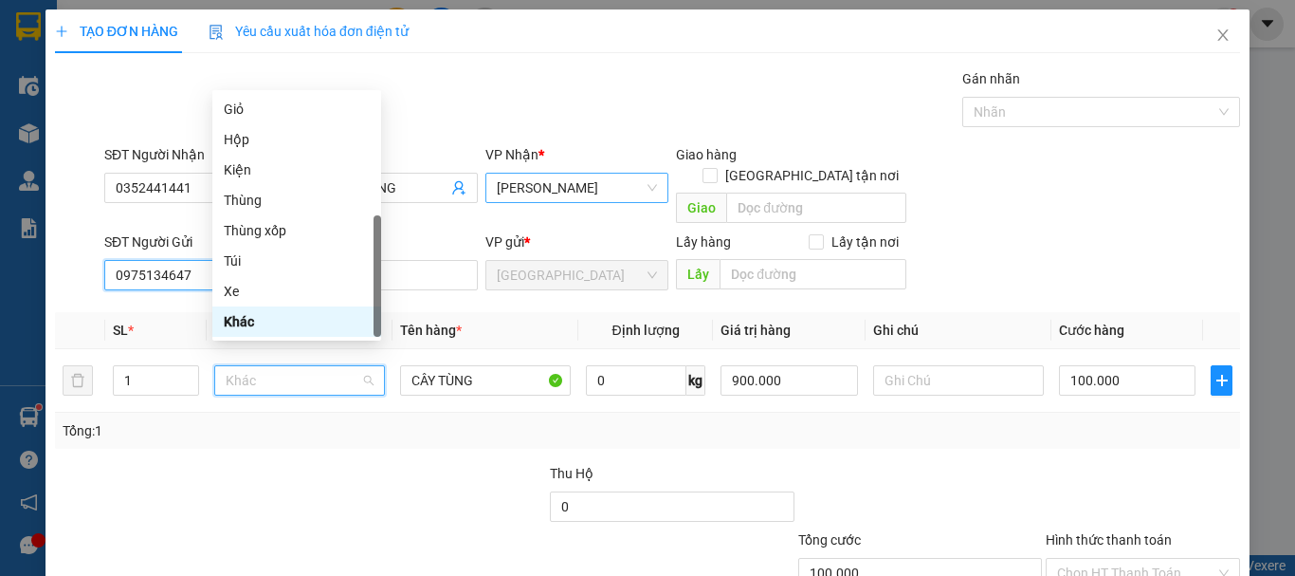
click at [191, 260] on input "0975134647" at bounding box center [195, 275] width 183 height 30
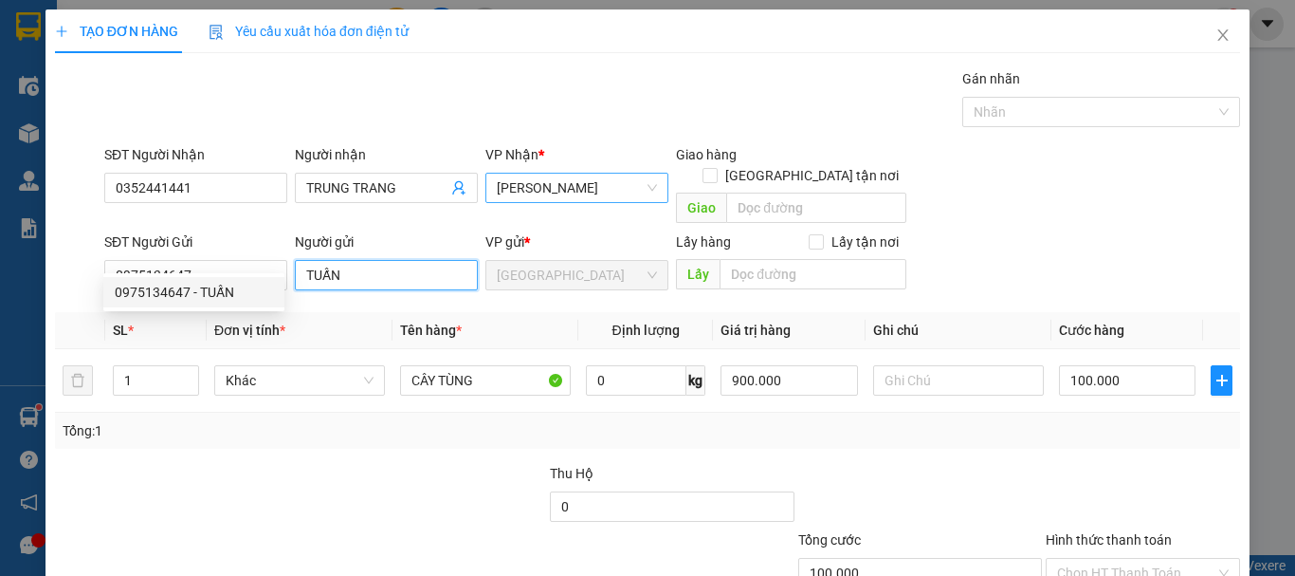
click at [344, 260] on input "TUẤN" at bounding box center [386, 275] width 183 height 30
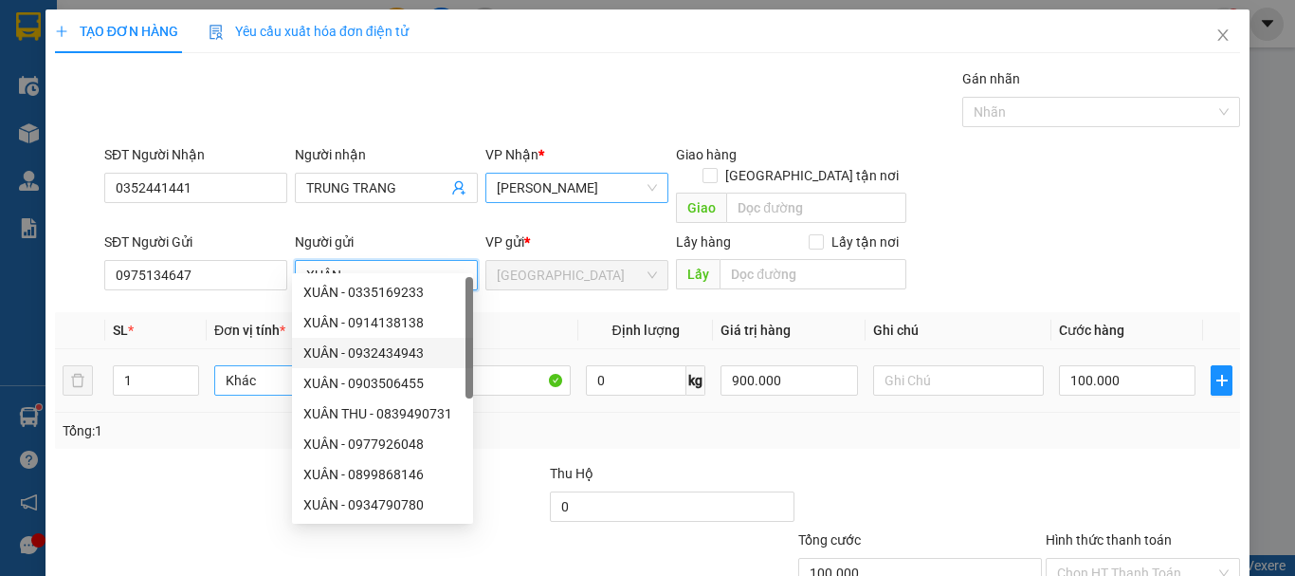
click at [245, 366] on span "Khác" at bounding box center [300, 380] width 148 height 28
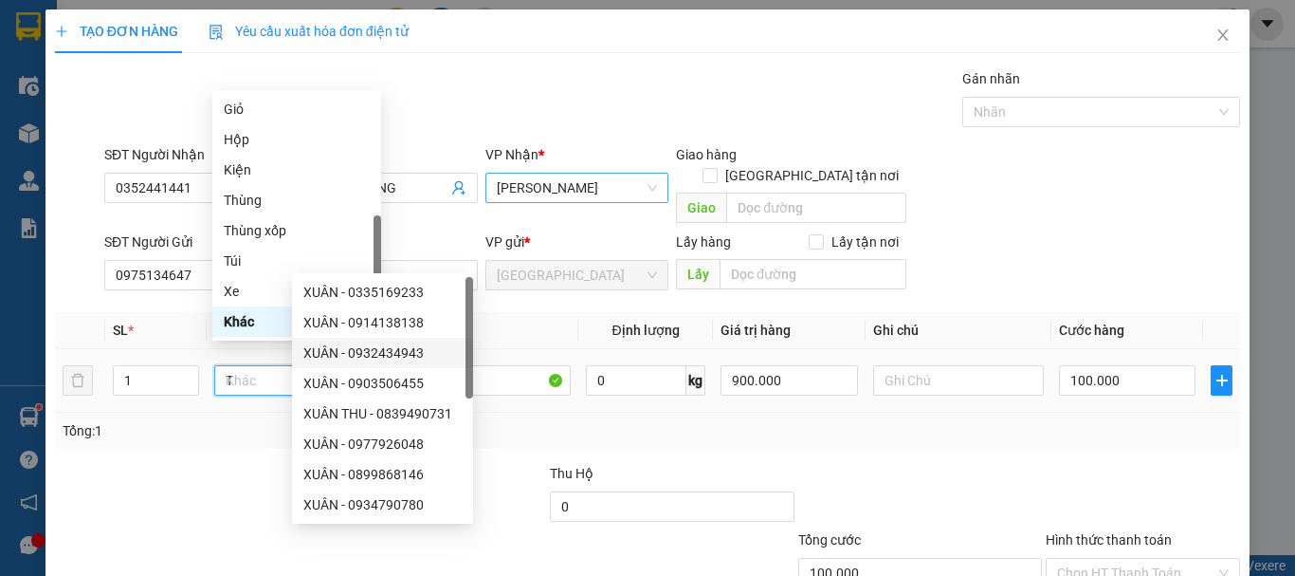
scroll to position [0, 0]
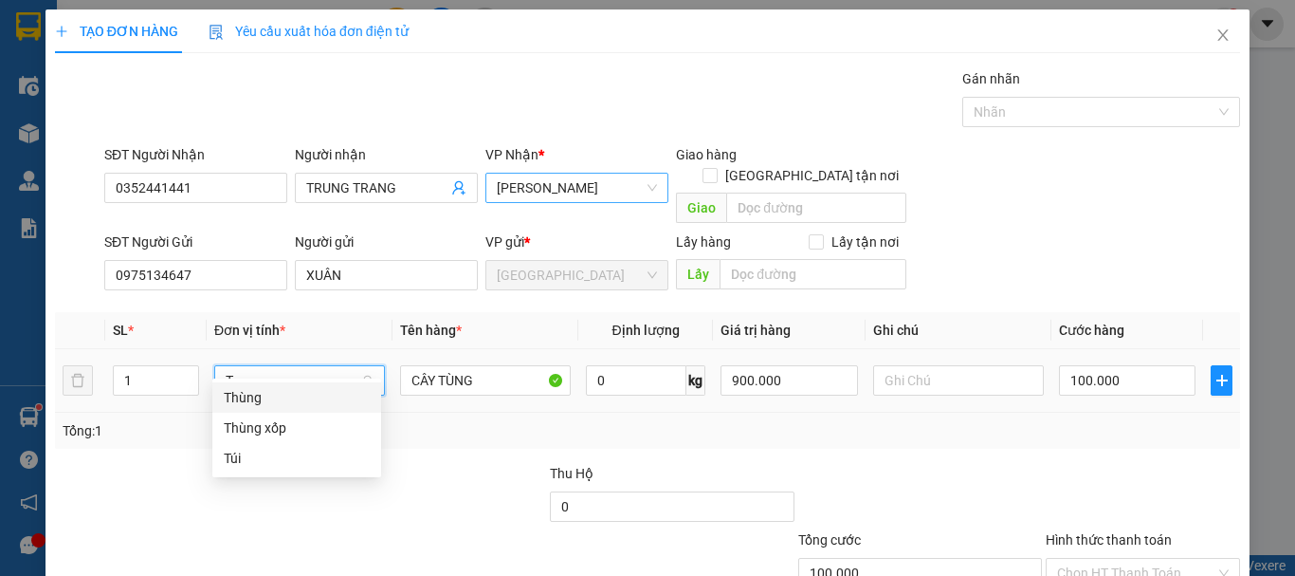
click at [253, 403] on div "Thùng" at bounding box center [297, 397] width 146 height 21
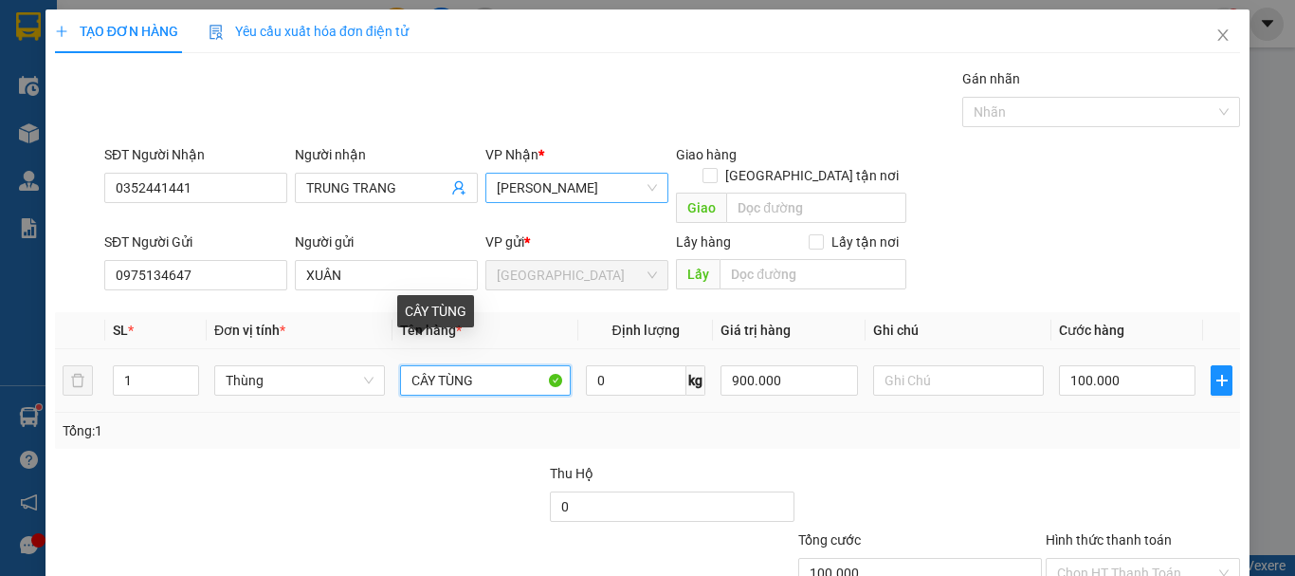
drag, startPoint x: 470, startPoint y: 353, endPoint x: 309, endPoint y: 375, distance: 162.6
click at [292, 375] on tr "1 Thùng CÂY TÙNG 0 kg 900.000 100.000" at bounding box center [647, 381] width 1185 height 64
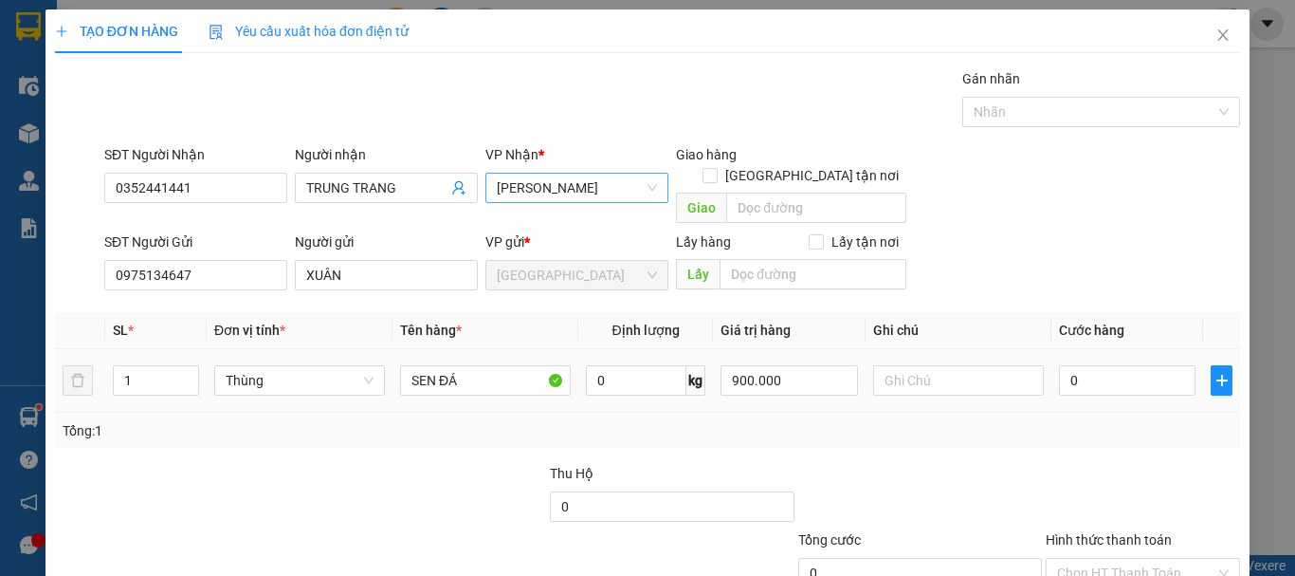
click at [1136, 349] on td "0" at bounding box center [1127, 381] width 152 height 64
click at [1130, 365] on input "0" at bounding box center [1127, 380] width 137 height 30
click at [1106, 420] on div "Tổng: 1" at bounding box center [648, 430] width 1170 height 21
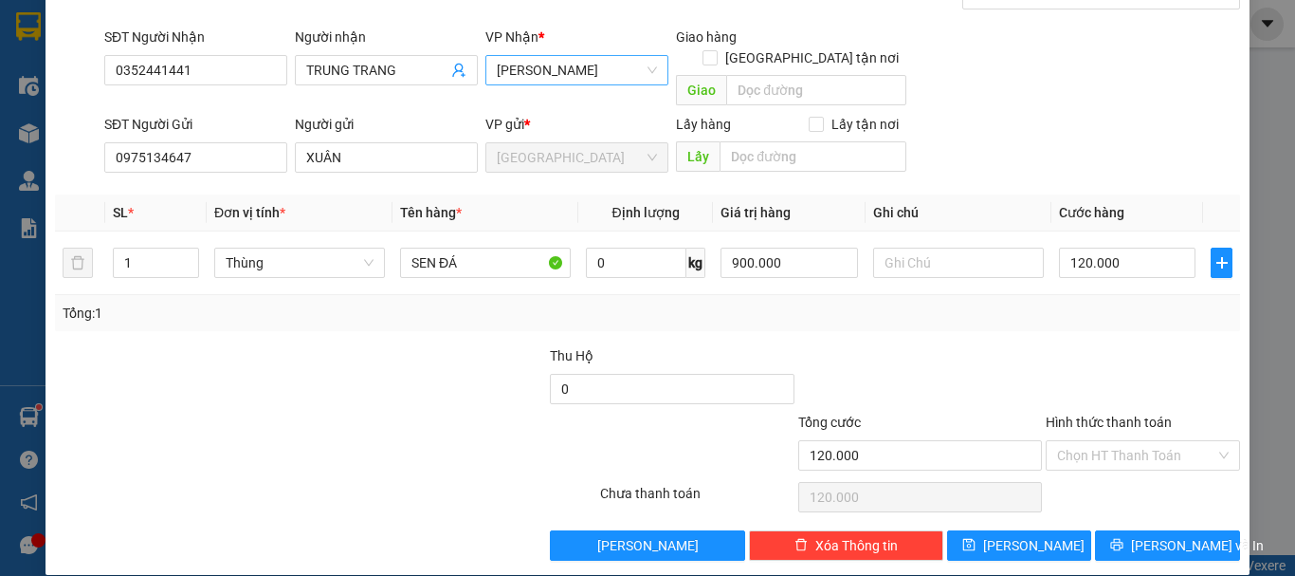
scroll to position [119, 0]
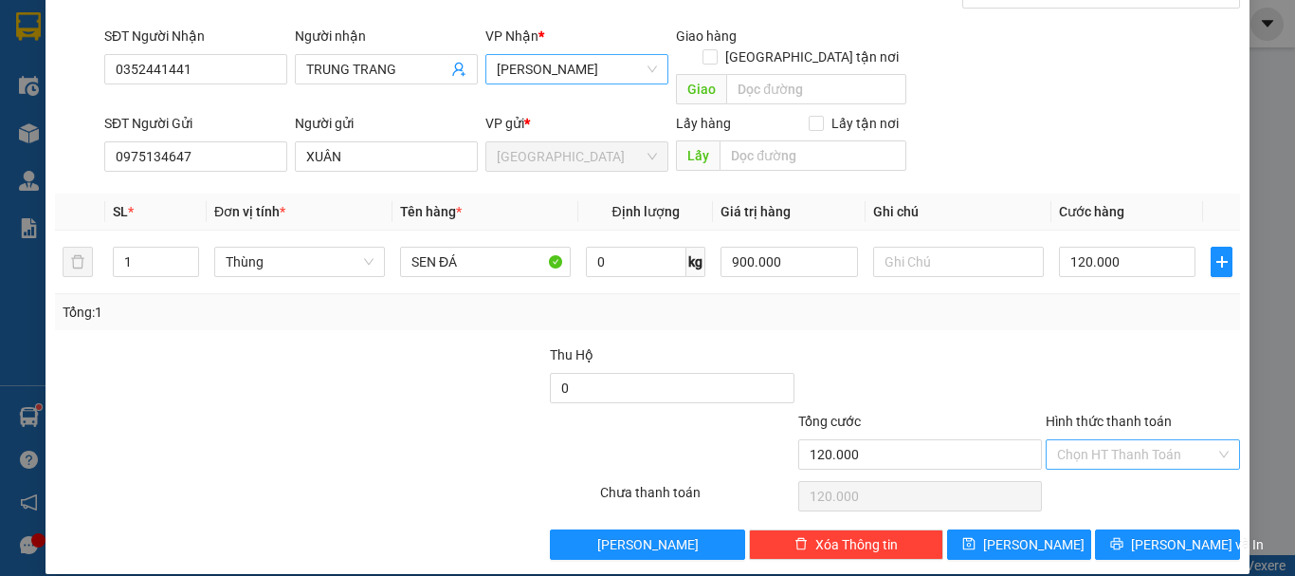
click at [1113, 440] on input "Hình thức thanh toán" at bounding box center [1136, 454] width 158 height 28
click at [1117, 476] on div "Tại văn phòng" at bounding box center [1132, 471] width 170 height 21
click at [1133, 529] on button "Lưu và In" at bounding box center [1167, 544] width 145 height 30
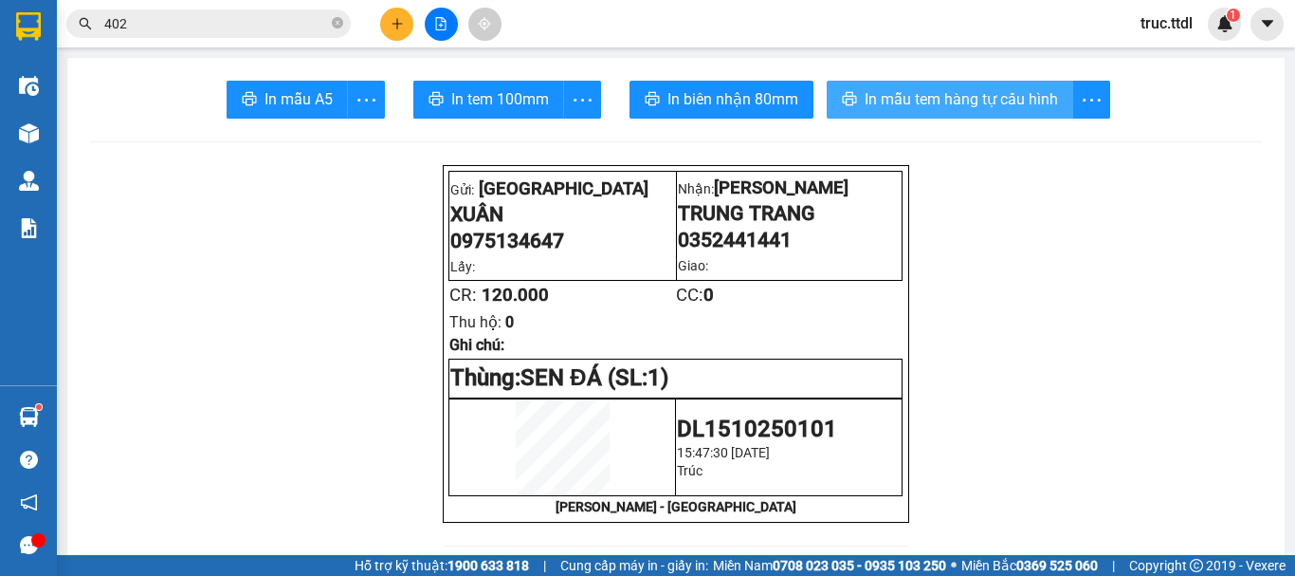
click at [992, 104] on span "In mẫu tem hàng tự cấu hình" at bounding box center [961, 99] width 193 height 24
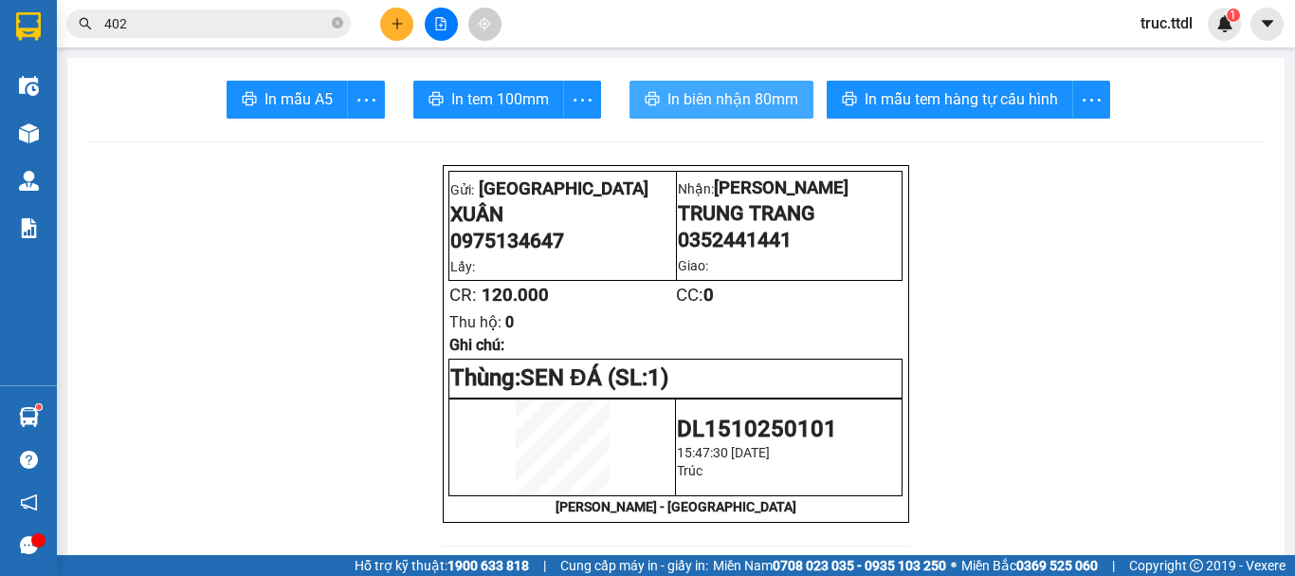
click at [706, 104] on span "In biên nhận 80mm" at bounding box center [732, 99] width 131 height 24
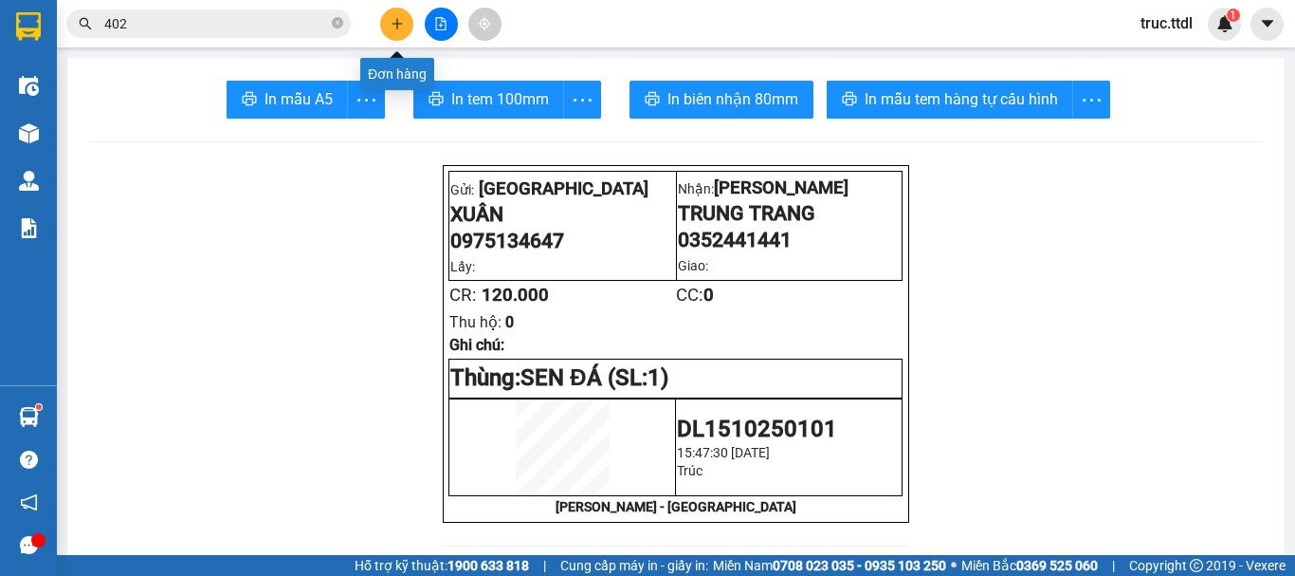
click at [389, 10] on button at bounding box center [396, 24] width 33 height 33
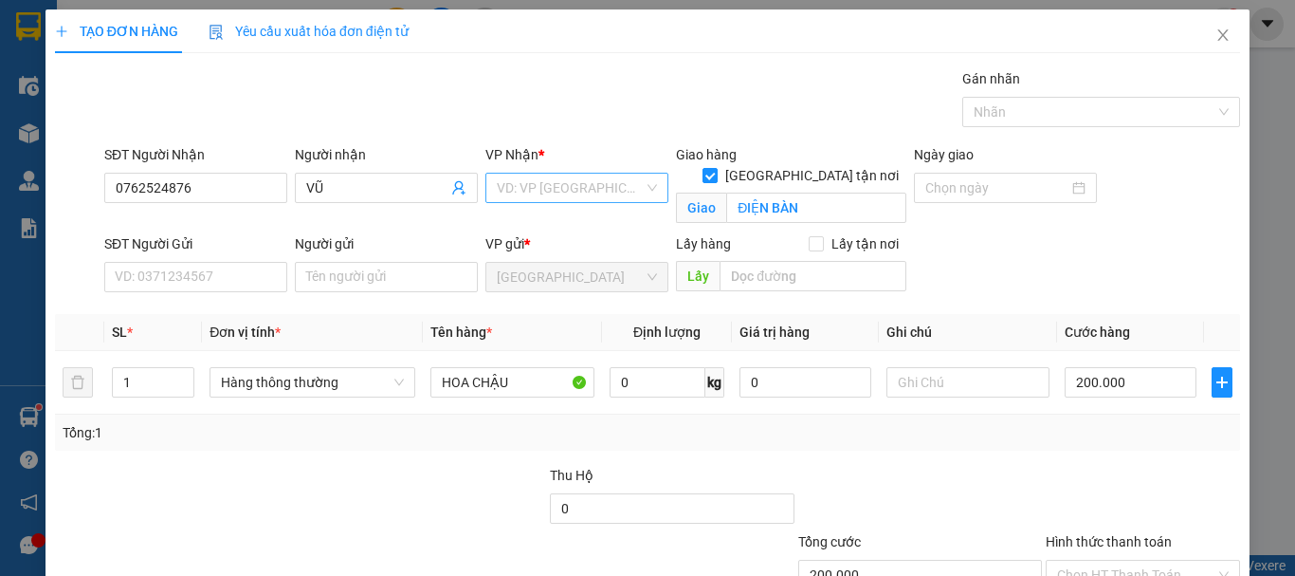
click at [529, 188] on input "search" at bounding box center [570, 188] width 147 height 28
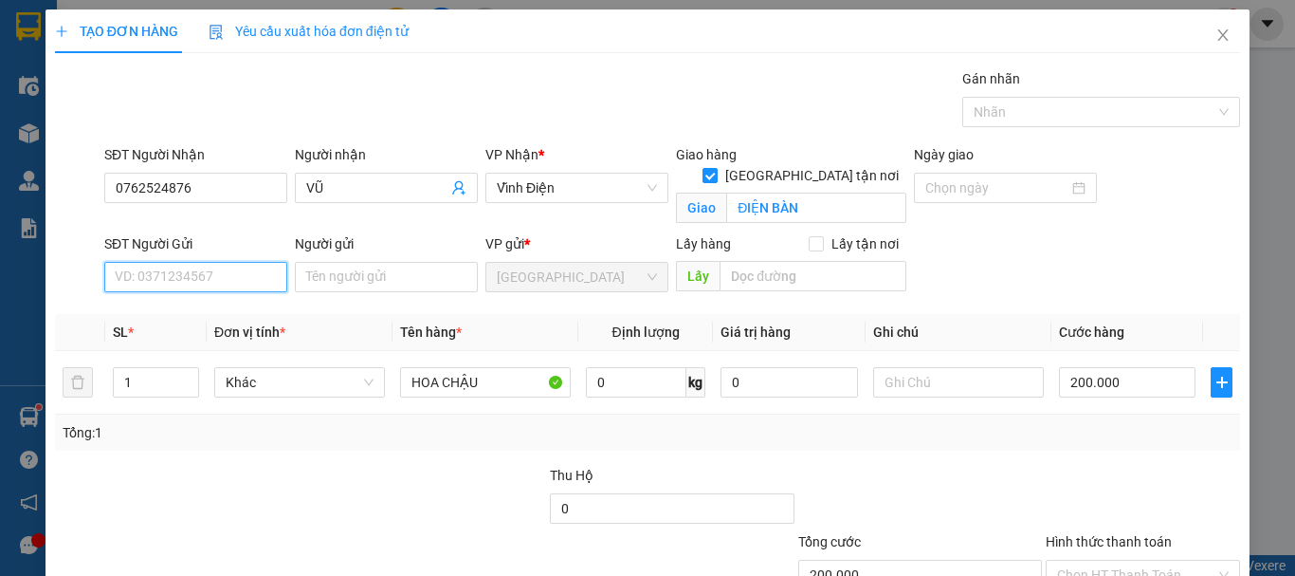
click at [192, 288] on input "SĐT Người Gửi" at bounding box center [195, 277] width 183 height 30
click at [228, 314] on div "0383614331 - THÚY" at bounding box center [194, 314] width 158 height 21
click at [252, 386] on span "Khác" at bounding box center [300, 382] width 148 height 28
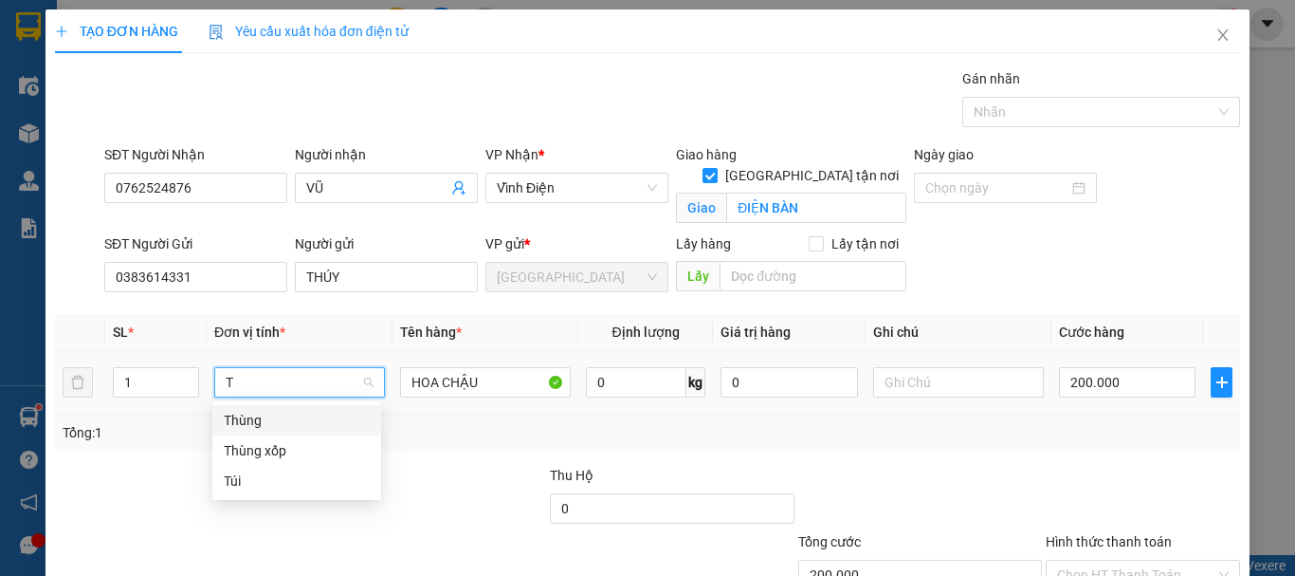
click at [266, 417] on div "Thùng" at bounding box center [297, 420] width 146 height 21
click at [1134, 383] on input "200.000" at bounding box center [1127, 382] width 137 height 30
click at [1131, 465] on div at bounding box center [1143, 498] width 198 height 66
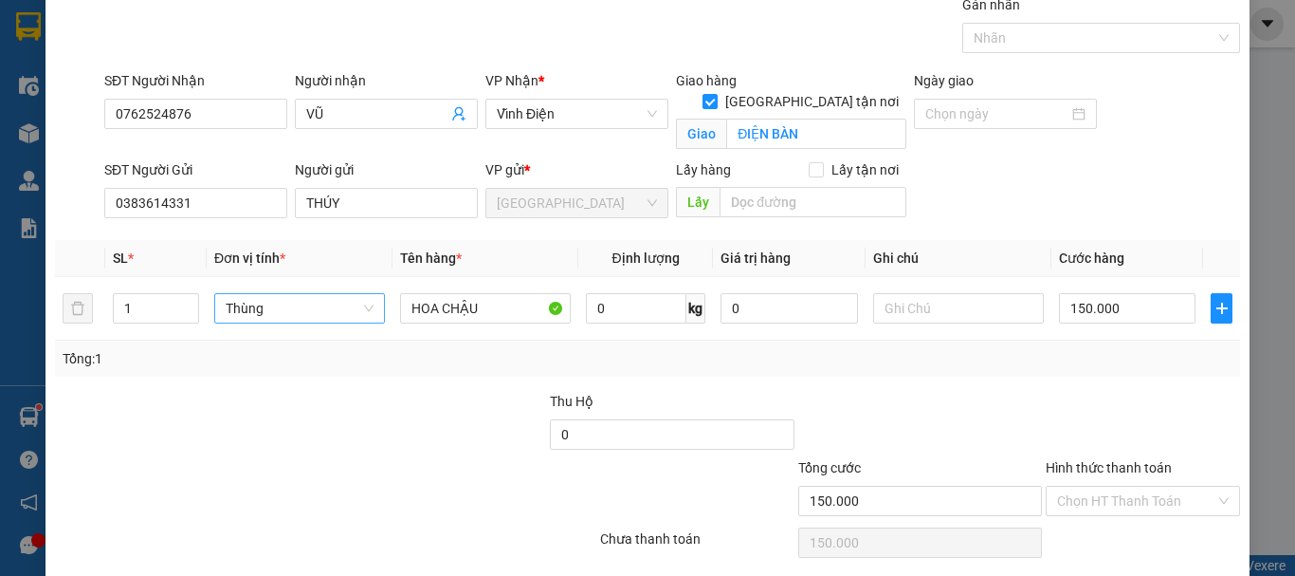
scroll to position [141, 0]
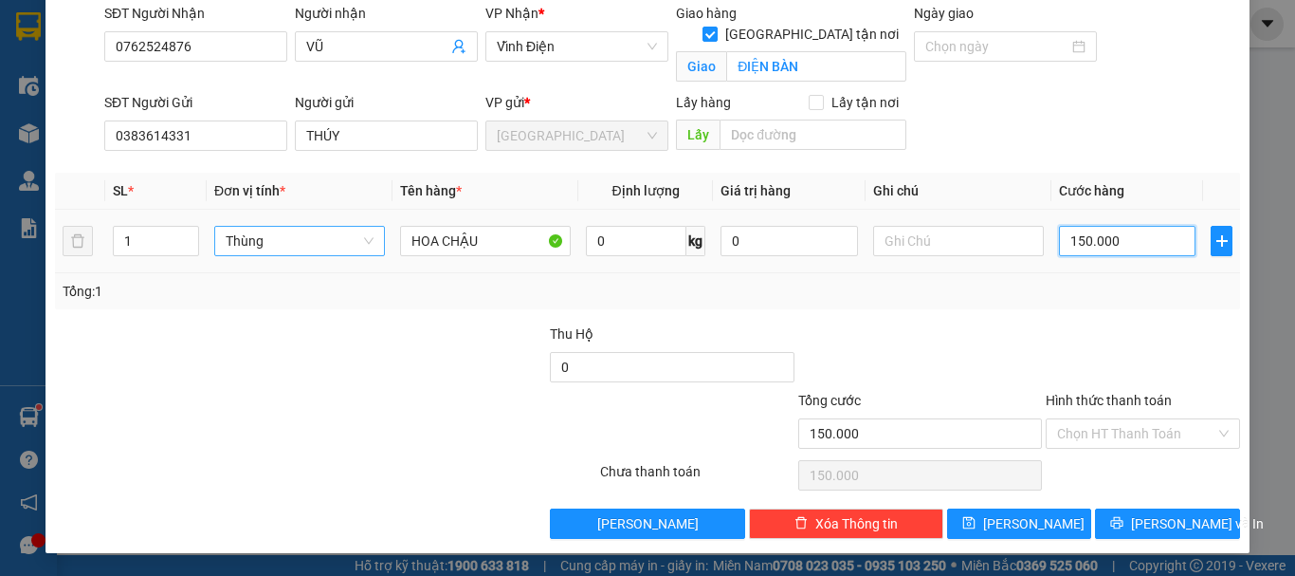
click at [1111, 247] on input "150.000" at bounding box center [1127, 241] width 137 height 30
click at [1111, 346] on div at bounding box center [1143, 356] width 198 height 66
click at [1141, 429] on input "Hình thức thanh toán" at bounding box center [1136, 433] width 158 height 28
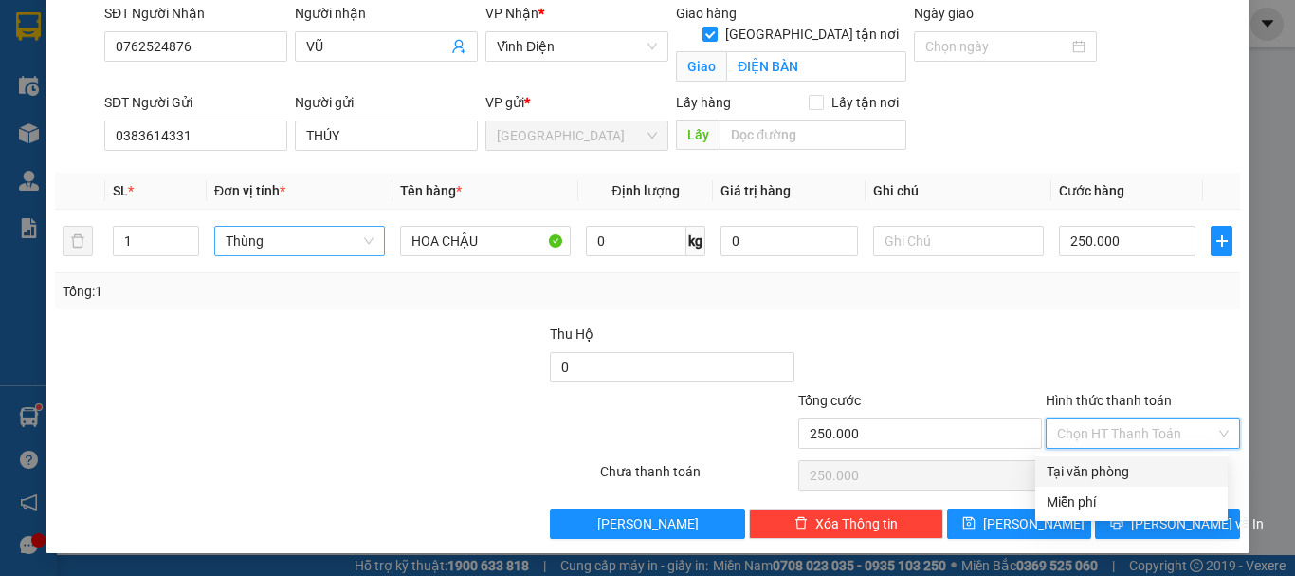
click at [1151, 472] on div "Tại văn phòng" at bounding box center [1132, 471] width 170 height 21
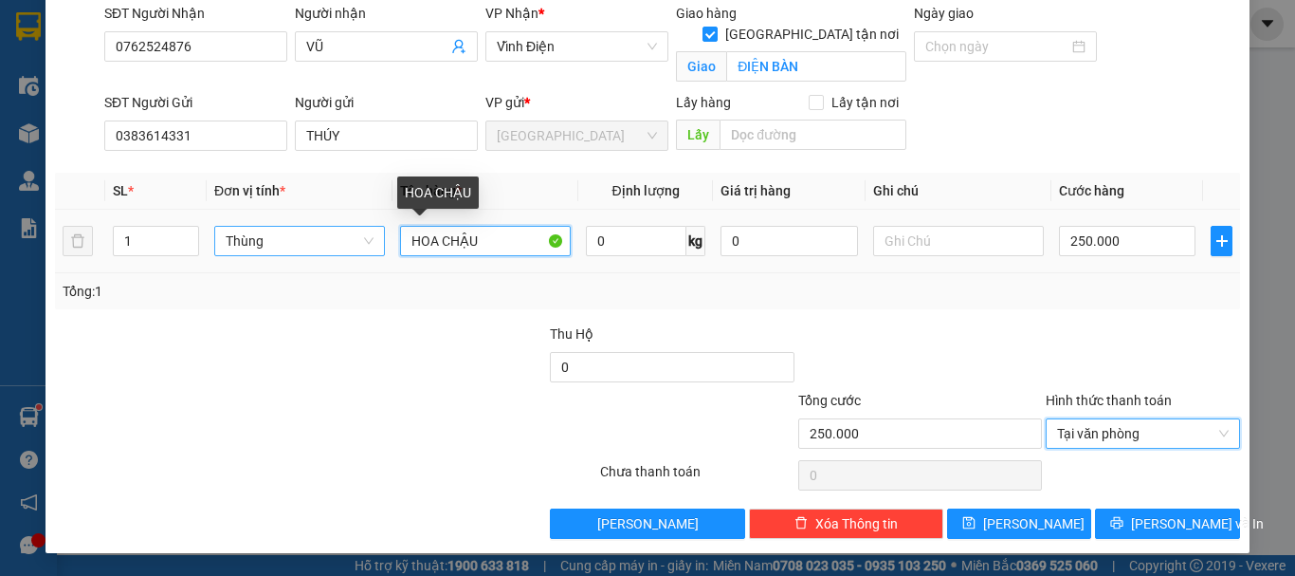
drag, startPoint x: 476, startPoint y: 240, endPoint x: 306, endPoint y: 265, distance: 171.5
click at [306, 265] on tr "1 Thùng HOA CHẬU 0 kg 0 250.000" at bounding box center [647, 242] width 1185 height 64
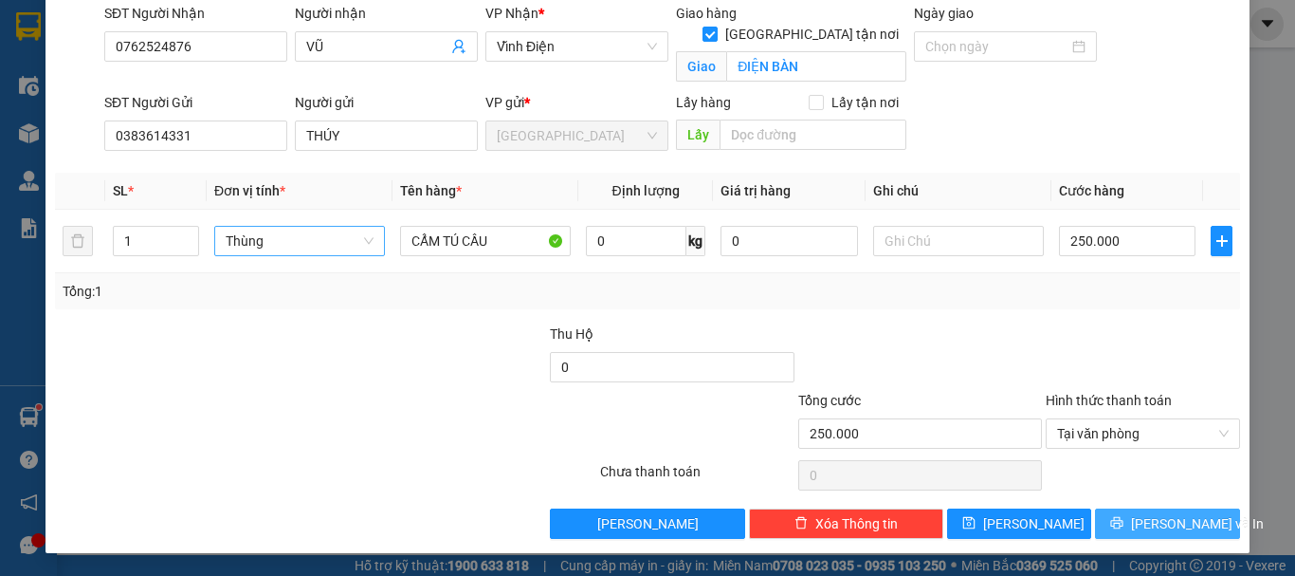
click at [1140, 531] on span "Lưu và In" at bounding box center [1197, 523] width 133 height 21
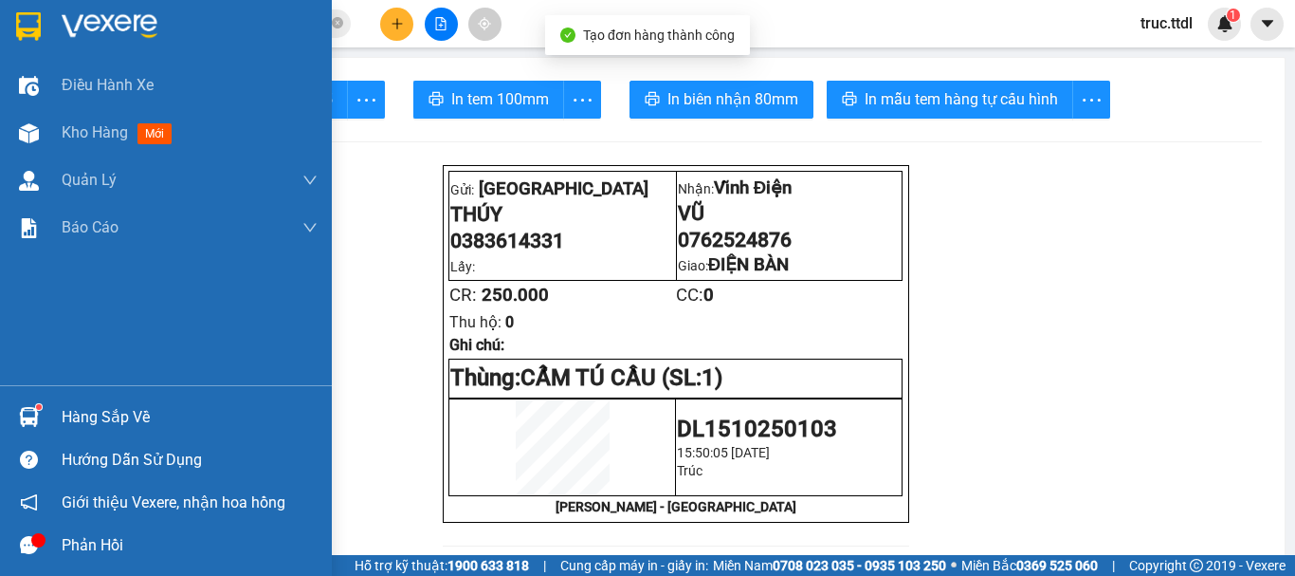
click at [22, 21] on img at bounding box center [28, 26] width 25 height 28
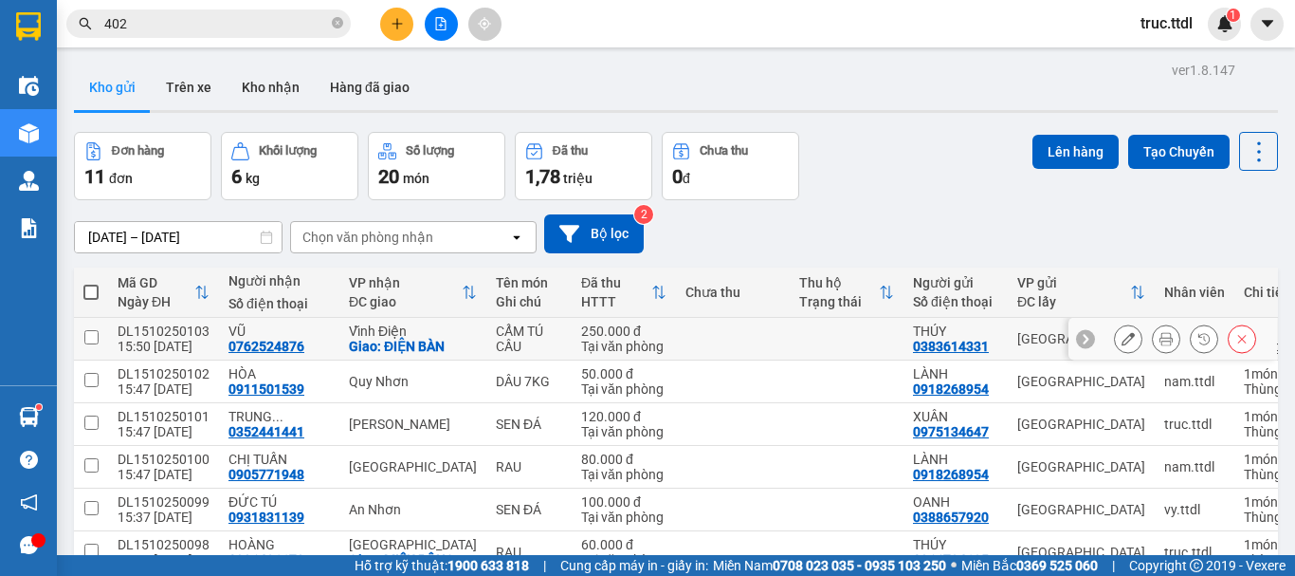
click at [1121, 341] on button at bounding box center [1128, 338] width 27 height 33
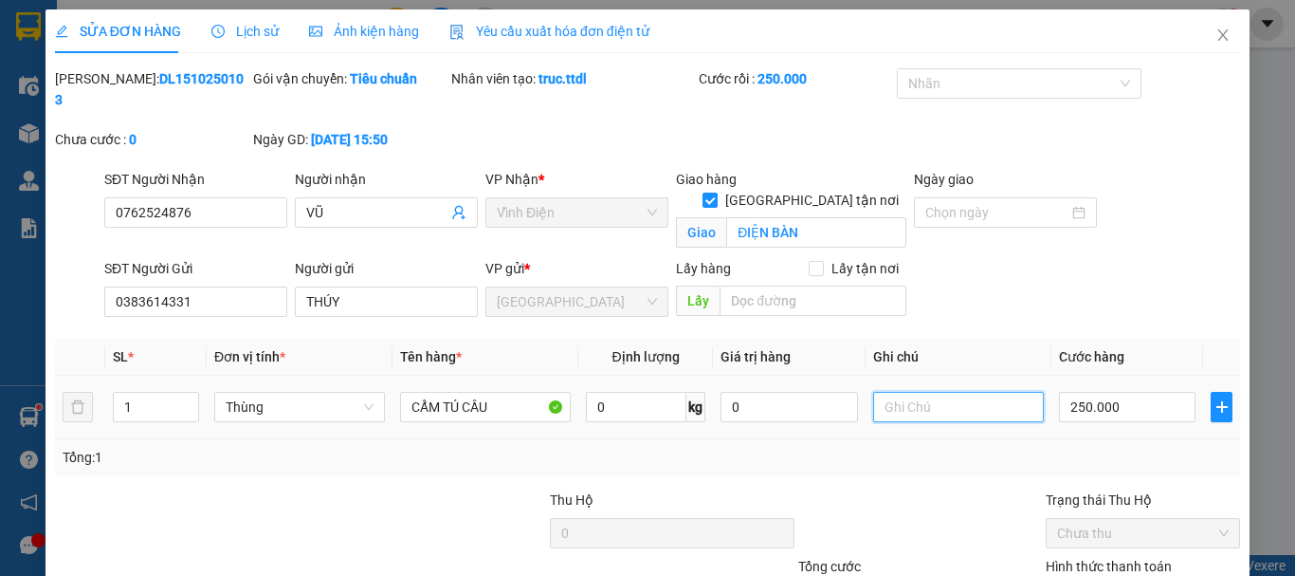
click at [905, 392] on input "text" at bounding box center [958, 407] width 171 height 30
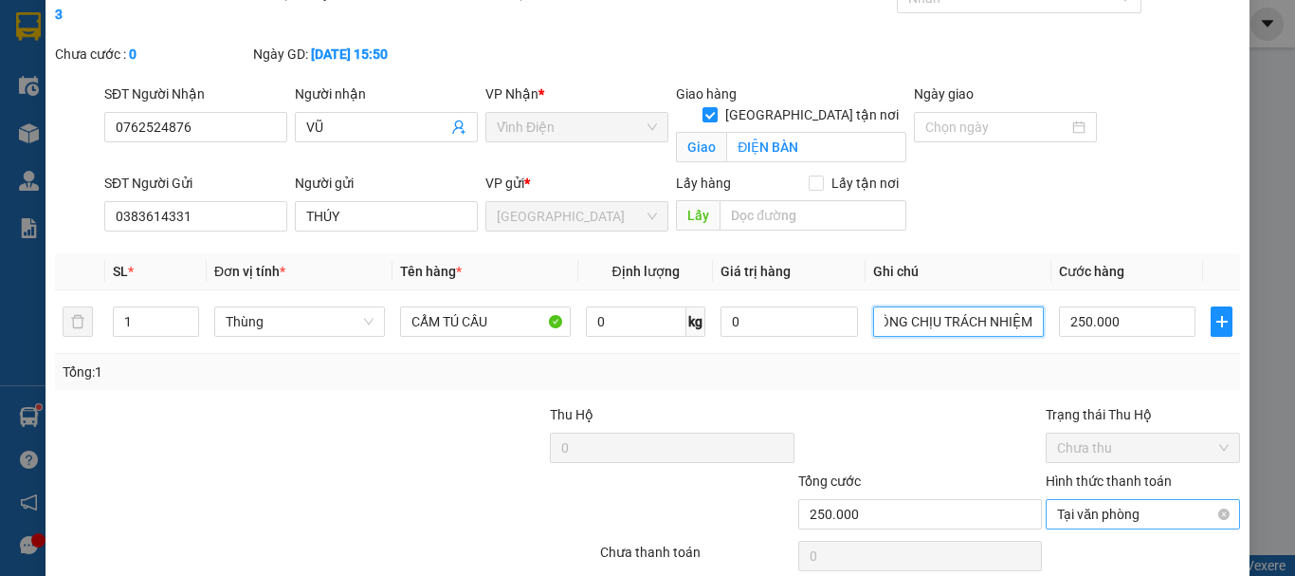
scroll to position [145, 0]
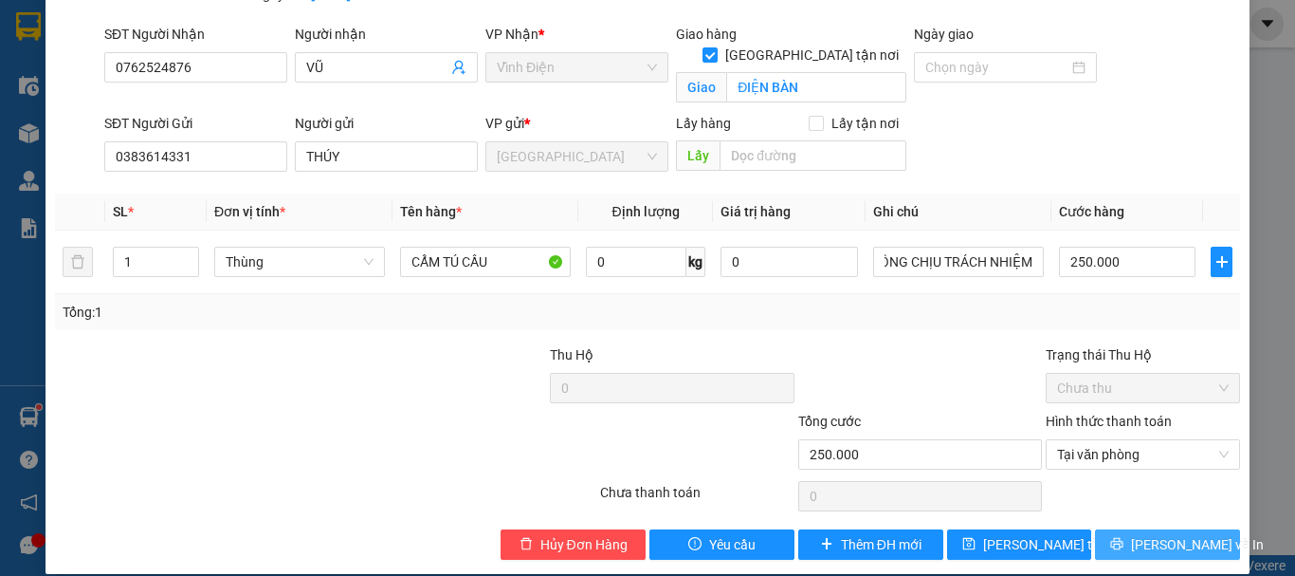
click at [1140, 534] on span "Lưu và In" at bounding box center [1197, 544] width 133 height 21
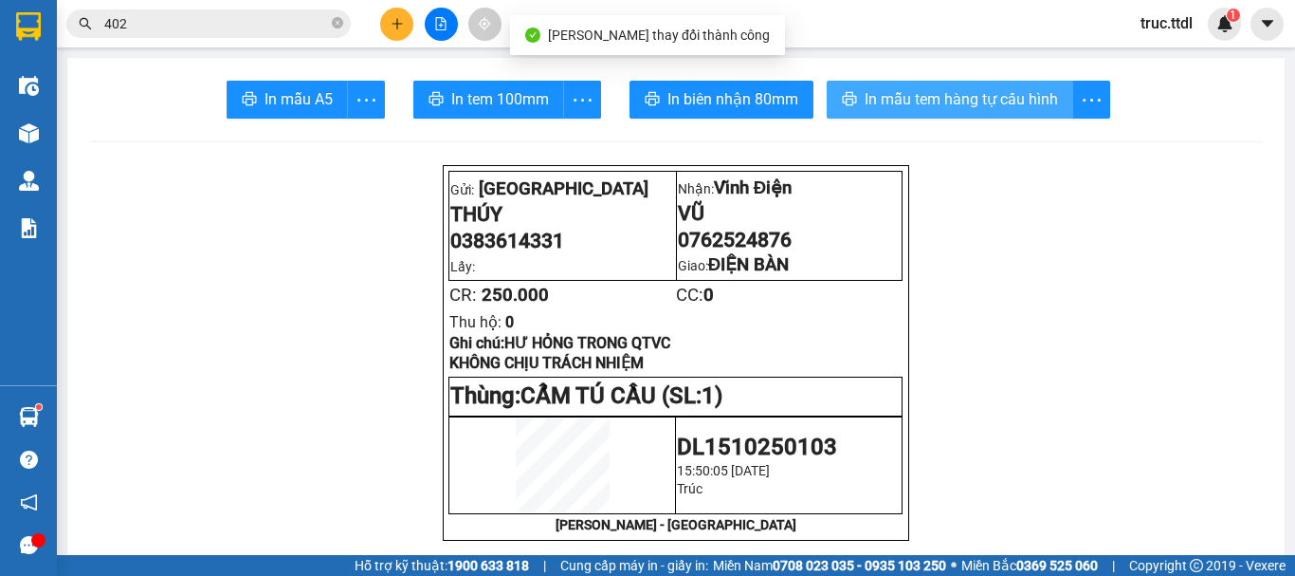
click at [922, 108] on span "In mẫu tem hàng tự cấu hình" at bounding box center [961, 99] width 193 height 24
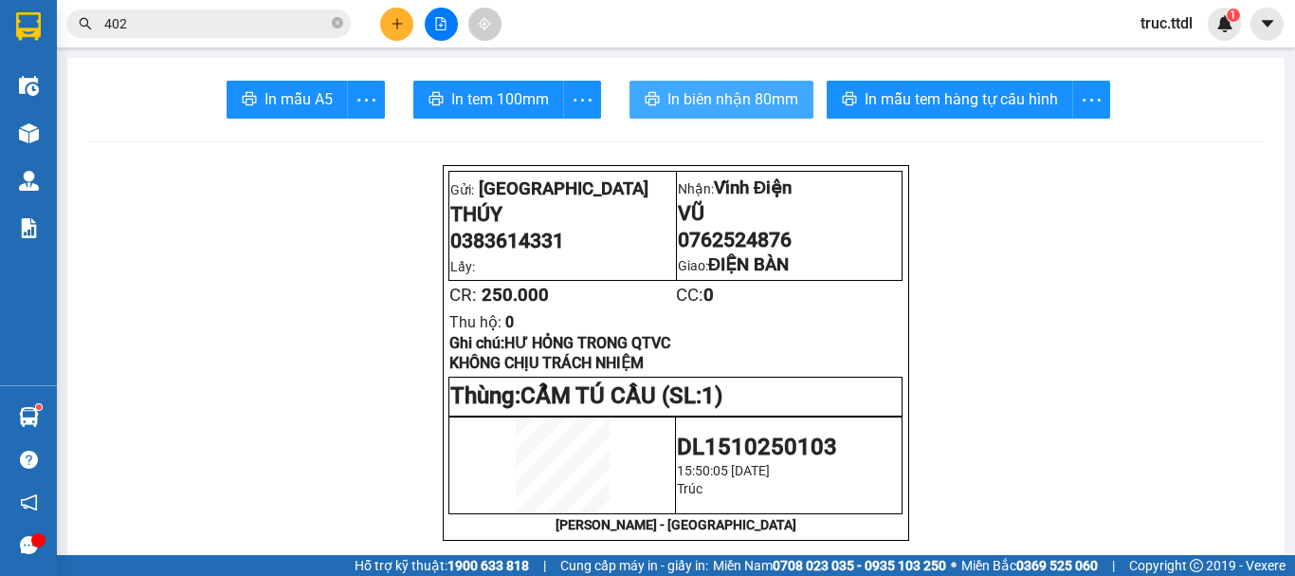
click at [688, 94] on span "In biên nhận 80mm" at bounding box center [732, 99] width 131 height 24
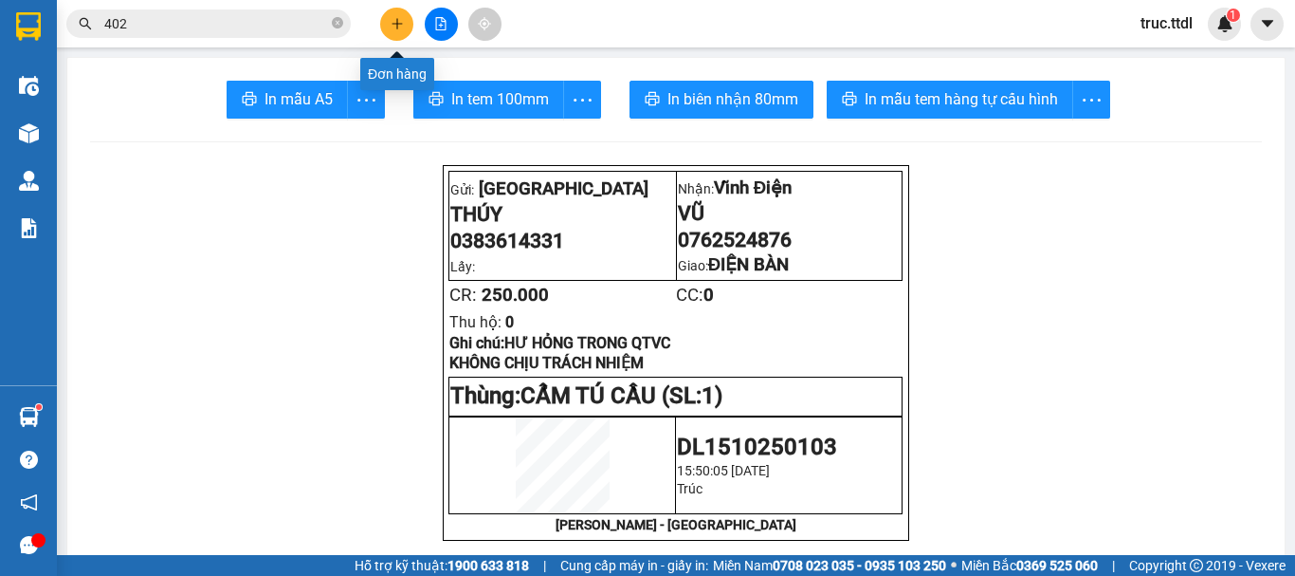
click at [398, 31] on button at bounding box center [396, 24] width 33 height 33
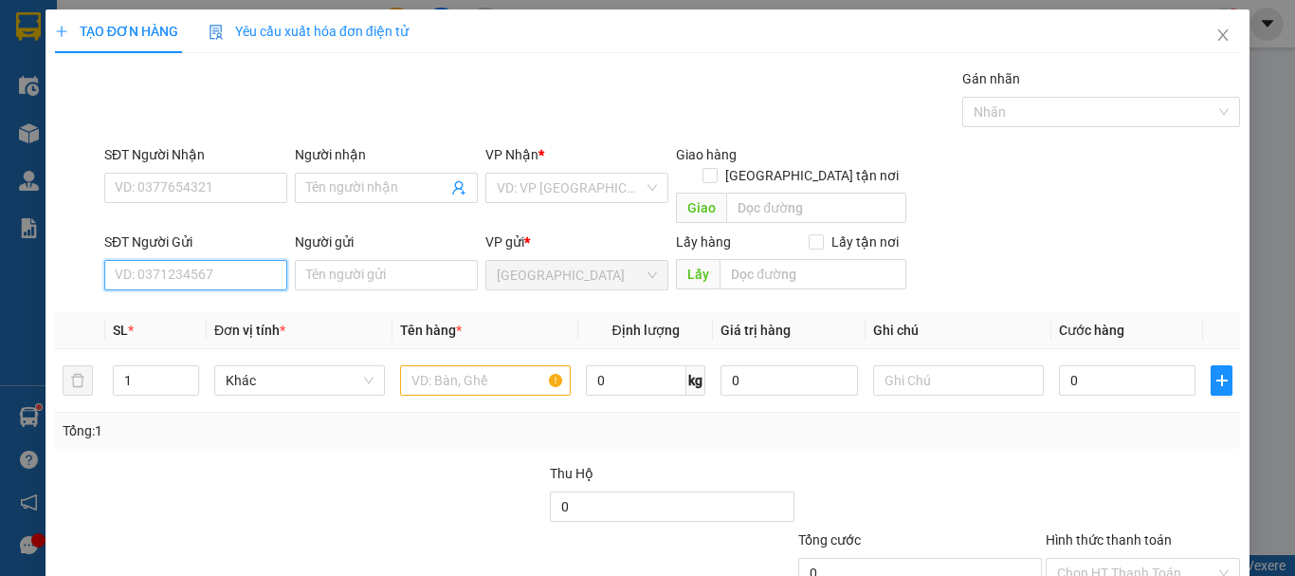
click at [243, 260] on input "SĐT Người Gửi" at bounding box center [195, 275] width 183 height 30
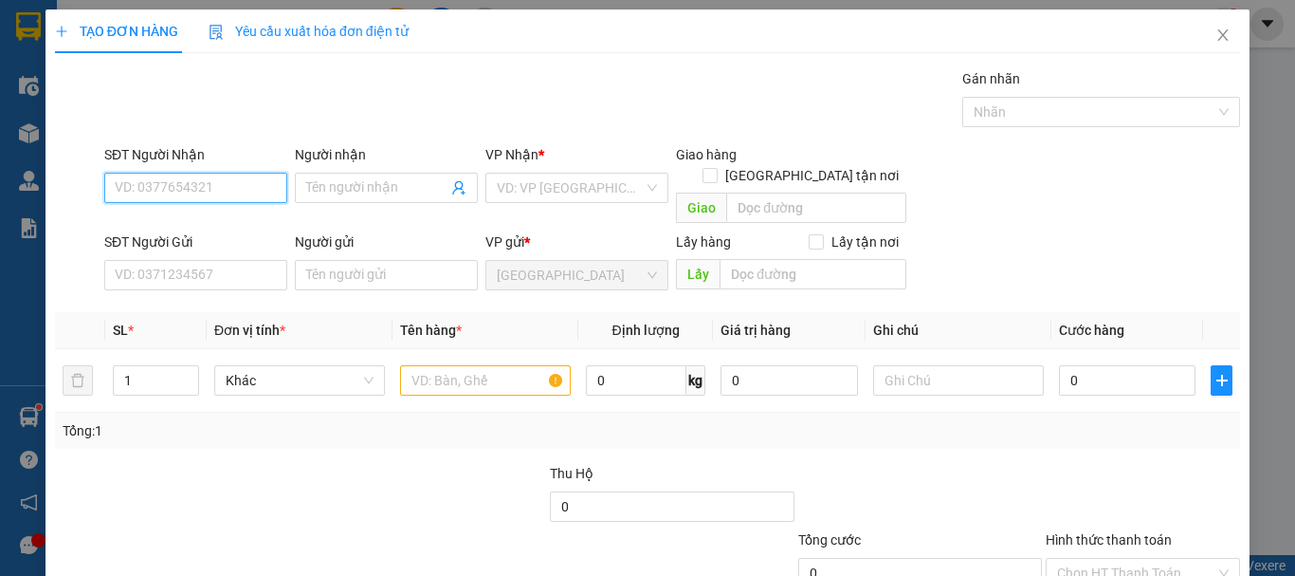
click at [244, 177] on input "SĐT Người Nhận" at bounding box center [195, 188] width 183 height 30
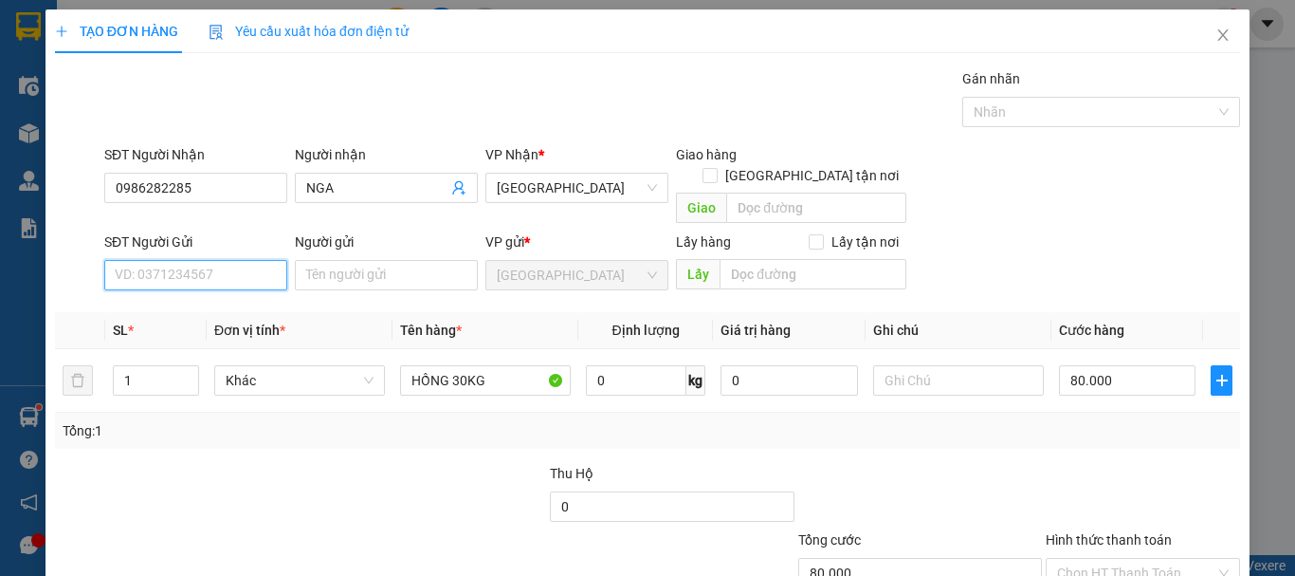
click at [224, 260] on input "SĐT Người Gửi" at bounding box center [195, 275] width 183 height 30
click at [233, 288] on div "0865699400 - TRANG" at bounding box center [194, 292] width 158 height 21
click at [327, 366] on span "Khác" at bounding box center [300, 380] width 148 height 28
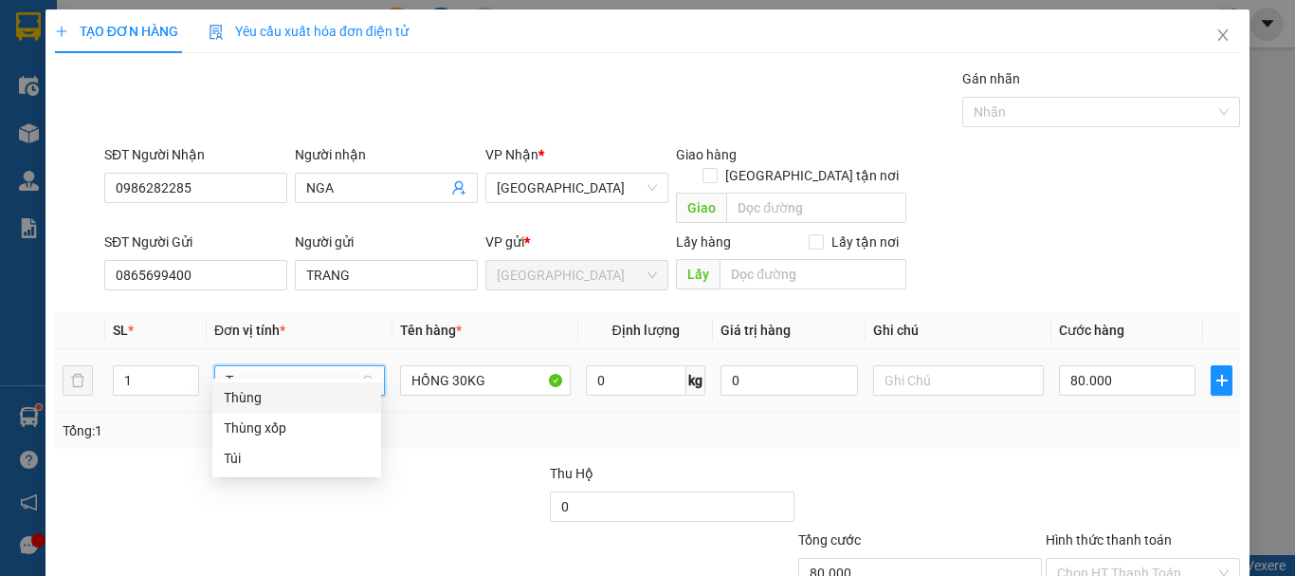
click at [338, 397] on div "Thùng" at bounding box center [297, 397] width 146 height 21
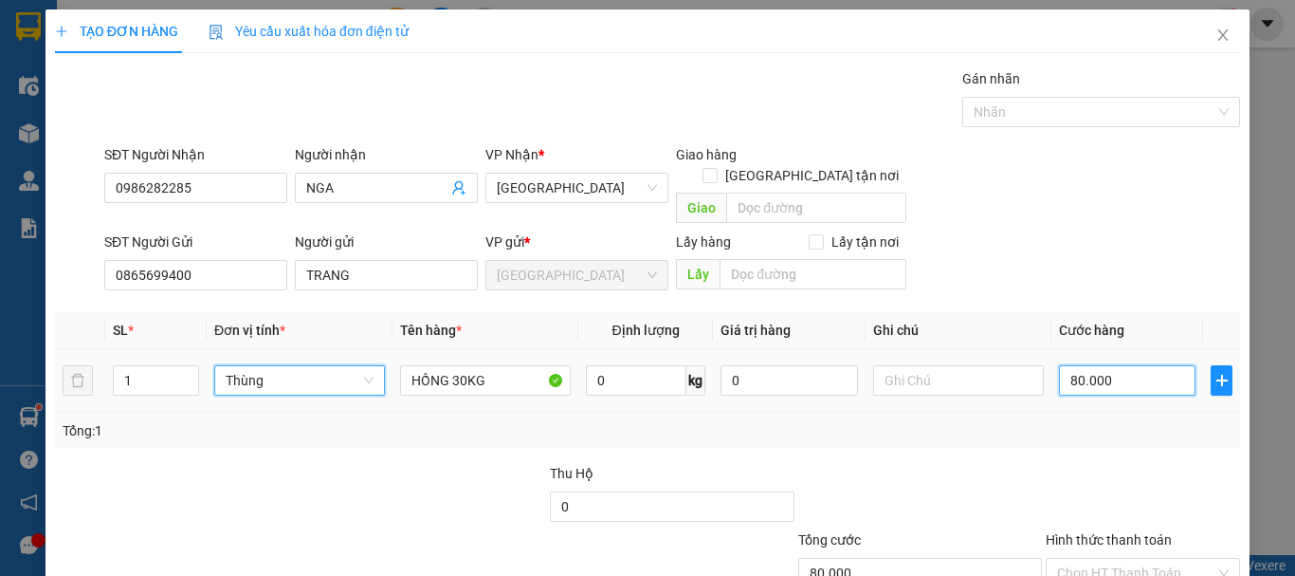
click at [1122, 369] on input "80.000" at bounding box center [1127, 380] width 137 height 30
click at [1121, 426] on div "Tổng: 1" at bounding box center [647, 430] width 1185 height 36
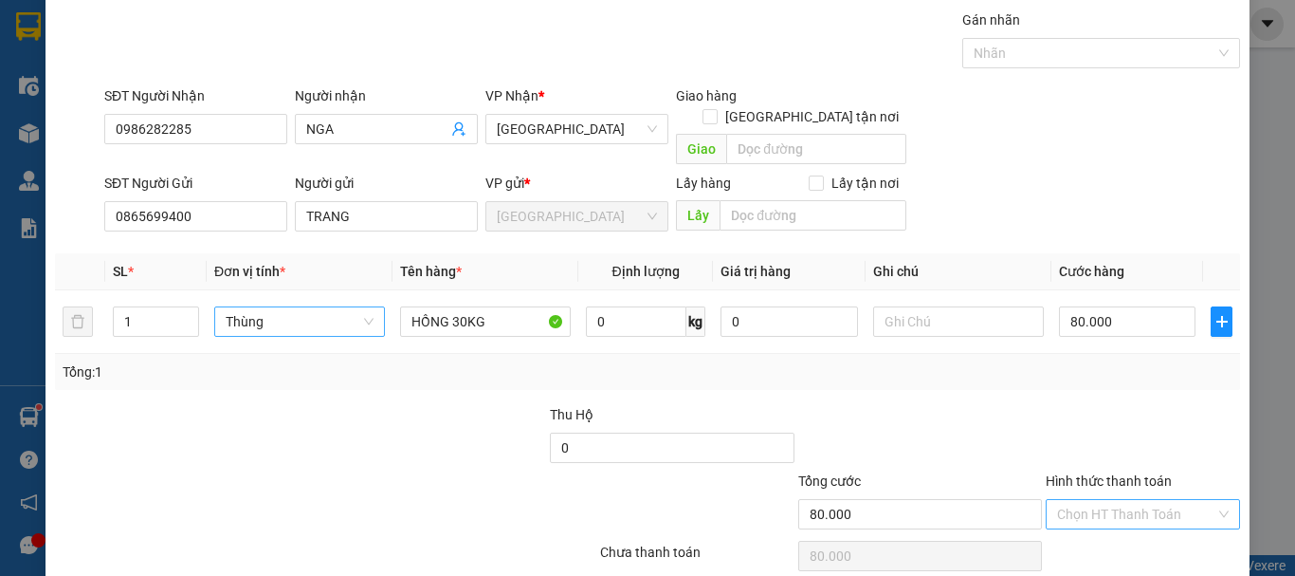
scroll to position [119, 0]
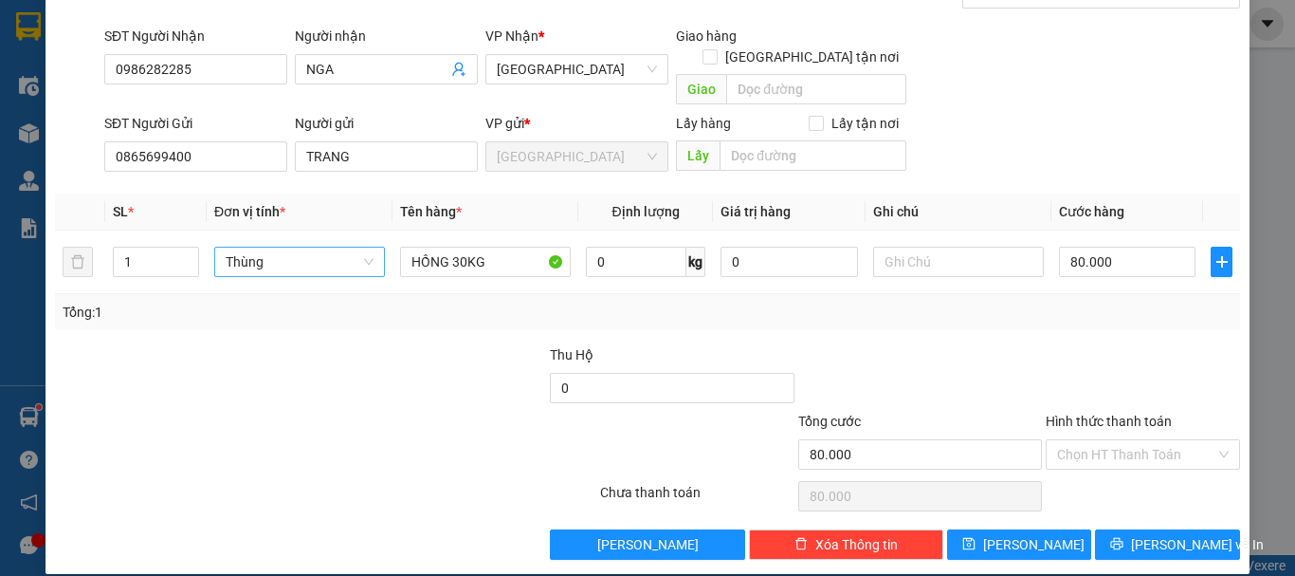
drag, startPoint x: 1124, startPoint y: 429, endPoint x: 1127, endPoint y: 450, distance: 21.2
click at [1124, 440] on input "Hình thức thanh toán" at bounding box center [1136, 454] width 158 height 28
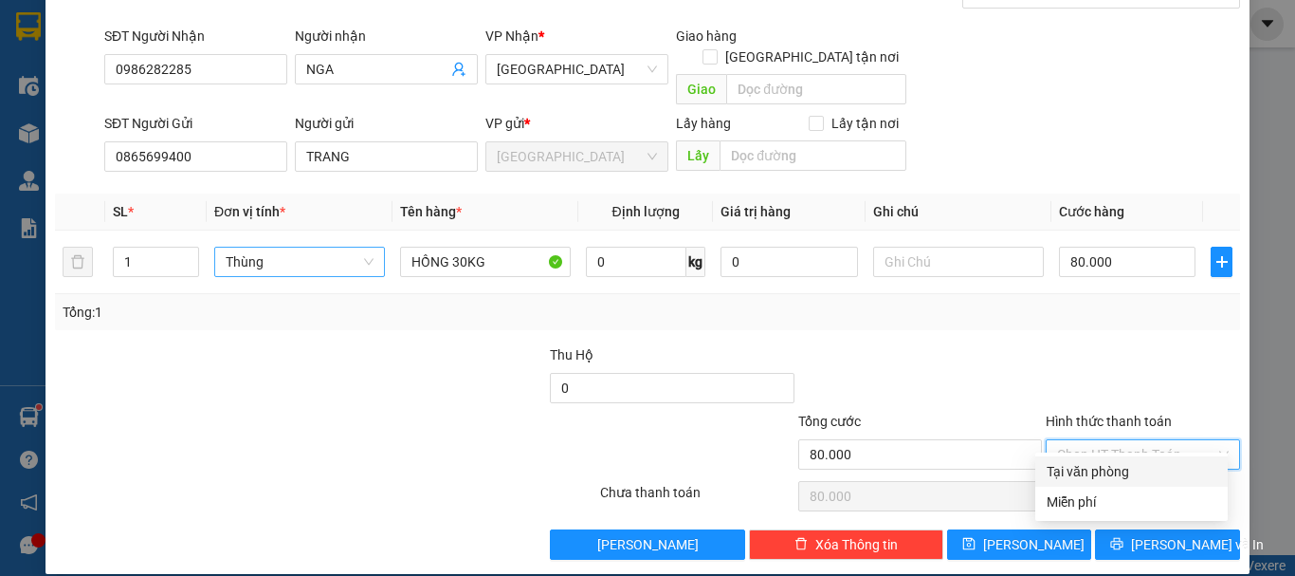
click at [1129, 462] on div "Tại văn phòng" at bounding box center [1131, 471] width 192 height 30
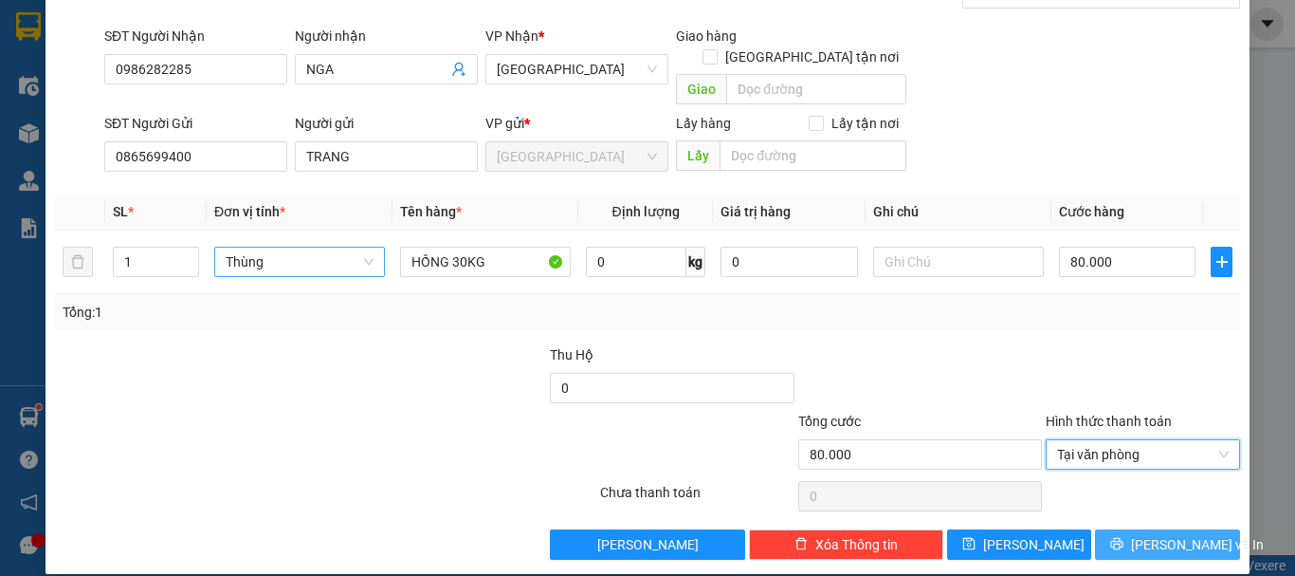
click at [1151, 534] on span "Lưu và In" at bounding box center [1197, 544] width 133 height 21
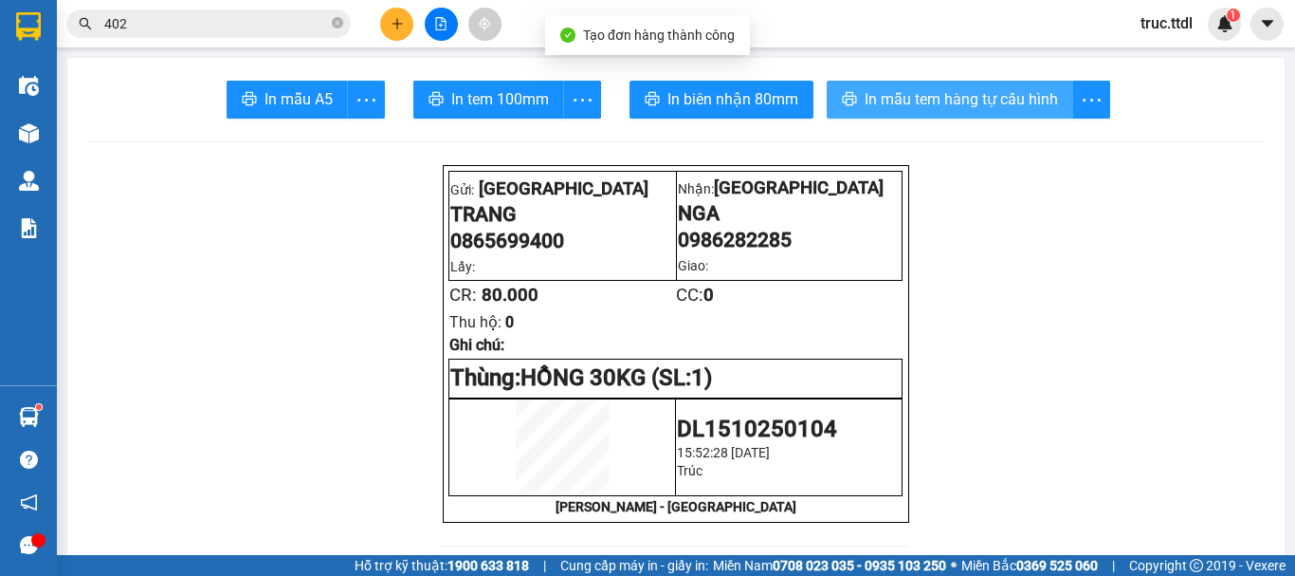
click at [892, 104] on span "In mẫu tem hàng tự cấu hình" at bounding box center [961, 99] width 193 height 24
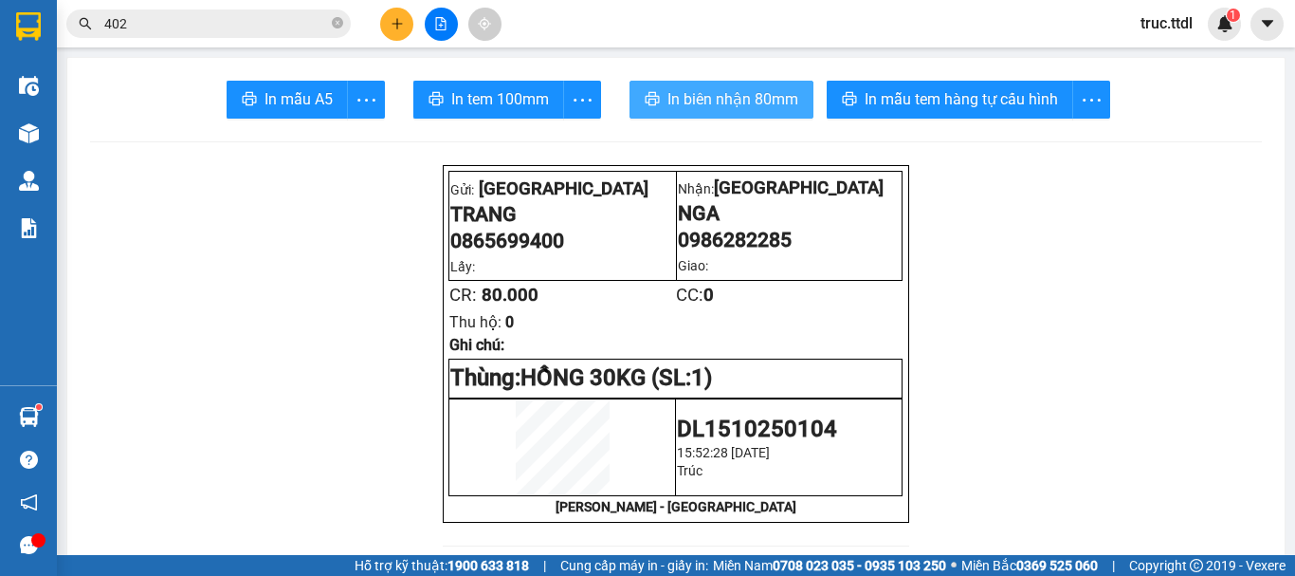
click at [753, 104] on span "In biên nhận 80mm" at bounding box center [732, 99] width 131 height 24
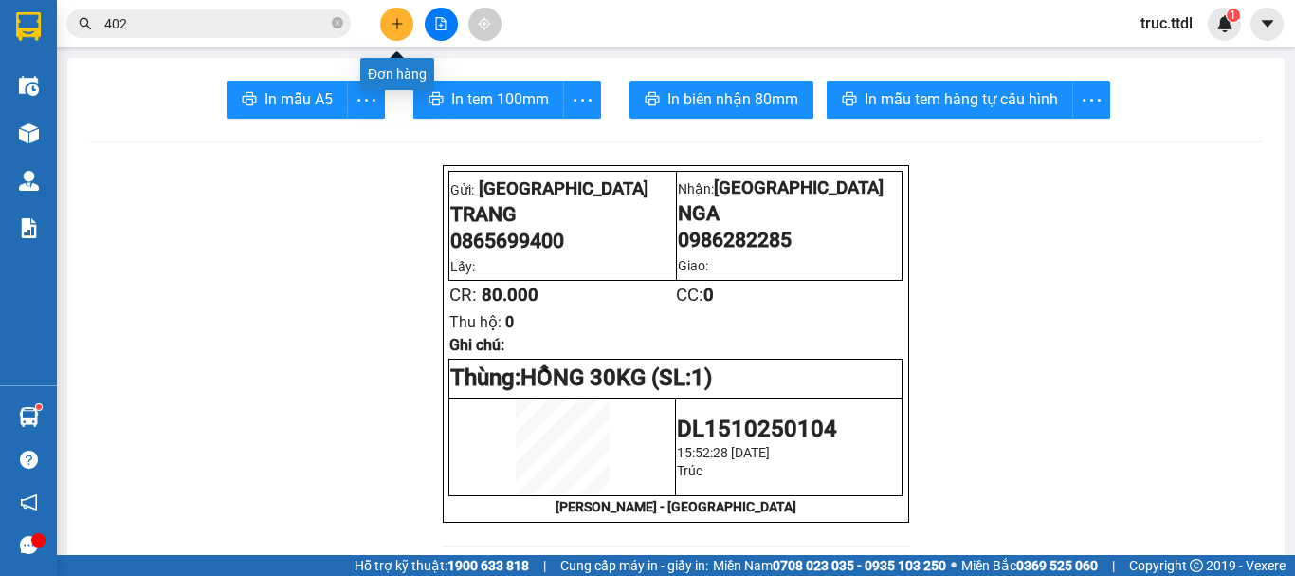
click at [399, 28] on icon "plus" at bounding box center [397, 23] width 13 height 13
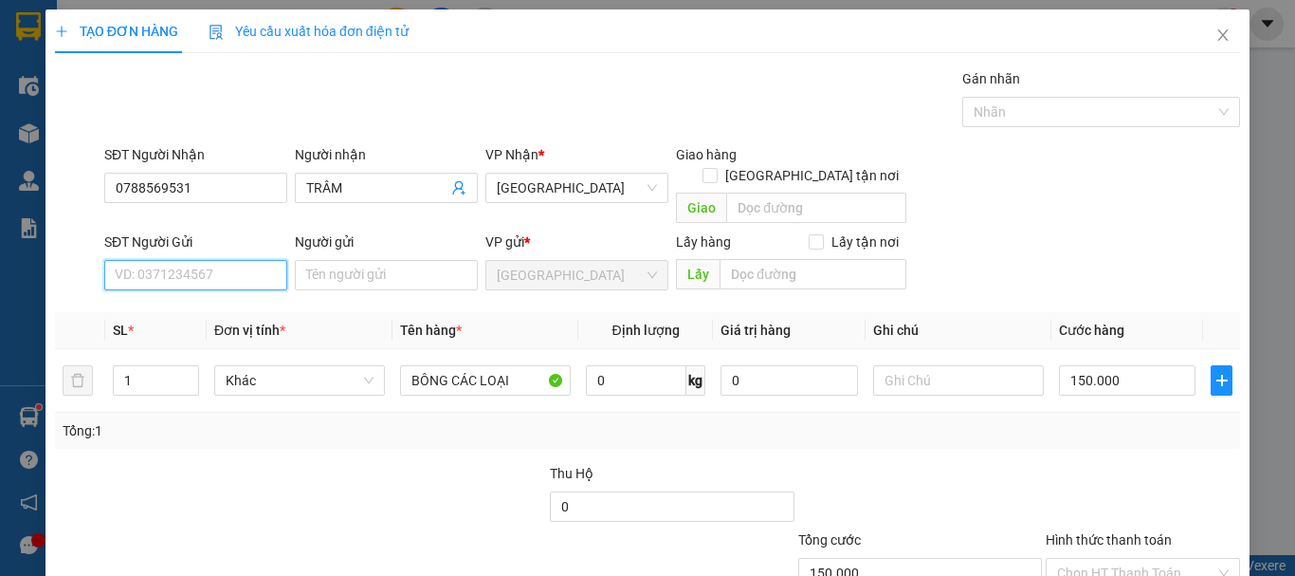
click at [252, 260] on input "SĐT Người Gửi" at bounding box center [195, 275] width 183 height 30
click at [259, 285] on div "0399536098 - HOA HOÀNG GIA" at bounding box center [208, 292] width 187 height 21
click at [273, 369] on span "Khác" at bounding box center [300, 380] width 148 height 28
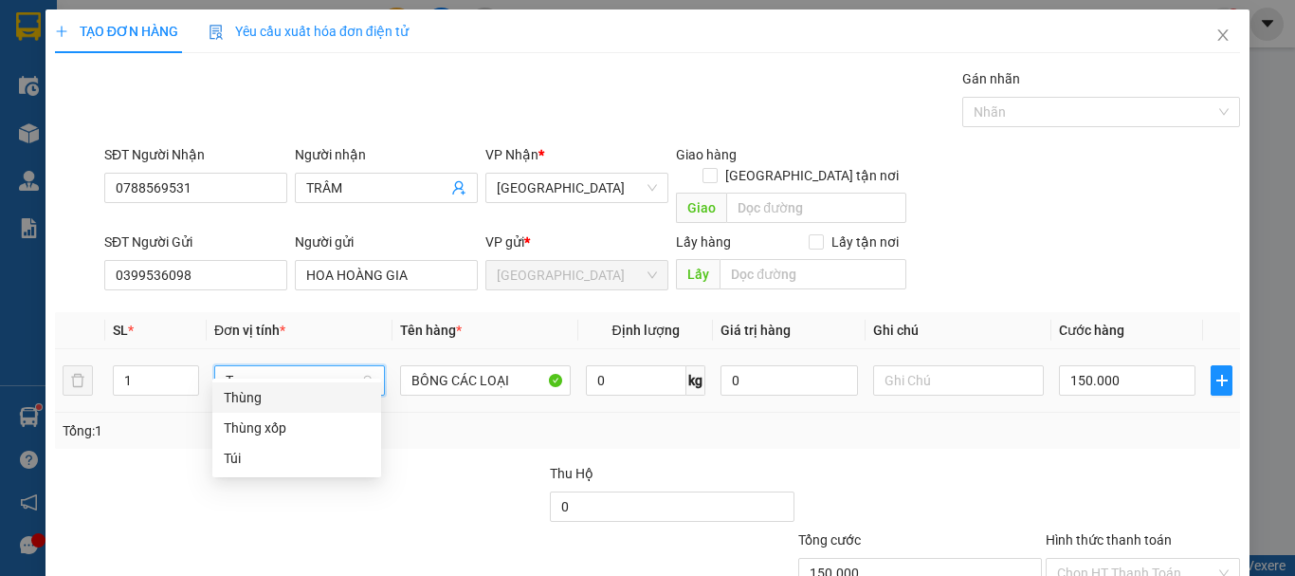
drag, startPoint x: 284, startPoint y: 395, endPoint x: 495, endPoint y: 380, distance: 211.0
click at [285, 395] on div "Thùng" at bounding box center [297, 397] width 146 height 21
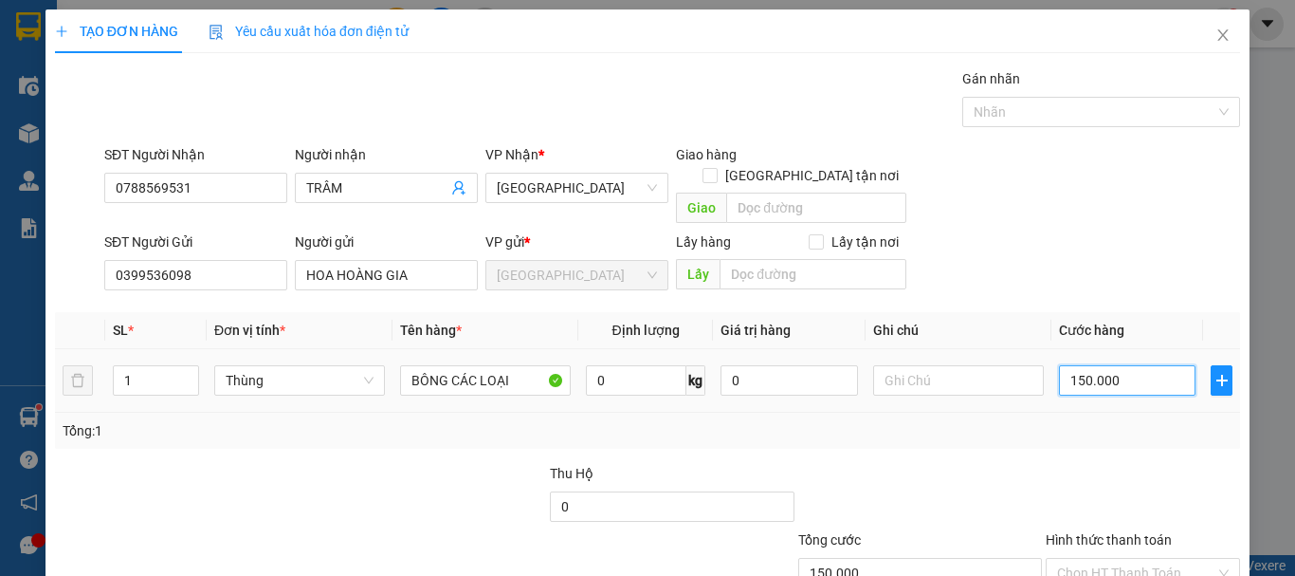
click at [1131, 365] on input "150.000" at bounding box center [1127, 380] width 137 height 30
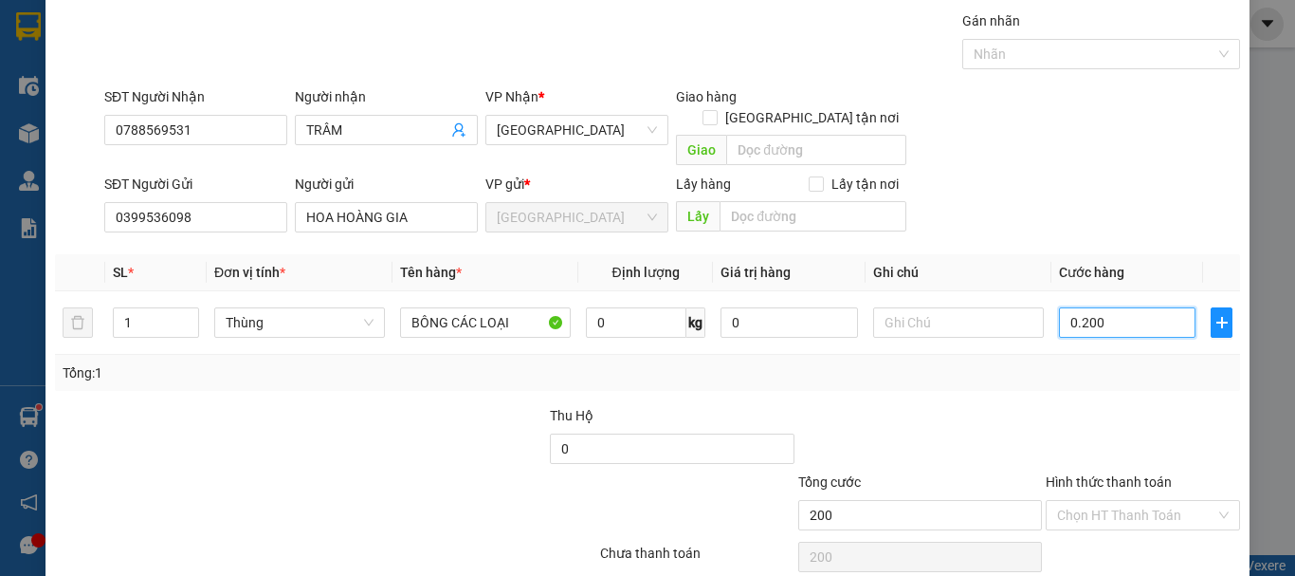
scroll to position [119, 0]
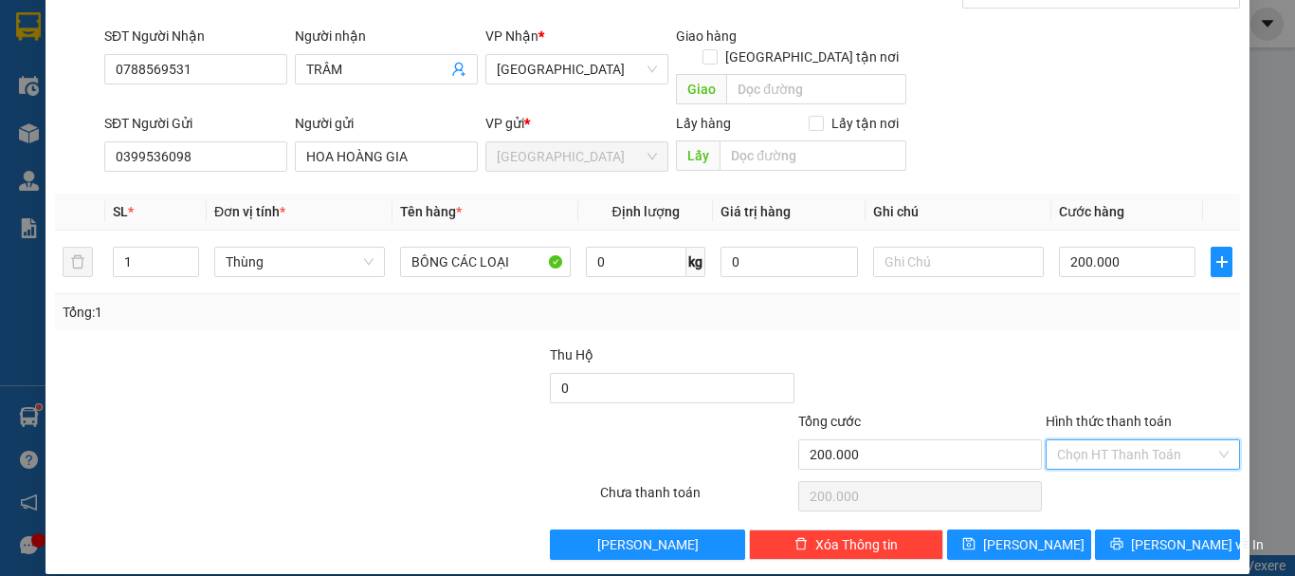
click at [1163, 440] on input "Hình thức thanh toán" at bounding box center [1136, 454] width 158 height 28
click at [1139, 480] on div "Tại văn phòng" at bounding box center [1132, 471] width 170 height 21
drag, startPoint x: 1155, startPoint y: 512, endPoint x: 1142, endPoint y: 481, distance: 34.0
click at [1156, 534] on span "Lưu và In" at bounding box center [1197, 544] width 133 height 21
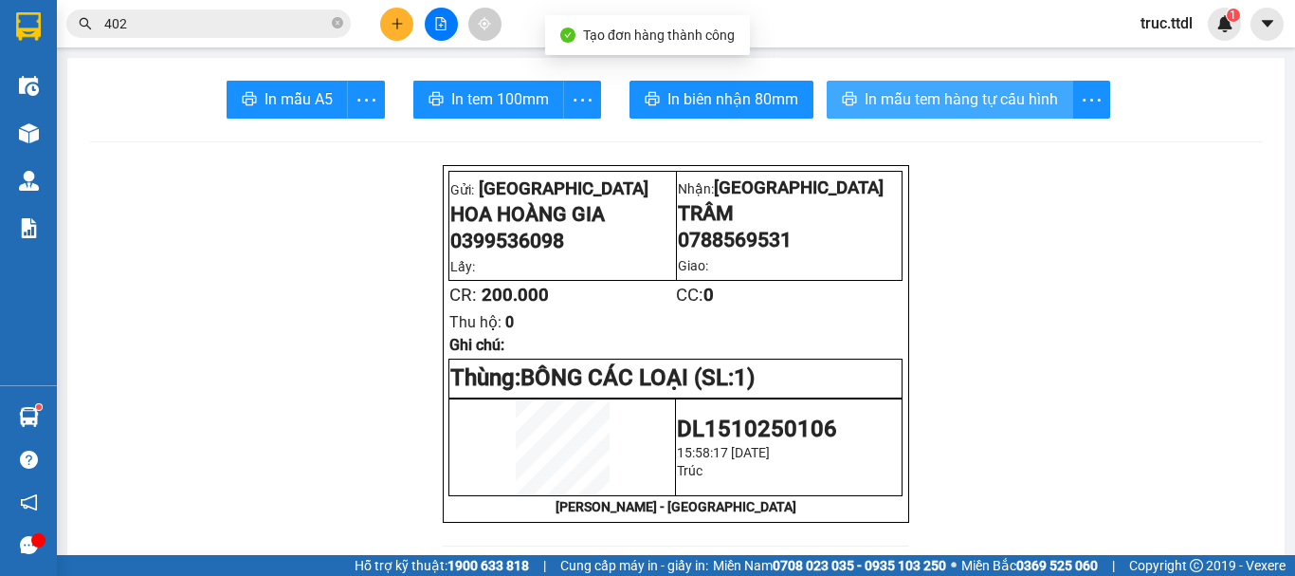
click at [930, 104] on span "In mẫu tem hàng tự cấu hình" at bounding box center [961, 99] width 193 height 24
click at [928, 105] on span "In mẫu tem hàng tự cấu hình" at bounding box center [961, 99] width 193 height 24
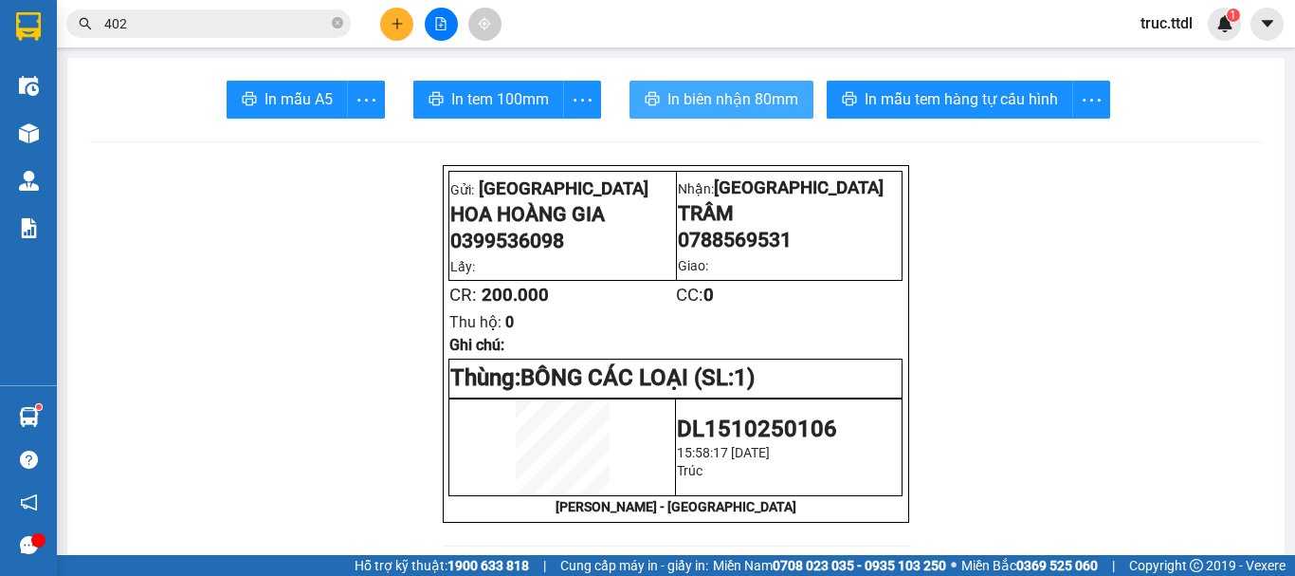
click at [764, 97] on span "In biên nhận 80mm" at bounding box center [732, 99] width 131 height 24
click at [295, 29] on input "402" at bounding box center [216, 23] width 224 height 21
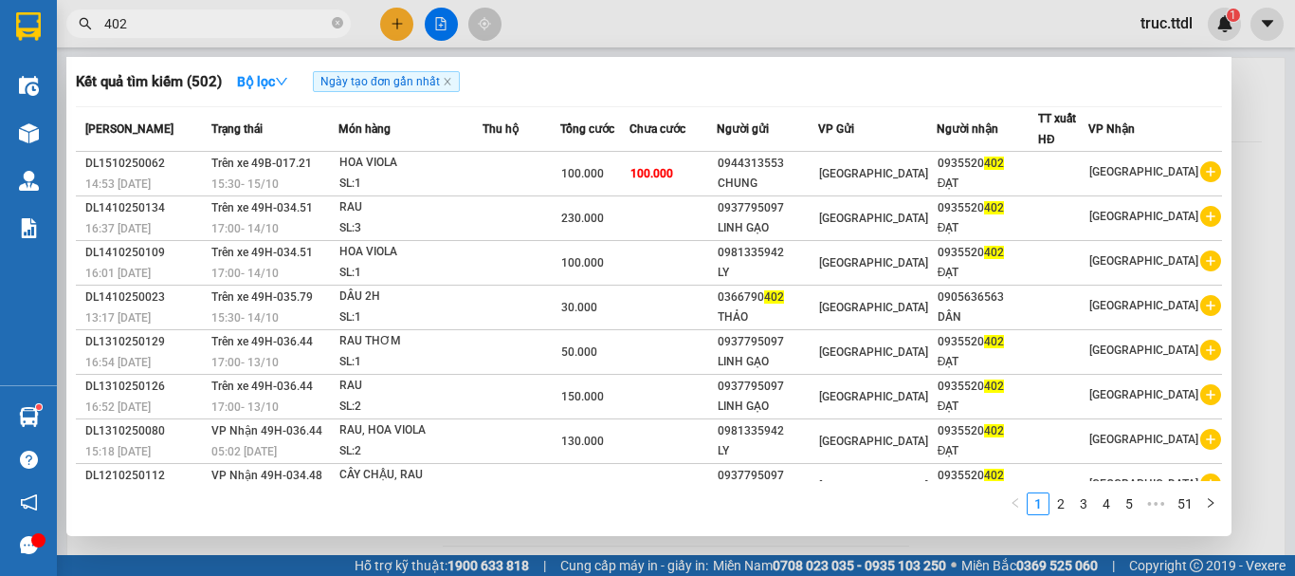
click at [295, 29] on input "402" at bounding box center [216, 23] width 224 height 21
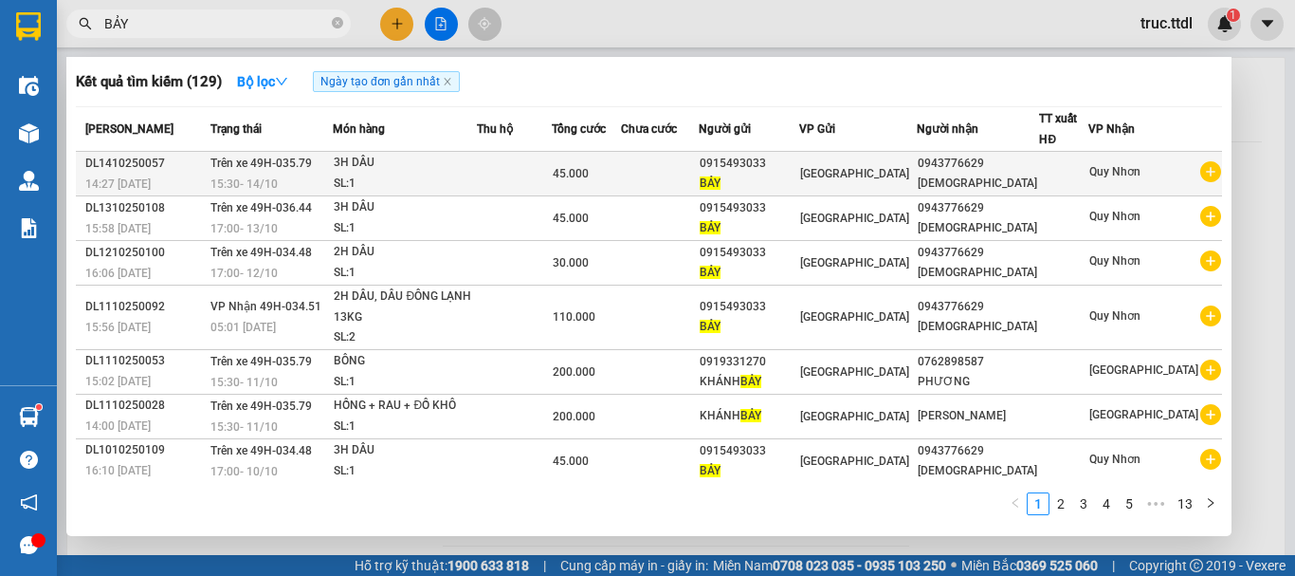
click at [798, 178] on div "BẢY" at bounding box center [749, 184] width 99 height 20
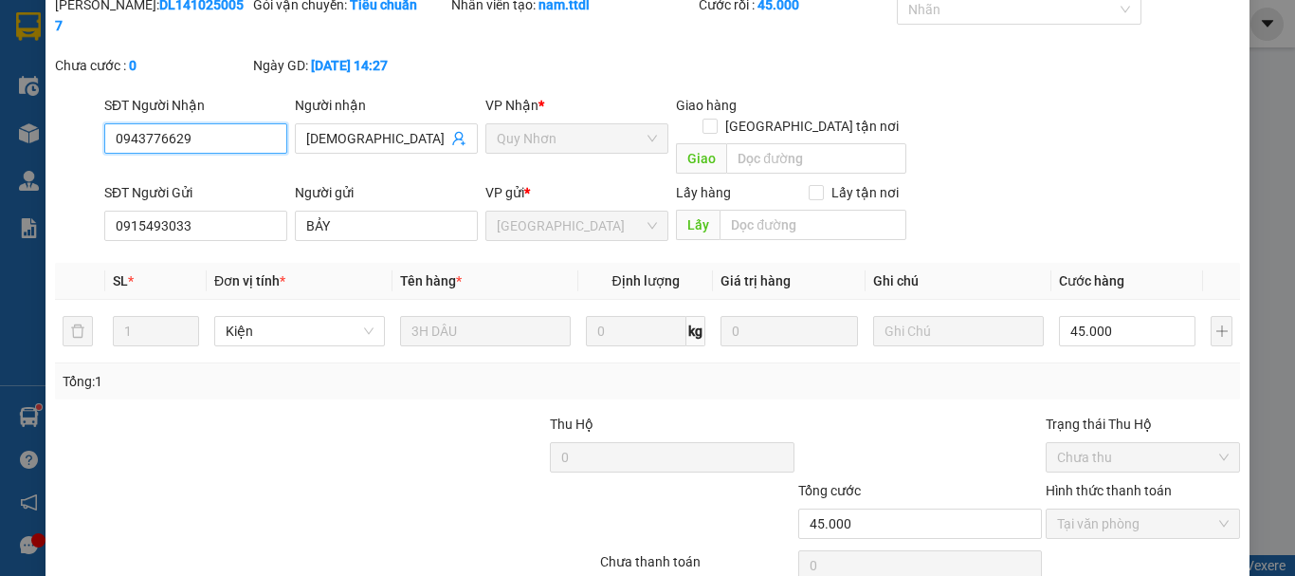
scroll to position [148, 0]
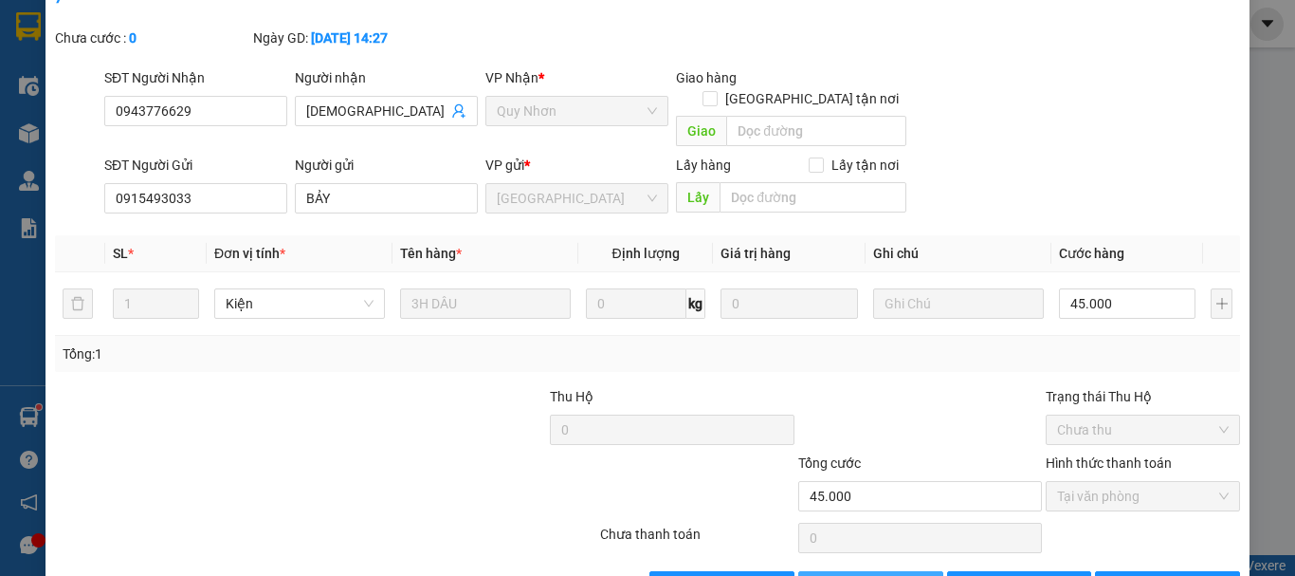
click at [855, 575] on span "Thêm ĐH mới" at bounding box center [881, 586] width 81 height 21
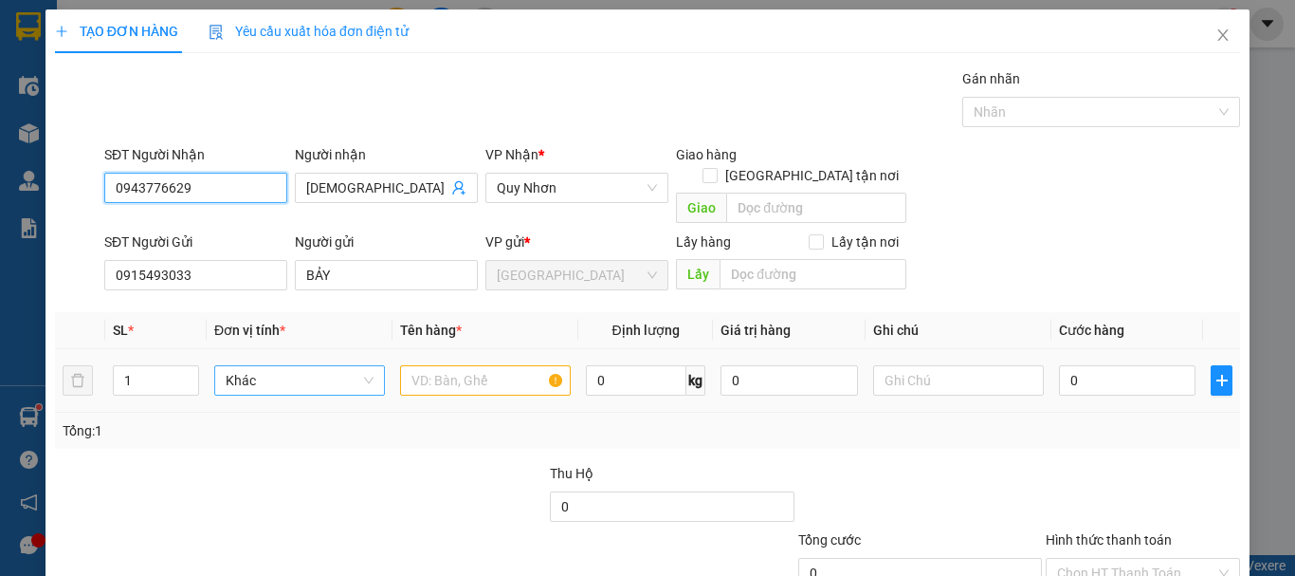
click at [353, 371] on span "Khác" at bounding box center [300, 380] width 148 height 28
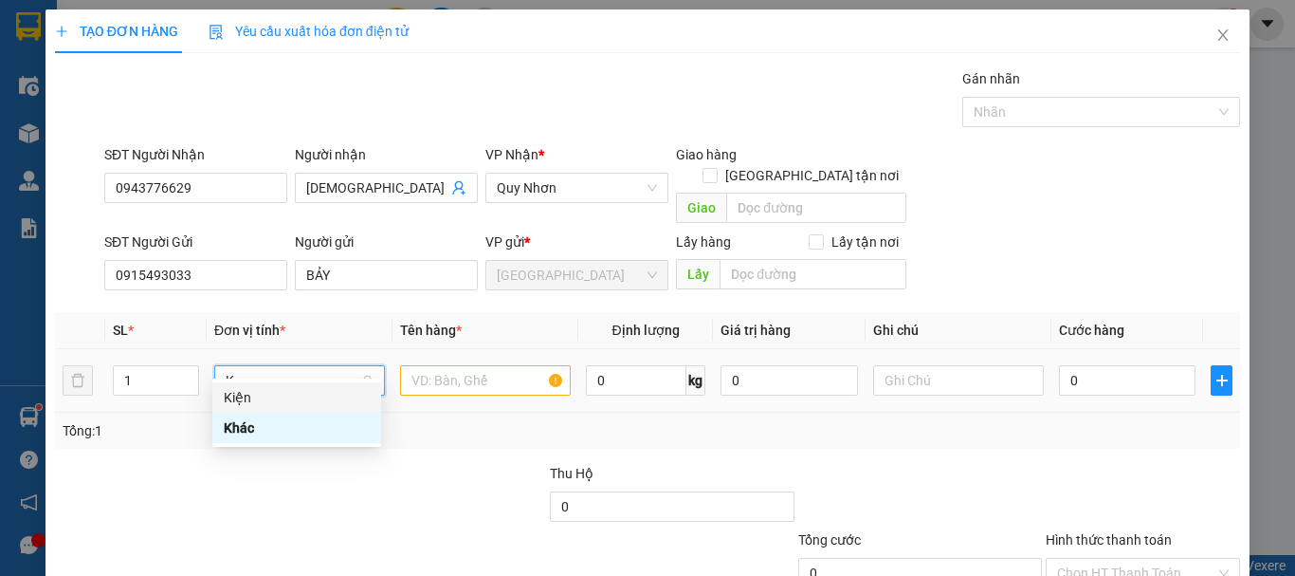
click at [331, 389] on div "Kiện" at bounding box center [297, 397] width 146 height 21
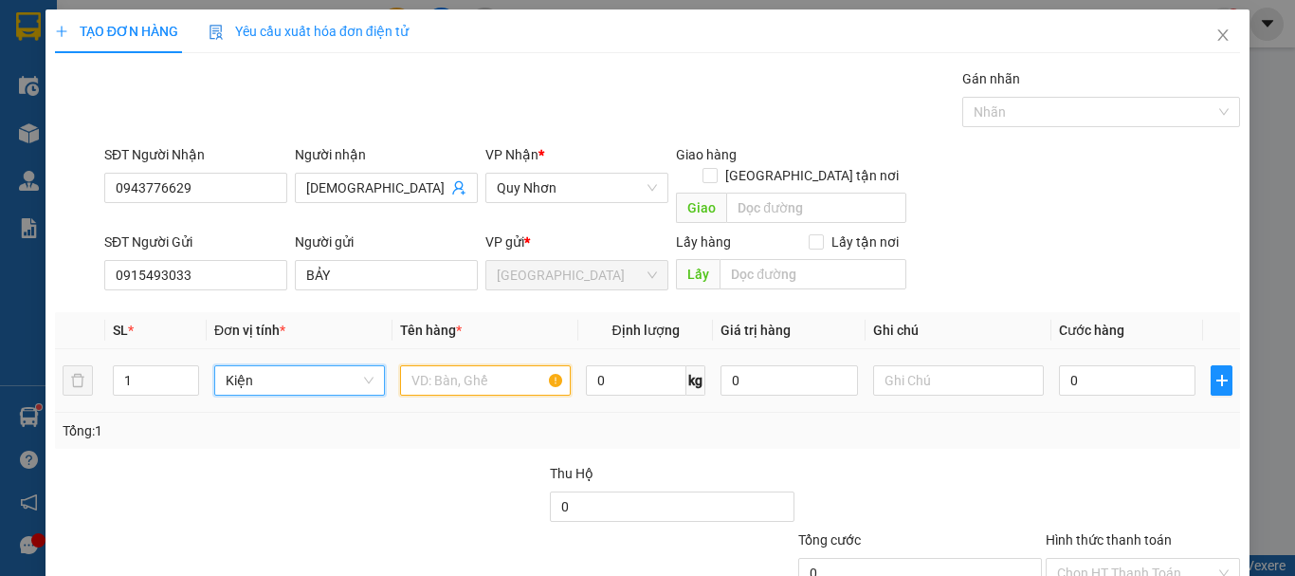
click at [414, 365] on input "text" at bounding box center [485, 380] width 171 height 30
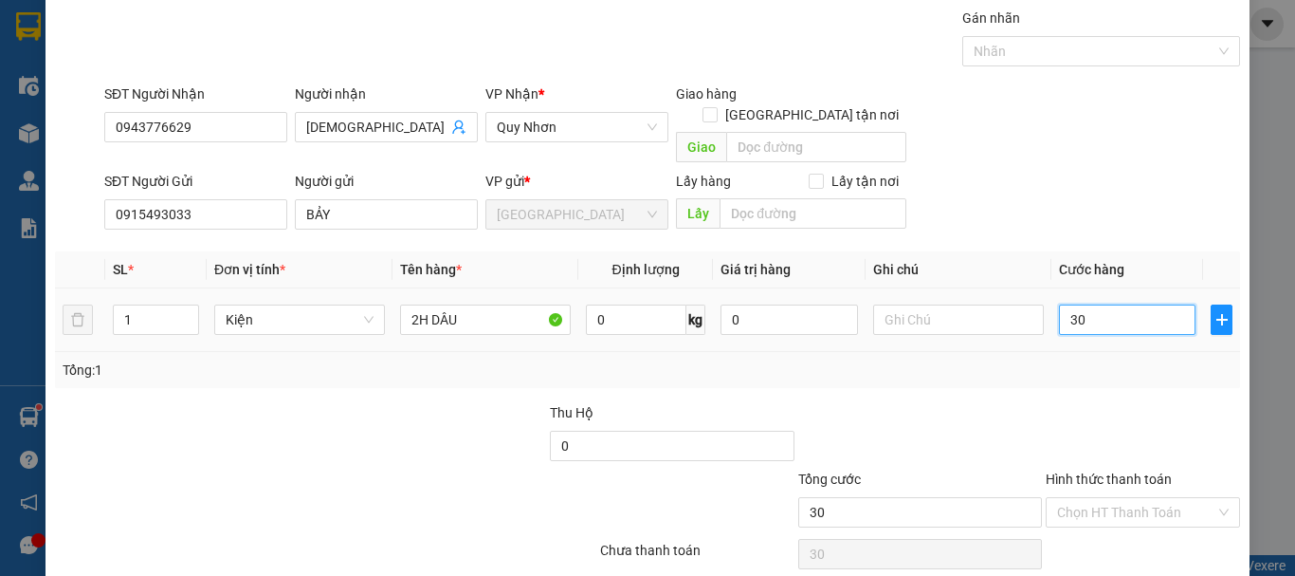
scroll to position [119, 0]
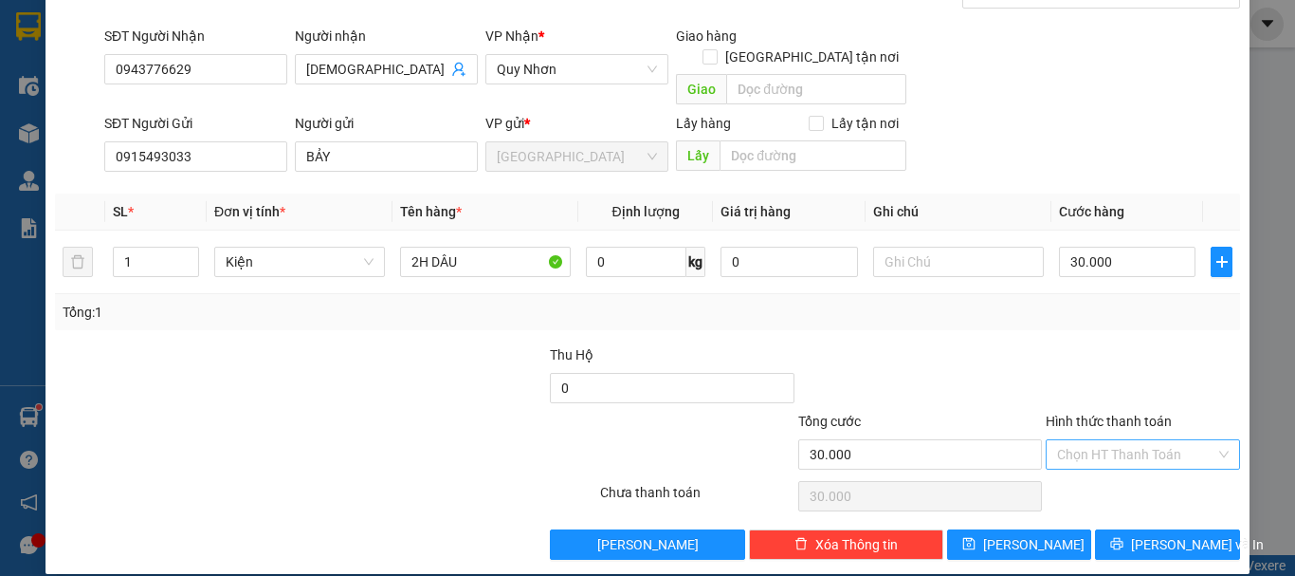
click at [1161, 440] on input "Hình thức thanh toán" at bounding box center [1136, 454] width 158 height 28
click at [1138, 465] on div "Tại văn phòng" at bounding box center [1132, 471] width 170 height 21
click at [1147, 529] on button "Lưu và In" at bounding box center [1167, 544] width 145 height 30
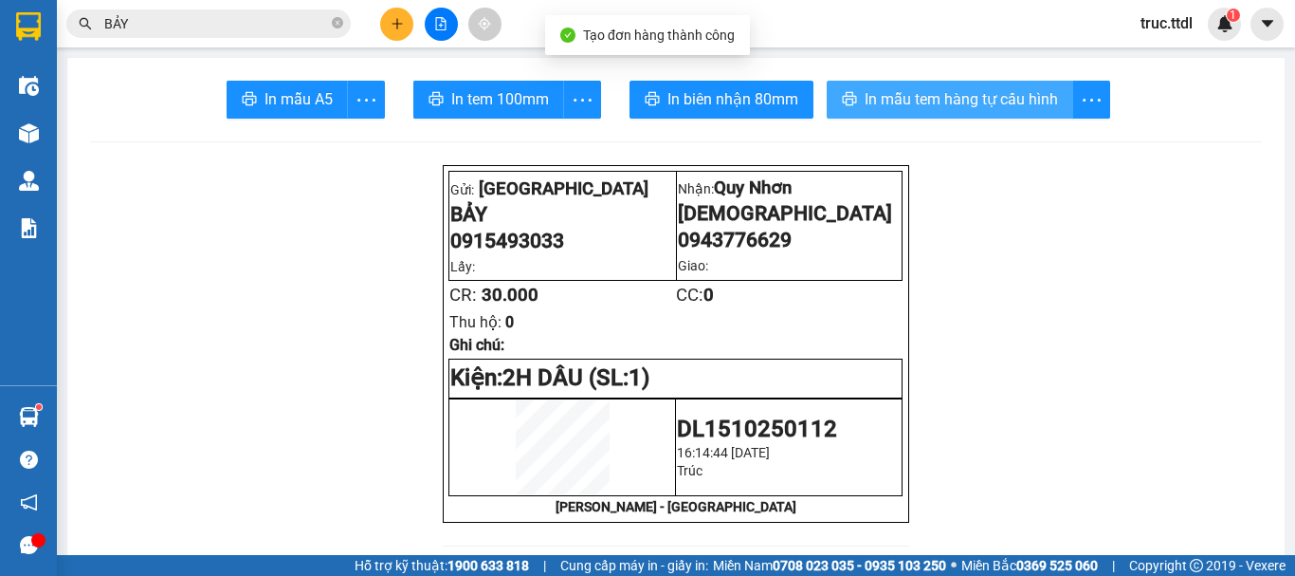
click at [907, 105] on span "In mẫu tem hàng tự cấu hình" at bounding box center [961, 99] width 193 height 24
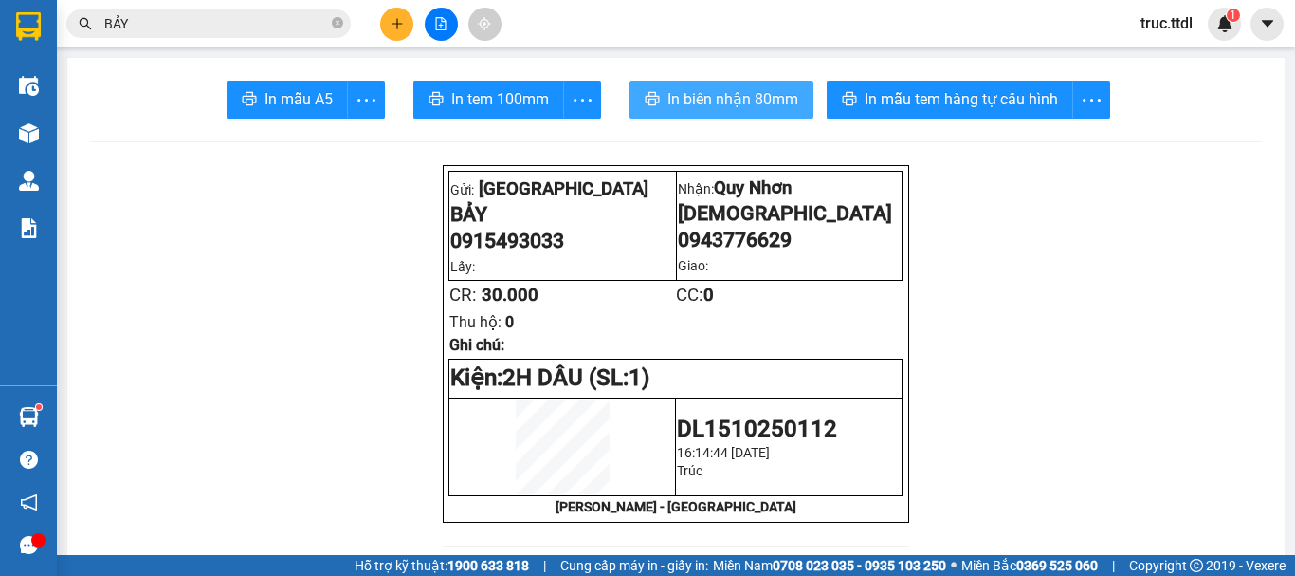
click at [752, 106] on span "In biên nhận 80mm" at bounding box center [732, 99] width 131 height 24
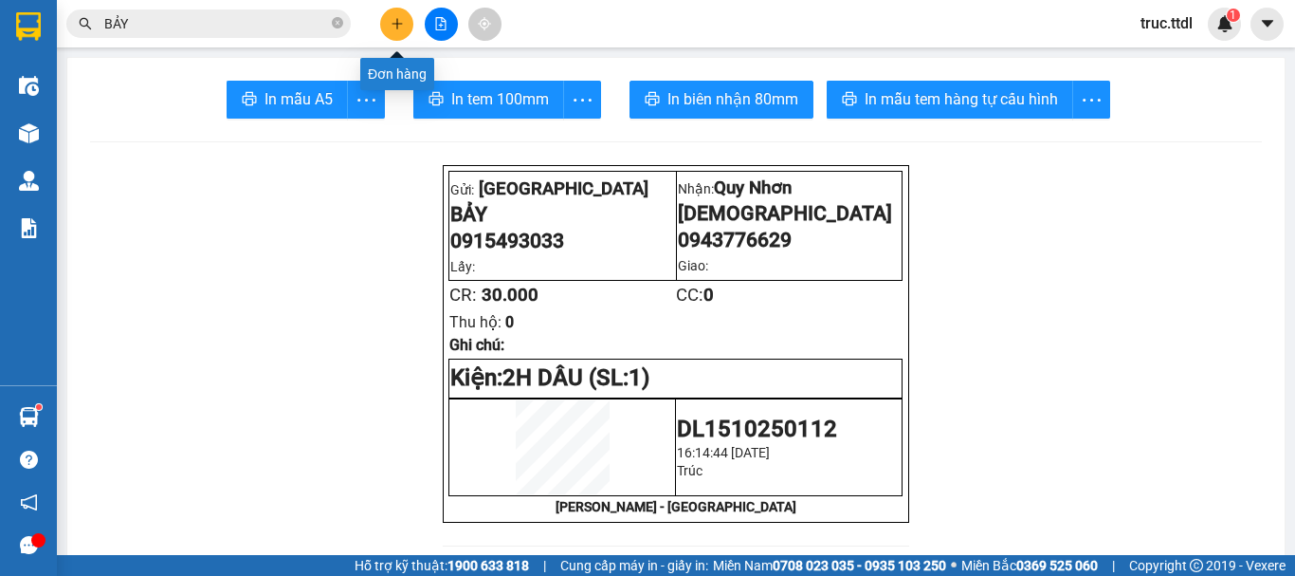
click at [399, 27] on icon "plus" at bounding box center [397, 23] width 13 height 13
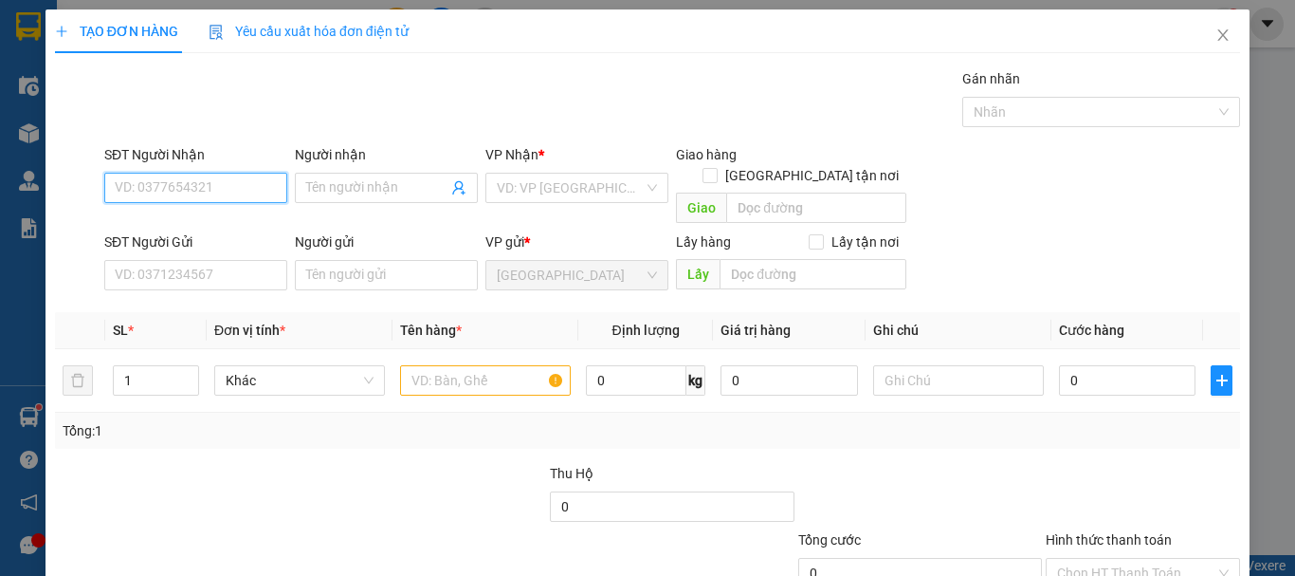
click at [208, 193] on input "SĐT Người Nhận" at bounding box center [195, 188] width 183 height 30
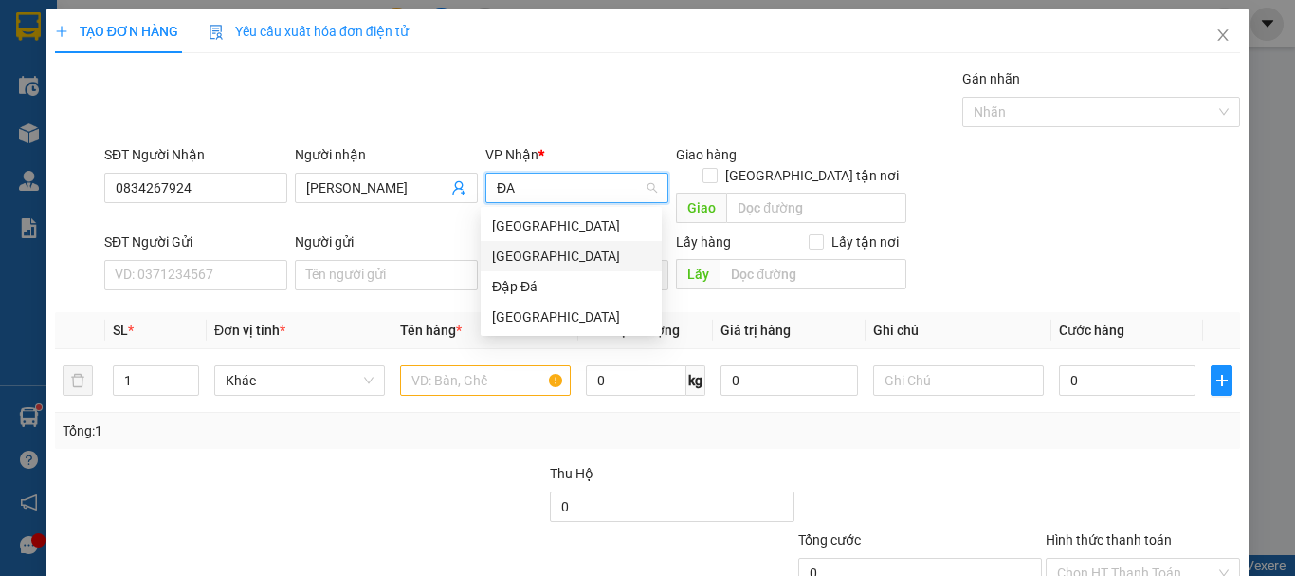
click at [551, 256] on div "[GEOGRAPHIC_DATA]" at bounding box center [571, 256] width 158 height 21
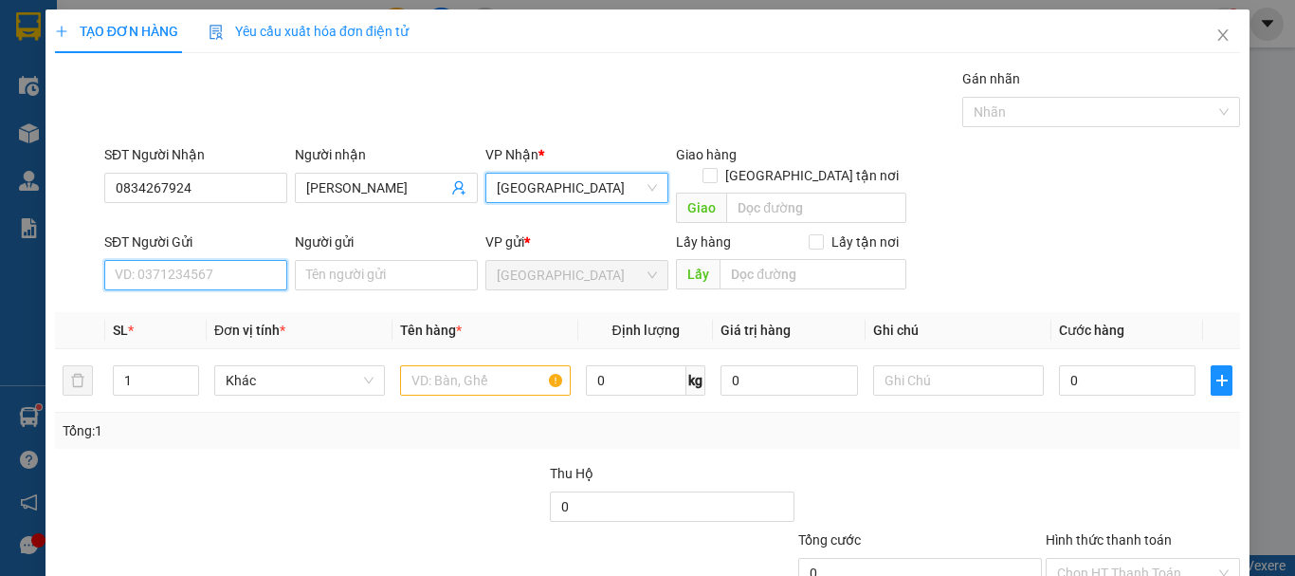
click at [208, 260] on input "SĐT Người Gửi" at bounding box center [195, 275] width 183 height 30
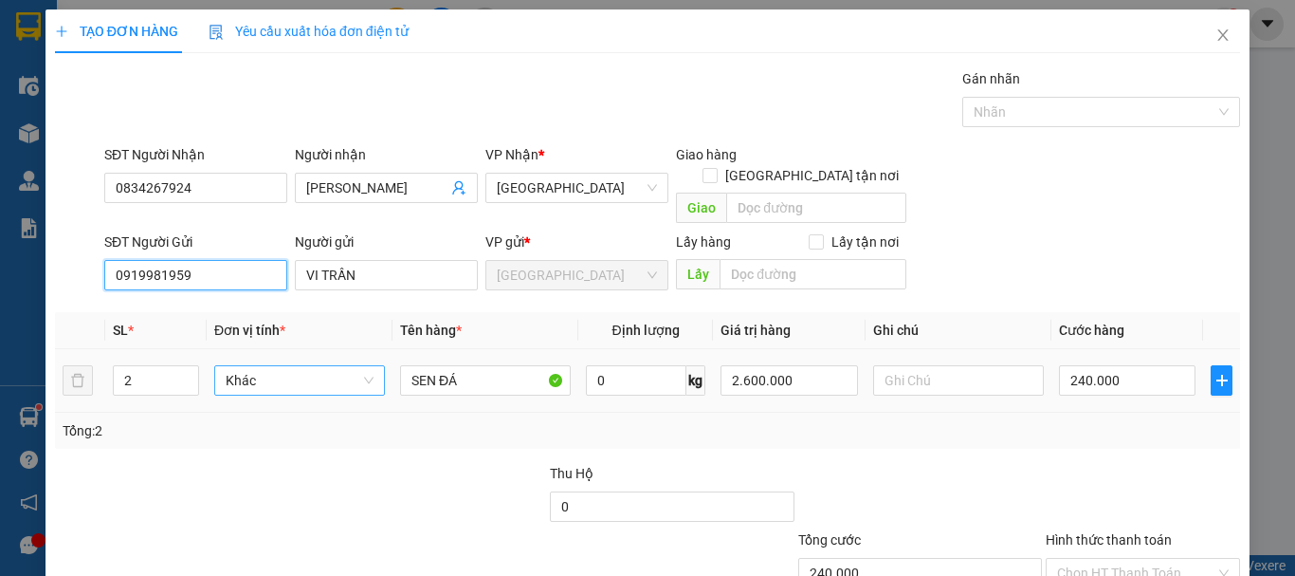
click at [279, 366] on span "Khác" at bounding box center [300, 380] width 148 height 28
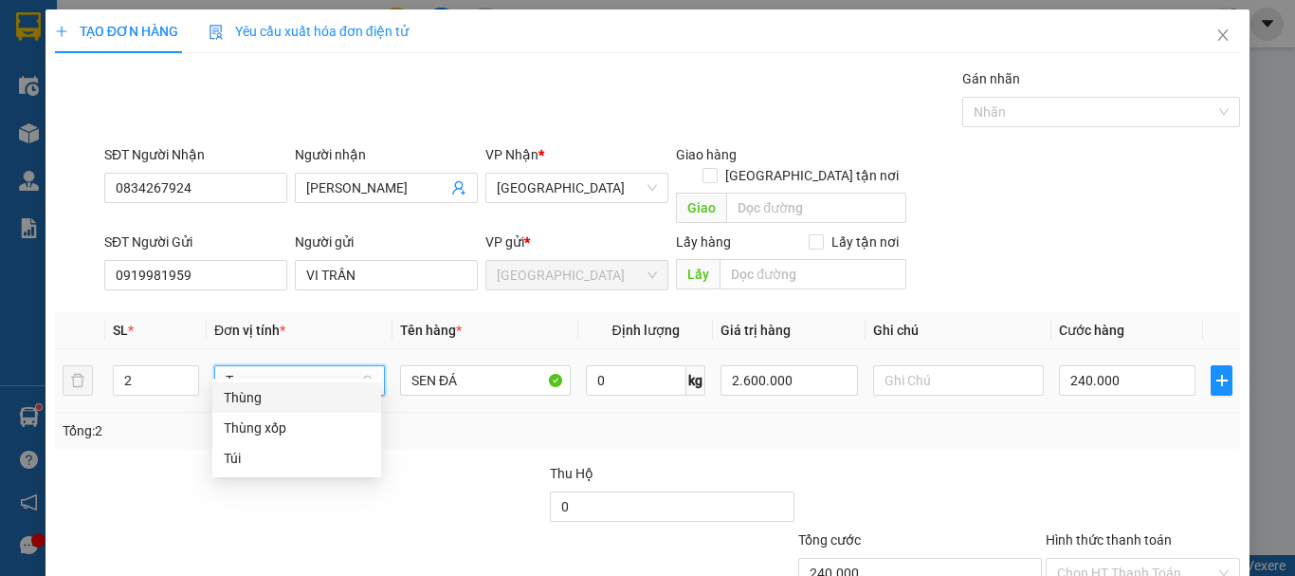
click at [288, 398] on div "Thùng" at bounding box center [297, 397] width 146 height 21
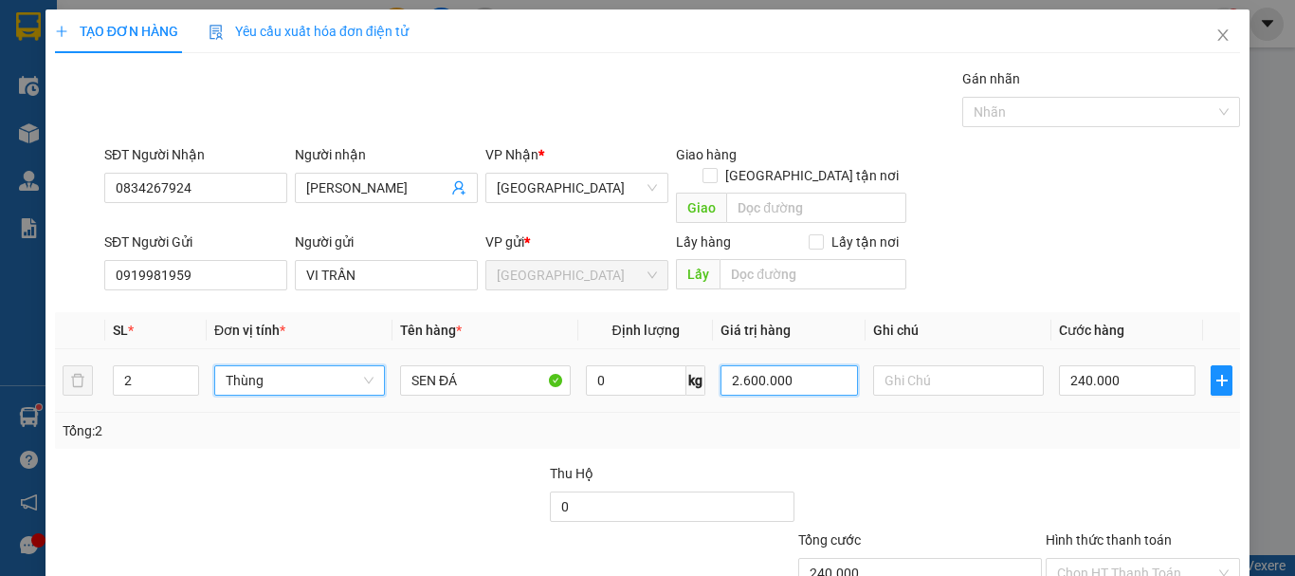
click at [793, 367] on input "2.600.000" at bounding box center [789, 380] width 137 height 30
click at [795, 366] on input "2.600.000" at bounding box center [789, 380] width 137 height 30
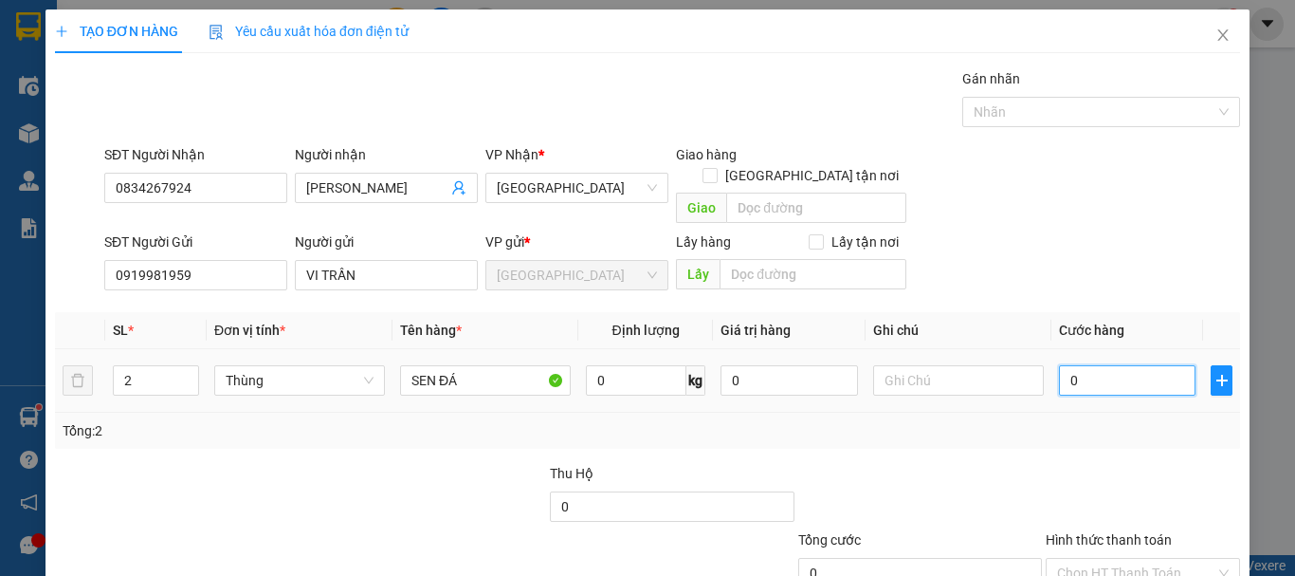
click at [1092, 368] on input "0" at bounding box center [1127, 380] width 137 height 30
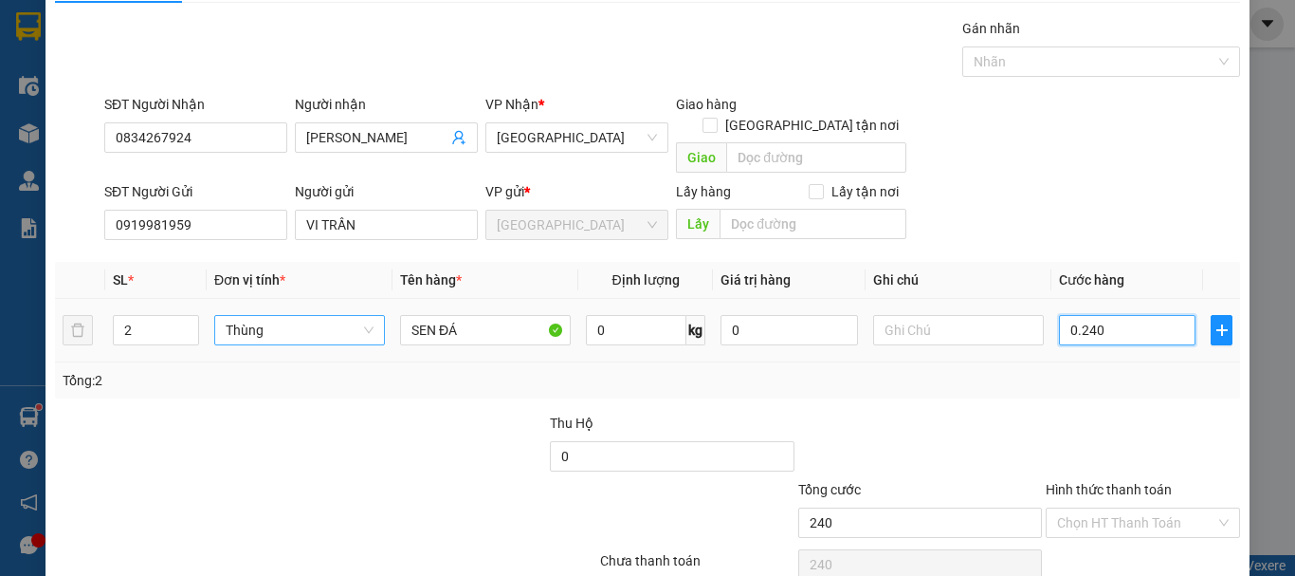
scroll to position [119, 0]
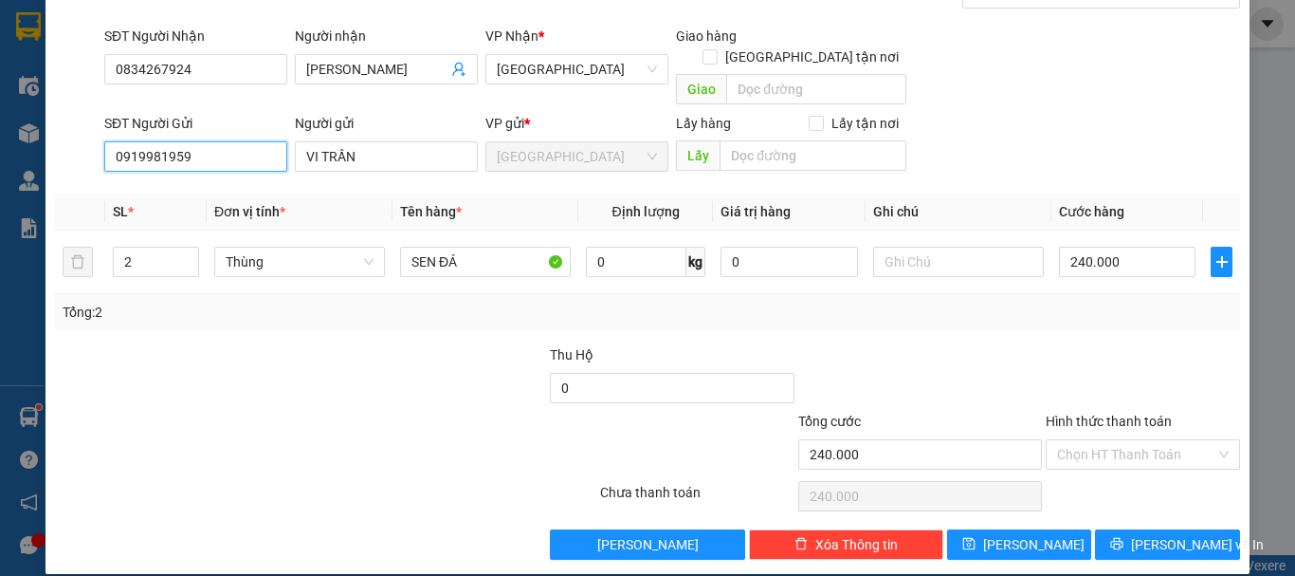
drag, startPoint x: 0, startPoint y: 140, endPoint x: 166, endPoint y: 160, distance: 167.1
click at [0, 155] on div "TẠO ĐƠN HÀNG Yêu cầu xuất hóa đơn điện tử Transit Pickup Surcharge Ids Transit …" at bounding box center [647, 288] width 1295 height 576
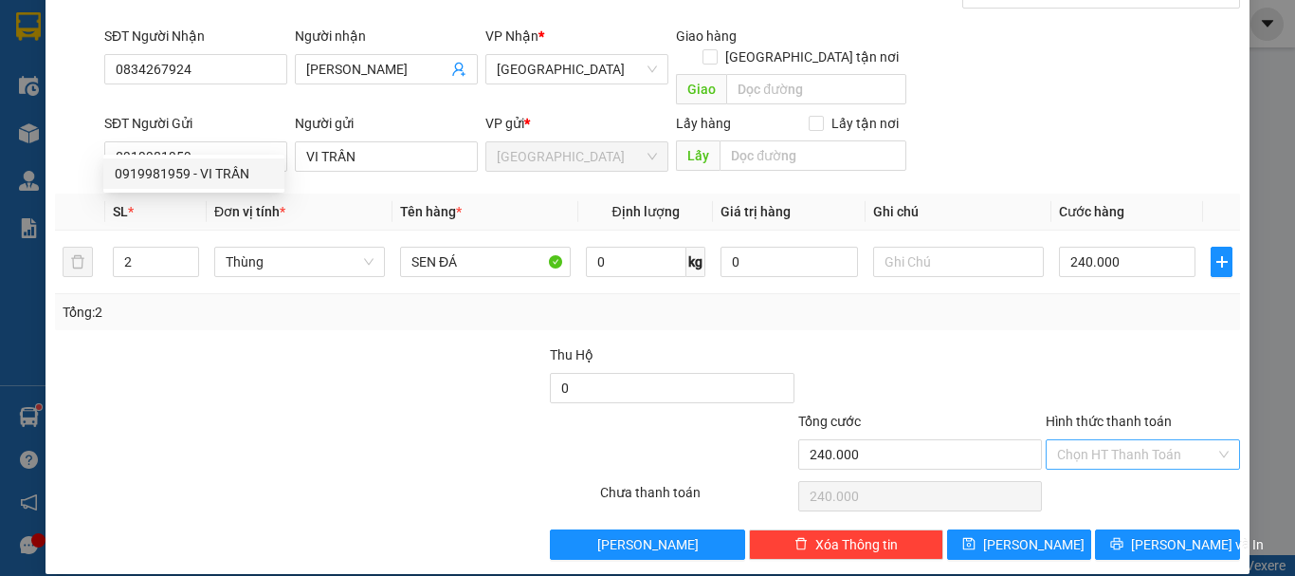
click at [1106, 444] on input "Hình thức thanh toán" at bounding box center [1136, 454] width 158 height 28
click at [1117, 469] on div "Tại văn phòng" at bounding box center [1132, 471] width 170 height 21
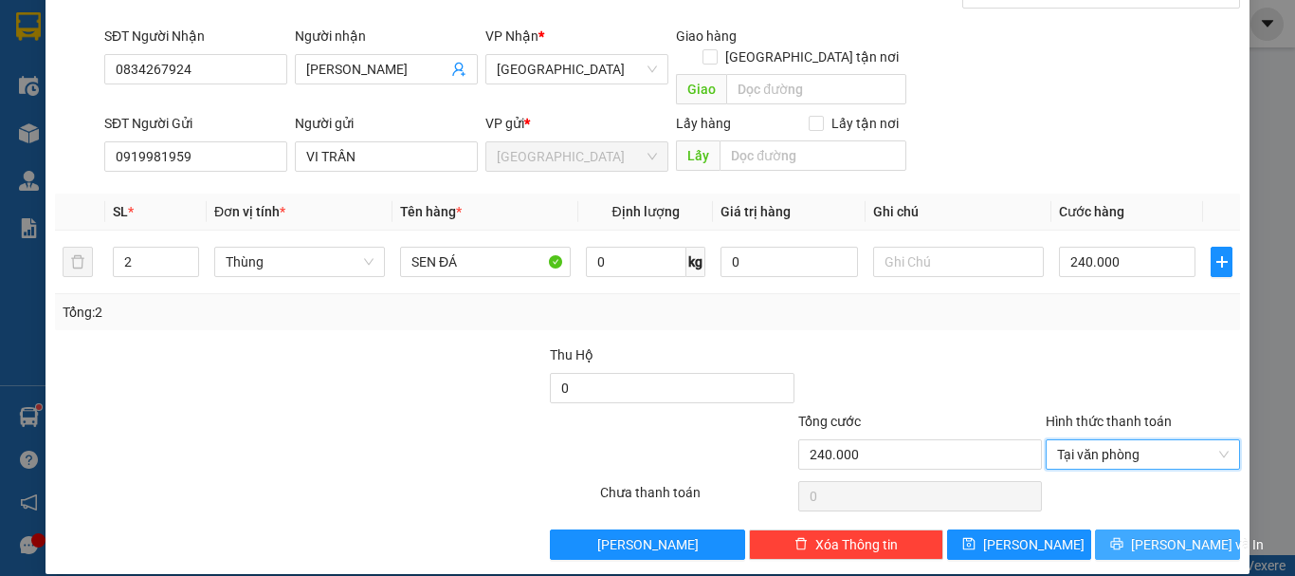
click at [1129, 529] on button "Lưu và In" at bounding box center [1167, 544] width 145 height 30
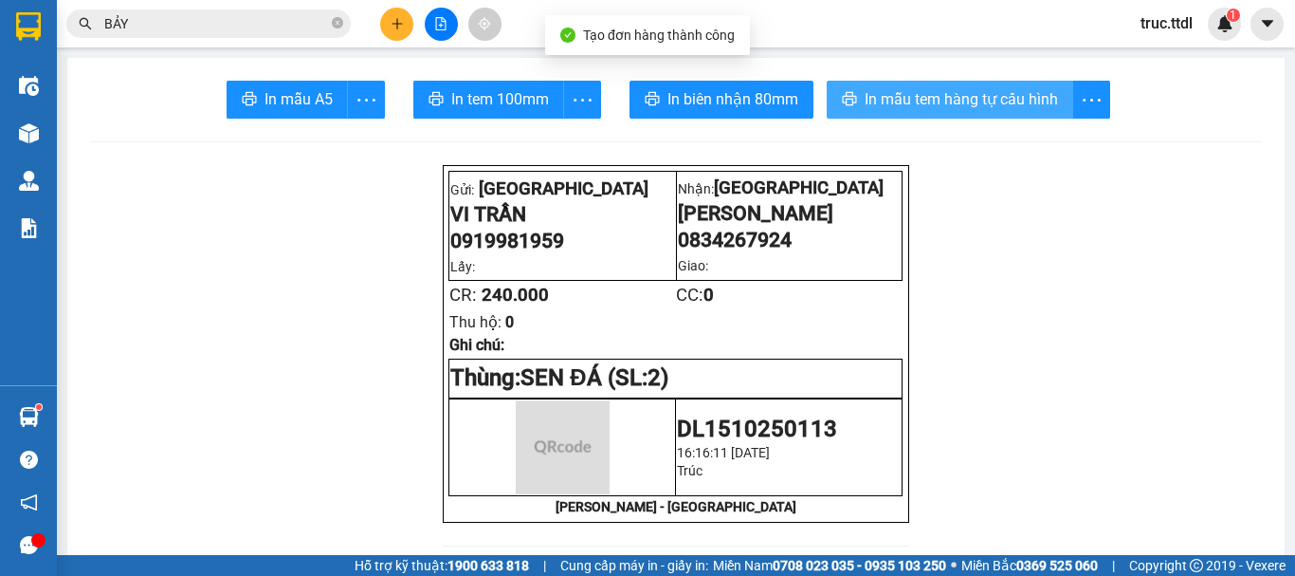
click at [899, 110] on span "In mẫu tem hàng tự cấu hình" at bounding box center [961, 99] width 193 height 24
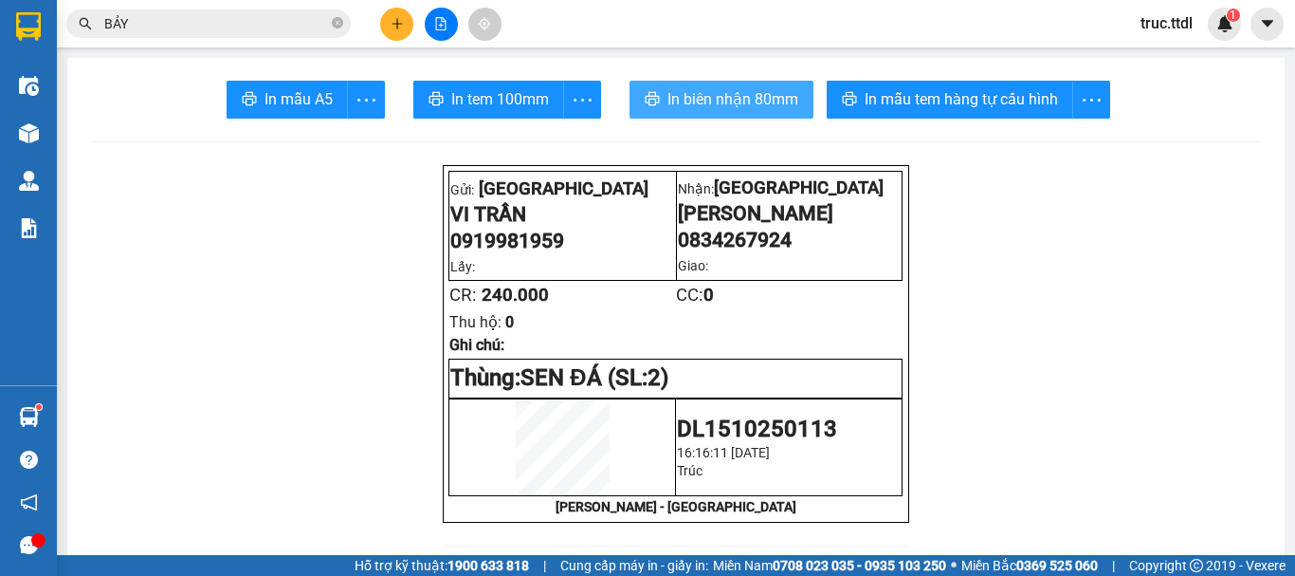
click at [679, 93] on span "In biên nhận 80mm" at bounding box center [732, 99] width 131 height 24
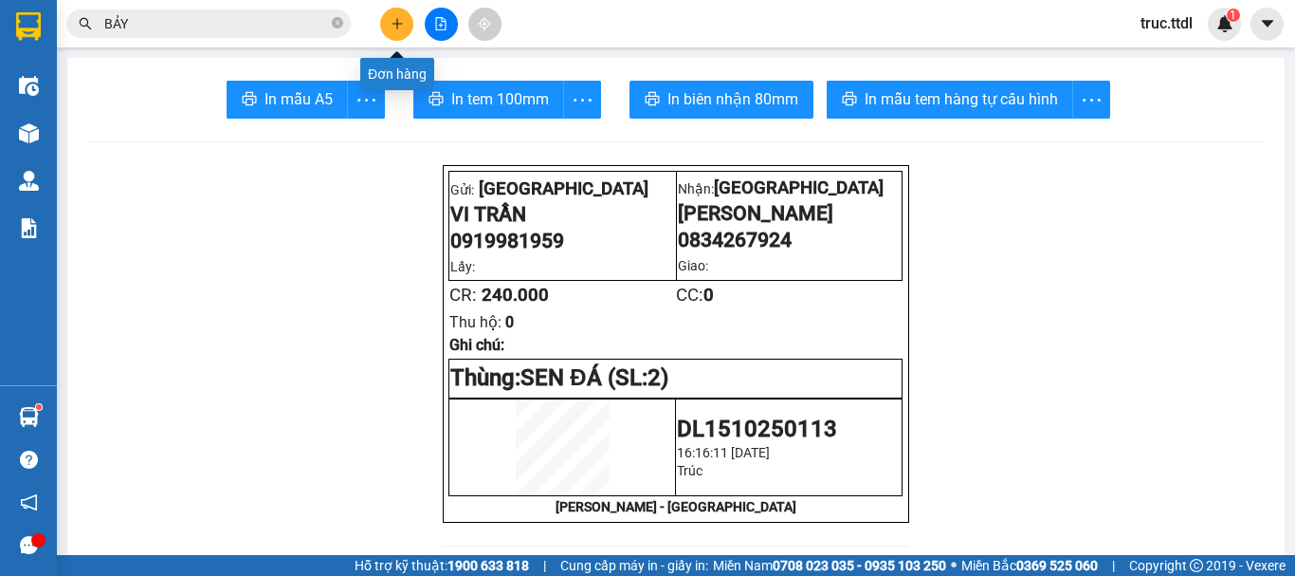
click at [393, 32] on button at bounding box center [396, 24] width 33 height 33
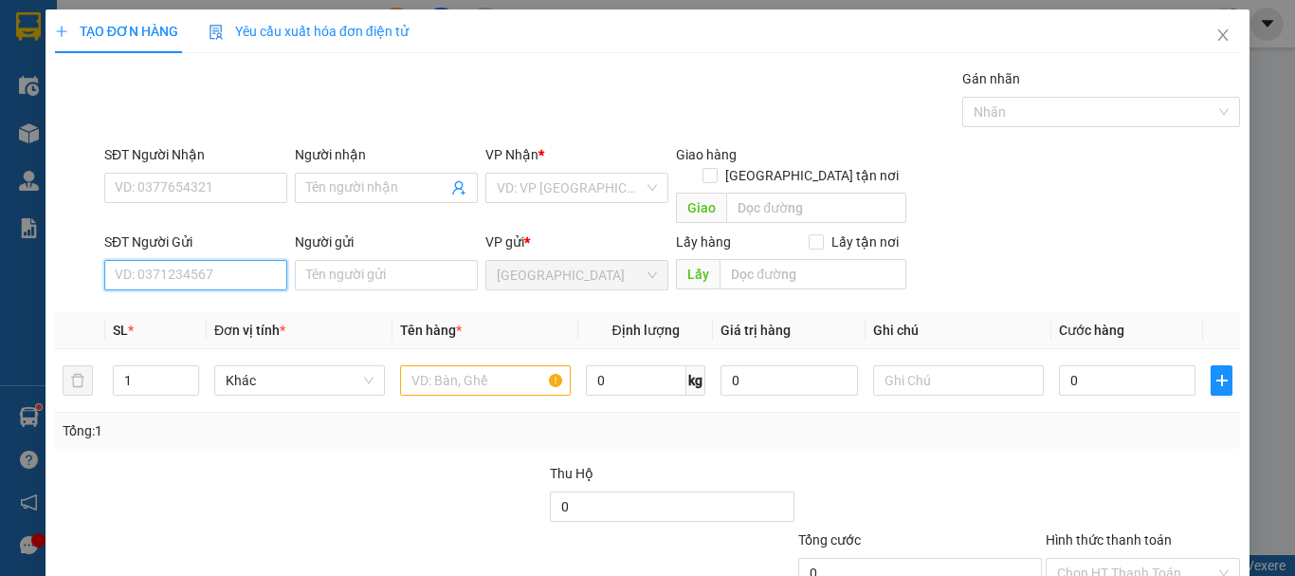
click at [207, 260] on input "SĐT Người Gửi" at bounding box center [195, 275] width 183 height 30
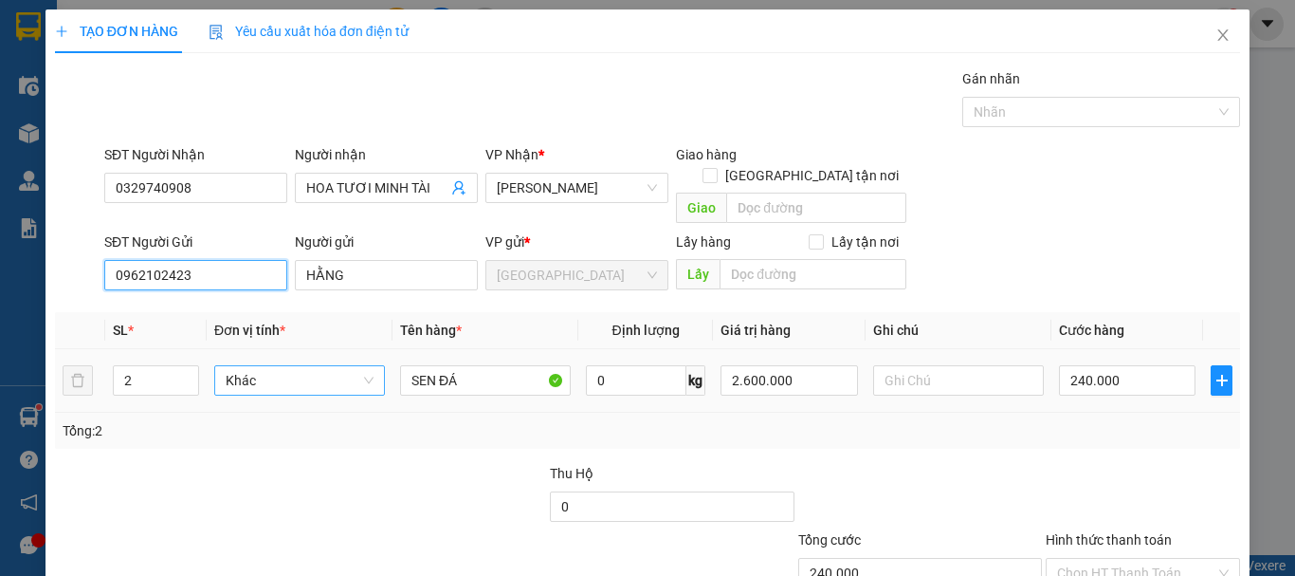
click at [258, 366] on span "Khác" at bounding box center [300, 380] width 148 height 28
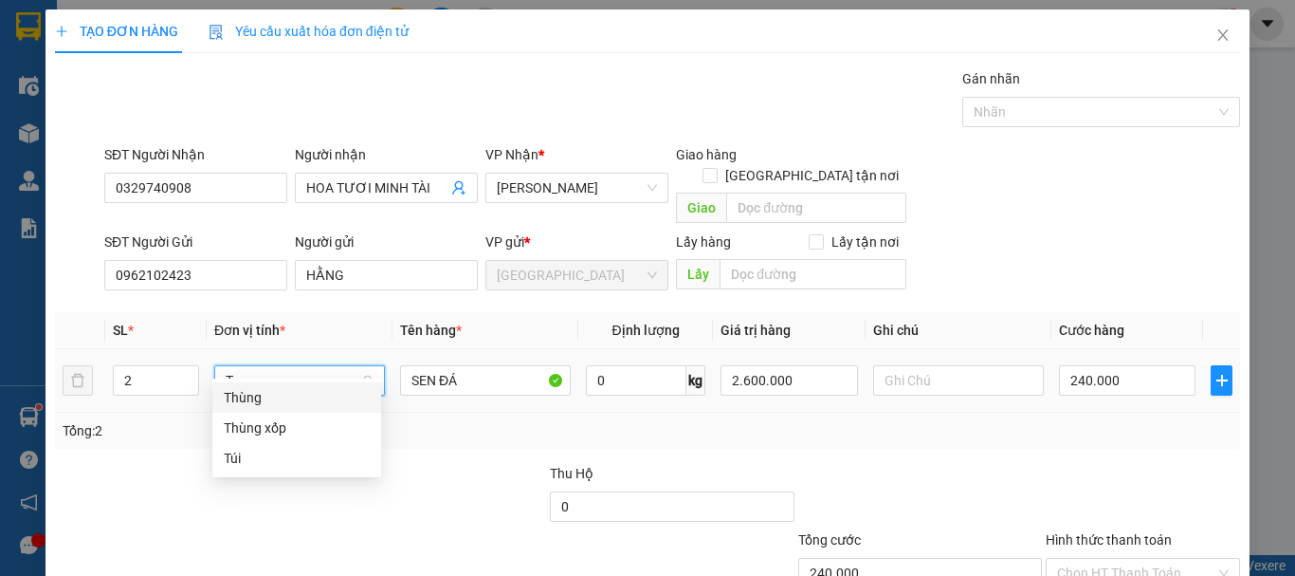
drag, startPoint x: 268, startPoint y: 398, endPoint x: 181, endPoint y: 382, distance: 88.7
click at [269, 398] on div "Thùng" at bounding box center [297, 397] width 146 height 21
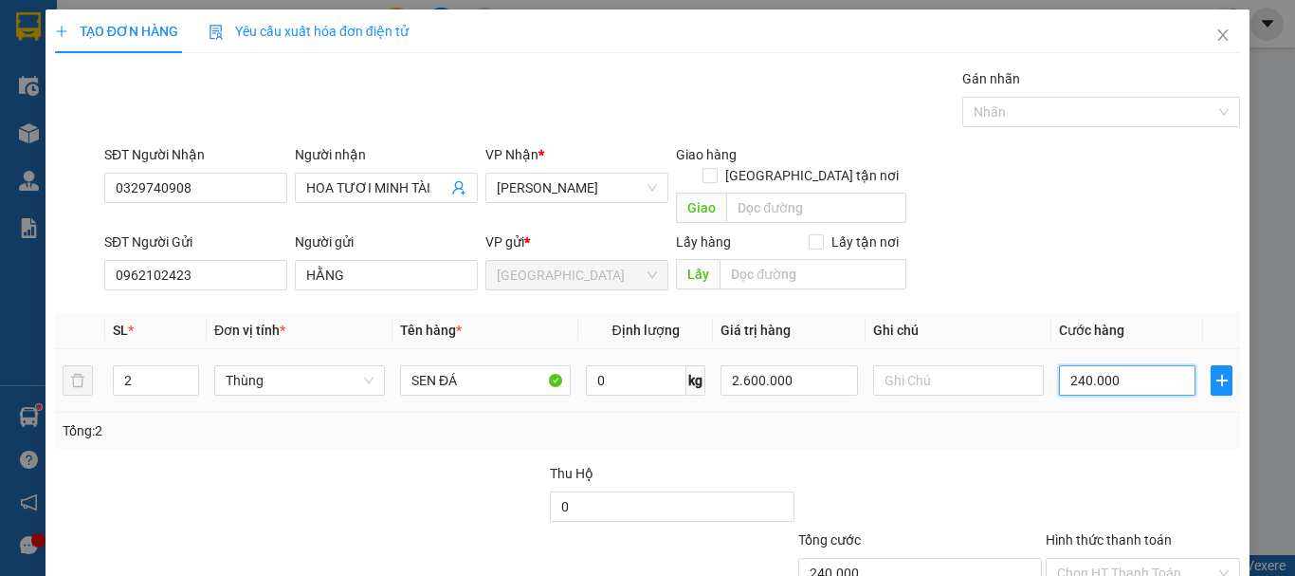
click at [1121, 365] on input "240.000" at bounding box center [1127, 380] width 137 height 30
click at [829, 365] on input "2.600.000" at bounding box center [789, 380] width 137 height 30
click at [827, 365] on input "2.600.000" at bounding box center [789, 380] width 137 height 30
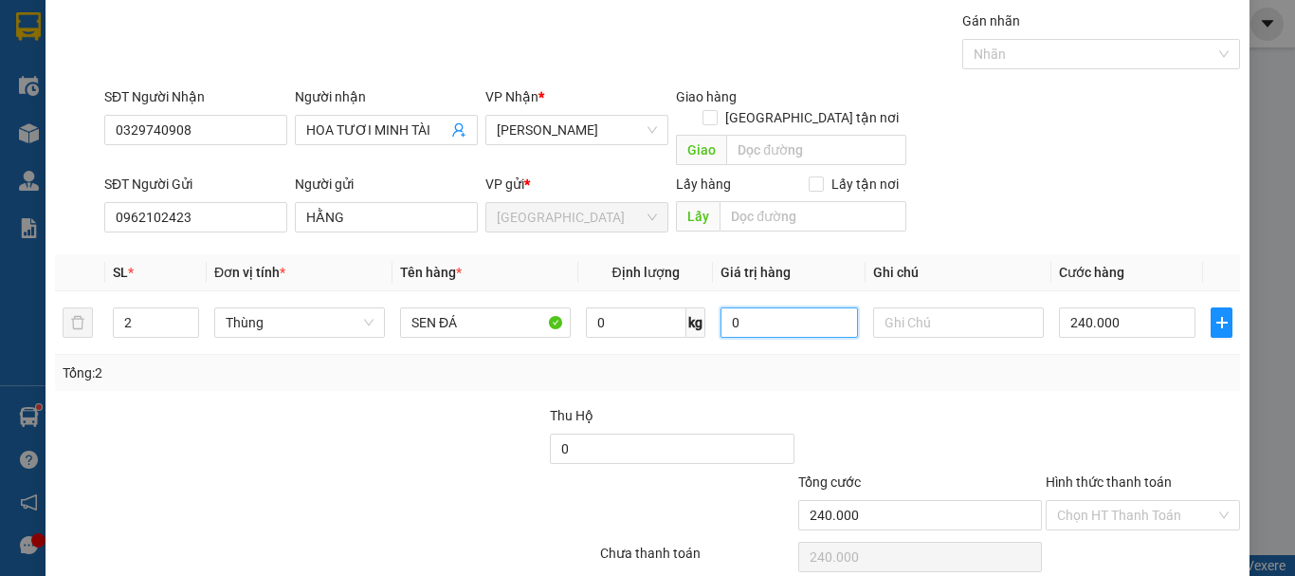
scroll to position [119, 0]
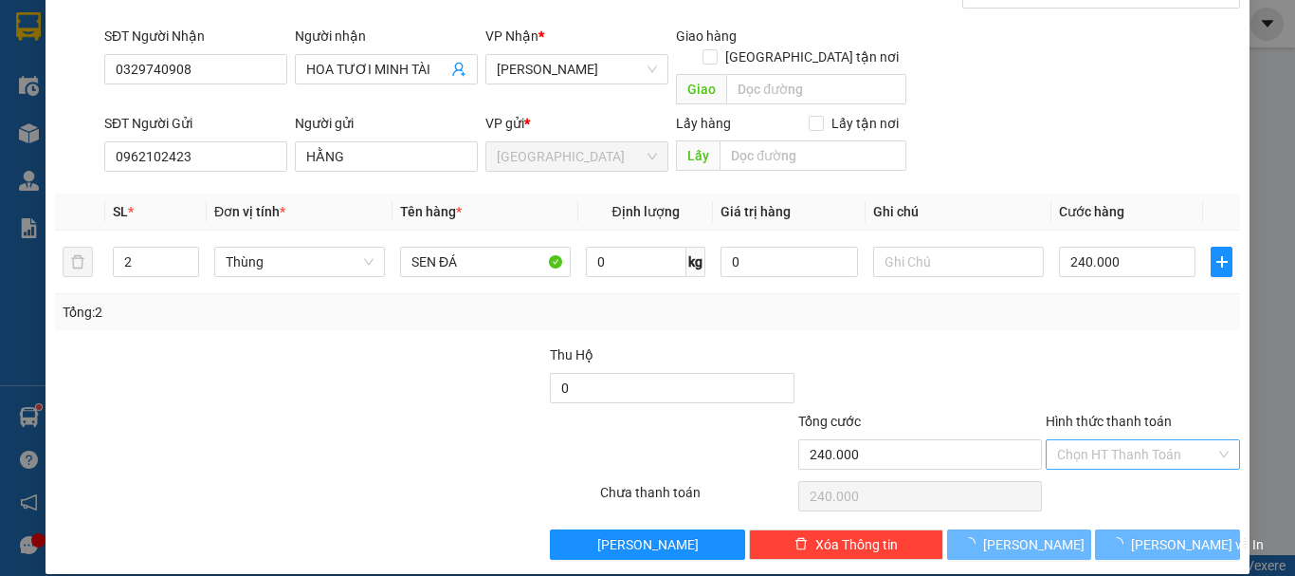
click at [1101, 440] on input "Hình thức thanh toán" at bounding box center [1136, 454] width 158 height 28
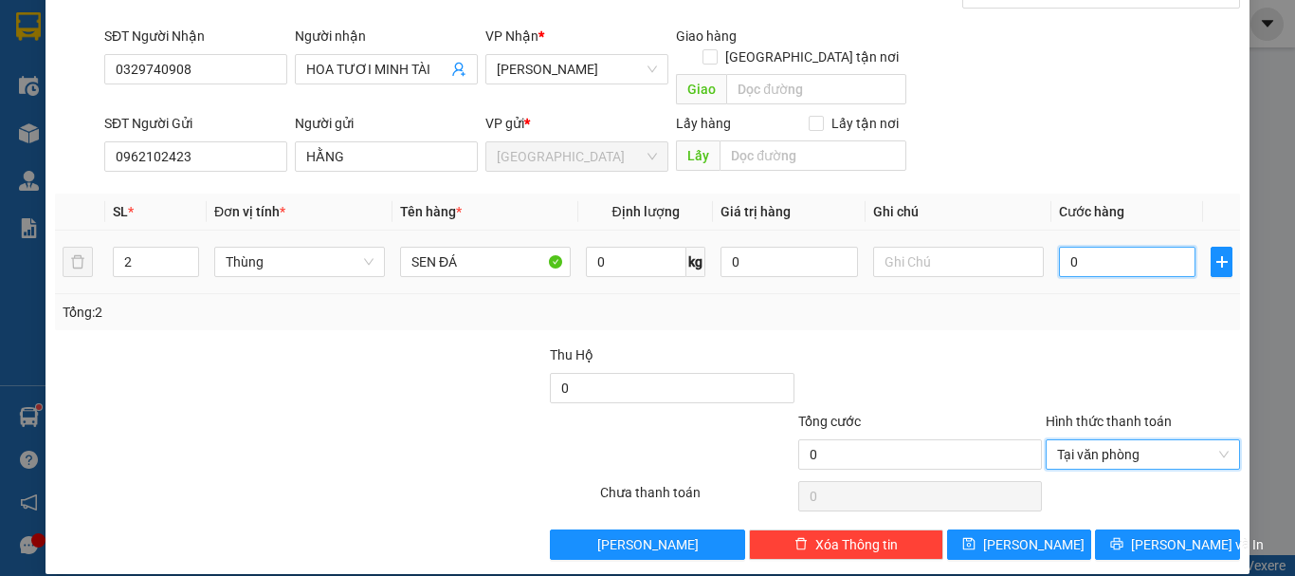
click at [1111, 251] on input "0" at bounding box center [1127, 262] width 137 height 30
drag, startPoint x: 1114, startPoint y: 324, endPoint x: 1162, endPoint y: 438, distance: 123.6
click at [1115, 344] on div at bounding box center [1143, 377] width 198 height 66
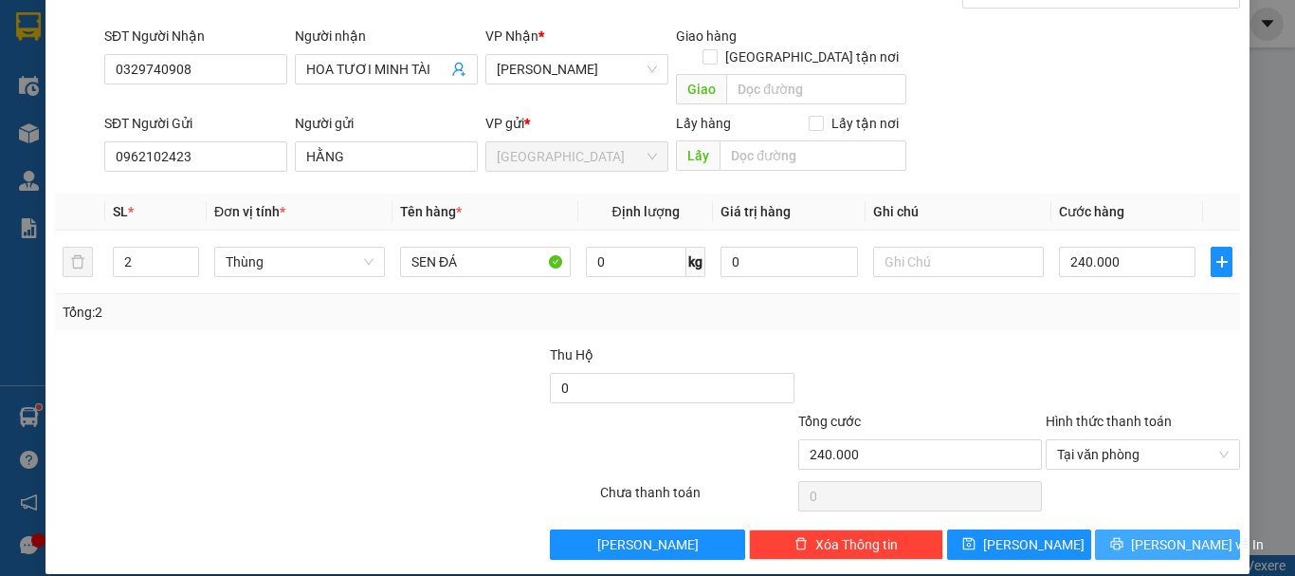
drag, startPoint x: 1139, startPoint y: 517, endPoint x: 1125, endPoint y: 460, distance: 58.4
click at [1137, 529] on button "Lưu và In" at bounding box center [1167, 544] width 145 height 30
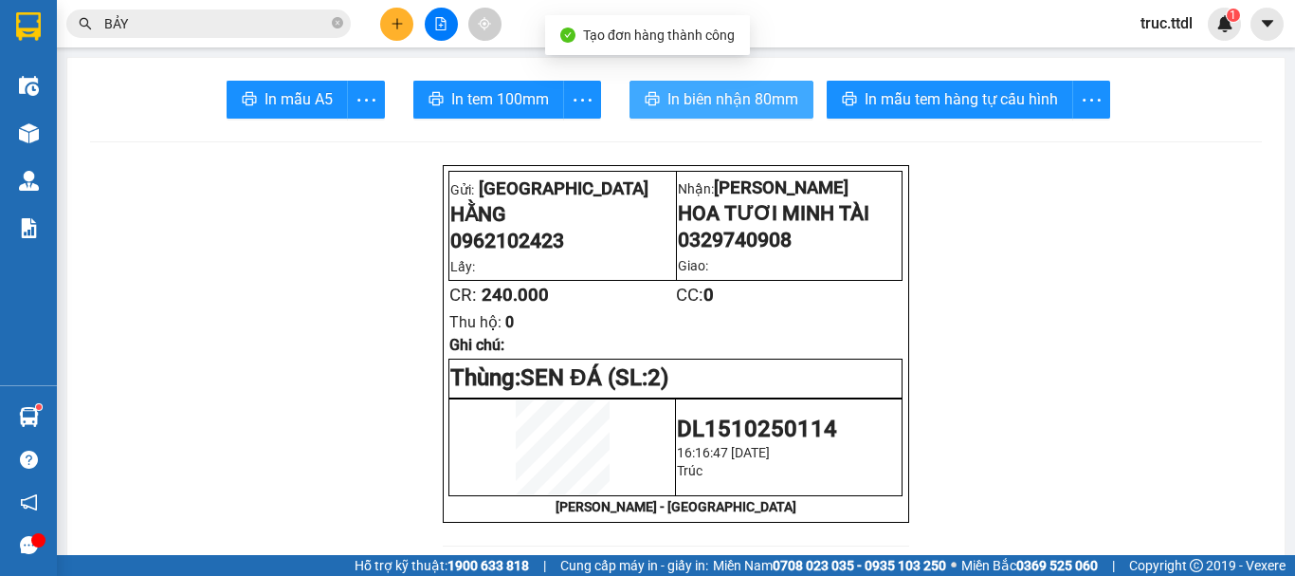
click at [691, 107] on span "In biên nhận 80mm" at bounding box center [732, 99] width 131 height 24
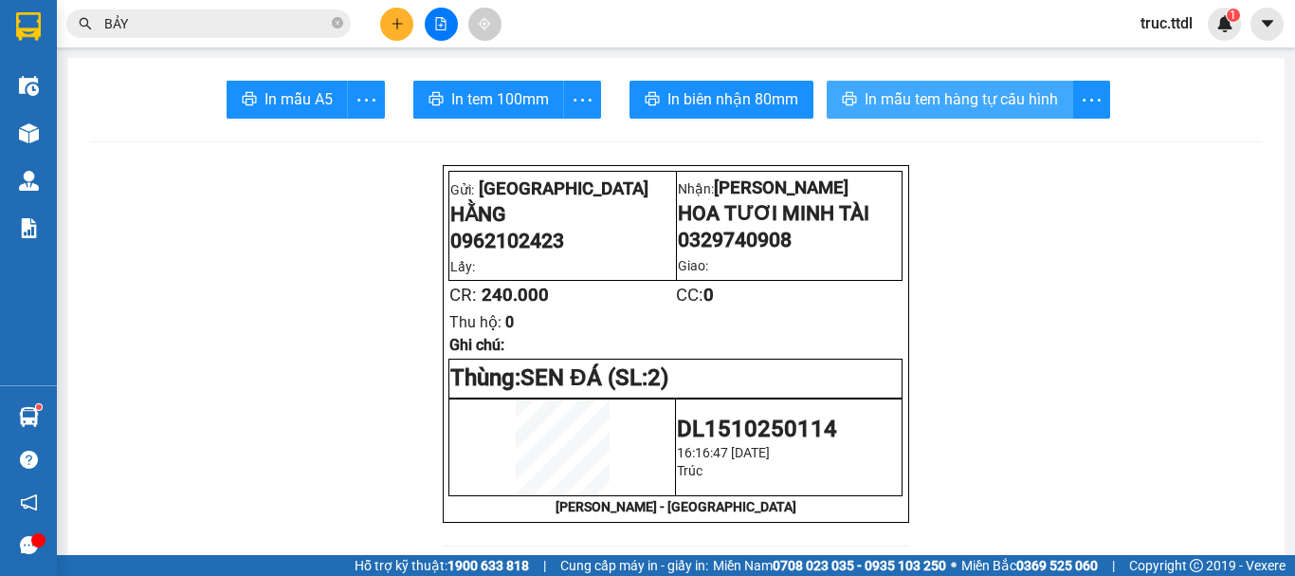
click at [900, 101] on span "In mẫu tem hàng tự cấu hình" at bounding box center [961, 99] width 193 height 24
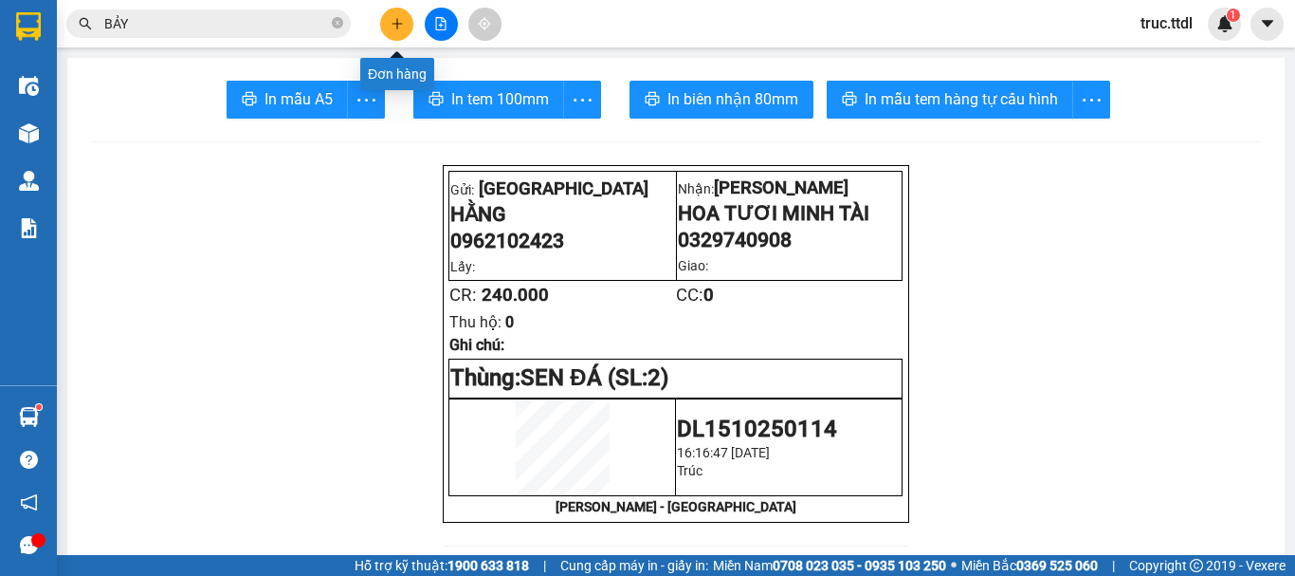
click at [399, 27] on icon "plus" at bounding box center [397, 23] width 13 height 13
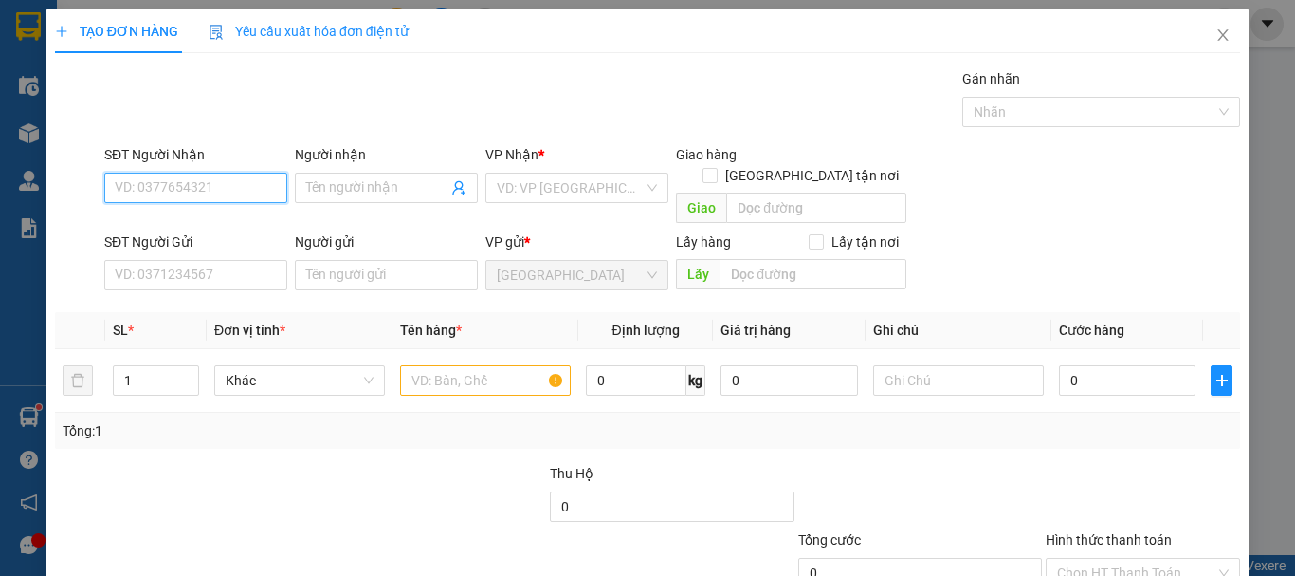
click at [255, 199] on input "SĐT Người Nhận" at bounding box center [195, 188] width 183 height 30
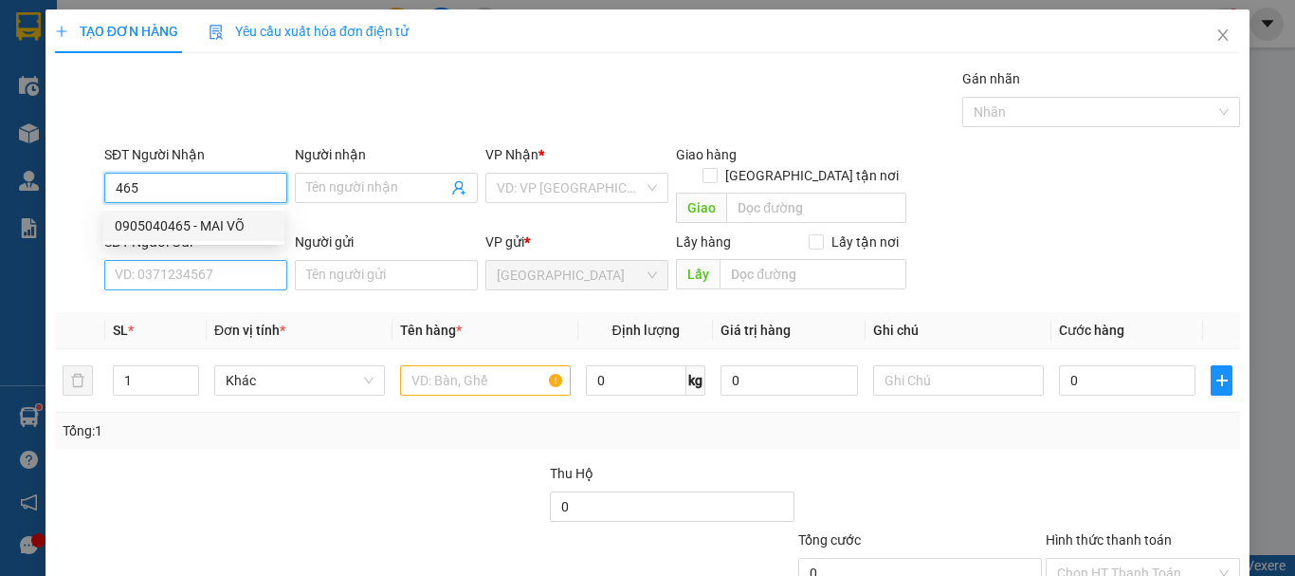
drag, startPoint x: 240, startPoint y: 220, endPoint x: 240, endPoint y: 253, distance: 33.2
click at [240, 223] on div "0905040465 - MAI VÕ" at bounding box center [194, 225] width 158 height 21
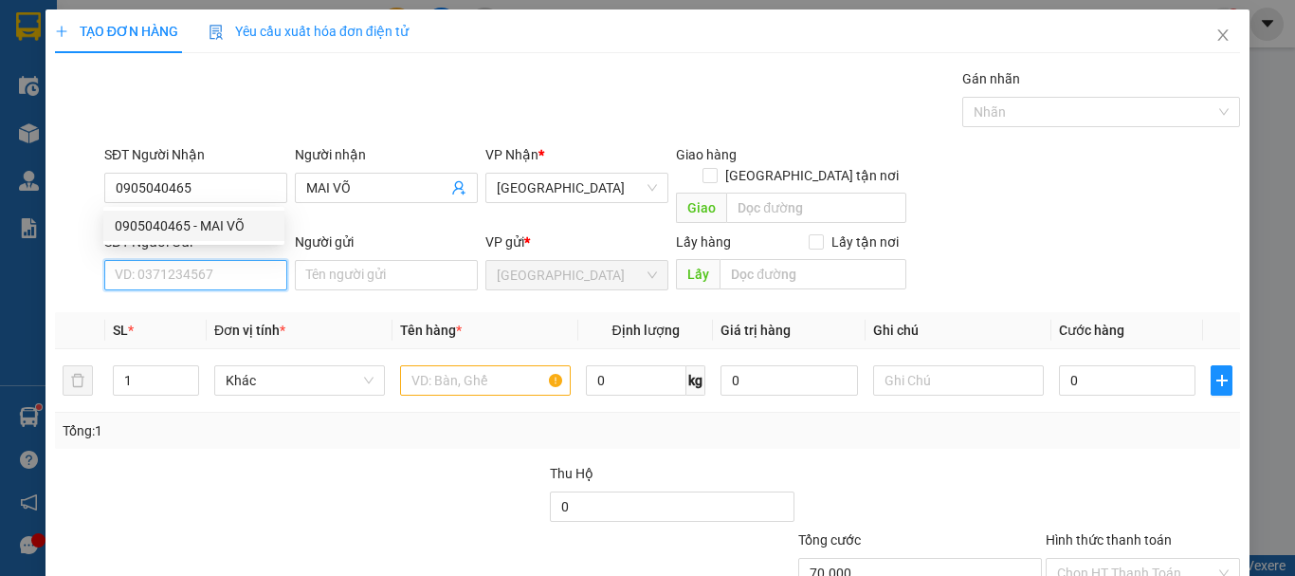
click at [240, 260] on input "SĐT Người Gửi" at bounding box center [195, 275] width 183 height 30
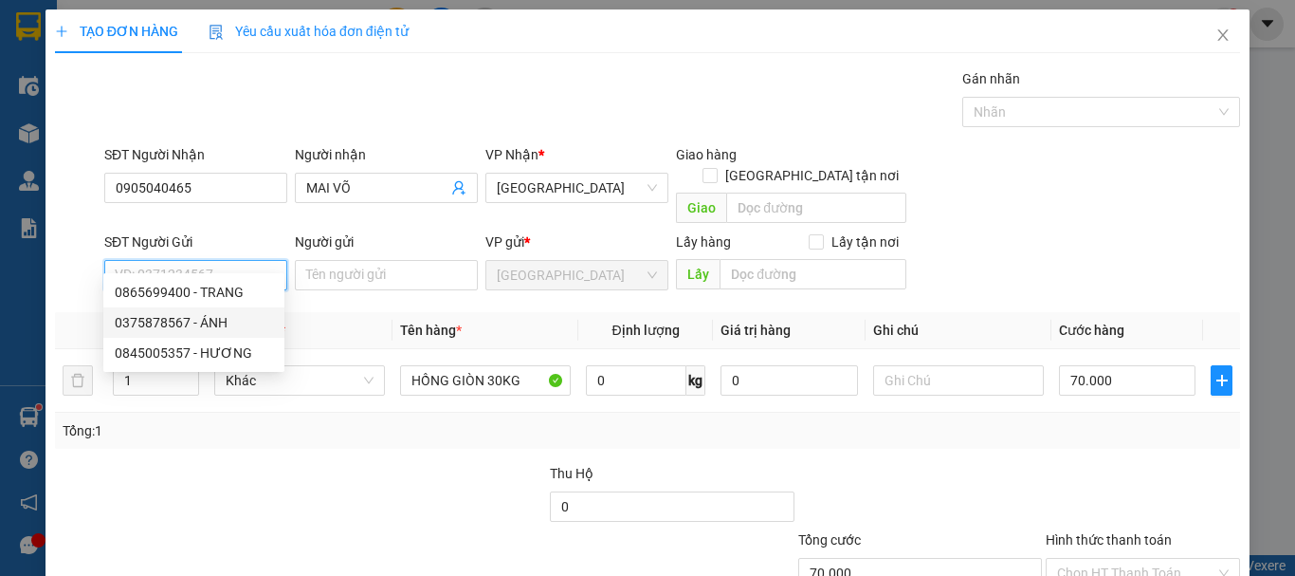
click at [232, 320] on div "0375878567 - ÁNH" at bounding box center [194, 322] width 158 height 21
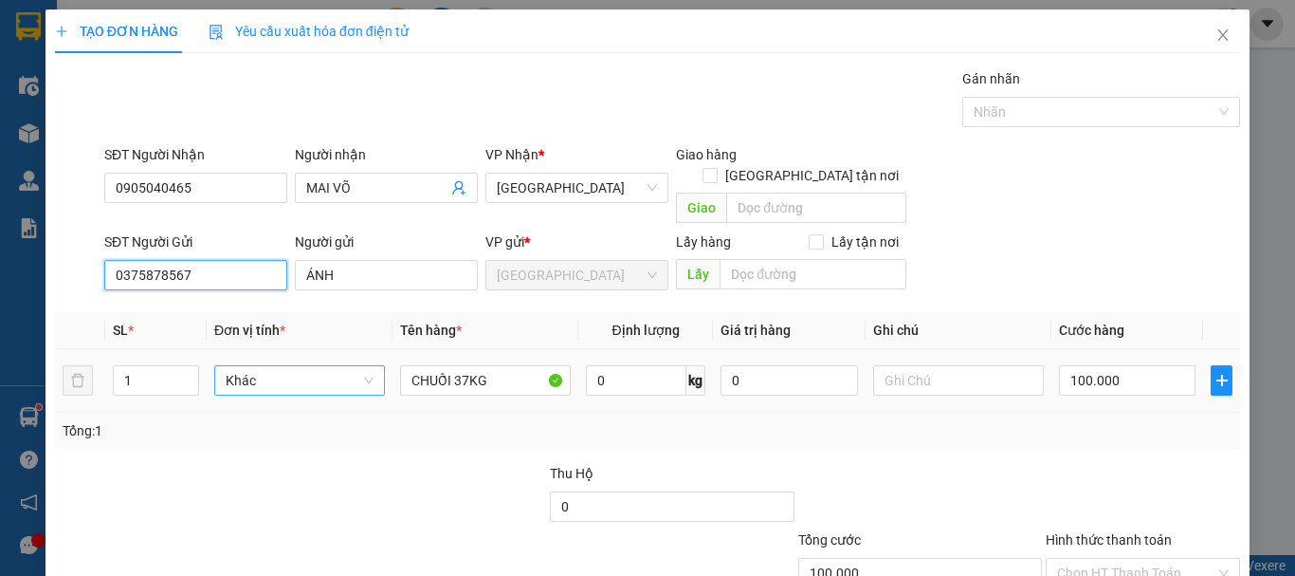
click at [262, 366] on span "Khác" at bounding box center [300, 380] width 148 height 28
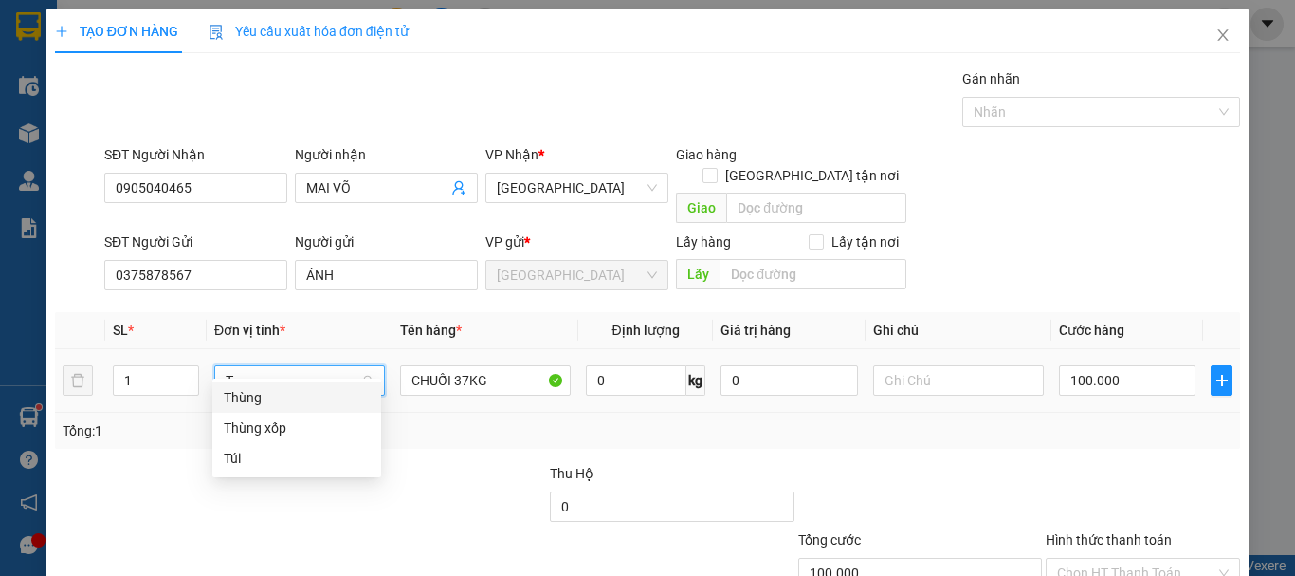
drag, startPoint x: 291, startPoint y: 403, endPoint x: 356, endPoint y: 399, distance: 64.6
click at [292, 404] on div "Thùng" at bounding box center [297, 397] width 146 height 21
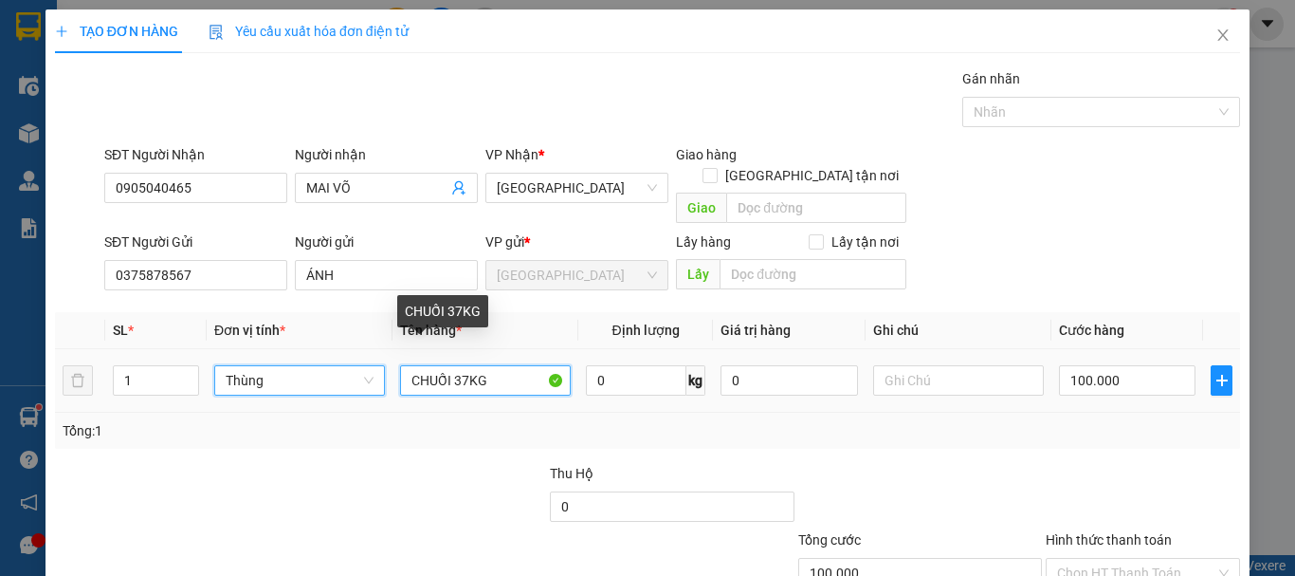
drag, startPoint x: 448, startPoint y: 362, endPoint x: 378, endPoint y: 363, distance: 70.2
click at [351, 374] on tr "1 Thùng Thùng CHUỐI 37KG 0 kg 0 100.000" at bounding box center [647, 381] width 1185 height 64
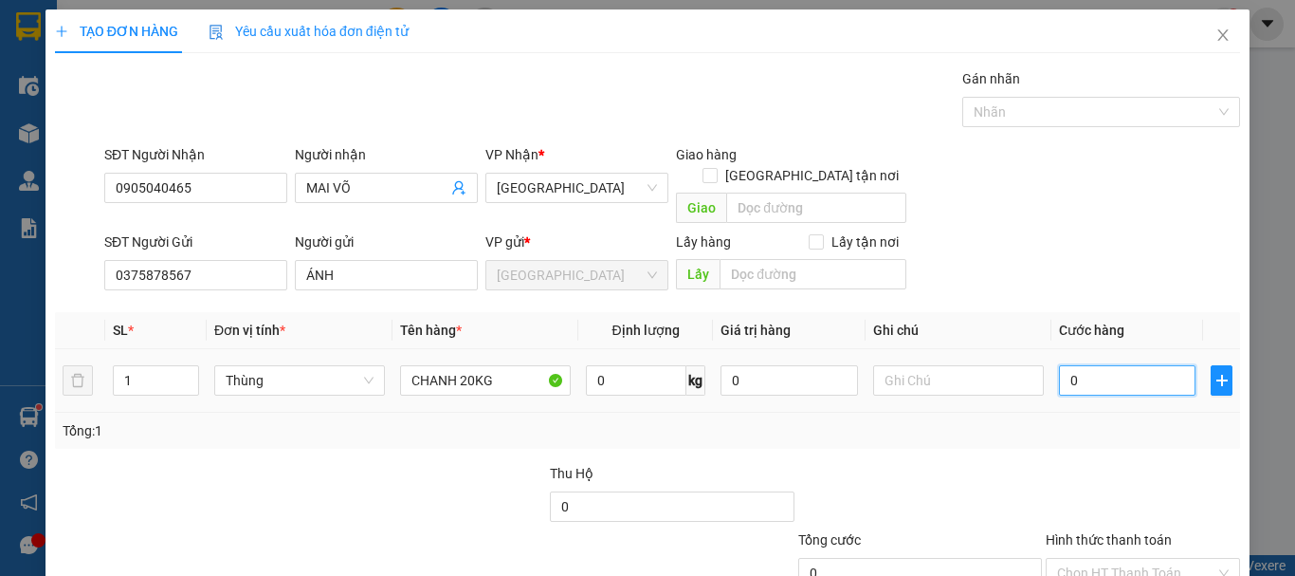
click at [1152, 365] on input "0" at bounding box center [1127, 380] width 137 height 30
click at [1111, 420] on div "Tổng: 1" at bounding box center [648, 430] width 1170 height 21
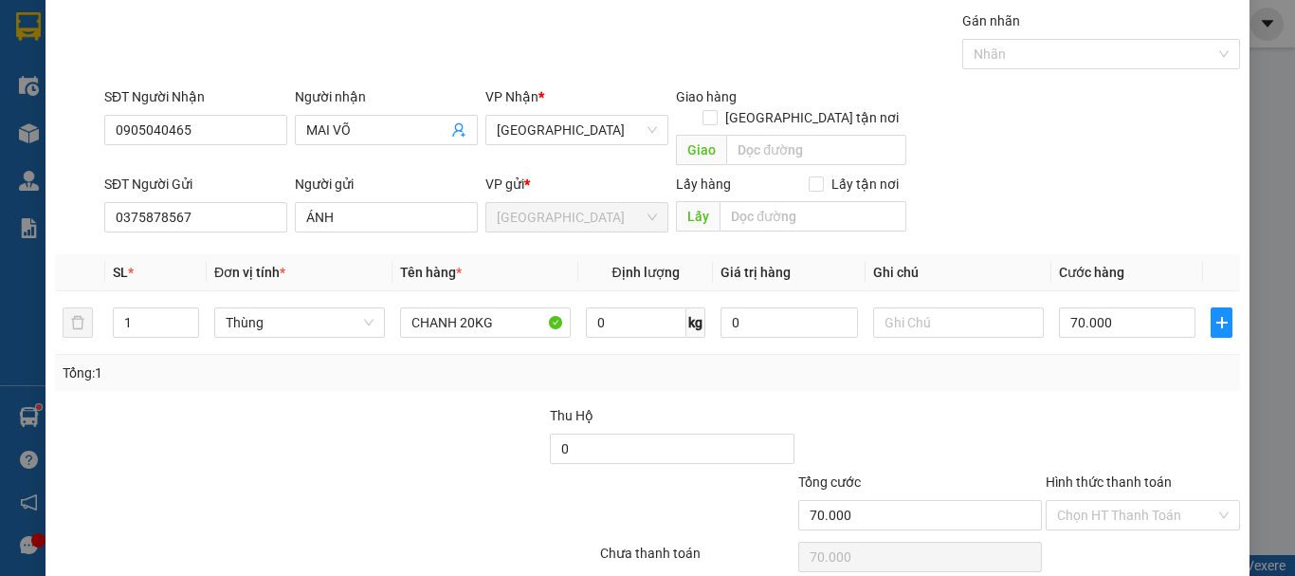
scroll to position [119, 0]
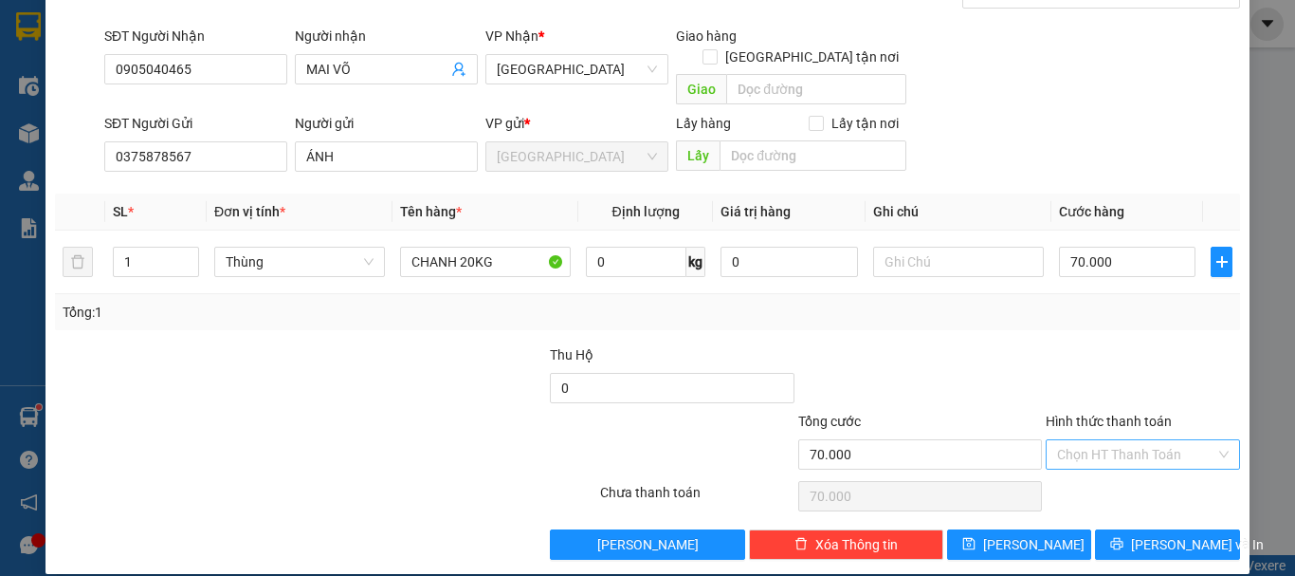
click at [1114, 440] on input "Hình thức thanh toán" at bounding box center [1136, 454] width 158 height 28
click at [1135, 475] on div "Tại văn phòng" at bounding box center [1132, 471] width 170 height 21
click at [1151, 529] on button "Lưu và In" at bounding box center [1167, 544] width 145 height 30
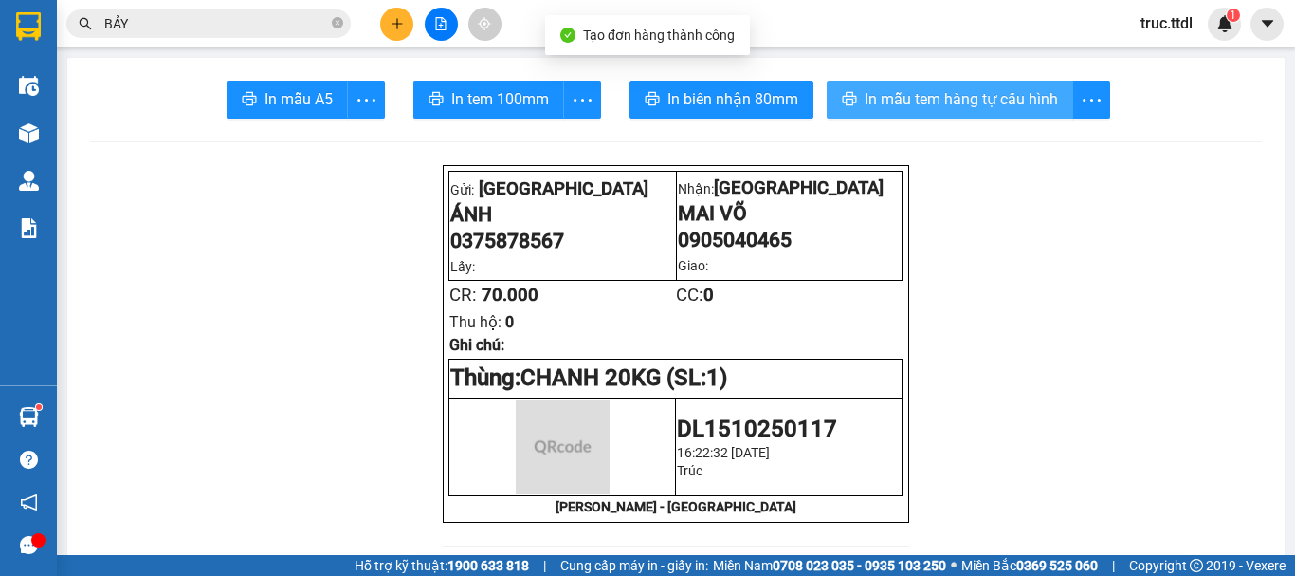
click at [955, 107] on span "In mẫu tem hàng tự cấu hình" at bounding box center [961, 99] width 193 height 24
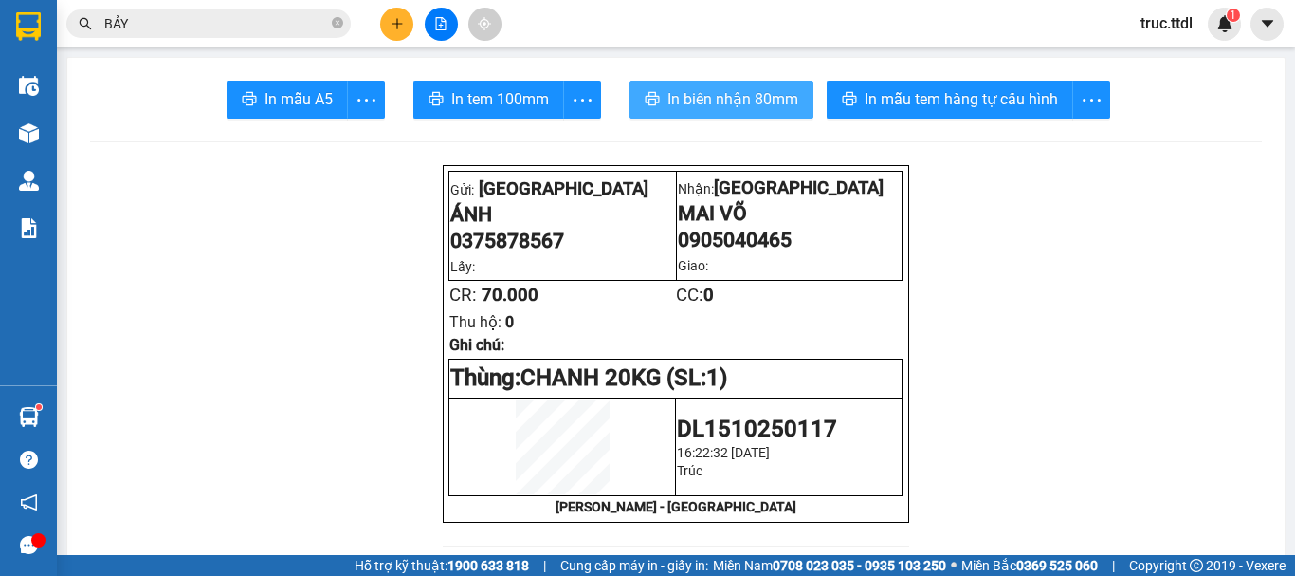
click at [734, 94] on span "In biên nhận 80mm" at bounding box center [732, 99] width 131 height 24
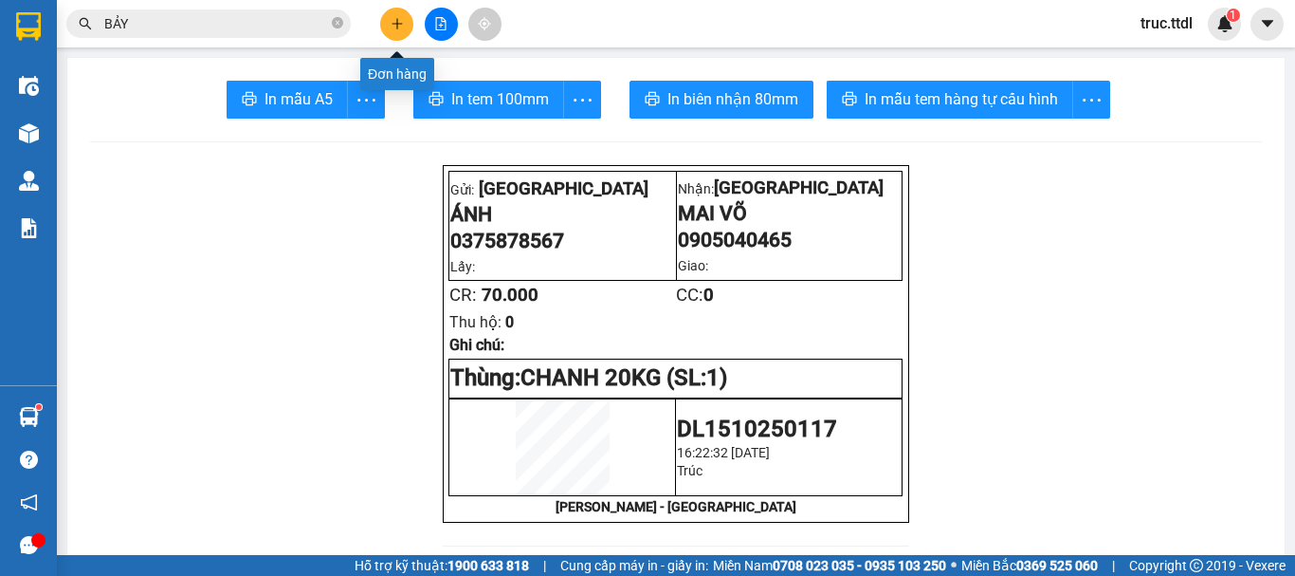
click at [389, 30] on button at bounding box center [396, 24] width 33 height 33
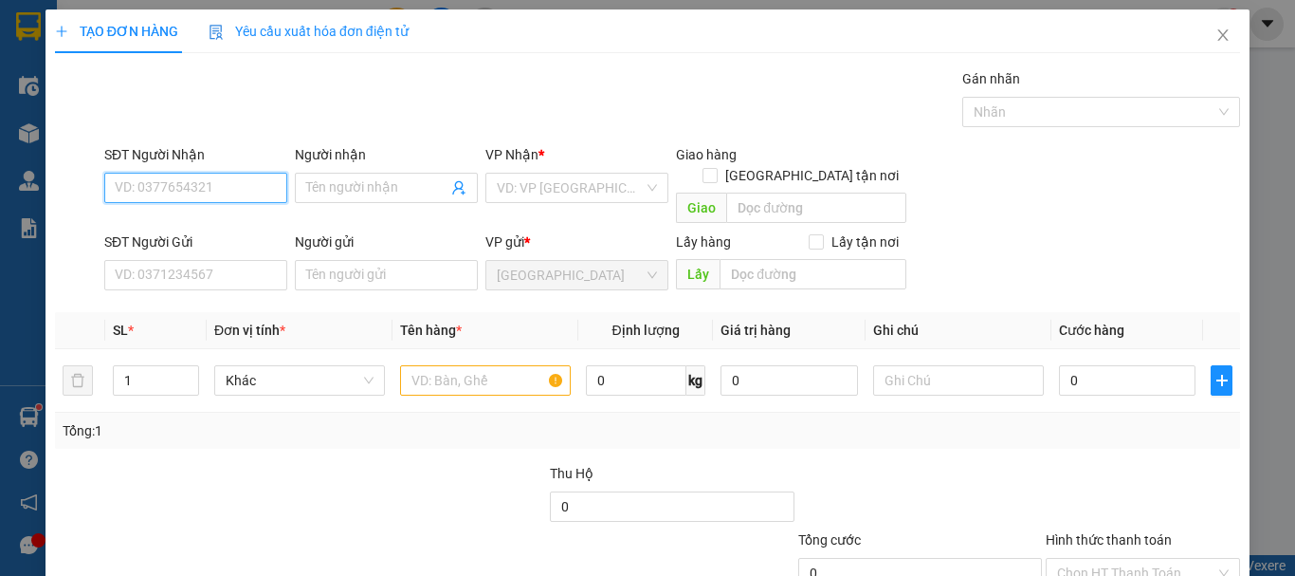
click at [244, 190] on input "SĐT Người Nhận" at bounding box center [195, 188] width 183 height 30
click at [247, 194] on input "SĐT Người Nhận" at bounding box center [195, 188] width 183 height 30
click at [344, 194] on input "Người nhận" at bounding box center [376, 187] width 141 height 21
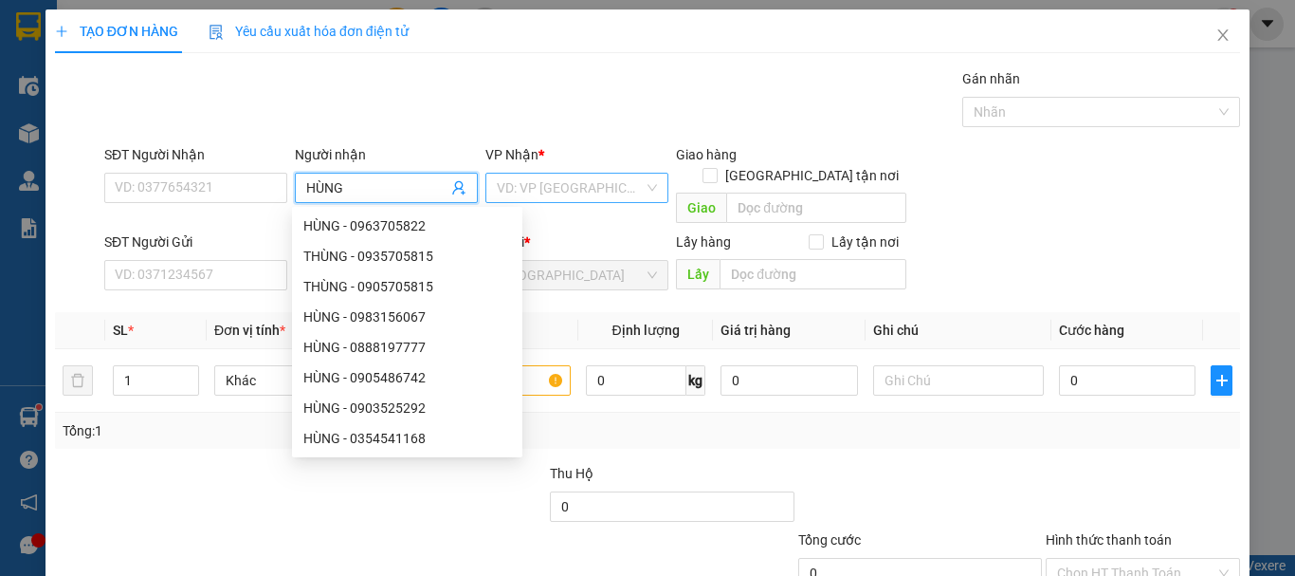
click at [521, 187] on input "search" at bounding box center [570, 188] width 147 height 28
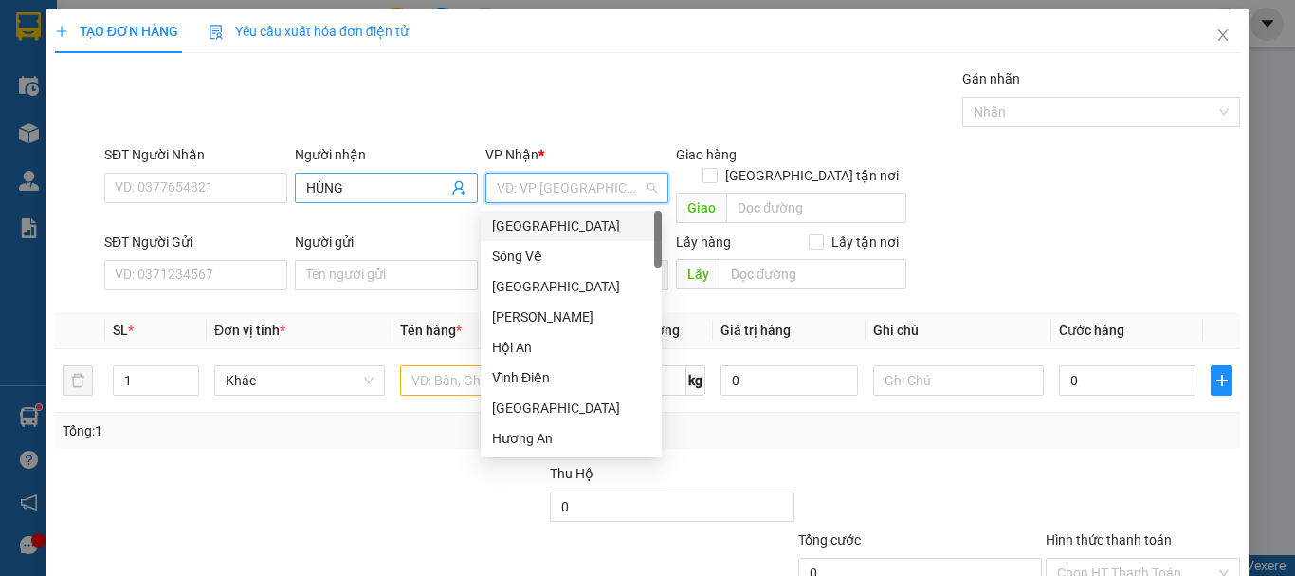
click at [373, 189] on input "HÙNG" at bounding box center [376, 187] width 141 height 21
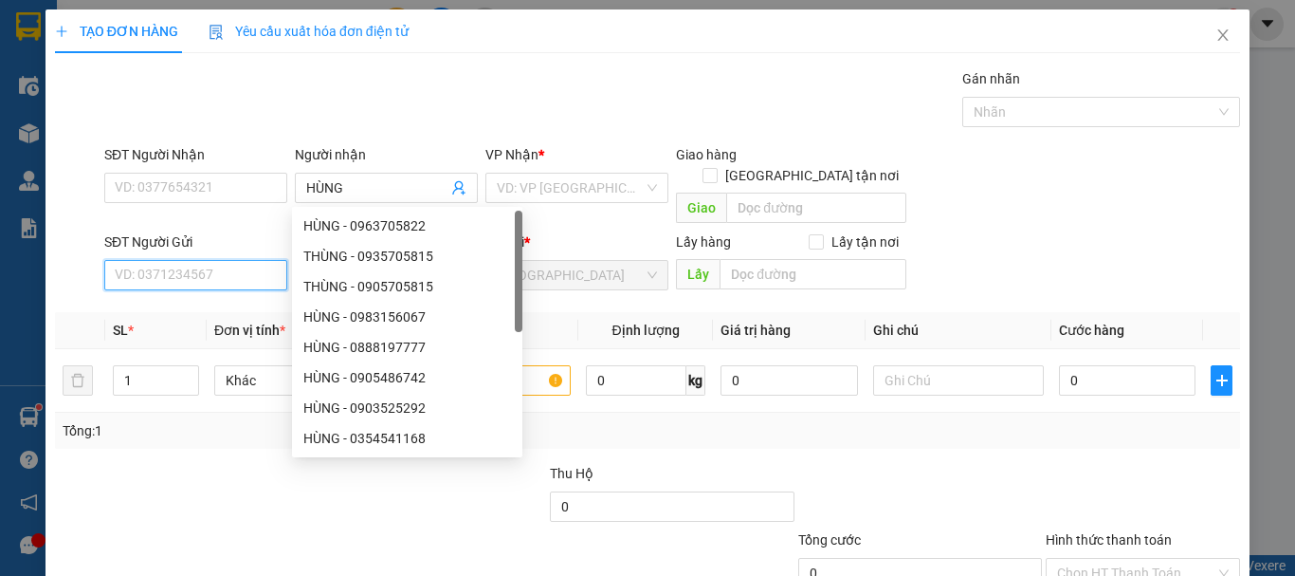
click at [186, 260] on input "SĐT Người Gửi" at bounding box center [195, 275] width 183 height 30
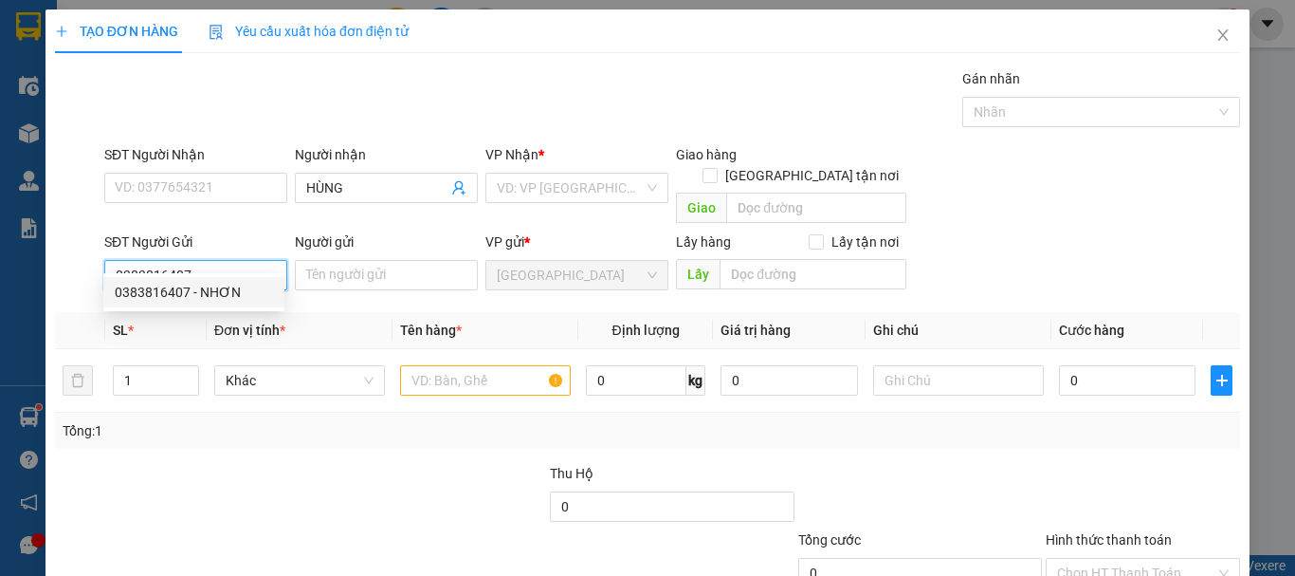
click at [157, 286] on div "0383816407 - NHƠN" at bounding box center [194, 292] width 158 height 21
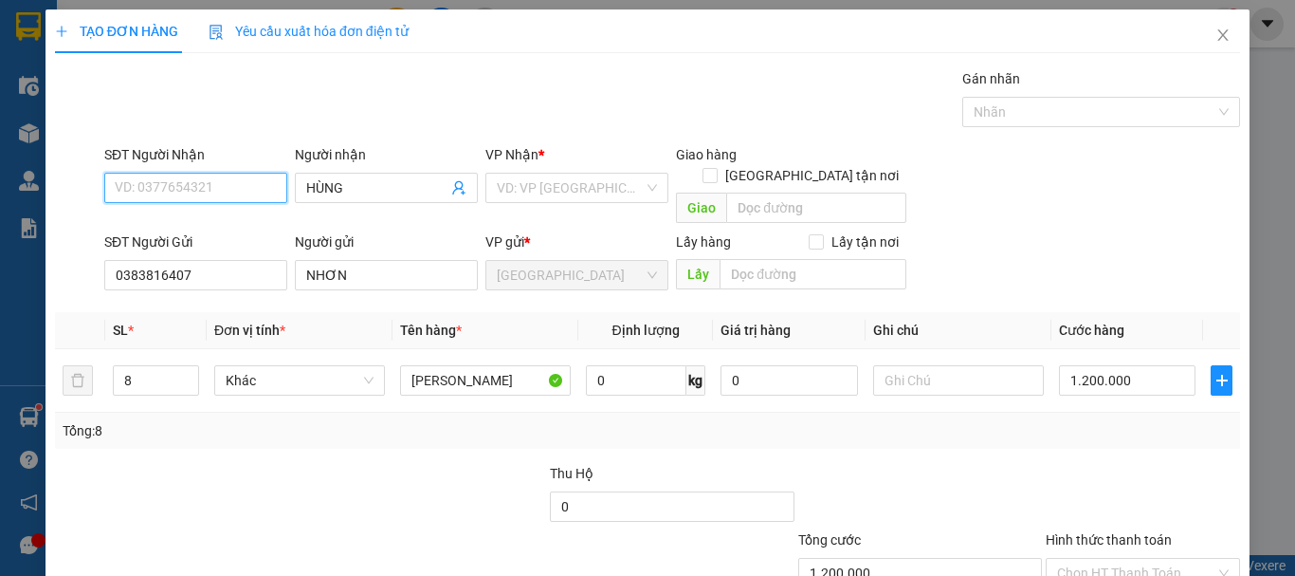
click at [212, 186] on input "SĐT Người Nhận" at bounding box center [195, 188] width 183 height 30
click at [217, 224] on div "0913630452 - HÙNG" at bounding box center [194, 225] width 158 height 21
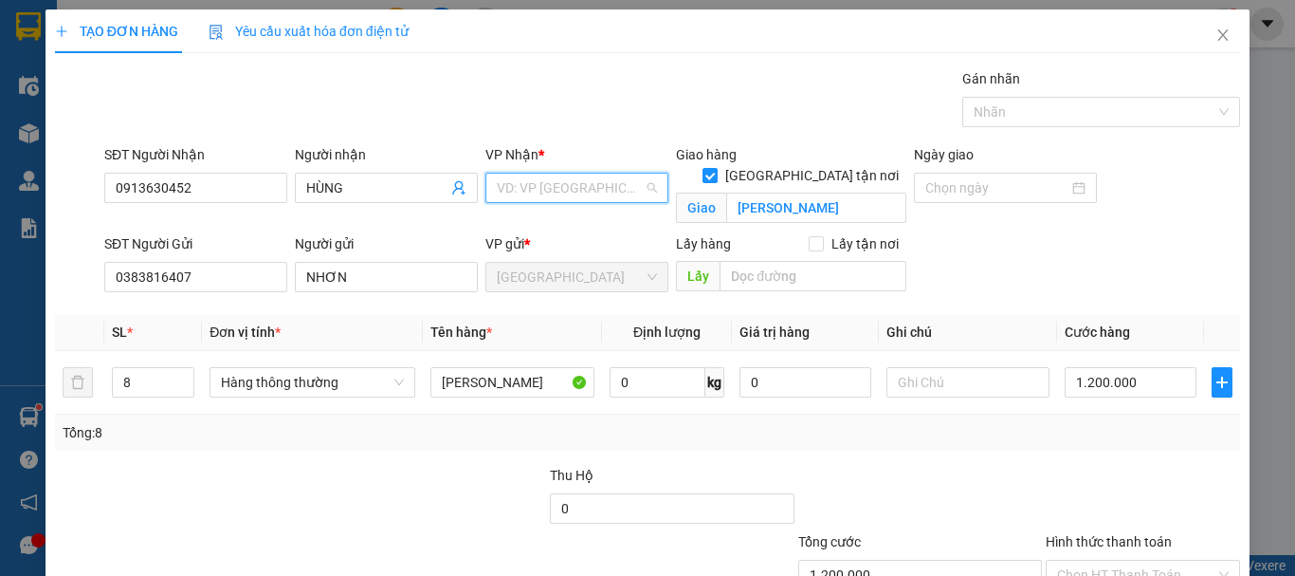
click at [525, 183] on input "search" at bounding box center [570, 188] width 147 height 28
click at [554, 229] on div "[PERSON_NAME]" at bounding box center [571, 225] width 158 height 21
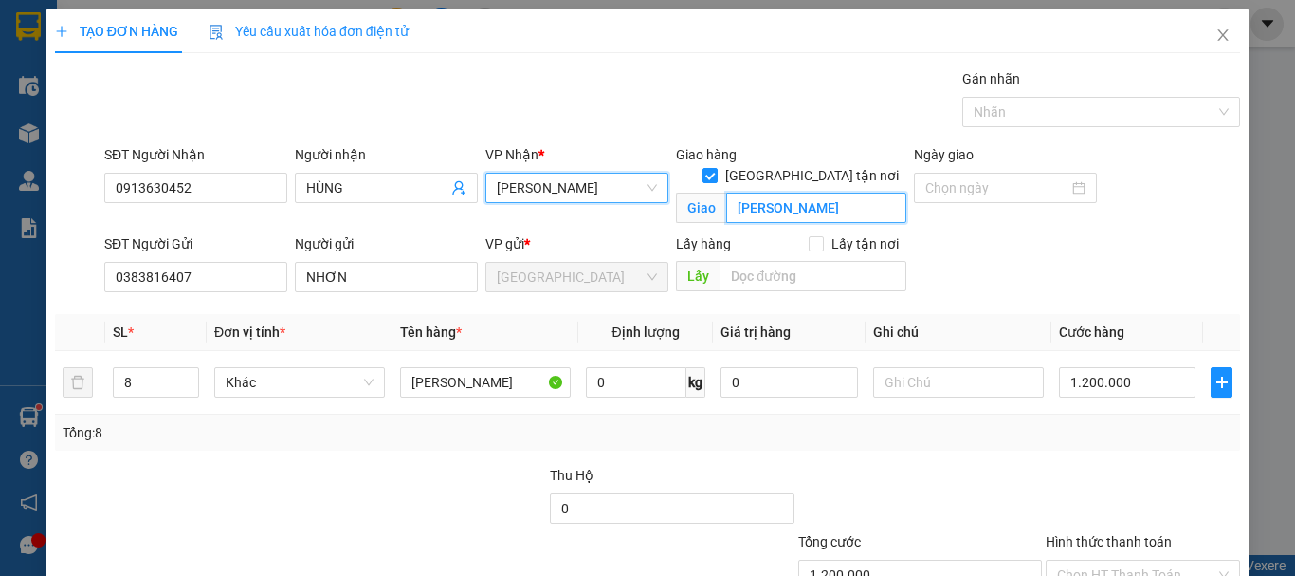
click at [841, 192] on input "THANH QUÝT" at bounding box center [816, 207] width 180 height 30
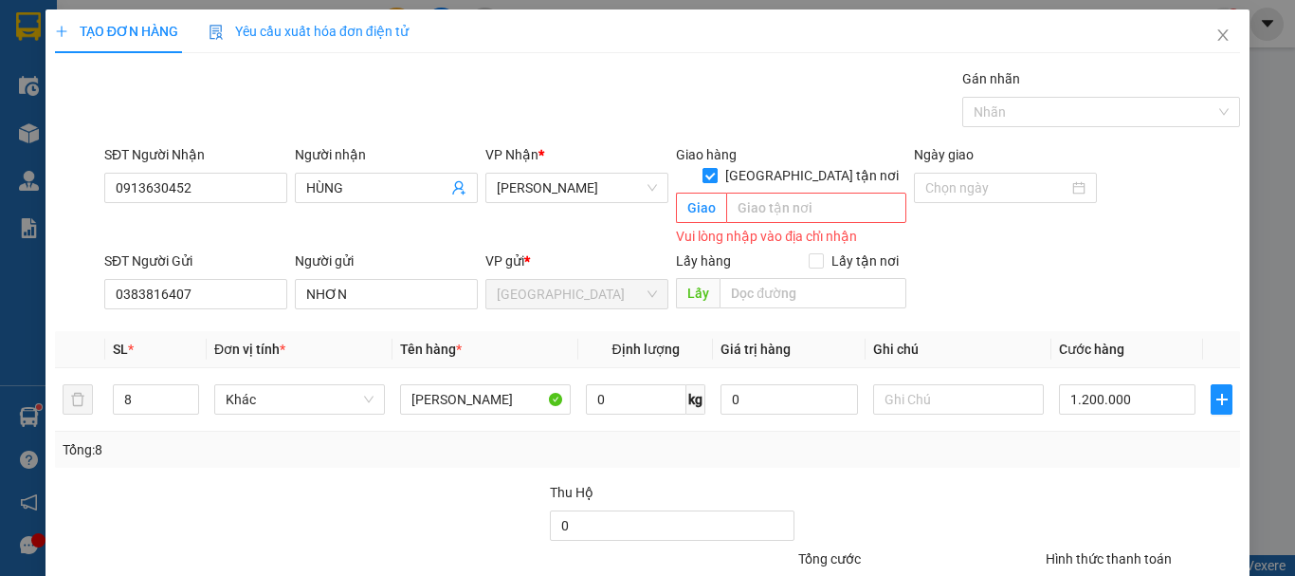
click at [716, 168] on input "Giao tận nơi" at bounding box center [709, 174] width 13 height 13
drag, startPoint x: 149, startPoint y: 385, endPoint x: 93, endPoint y: 412, distance: 62.3
click at [94, 412] on div "SL * Đơn vị tính * Tên hàng * Định lượng Giá trị hàng Ghi chú Cước hàng 8 Khác …" at bounding box center [647, 399] width 1185 height 137
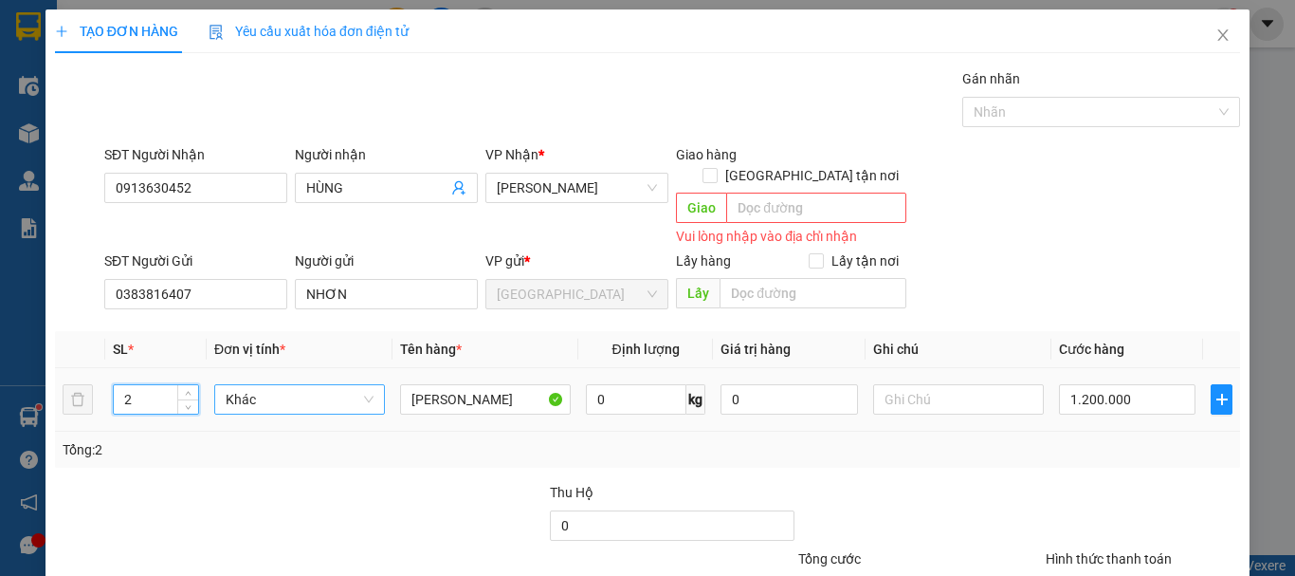
click at [265, 388] on span "Khác" at bounding box center [300, 399] width 148 height 28
click at [289, 411] on div "Thùng" at bounding box center [297, 416] width 146 height 21
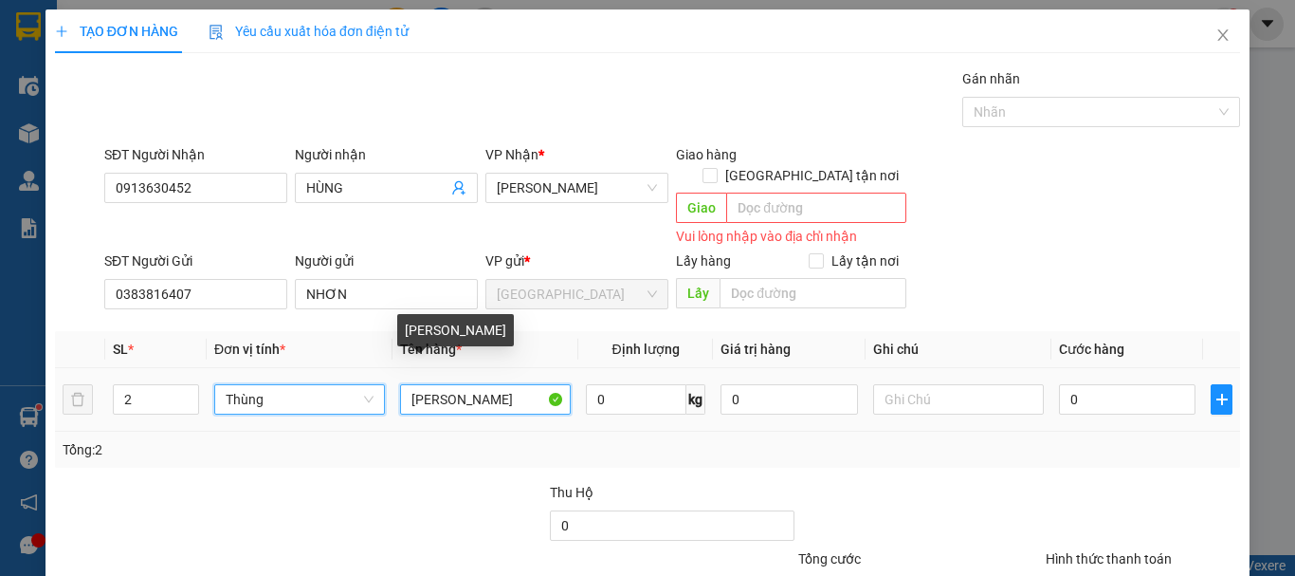
drag, startPoint x: 485, startPoint y: 383, endPoint x: 295, endPoint y: 411, distance: 192.5
click at [301, 415] on div "SL * Đơn vị tính * Tên hàng * Định lượng Giá trị hàng Ghi chú Cước hàng 2 Thùng…" at bounding box center [647, 399] width 1185 height 137
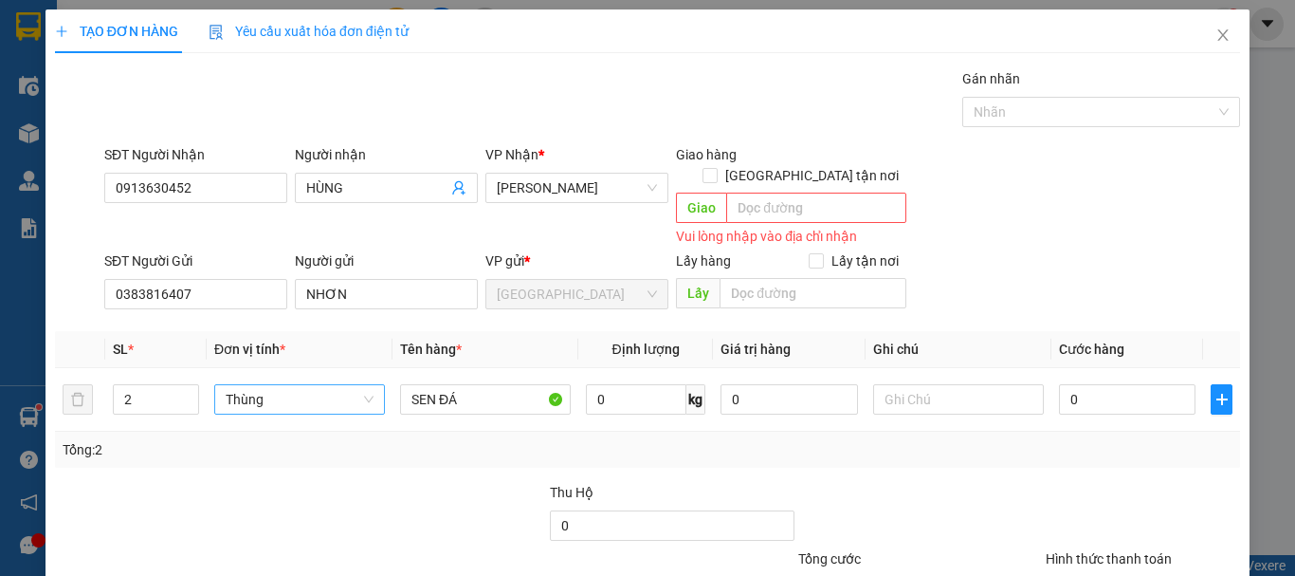
click at [1072, 273] on div "SĐT Người Gửi 0383816407 Người gửi NHƠN VP gửi * Đà Lạt Lấy hàng Lấy tận nơi Lấy" at bounding box center [672, 283] width 1143 height 66
click at [1104, 384] on input "0" at bounding box center [1127, 399] width 137 height 30
click at [1071, 384] on input "2\40" at bounding box center [1127, 399] width 137 height 30
drag, startPoint x: 1089, startPoint y: 404, endPoint x: 1103, endPoint y: 419, distance: 20.2
click at [1091, 406] on td "240.000" at bounding box center [1127, 400] width 152 height 64
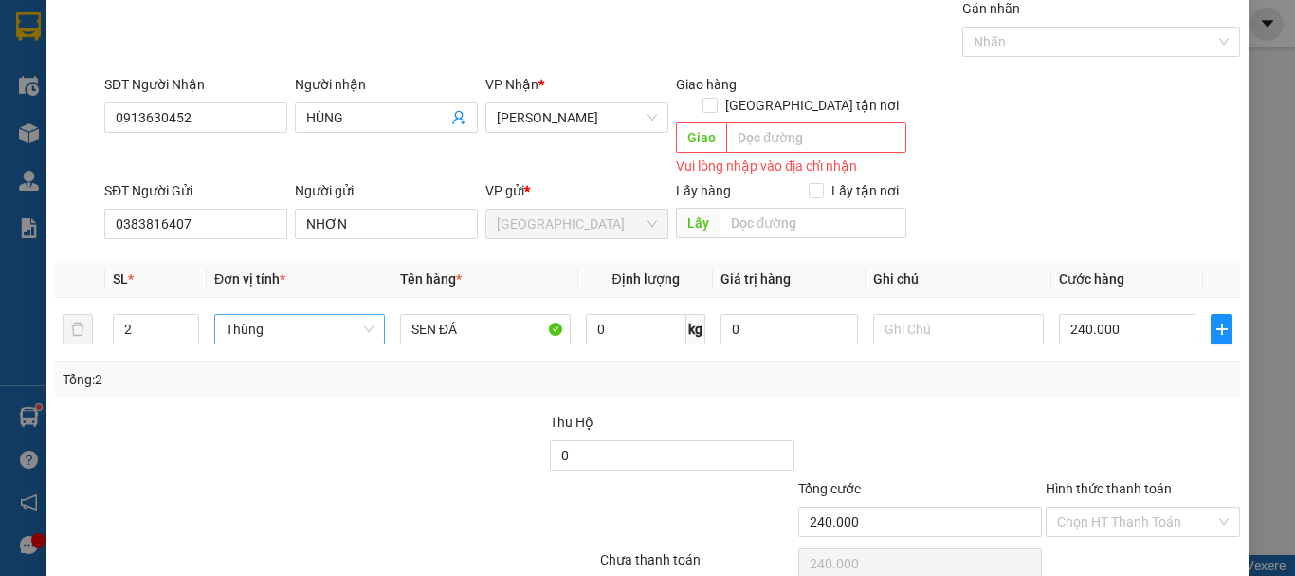
scroll to position [137, 0]
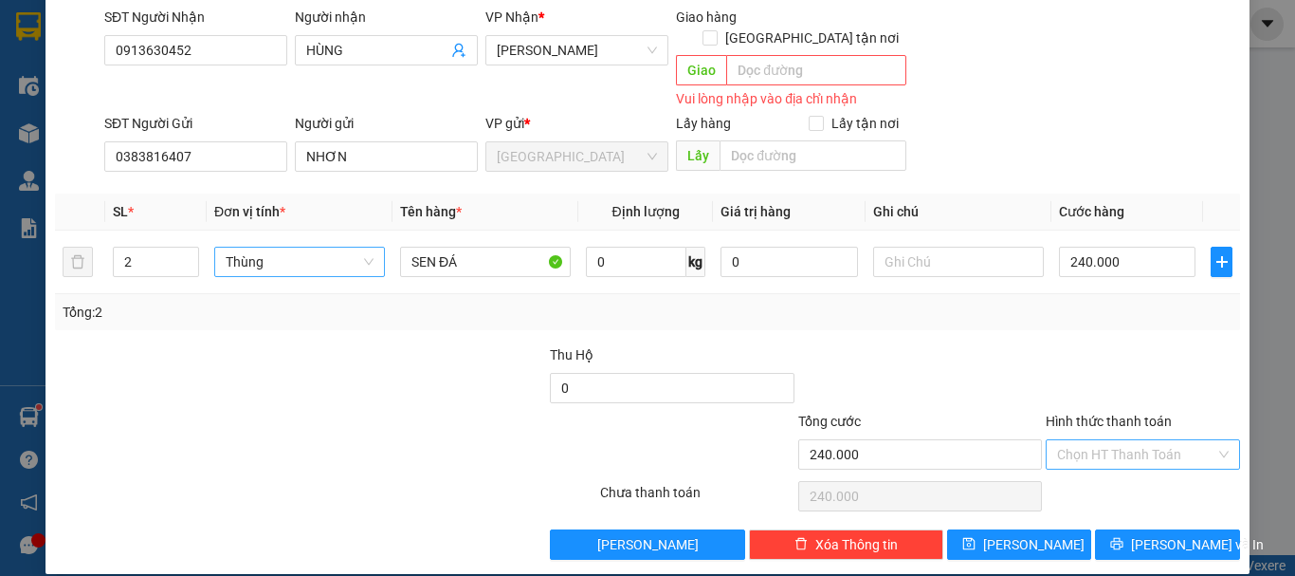
click at [1102, 440] on input "Hình thức thanh toán" at bounding box center [1136, 454] width 158 height 28
click at [1110, 475] on div "Tại văn phòng" at bounding box center [1132, 471] width 170 height 21
click at [1124, 537] on icon "printer" at bounding box center [1116, 543] width 13 height 13
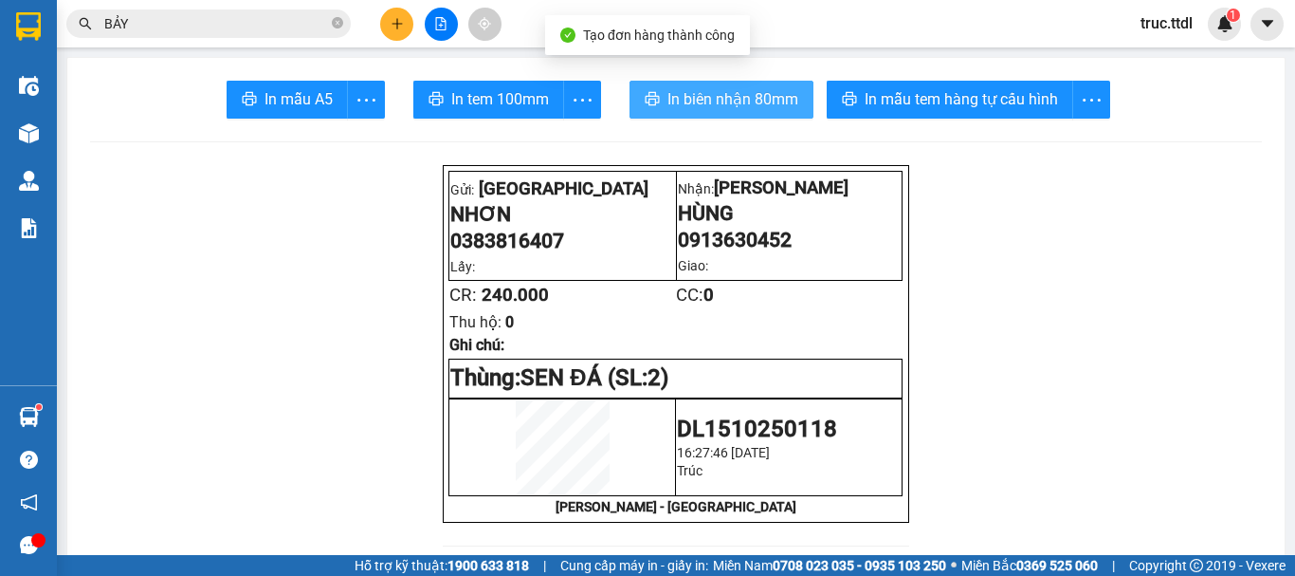
click at [713, 102] on span "In biên nhận 80mm" at bounding box center [732, 99] width 131 height 24
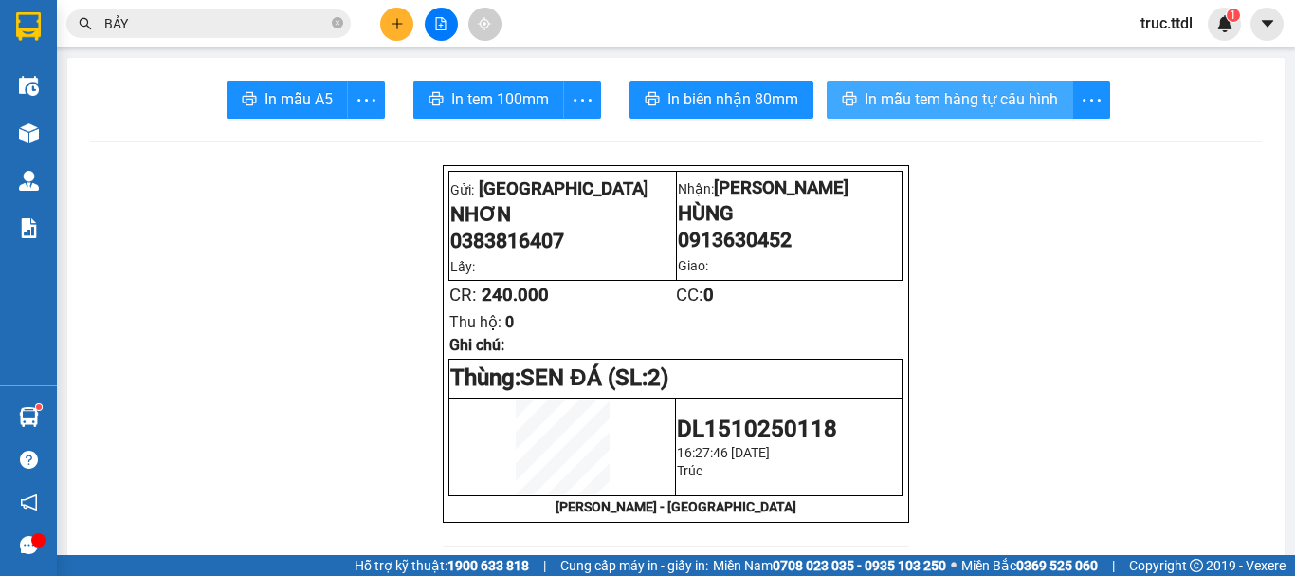
click at [932, 107] on span "In mẫu tem hàng tự cấu hình" at bounding box center [961, 99] width 193 height 24
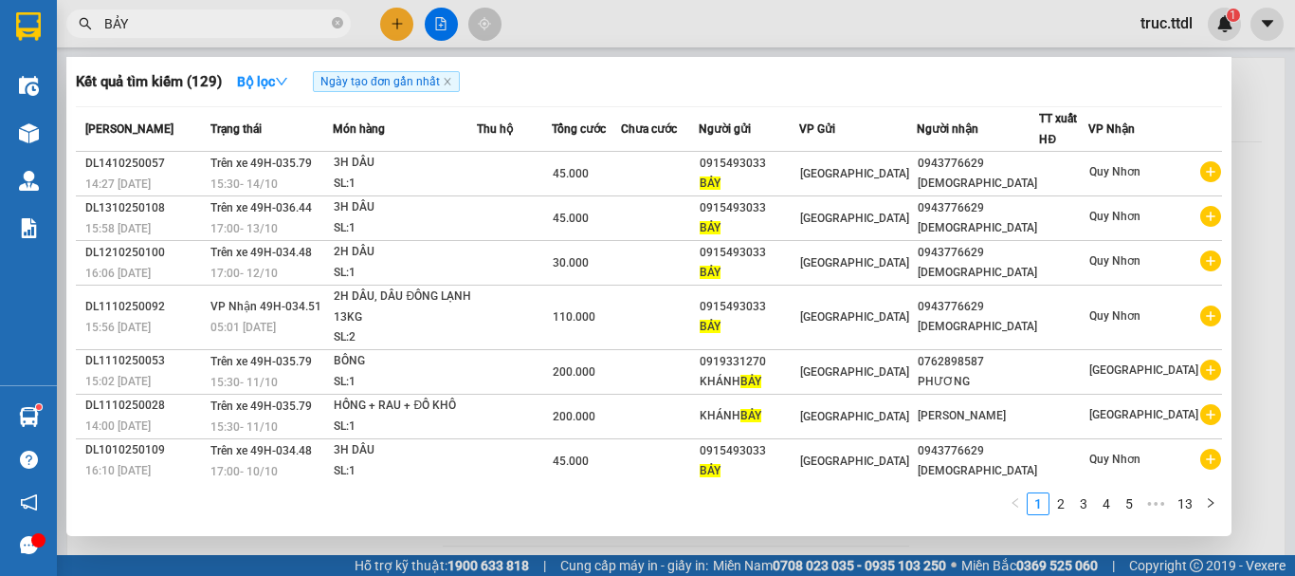
click at [225, 28] on input "BẢY" at bounding box center [216, 23] width 224 height 21
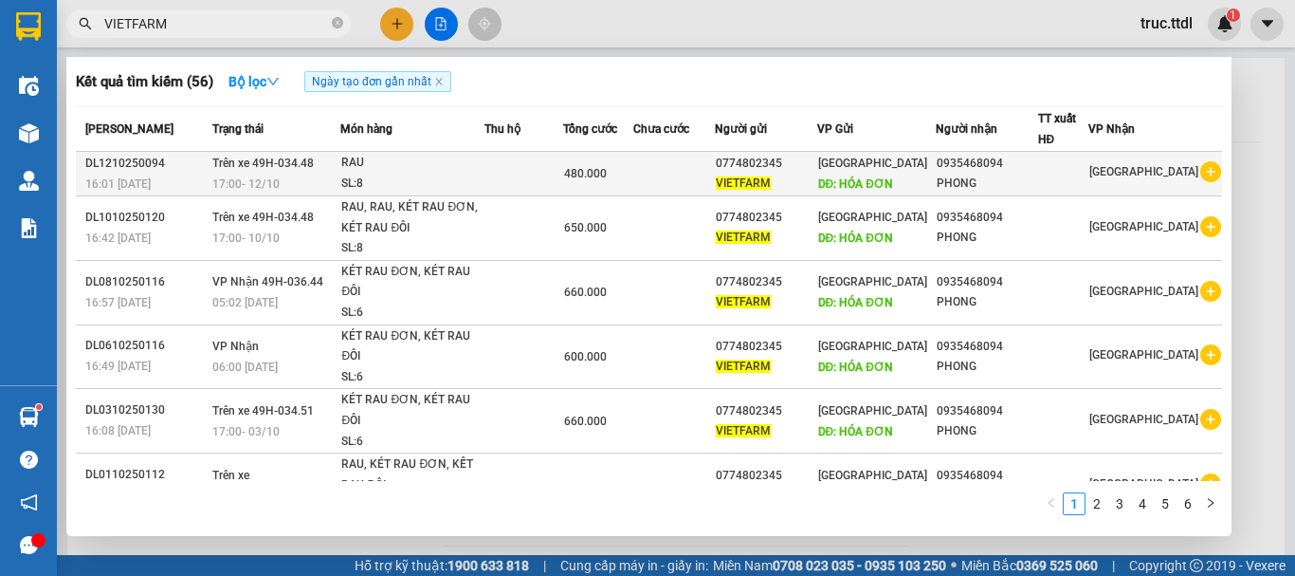
click at [715, 178] on td at bounding box center [674, 174] width 82 height 45
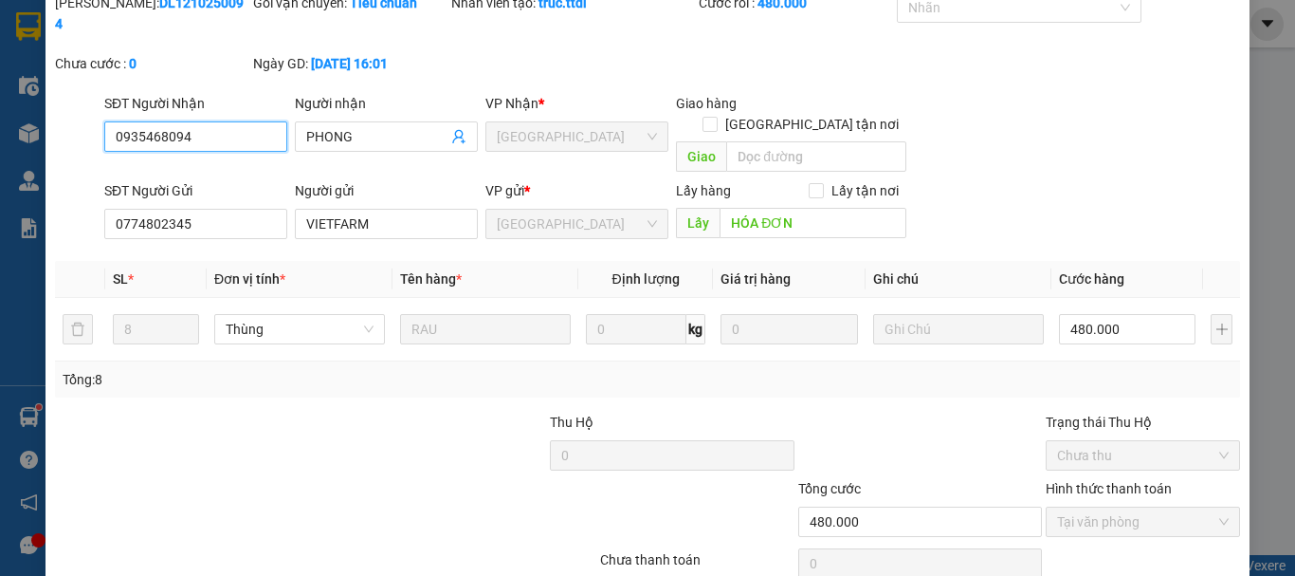
scroll to position [169, 0]
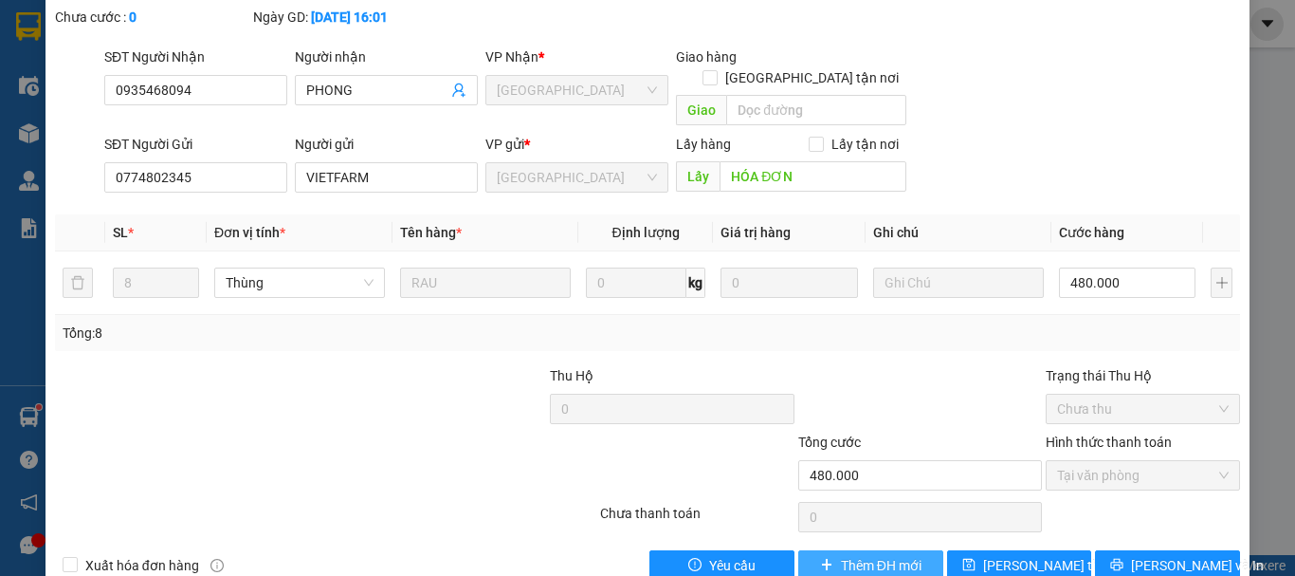
click at [880, 555] on span "Thêm ĐH mới" at bounding box center [881, 565] width 81 height 21
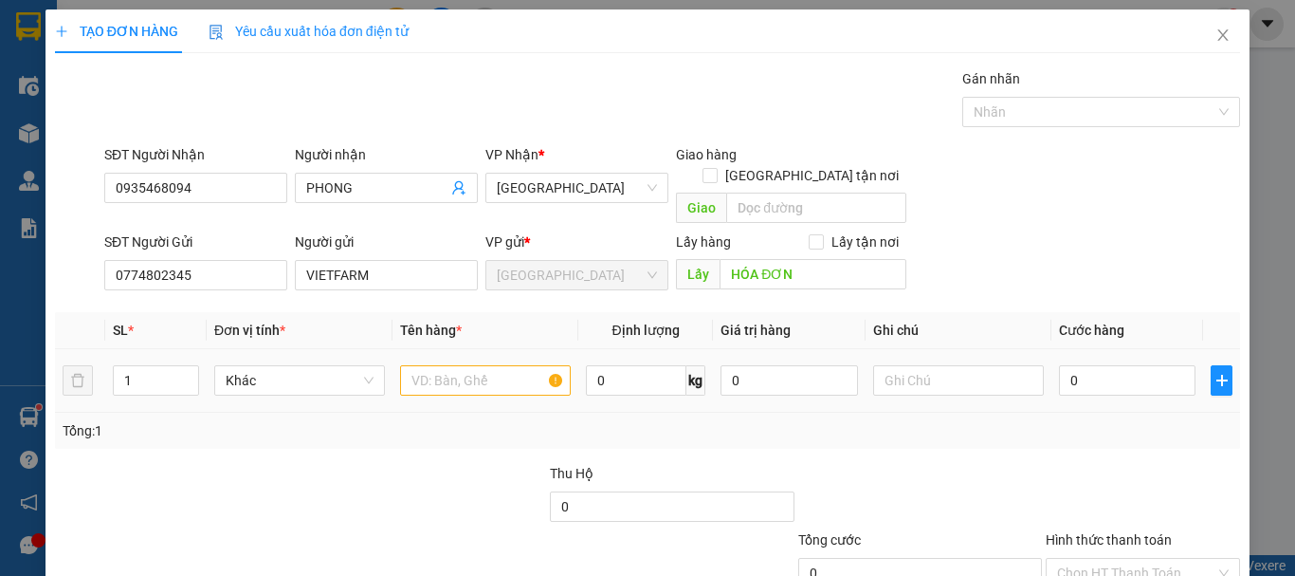
drag, startPoint x: 162, startPoint y: 358, endPoint x: 108, endPoint y: 379, distance: 57.9
click at [102, 379] on tr "1 Khác 0 kg 0 0" at bounding box center [647, 381] width 1185 height 64
click at [251, 366] on span "Khác" at bounding box center [300, 380] width 148 height 28
drag, startPoint x: 266, startPoint y: 388, endPoint x: 288, endPoint y: 389, distance: 21.8
click at [266, 389] on div "Thùng" at bounding box center [297, 397] width 146 height 21
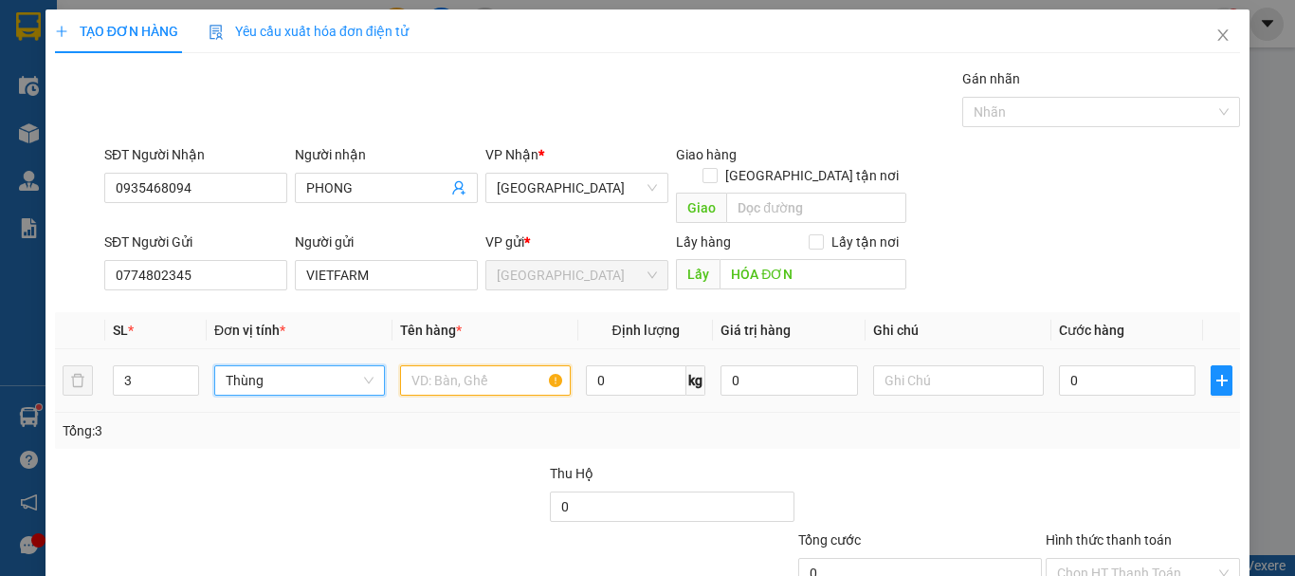
click at [473, 365] on input "text" at bounding box center [485, 380] width 171 height 30
click at [327, 366] on span "Thùng" at bounding box center [300, 380] width 148 height 28
drag, startPoint x: 292, startPoint y: 391, endPoint x: 322, endPoint y: 389, distance: 30.4
click at [292, 392] on div "Kiện" at bounding box center [297, 397] width 146 height 21
click at [317, 366] on span "Kiện" at bounding box center [300, 380] width 148 height 28
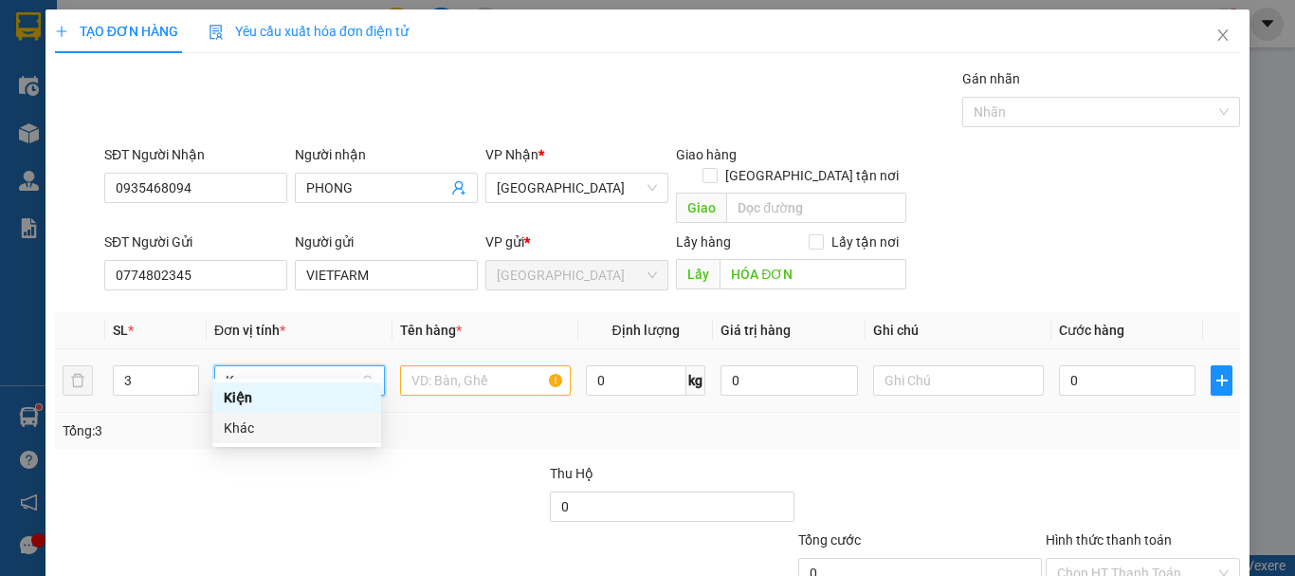
drag, startPoint x: 292, startPoint y: 397, endPoint x: 292, endPoint y: 425, distance: 27.5
click at [292, 425] on div "Kiện Khác" at bounding box center [296, 412] width 169 height 61
click at [292, 425] on div "Khác" at bounding box center [297, 427] width 146 height 21
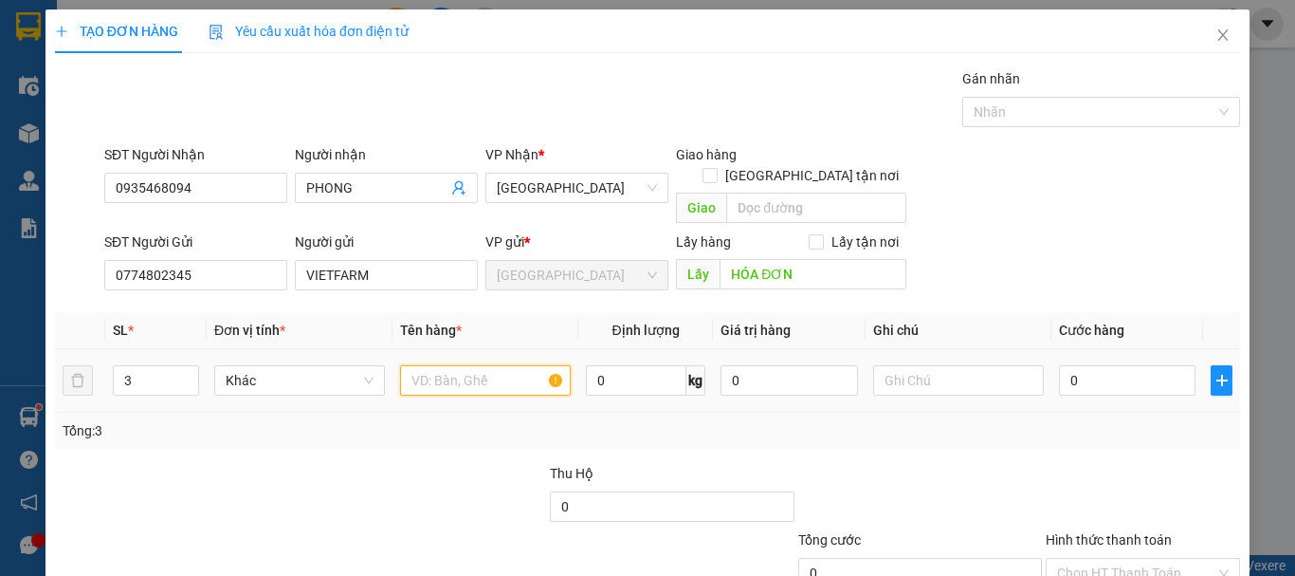
click at [426, 365] on input "text" at bounding box center [485, 380] width 171 height 30
click at [1212, 373] on span "plus" at bounding box center [1222, 380] width 20 height 15
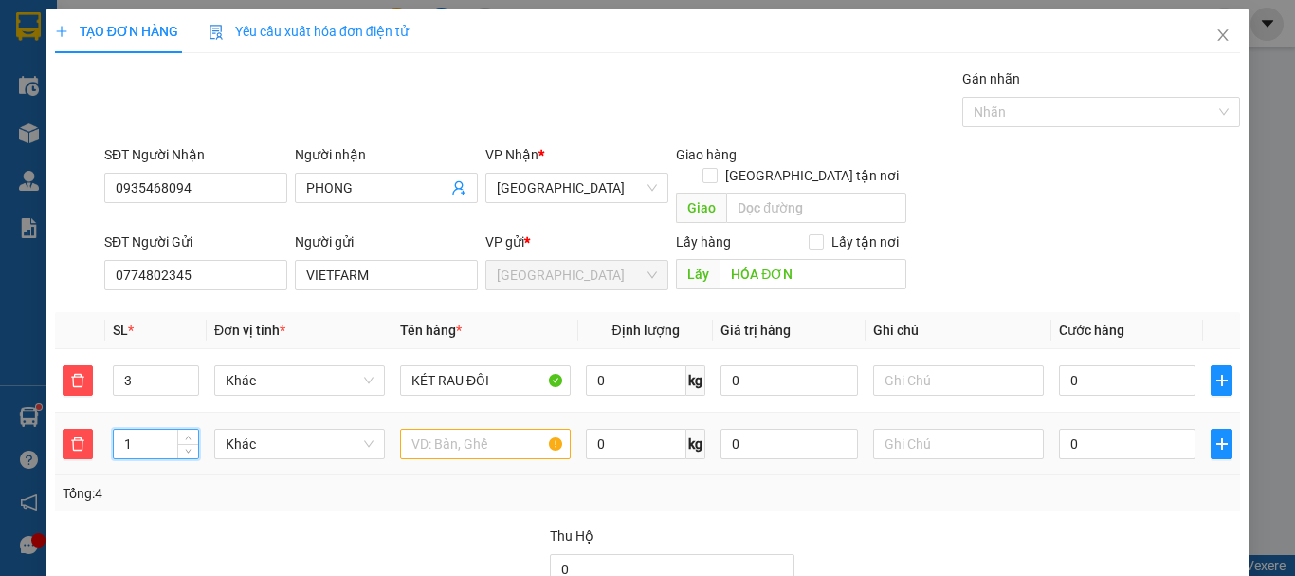
drag, startPoint x: 145, startPoint y: 426, endPoint x: 82, endPoint y: 450, distance: 67.3
click at [38, 455] on div "TẠO ĐƠN HÀNG Yêu cầu xuất hóa đơn điện tử Transit Pickup Surcharge Ids Transit …" at bounding box center [647, 288] width 1295 height 576
click at [454, 429] on input "text" at bounding box center [485, 444] width 171 height 30
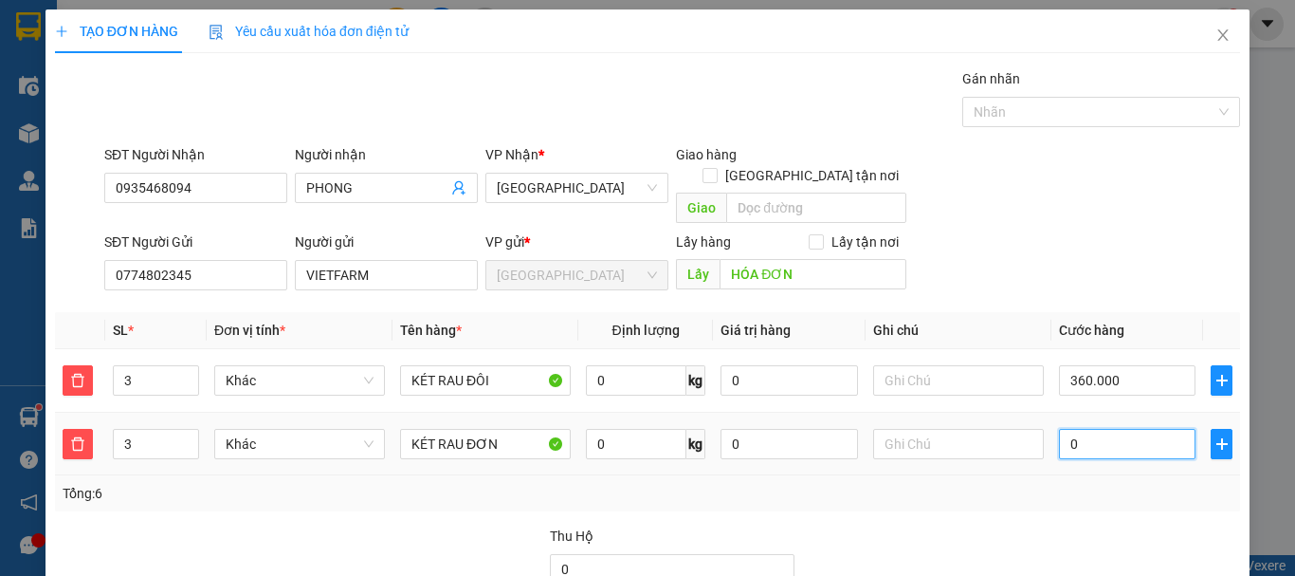
click at [1094, 429] on input "0" at bounding box center [1127, 444] width 137 height 30
click at [1061, 488] on div "Tổng: 6" at bounding box center [647, 493] width 1185 height 36
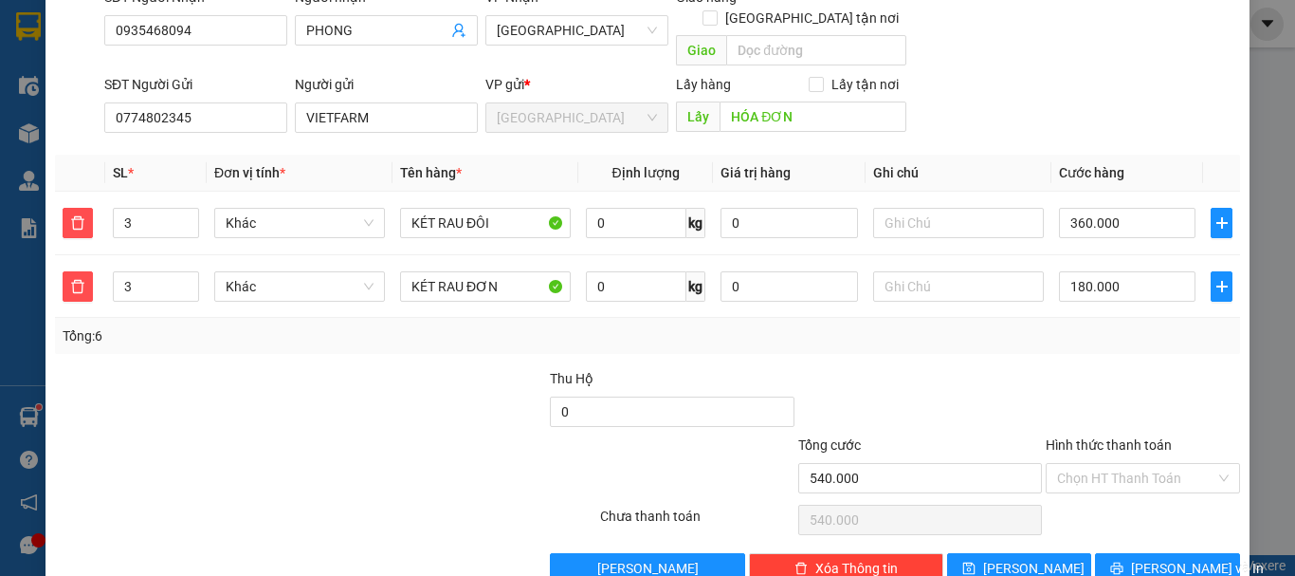
scroll to position [181, 0]
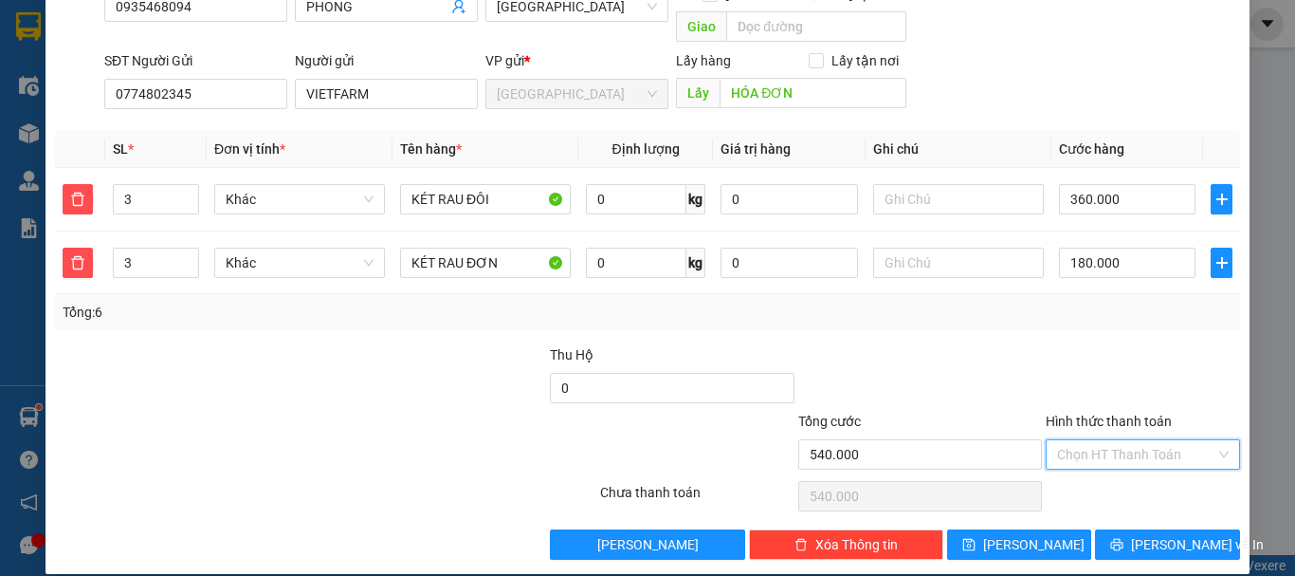
click at [1085, 440] on input "Hình thức thanh toán" at bounding box center [1136, 454] width 158 height 28
click at [1098, 466] on div "Tại văn phòng" at bounding box center [1132, 471] width 170 height 21
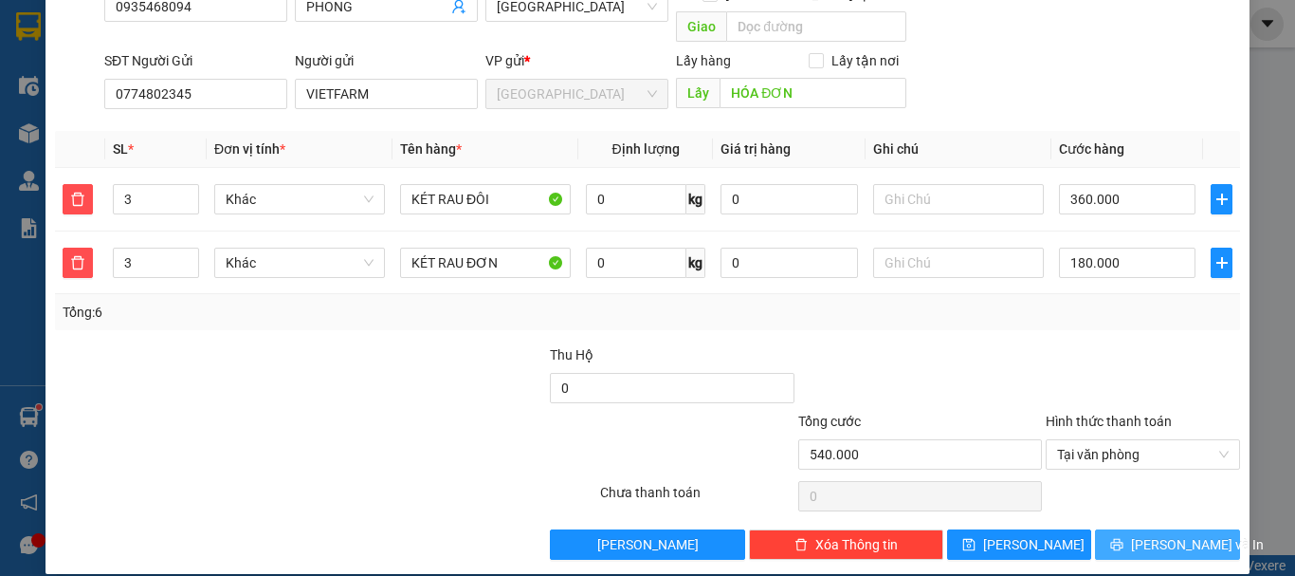
click at [1141, 534] on span "Lưu và In" at bounding box center [1197, 544] width 133 height 21
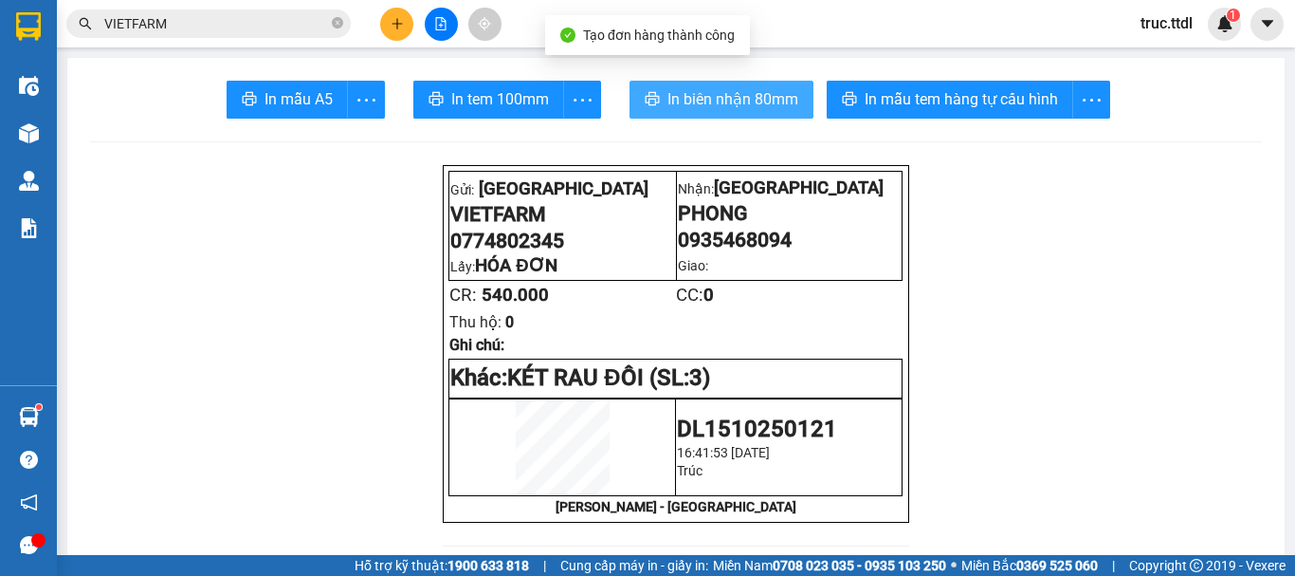
click at [774, 110] on span "In biên nhận 80mm" at bounding box center [732, 99] width 131 height 24
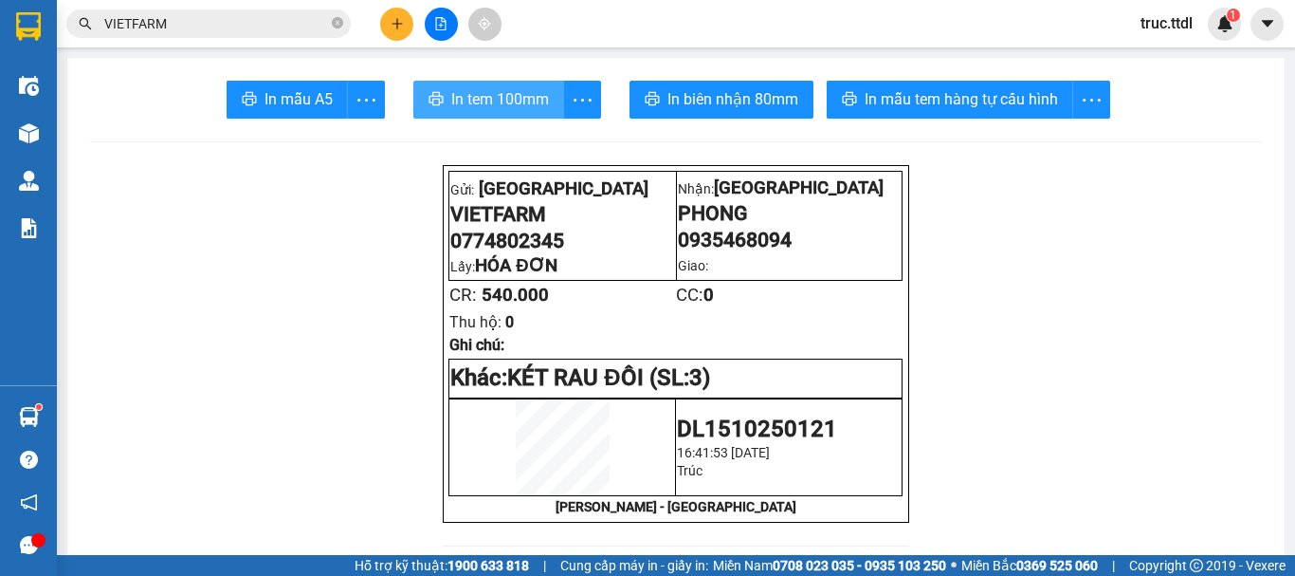
click at [511, 95] on span "In tem 100mm" at bounding box center [500, 99] width 98 height 24
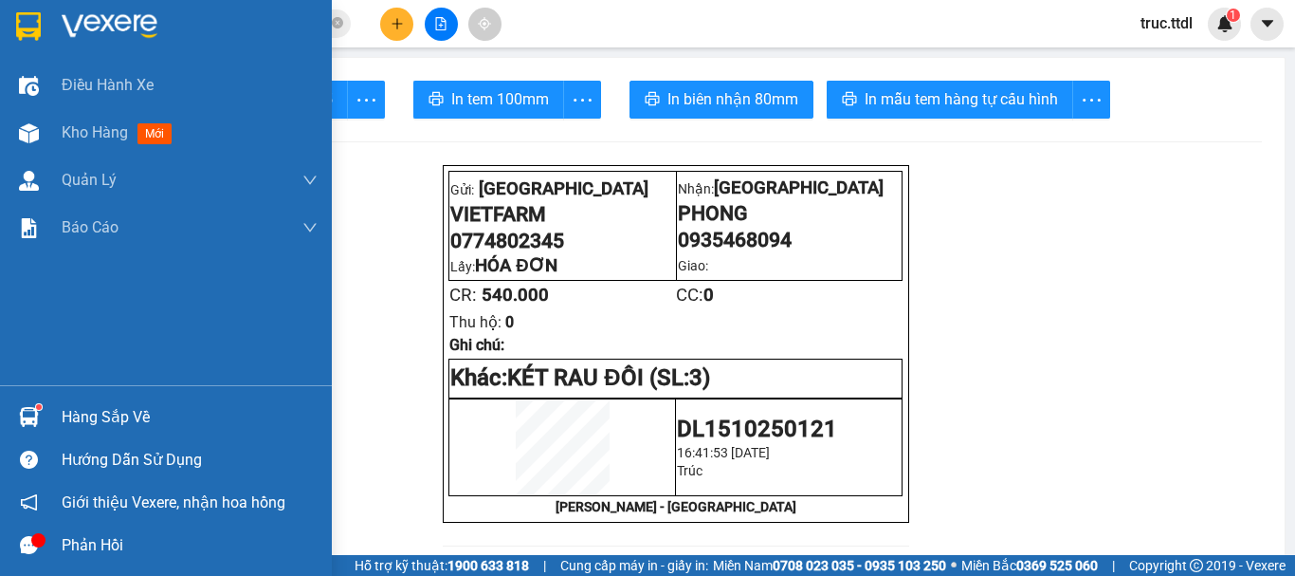
click at [22, 30] on img at bounding box center [28, 26] width 25 height 28
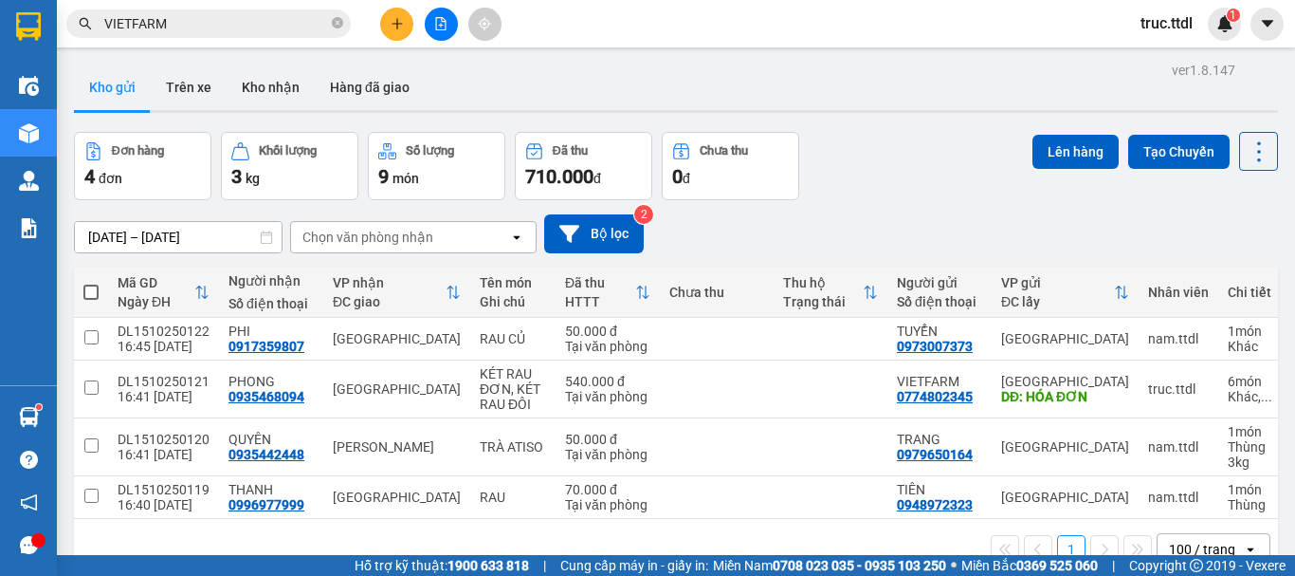
click at [232, 33] on input "VIETFARM" at bounding box center [216, 23] width 224 height 21
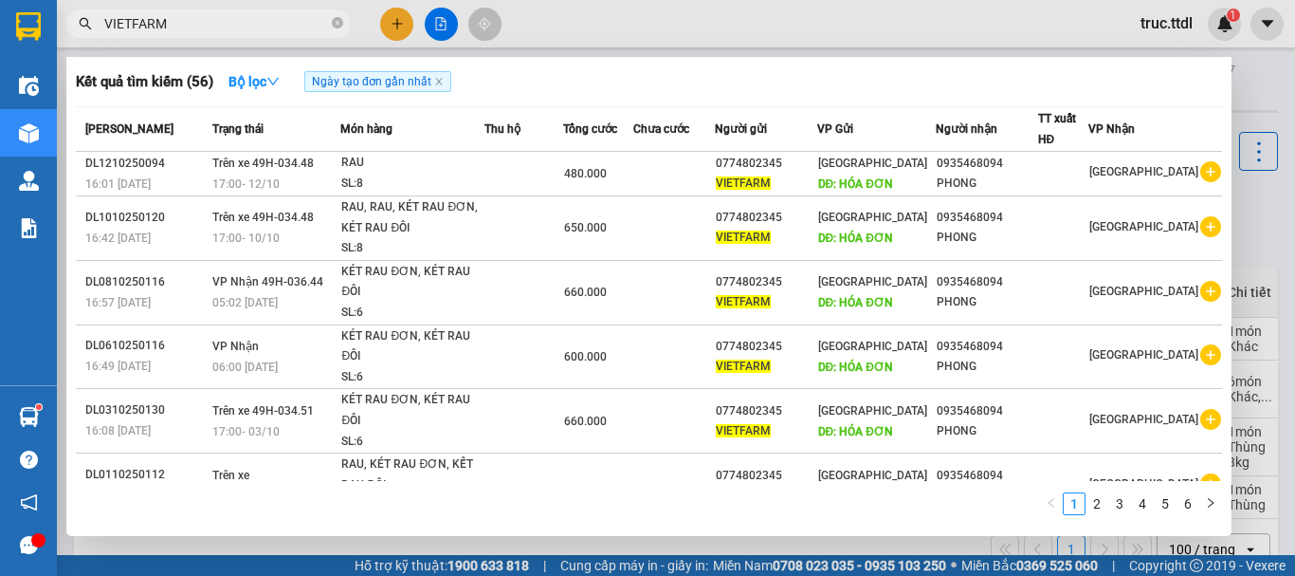
click at [667, 44] on div at bounding box center [647, 288] width 1295 height 576
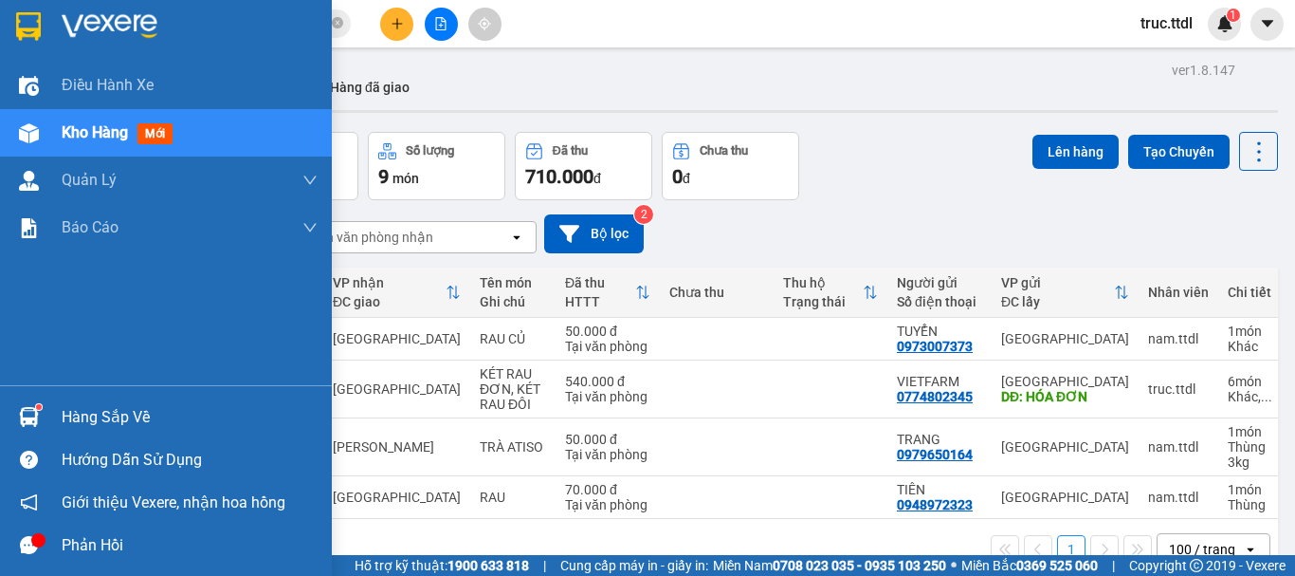
click at [26, 26] on img at bounding box center [28, 26] width 25 height 28
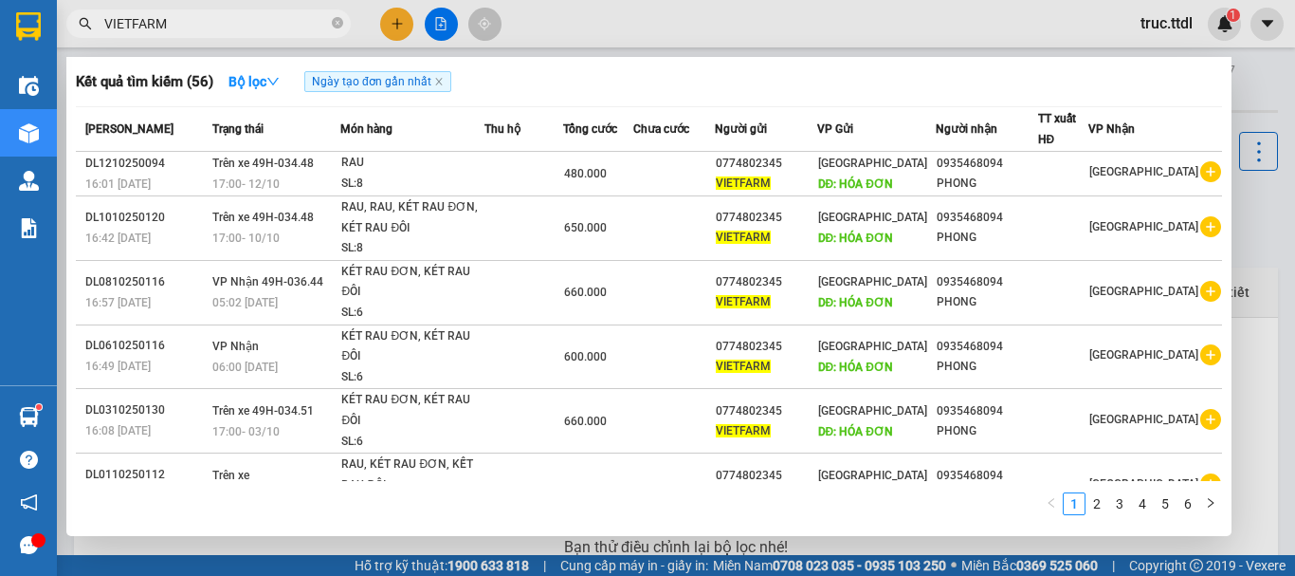
click at [239, 24] on input "VIETFARM" at bounding box center [216, 23] width 224 height 21
click at [405, 77] on span "Ngày tạo đơn gần nhất" at bounding box center [377, 81] width 147 height 21
click at [280, 71] on button "Bộ lọc" at bounding box center [254, 81] width 82 height 30
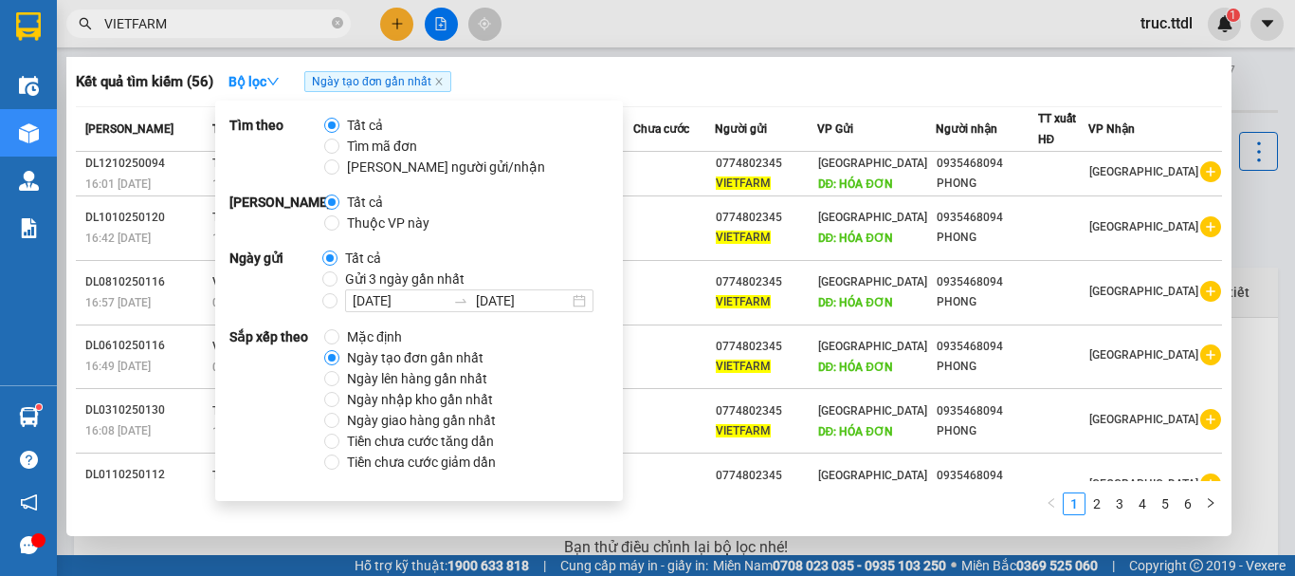
click at [389, 361] on span "Ngày tạo đơn gần nhất" at bounding box center [415, 357] width 152 height 21
click at [339, 361] on input "Ngày tạo đơn gần nhất" at bounding box center [331, 357] width 15 height 15
drag, startPoint x: 667, startPoint y: 91, endPoint x: 343, endPoint y: 21, distance: 331.8
click at [667, 91] on div "Kết quả tìm kiếm ( 56 ) Bộ lọc Ngày tạo đơn gần nhất" at bounding box center [649, 81] width 1146 height 30
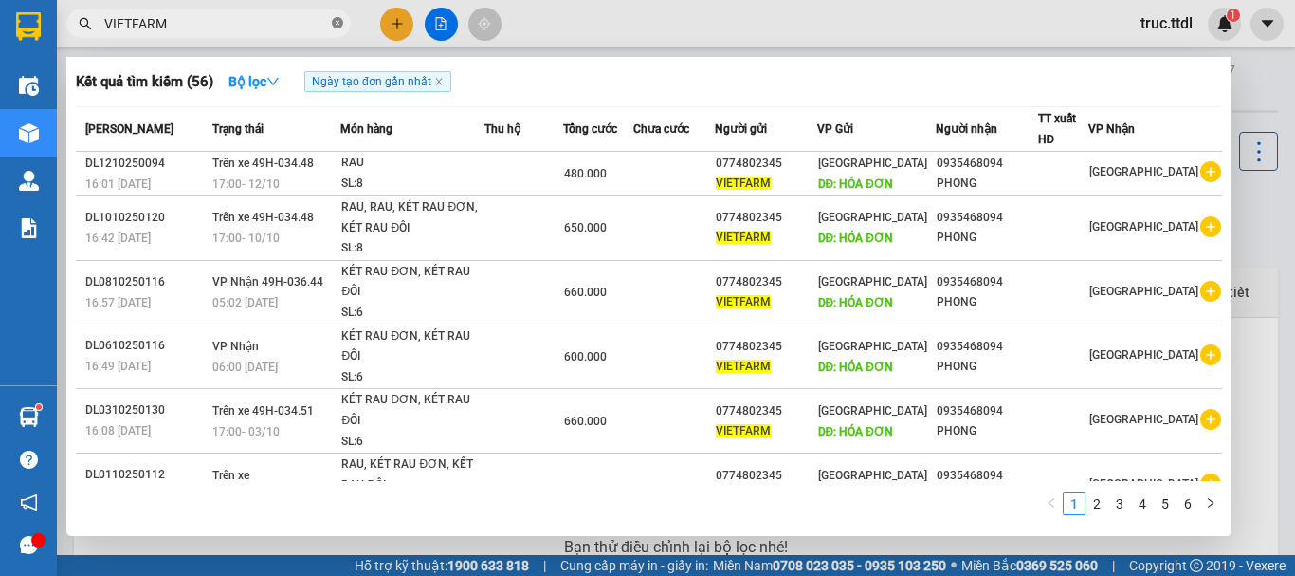
click at [342, 20] on icon "close-circle" at bounding box center [337, 22] width 11 height 11
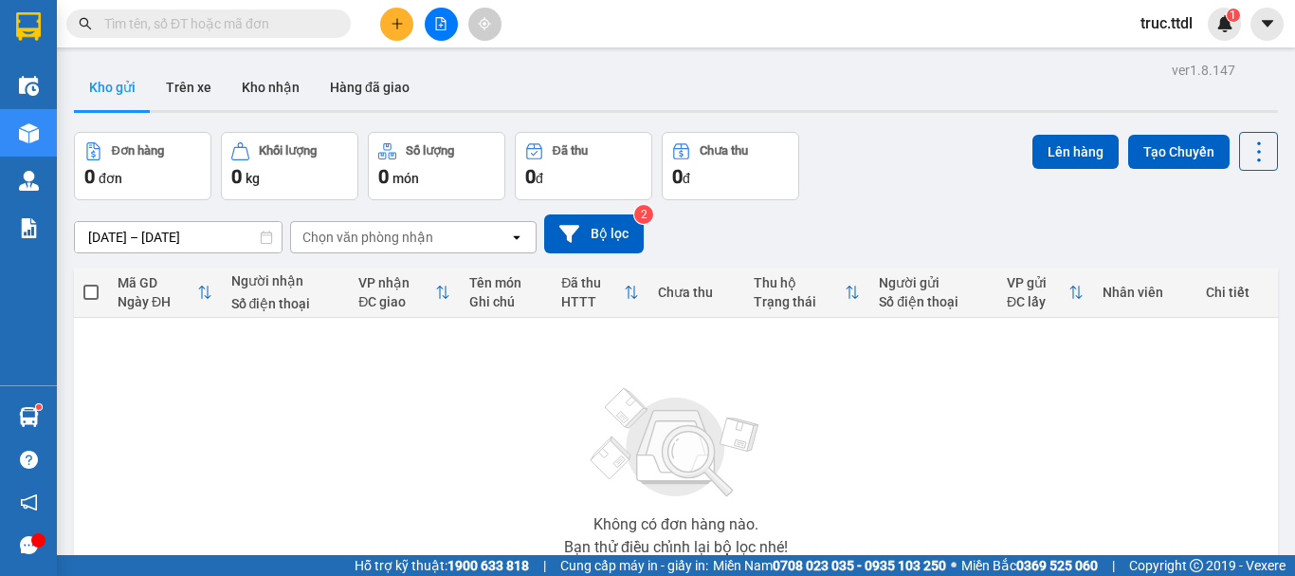
click at [242, 29] on input "text" at bounding box center [216, 23] width 224 height 21
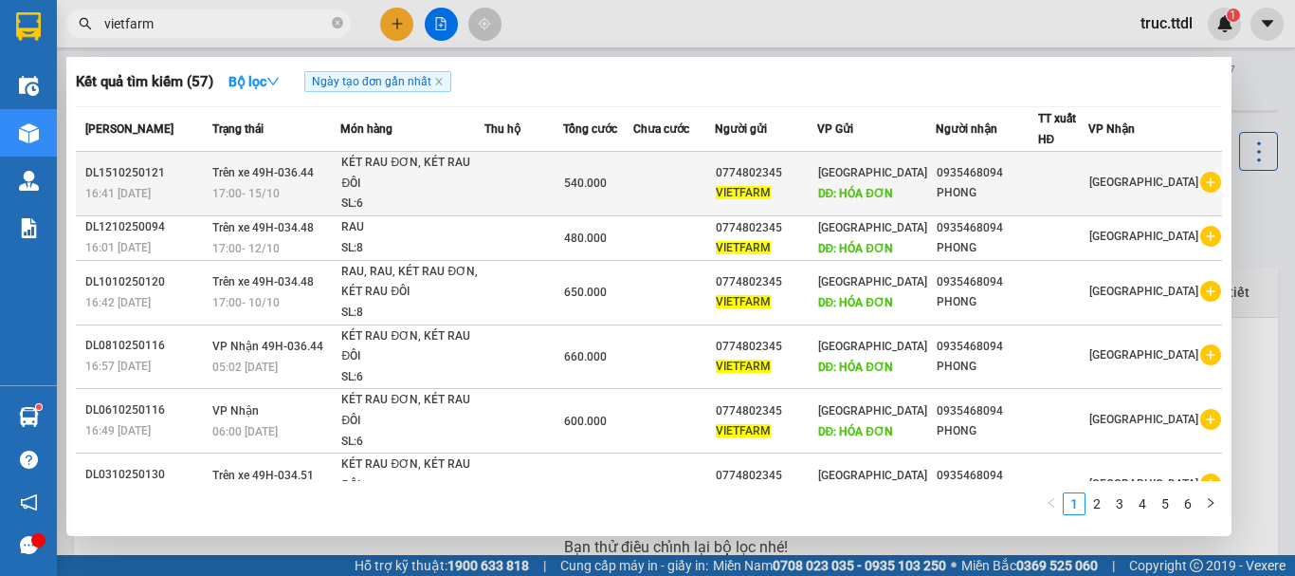
click at [454, 192] on div "KÉT RAU ĐƠN, KÉT RAU ĐÔI" at bounding box center [412, 173] width 142 height 41
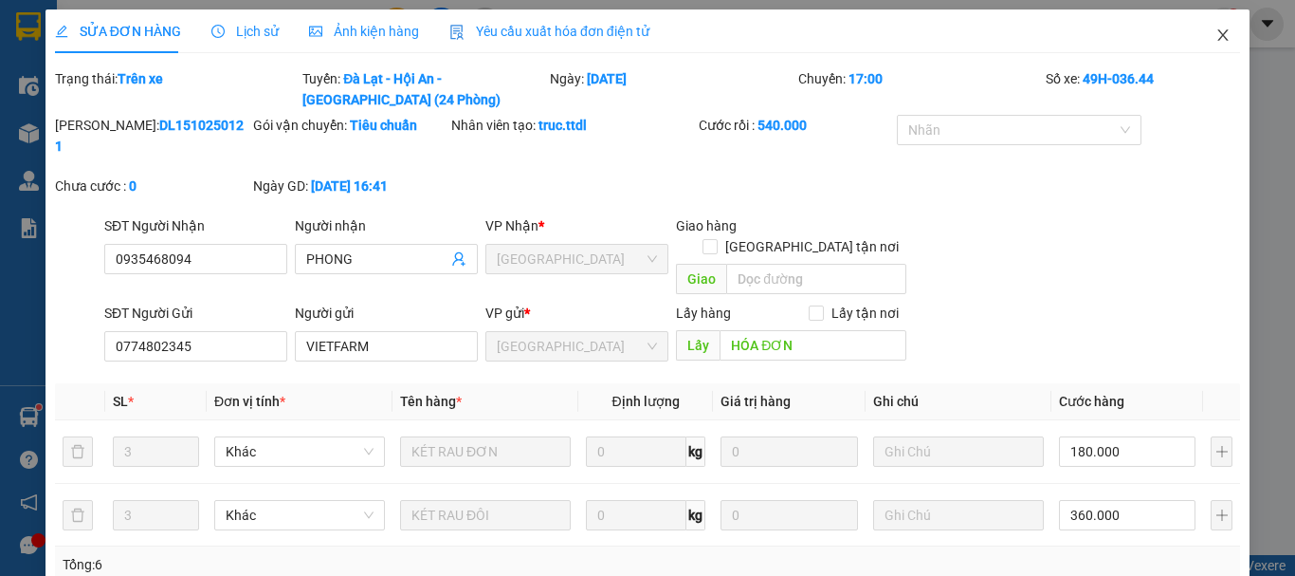
click at [1215, 31] on icon "close" at bounding box center [1222, 34] width 15 height 15
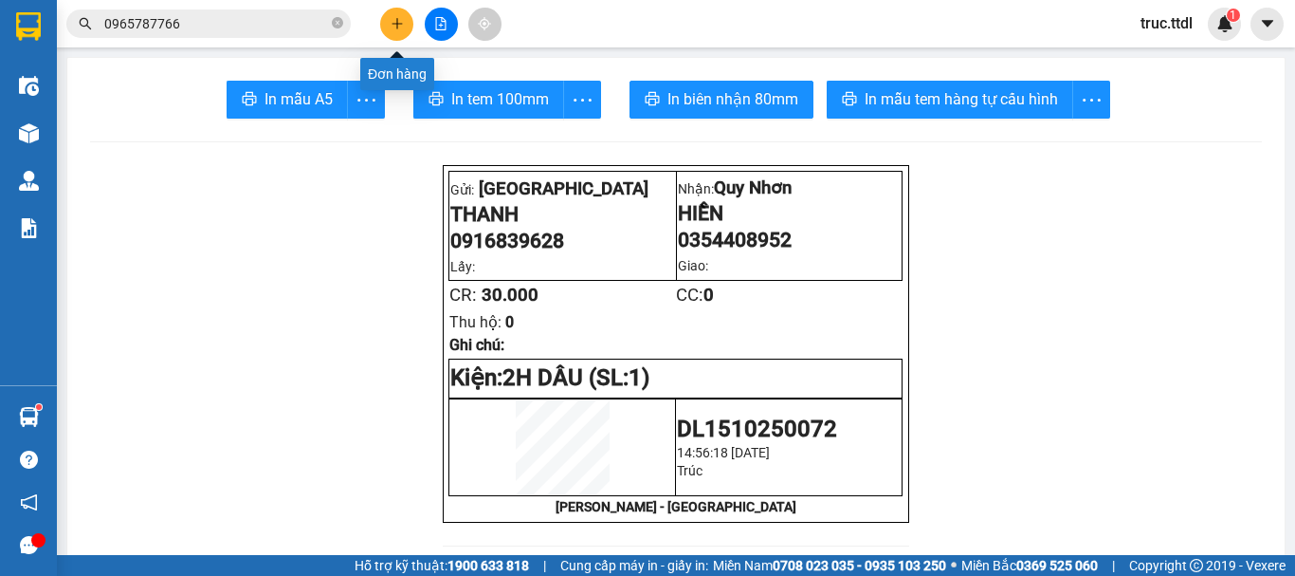
click at [405, 27] on button at bounding box center [396, 24] width 33 height 33
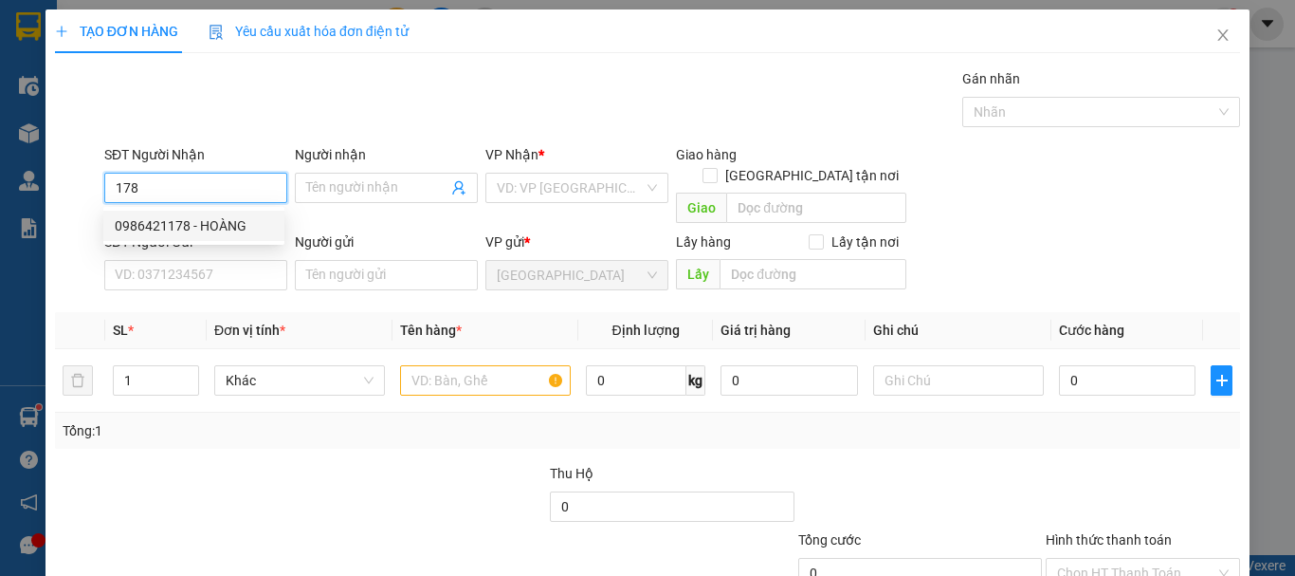
click at [216, 221] on div "0986421178 - HOÀNG" at bounding box center [194, 225] width 158 height 21
type input "0986421178"
type input "HOÀNG"
checkbox input "true"
type input "MIẾU BÔNG"
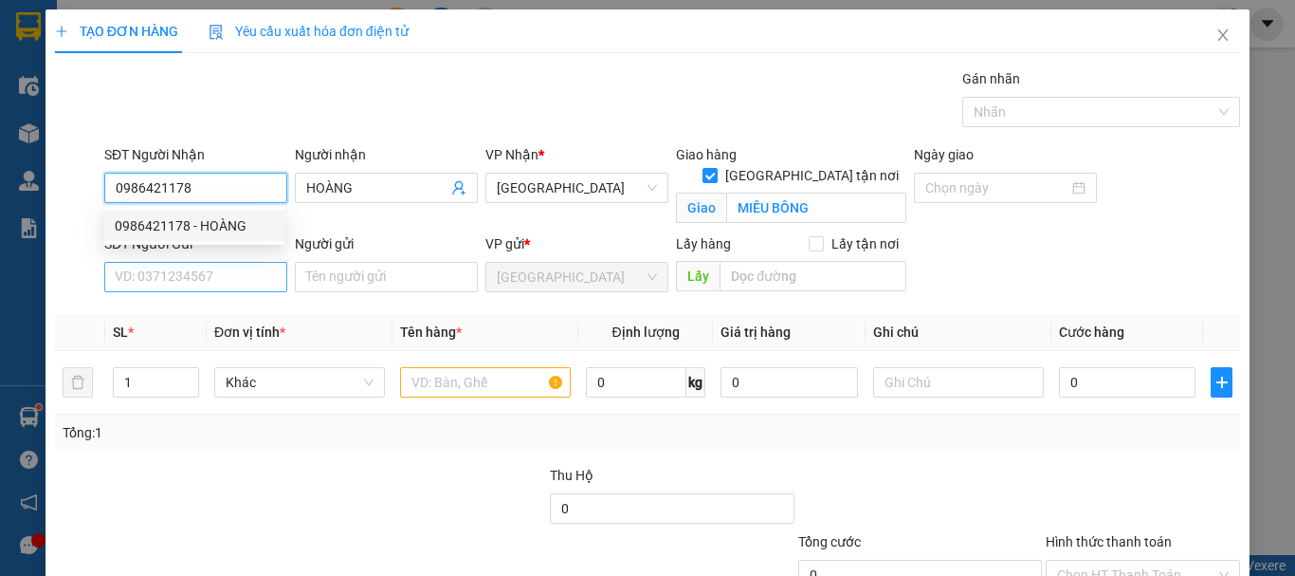
type input "0986421178"
type input "80.000"
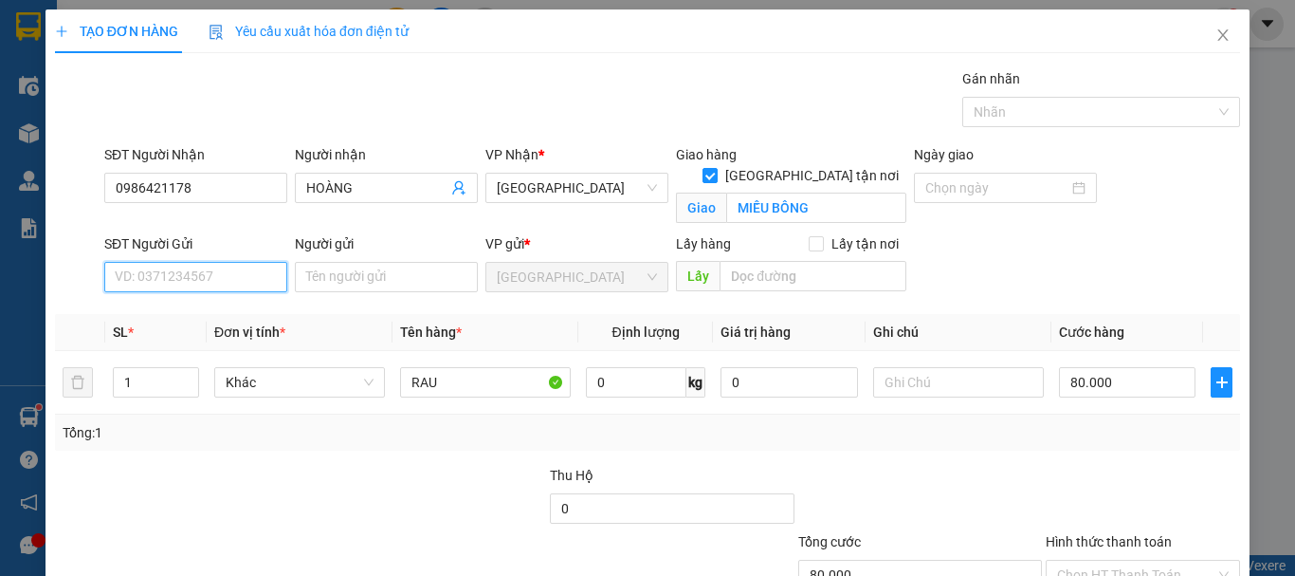
click at [216, 275] on input "SĐT Người Gửi" at bounding box center [195, 277] width 183 height 30
click at [203, 275] on input "SĐT Người Gửi" at bounding box center [195, 277] width 183 height 30
click at [235, 316] on div "0866734135 - THÚY" at bounding box center [194, 314] width 158 height 21
type input "0866734135"
type input "THÚY"
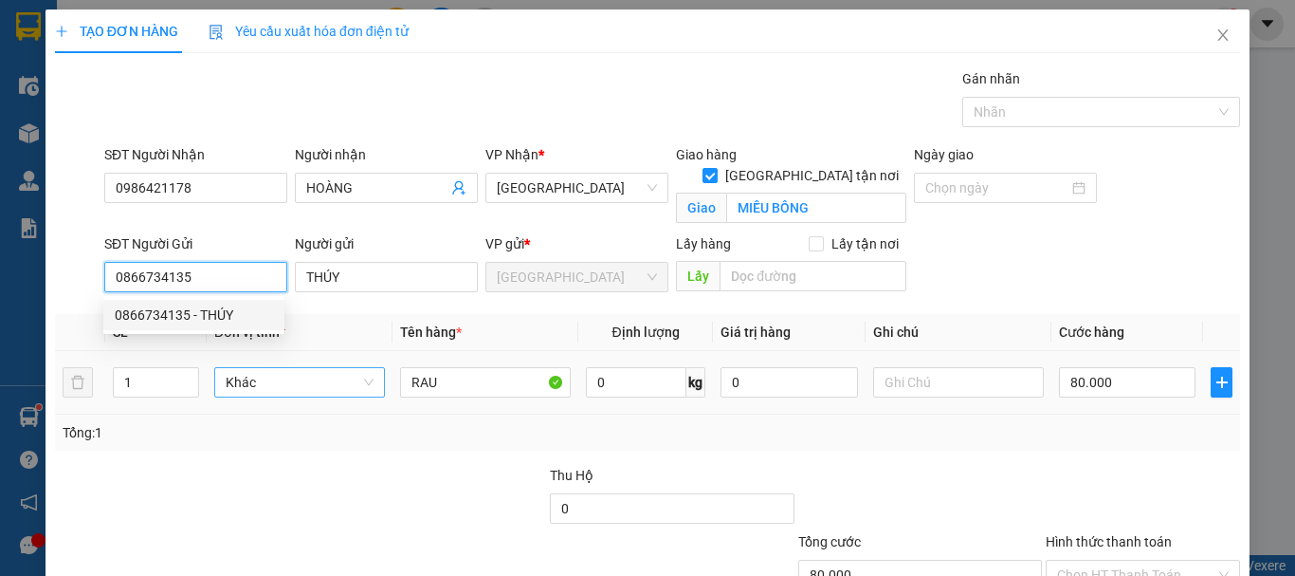
click at [260, 376] on span "Khác" at bounding box center [300, 382] width 148 height 28
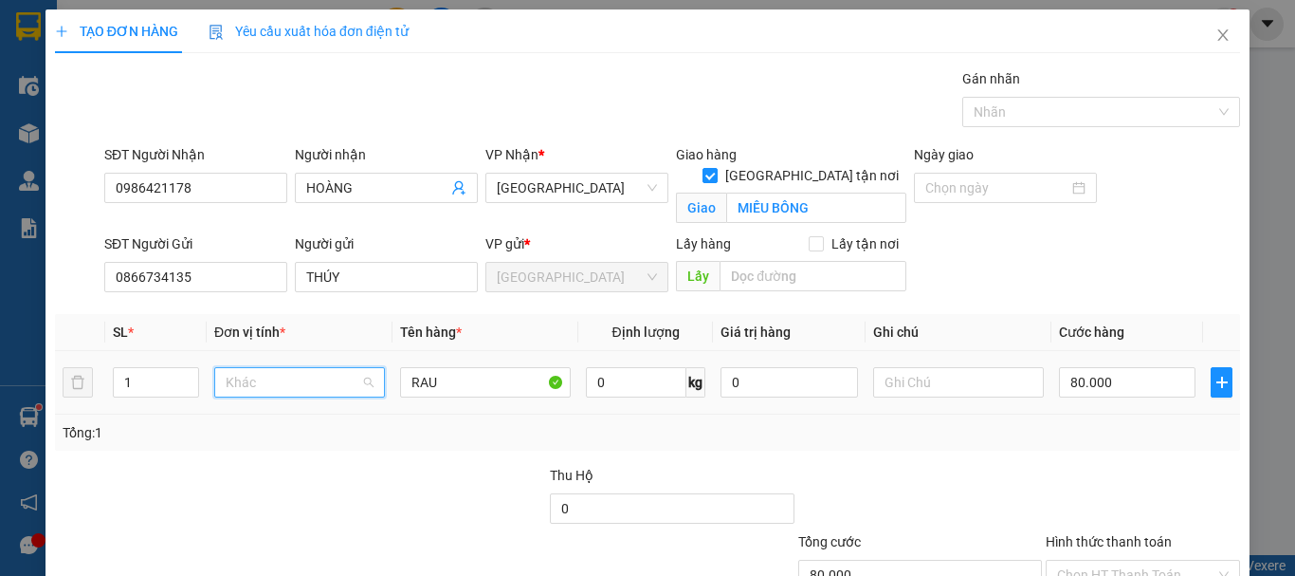
scroll to position [182, 0]
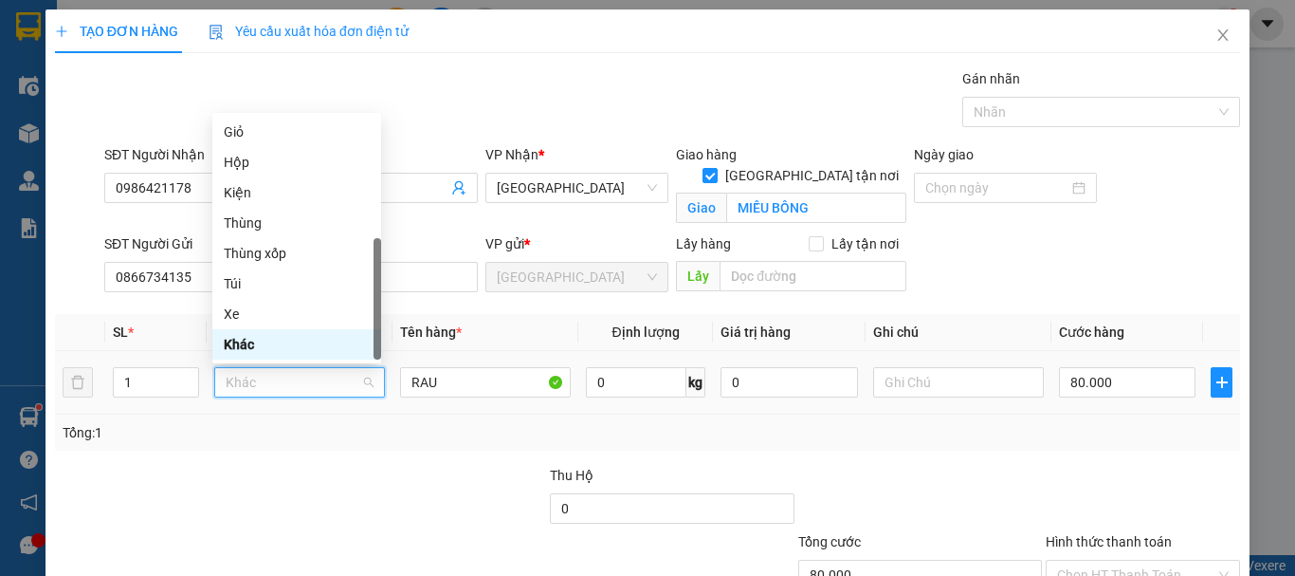
type input "T"
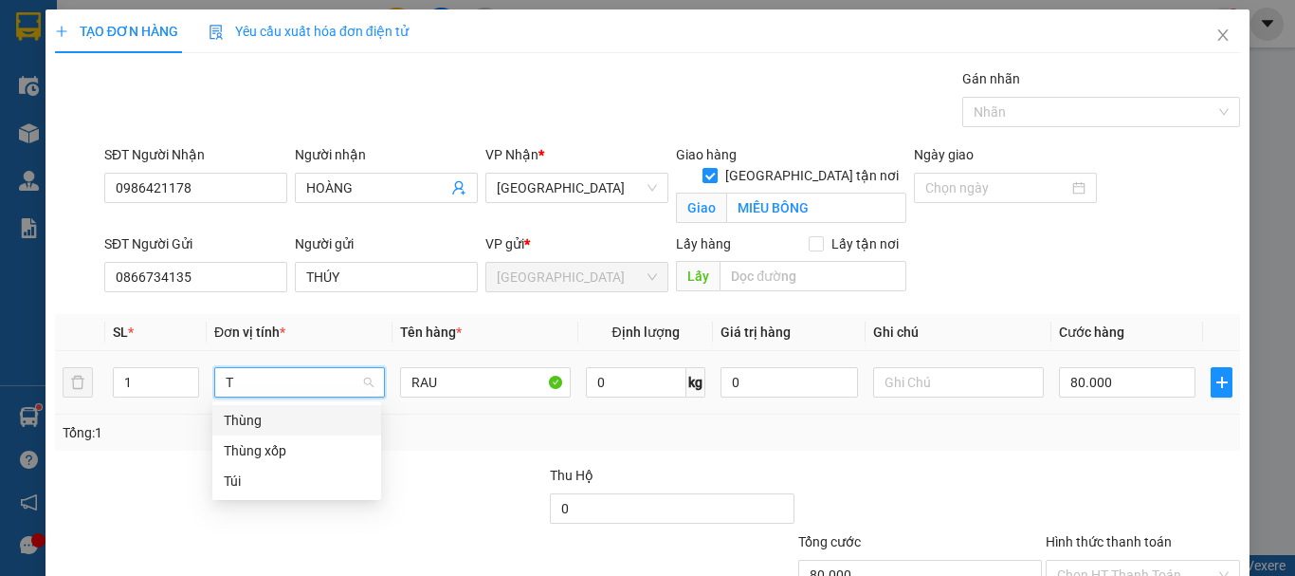
scroll to position [0, 0]
click at [283, 411] on div "Thùng" at bounding box center [297, 420] width 146 height 21
click at [1129, 393] on input "80.000" at bounding box center [1127, 382] width 137 height 30
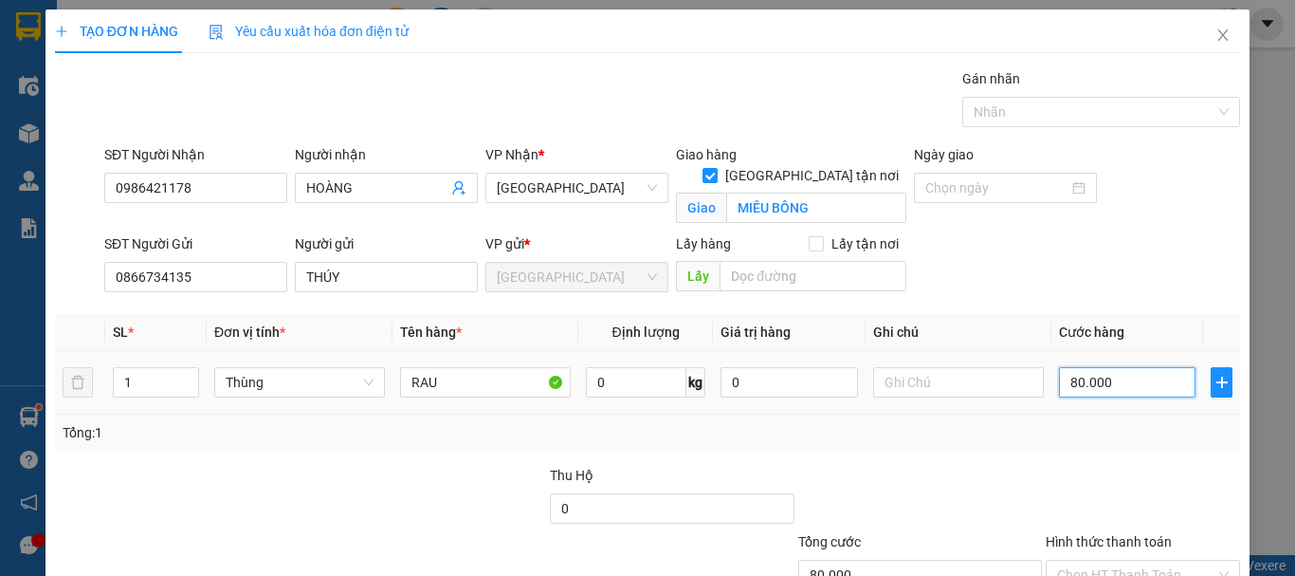
type input "0"
type input "6"
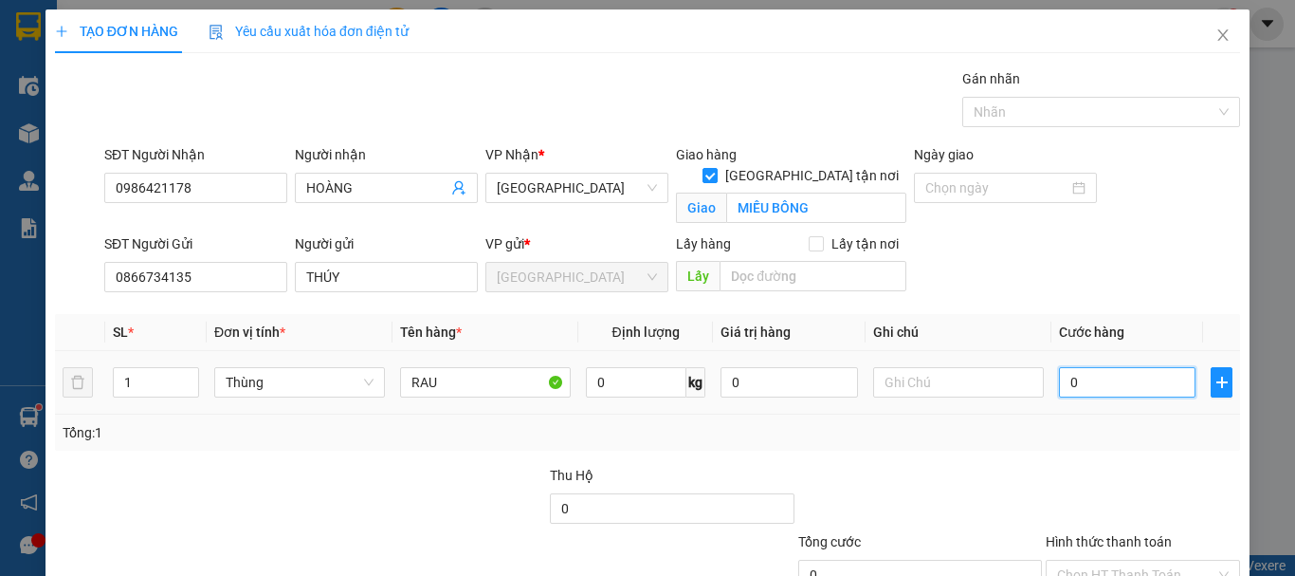
type input "06"
type input "60"
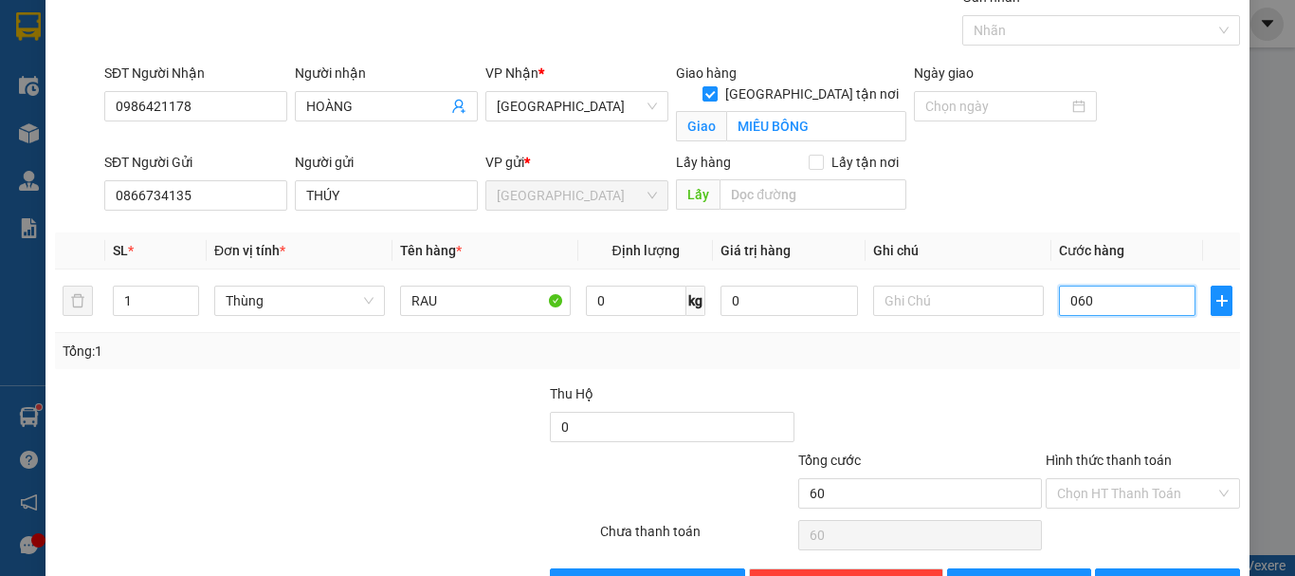
scroll to position [141, 0]
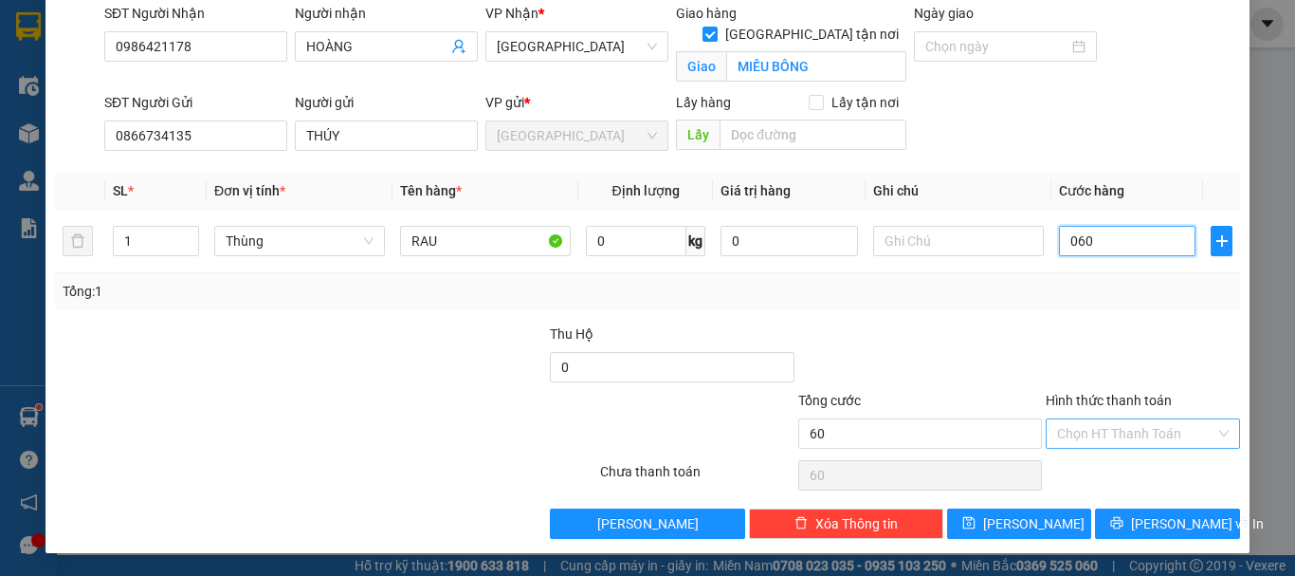
type input "060"
type input "60.000"
click at [1130, 441] on input "Hình thức thanh toán" at bounding box center [1136, 433] width 158 height 28
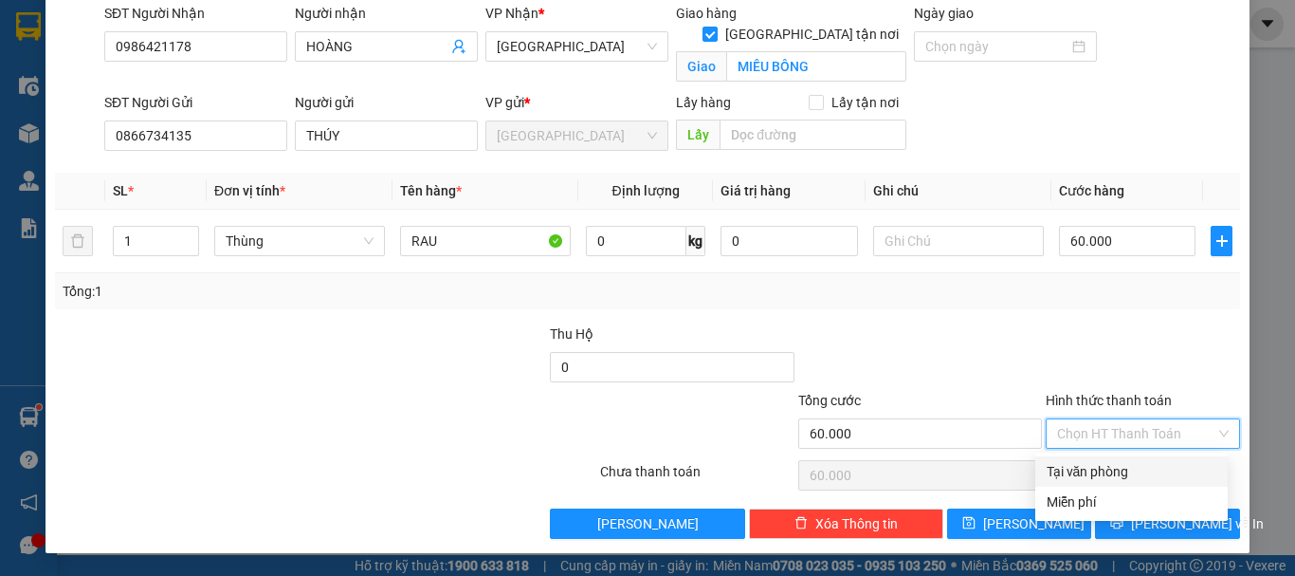
click at [1135, 472] on div "Tại văn phòng" at bounding box center [1132, 471] width 170 height 21
type input "0"
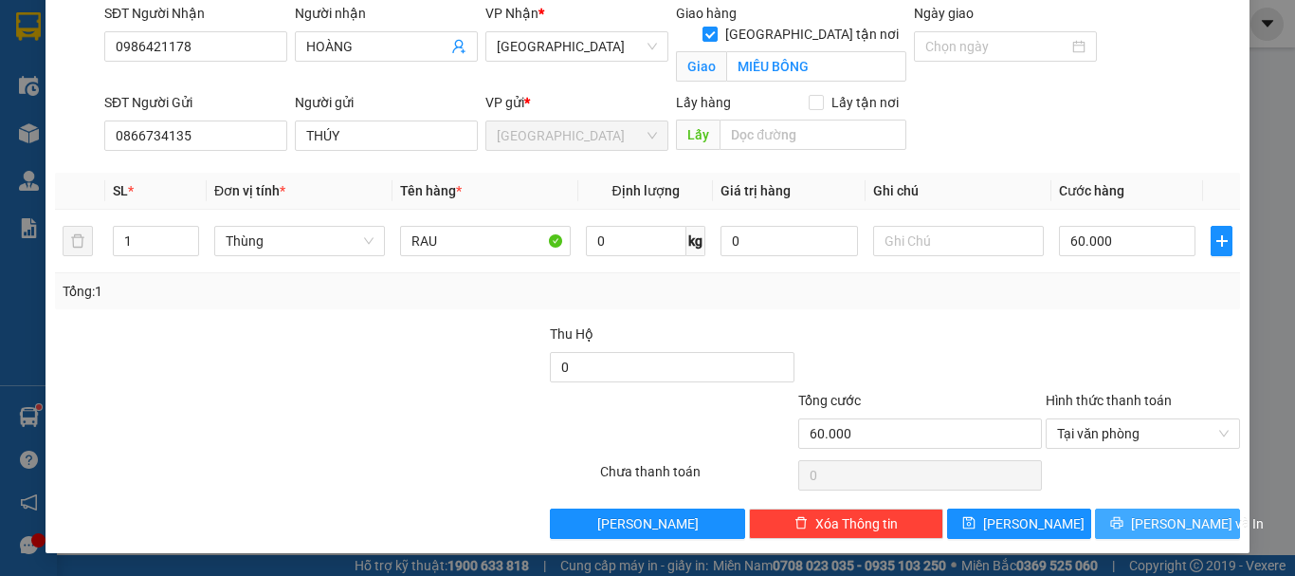
drag, startPoint x: 1146, startPoint y: 521, endPoint x: 1131, endPoint y: 495, distance: 30.6
click at [1144, 521] on span "Lưu và In" at bounding box center [1197, 523] width 133 height 21
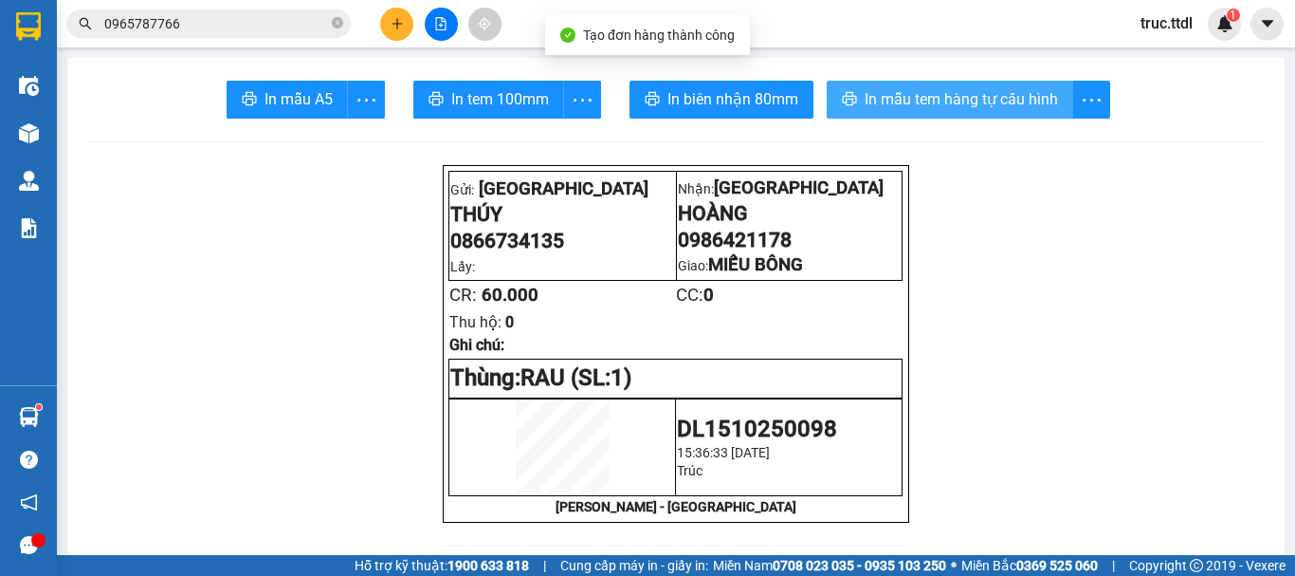
click at [895, 109] on span "In mẫu tem hàng tự cấu hình" at bounding box center [961, 99] width 193 height 24
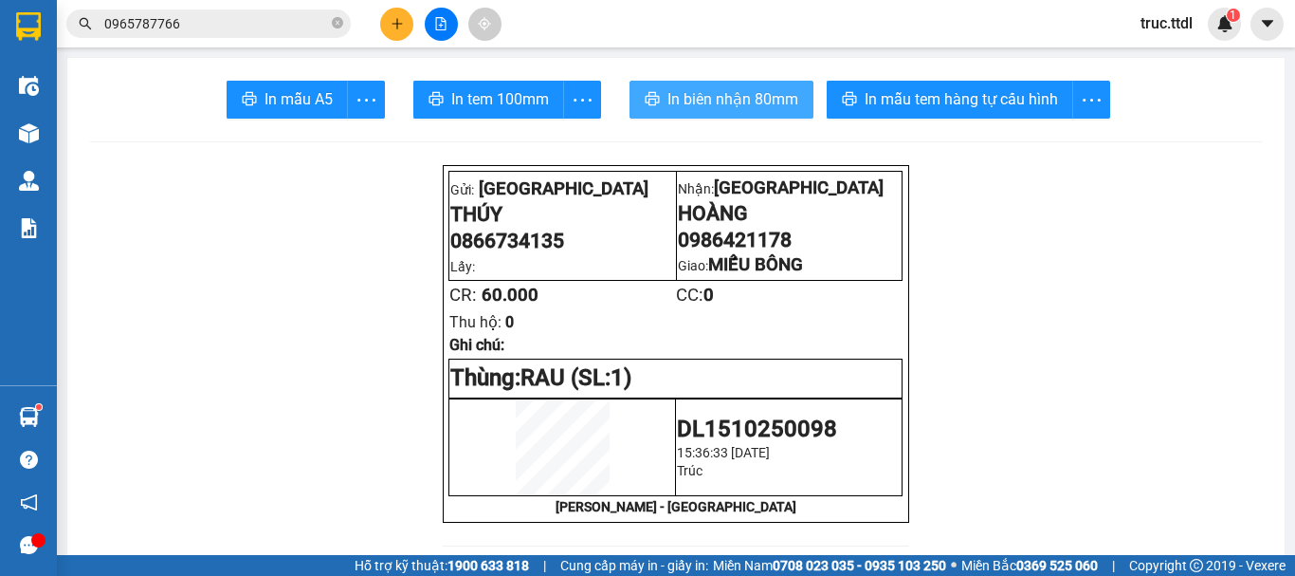
click at [756, 93] on span "In biên nhận 80mm" at bounding box center [732, 99] width 131 height 24
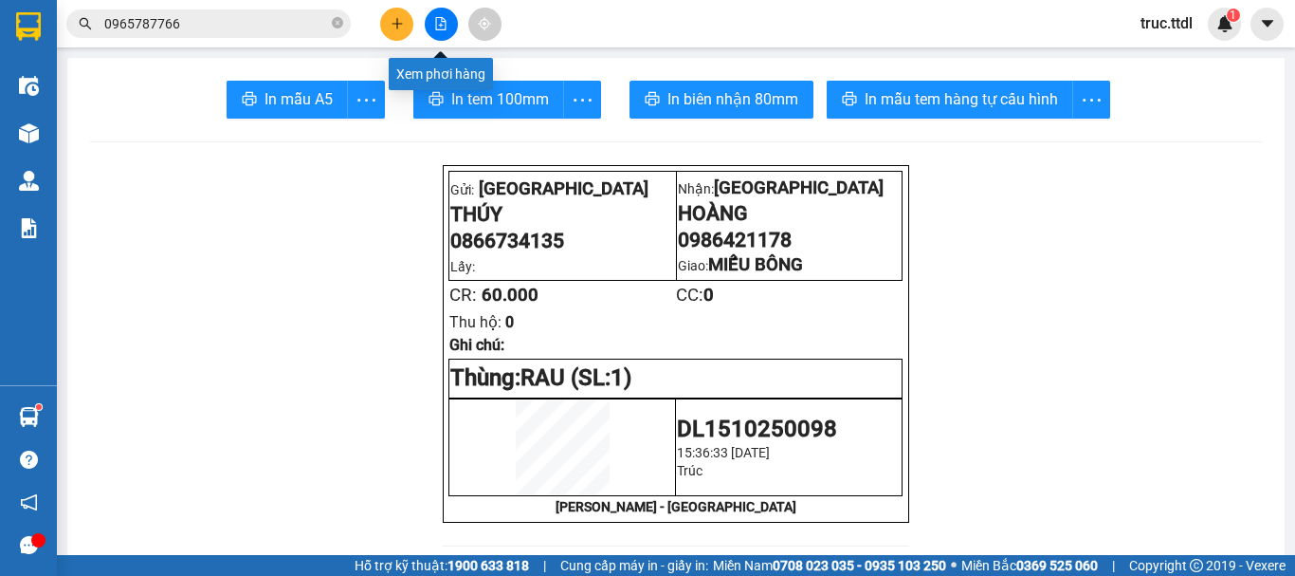
click at [448, 23] on button at bounding box center [441, 24] width 33 height 33
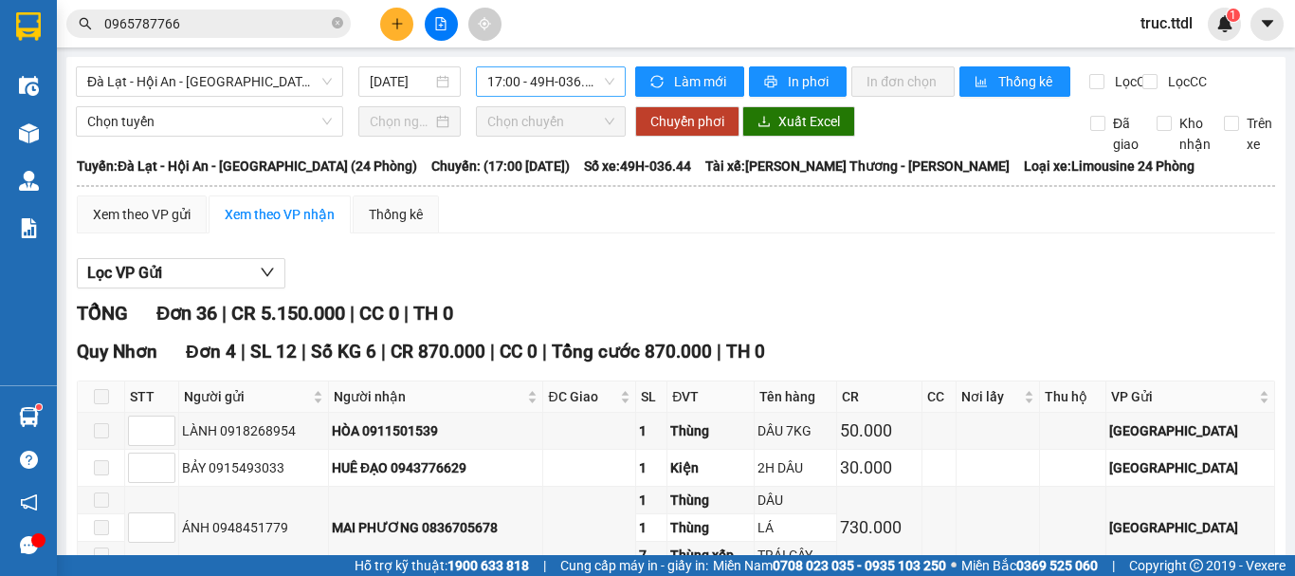
click at [539, 88] on span "17:00 - 49H-036.44" at bounding box center [550, 81] width 127 height 28
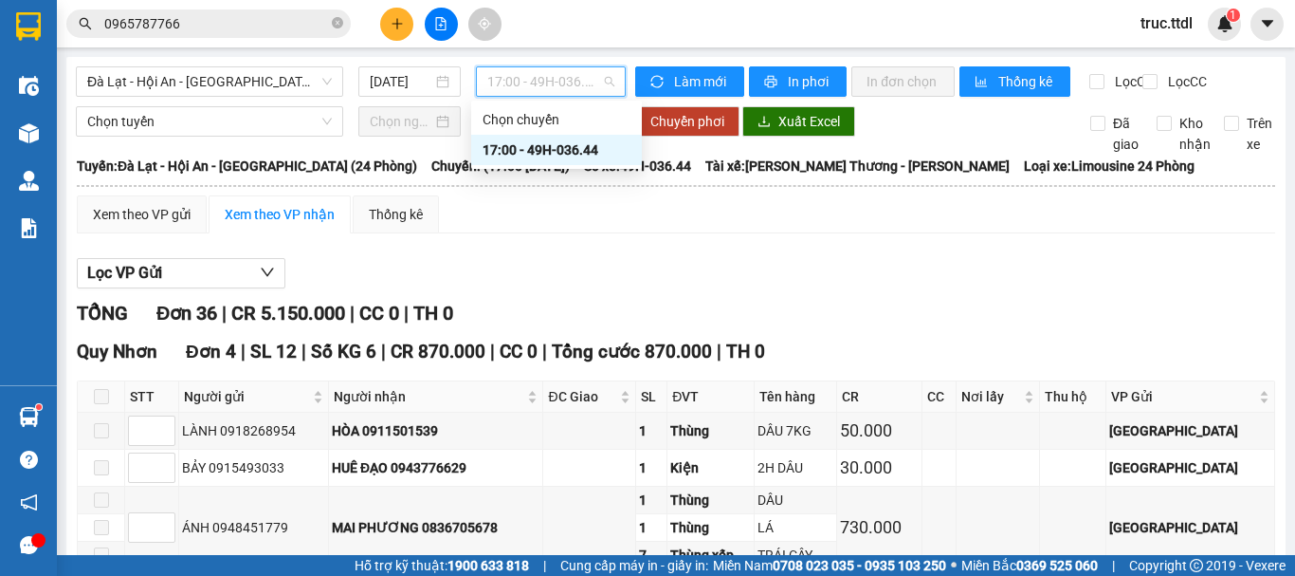
click at [669, 233] on div "Xem theo VP gửi Xem theo VP nhận Thống kê" at bounding box center [676, 214] width 1198 height 38
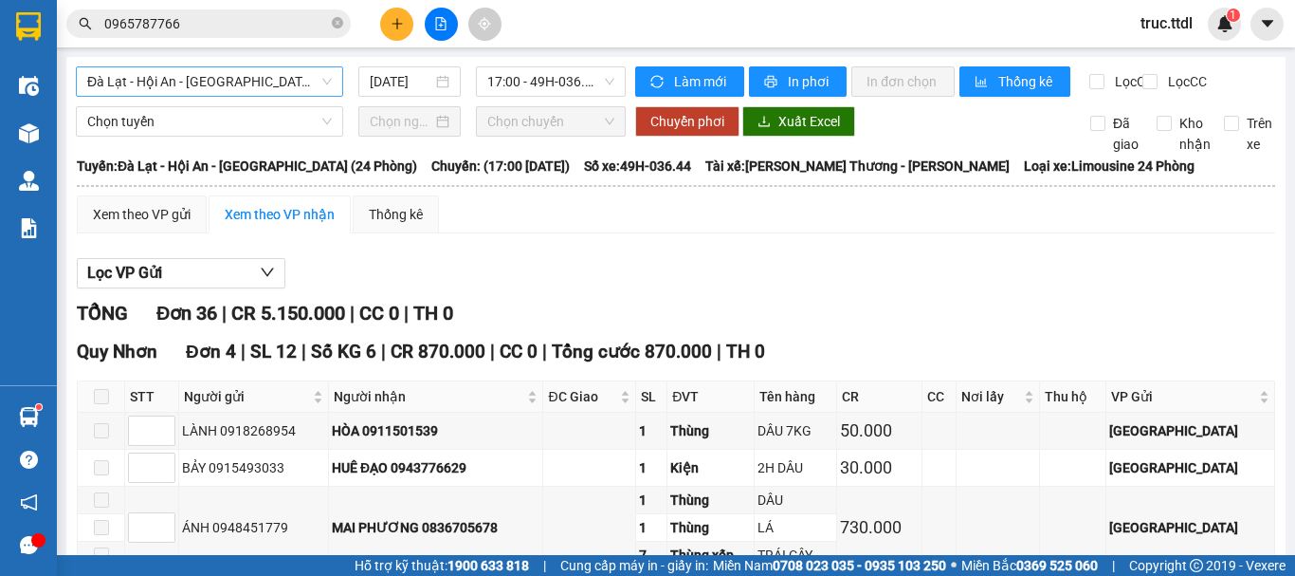
click at [256, 76] on span "Đà Lạt - Hội An - [GEOGRAPHIC_DATA] (24 Phòng)" at bounding box center [209, 81] width 245 height 28
click at [555, 66] on div "17:00 - 49H-036.44" at bounding box center [551, 81] width 150 height 30
click at [831, 328] on div "TỔNG Đơn 36 | CR 5.150.000 | CC 0 | TH 0" at bounding box center [676, 313] width 1198 height 29
click at [273, 78] on span "Đà Lạt - Hội An - [GEOGRAPHIC_DATA] (24 Phòng)" at bounding box center [209, 81] width 245 height 28
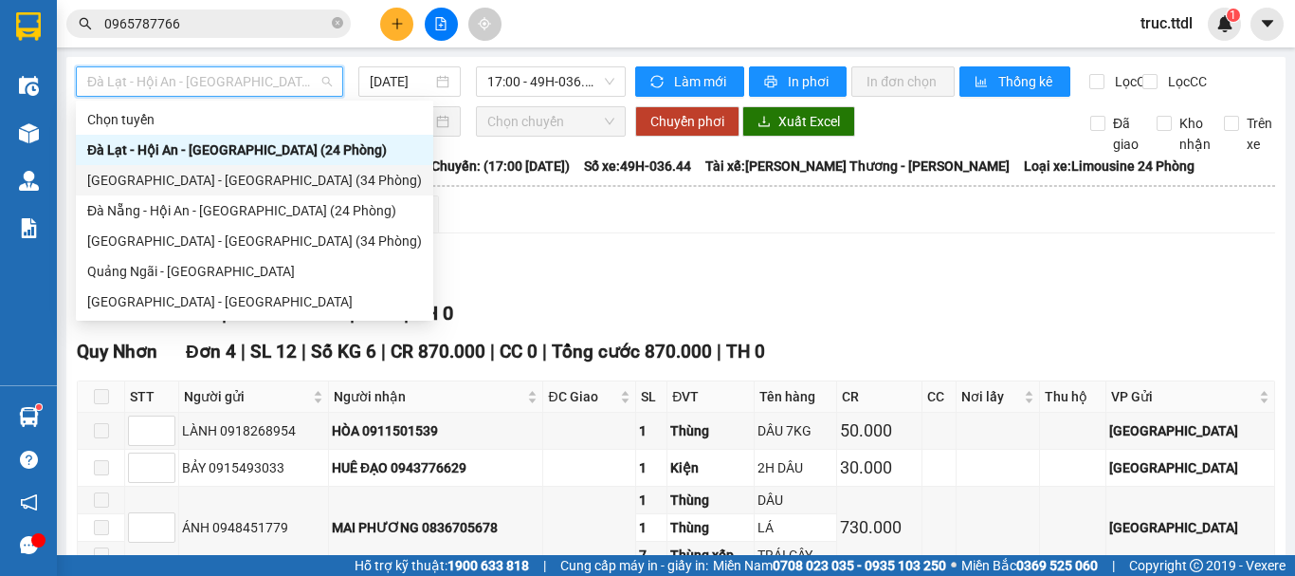
click at [229, 187] on div "[GEOGRAPHIC_DATA] - [GEOGRAPHIC_DATA] (34 Phòng)" at bounding box center [254, 180] width 335 height 21
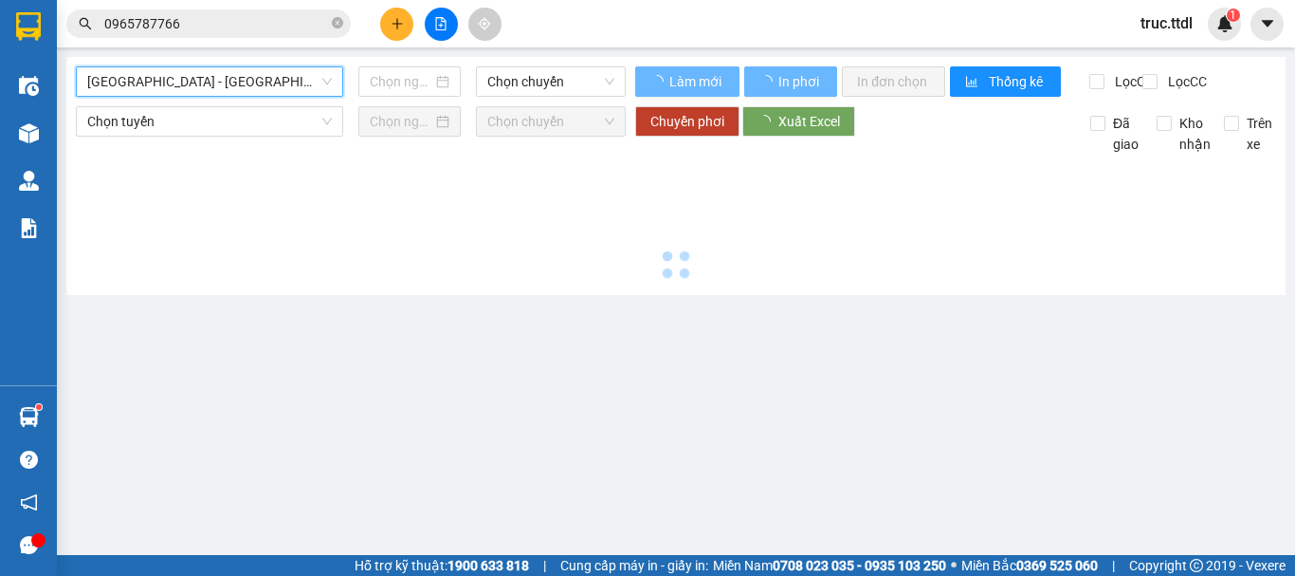
type input "[DATE]"
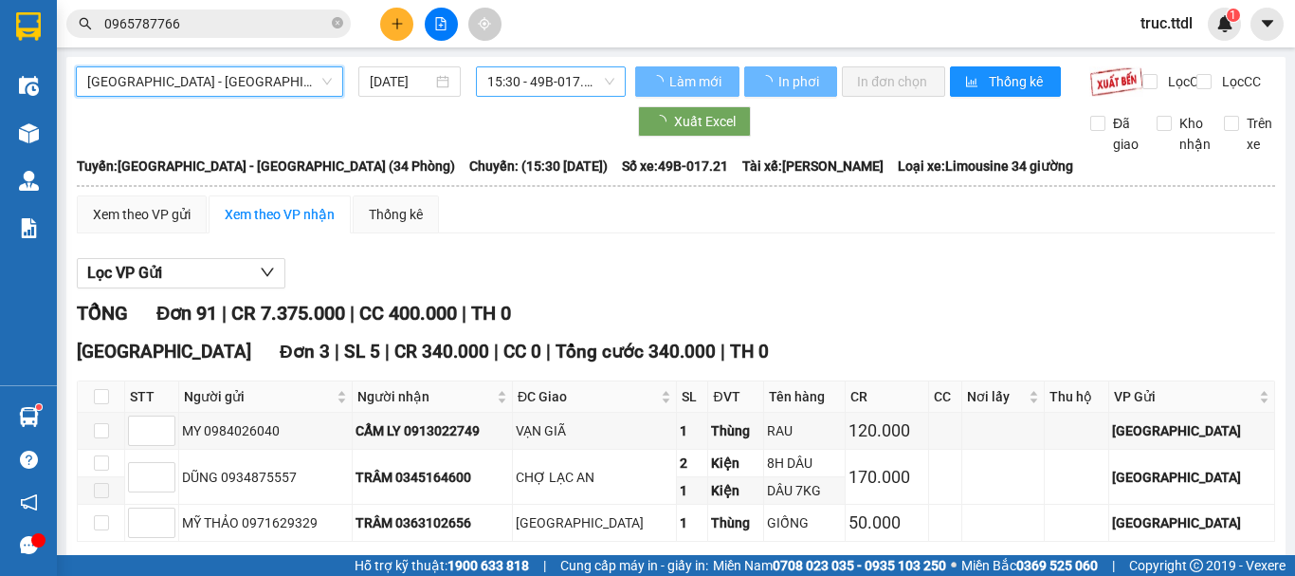
click at [502, 84] on span "15:30 - 49B-017.21" at bounding box center [550, 81] width 127 height 28
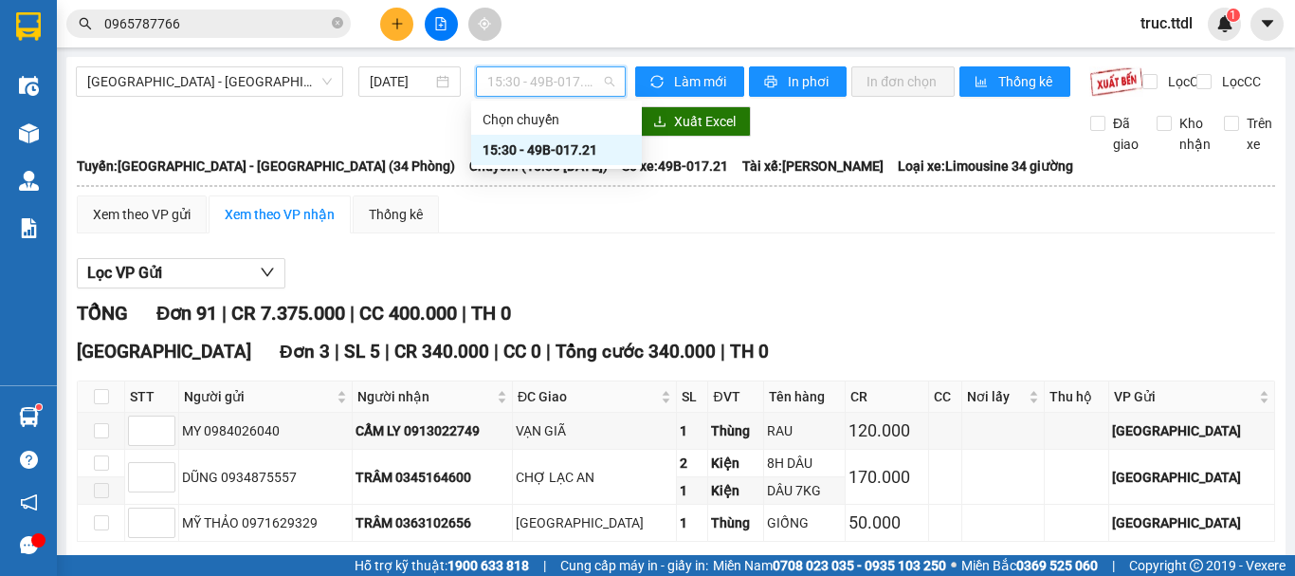
drag, startPoint x: 597, startPoint y: 286, endPoint x: 559, endPoint y: 308, distance: 43.7
click at [598, 286] on div "Lọc VP Gửi" at bounding box center [676, 273] width 1198 height 31
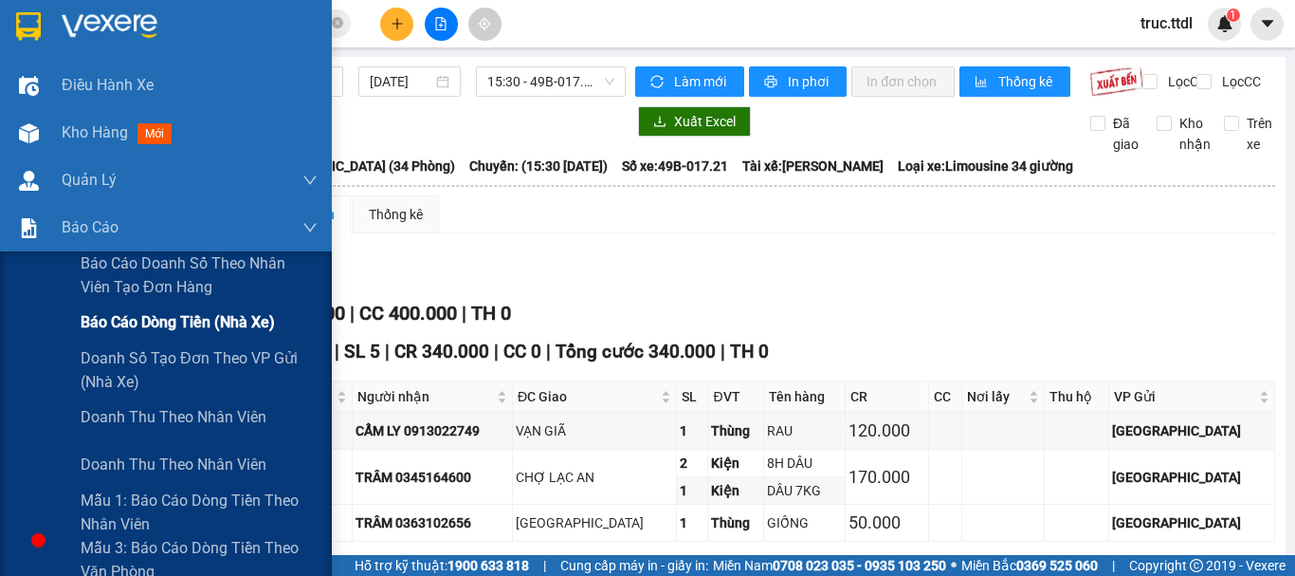
drag, startPoint x: 174, startPoint y: 333, endPoint x: 187, endPoint y: 339, distance: 14.0
click at [174, 332] on span "Báo cáo dòng tiền (nhà xe)" at bounding box center [178, 322] width 194 height 24
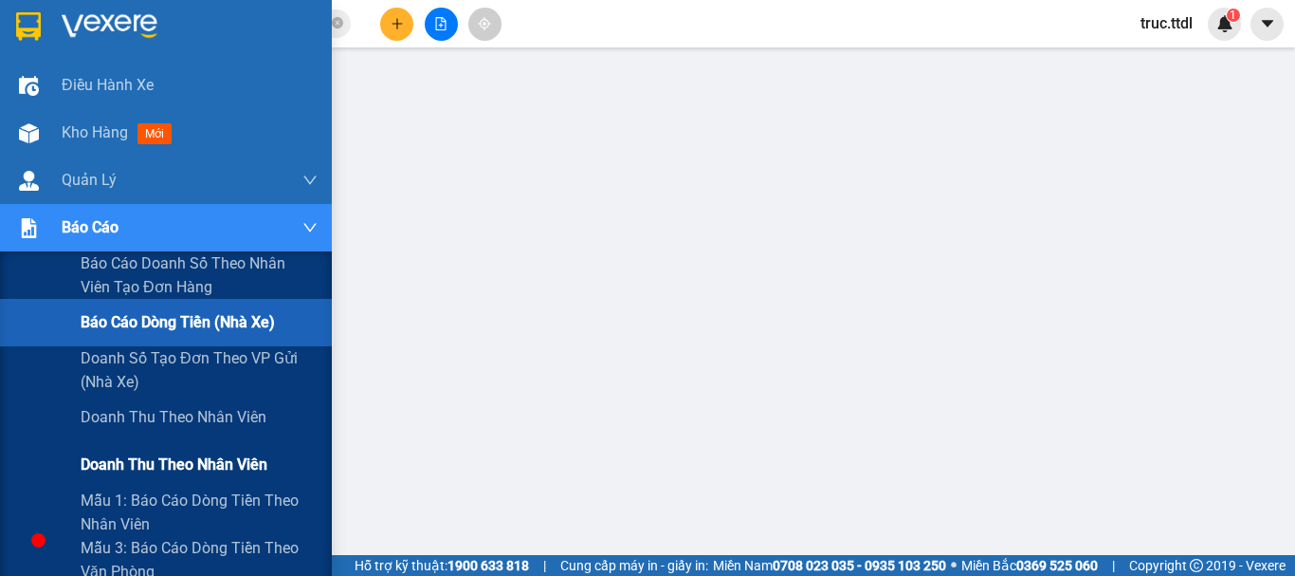
scroll to position [95, 0]
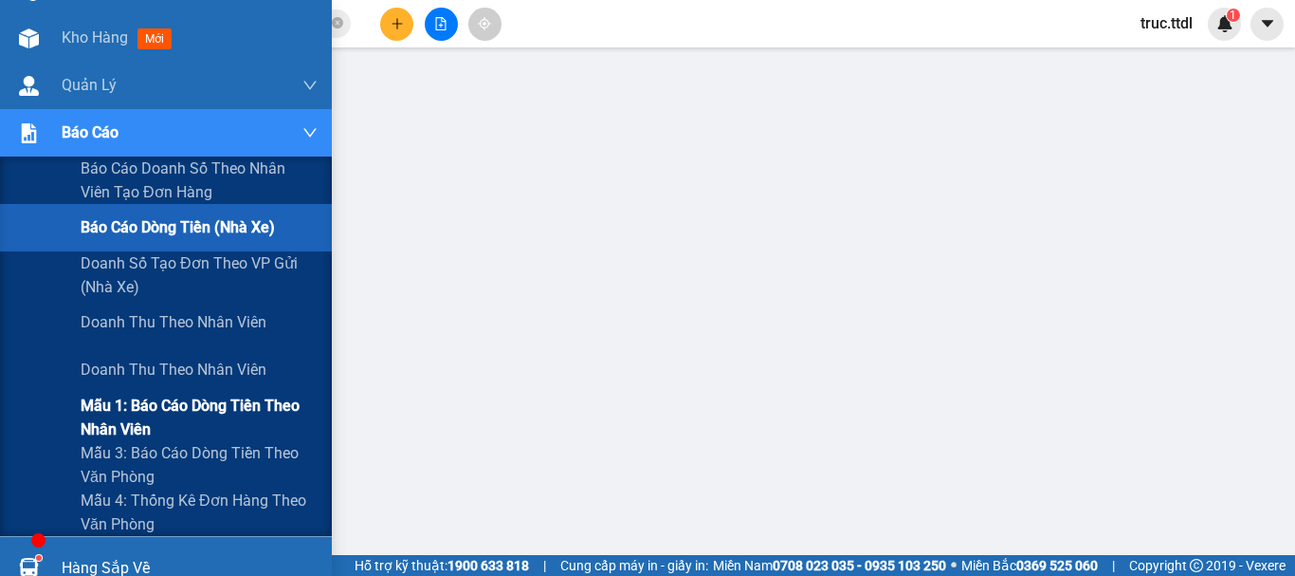
click at [145, 416] on span "Mẫu 1: Báo cáo dòng tiền theo nhân viên" at bounding box center [199, 416] width 237 height 47
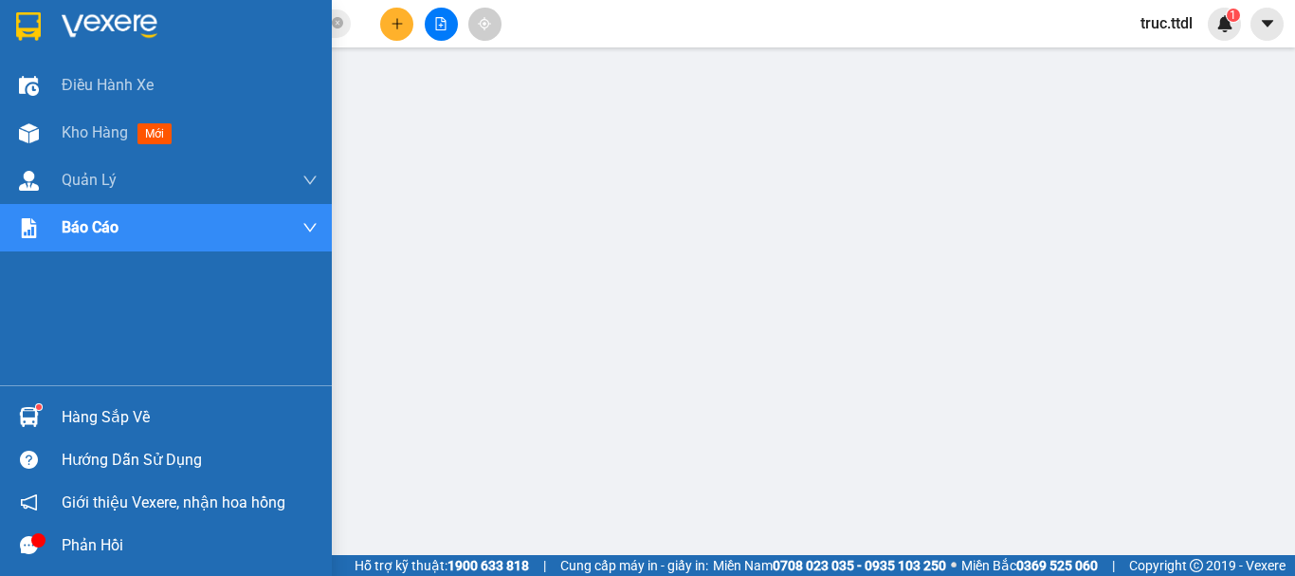
drag, startPoint x: 80, startPoint y: 26, endPoint x: 203, endPoint y: 4, distance: 125.2
click at [81, 25] on img at bounding box center [110, 26] width 96 height 28
